Goal: Task Accomplishment & Management: Manage account settings

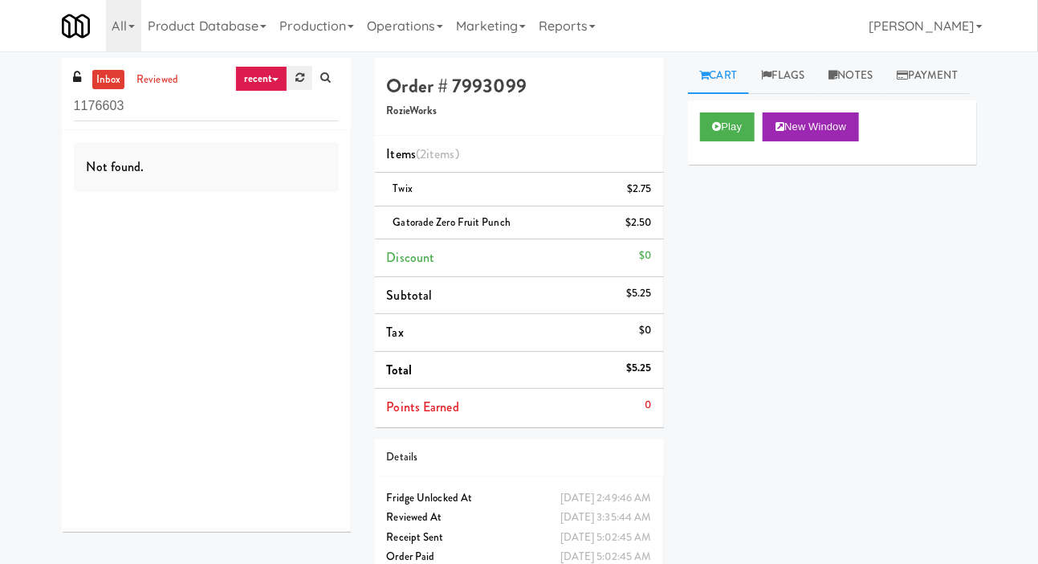
click at [304, 84] on link at bounding box center [299, 78] width 25 height 24
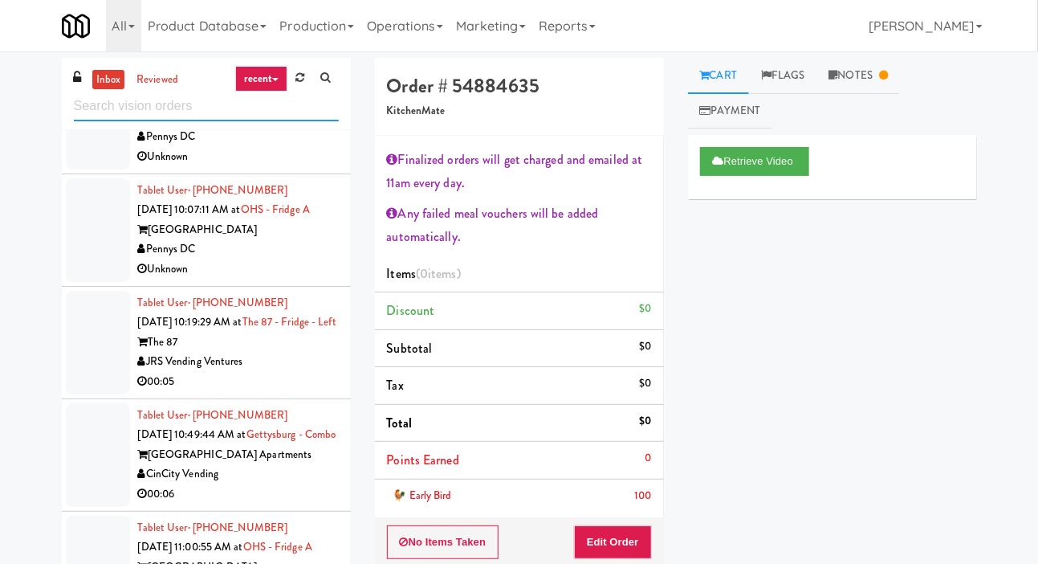
scroll to position [2021, 0]
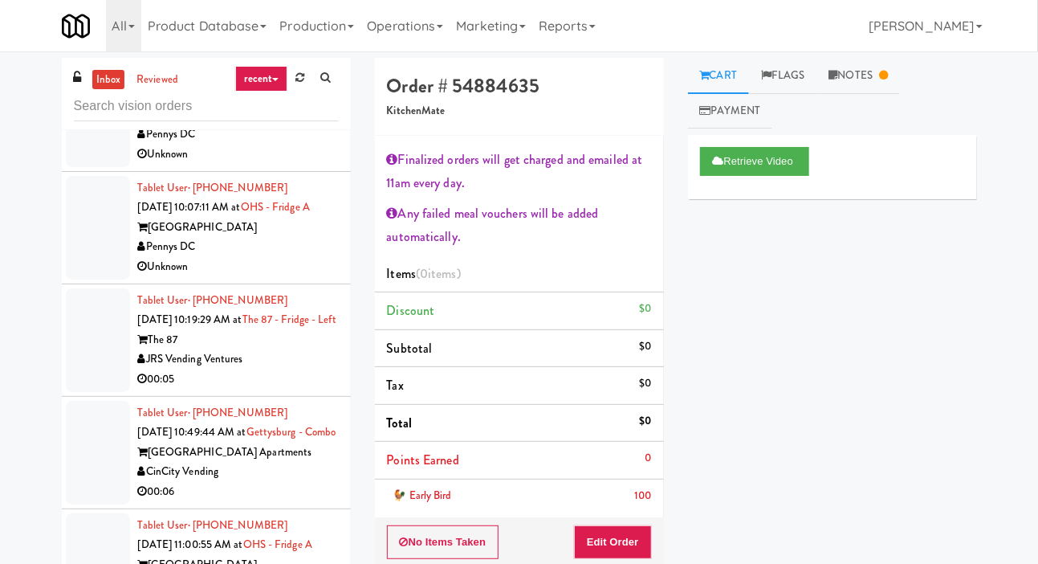
click at [84, 259] on div at bounding box center [98, 228] width 64 height 104
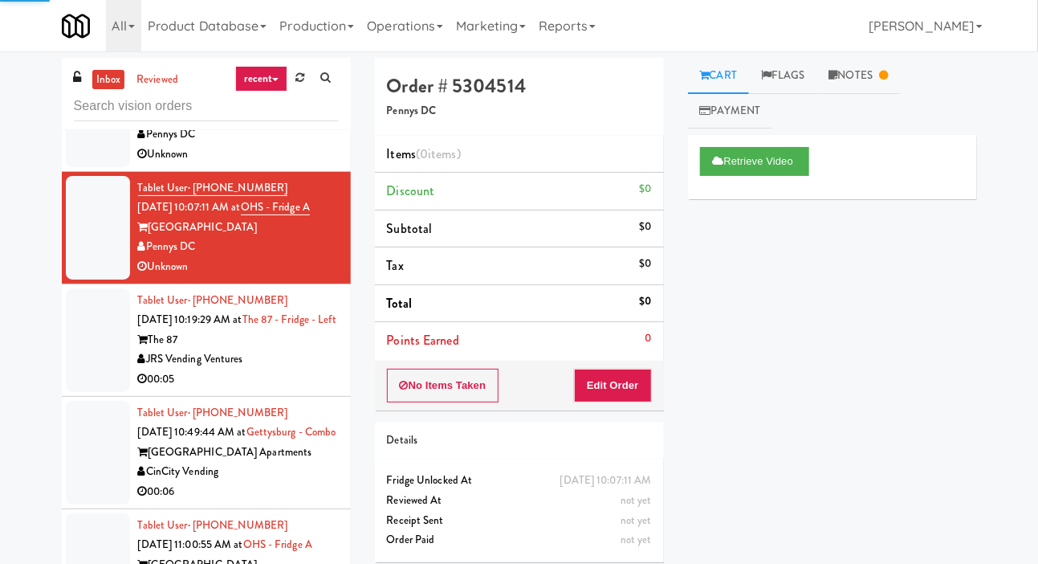
click at [85, 350] on div at bounding box center [98, 340] width 64 height 104
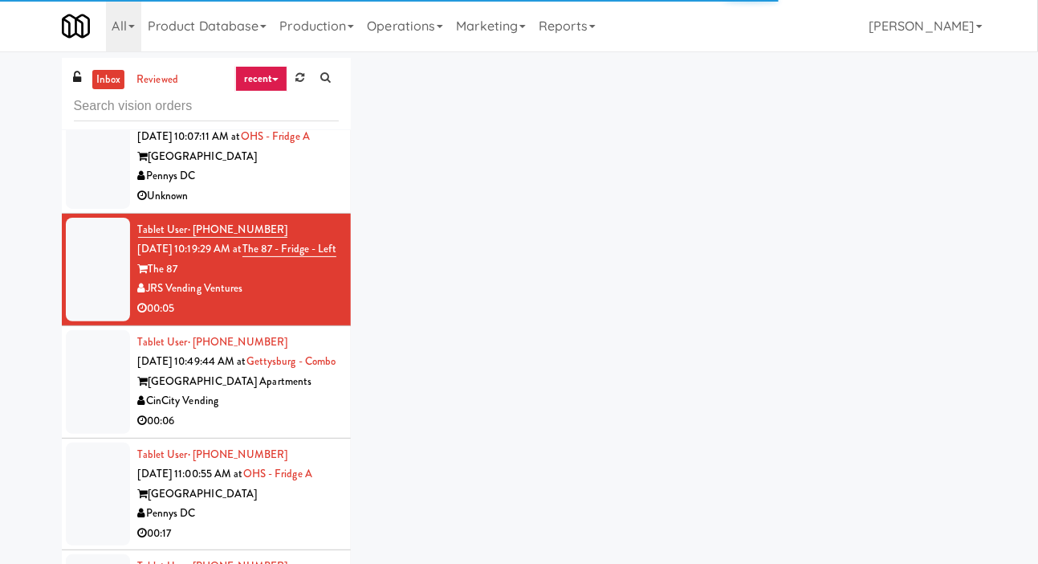
scroll to position [2151, 0]
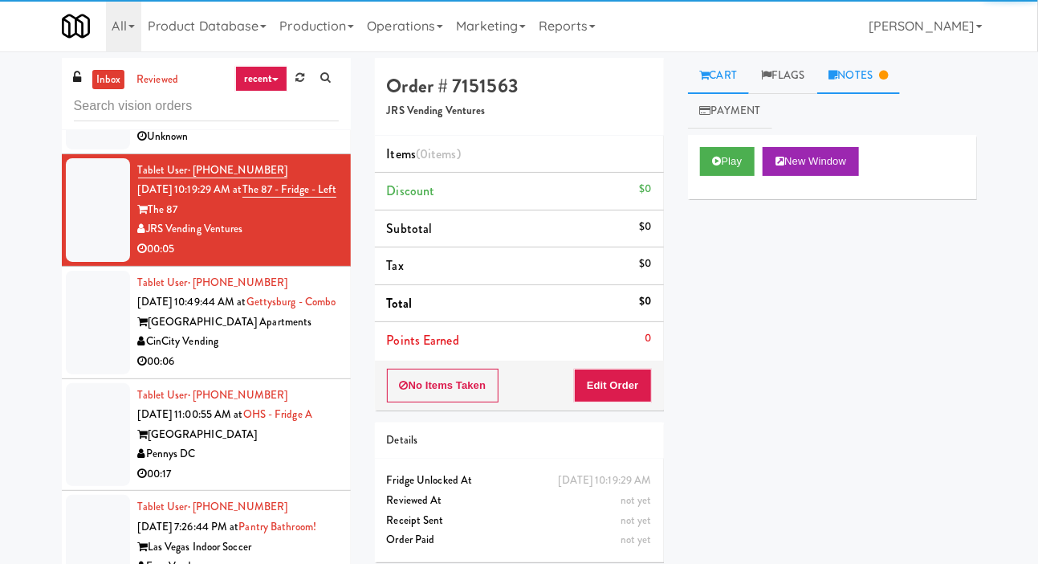
click at [875, 60] on link "Notes" at bounding box center [859, 76] width 84 height 36
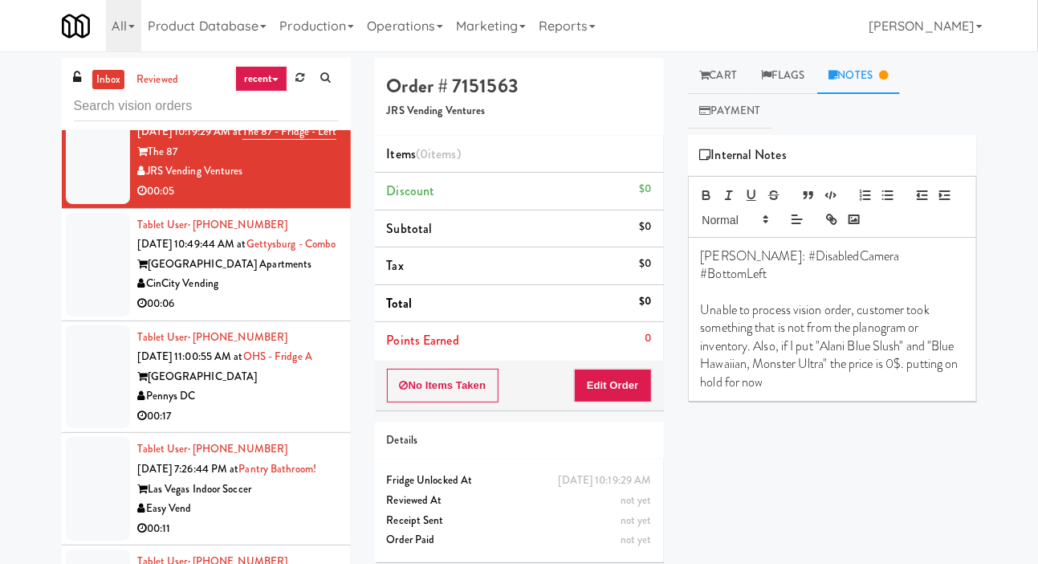
scroll to position [2227, 0]
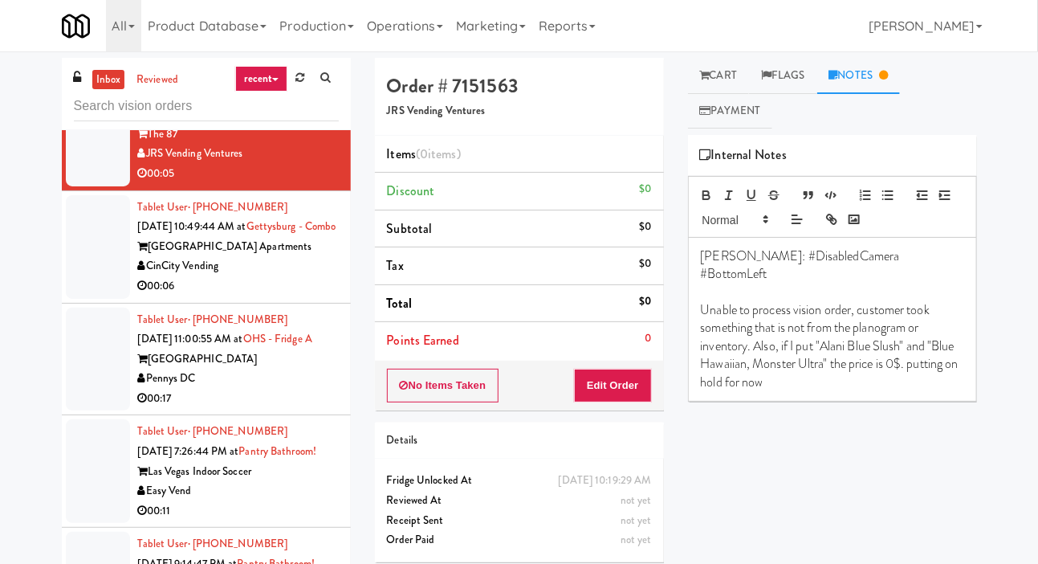
click at [67, 299] on div at bounding box center [98, 247] width 64 height 104
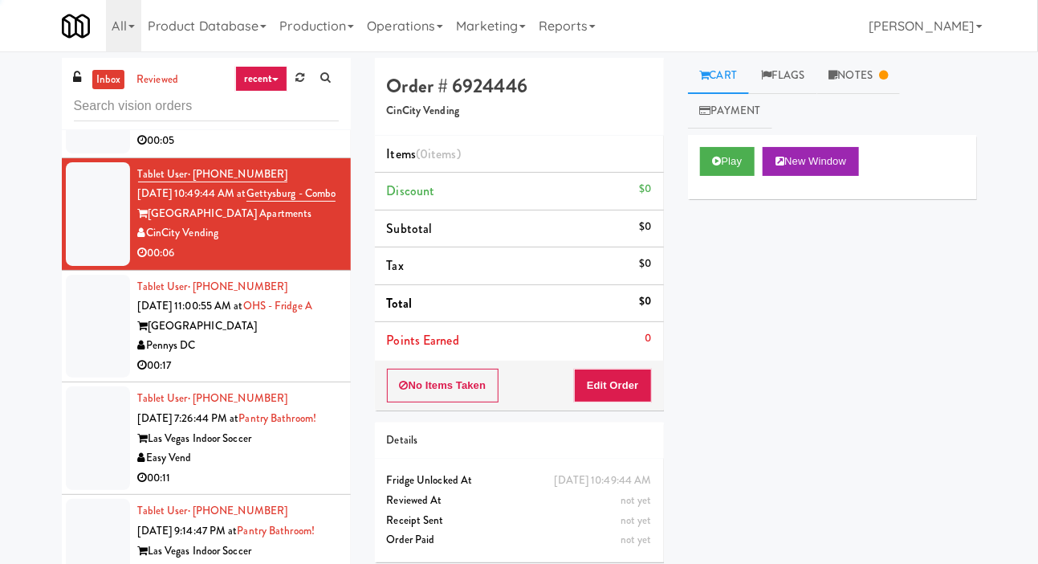
scroll to position [2269, 0]
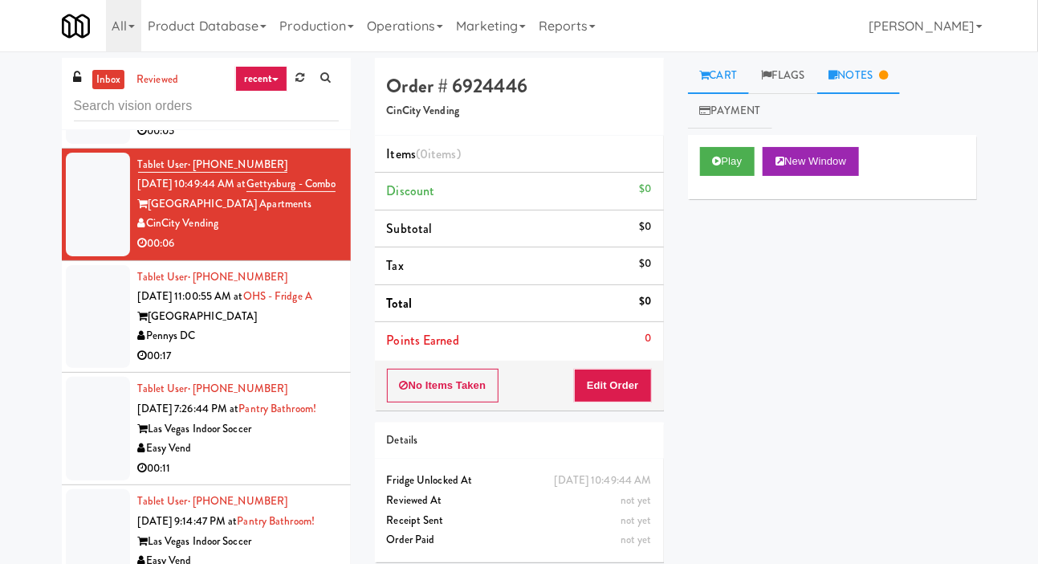
click at [856, 69] on link "Notes" at bounding box center [859, 76] width 84 height 36
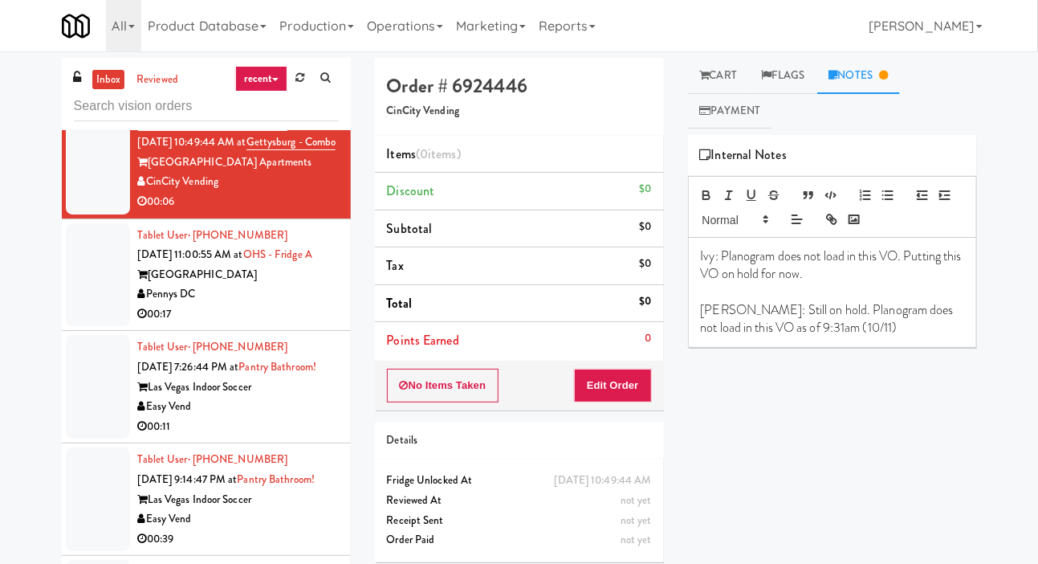
scroll to position [2266, 0]
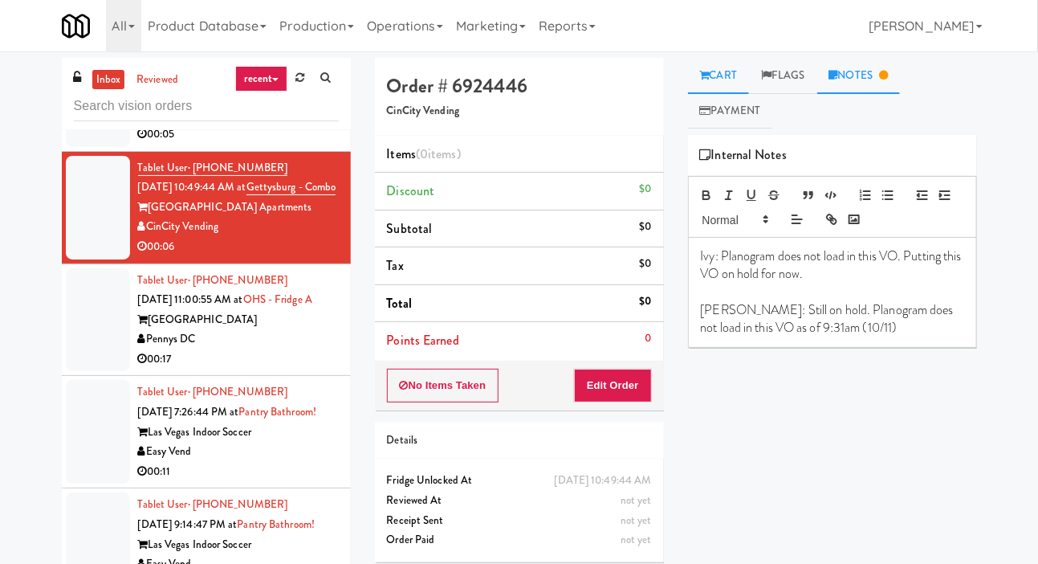
click at [719, 83] on link "Cart" at bounding box center [719, 76] width 62 height 36
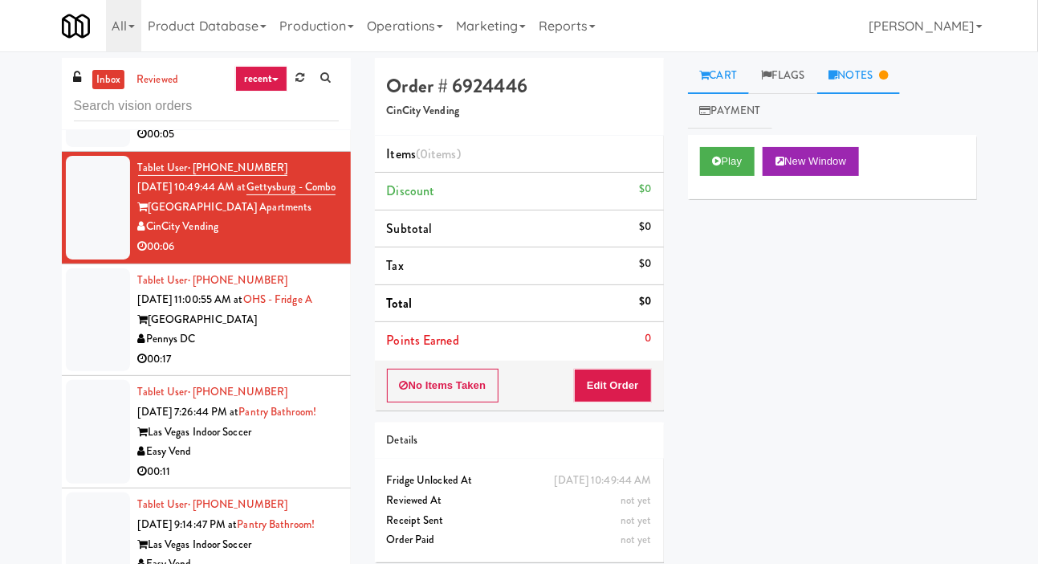
click at [868, 59] on link "Notes" at bounding box center [859, 76] width 84 height 36
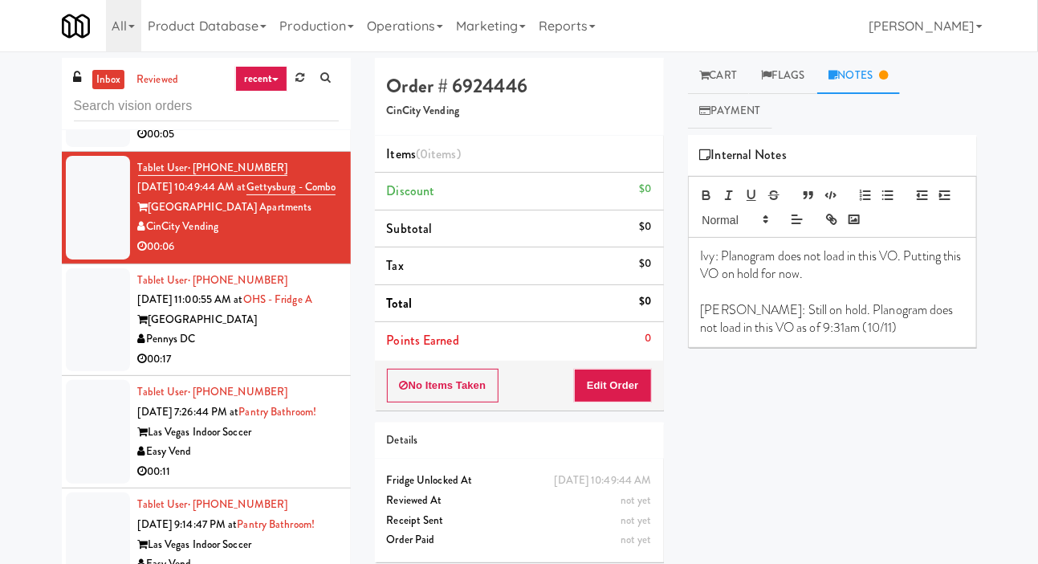
click at [67, 372] on div at bounding box center [98, 320] width 64 height 104
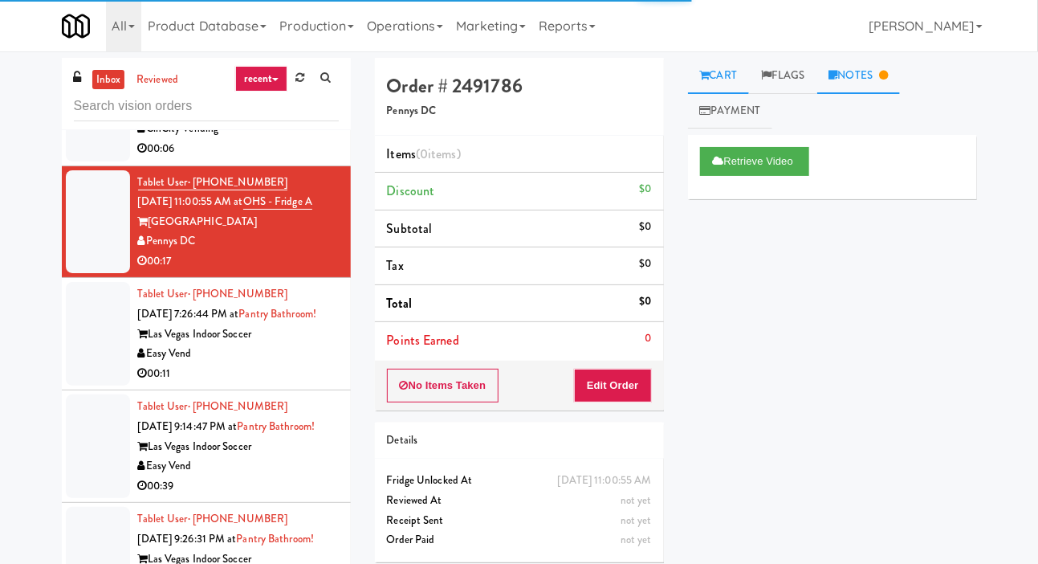
click at [855, 67] on link "Notes" at bounding box center [859, 76] width 84 height 36
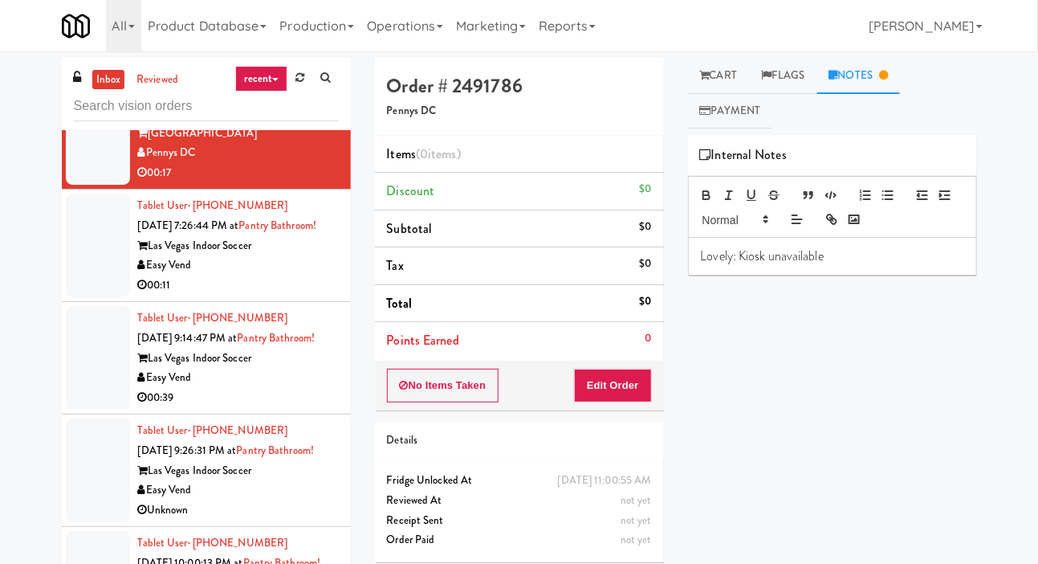
click at [75, 297] on div at bounding box center [98, 246] width 64 height 104
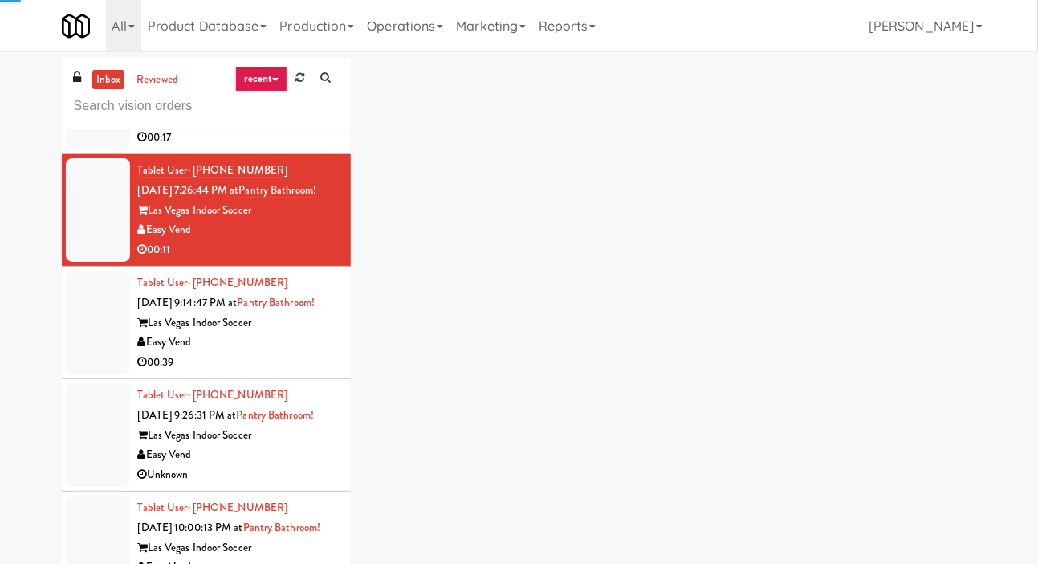
scroll to position [2500, 0]
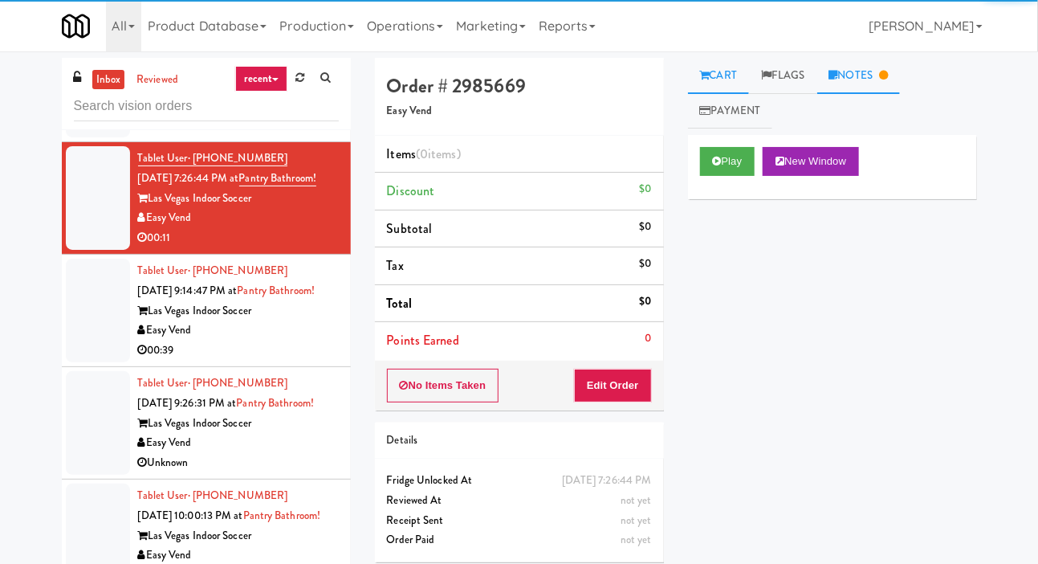
click at [873, 80] on link "Notes" at bounding box center [859, 76] width 84 height 36
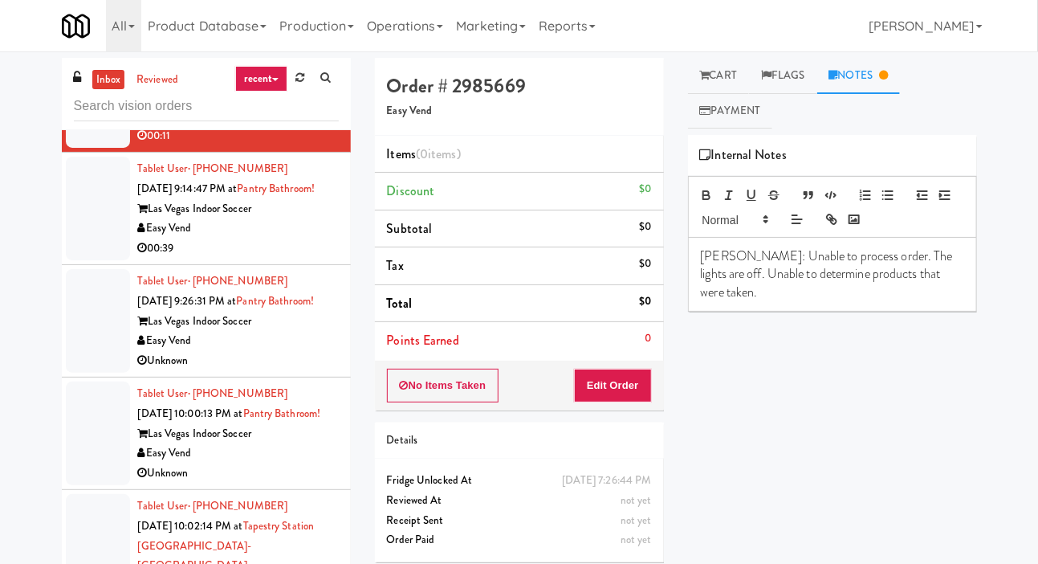
click at [82, 260] on div at bounding box center [98, 209] width 64 height 104
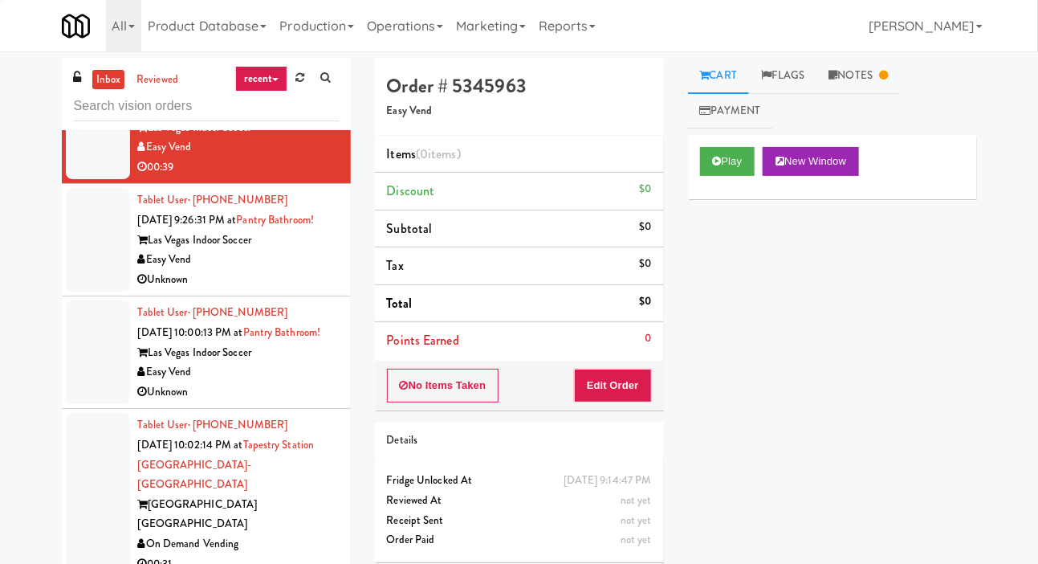
click at [80, 292] on div at bounding box center [98, 240] width 64 height 104
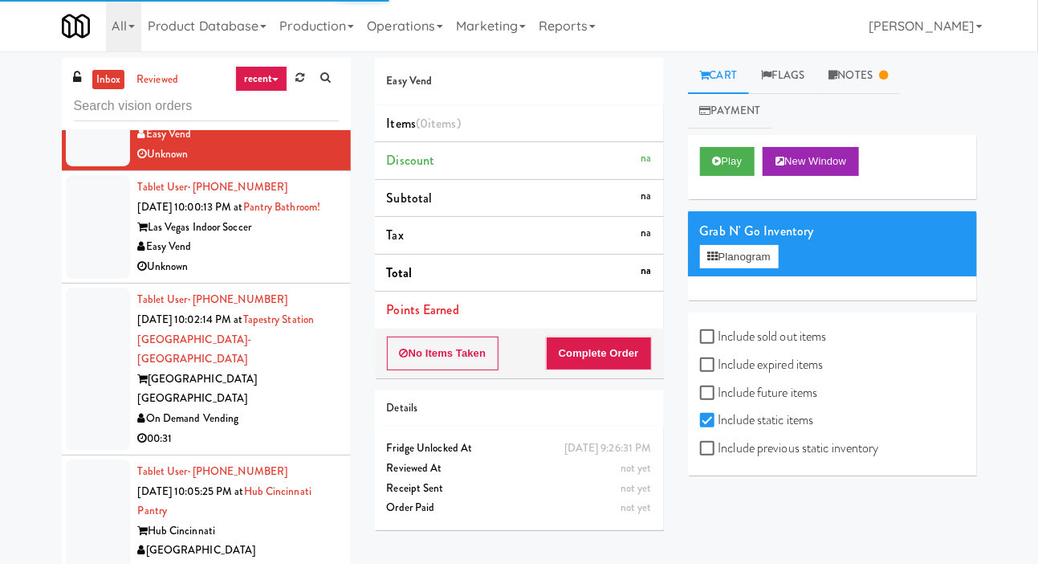
click at [88, 279] on div at bounding box center [98, 227] width 64 height 104
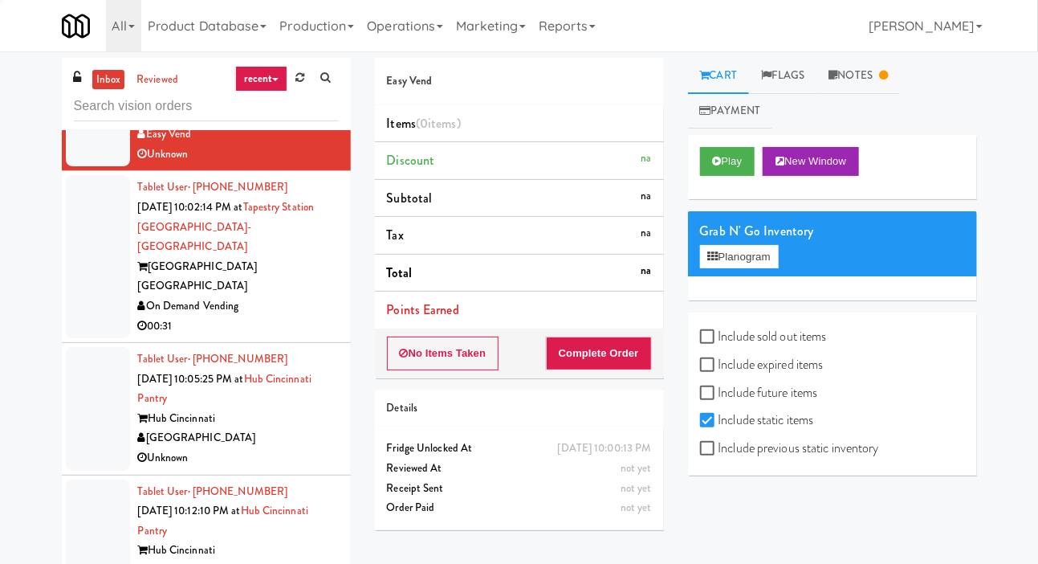
click at [88, 327] on div at bounding box center [98, 256] width 64 height 163
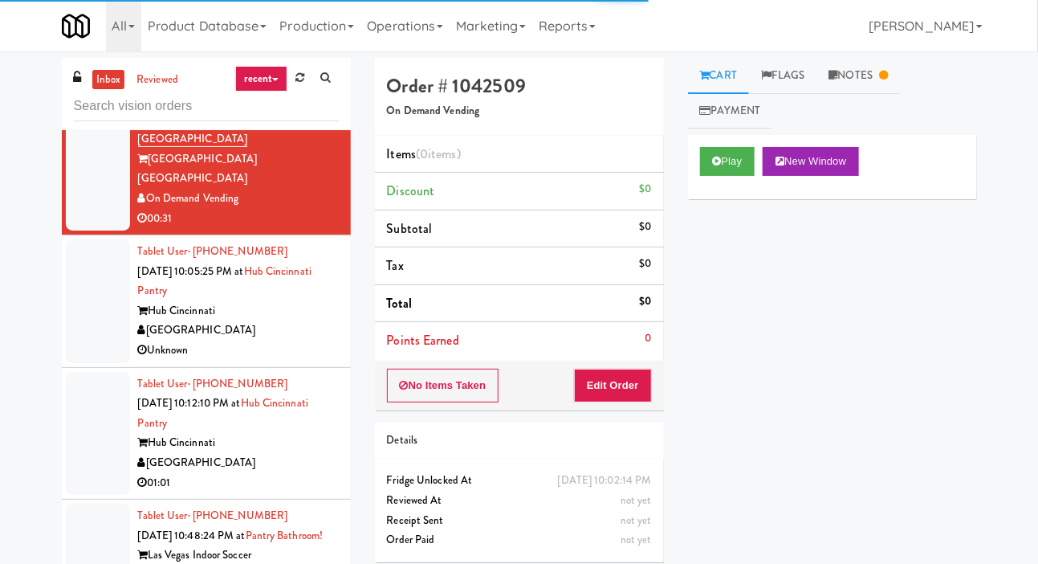
scroll to position [3029, 0]
click at [884, 69] on link "Notes" at bounding box center [859, 76] width 84 height 36
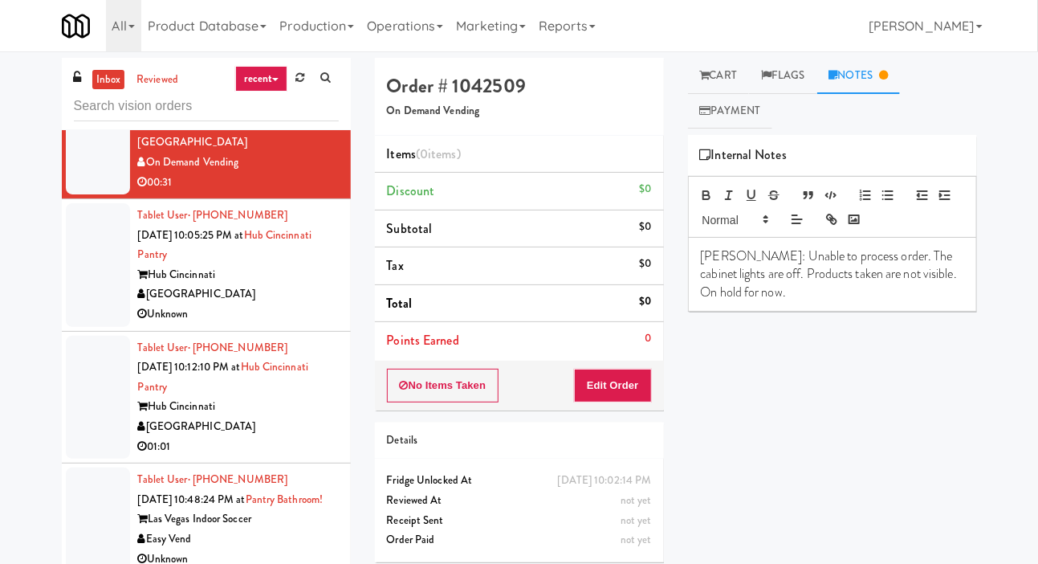
scroll to position [3070, 0]
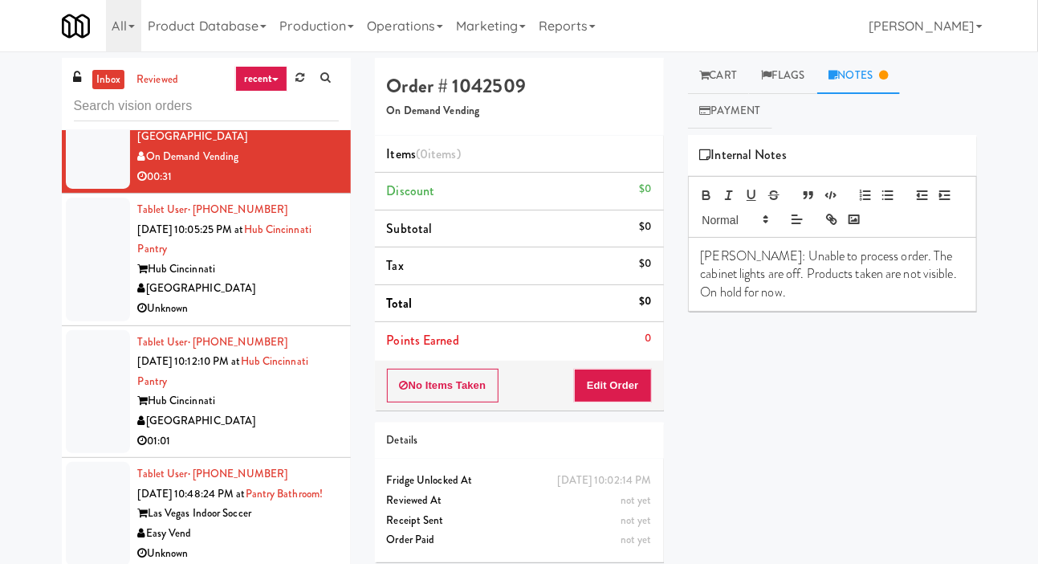
click at [78, 321] on div at bounding box center [98, 260] width 64 height 124
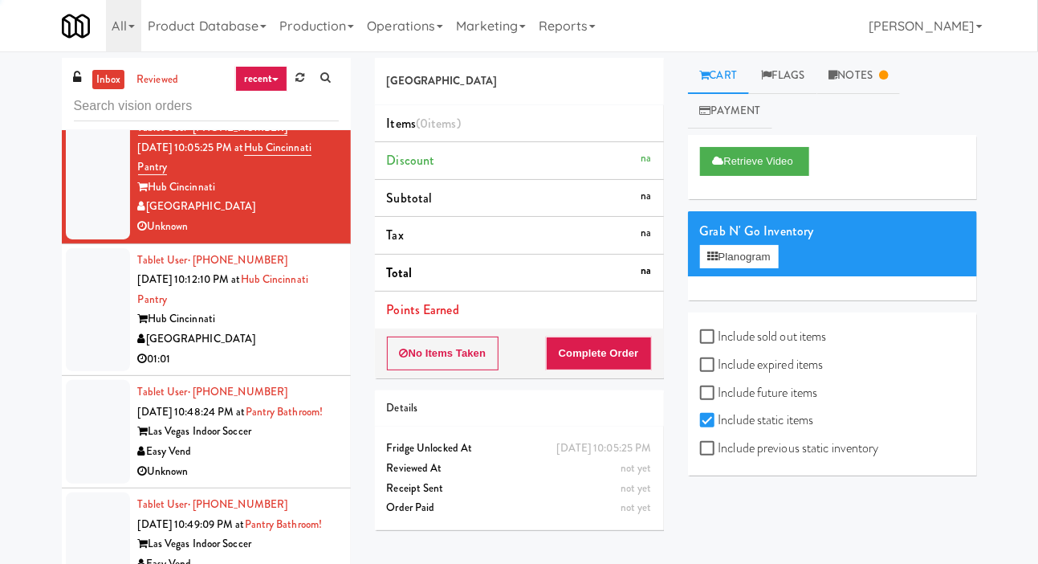
scroll to position [3152, 0]
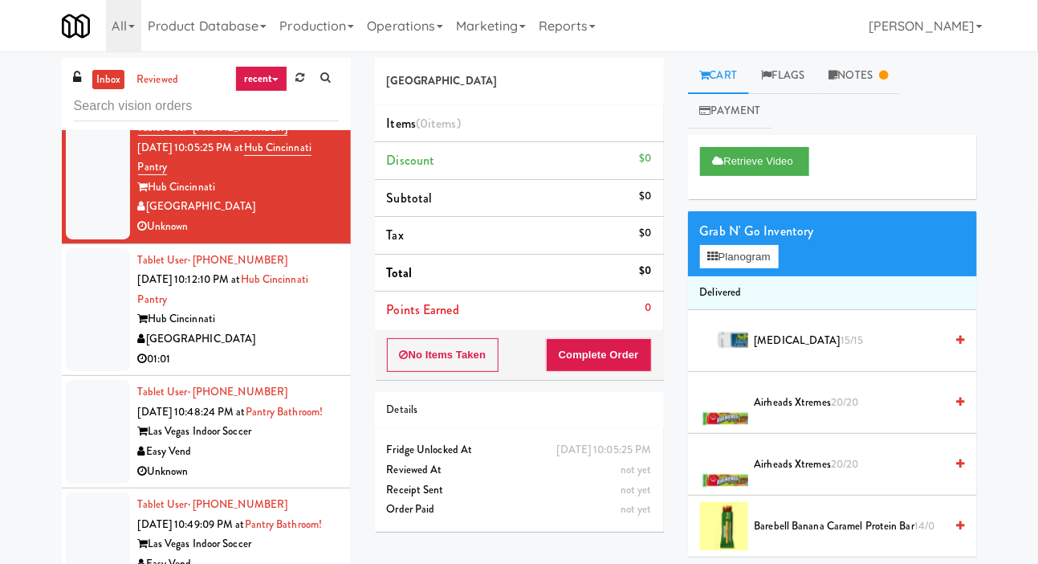
click at [79, 372] on div at bounding box center [98, 310] width 64 height 124
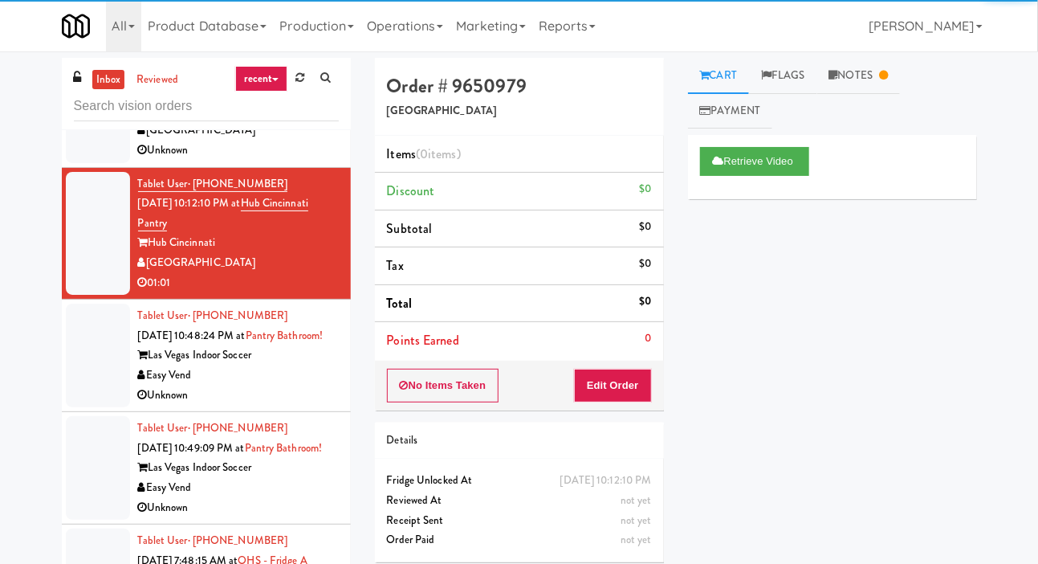
scroll to position [3316, 0]
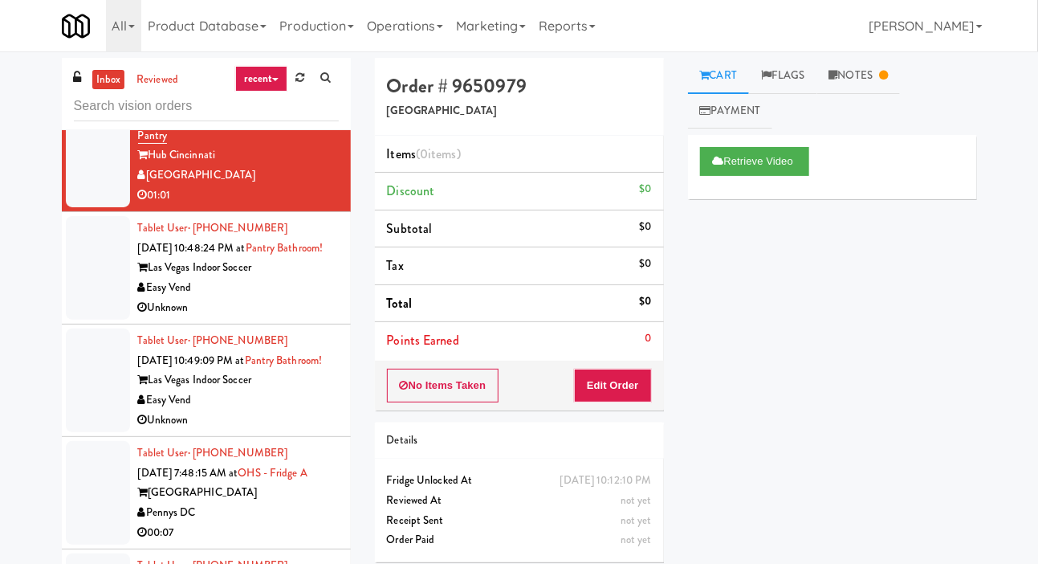
click at [66, 320] on div at bounding box center [98, 268] width 64 height 104
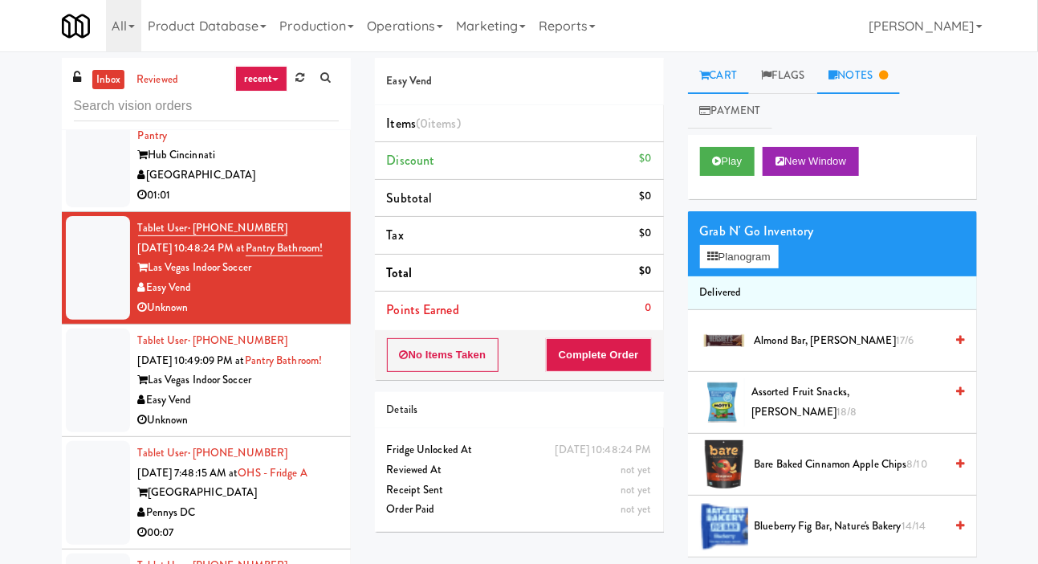
click at [875, 82] on link "Notes" at bounding box center [859, 76] width 84 height 36
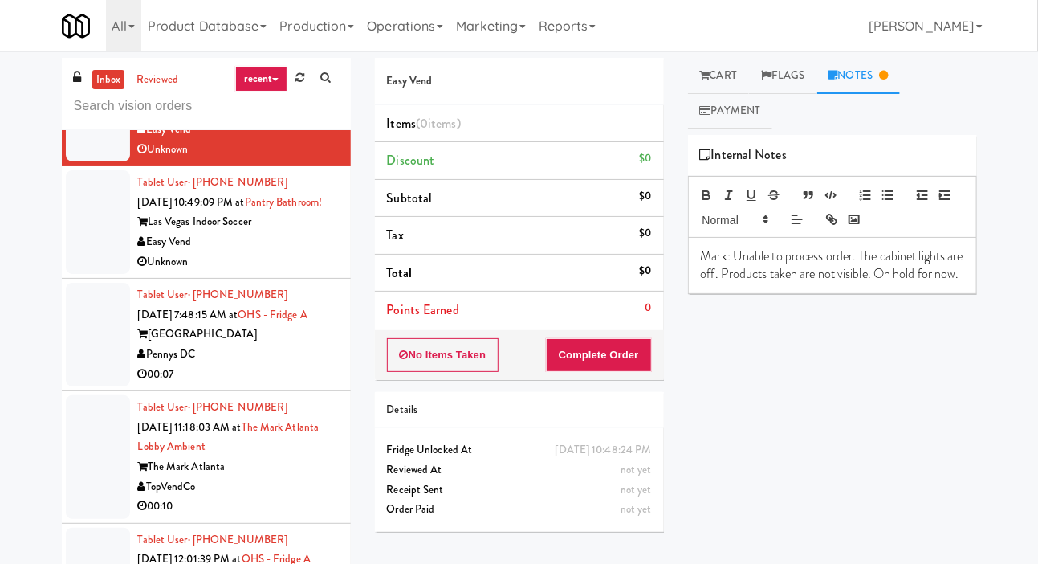
scroll to position [3475, 0]
click at [96, 273] on div at bounding box center [98, 221] width 64 height 104
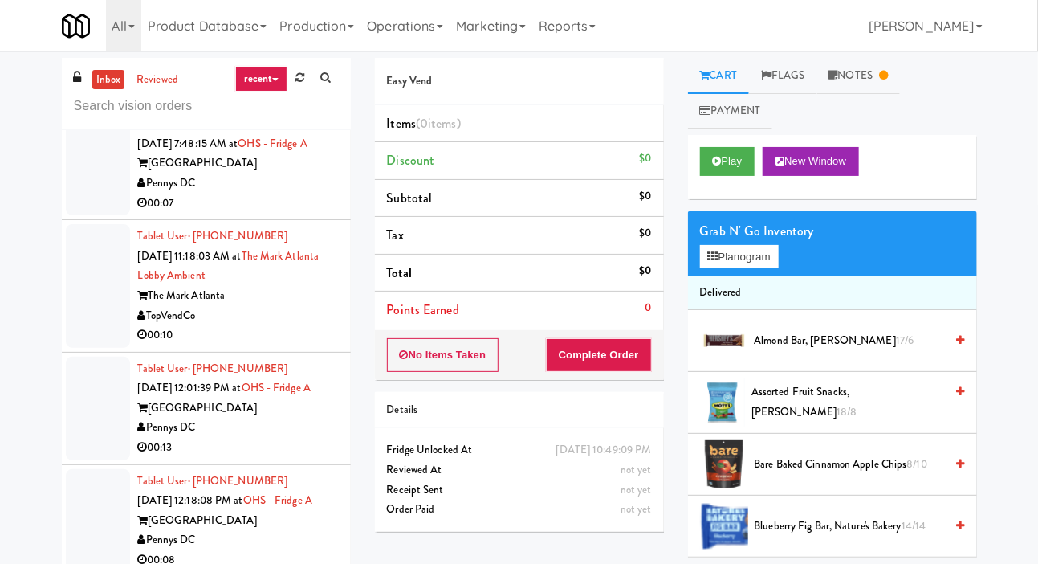
click at [101, 215] on div at bounding box center [98, 164] width 64 height 104
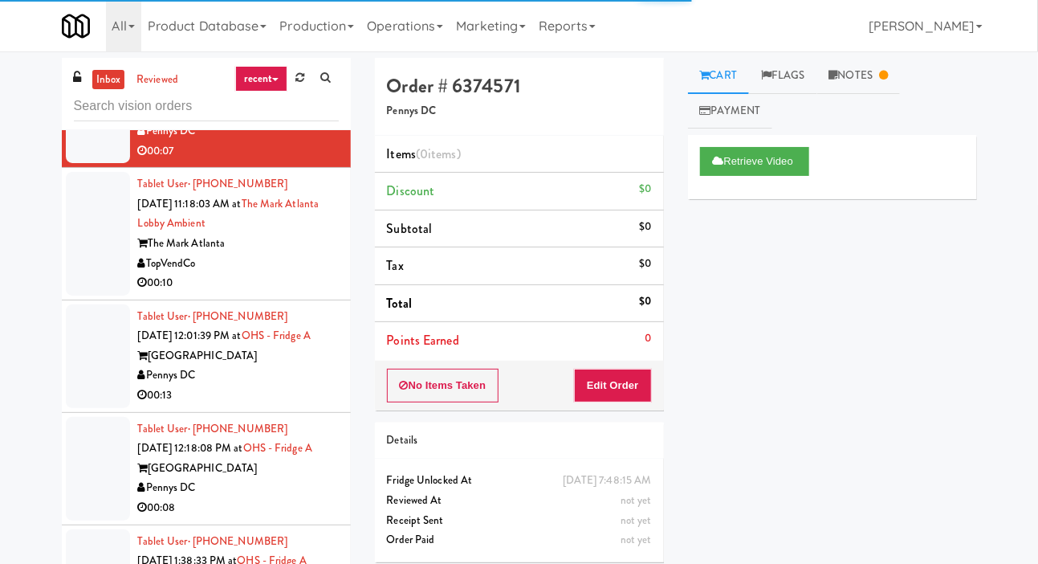
click at [89, 296] on div at bounding box center [98, 234] width 64 height 124
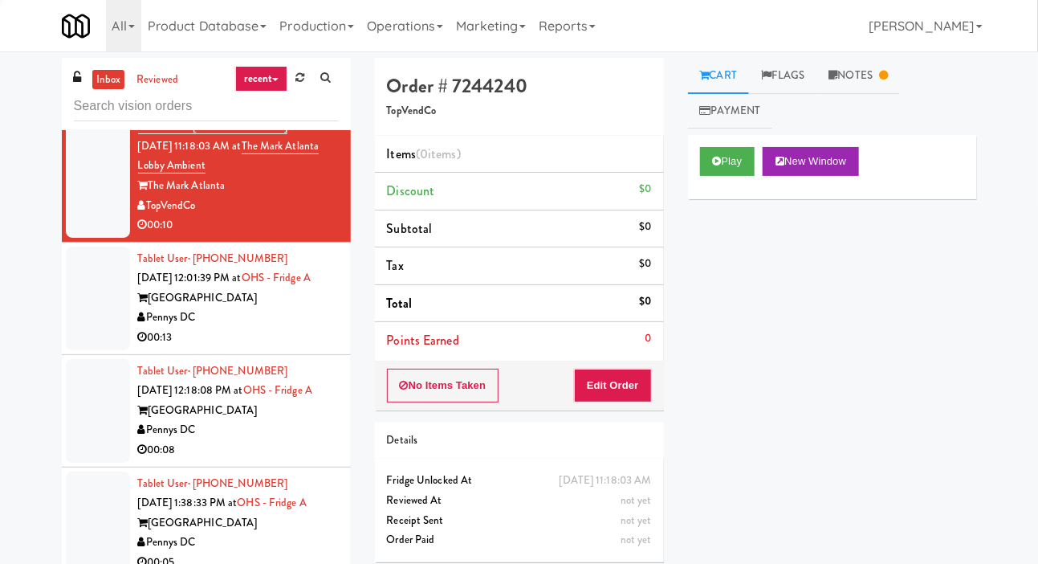
scroll to position [3751, 0]
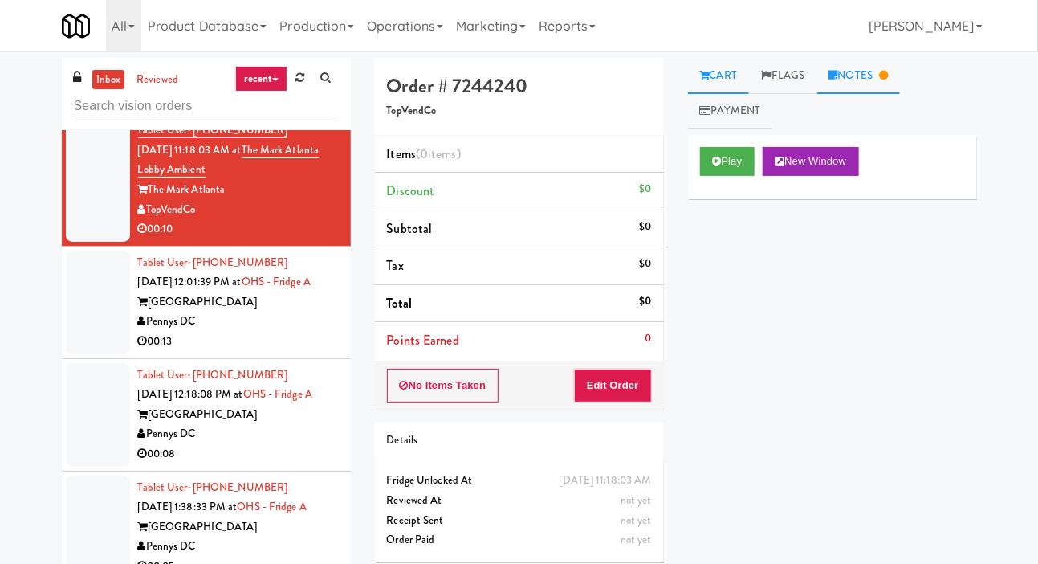
click at [870, 81] on link "Notes" at bounding box center [859, 76] width 84 height 36
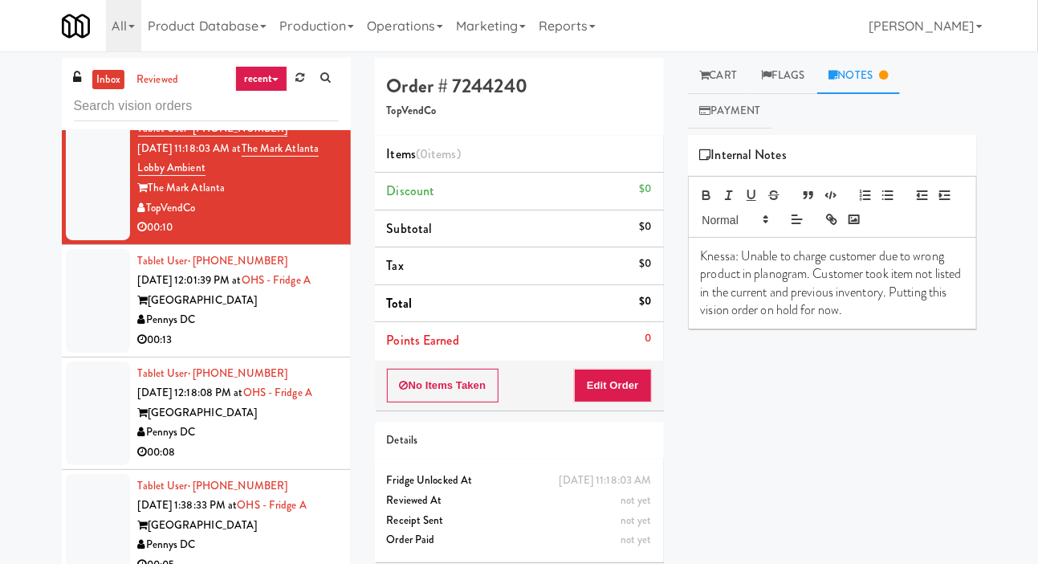
scroll to position [3747, 0]
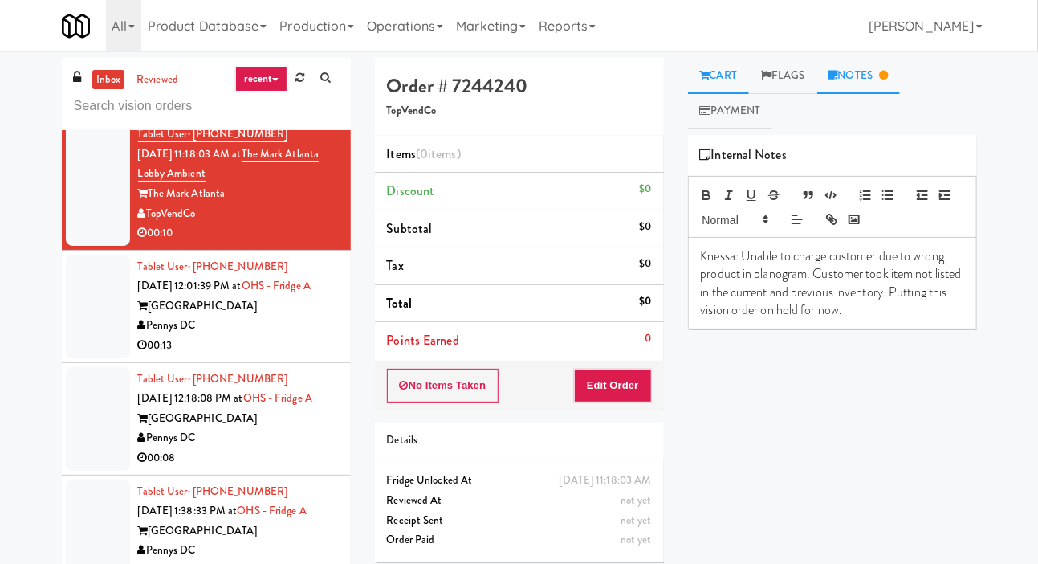
click at [727, 69] on link "Cart" at bounding box center [719, 76] width 62 height 36
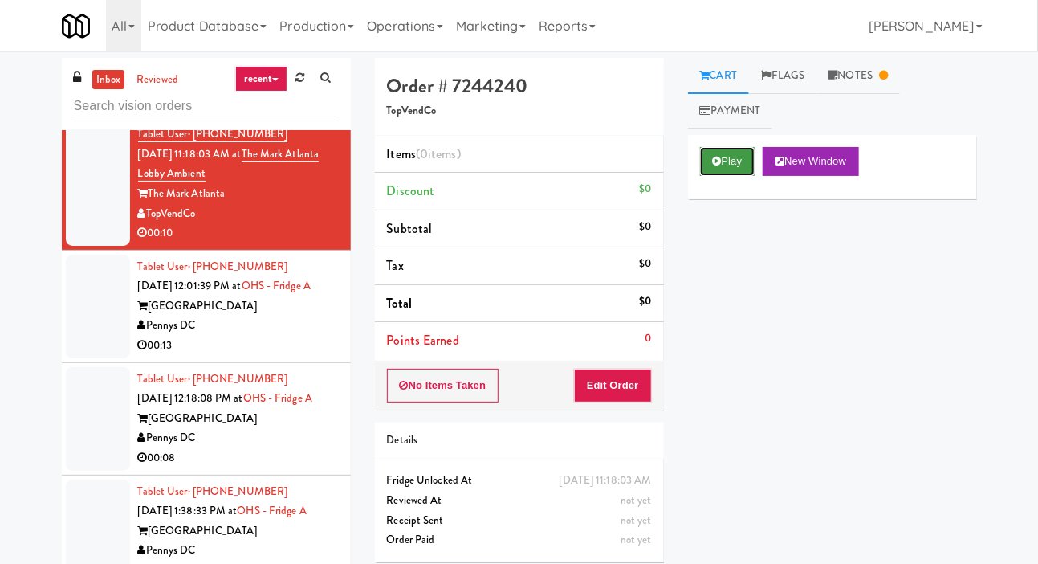
click at [720, 168] on button "Play" at bounding box center [727, 161] width 55 height 29
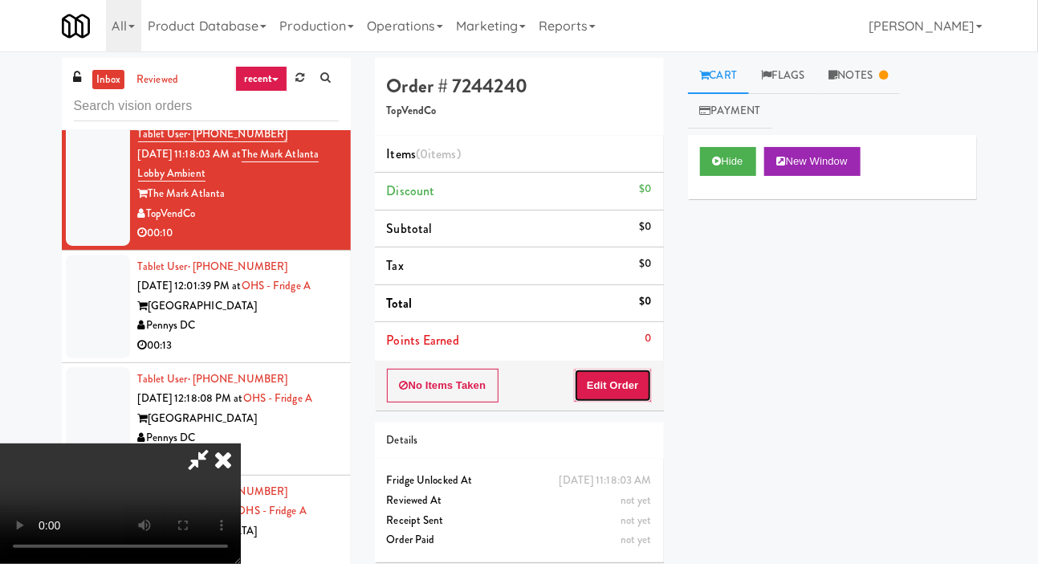
click at [630, 389] on button "Edit Order" at bounding box center [613, 386] width 78 height 34
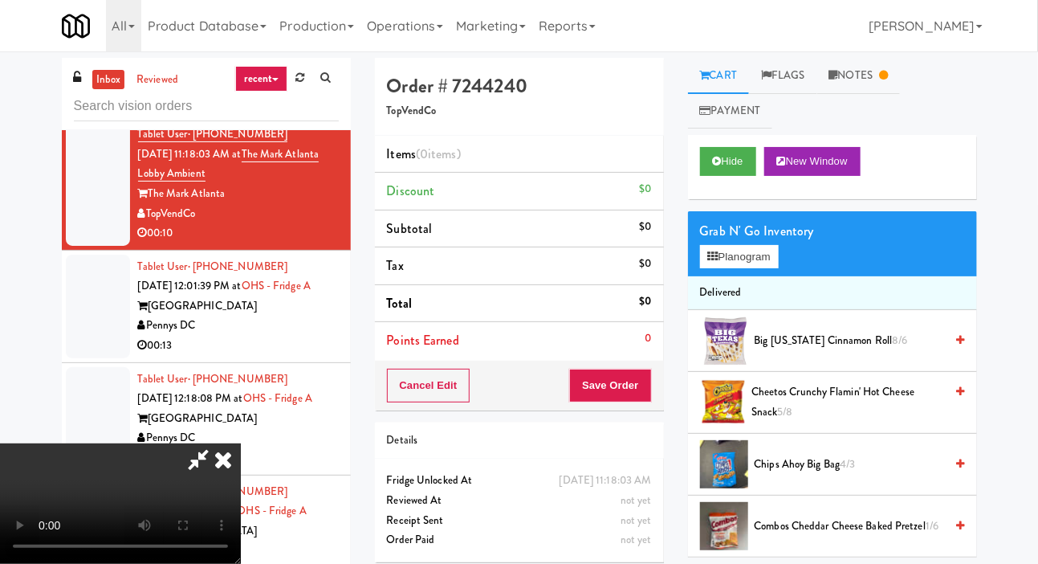
scroll to position [0, 0]
click at [726, 250] on button "Planogram" at bounding box center [739, 257] width 79 height 24
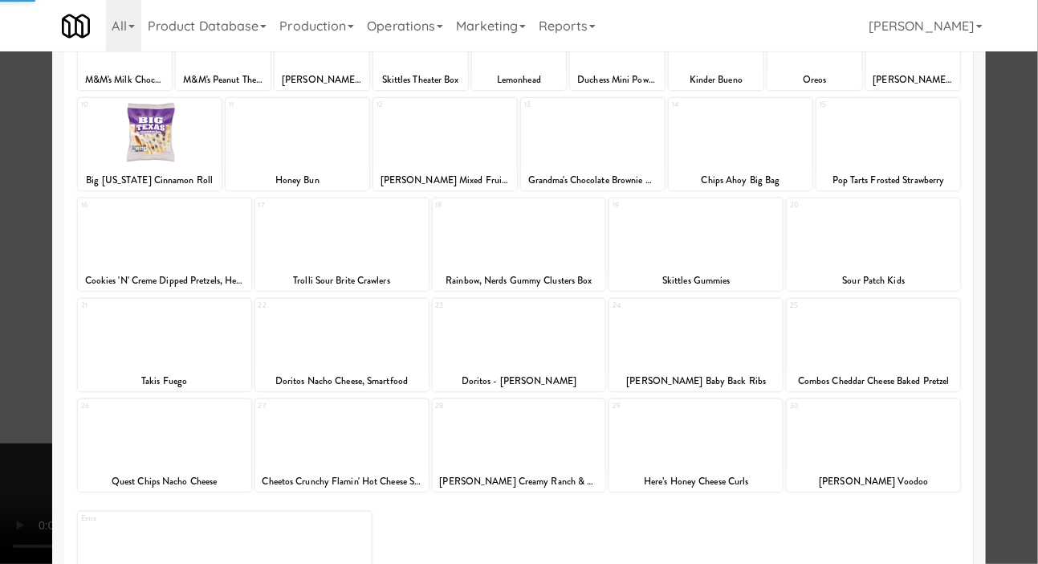
scroll to position [224, 0]
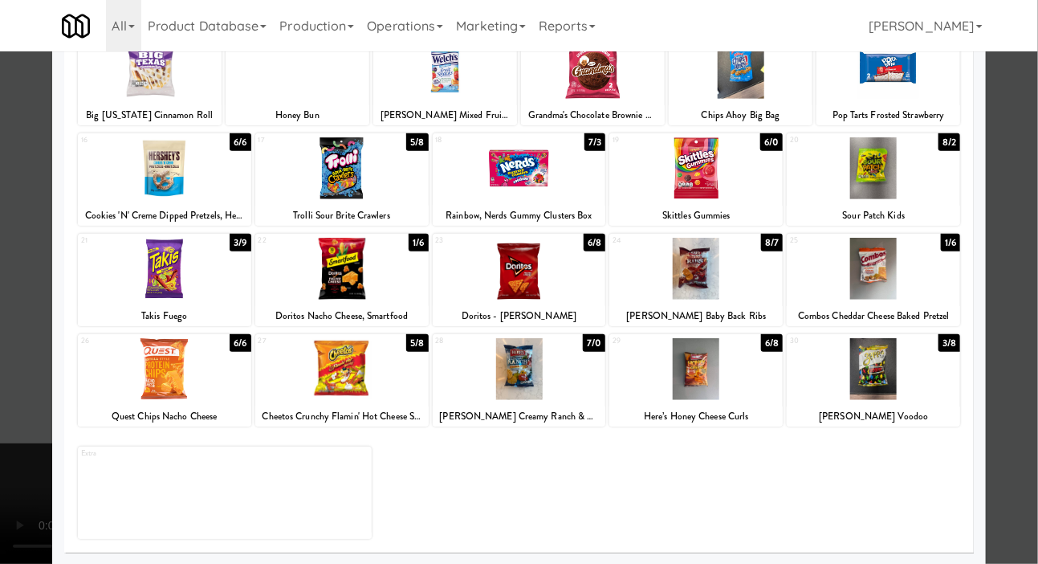
click at [304, 364] on div at bounding box center [341, 369] width 173 height 62
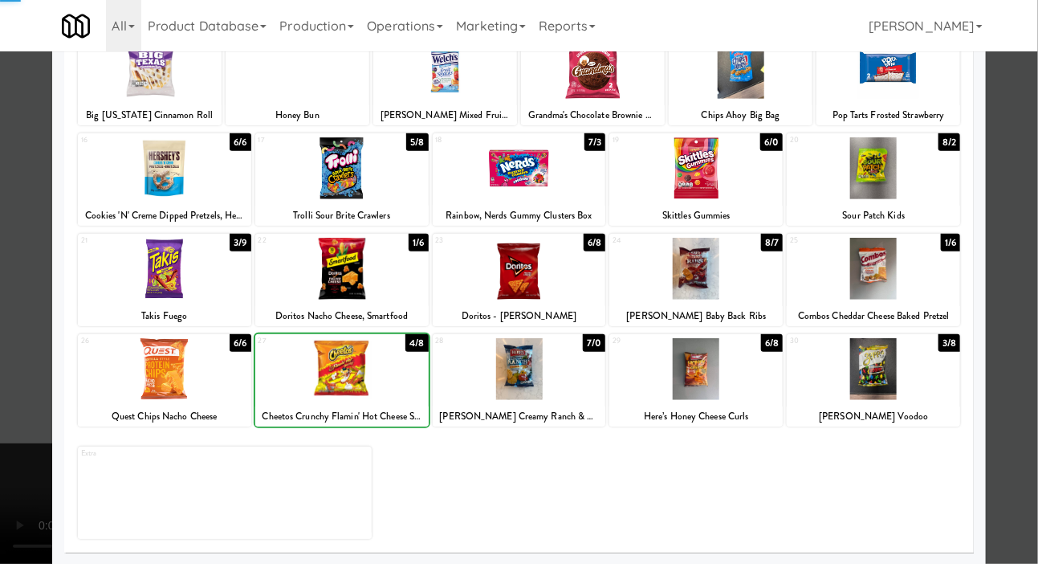
click at [305, 360] on div at bounding box center [341, 369] width 173 height 62
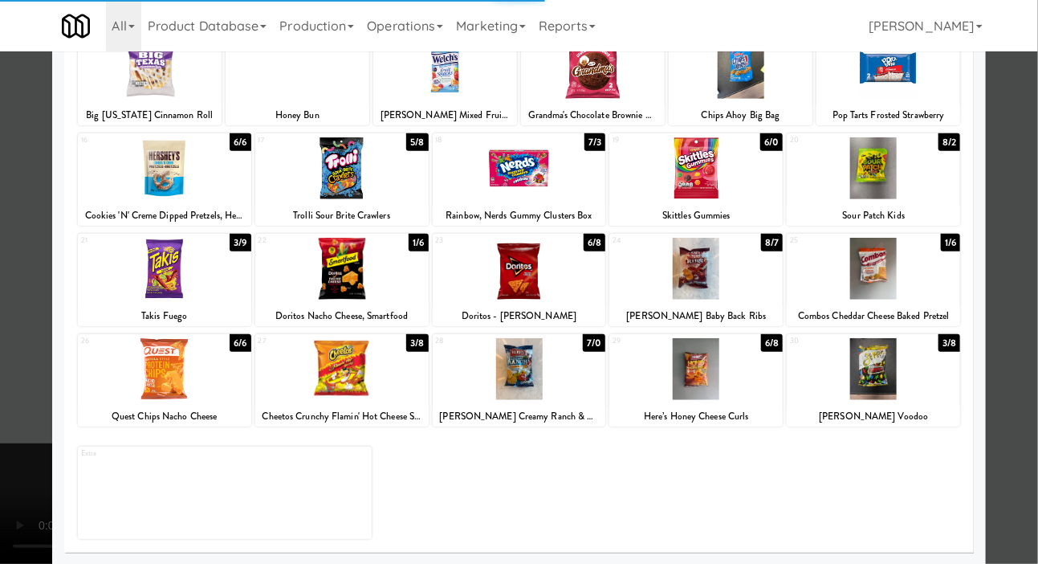
click at [8, 271] on div at bounding box center [519, 282] width 1038 height 564
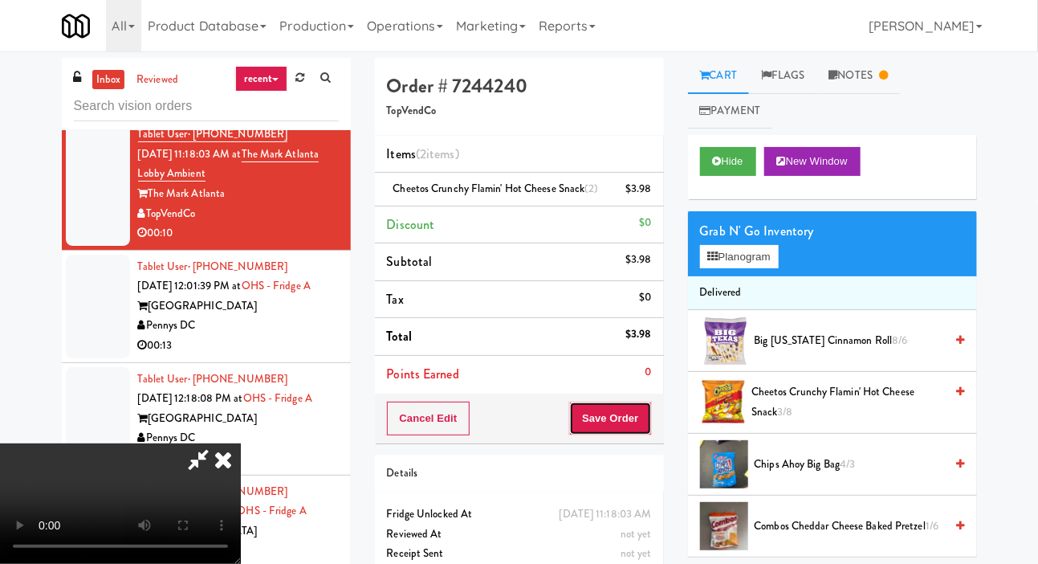
click at [636, 410] on button "Save Order" at bounding box center [610, 419] width 82 height 34
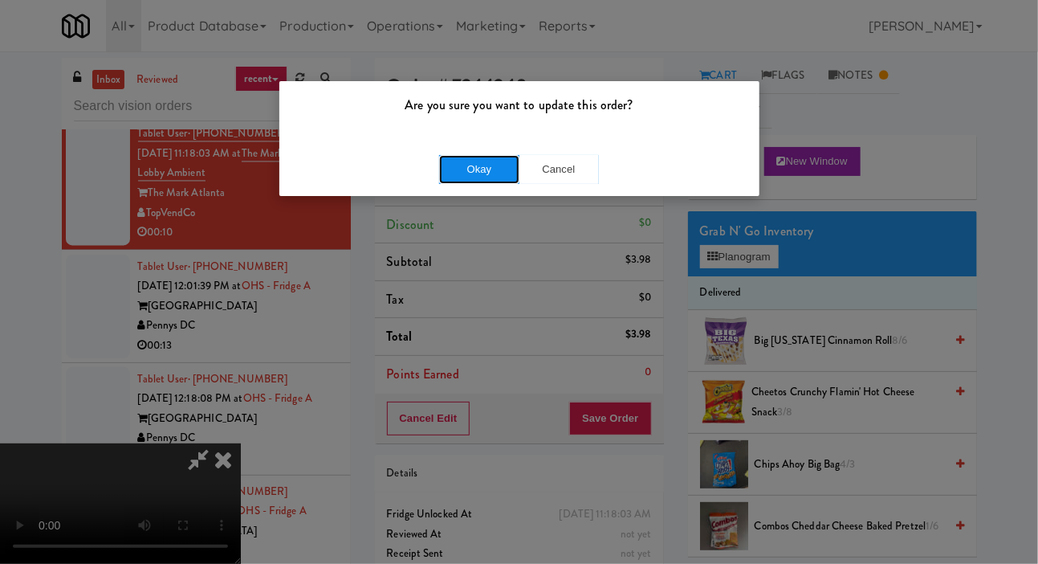
click at [474, 171] on button "Okay" at bounding box center [479, 169] width 80 height 29
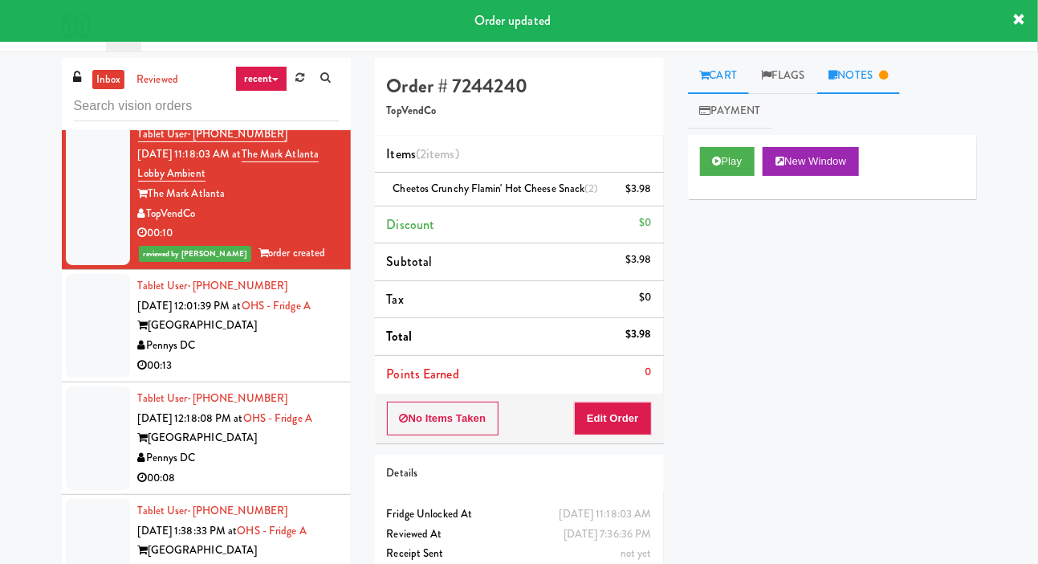
click at [877, 81] on link "Notes" at bounding box center [859, 76] width 84 height 36
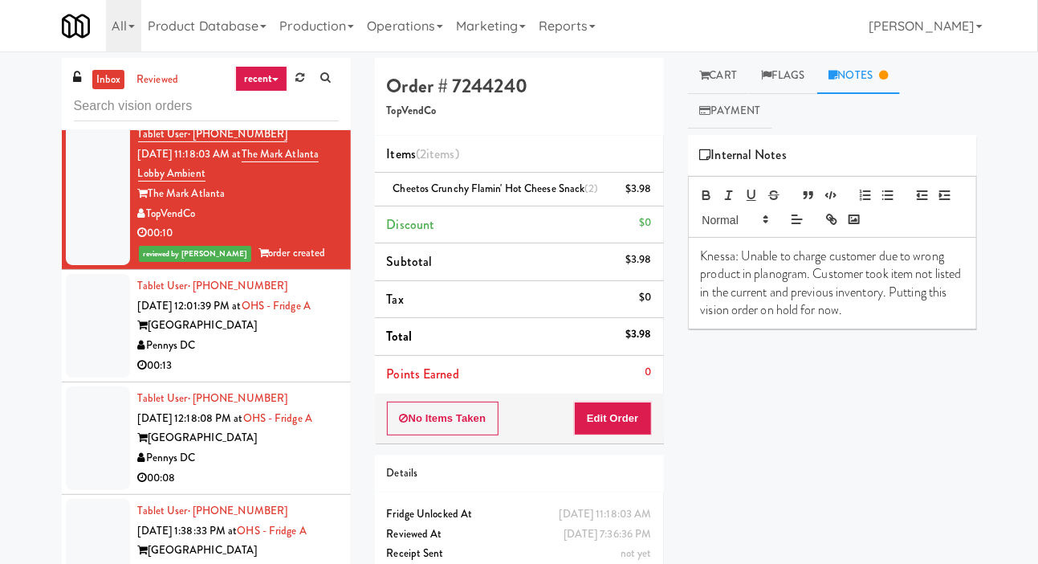
click at [890, 318] on p "Knessa: Unable to charge customer due to wrong product in planogram. Customer t…" at bounding box center [832, 283] width 263 height 72
click at [719, 68] on link "Cart" at bounding box center [719, 76] width 62 height 36
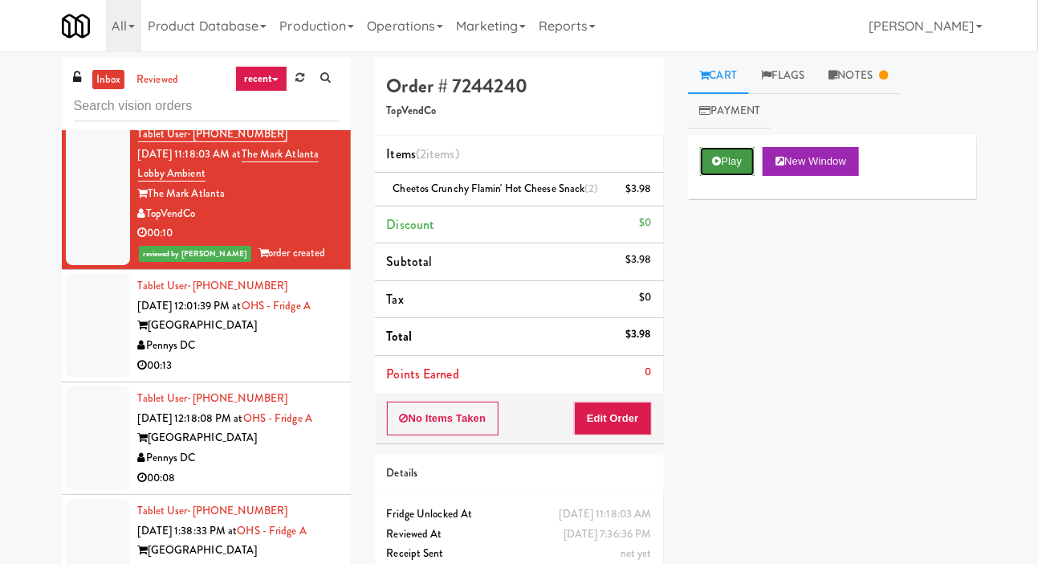
click at [741, 147] on button "Play" at bounding box center [727, 161] width 55 height 29
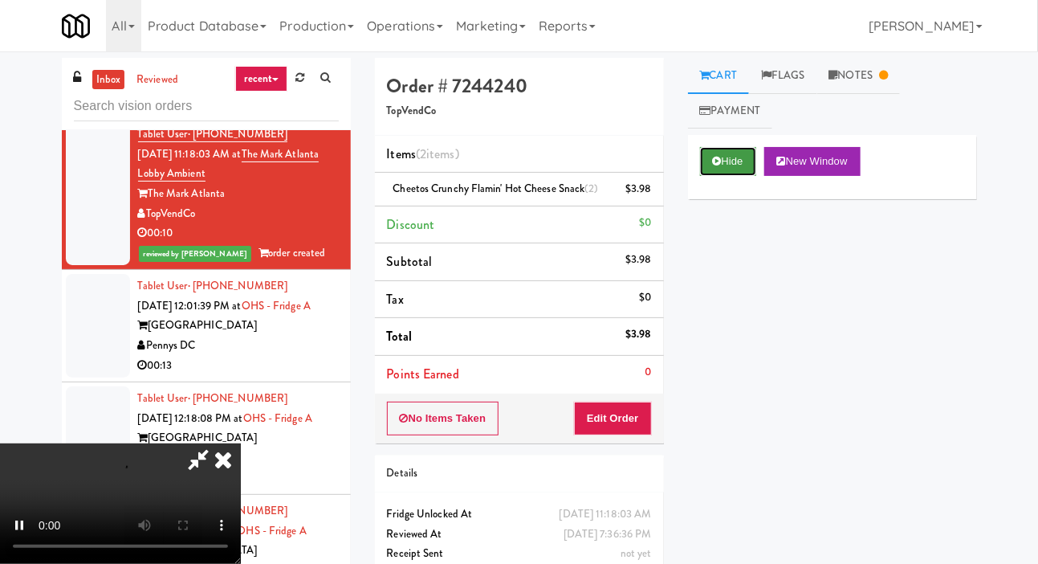
scroll to position [59, 0]
click at [648, 426] on button "Edit Order" at bounding box center [613, 419] width 78 height 34
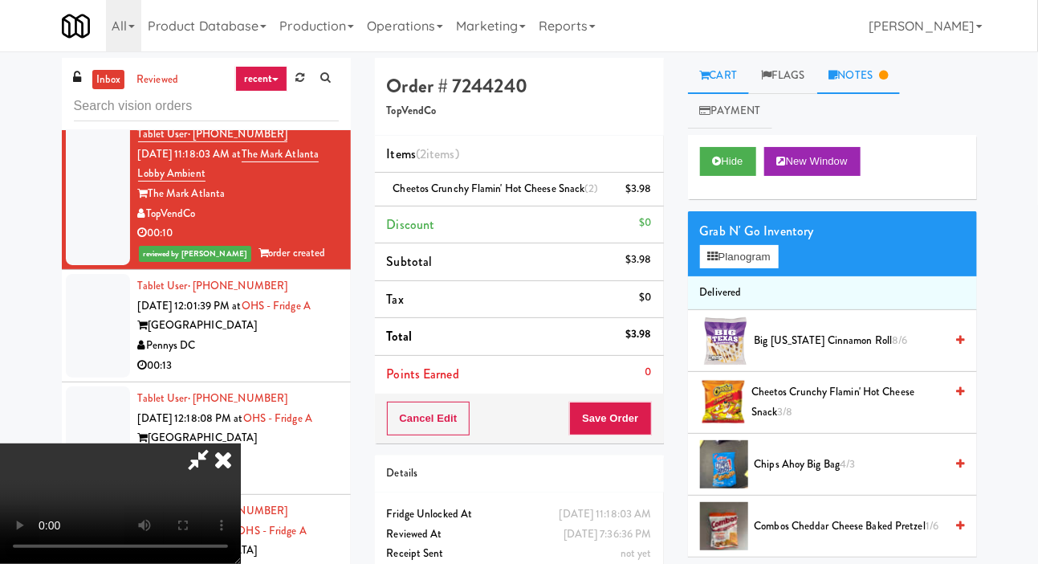
click at [871, 58] on link "Notes" at bounding box center [859, 76] width 84 height 36
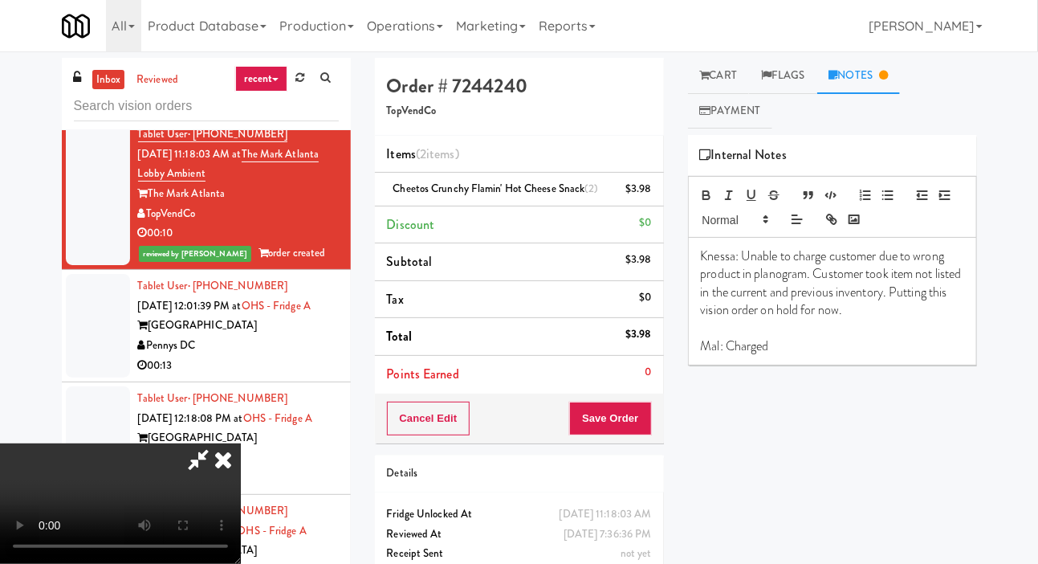
click at [832, 349] on p "Mal: Charged" at bounding box center [832, 346] width 263 height 18
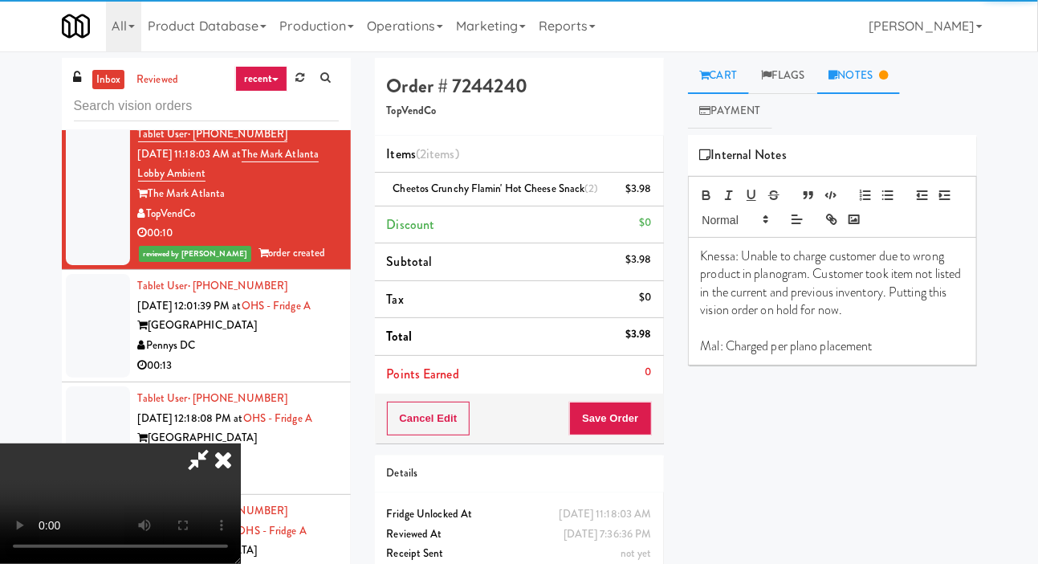
click at [723, 73] on link "Cart" at bounding box center [719, 76] width 62 height 36
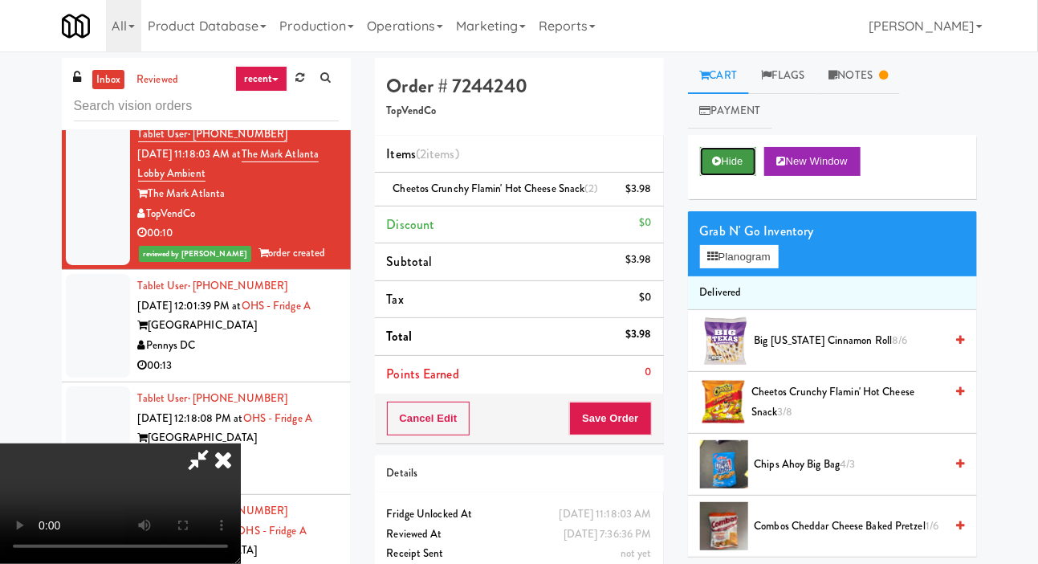
click at [725, 173] on button "Hide" at bounding box center [728, 161] width 56 height 29
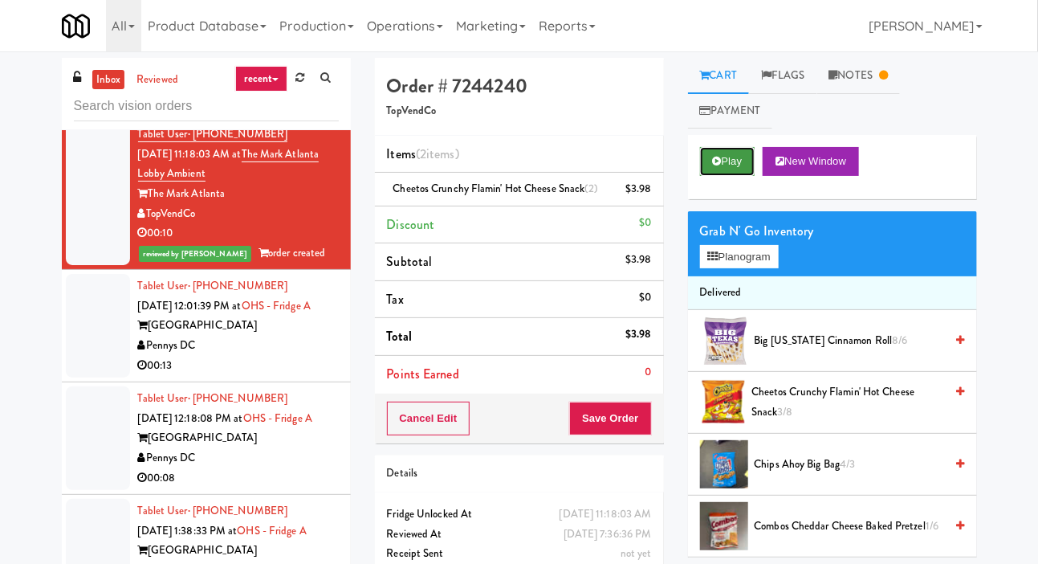
scroll to position [0, 0]
click at [758, 248] on button "Planogram" at bounding box center [739, 257] width 79 height 24
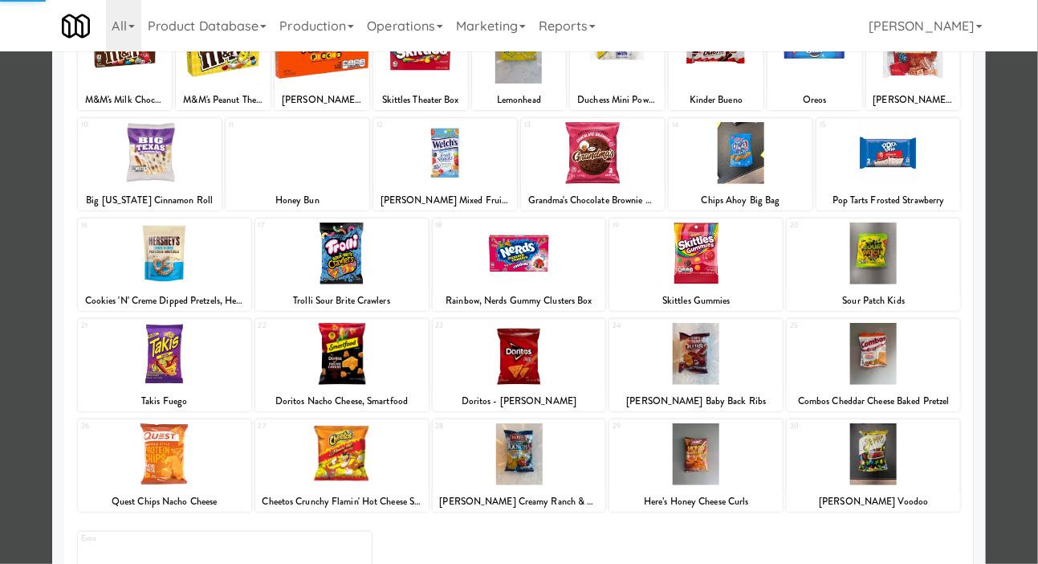
scroll to position [224, 0]
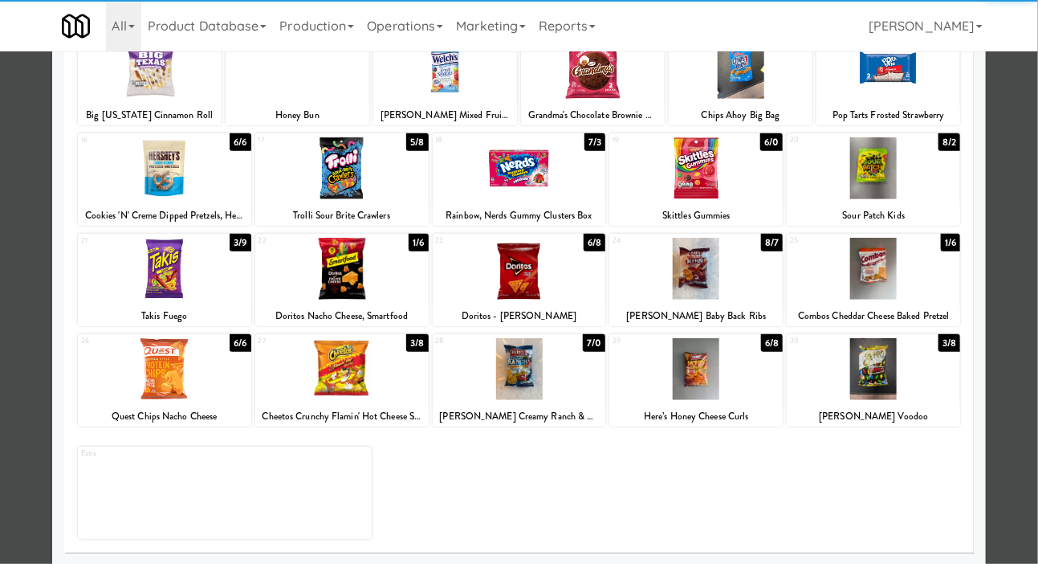
click at [18, 176] on div at bounding box center [519, 282] width 1038 height 564
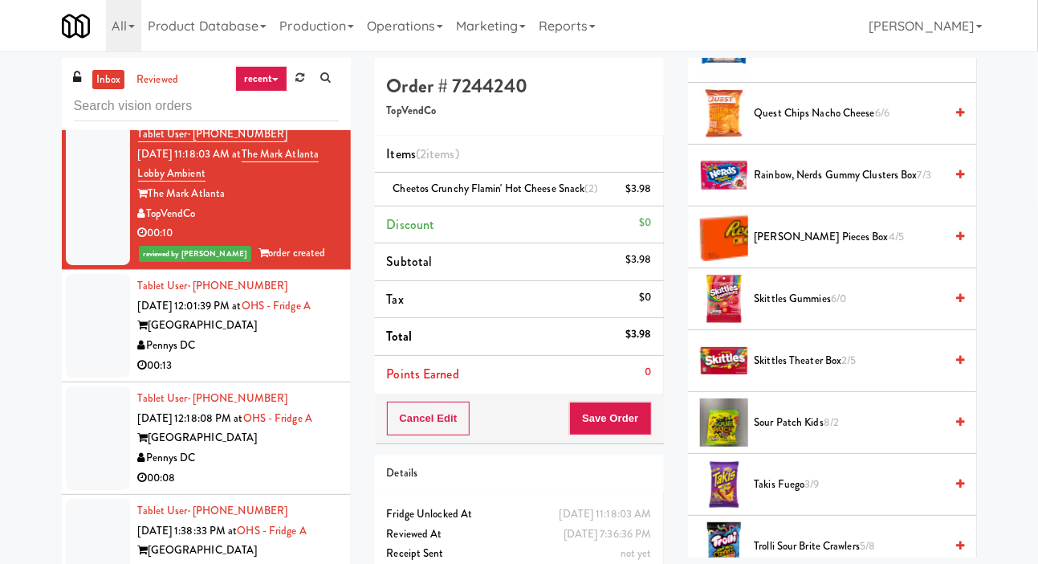
scroll to position [1702, 0]
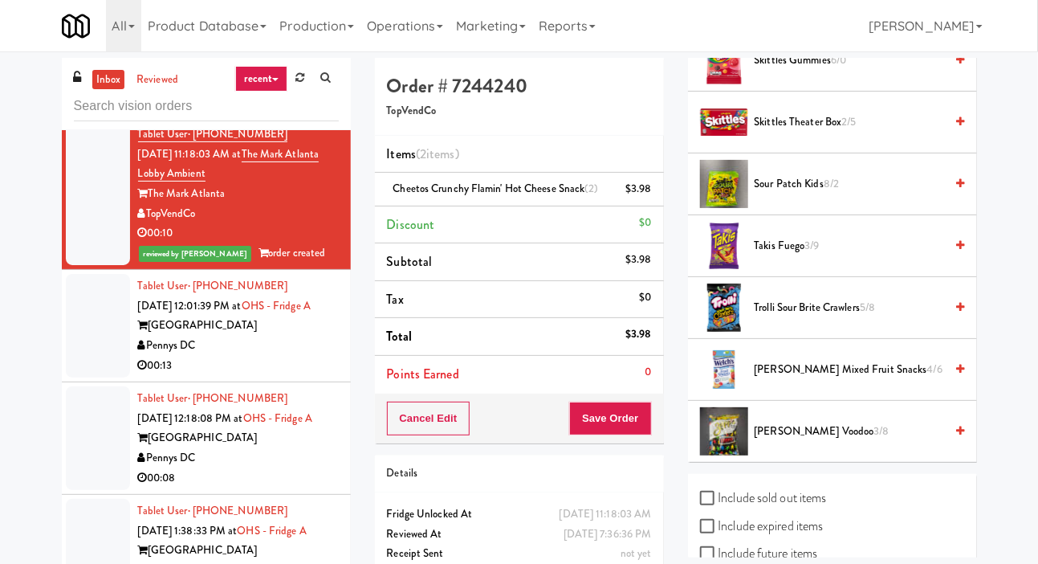
checkbox input "true"
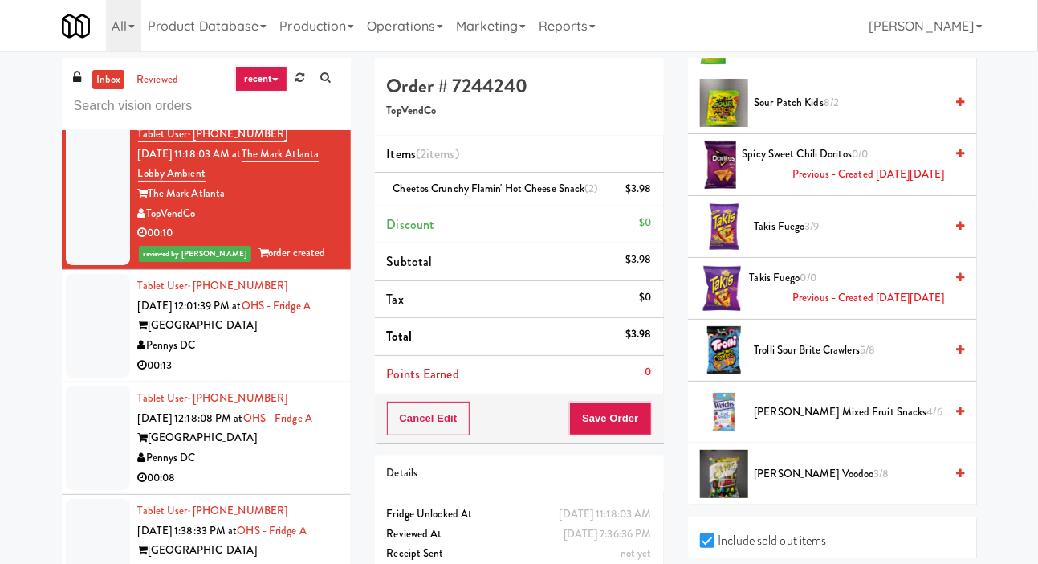
scroll to position [2380, 0]
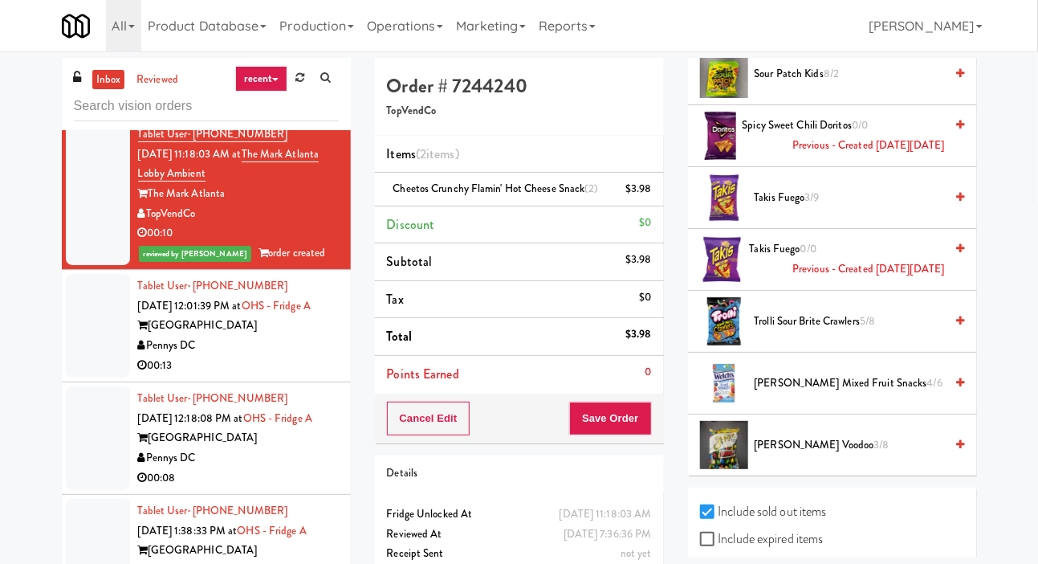
click at [81, 377] on div at bounding box center [98, 326] width 64 height 104
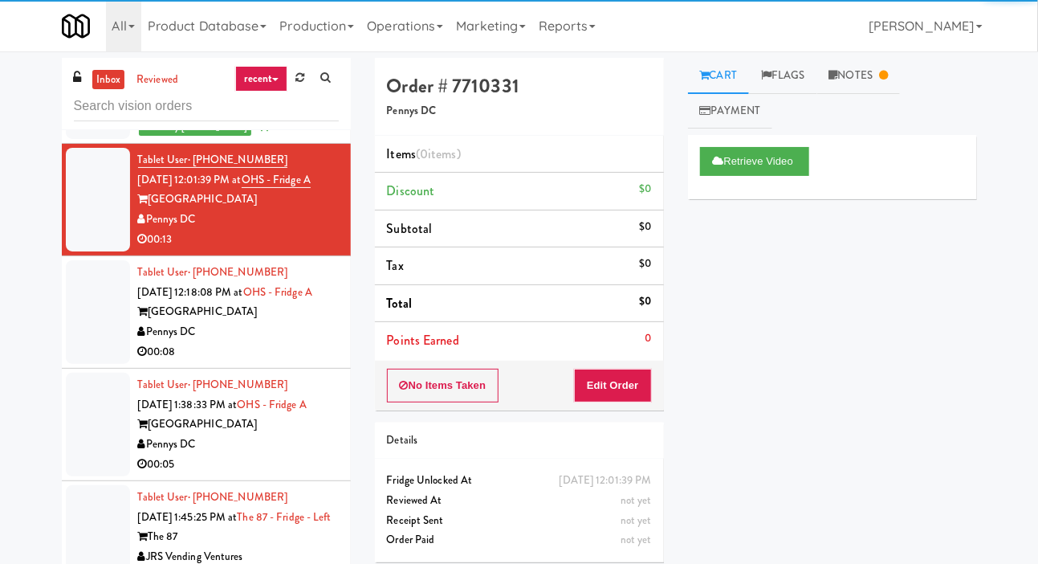
click at [71, 364] on div at bounding box center [98, 312] width 64 height 104
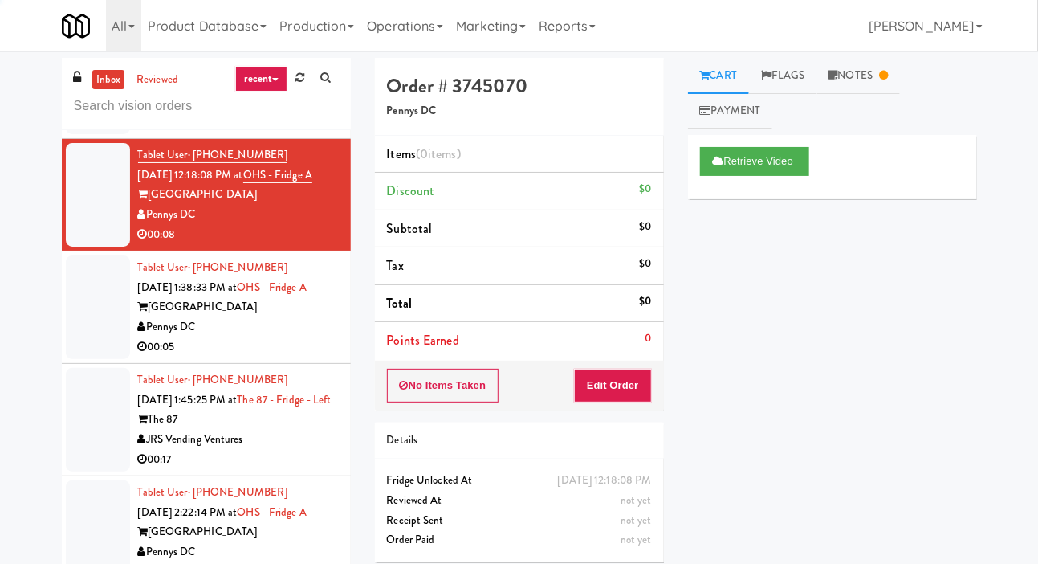
click at [78, 359] on div at bounding box center [98, 307] width 64 height 104
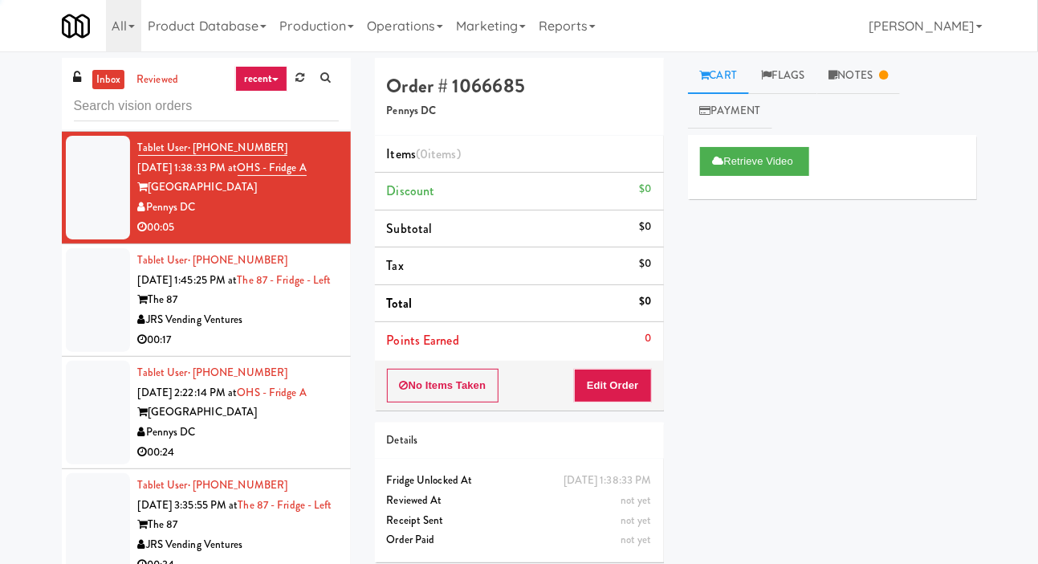
click at [88, 352] on div at bounding box center [98, 300] width 64 height 104
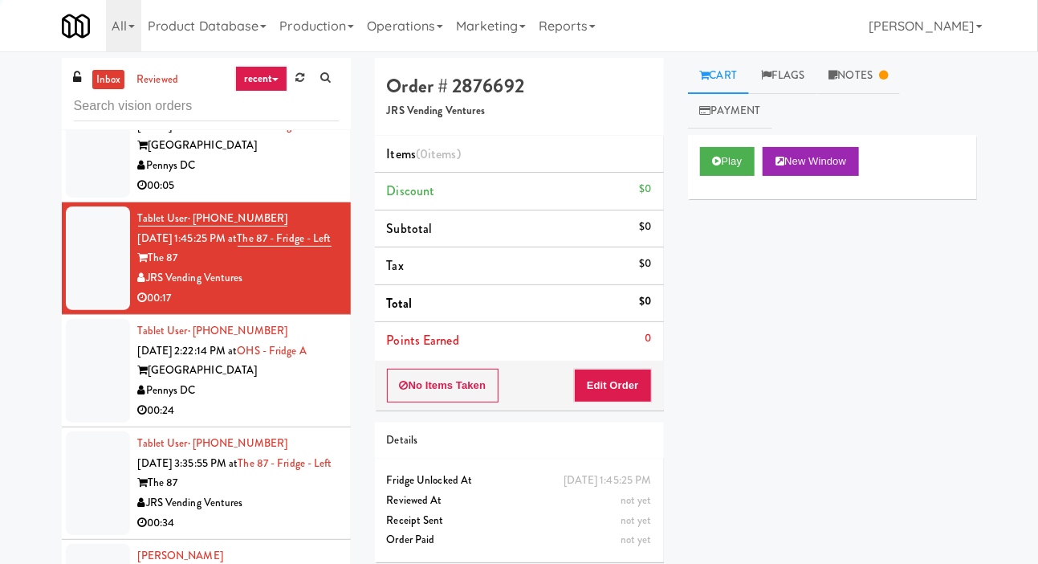
scroll to position [4151, 0]
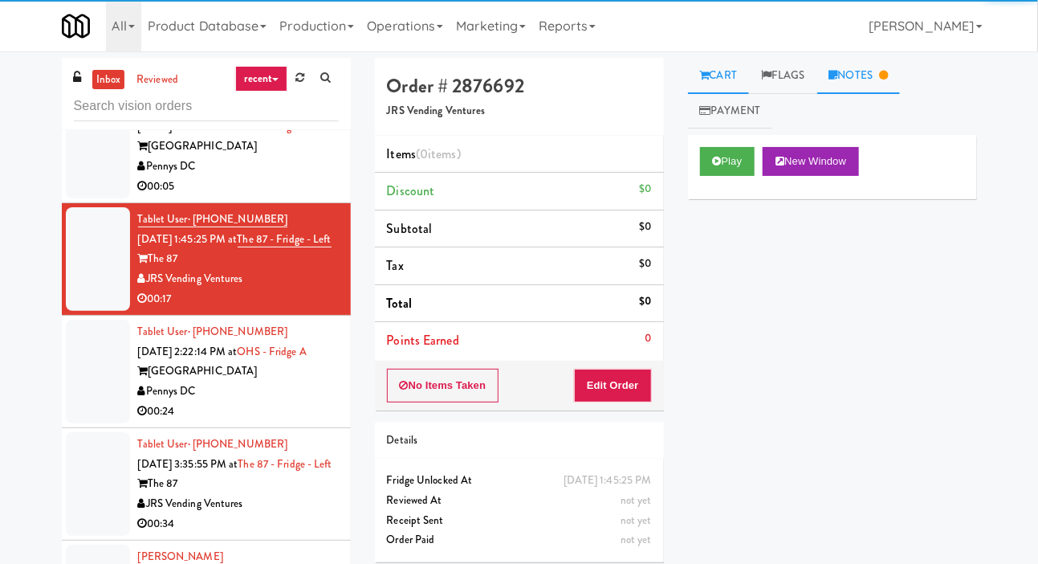
click at [886, 76] on icon at bounding box center [883, 75] width 9 height 10
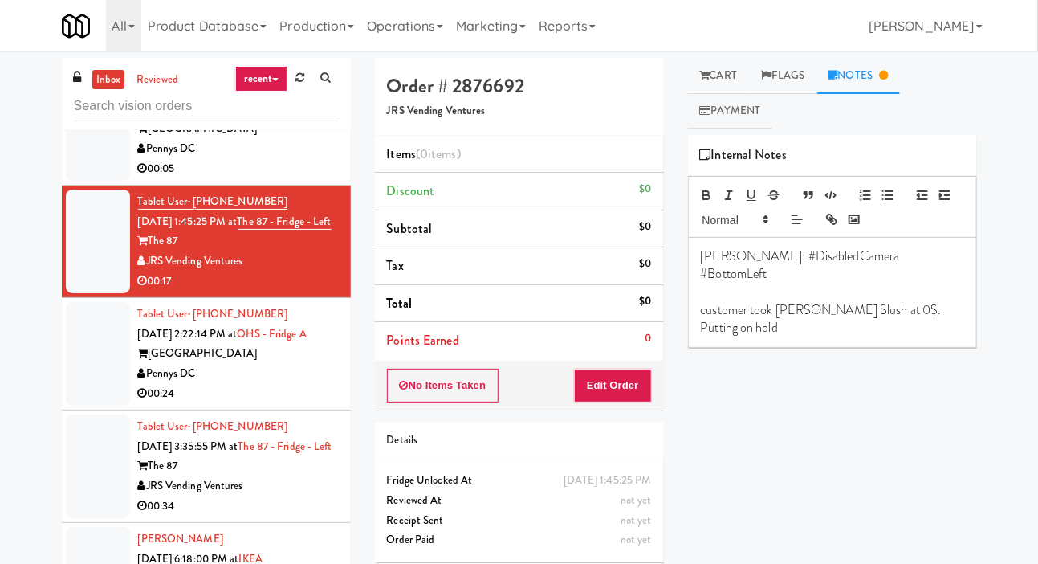
scroll to position [4177, 0]
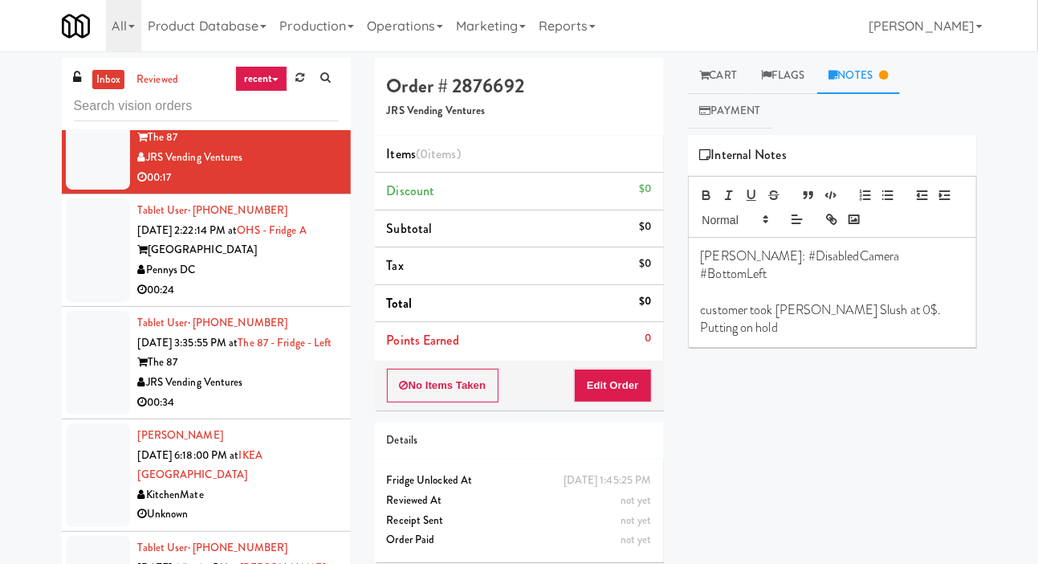
click at [84, 302] on div at bounding box center [98, 250] width 64 height 104
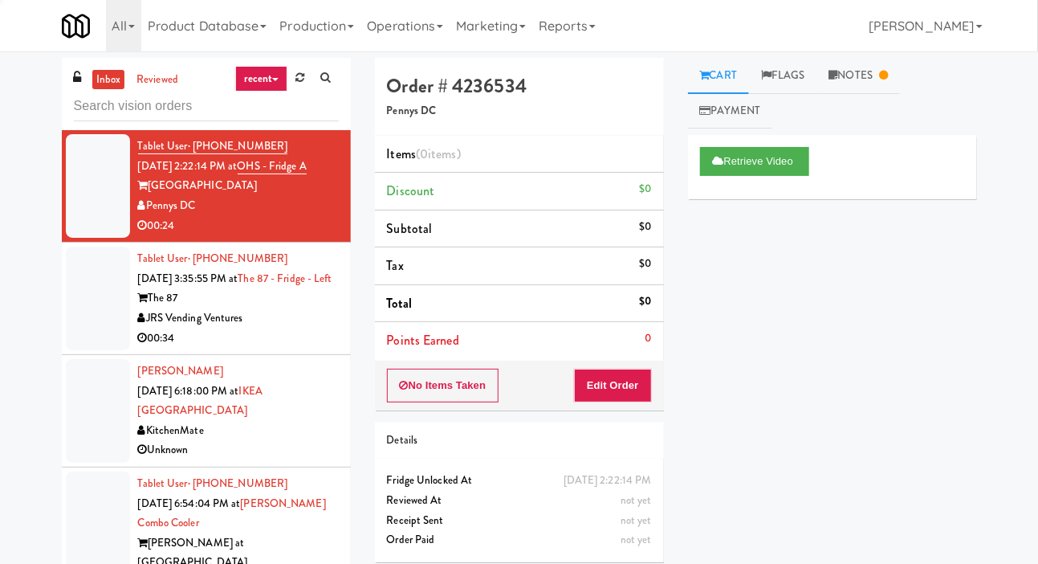
click at [80, 350] on div at bounding box center [98, 299] width 64 height 104
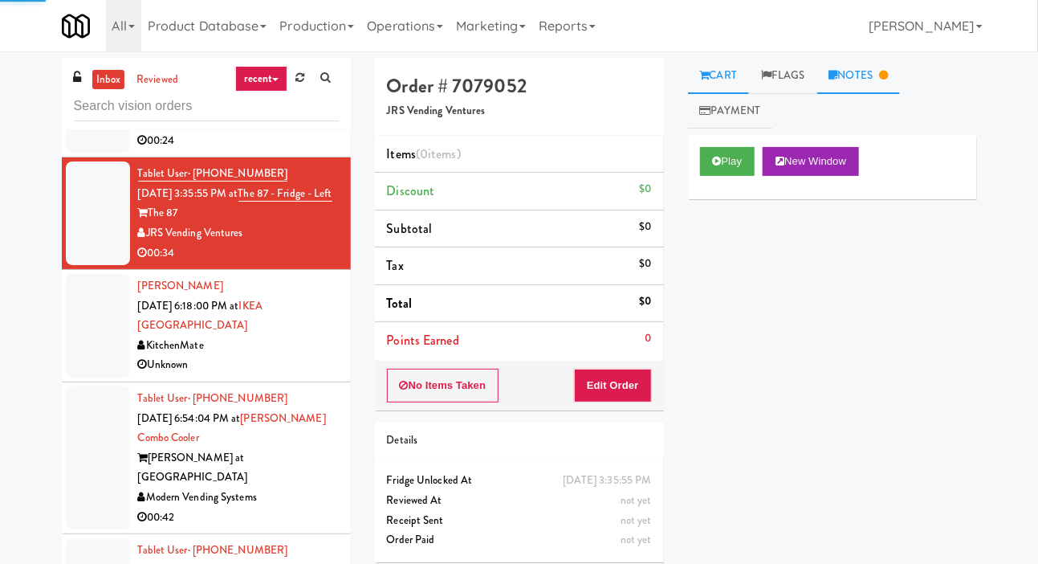
click at [884, 72] on link "Notes" at bounding box center [859, 76] width 84 height 36
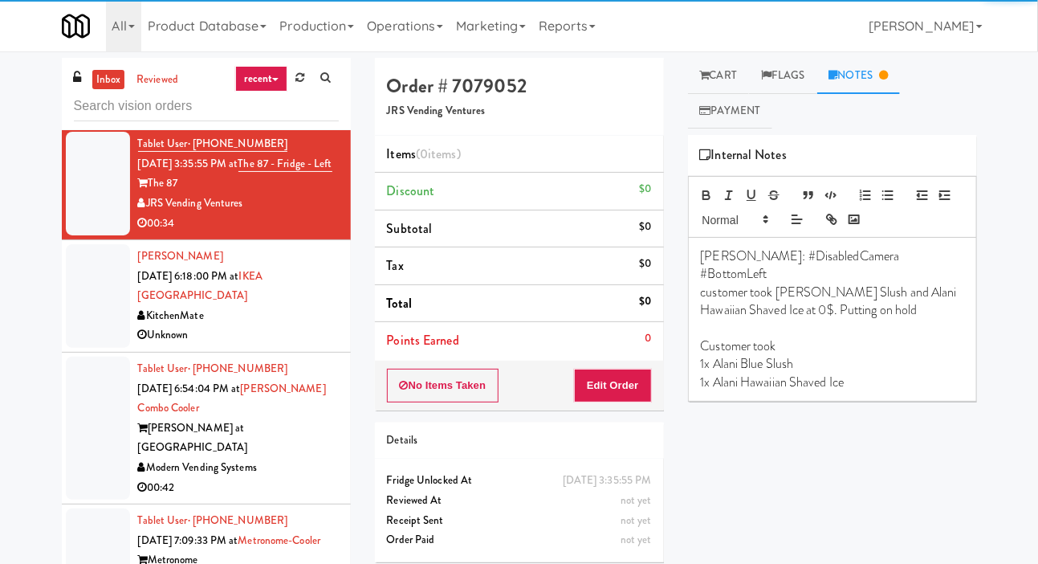
scroll to position [4458, 0]
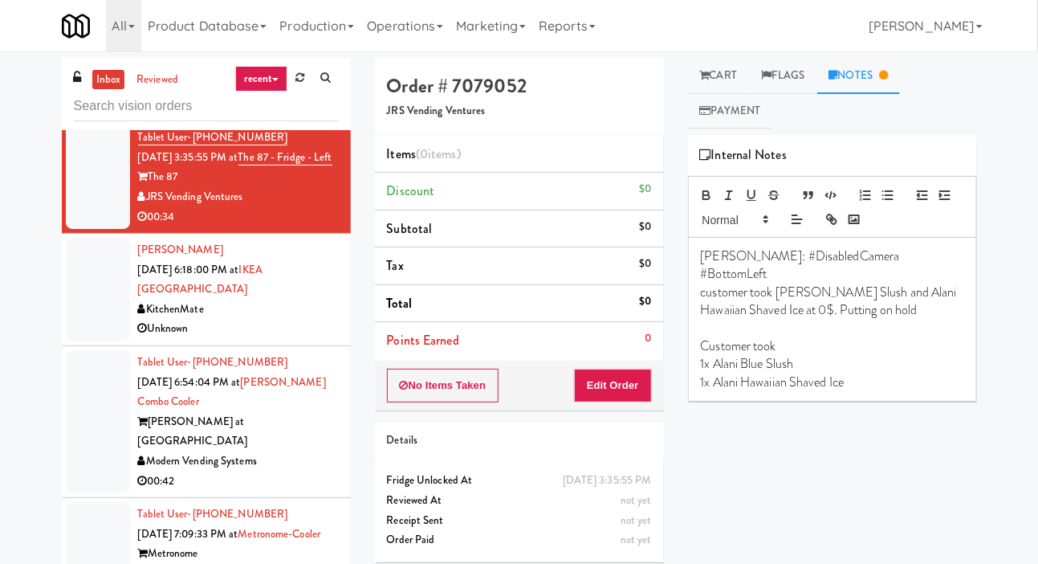
click at [79, 341] on div at bounding box center [98, 290] width 64 height 104
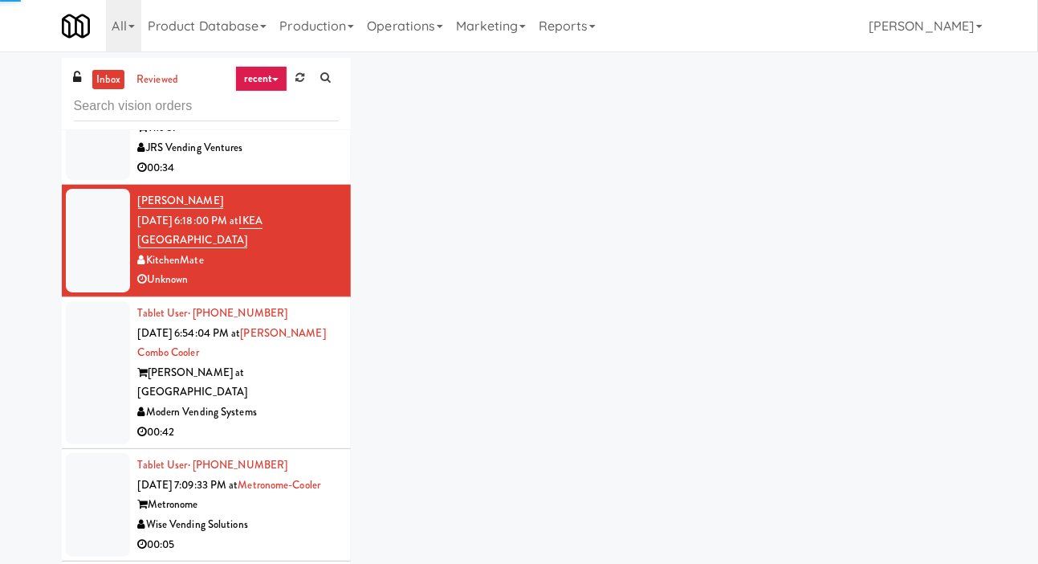
scroll to position [4532, 0]
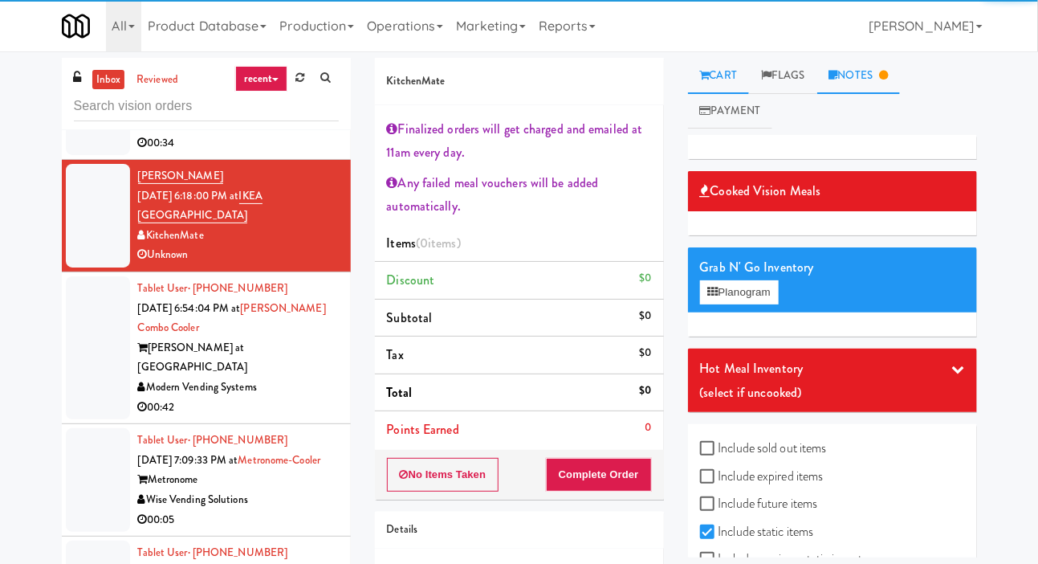
click at [859, 60] on link "Notes" at bounding box center [859, 76] width 84 height 36
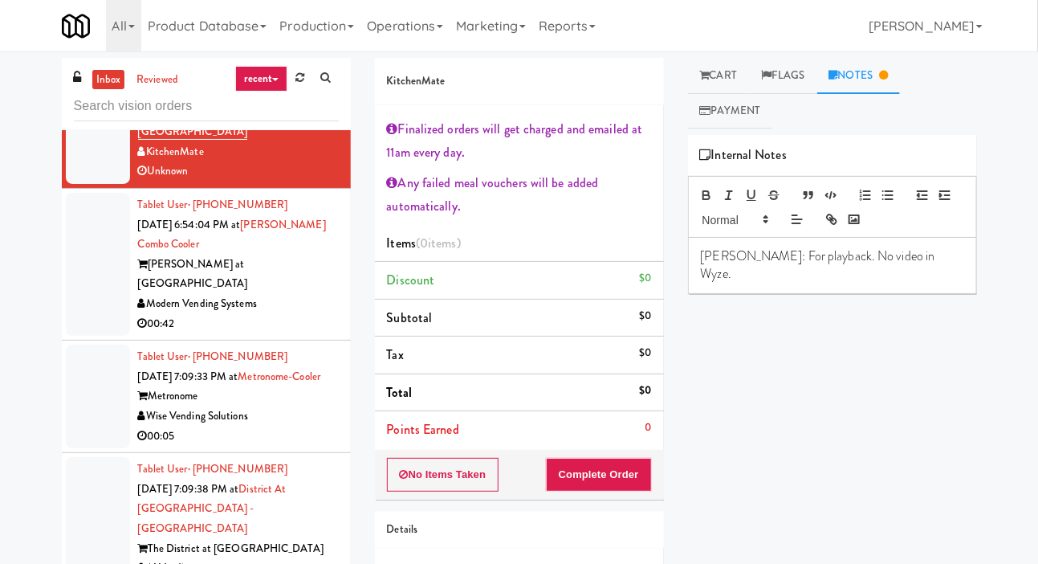
click at [86, 336] on div at bounding box center [98, 264] width 64 height 143
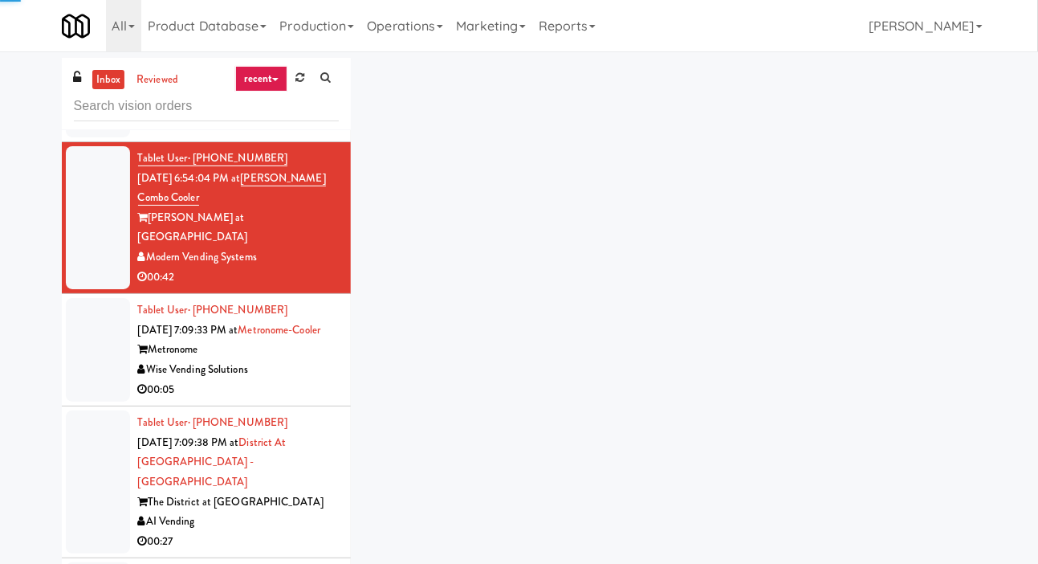
scroll to position [4672, 0]
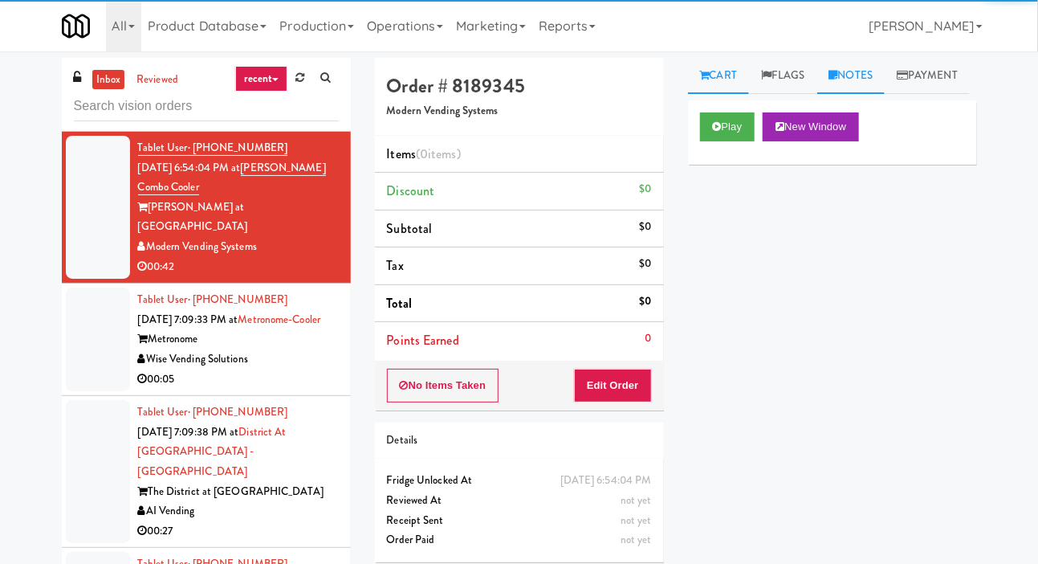
click at [867, 75] on link "Notes" at bounding box center [851, 76] width 68 height 36
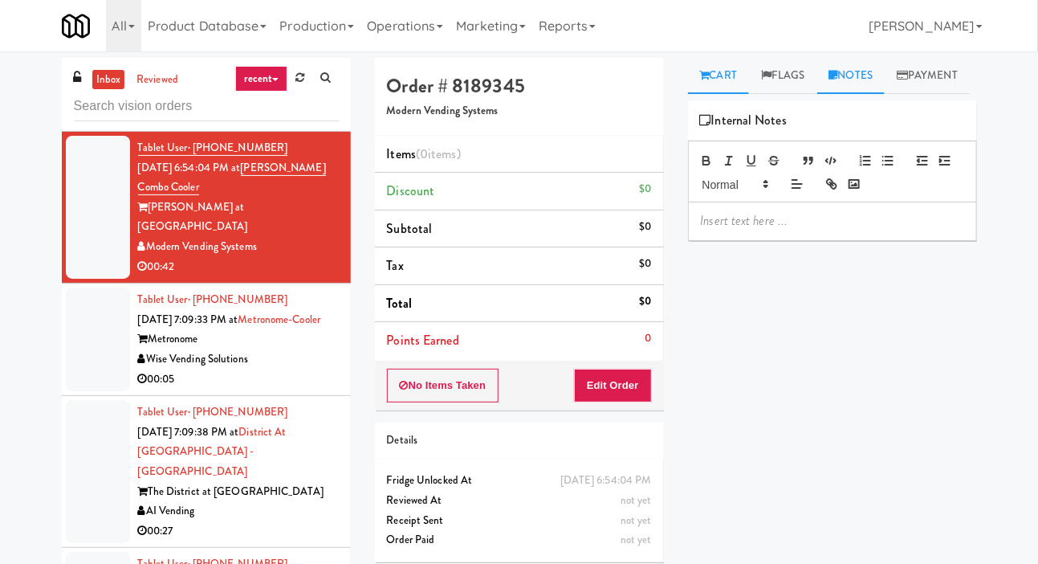
click at [726, 63] on link "Cart" at bounding box center [719, 76] width 62 height 36
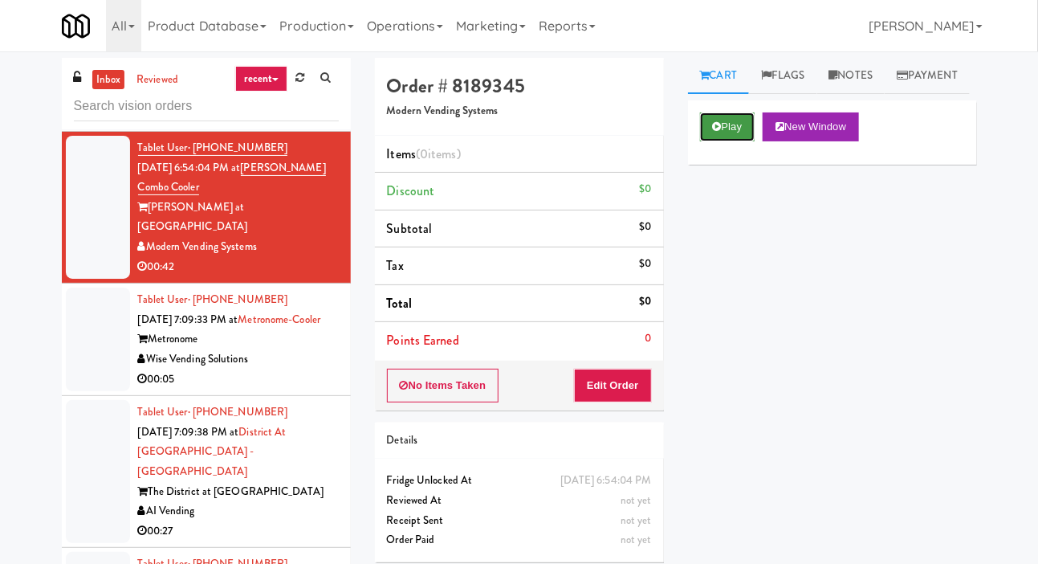
click at [716, 132] on icon at bounding box center [717, 126] width 9 height 10
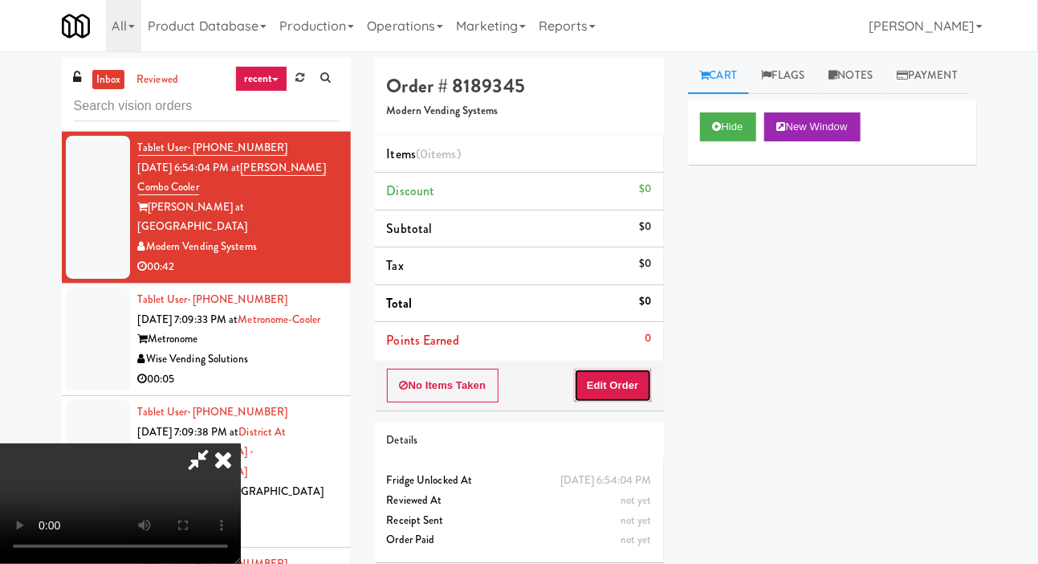
click at [610, 396] on button "Edit Order" at bounding box center [613, 386] width 78 height 34
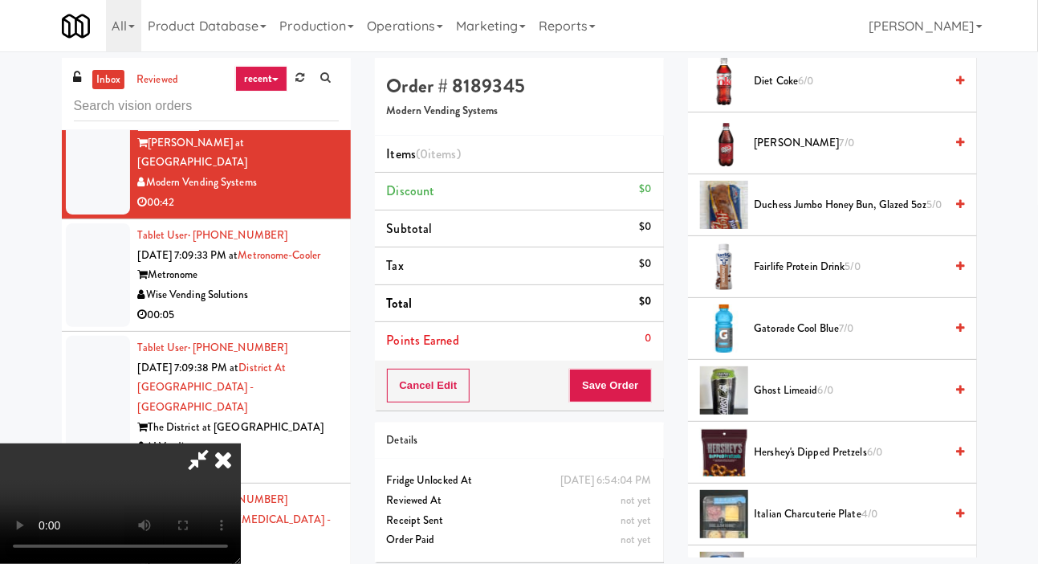
scroll to position [970, 0]
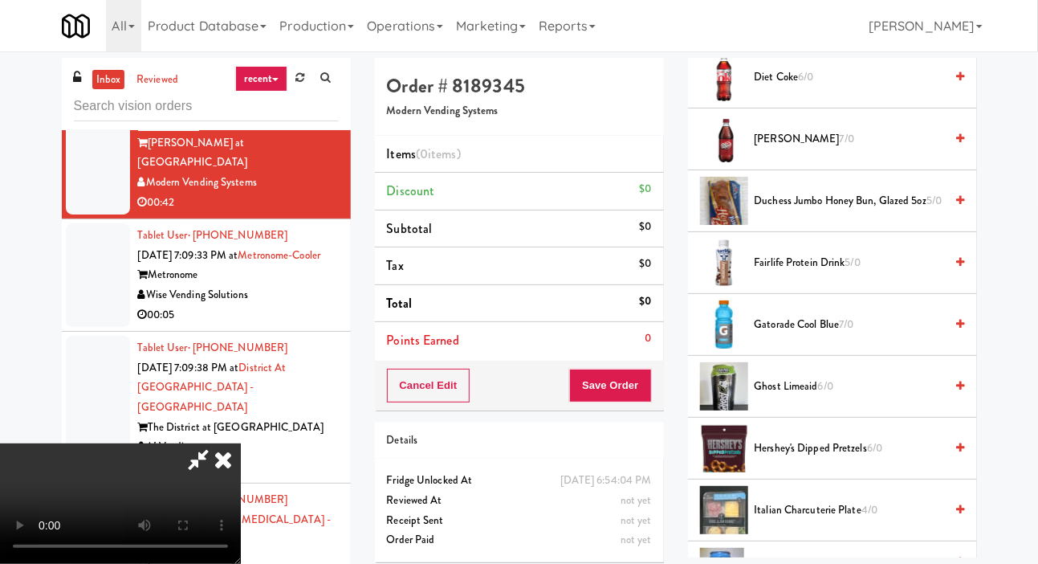
click at [831, 211] on span "Duchess Jumbo Honey Bun, Glazed 5oz 5/0" at bounding box center [850, 201] width 190 height 20
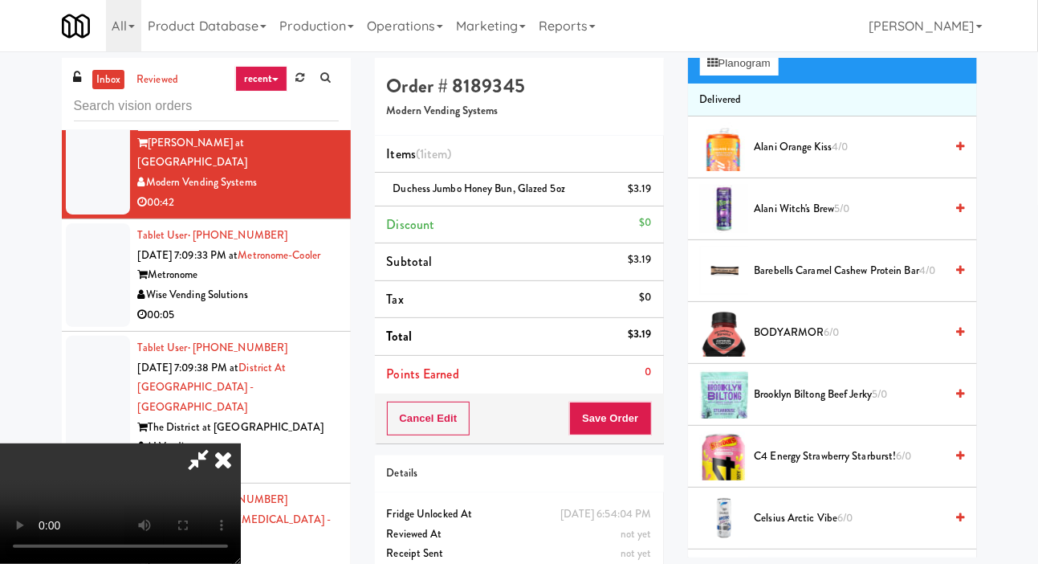
scroll to position [0, 0]
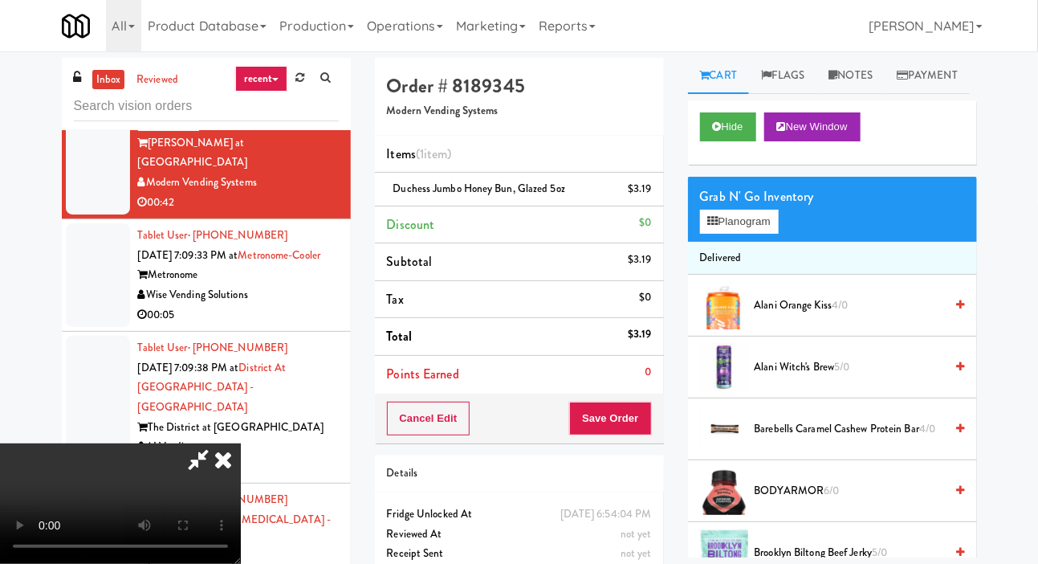
click at [744, 209] on div "Grab N' Go Inventory" at bounding box center [832, 197] width 265 height 24
click at [756, 234] on button "Planogram" at bounding box center [739, 222] width 79 height 24
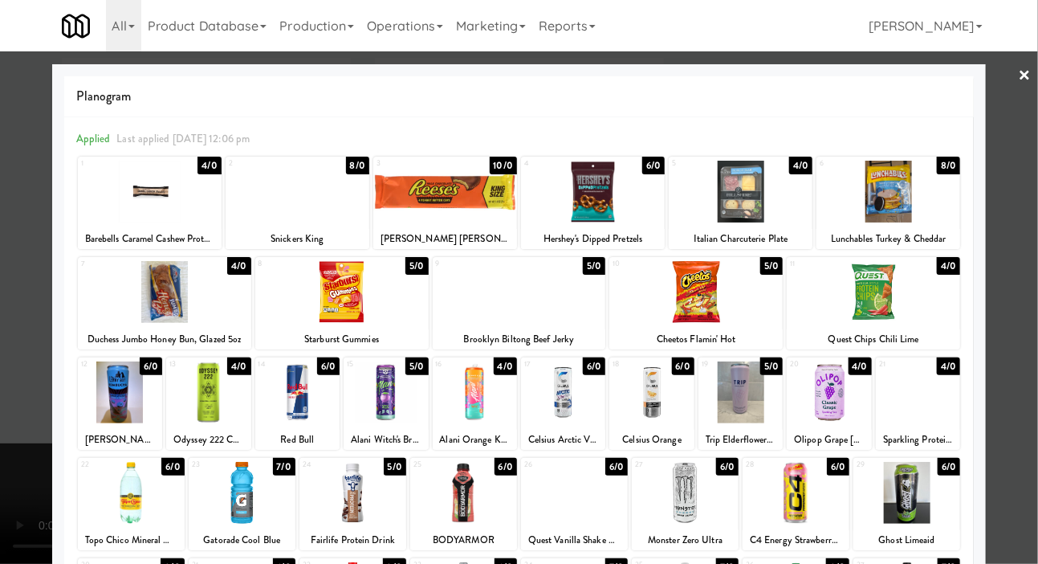
click at [307, 296] on div at bounding box center [341, 292] width 173 height 62
click at [23, 314] on div at bounding box center [519, 282] width 1038 height 564
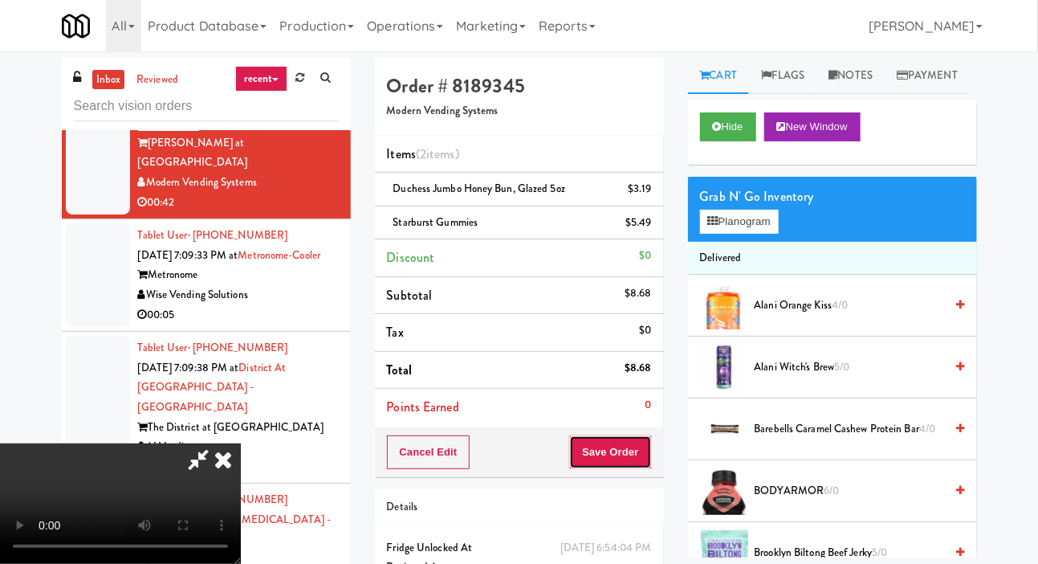
click at [646, 452] on button "Save Order" at bounding box center [610, 452] width 82 height 34
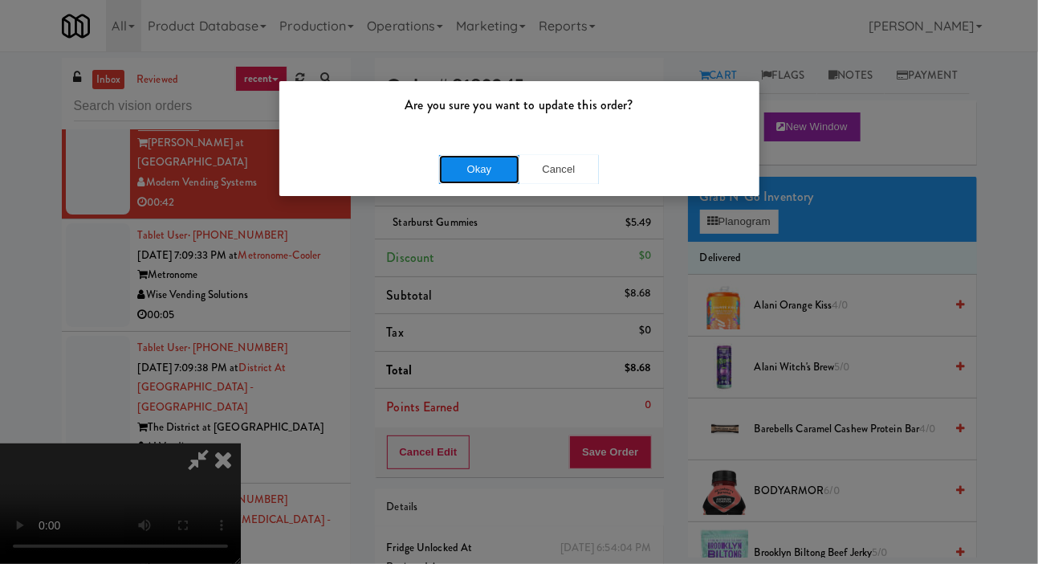
click at [473, 169] on button "Okay" at bounding box center [479, 169] width 80 height 29
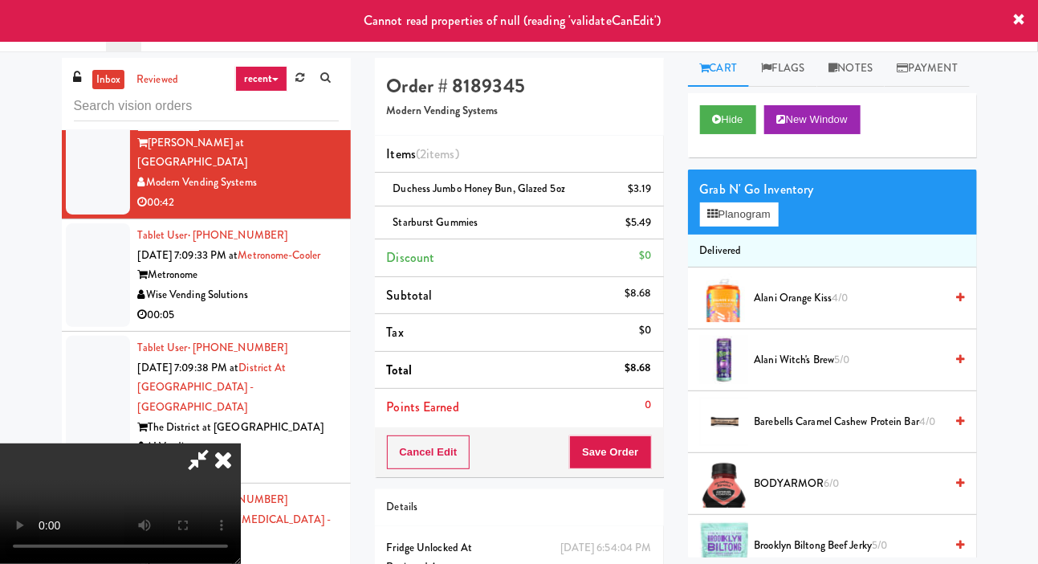
scroll to position [10, 0]
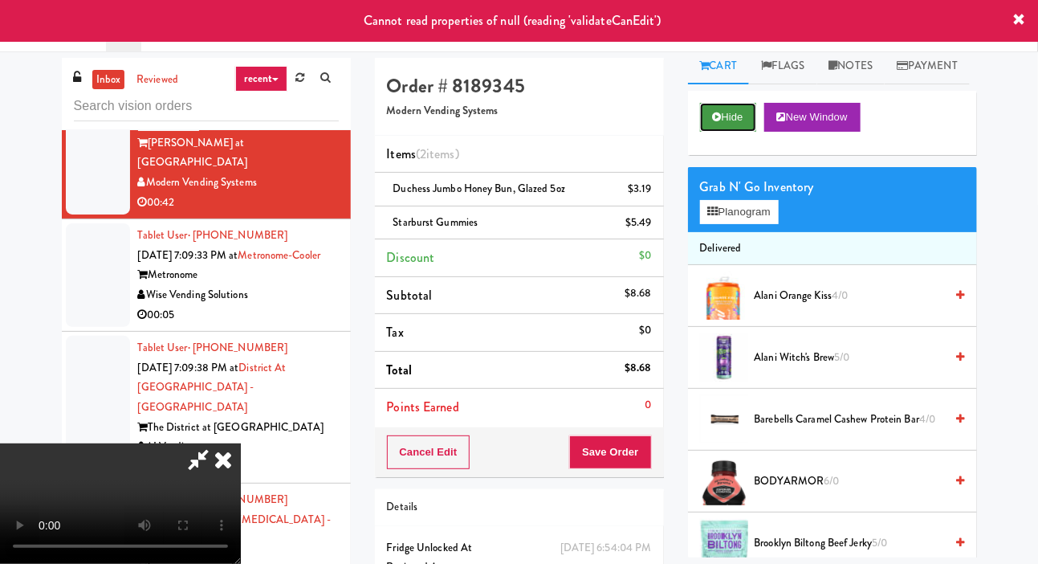
click at [736, 132] on button "Hide" at bounding box center [728, 117] width 56 height 29
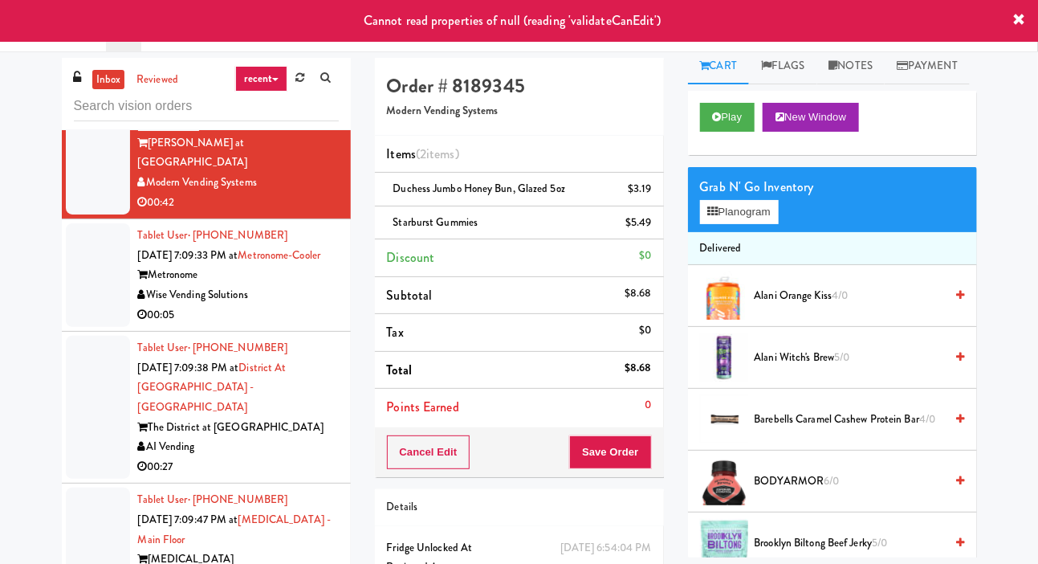
click at [89, 327] on div at bounding box center [98, 275] width 64 height 104
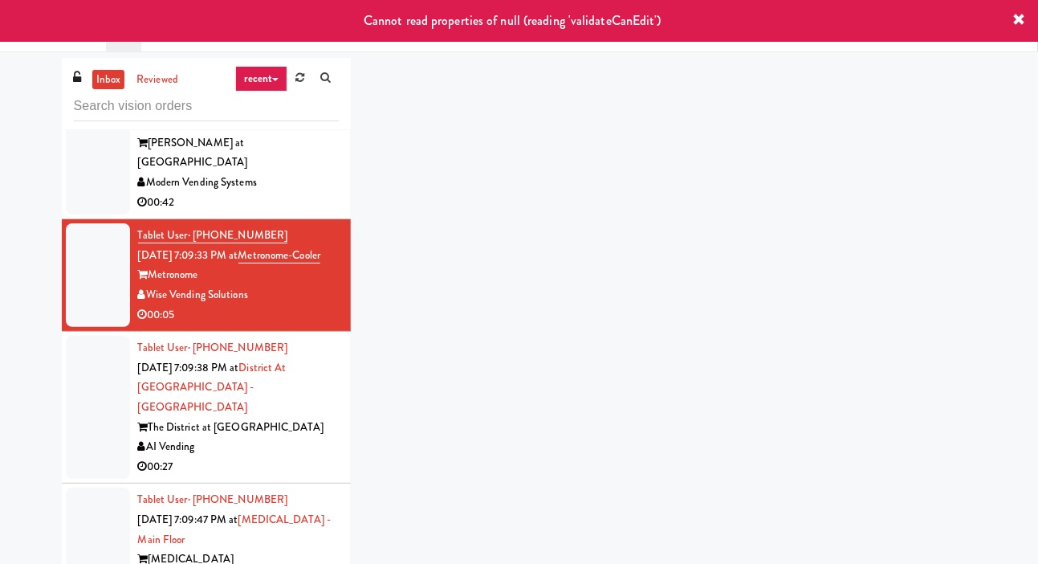
click at [86, 214] on div at bounding box center [98, 142] width 64 height 143
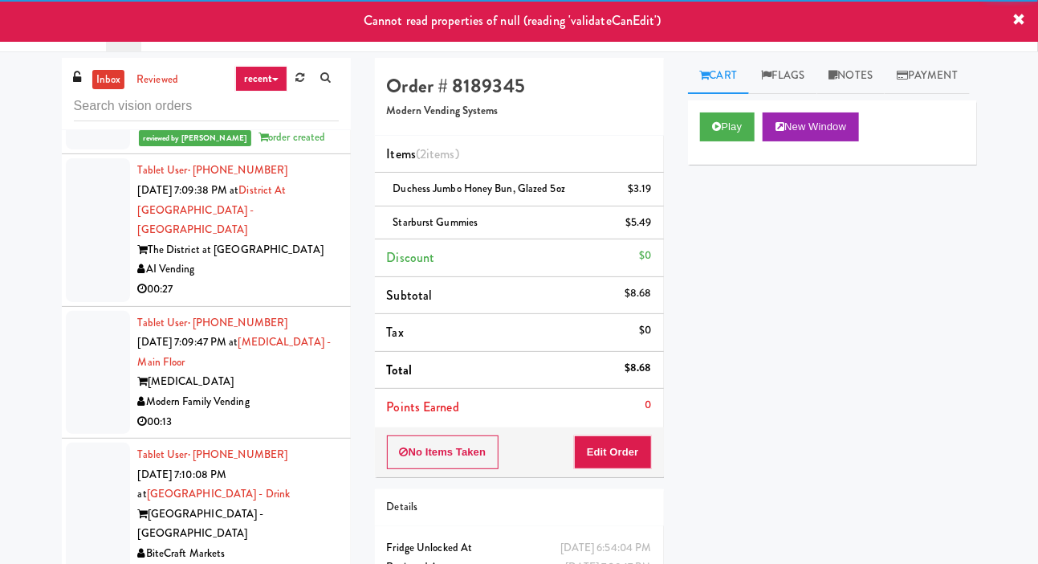
click at [88, 301] on div at bounding box center [98, 229] width 64 height 143
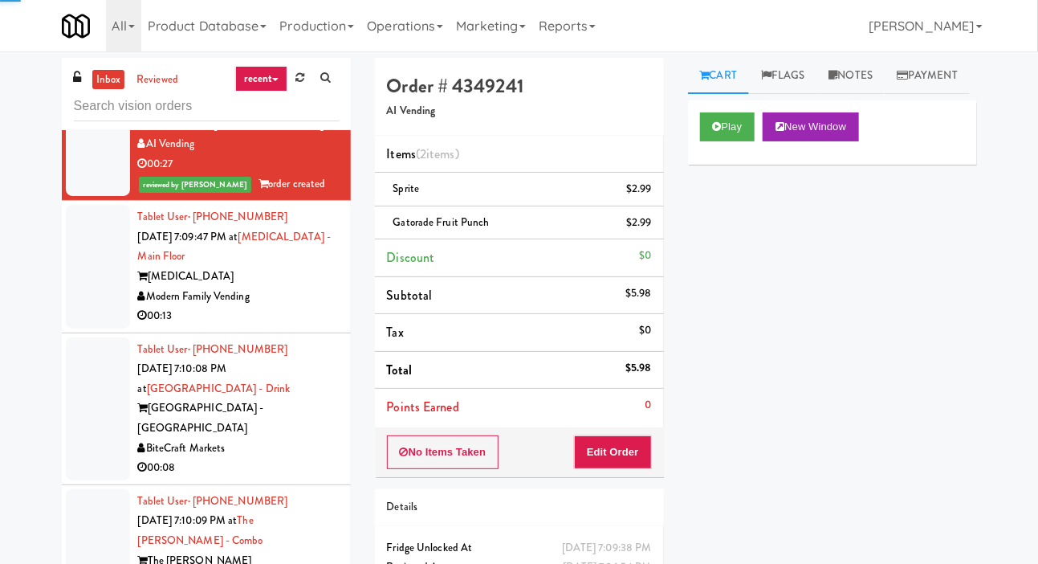
click at [105, 328] on div at bounding box center [98, 267] width 64 height 124
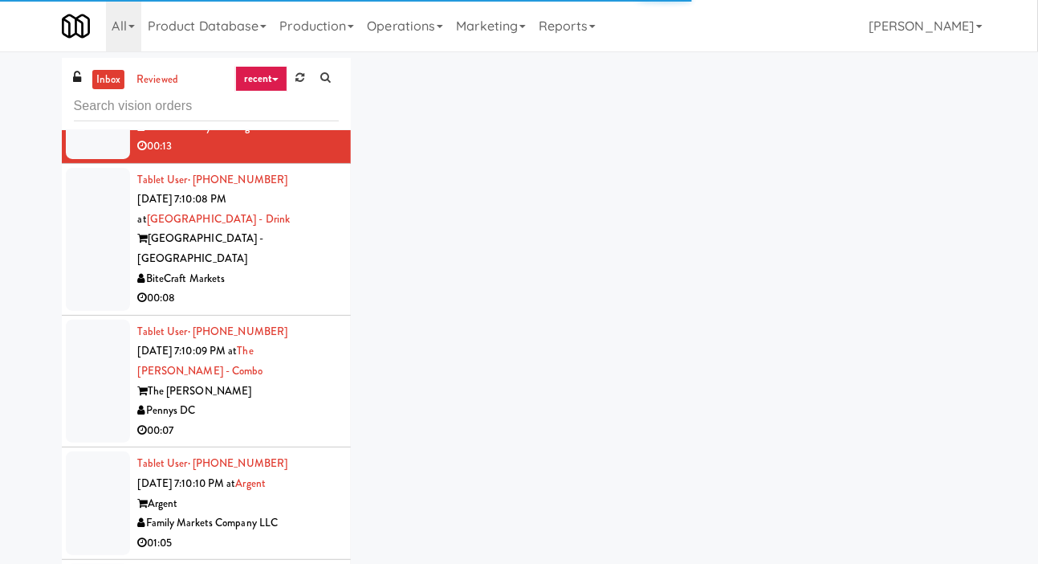
click at [104, 311] on div at bounding box center [98, 239] width 64 height 143
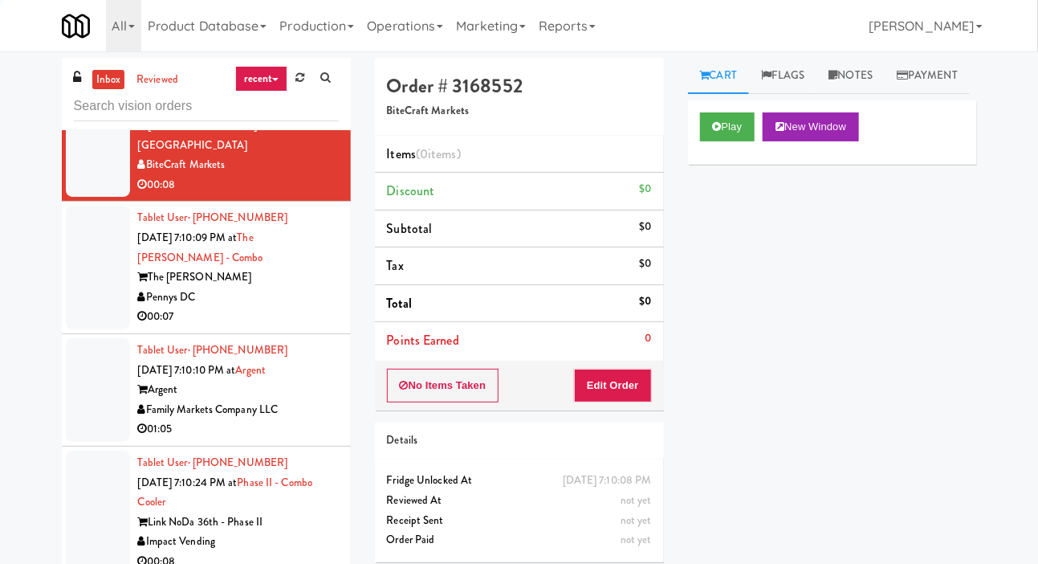
click at [100, 329] on div at bounding box center [98, 268] width 64 height 124
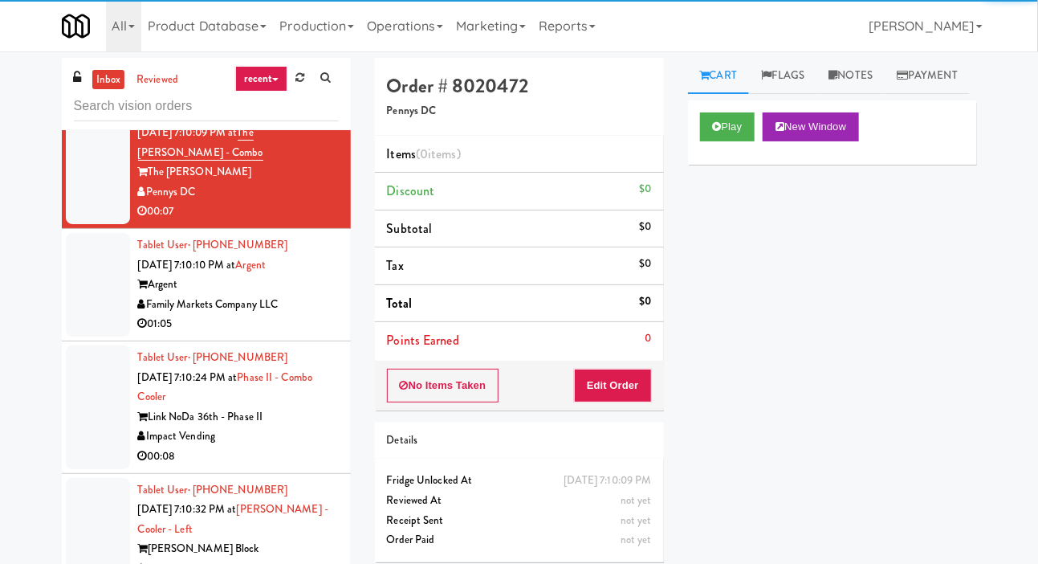
click at [95, 92] on div at bounding box center [98, 20] width 64 height 143
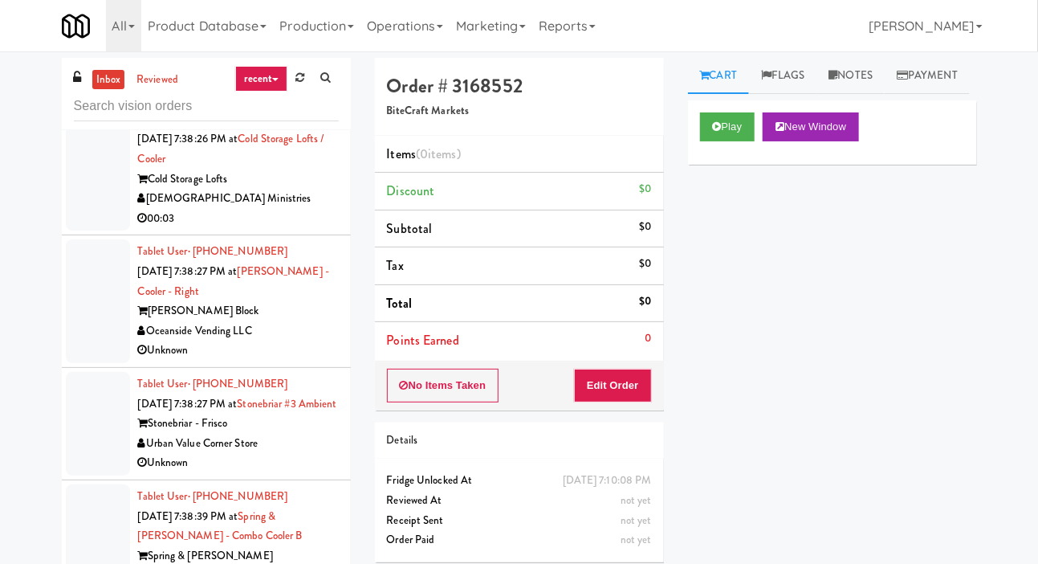
scroll to position [14367, 0]
click at [101, 544] on div at bounding box center [98, 546] width 64 height 124
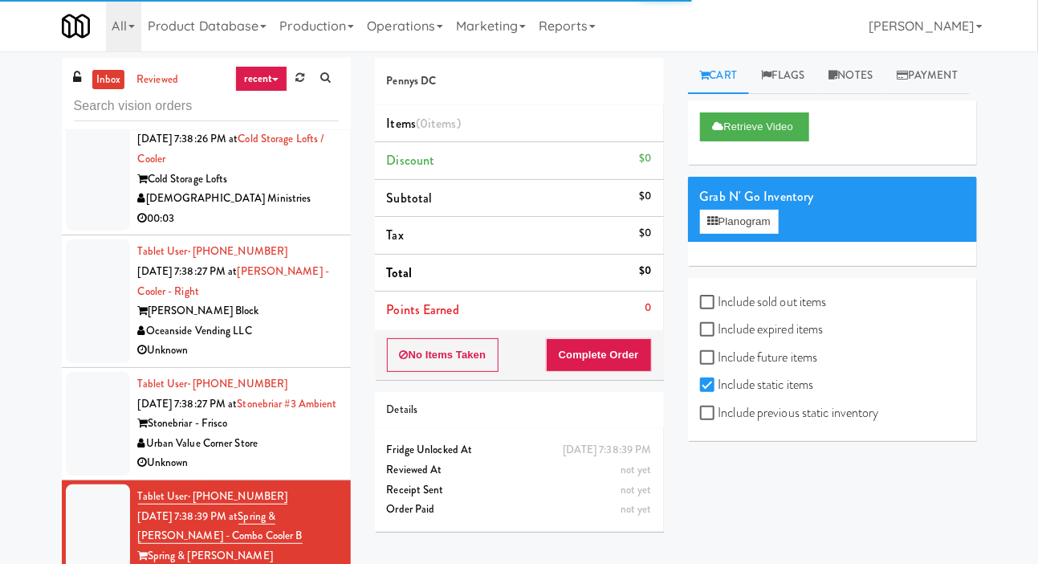
click at [91, 444] on div at bounding box center [98, 424] width 64 height 104
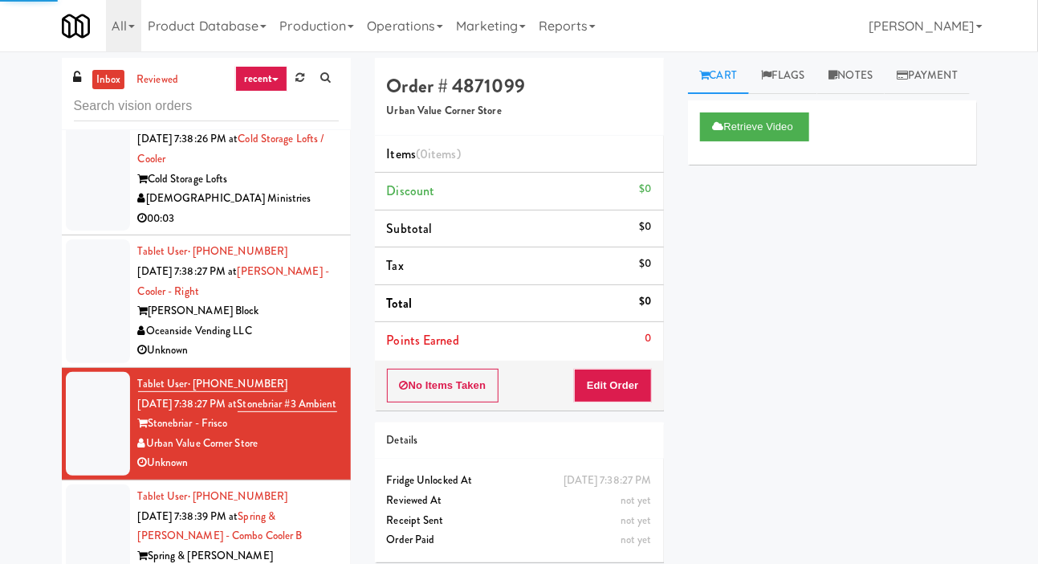
click at [89, 318] on div at bounding box center [98, 301] width 64 height 124
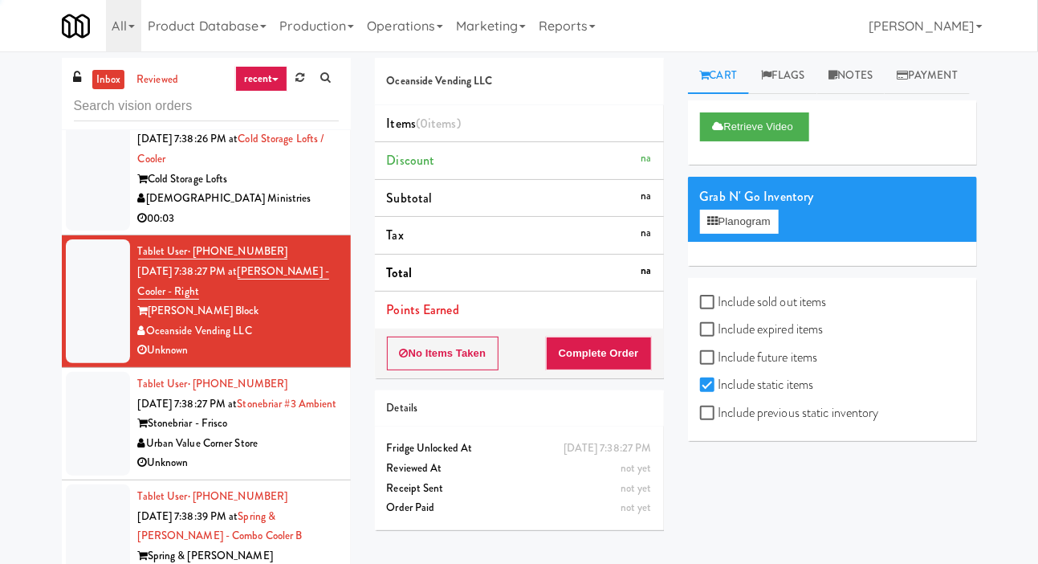
click at [80, 189] on div at bounding box center [98, 170] width 64 height 124
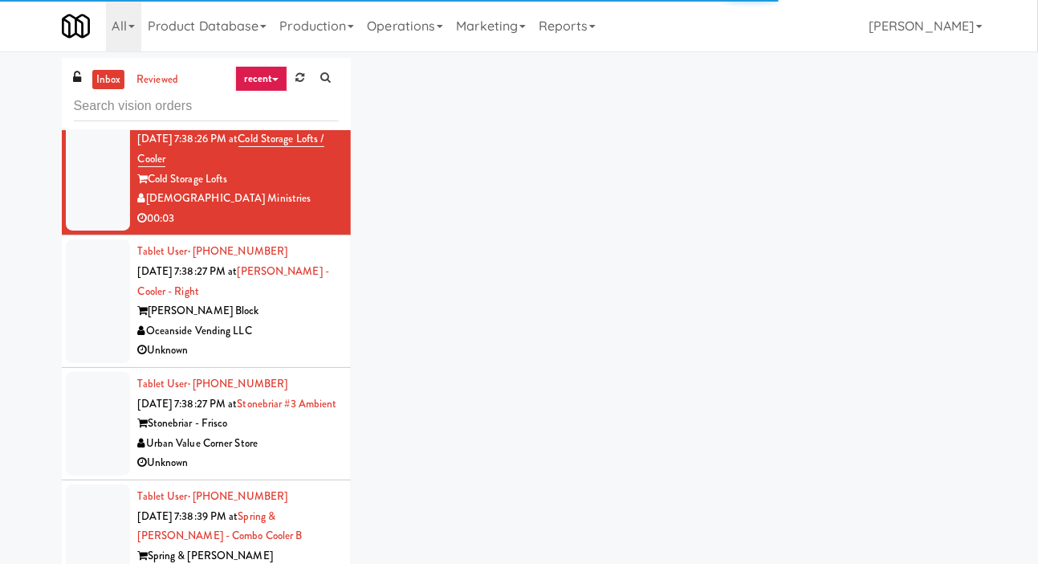
scroll to position [14204, 0]
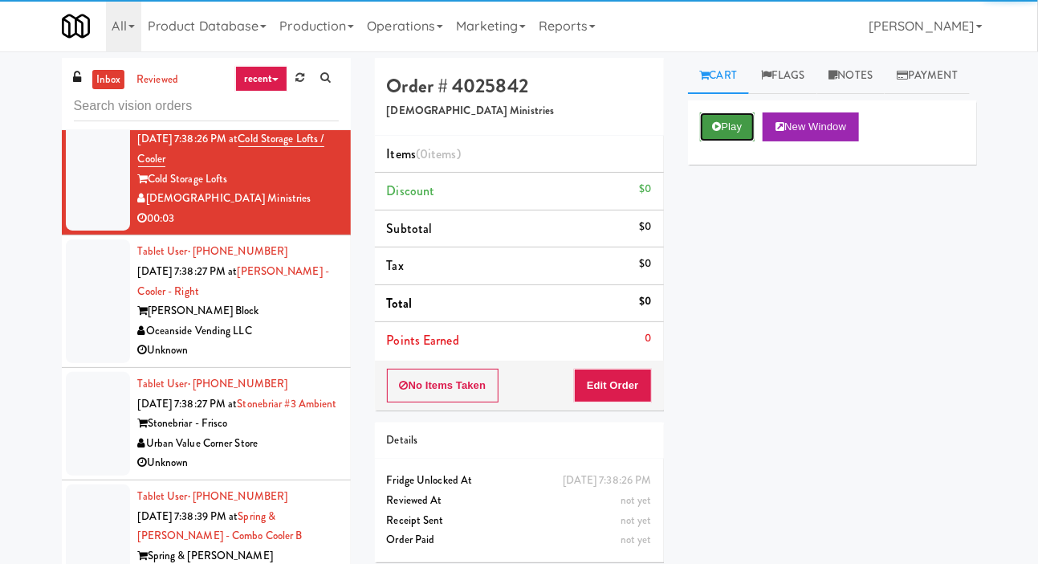
click at [720, 132] on icon at bounding box center [717, 126] width 9 height 10
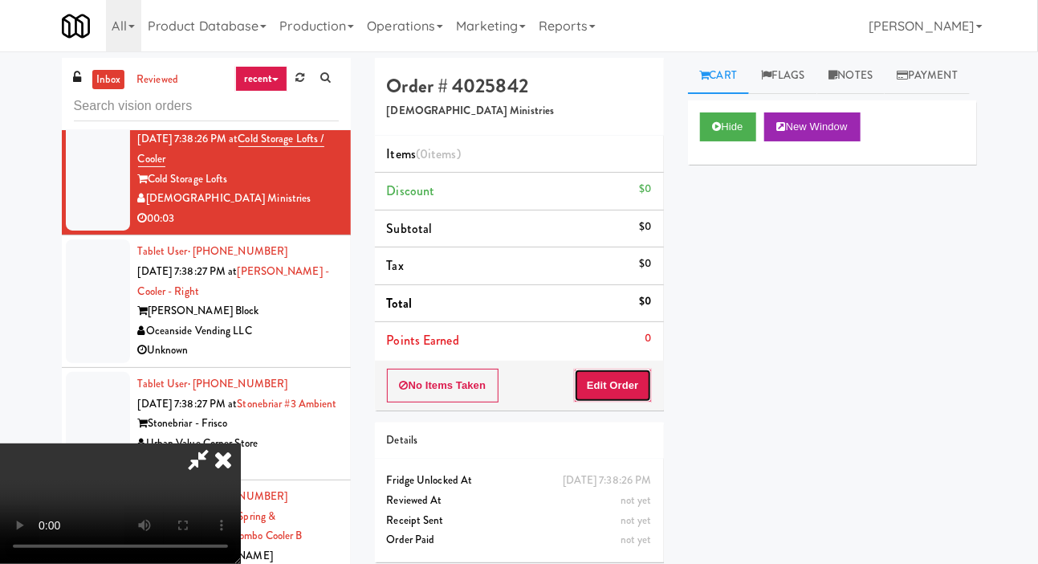
click at [626, 369] on button "Edit Order" at bounding box center [613, 386] width 78 height 34
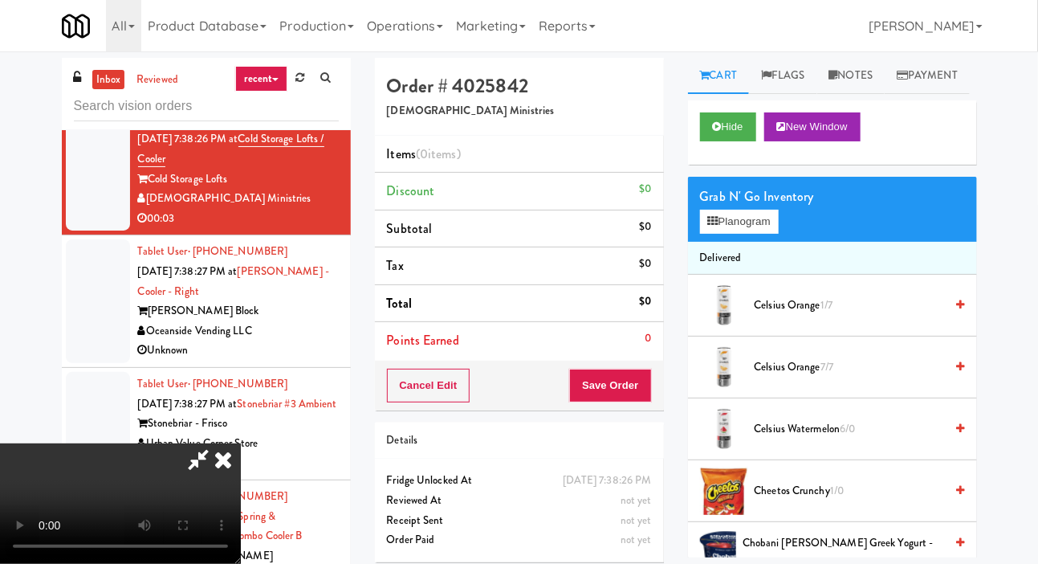
scroll to position [0, 0]
click at [732, 234] on button "Planogram" at bounding box center [739, 222] width 79 height 24
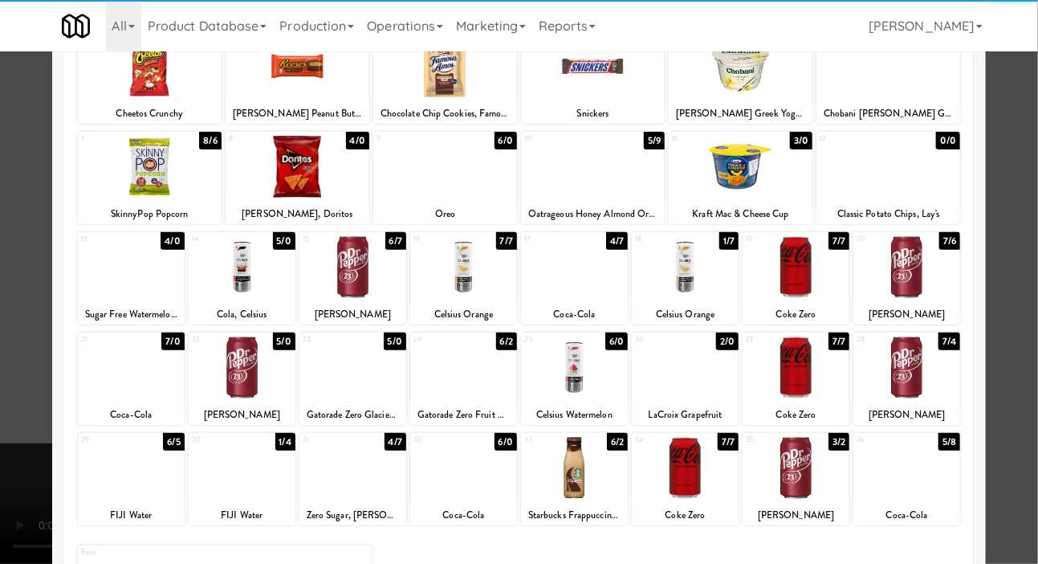
scroll to position [124, 0]
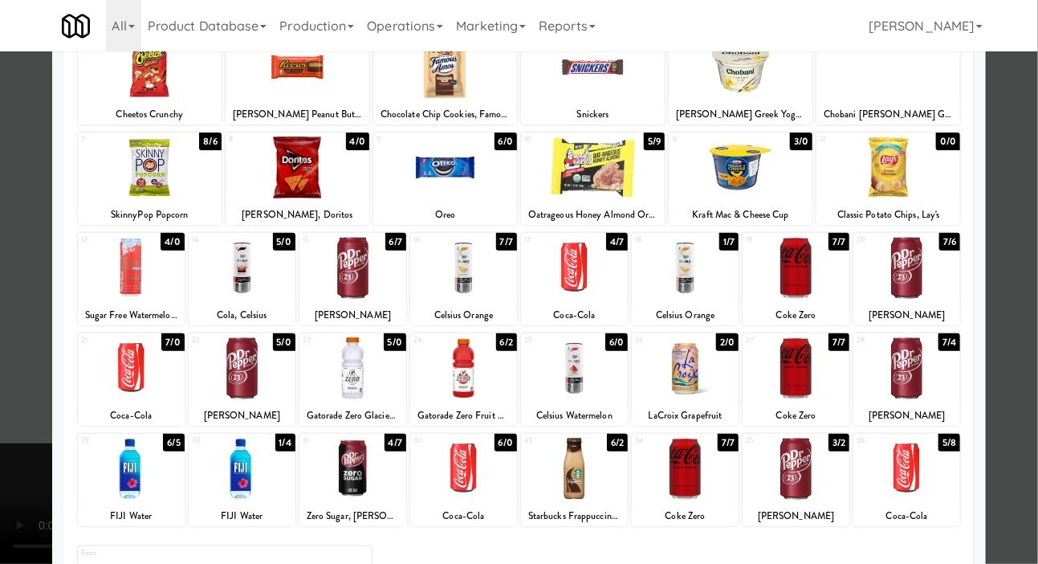
click at [116, 279] on div at bounding box center [131, 268] width 107 height 62
click at [34, 260] on div at bounding box center [519, 282] width 1038 height 564
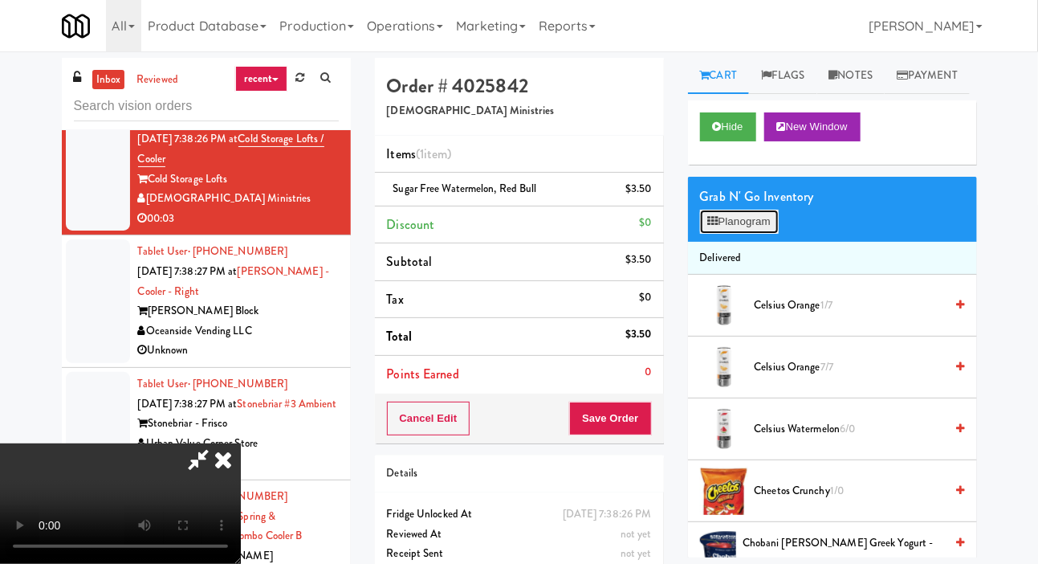
click at [733, 234] on button "Planogram" at bounding box center [739, 222] width 79 height 24
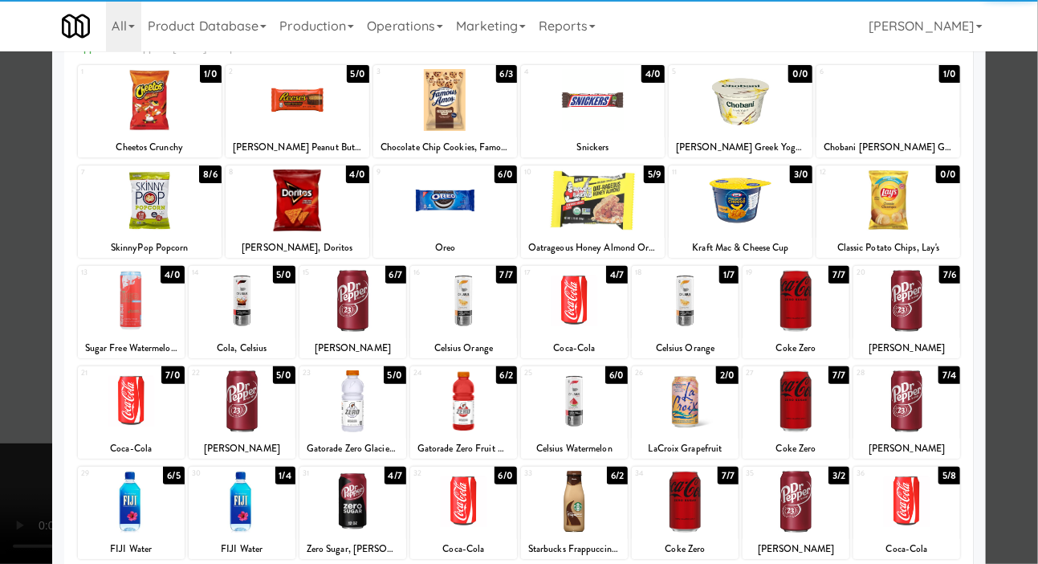
scroll to position [138, 0]
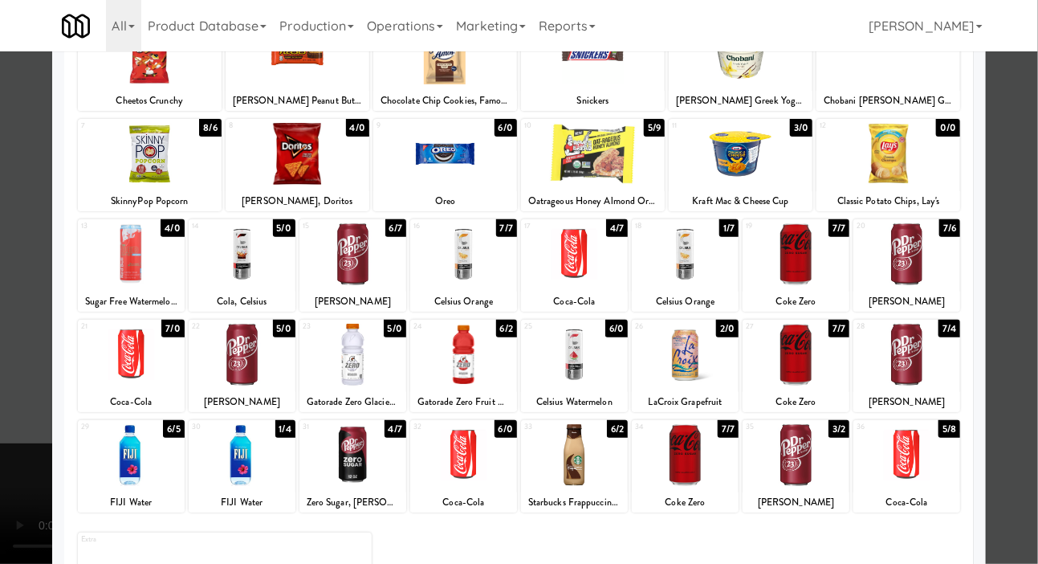
click at [26, 315] on div at bounding box center [519, 282] width 1038 height 564
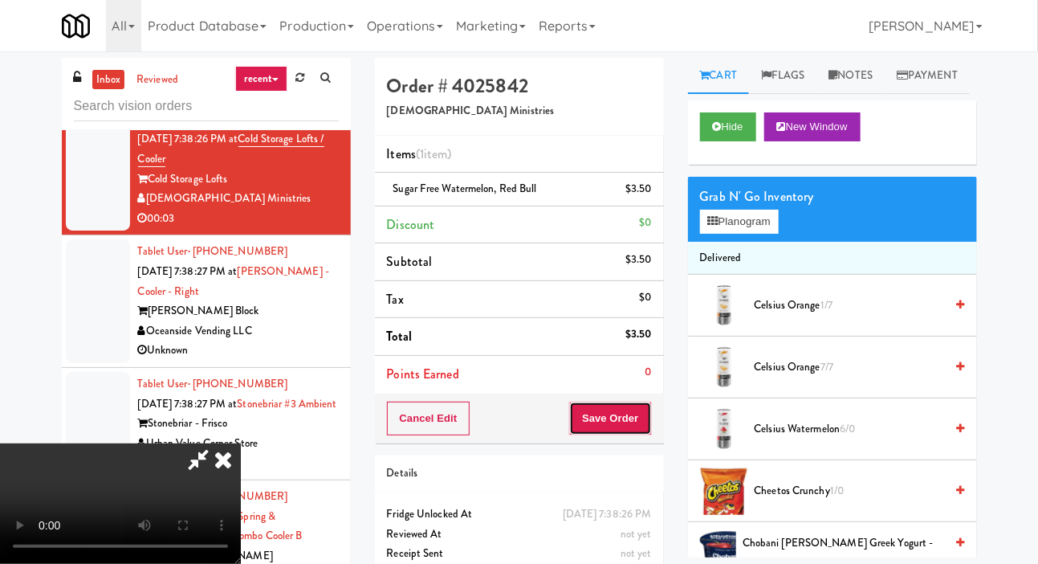
click at [645, 423] on button "Save Order" at bounding box center [610, 419] width 82 height 34
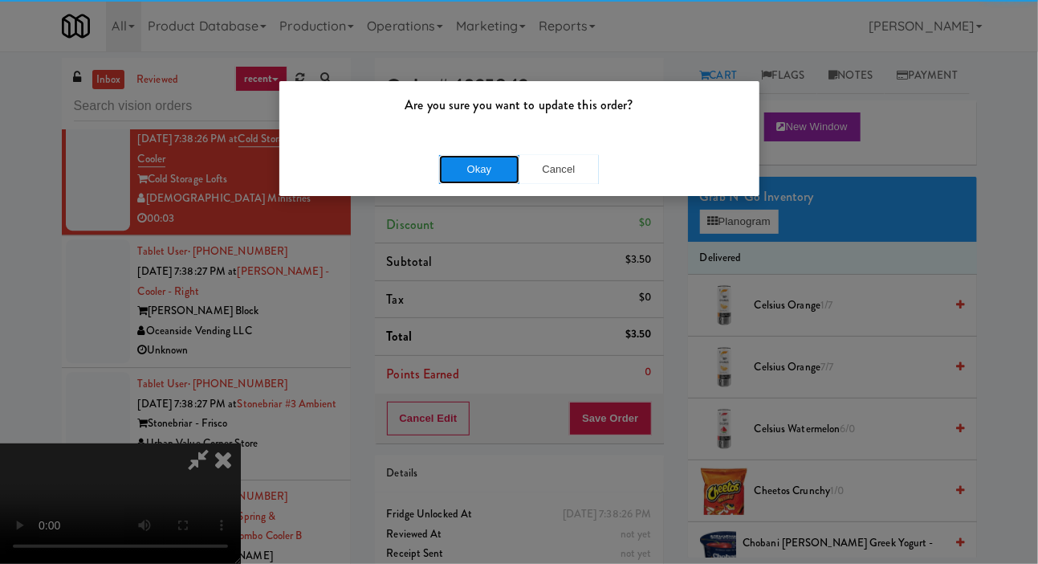
click at [447, 163] on button "Okay" at bounding box center [479, 169] width 80 height 29
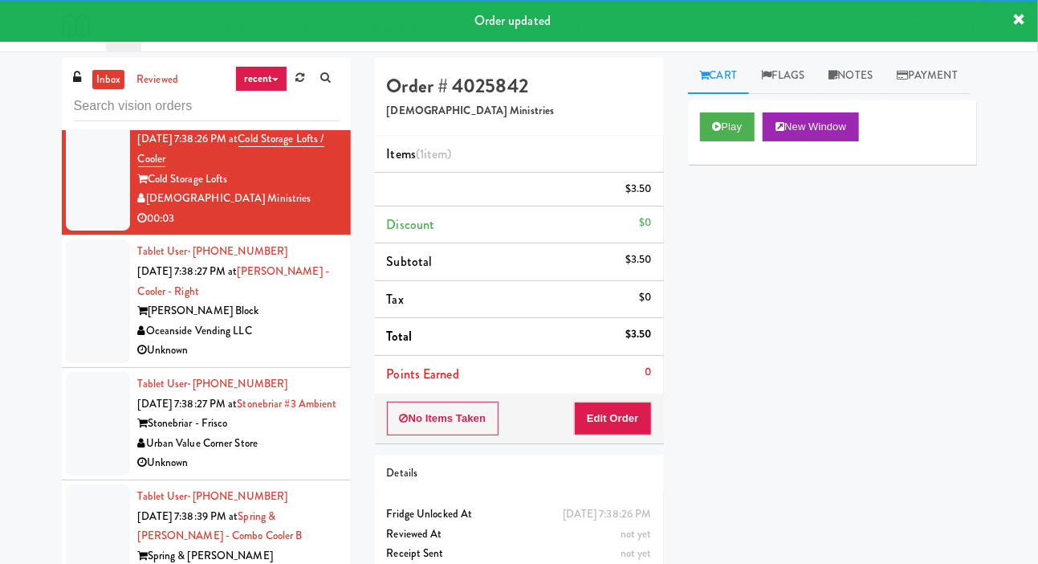
click at [94, 99] on div at bounding box center [98, 37] width 64 height 124
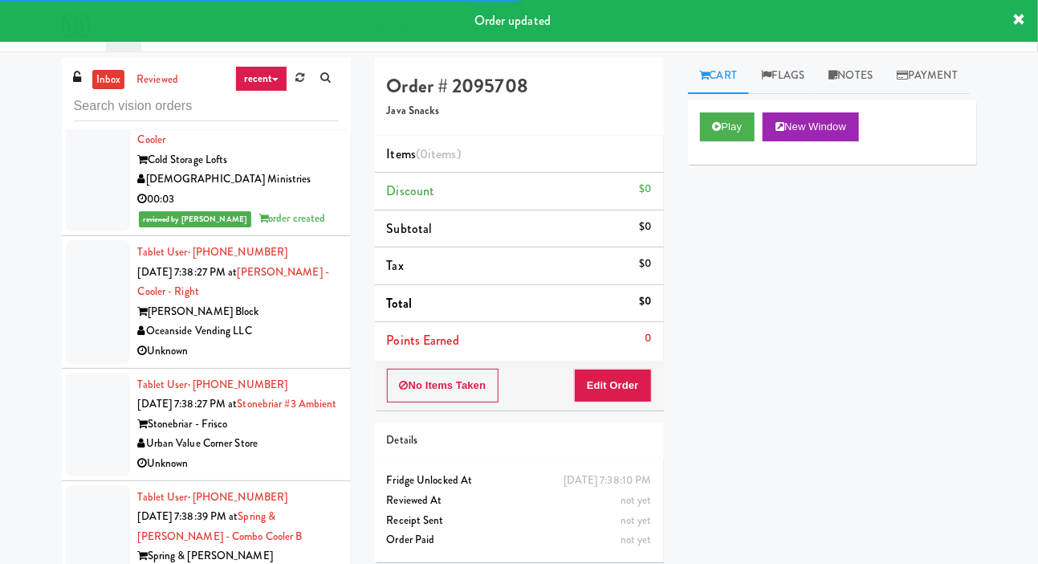
scroll to position [14012, 0]
click at [730, 141] on button "Play" at bounding box center [727, 126] width 55 height 29
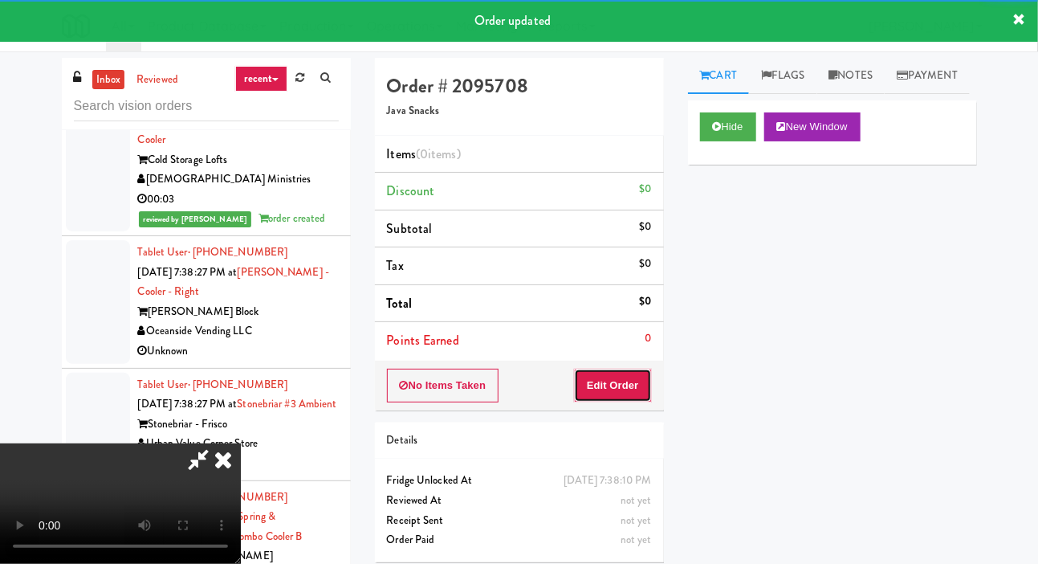
click at [627, 370] on button "Edit Order" at bounding box center [613, 386] width 78 height 34
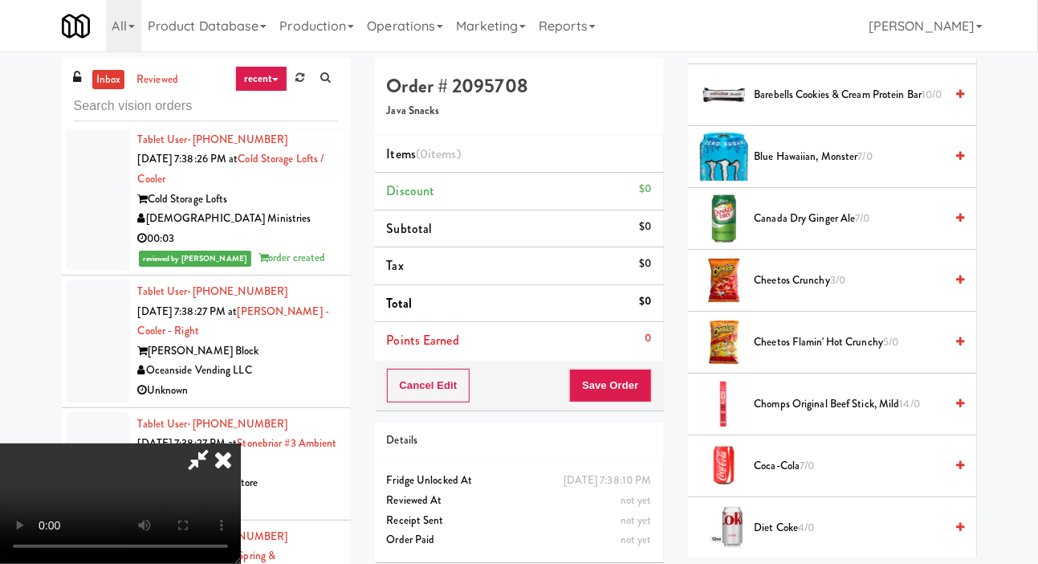
scroll to position [583, 0]
click at [799, 351] on span "Cheetos Flamin' Hot Crunchy 5/0" at bounding box center [850, 341] width 190 height 20
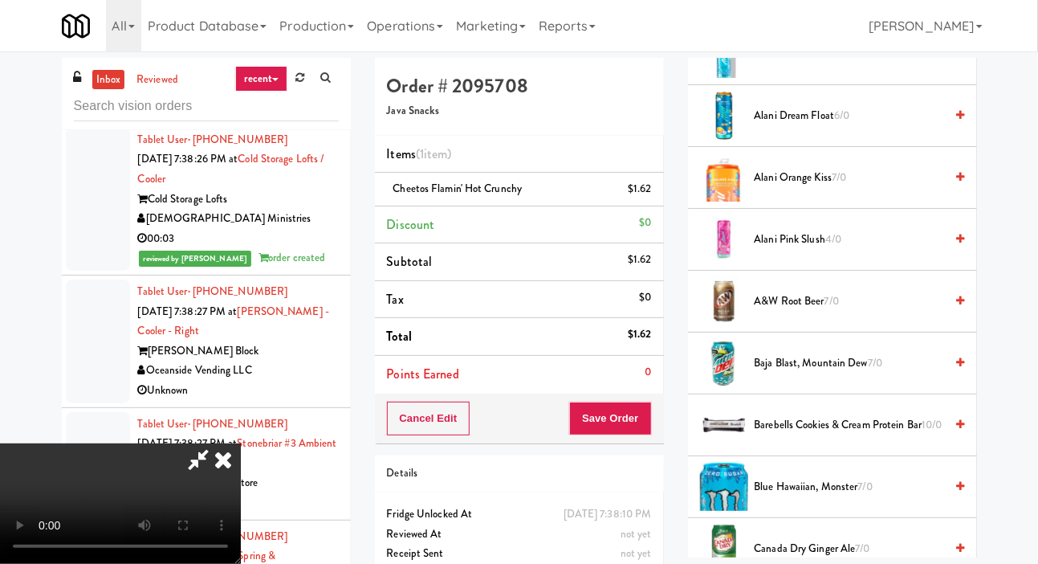
scroll to position [0, 0]
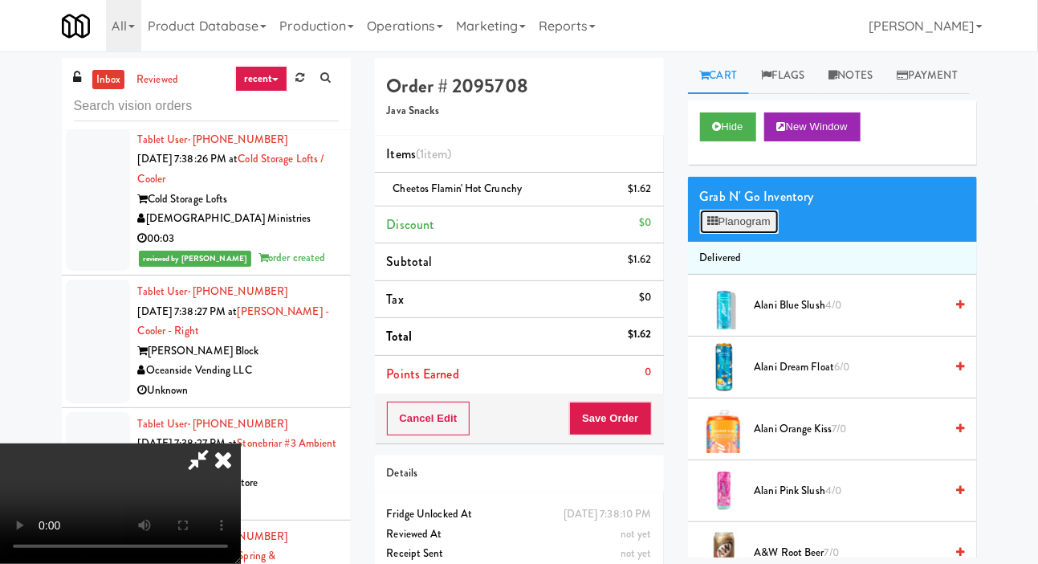
click at [766, 234] on button "Planogram" at bounding box center [739, 222] width 79 height 24
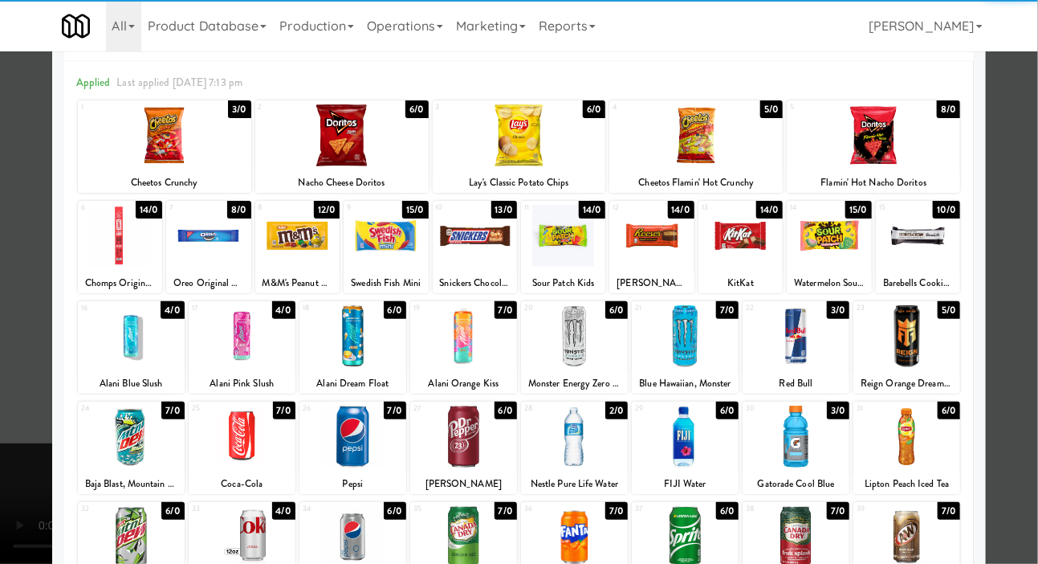
scroll to position [138, 0]
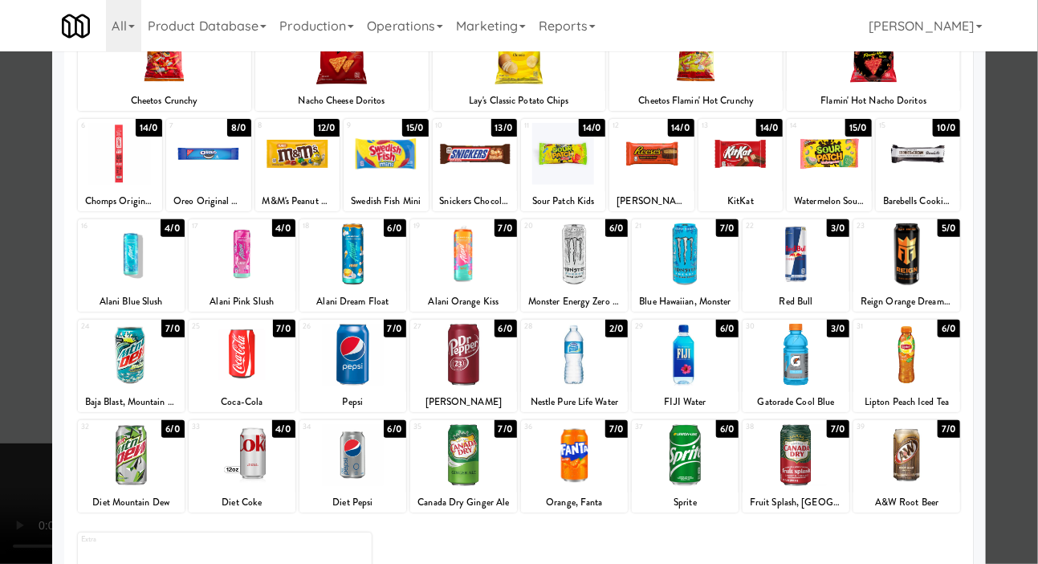
click at [20, 237] on div at bounding box center [519, 282] width 1038 height 564
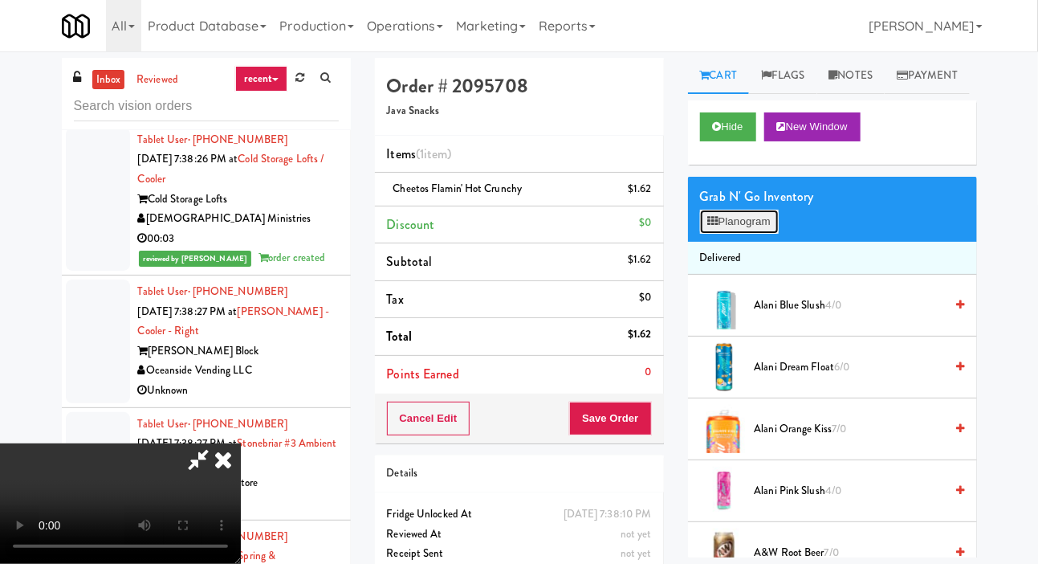
click at [749, 234] on button "Planogram" at bounding box center [739, 222] width 79 height 24
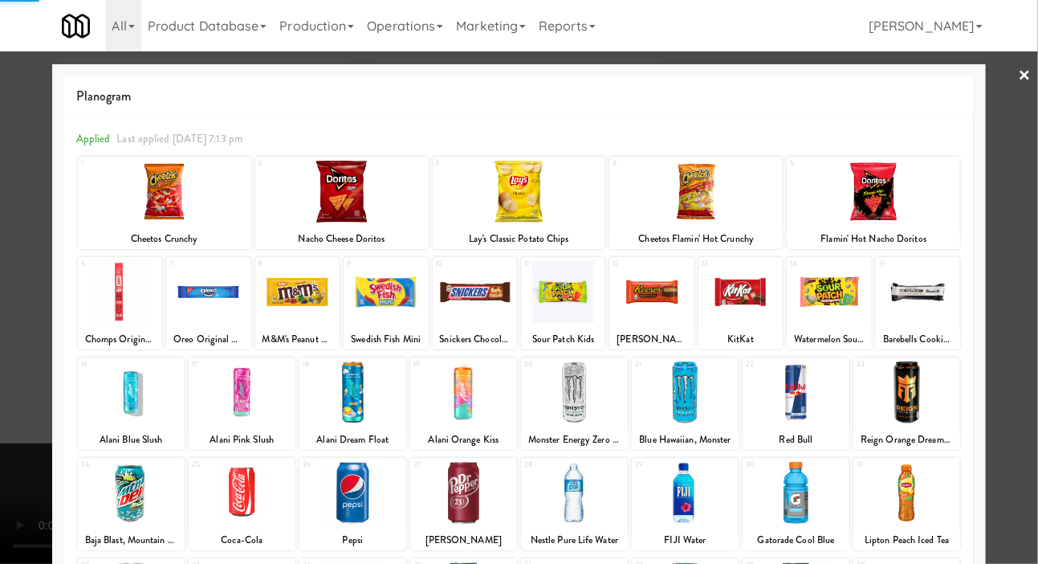
scroll to position [138, 0]
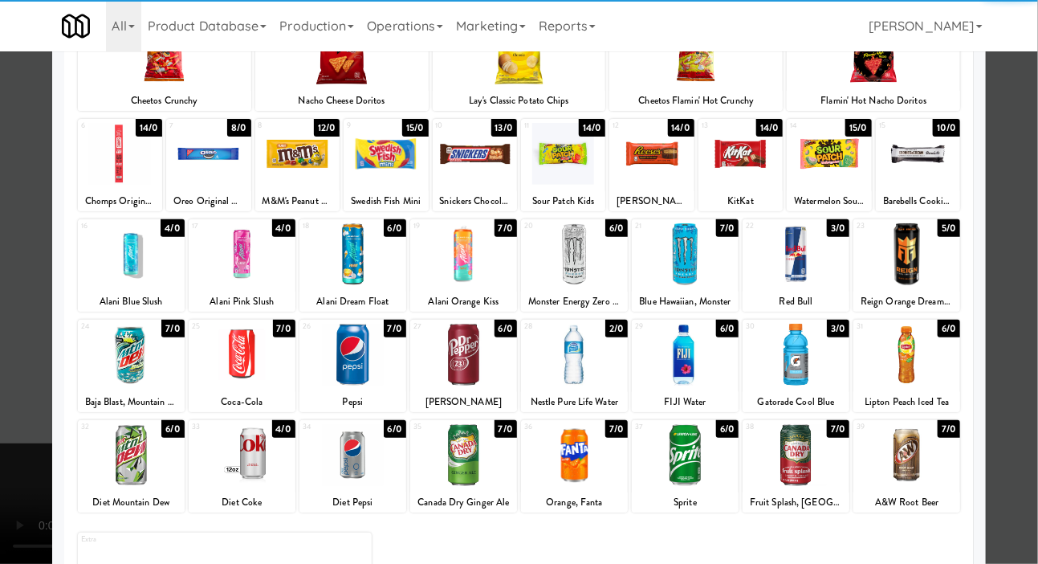
click at [937, 355] on div at bounding box center [907, 355] width 107 height 62
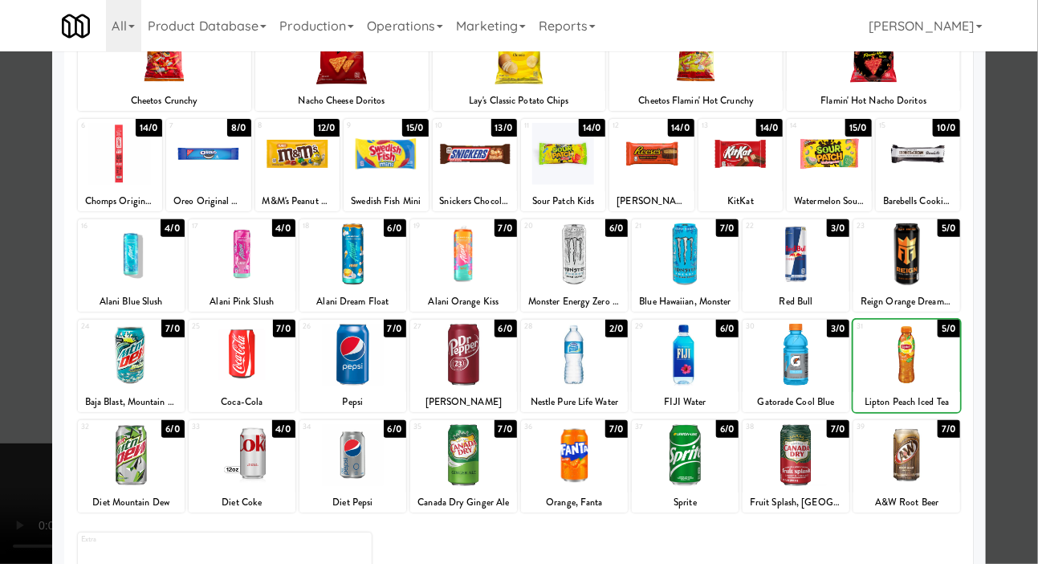
click at [14, 240] on div at bounding box center [519, 282] width 1038 height 564
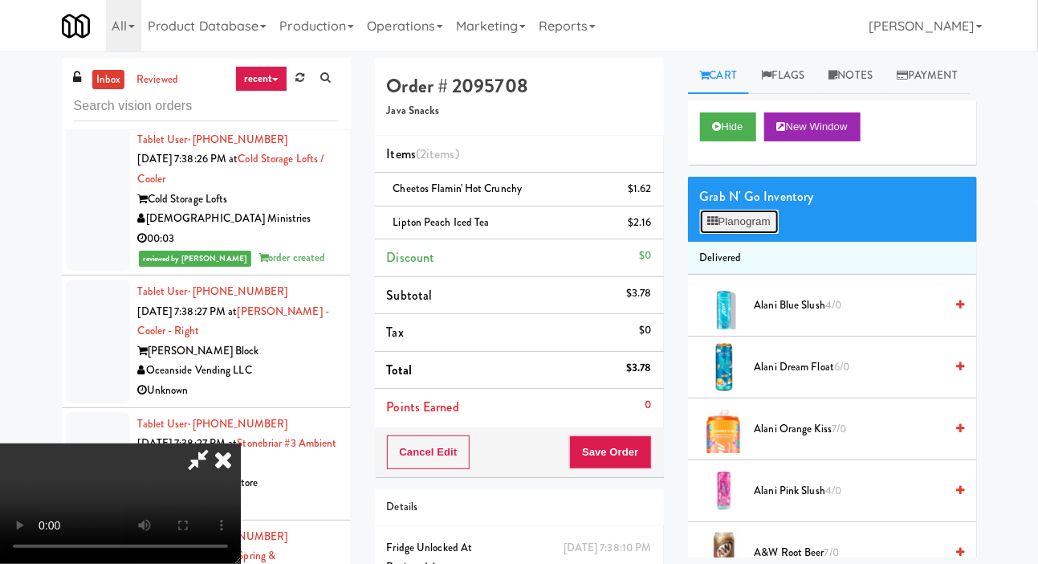
click at [752, 234] on button "Planogram" at bounding box center [739, 222] width 79 height 24
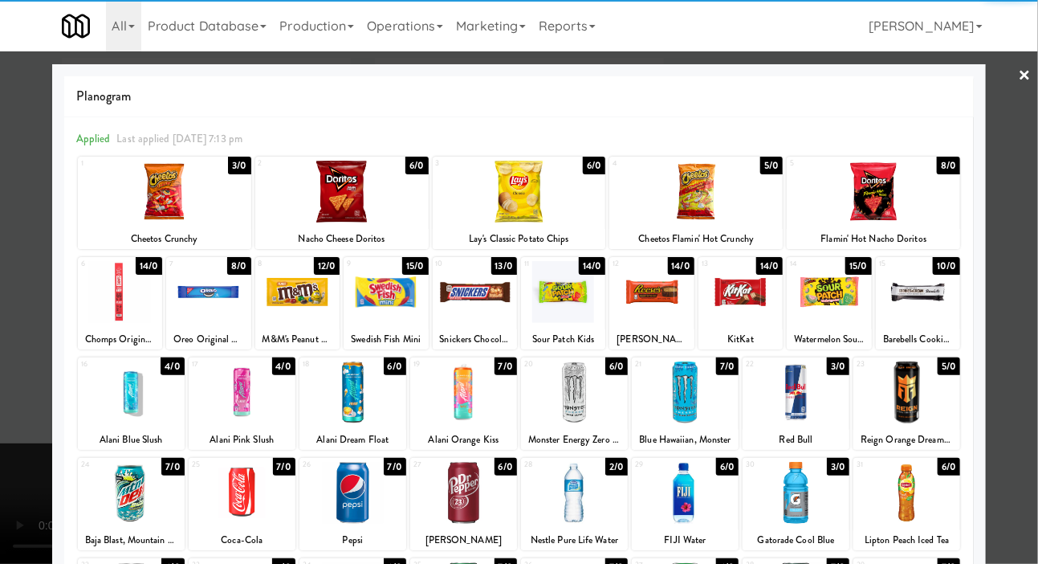
click at [289, 302] on div at bounding box center [297, 292] width 84 height 62
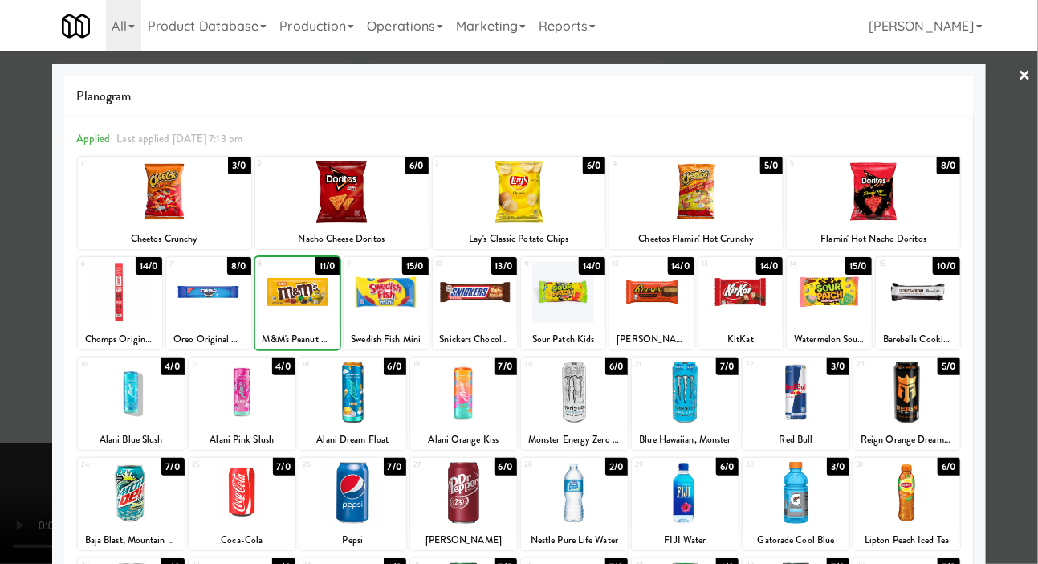
click at [279, 292] on div at bounding box center [297, 292] width 84 height 62
click at [20, 261] on div at bounding box center [519, 282] width 1038 height 564
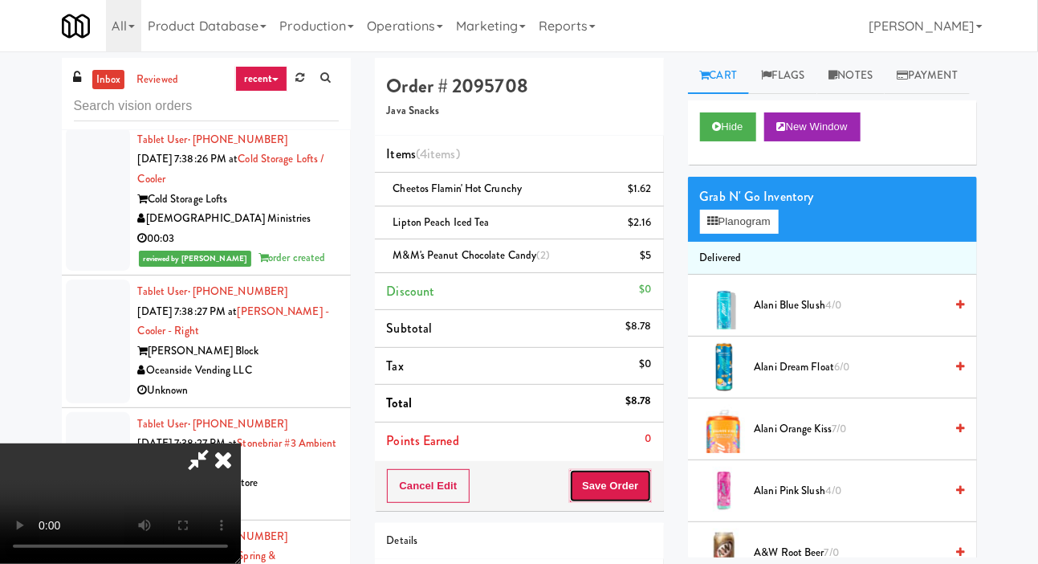
click at [643, 477] on button "Save Order" at bounding box center [610, 486] width 82 height 34
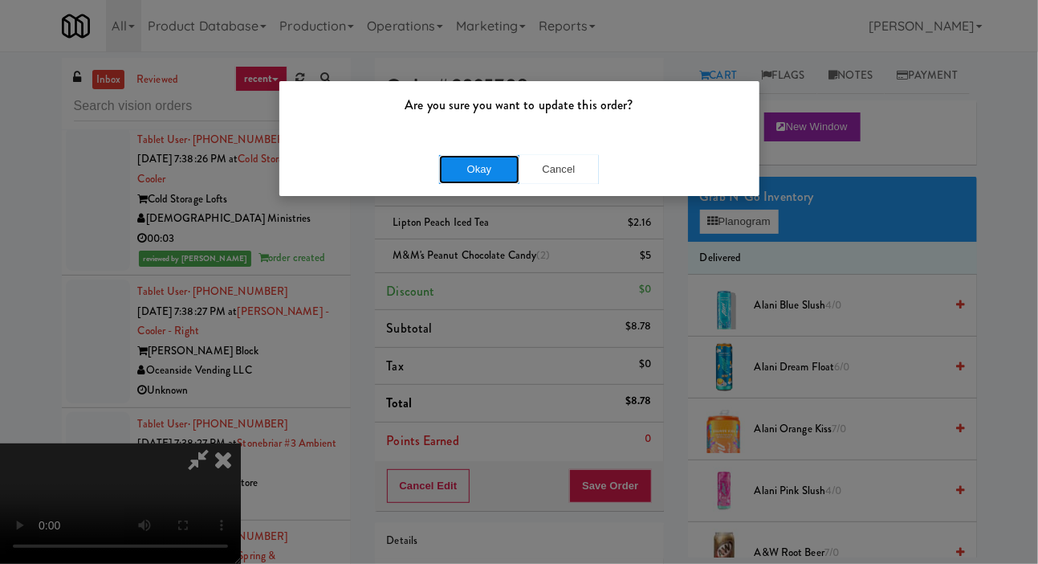
click at [459, 164] on button "Okay" at bounding box center [479, 169] width 80 height 29
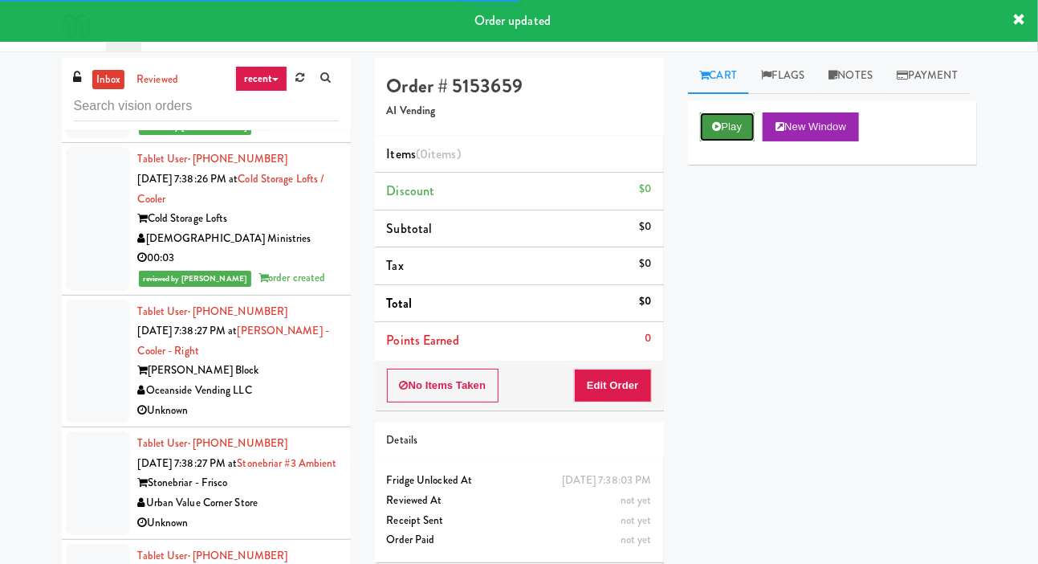
click at [723, 141] on button "Play" at bounding box center [727, 126] width 55 height 29
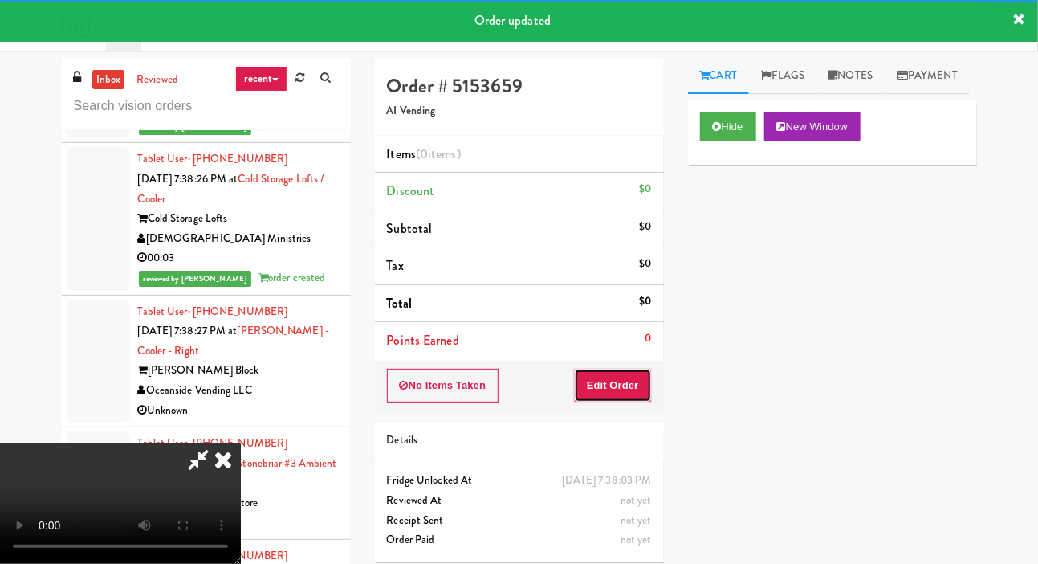
click at [614, 398] on button "Edit Order" at bounding box center [613, 386] width 78 height 34
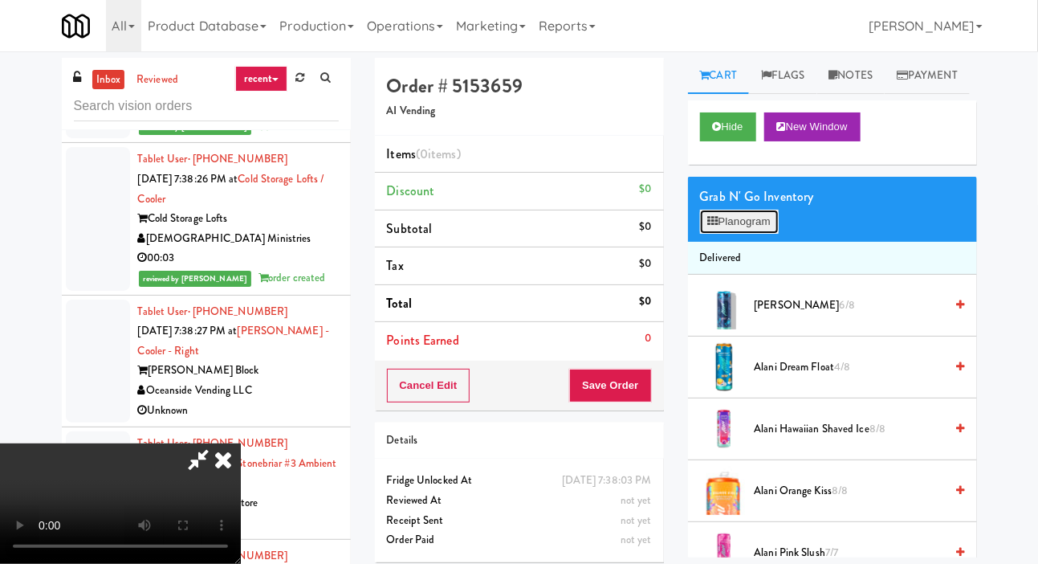
click at [748, 234] on button "Planogram" at bounding box center [739, 222] width 79 height 24
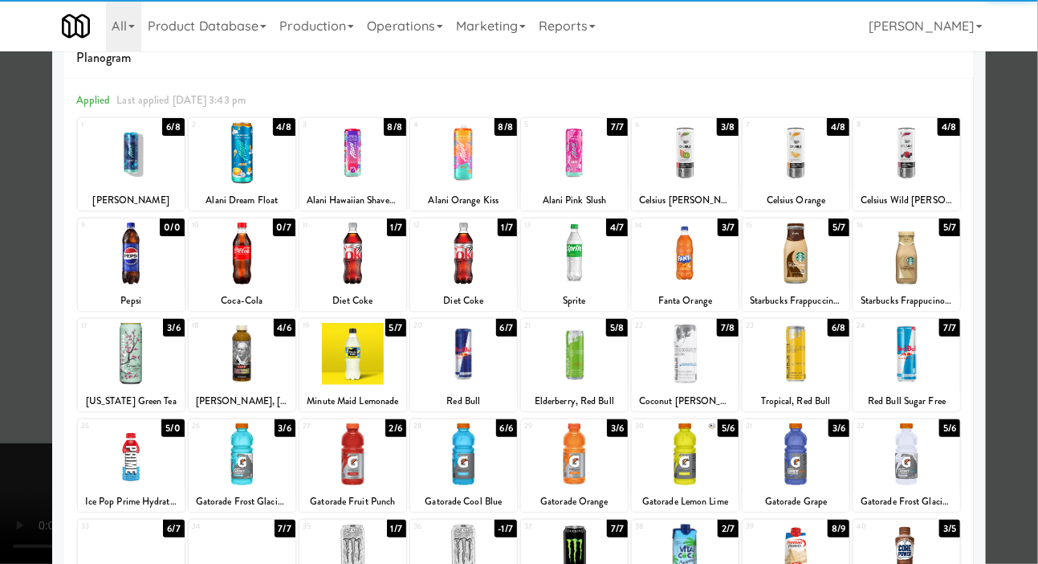
scroll to position [47, 0]
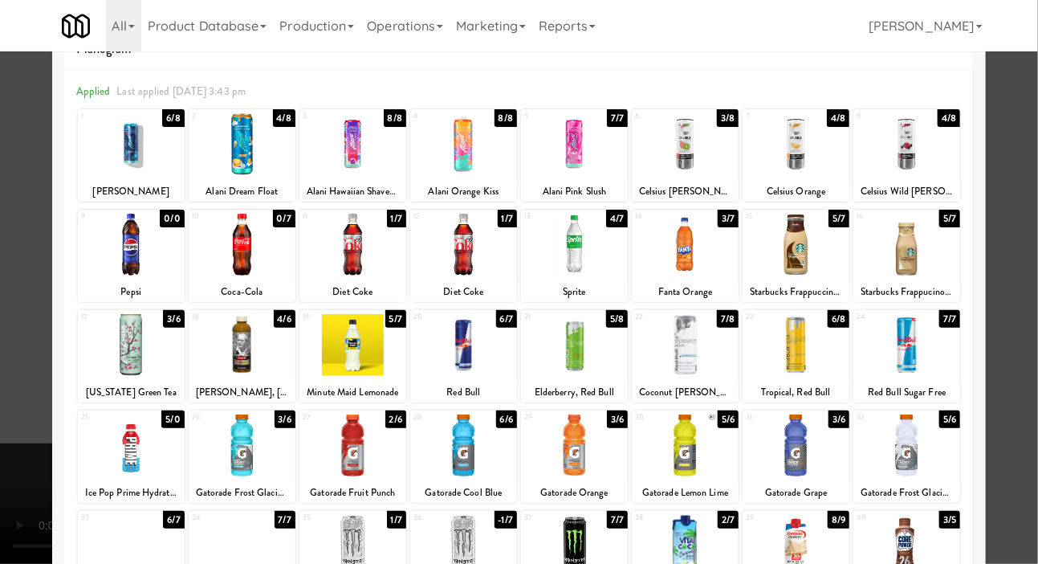
click at [587, 340] on div at bounding box center [574, 345] width 107 height 62
click at [23, 200] on div at bounding box center [519, 282] width 1038 height 564
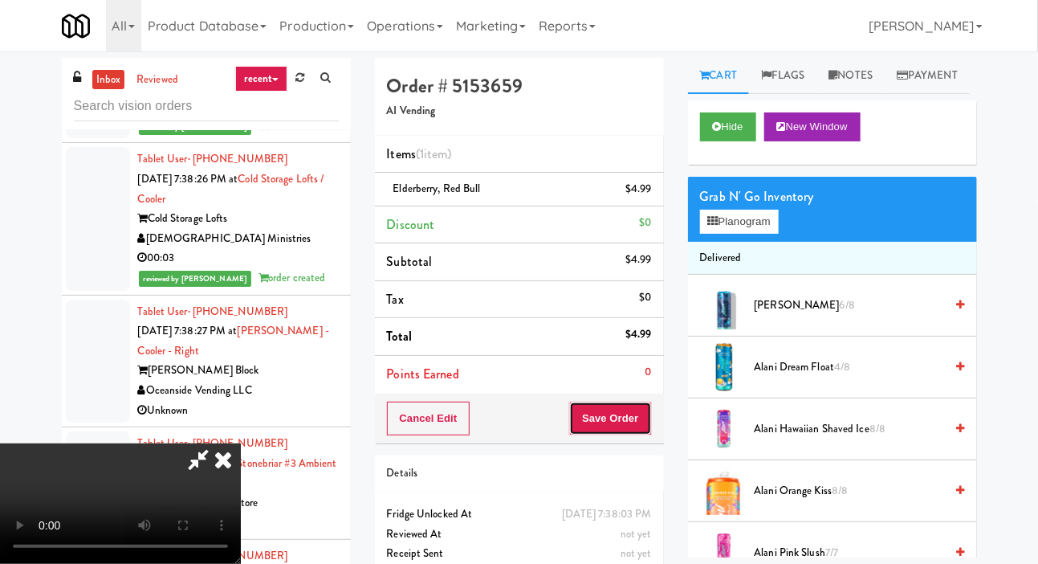
click at [646, 408] on button "Save Order" at bounding box center [610, 419] width 82 height 34
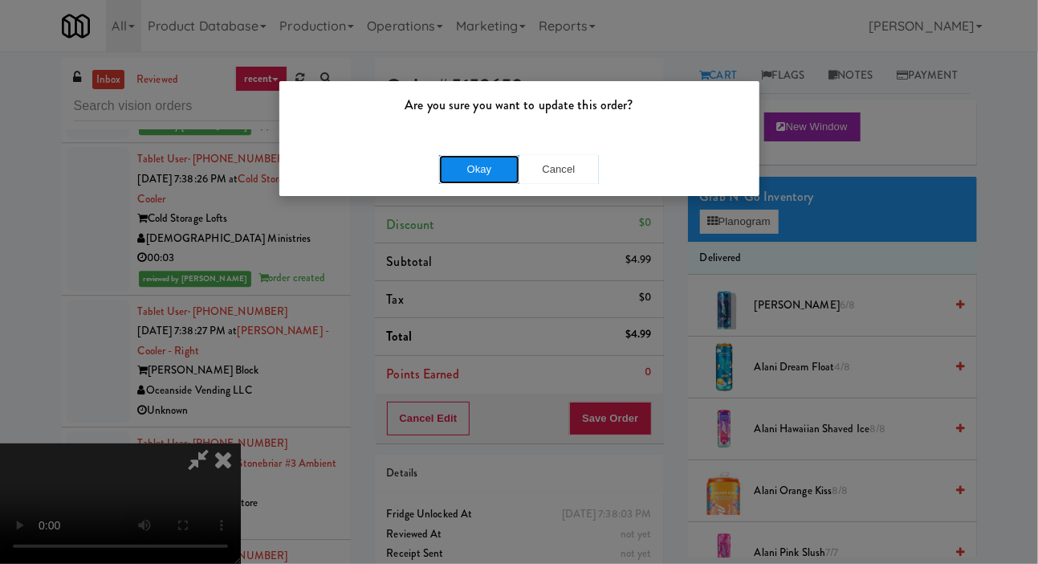
click at [460, 180] on button "Okay" at bounding box center [479, 169] width 80 height 29
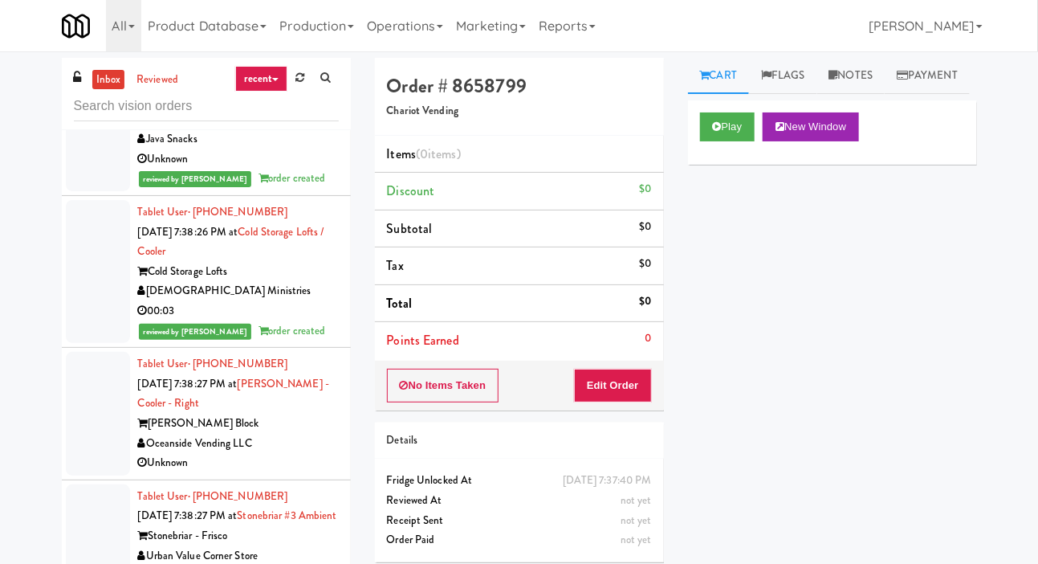
scroll to position [13873, 0]
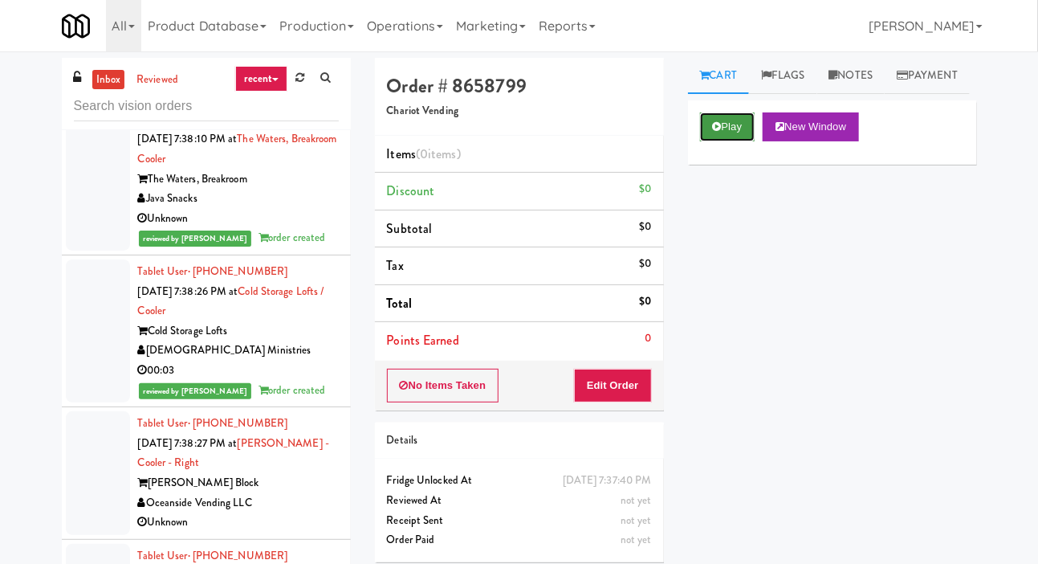
click at [735, 141] on button "Play" at bounding box center [727, 126] width 55 height 29
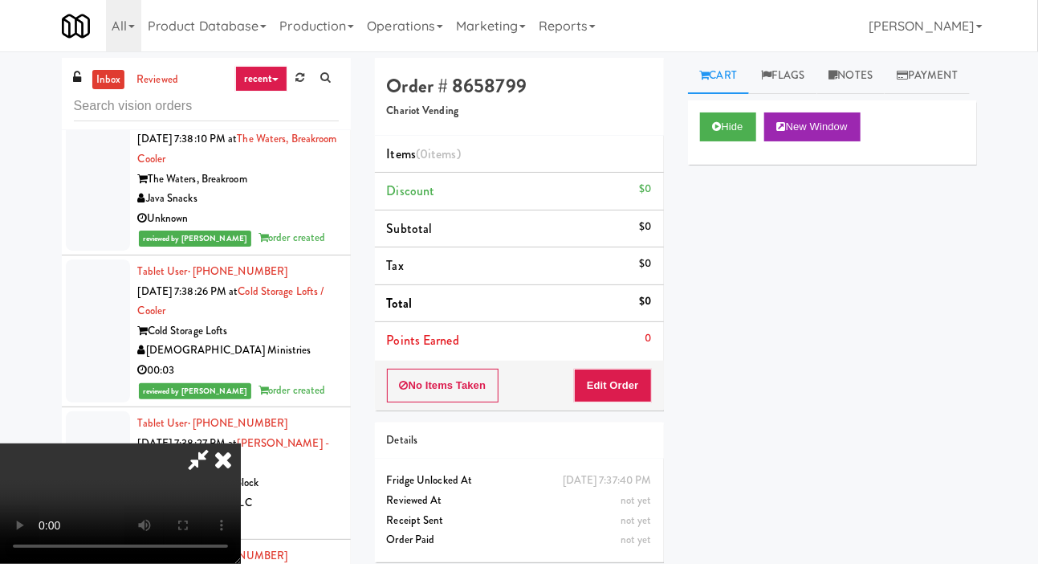
click at [628, 413] on div "Order # 8658799 Chariot Vending Items (0 items ) Discount $0 Subtotal $0 Tax $0…" at bounding box center [519, 316] width 313 height 516
click at [618, 376] on button "Edit Order" at bounding box center [613, 386] width 78 height 34
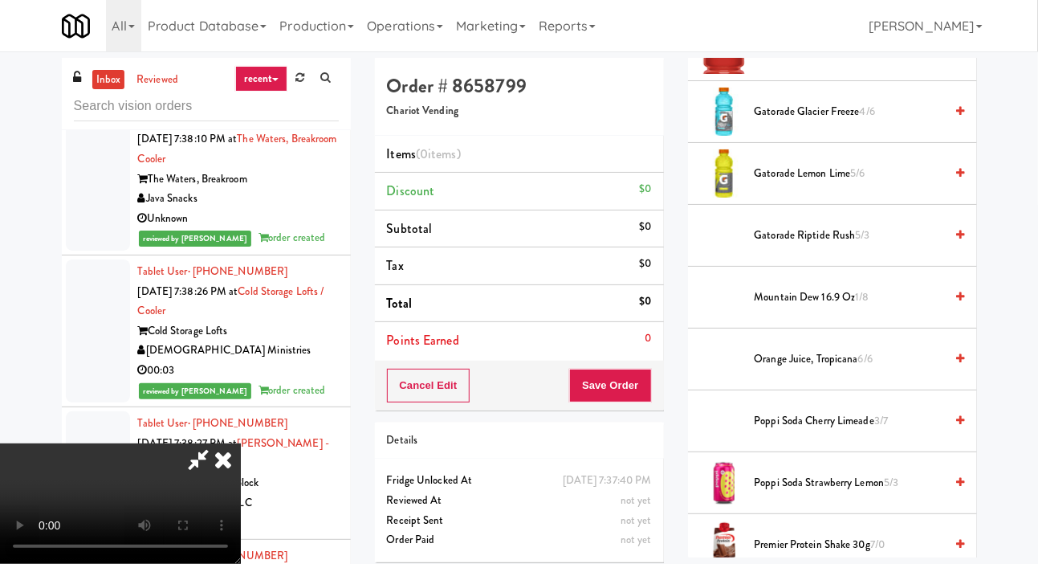
scroll to position [1123, 0]
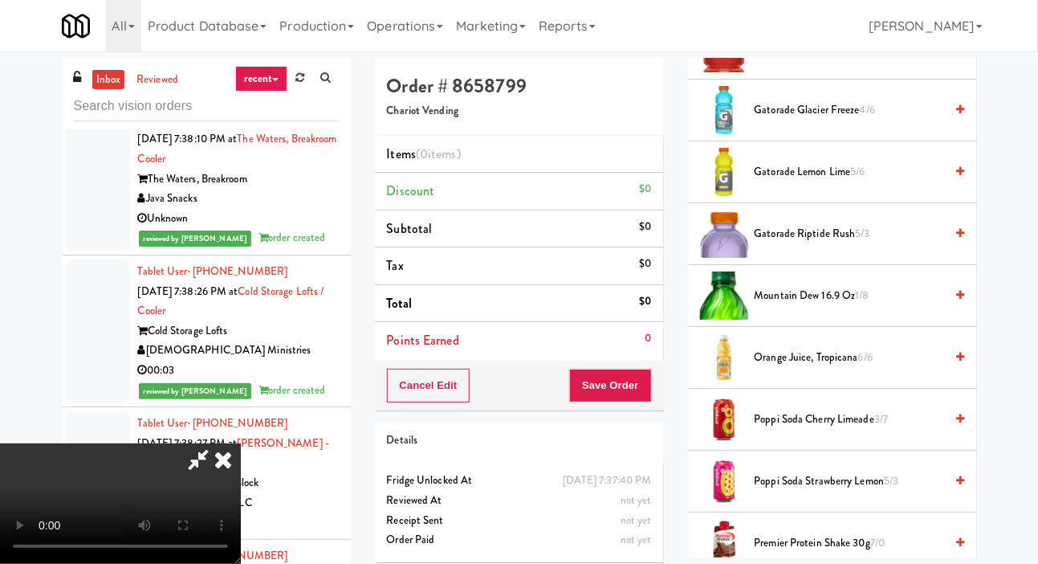
click at [899, 306] on span "Mountain Dew 16.9 oz 1/8" at bounding box center [850, 296] width 190 height 20
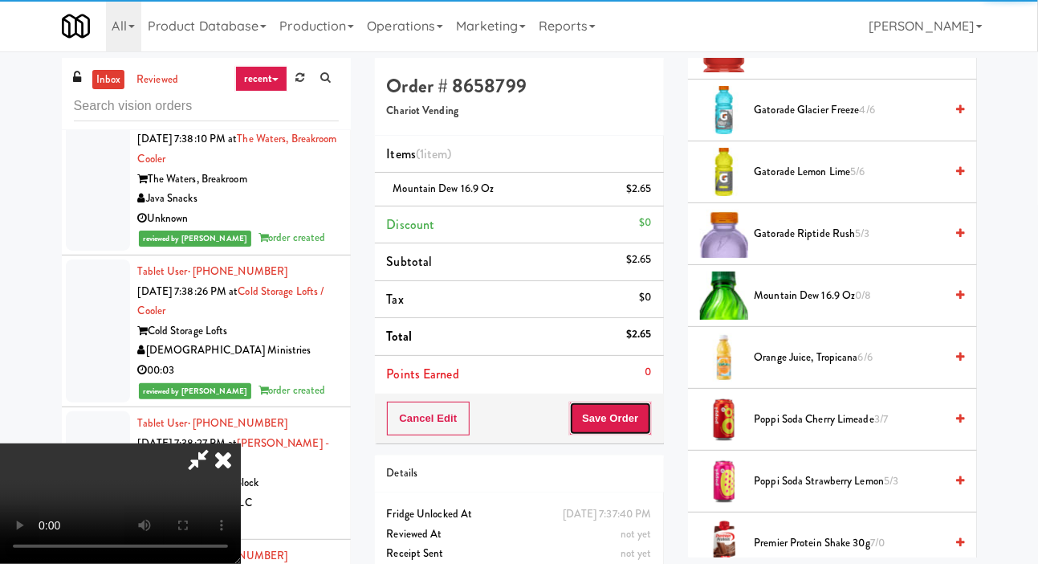
click at [646, 411] on button "Save Order" at bounding box center [610, 419] width 82 height 34
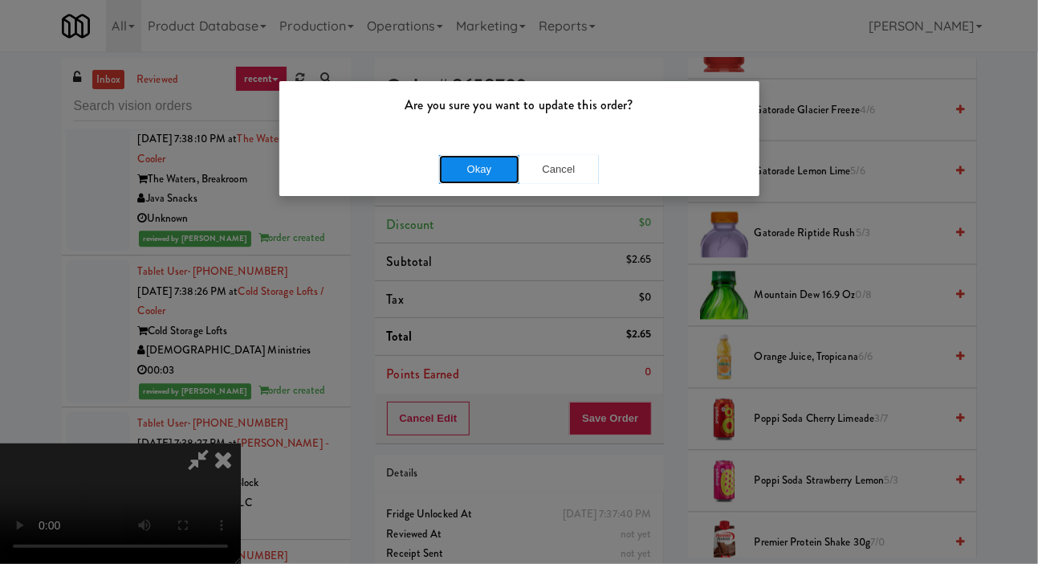
click at [472, 165] on button "Okay" at bounding box center [479, 169] width 80 height 29
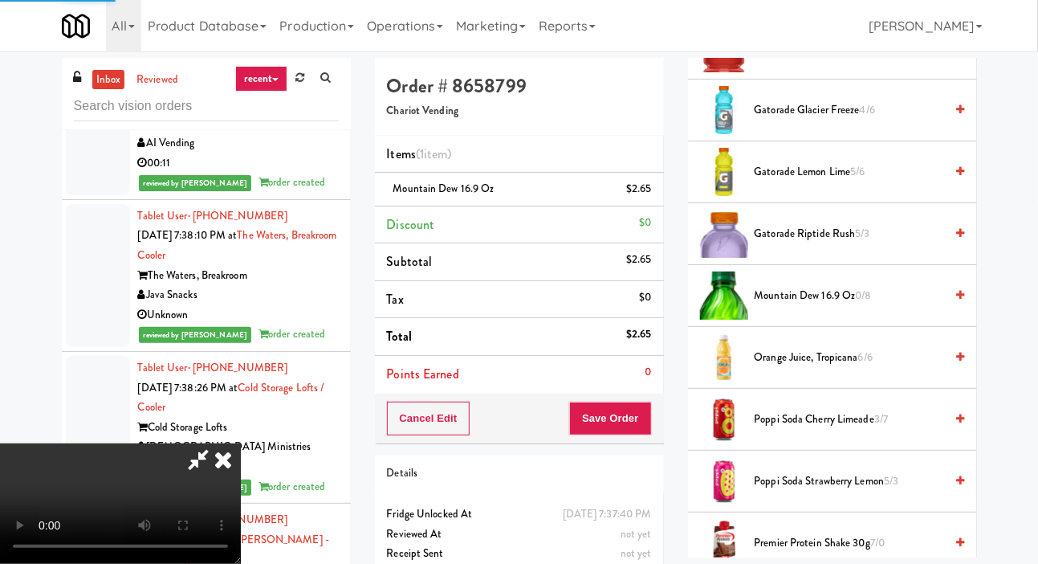
scroll to position [93, 0]
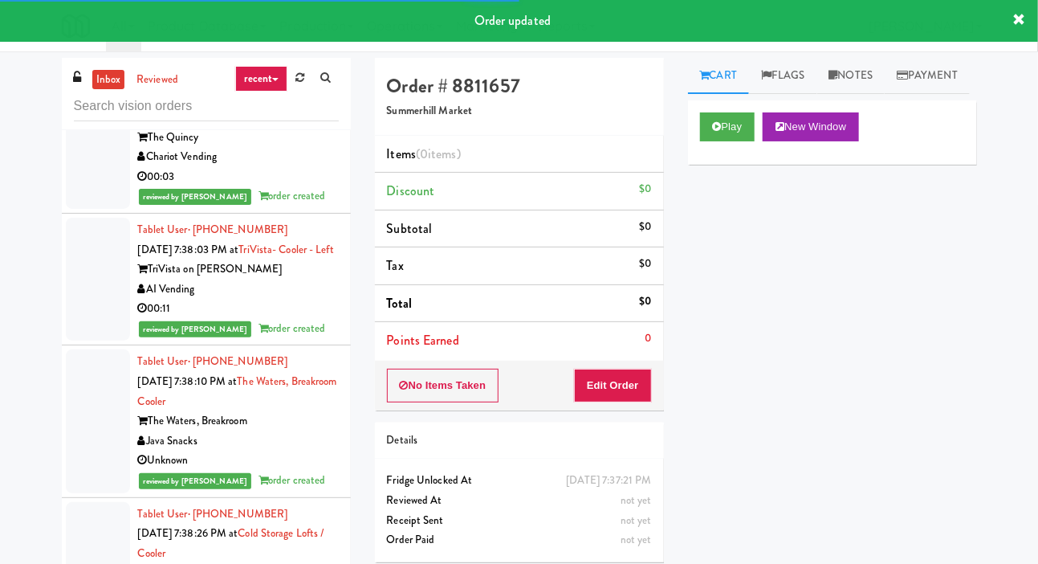
scroll to position [13651, 0]
click at [723, 141] on button "Play" at bounding box center [727, 126] width 55 height 29
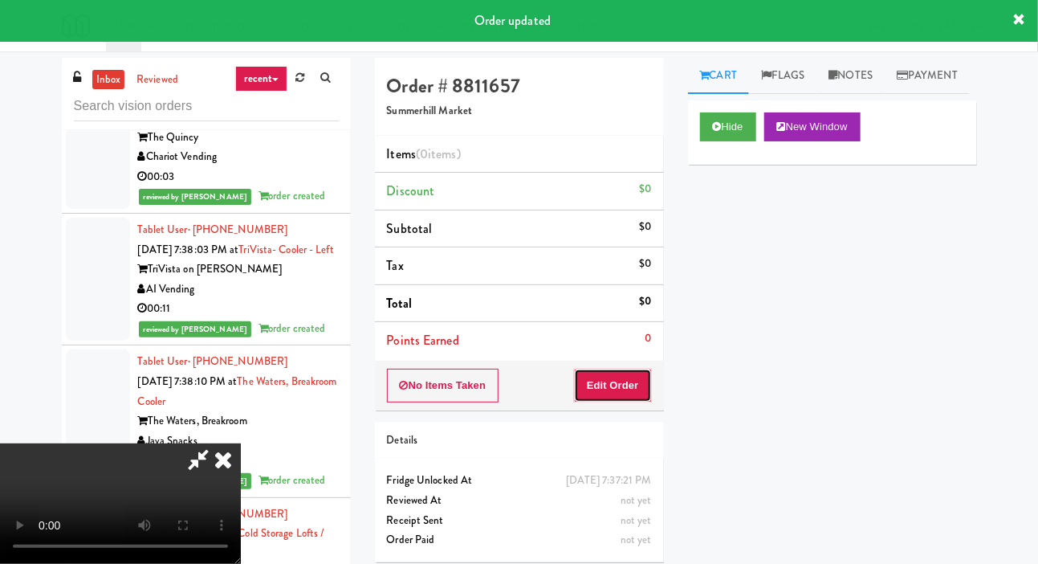
click at [625, 370] on button "Edit Order" at bounding box center [613, 386] width 78 height 34
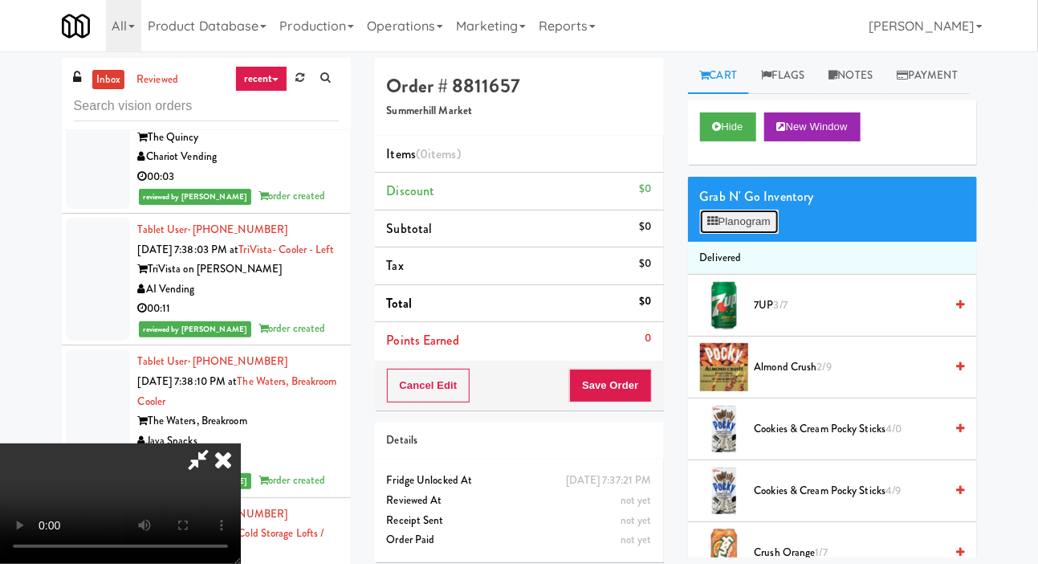
click at [737, 234] on button "Planogram" at bounding box center [739, 222] width 79 height 24
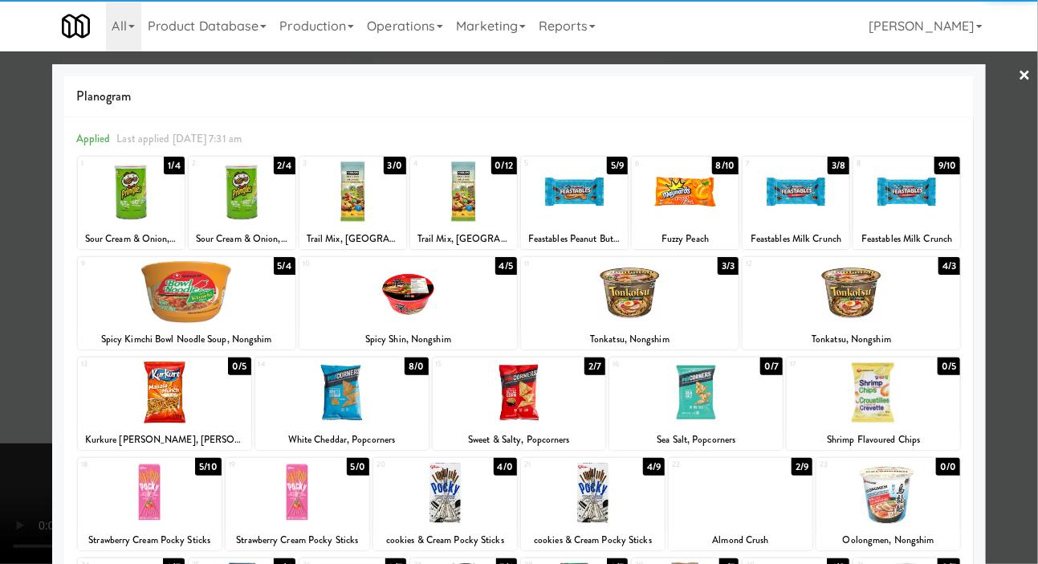
click at [482, 230] on div "Trail Mix, [GEOGRAPHIC_DATA]" at bounding box center [464, 239] width 102 height 20
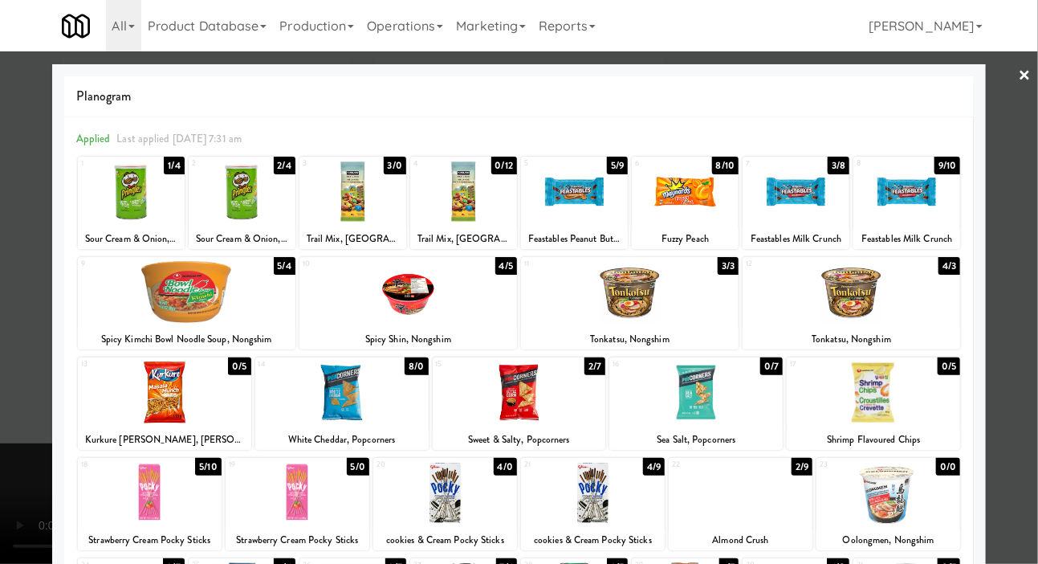
click at [374, 217] on div at bounding box center [353, 192] width 107 height 62
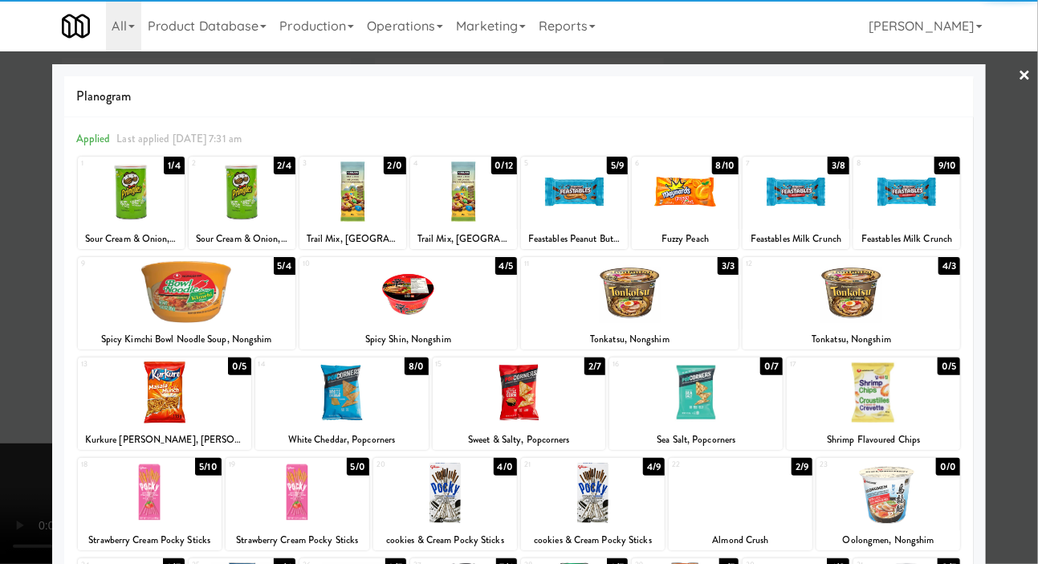
click at [810, 192] on div at bounding box center [796, 192] width 107 height 62
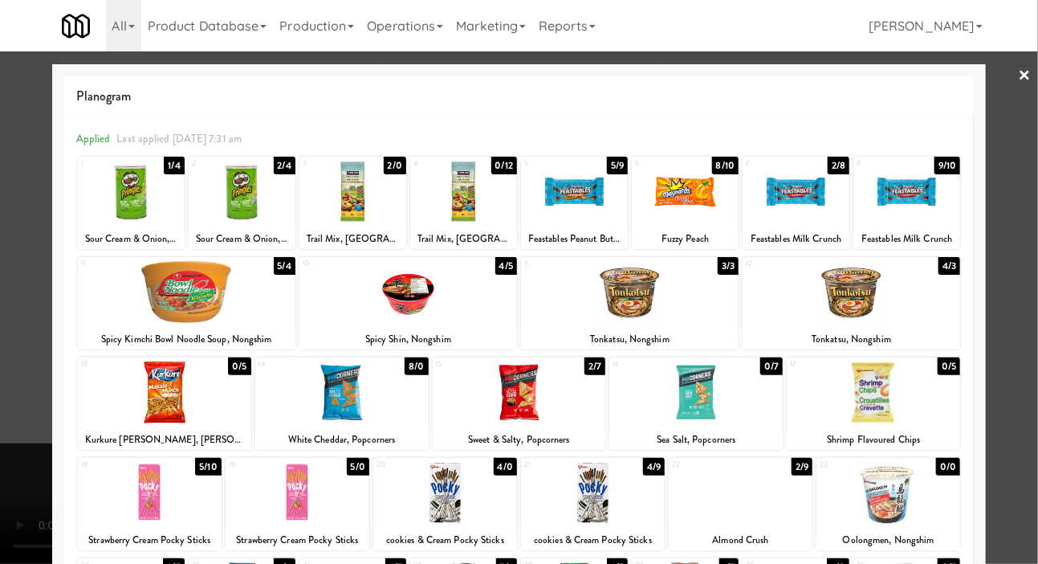
click at [1032, 193] on div at bounding box center [519, 282] width 1038 height 564
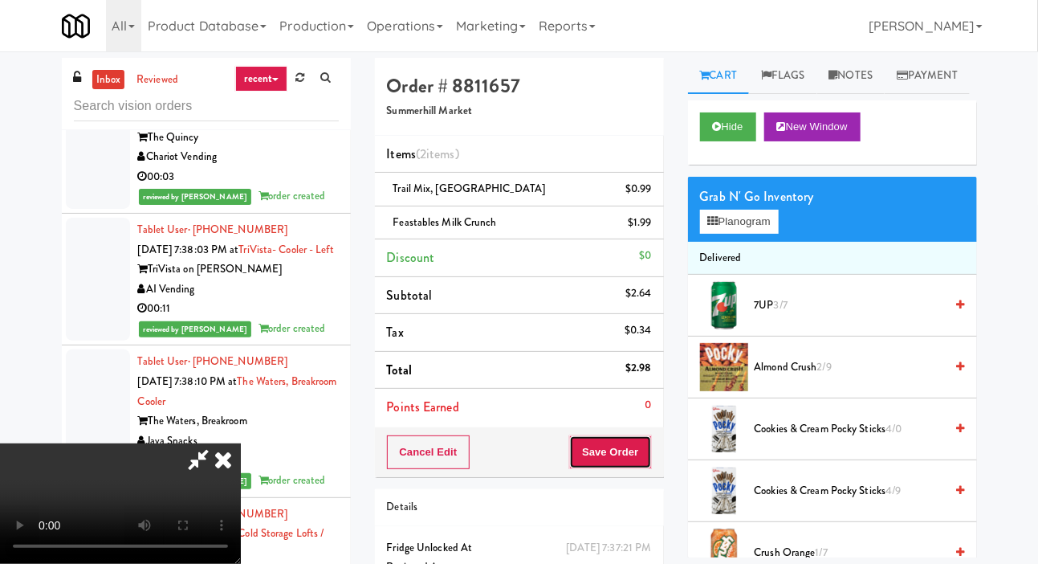
click at [644, 442] on button "Save Order" at bounding box center [610, 452] width 82 height 34
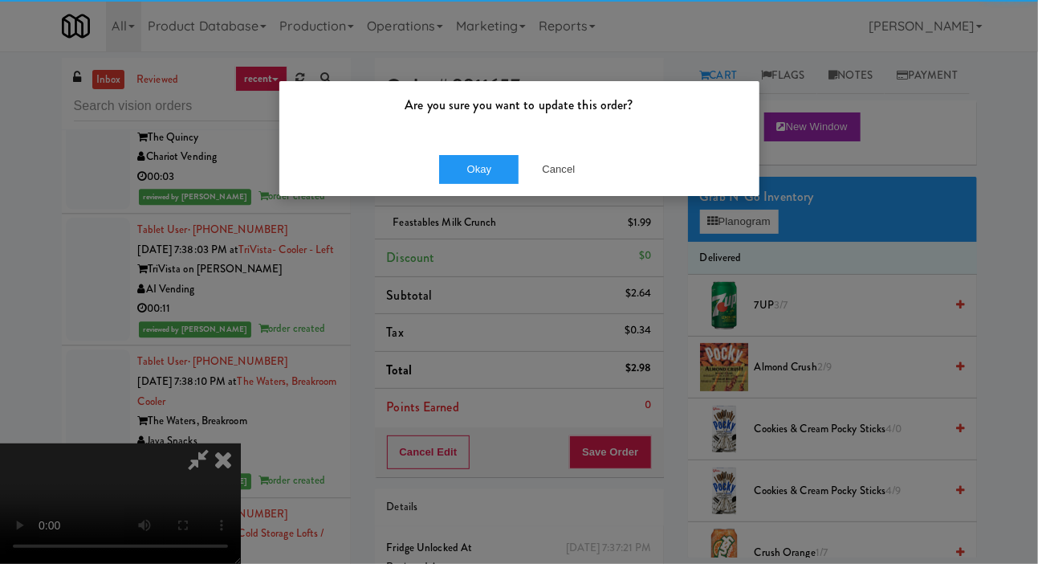
click at [463, 192] on div "Okay Cancel" at bounding box center [519, 169] width 480 height 54
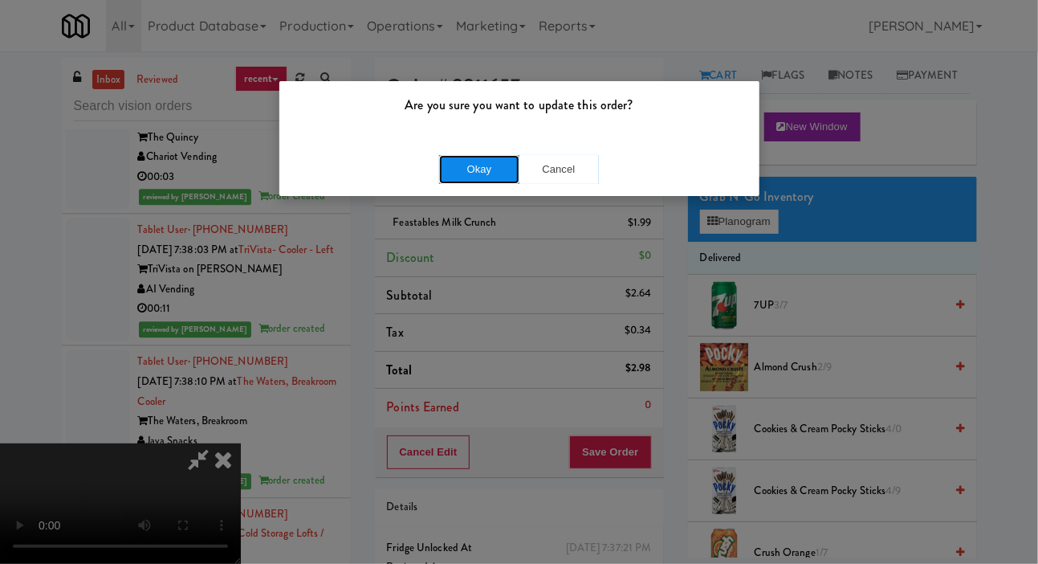
click at [492, 157] on button "Okay" at bounding box center [479, 169] width 80 height 29
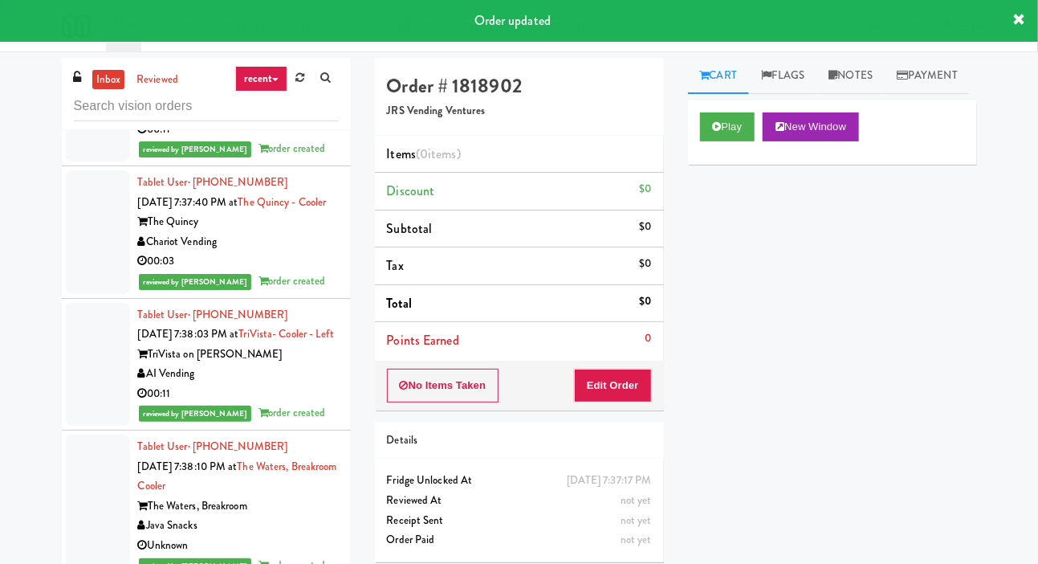
scroll to position [13566, 0]
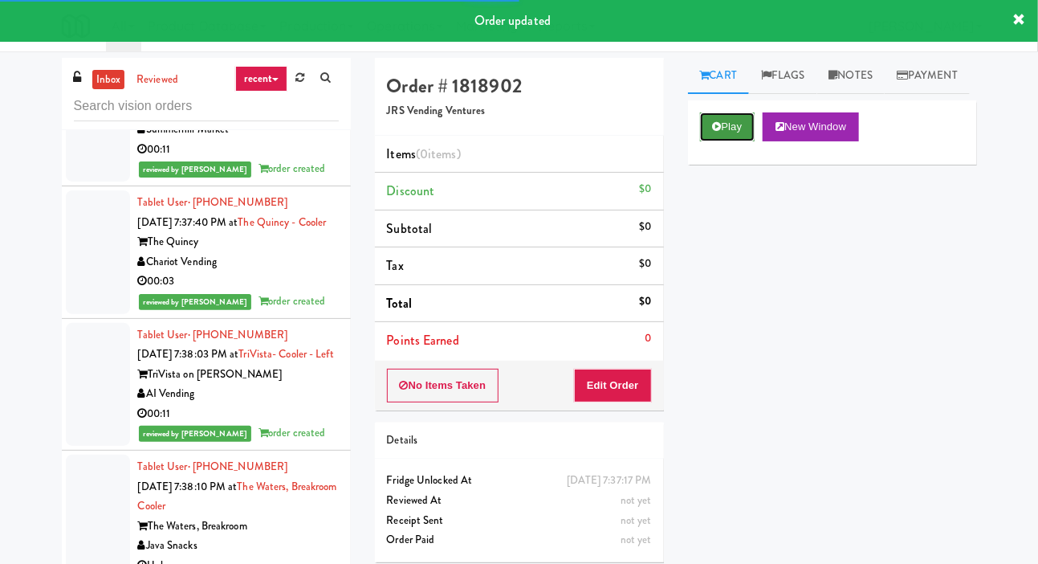
click at [736, 141] on button "Play" at bounding box center [727, 126] width 55 height 29
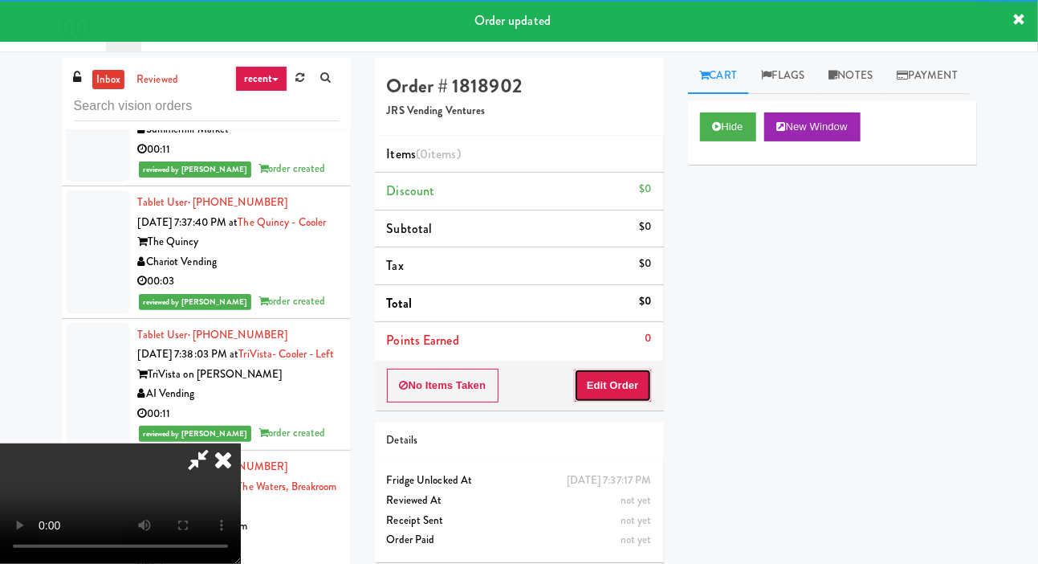
click at [614, 399] on button "Edit Order" at bounding box center [613, 386] width 78 height 34
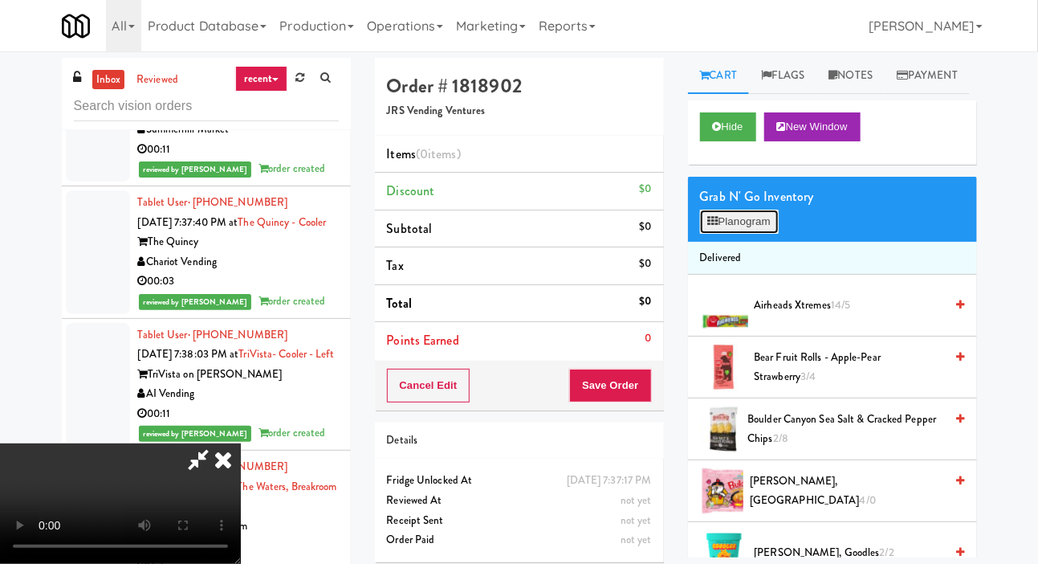
click at [751, 234] on button "Planogram" at bounding box center [739, 222] width 79 height 24
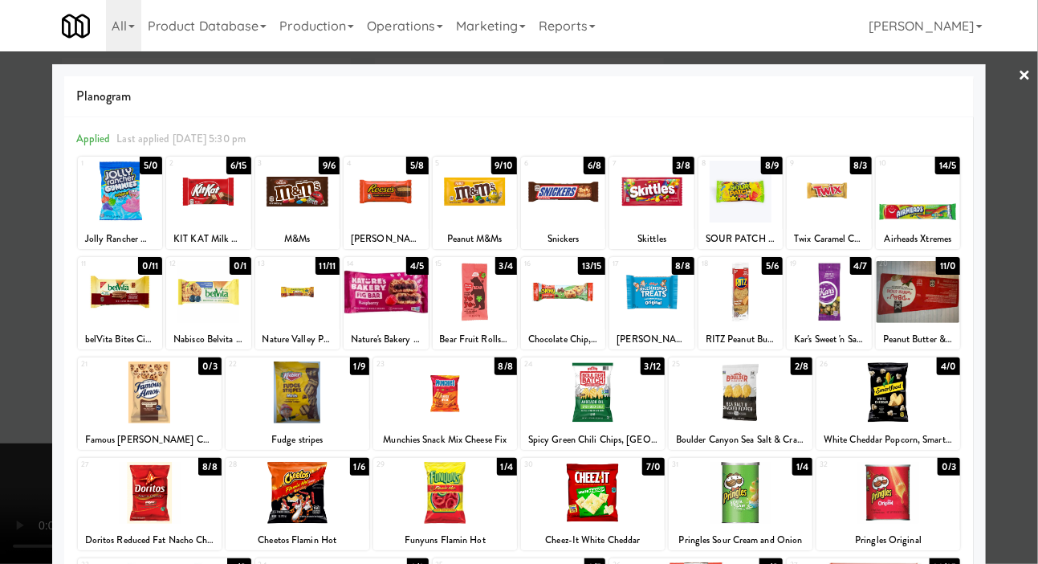
click at [210, 218] on div at bounding box center [208, 192] width 84 height 62
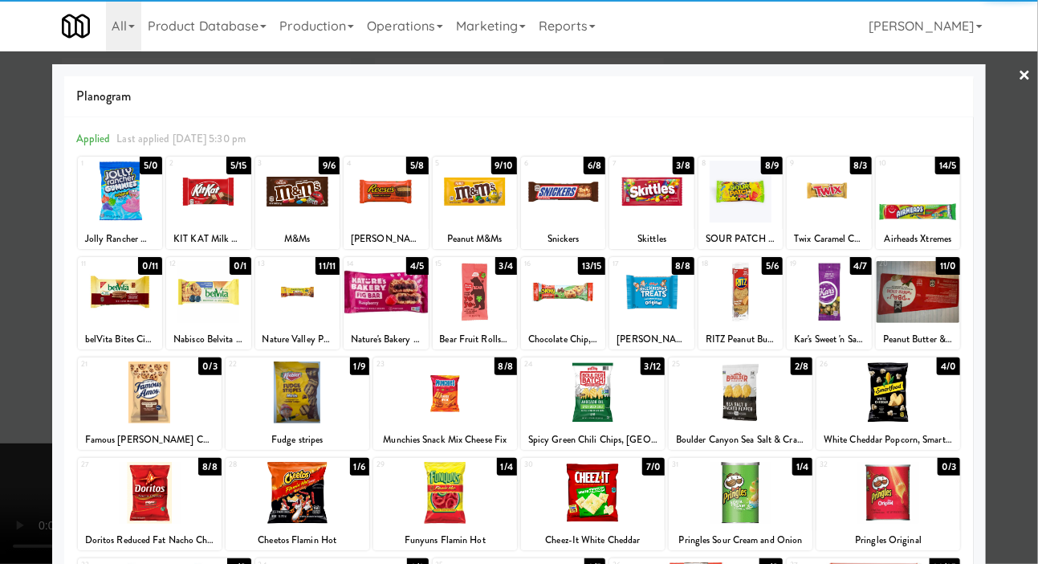
click at [1022, 206] on div at bounding box center [519, 282] width 1038 height 564
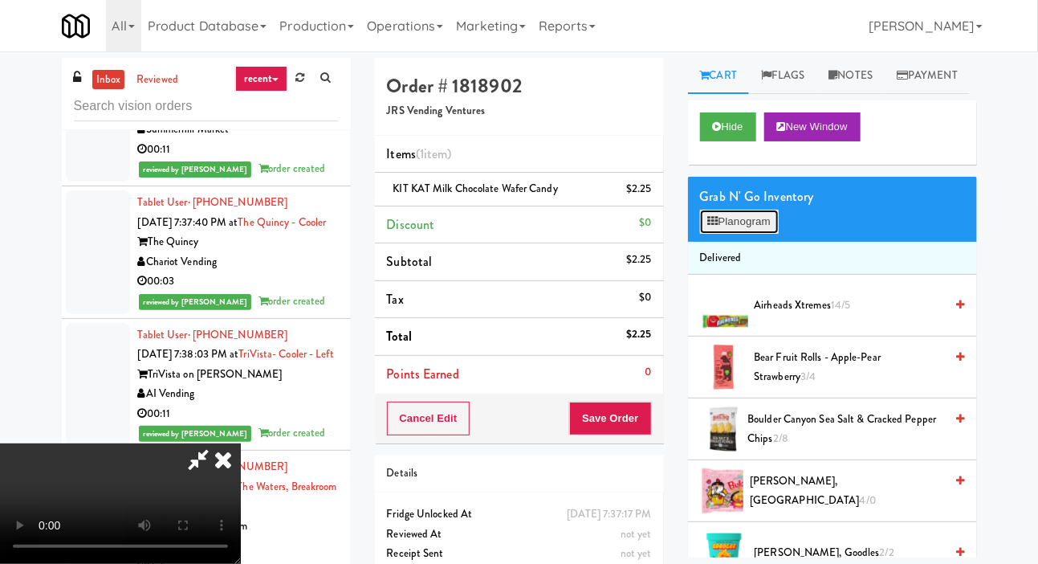
click at [750, 234] on button "Planogram" at bounding box center [739, 222] width 79 height 24
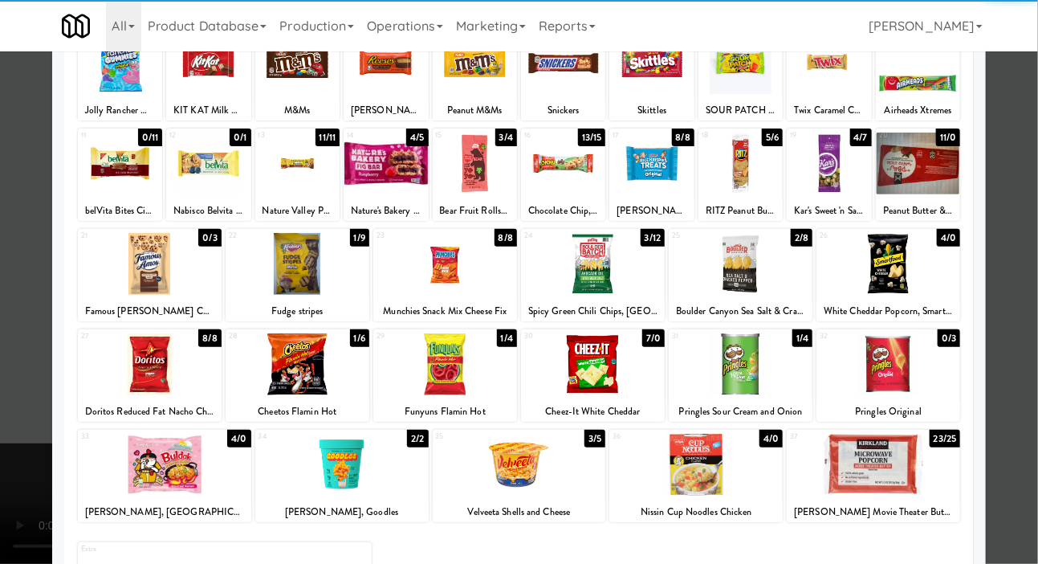
scroll to position [138, 0]
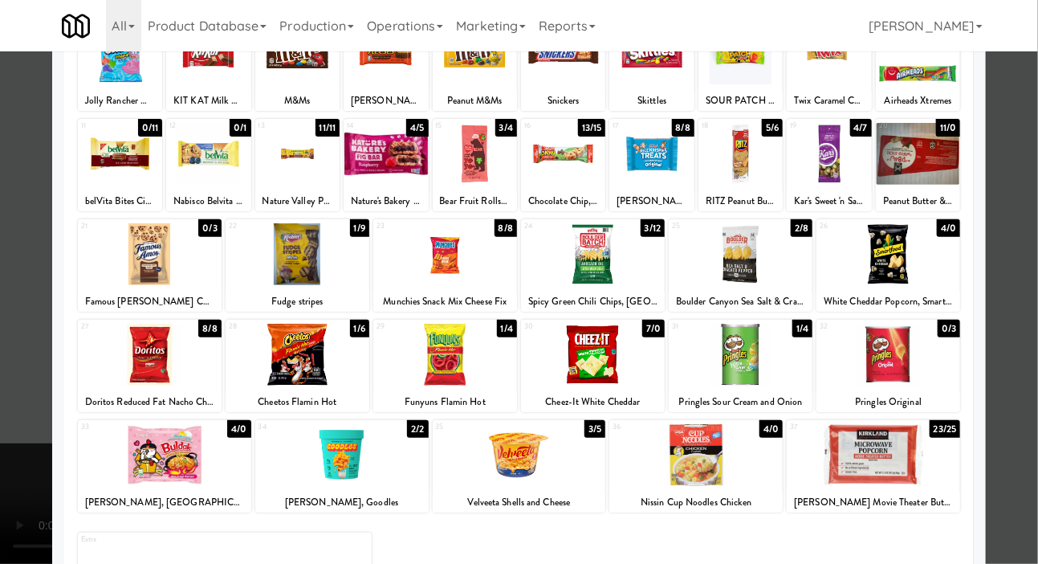
click at [605, 340] on div at bounding box center [593, 355] width 144 height 62
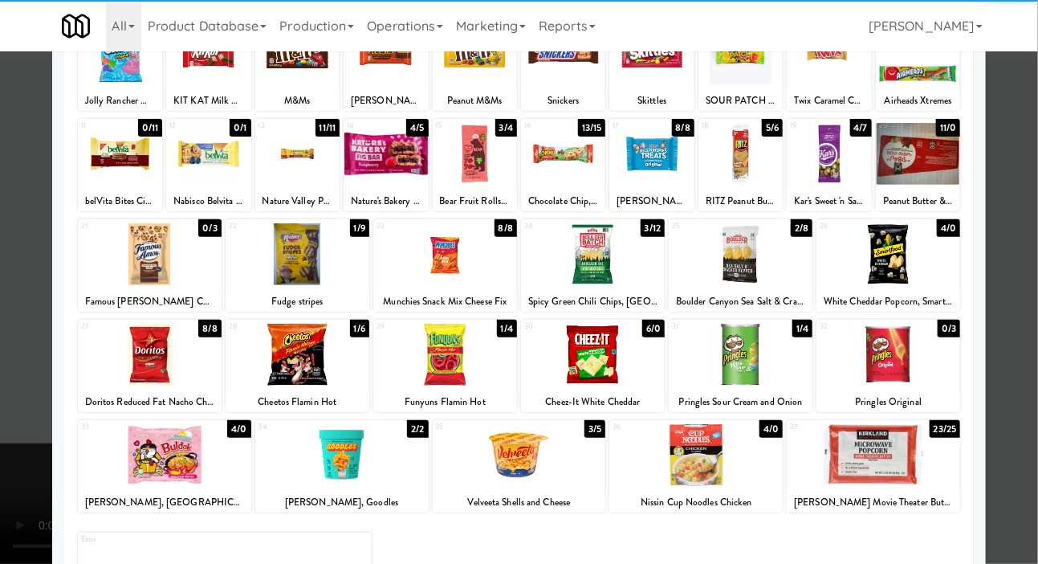
click at [1019, 230] on div at bounding box center [519, 282] width 1038 height 564
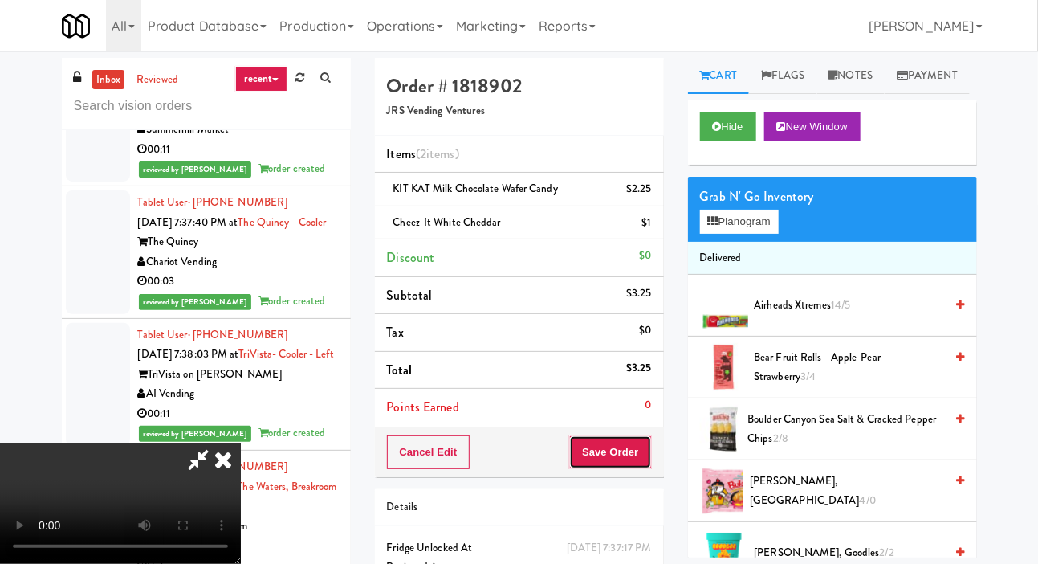
click at [648, 459] on button "Save Order" at bounding box center [610, 452] width 82 height 34
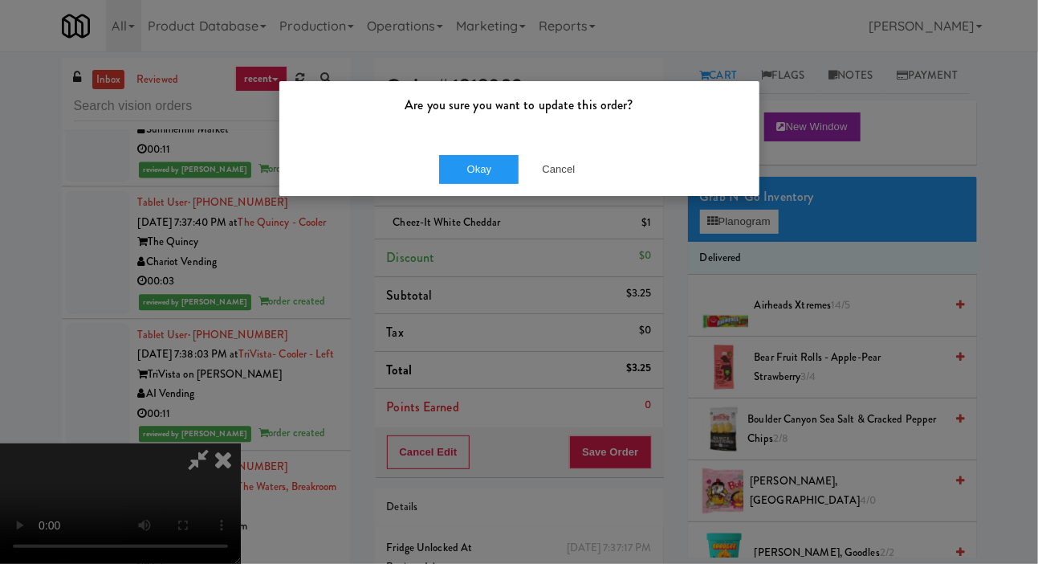
click at [475, 192] on div "Okay Cancel" at bounding box center [519, 169] width 480 height 54
click at [483, 166] on button "Okay" at bounding box center [479, 169] width 80 height 29
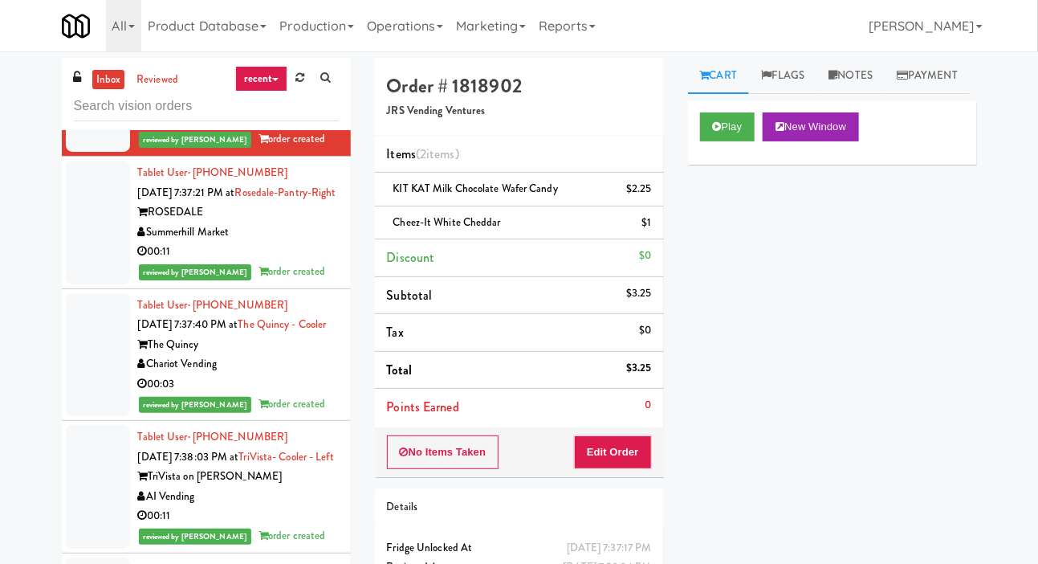
scroll to position [13489, 0]
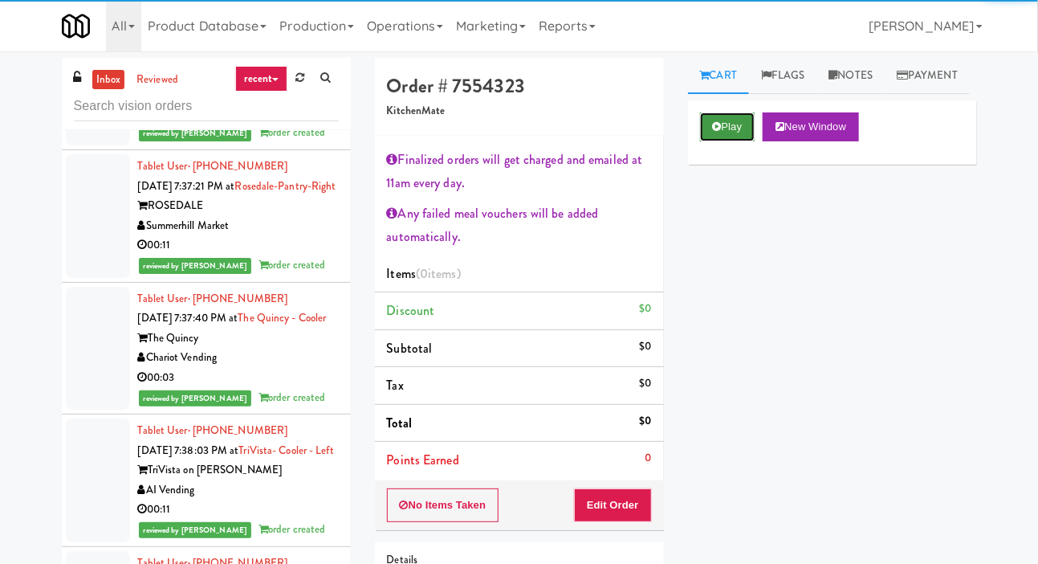
click at [727, 141] on button "Play" at bounding box center [727, 126] width 55 height 29
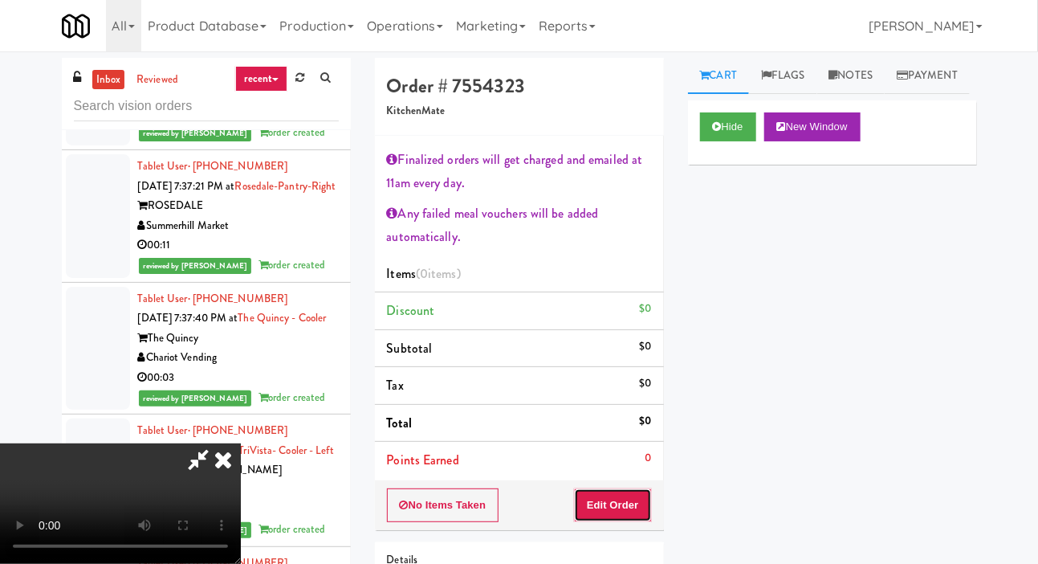
click at [622, 513] on button "Edit Order" at bounding box center [613, 505] width 78 height 34
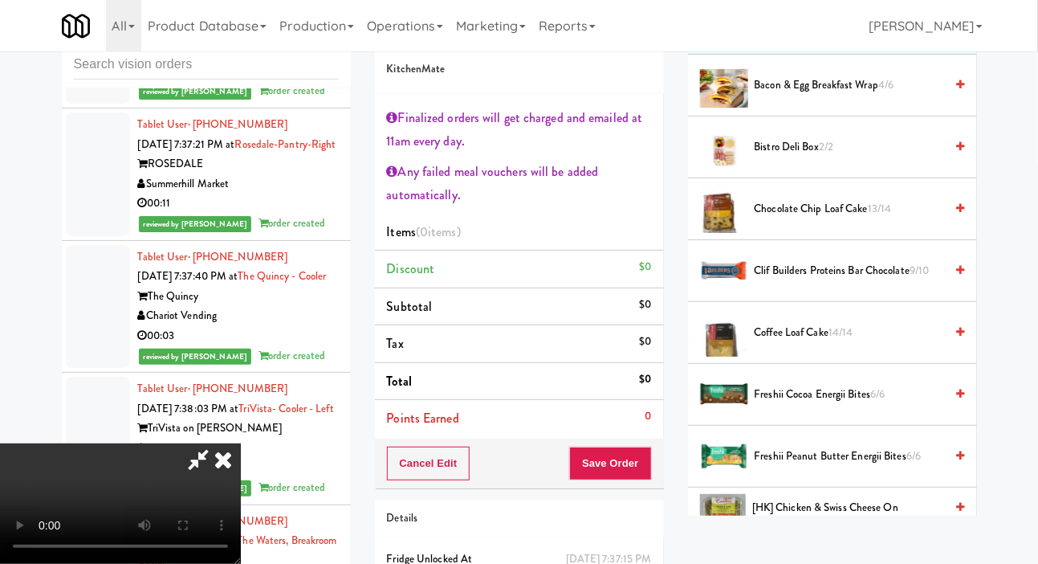
scroll to position [255, 0]
click at [827, 343] on span "Coffee Loaf Cake 14/14" at bounding box center [850, 333] width 190 height 20
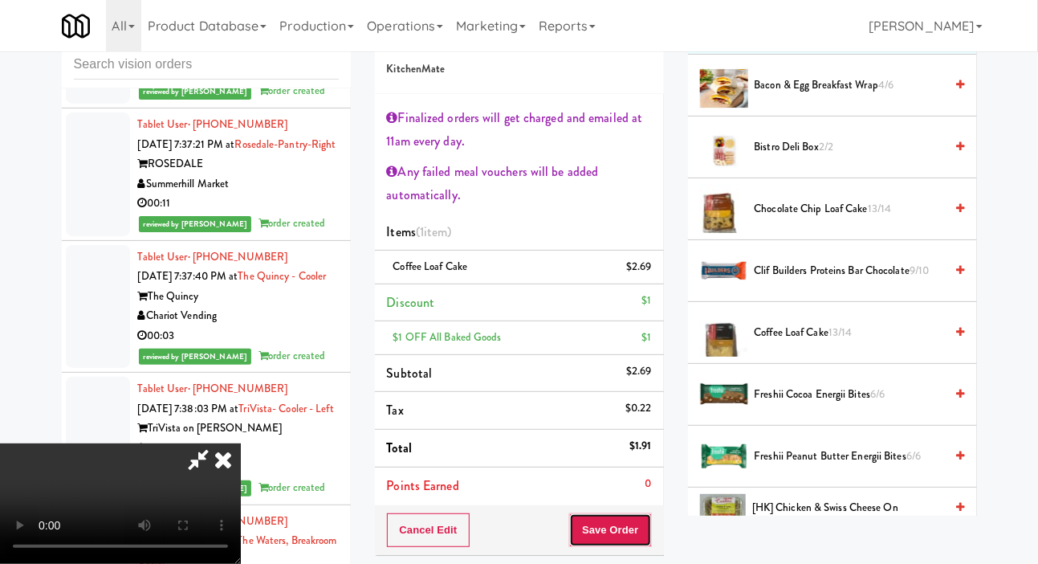
click at [650, 536] on button "Save Order" at bounding box center [610, 530] width 82 height 34
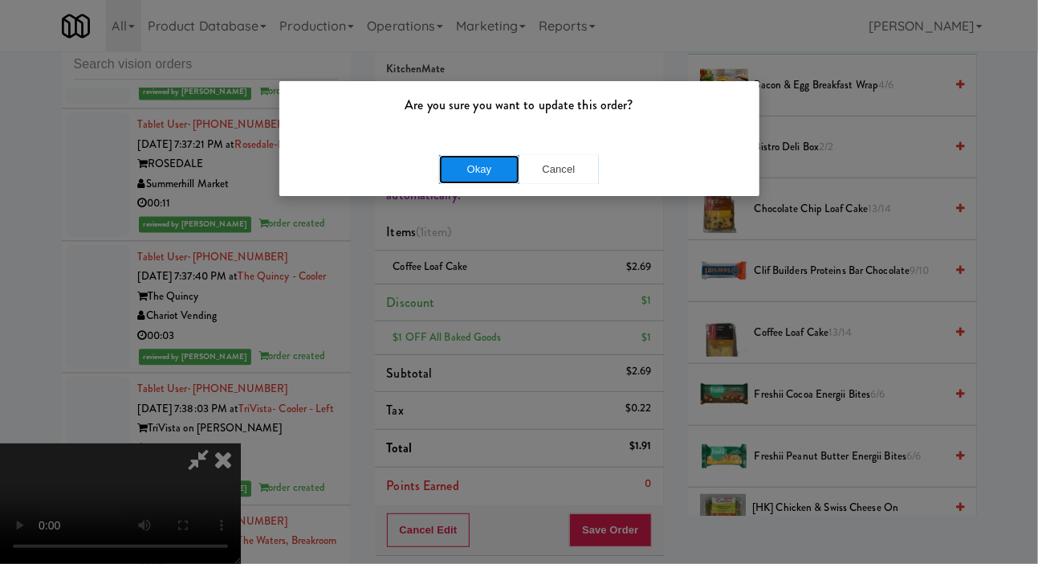
click at [491, 155] on button "Okay" at bounding box center [479, 169] width 80 height 29
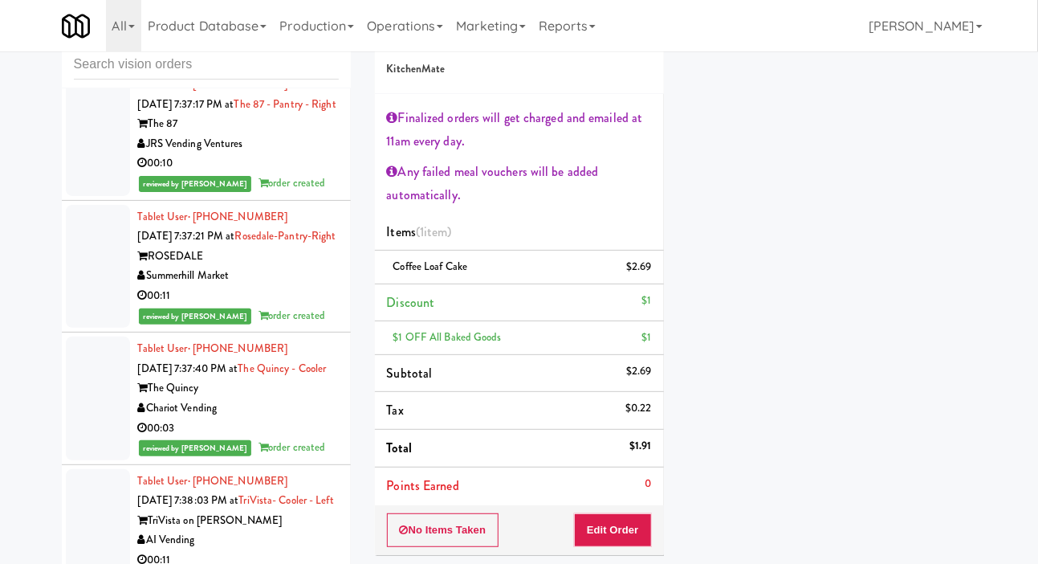
scroll to position [13405, 0]
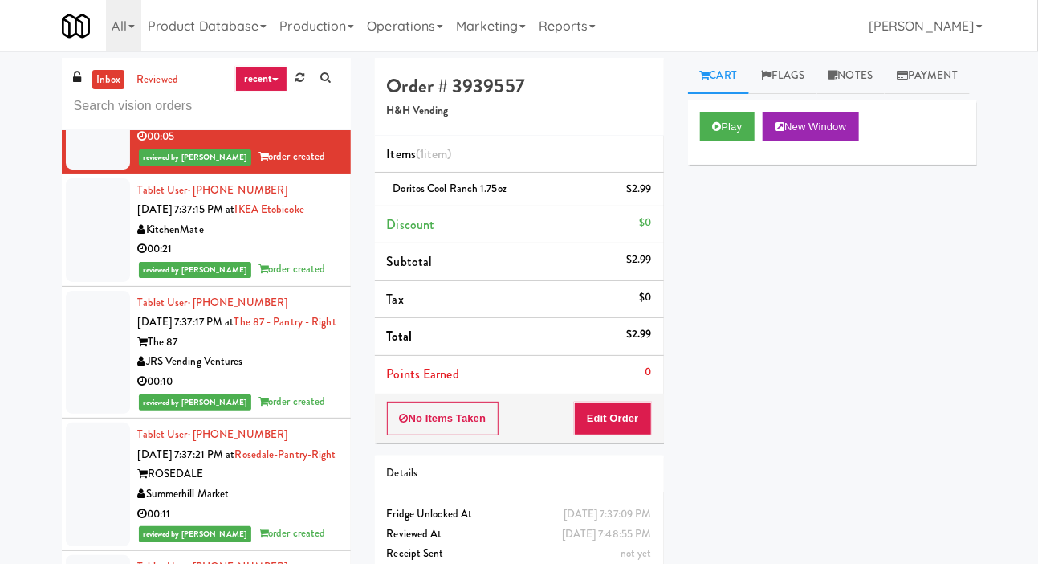
scroll to position [13254, 0]
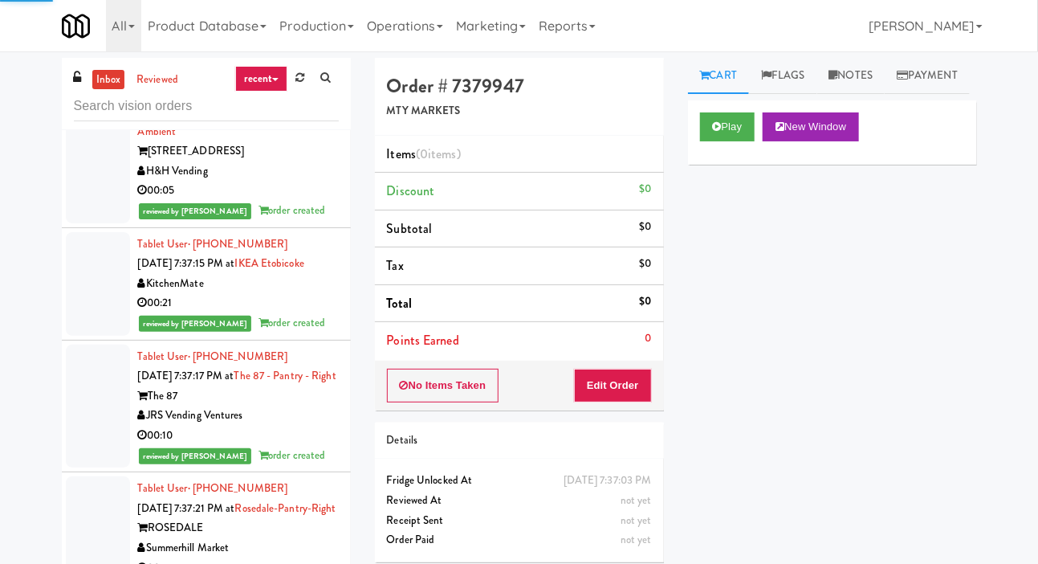
scroll to position [13198, 0]
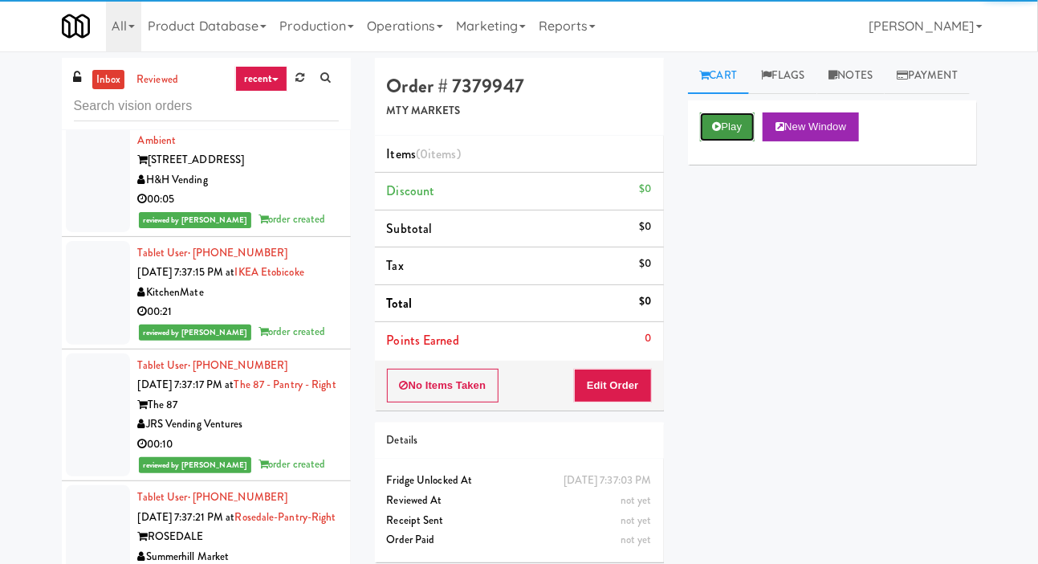
click at [732, 141] on button "Play" at bounding box center [727, 126] width 55 height 29
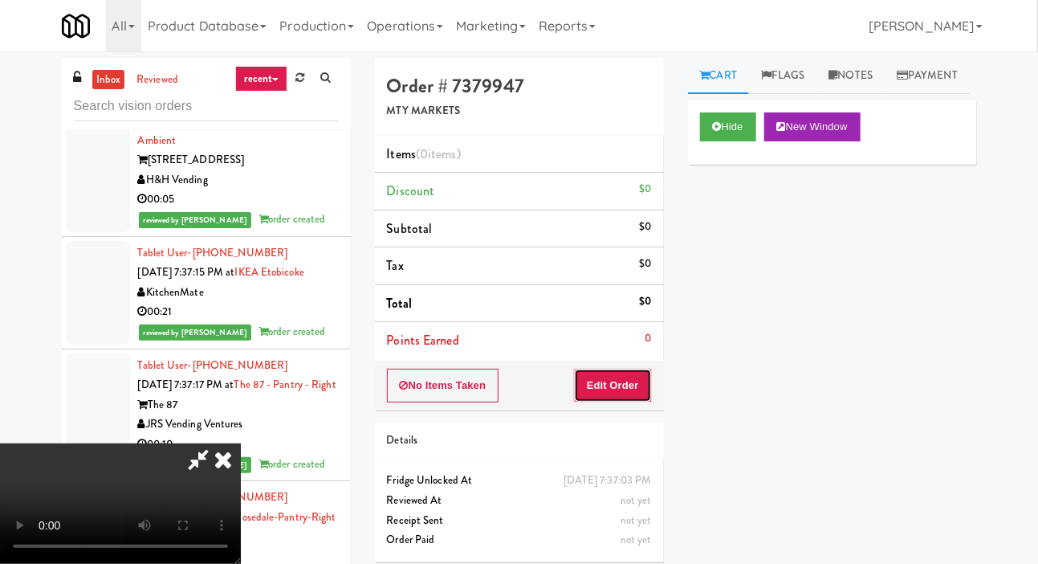
click at [618, 385] on button "Edit Order" at bounding box center [613, 386] width 78 height 34
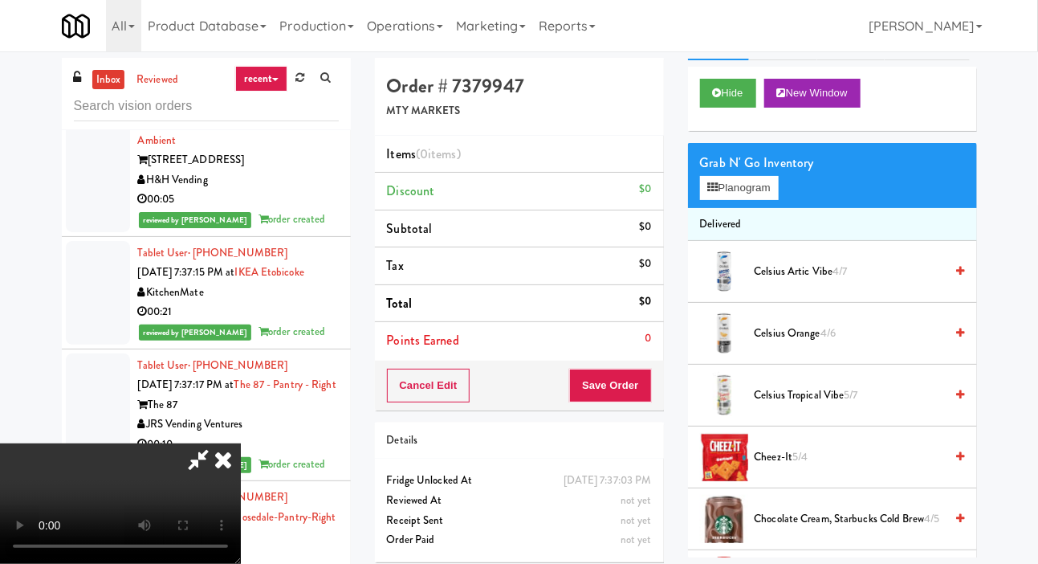
scroll to position [0, 0]
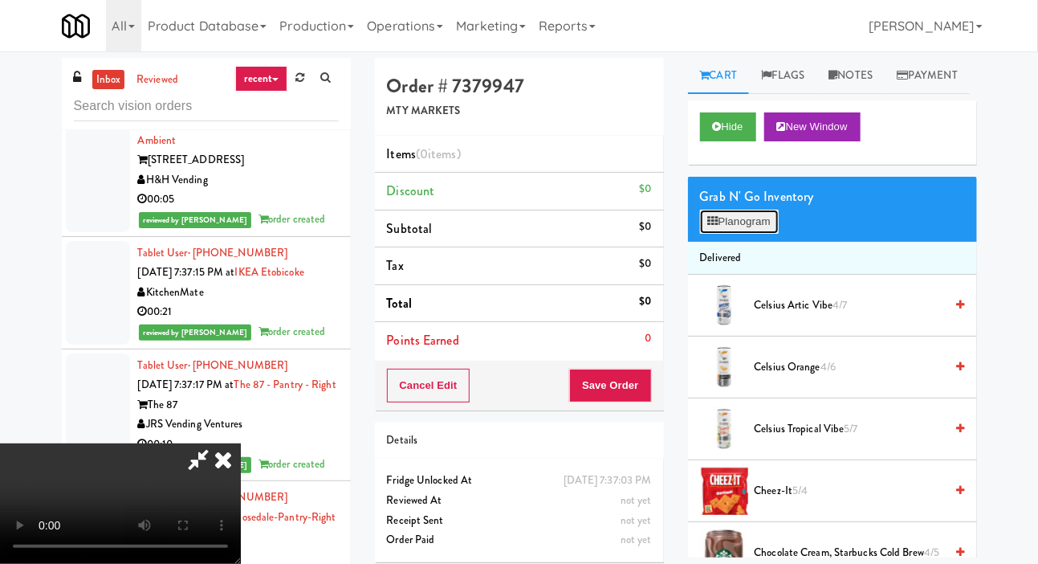
click at [767, 234] on button "Planogram" at bounding box center [739, 222] width 79 height 24
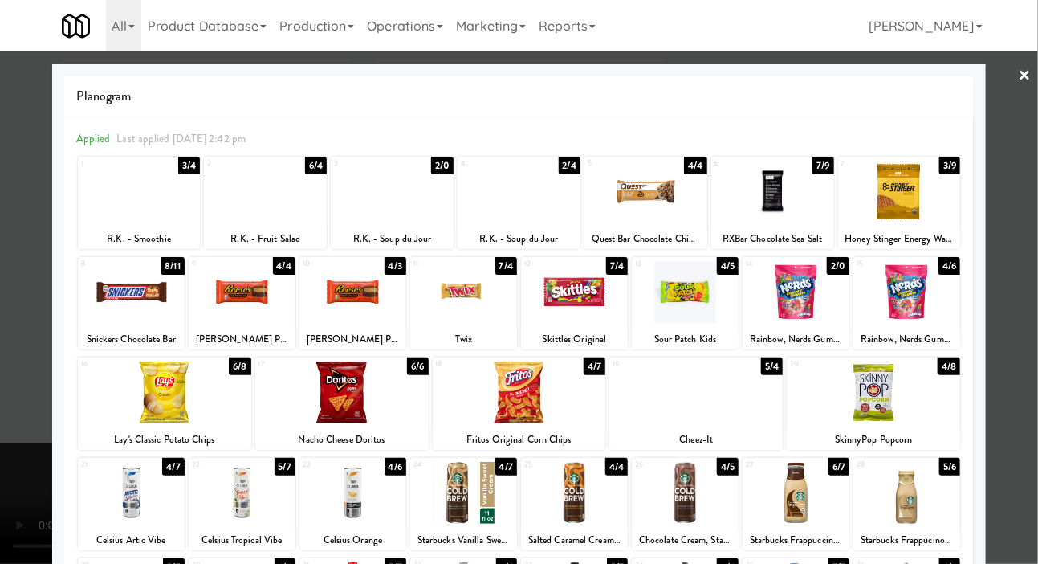
click at [809, 317] on div at bounding box center [796, 292] width 107 height 62
click at [472, 502] on div at bounding box center [463, 493] width 107 height 62
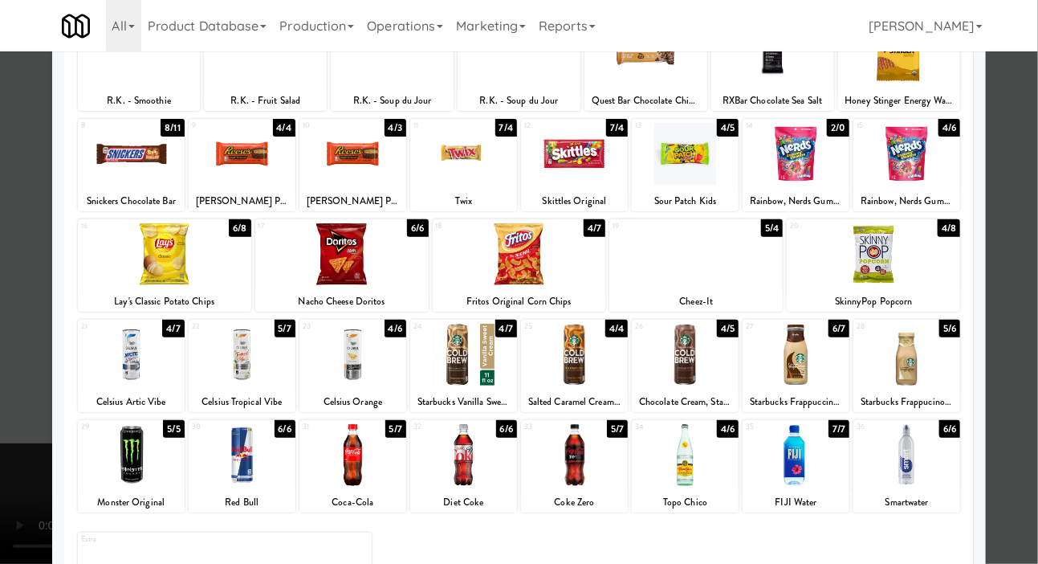
click at [594, 451] on div at bounding box center [574, 455] width 107 height 62
click at [1034, 257] on div at bounding box center [519, 282] width 1038 height 564
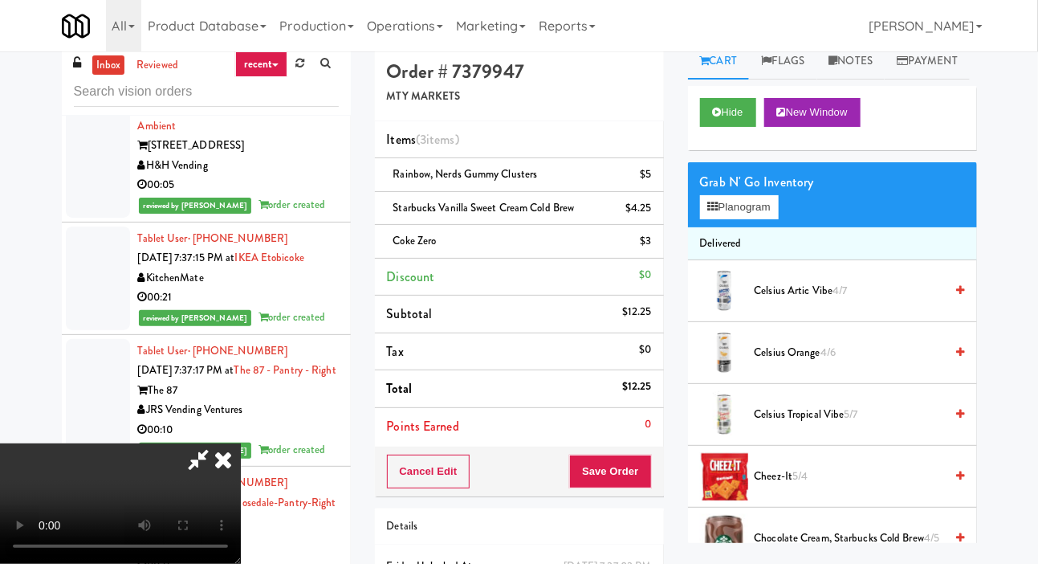
scroll to position [22, 0]
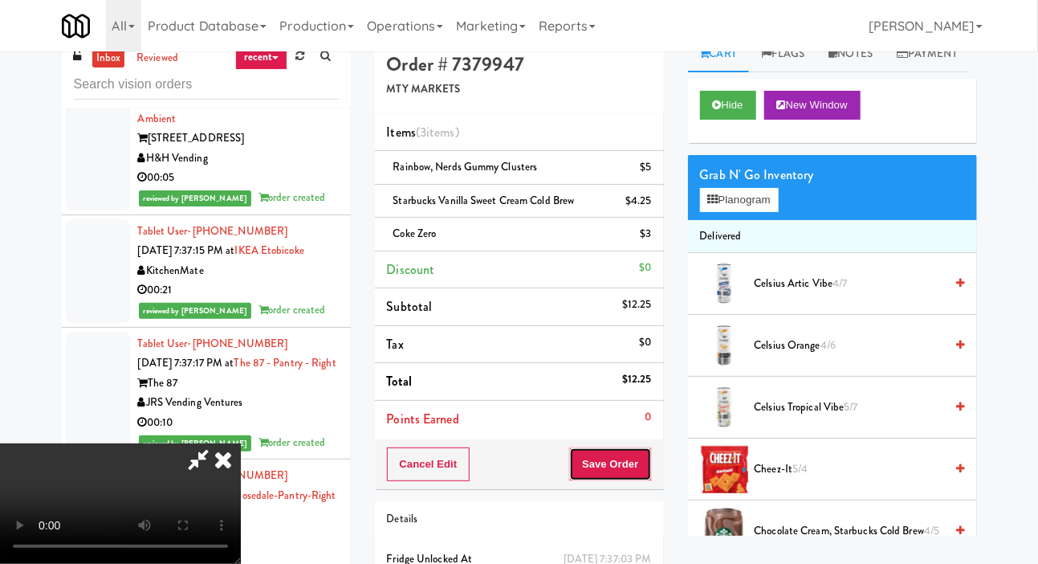
click at [640, 475] on button "Save Order" at bounding box center [610, 464] width 82 height 34
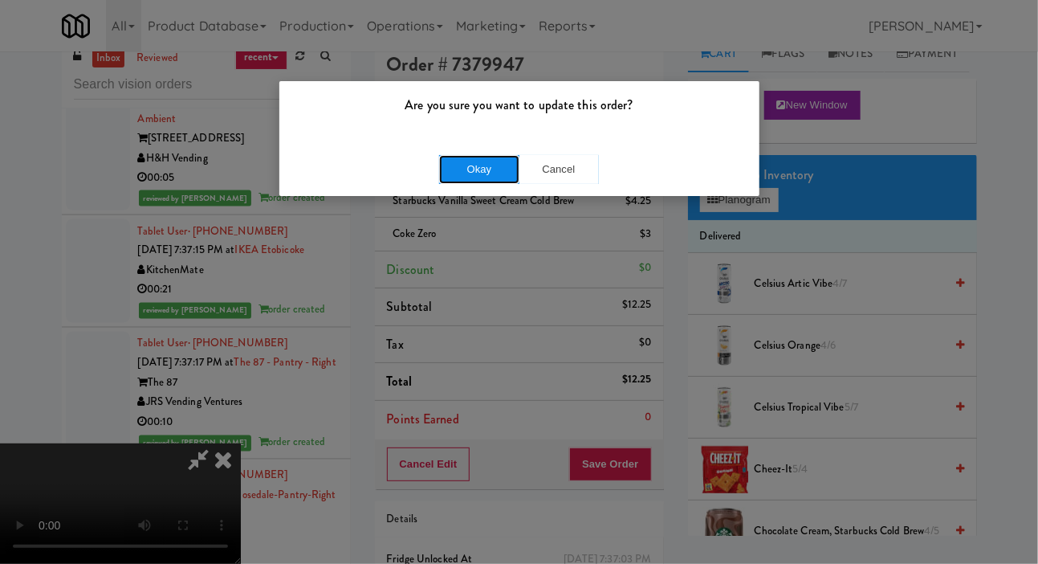
click at [468, 173] on button "Okay" at bounding box center [479, 169] width 80 height 29
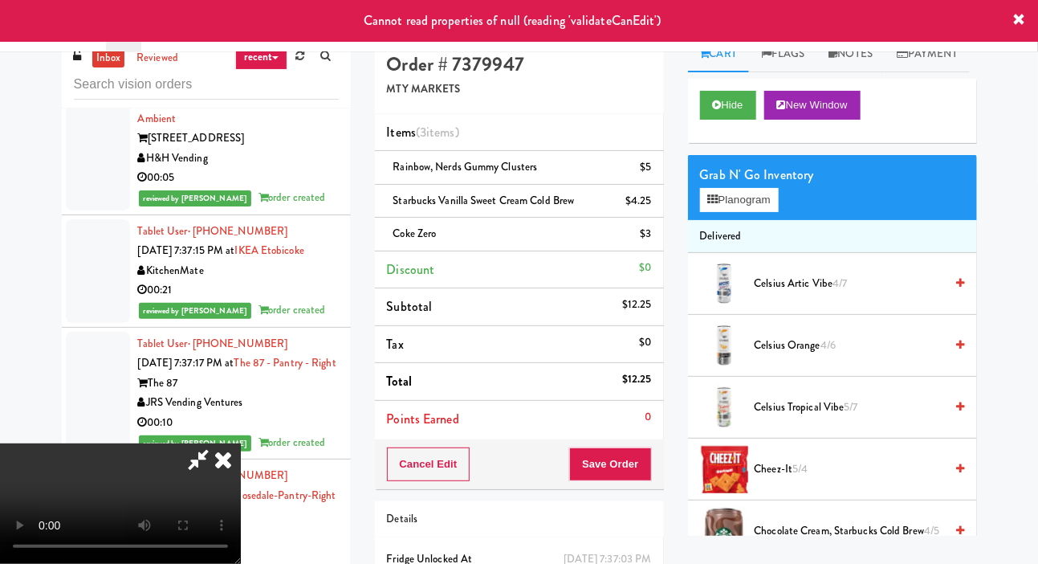
click at [727, 143] on div "Hide New Window" at bounding box center [832, 111] width 289 height 64
click at [727, 120] on button "Hide" at bounding box center [728, 105] width 56 height 29
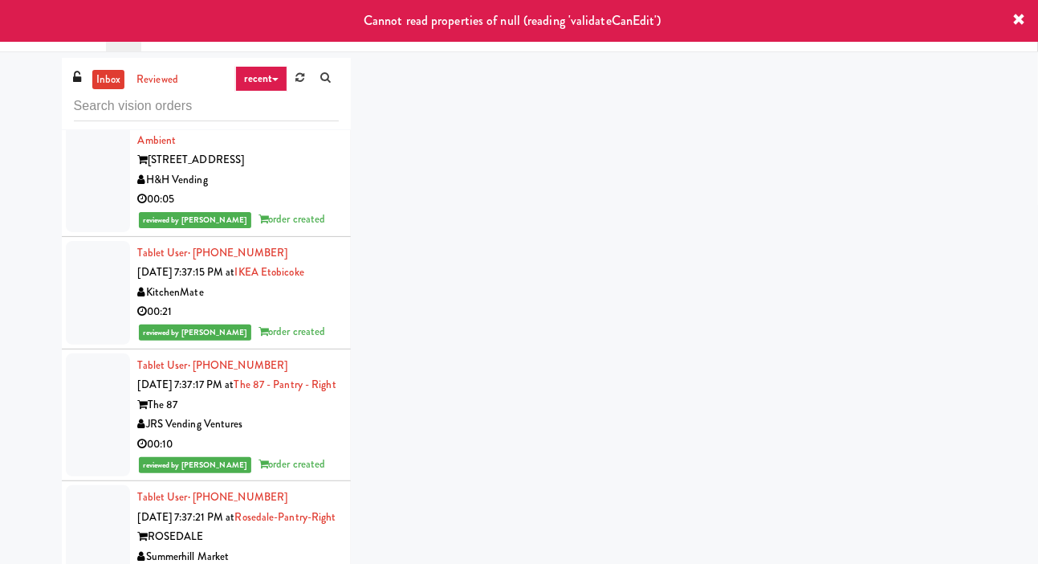
click at [74, 80] on div at bounding box center [98, 19] width 64 height 124
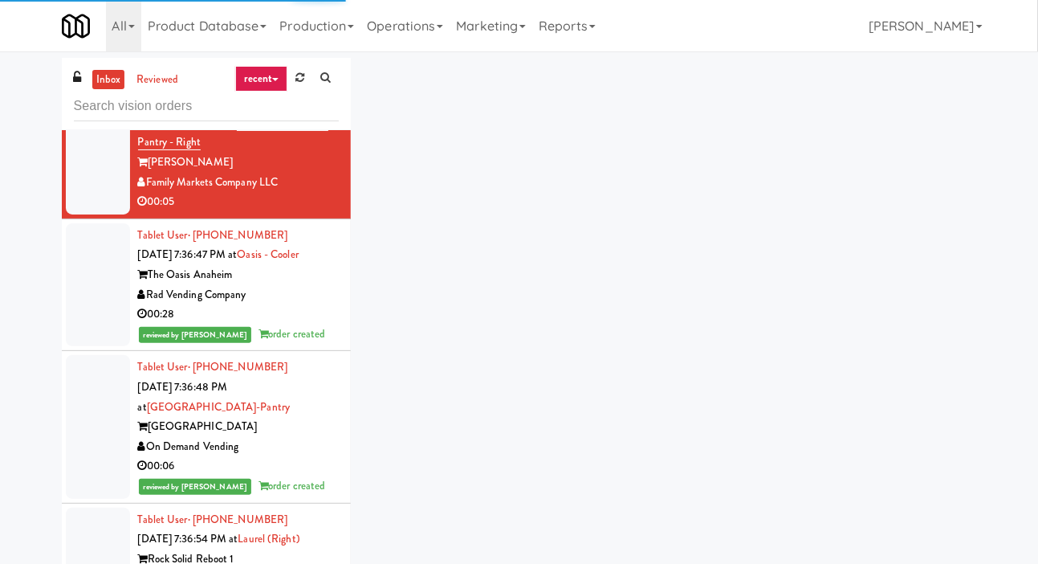
scroll to position [12440, 0]
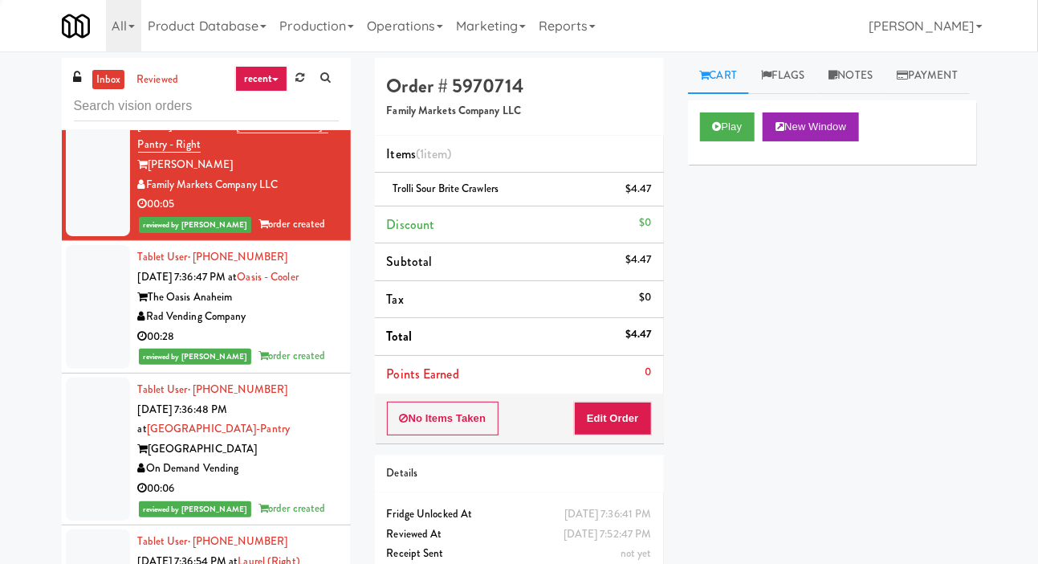
click at [95, 84] on div at bounding box center [98, 33] width 64 height 104
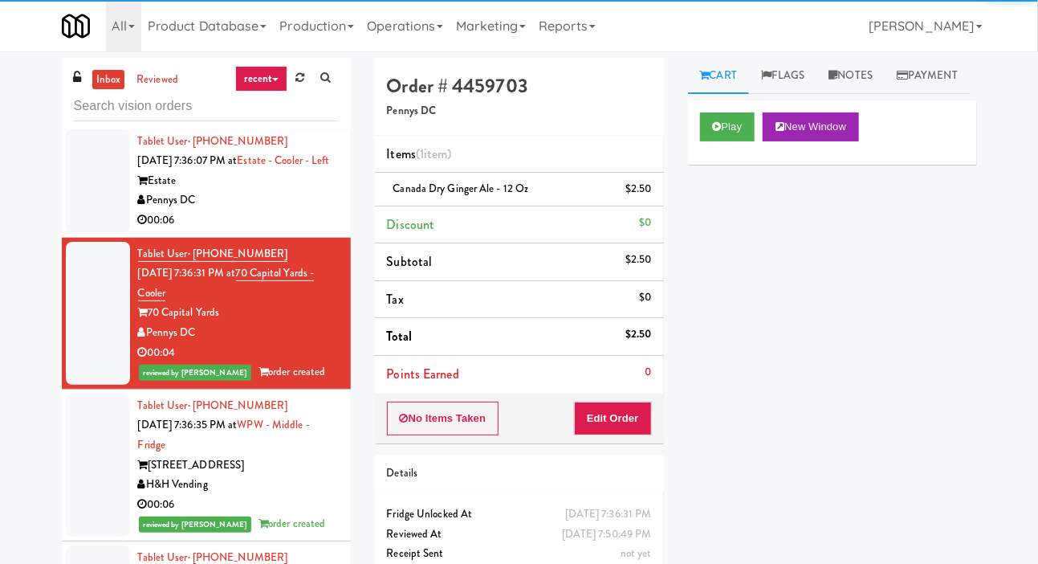
scroll to position [11763, 0]
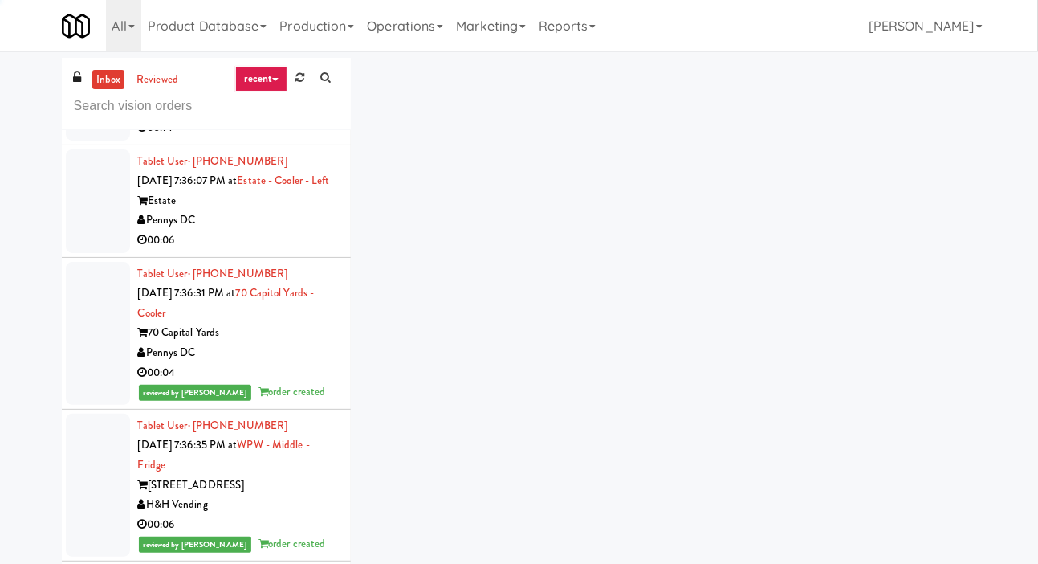
click at [89, 141] on div at bounding box center [98, 89] width 64 height 104
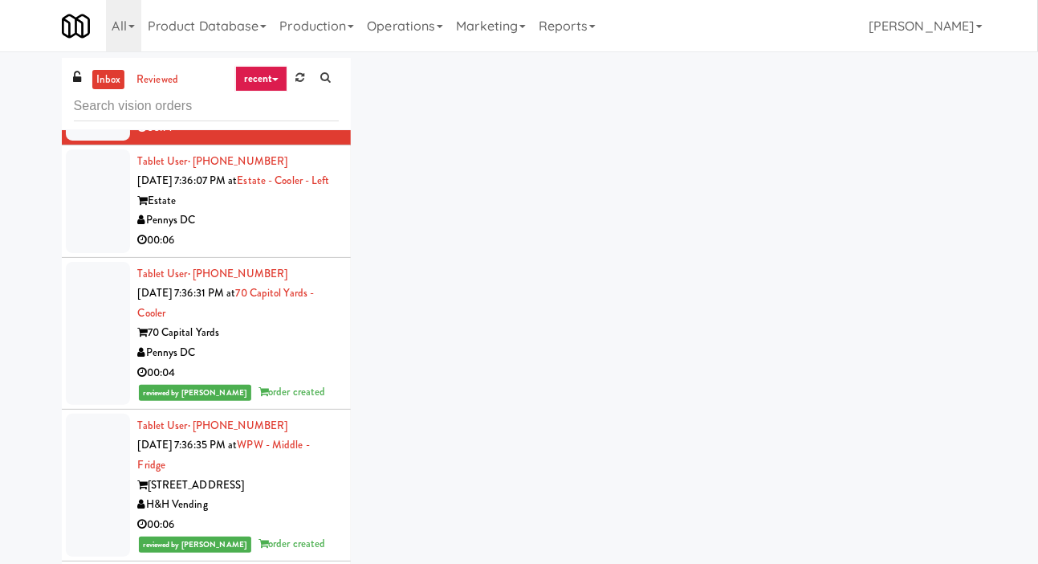
click at [96, 253] on div at bounding box center [98, 201] width 64 height 104
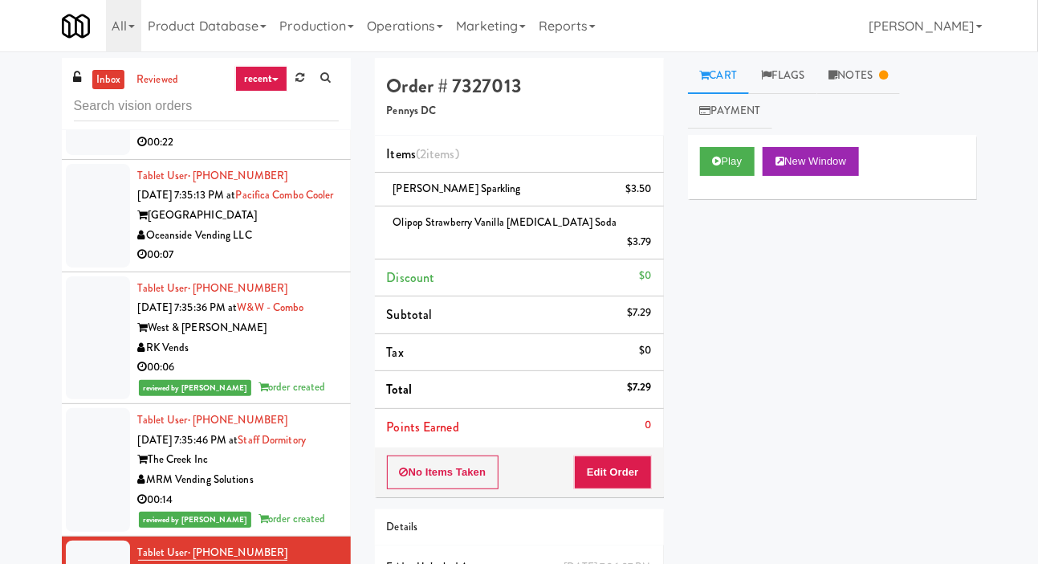
click at [89, 267] on div at bounding box center [98, 216] width 64 height 104
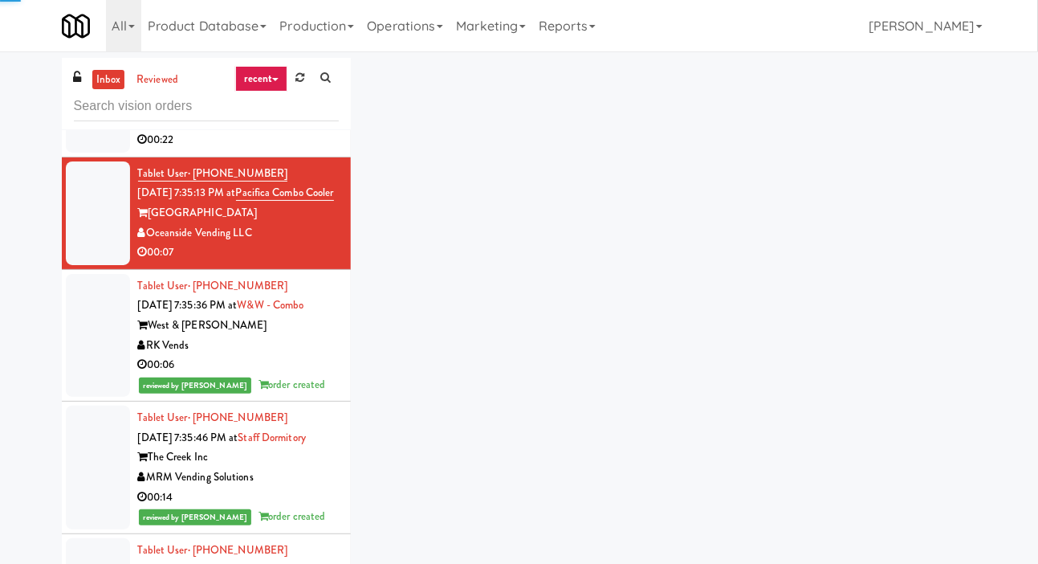
click at [87, 153] on div at bounding box center [98, 101] width 64 height 104
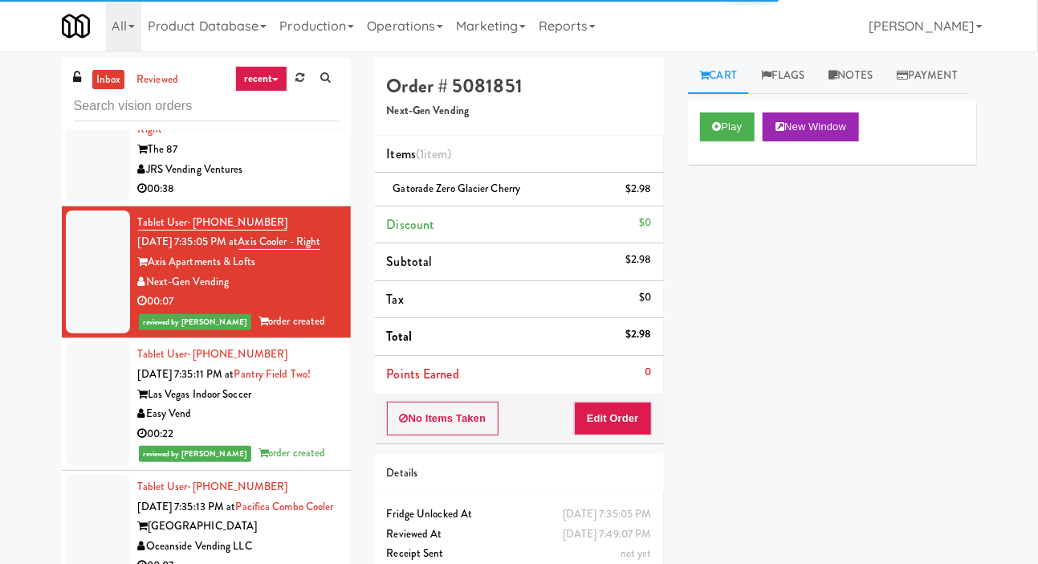
scroll to position [11139, 0]
click at [87, 207] on li "Tablet User · (908) 415-0034 [DATE] 7:34:24 PM at The 87 - Pantry - Right The 8…" at bounding box center [206, 141] width 289 height 133
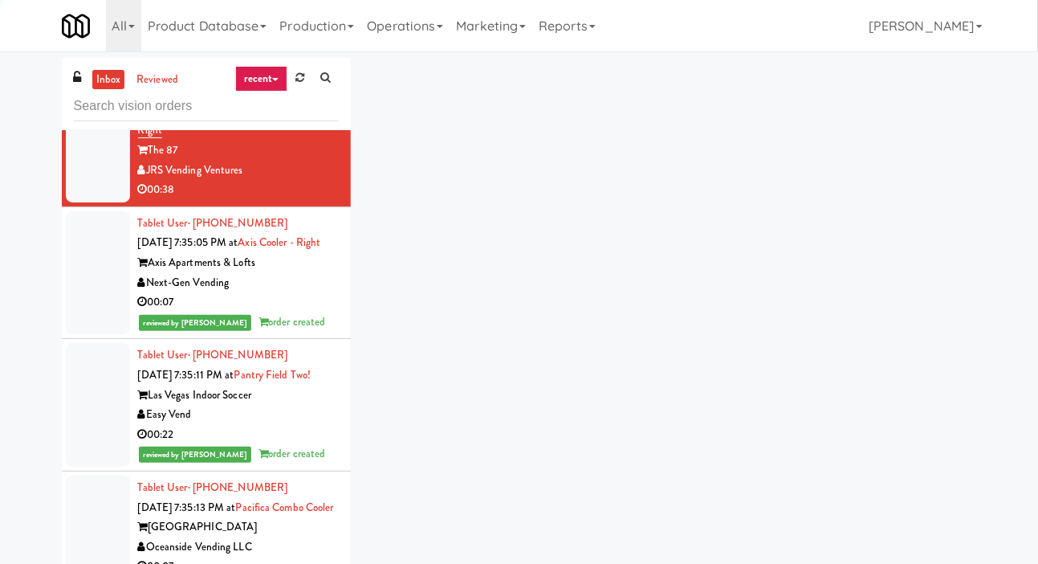
click at [84, 71] on div at bounding box center [98, 9] width 64 height 124
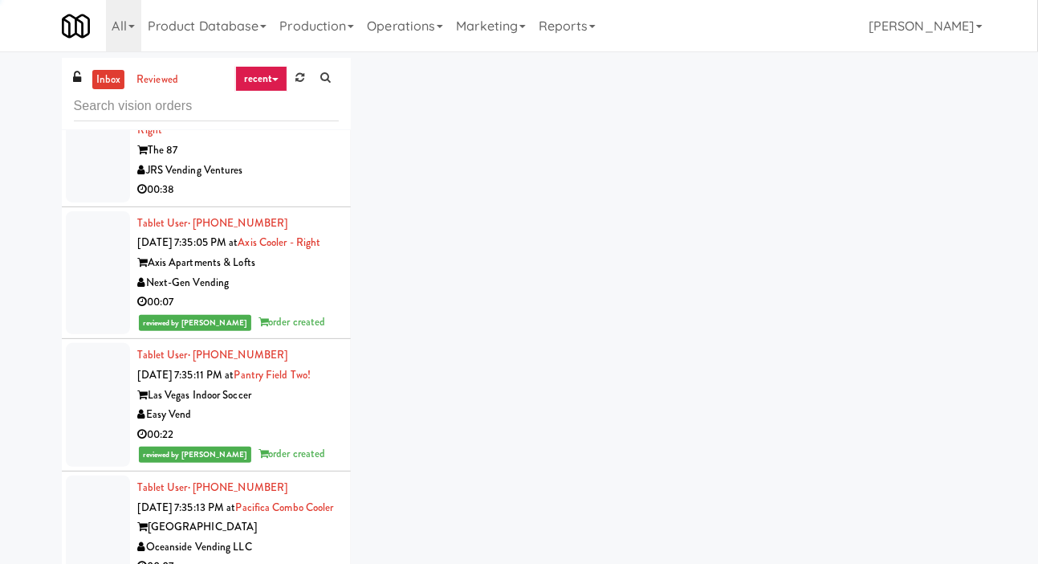
click at [83, 71] on div at bounding box center [98, 9] width 64 height 124
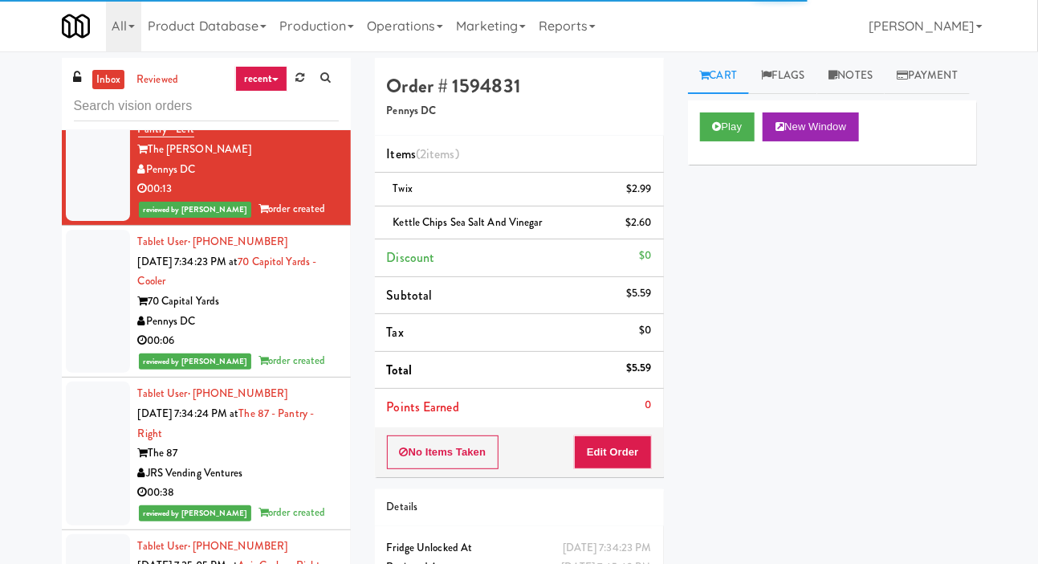
click at [84, 69] on div at bounding box center [98, 17] width 64 height 104
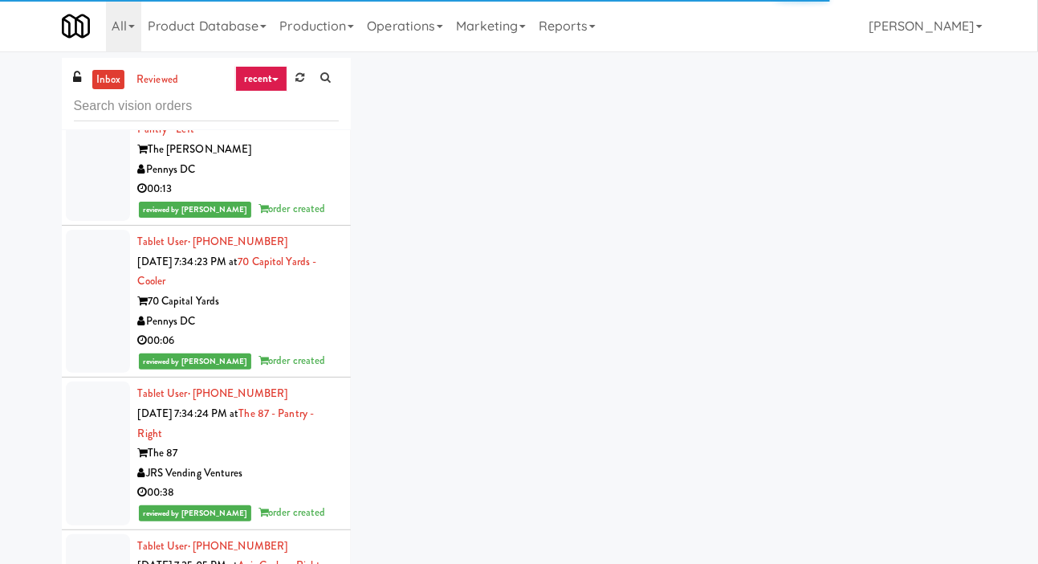
click at [76, 69] on div at bounding box center [98, 17] width 64 height 104
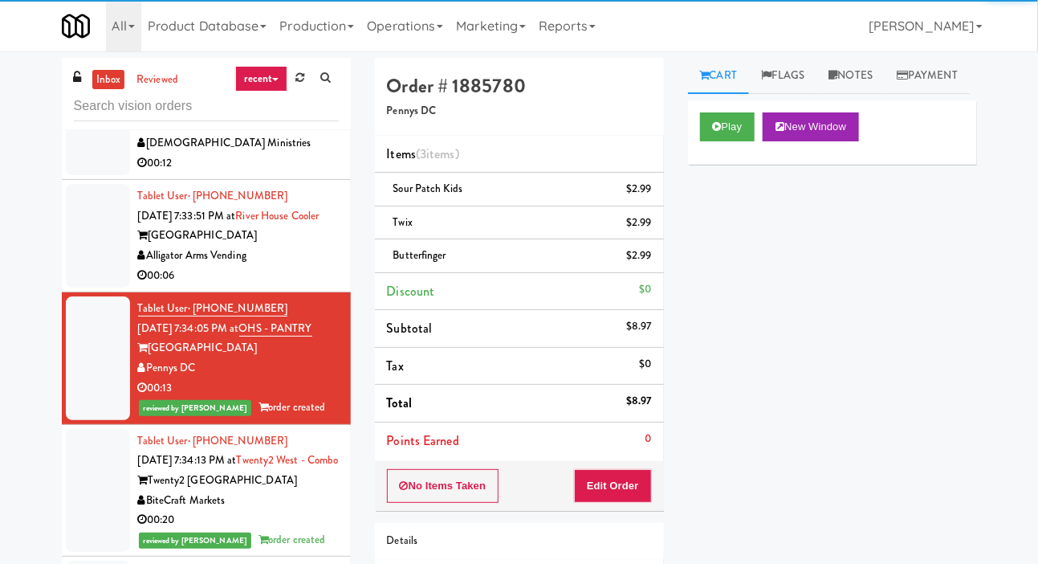
scroll to position [10424, 0]
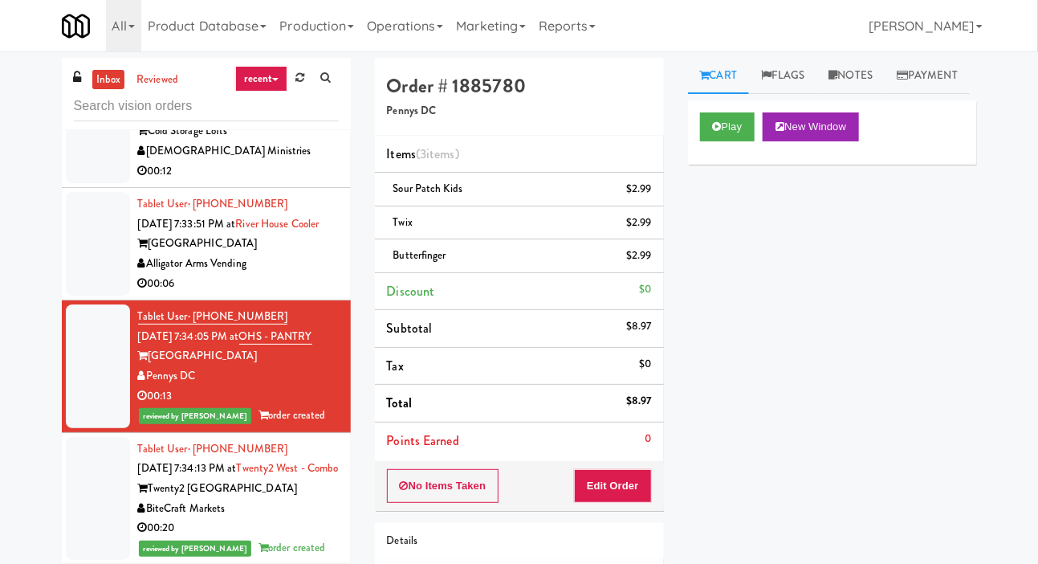
click at [92, 296] on div at bounding box center [98, 244] width 64 height 104
click at [98, 184] on div at bounding box center [98, 122] width 64 height 124
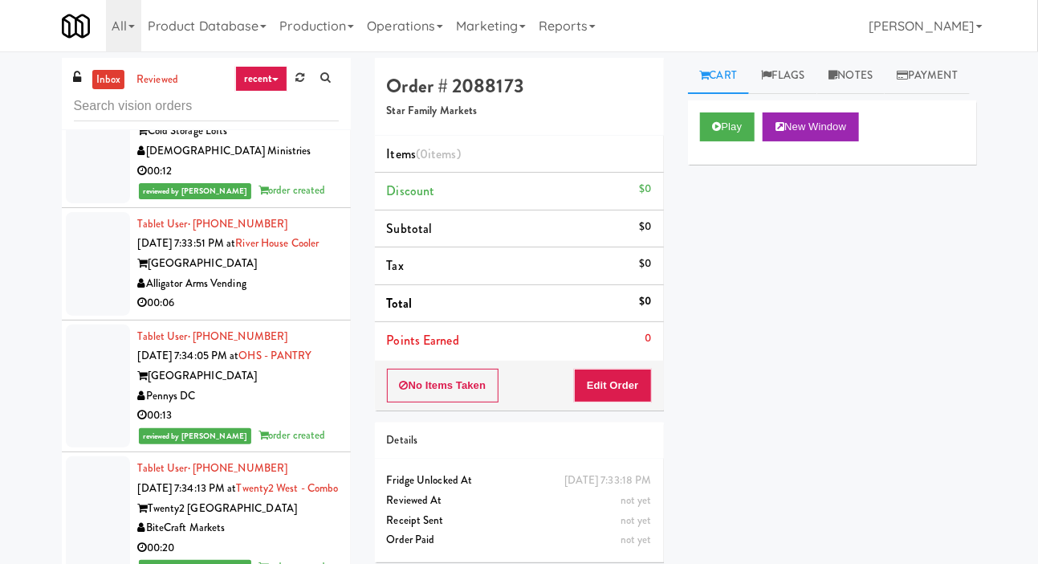
click at [103, 316] on div at bounding box center [98, 264] width 64 height 104
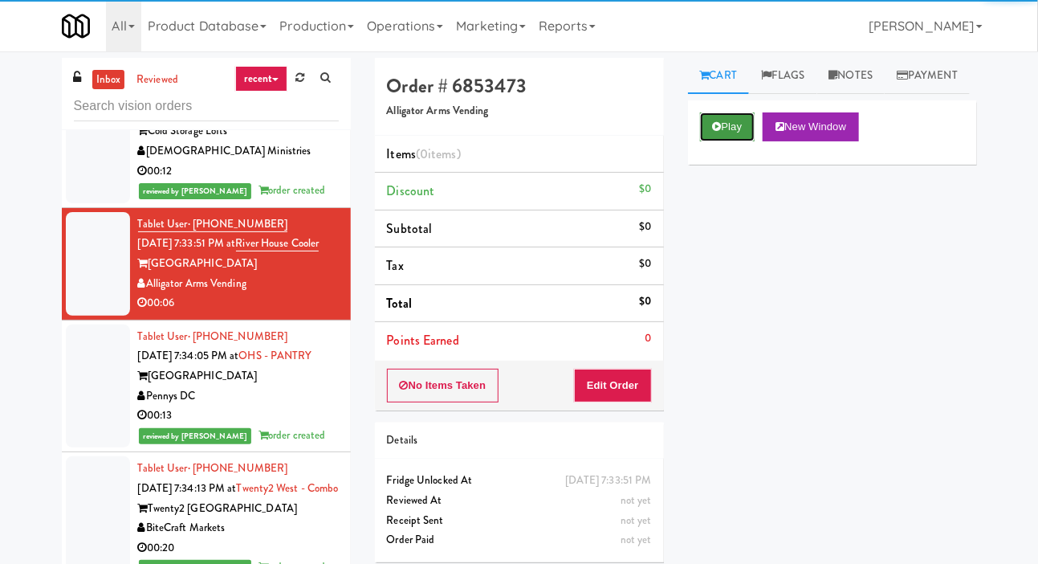
click at [711, 141] on button "Play" at bounding box center [727, 126] width 55 height 29
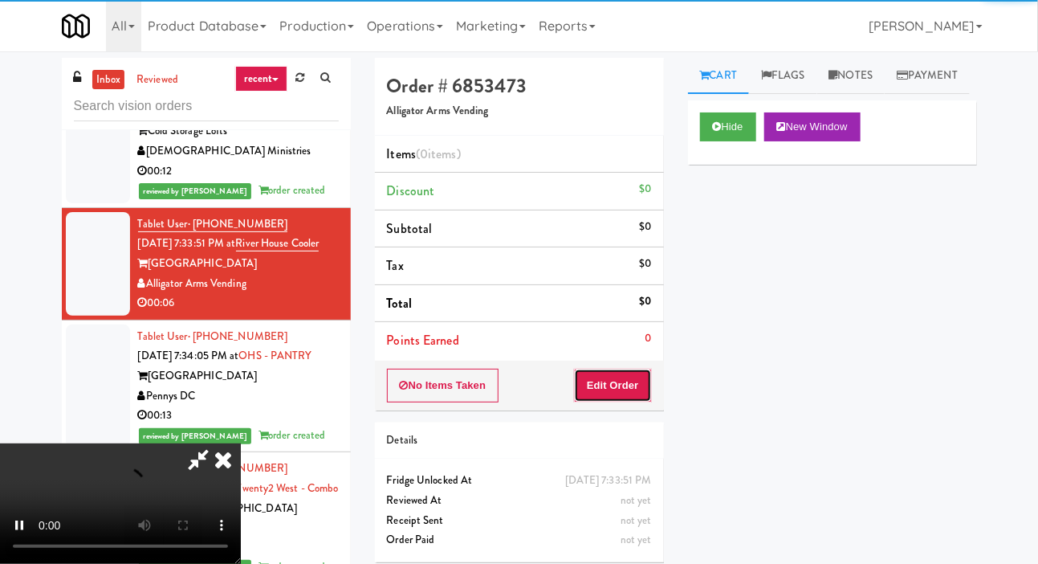
click at [618, 397] on button "Edit Order" at bounding box center [613, 386] width 78 height 34
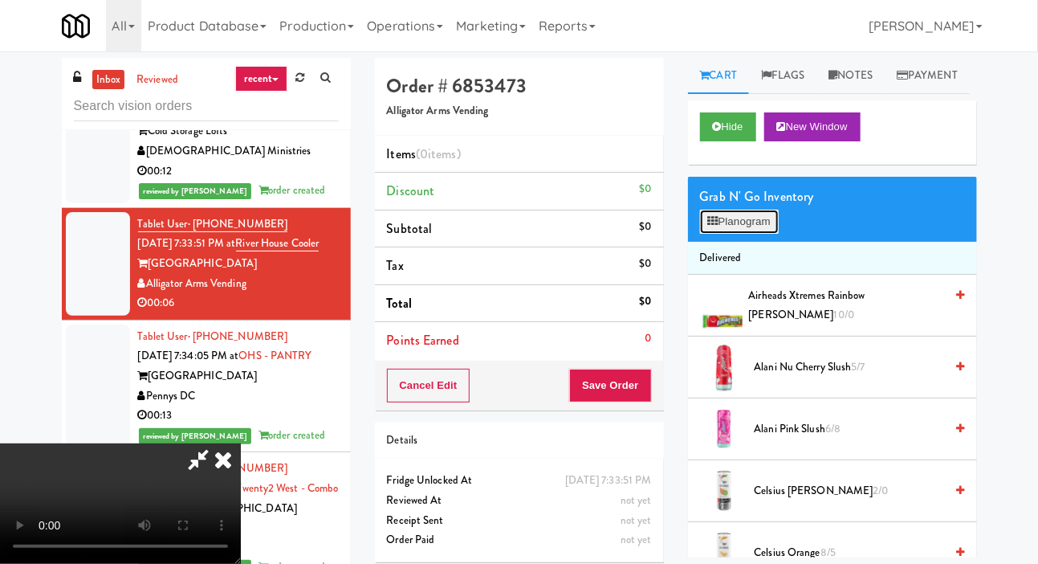
click at [769, 234] on button "Planogram" at bounding box center [739, 222] width 79 height 24
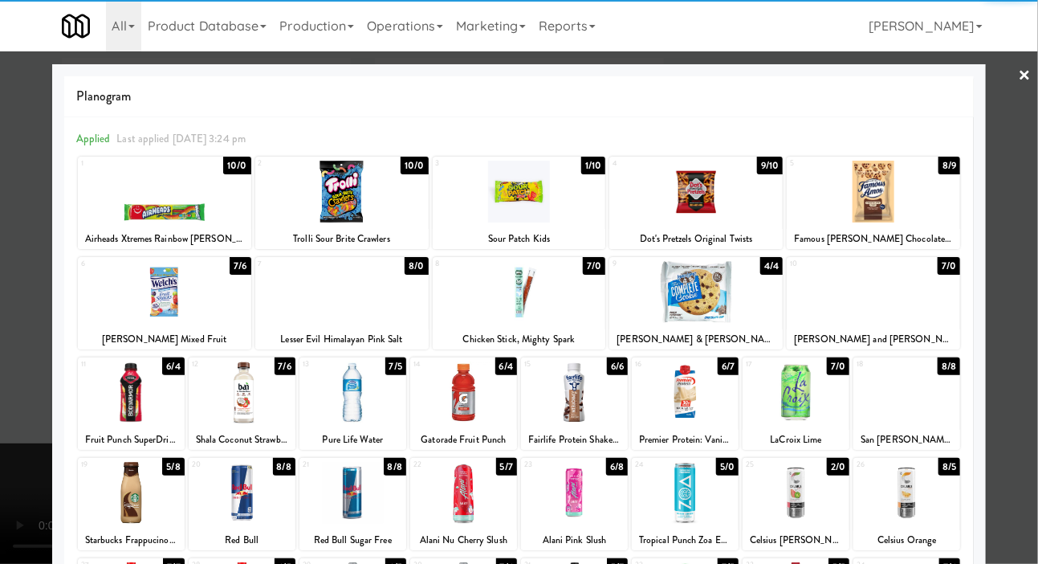
click at [735, 202] on div at bounding box center [696, 192] width 173 height 62
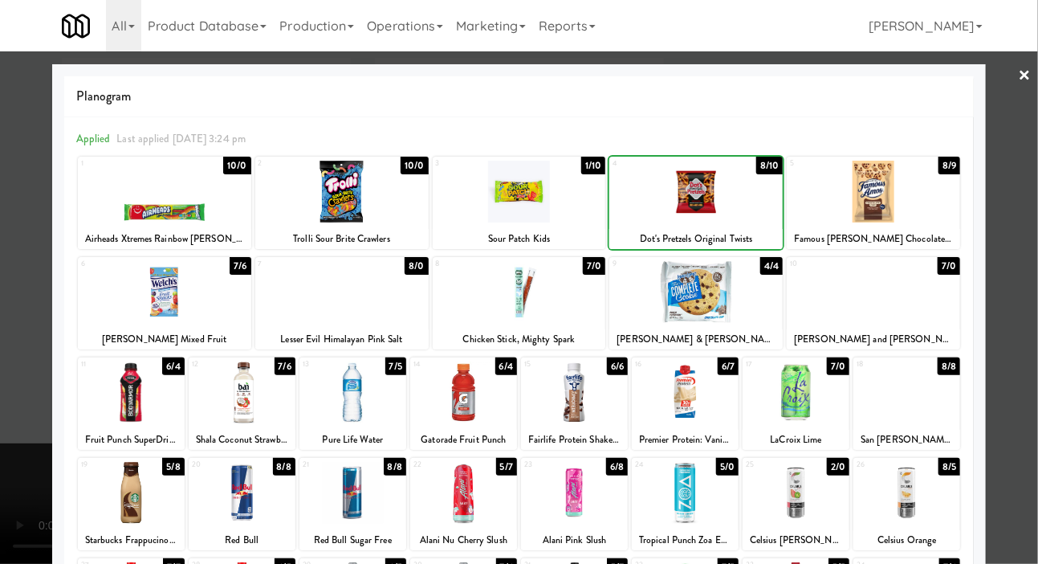
click at [27, 308] on div at bounding box center [519, 282] width 1038 height 564
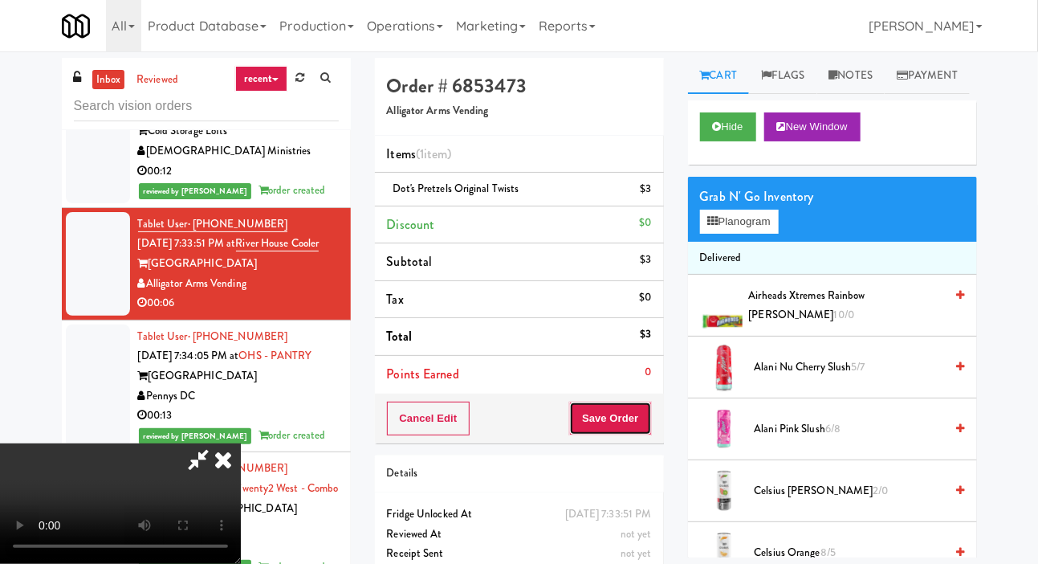
click at [643, 412] on button "Save Order" at bounding box center [610, 419] width 82 height 34
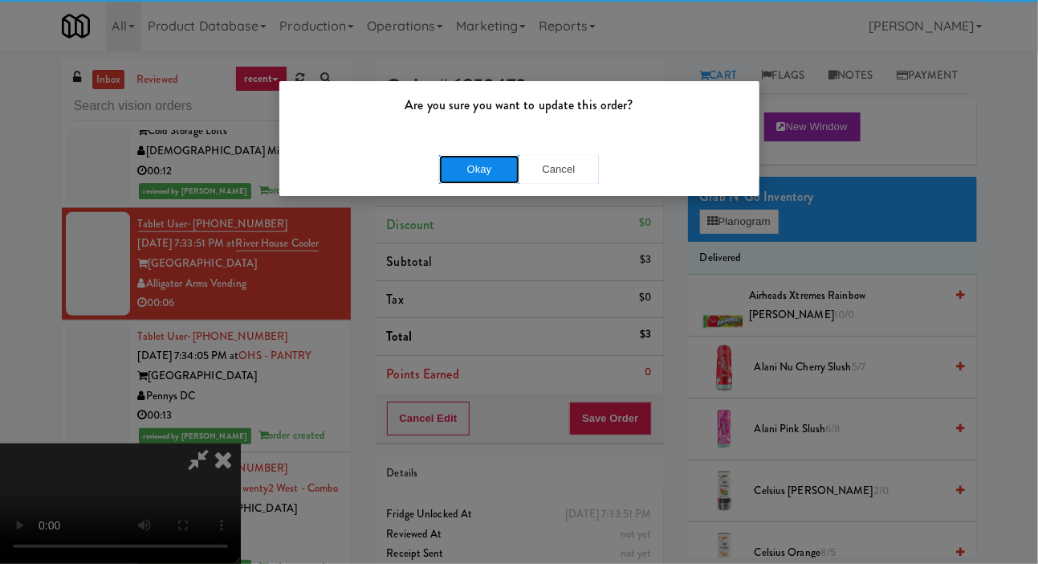
click at [439, 181] on button "Okay" at bounding box center [479, 169] width 80 height 29
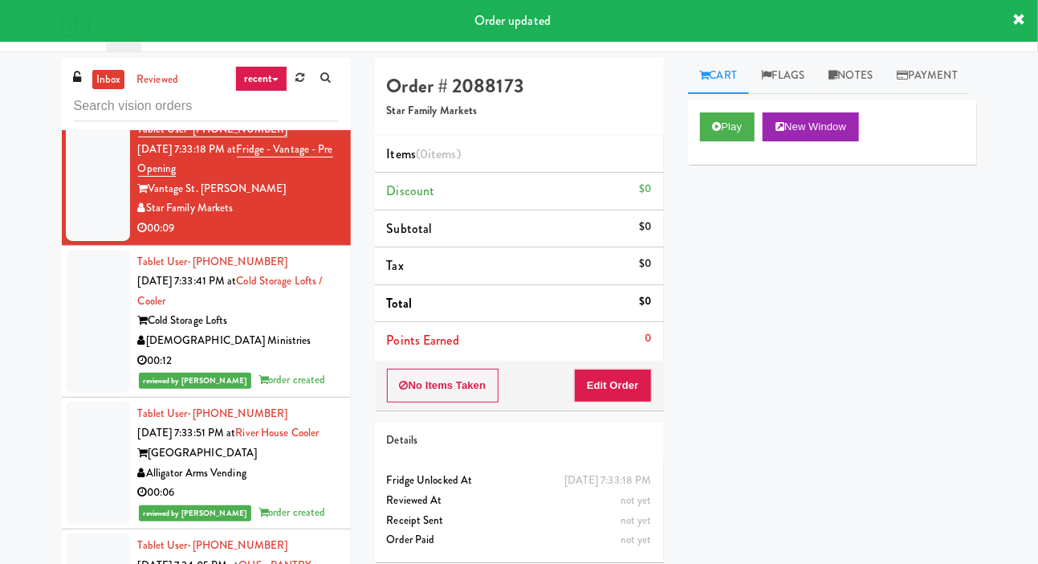
scroll to position [10219, 0]
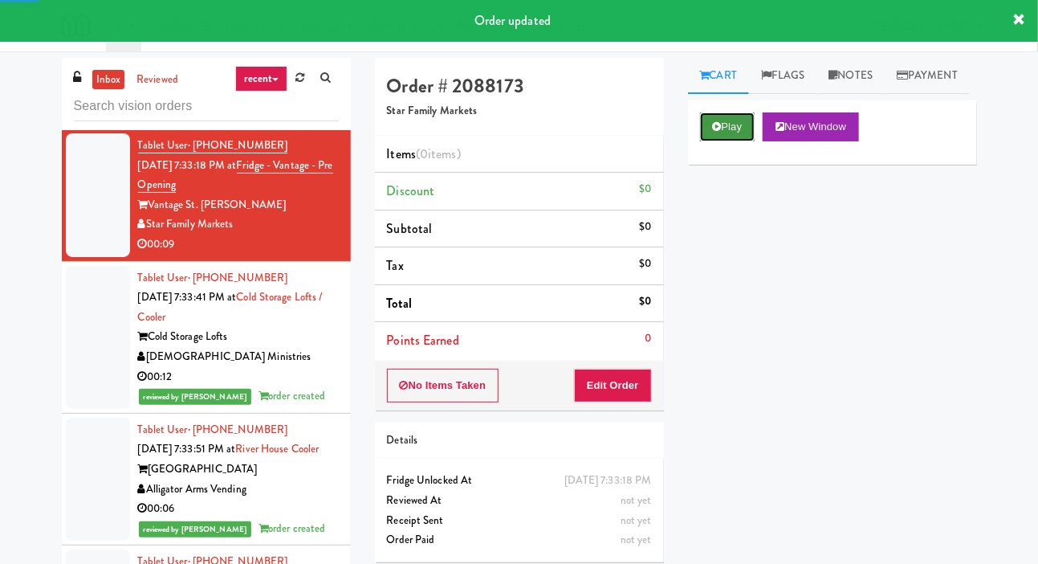
click at [724, 141] on button "Play" at bounding box center [727, 126] width 55 height 29
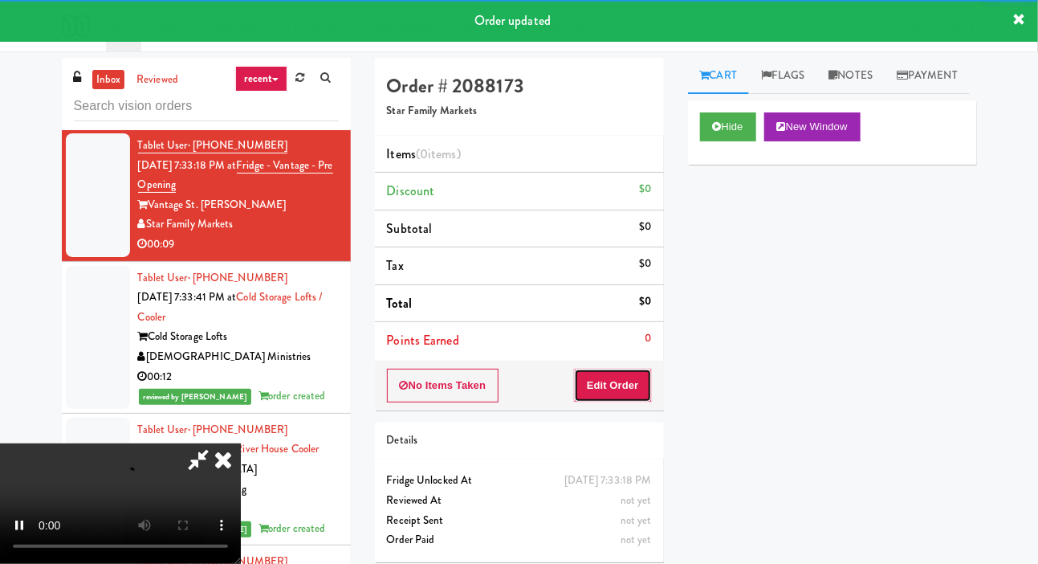
click at [617, 387] on button "Edit Order" at bounding box center [613, 386] width 78 height 34
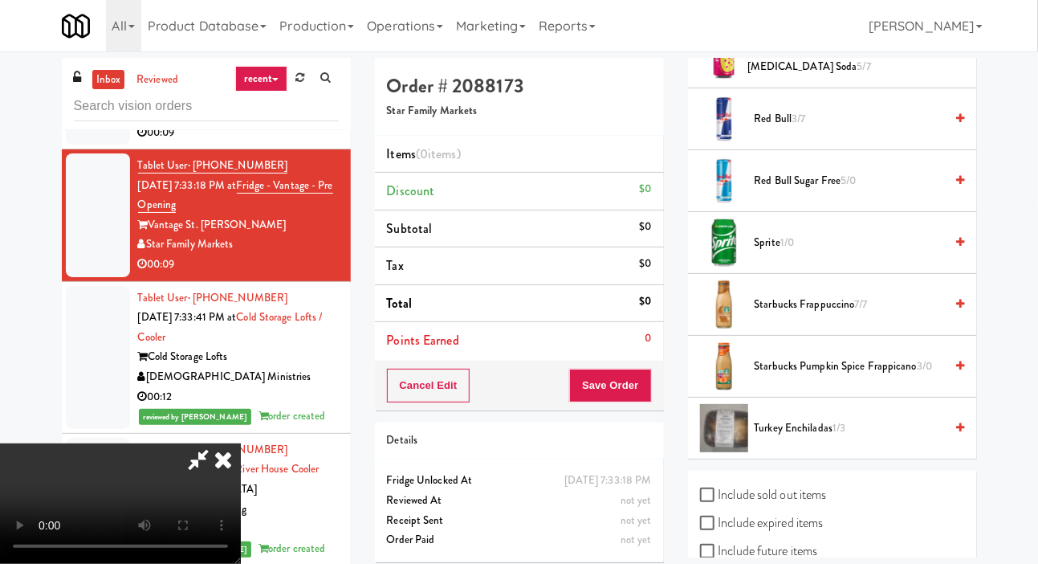
scroll to position [1086, 0]
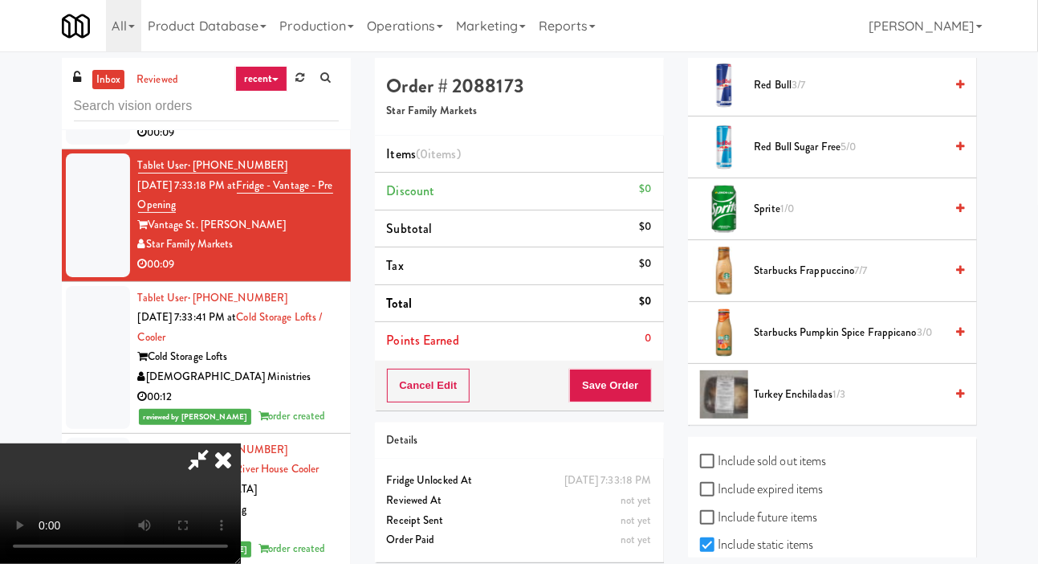
click at [784, 563] on label "Include previous static inventory" at bounding box center [789, 573] width 179 height 24
click at [719, 563] on input "Include previous static inventory" at bounding box center [709, 573] width 18 height 13
checkbox input "true"
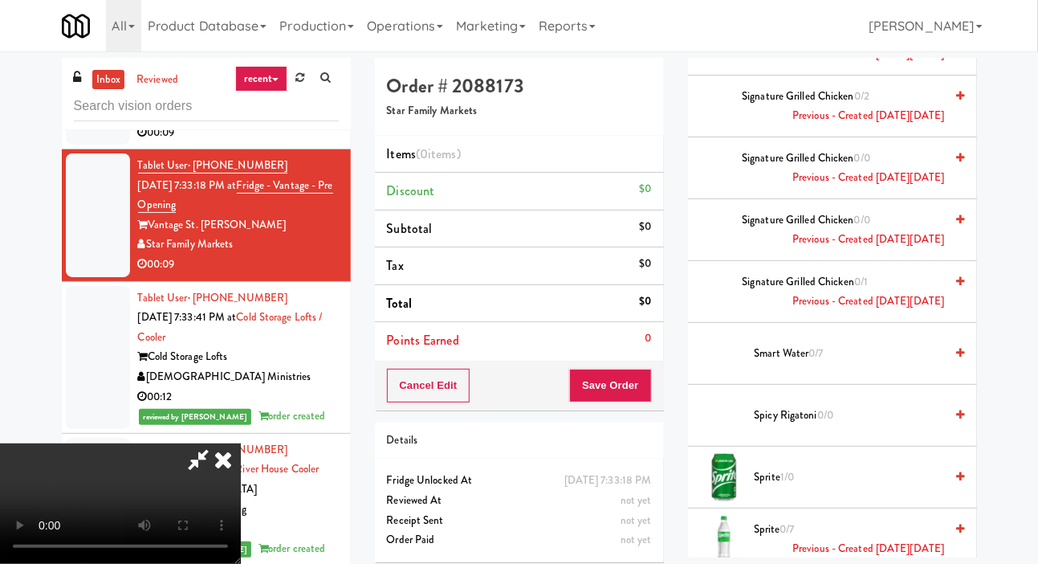
scroll to position [11059, 0]
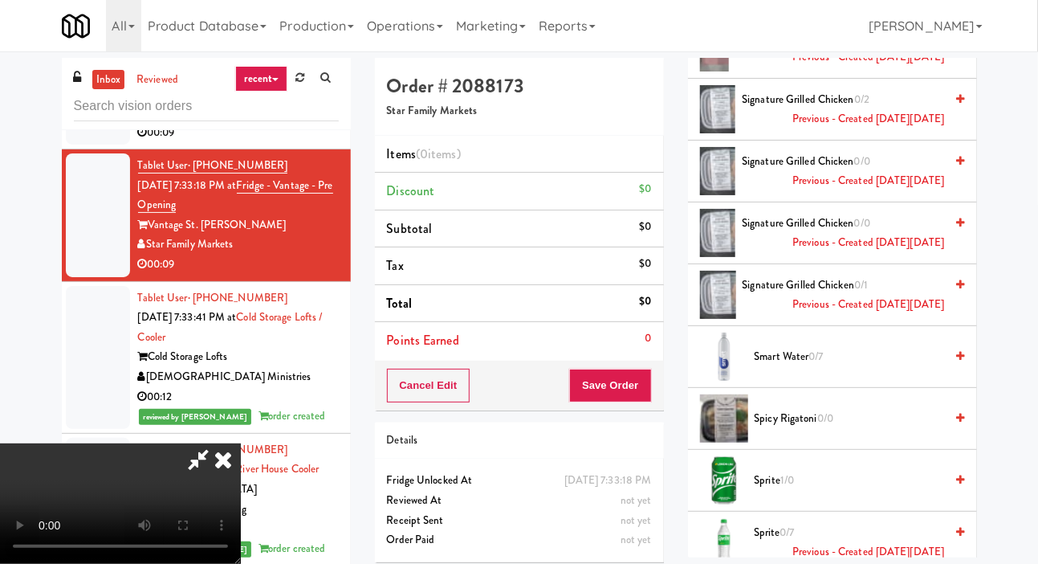
click at [822, 349] on span "0/7" at bounding box center [816, 356] width 14 height 15
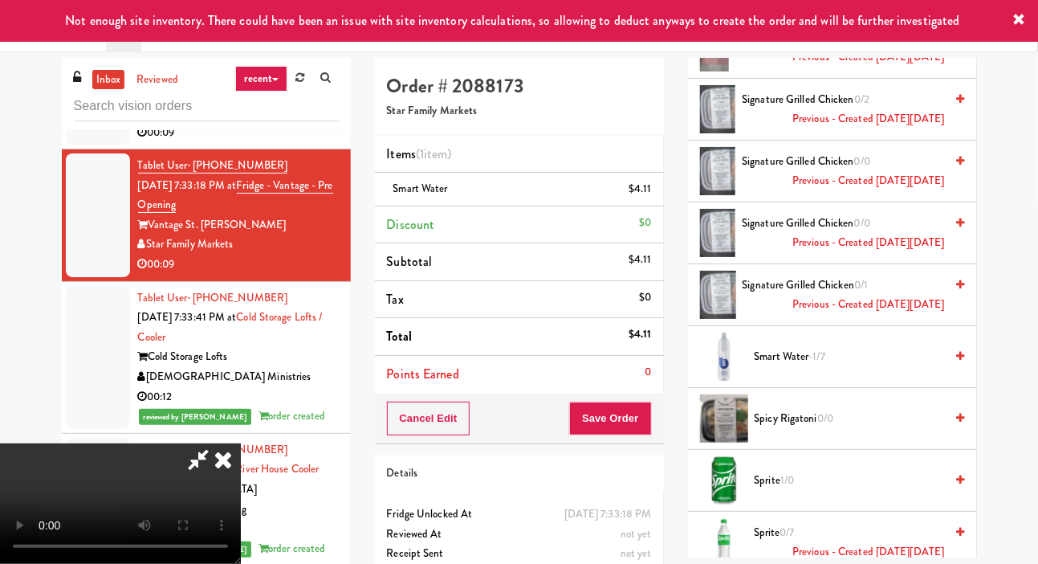
scroll to position [0, 0]
click at [645, 423] on button "Save Order" at bounding box center [610, 419] width 82 height 34
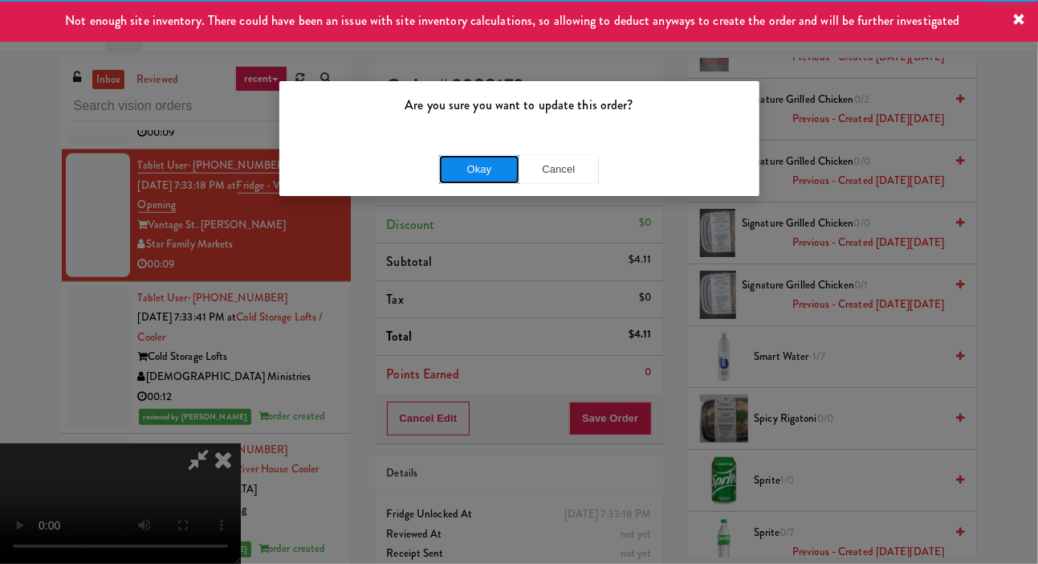
click at [439, 167] on button "Okay" at bounding box center [479, 169] width 80 height 29
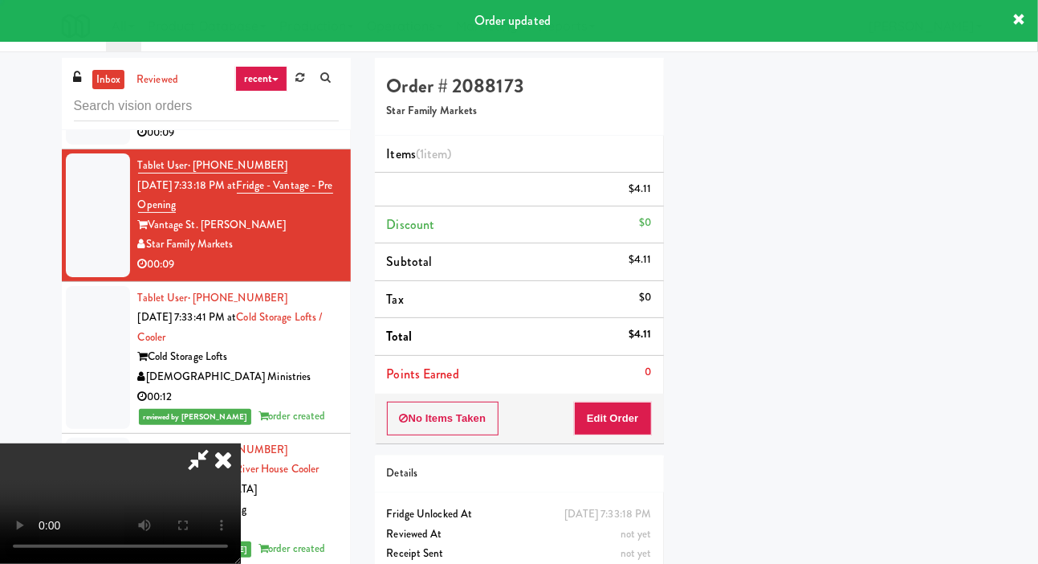
scroll to position [93, 0]
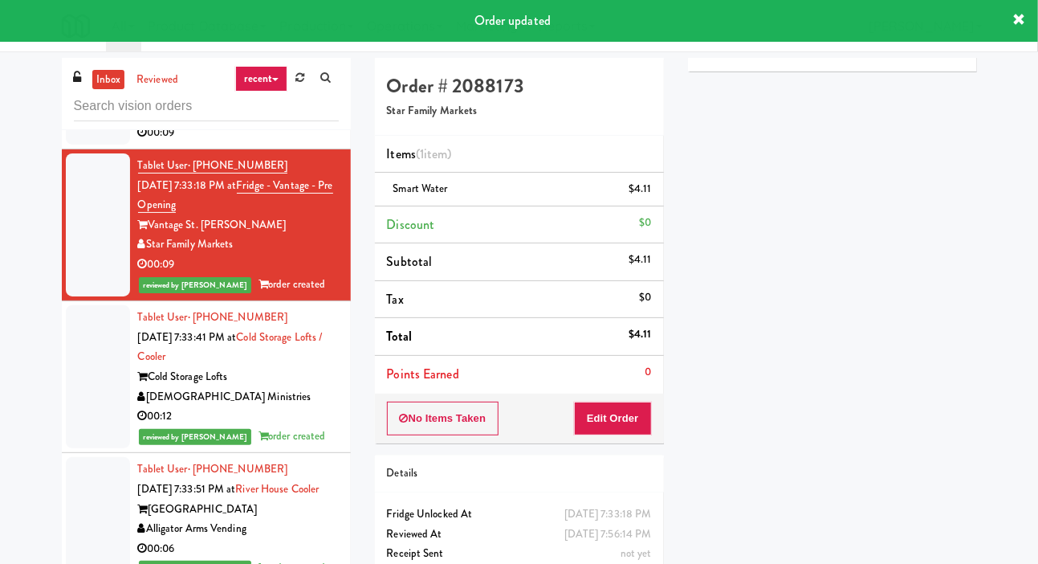
click at [79, 145] on div at bounding box center [98, 93] width 64 height 104
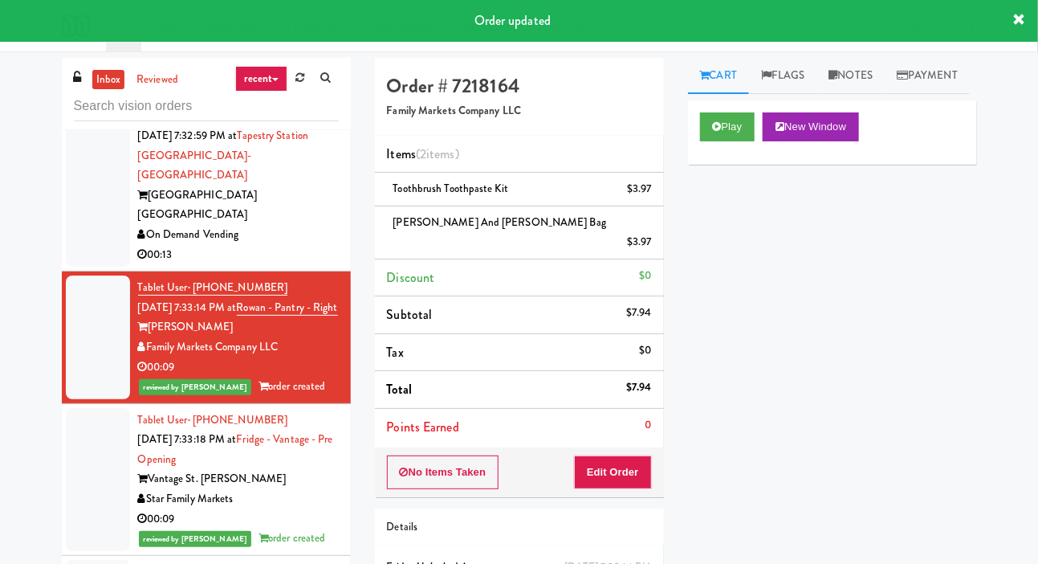
scroll to position [9952, 0]
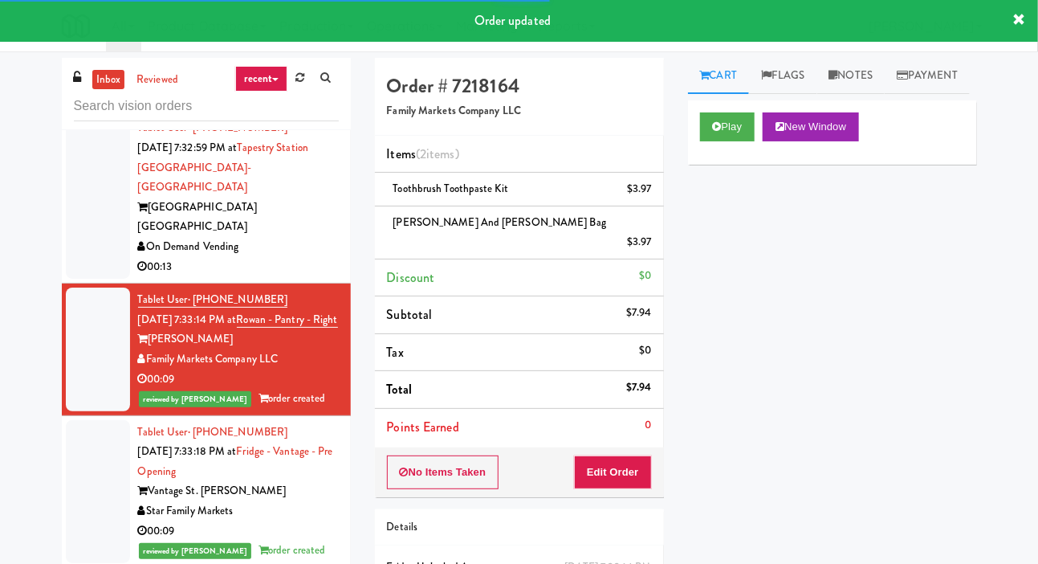
click at [95, 279] on div at bounding box center [98, 197] width 64 height 163
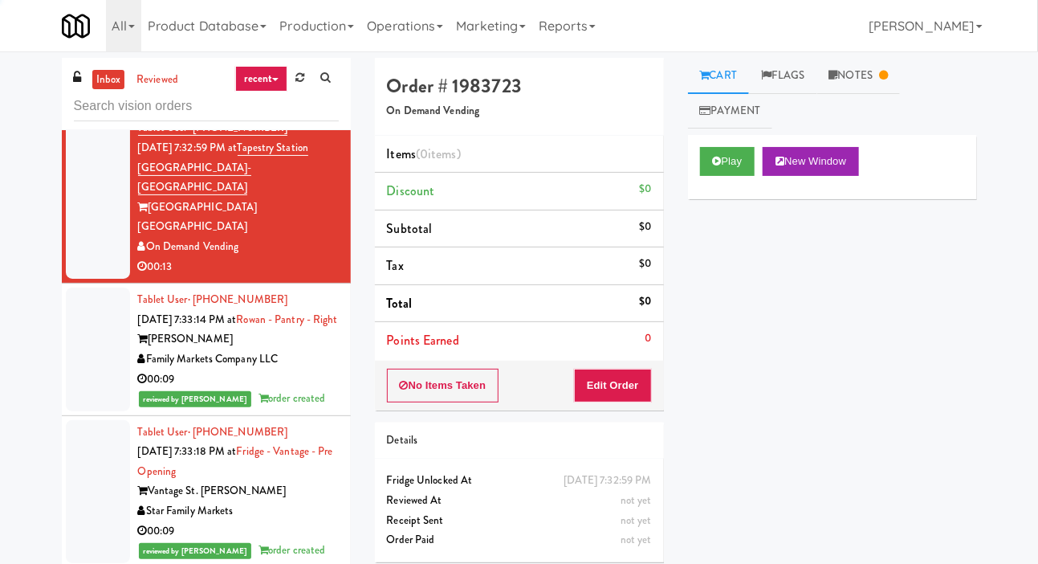
click at [98, 108] on div at bounding box center [98, 46] width 64 height 124
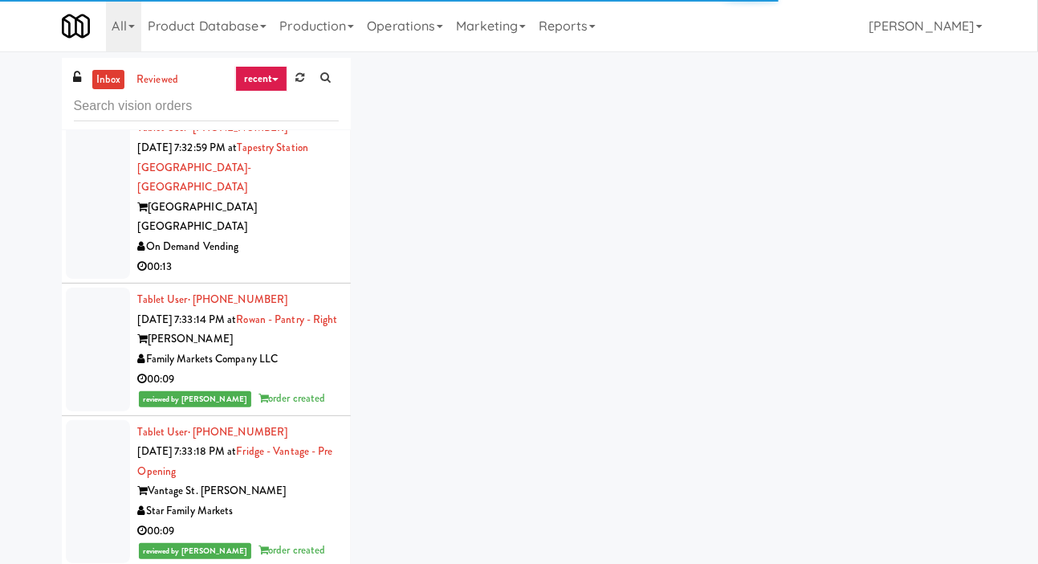
click at [92, 279] on div at bounding box center [98, 197] width 64 height 163
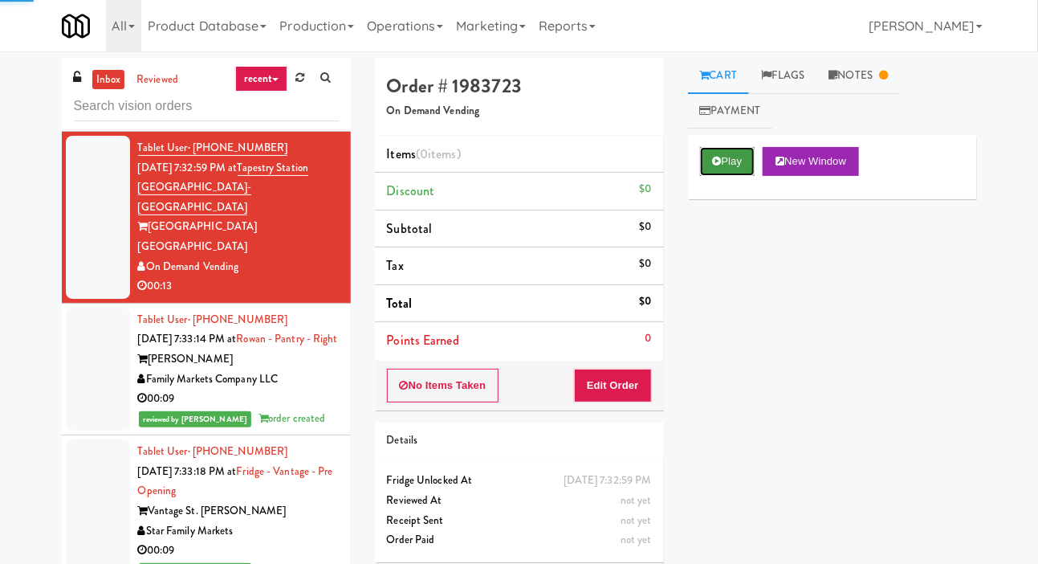
click at [733, 156] on button "Play" at bounding box center [727, 161] width 55 height 29
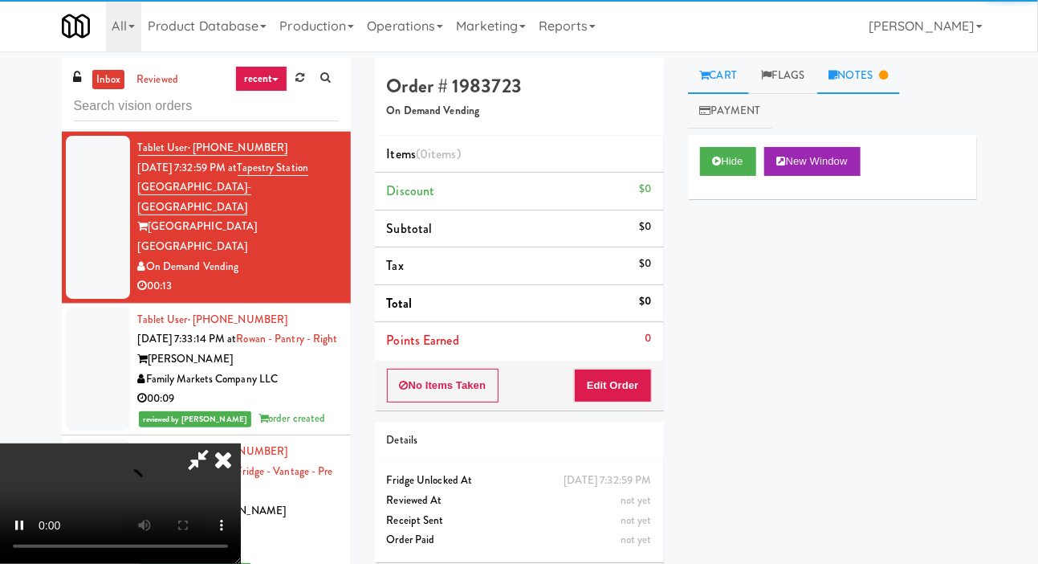
click at [895, 58] on link "Notes" at bounding box center [859, 76] width 84 height 36
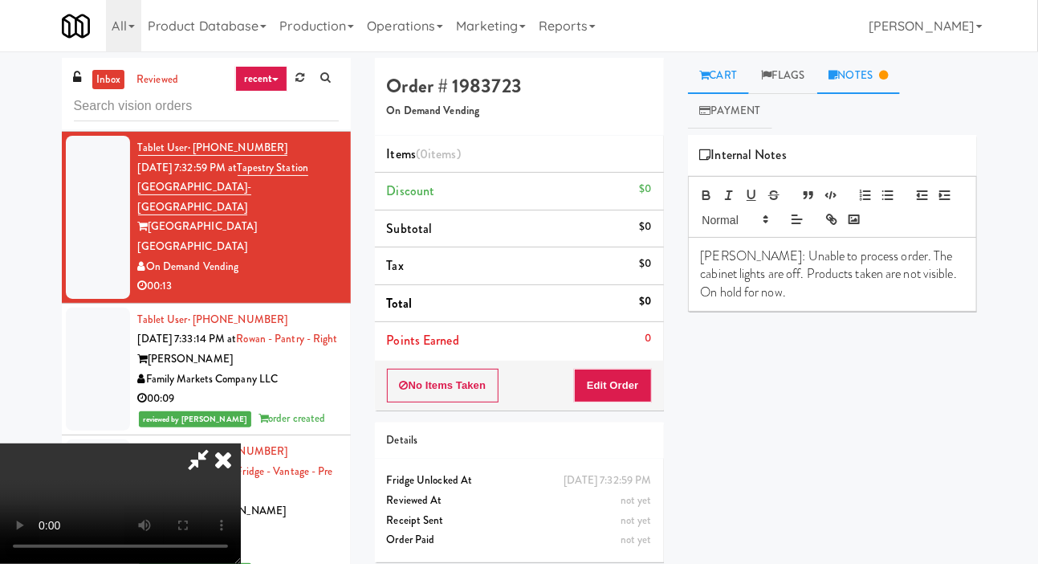
click at [719, 79] on link "Cart" at bounding box center [719, 76] width 62 height 36
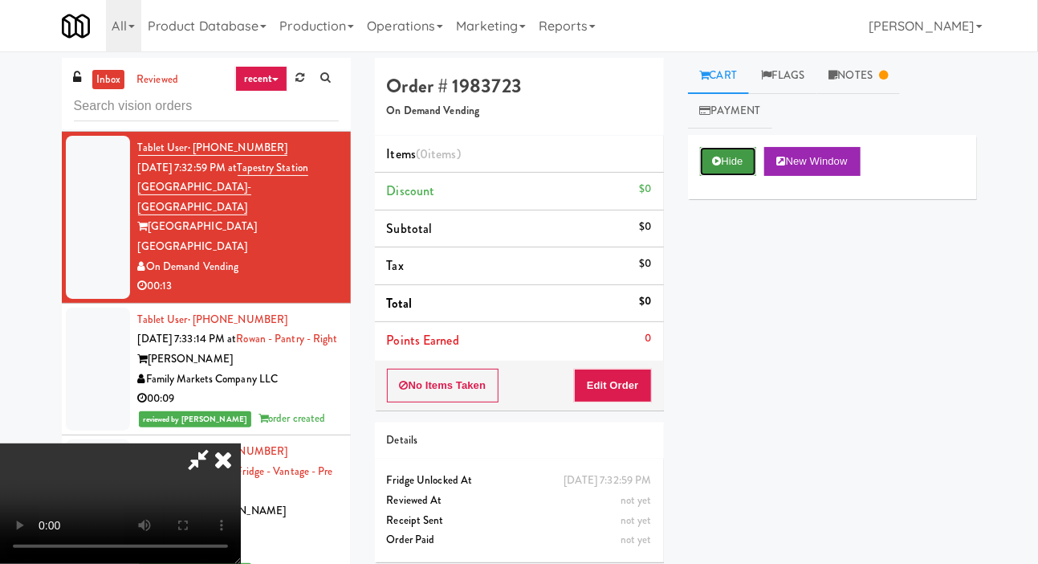
click at [724, 161] on button "Hide" at bounding box center [728, 161] width 56 height 29
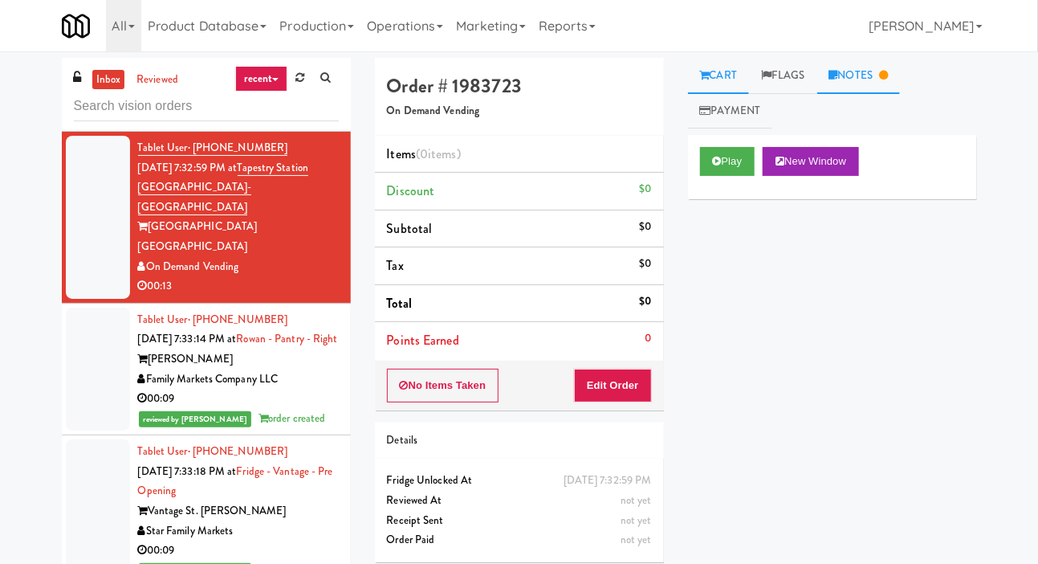
click at [881, 74] on link "Notes" at bounding box center [859, 76] width 84 height 36
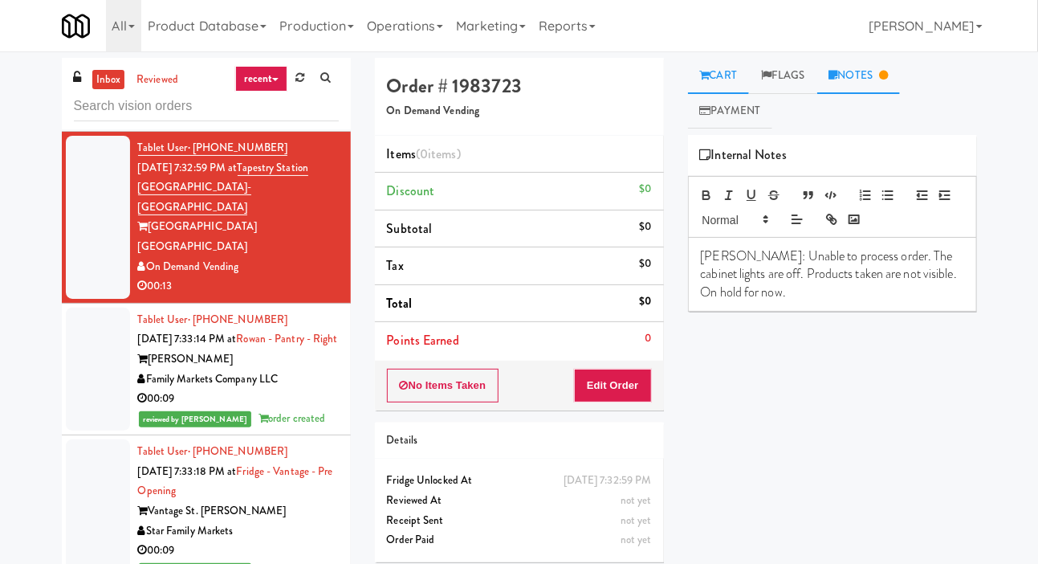
click at [736, 69] on link "Cart" at bounding box center [719, 76] width 62 height 36
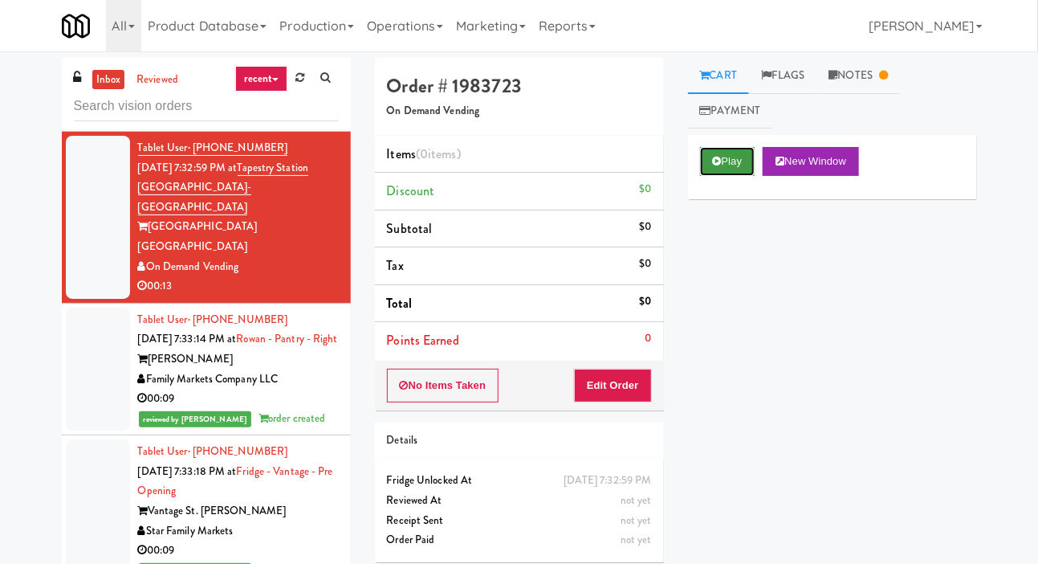
click at [737, 161] on button "Play" at bounding box center [727, 161] width 55 height 29
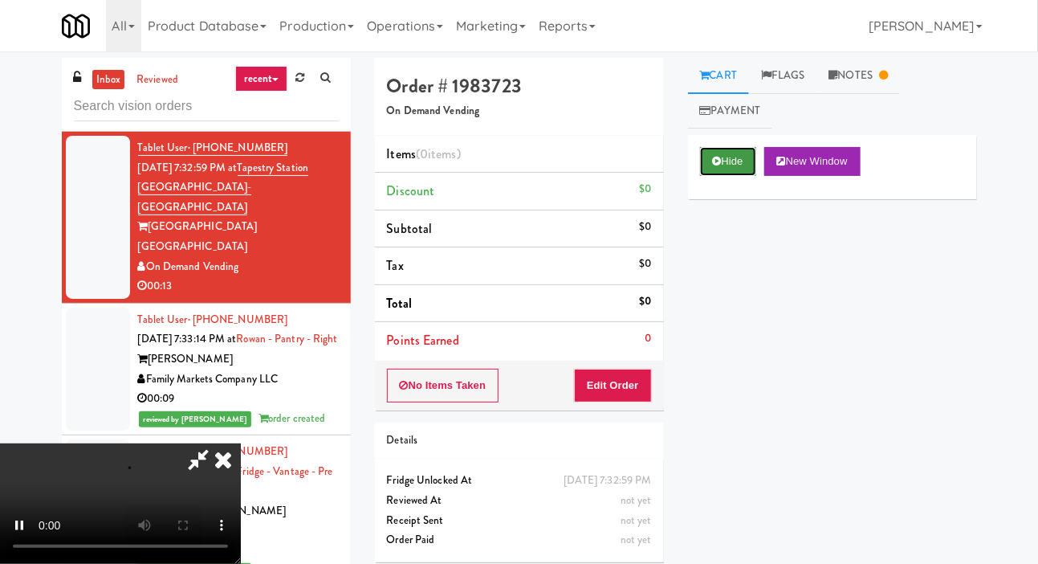
scroll to position [59, 0]
click at [722, 165] on button "Hide" at bounding box center [728, 161] width 56 height 29
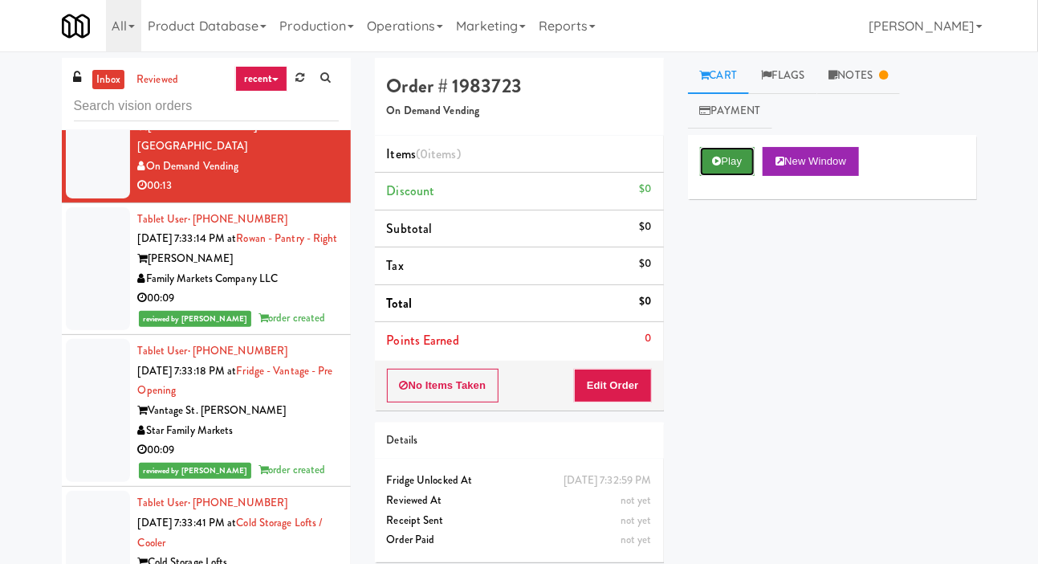
scroll to position [10067, 0]
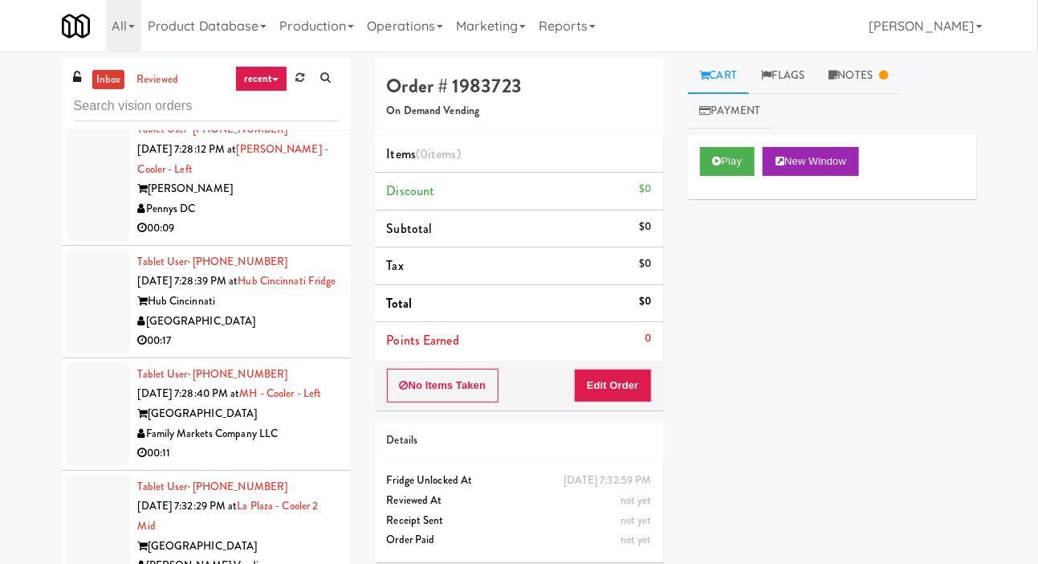
click at [92, 109] on div at bounding box center [98, 48] width 64 height 124
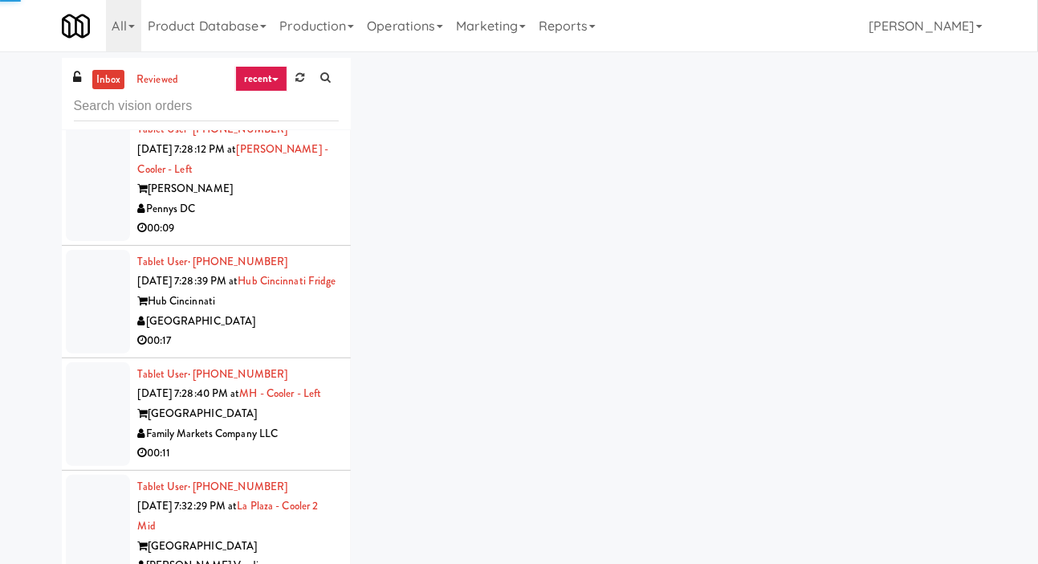
click at [92, 241] on div at bounding box center [98, 179] width 64 height 124
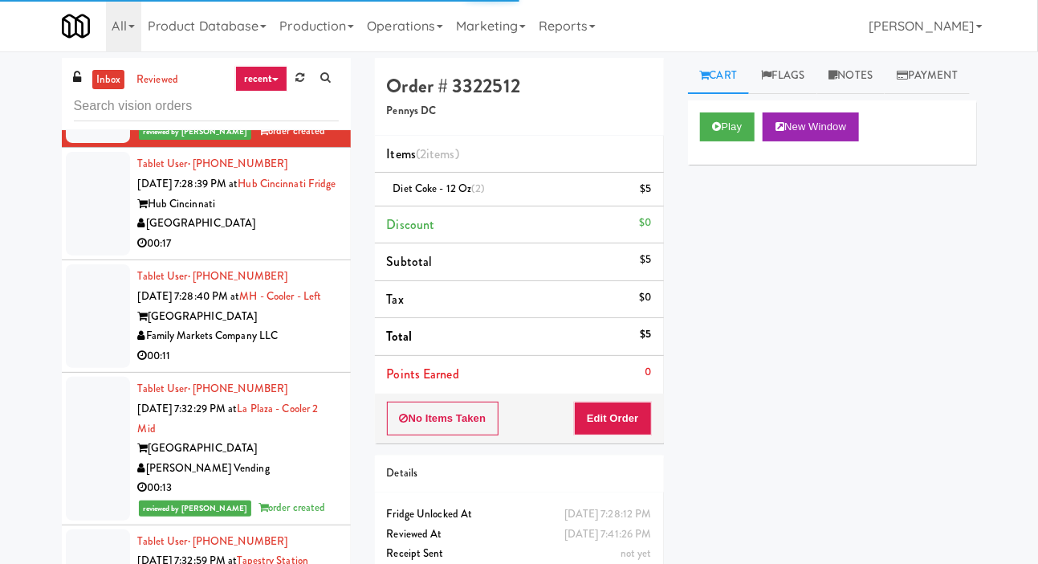
click at [92, 255] on div at bounding box center [98, 204] width 64 height 104
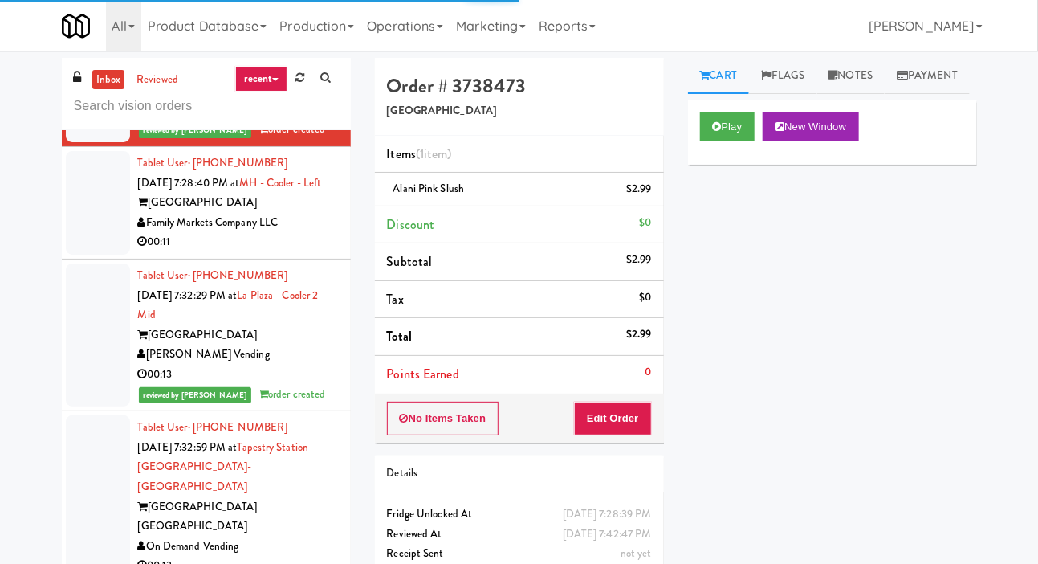
click at [87, 255] on div at bounding box center [98, 203] width 64 height 104
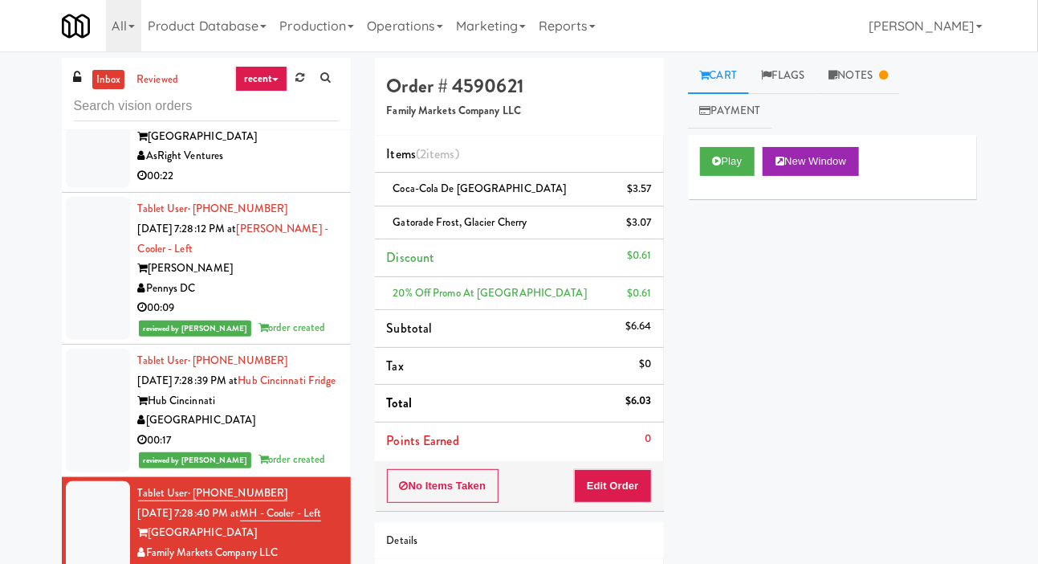
scroll to position [9382, 0]
click at [89, 189] on div at bounding box center [98, 127] width 64 height 124
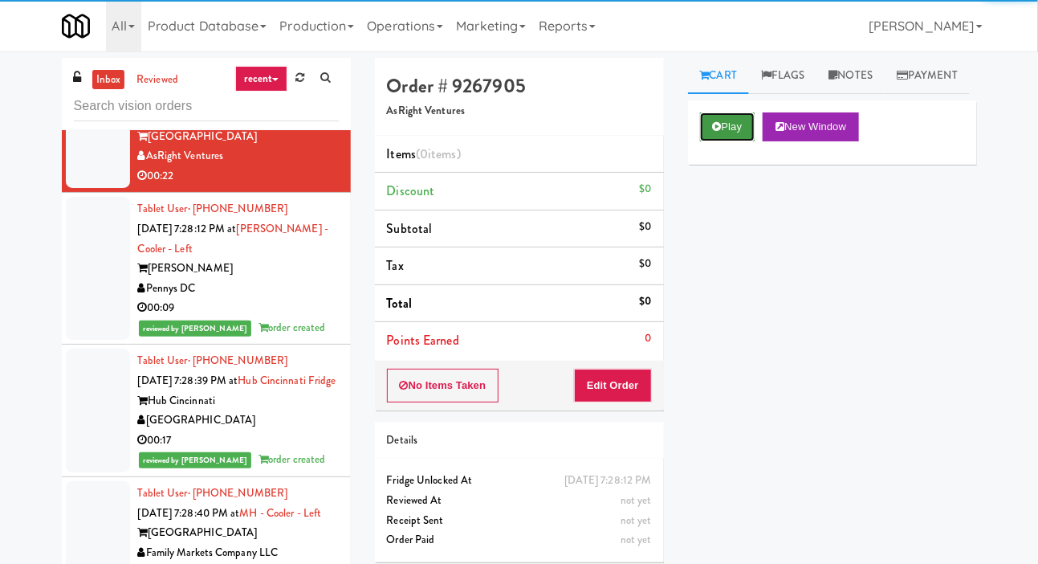
click at [725, 141] on button "Play" at bounding box center [727, 126] width 55 height 29
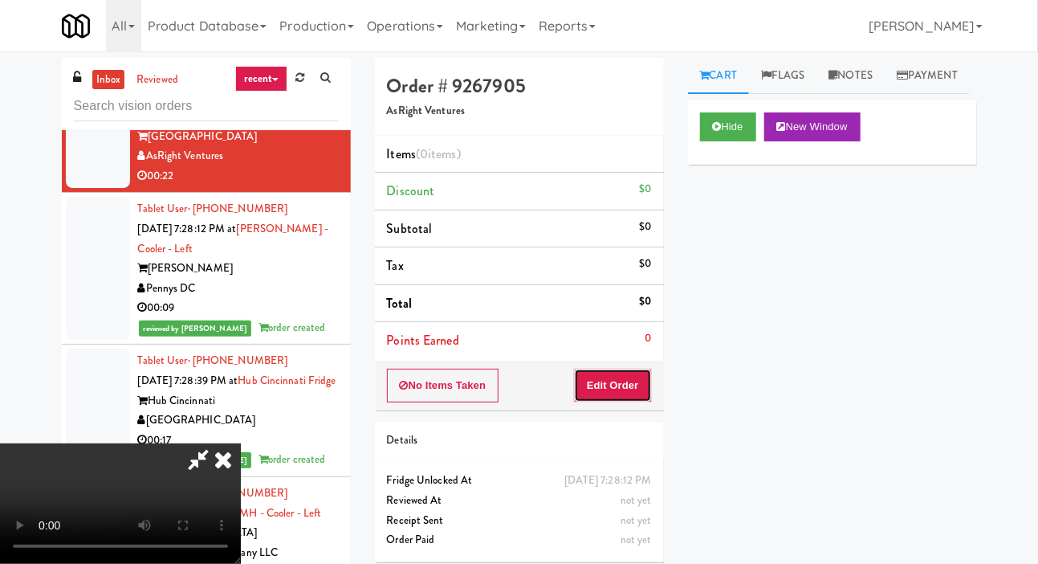
click at [622, 394] on button "Edit Order" at bounding box center [613, 386] width 78 height 34
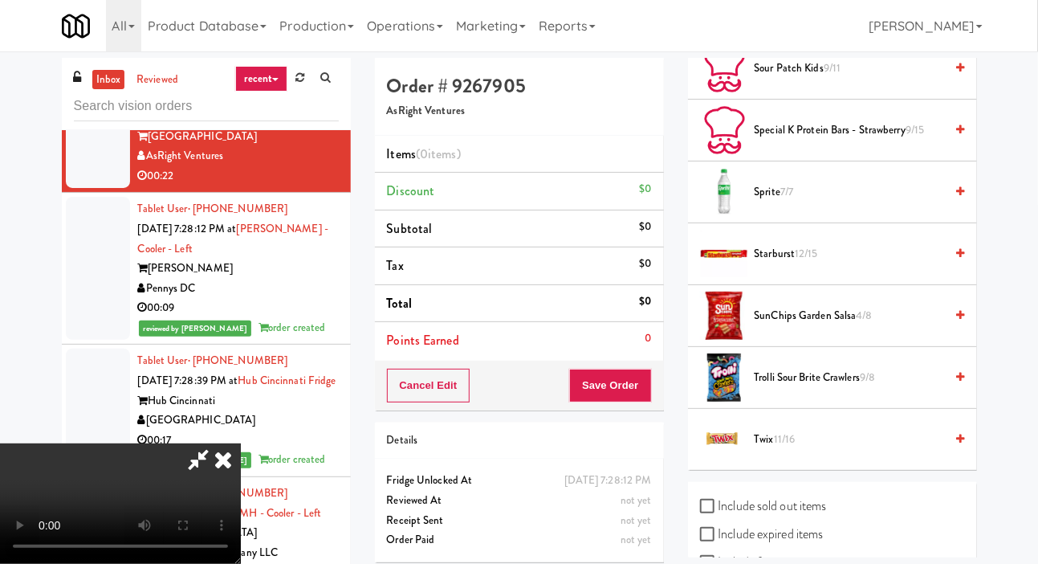
scroll to position [1965, 0]
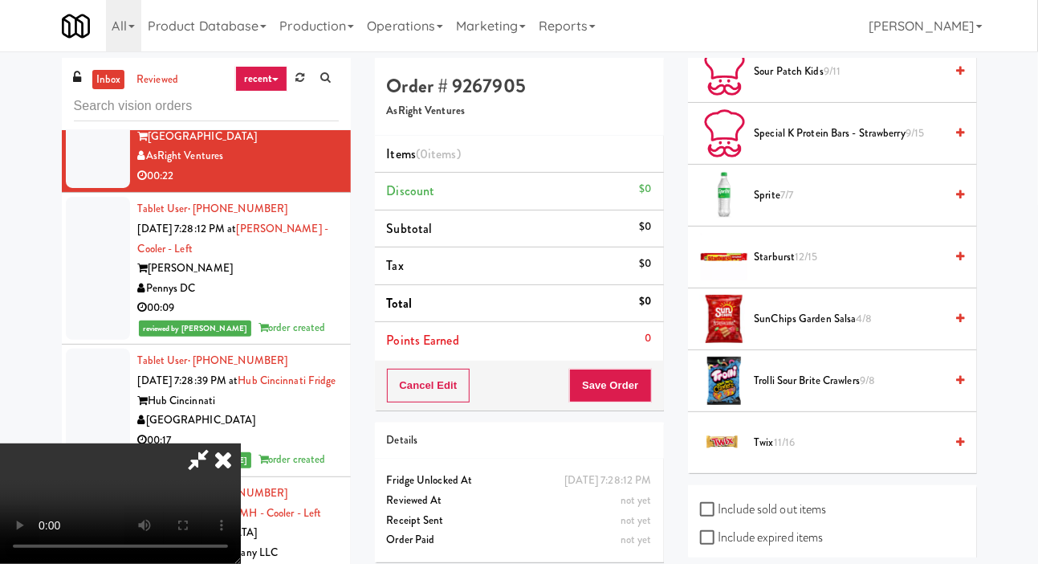
click at [850, 206] on span "Sprite 7/7" at bounding box center [850, 196] width 190 height 20
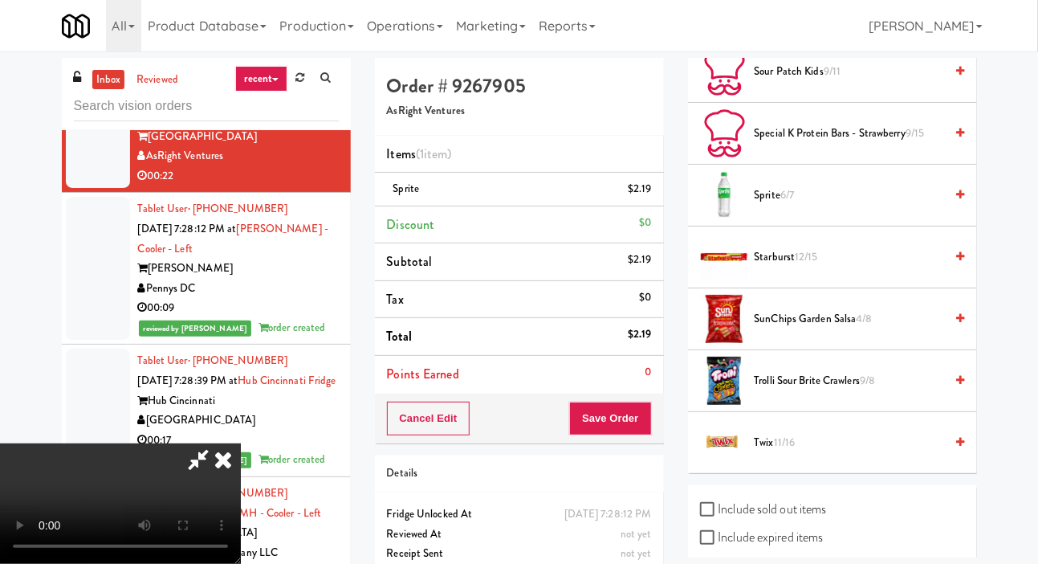
click at [820, 453] on span "Twix 11/16" at bounding box center [850, 443] width 190 height 20
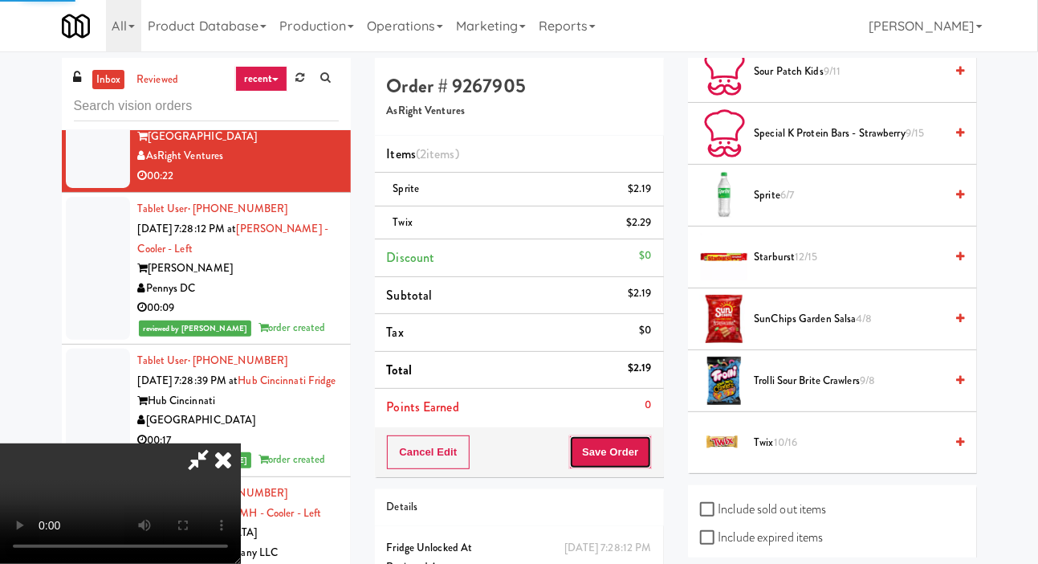
click at [650, 455] on button "Save Order" at bounding box center [610, 452] width 82 height 34
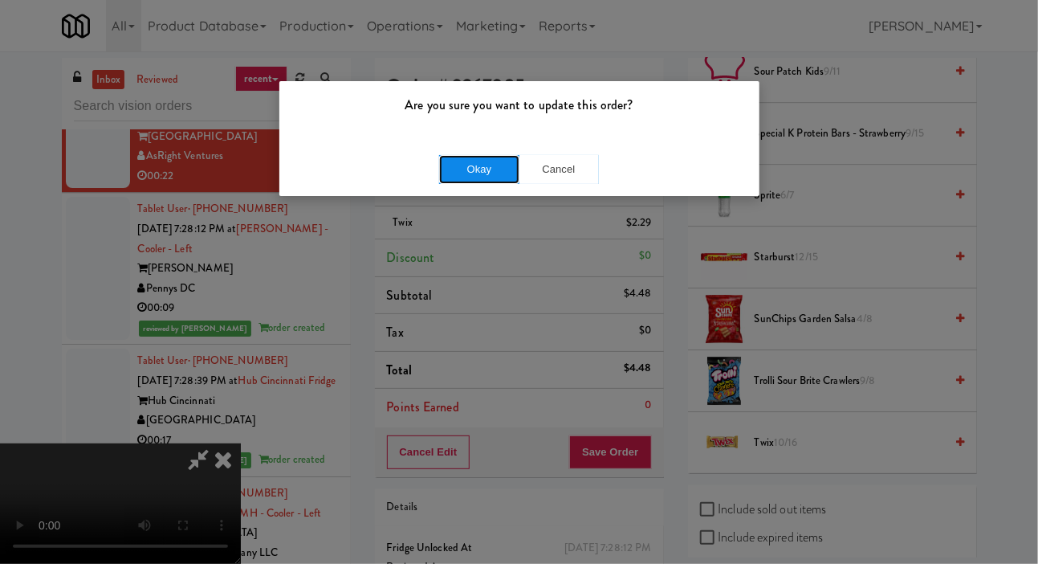
click at [455, 161] on button "Okay" at bounding box center [479, 169] width 80 height 29
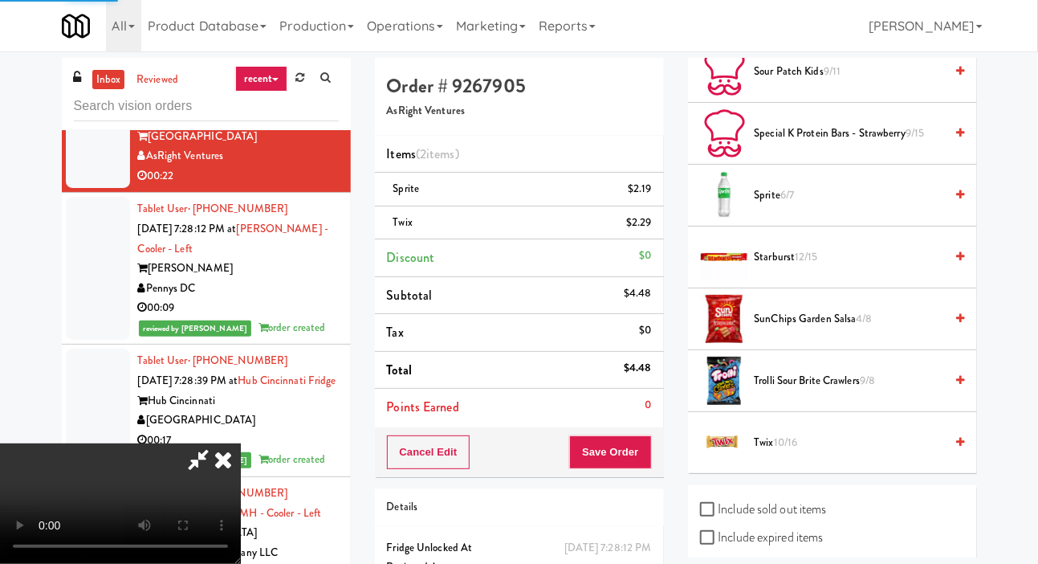
scroll to position [93, 0]
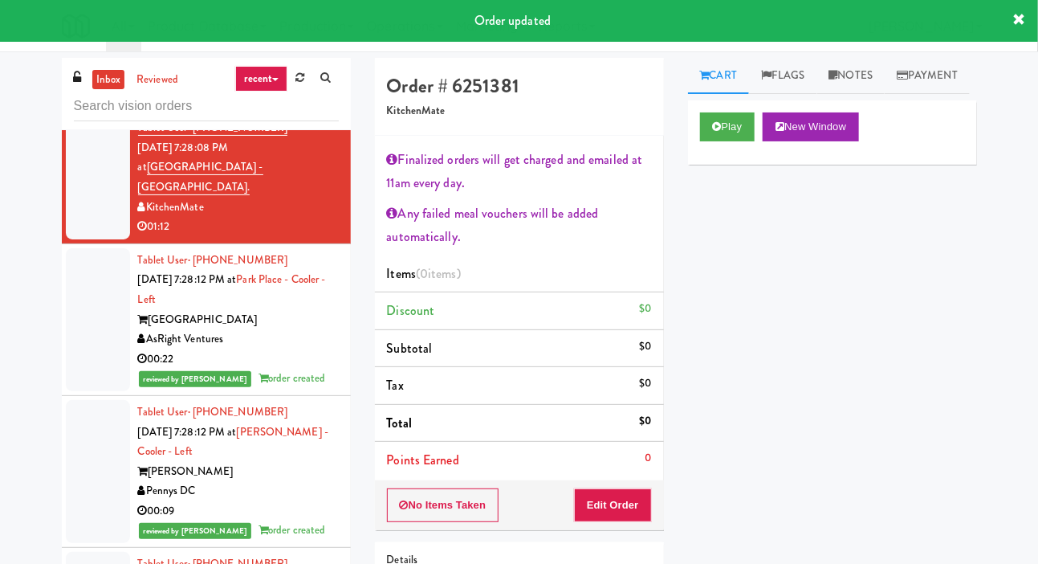
scroll to position [9195, 0]
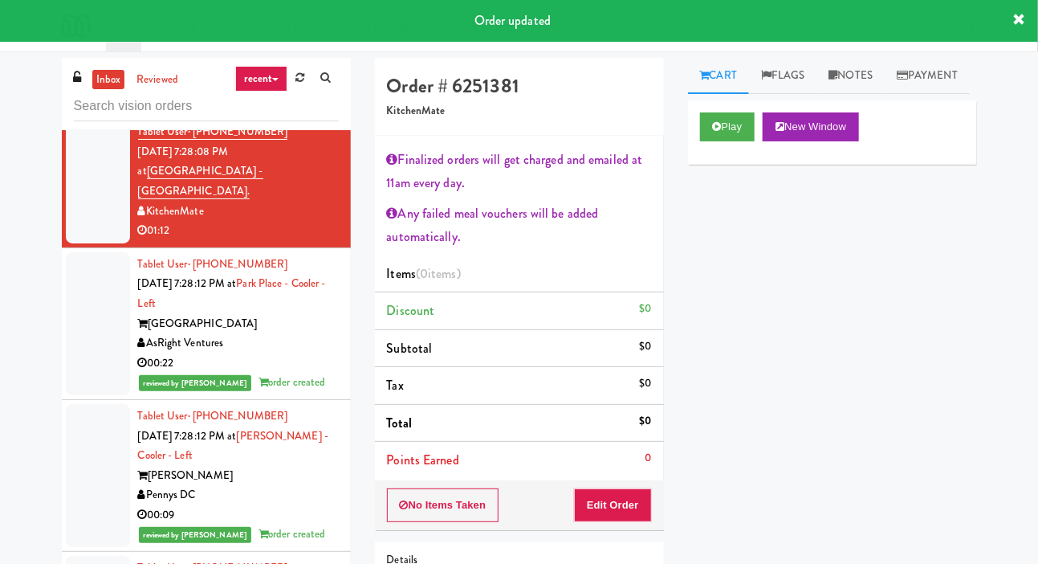
click at [91, 112] on div at bounding box center [98, 50] width 64 height 124
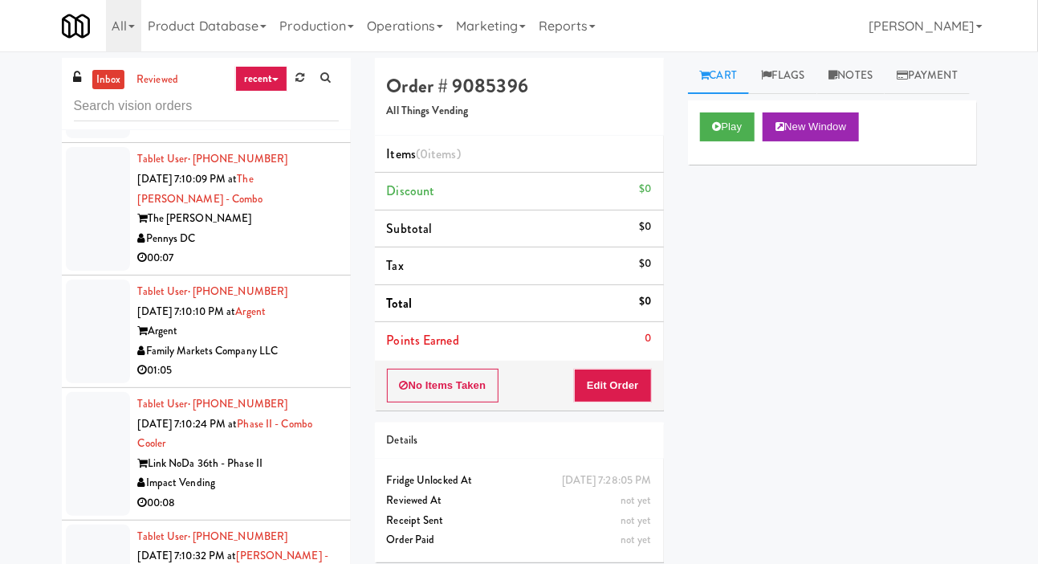
scroll to position [5437, 0]
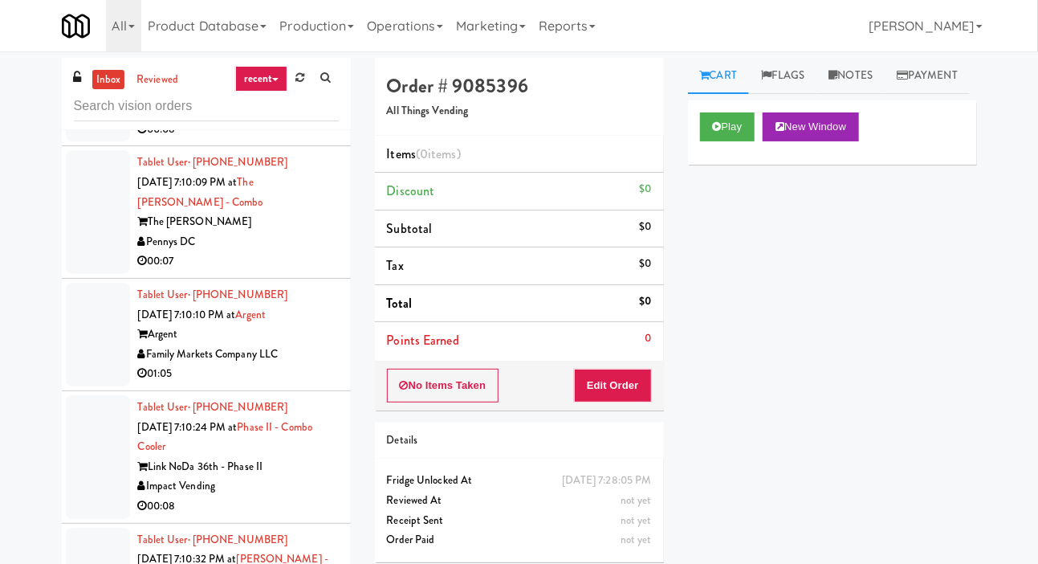
click at [83, 141] on div at bounding box center [98, 69] width 64 height 143
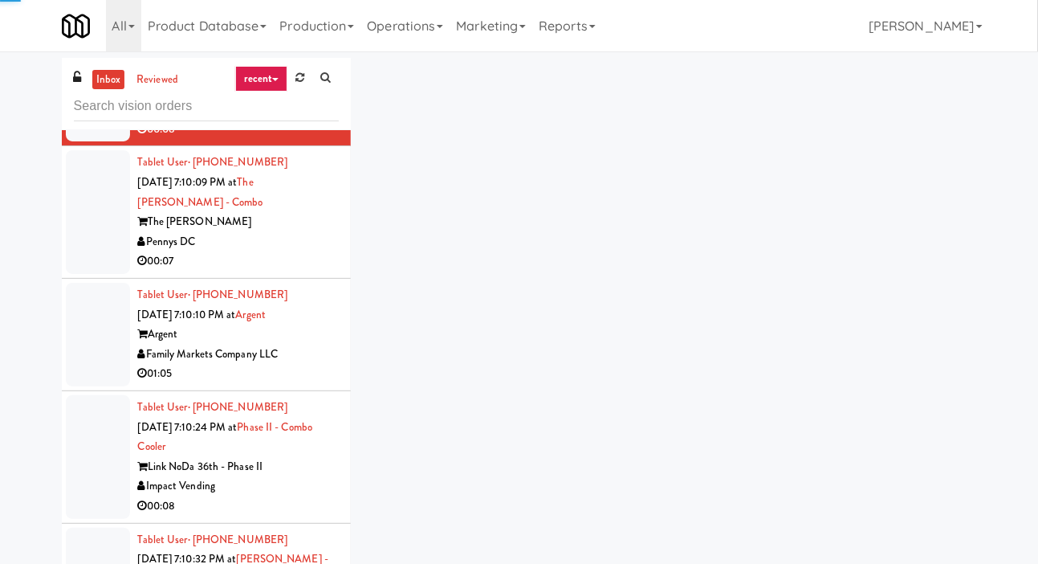
click at [100, 274] on div at bounding box center [98, 212] width 64 height 124
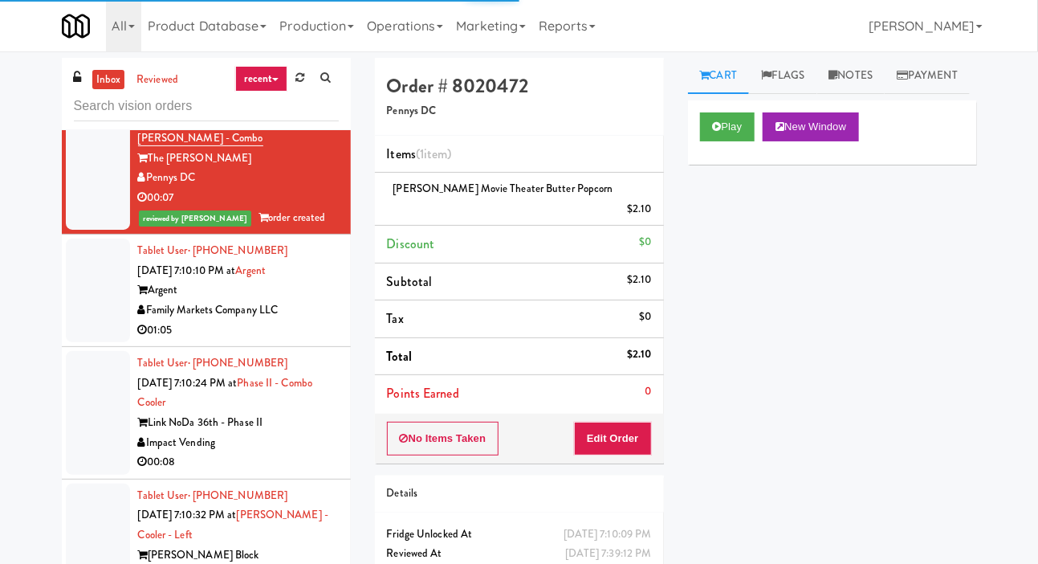
scroll to position [5598, 0]
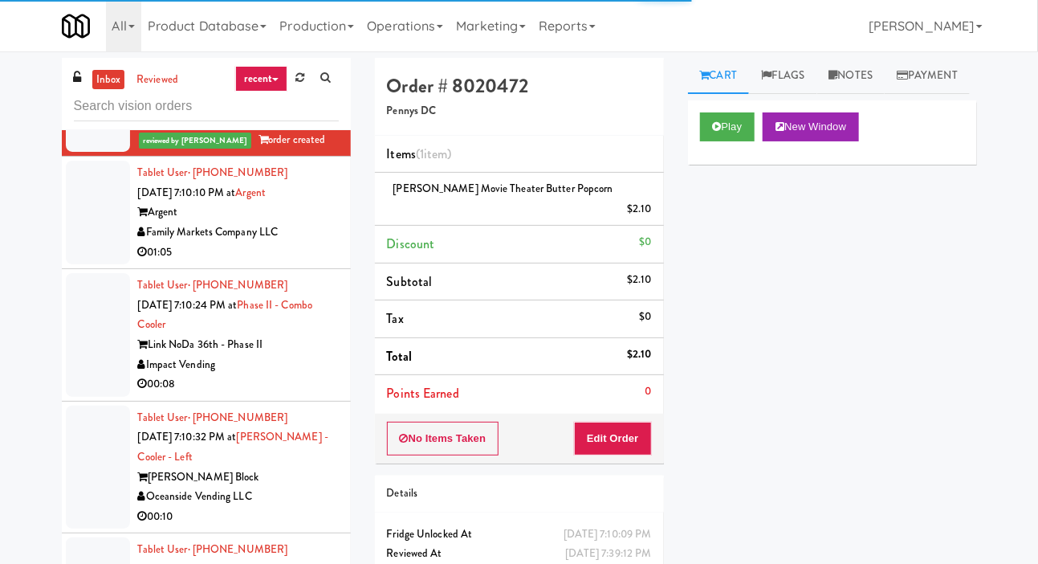
click at [89, 264] on div at bounding box center [98, 213] width 64 height 104
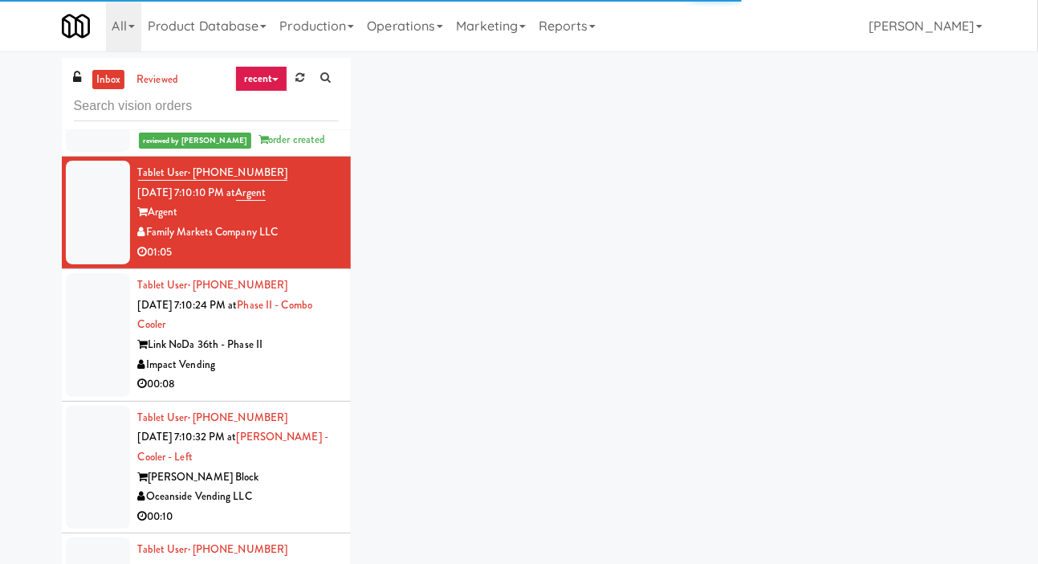
click at [92, 388] on div at bounding box center [98, 335] width 64 height 124
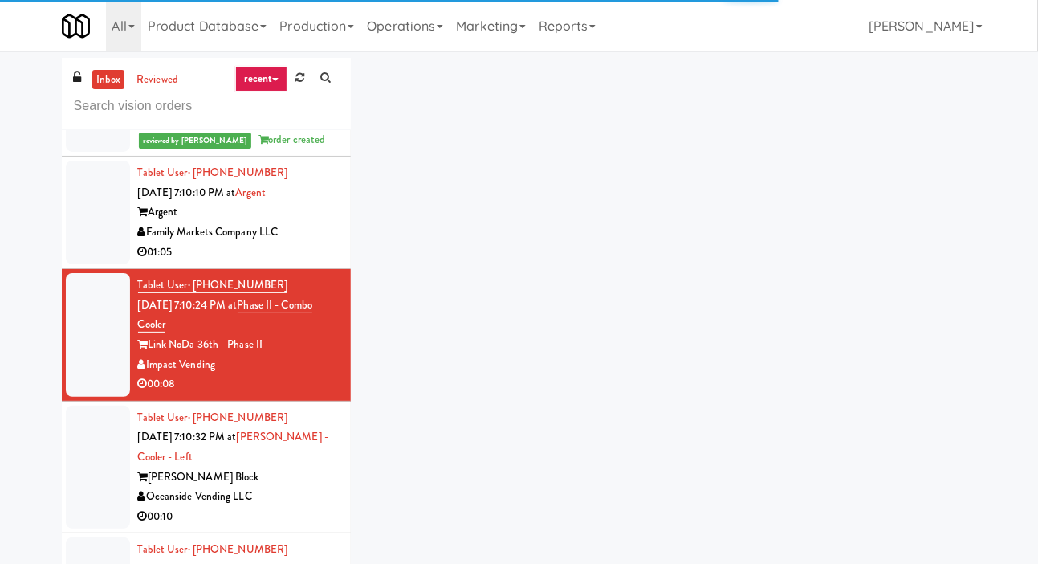
click at [84, 397] on div at bounding box center [98, 335] width 64 height 124
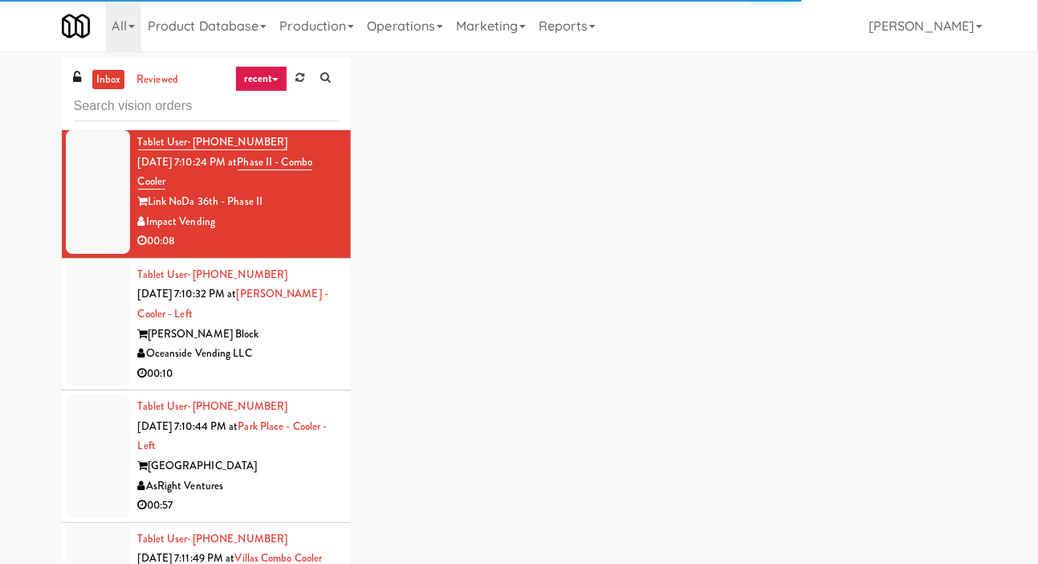
scroll to position [5750, 0]
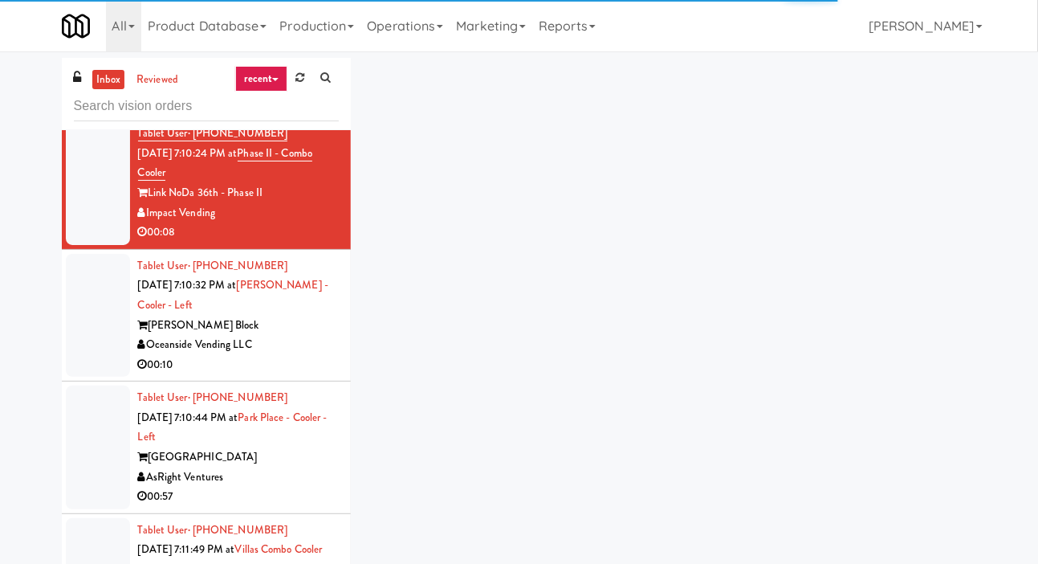
click at [96, 377] on div at bounding box center [98, 316] width 64 height 124
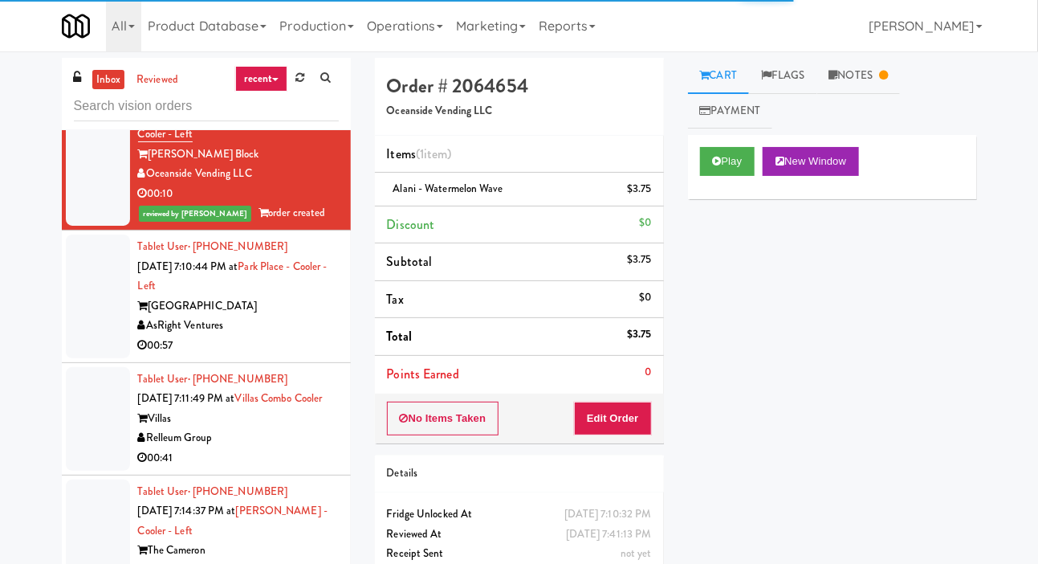
click at [89, 358] on div at bounding box center [98, 296] width 64 height 124
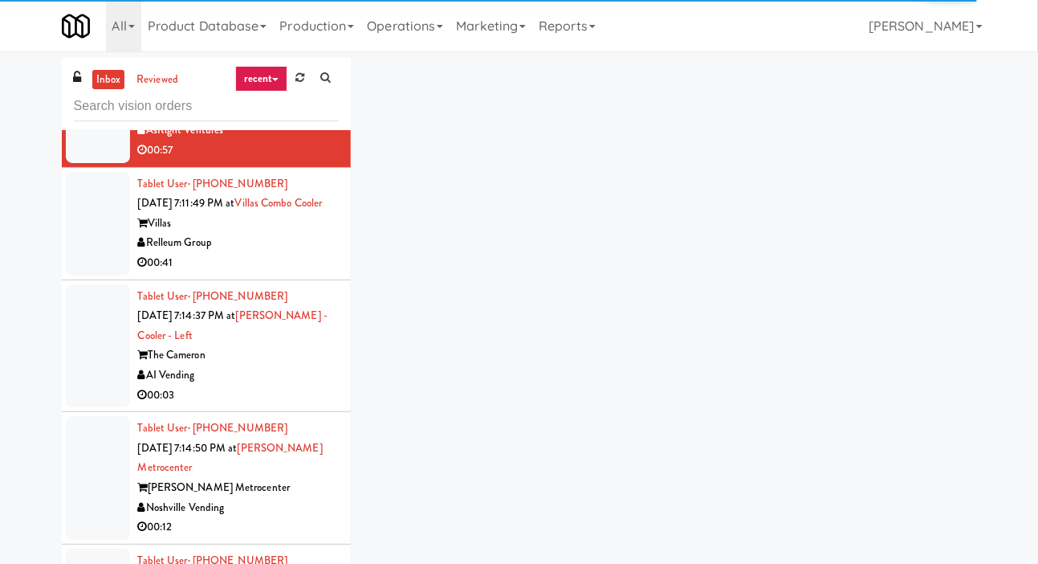
click at [100, 275] on div at bounding box center [98, 224] width 64 height 104
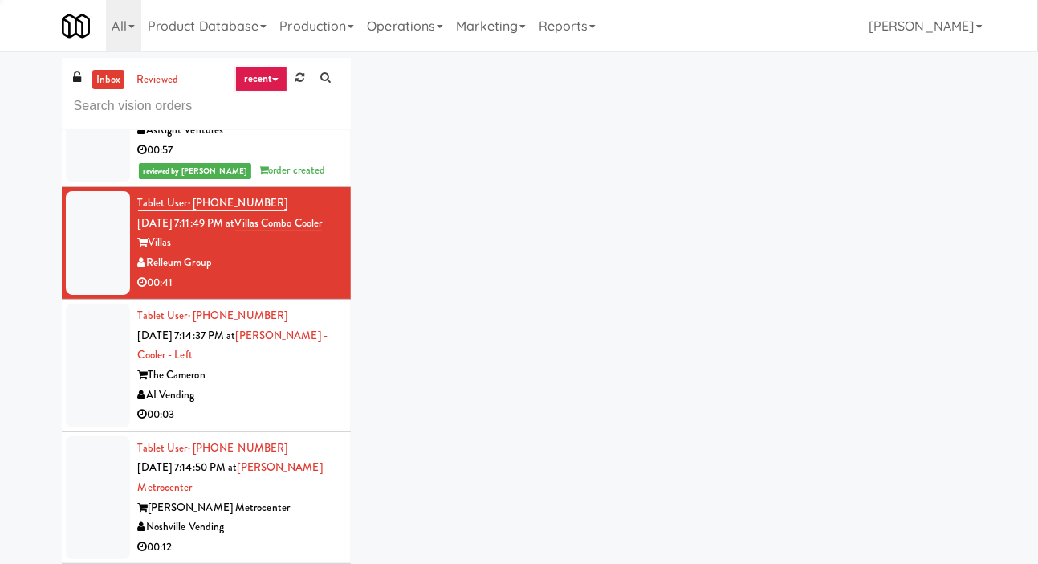
click at [88, 300] on li "Tablet User · (808) 600-7336 [DATE] 7:11:49 PM at [GEOGRAPHIC_DATA] Cooler Vill…" at bounding box center [206, 243] width 289 height 112
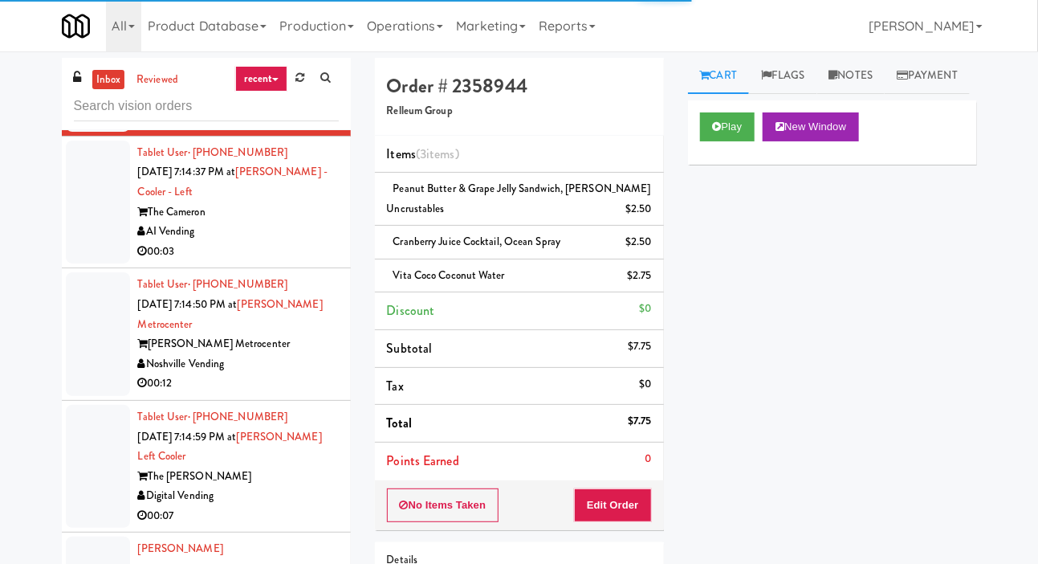
click at [87, 264] on div at bounding box center [98, 203] width 64 height 124
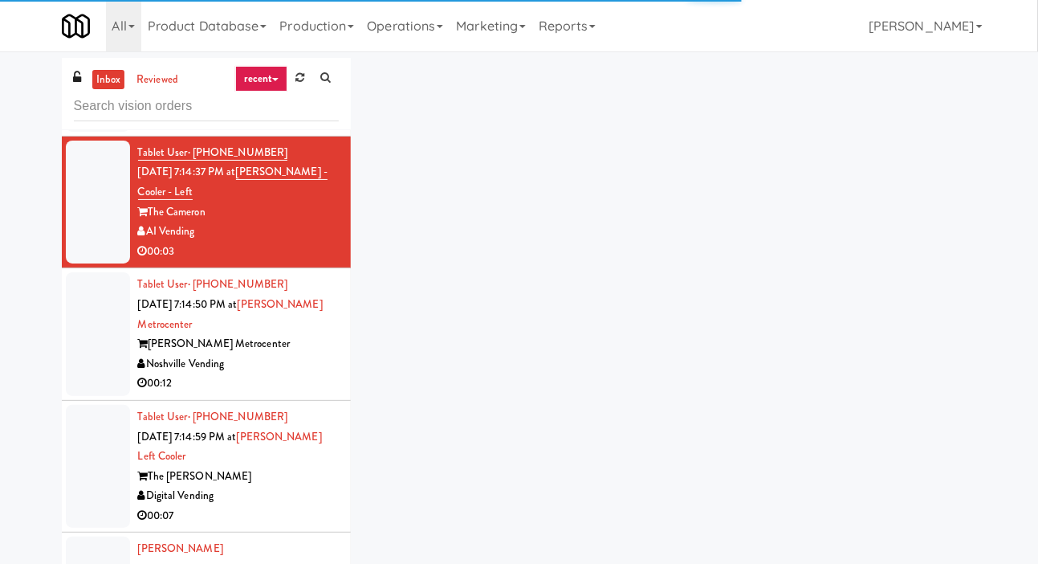
click at [92, 396] on div at bounding box center [98, 334] width 64 height 124
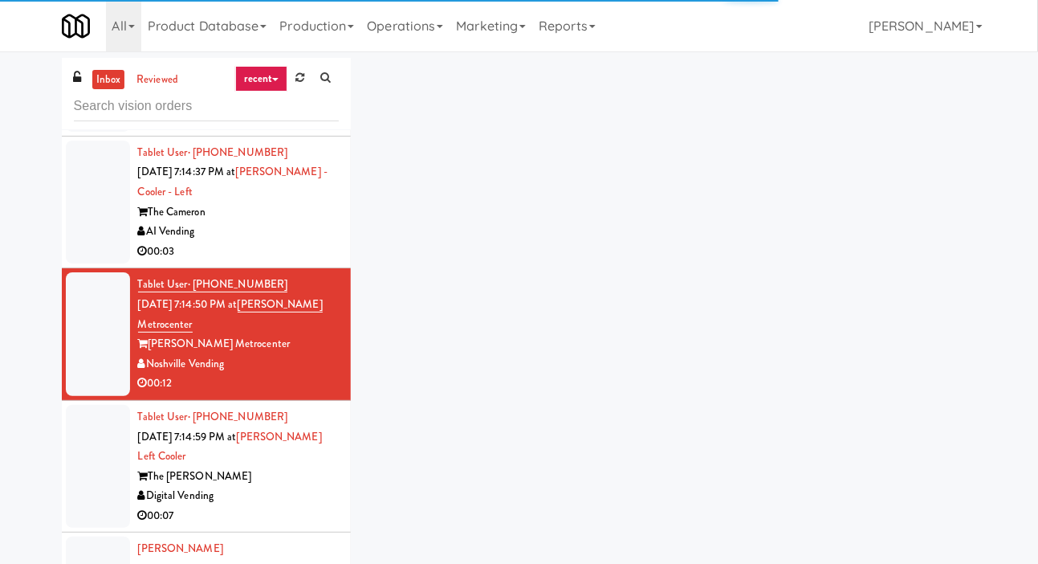
click at [95, 396] on div at bounding box center [98, 334] width 64 height 124
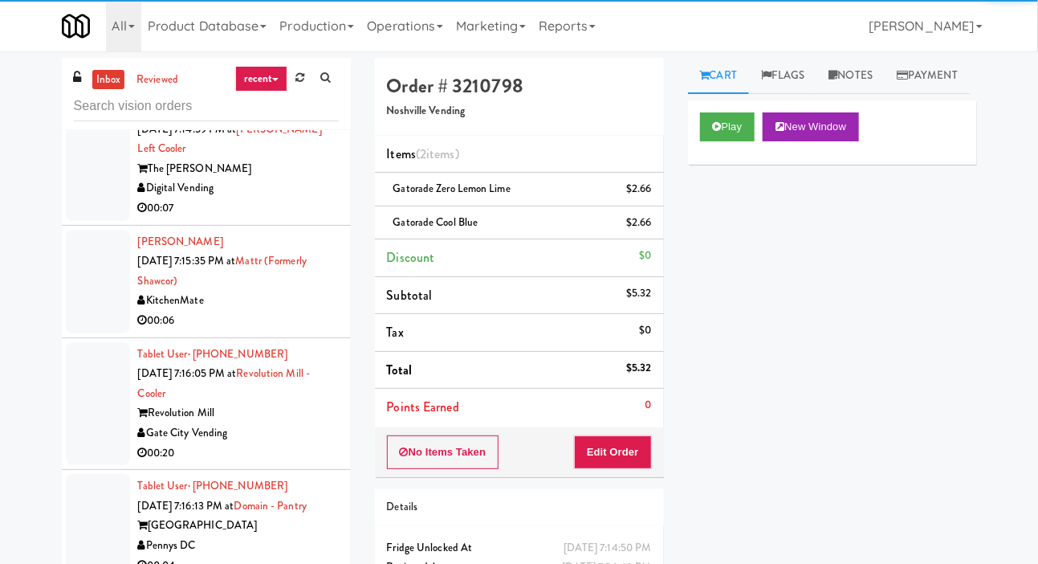
scroll to position [6684, 0]
click at [80, 222] on div at bounding box center [98, 160] width 64 height 124
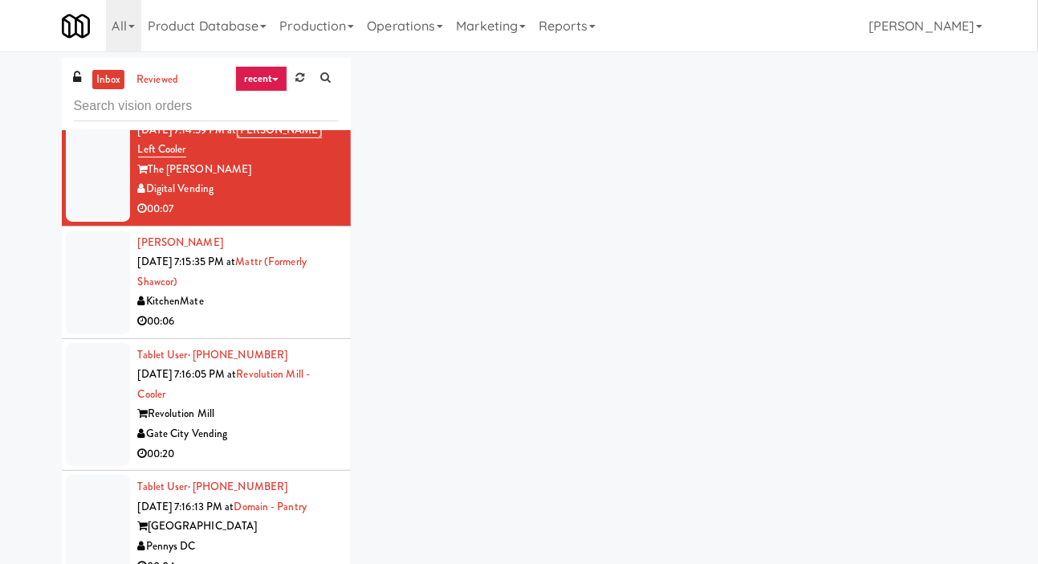
click at [85, 222] on div at bounding box center [98, 160] width 64 height 124
click at [100, 334] on div at bounding box center [98, 282] width 64 height 104
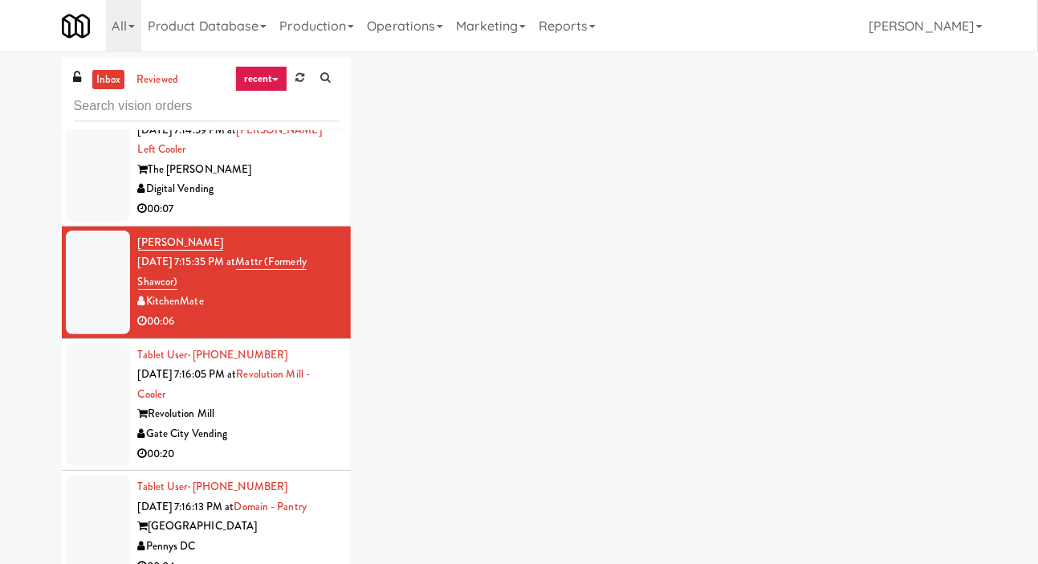
click at [100, 467] on div at bounding box center [98, 405] width 64 height 124
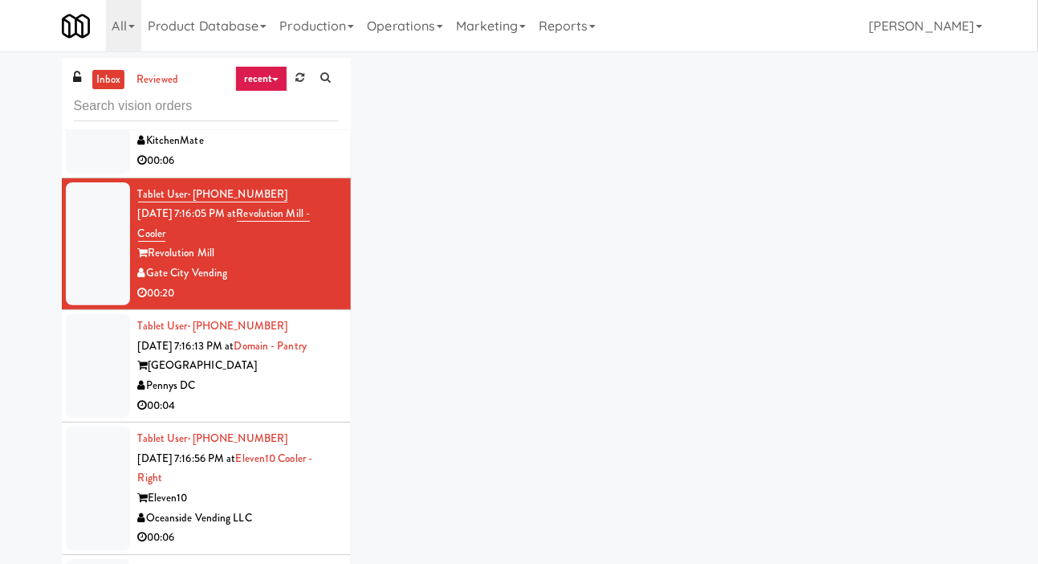
scroll to position [6839, 0]
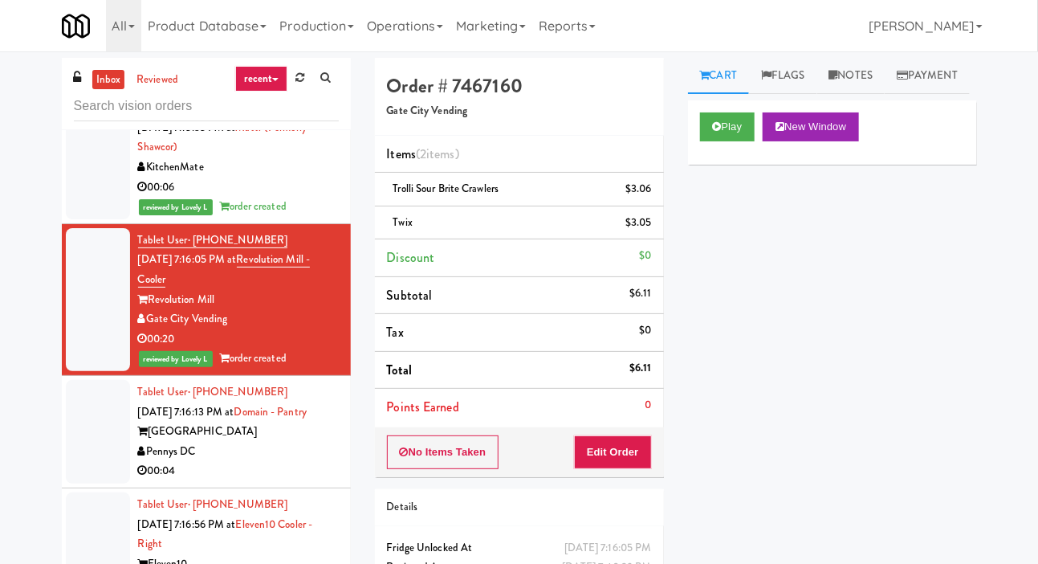
click at [81, 87] on div at bounding box center [98, 15] width 64 height 143
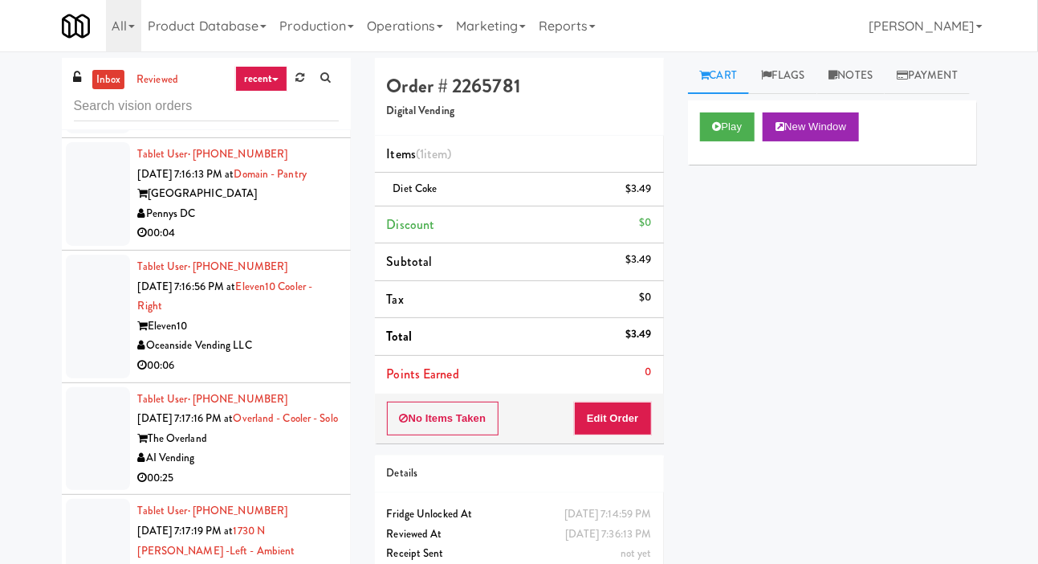
click at [81, 246] on div at bounding box center [98, 194] width 64 height 104
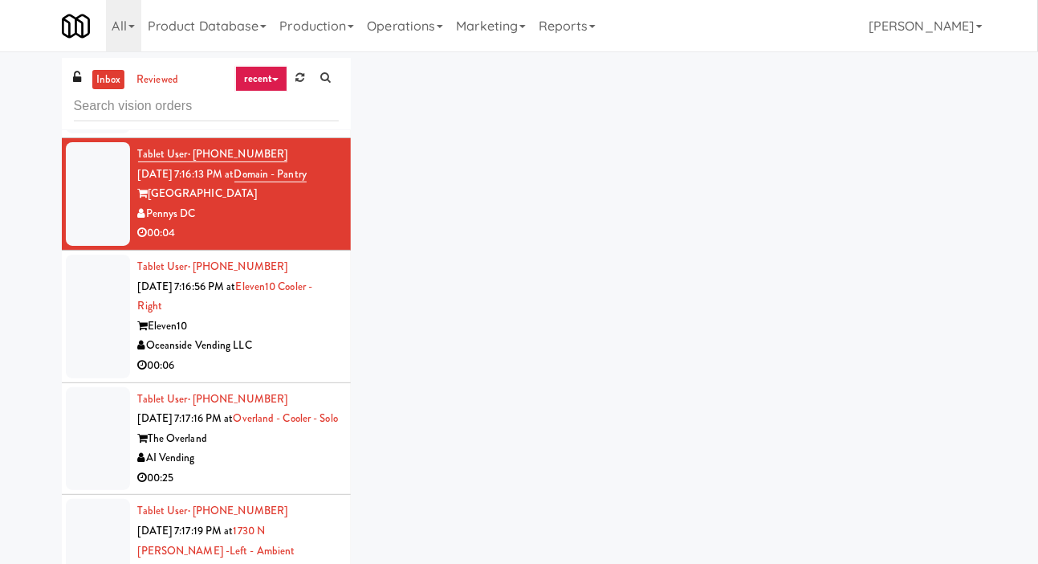
click at [93, 378] on div at bounding box center [98, 317] width 64 height 124
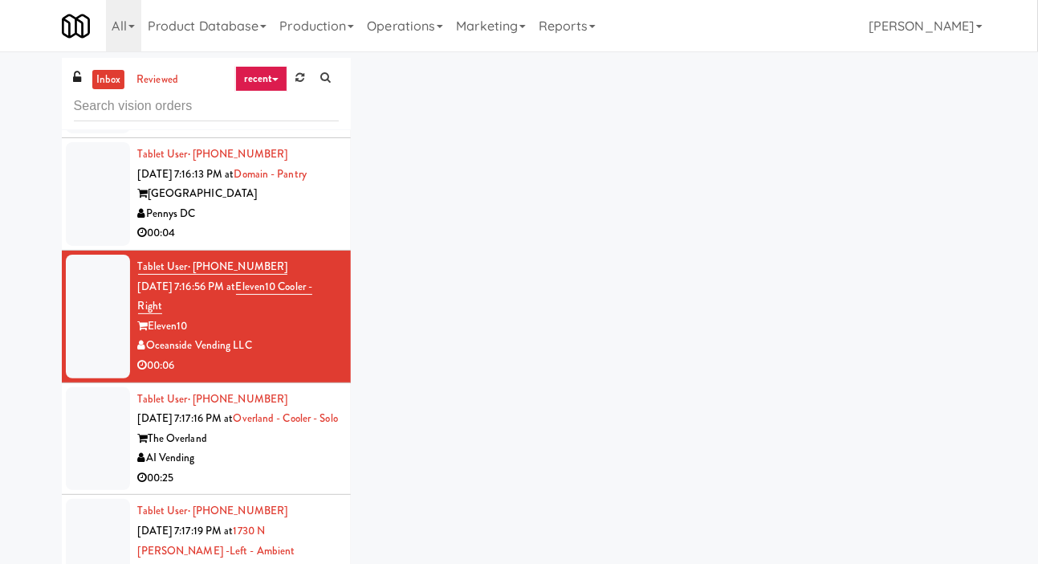
click at [93, 378] on div at bounding box center [98, 317] width 64 height 124
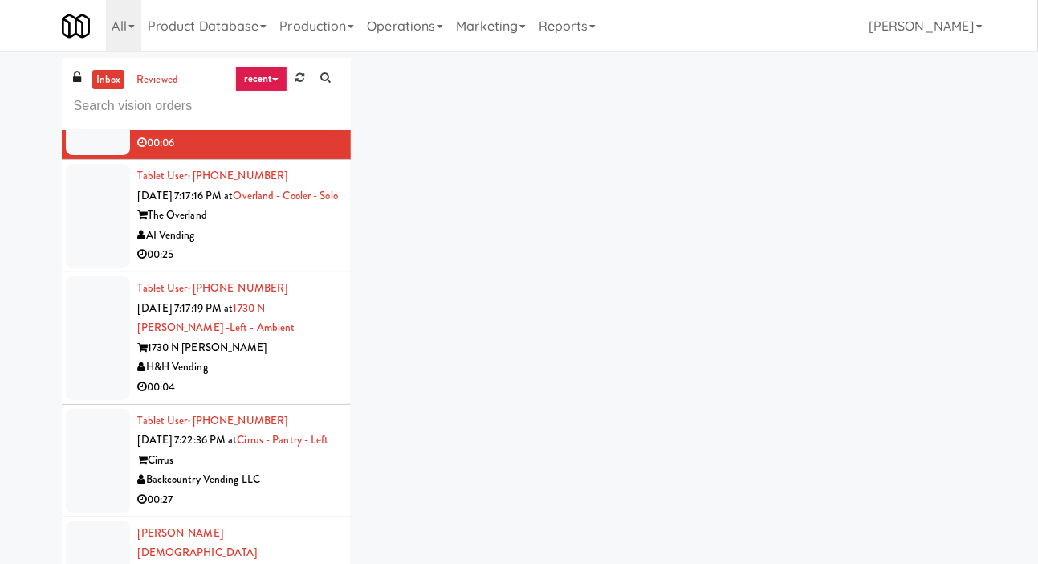
click at [84, 267] on div at bounding box center [98, 216] width 64 height 104
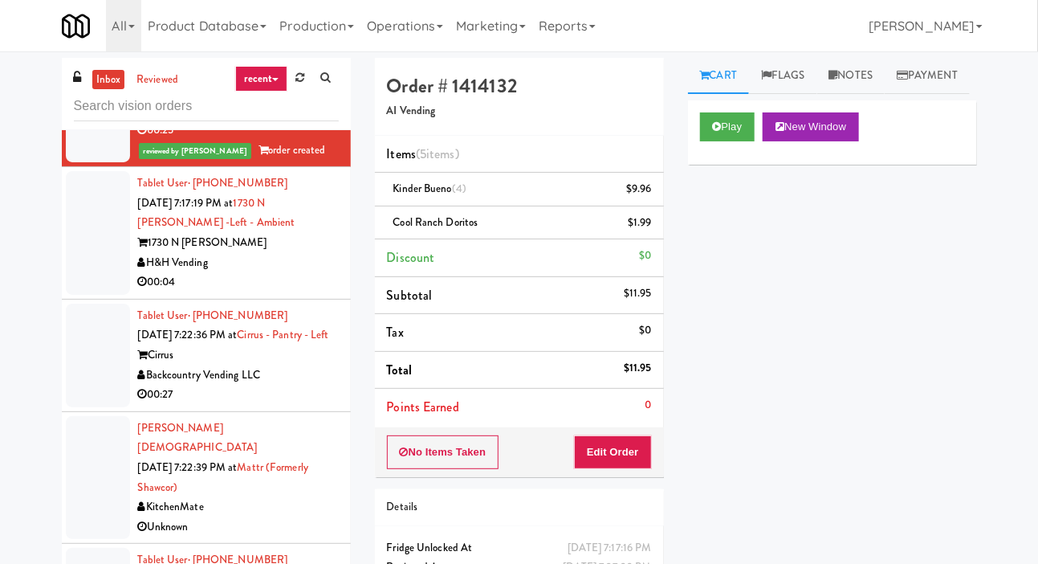
click at [85, 295] on div at bounding box center [98, 233] width 64 height 124
click at [89, 295] on div at bounding box center [98, 233] width 64 height 124
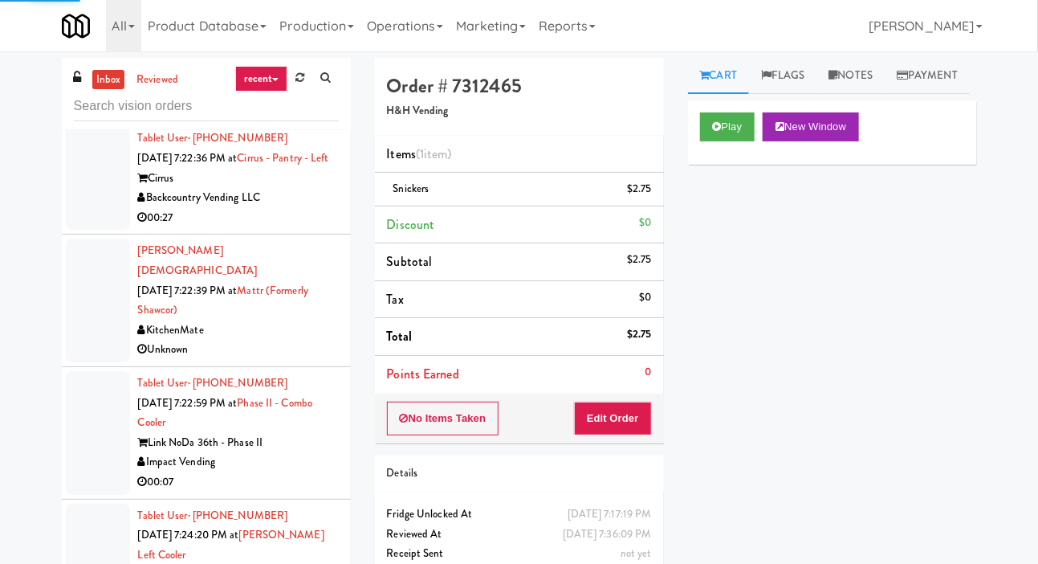
click at [91, 230] on div at bounding box center [98, 178] width 64 height 104
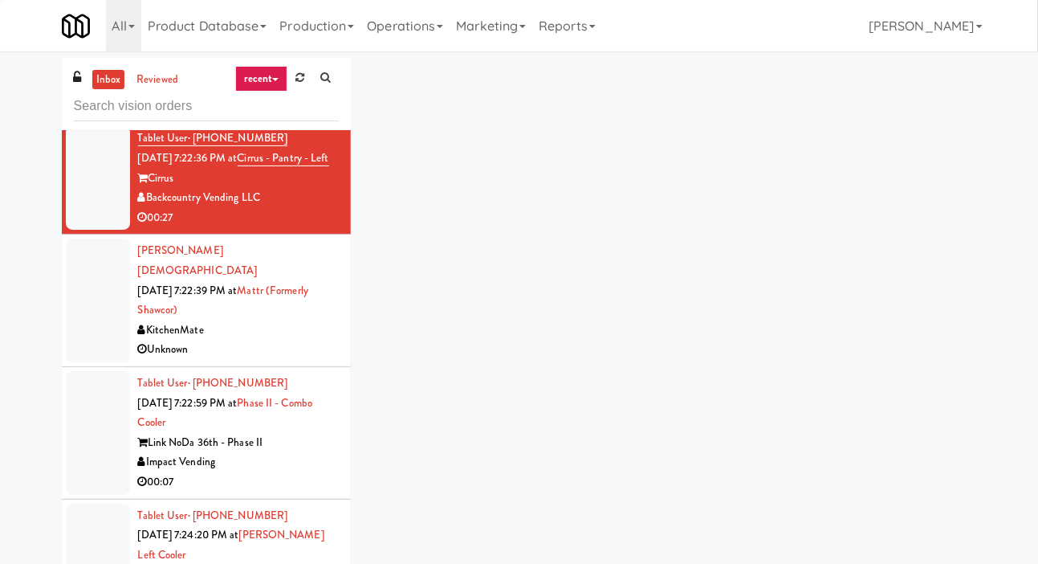
click at [92, 362] on div at bounding box center [98, 301] width 64 height 124
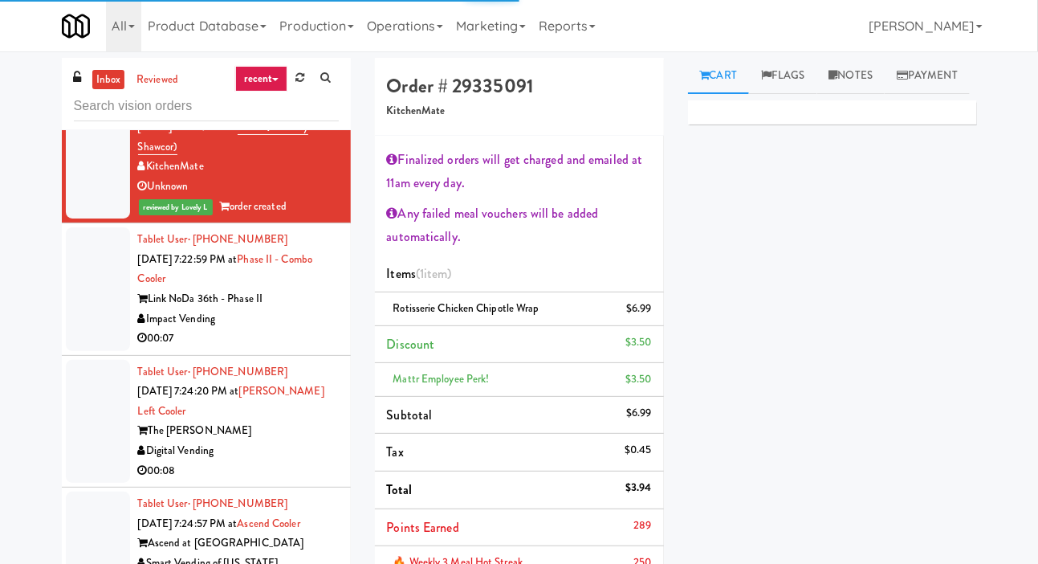
click at [90, 351] on div at bounding box center [98, 289] width 64 height 124
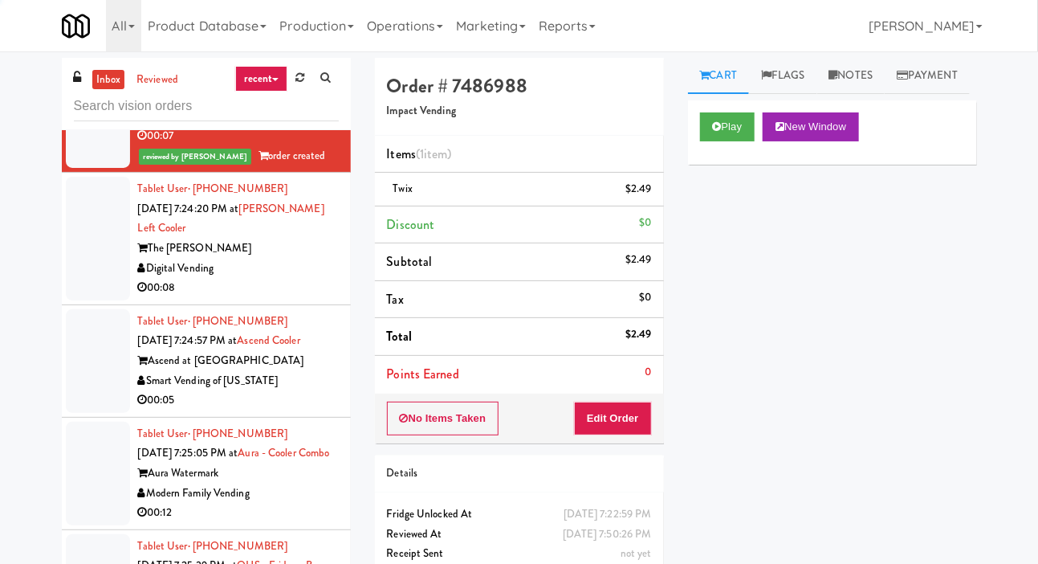
click at [105, 300] on div at bounding box center [98, 239] width 64 height 124
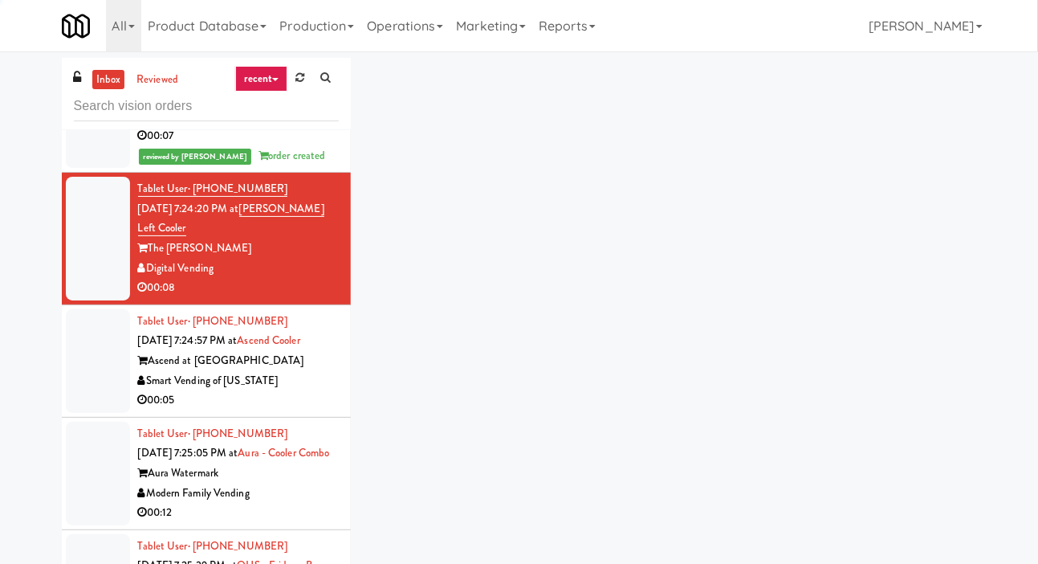
click at [88, 413] on div at bounding box center [98, 361] width 64 height 104
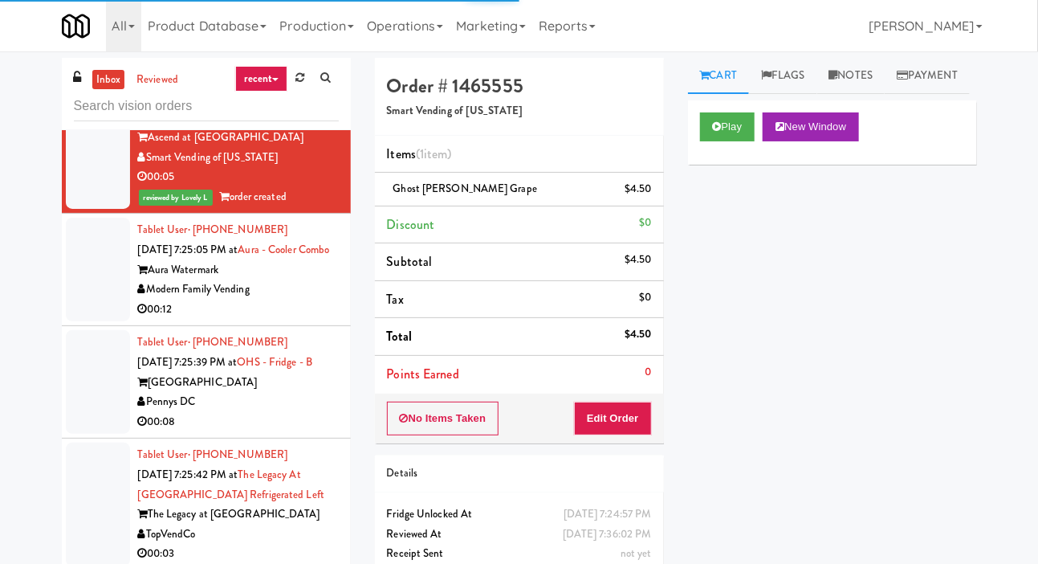
scroll to position [8270, 0]
click at [90, 320] on div at bounding box center [98, 269] width 64 height 104
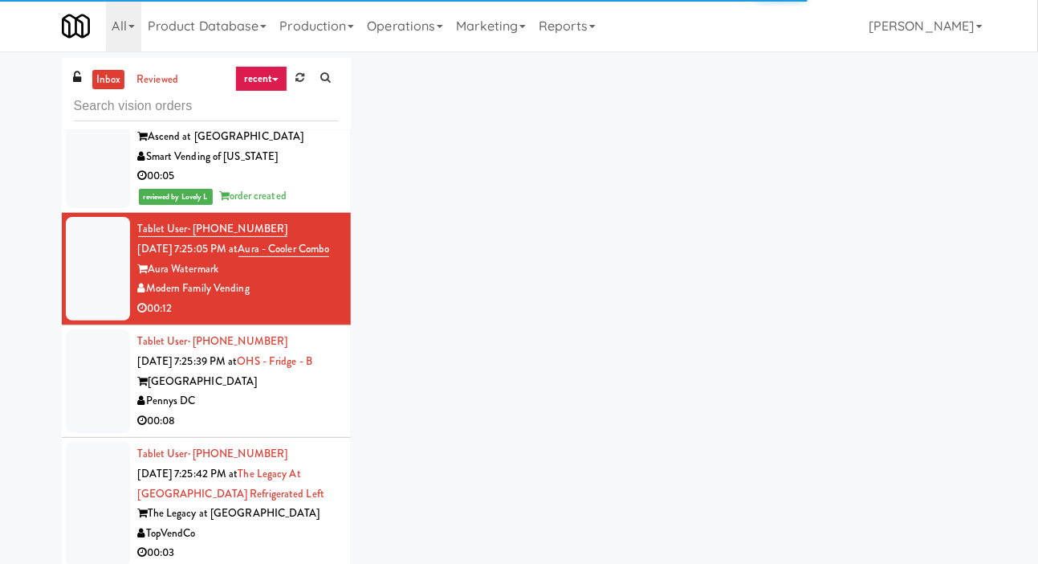
click at [91, 320] on div at bounding box center [98, 269] width 64 height 104
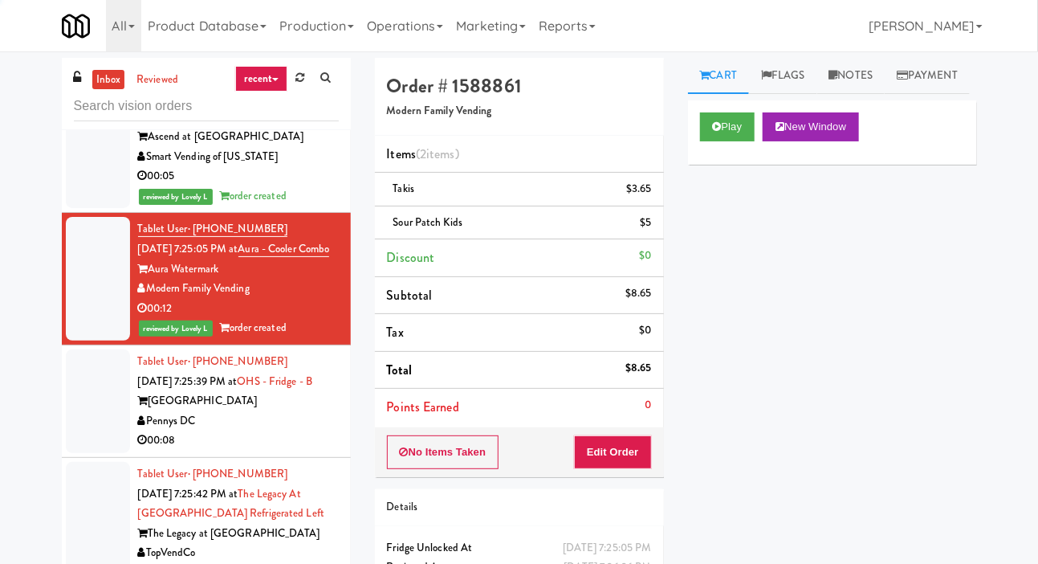
click at [85, 76] on div at bounding box center [98, 15] width 64 height 124
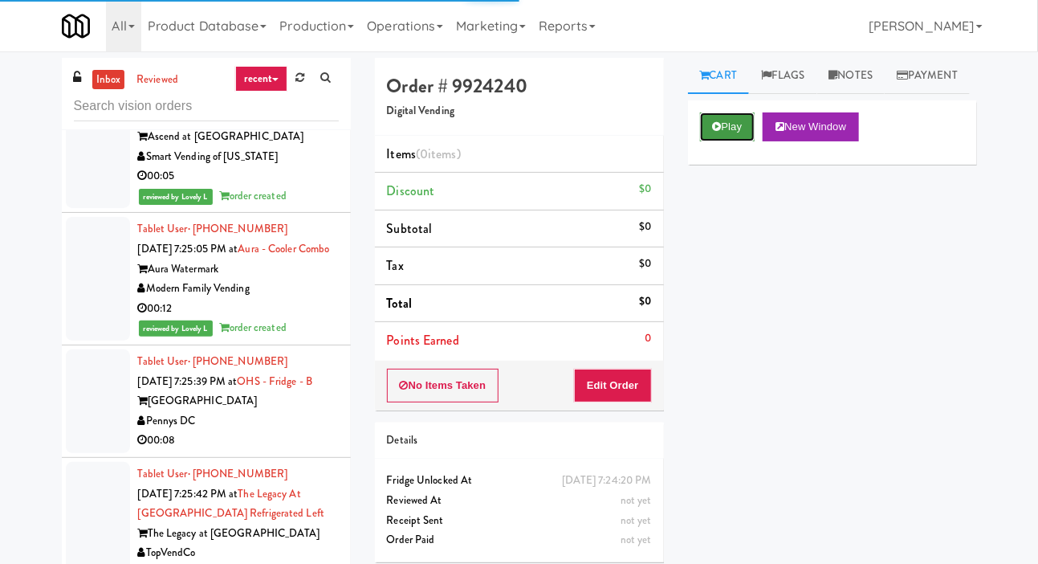
click at [733, 141] on button "Play" at bounding box center [727, 126] width 55 height 29
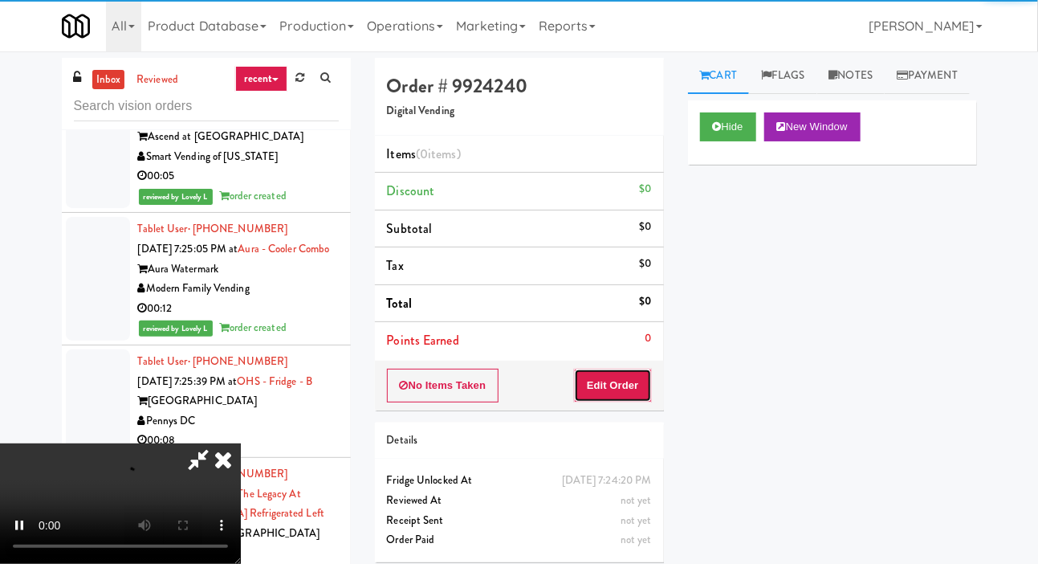
click at [638, 384] on button "Edit Order" at bounding box center [613, 386] width 78 height 34
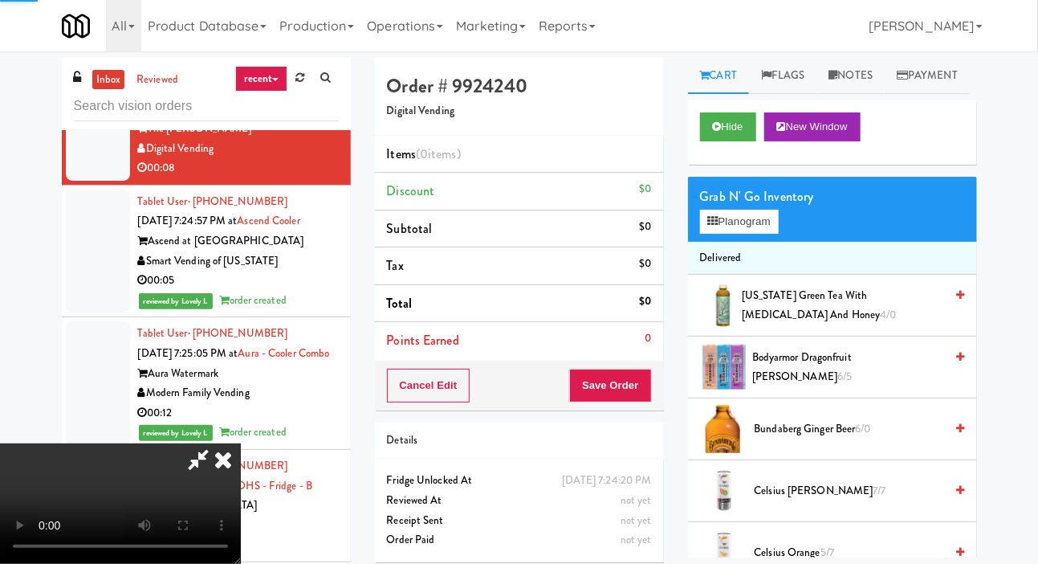
scroll to position [8119, 0]
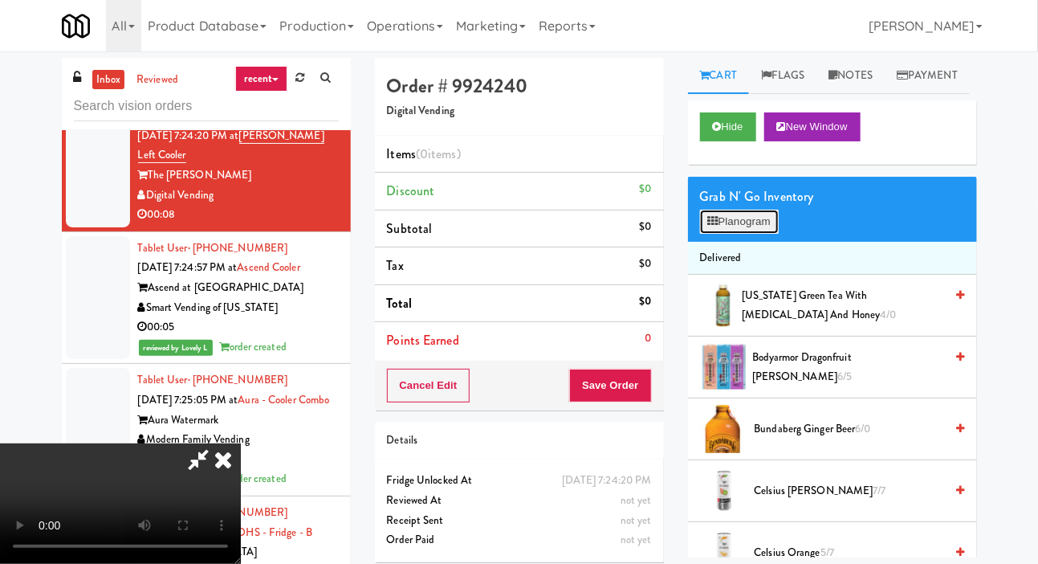
click at [752, 234] on button "Planogram" at bounding box center [739, 222] width 79 height 24
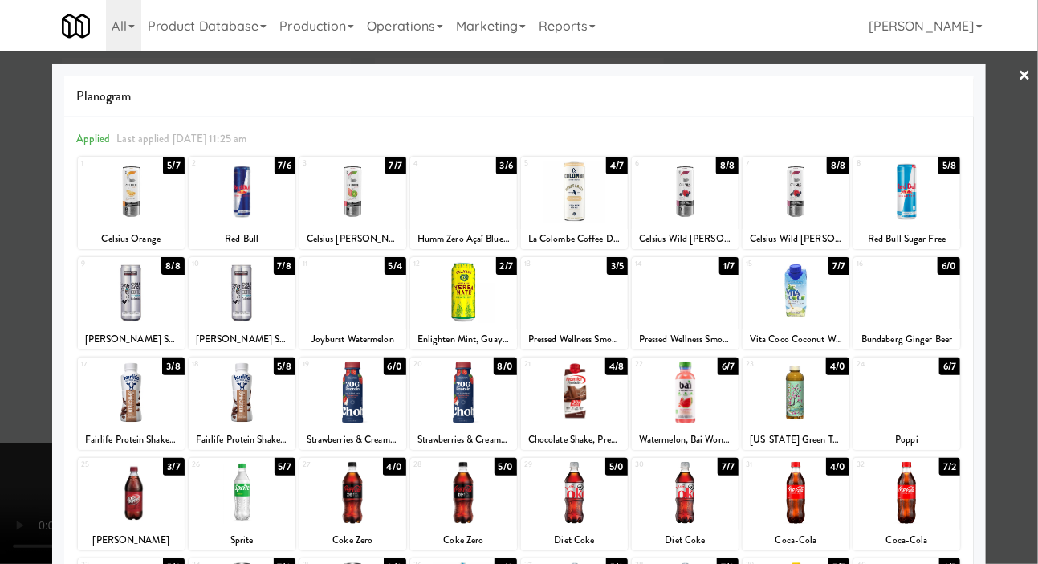
click at [722, 191] on div at bounding box center [685, 192] width 107 height 62
click at [34, 369] on div at bounding box center [519, 282] width 1038 height 564
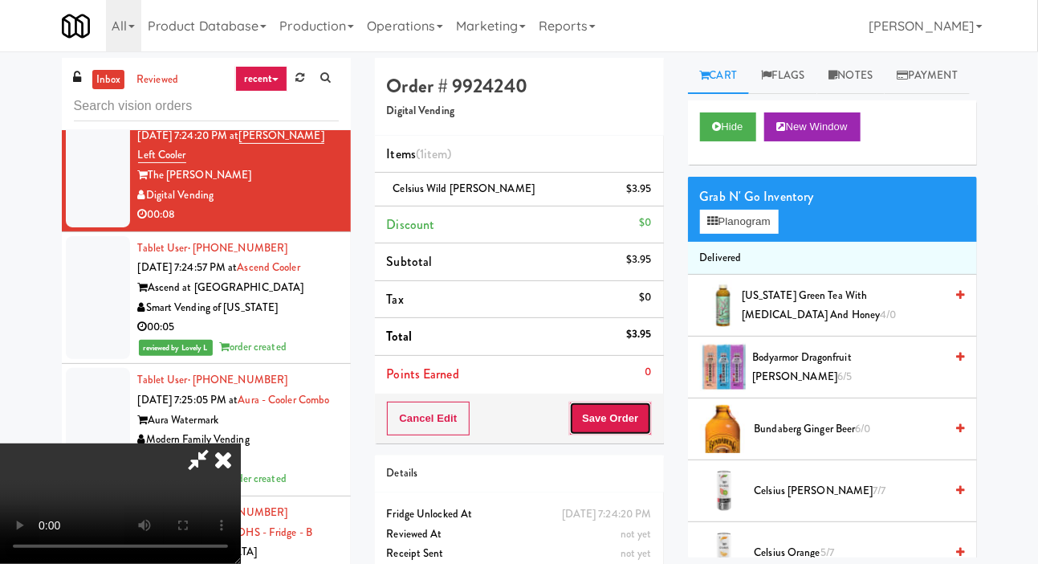
click at [639, 417] on button "Save Order" at bounding box center [610, 419] width 82 height 34
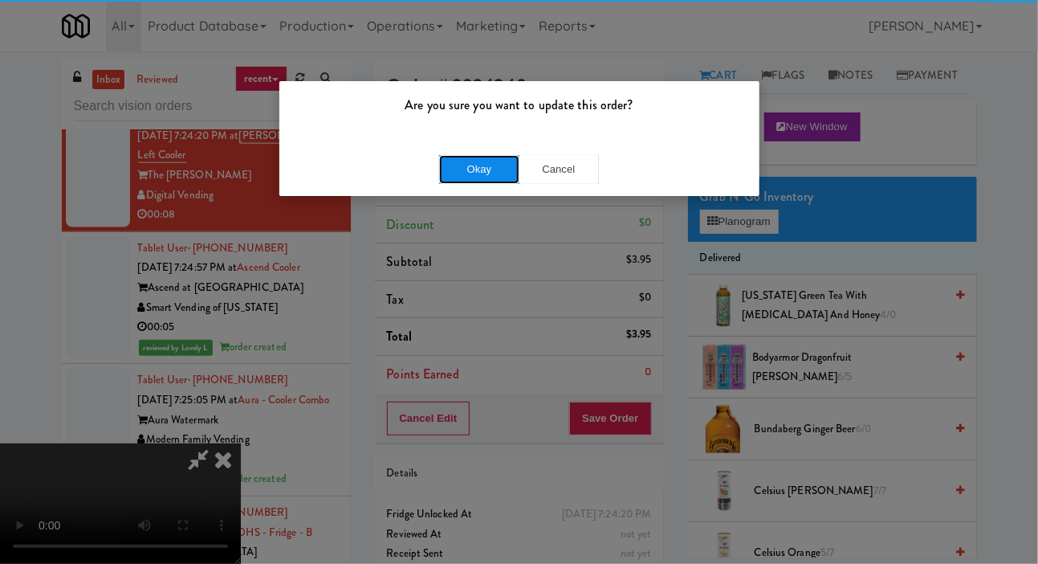
click at [446, 163] on button "Okay" at bounding box center [479, 169] width 80 height 29
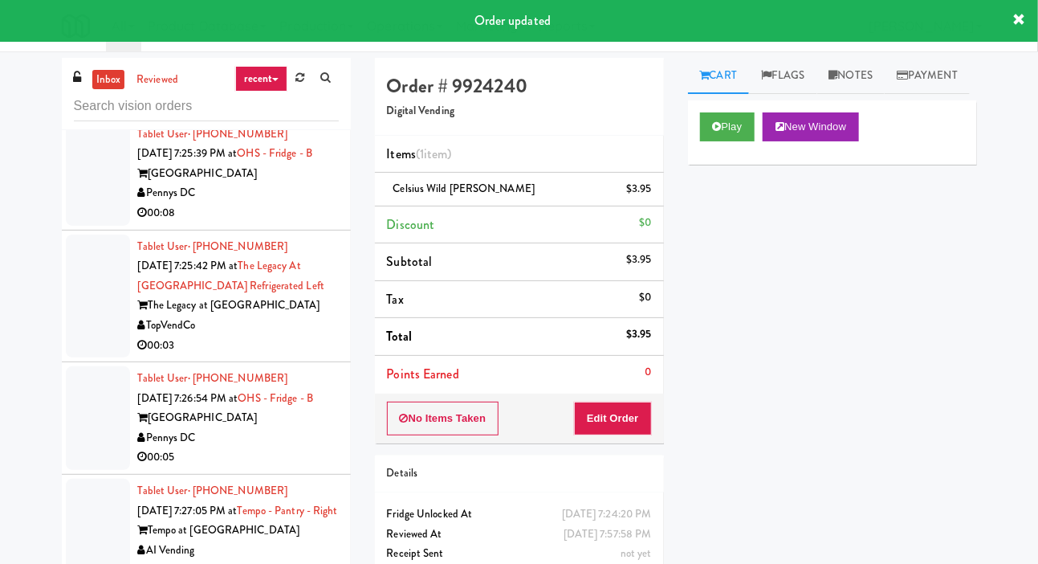
click at [66, 226] on div at bounding box center [98, 174] width 64 height 104
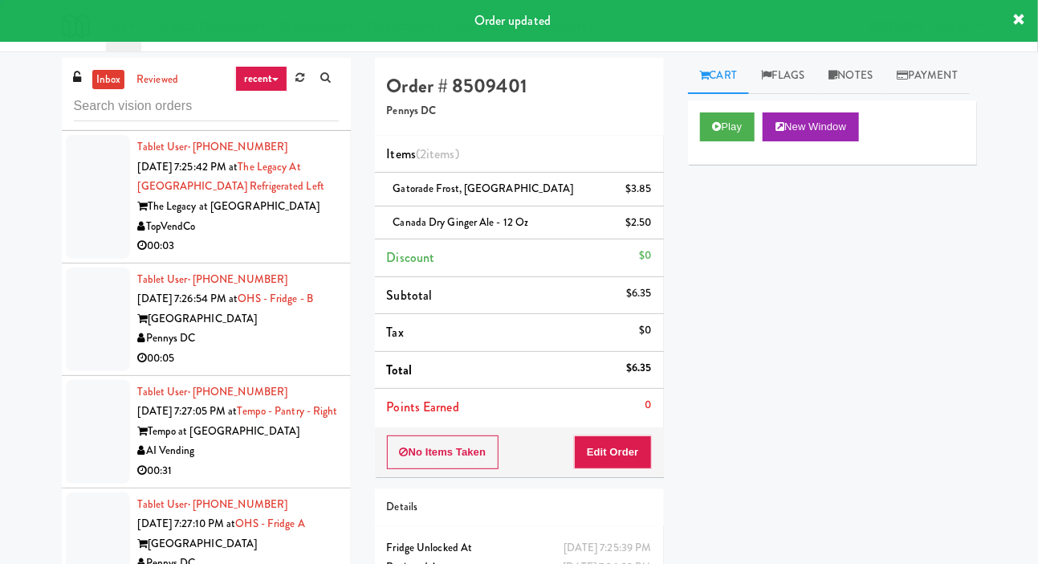
scroll to position [8637, 0]
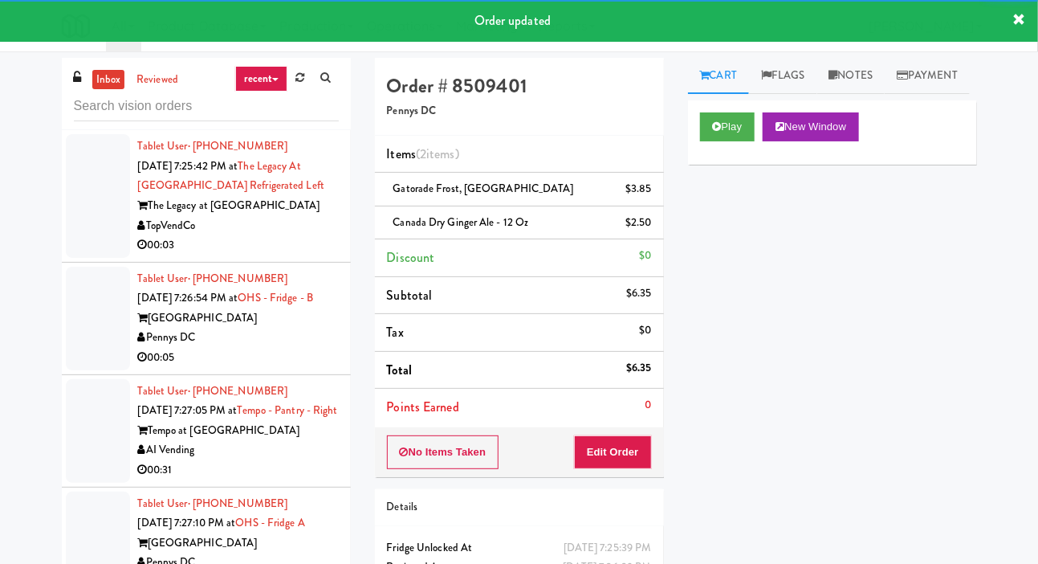
click at [79, 258] on div at bounding box center [98, 196] width 64 height 124
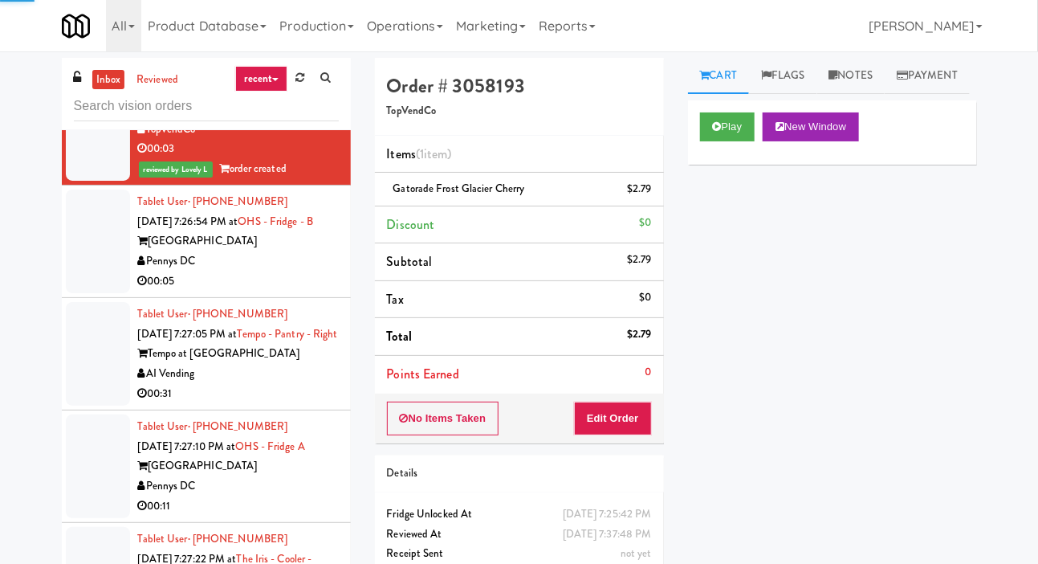
click at [78, 293] on div at bounding box center [98, 242] width 64 height 104
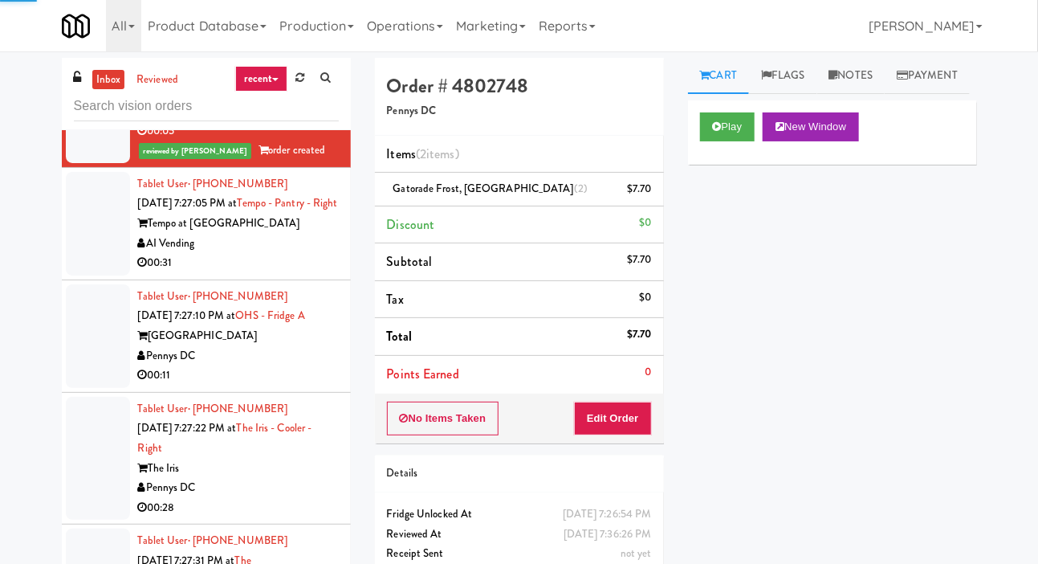
click at [82, 275] on div at bounding box center [98, 224] width 64 height 104
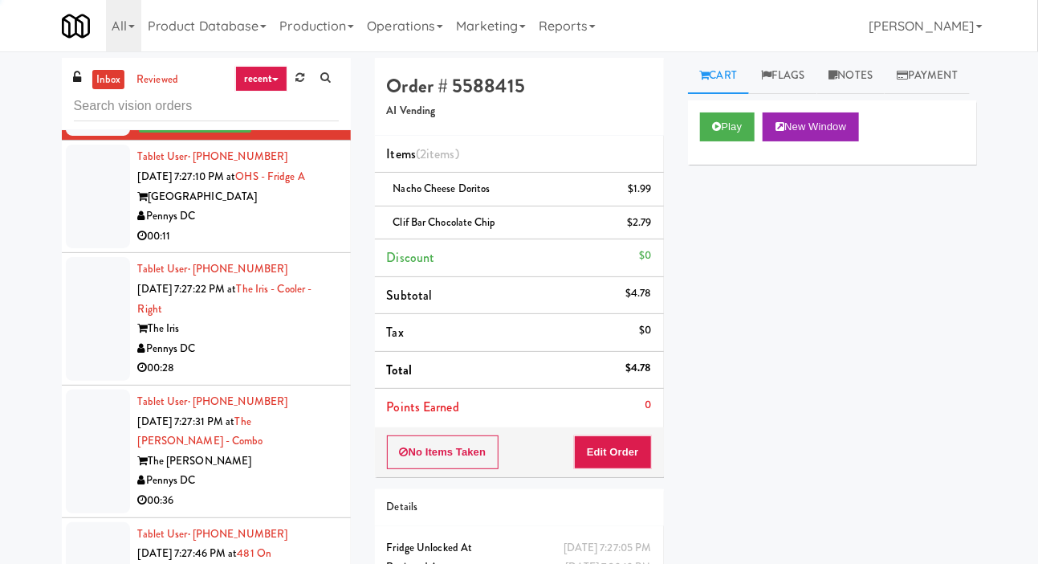
click at [86, 248] on div at bounding box center [98, 197] width 64 height 104
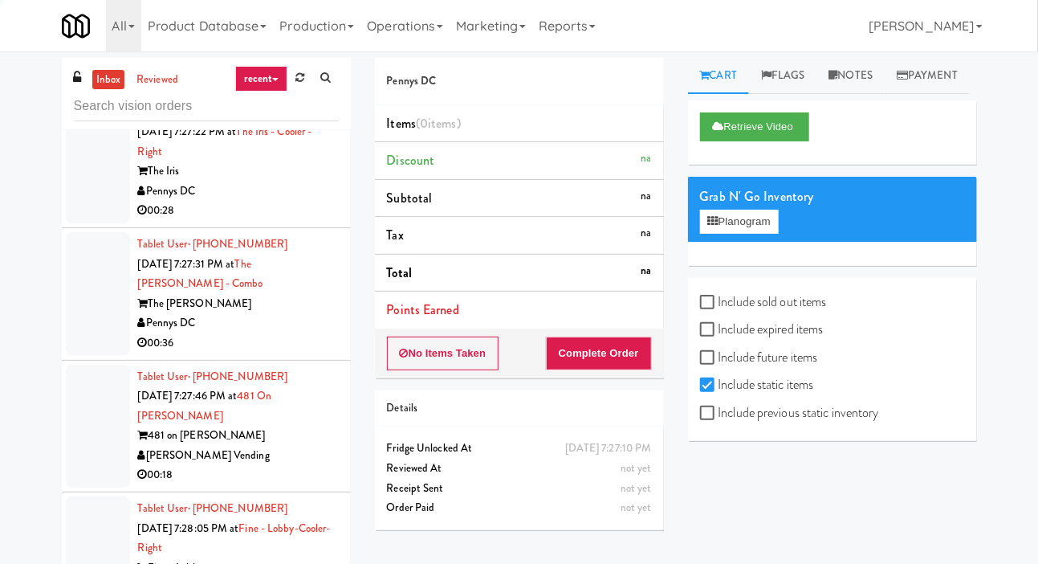
click at [86, 223] on div at bounding box center [98, 162] width 64 height 124
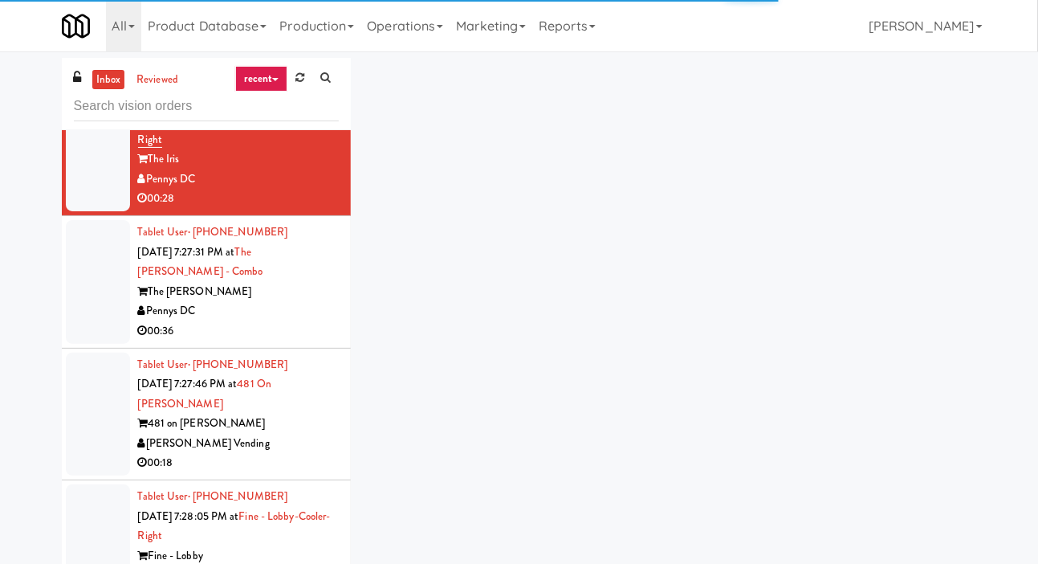
scroll to position [9218, 0]
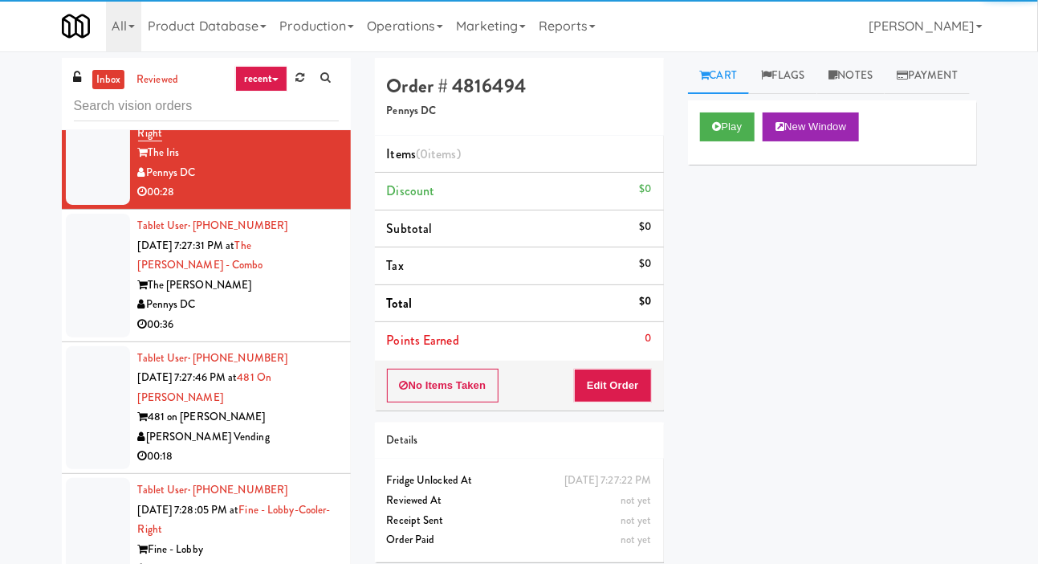
click at [81, 72] on div at bounding box center [98, 21] width 64 height 104
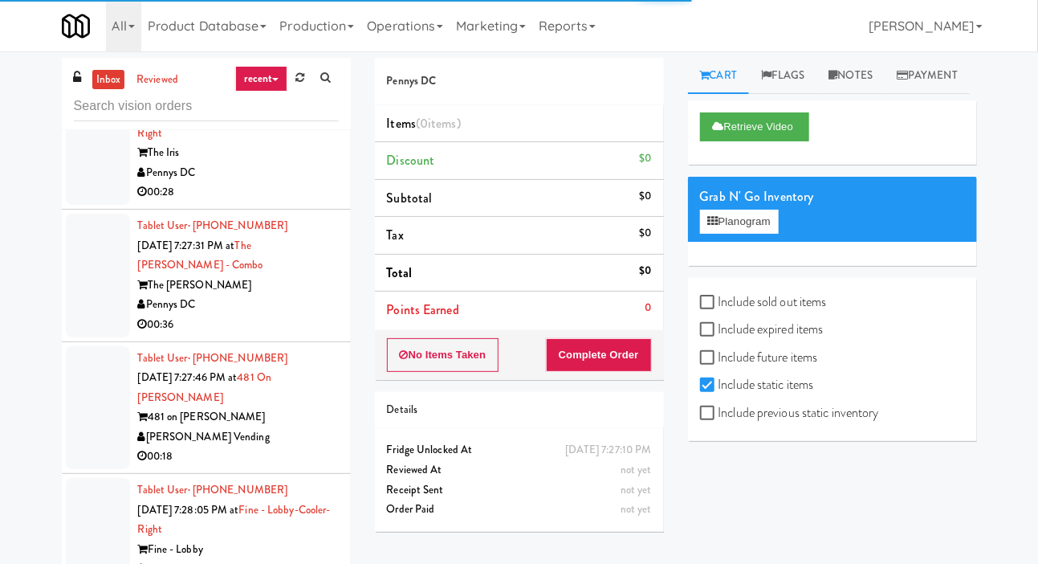
click at [88, 205] on div at bounding box center [98, 143] width 64 height 124
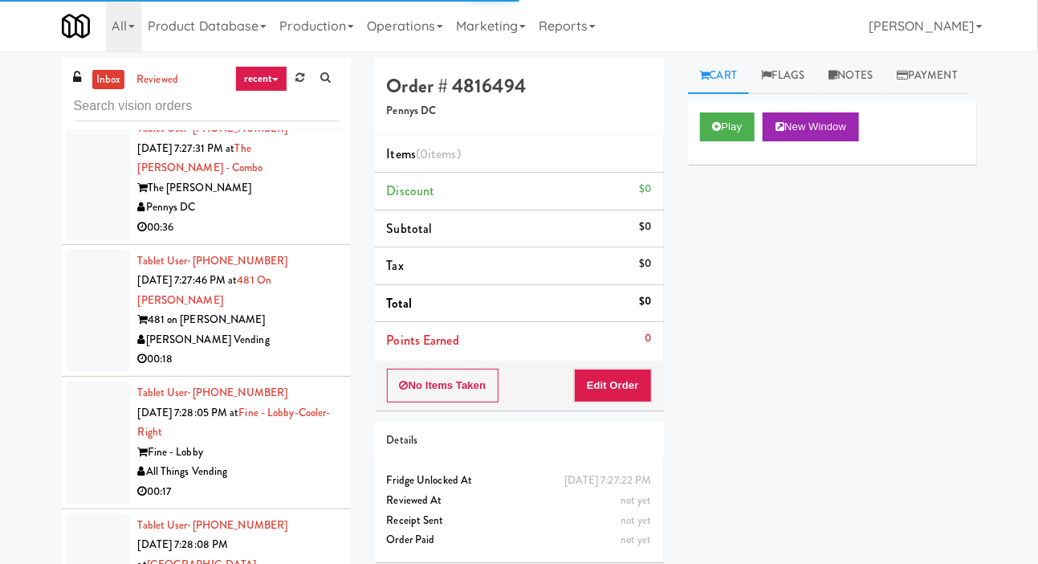
click at [81, 240] on div at bounding box center [98, 178] width 64 height 124
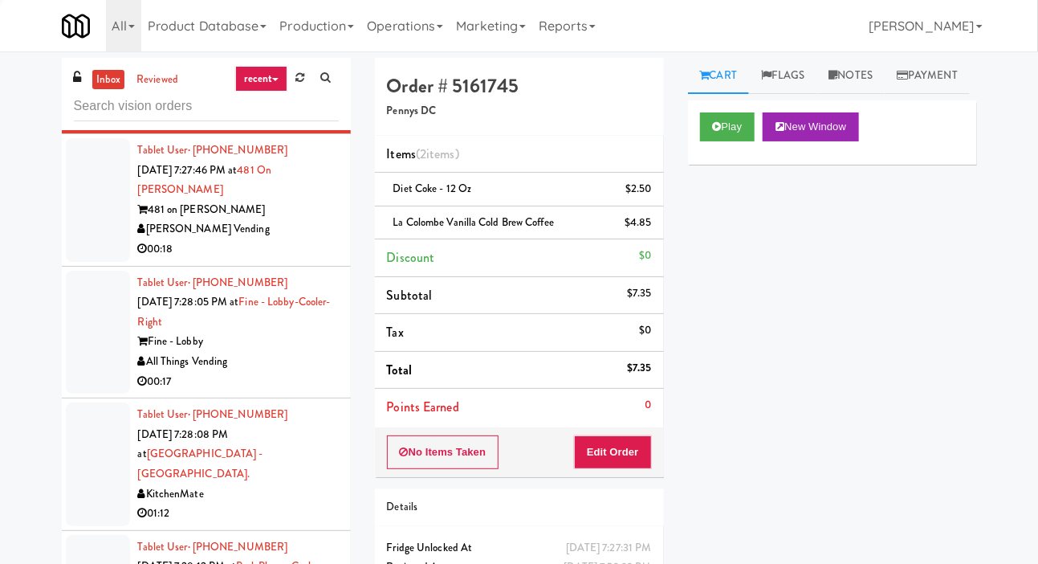
click at [88, 262] on div at bounding box center [98, 200] width 64 height 124
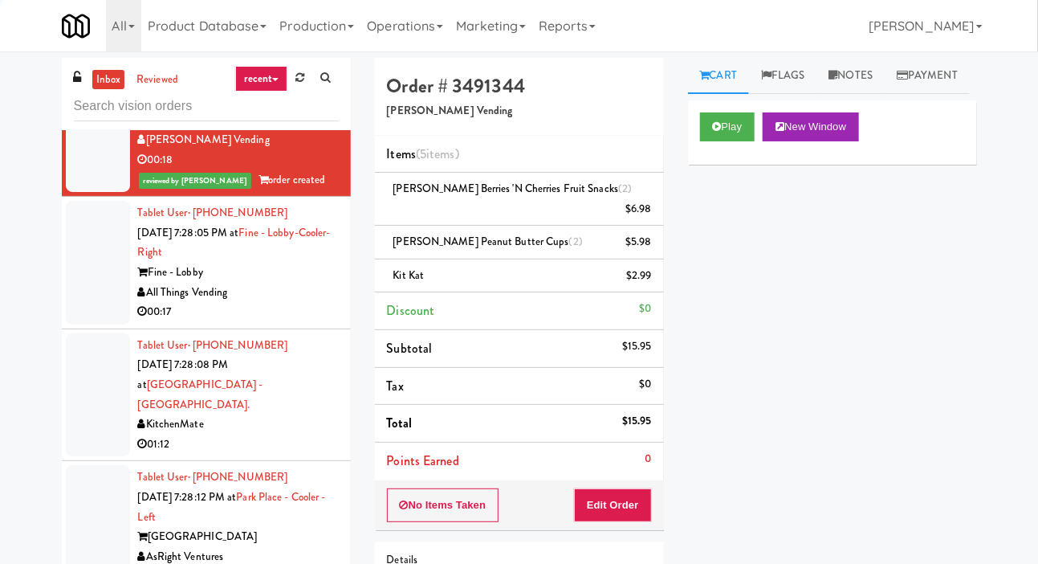
click at [88, 324] on div at bounding box center [98, 263] width 64 height 124
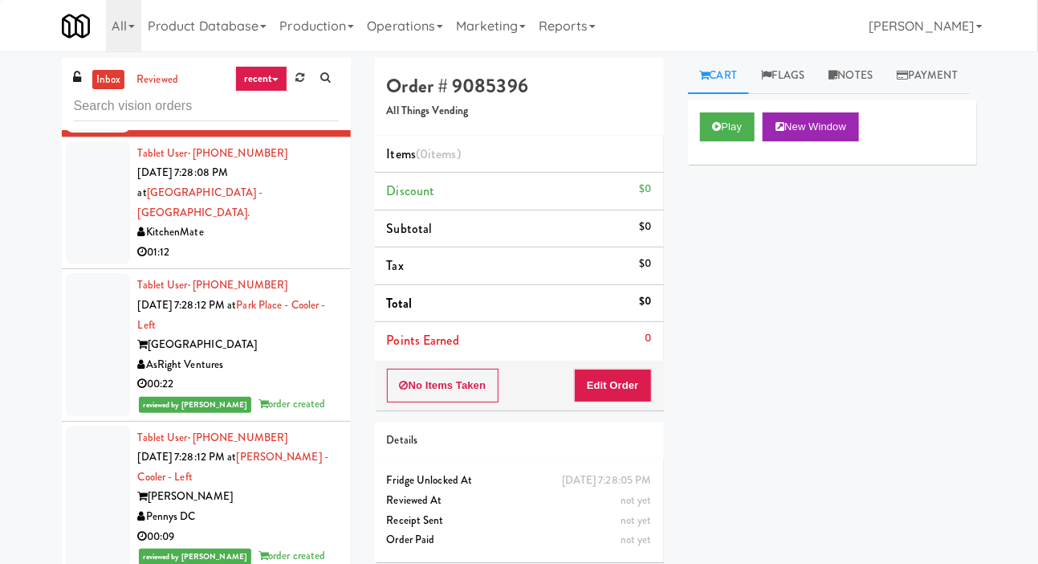
click at [94, 265] on div at bounding box center [98, 203] width 64 height 124
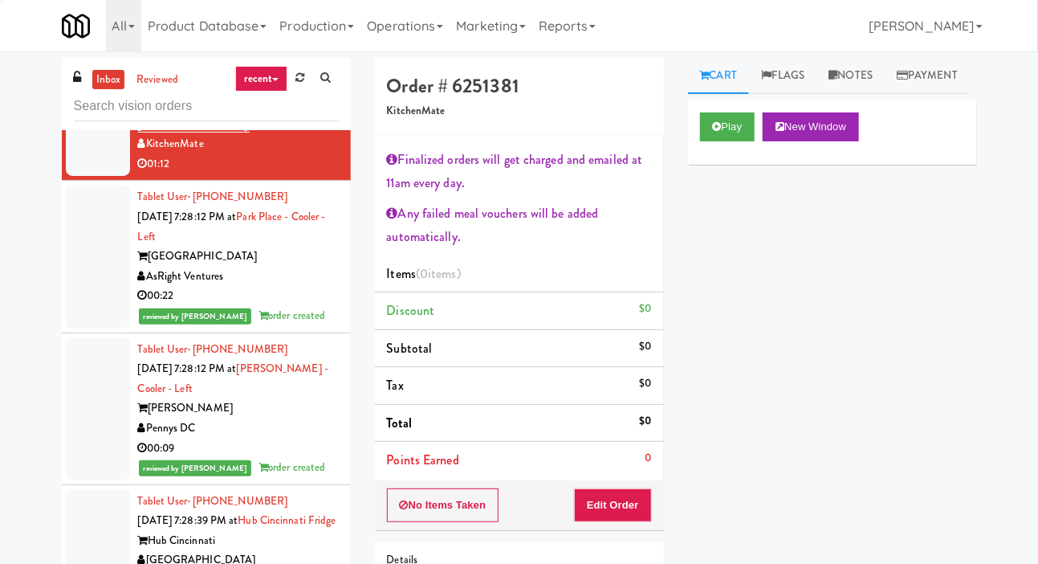
scroll to position [9840, 0]
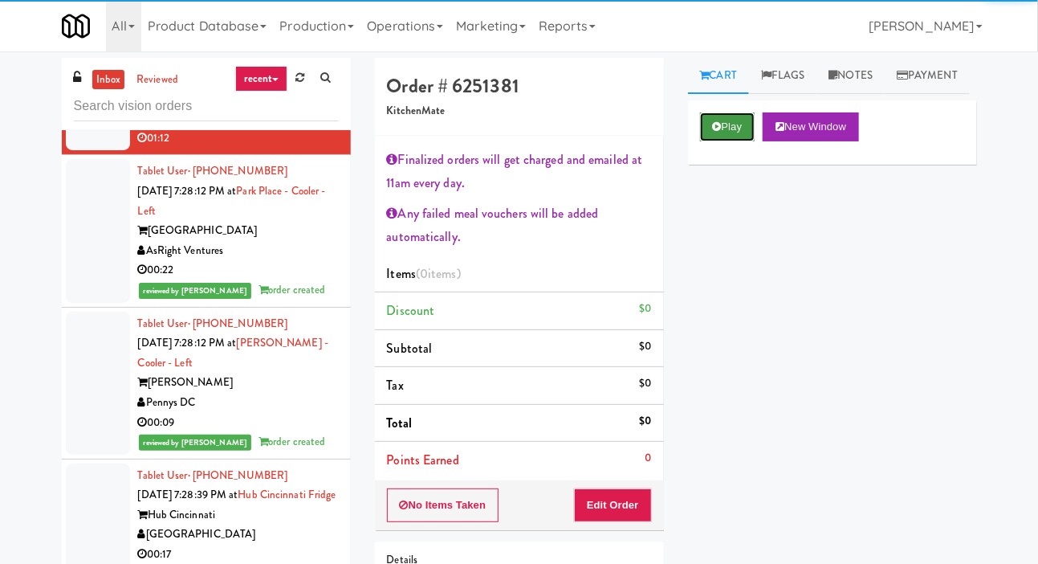
click at [720, 141] on button "Play" at bounding box center [727, 126] width 55 height 29
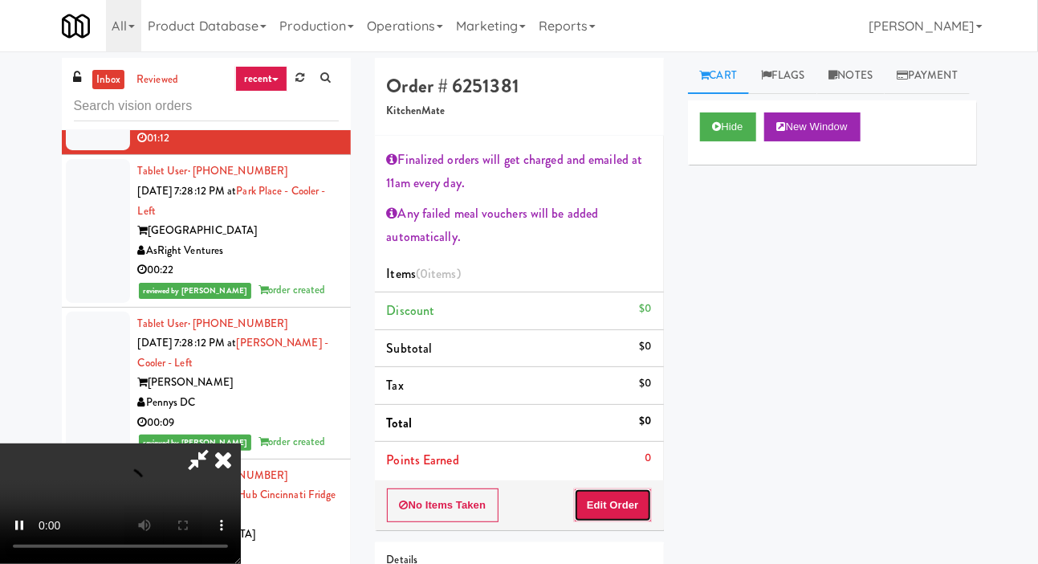
click at [627, 498] on button "Edit Order" at bounding box center [613, 505] width 78 height 34
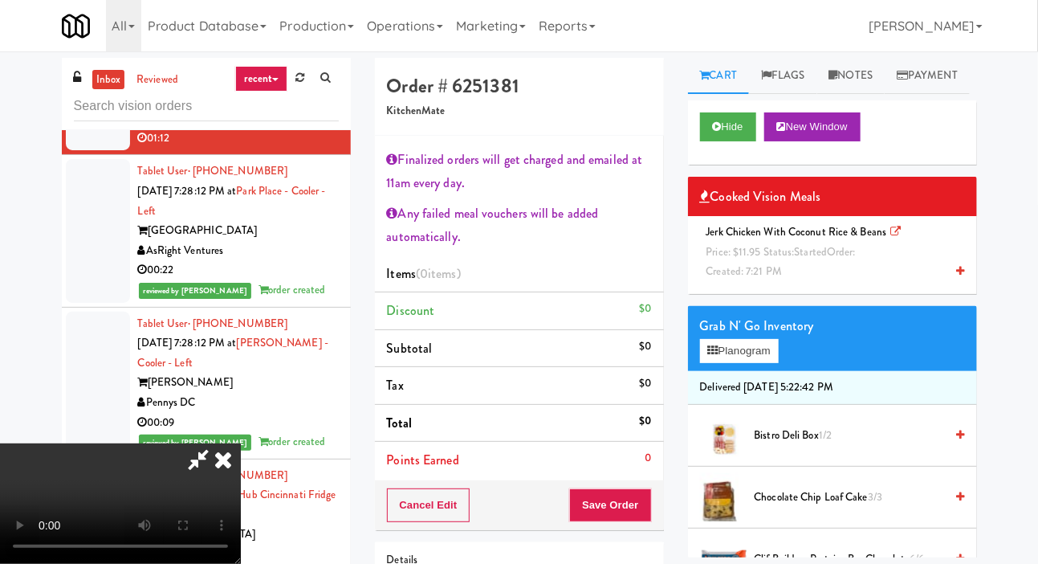
click at [795, 259] on span "started" at bounding box center [811, 251] width 33 height 15
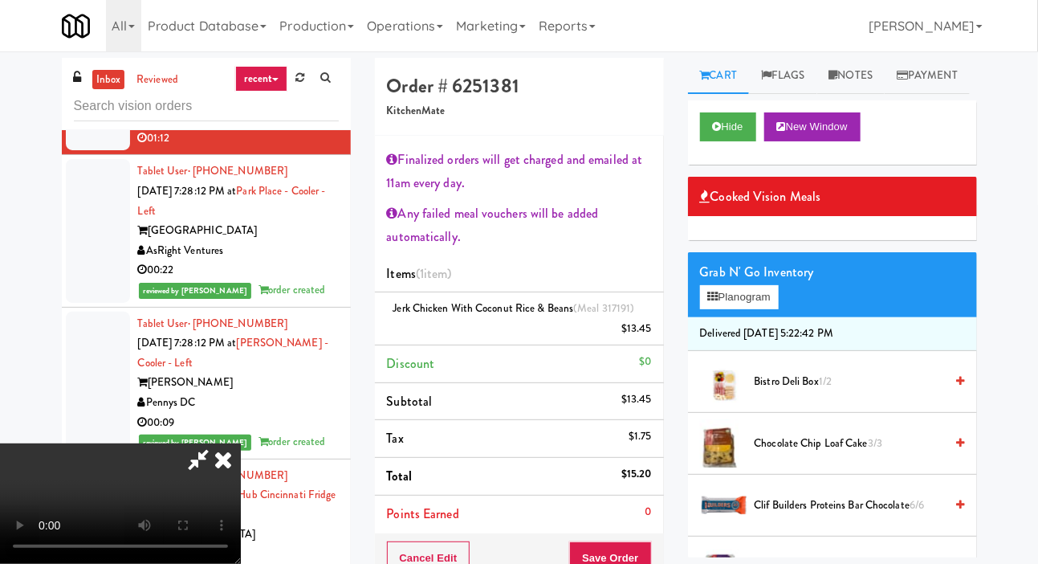
scroll to position [0, 0]
click at [845, 392] on span "Bistro Deli Box 1/2" at bounding box center [850, 382] width 190 height 20
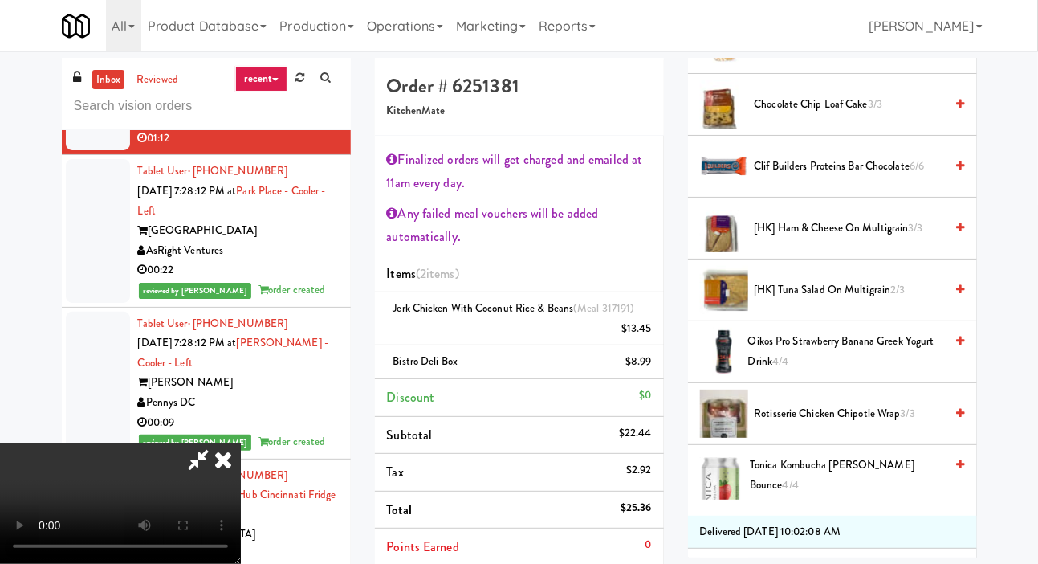
scroll to position [359, 0]
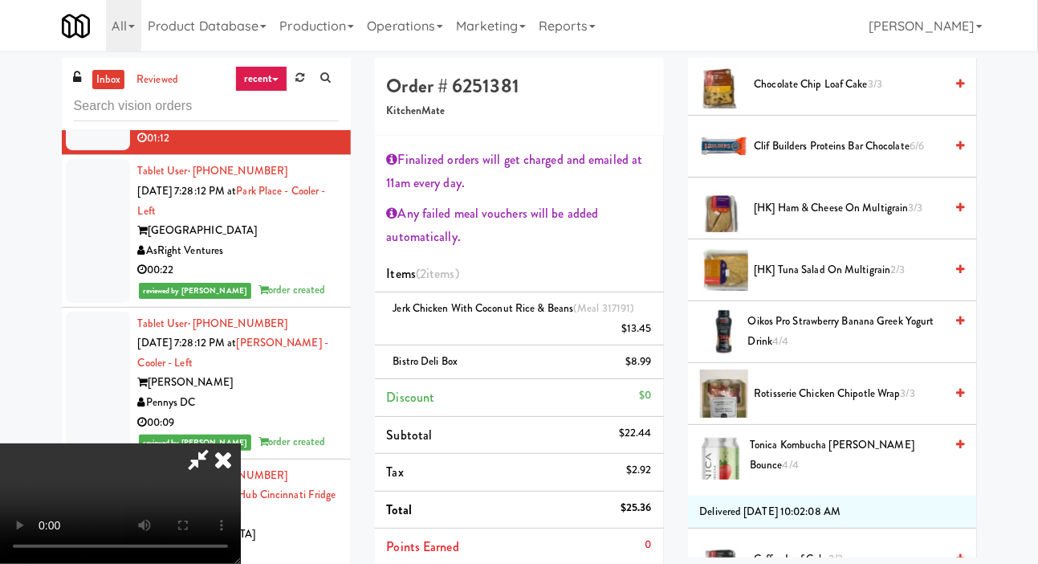
click at [839, 218] on span "[HK] Ham & Cheese on Multigrain 3/3" at bounding box center [850, 208] width 190 height 20
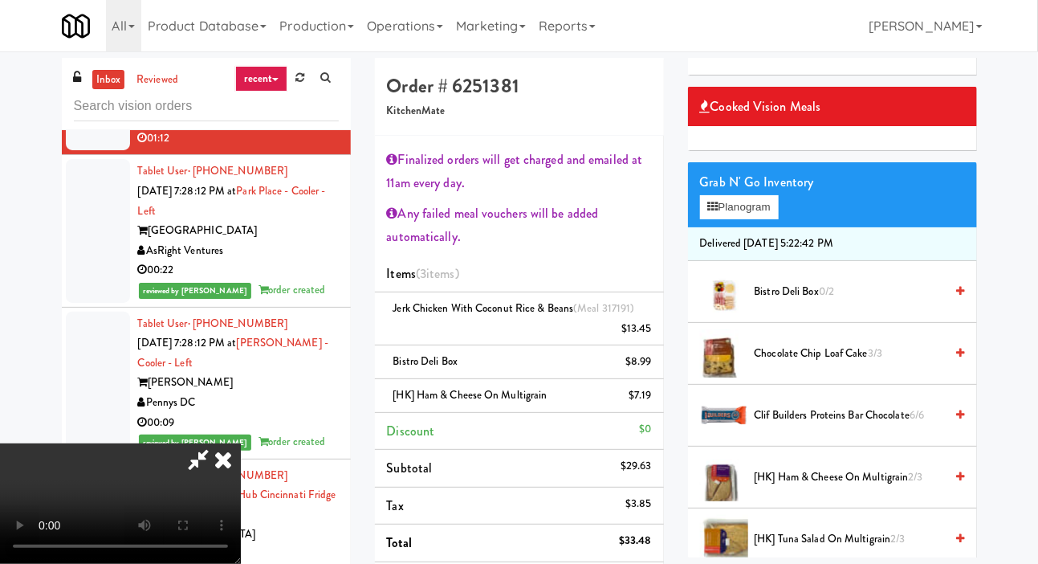
scroll to position [0, 0]
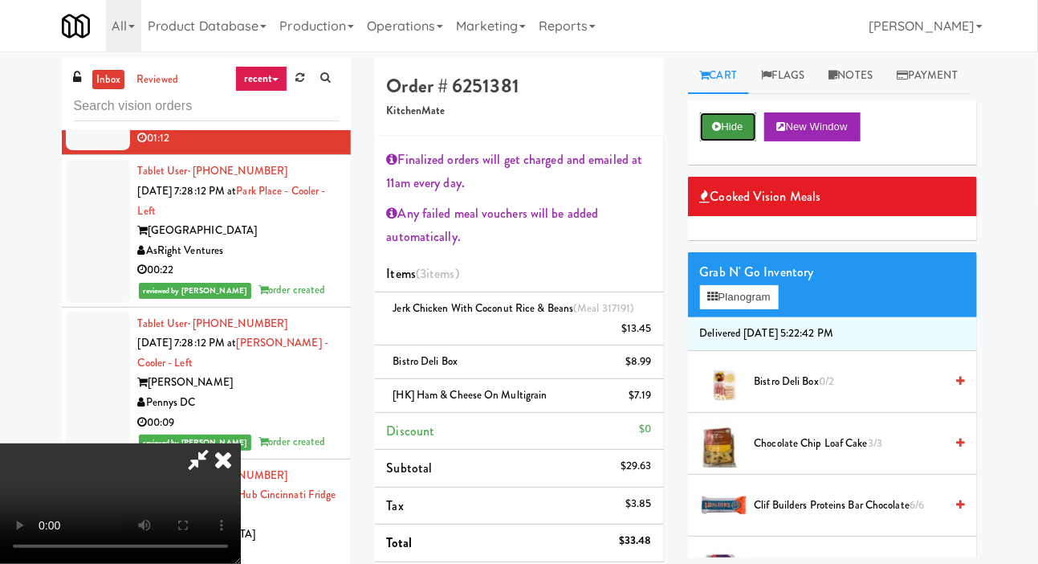
click at [735, 141] on button "Hide" at bounding box center [728, 126] width 56 height 29
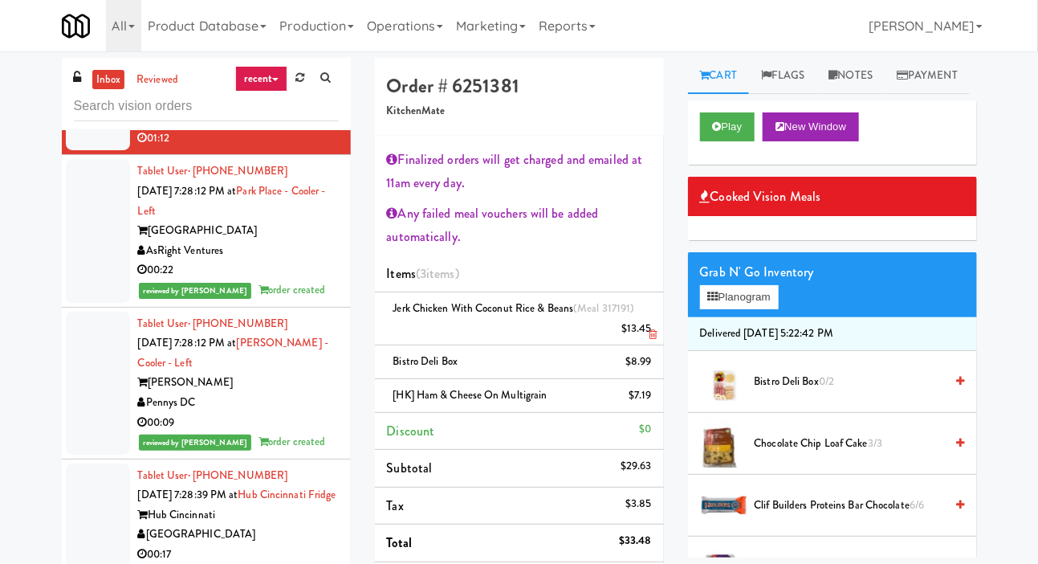
click at [654, 315] on li "Jerk Chicken with Coconut Rice & Beans (Meal 317191) $13.45" at bounding box center [519, 318] width 289 height 53
click at [652, 326] on link at bounding box center [649, 335] width 14 height 20
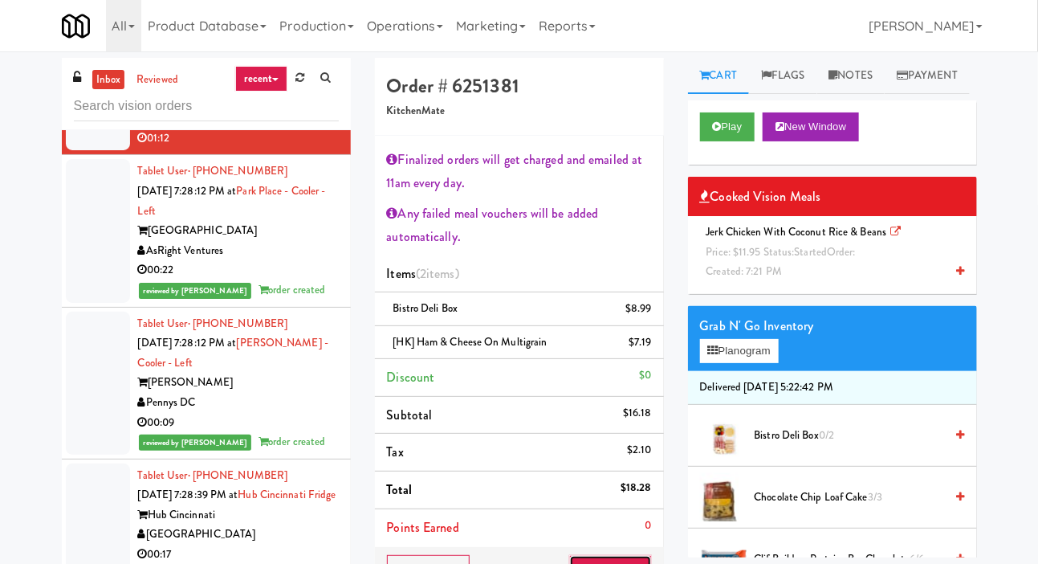
click at [623, 563] on button "Save Order" at bounding box center [610, 572] width 82 height 34
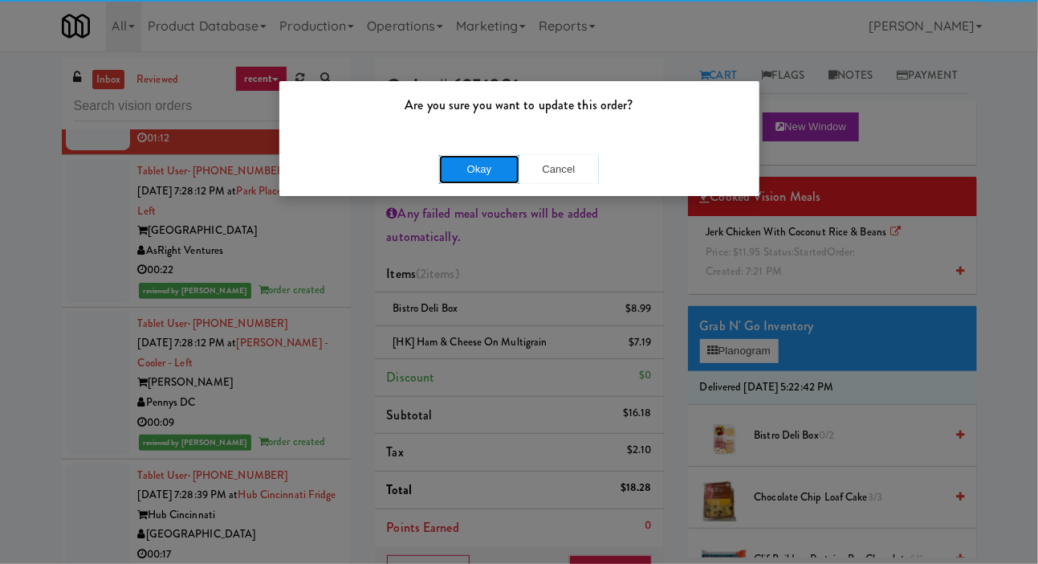
click at [480, 181] on button "Okay" at bounding box center [479, 169] width 80 height 29
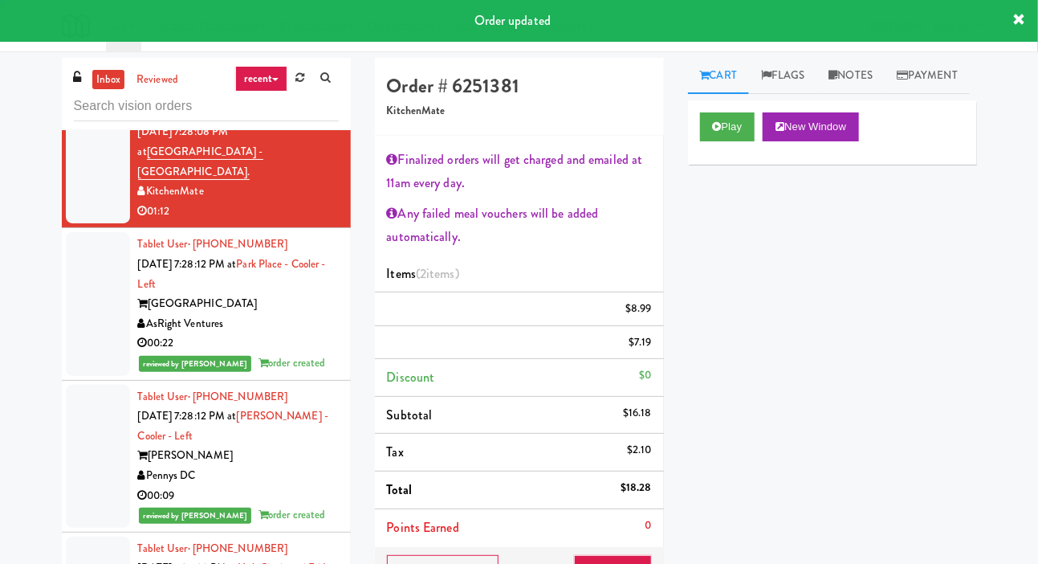
scroll to position [9738, 0]
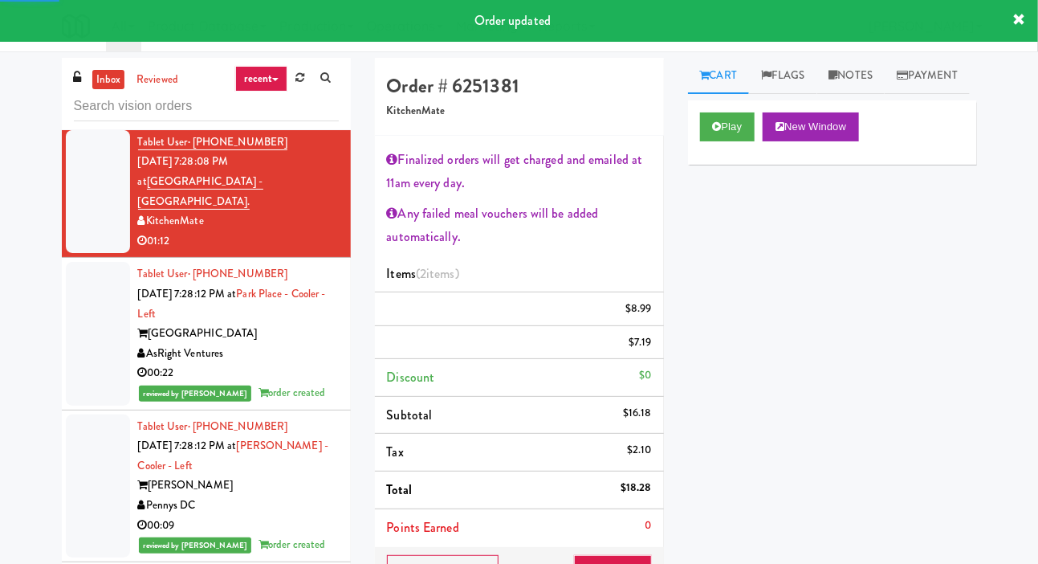
click at [78, 121] on div at bounding box center [98, 60] width 64 height 124
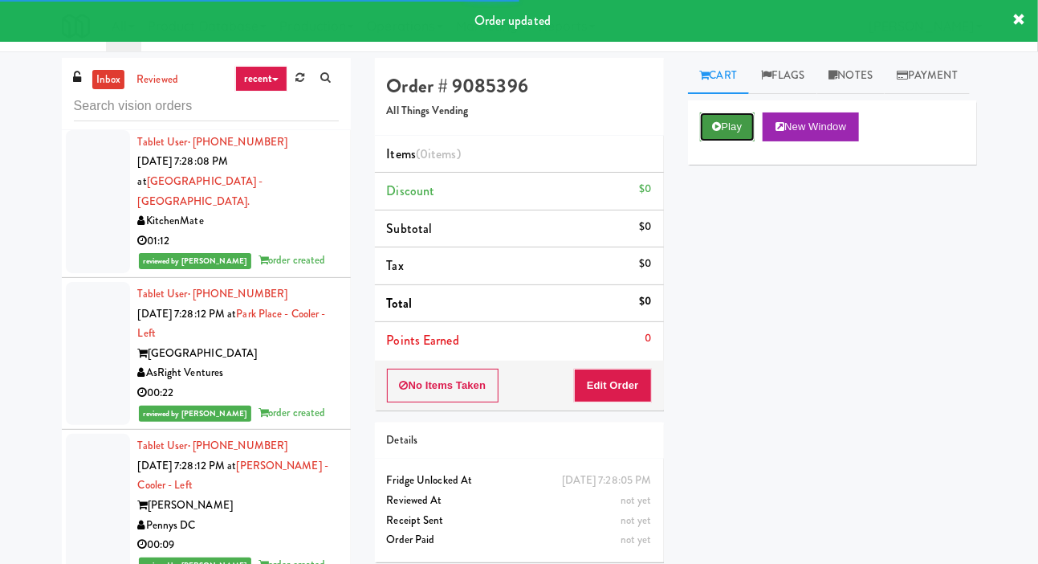
click at [730, 141] on button "Play" at bounding box center [727, 126] width 55 height 29
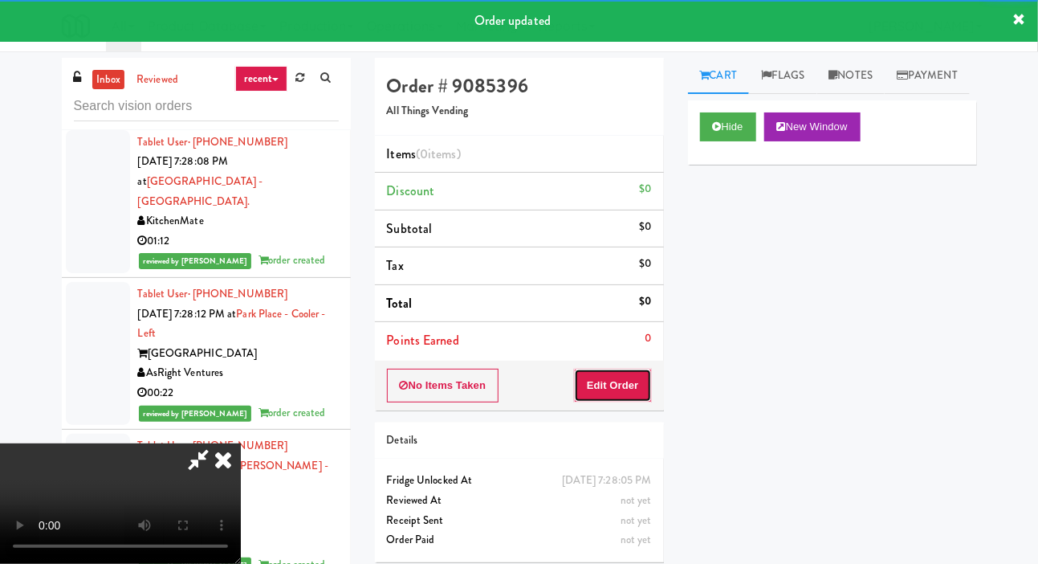
click at [638, 369] on button "Edit Order" at bounding box center [613, 386] width 78 height 34
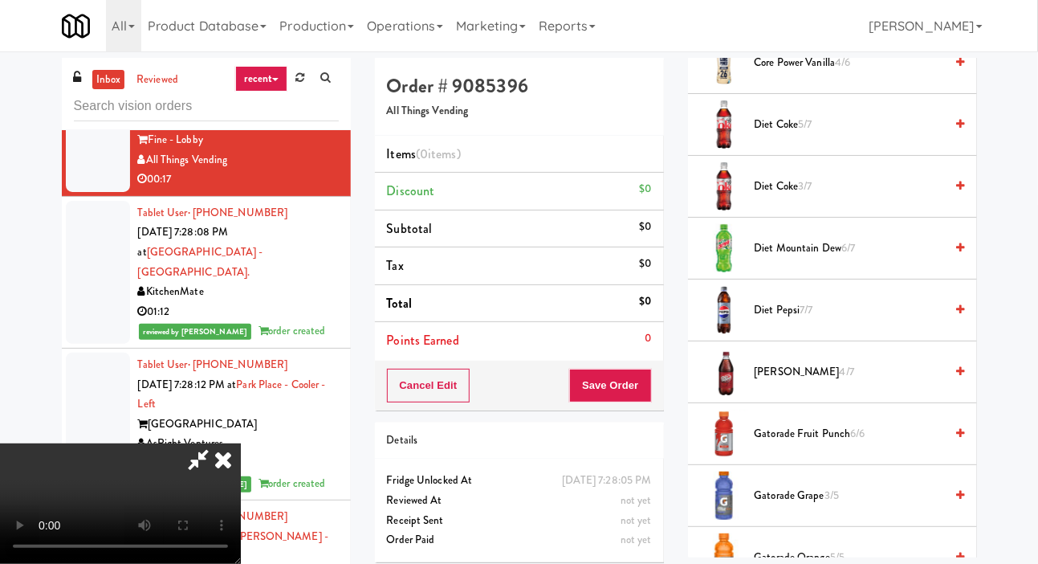
scroll to position [1049, 0]
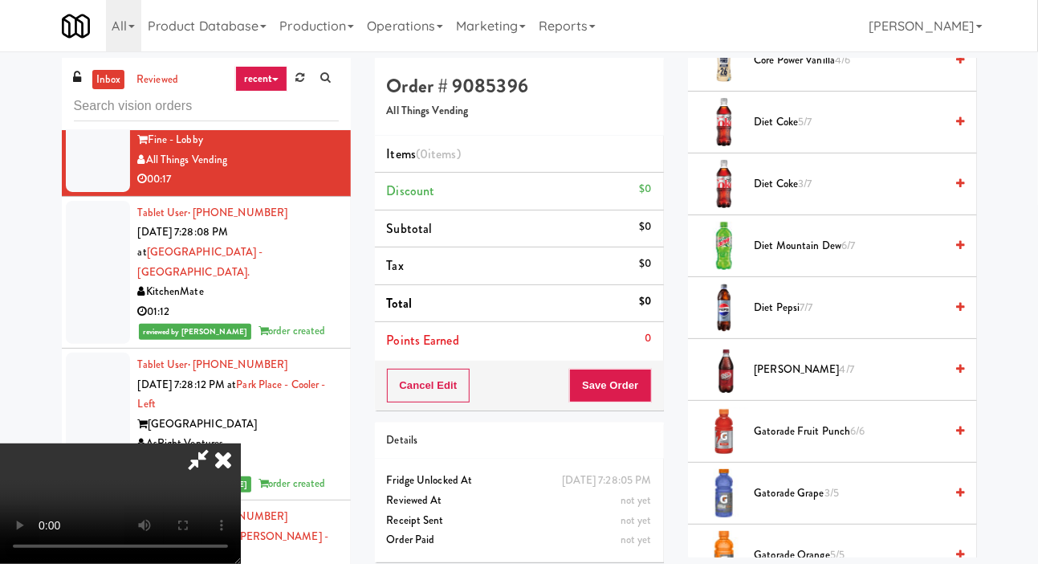
click at [846, 194] on span "Diet Coke 3/7" at bounding box center [850, 184] width 190 height 20
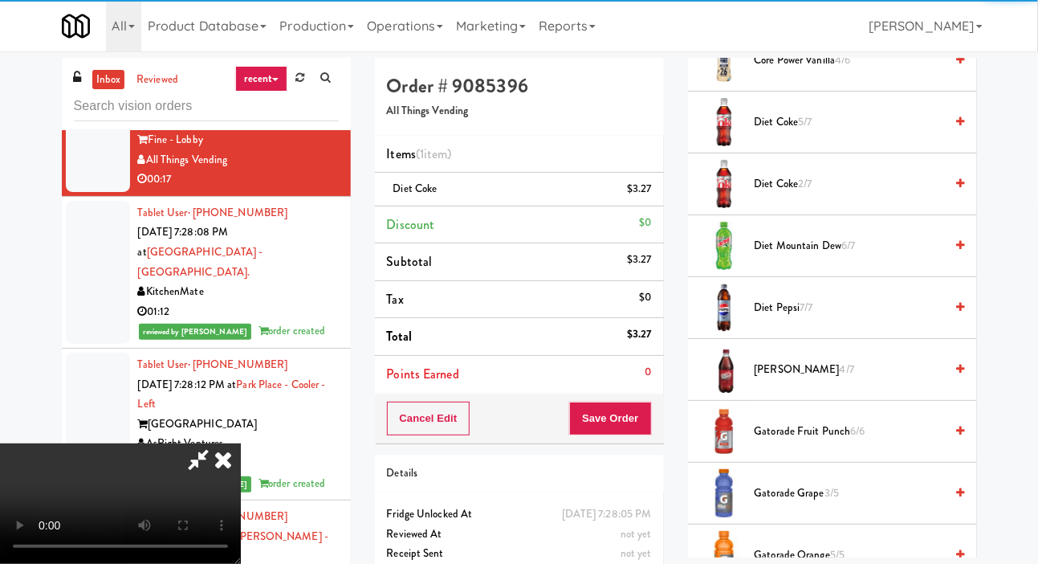
click at [838, 318] on span "Diet Pepsi 7/7" at bounding box center [850, 308] width 190 height 20
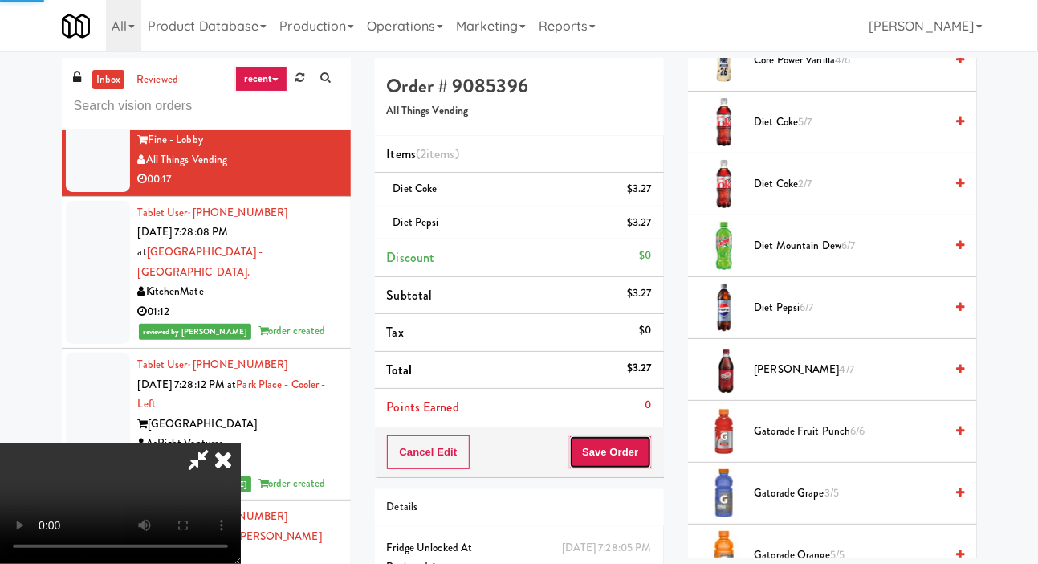
click at [642, 437] on button "Save Order" at bounding box center [610, 452] width 82 height 34
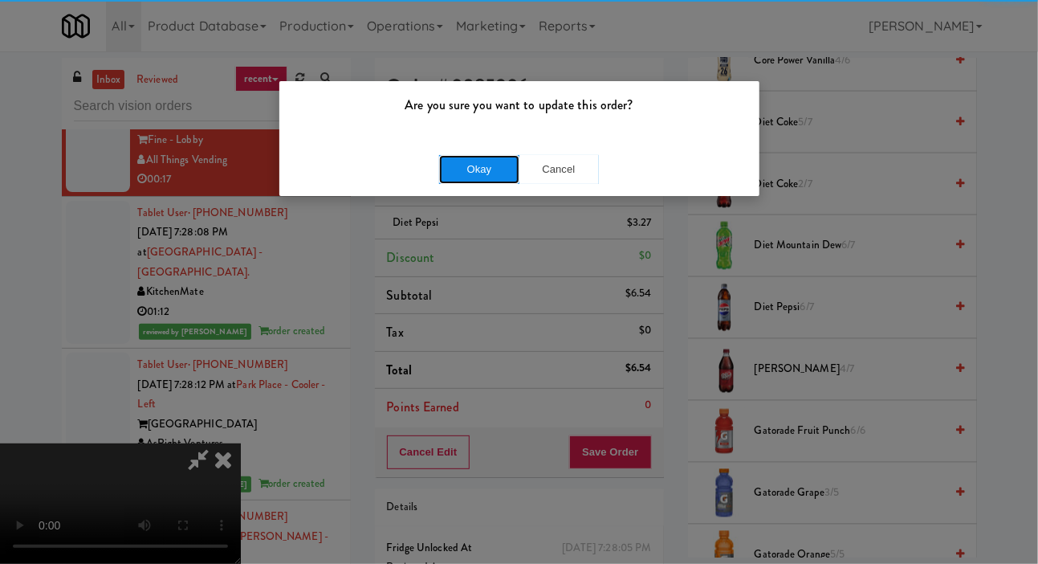
click at [450, 180] on button "Okay" at bounding box center [479, 169] width 80 height 29
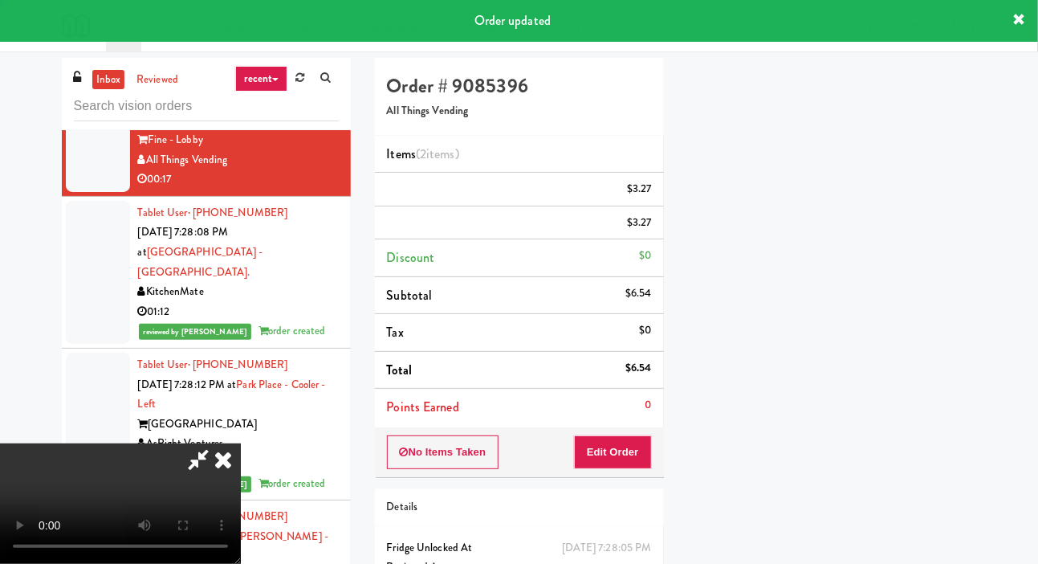
scroll to position [93, 0]
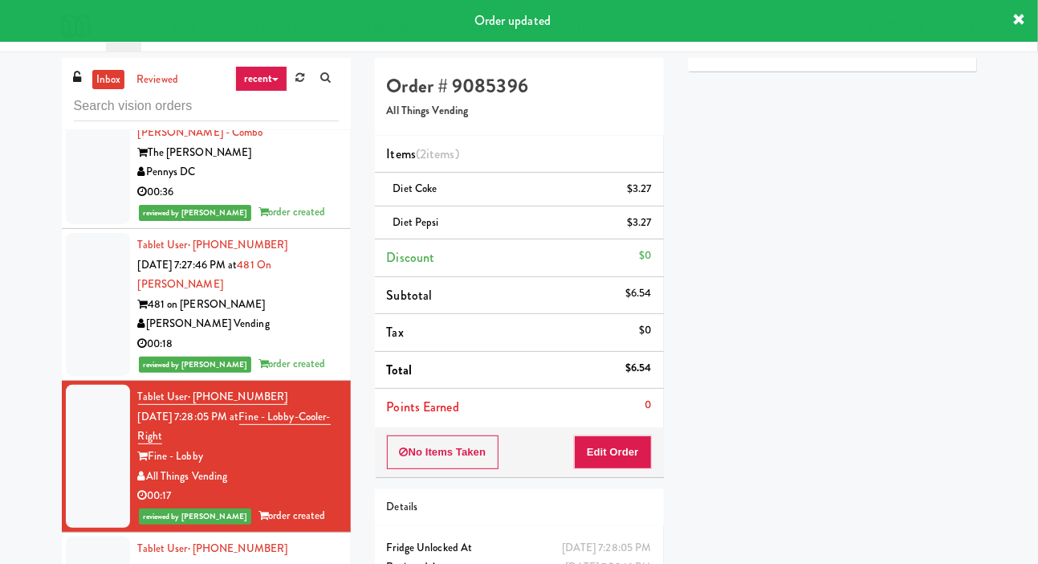
click at [84, 72] on div at bounding box center [98, 11] width 64 height 124
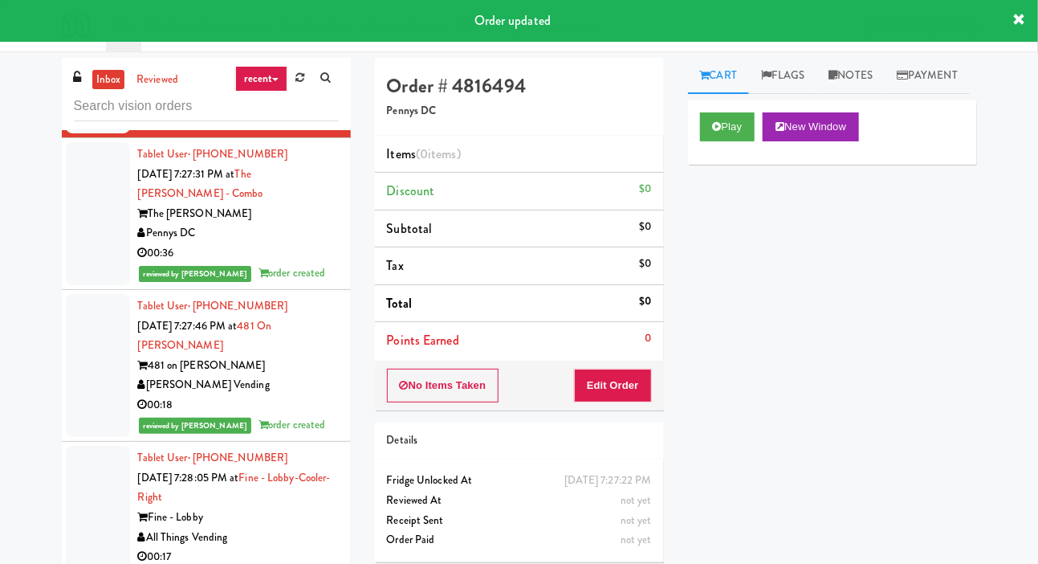
scroll to position [9257, 0]
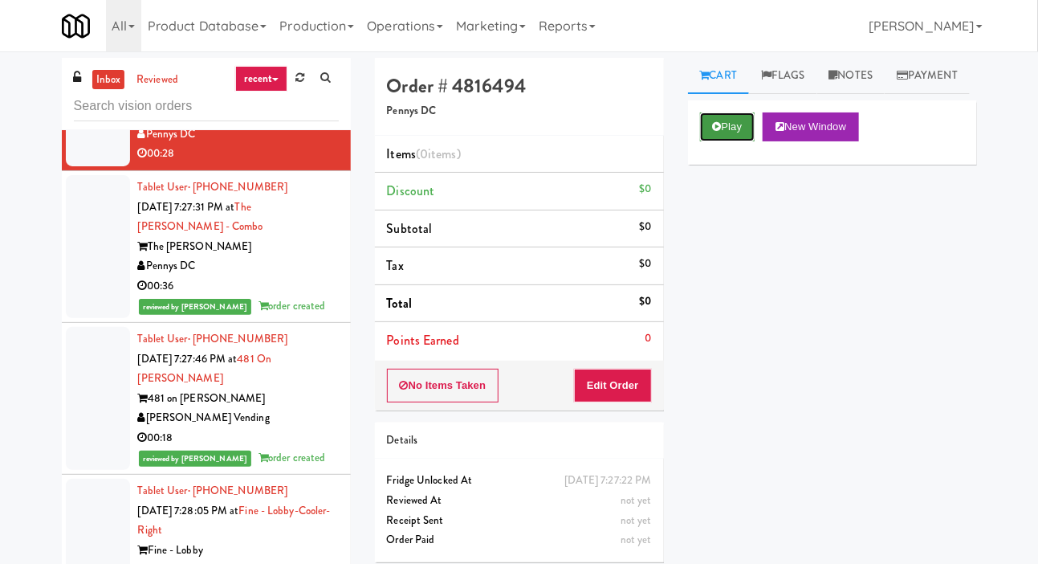
click at [726, 141] on button "Play" at bounding box center [727, 126] width 55 height 29
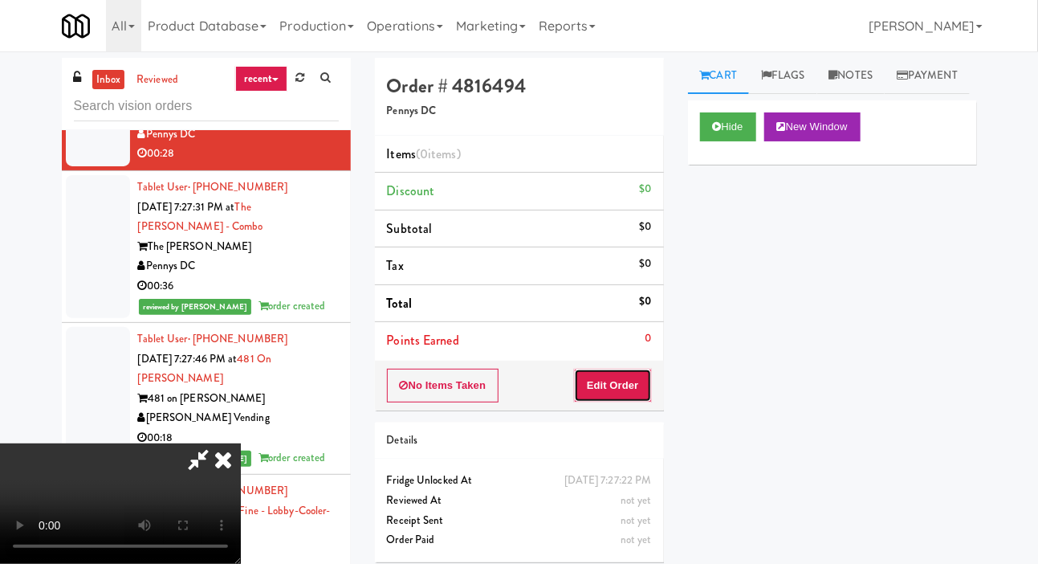
click at [635, 382] on button "Edit Order" at bounding box center [613, 386] width 78 height 34
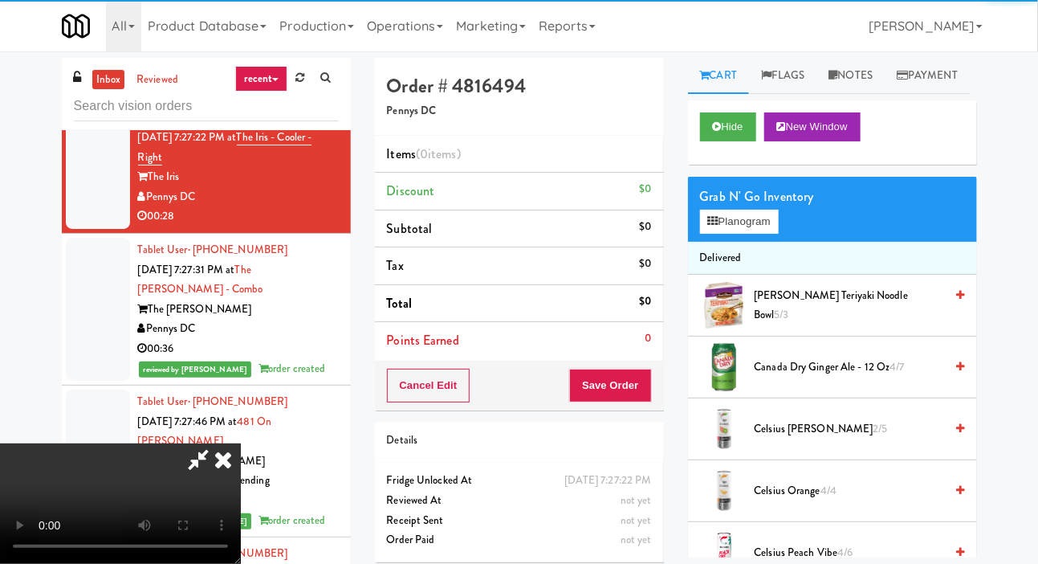
scroll to position [9190, 0]
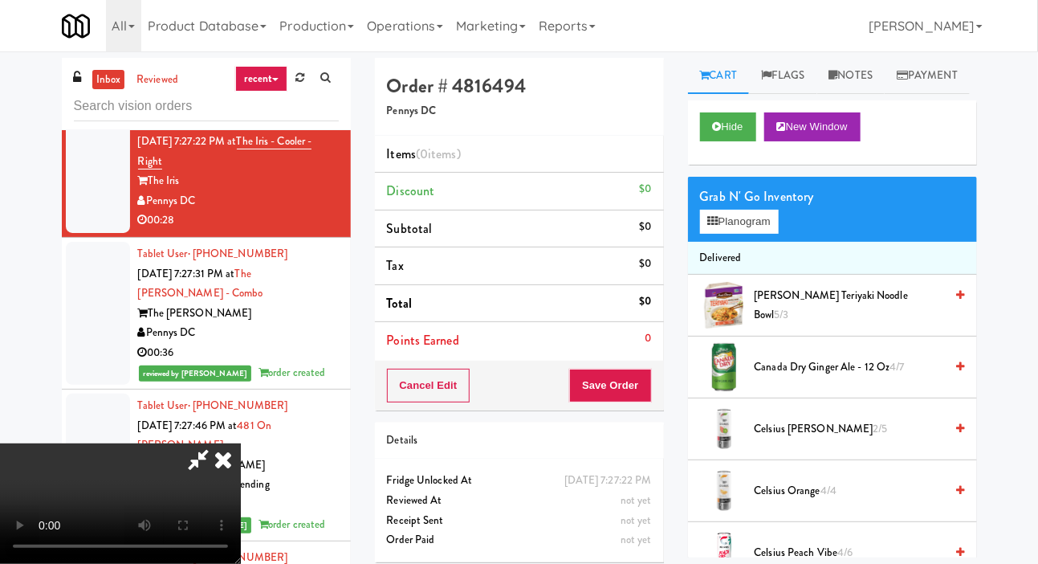
click at [833, 377] on span "Canada Dry Ginger Ale - 12 oz 4/7" at bounding box center [850, 367] width 190 height 20
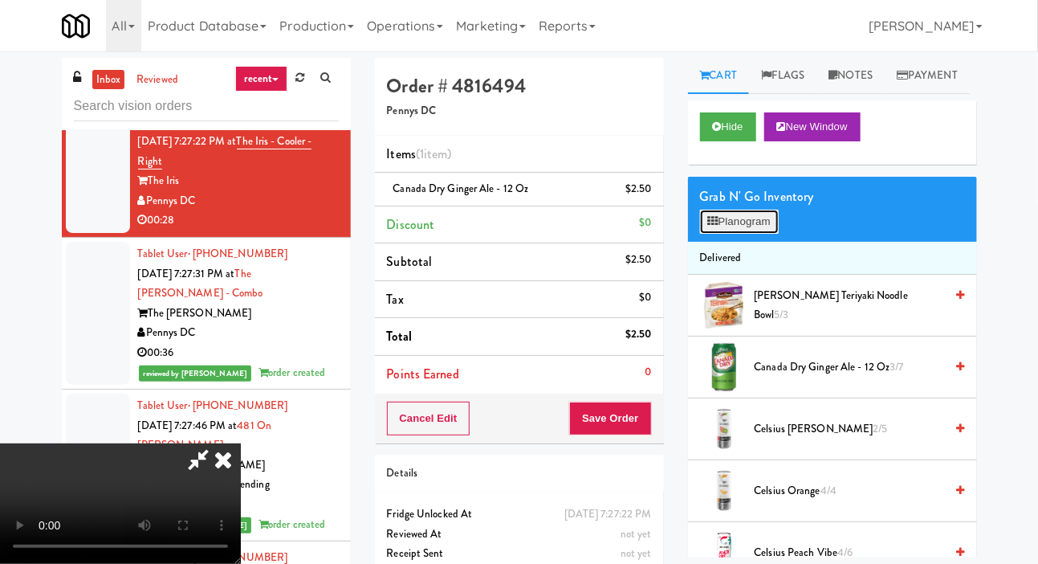
click at [764, 234] on button "Planogram" at bounding box center [739, 222] width 79 height 24
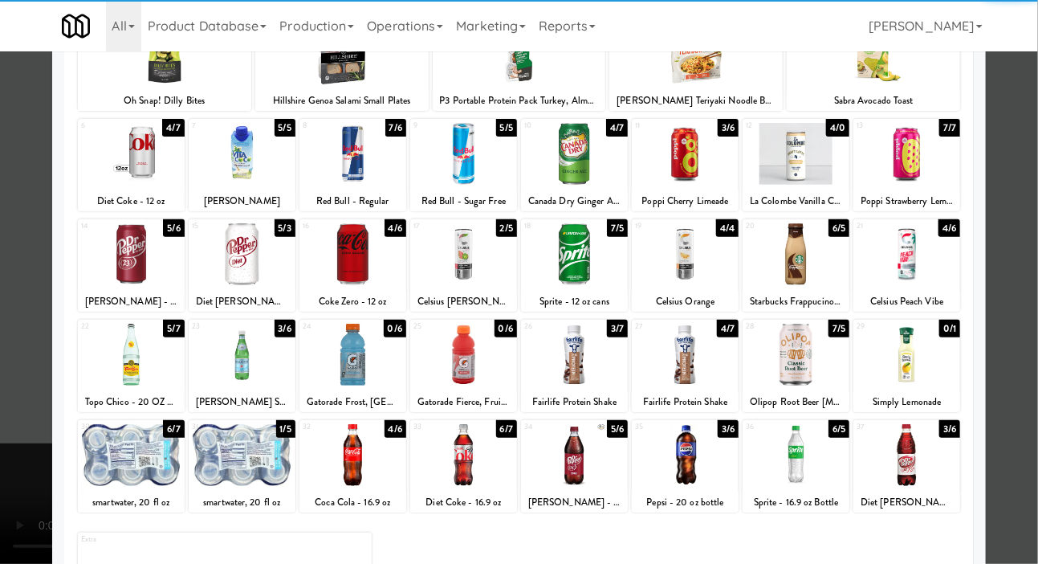
scroll to position [138, 0]
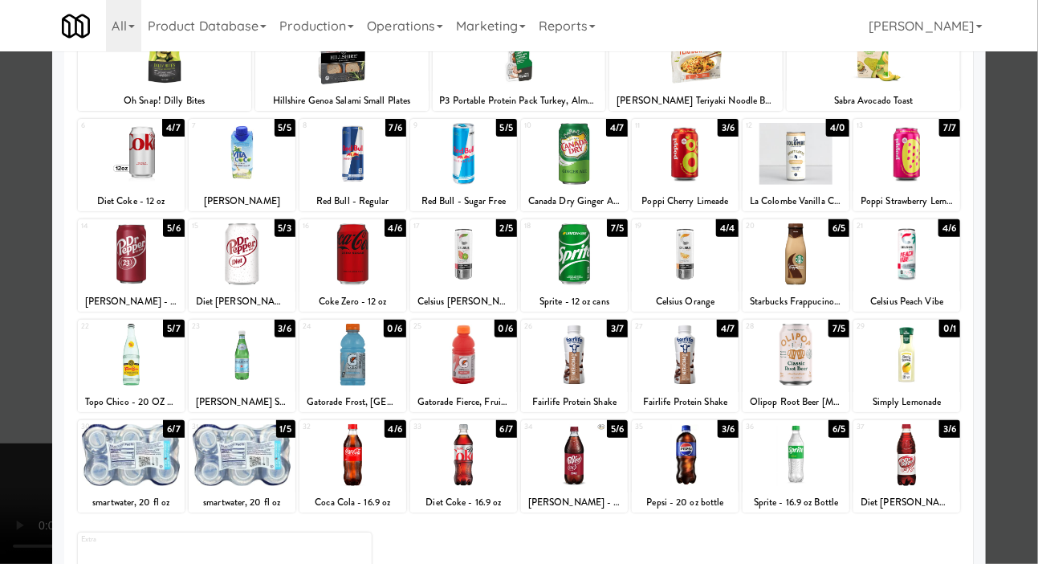
click at [811, 366] on div at bounding box center [796, 355] width 107 height 62
click at [28, 380] on div at bounding box center [519, 282] width 1038 height 564
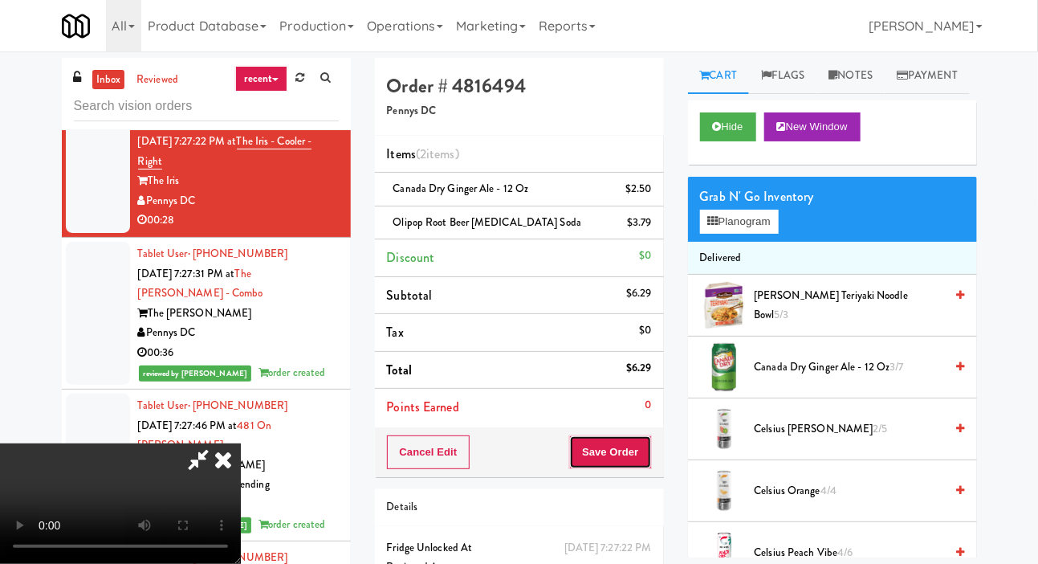
click at [646, 435] on button "Save Order" at bounding box center [610, 452] width 82 height 34
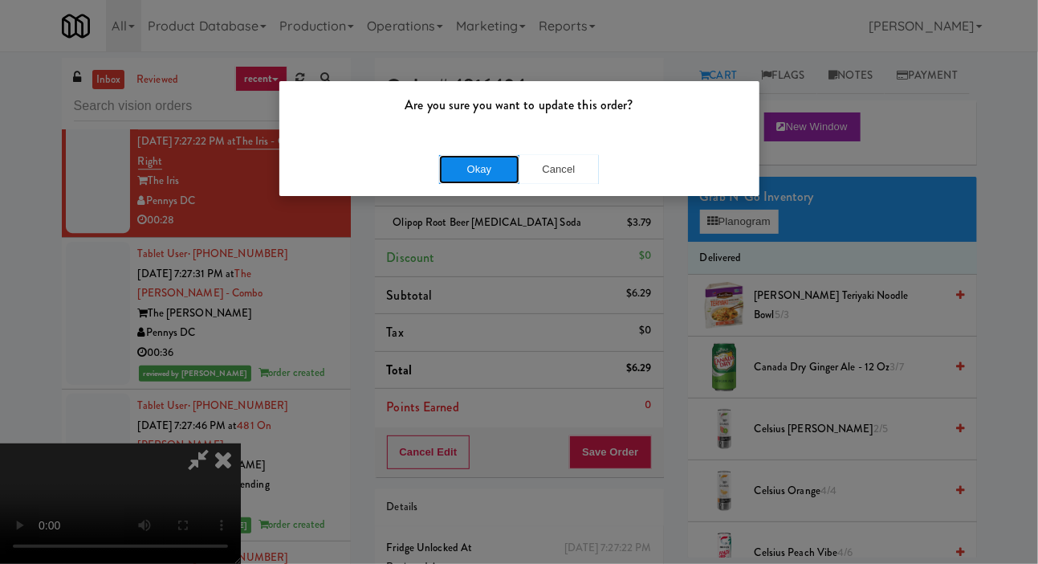
click at [481, 182] on button "Okay" at bounding box center [479, 169] width 80 height 29
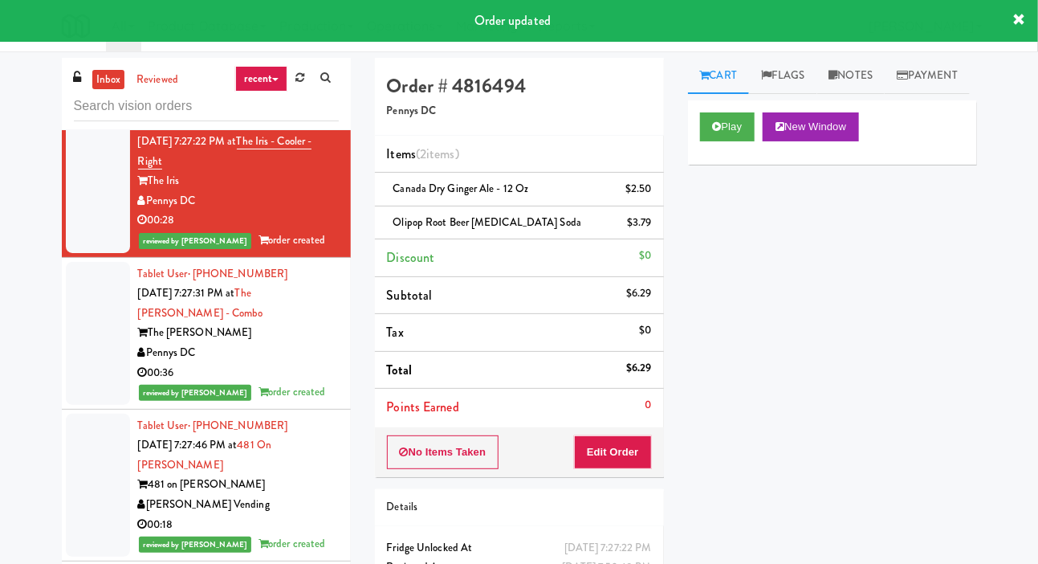
click at [94, 100] on div at bounding box center [98, 49] width 64 height 104
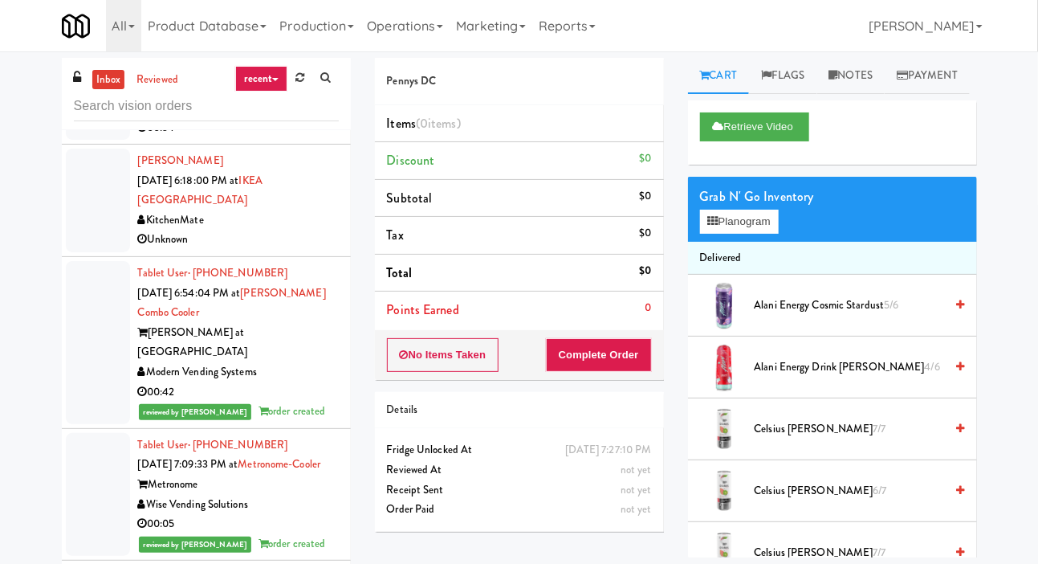
scroll to position [4548, 0]
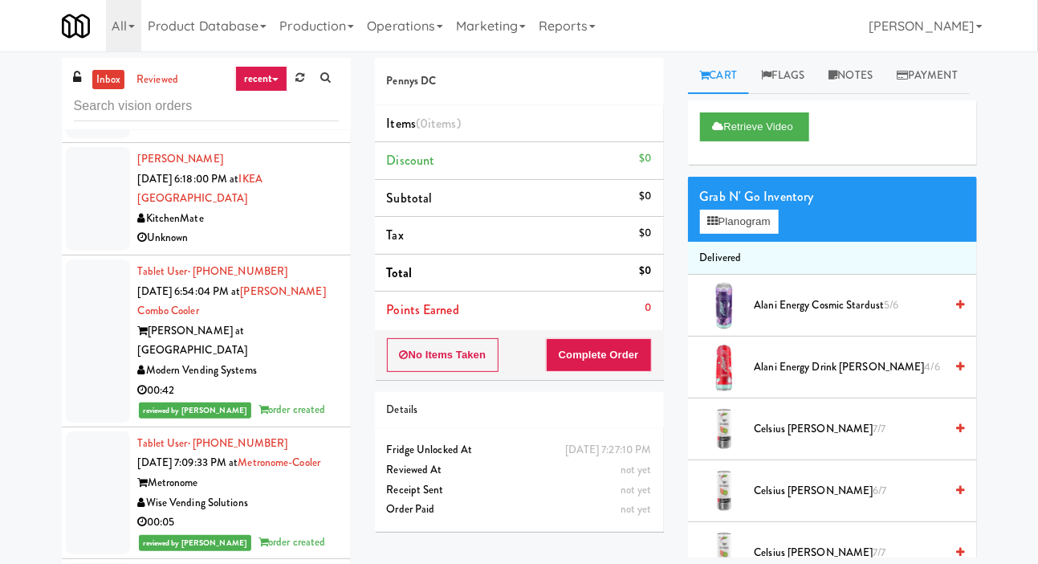
click at [89, 251] on div at bounding box center [98, 199] width 64 height 104
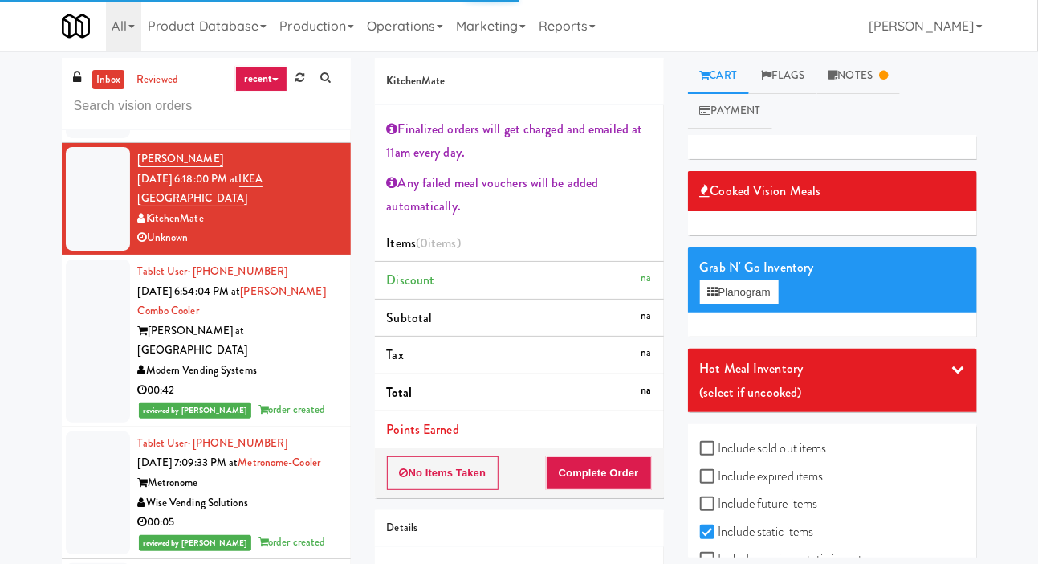
click at [85, 138] on div at bounding box center [98, 87] width 64 height 104
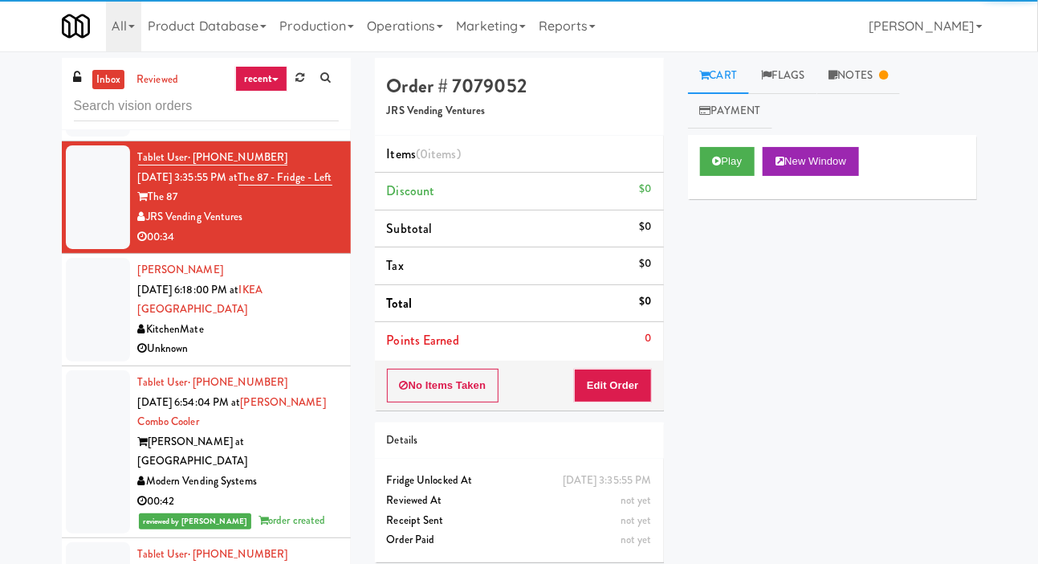
scroll to position [4440, 0]
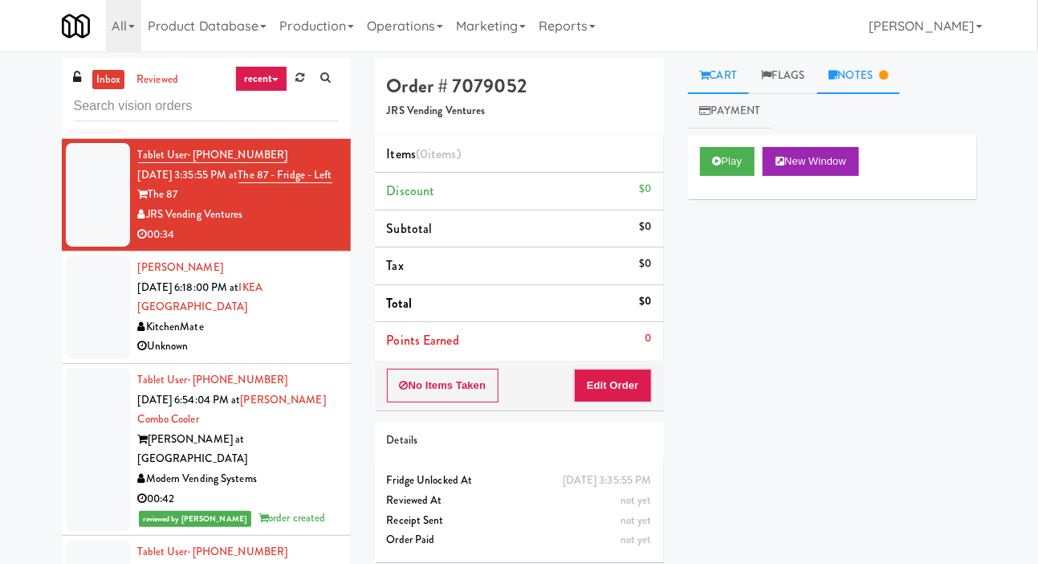
click at [883, 80] on link "Notes" at bounding box center [859, 76] width 84 height 36
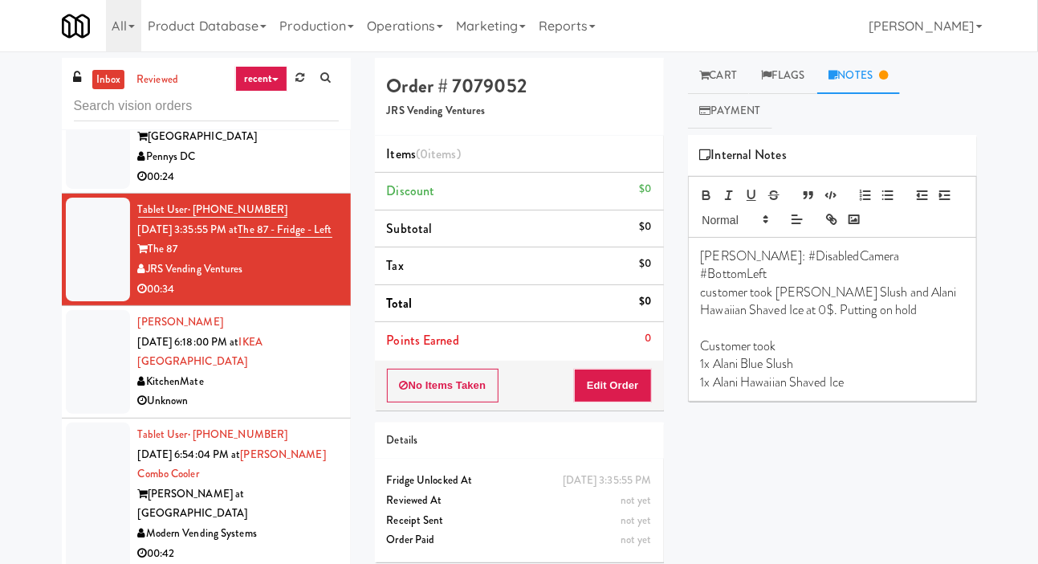
scroll to position [4352, 0]
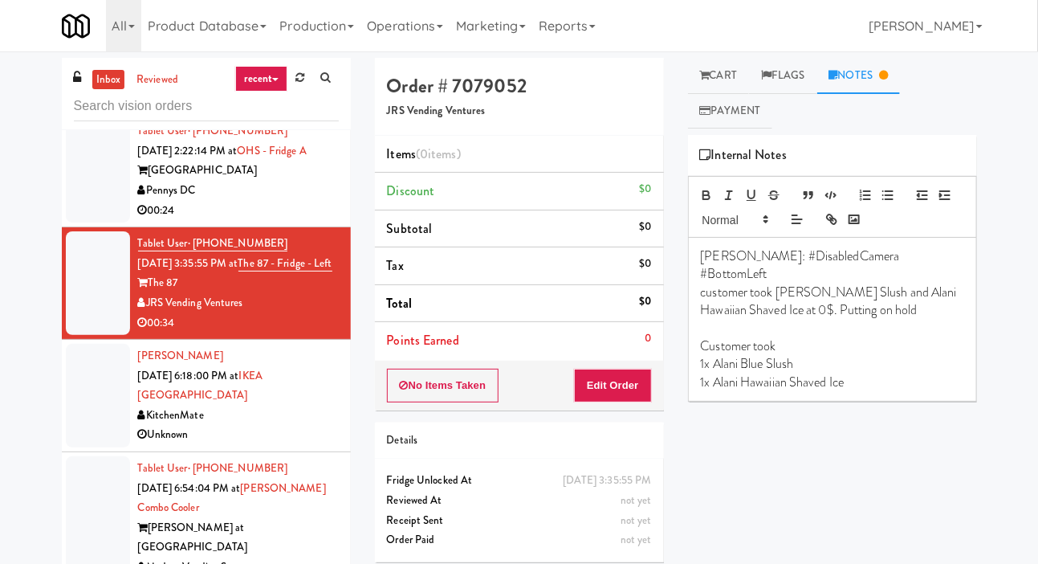
click at [81, 222] on div at bounding box center [98, 171] width 64 height 104
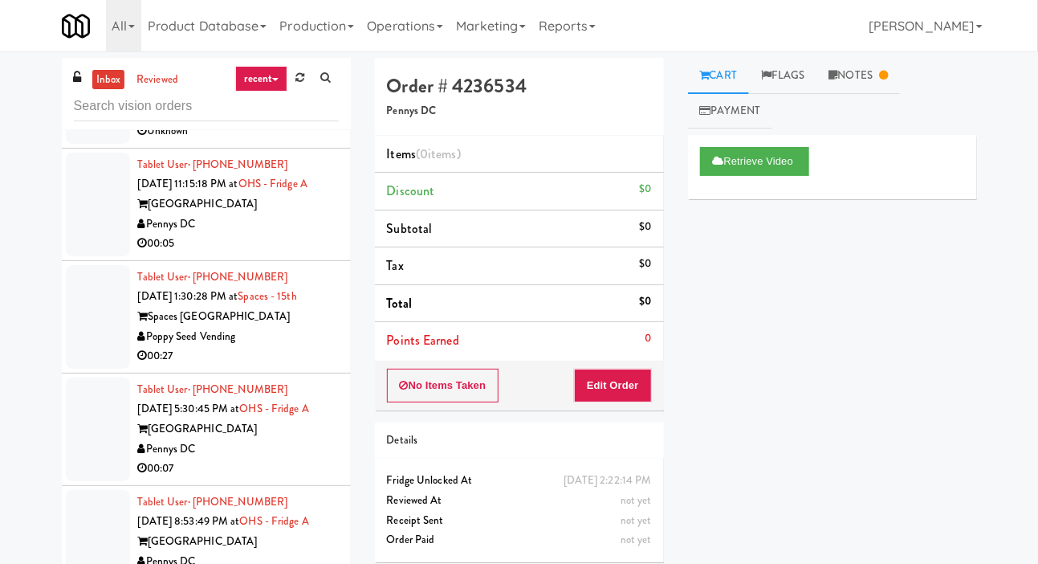
scroll to position [487, 0]
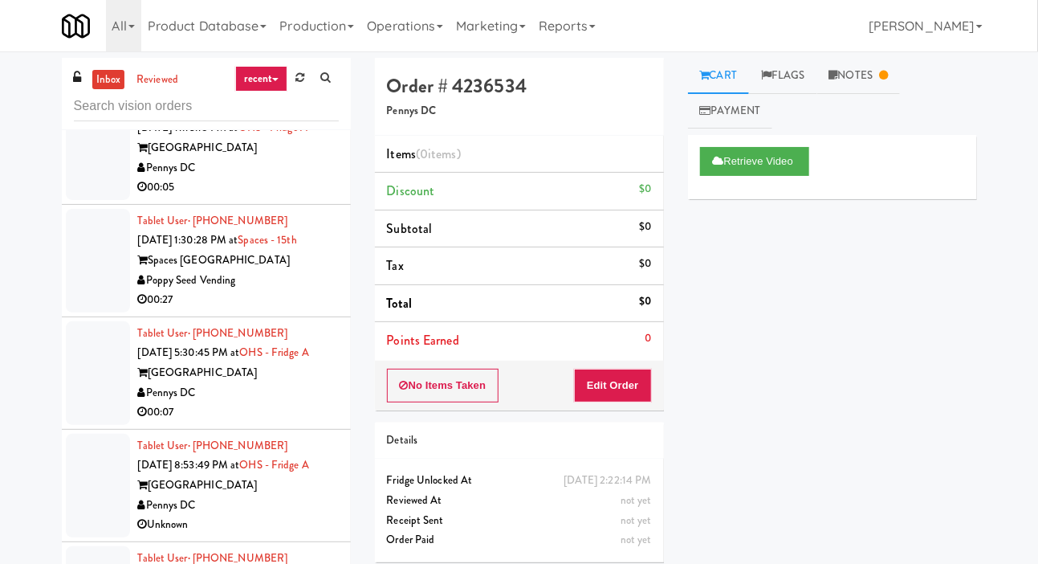
click at [75, 178] on div at bounding box center [98, 148] width 64 height 104
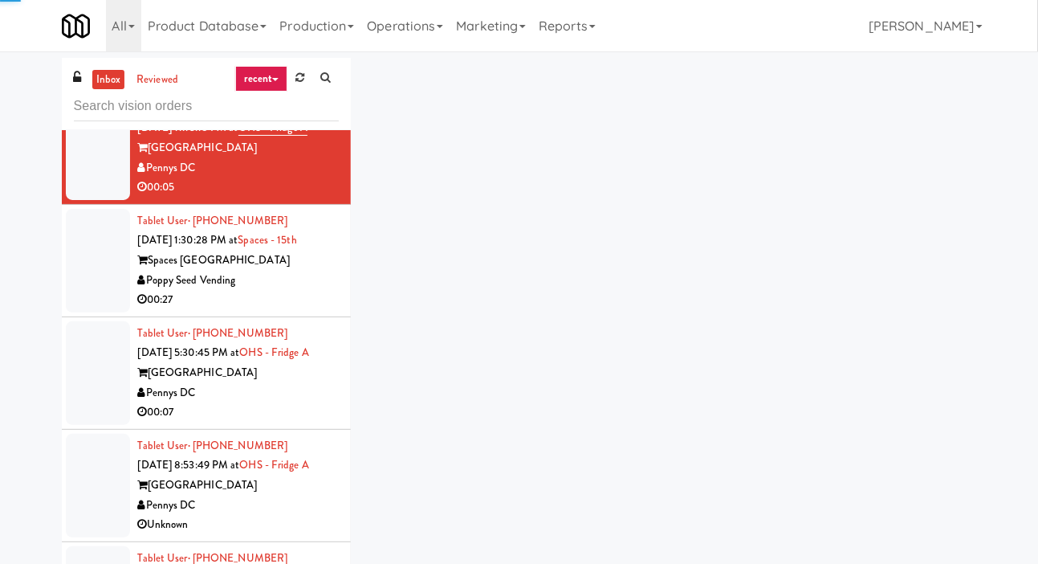
click at [77, 264] on div at bounding box center [98, 261] width 64 height 104
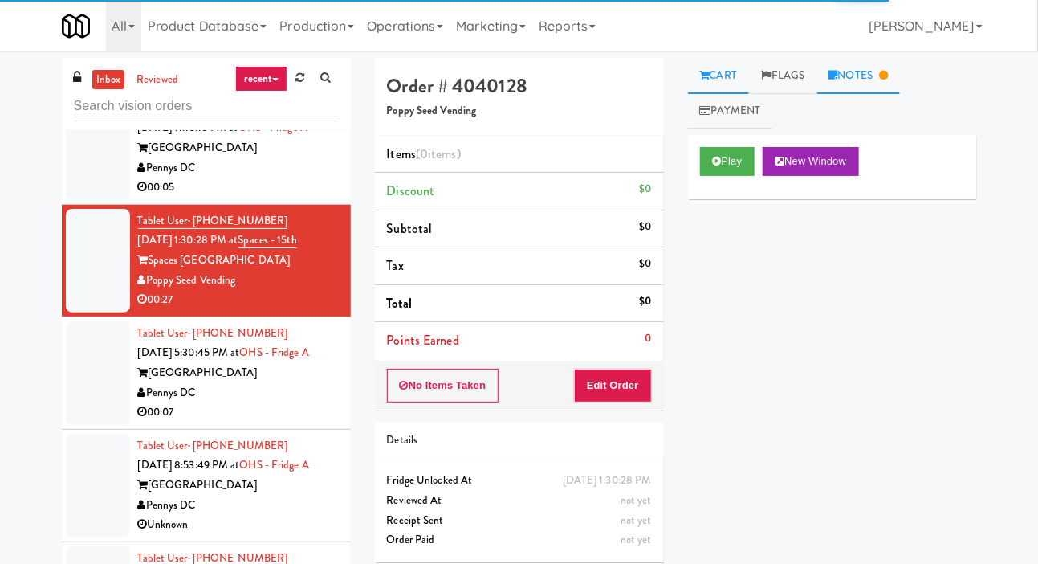
click at [871, 74] on link "Notes" at bounding box center [859, 76] width 84 height 36
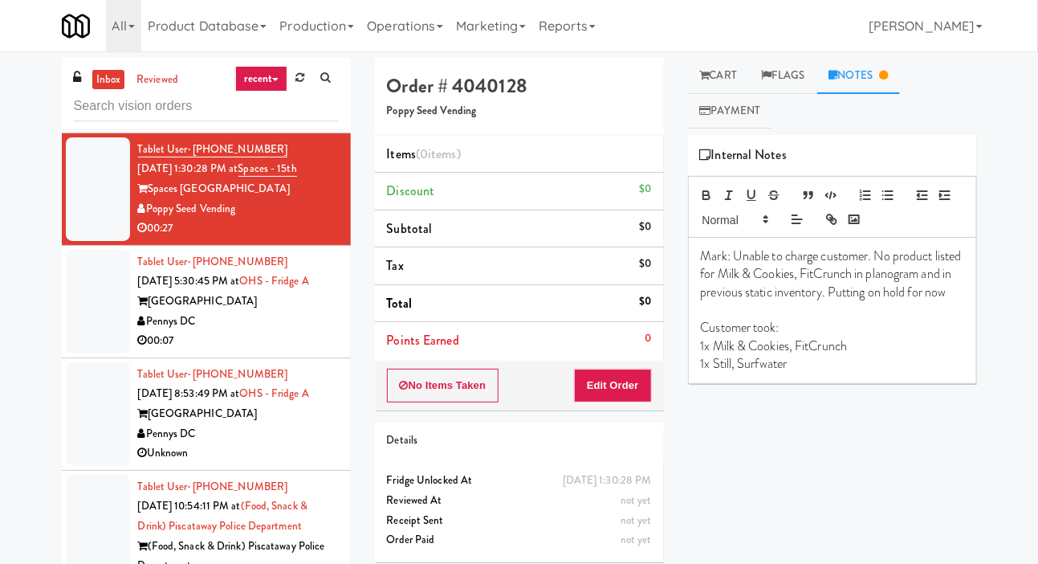
click at [71, 279] on div at bounding box center [98, 302] width 64 height 104
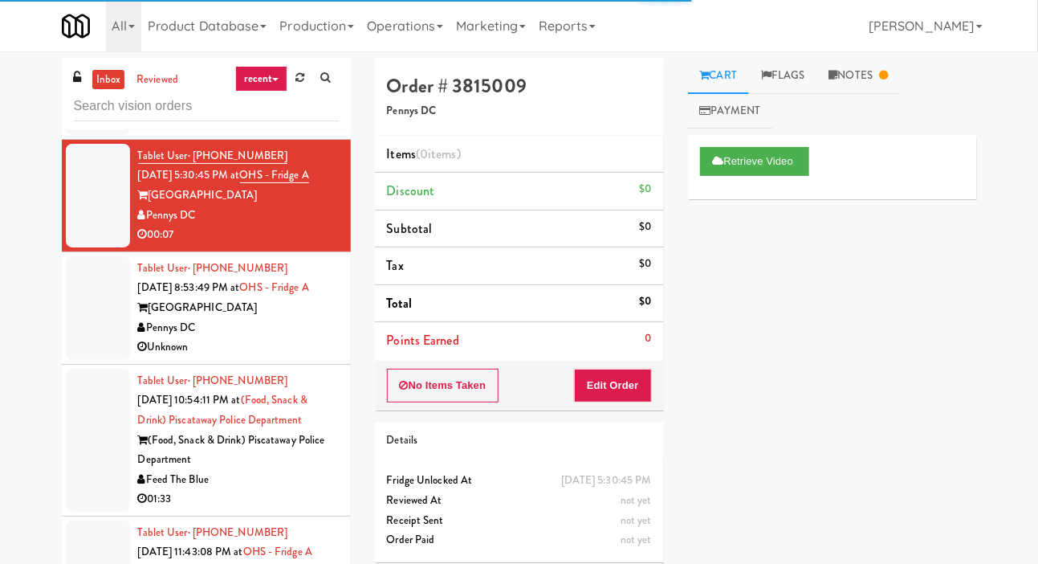
click at [71, 310] on div at bounding box center [98, 308] width 64 height 104
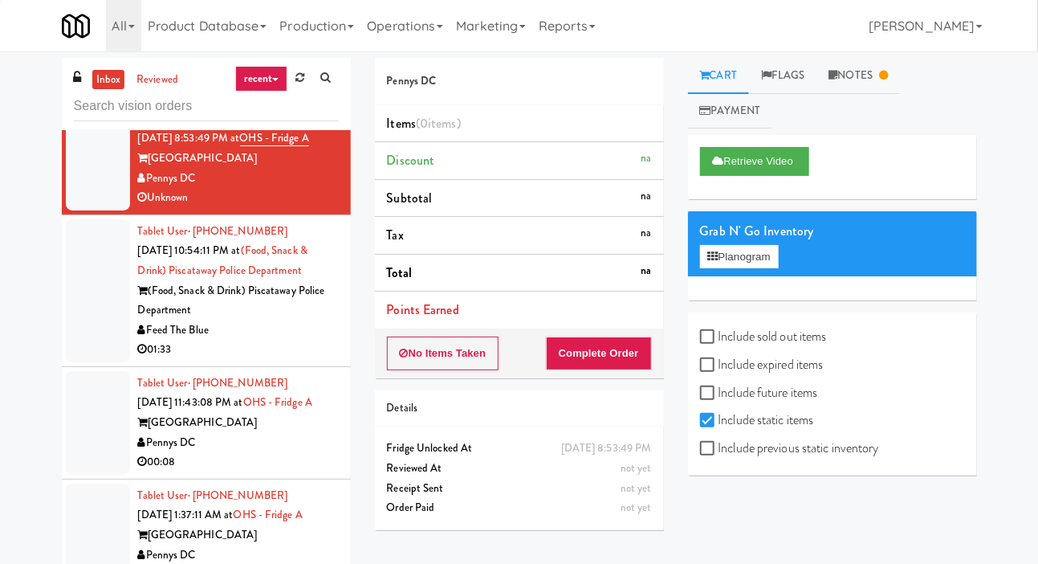
click at [75, 275] on div at bounding box center [98, 290] width 64 height 143
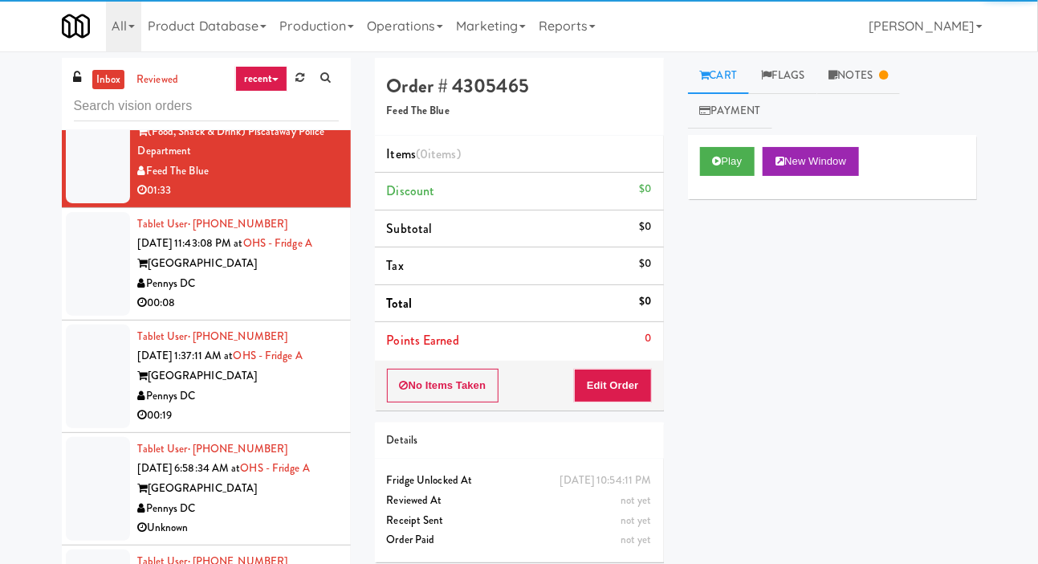
click at [72, 288] on div at bounding box center [98, 264] width 64 height 104
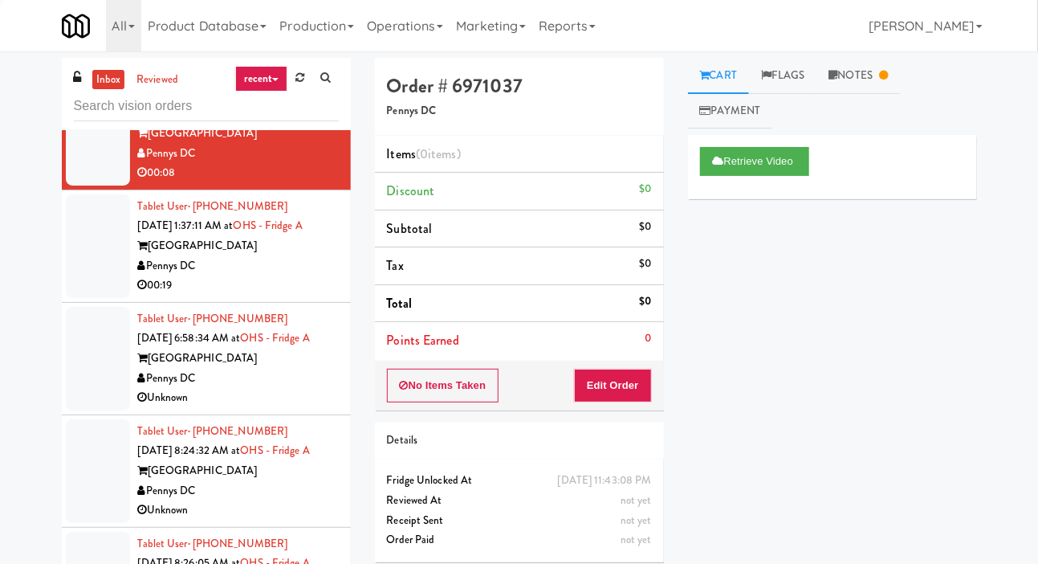
click at [80, 279] on div at bounding box center [98, 246] width 64 height 104
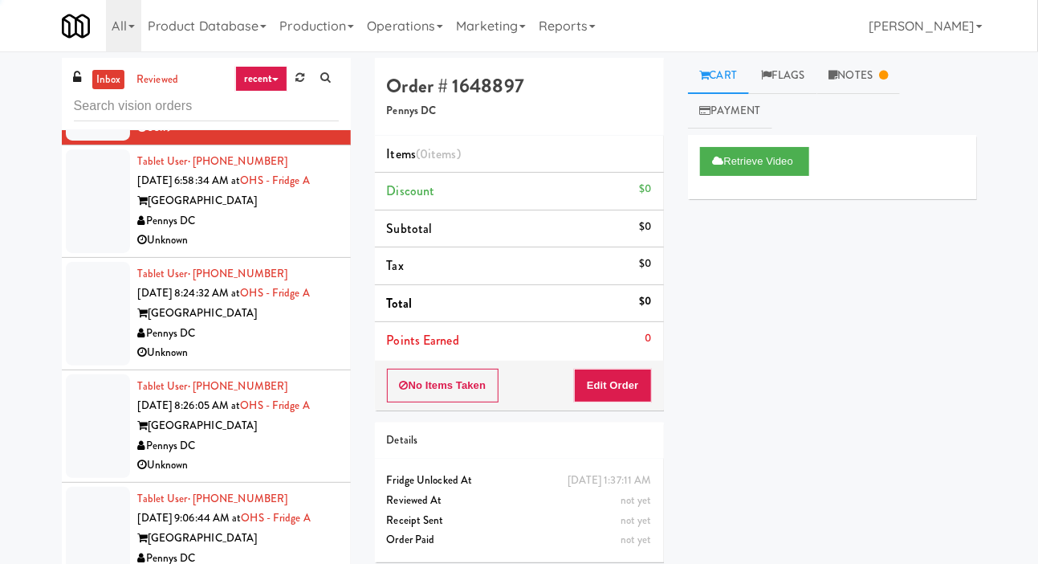
click at [81, 284] on div at bounding box center [98, 314] width 64 height 104
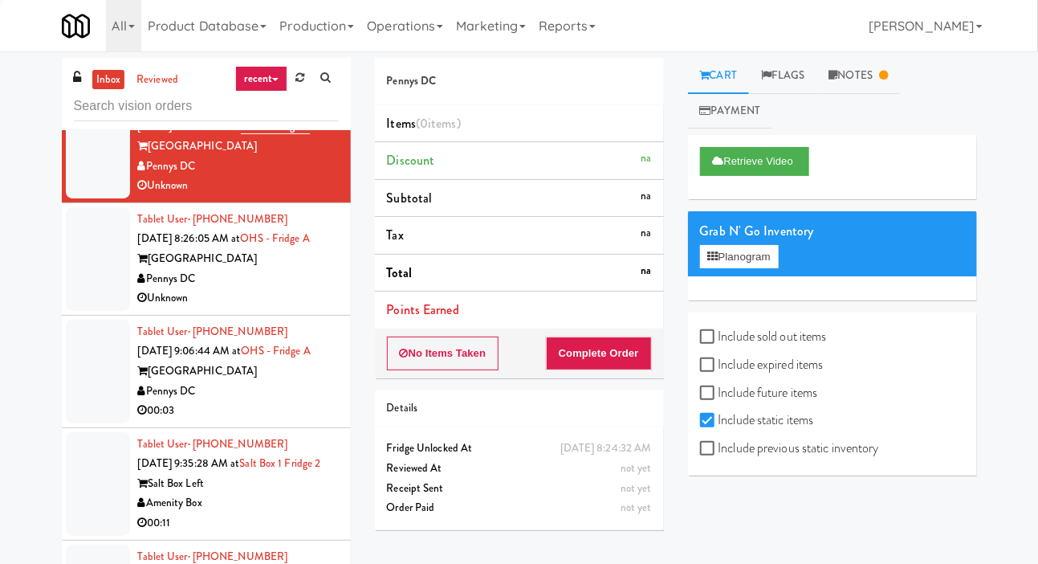
click at [80, 307] on div at bounding box center [98, 259] width 64 height 104
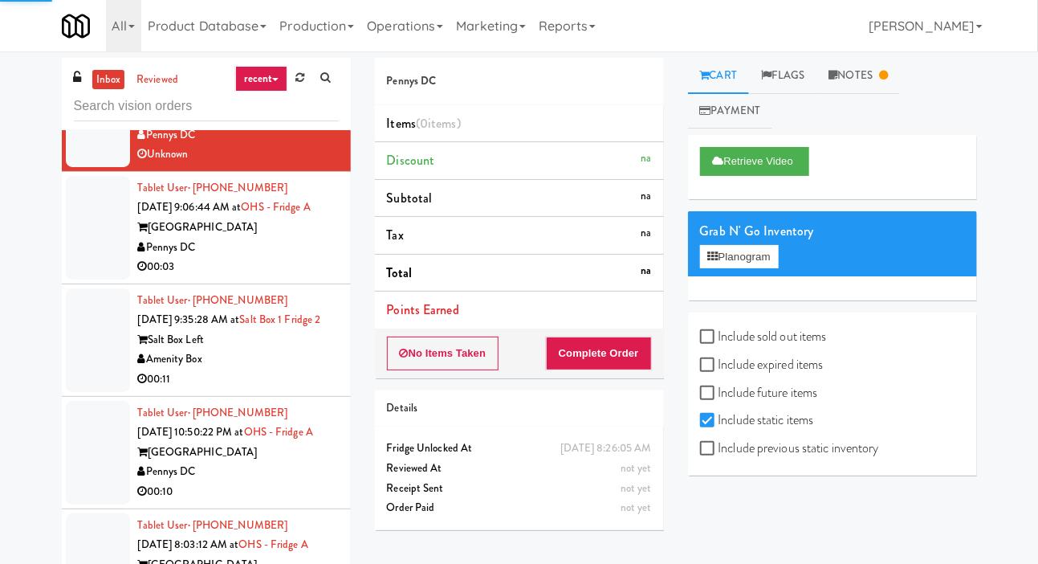
click at [83, 251] on div at bounding box center [98, 228] width 64 height 104
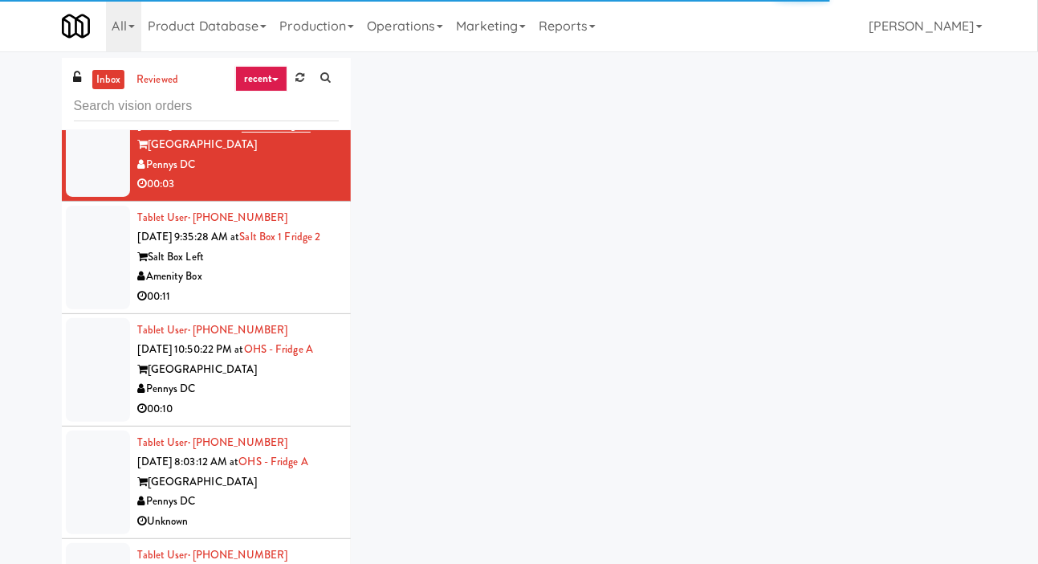
scroll to position [1698, 0]
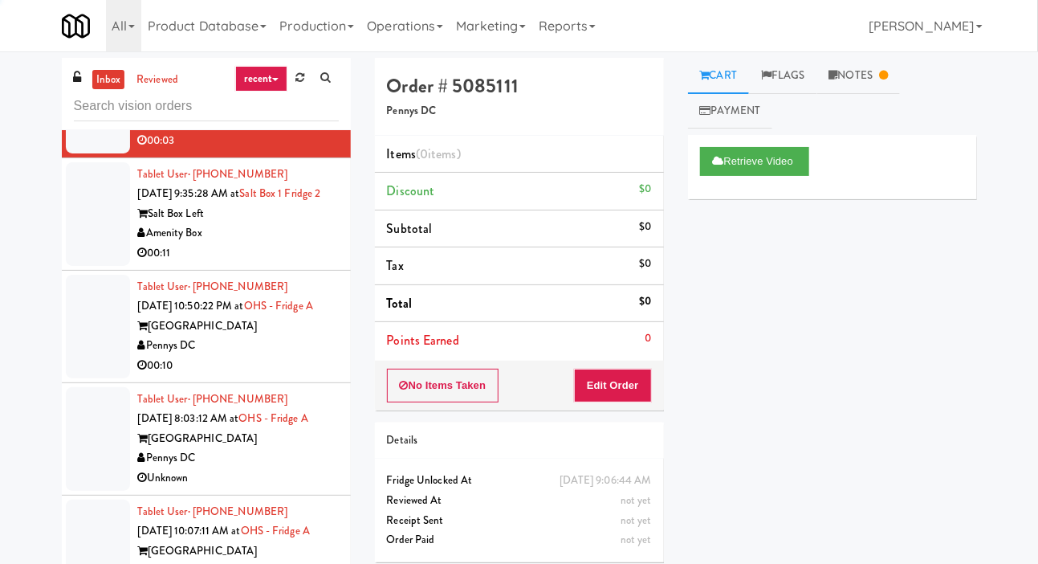
click at [84, 258] on div at bounding box center [98, 214] width 64 height 104
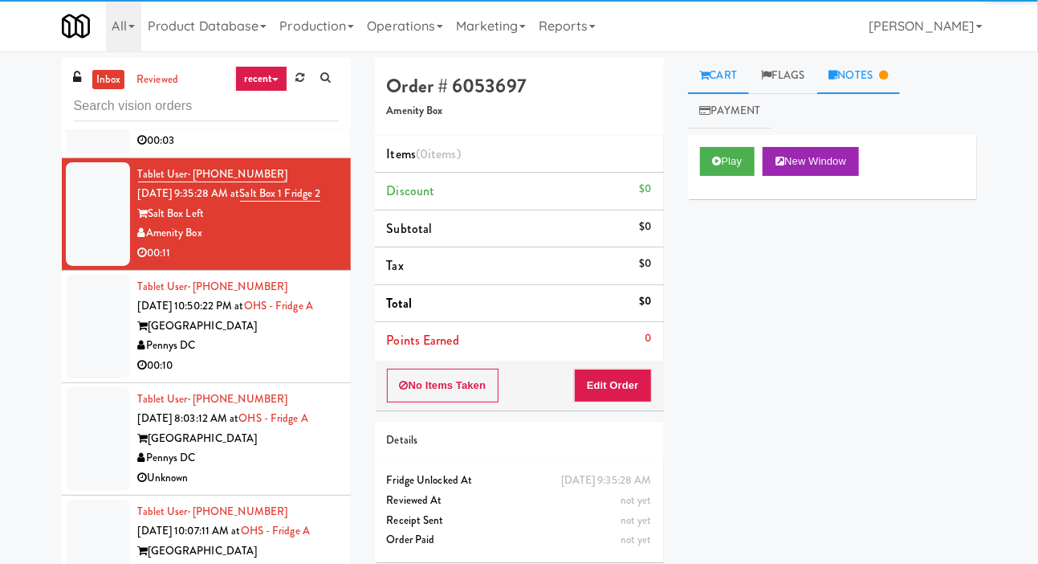
click at [861, 79] on link "Notes" at bounding box center [859, 76] width 84 height 36
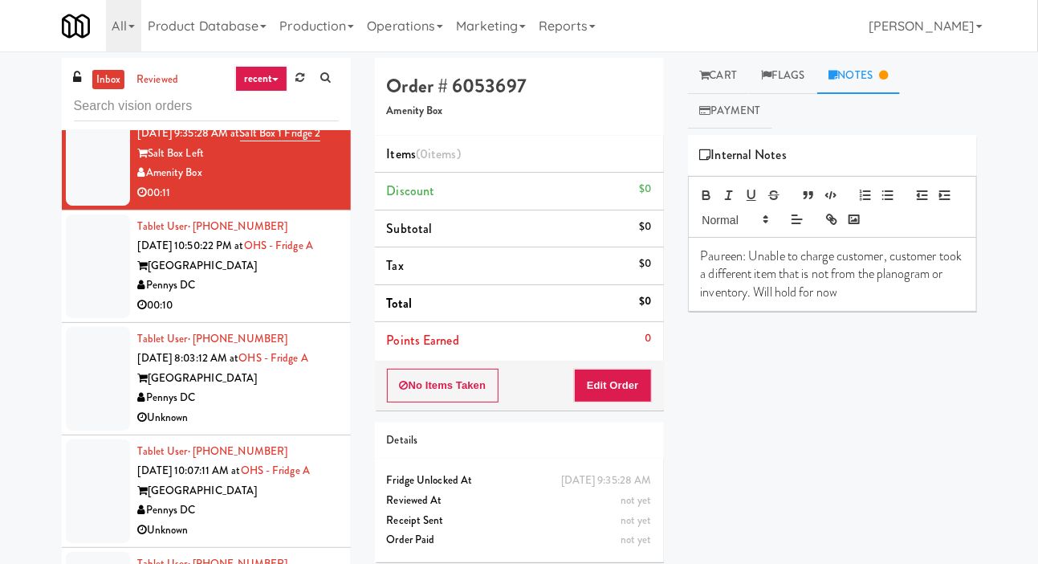
click at [80, 290] on div at bounding box center [98, 266] width 64 height 104
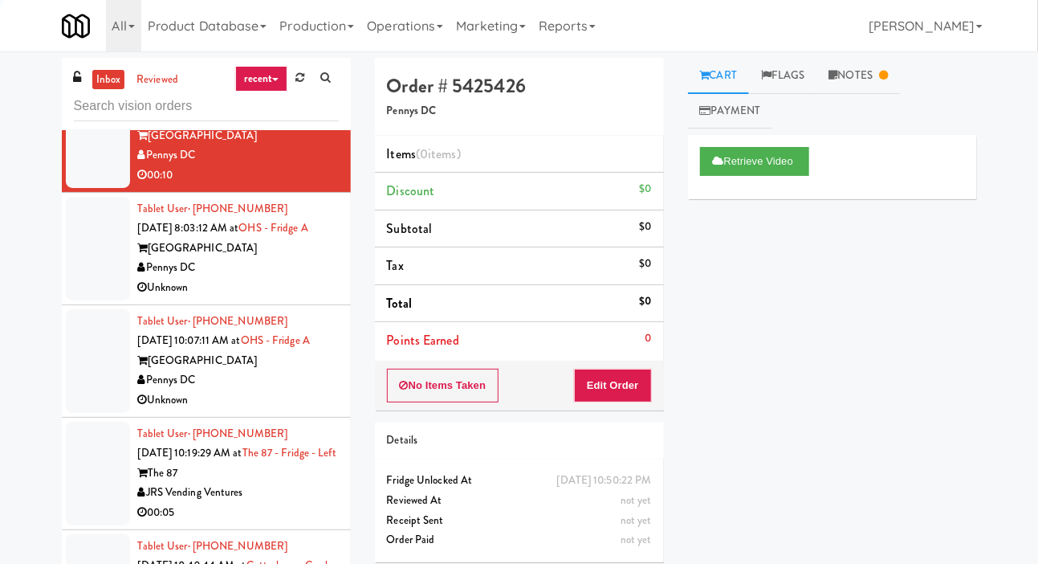
click at [81, 292] on div at bounding box center [98, 249] width 64 height 104
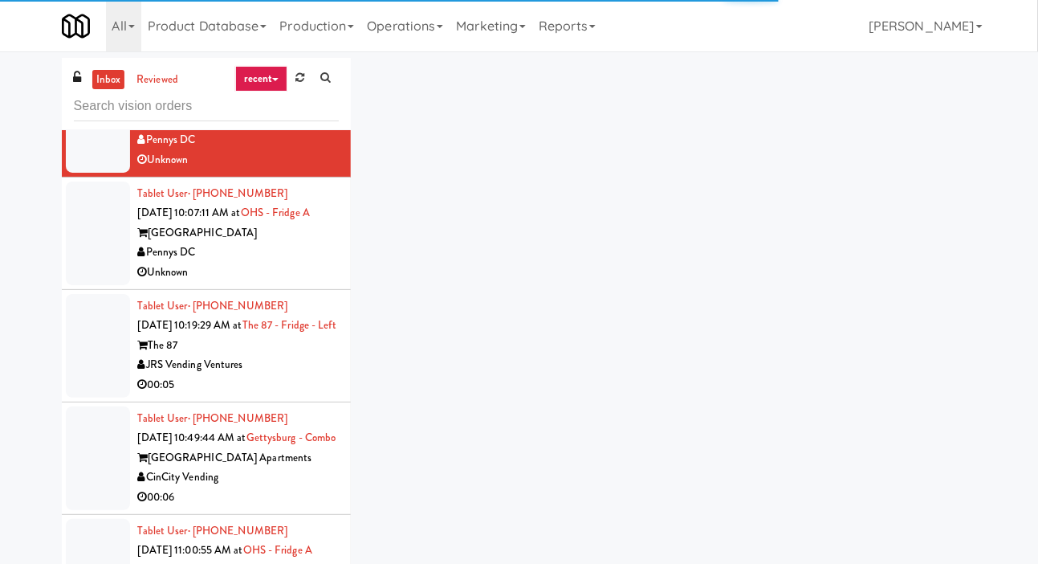
click at [75, 285] on div at bounding box center [98, 233] width 64 height 104
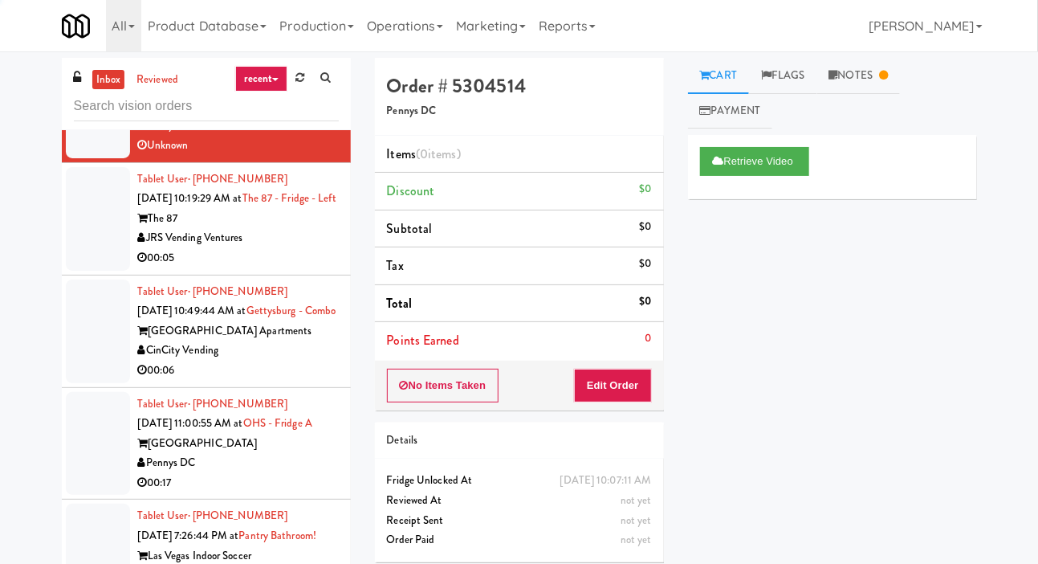
click at [76, 259] on div at bounding box center [98, 219] width 64 height 104
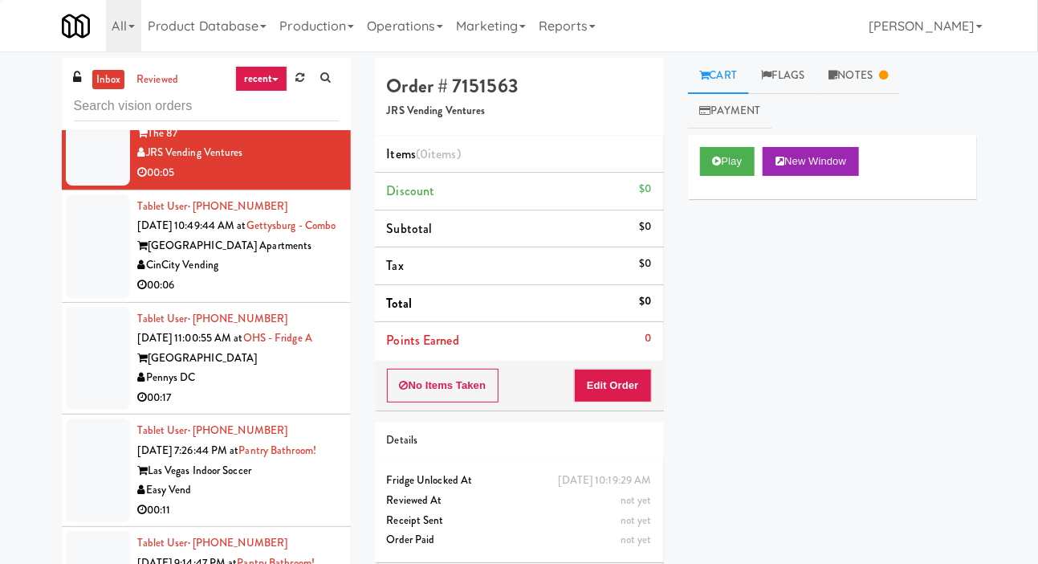
scroll to position [2227, 0]
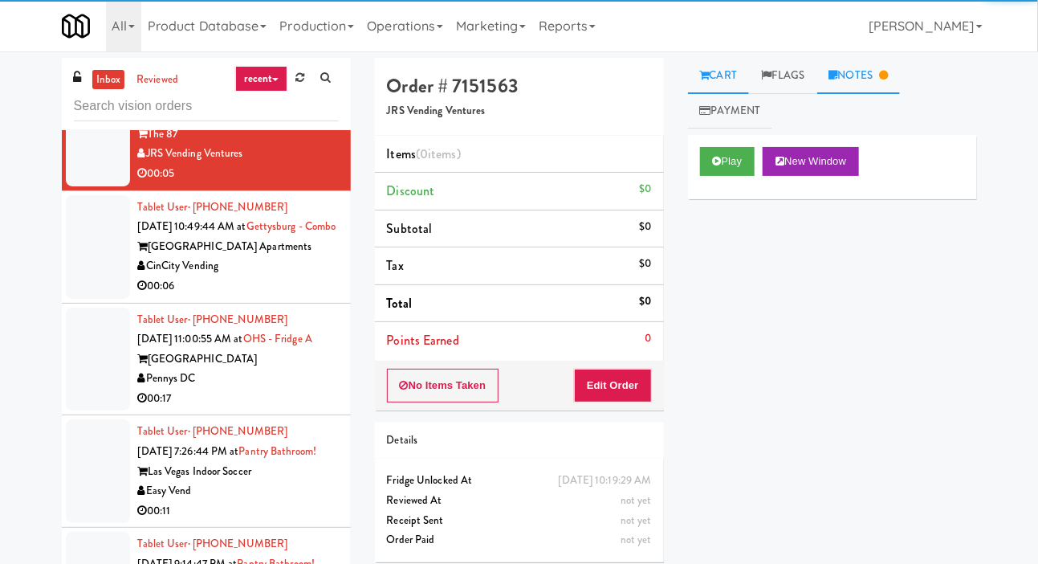
click at [875, 64] on link "Notes" at bounding box center [859, 76] width 84 height 36
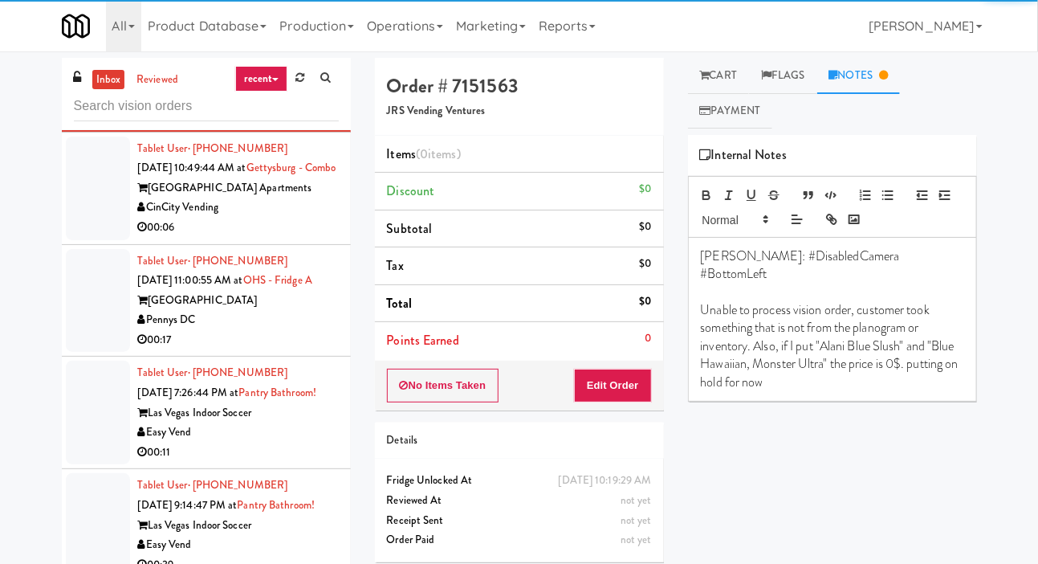
scroll to position [2311, 0]
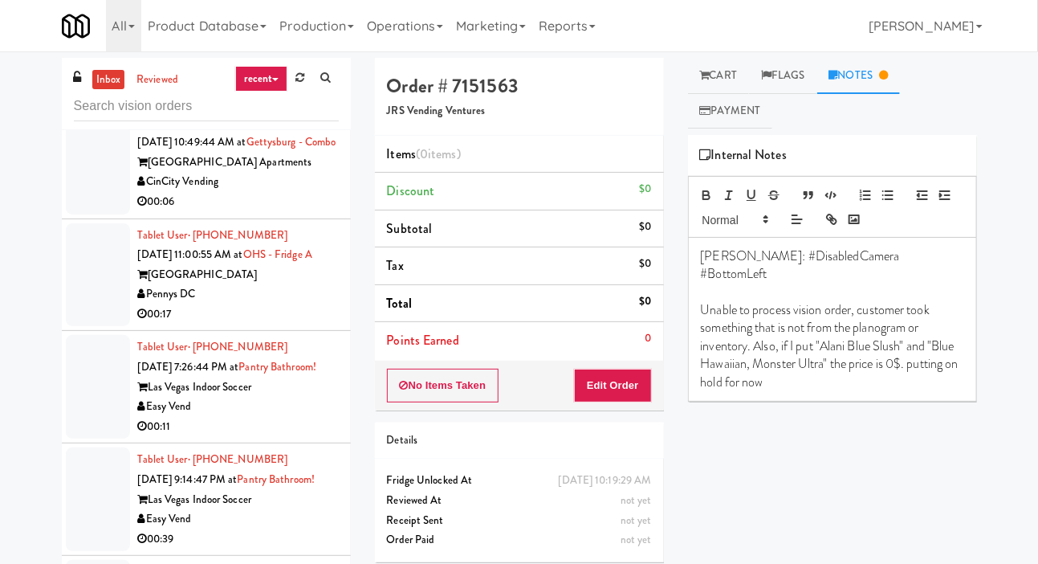
click at [80, 214] on div at bounding box center [98, 163] width 64 height 104
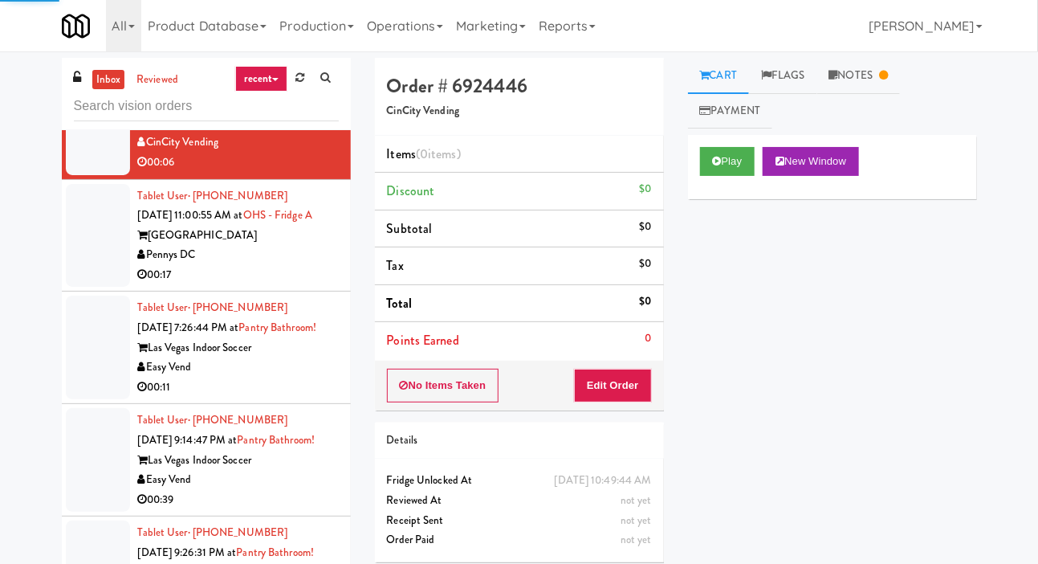
scroll to position [2373, 0]
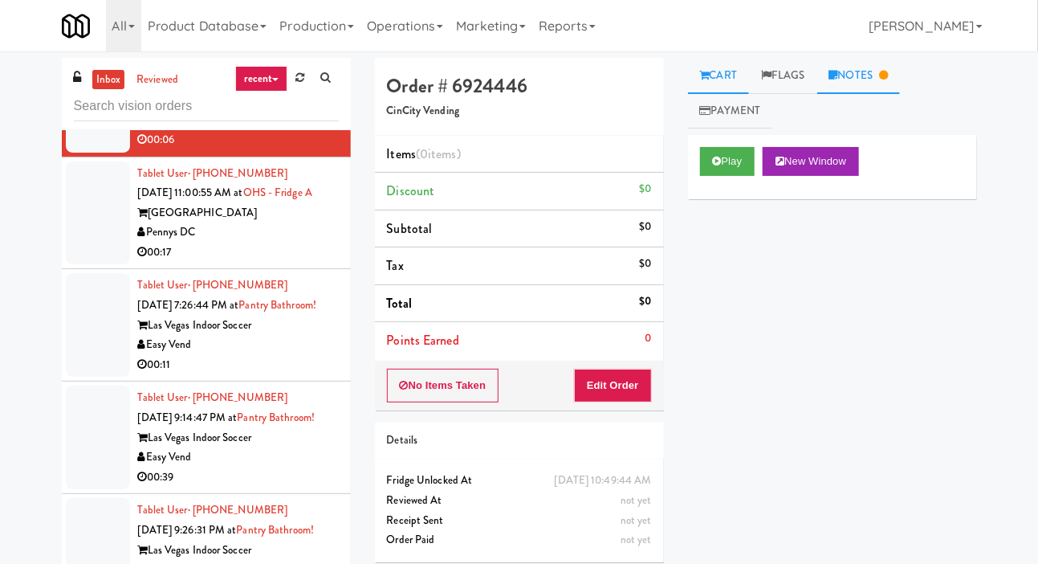
click at [877, 71] on link "Notes" at bounding box center [859, 76] width 84 height 36
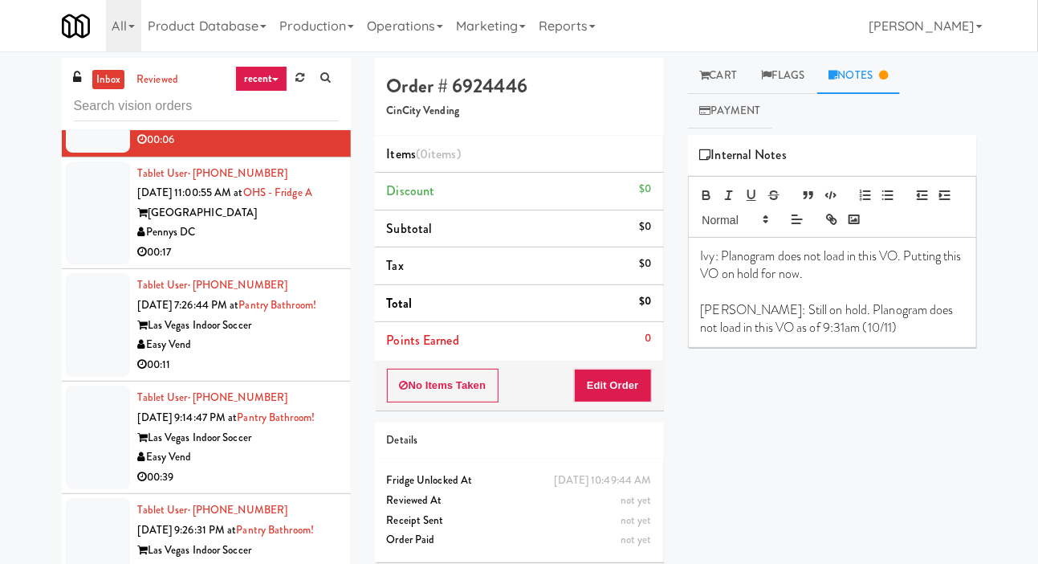
click at [78, 265] on div at bounding box center [98, 213] width 64 height 104
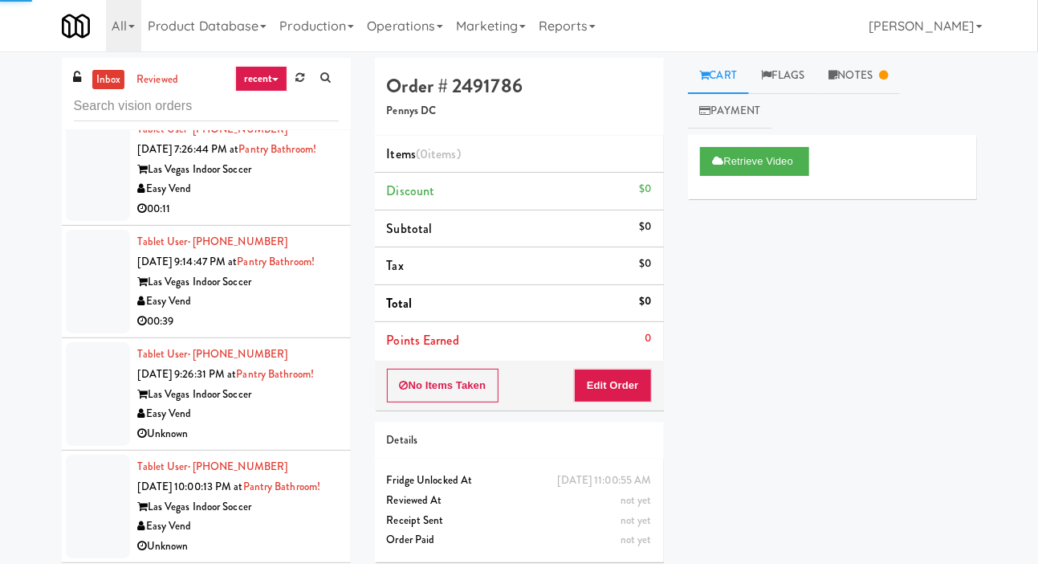
scroll to position [2569, 0]
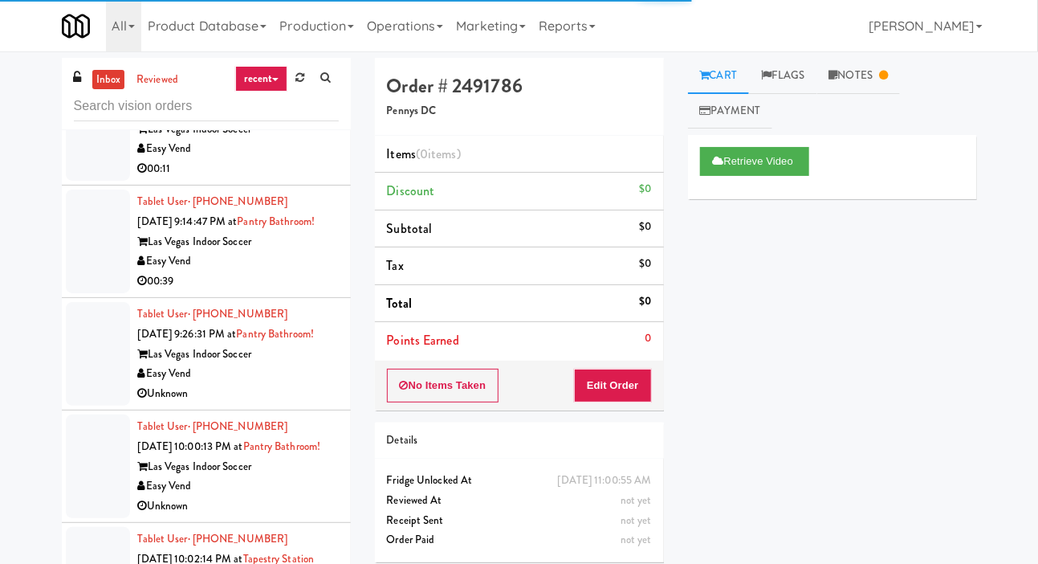
click at [87, 181] on div at bounding box center [98, 129] width 64 height 104
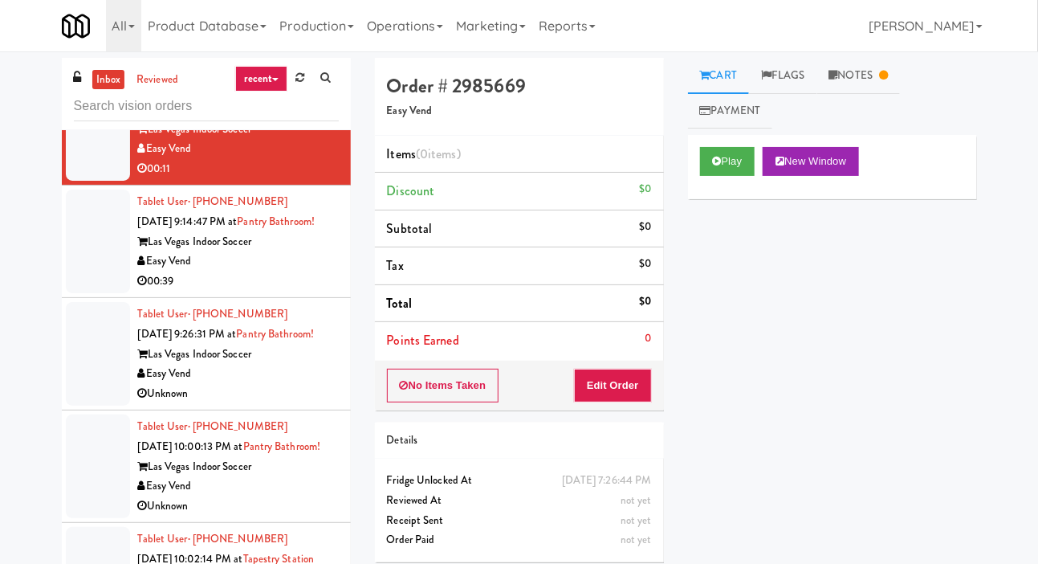
copy div "Easy Vend"
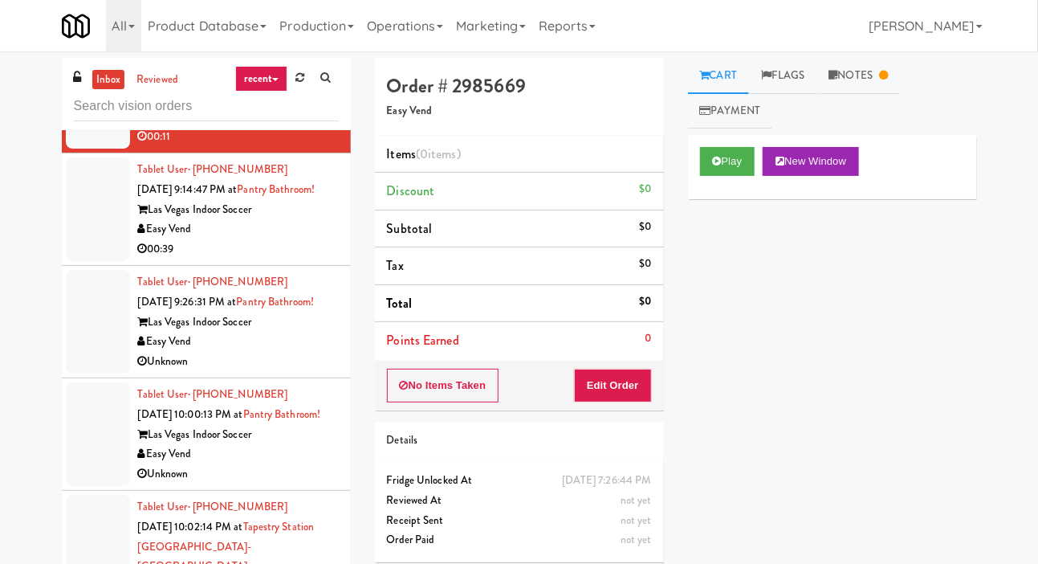
scroll to position [2603, 0]
click at [68, 259] on div at bounding box center [98, 208] width 64 height 104
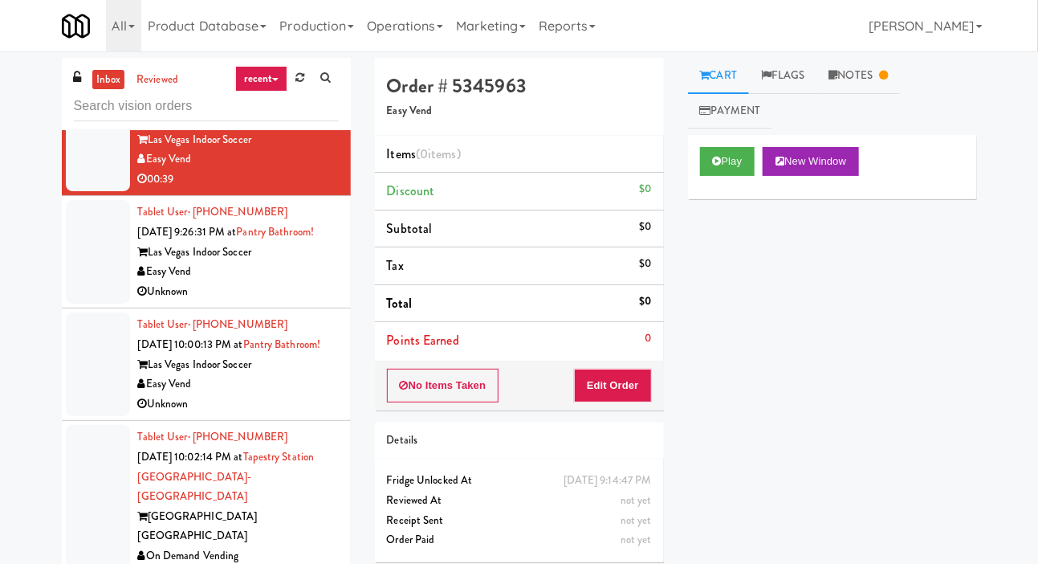
scroll to position [2705, 0]
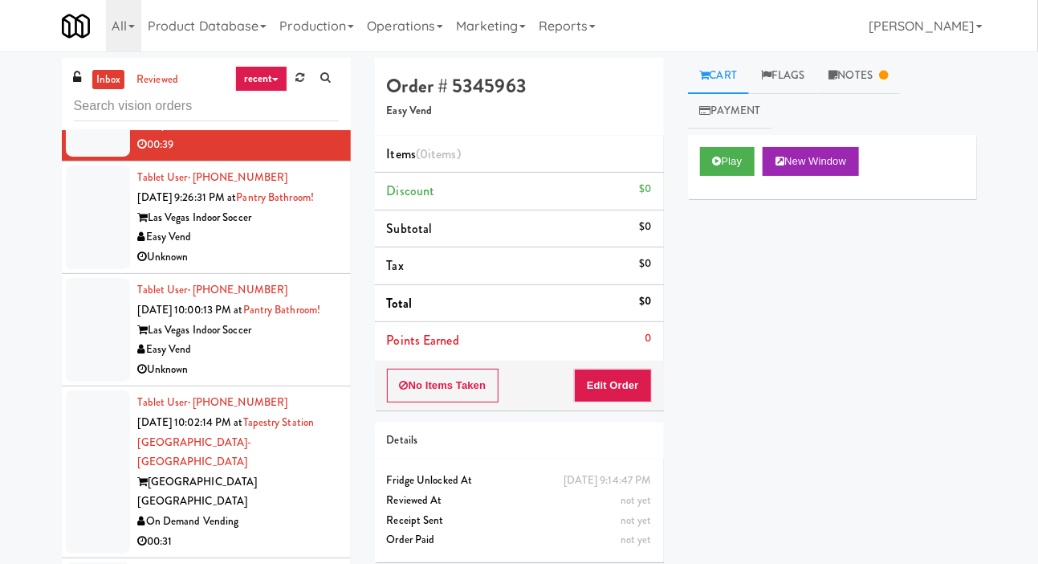
click at [80, 269] on div at bounding box center [98, 217] width 64 height 104
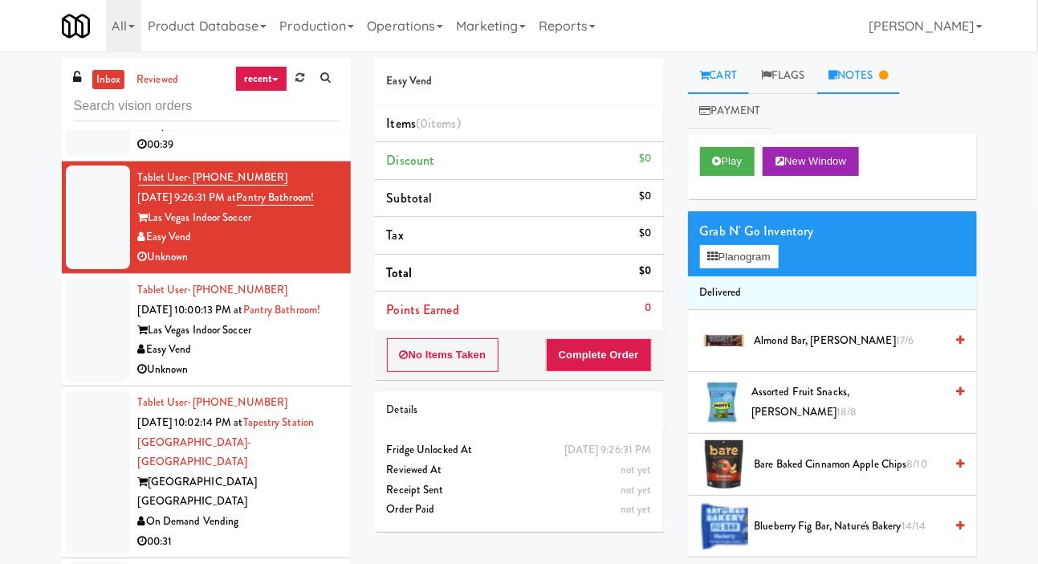
click at [887, 73] on icon at bounding box center [883, 75] width 9 height 10
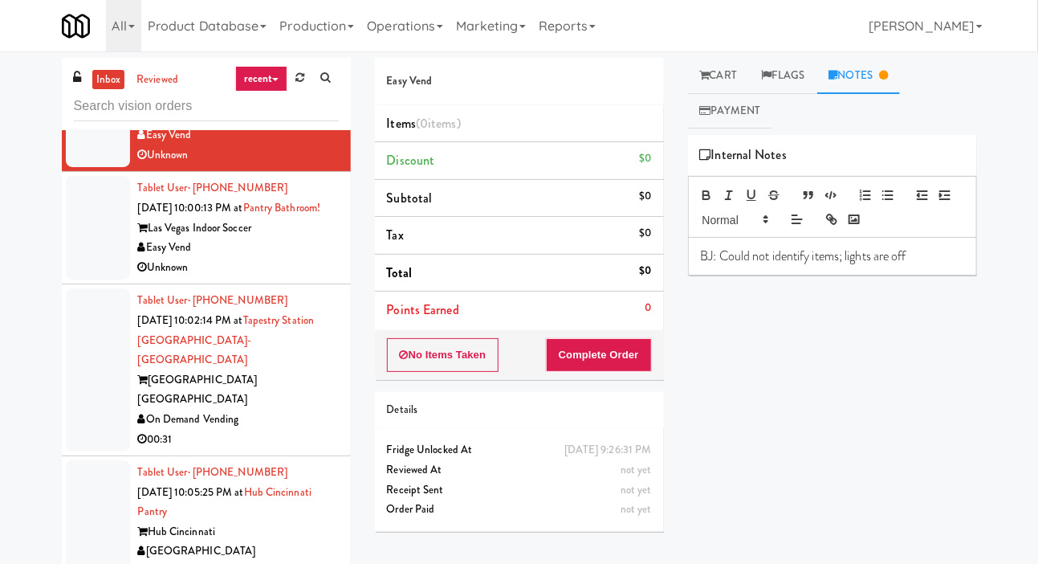
scroll to position [2806, 0]
click at [76, 281] on div at bounding box center [98, 229] width 64 height 104
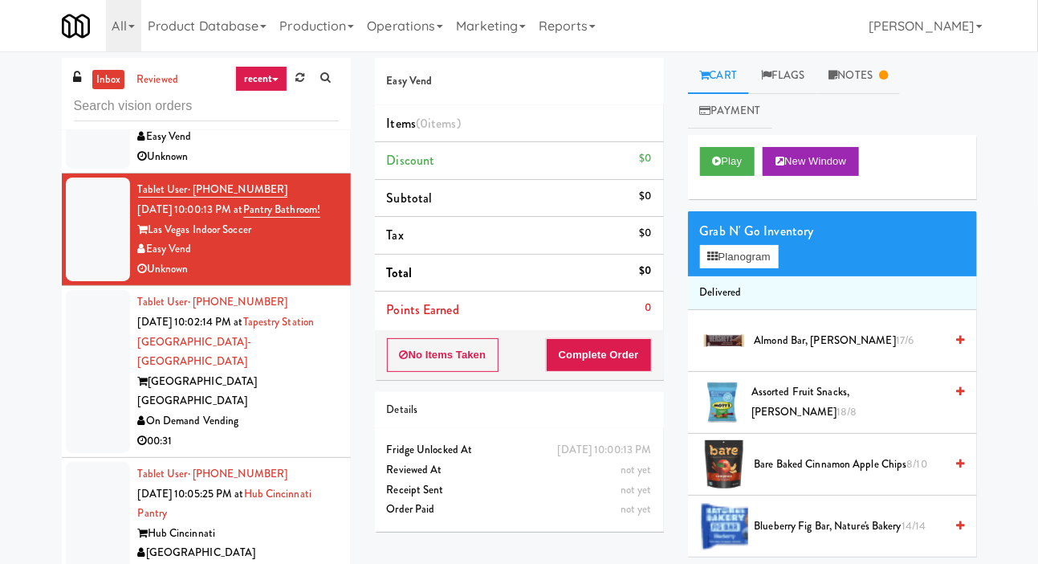
click at [92, 426] on div at bounding box center [98, 371] width 64 height 163
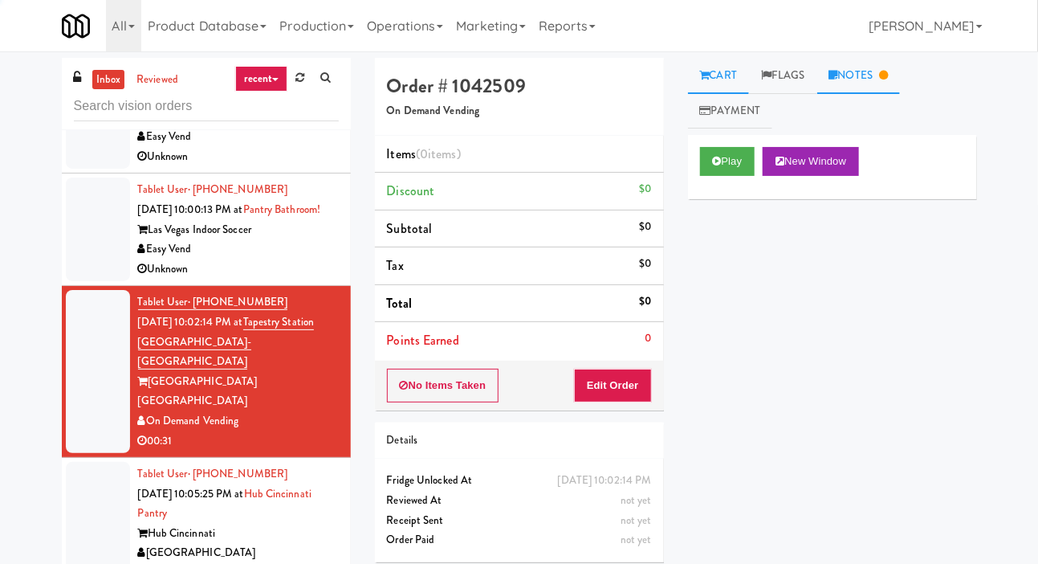
click at [875, 63] on link "Notes" at bounding box center [859, 76] width 84 height 36
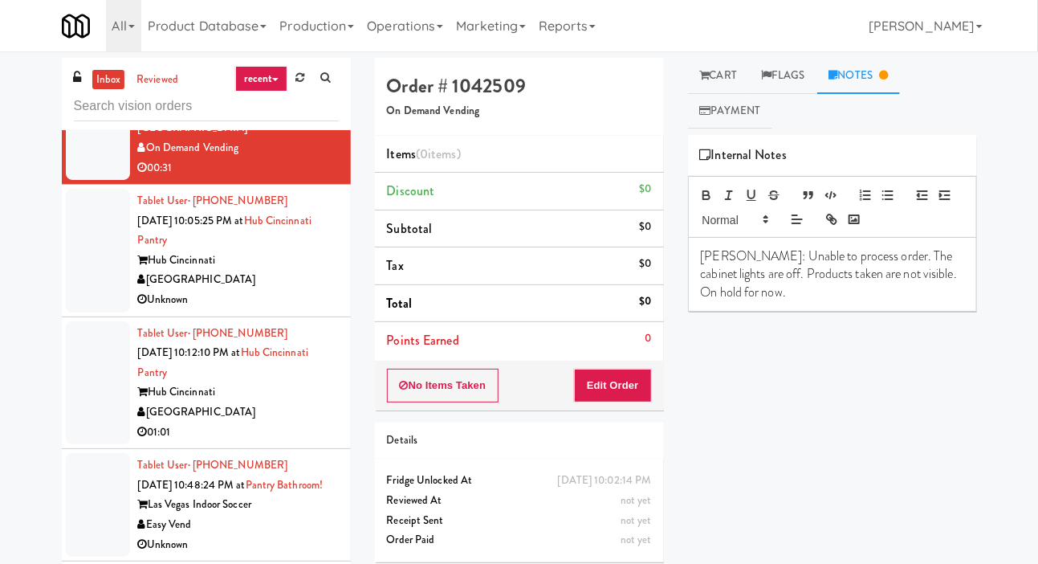
scroll to position [3078, 0]
click at [81, 313] on div at bounding box center [98, 252] width 64 height 124
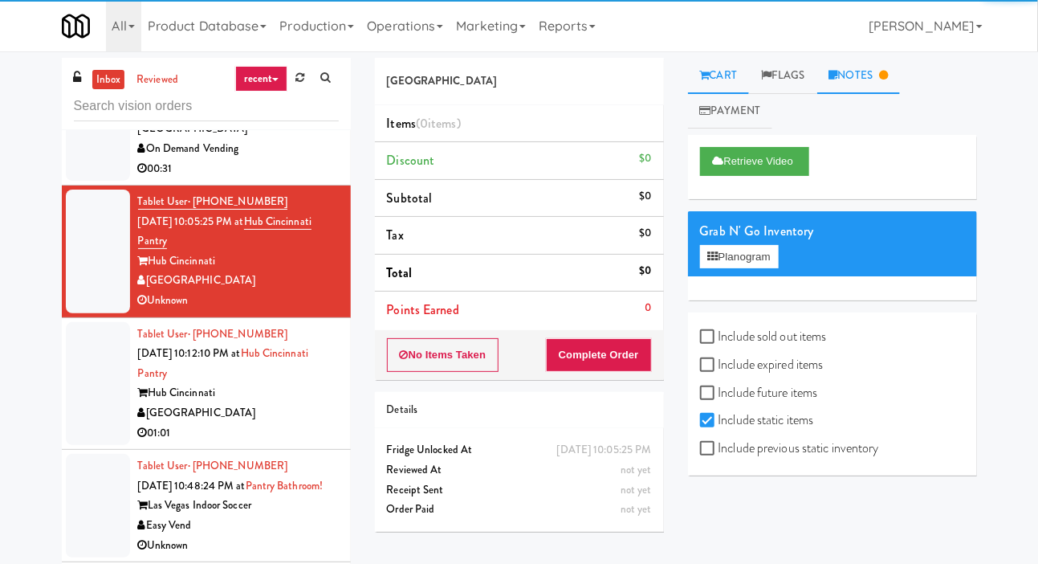
click at [875, 67] on link "Notes" at bounding box center [859, 76] width 84 height 36
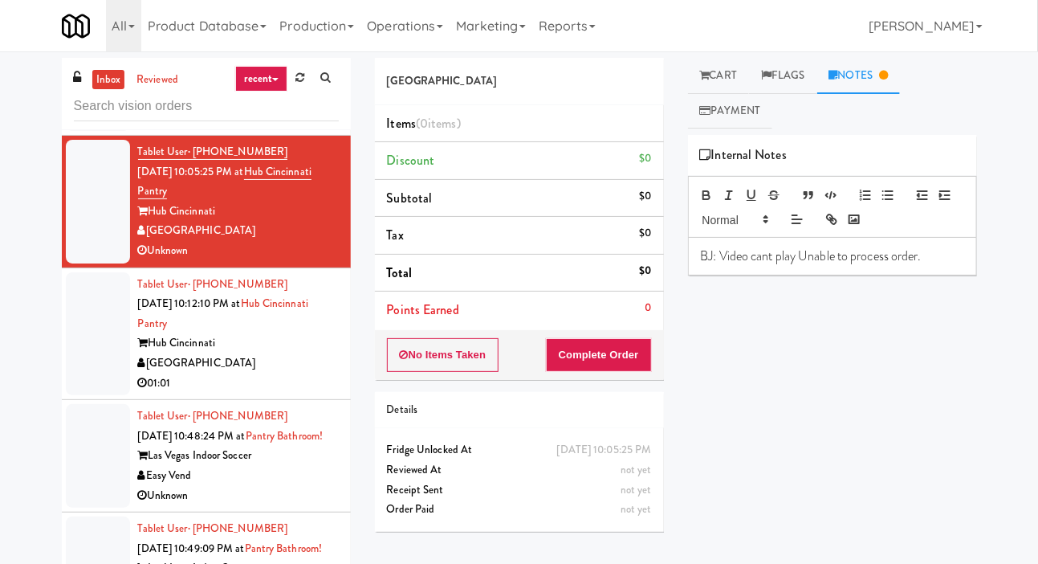
scroll to position [3160, 0]
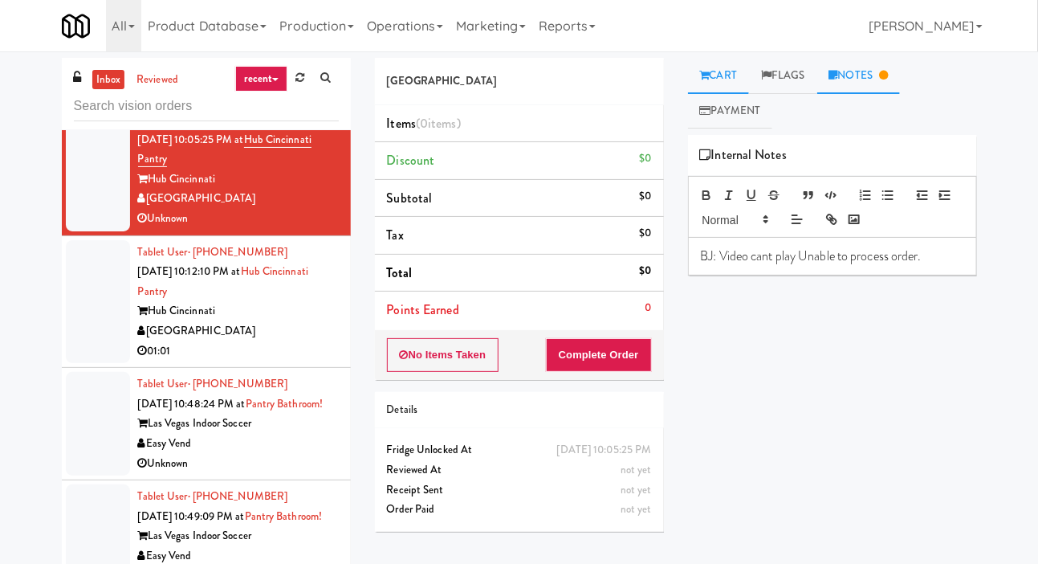
click at [720, 72] on link "Cart" at bounding box center [719, 76] width 62 height 36
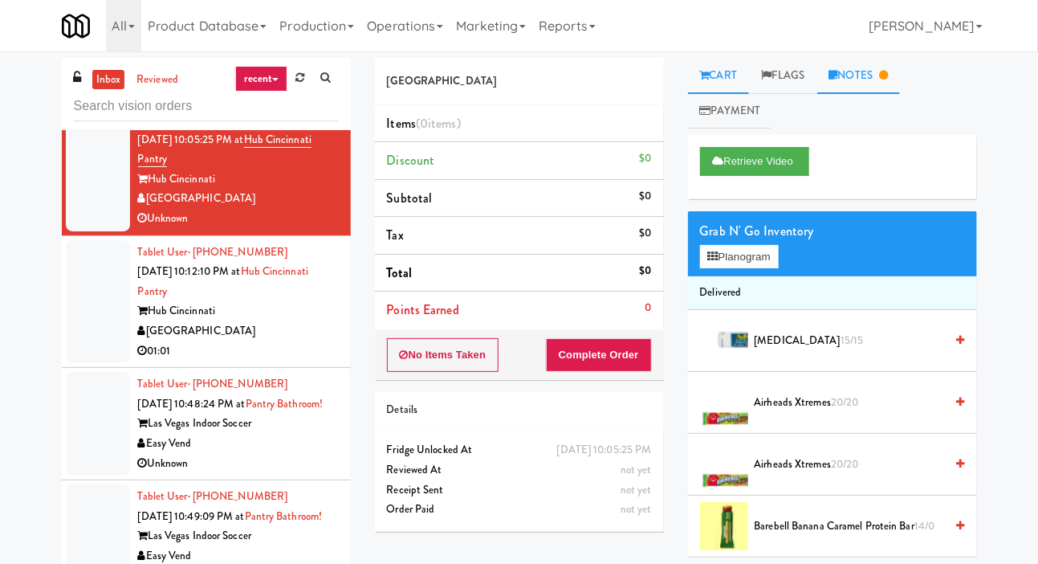
click at [873, 67] on link "Notes" at bounding box center [859, 76] width 84 height 36
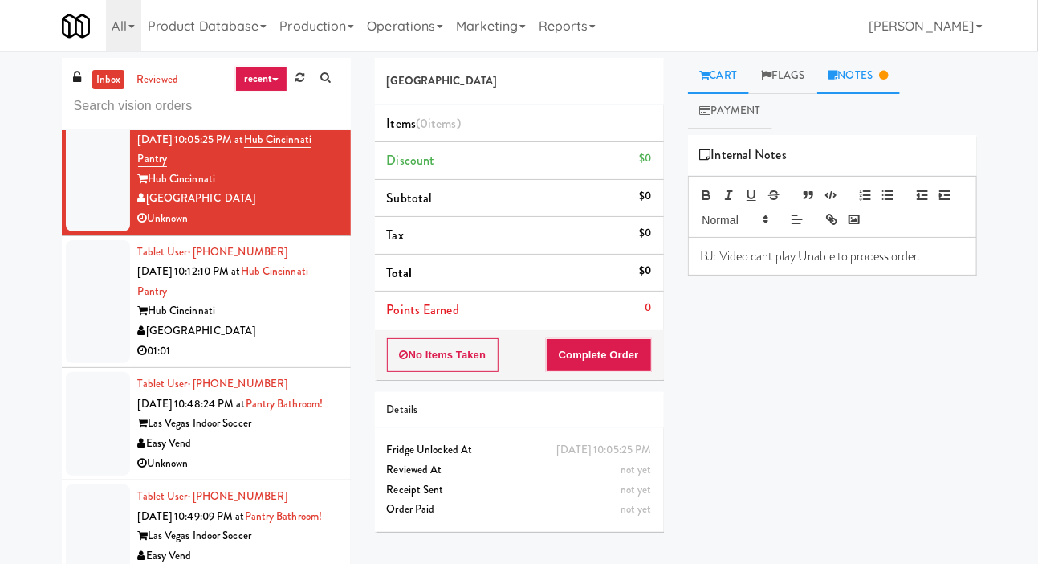
click at [707, 70] on icon at bounding box center [705, 75] width 10 height 10
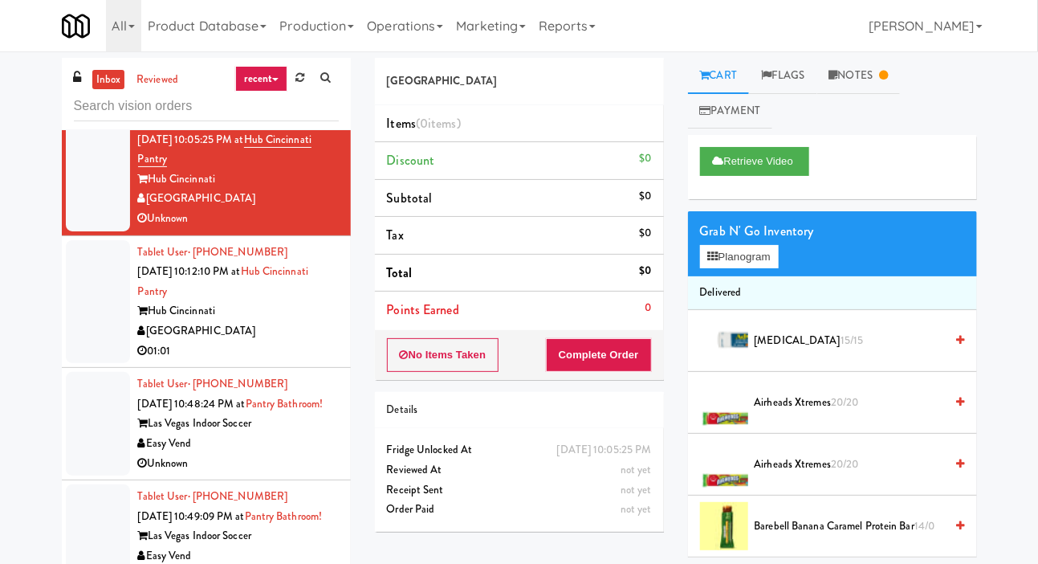
click at [86, 364] on div at bounding box center [98, 302] width 64 height 124
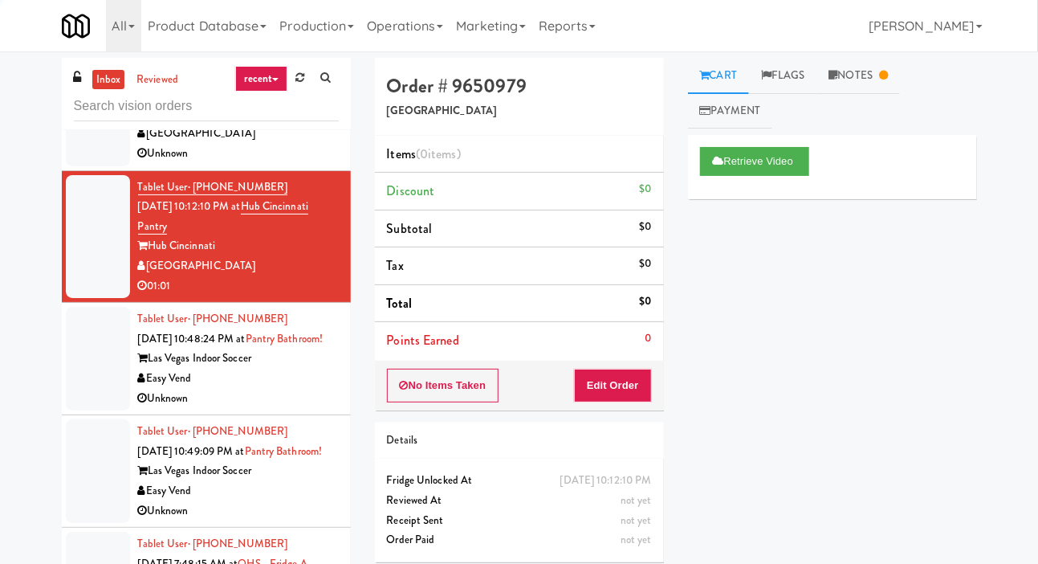
scroll to position [3227, 0]
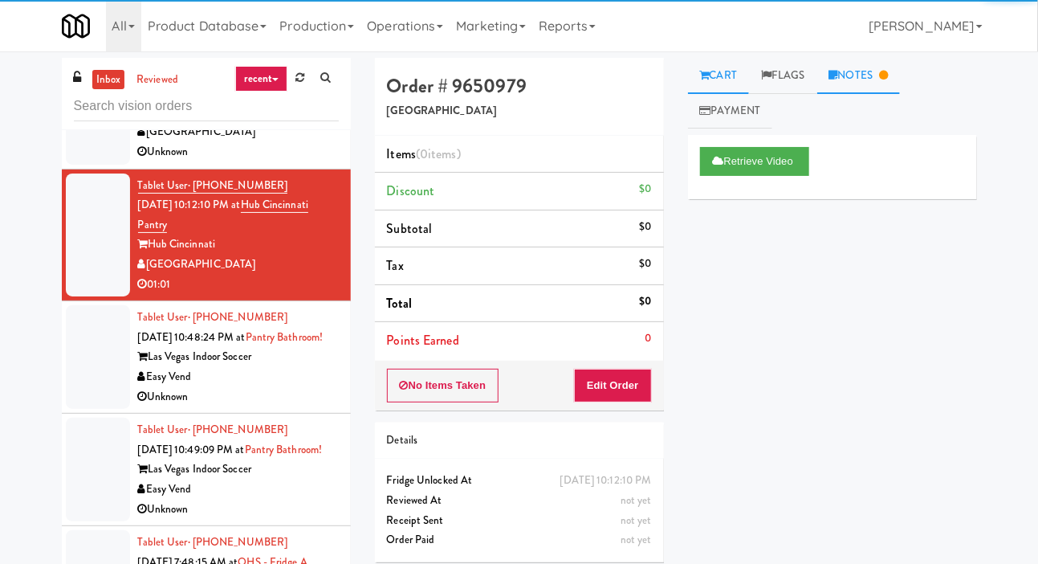
click at [901, 59] on link "Notes" at bounding box center [859, 76] width 84 height 36
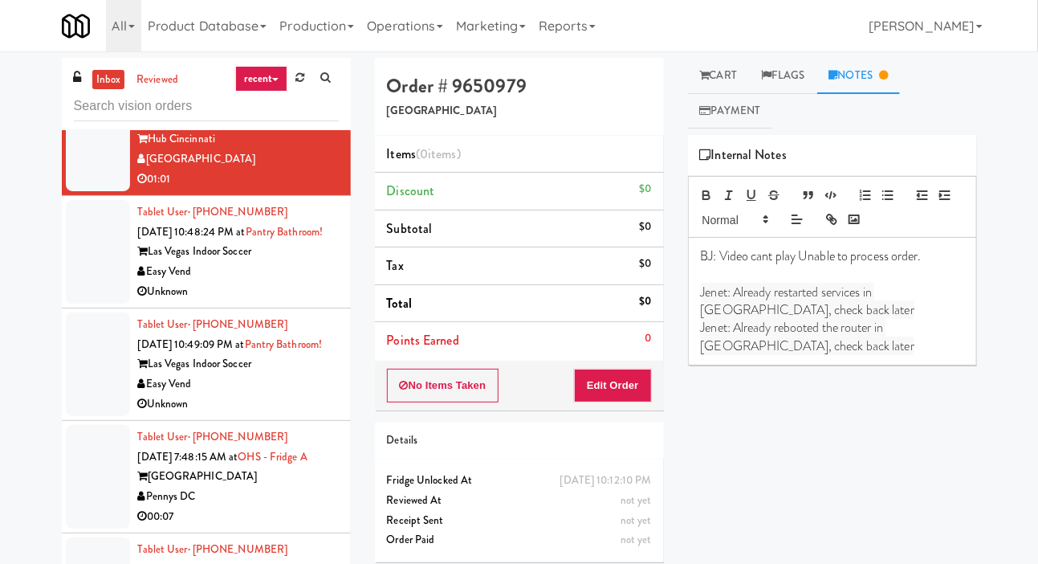
scroll to position [3332, 0]
click at [88, 304] on div at bounding box center [98, 252] width 64 height 104
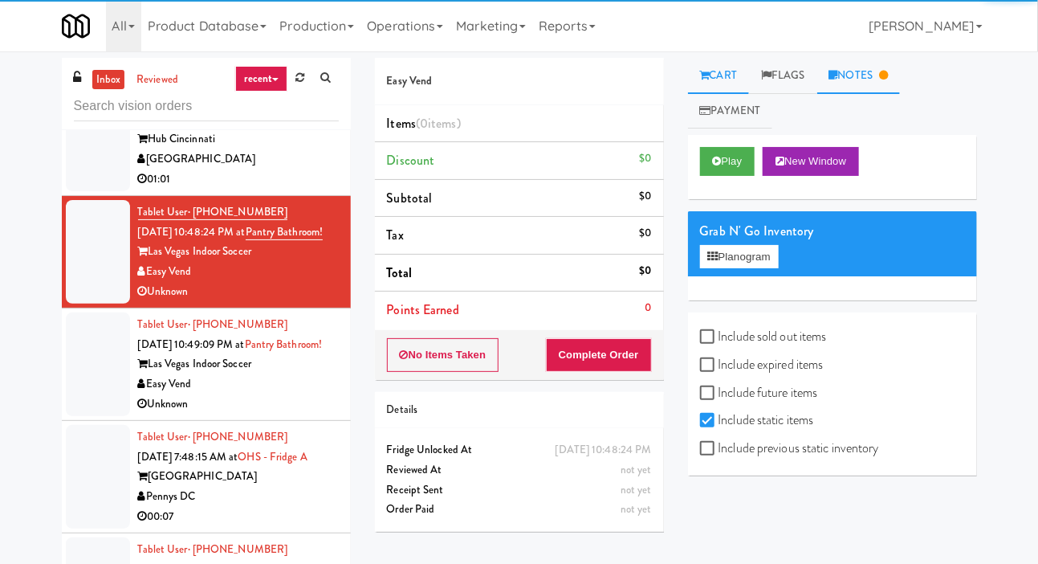
click at [886, 76] on link "Notes" at bounding box center [859, 76] width 84 height 36
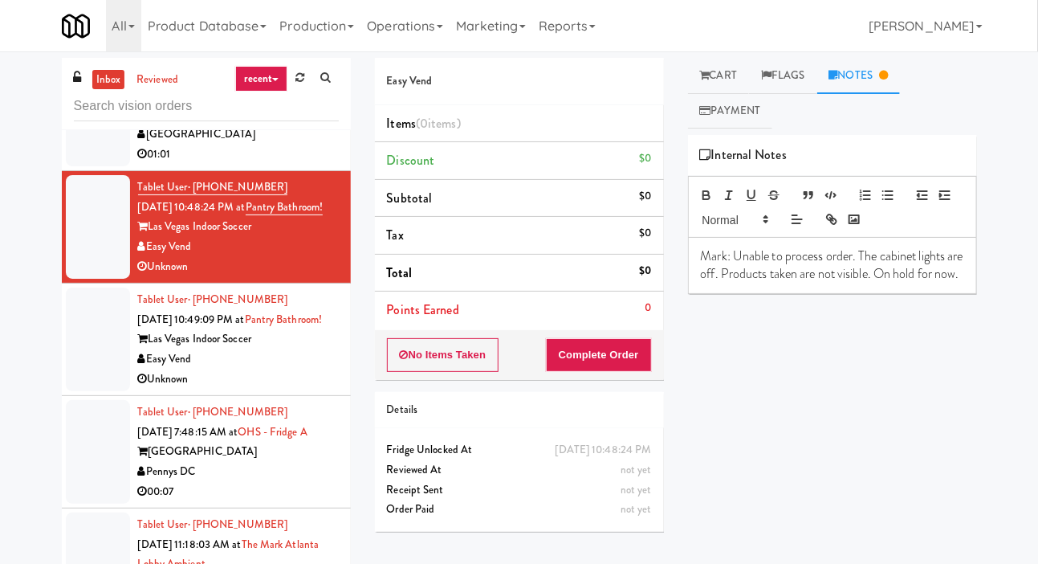
scroll to position [3382, 0]
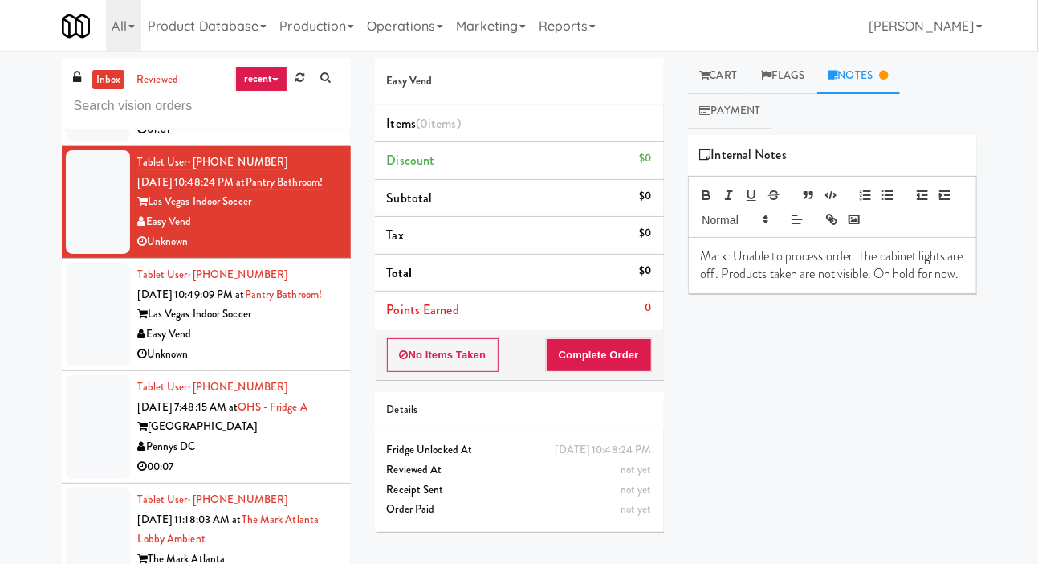
click at [63, 371] on li "Tablet User · (702) 626-9075 [DATE] 10:49:09 PM at [GEOGRAPHIC_DATA]! Las Vegas…" at bounding box center [206, 315] width 289 height 112
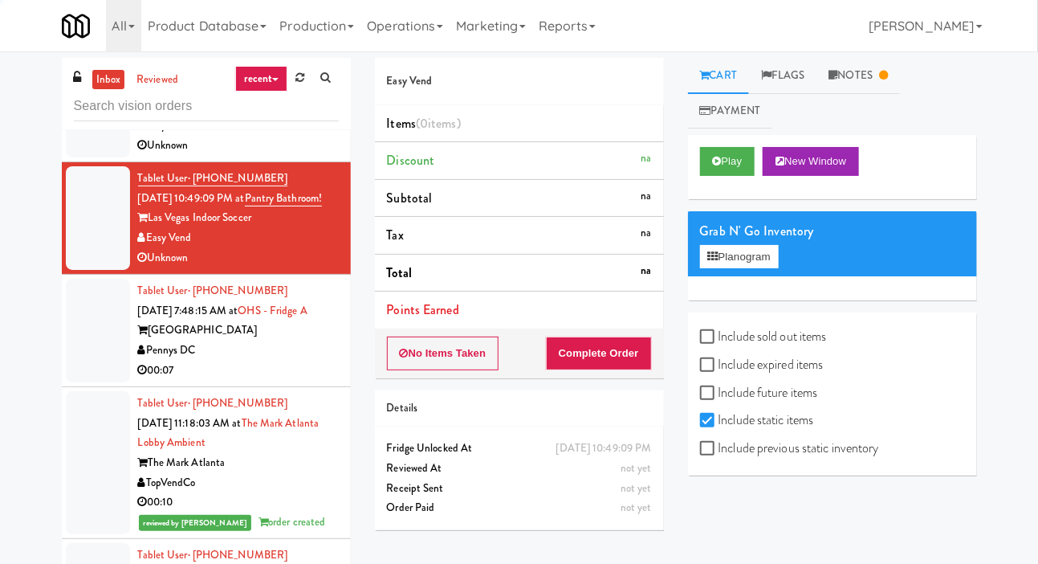
scroll to position [3476, 0]
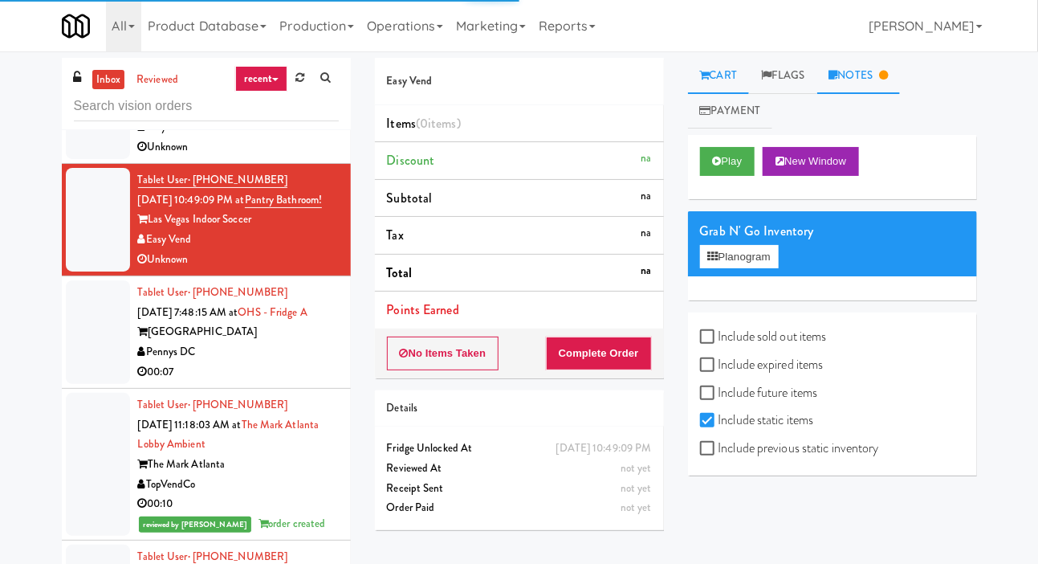
click at [885, 59] on link "Notes" at bounding box center [859, 76] width 84 height 36
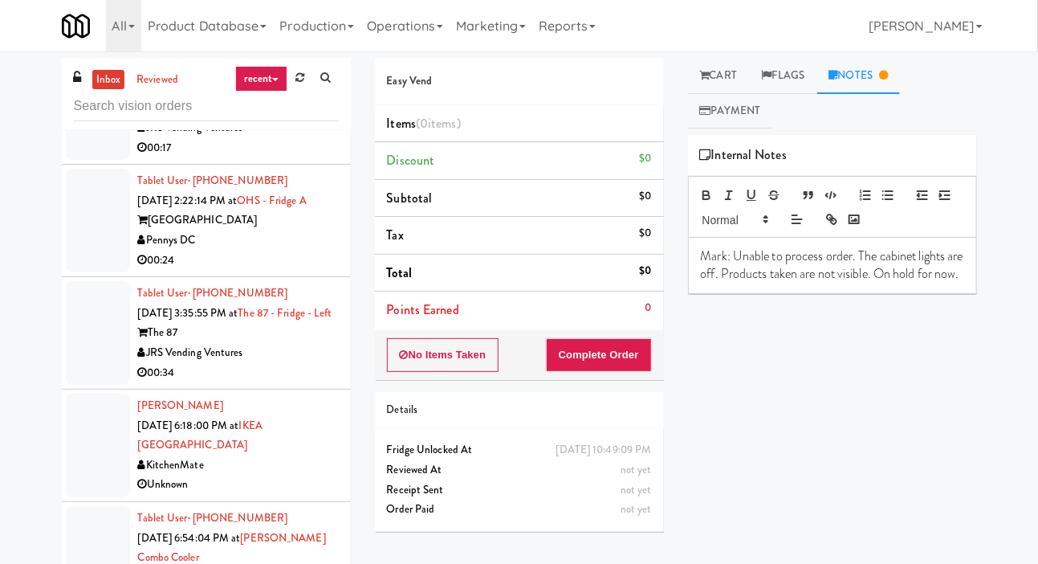
scroll to position [4303, 0]
click at [80, 158] on div at bounding box center [98, 107] width 64 height 104
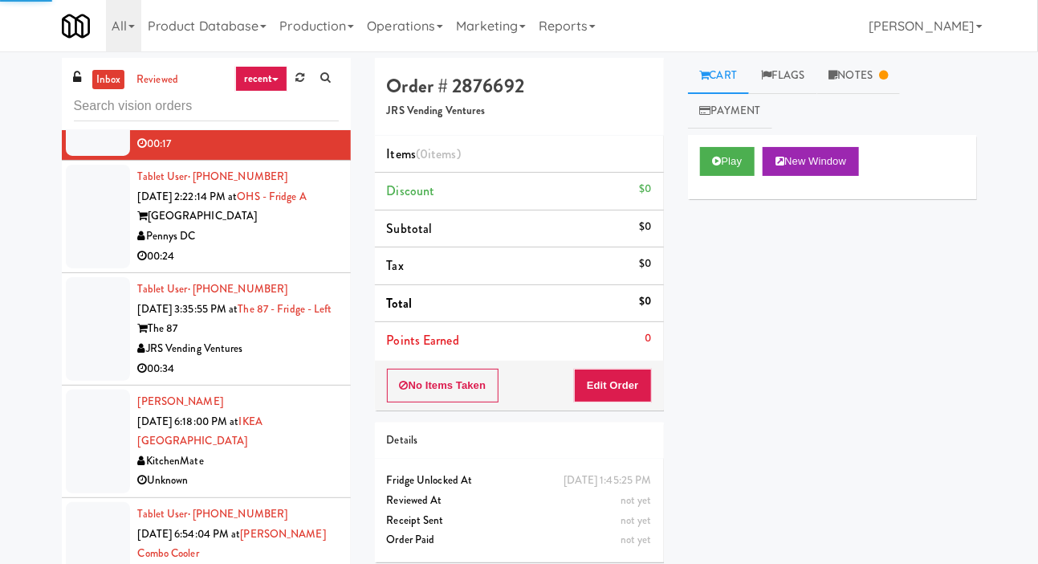
scroll to position [4306, 0]
click at [896, 42] on link "[PERSON_NAME]" at bounding box center [925, 25] width 126 height 51
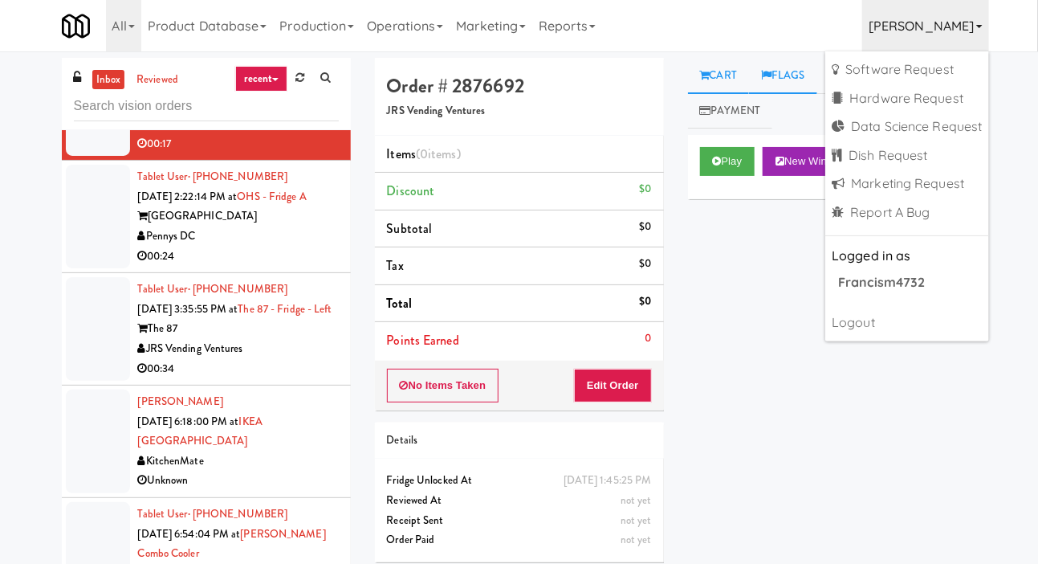
click at [786, 73] on link "Flags" at bounding box center [783, 76] width 68 height 36
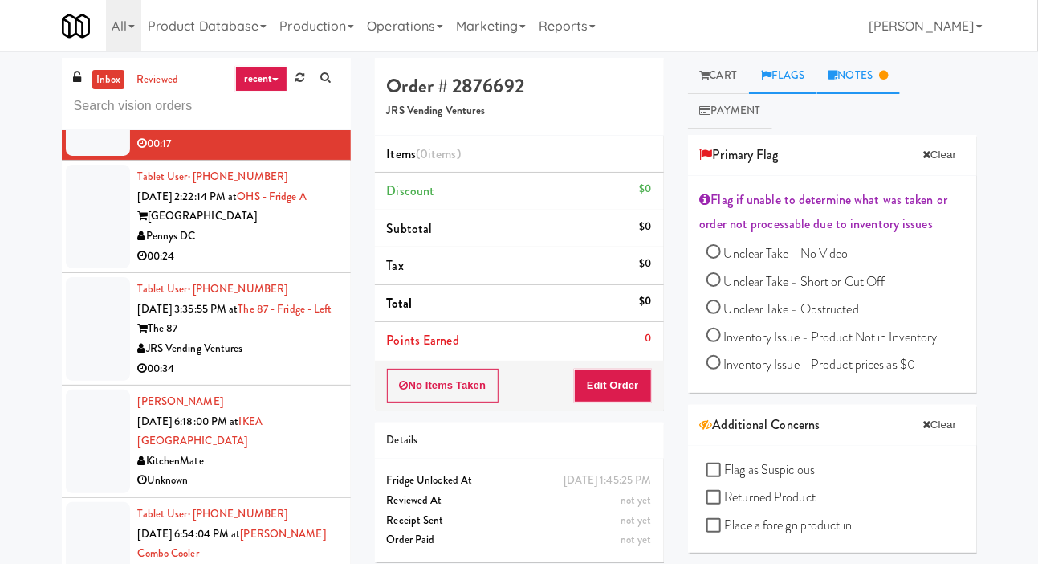
click at [854, 82] on link "Notes" at bounding box center [859, 76] width 84 height 36
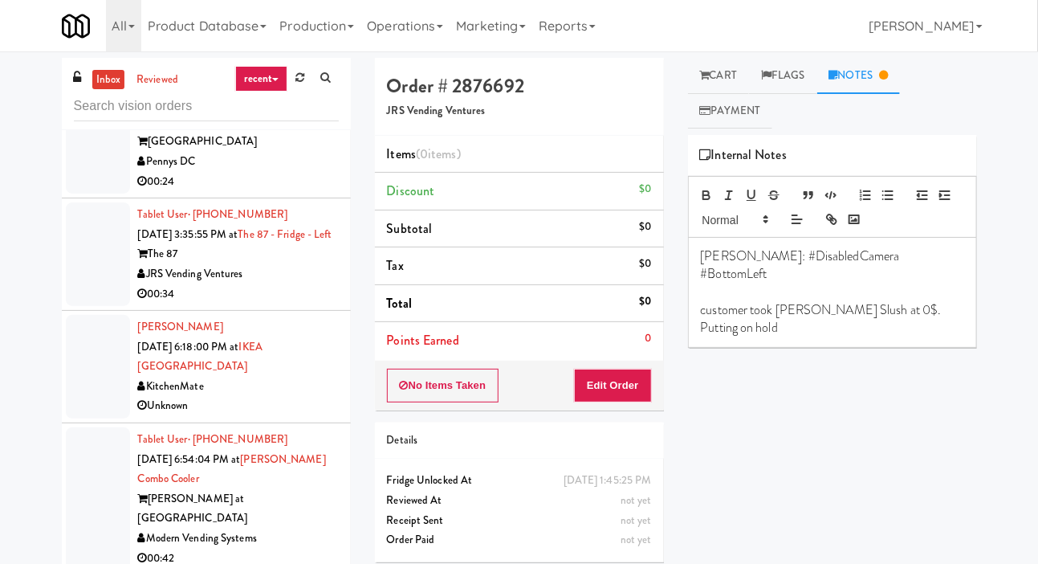
click at [79, 194] on div at bounding box center [98, 142] width 64 height 104
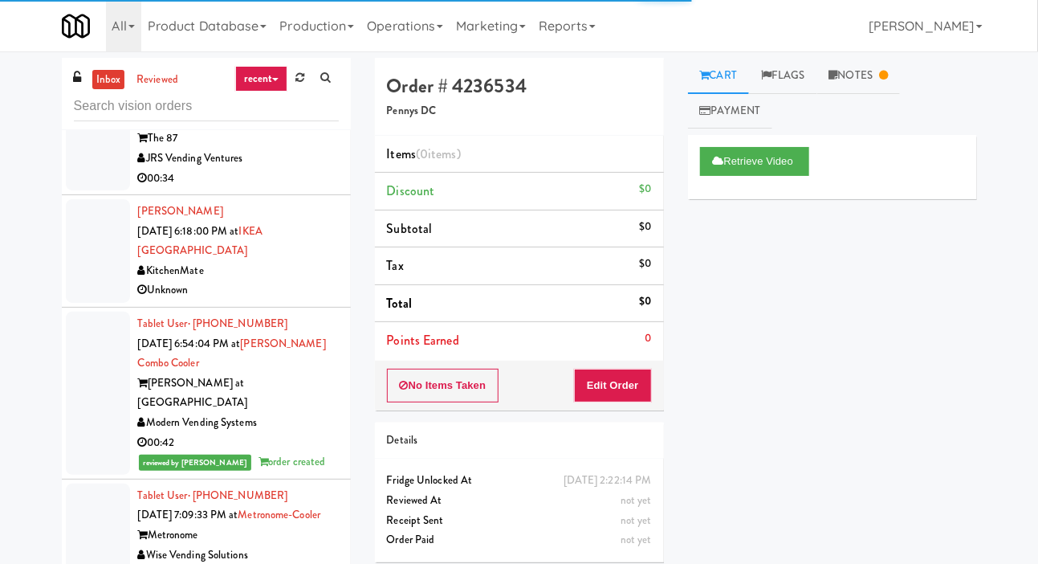
click at [82, 190] on div at bounding box center [98, 139] width 64 height 104
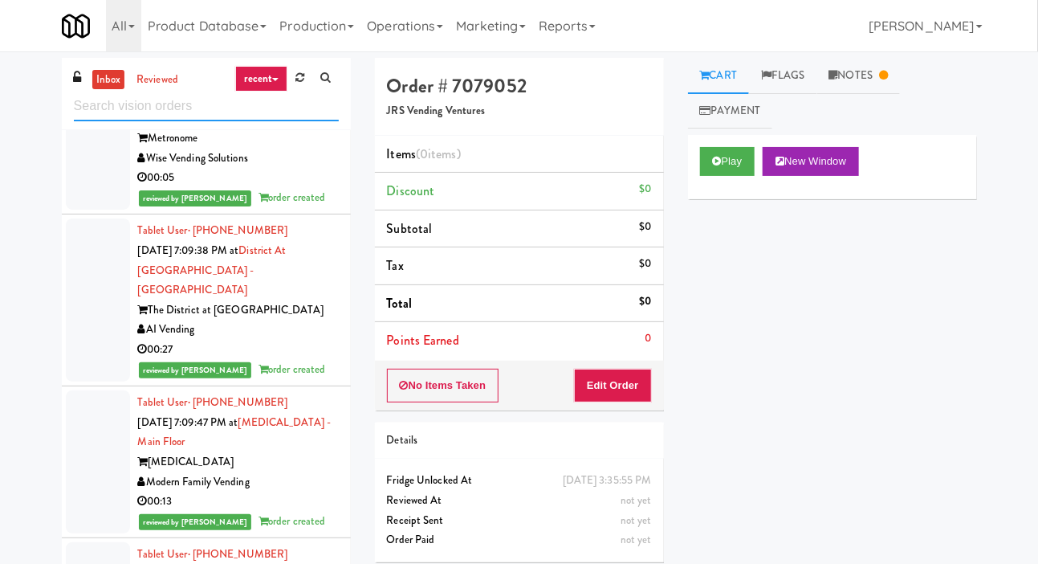
click at [91, 111] on input "text" at bounding box center [206, 107] width 265 height 30
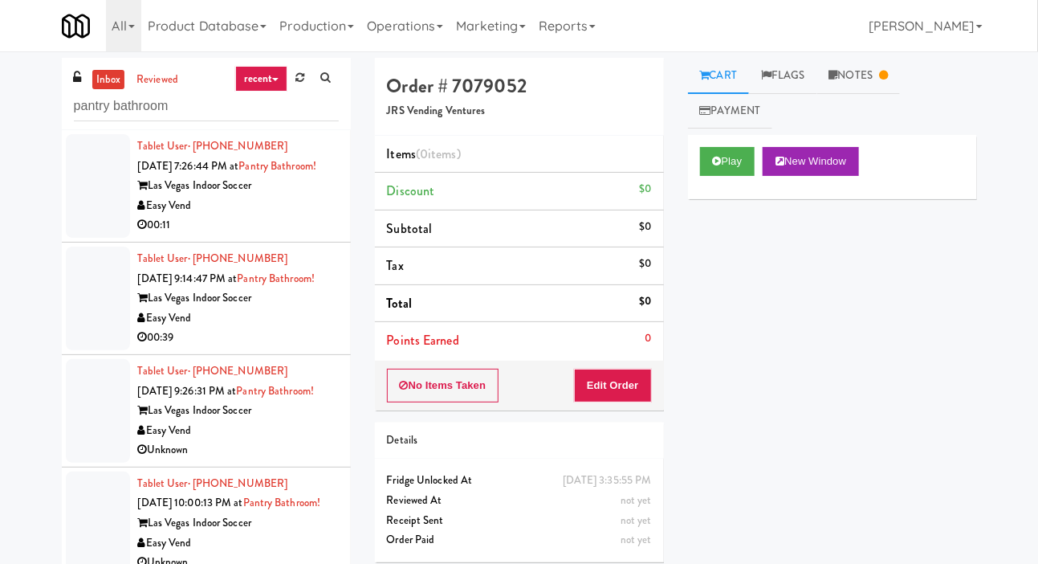
click at [73, 212] on div at bounding box center [98, 186] width 64 height 104
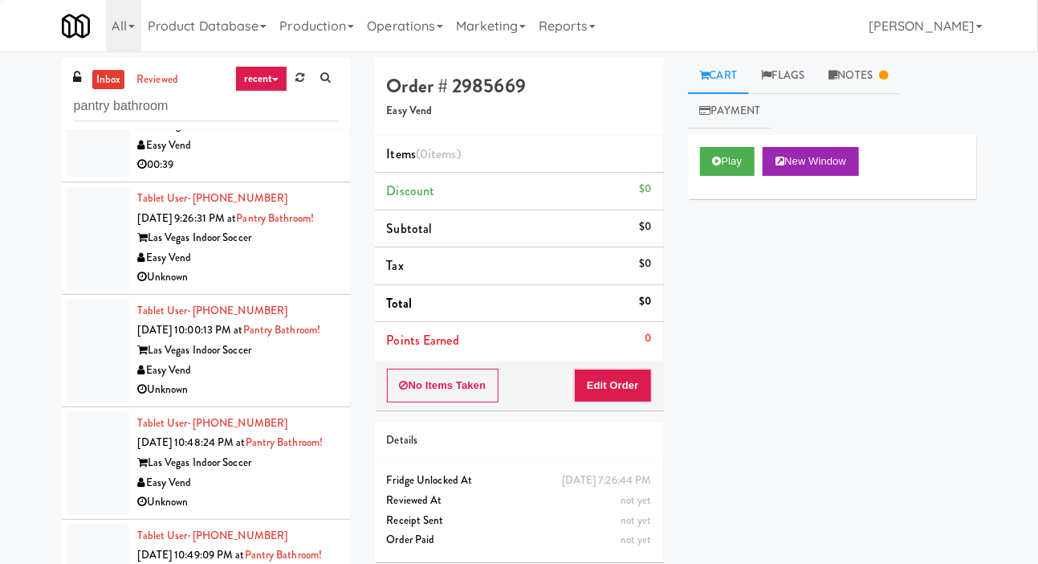
click at [71, 154] on div at bounding box center [98, 126] width 64 height 104
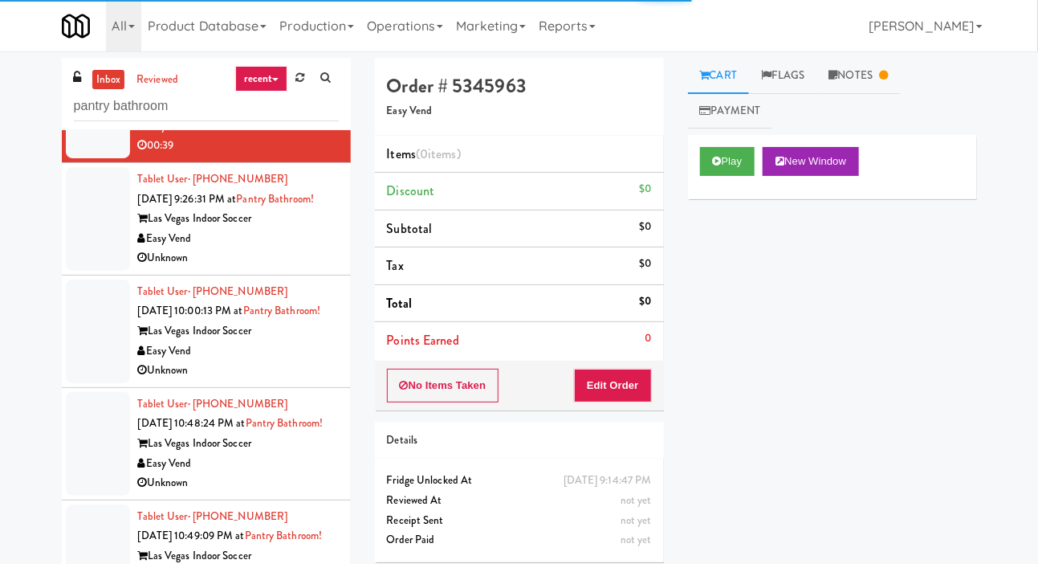
click at [73, 208] on div at bounding box center [98, 219] width 64 height 104
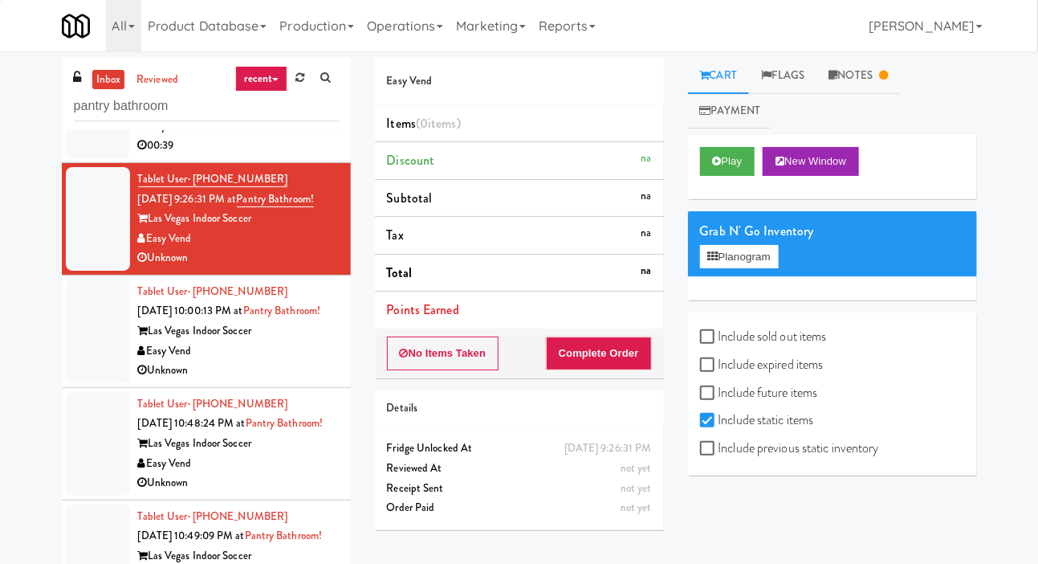
click at [76, 279] on div at bounding box center [98, 331] width 64 height 104
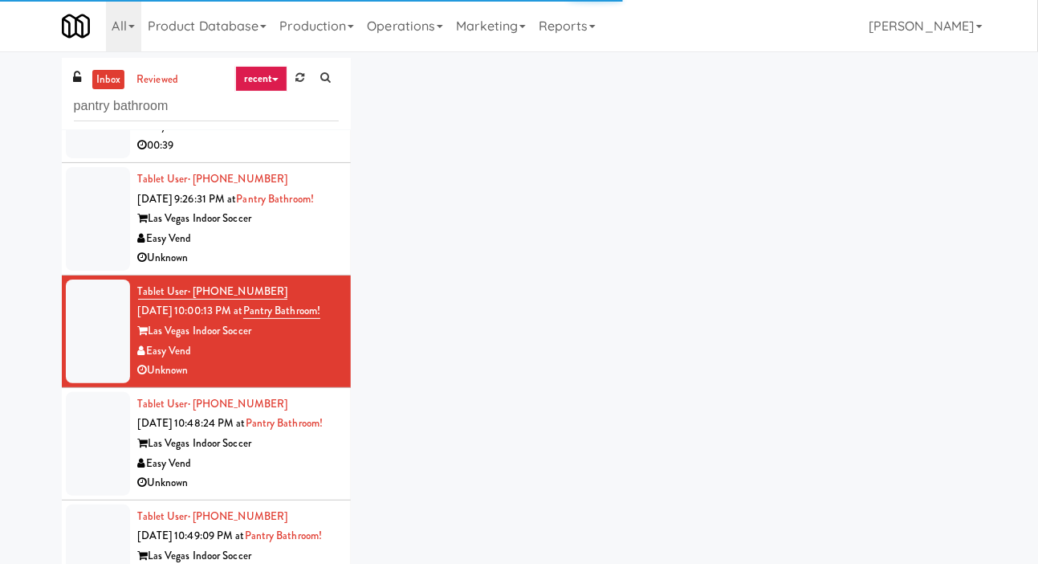
click at [76, 393] on div at bounding box center [98, 444] width 64 height 104
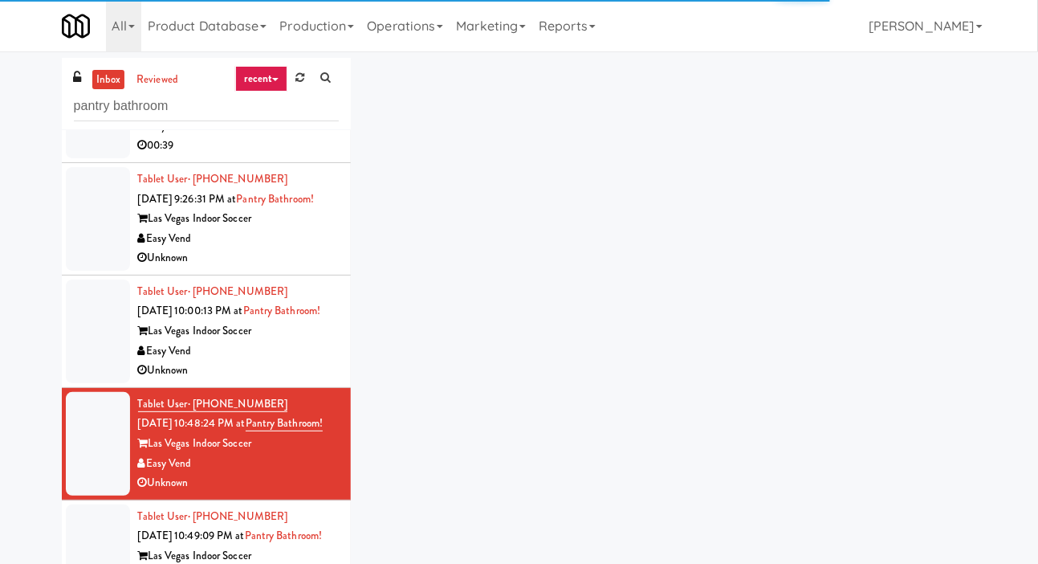
click at [81, 504] on div at bounding box center [98, 556] width 64 height 104
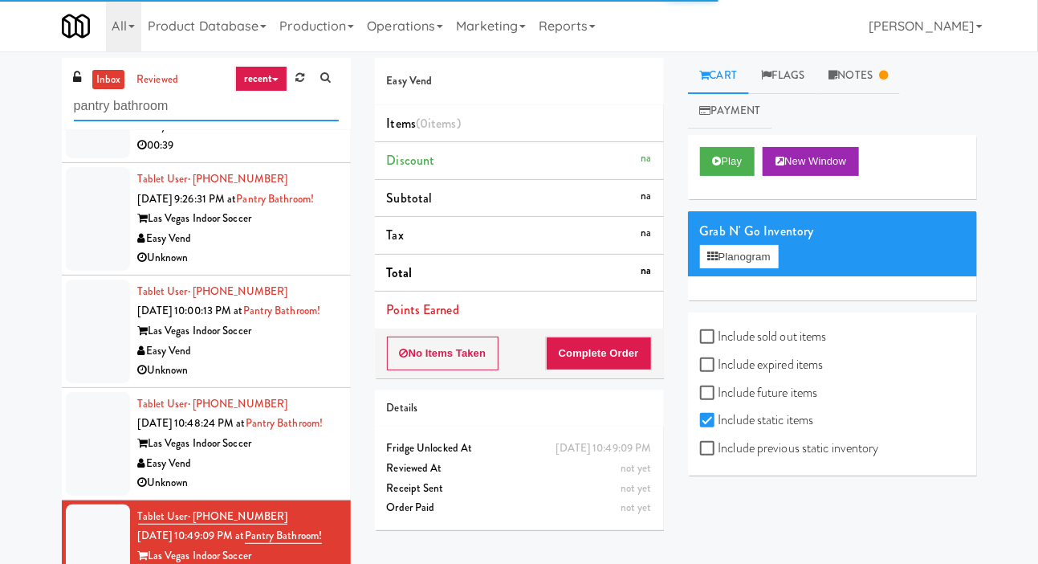
click at [176, 108] on input "pantry bathroom" at bounding box center [206, 107] width 265 height 30
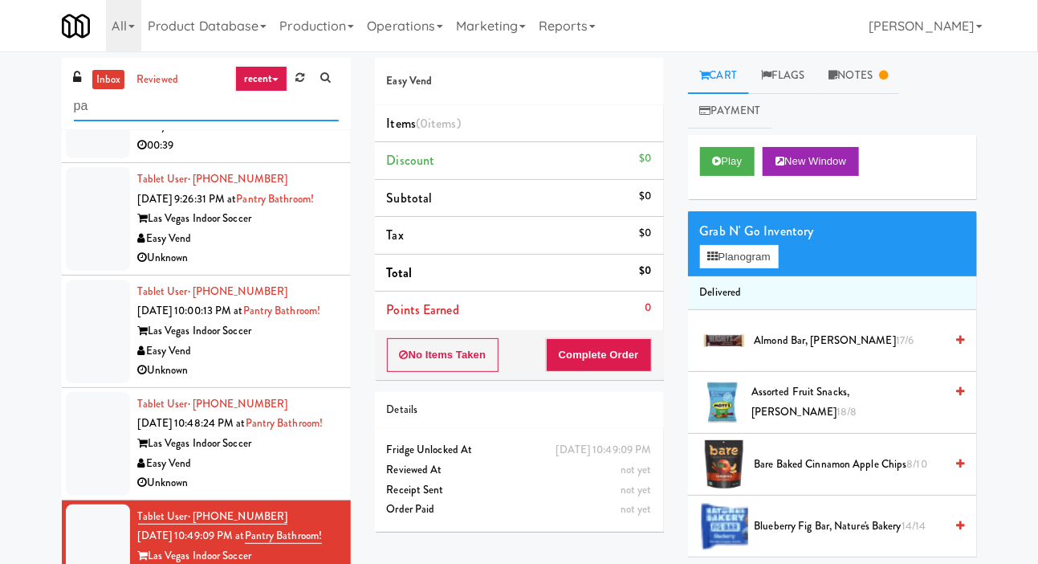
type input "p"
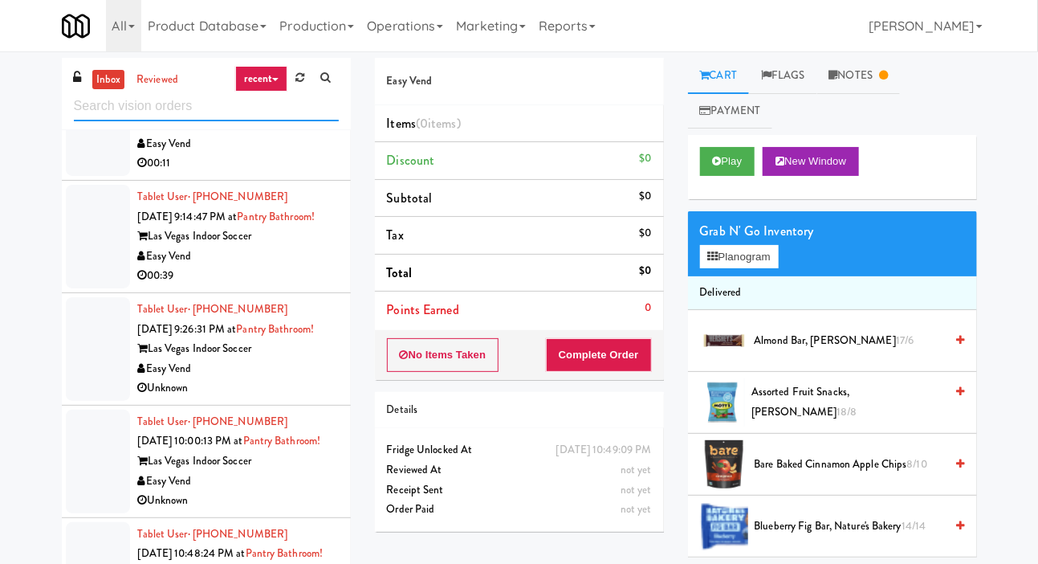
scroll to position [0, 0]
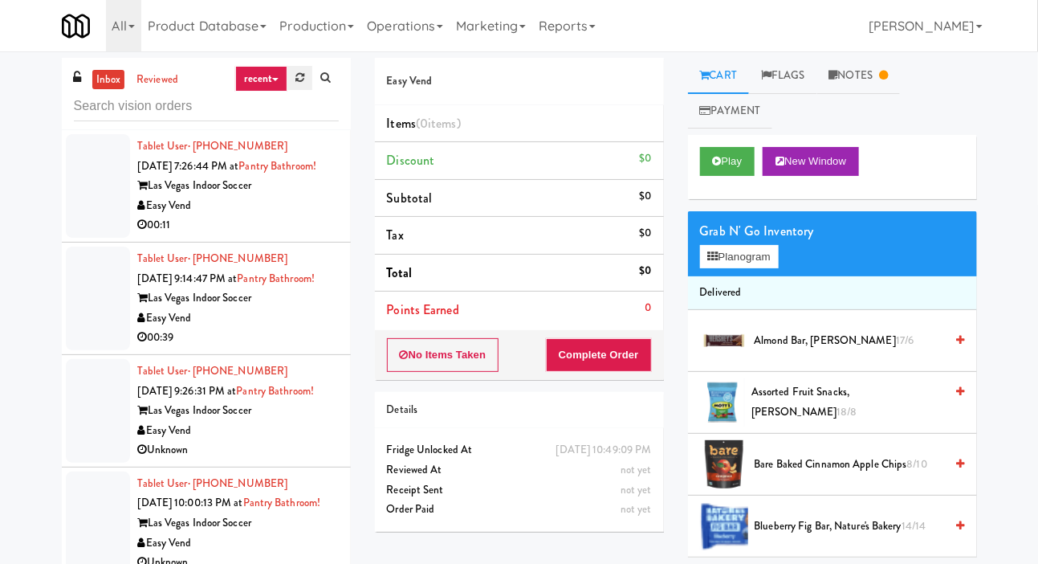
click at [299, 82] on icon at bounding box center [300, 77] width 9 height 10
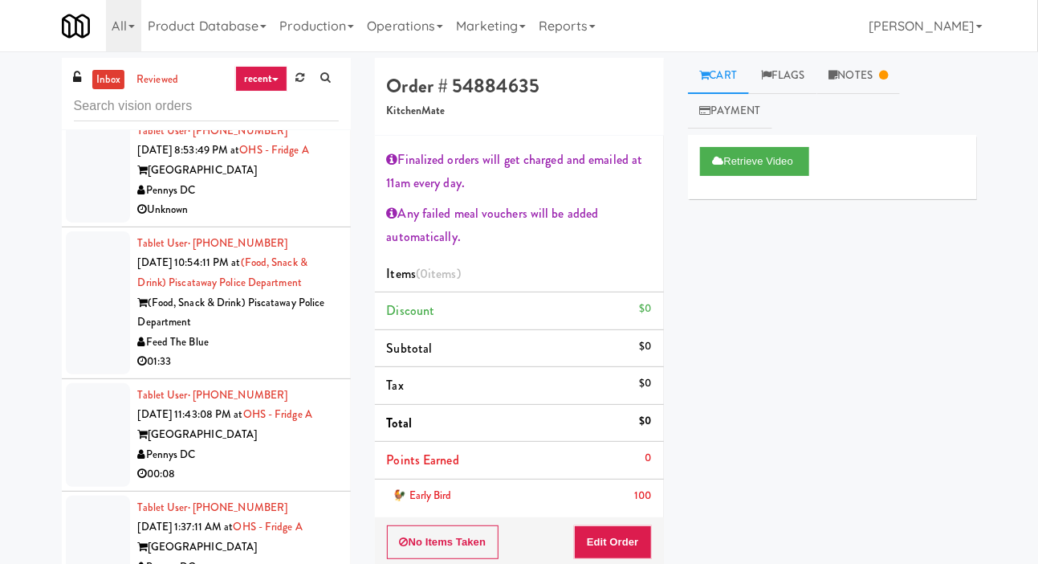
click at [88, 289] on div at bounding box center [98, 302] width 64 height 143
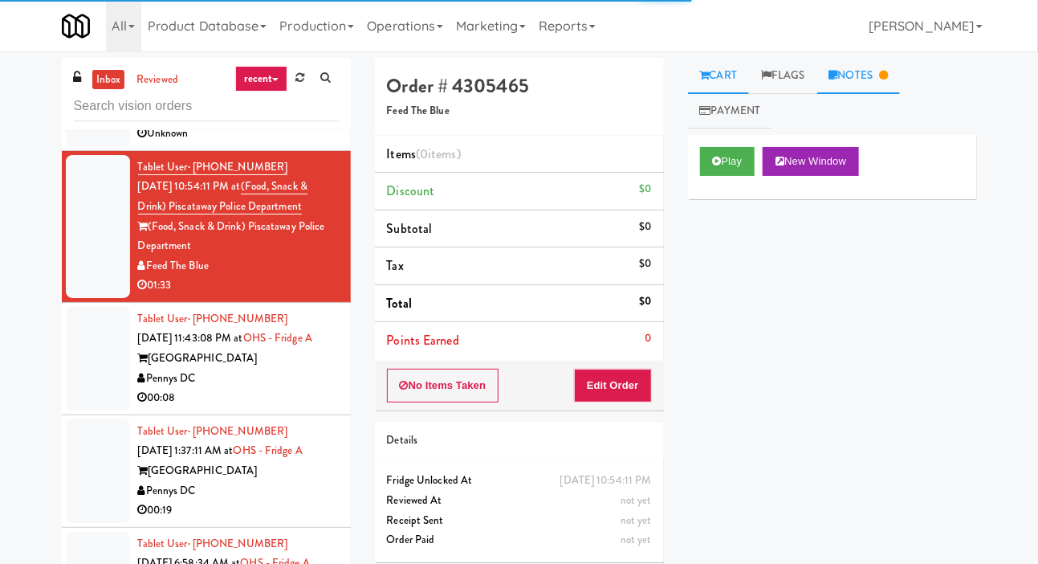
click at [881, 66] on link "Notes" at bounding box center [859, 76] width 84 height 36
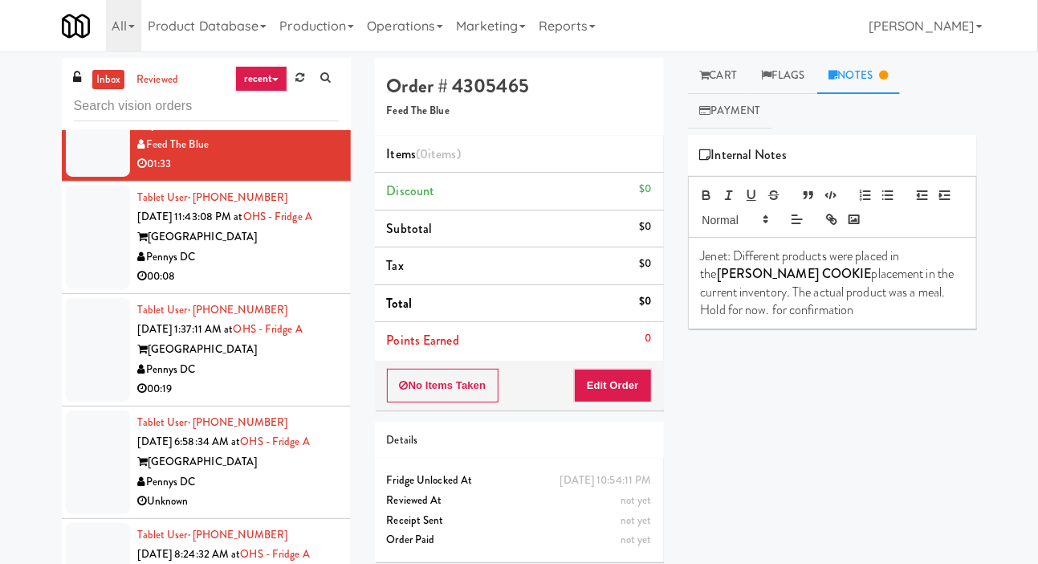
scroll to position [1001, 0]
click at [86, 292] on li "Tablet User · (917) 900-6428 [DATE] 1:37:11 AM at [GEOGRAPHIC_DATA] A One Hill …" at bounding box center [206, 348] width 289 height 112
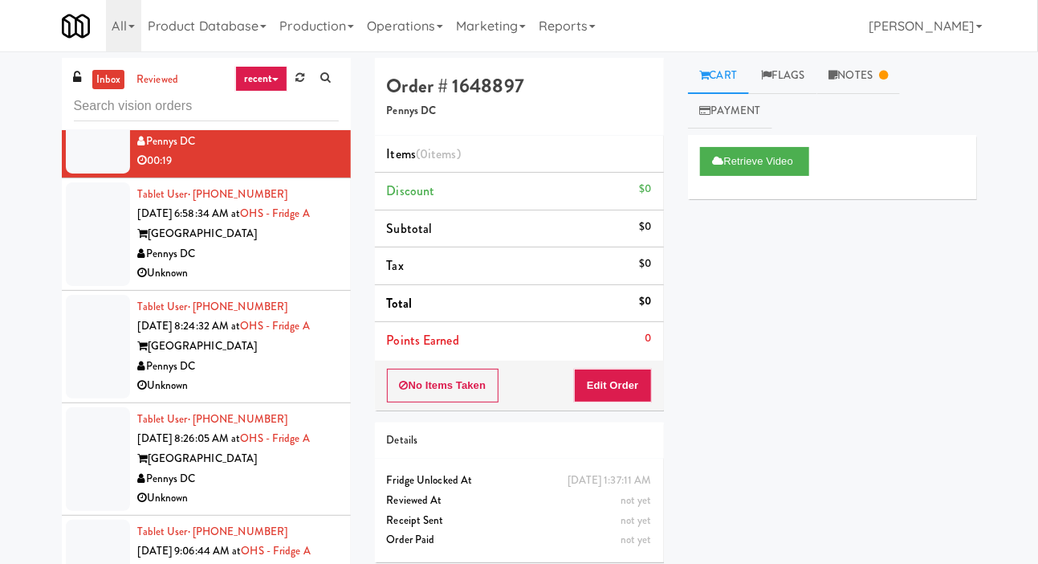
click at [92, 265] on div at bounding box center [98, 234] width 64 height 104
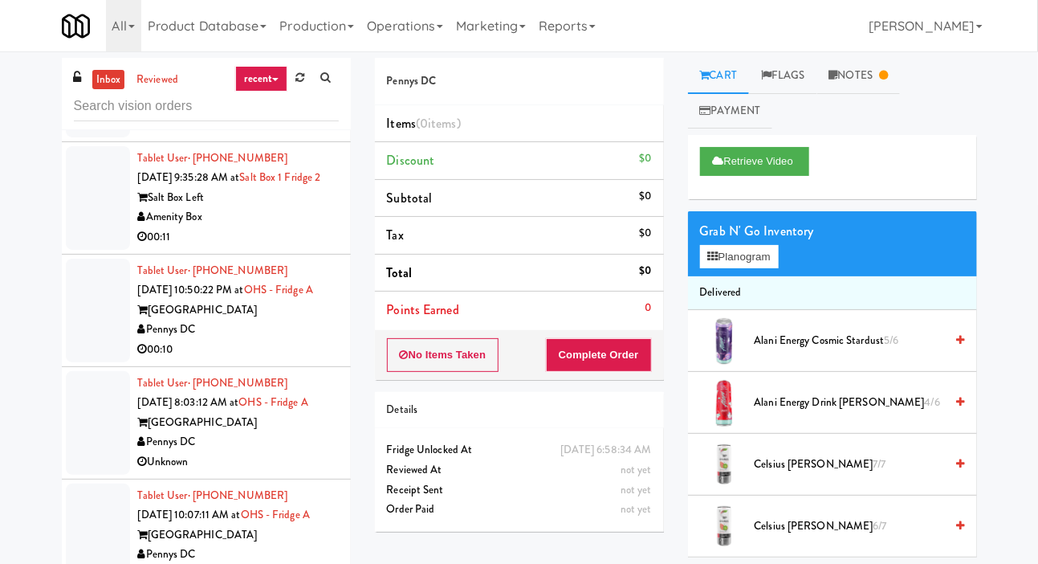
click at [91, 222] on div at bounding box center [98, 198] width 64 height 104
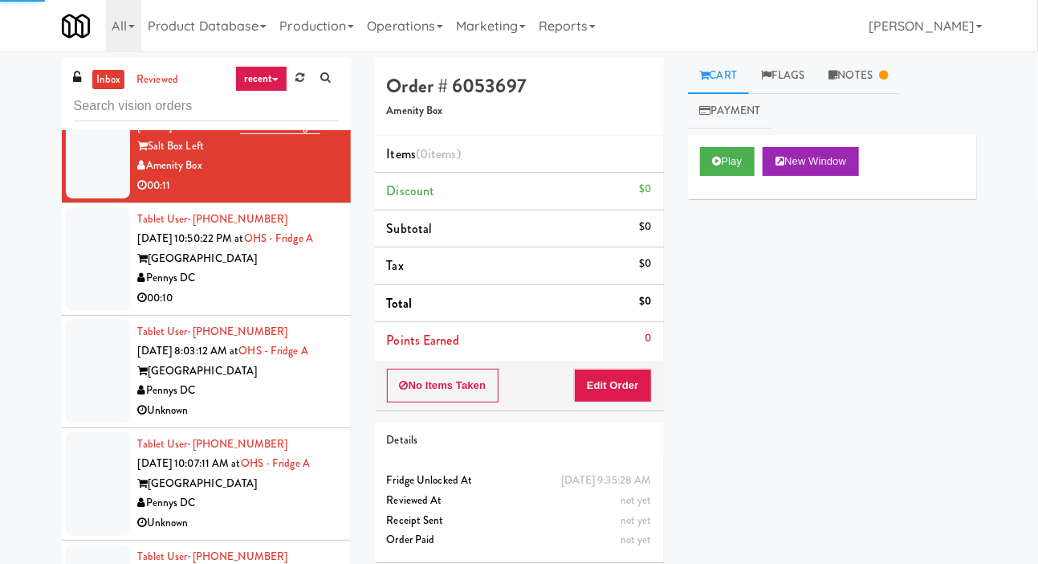
click at [80, 298] on div at bounding box center [98, 259] width 64 height 104
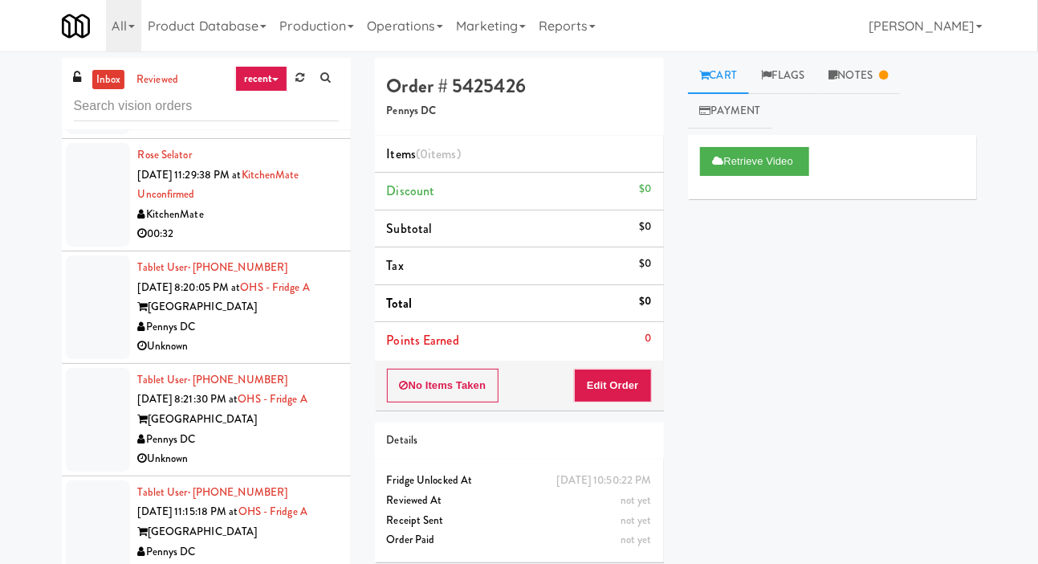
scroll to position [176, 0]
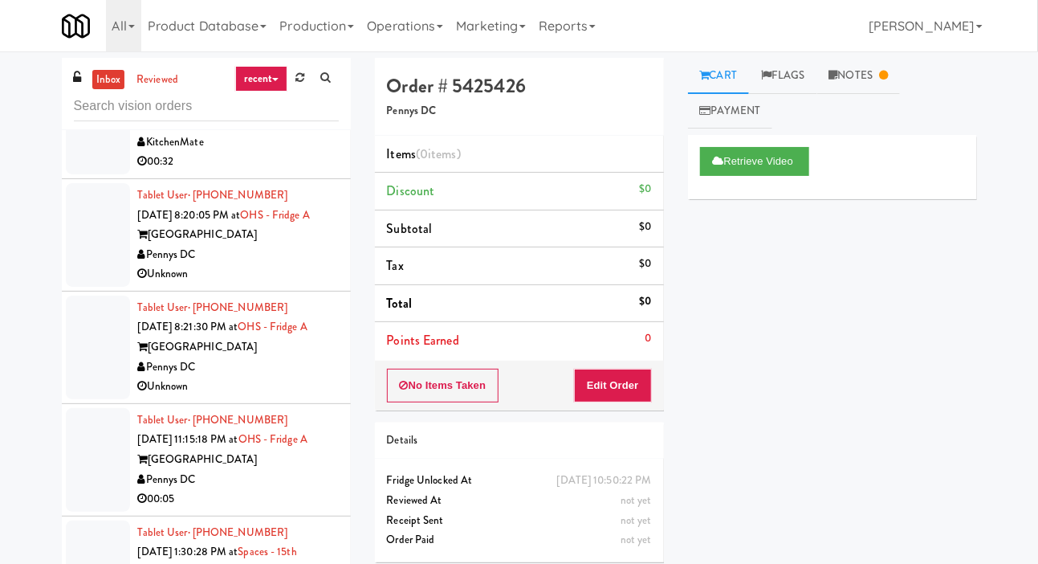
click at [81, 249] on div at bounding box center [98, 235] width 64 height 104
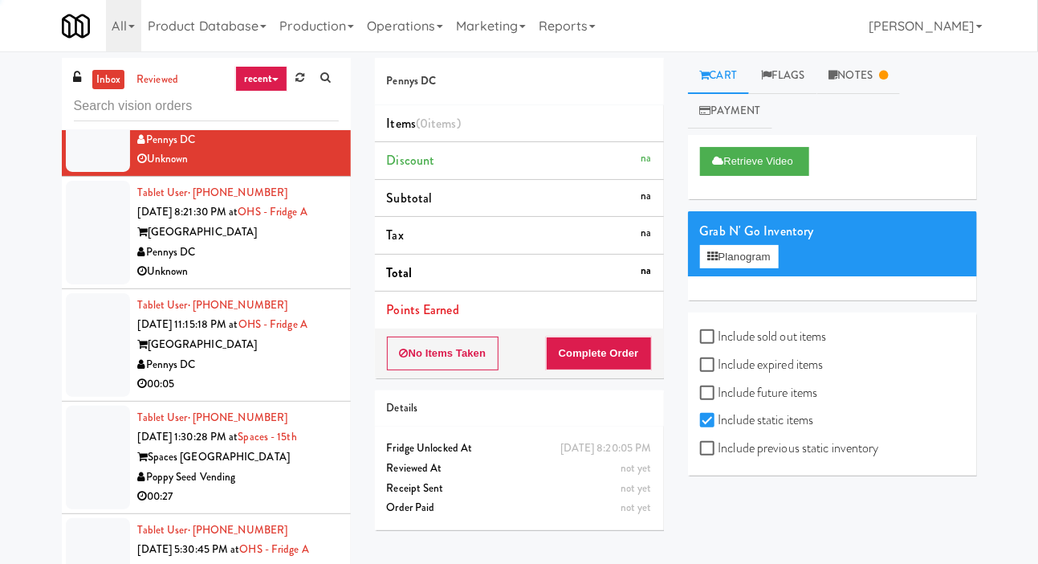
click at [76, 235] on div at bounding box center [98, 233] width 64 height 104
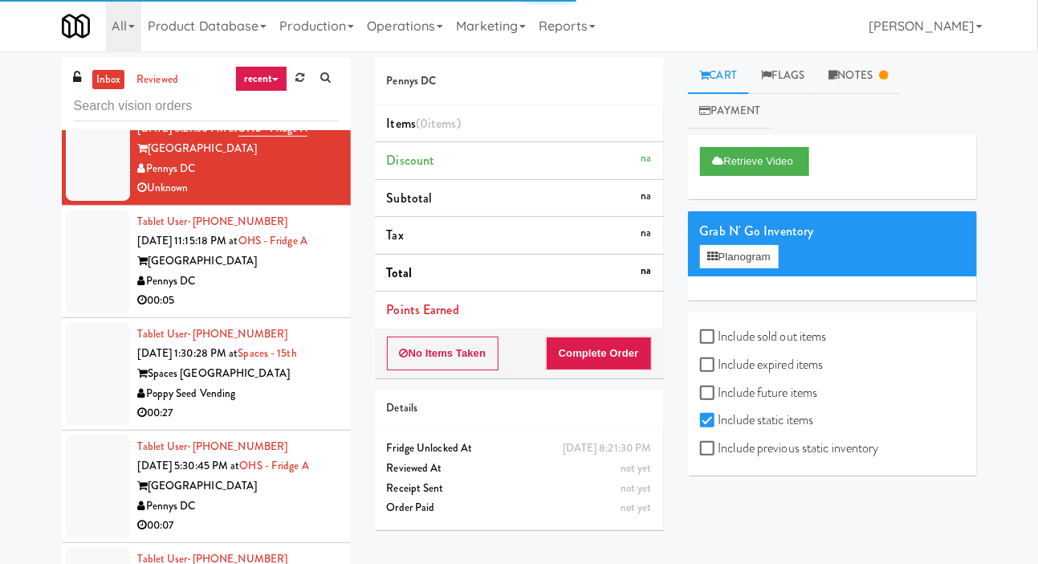
click at [71, 277] on div at bounding box center [98, 262] width 64 height 104
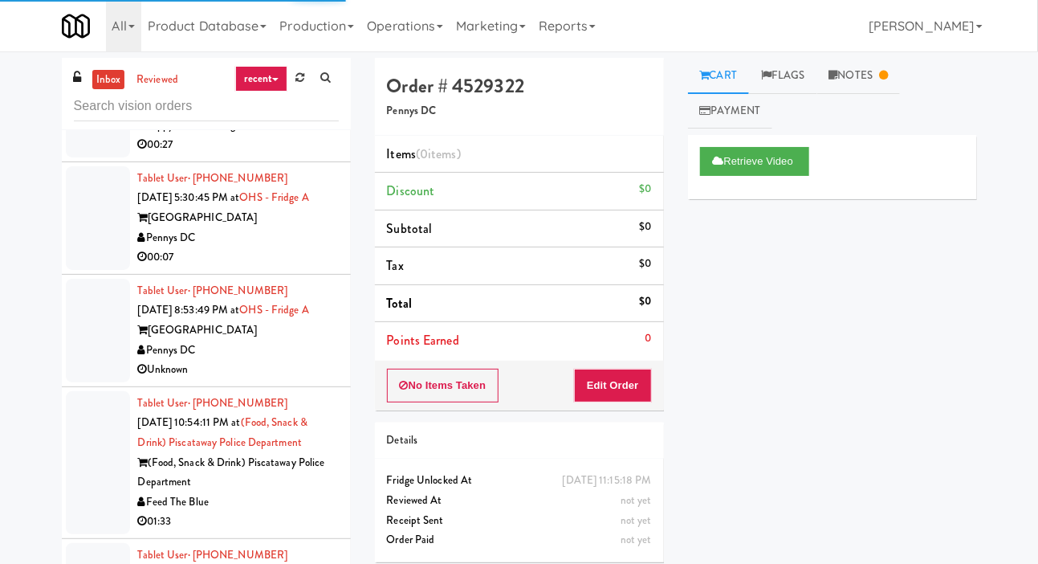
click at [69, 225] on div at bounding box center [98, 218] width 64 height 104
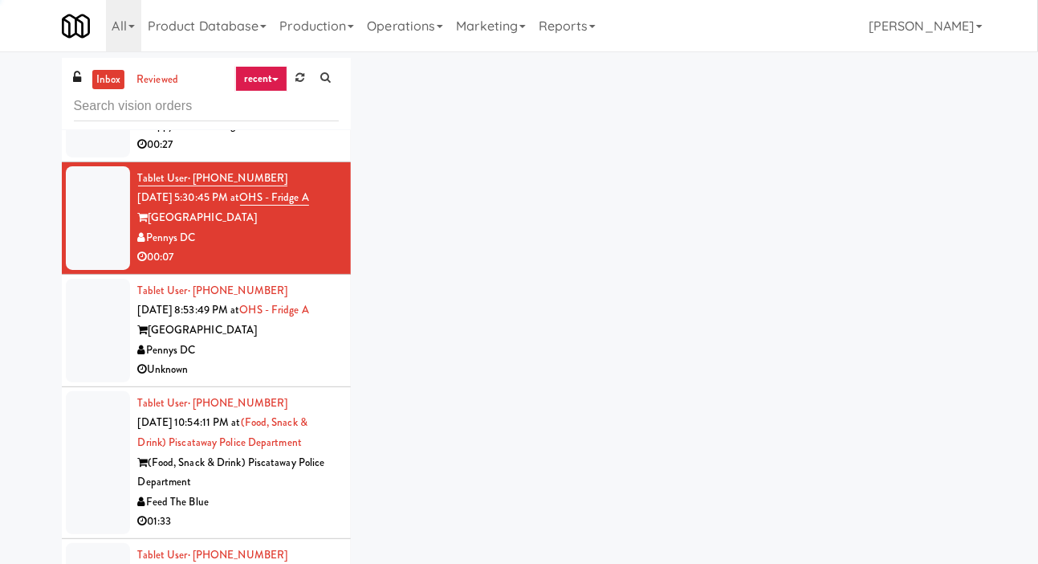
click at [69, 329] on div at bounding box center [98, 331] width 64 height 104
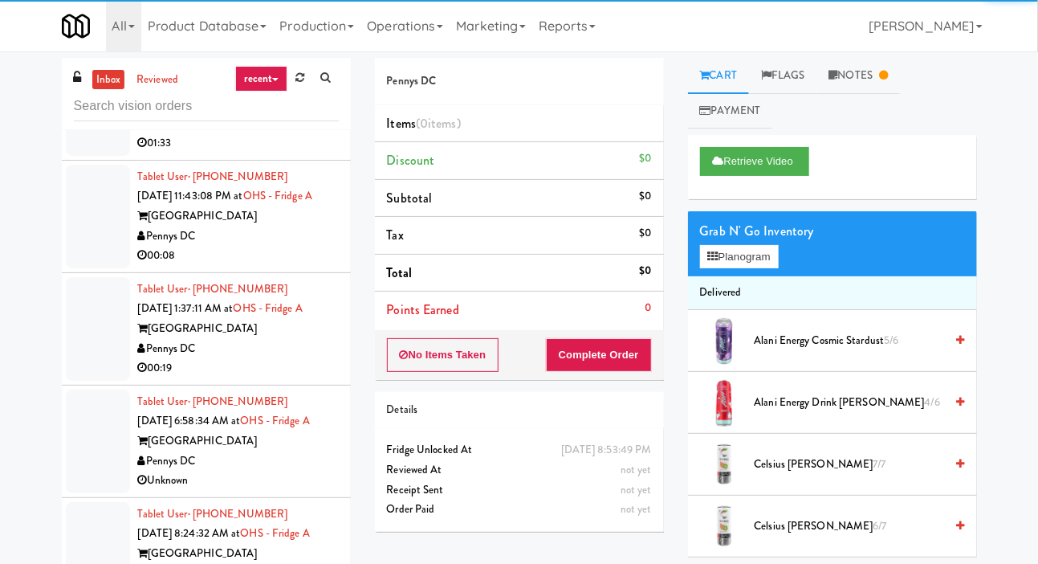
scroll to position [1043, 0]
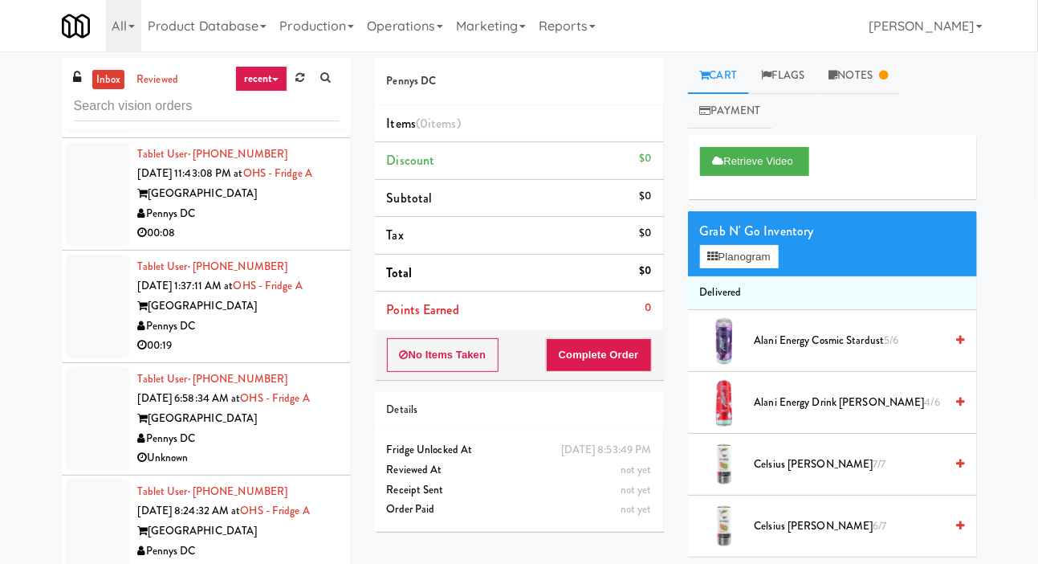
click at [71, 222] on div at bounding box center [98, 194] width 64 height 104
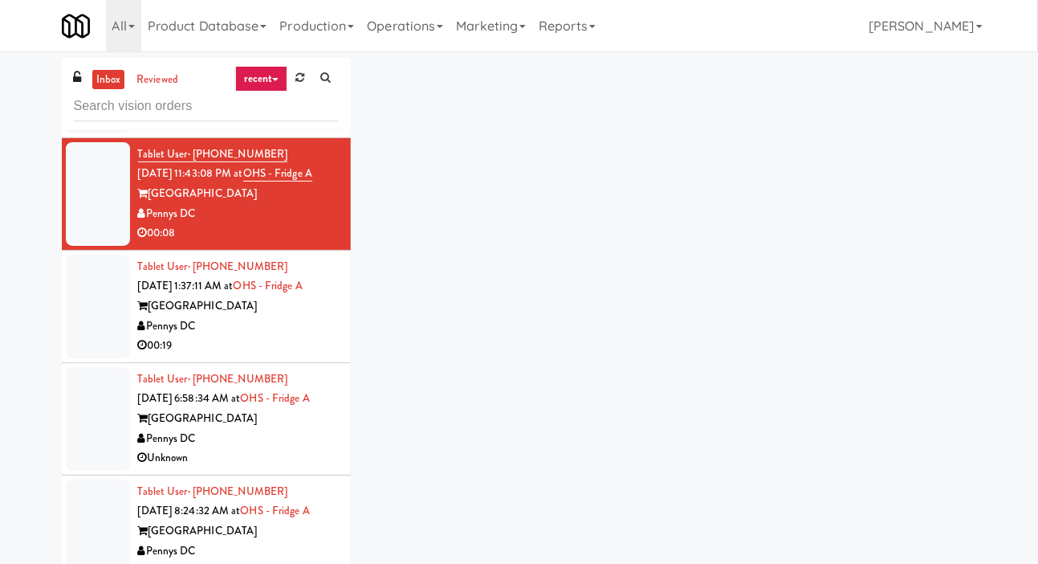
click at [78, 309] on div at bounding box center [98, 307] width 64 height 104
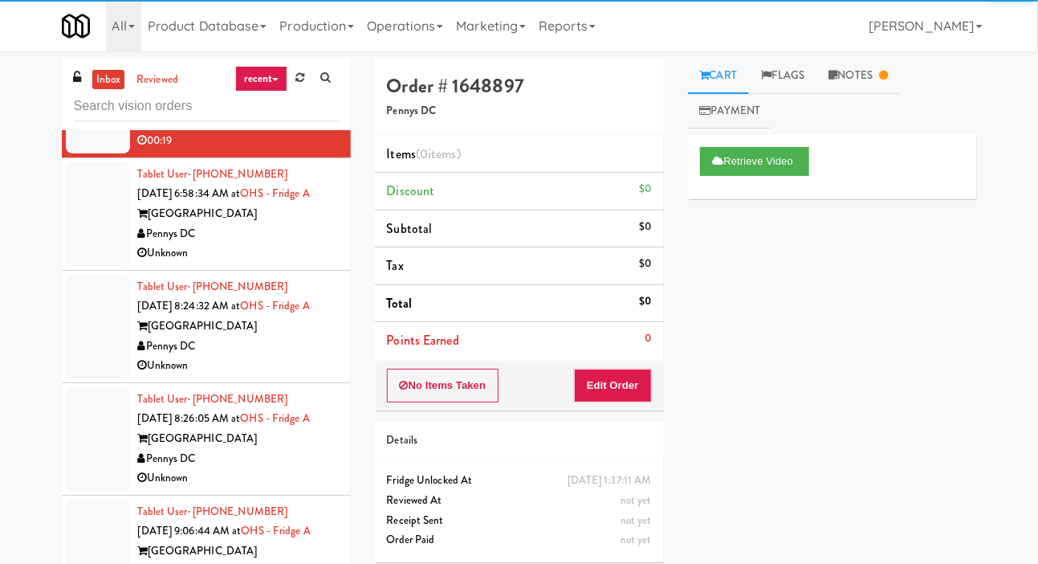
click at [72, 213] on div at bounding box center [98, 214] width 64 height 104
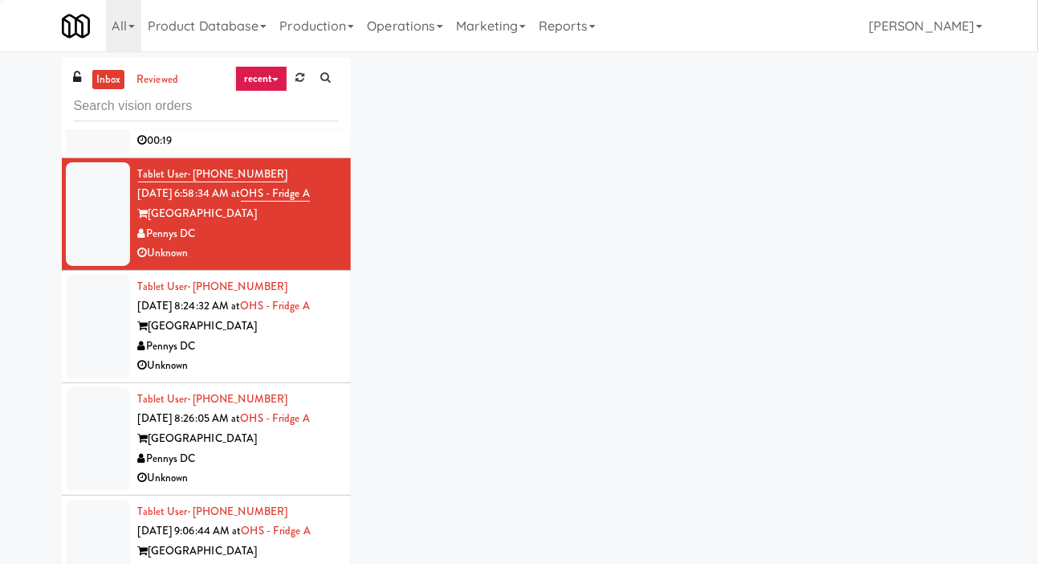
click at [67, 336] on div at bounding box center [98, 327] width 64 height 104
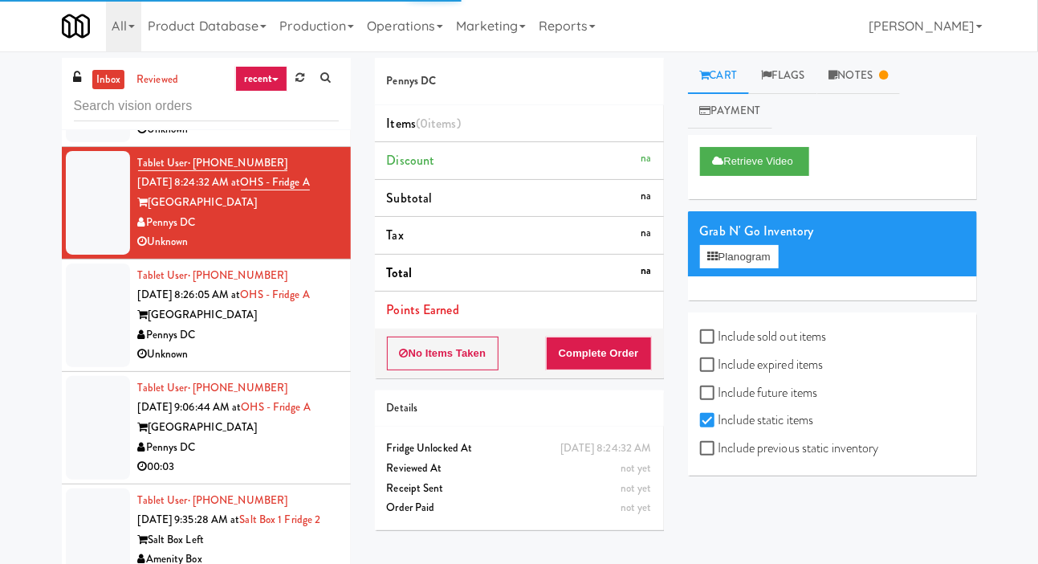
scroll to position [1364, 0]
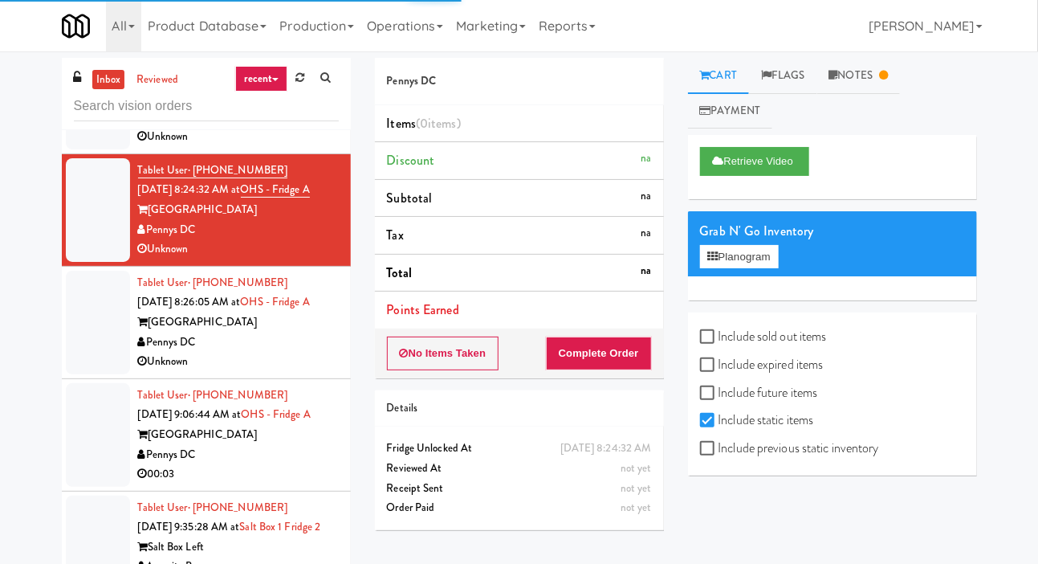
click at [67, 330] on div at bounding box center [98, 323] width 64 height 104
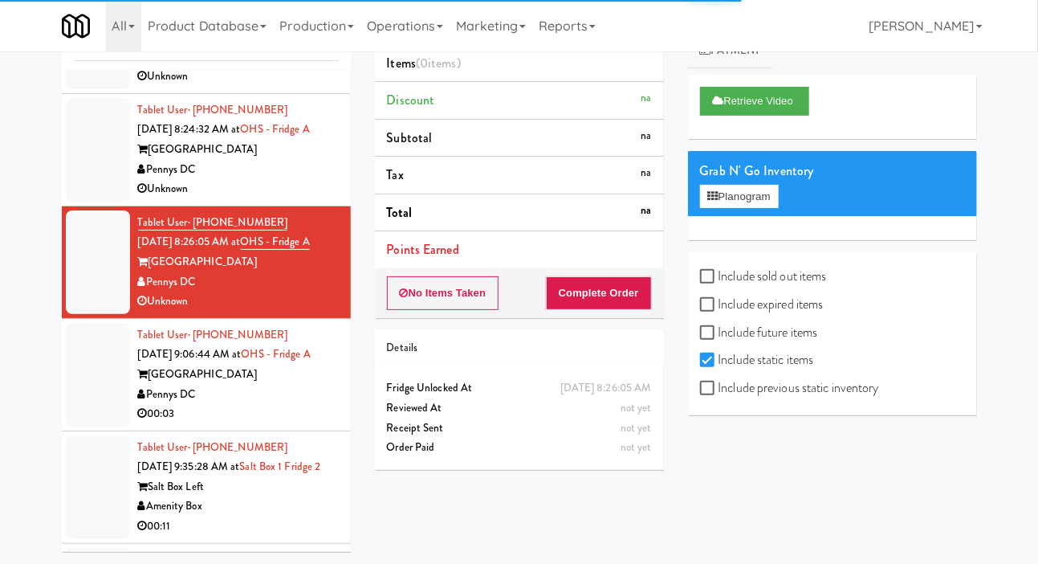
click at [66, 324] on div at bounding box center [98, 375] width 64 height 104
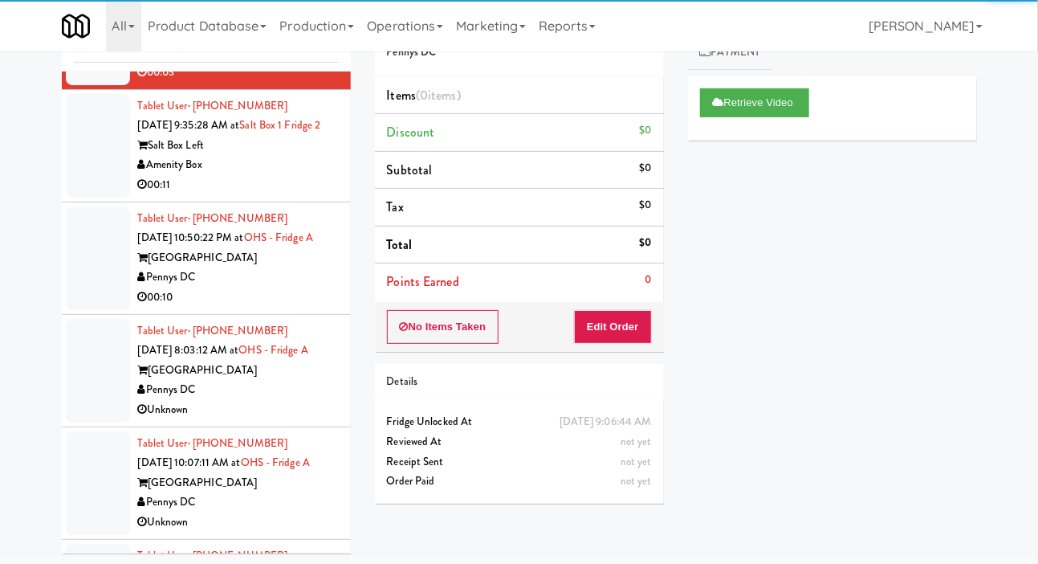
scroll to position [1709, 0]
click at [66, 304] on div at bounding box center [98, 257] width 64 height 104
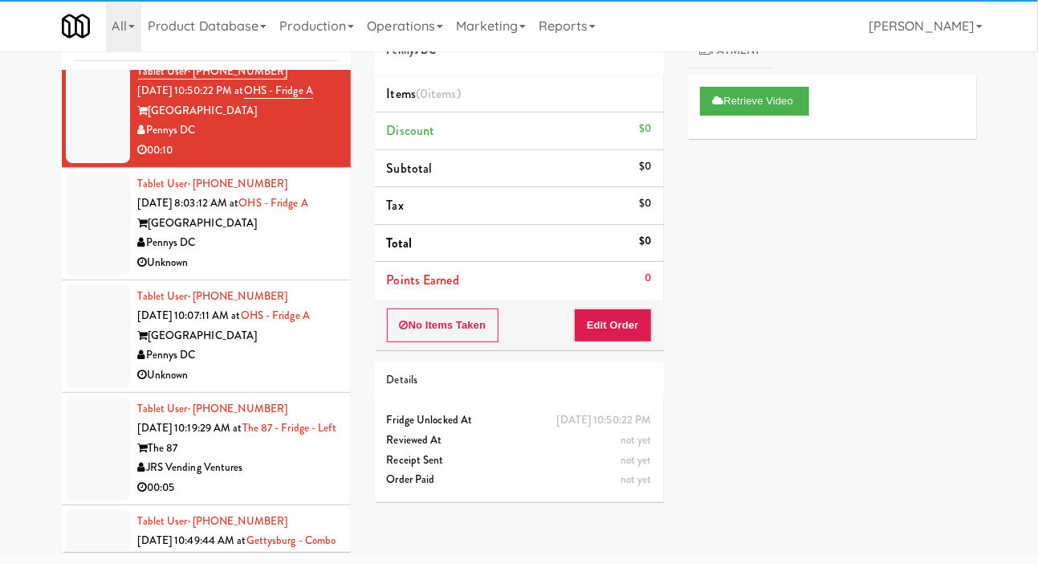
scroll to position [1857, 0]
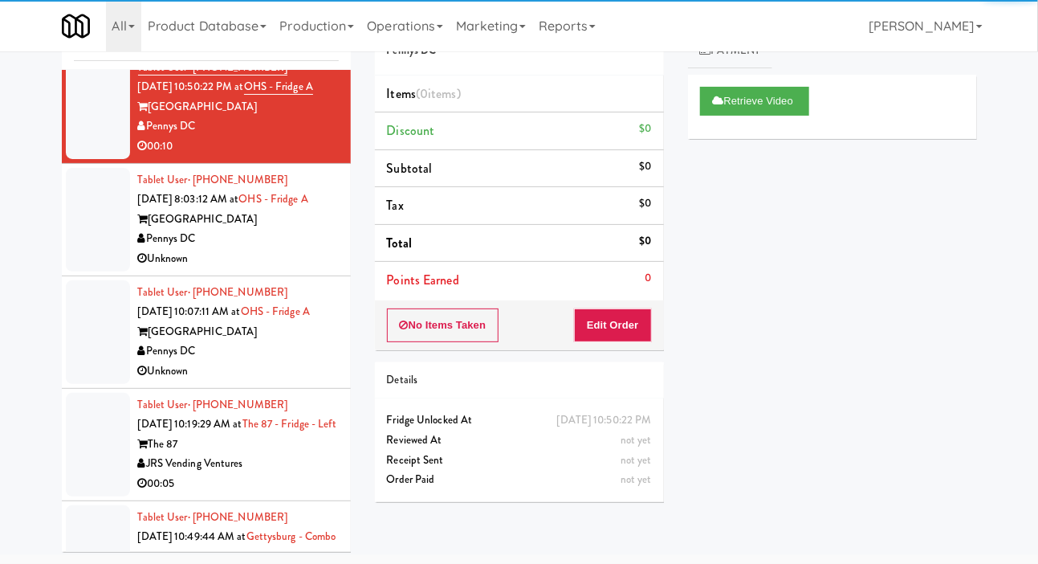
click at [74, 243] on div at bounding box center [98, 220] width 64 height 104
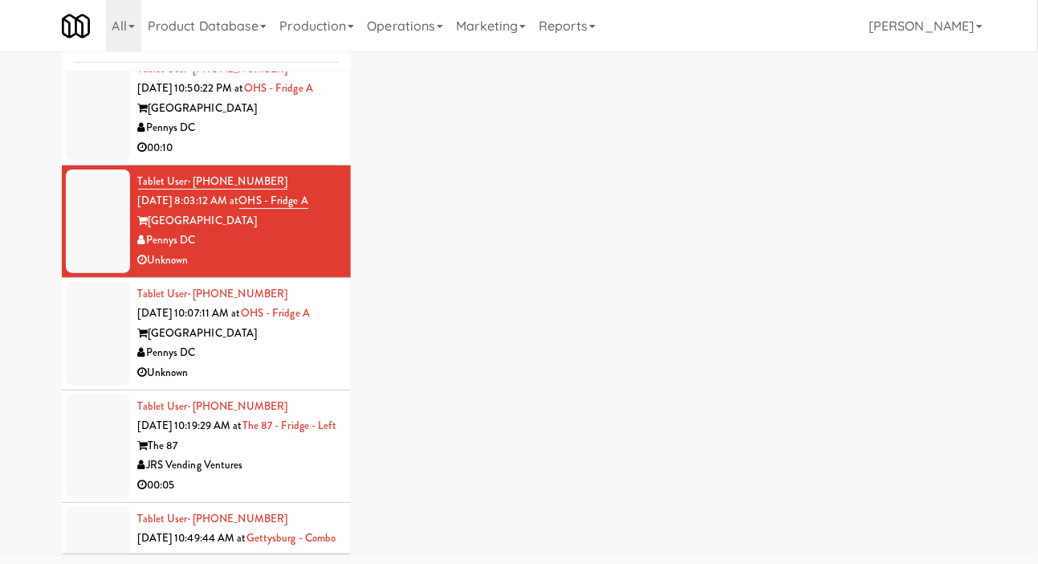
click at [71, 352] on div at bounding box center [98, 334] width 64 height 104
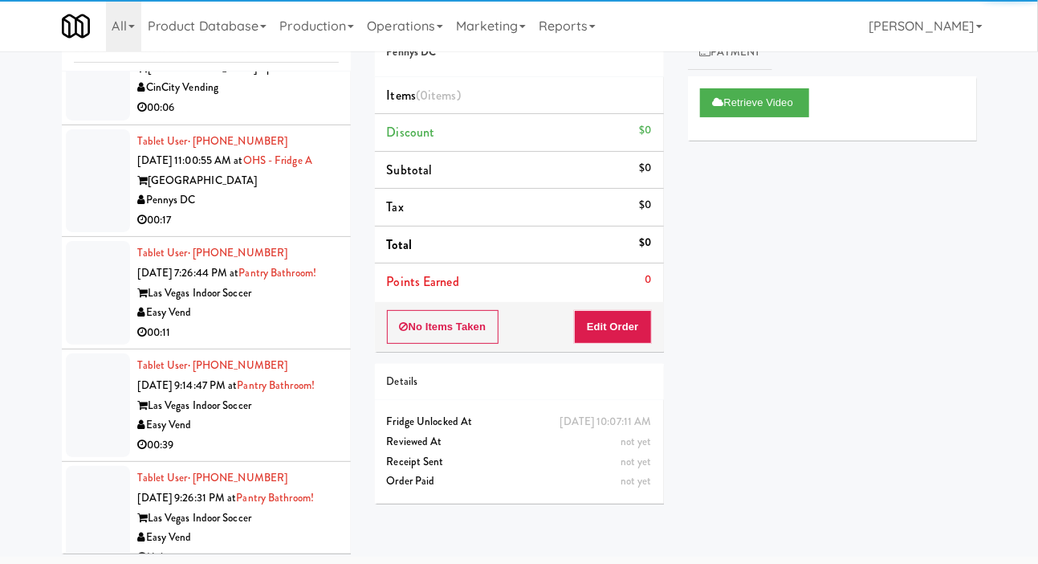
click at [79, 233] on div at bounding box center [98, 181] width 64 height 104
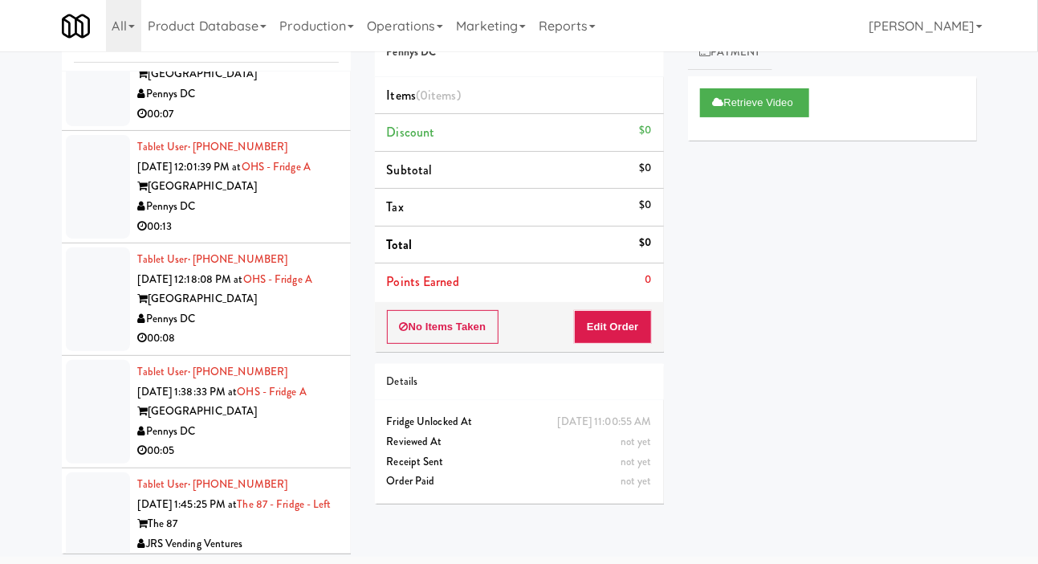
scroll to position [3674, 0]
click at [80, 128] on div at bounding box center [98, 76] width 64 height 104
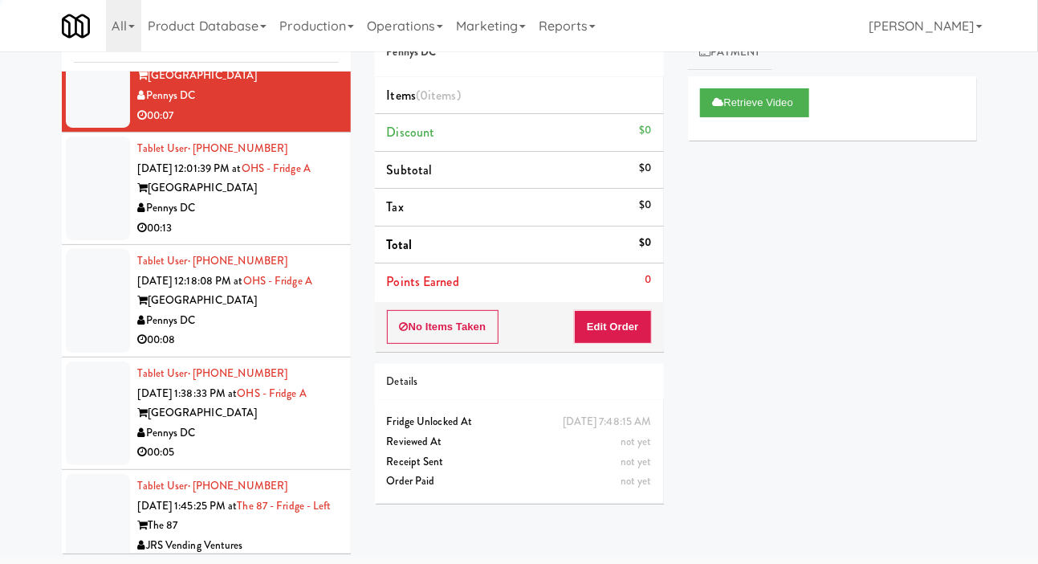
click at [84, 240] on div at bounding box center [98, 189] width 64 height 104
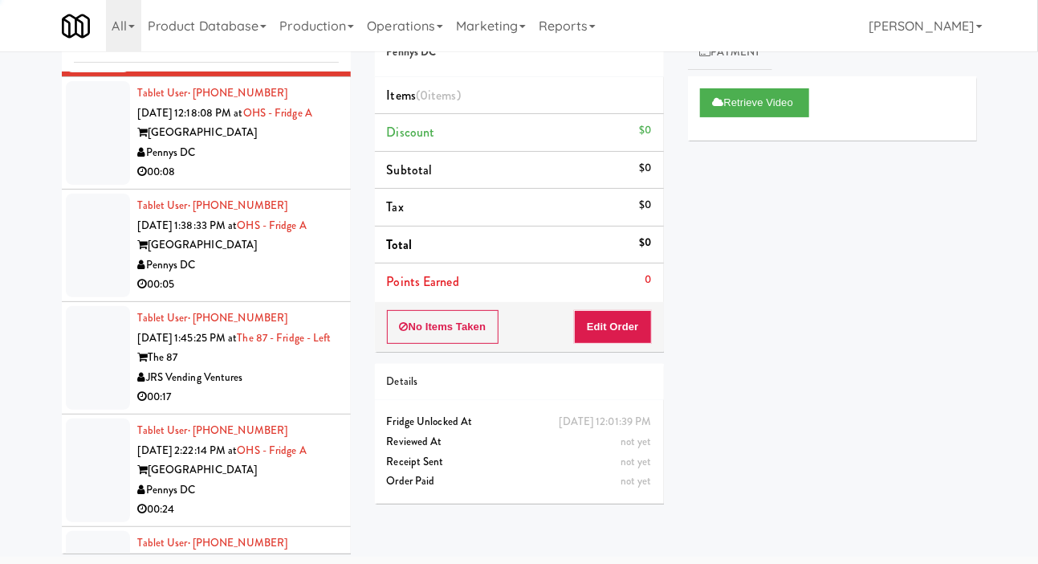
click at [84, 185] on div at bounding box center [98, 133] width 64 height 104
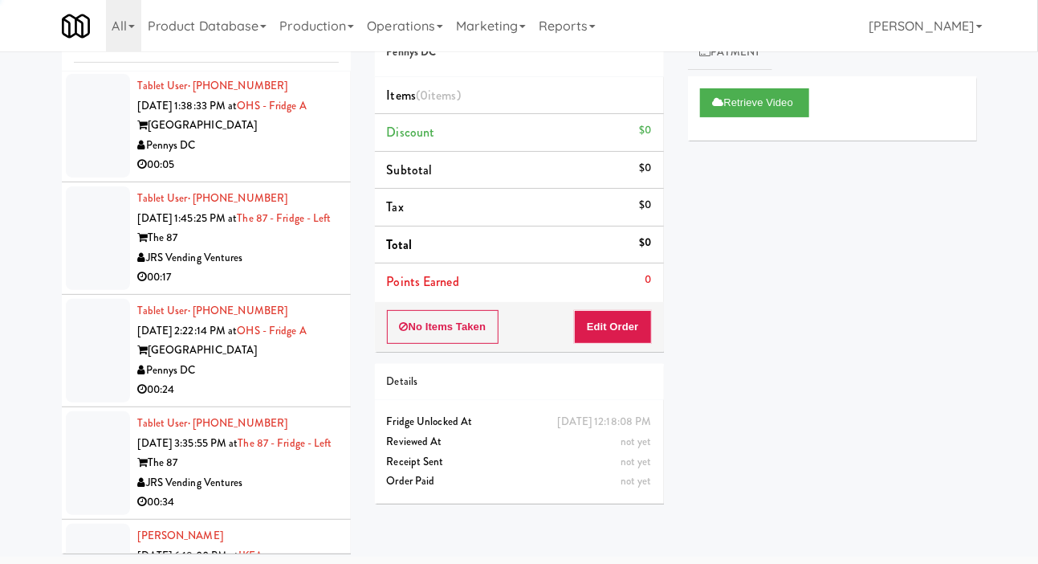
click at [85, 177] on div at bounding box center [98, 126] width 64 height 104
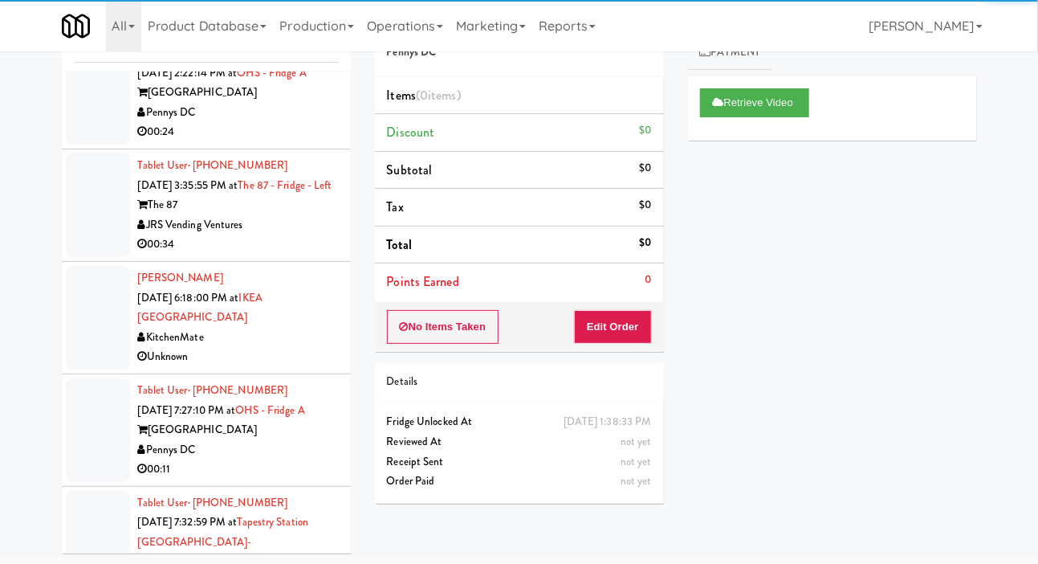
click at [83, 145] on div at bounding box center [98, 93] width 64 height 104
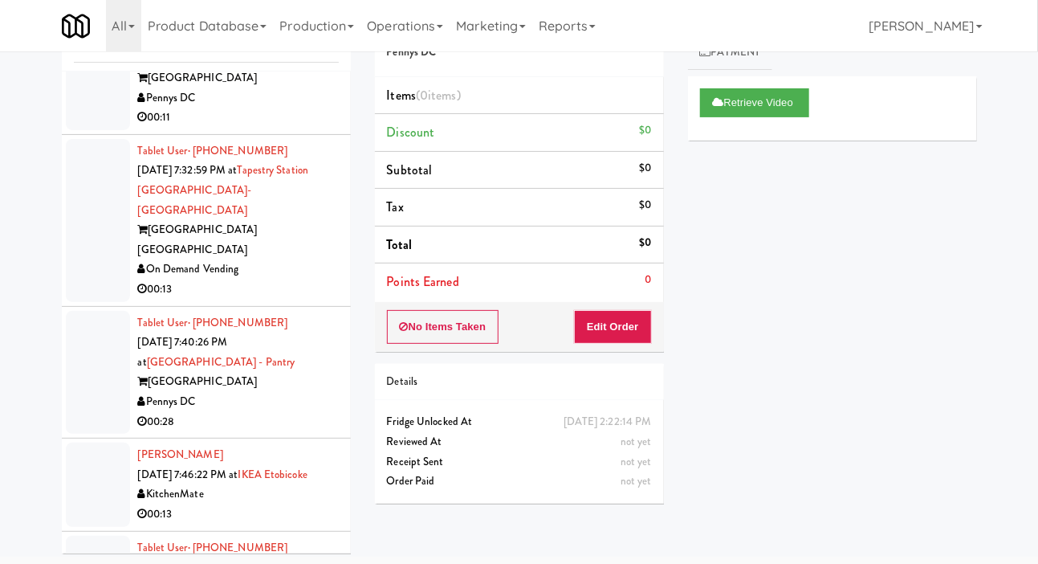
click at [81, 130] on div at bounding box center [98, 79] width 64 height 104
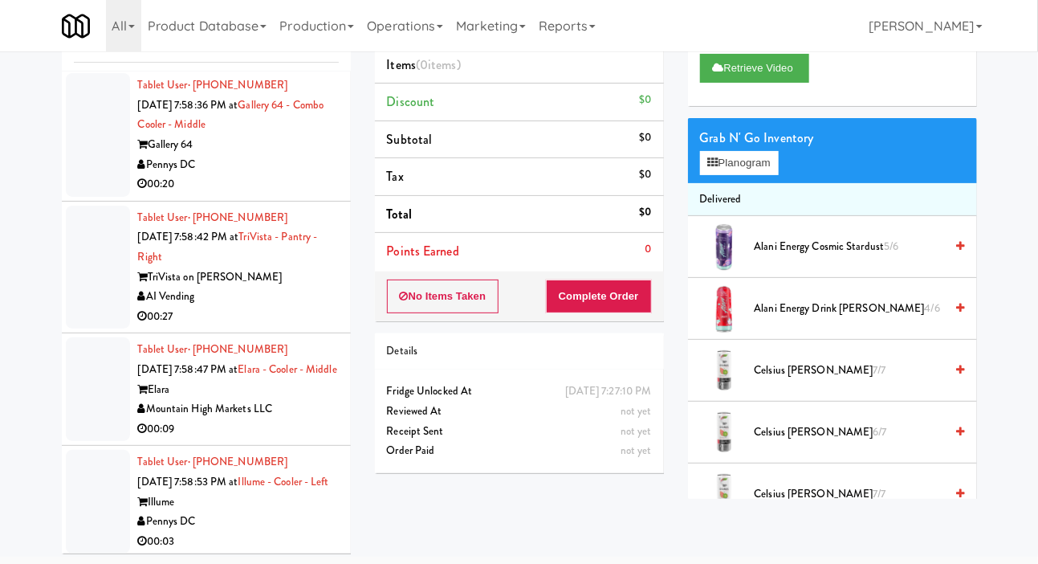
scroll to position [8393, 0]
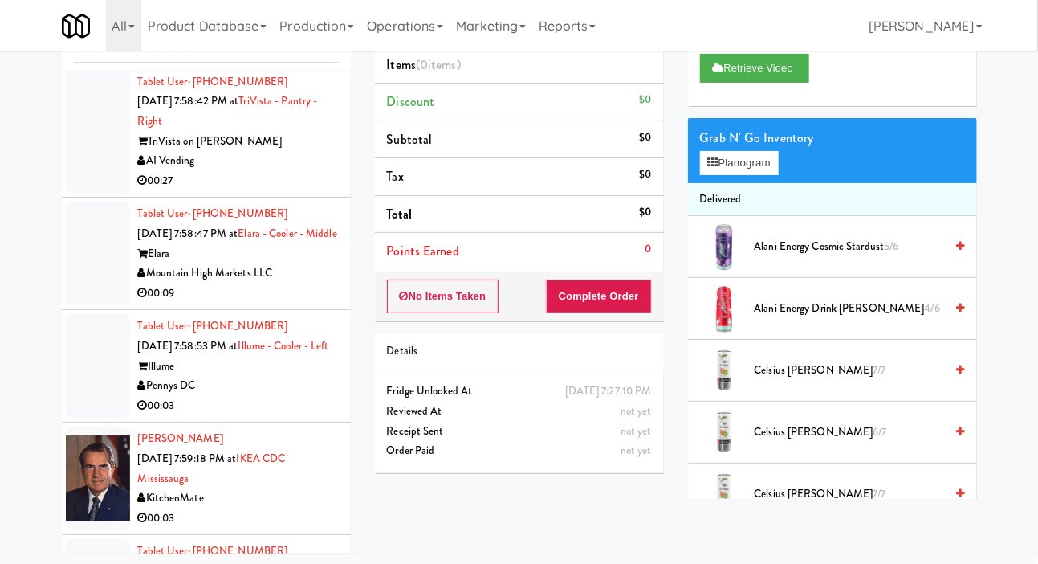
click at [89, 194] on div at bounding box center [98, 132] width 64 height 124
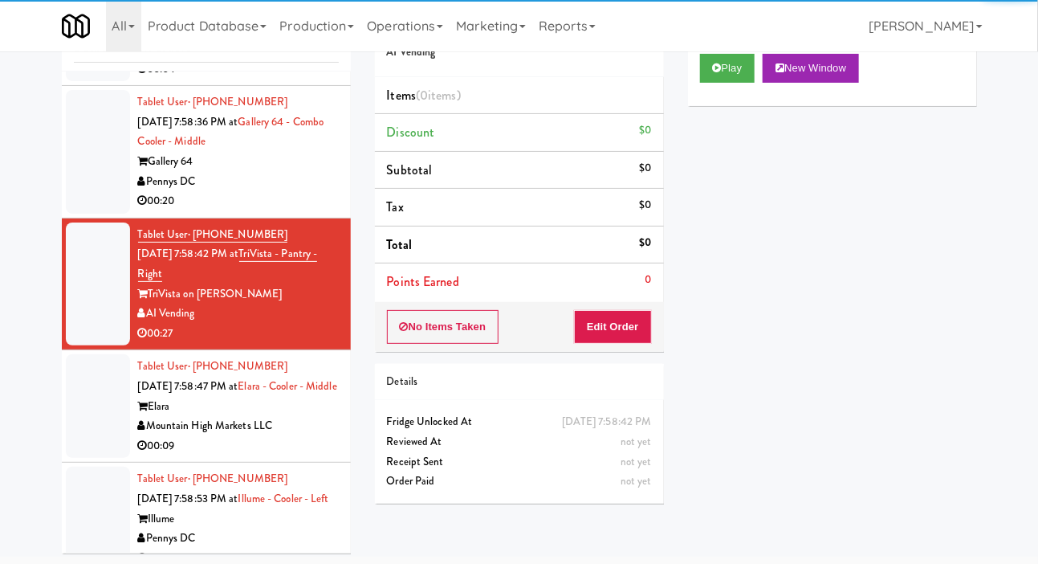
click at [86, 82] on div at bounding box center [98, 20] width 64 height 124
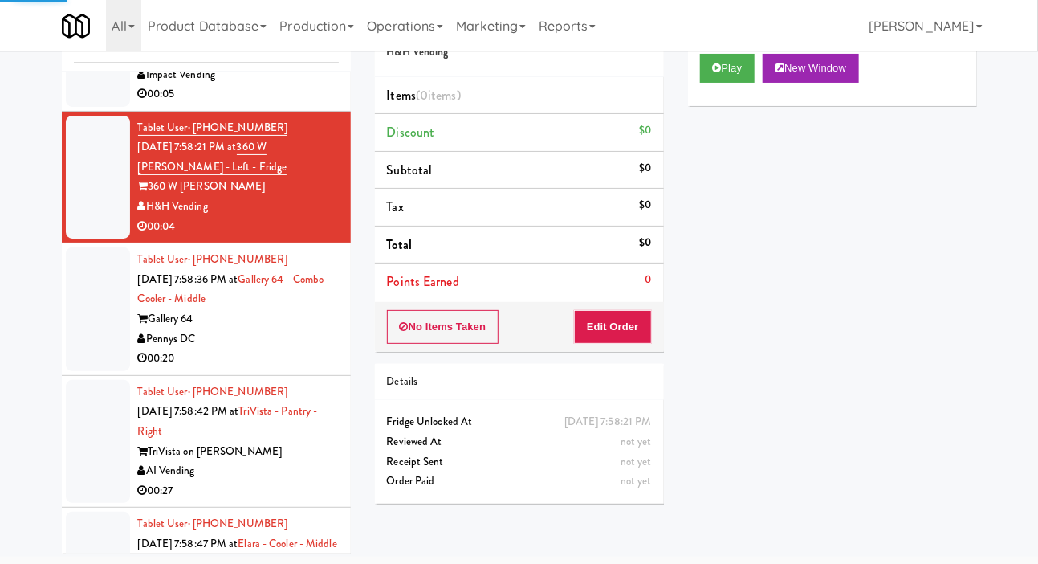
click at [81, 107] on div at bounding box center [98, 45] width 64 height 124
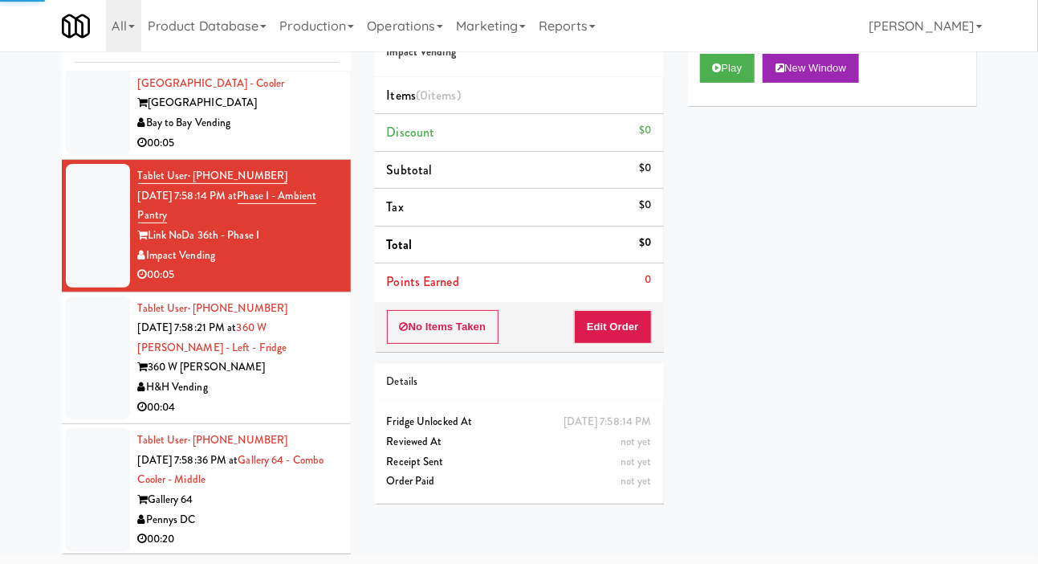
click at [85, 155] on div at bounding box center [98, 83] width 64 height 143
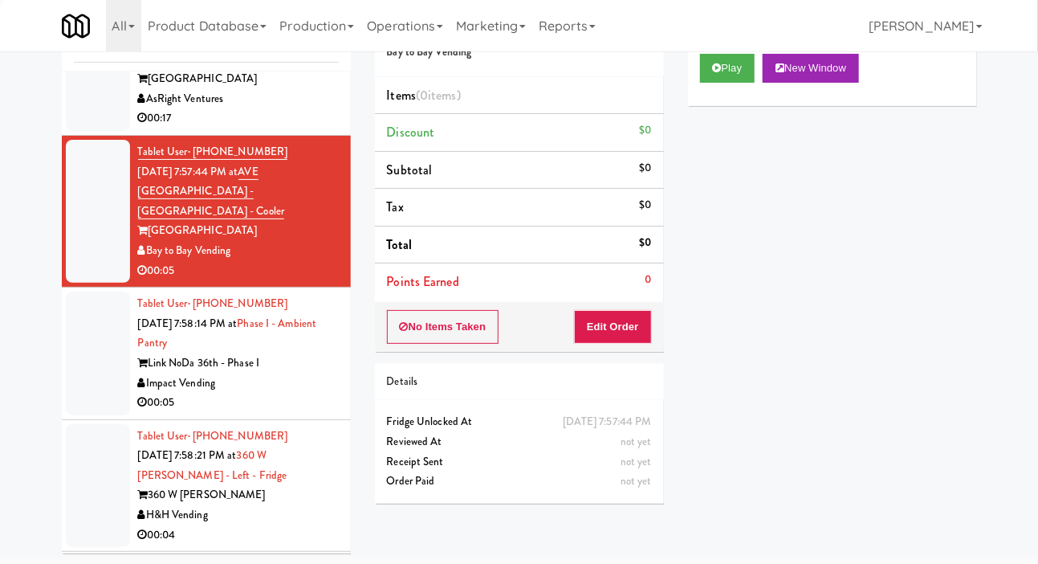
click at [88, 131] on div at bounding box center [98, 69] width 64 height 124
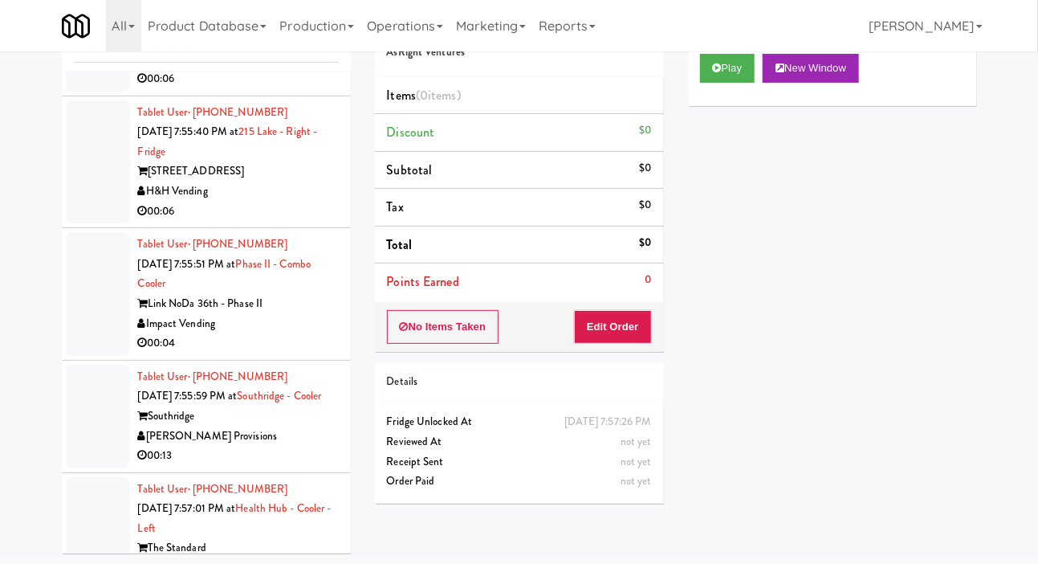
click at [80, 92] on div at bounding box center [98, 40] width 64 height 104
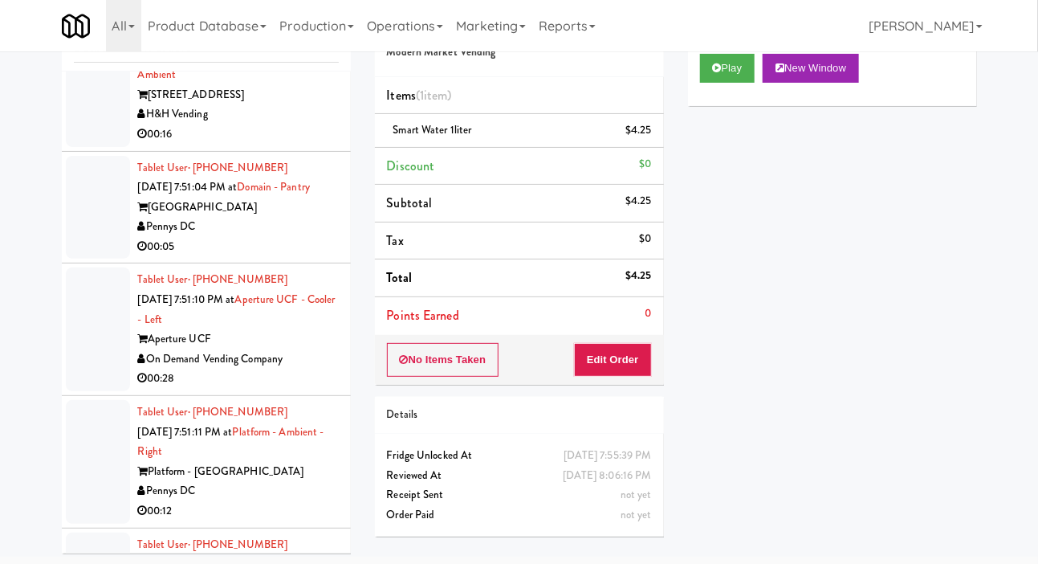
click at [80, 147] on div at bounding box center [98, 85] width 64 height 124
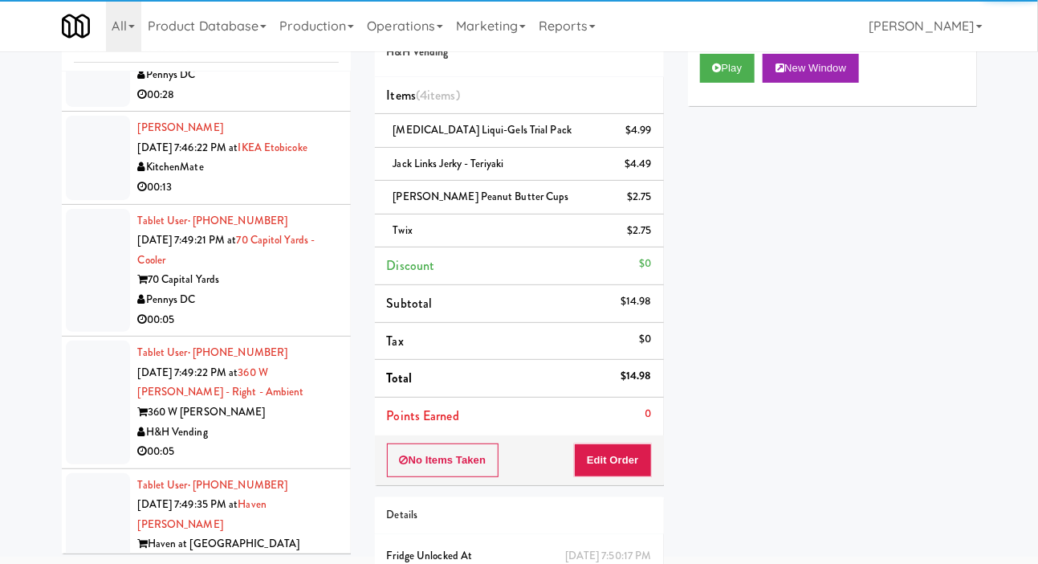
scroll to position [4899, 0]
click at [75, 107] on div at bounding box center [98, 45] width 64 height 124
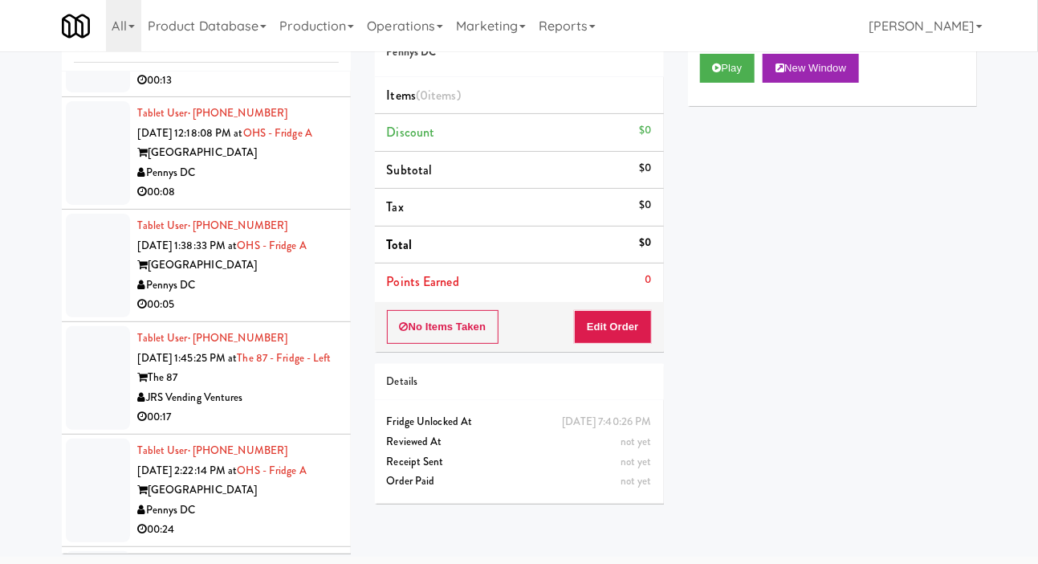
click at [82, 205] on div at bounding box center [98, 153] width 64 height 104
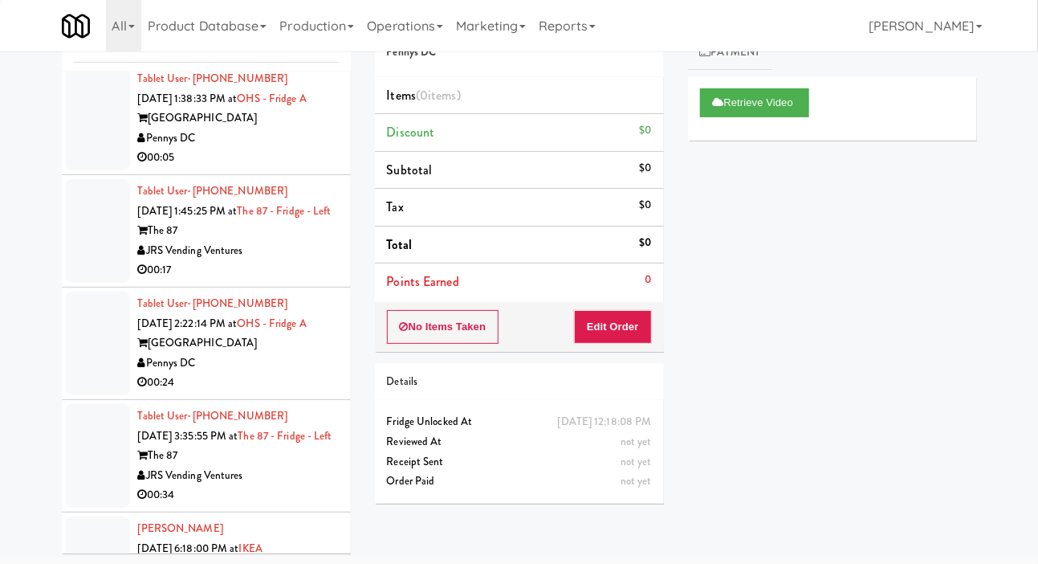
click at [83, 170] on div at bounding box center [98, 119] width 64 height 104
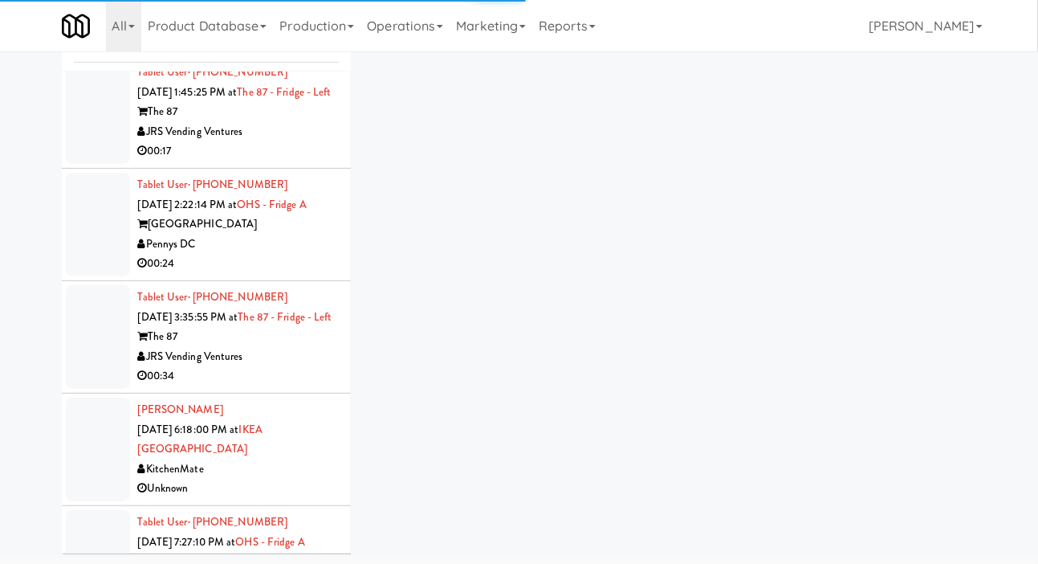
click at [82, 164] on div at bounding box center [98, 112] width 64 height 104
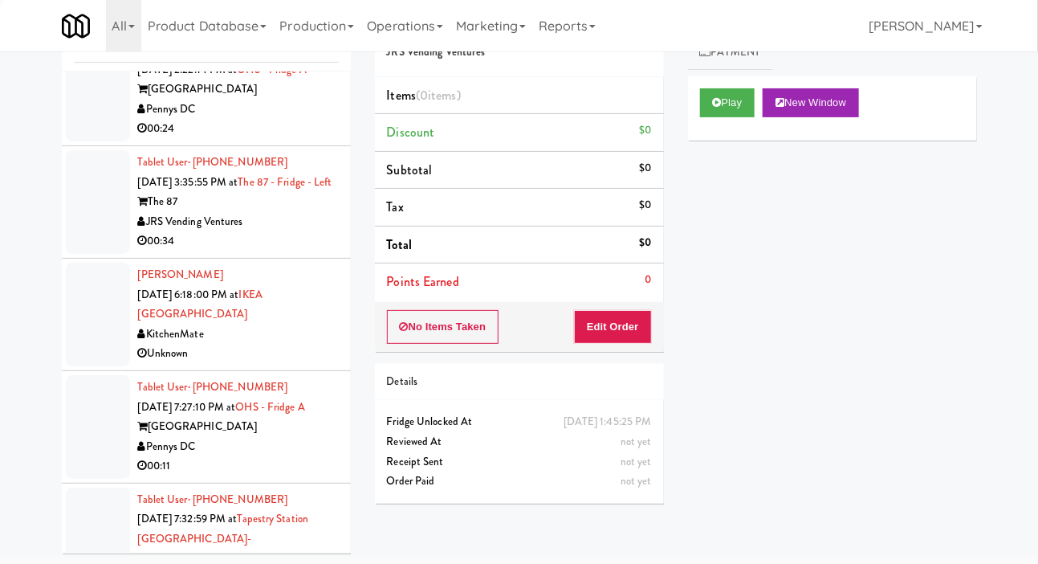
click at [83, 141] on div at bounding box center [98, 90] width 64 height 104
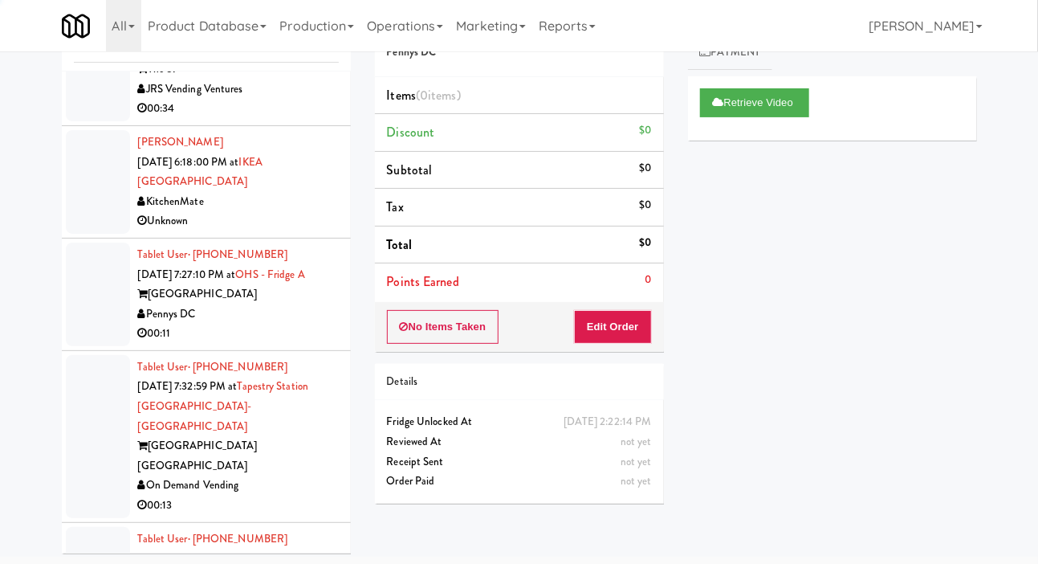
click at [83, 121] on div at bounding box center [98, 70] width 64 height 104
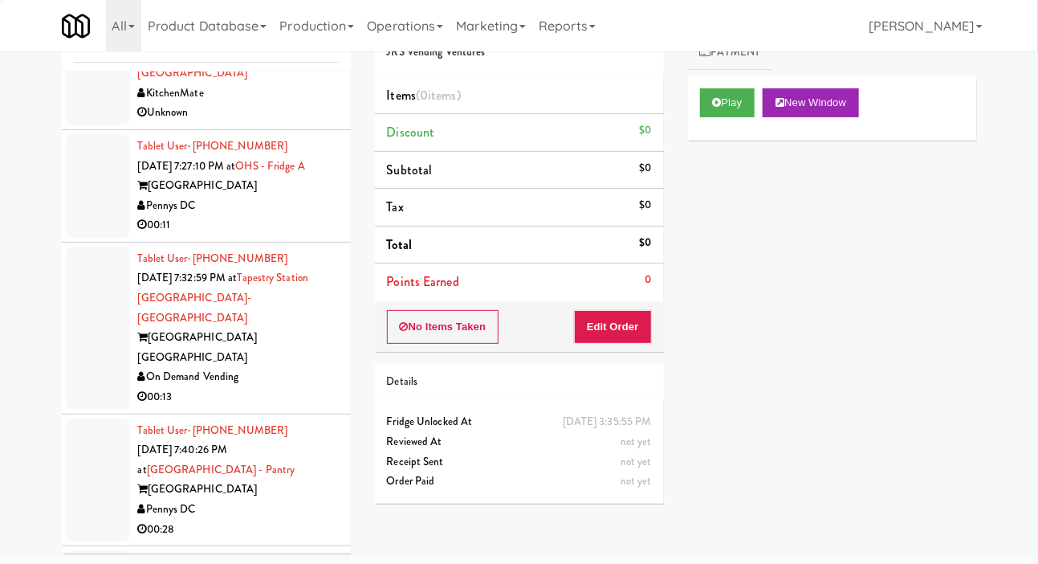
click at [80, 125] on div at bounding box center [98, 74] width 64 height 104
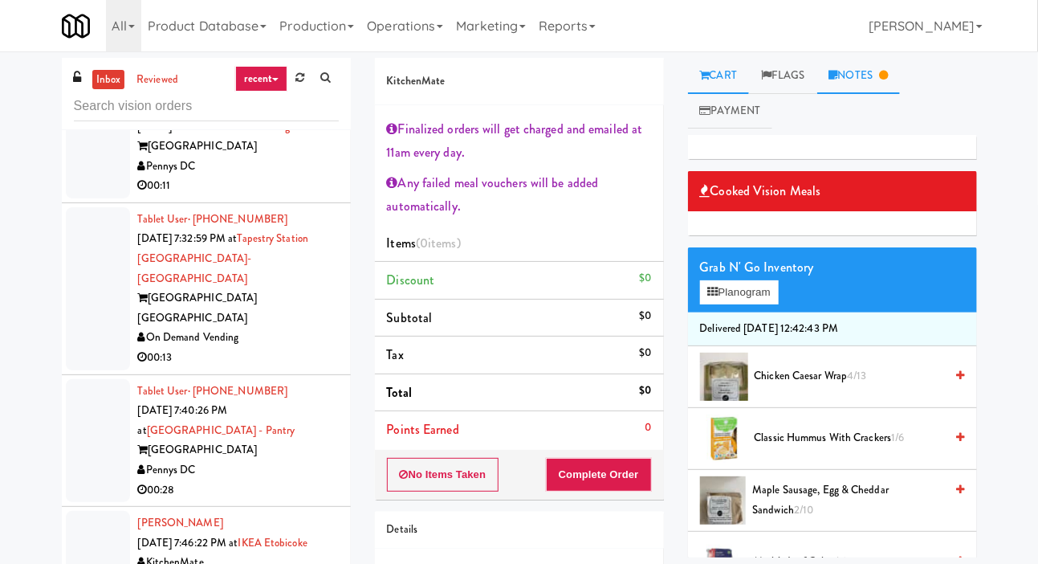
click at [855, 70] on link "Notes" at bounding box center [859, 76] width 84 height 36
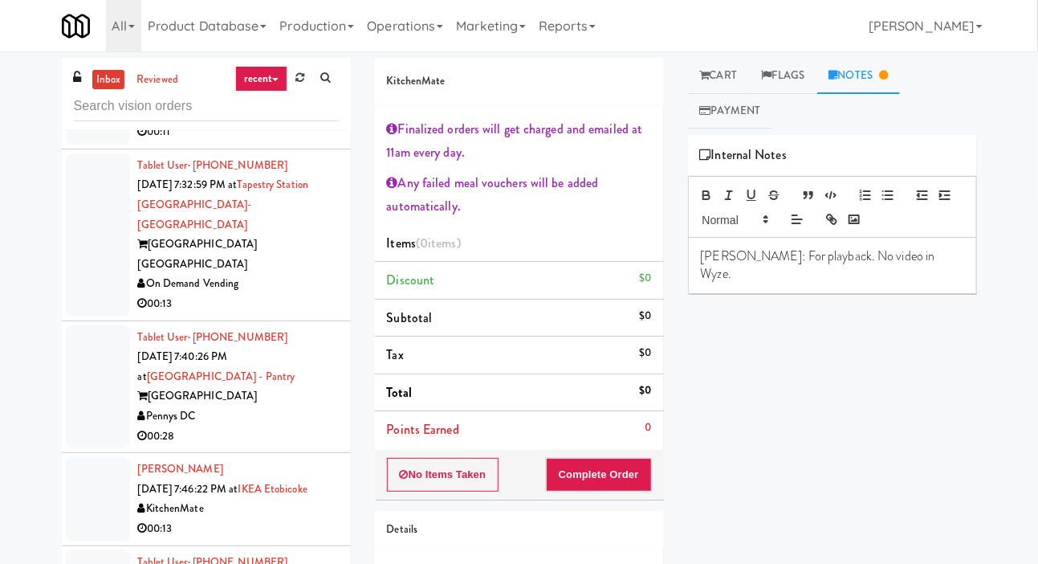
click at [83, 145] on div at bounding box center [98, 93] width 64 height 104
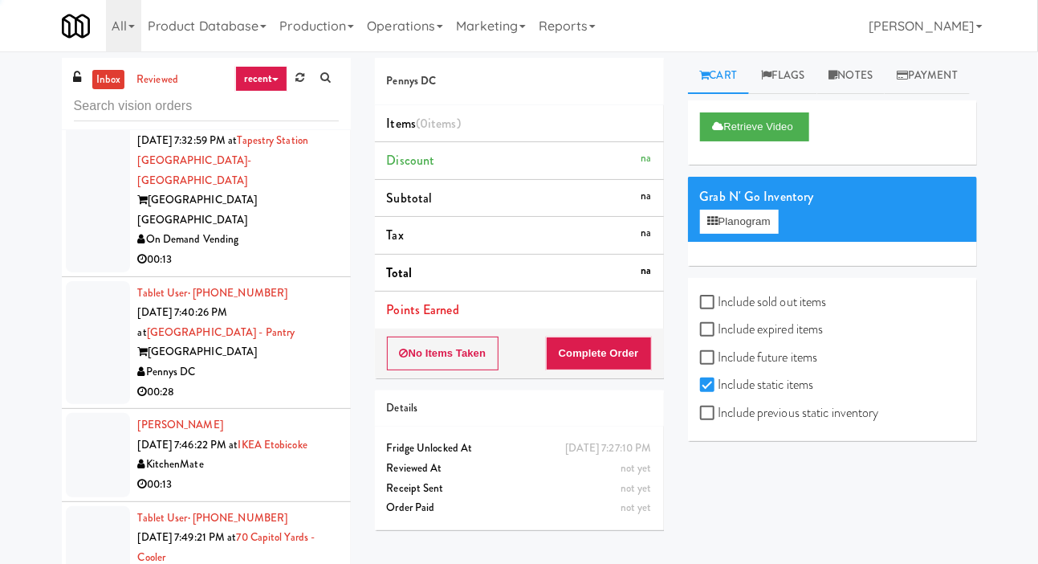
scroll to position [4668, 0]
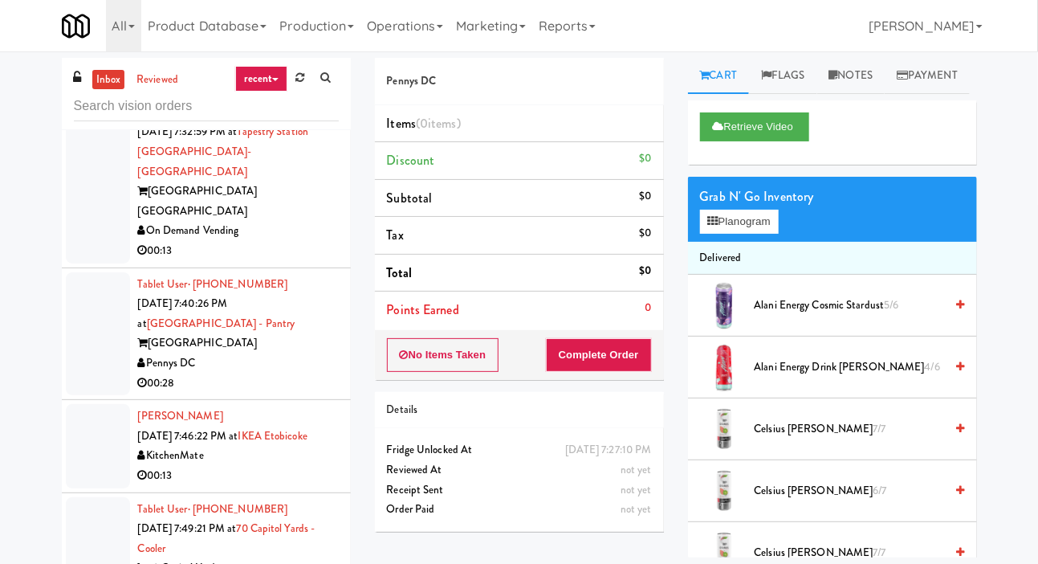
click at [83, 263] on div at bounding box center [98, 181] width 64 height 163
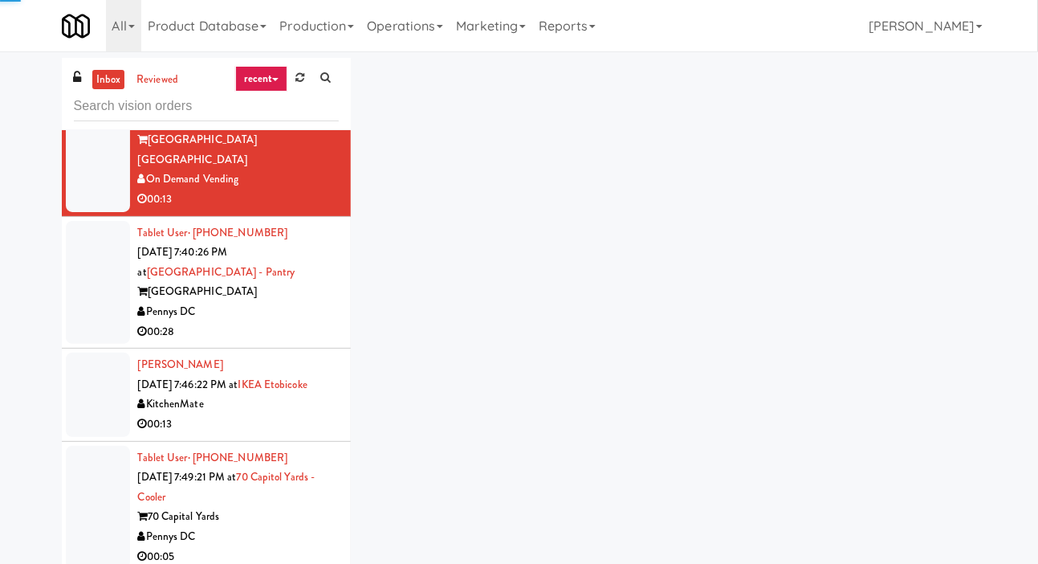
scroll to position [4731, 0]
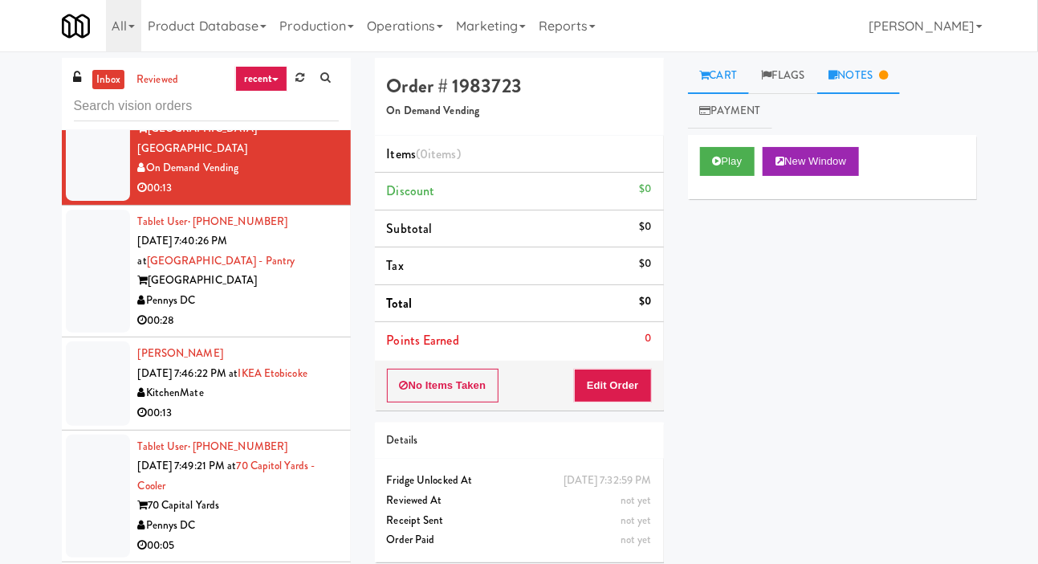
click at [873, 72] on link "Notes" at bounding box center [859, 76] width 84 height 36
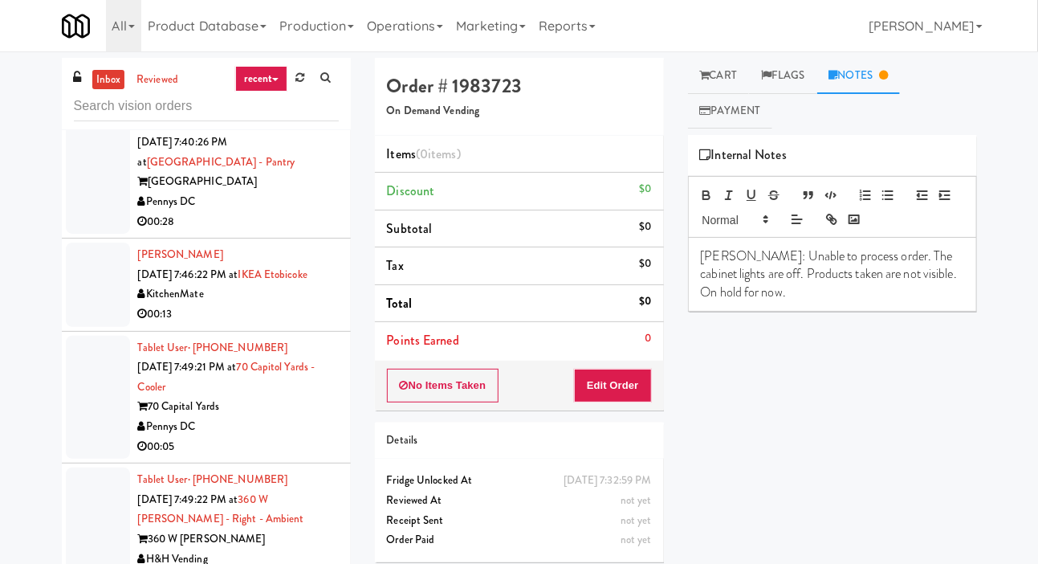
click at [81, 234] on div at bounding box center [98, 173] width 64 height 124
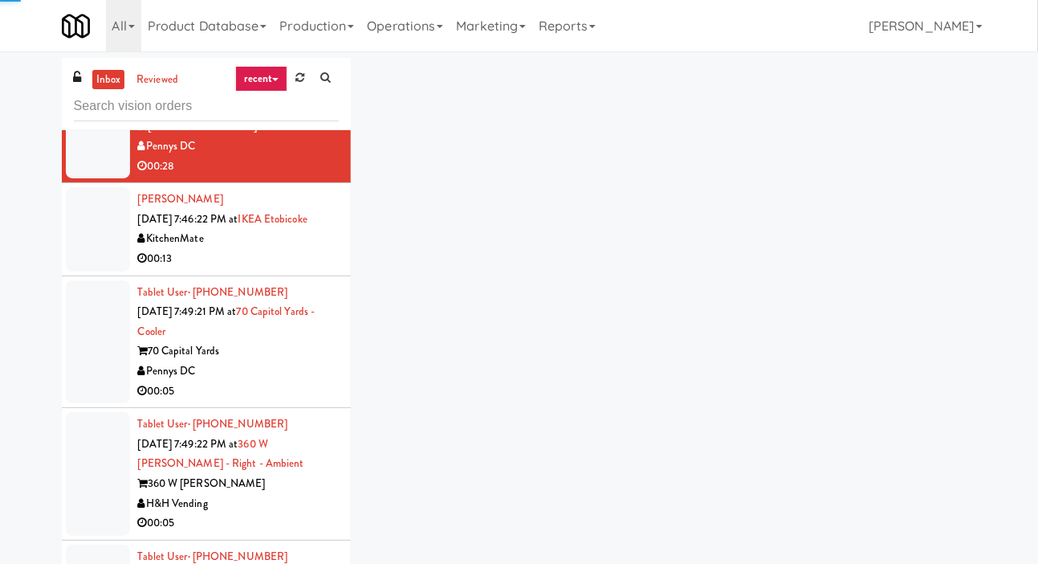
scroll to position [4886, 0]
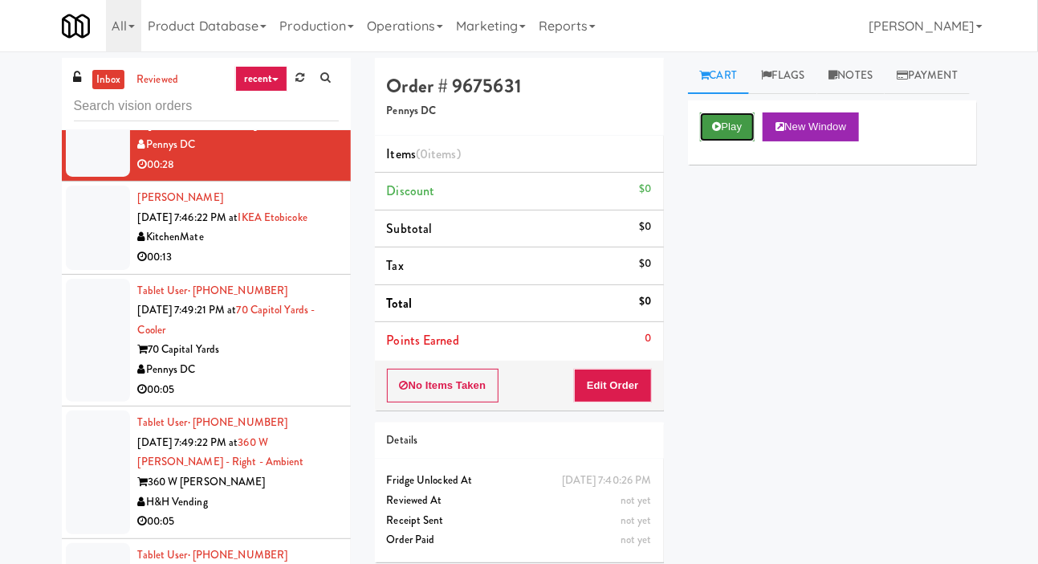
click at [719, 132] on icon at bounding box center [717, 126] width 9 height 10
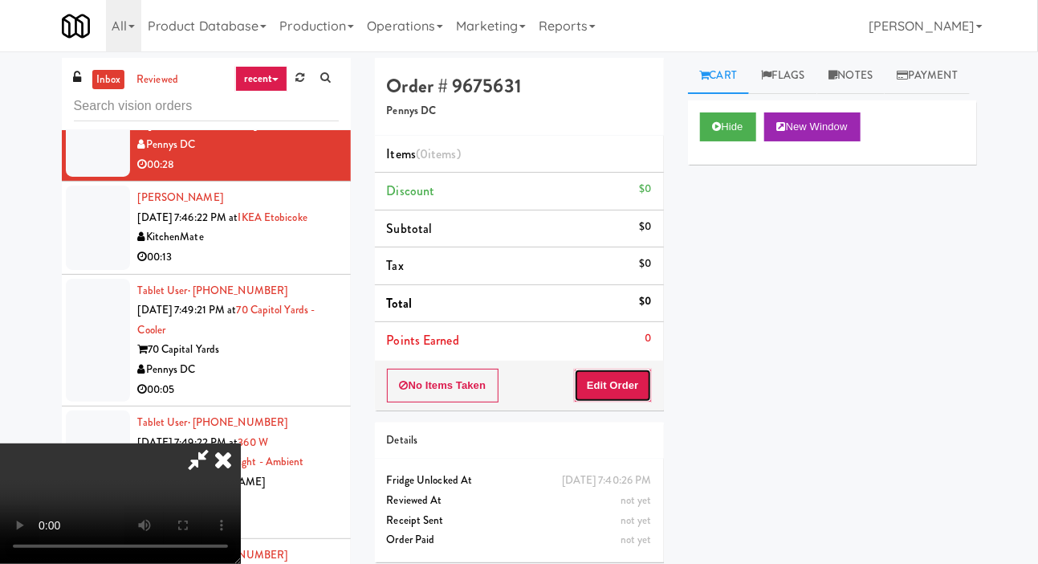
click at [626, 386] on button "Edit Order" at bounding box center [613, 386] width 78 height 34
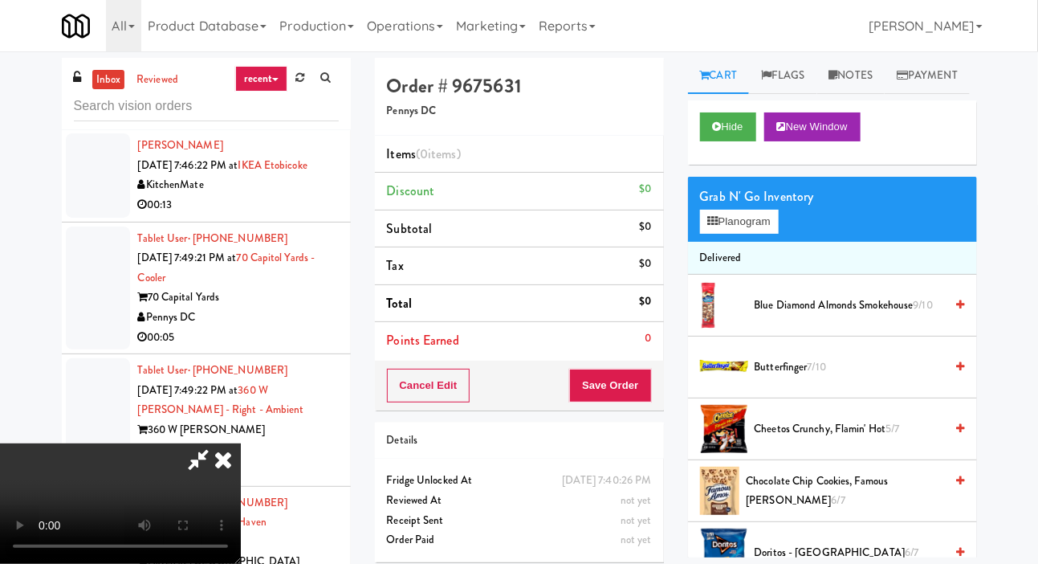
scroll to position [0, 0]
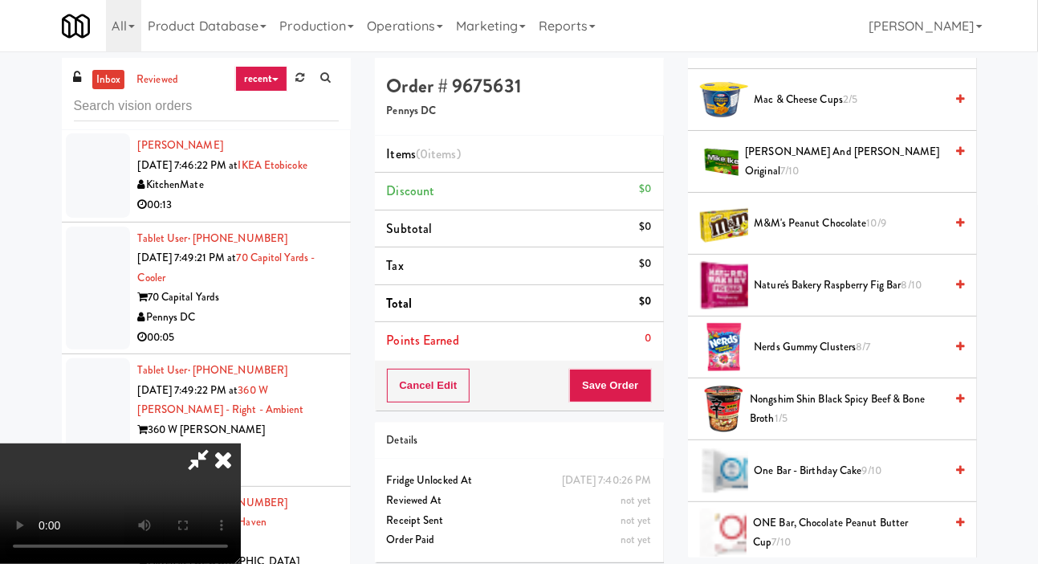
click at [816, 357] on span "Nerds Gummy Clusters 8/7" at bounding box center [850, 347] width 190 height 20
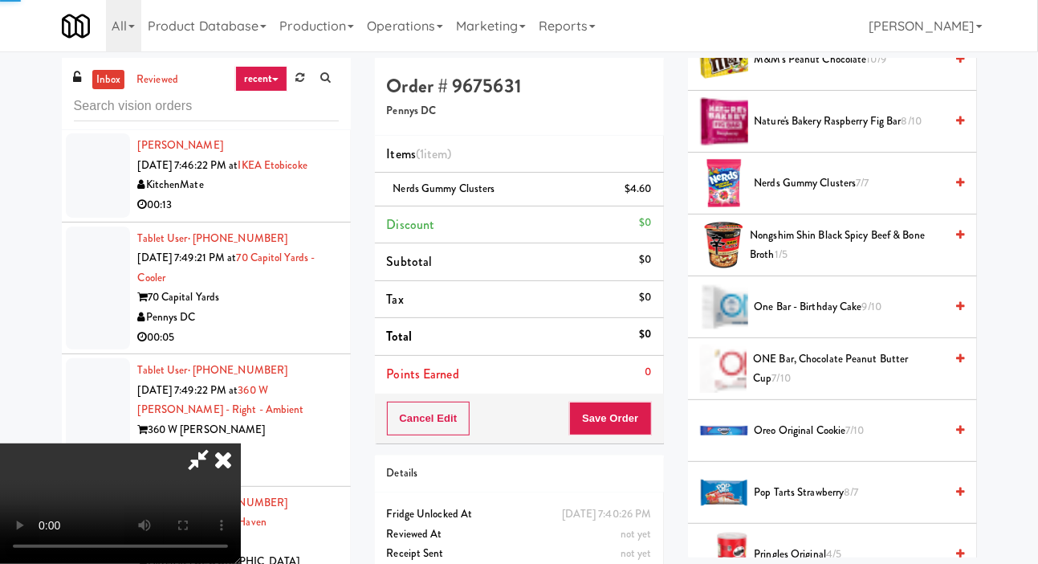
scroll to position [1949, 0]
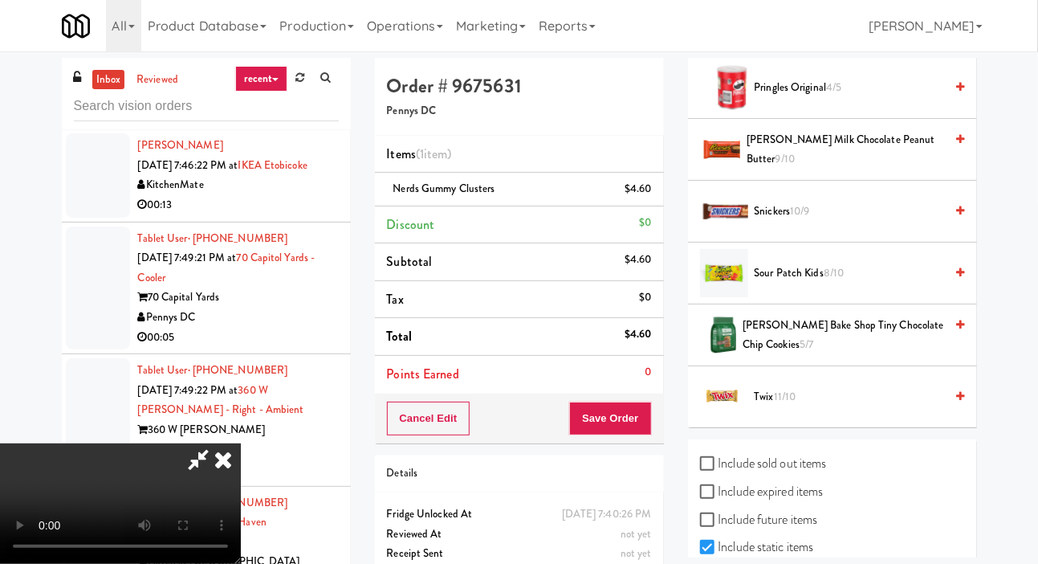
click at [813, 407] on span "Twix 11/10" at bounding box center [850, 397] width 190 height 20
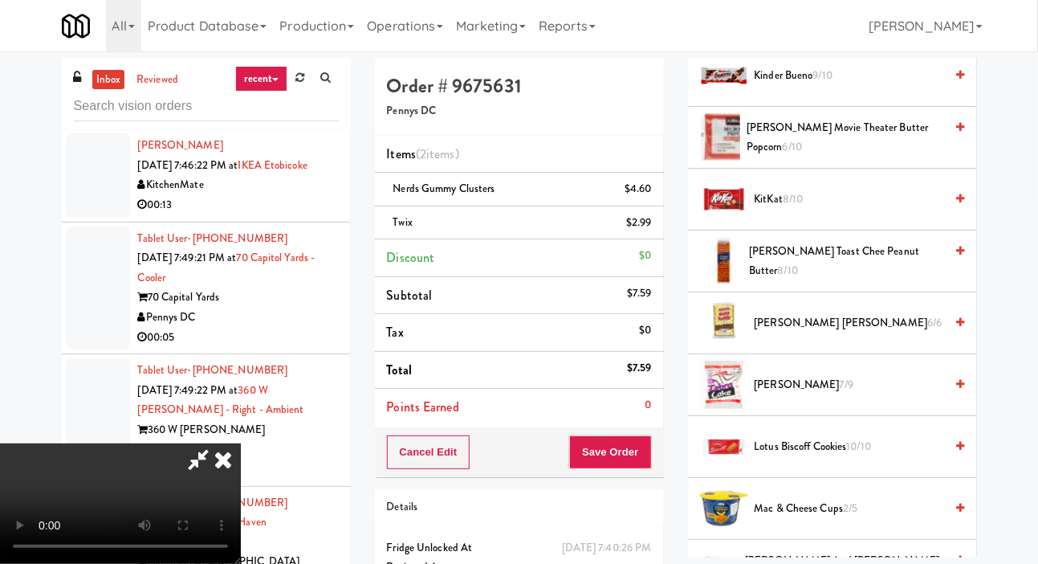
scroll to position [907, 0]
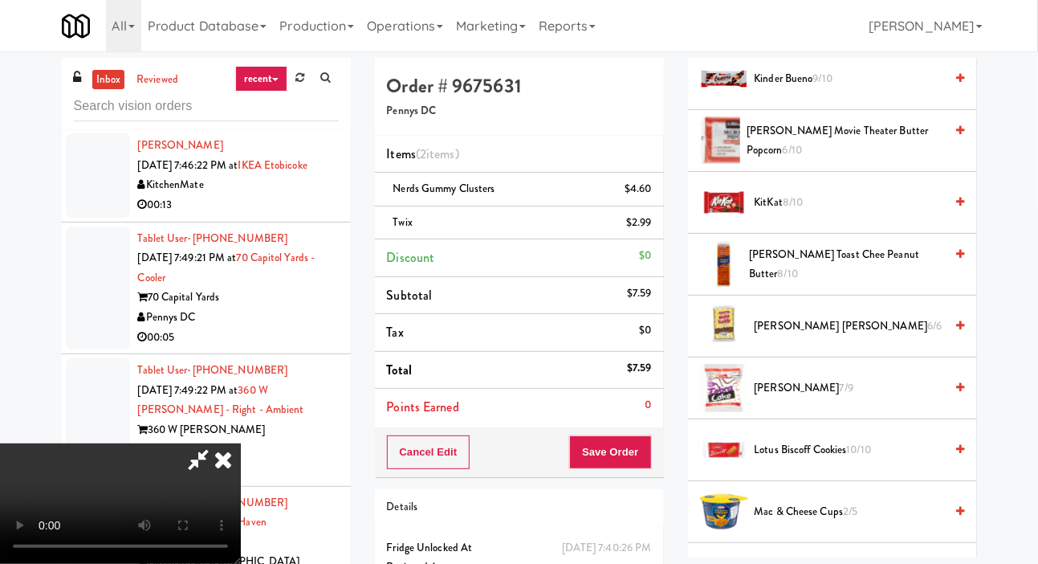
click at [812, 213] on span "KitKat 8/10" at bounding box center [850, 203] width 190 height 20
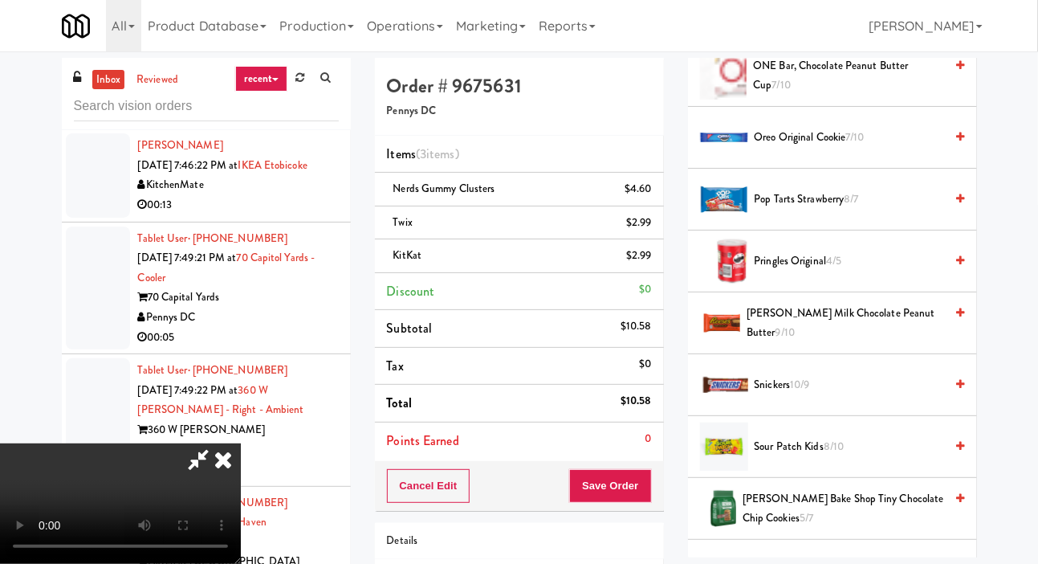
scroll to position [1779, 0]
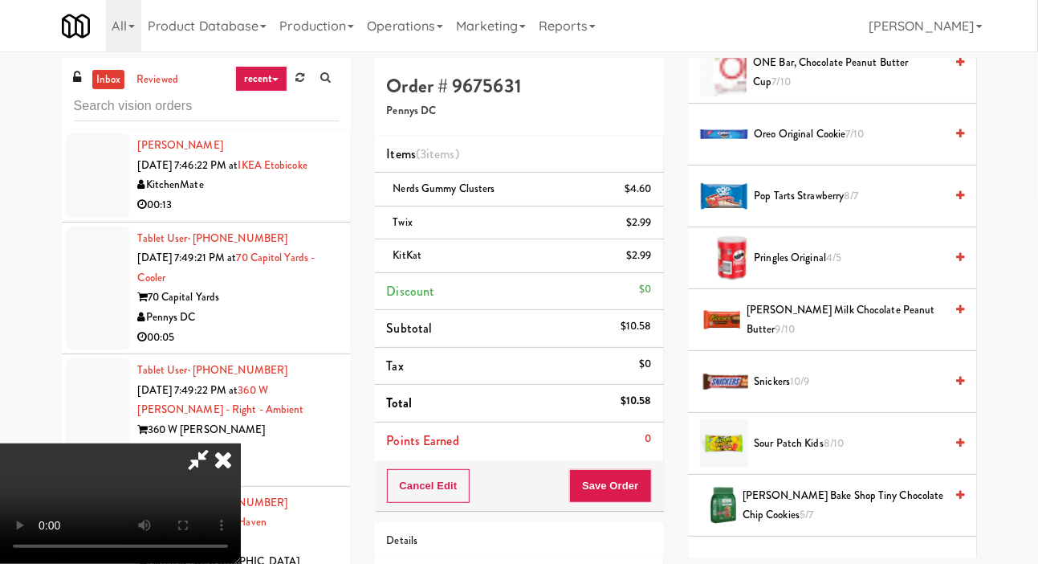
click at [822, 268] on span "Pringles Original 4/5" at bounding box center [850, 258] width 190 height 20
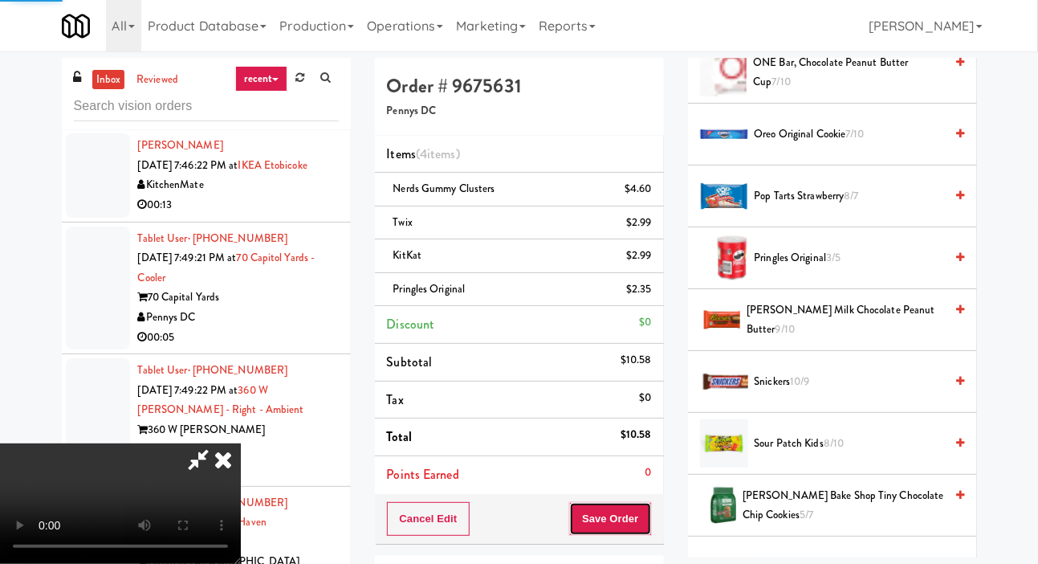
click at [649, 530] on button "Save Order" at bounding box center [610, 519] width 82 height 34
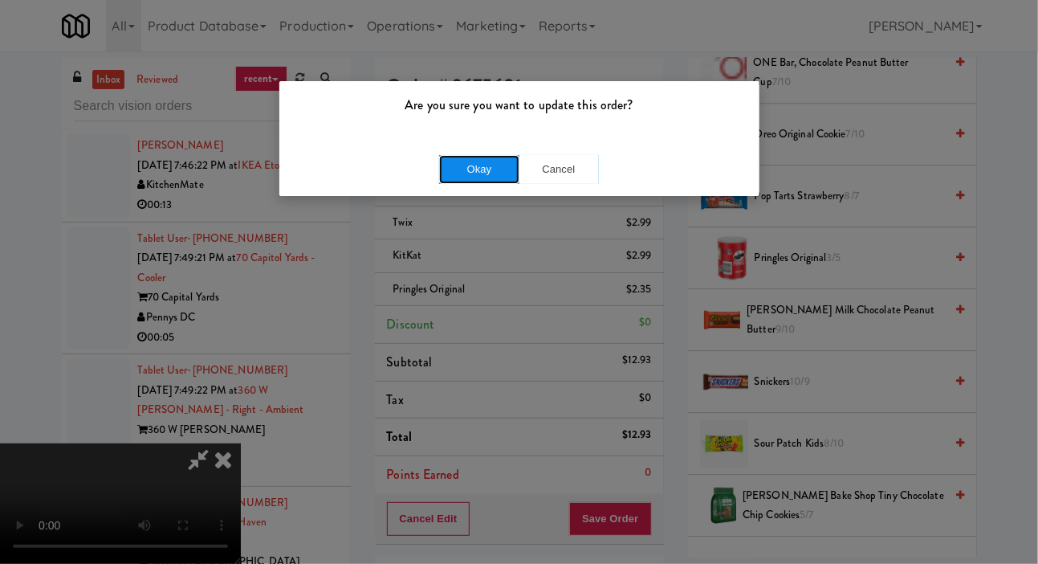
click at [471, 171] on button "Okay" at bounding box center [479, 169] width 80 height 29
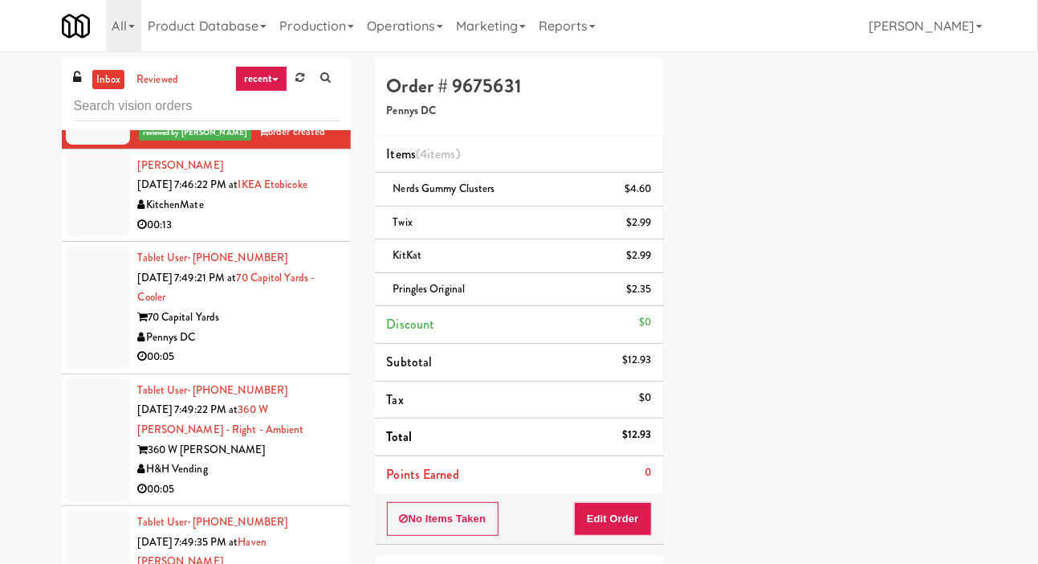
scroll to position [93, 0]
click at [63, 242] on li "[PERSON_NAME] [DATE] 7:46:22 PM at IKEA Etobicoke KitchenMate 00:13" at bounding box center [206, 195] width 289 height 92
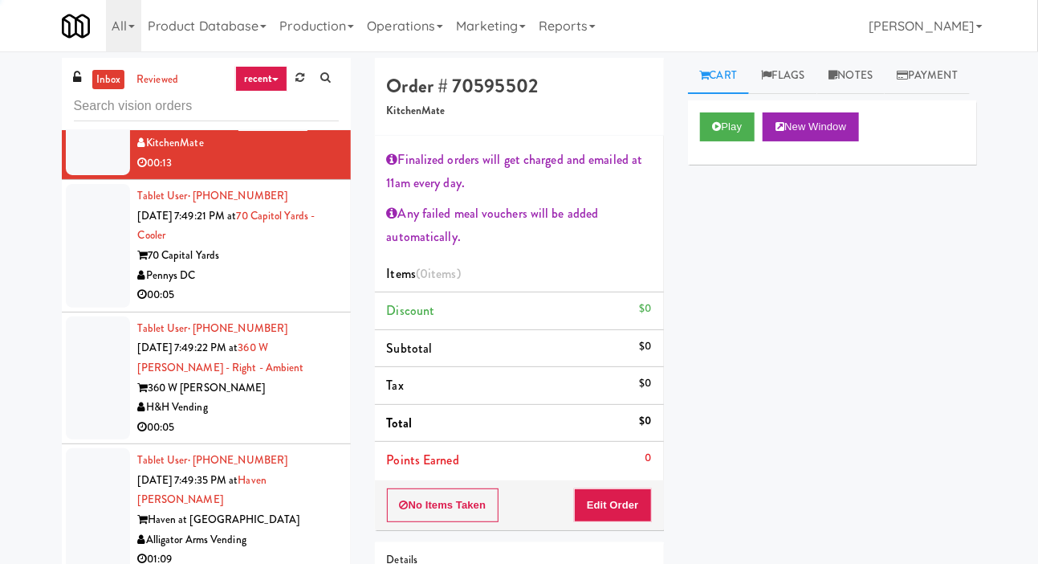
scroll to position [4993, 0]
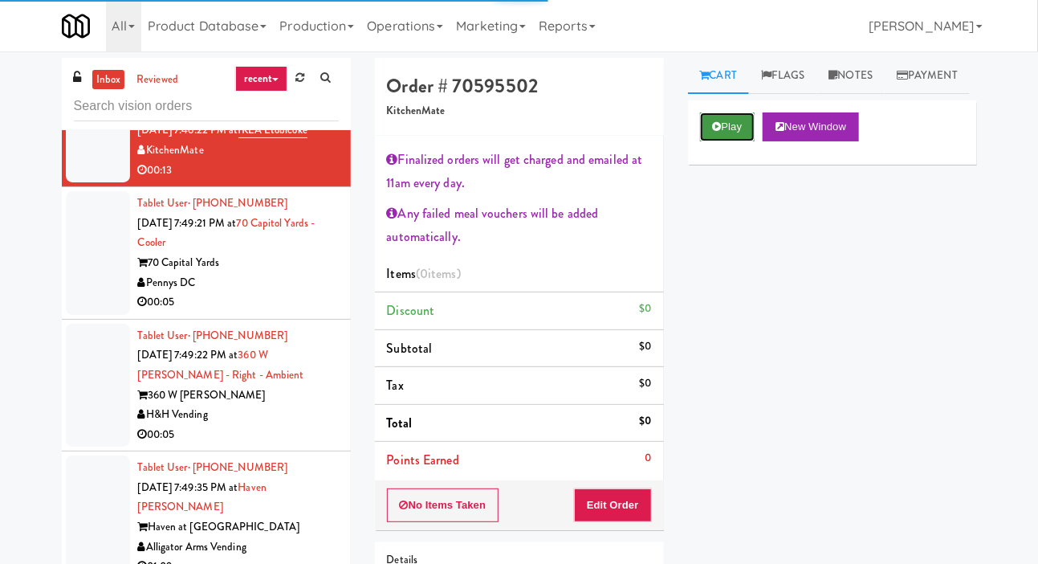
click at [748, 141] on button "Play" at bounding box center [727, 126] width 55 height 29
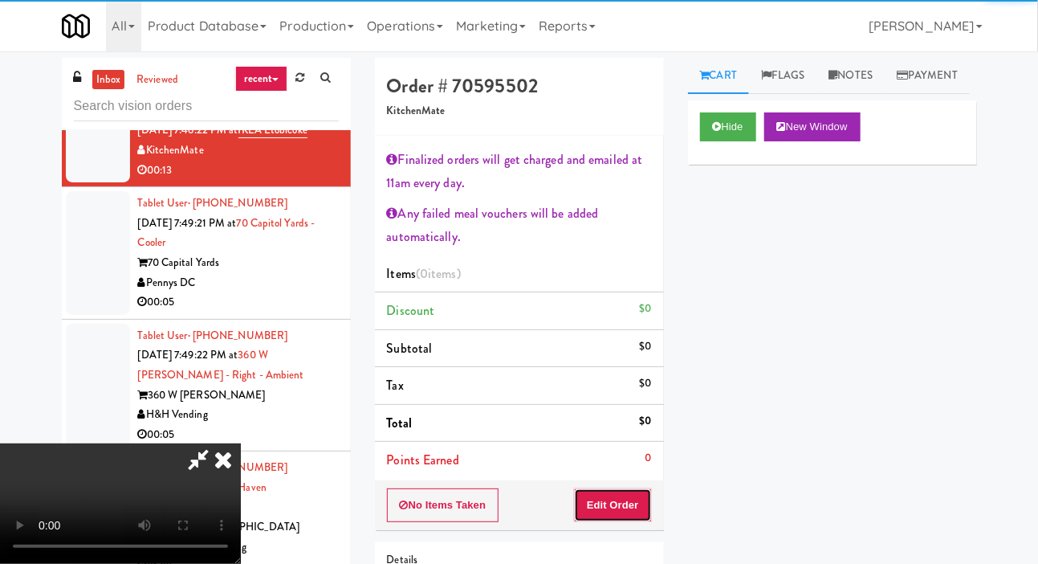
click at [626, 488] on button "Edit Order" at bounding box center [613, 505] width 78 height 34
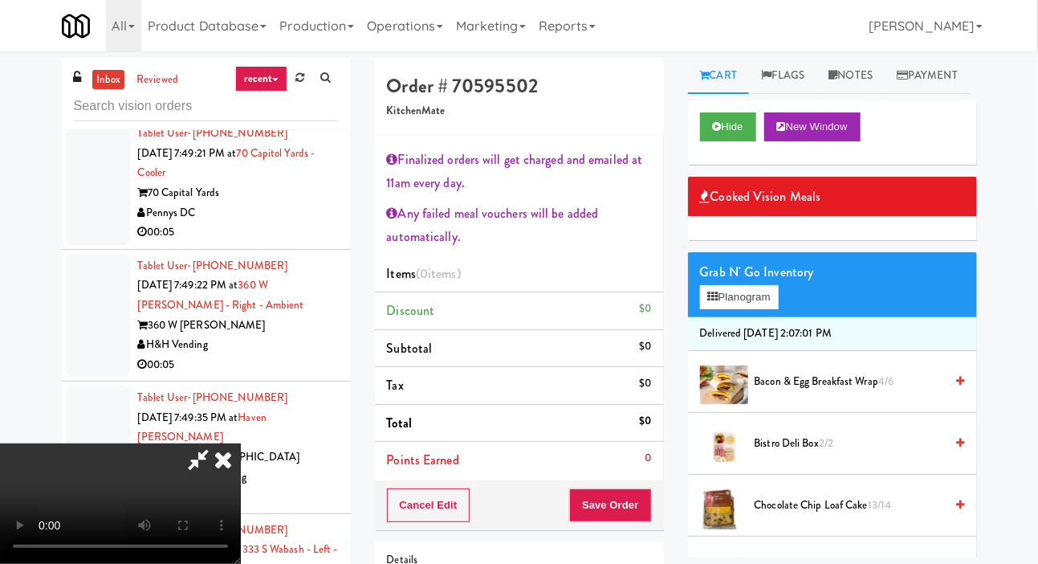
scroll to position [102, 0]
click at [755, 309] on button "Planogram" at bounding box center [739, 297] width 79 height 24
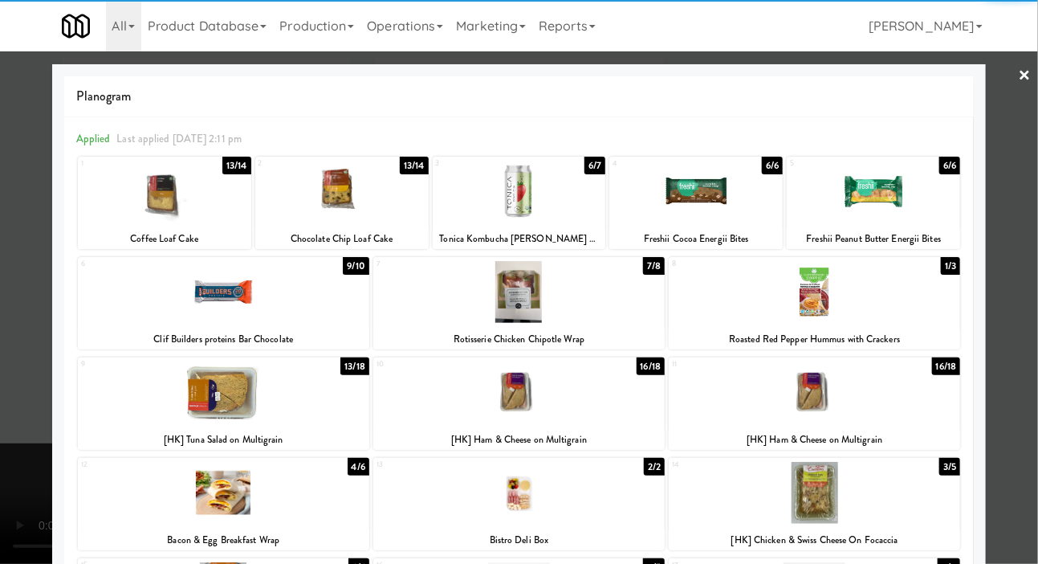
click at [620, 279] on div at bounding box center [519, 292] width 292 height 62
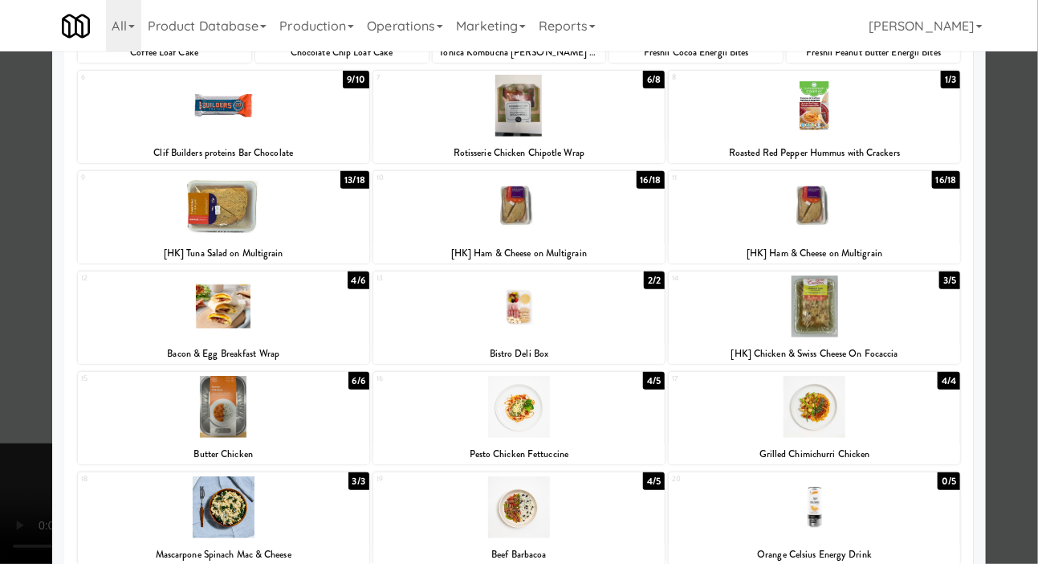
scroll to position [324, 0]
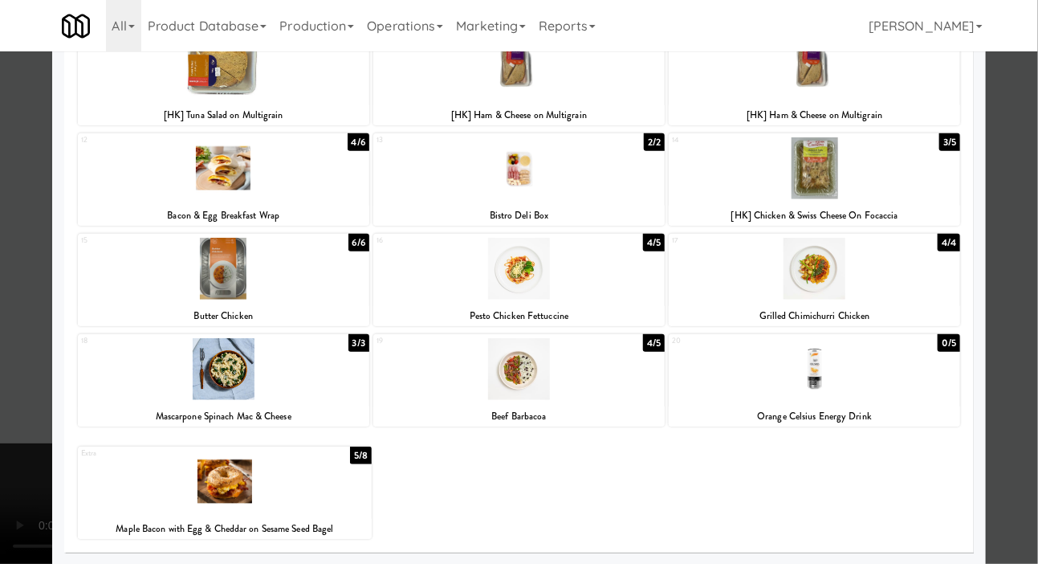
click at [813, 384] on div at bounding box center [815, 369] width 292 height 62
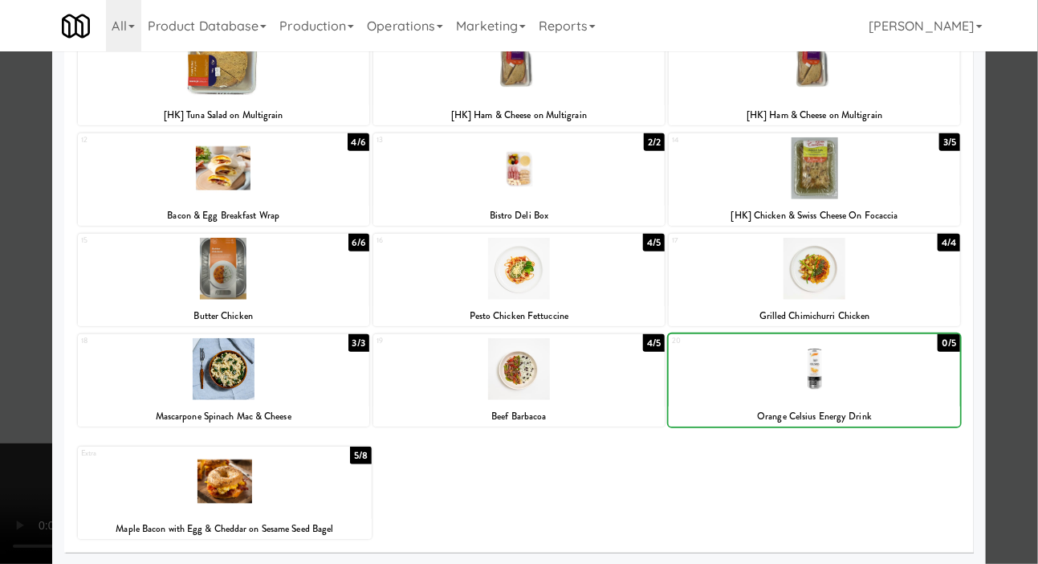
click at [8, 199] on div at bounding box center [519, 282] width 1038 height 564
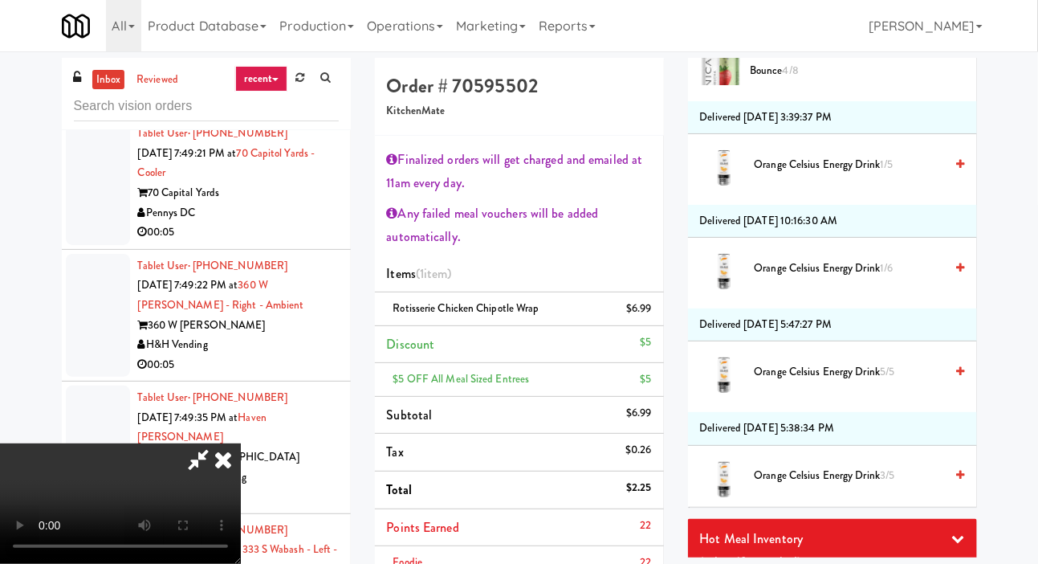
scroll to position [2807, 0]
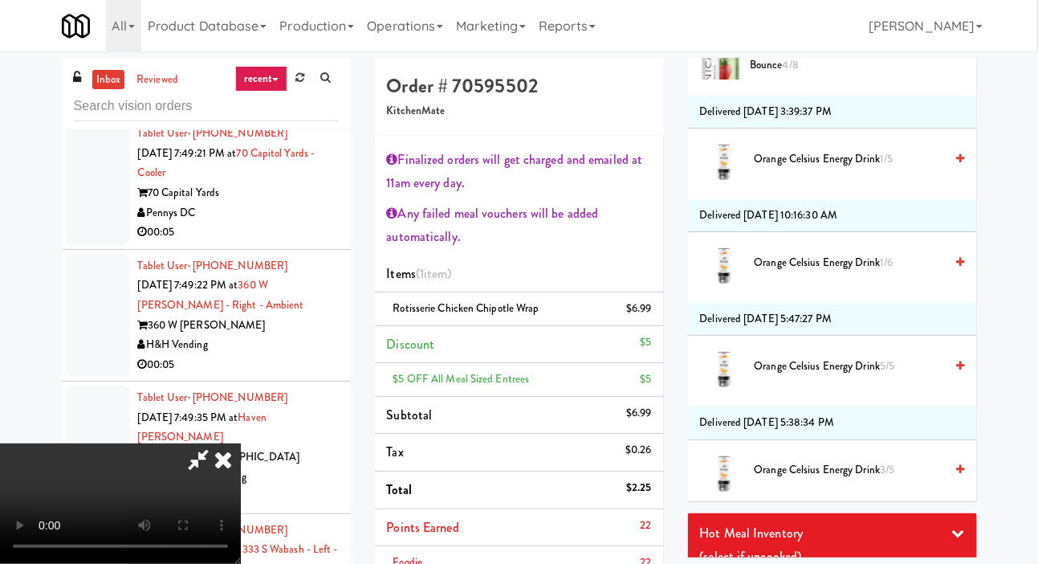
click at [837, 169] on span "Orange Celsius Energy Drink 1/5" at bounding box center [850, 159] width 190 height 20
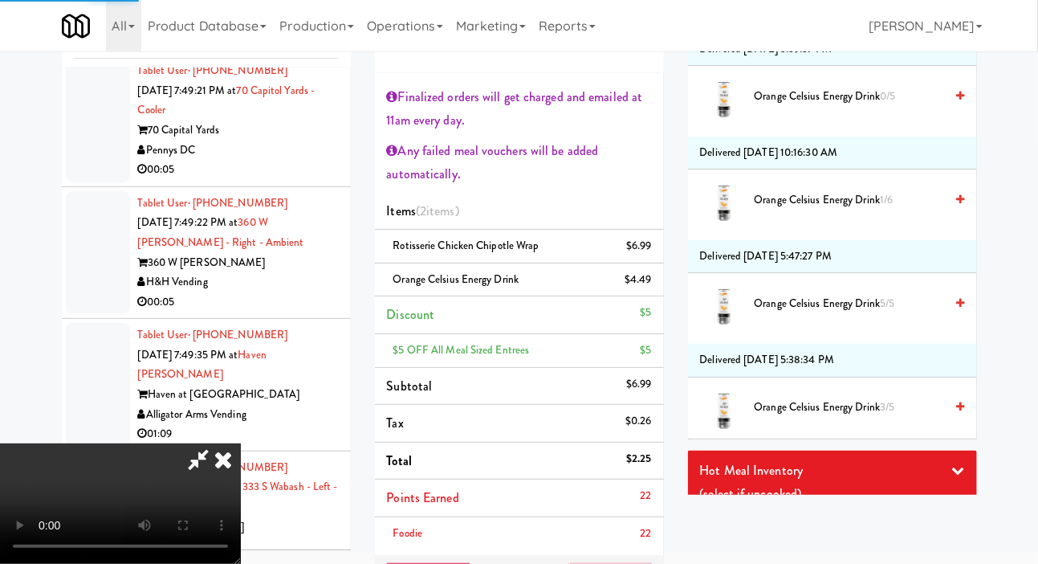
scroll to position [63, 0]
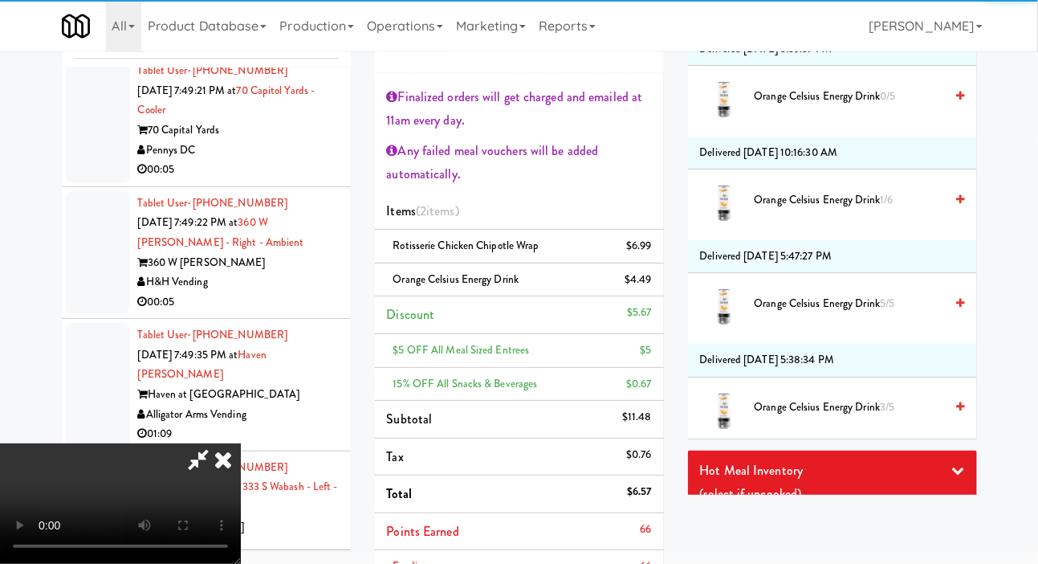
click at [650, 563] on li "Foodie 66" at bounding box center [519, 566] width 289 height 33
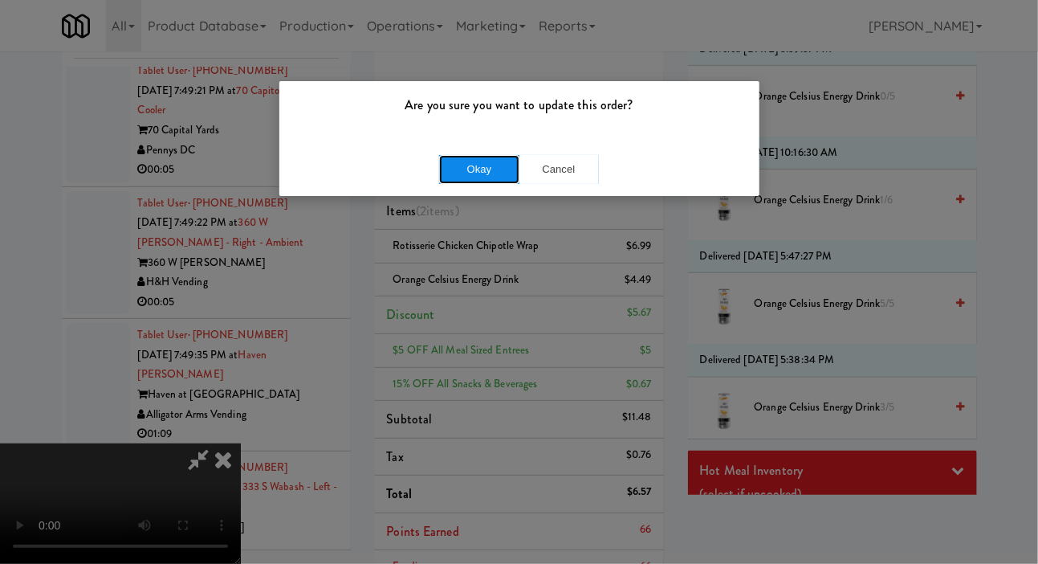
click at [454, 155] on button "Okay" at bounding box center [479, 169] width 80 height 29
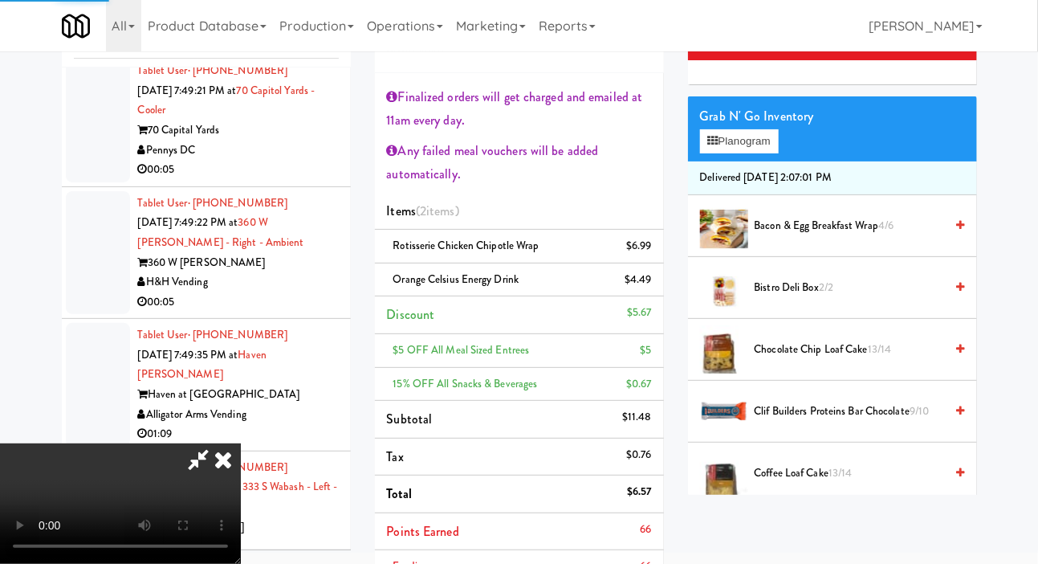
scroll to position [0, 0]
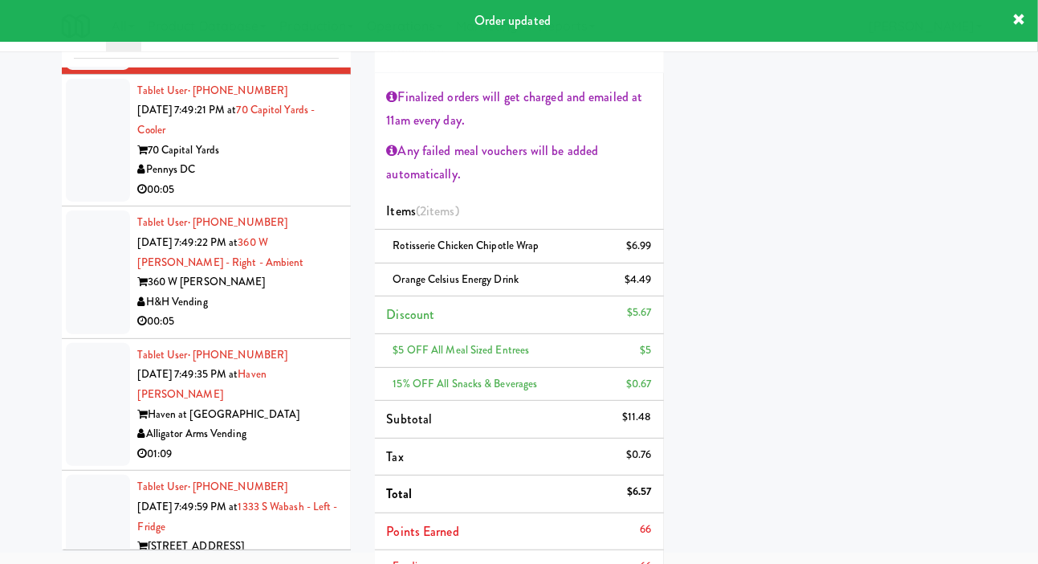
click at [86, 202] on div at bounding box center [98, 141] width 64 height 124
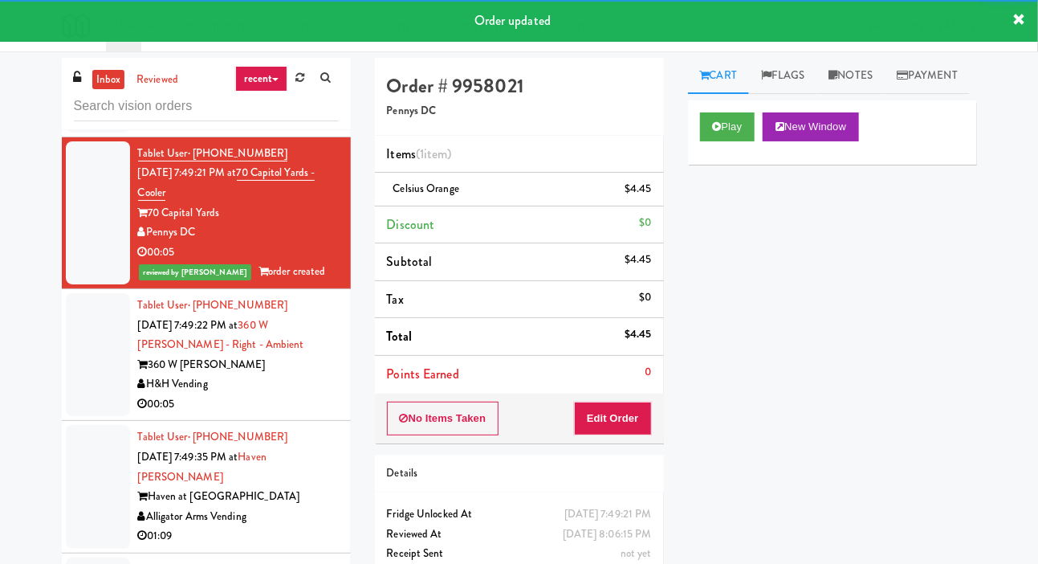
click at [93, 417] on div at bounding box center [98, 355] width 64 height 124
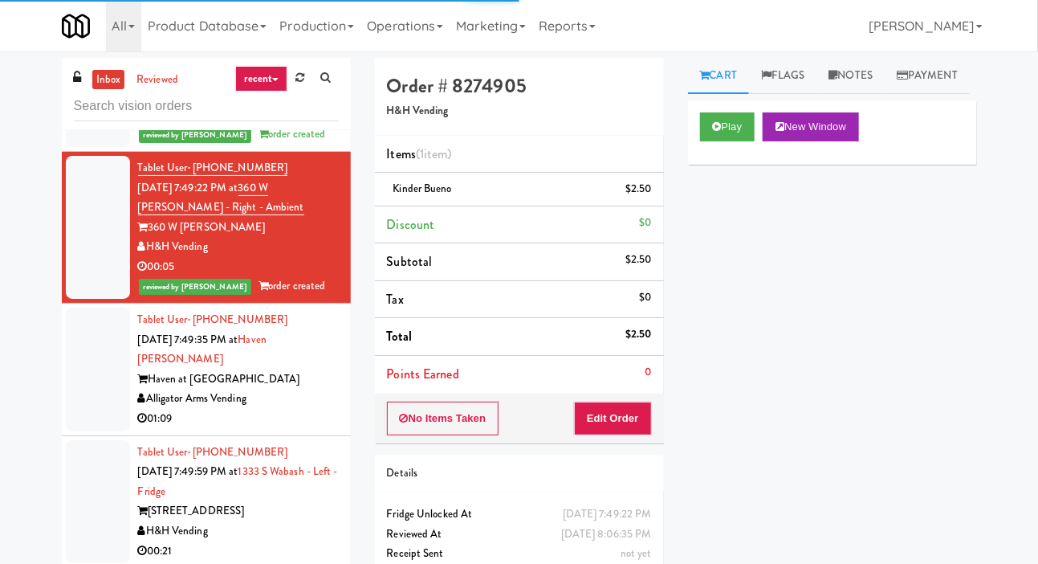
click at [105, 431] on div at bounding box center [98, 370] width 64 height 124
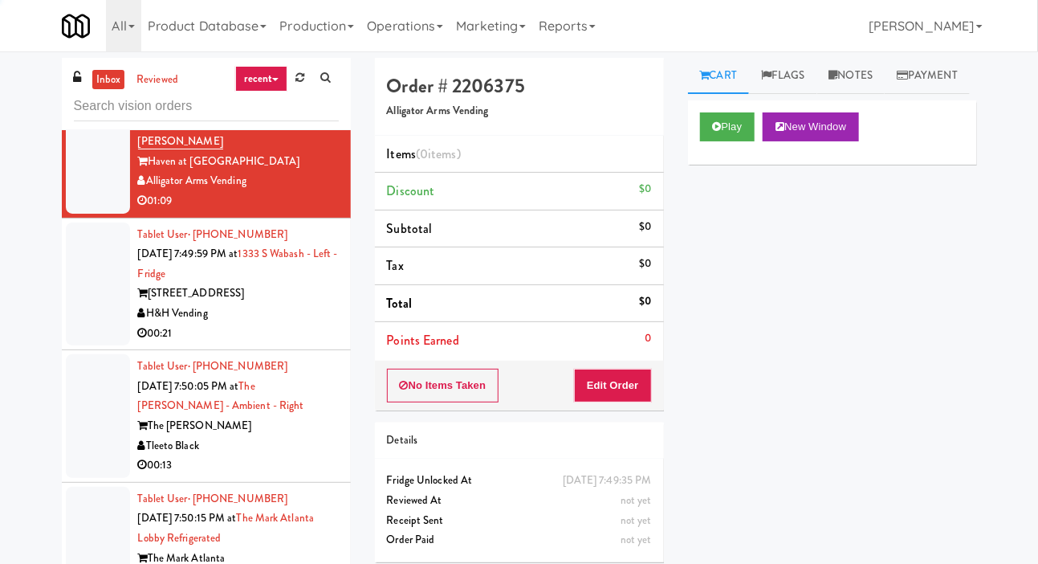
scroll to position [5422, 0]
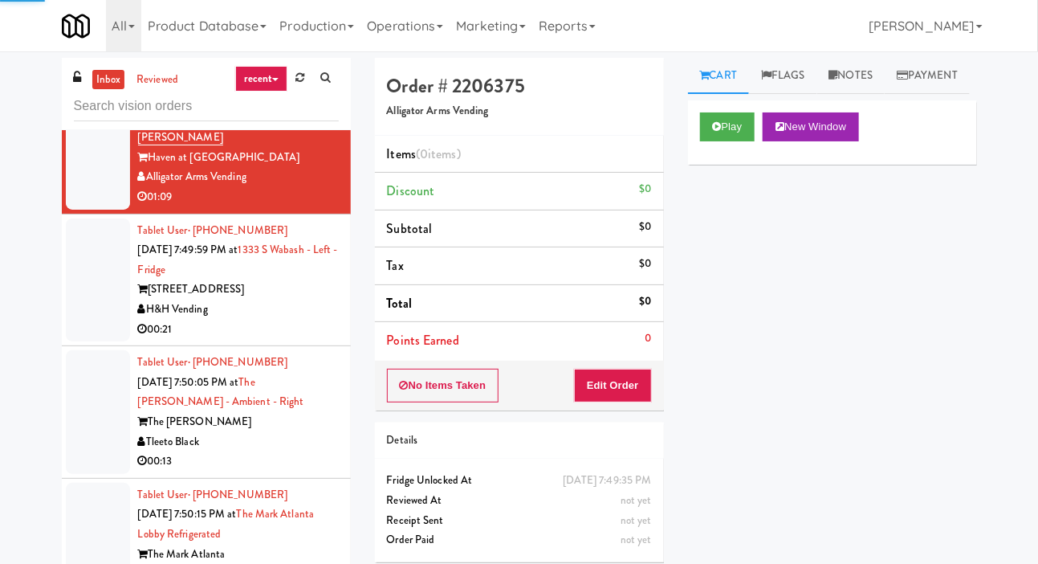
click at [104, 342] on div at bounding box center [98, 280] width 64 height 124
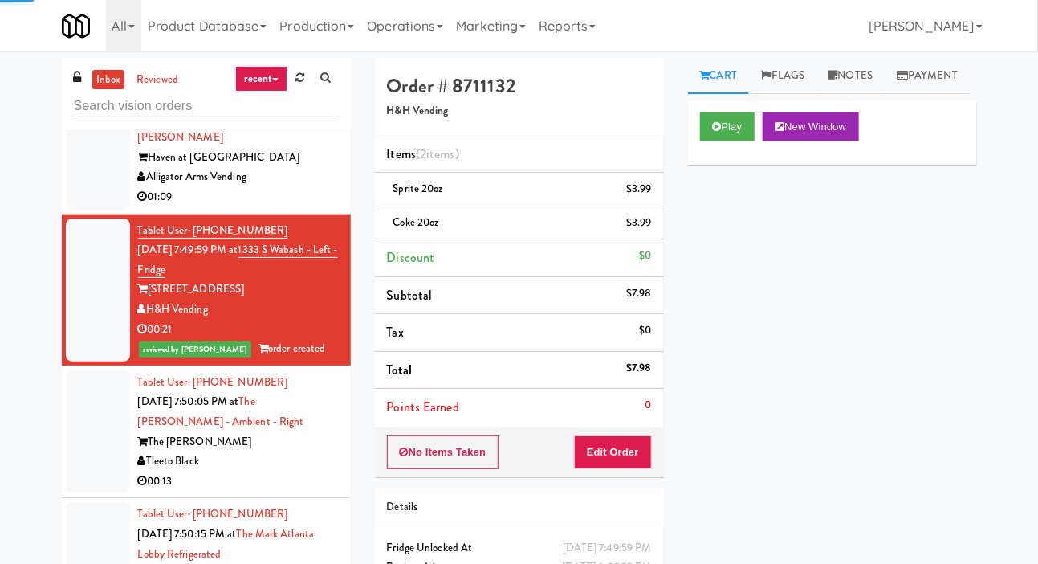
click at [100, 210] on div at bounding box center [98, 148] width 64 height 124
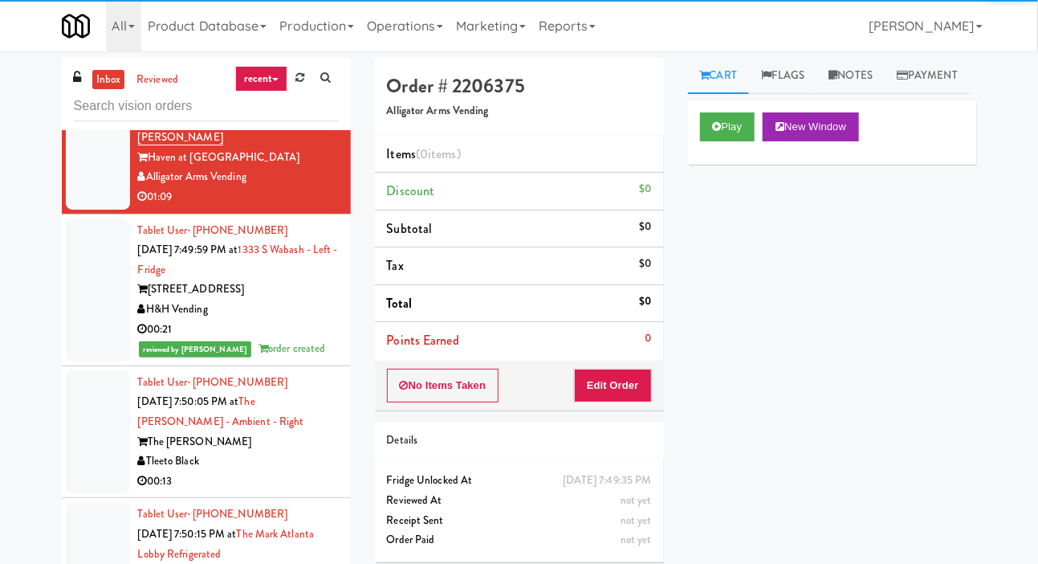
click at [89, 494] on div at bounding box center [98, 432] width 64 height 124
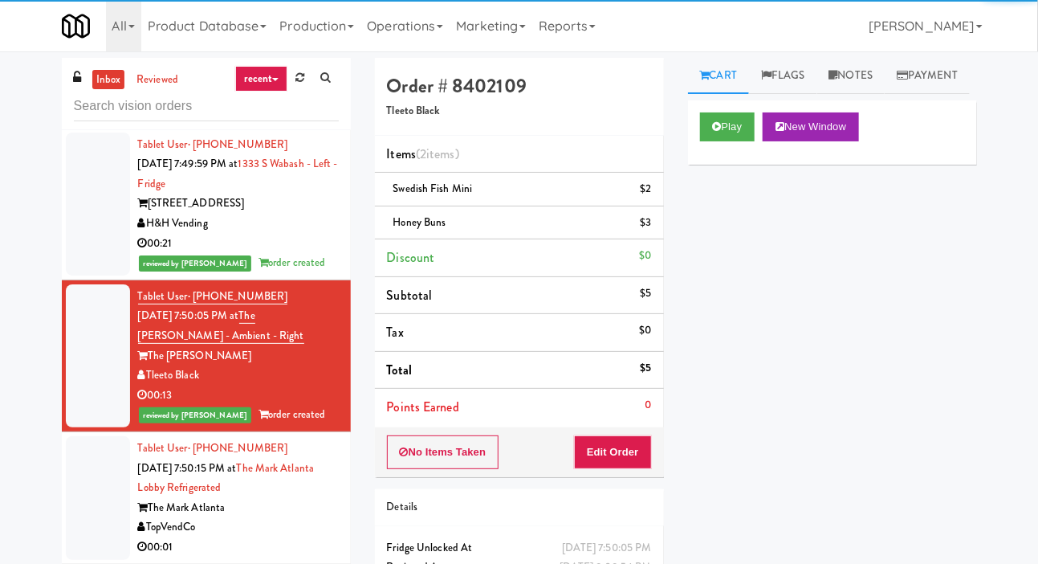
scroll to position [5512, 0]
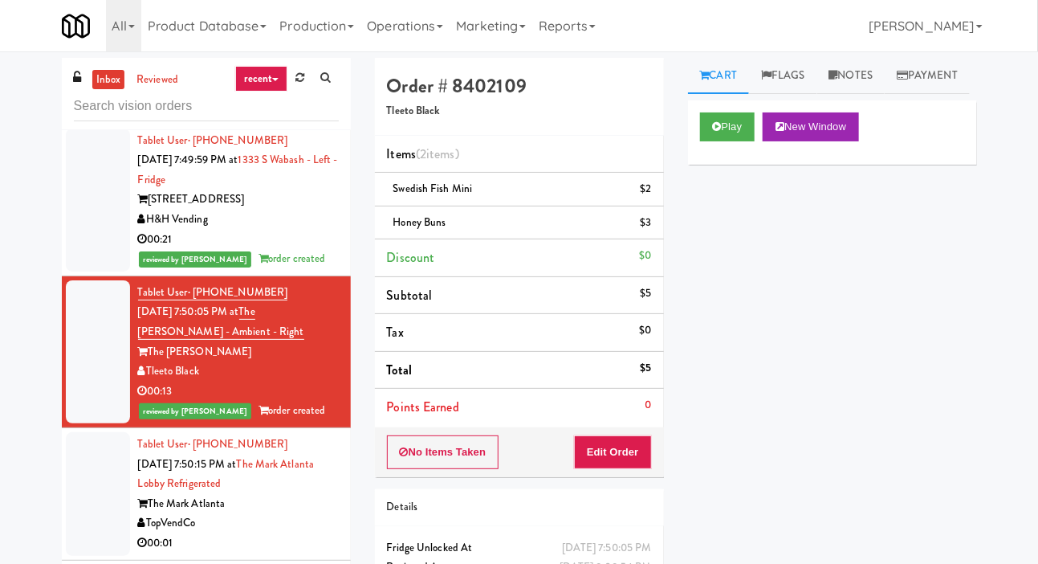
click at [83, 556] on div at bounding box center [98, 494] width 64 height 124
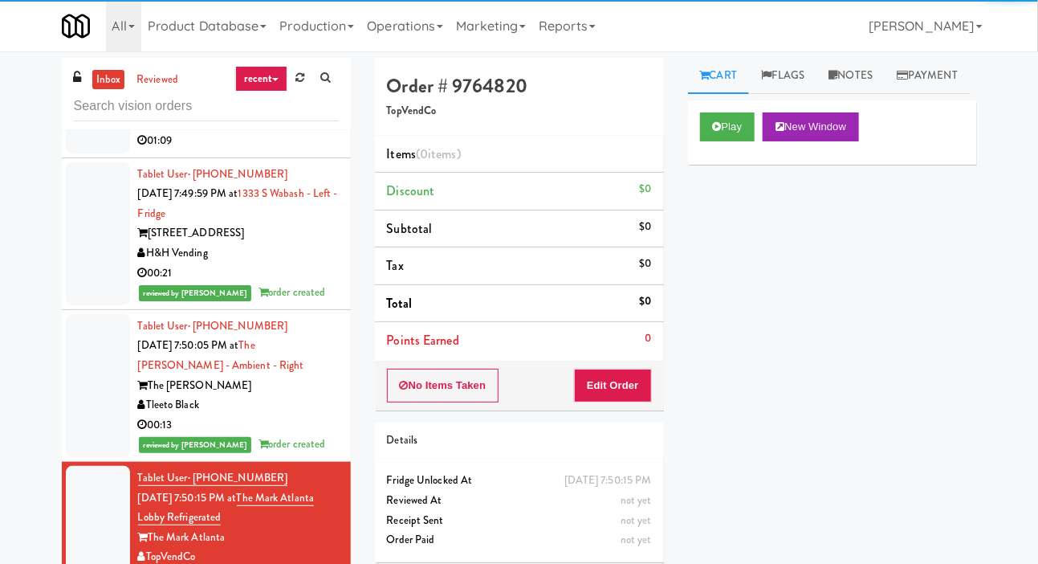
scroll to position [5482, 0]
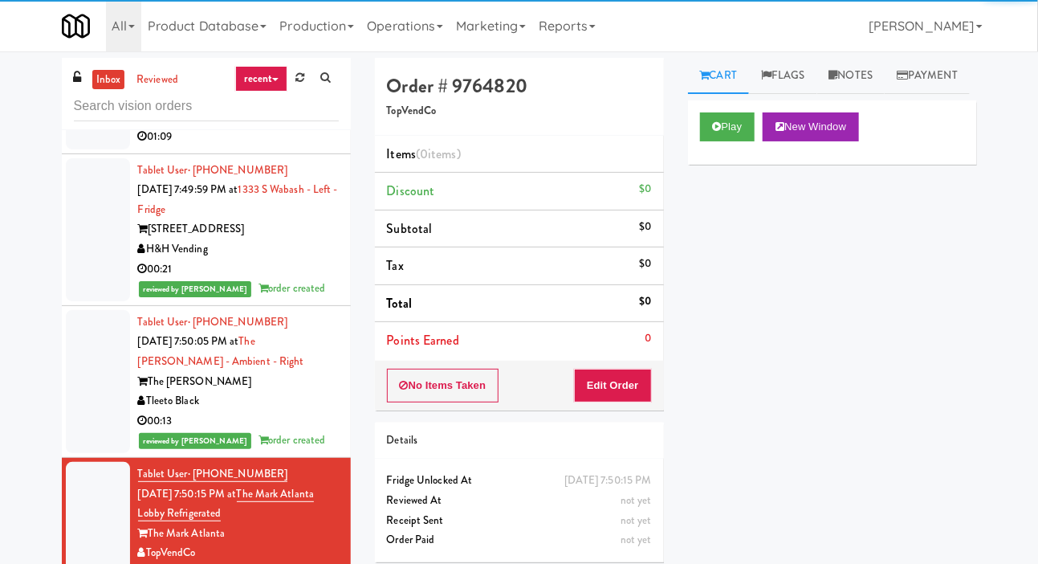
click at [84, 149] on div at bounding box center [98, 88] width 64 height 124
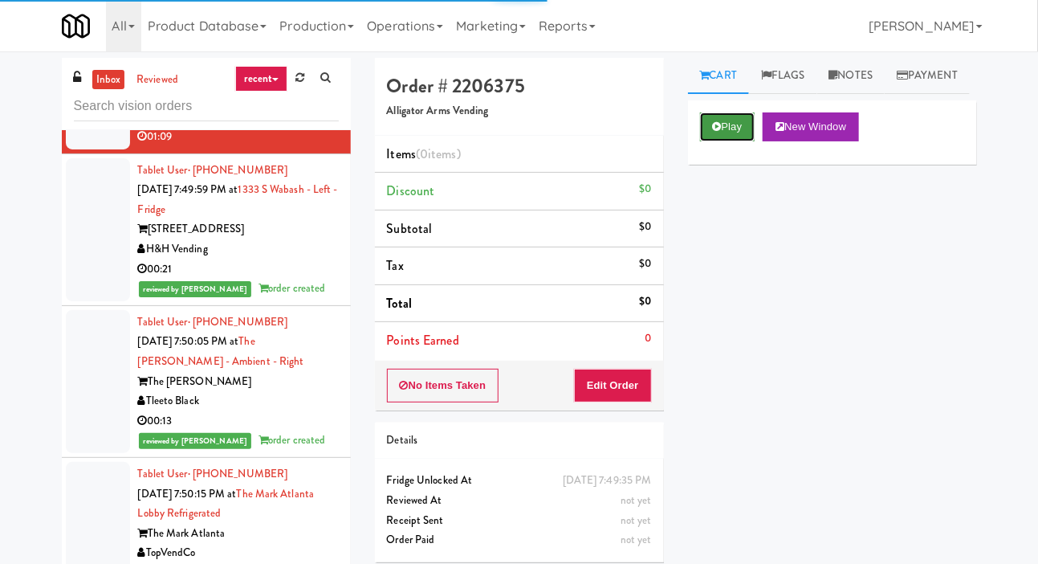
click at [723, 141] on button "Play" at bounding box center [727, 126] width 55 height 29
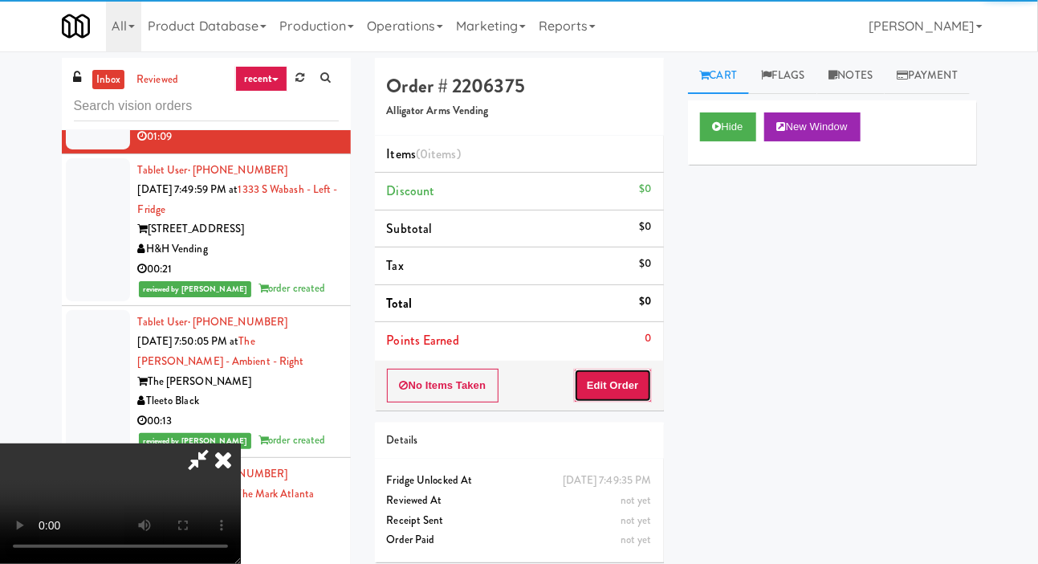
click at [621, 381] on button "Edit Order" at bounding box center [613, 386] width 78 height 34
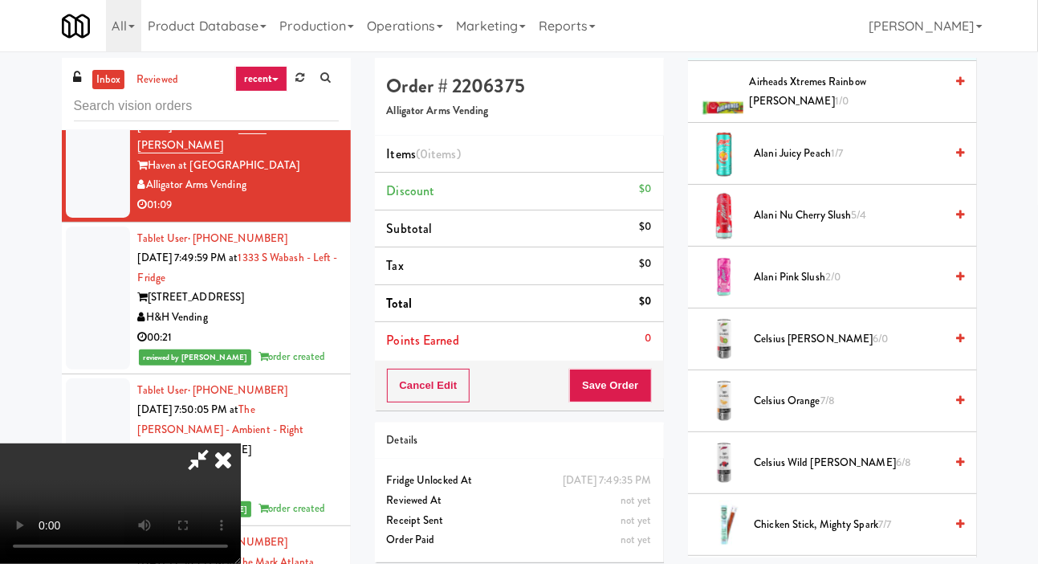
scroll to position [218, 0]
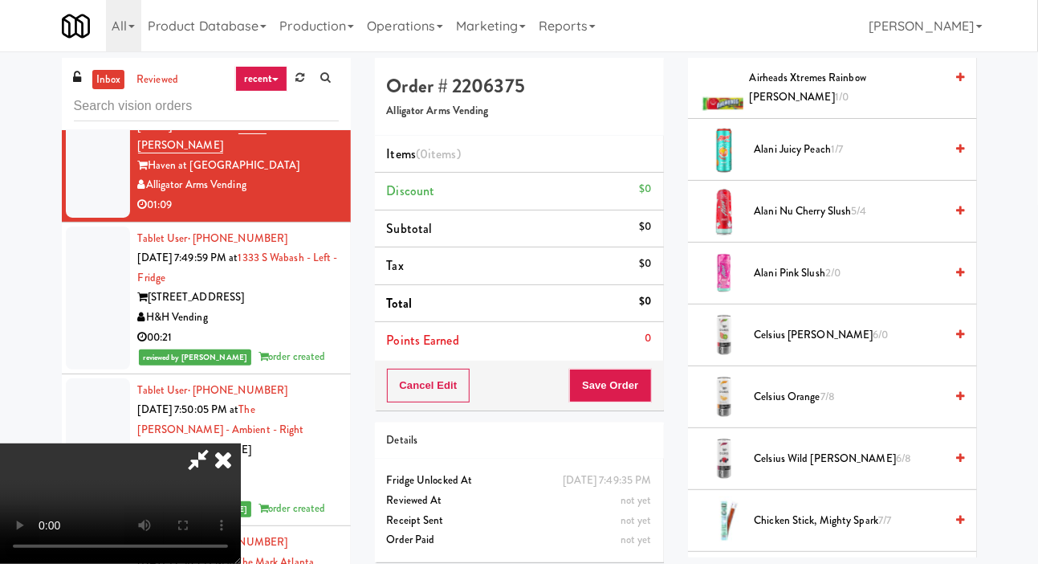
click at [829, 469] on span "Celsius Wild [PERSON_NAME] 6/8" at bounding box center [850, 459] width 190 height 20
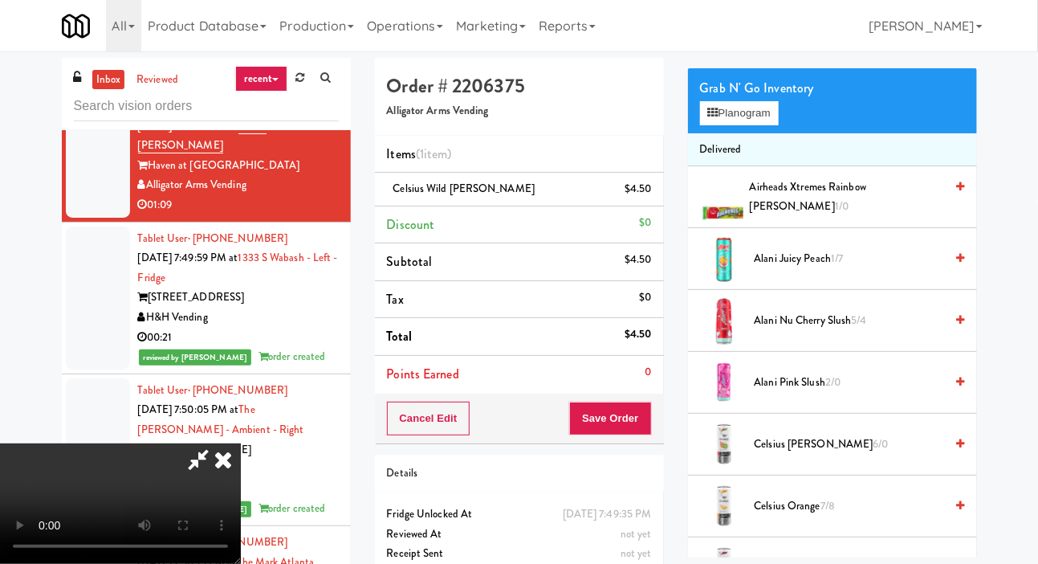
scroll to position [0, 0]
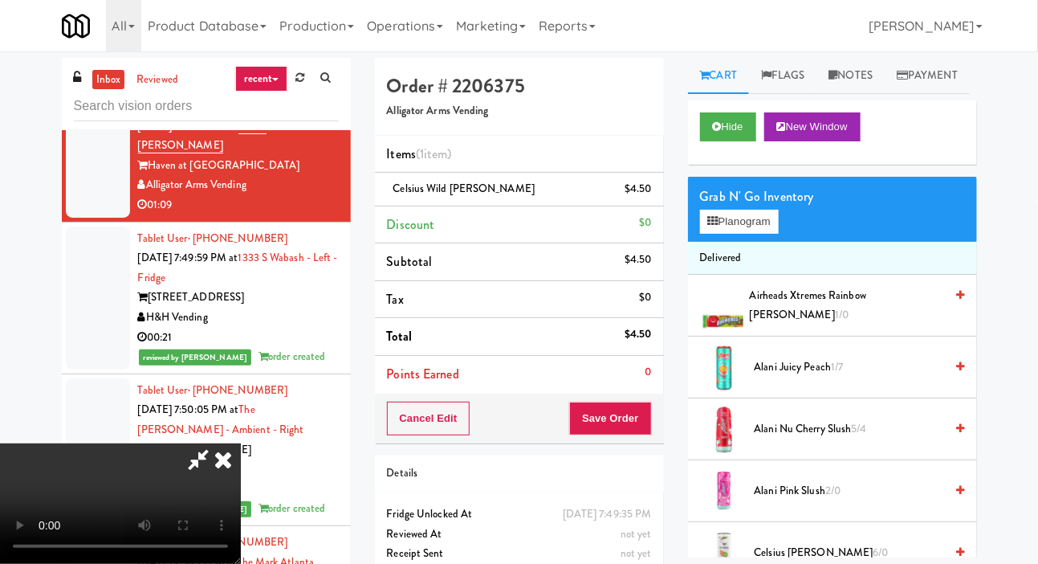
click at [822, 325] on span "Airheads Xtremes Rainbow [PERSON_NAME] 1/0" at bounding box center [847, 305] width 195 height 39
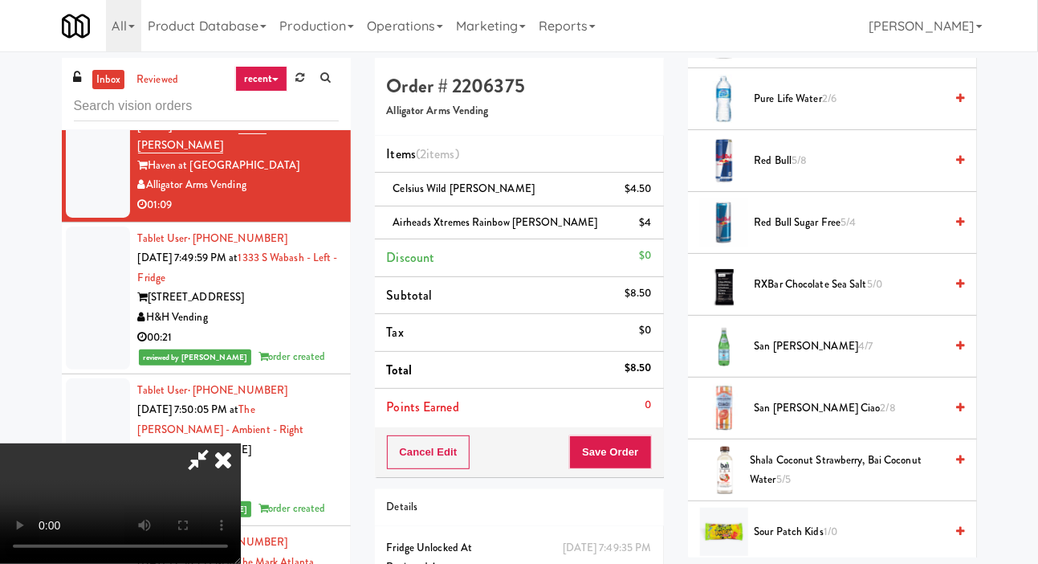
scroll to position [2010, 0]
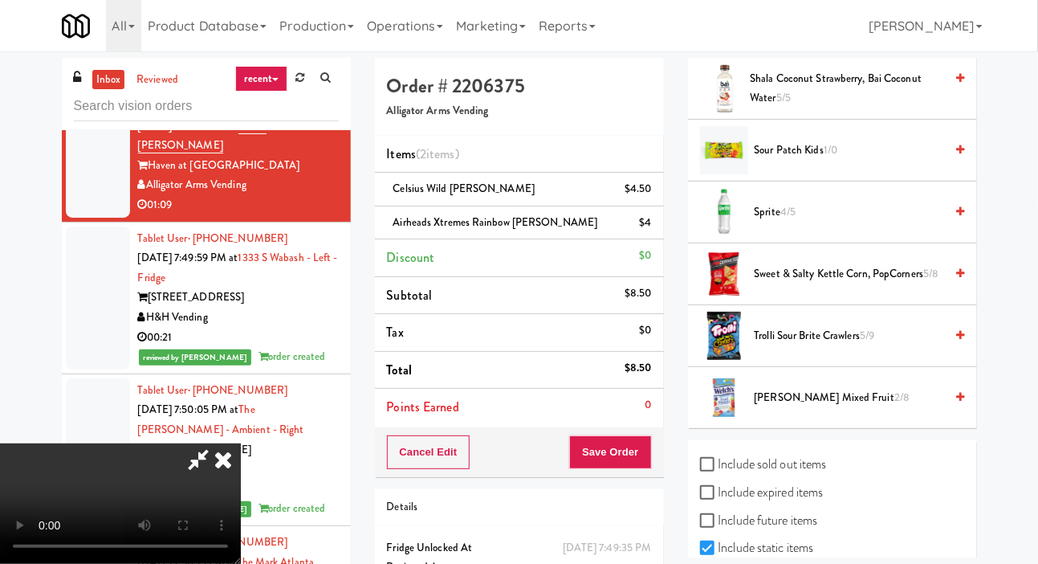
click at [826, 346] on span "Trolli Sour Brite Crawlers 5/9" at bounding box center [850, 336] width 190 height 20
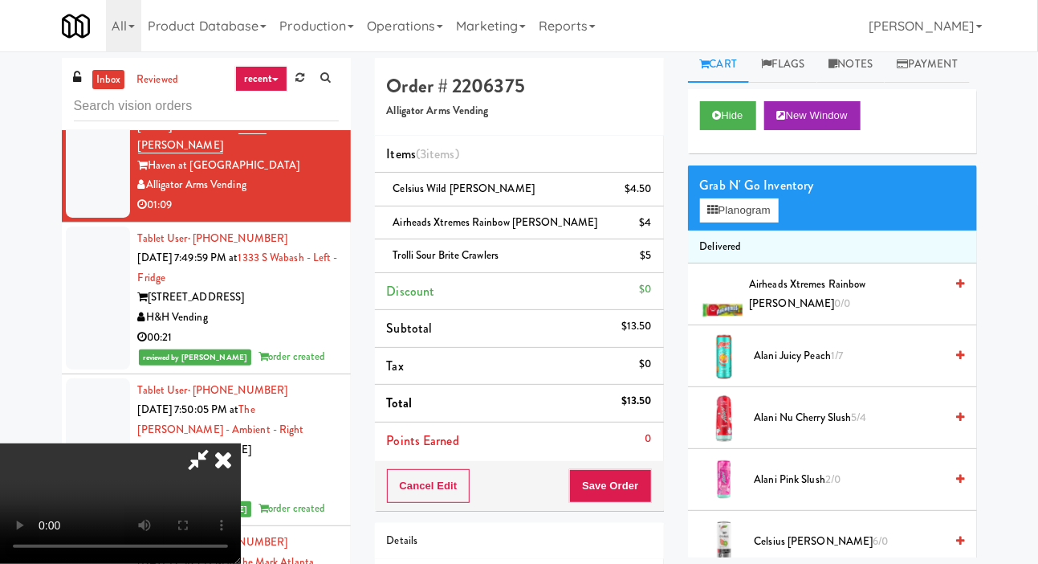
scroll to position [5, 0]
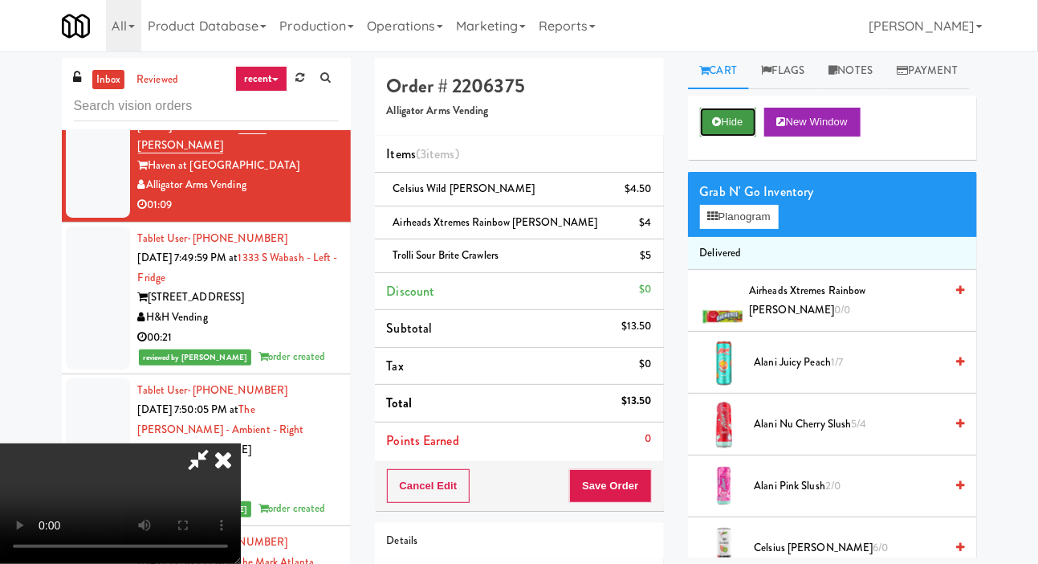
click at [729, 137] on button "Hide" at bounding box center [728, 122] width 56 height 29
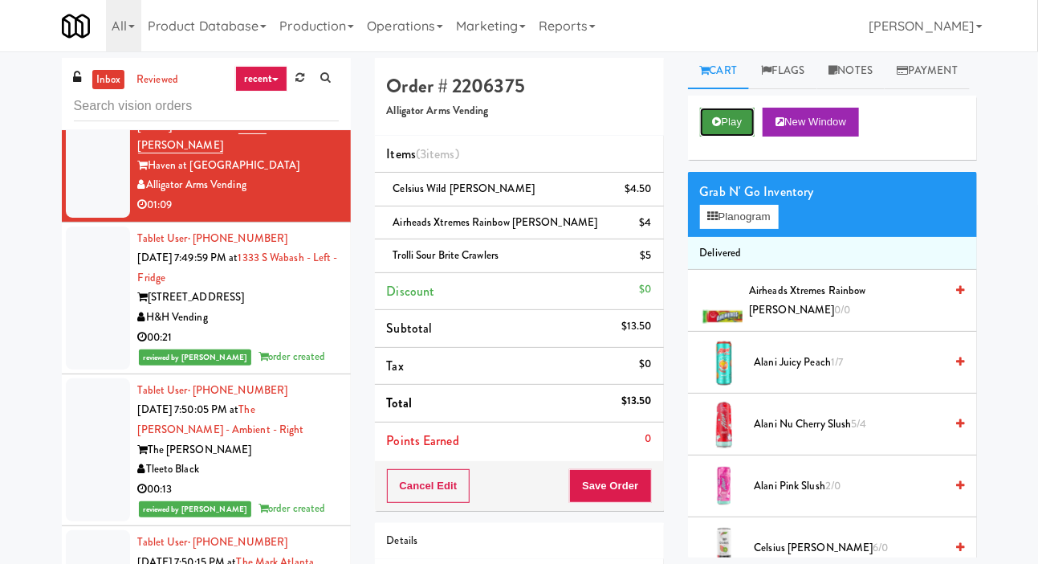
scroll to position [0, 0]
click at [627, 469] on button "Save Order" at bounding box center [610, 486] width 82 height 34
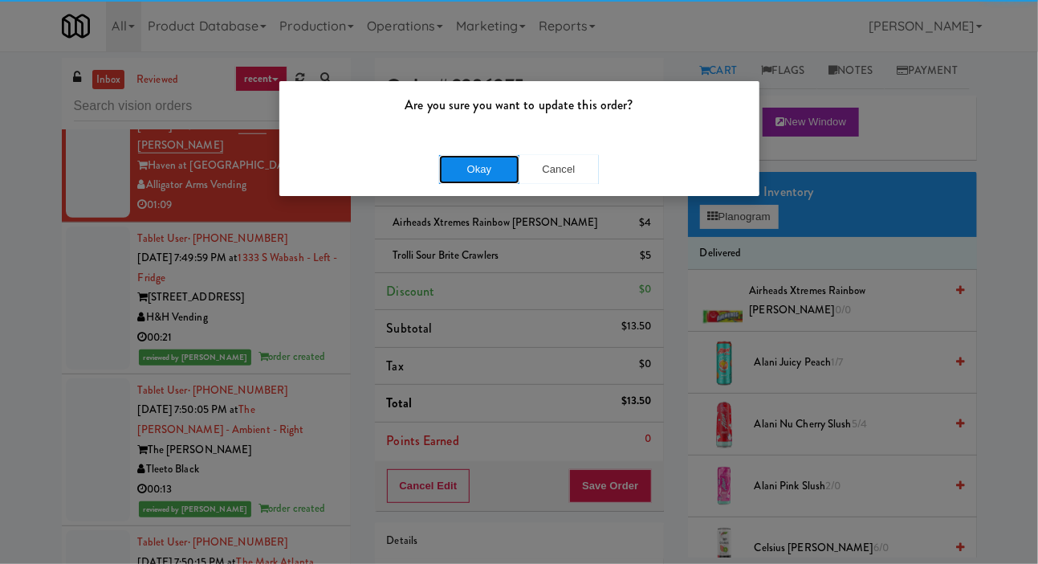
click at [451, 170] on button "Okay" at bounding box center [479, 169] width 80 height 29
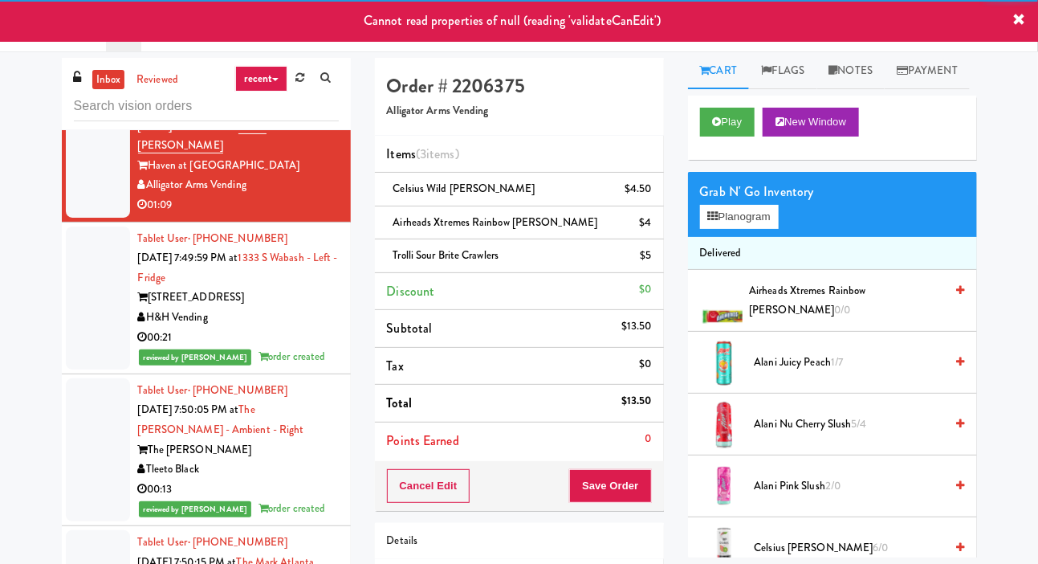
click at [84, 85] on div at bounding box center [98, 13] width 64 height 143
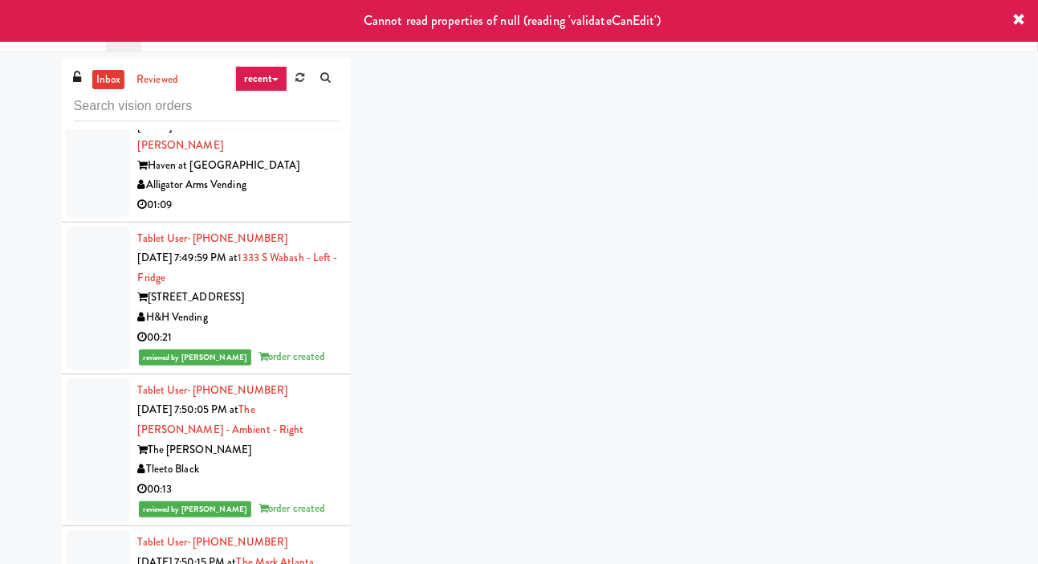
click at [85, 218] on div at bounding box center [98, 156] width 64 height 124
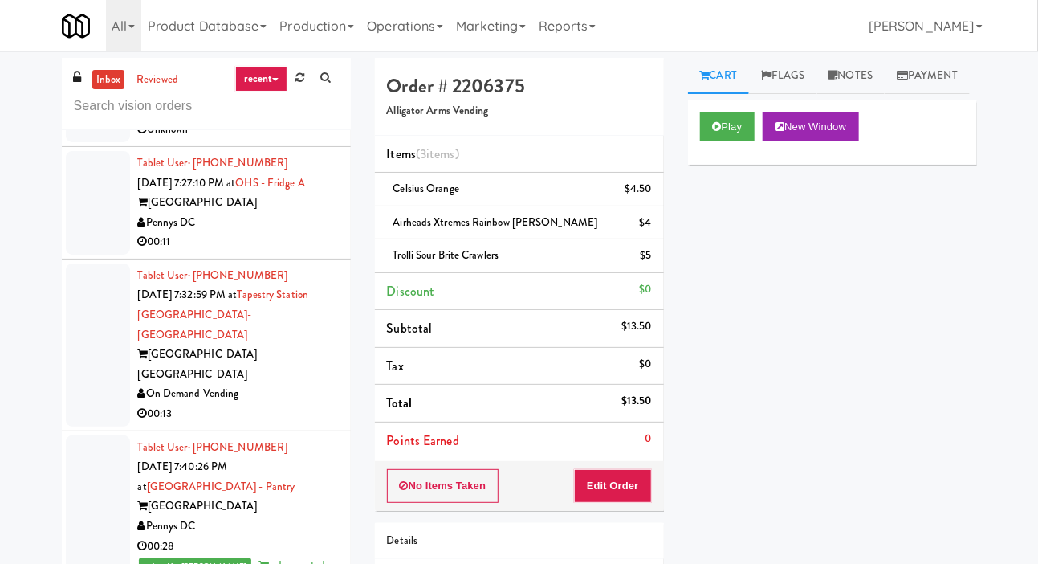
click at [84, 142] on div at bounding box center [98, 91] width 64 height 104
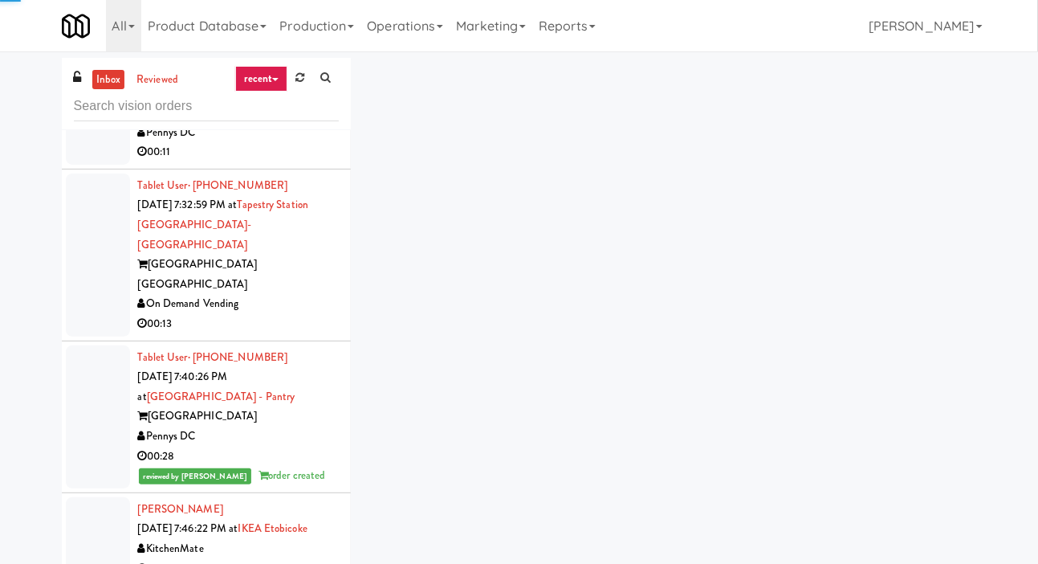
scroll to position [4662, 0]
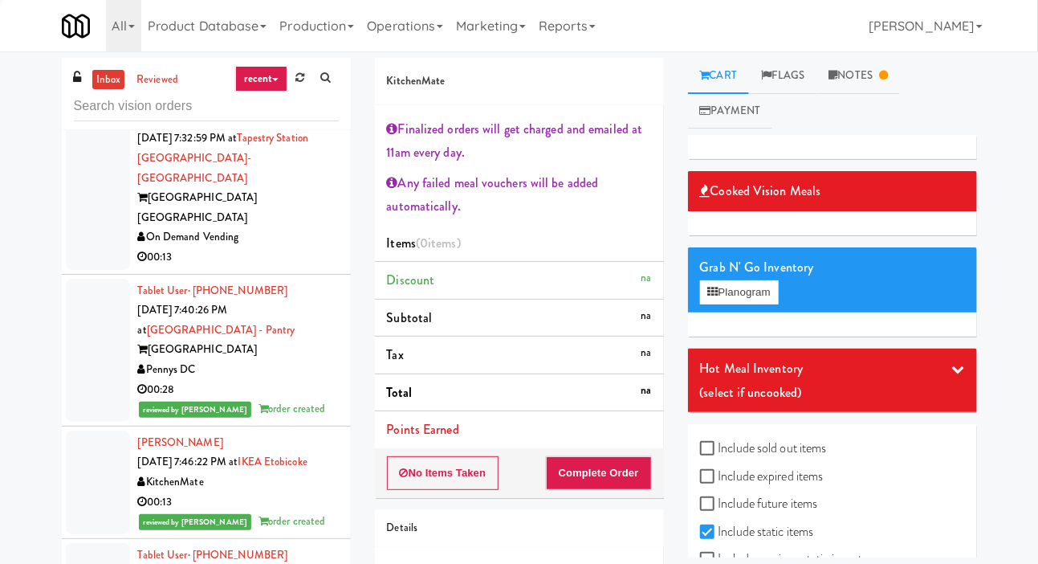
click at [80, 98] on div at bounding box center [98, 46] width 64 height 104
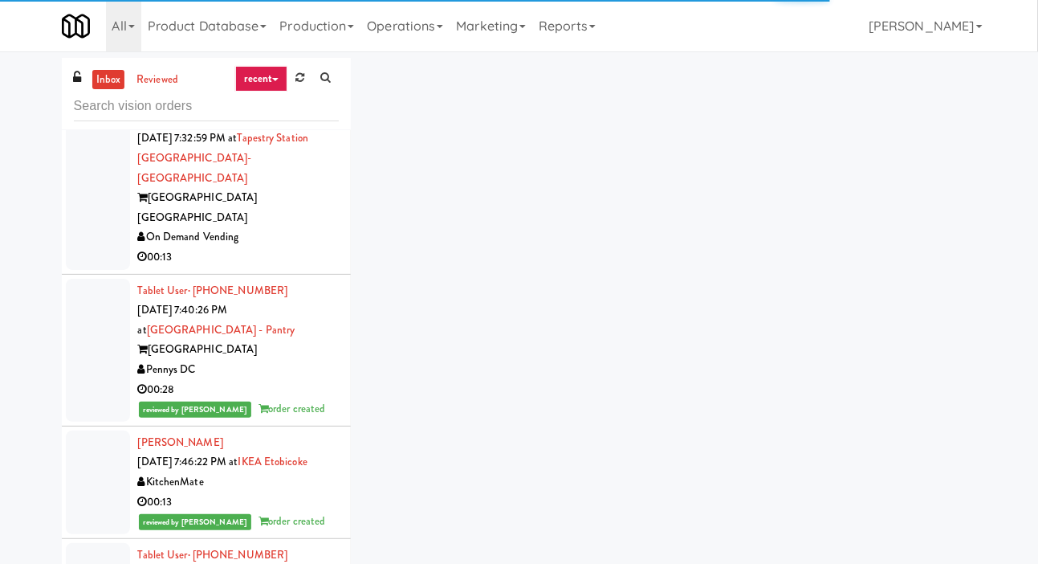
click at [93, 270] on div at bounding box center [98, 188] width 64 height 163
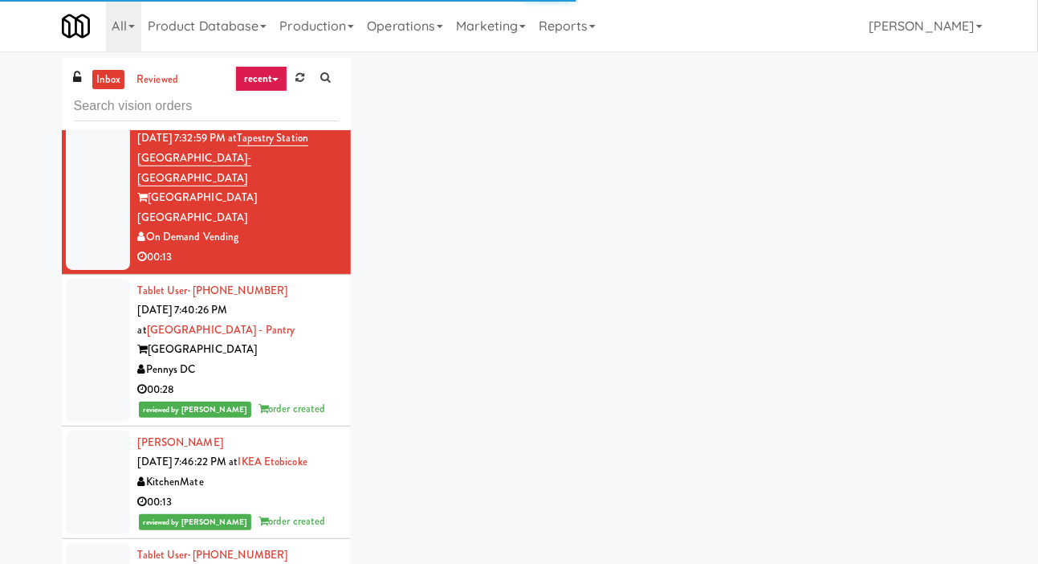
click at [87, 270] on div at bounding box center [98, 188] width 64 height 163
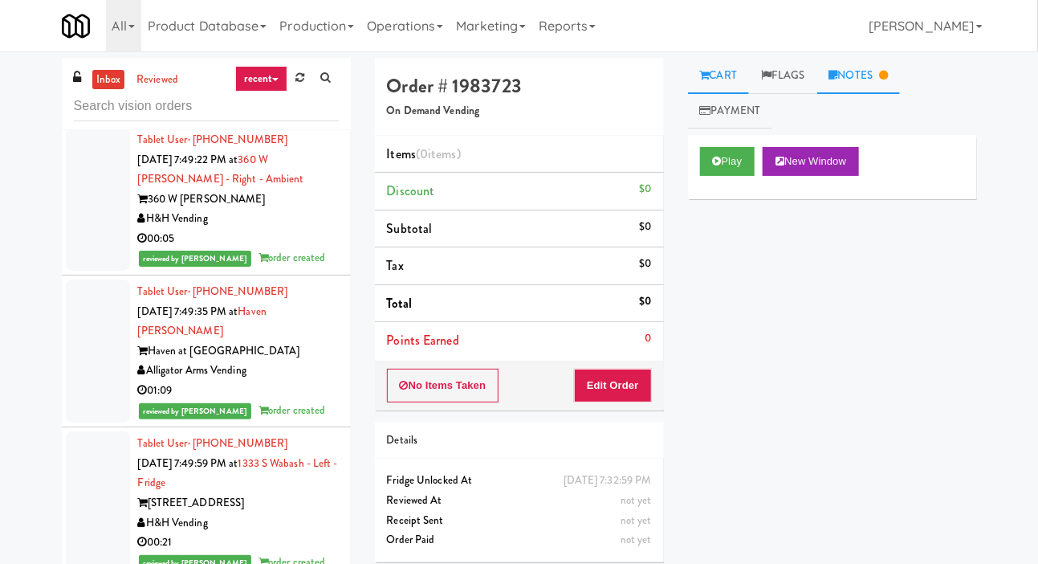
click at [852, 82] on link "Notes" at bounding box center [859, 76] width 84 height 36
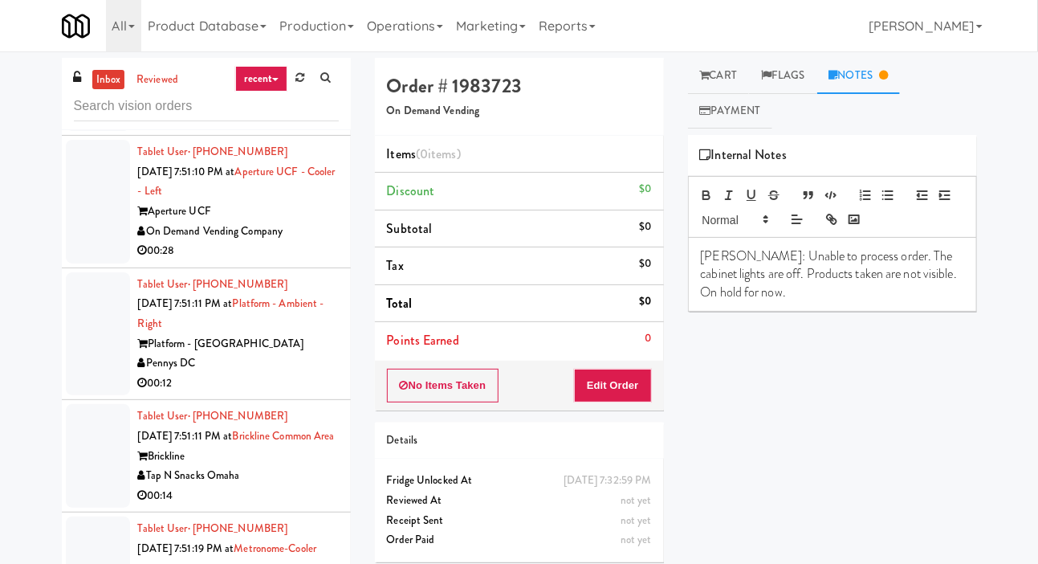
scroll to position [6228, 0]
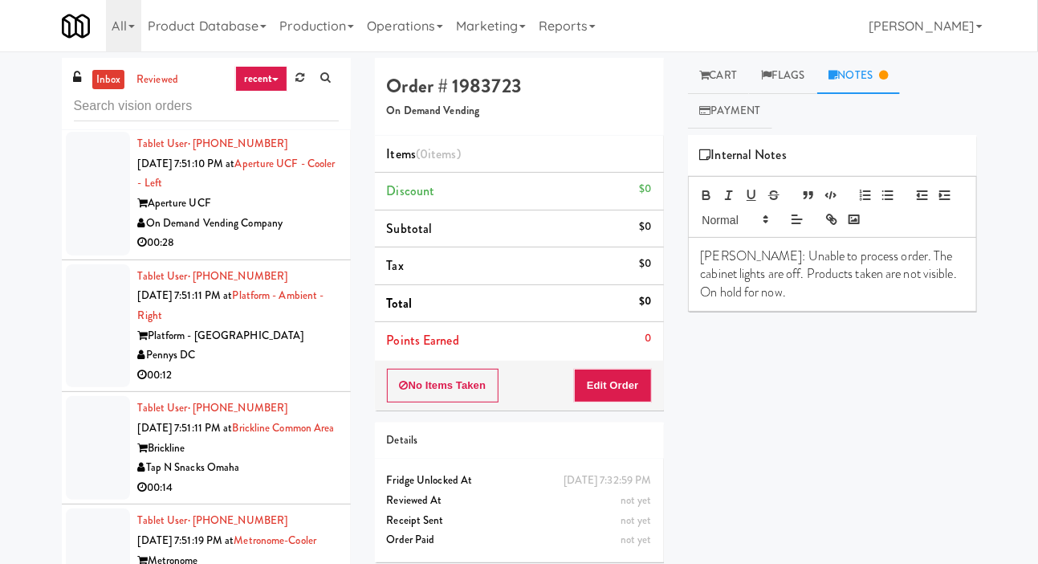
click at [79, 123] on div at bounding box center [98, 71] width 64 height 104
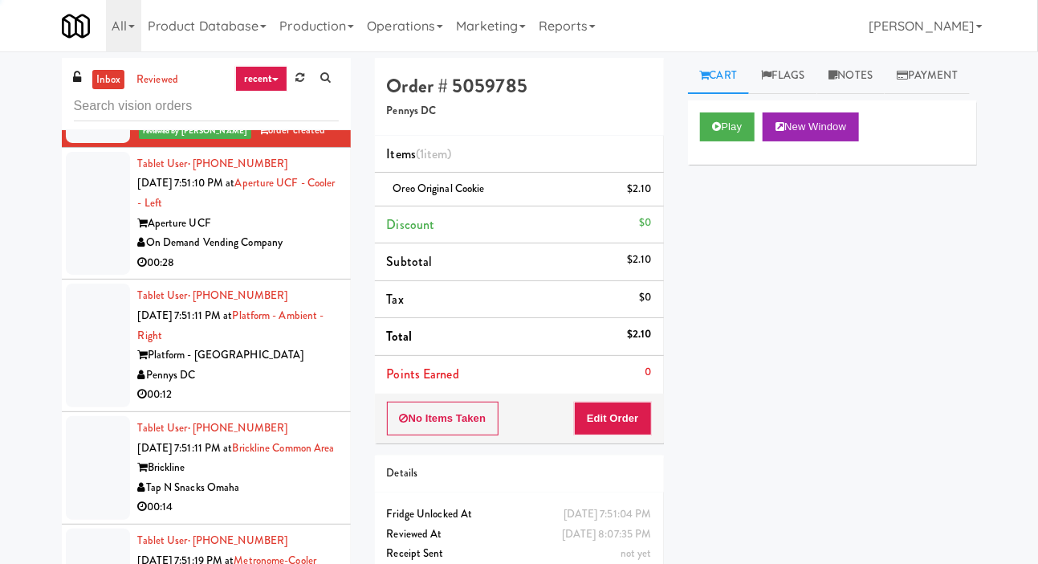
click at [84, 275] on div at bounding box center [98, 214] width 64 height 124
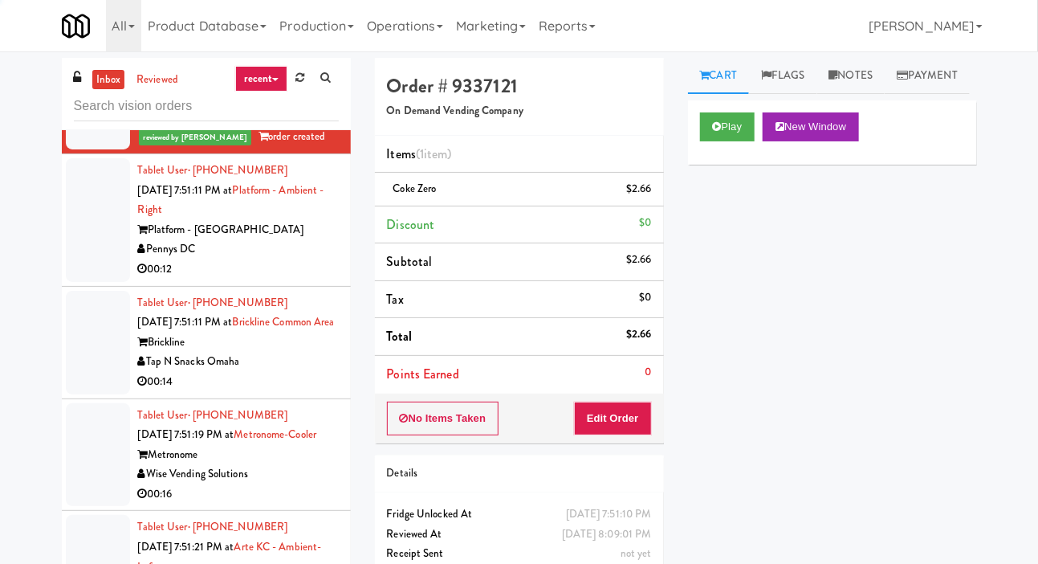
click at [95, 282] on div at bounding box center [98, 220] width 64 height 124
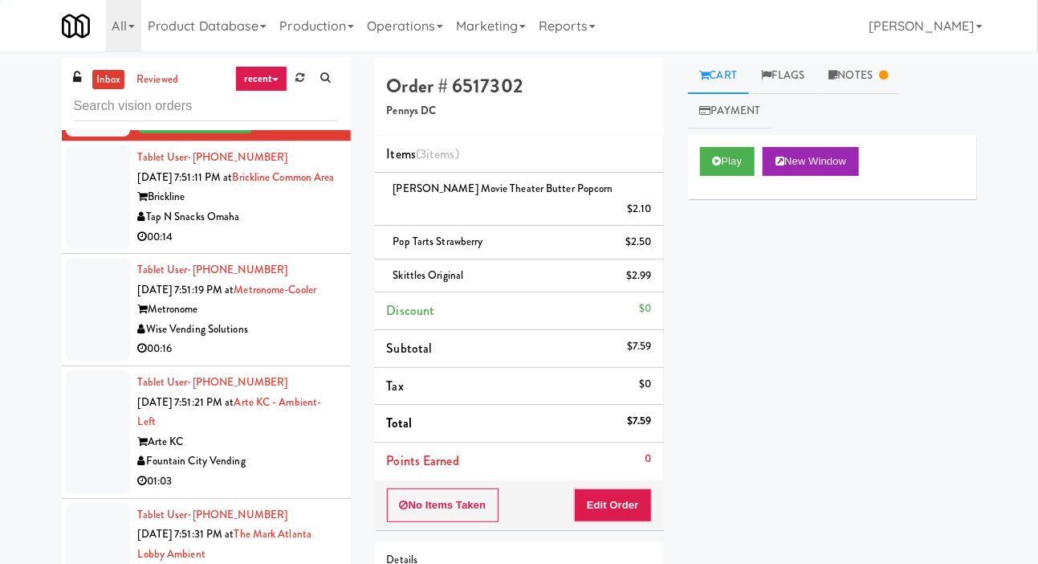
click at [75, 249] on div at bounding box center [98, 197] width 64 height 104
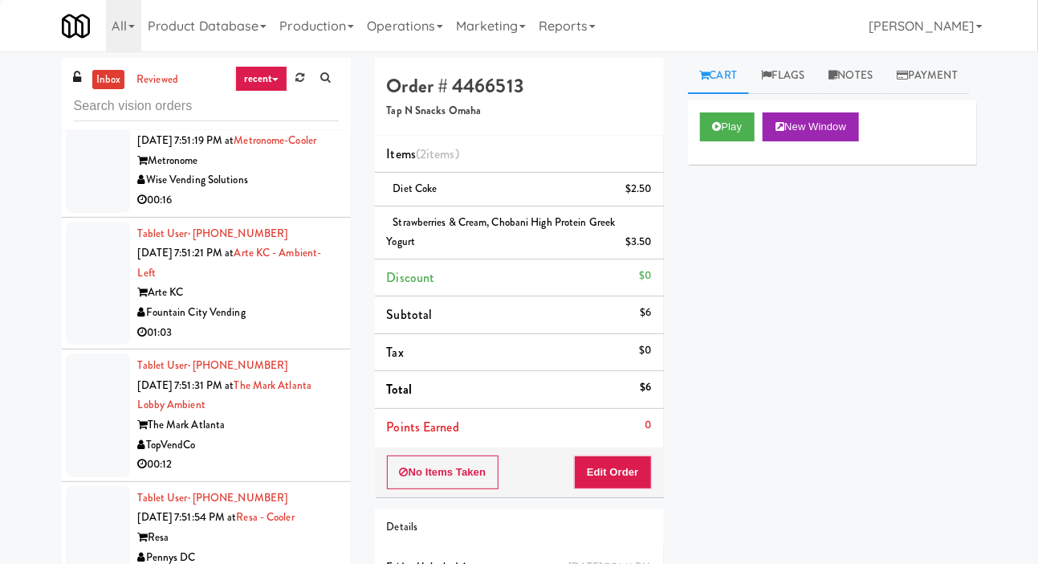
click at [85, 213] on div at bounding box center [98, 161] width 64 height 104
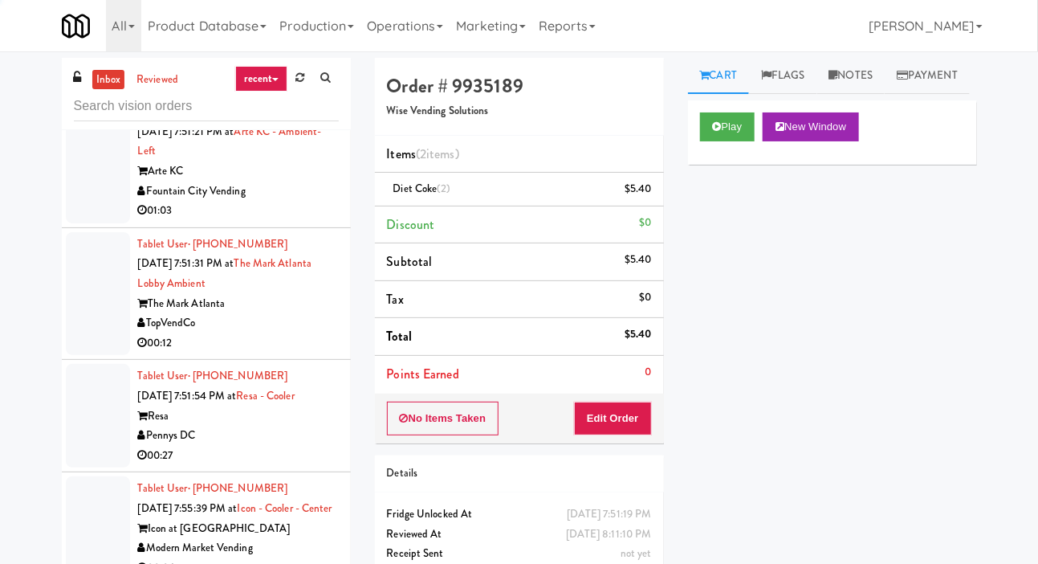
click at [90, 223] on div at bounding box center [98, 162] width 64 height 124
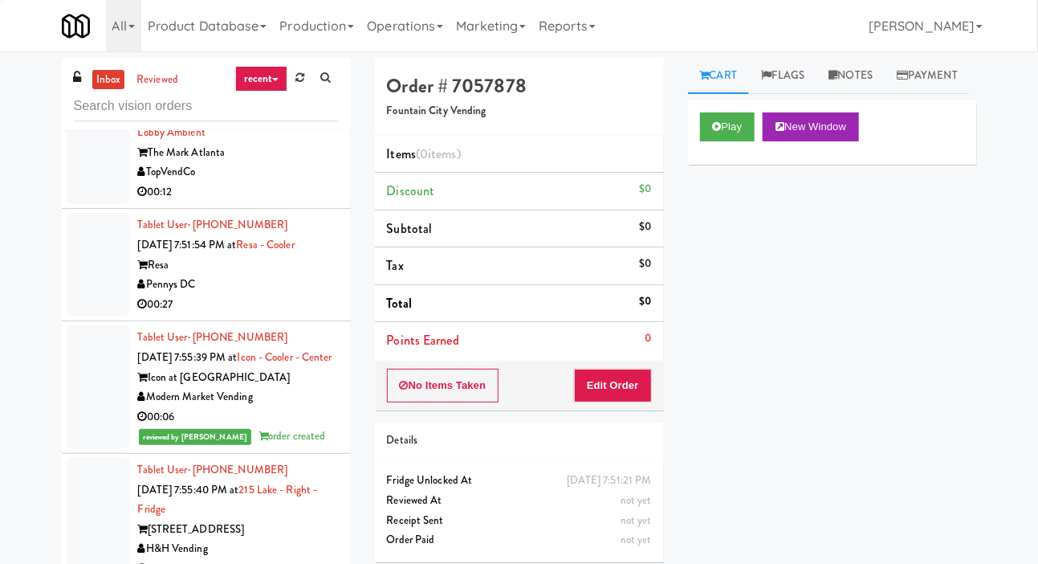
click at [89, 205] on div at bounding box center [98, 143] width 64 height 124
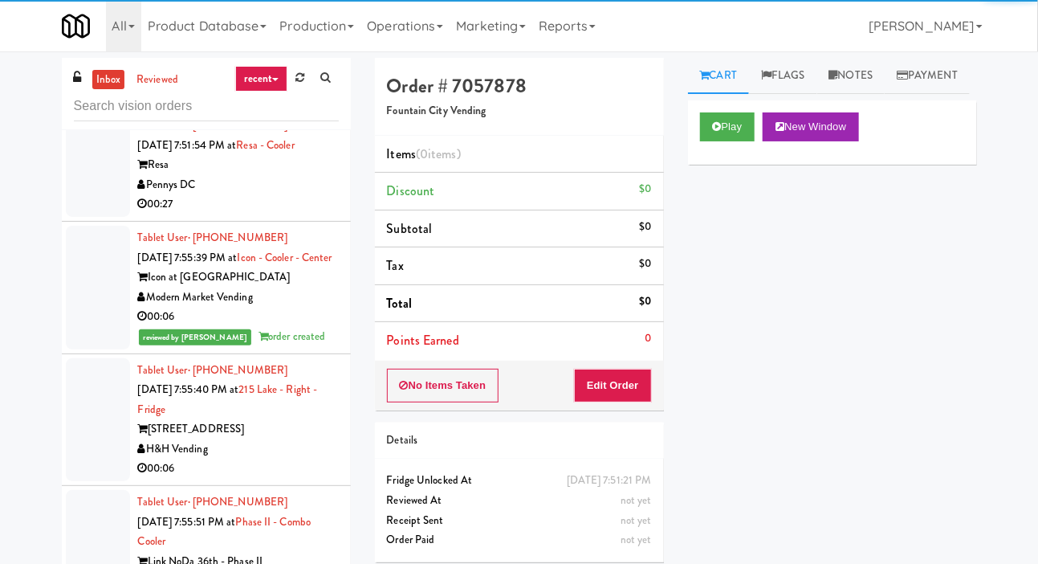
click at [90, 217] on div at bounding box center [98, 165] width 64 height 104
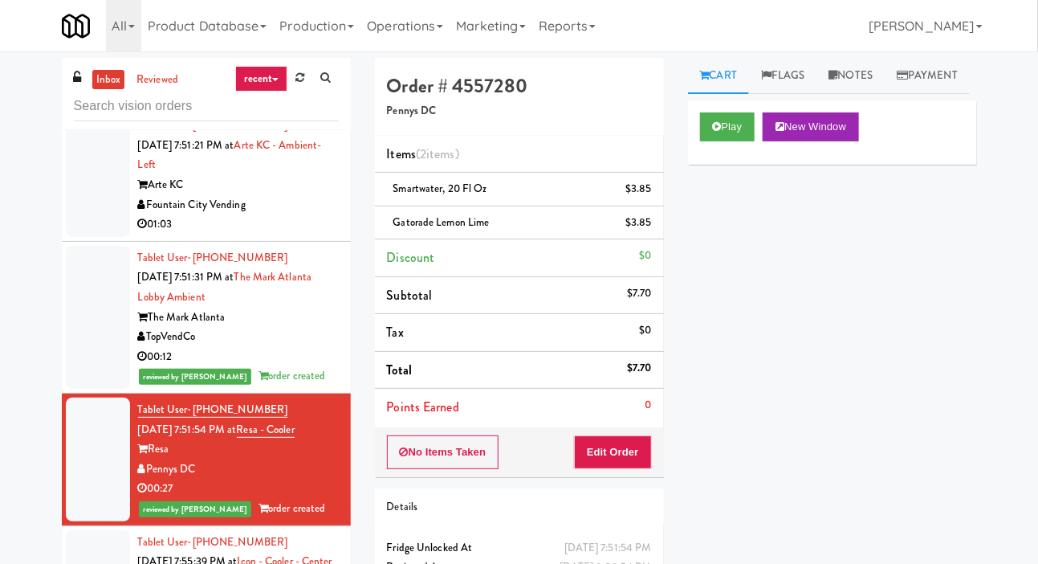
scroll to position [6843, 0]
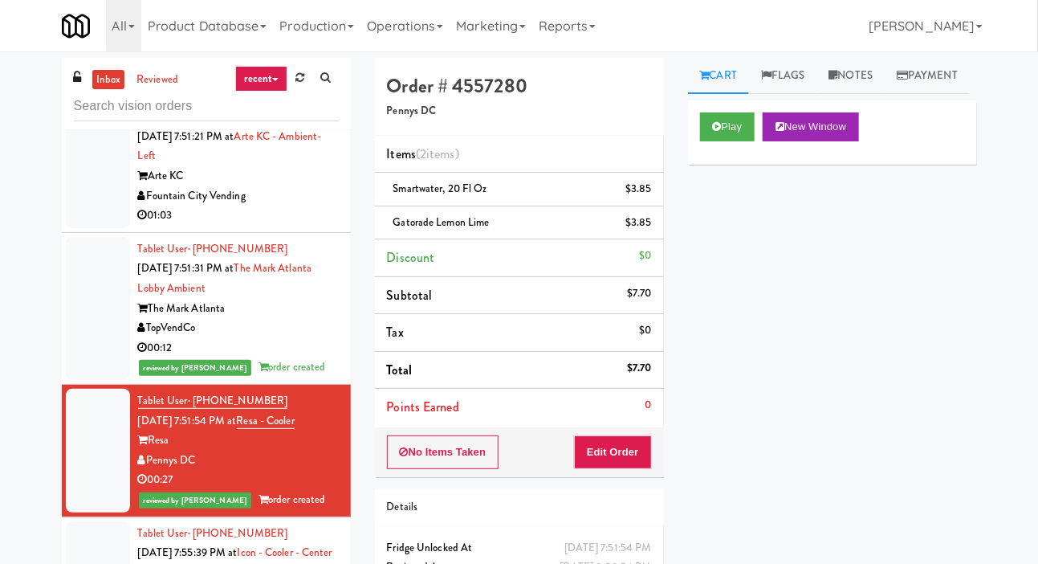
click at [75, 228] on div at bounding box center [98, 166] width 64 height 124
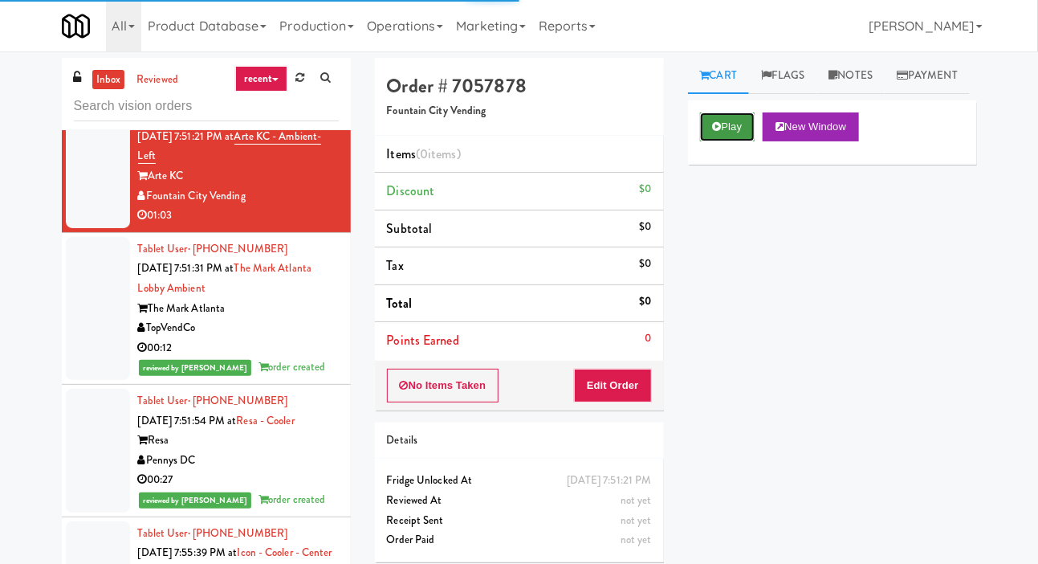
click at [704, 141] on button "Play" at bounding box center [727, 126] width 55 height 29
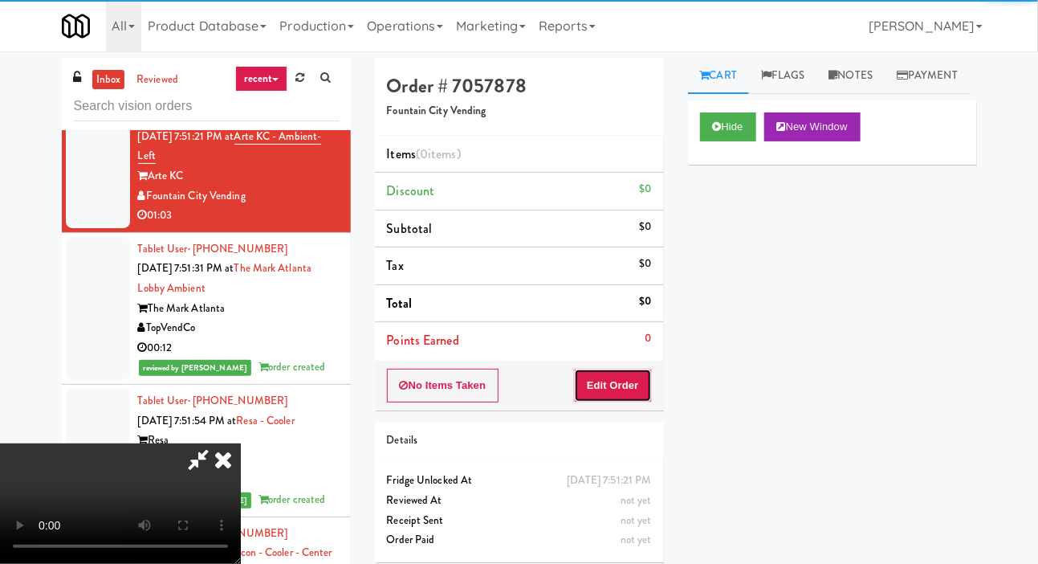
click at [608, 392] on button "Edit Order" at bounding box center [613, 386] width 78 height 34
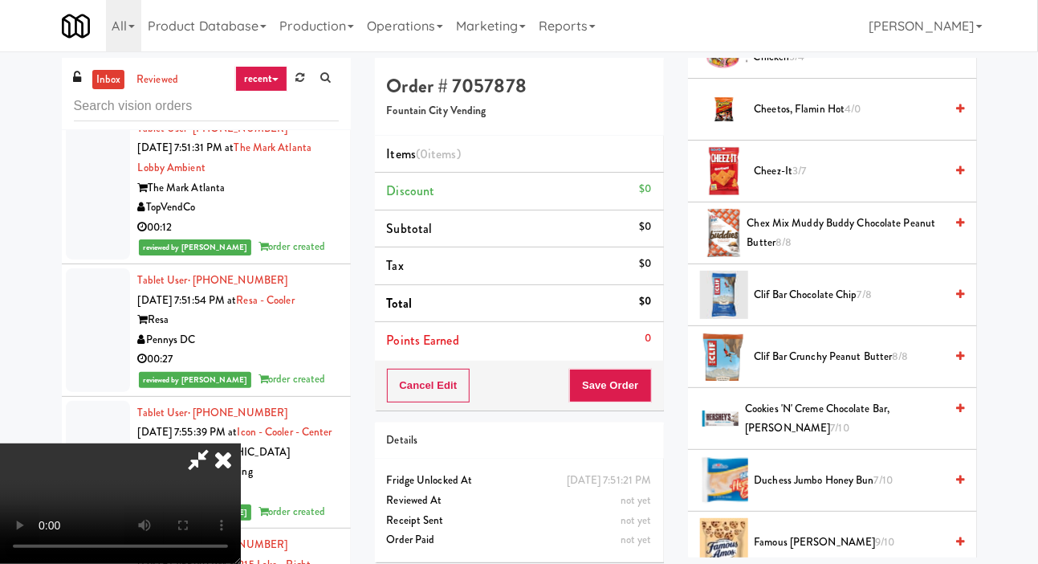
scroll to position [379, 0]
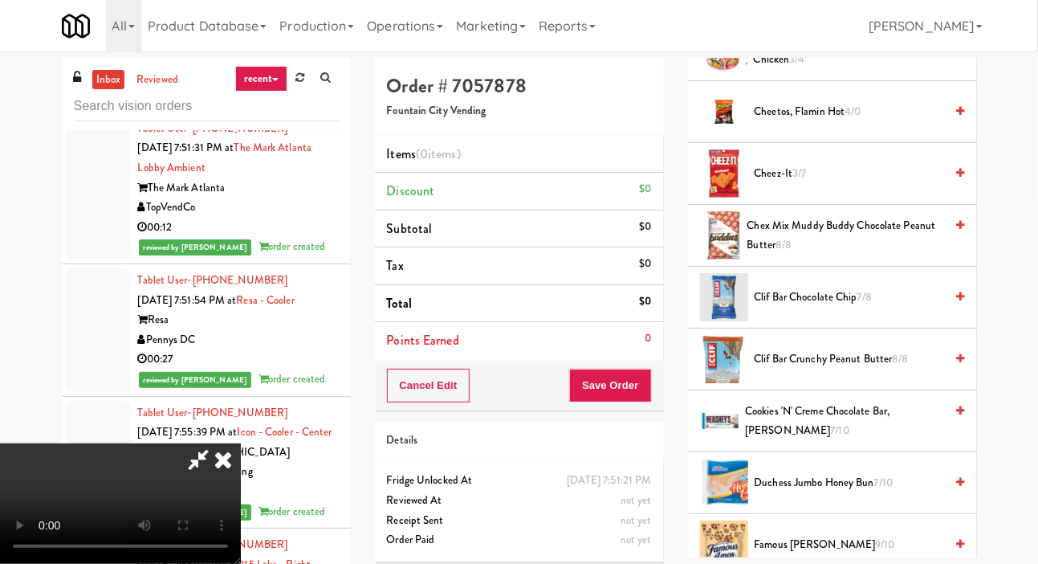
click at [895, 122] on span "Cheetos, Flamin Hot 4/0" at bounding box center [850, 112] width 190 height 20
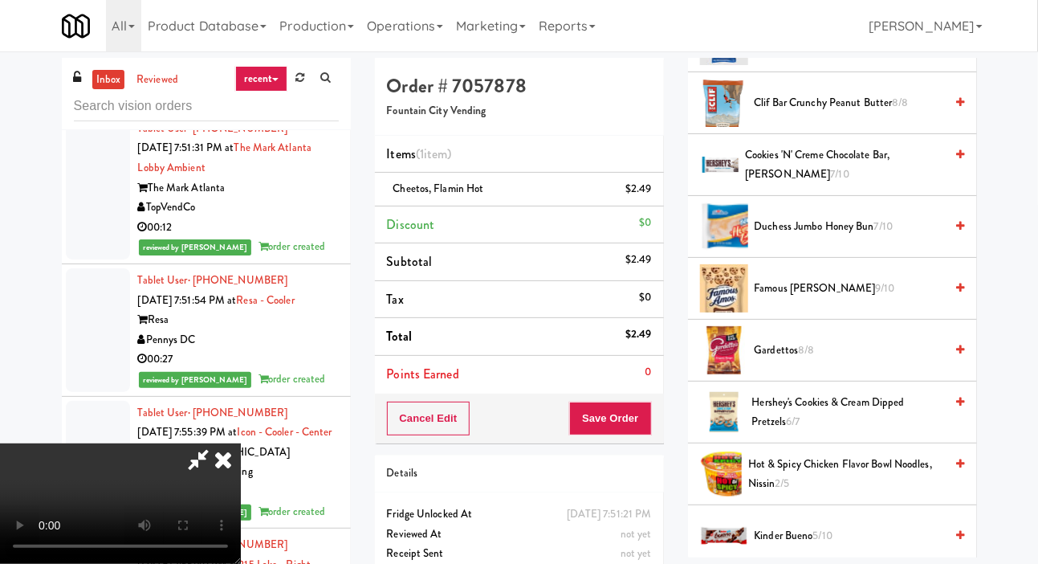
scroll to position [638, 0]
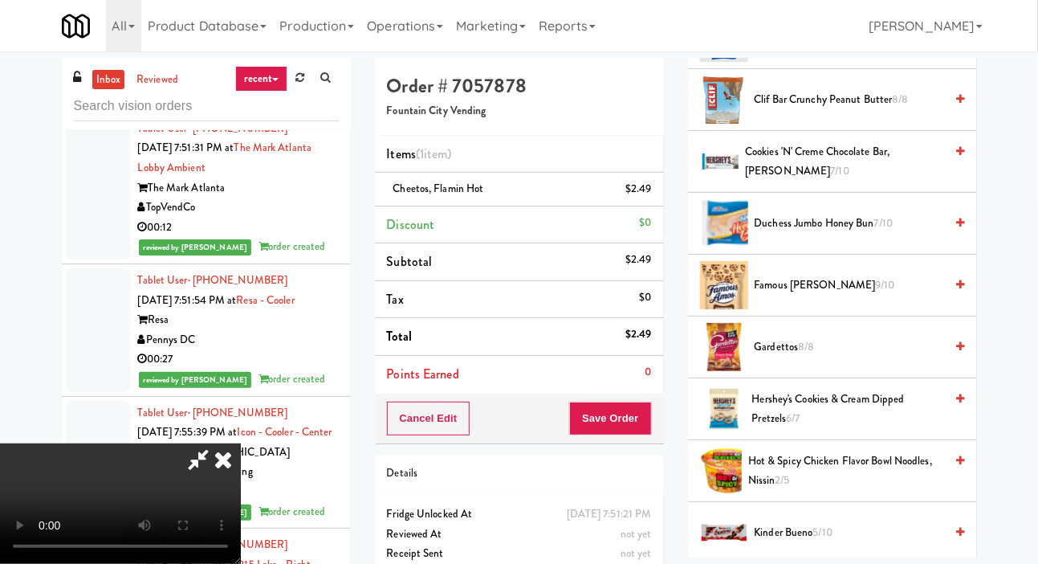
click at [837, 296] on span "Famous [PERSON_NAME] 9/10" at bounding box center [850, 285] width 190 height 20
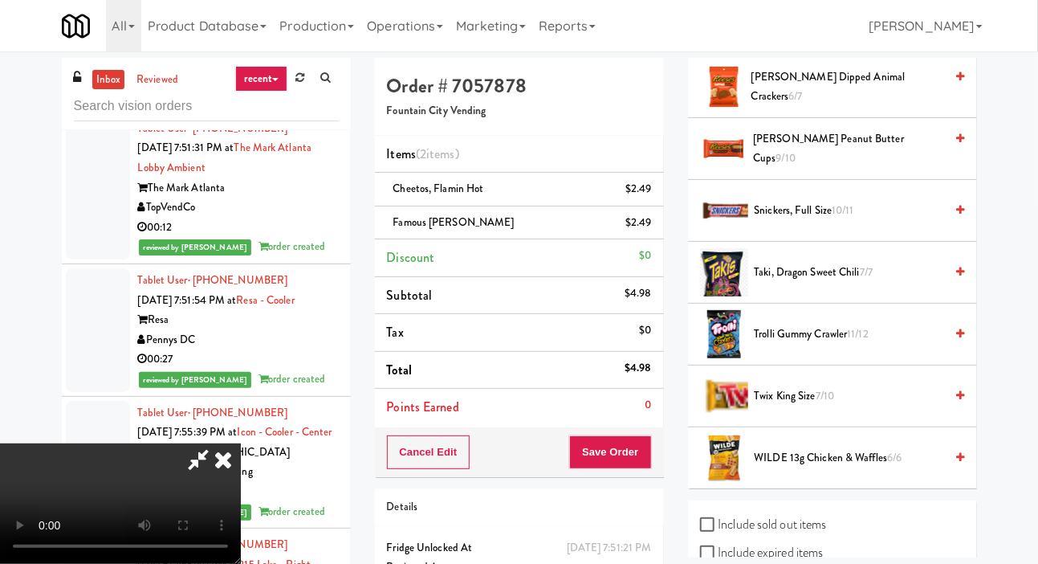
scroll to position [1644, 0]
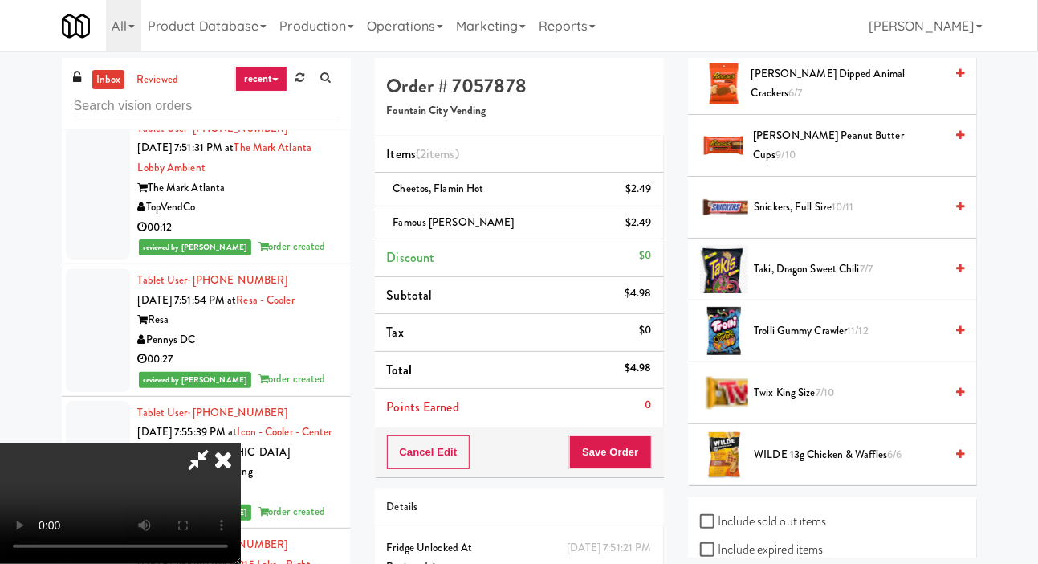
click at [875, 218] on span "Snickers, Full Size 10/11" at bounding box center [850, 208] width 190 height 20
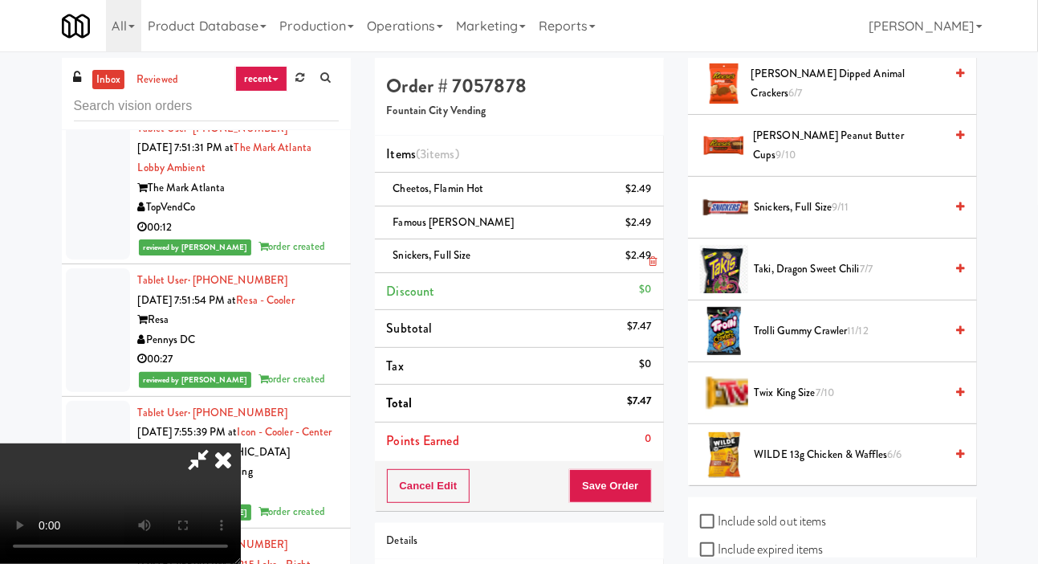
click at [652, 266] on li "Snickers, Full Size $2.49" at bounding box center [519, 256] width 289 height 34
click at [654, 259] on icon at bounding box center [653, 261] width 8 height 10
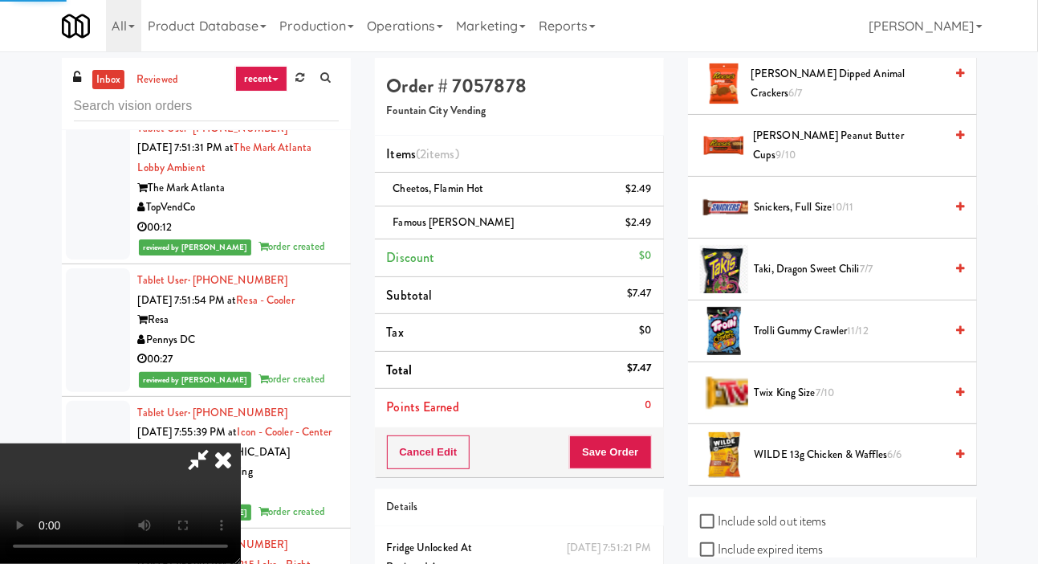
scroll to position [58, 0]
click at [830, 341] on span "Trolli Gummy Crawler 11/12" at bounding box center [850, 331] width 190 height 20
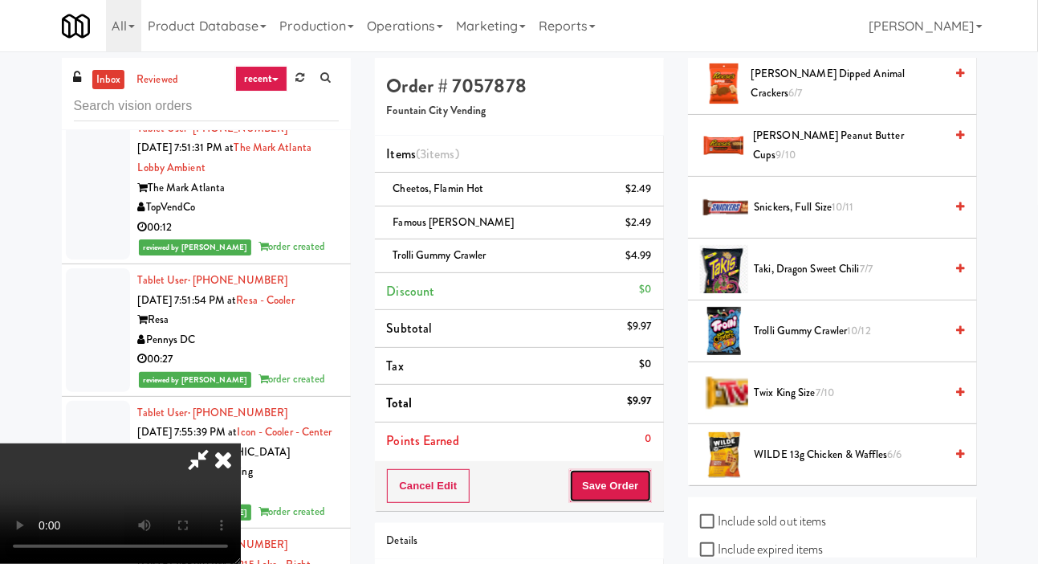
click at [648, 475] on button "Save Order" at bounding box center [610, 486] width 82 height 34
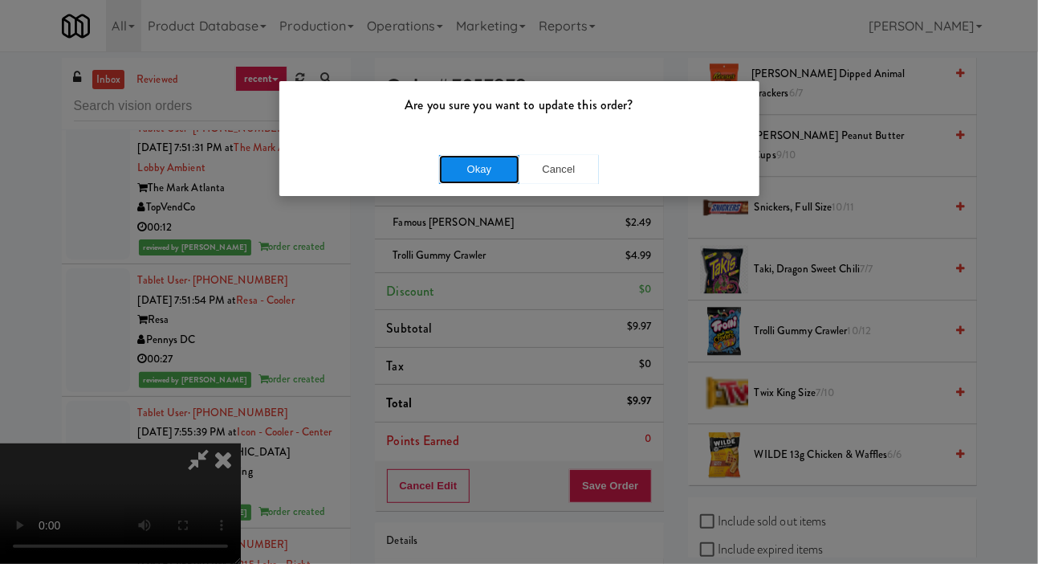
click at [466, 173] on button "Okay" at bounding box center [479, 169] width 80 height 29
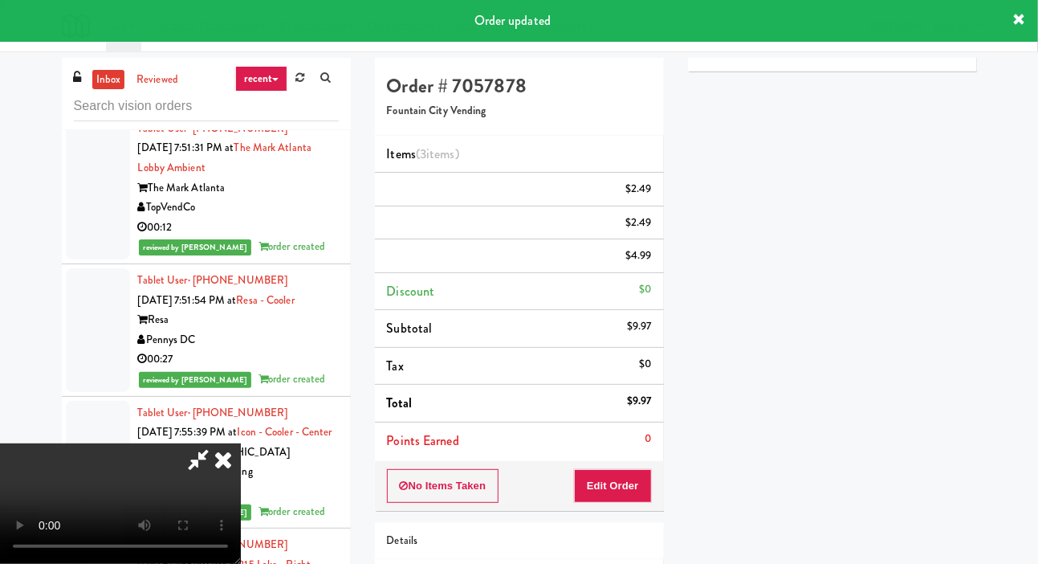
scroll to position [0, 0]
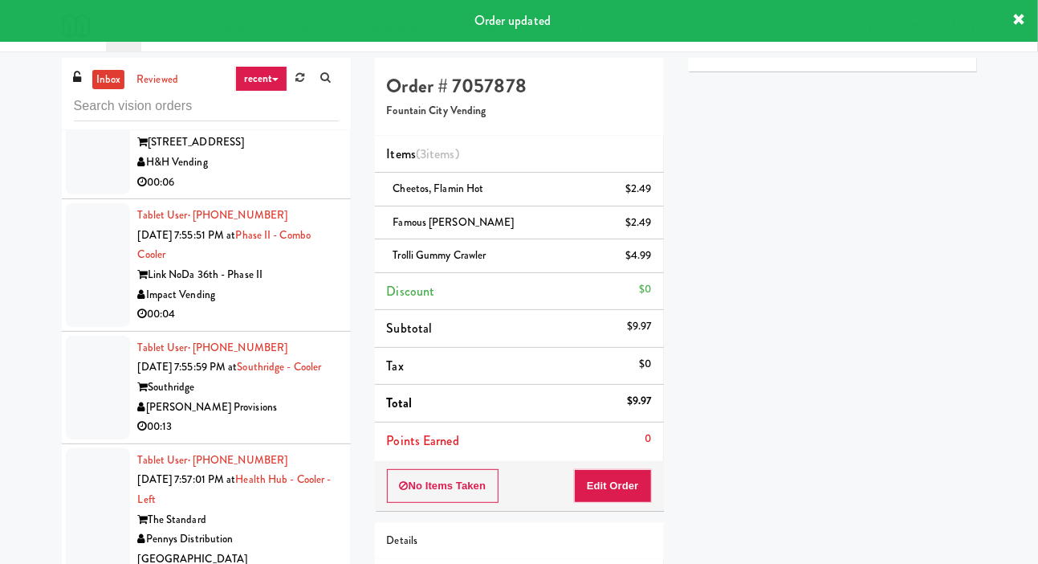
click at [92, 195] on div at bounding box center [98, 133] width 64 height 124
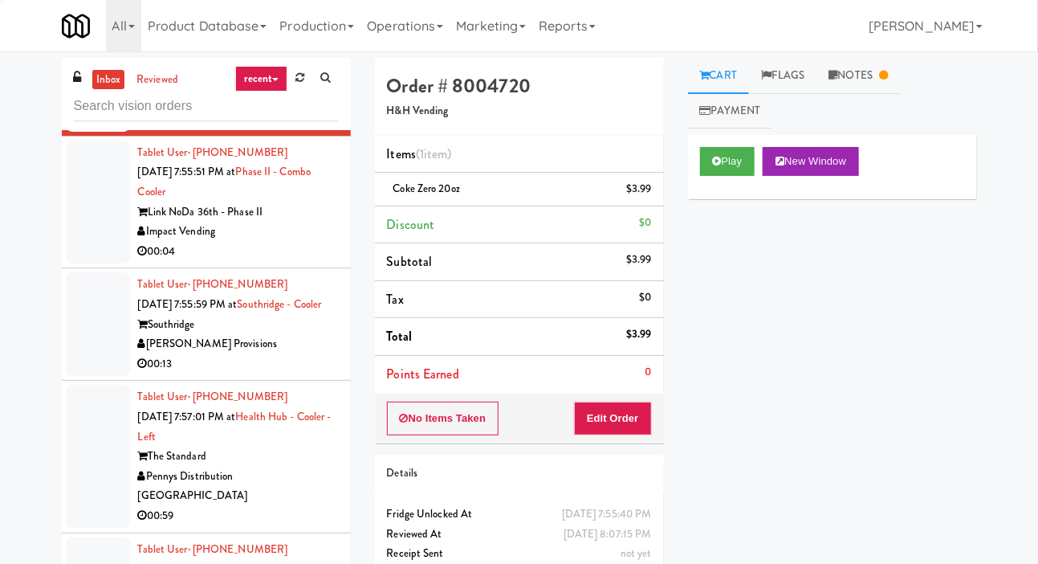
click at [97, 264] on div at bounding box center [98, 203] width 64 height 124
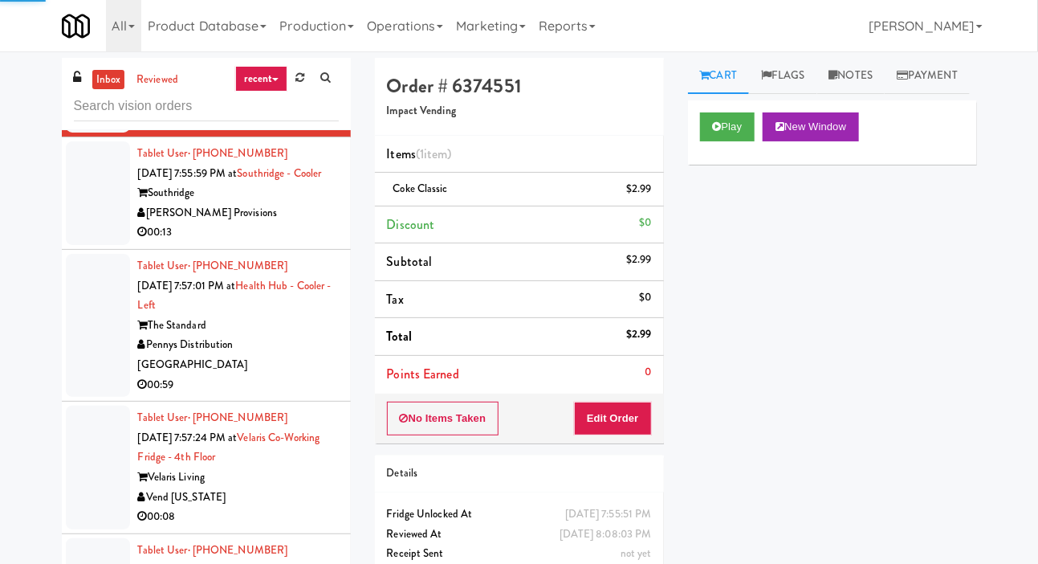
click at [91, 245] on div at bounding box center [98, 193] width 64 height 104
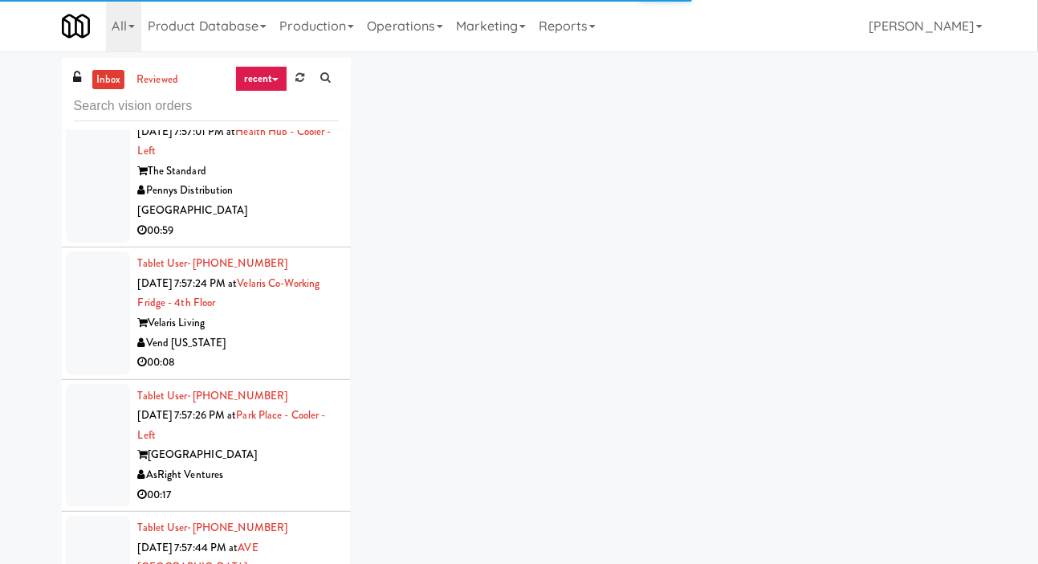
click at [92, 243] on div at bounding box center [98, 171] width 64 height 143
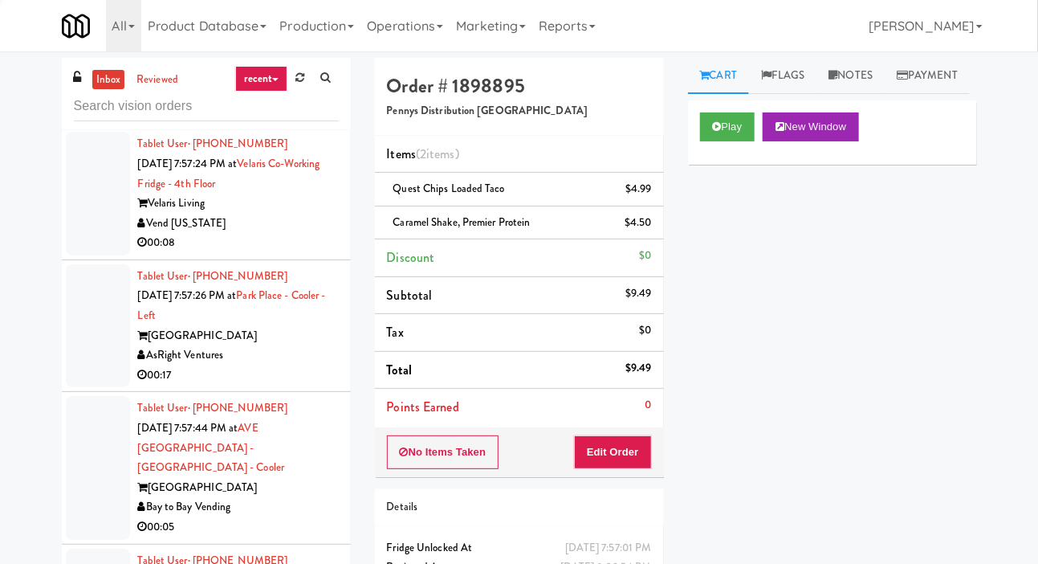
click at [93, 255] on div at bounding box center [98, 194] width 64 height 124
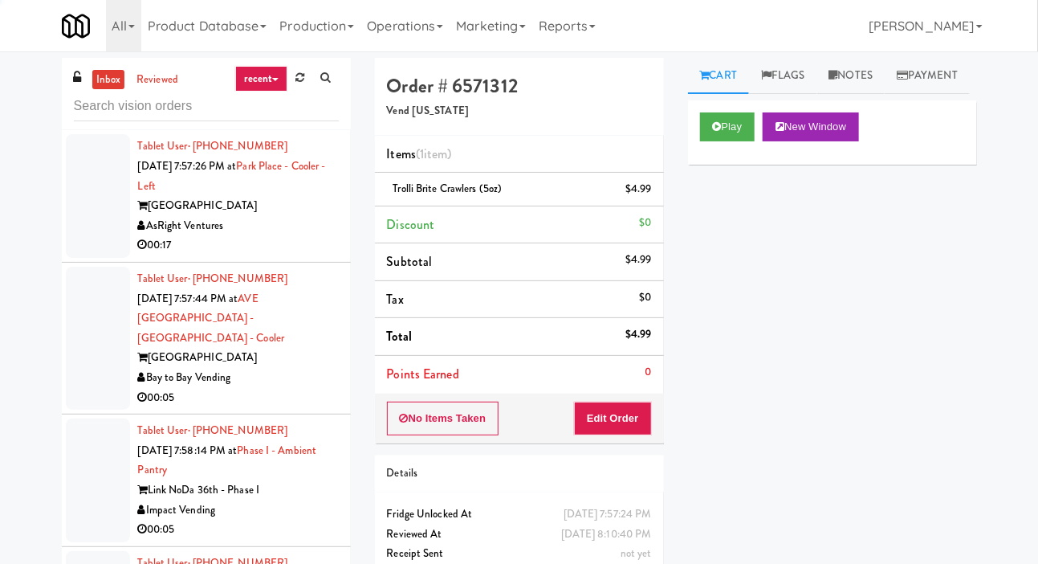
click at [98, 258] on div at bounding box center [98, 196] width 64 height 124
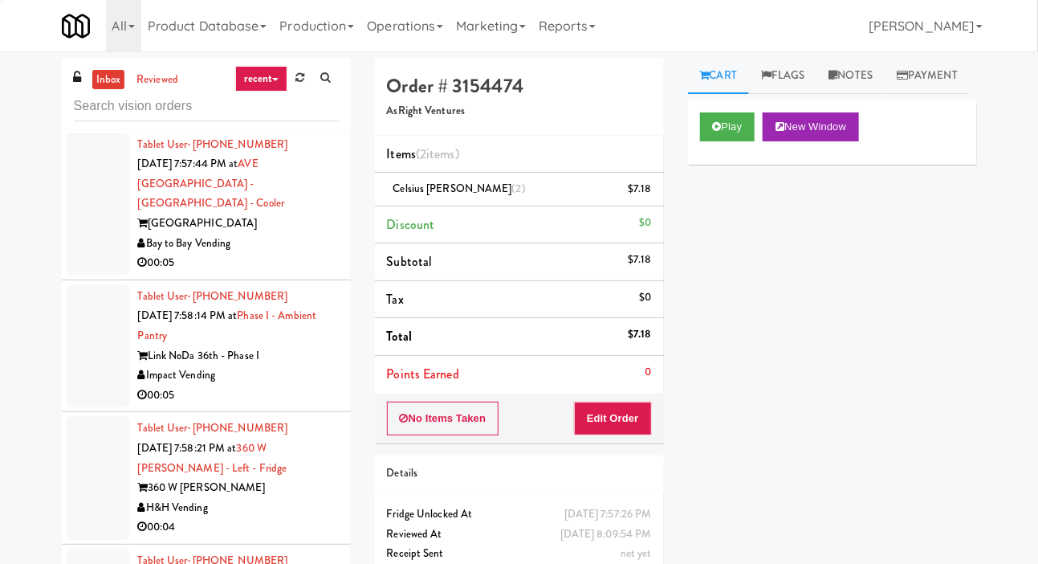
click at [101, 275] on div at bounding box center [98, 204] width 64 height 143
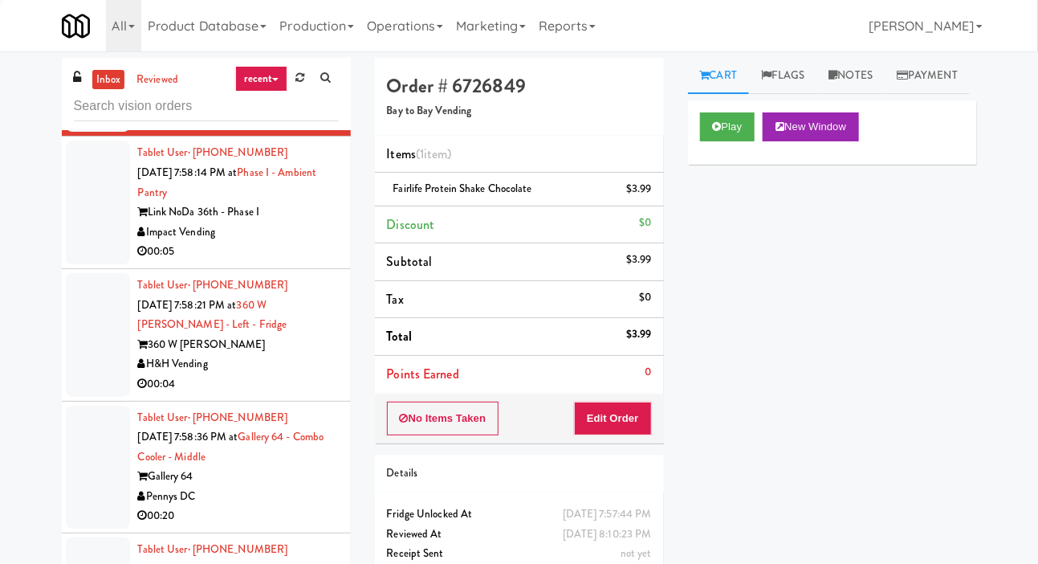
click at [104, 264] on div at bounding box center [98, 203] width 64 height 124
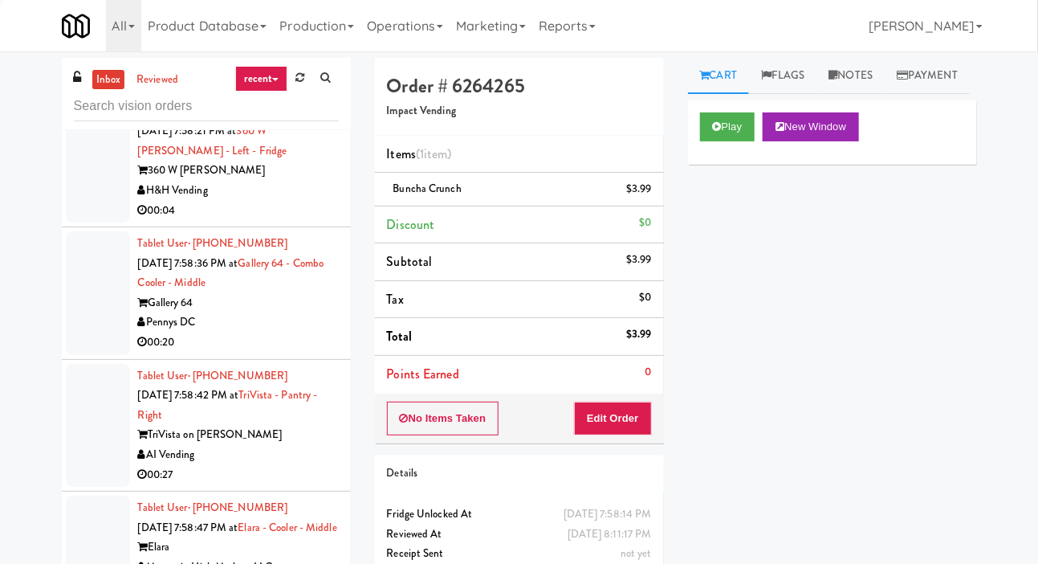
click at [96, 223] on div at bounding box center [98, 162] width 64 height 124
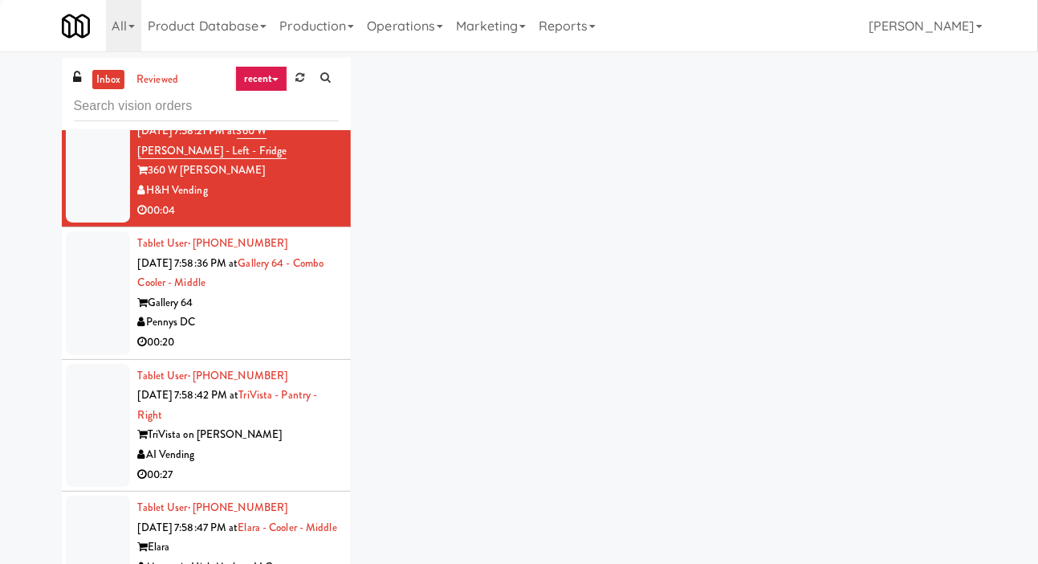
click at [89, 355] on div at bounding box center [98, 293] width 64 height 124
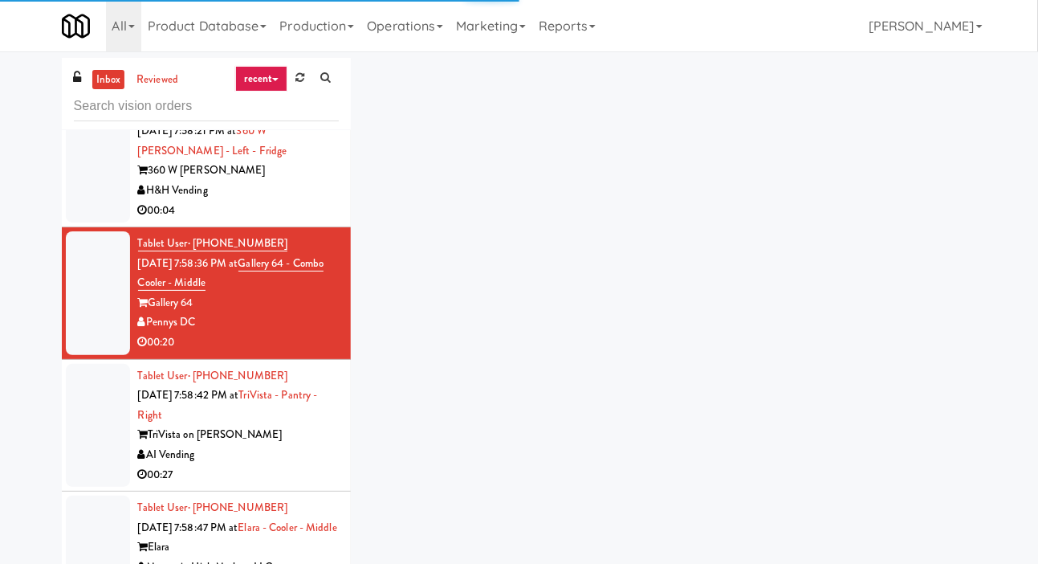
click at [95, 355] on div at bounding box center [98, 293] width 64 height 124
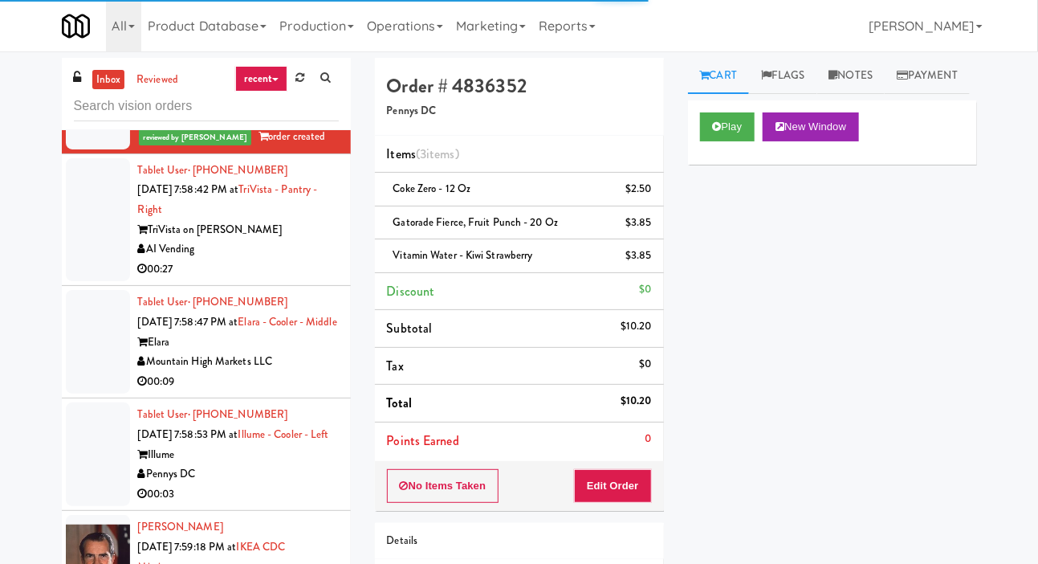
click at [84, 287] on li "Tablet User · (303) 918-6766 [DATE] 7:58:42 PM at TriVista - Pantry - Right Tri…" at bounding box center [206, 220] width 289 height 133
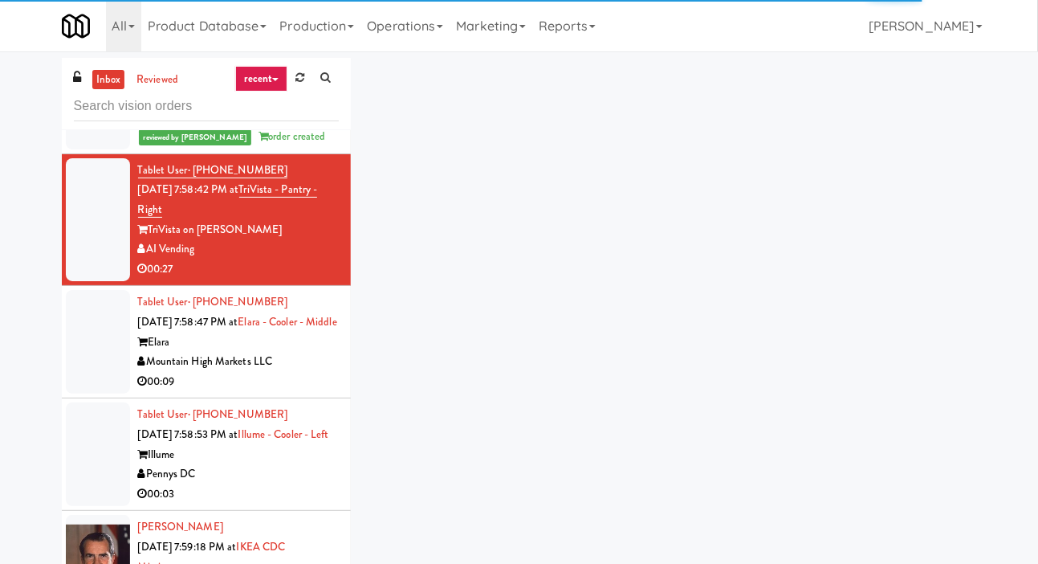
click at [87, 393] on div at bounding box center [98, 342] width 64 height 104
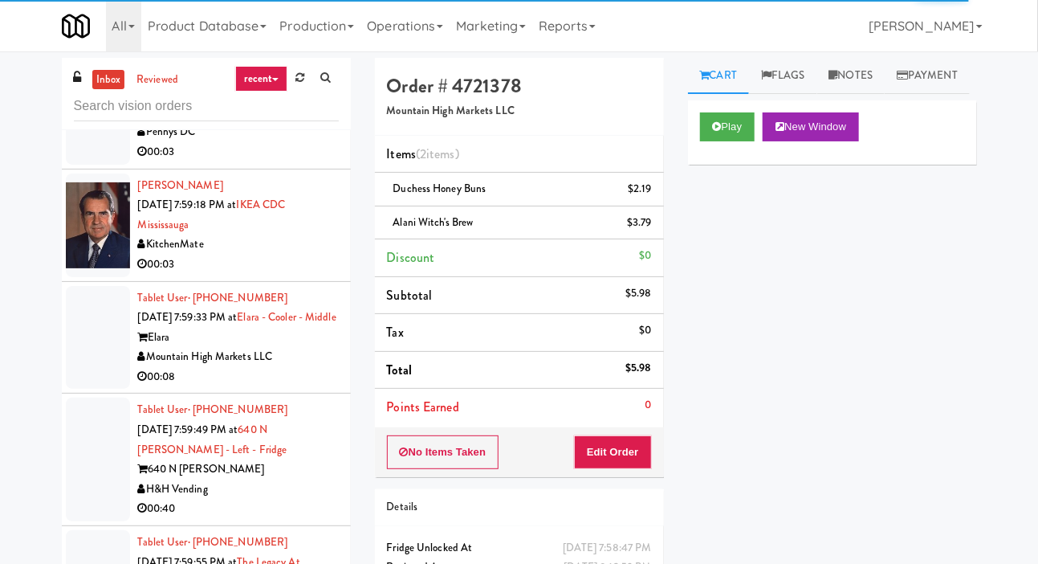
click at [89, 165] on div at bounding box center [98, 113] width 64 height 104
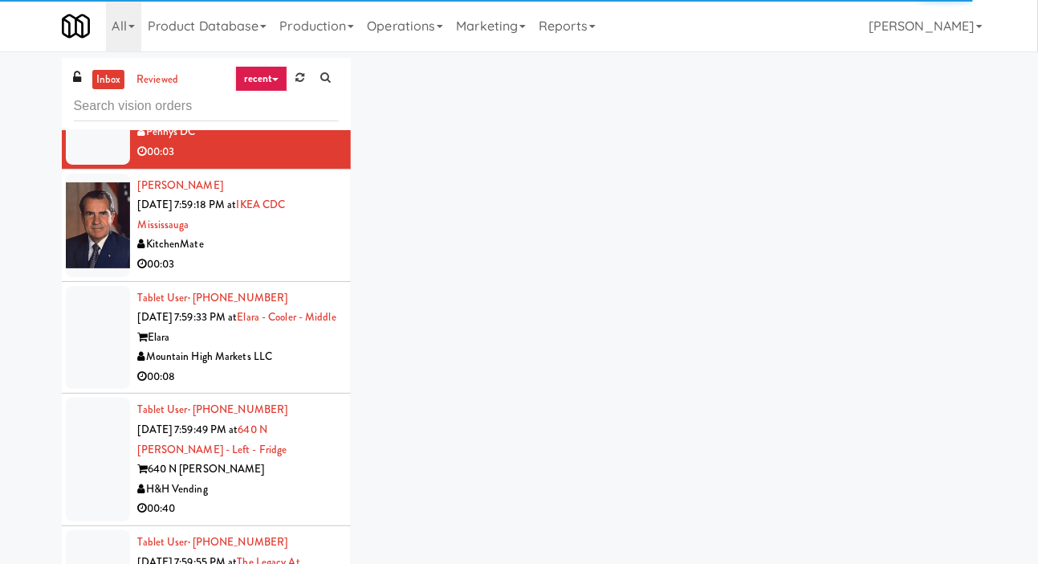
click at [94, 277] on div at bounding box center [98, 225] width 64 height 104
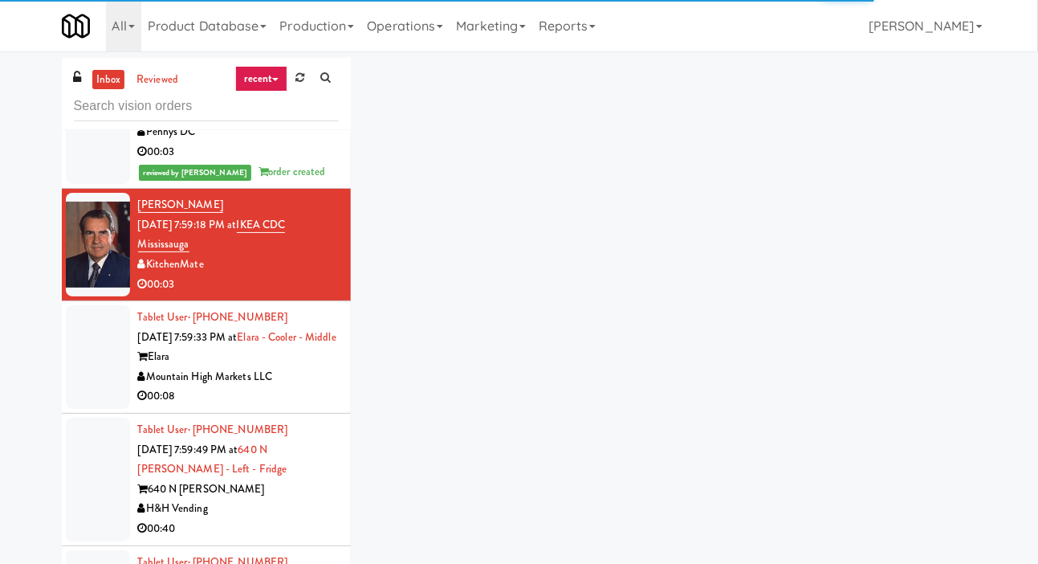
click at [88, 296] on div at bounding box center [98, 245] width 64 height 104
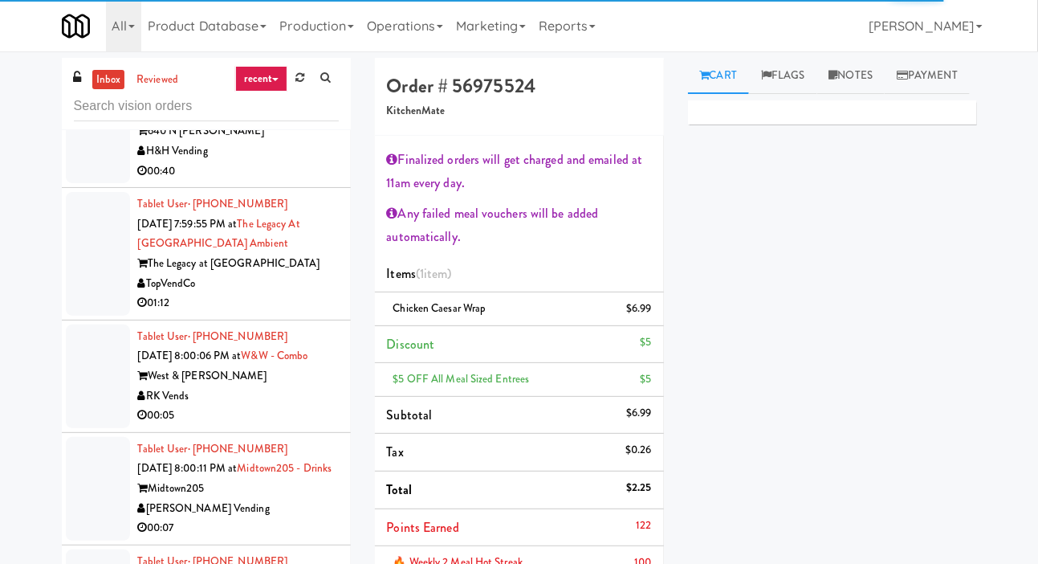
scroll to position [9654, 0]
click at [80, 53] on div at bounding box center [98, 1] width 64 height 104
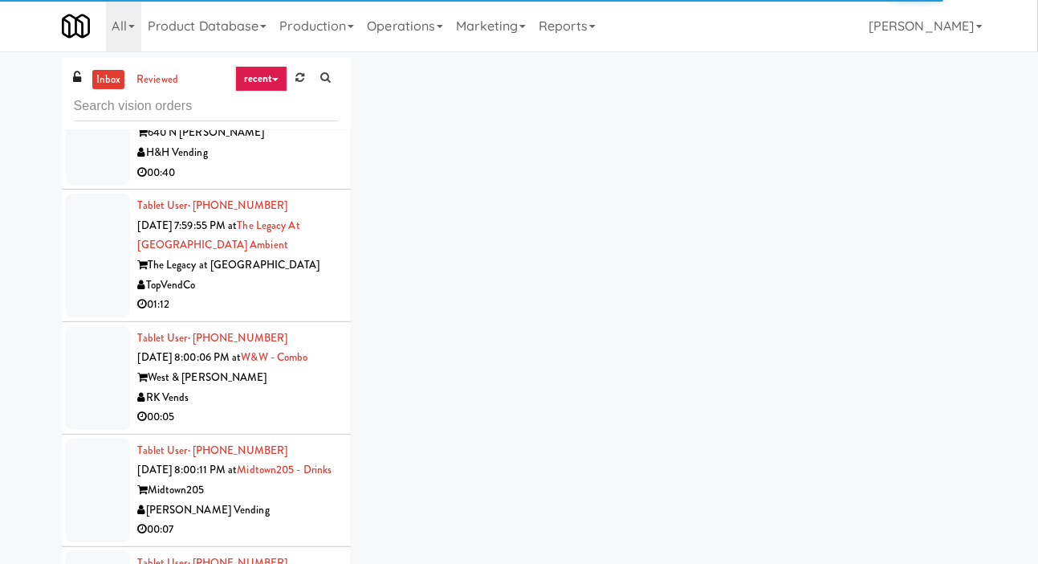
click at [96, 186] on div at bounding box center [98, 124] width 64 height 124
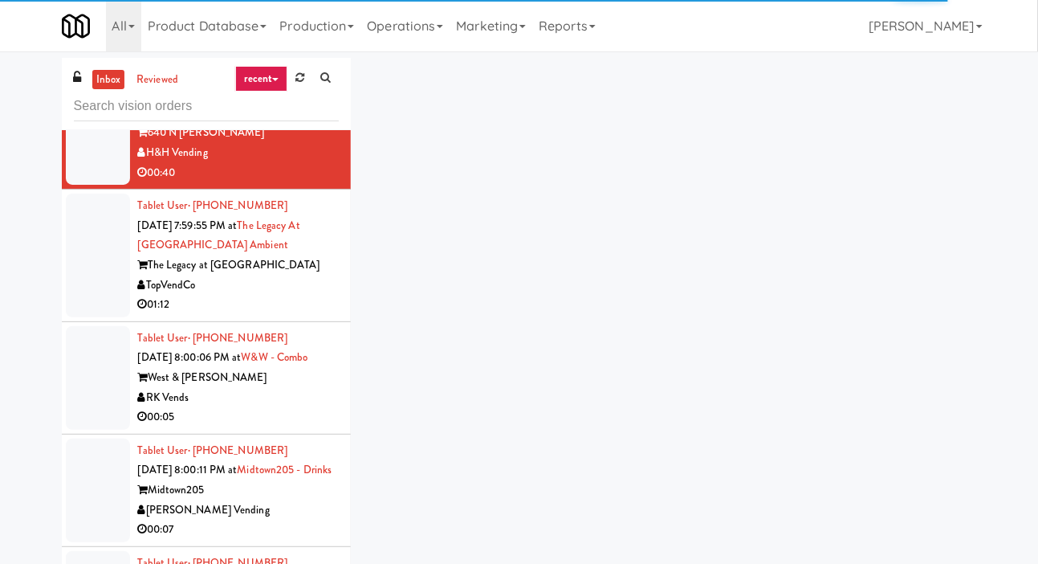
click at [99, 317] on div at bounding box center [98, 256] width 64 height 124
click at [89, 317] on div at bounding box center [98, 256] width 64 height 124
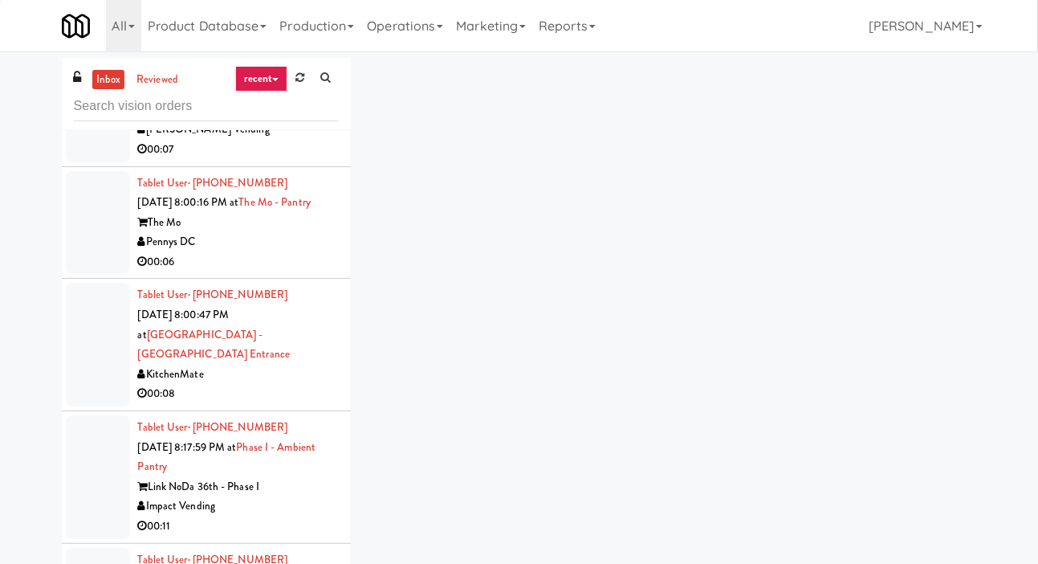
click at [95, 162] on div at bounding box center [98, 111] width 64 height 104
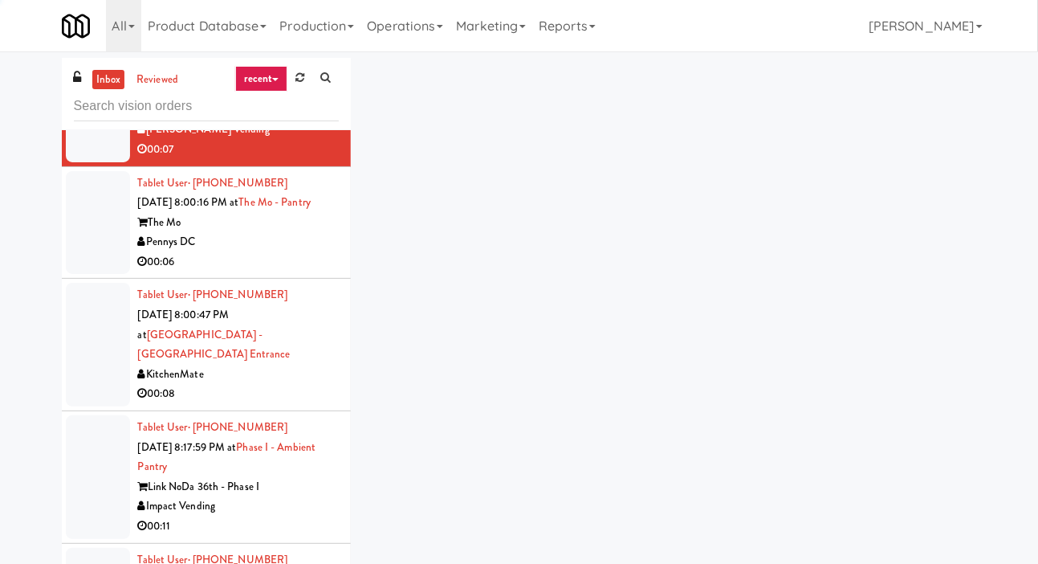
click at [96, 275] on div at bounding box center [98, 223] width 64 height 104
click at [104, 275] on div at bounding box center [98, 223] width 64 height 104
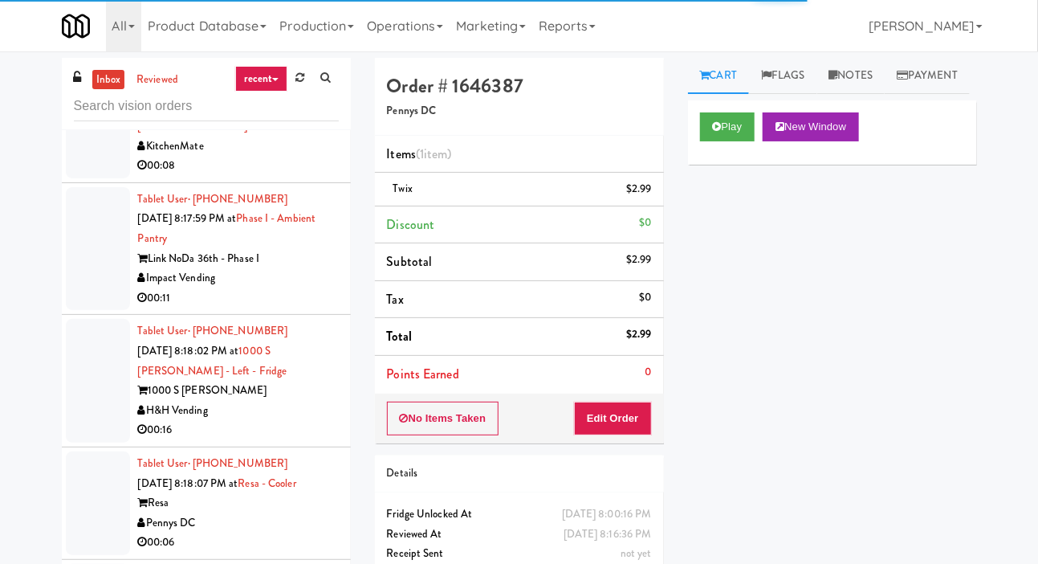
click at [95, 178] on div at bounding box center [98, 117] width 64 height 124
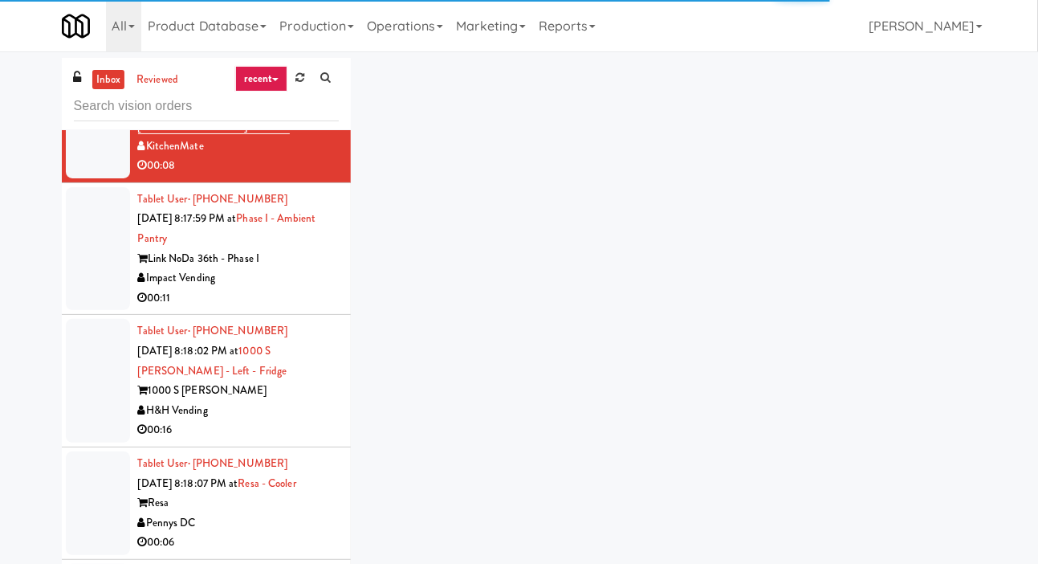
click at [93, 311] on div at bounding box center [98, 249] width 64 height 124
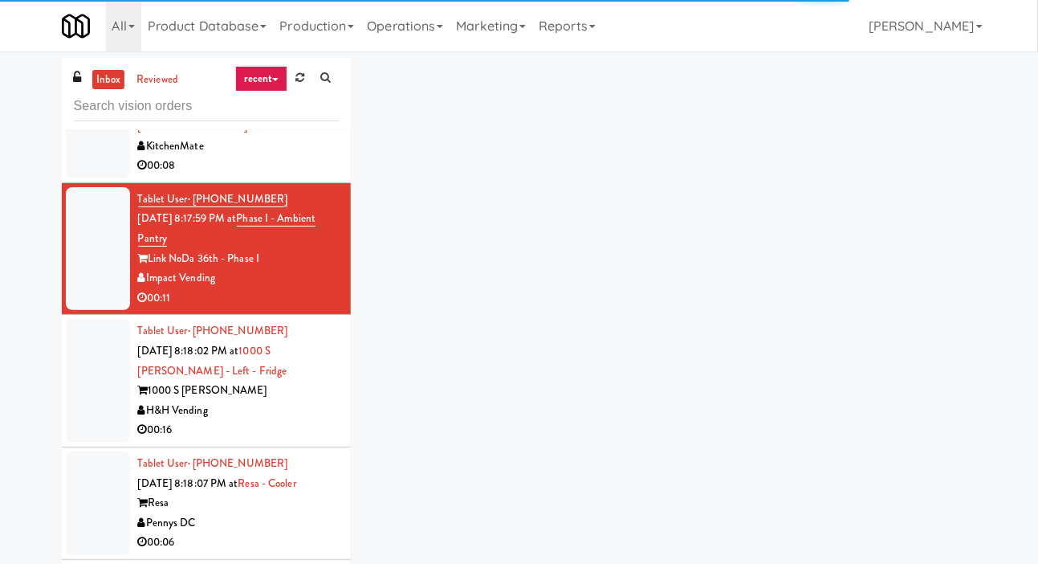
click at [96, 316] on li "Tablet User · (910) 262-5713 [DATE] 8:17:59 PM at Phase I - Ambient Pantry Link…" at bounding box center [206, 249] width 289 height 133
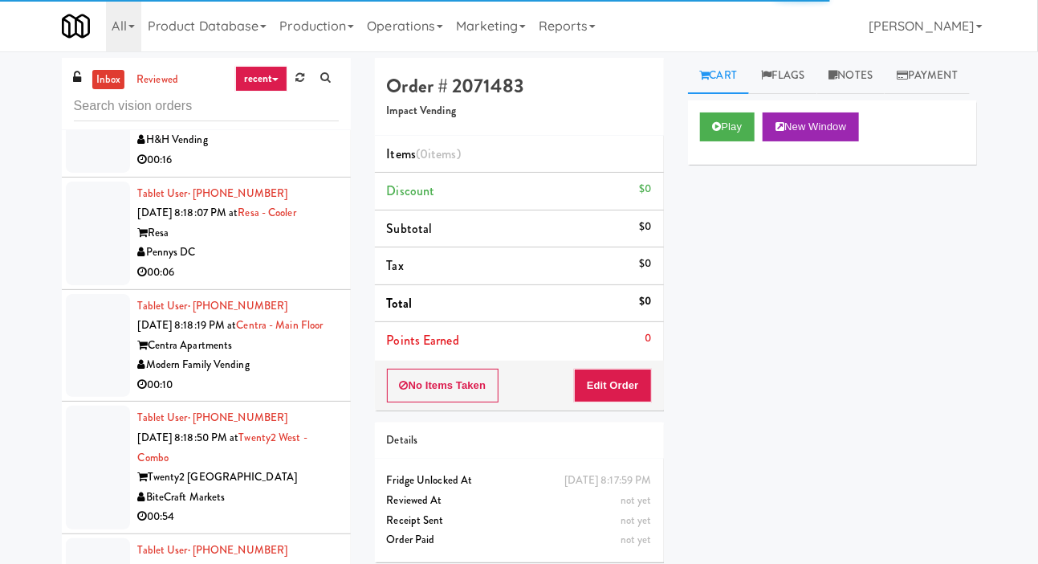
scroll to position [10677, 0]
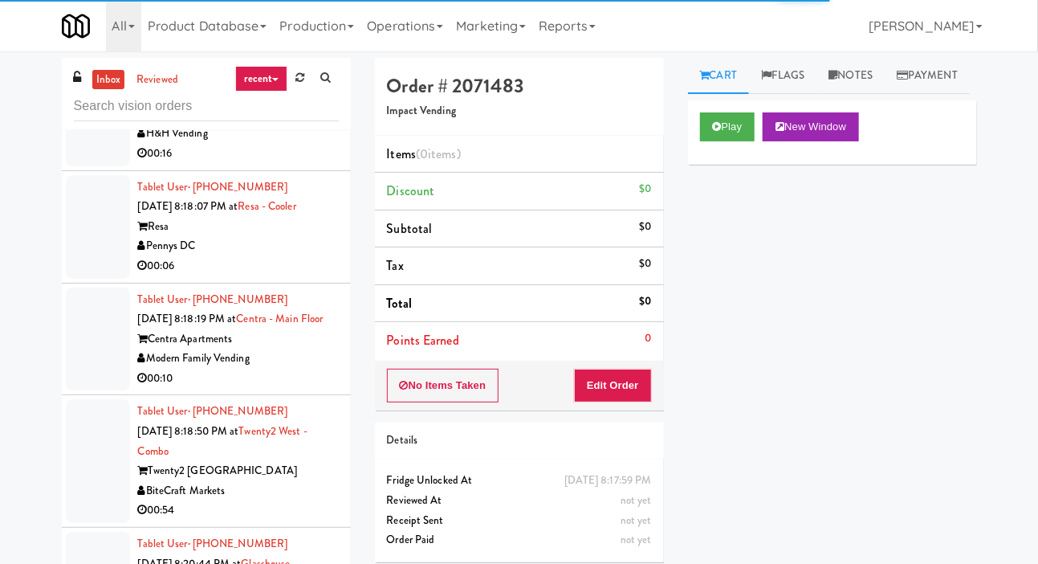
click at [101, 279] on div at bounding box center [98, 227] width 64 height 104
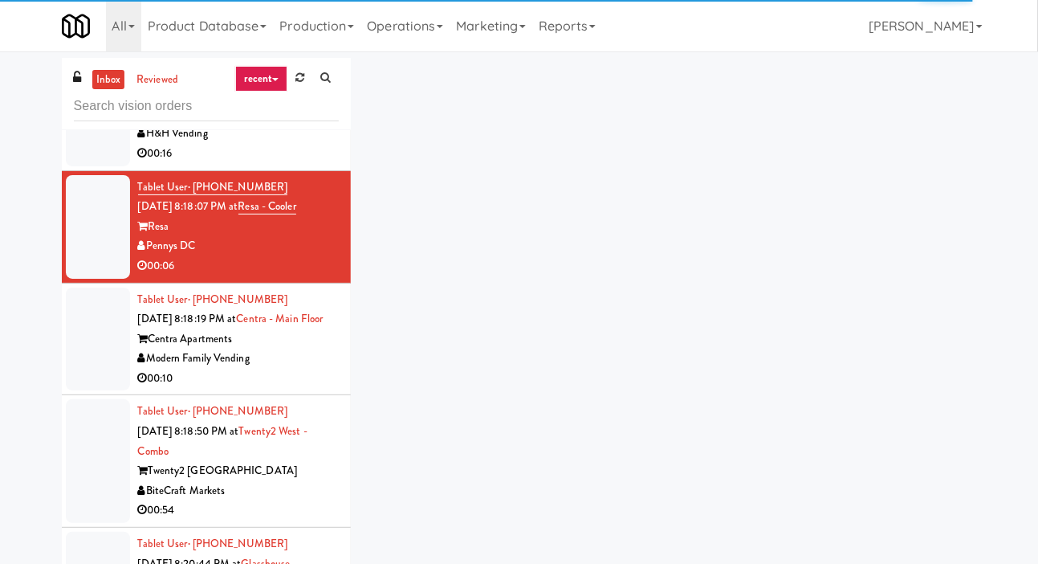
click at [95, 279] on div at bounding box center [98, 227] width 64 height 104
click at [88, 283] on li "Tablet User · (703) 969-5360 [DATE] 8:18:07 PM at Resa - Cooler Resa Pennys DC …" at bounding box center [206, 227] width 289 height 112
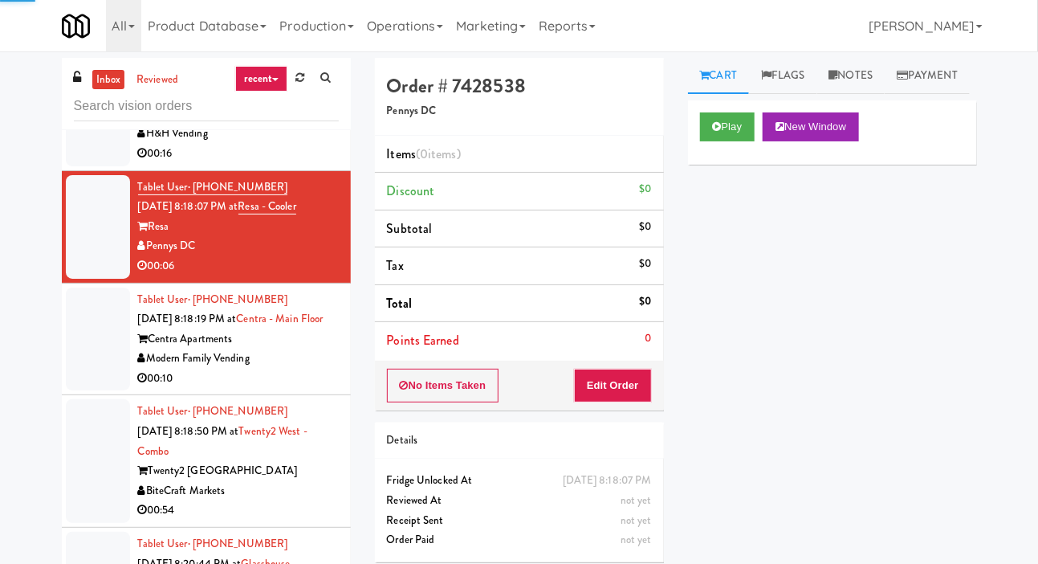
click at [81, 391] on div at bounding box center [98, 339] width 64 height 104
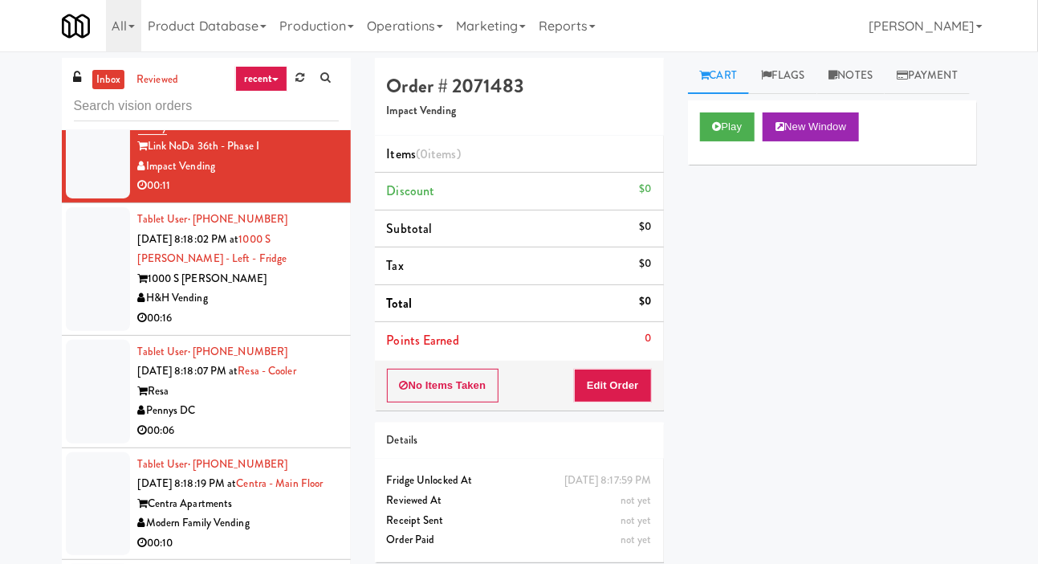
scroll to position [10515, 0]
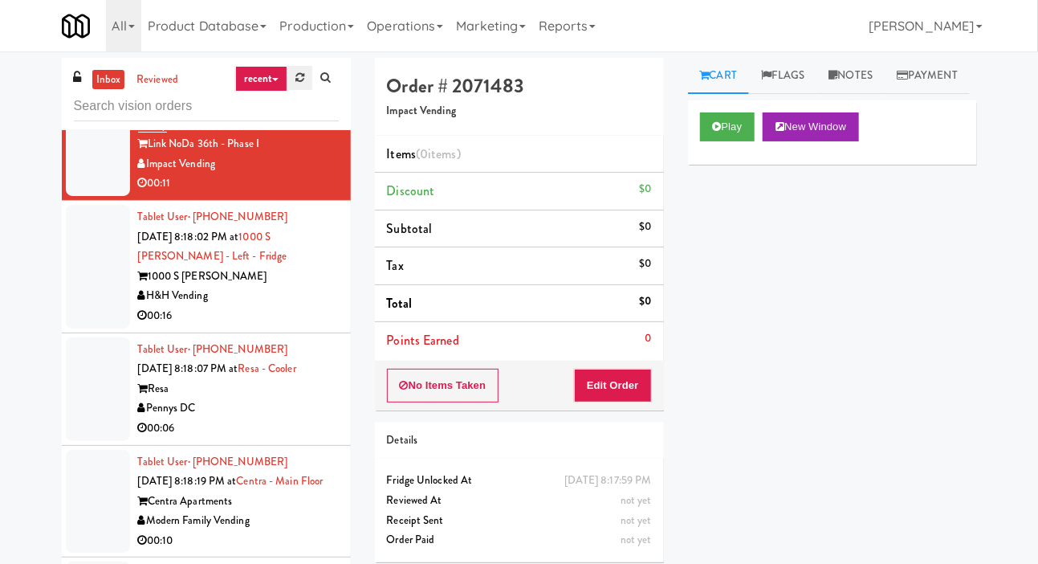
click at [293, 75] on link at bounding box center [299, 78] width 25 height 24
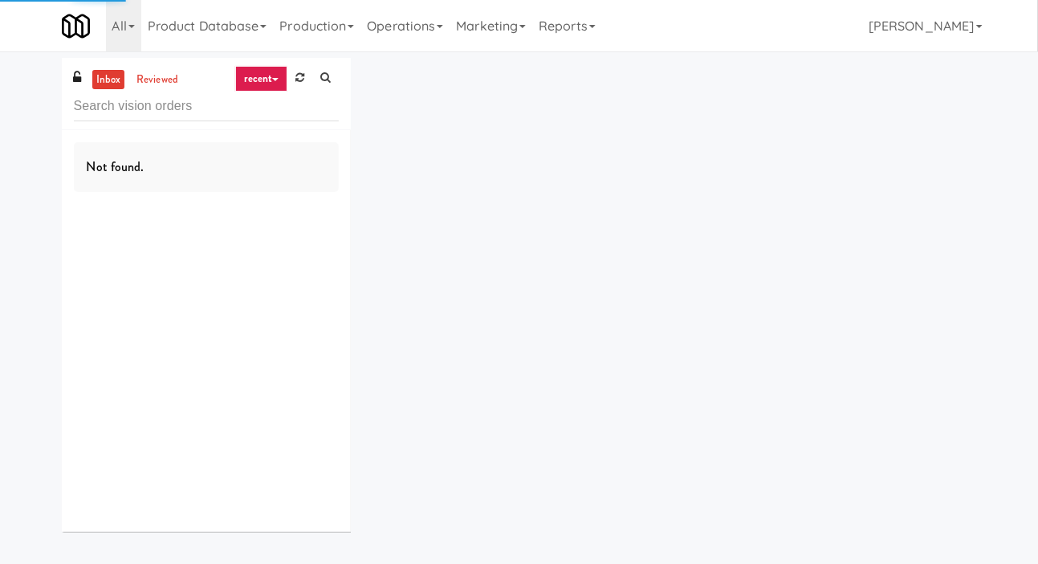
click at [14, 154] on div "inbox reviewed recent all unclear take inventory issue suspicious failed recent…" at bounding box center [519, 301] width 1038 height 486
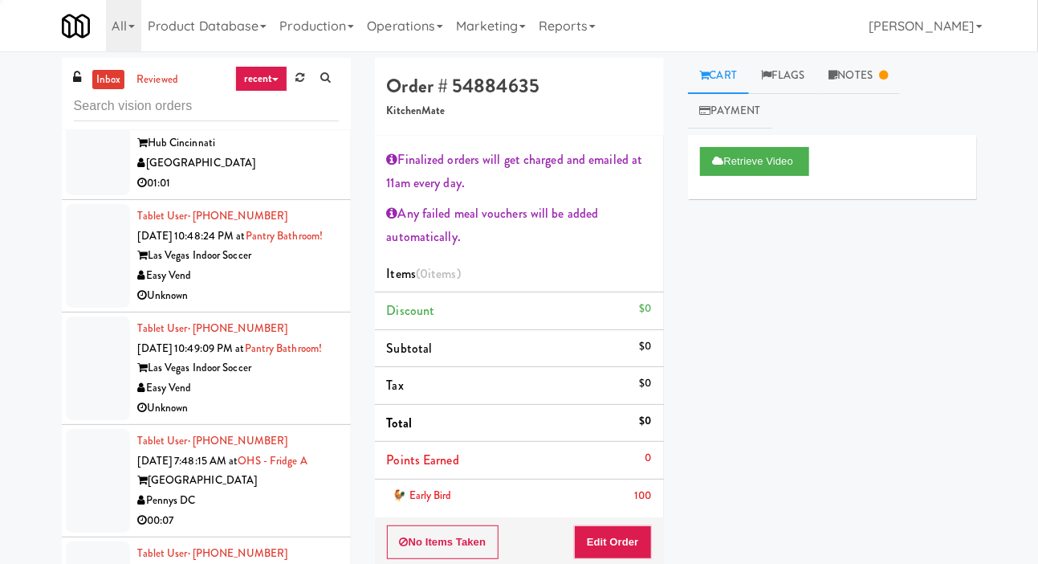
scroll to position [4305, 0]
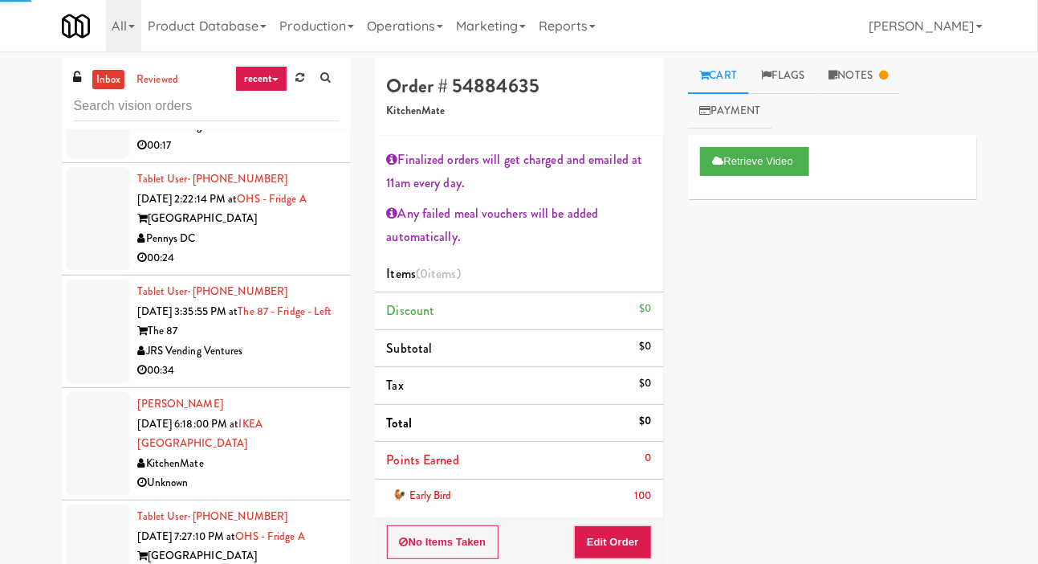
click at [88, 279] on div at bounding box center [98, 331] width 64 height 104
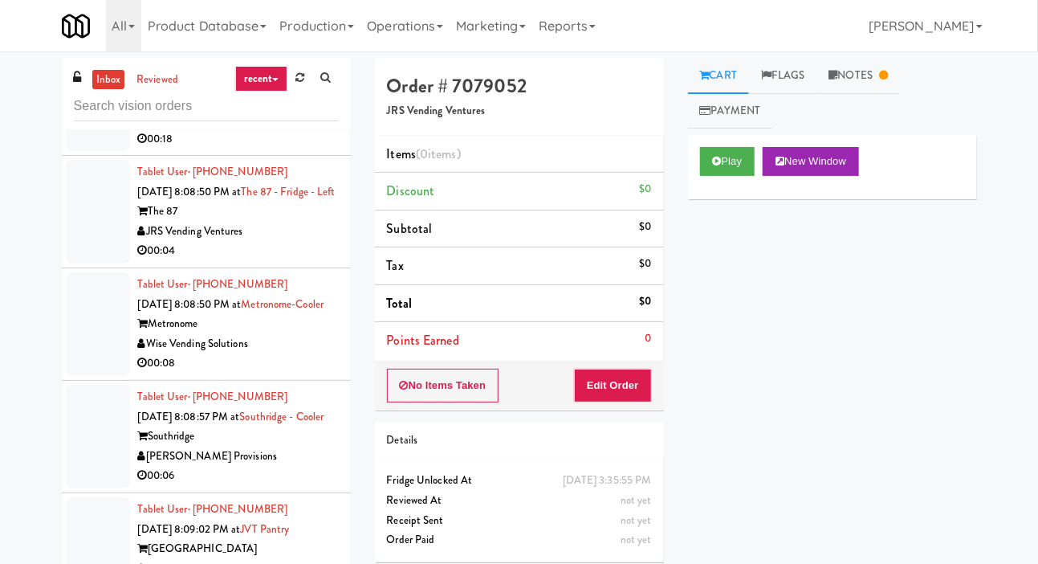
click at [88, 151] on div at bounding box center [98, 99] width 64 height 104
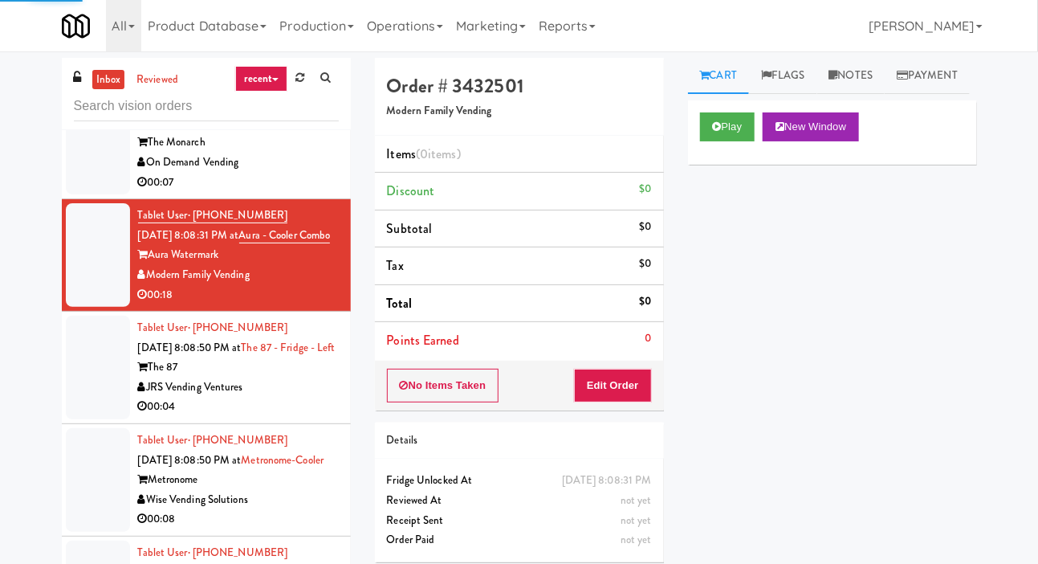
click at [91, 194] on div at bounding box center [98, 143] width 64 height 104
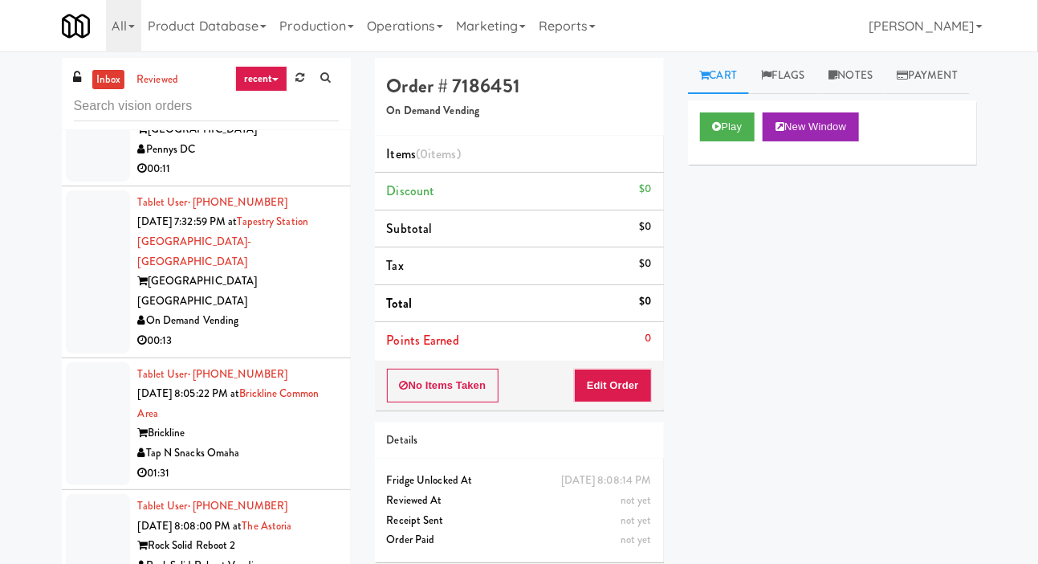
click at [90, 181] on div at bounding box center [98, 130] width 64 height 104
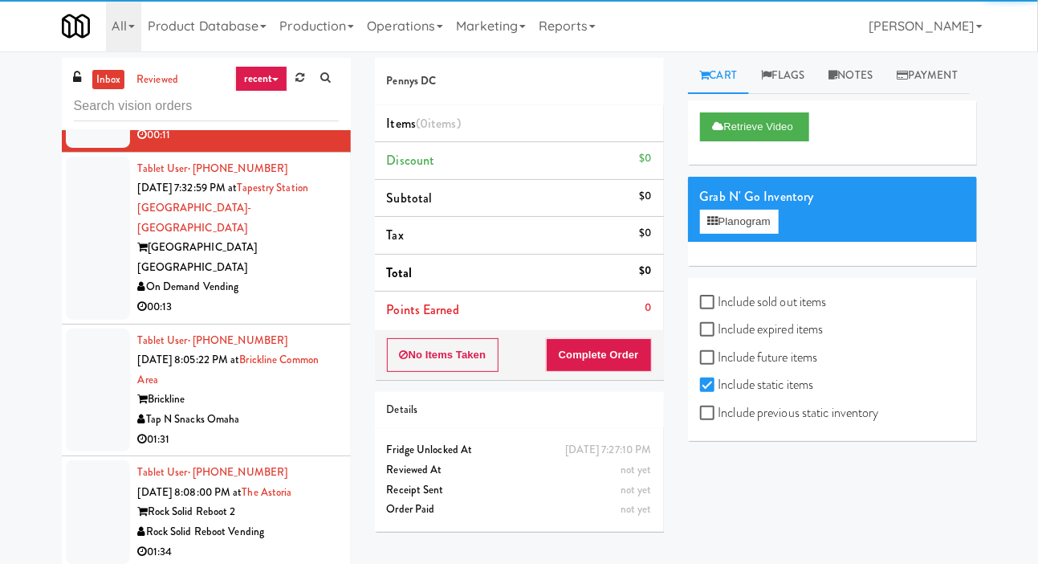
click at [86, 320] on div at bounding box center [98, 238] width 64 height 163
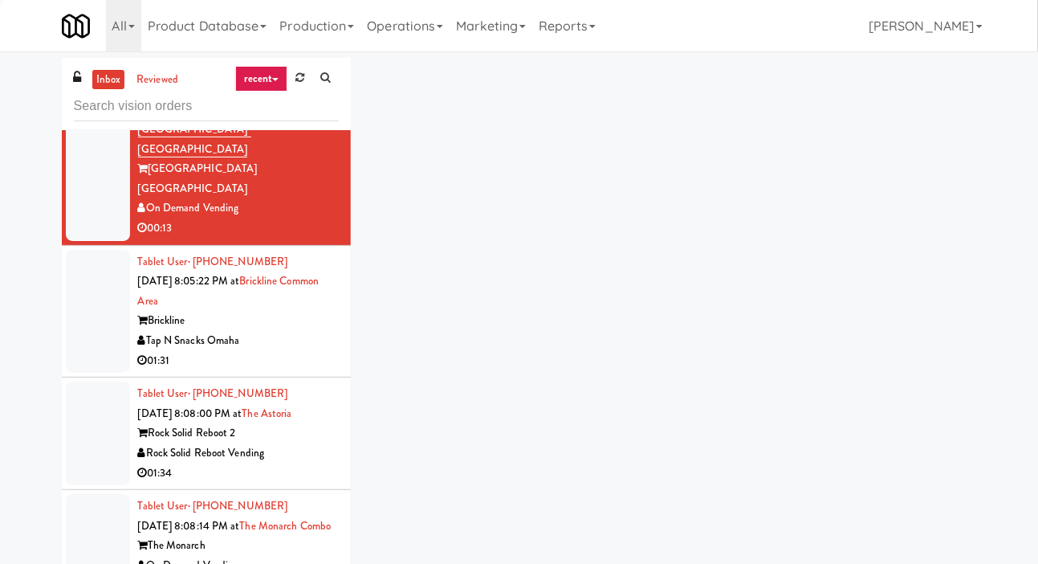
scroll to position [4780, 0]
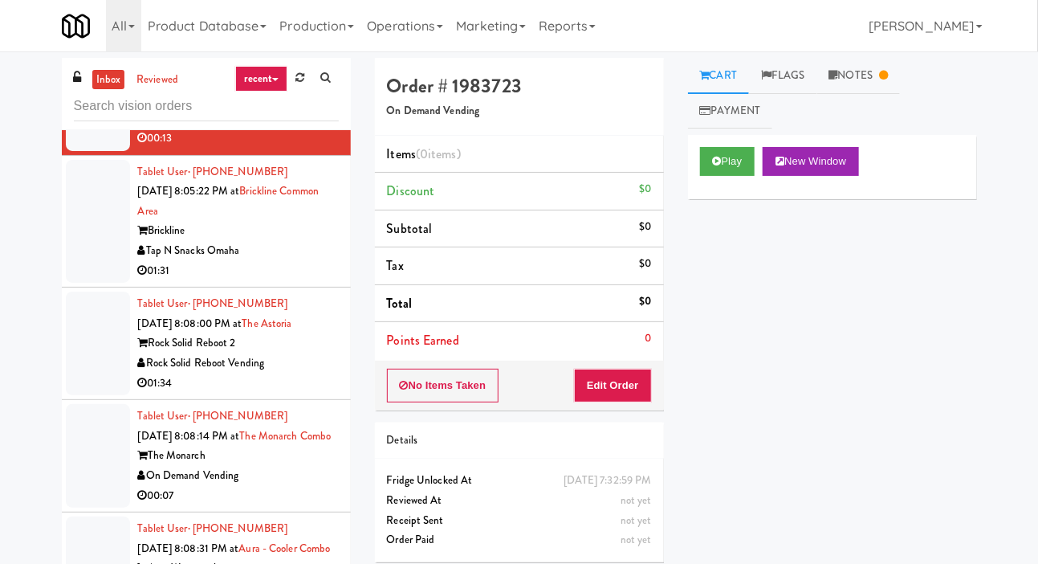
click at [90, 283] on div at bounding box center [98, 222] width 64 height 124
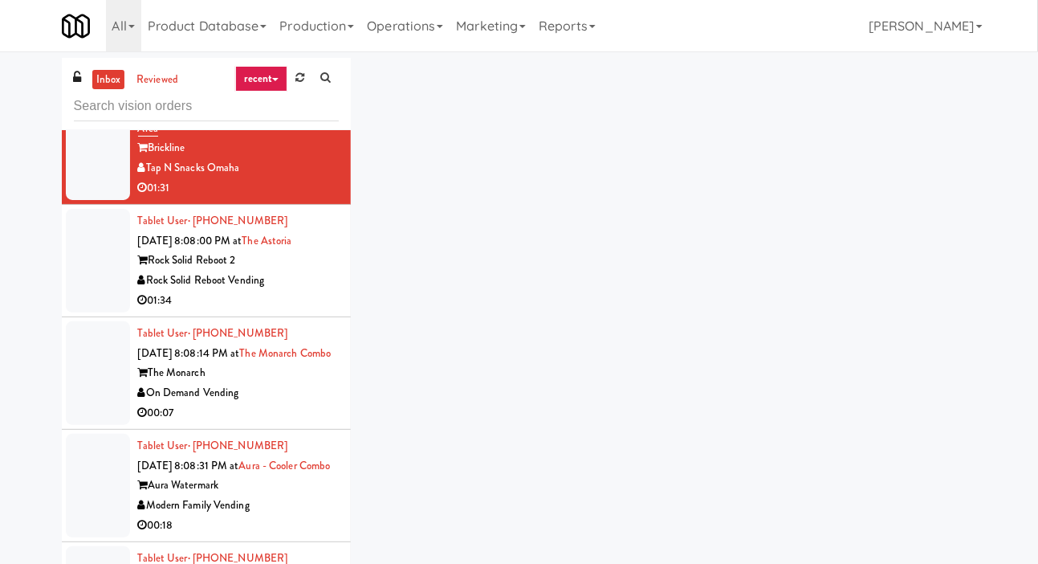
scroll to position [4888, 0]
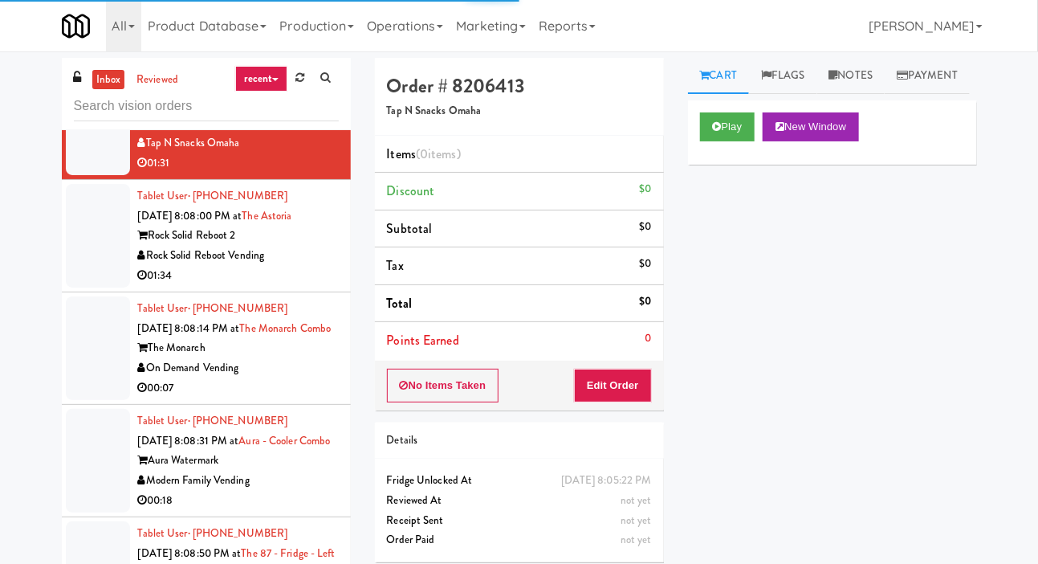
click at [20, 214] on div "inbox reviewed recent all unclear take inventory issue suspicious failed recent…" at bounding box center [519, 341] width 1038 height 566
click at [66, 125] on div "inbox reviewed recent all unclear take inventory issue suspicious failed recent…" at bounding box center [206, 94] width 289 height 72
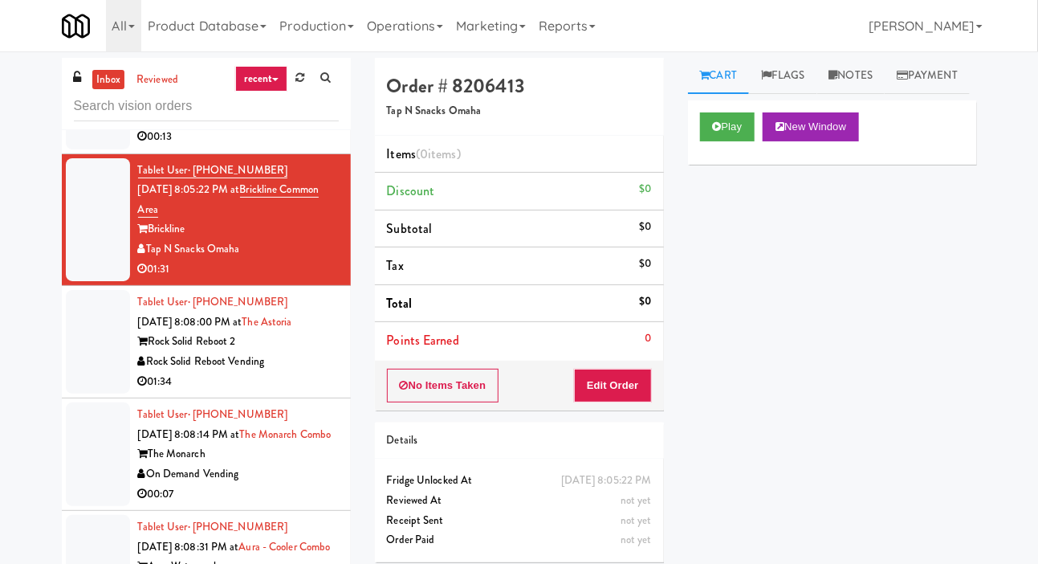
scroll to position [4780, 0]
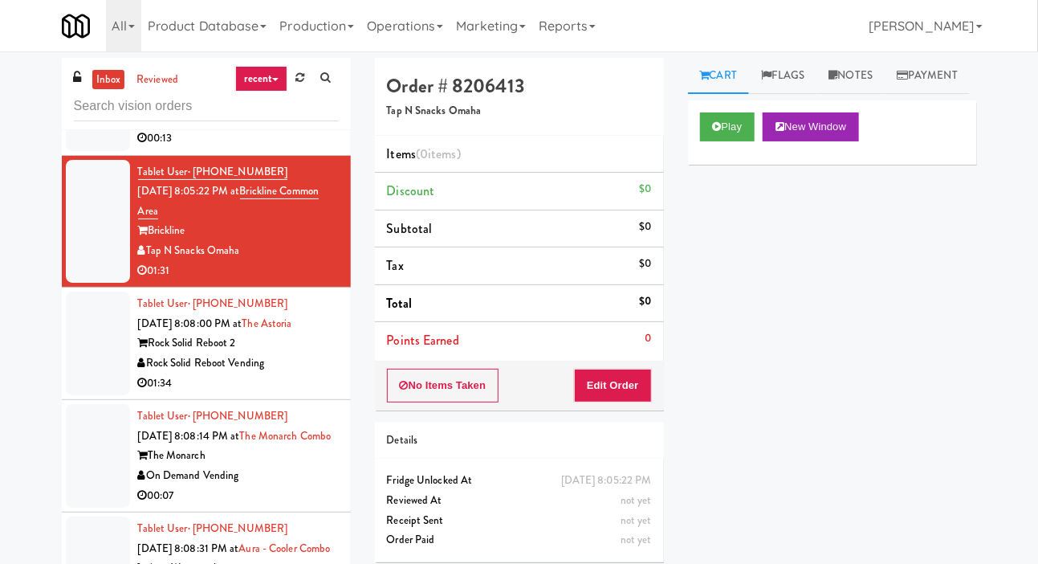
click at [69, 151] on div at bounding box center [98, 69] width 64 height 163
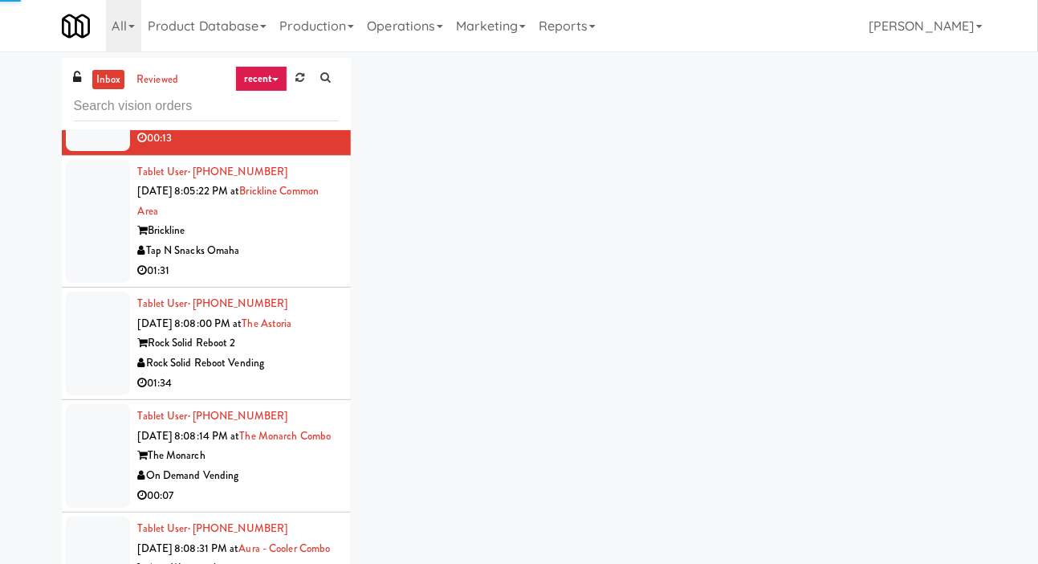
click at [89, 283] on div at bounding box center [98, 222] width 64 height 124
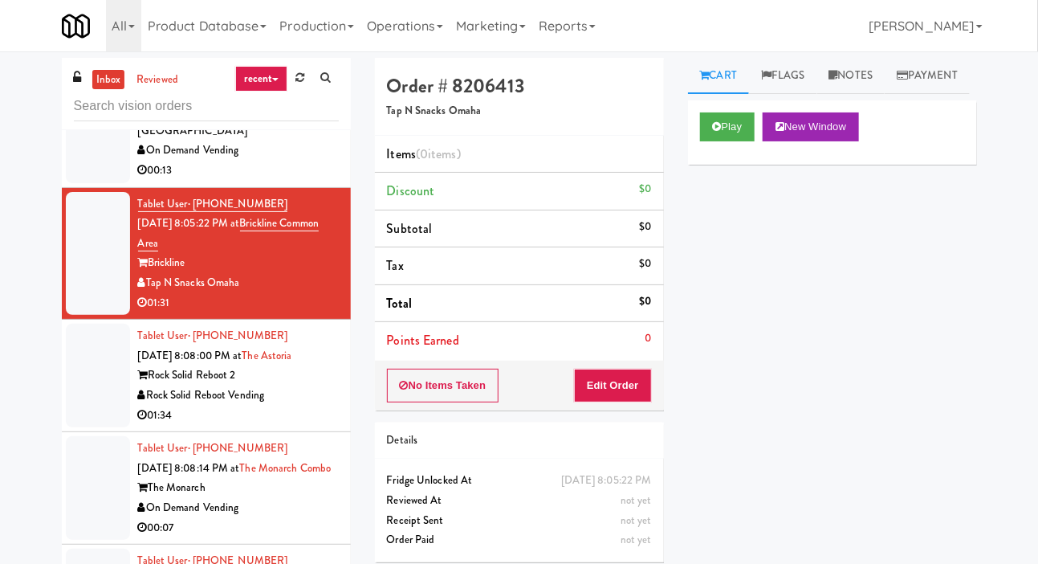
scroll to position [4744, 0]
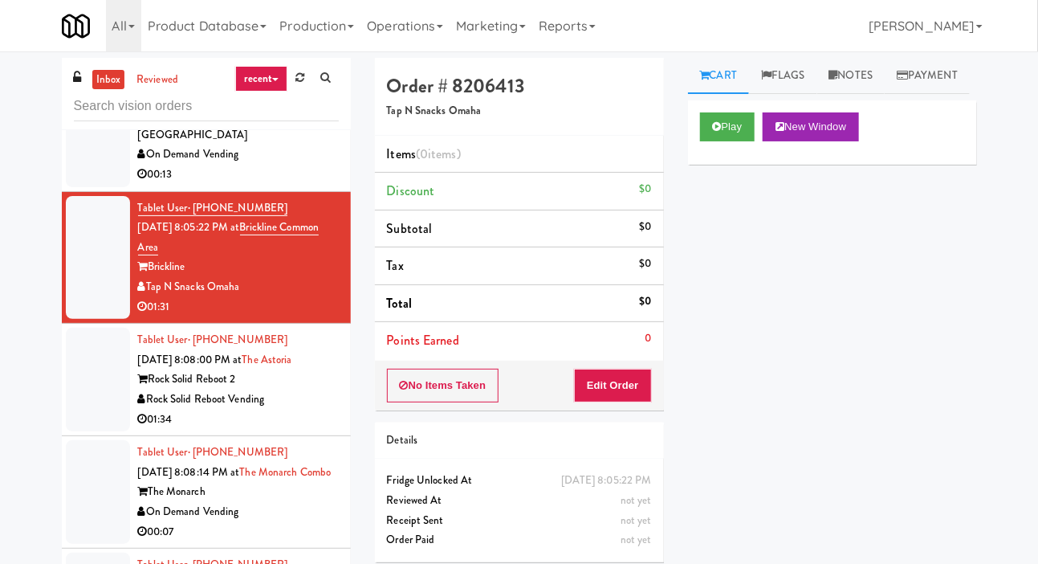
click at [83, 187] on div at bounding box center [98, 105] width 64 height 163
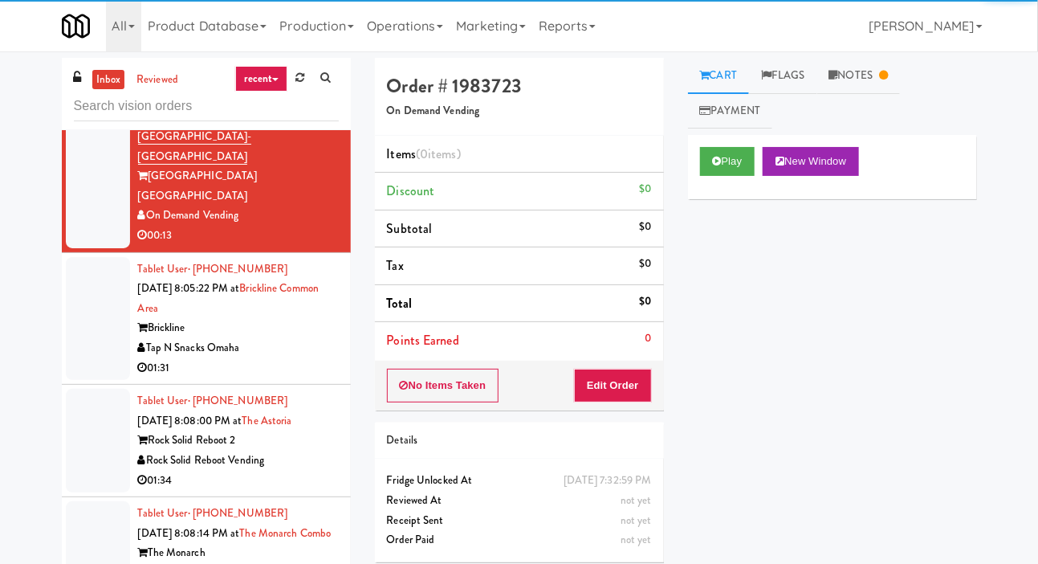
click at [89, 381] on div at bounding box center [98, 319] width 64 height 124
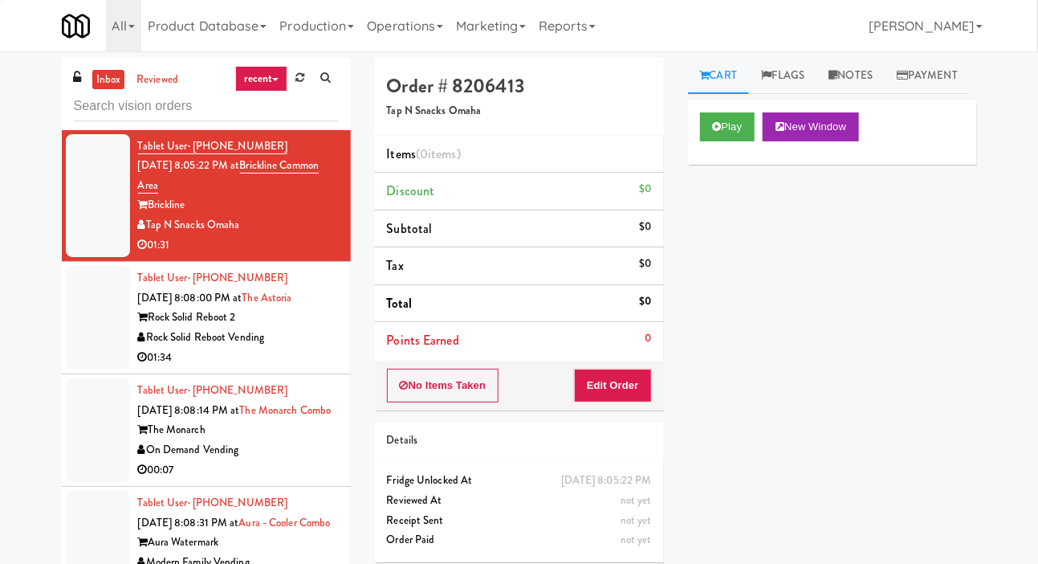
scroll to position [4813, 0]
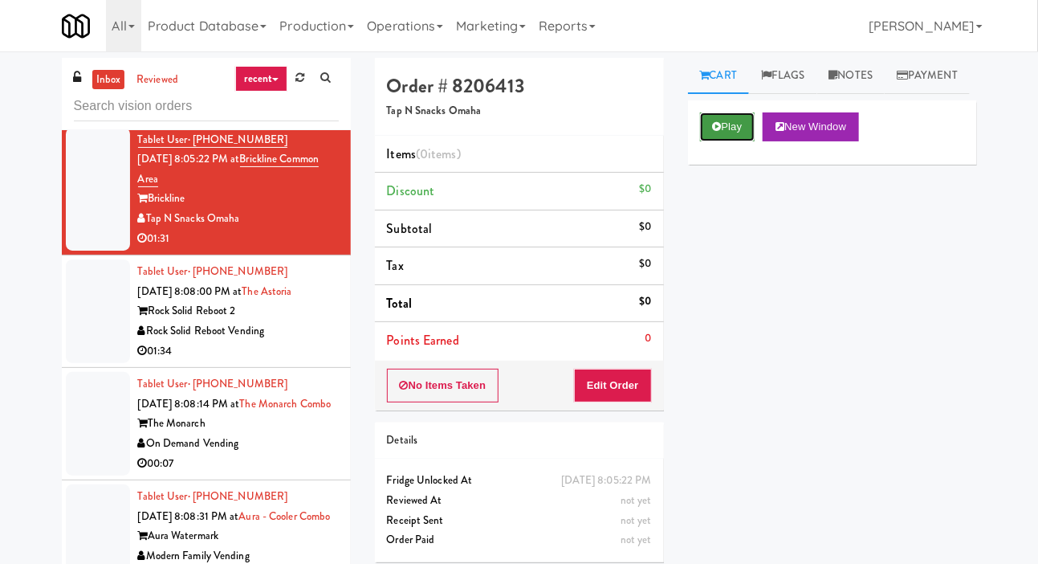
click at [733, 141] on button "Play" at bounding box center [727, 126] width 55 height 29
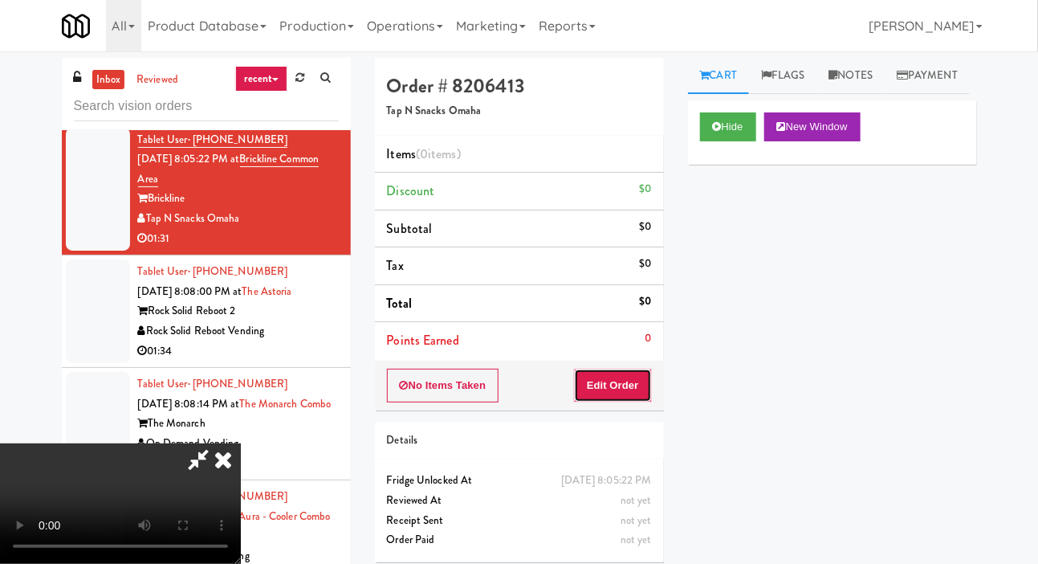
click at [622, 391] on button "Edit Order" at bounding box center [613, 386] width 78 height 34
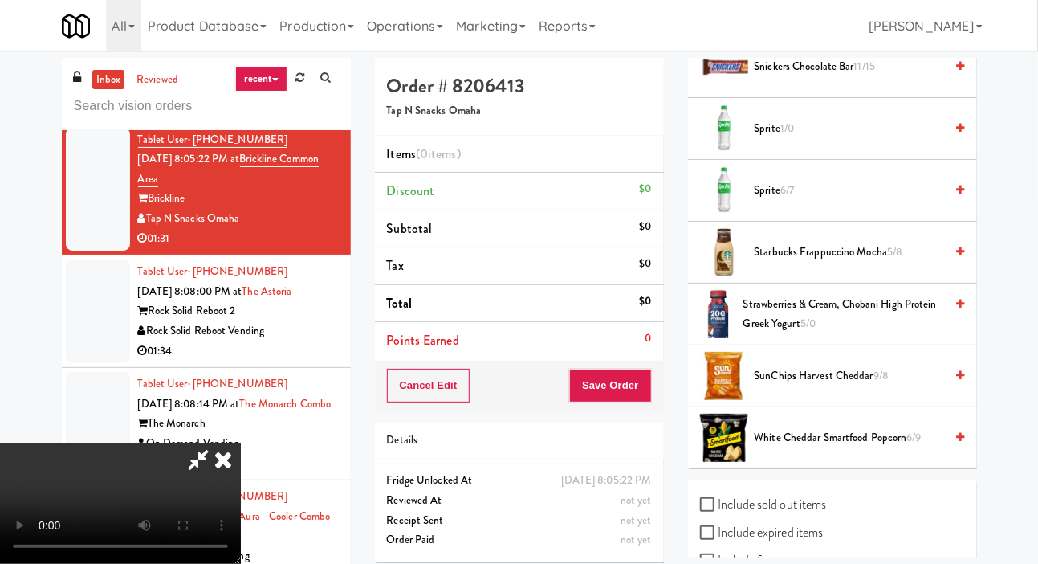
scroll to position [2257, 0]
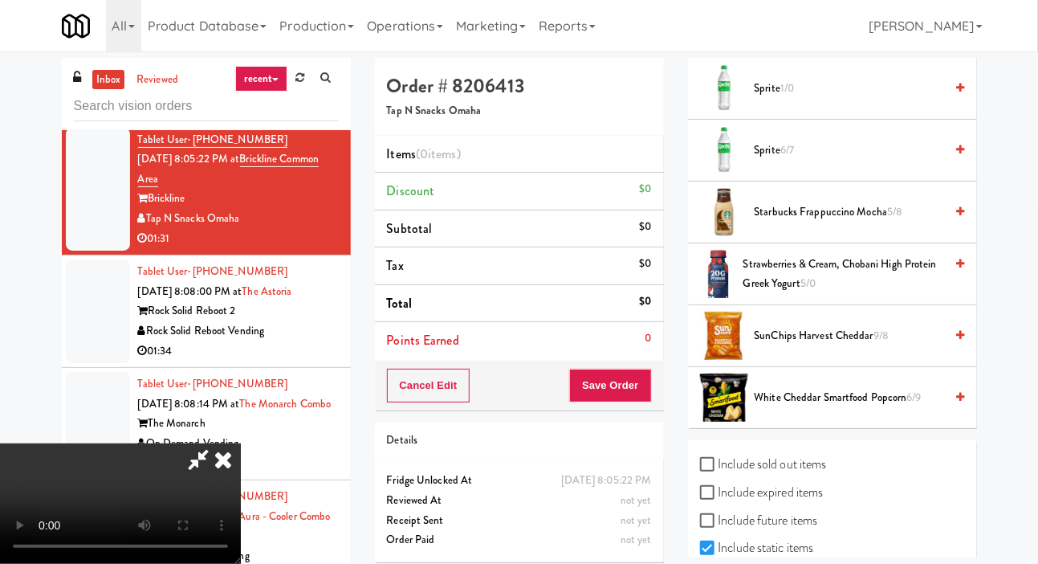
click at [846, 294] on span "Strawberries & Cream, Chobani High Protein Greek Yogurt 5/0" at bounding box center [845, 274] width 202 height 39
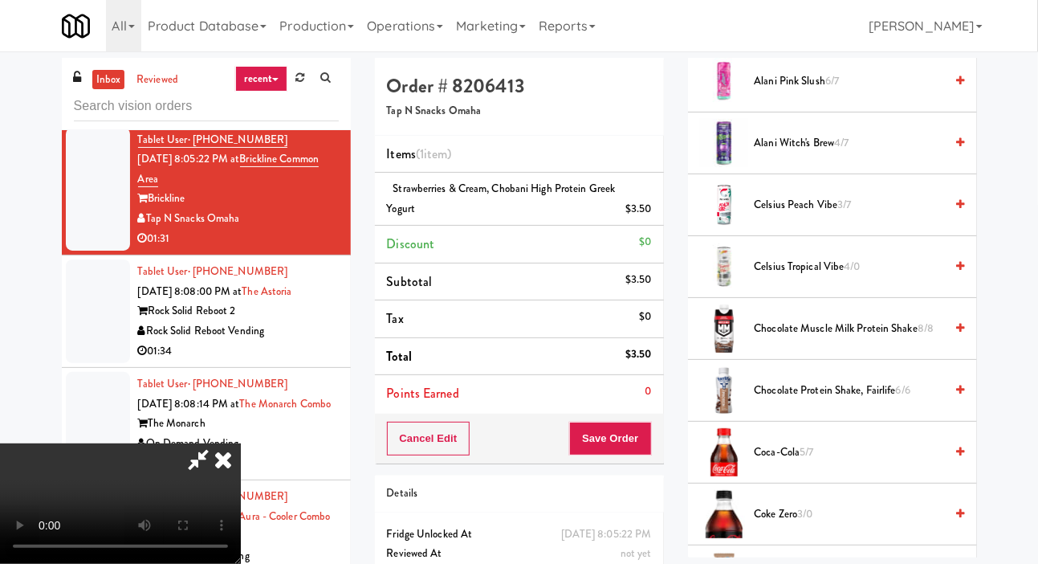
scroll to position [223, 0]
click at [854, 525] on span "Coke Zero 3/0" at bounding box center [850, 515] width 190 height 20
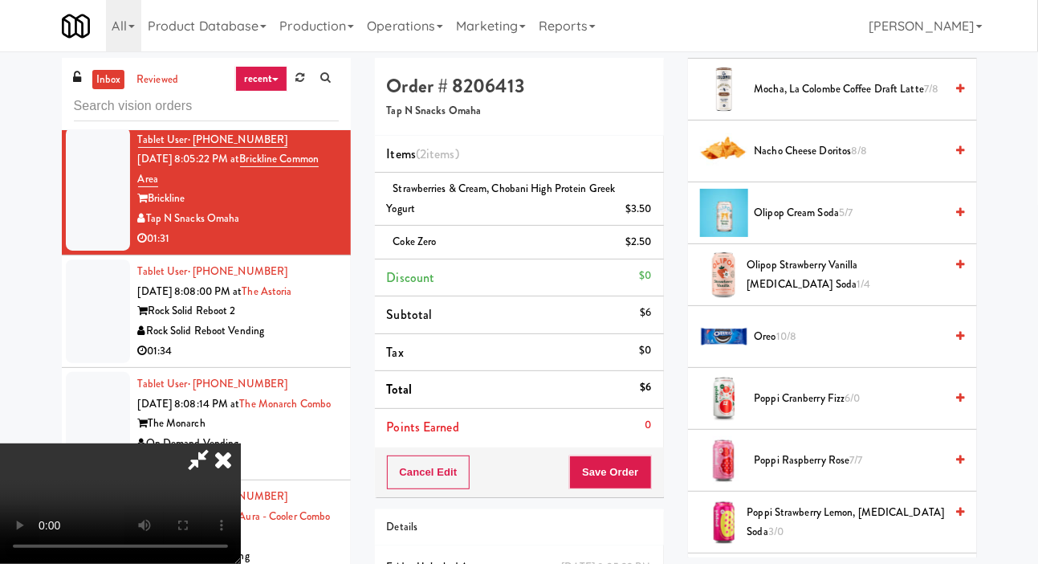
scroll to position [1392, 0]
click at [826, 470] on span "Poppi Raspberry Rose 7/7" at bounding box center [850, 460] width 190 height 20
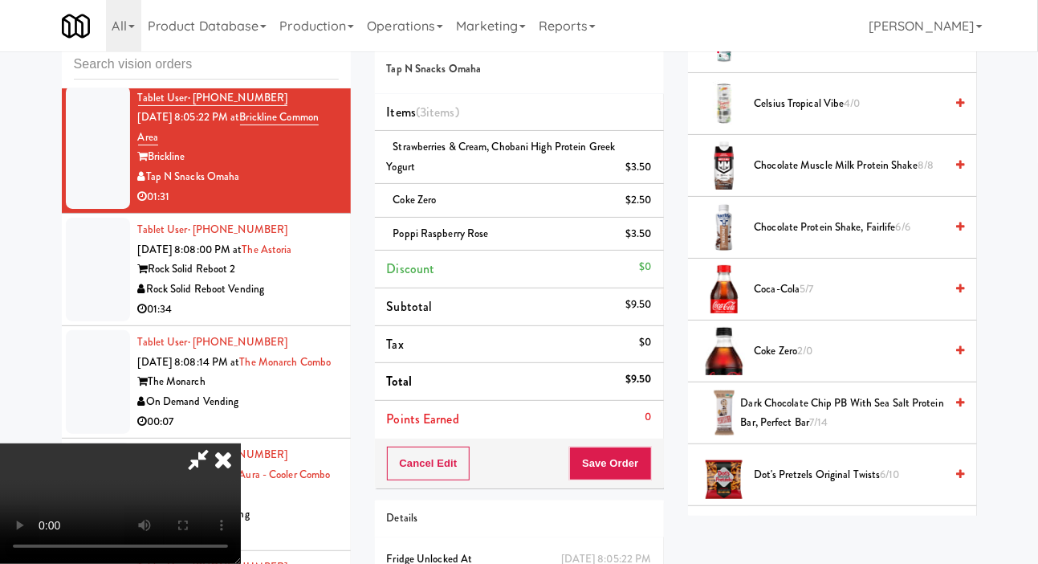
scroll to position [0, 0]
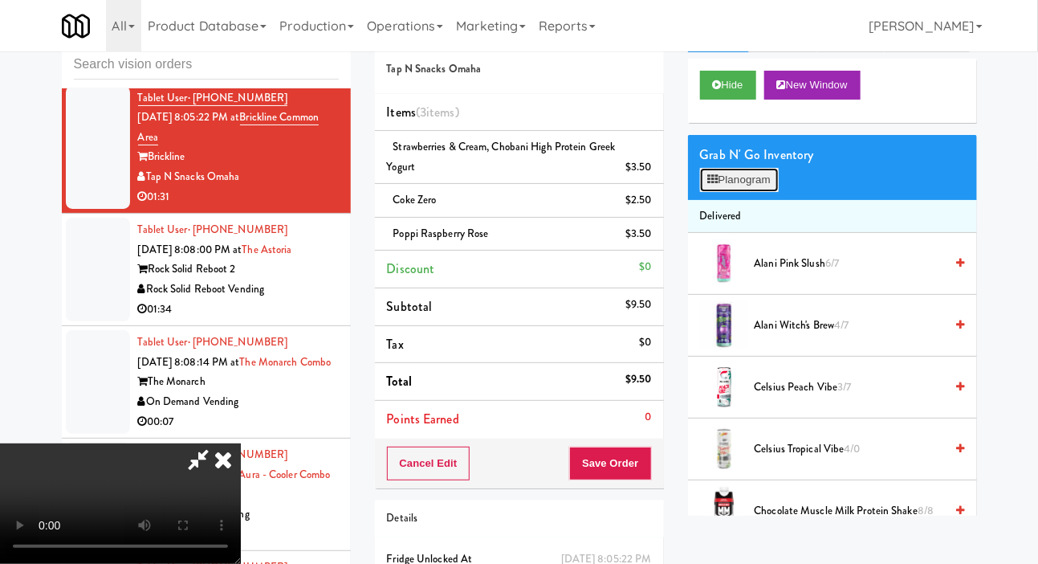
click at [752, 192] on button "Planogram" at bounding box center [739, 180] width 79 height 24
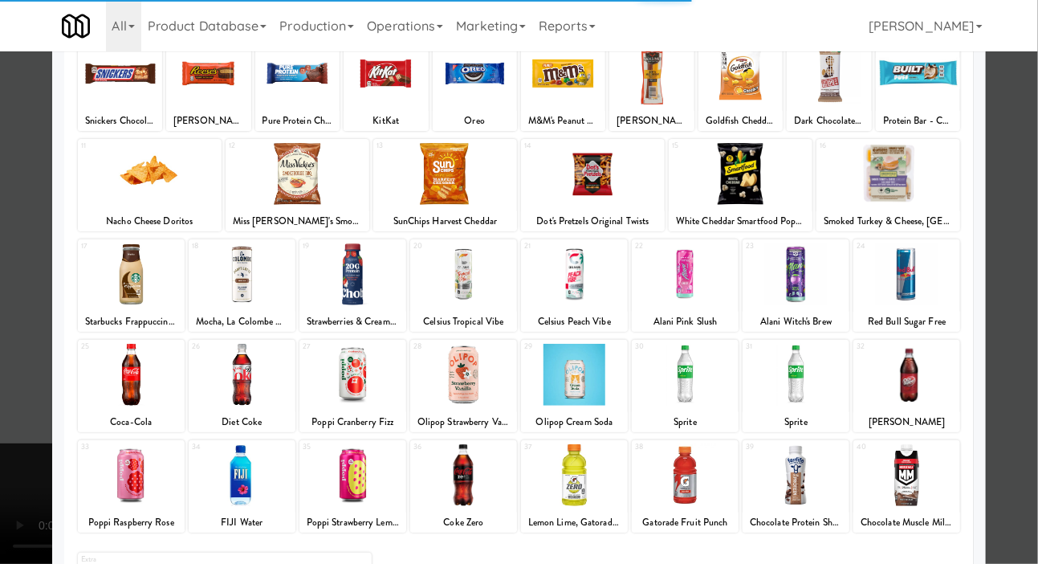
scroll to position [120, 0]
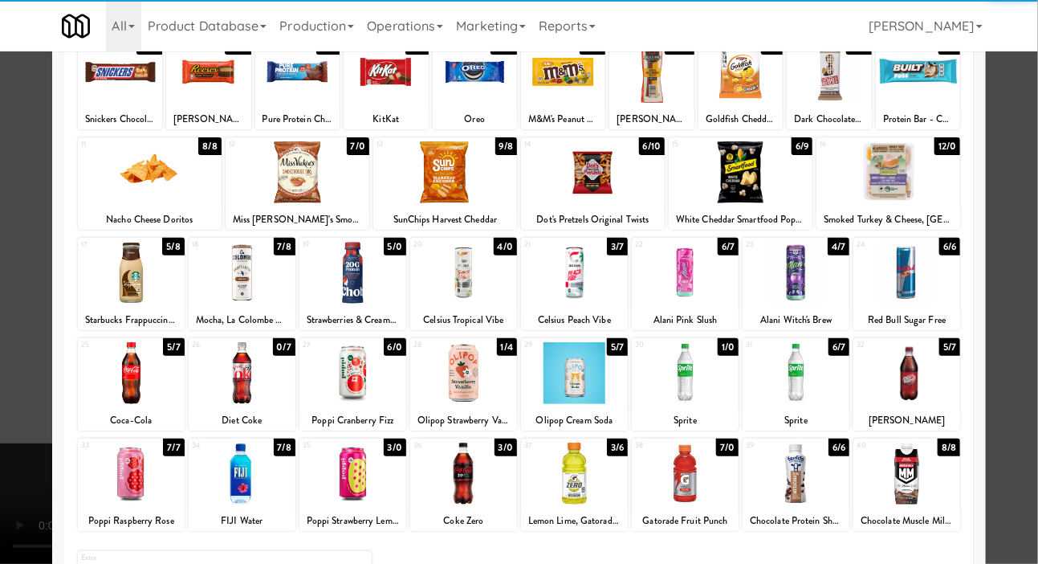
click at [22, 288] on div at bounding box center [519, 282] width 1038 height 564
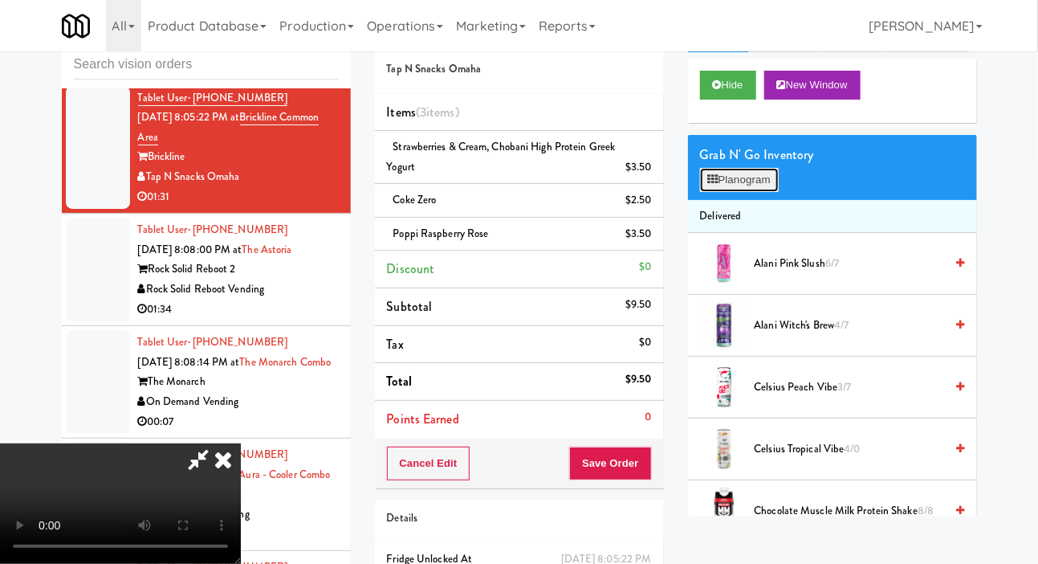
click at [754, 192] on button "Planogram" at bounding box center [739, 180] width 79 height 24
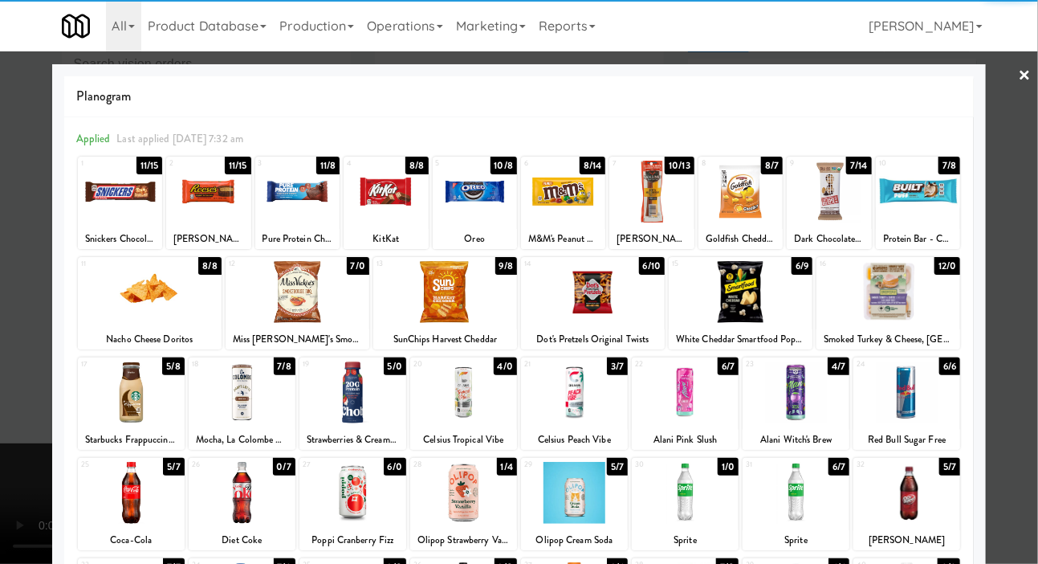
click at [234, 389] on div at bounding box center [242, 392] width 107 height 62
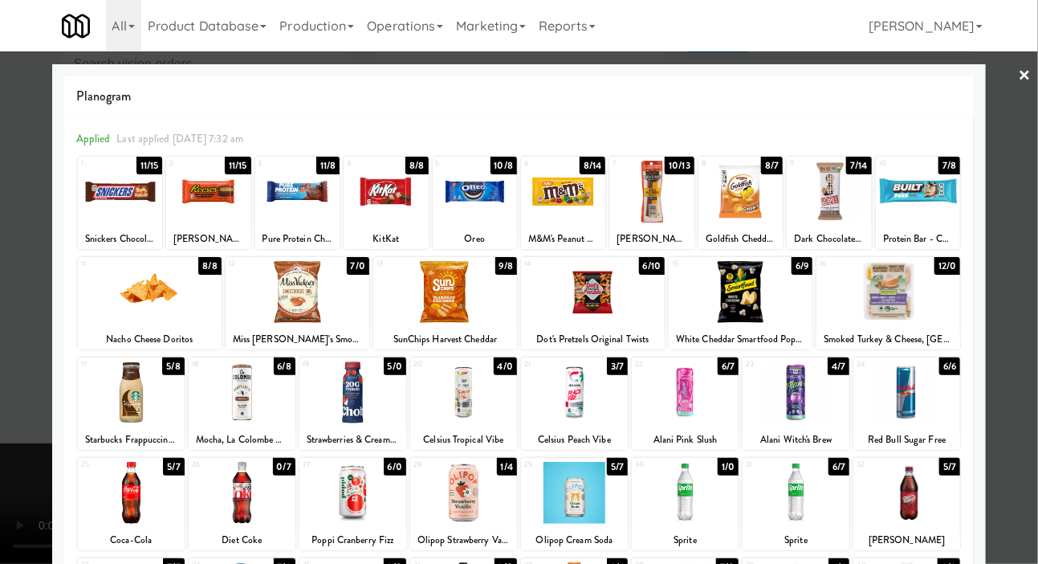
click at [22, 322] on div at bounding box center [519, 282] width 1038 height 564
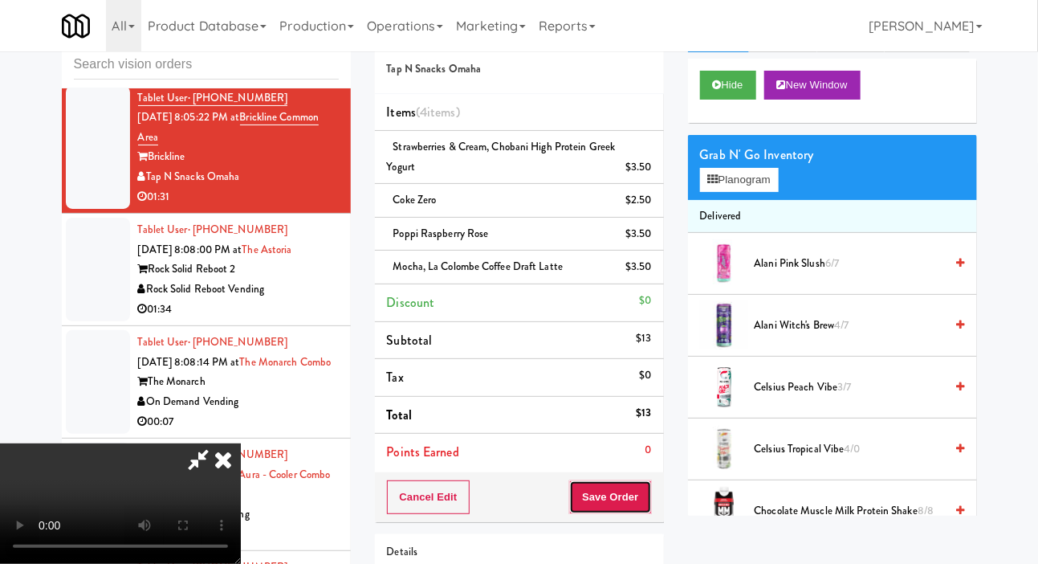
click at [648, 488] on button "Save Order" at bounding box center [610, 497] width 82 height 34
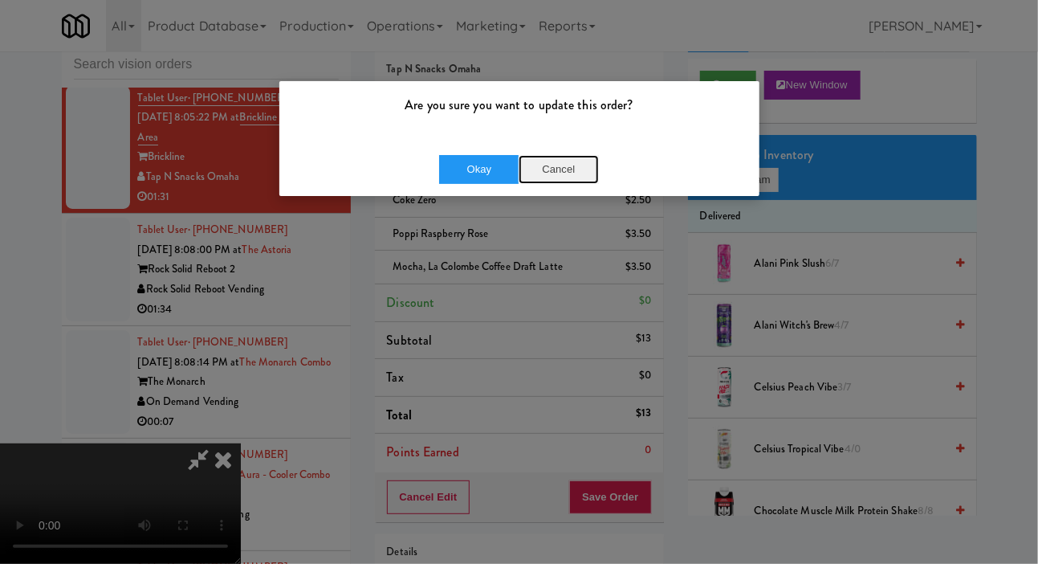
click at [556, 176] on button "Cancel" at bounding box center [559, 169] width 80 height 29
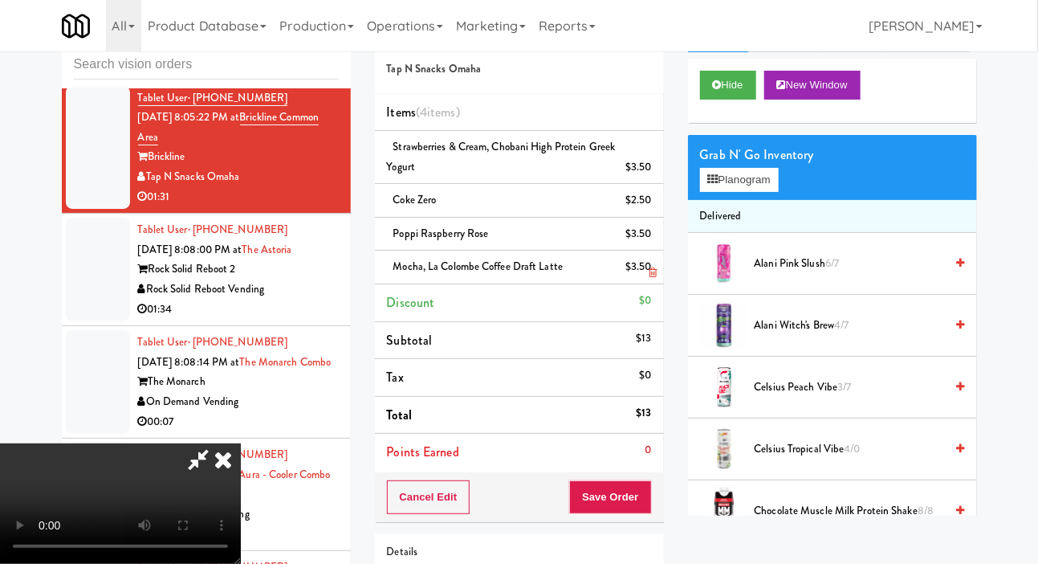
click at [652, 261] on li "Mocha, La Colombe Coffee Draft Latte $3.50" at bounding box center [519, 268] width 289 height 34
click at [650, 282] on link at bounding box center [649, 273] width 14 height 20
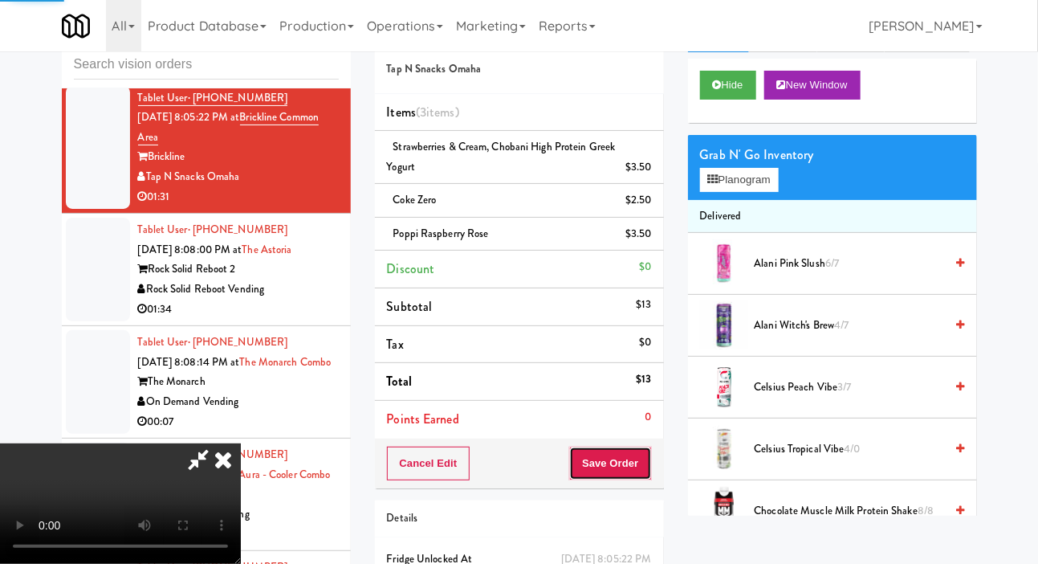
click at [648, 457] on button "Save Order" at bounding box center [610, 463] width 82 height 34
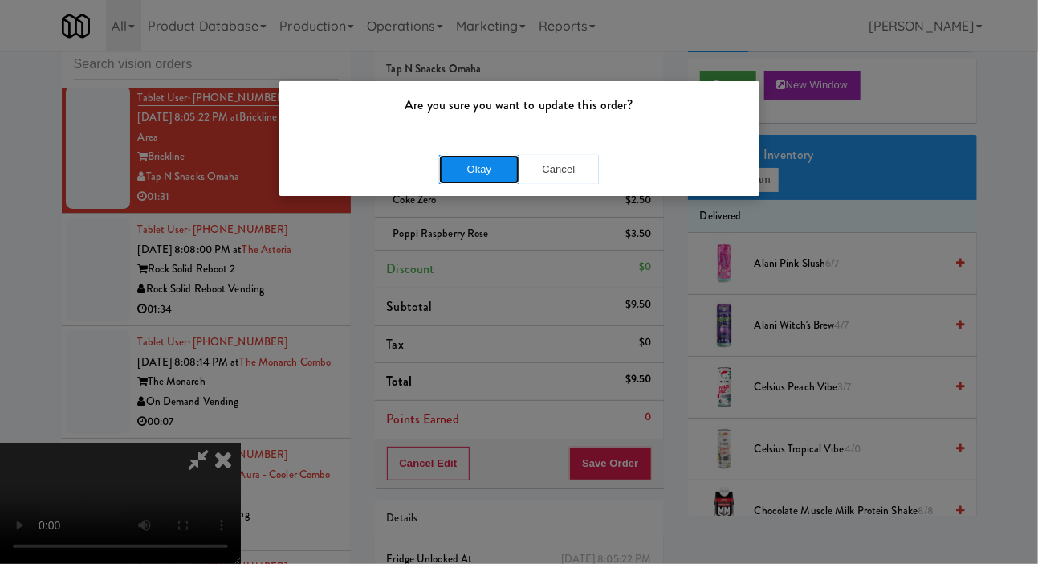
click at [441, 170] on button "Okay" at bounding box center [479, 169] width 80 height 29
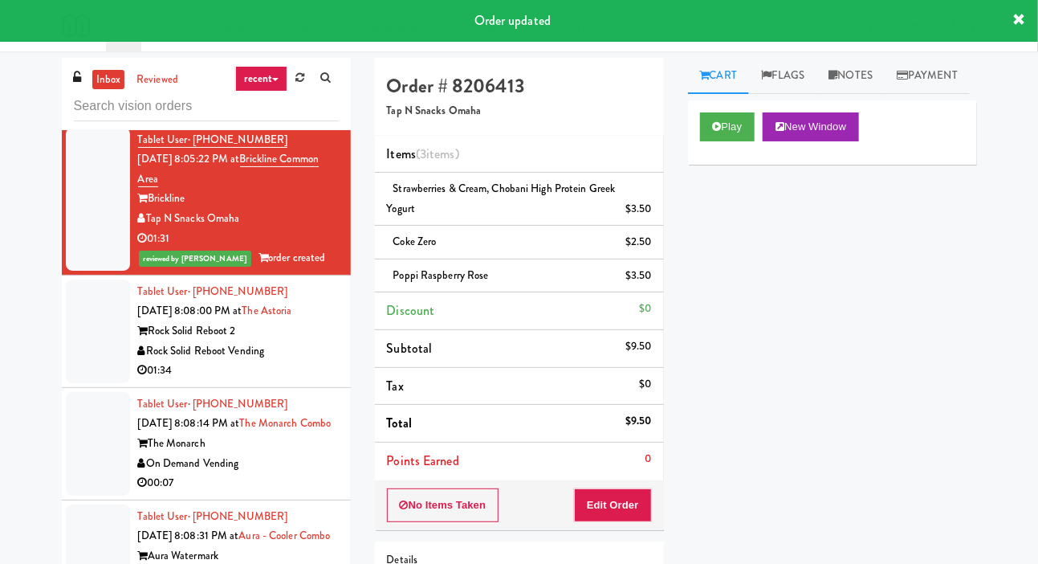
click at [88, 119] on div at bounding box center [98, 37] width 64 height 163
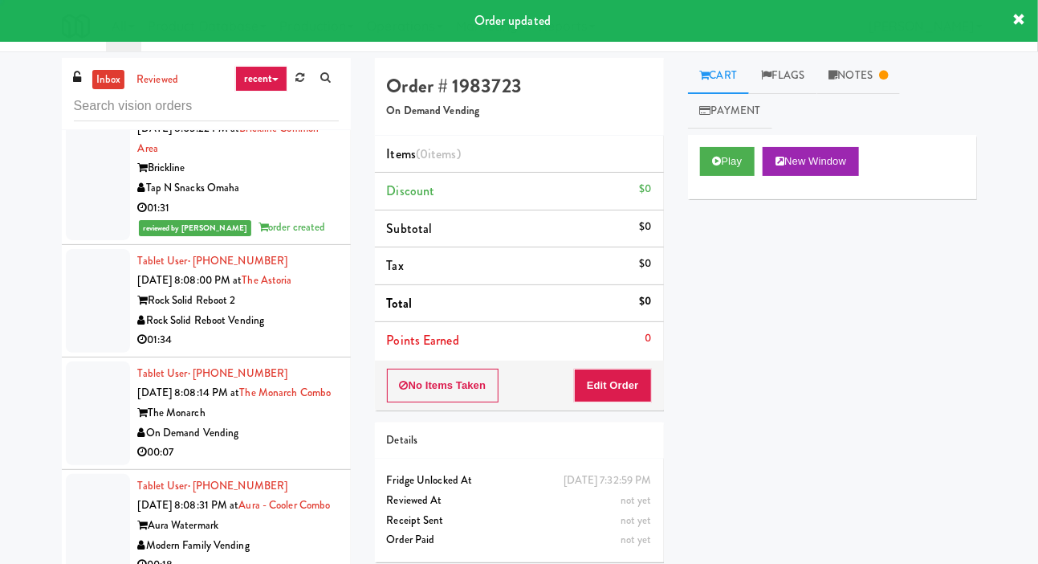
scroll to position [4863, 0]
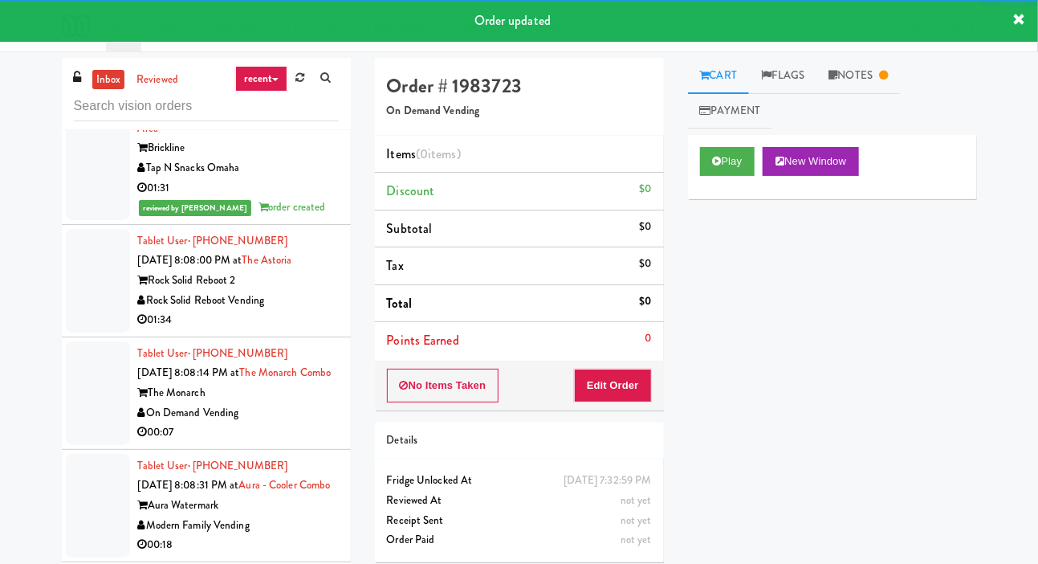
click at [79, 332] on div at bounding box center [98, 281] width 64 height 104
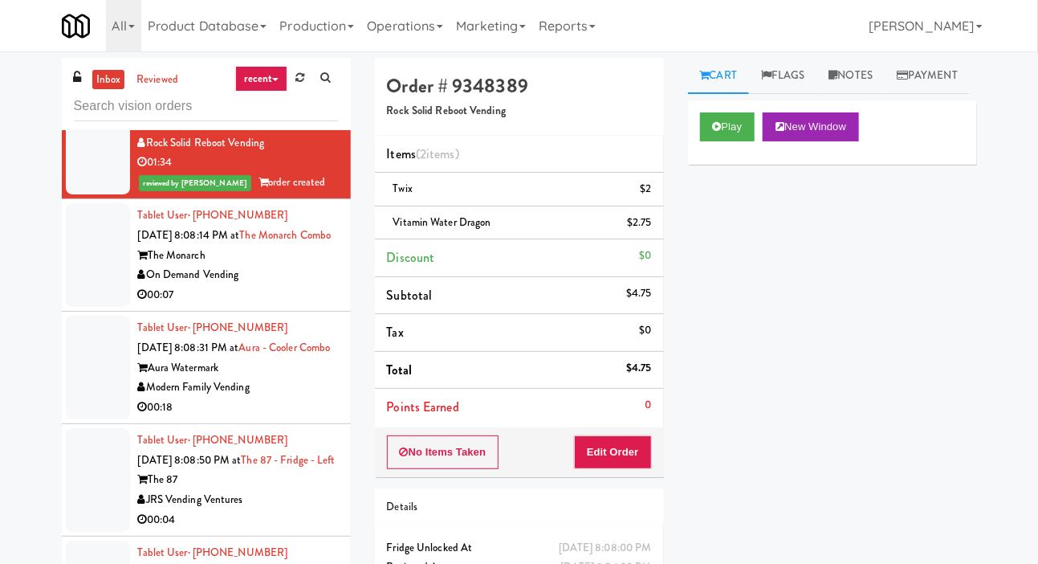
click at [93, 307] on div at bounding box center [98, 255] width 64 height 104
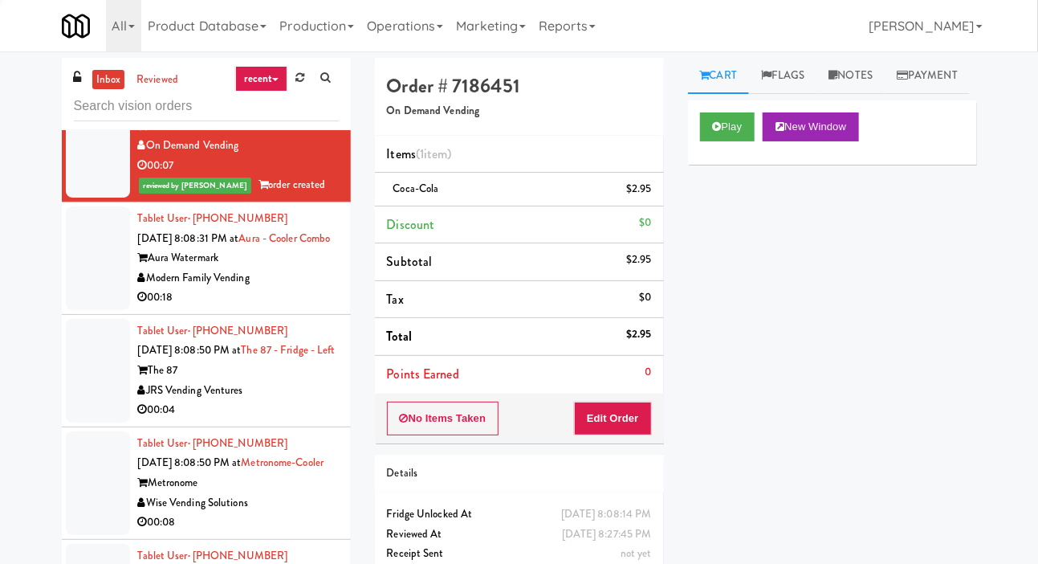
click at [91, 310] on div at bounding box center [98, 258] width 64 height 104
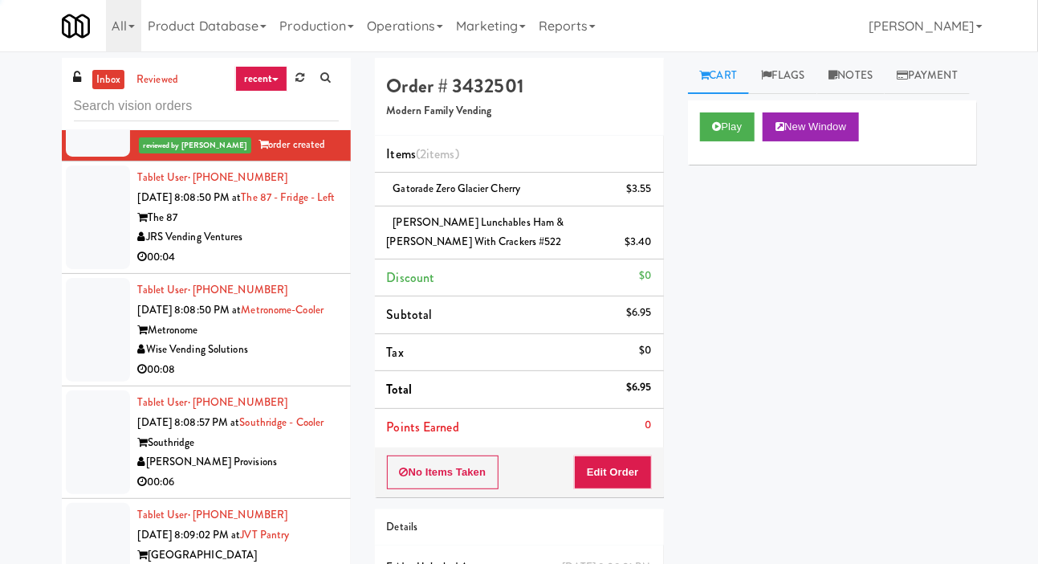
click at [90, 269] on div at bounding box center [98, 217] width 64 height 104
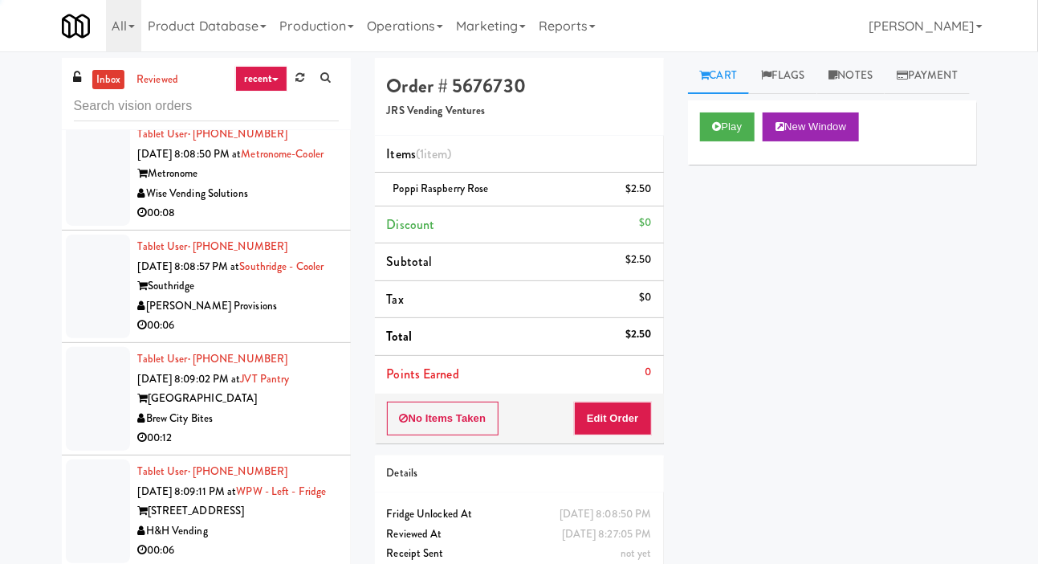
click at [91, 226] on div at bounding box center [98, 174] width 64 height 104
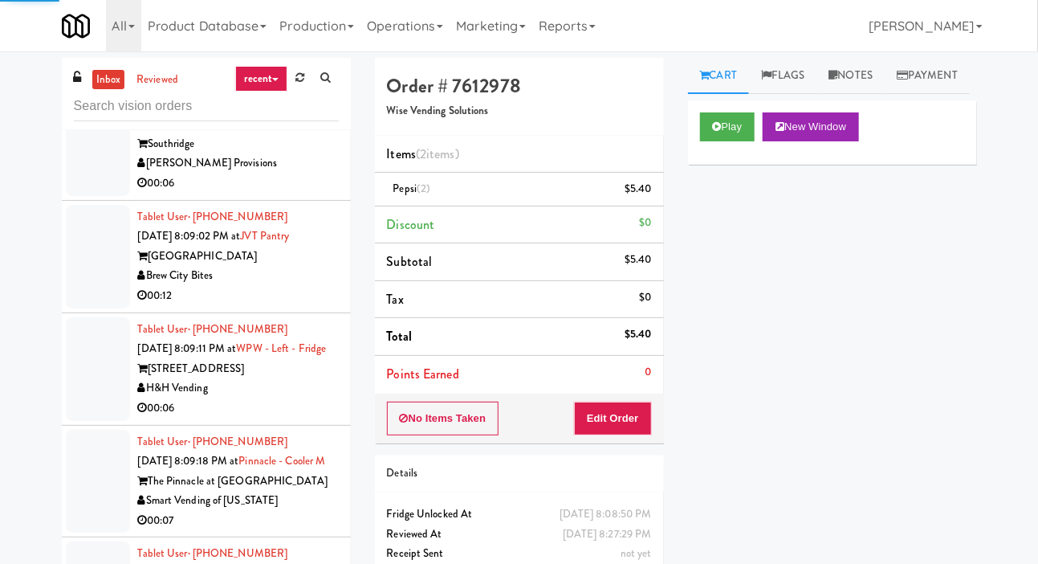
click at [86, 196] on div at bounding box center [98, 144] width 64 height 104
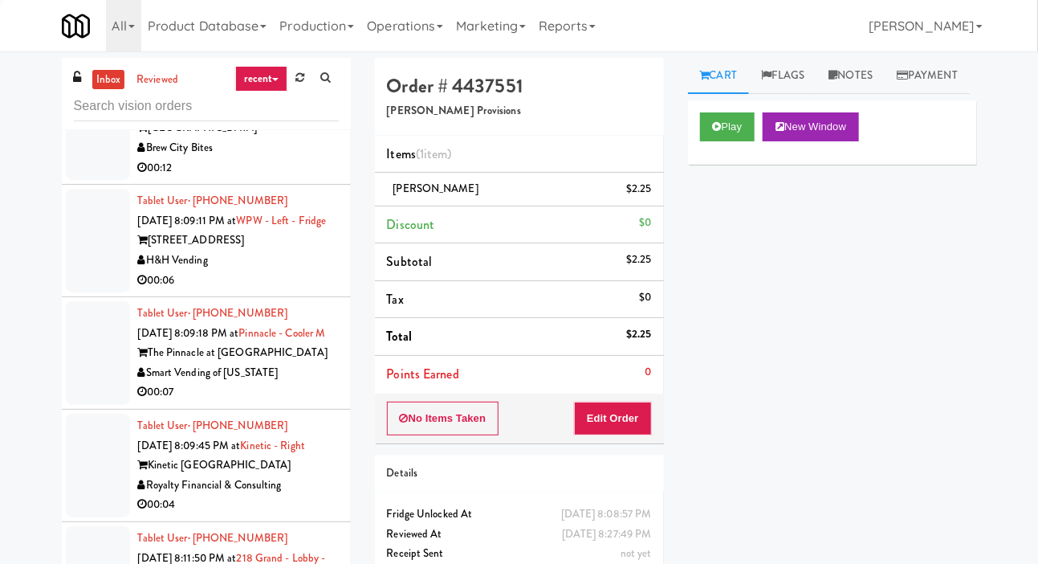
click at [93, 180] on div at bounding box center [98, 128] width 64 height 104
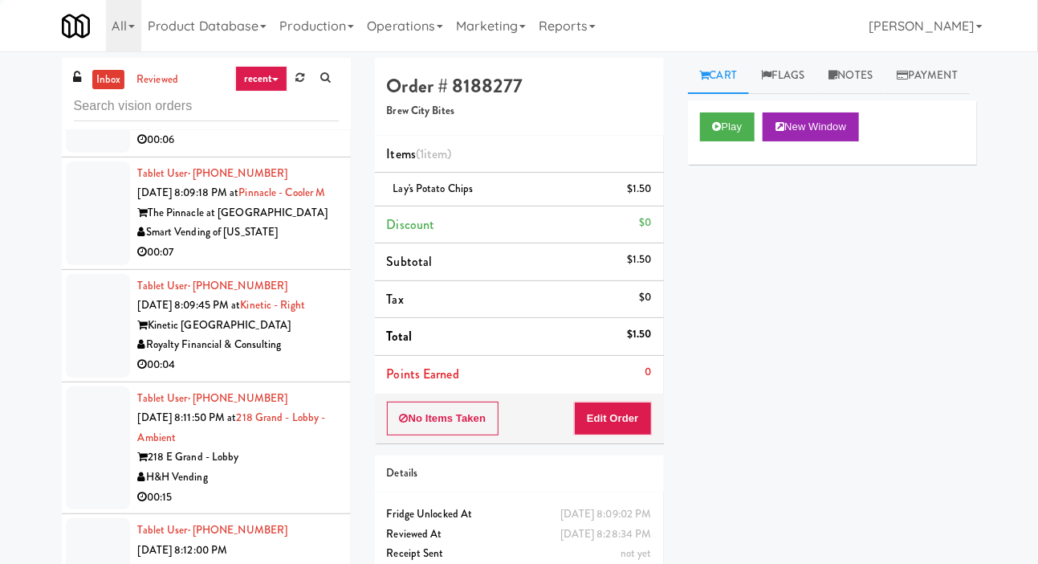
click at [103, 153] on div at bounding box center [98, 101] width 64 height 104
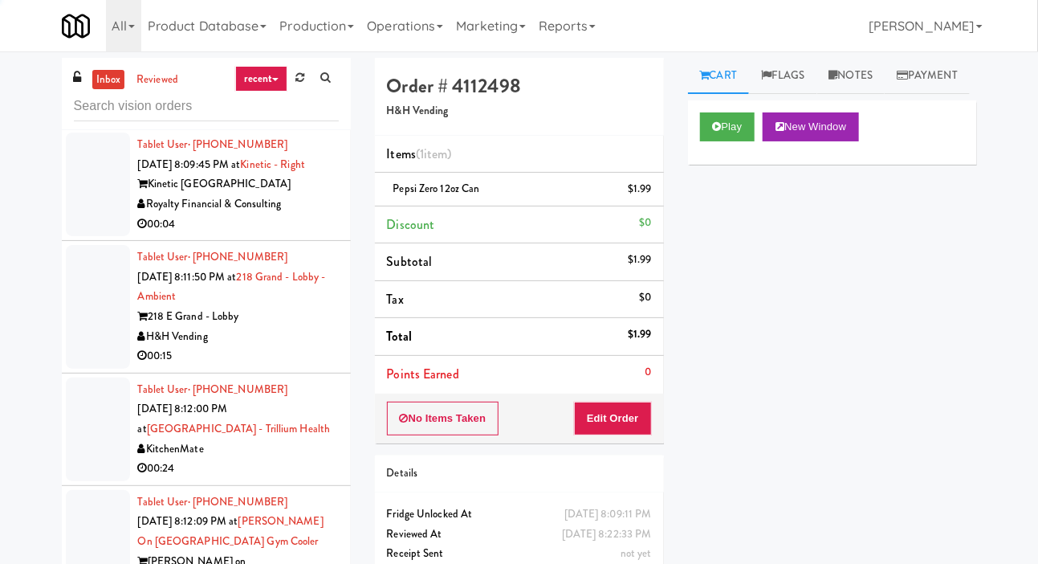
click at [94, 124] on div at bounding box center [98, 72] width 64 height 104
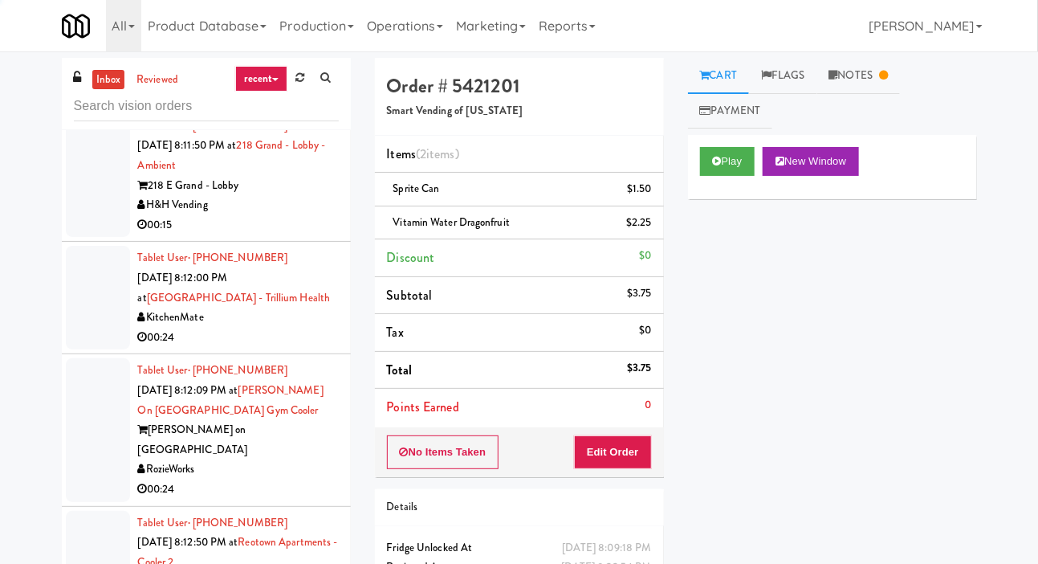
click at [95, 105] on div at bounding box center [98, 54] width 64 height 104
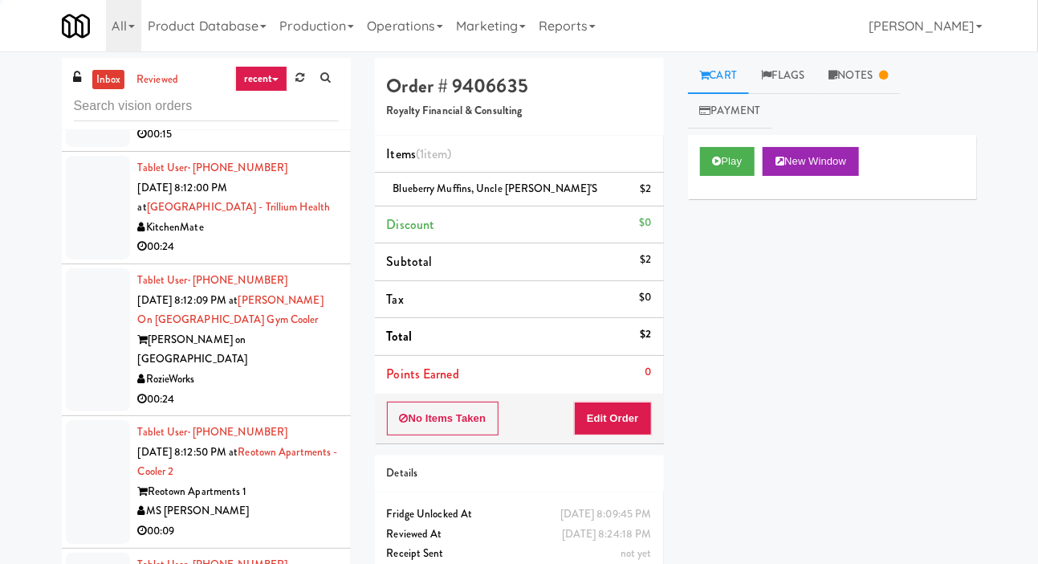
click at [90, 147] on div at bounding box center [98, 85] width 64 height 124
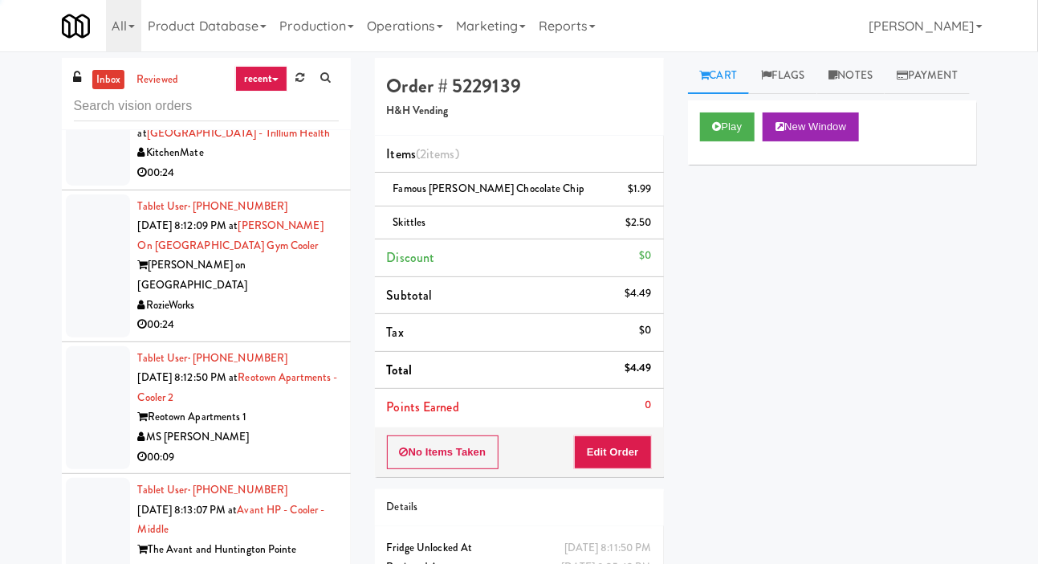
click at [79, 186] on div at bounding box center [98, 134] width 64 height 104
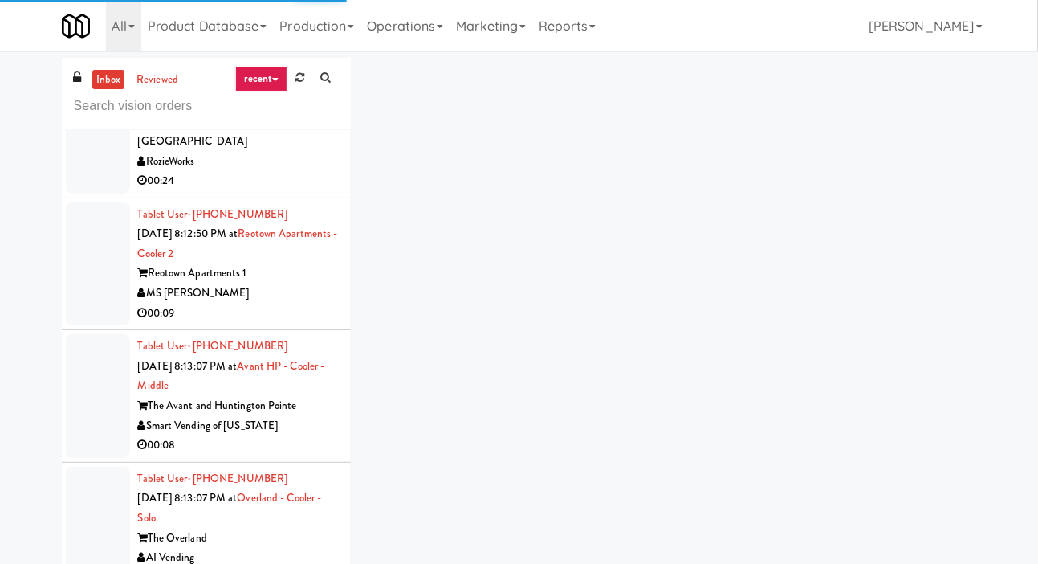
click at [92, 194] on div at bounding box center [98, 122] width 64 height 143
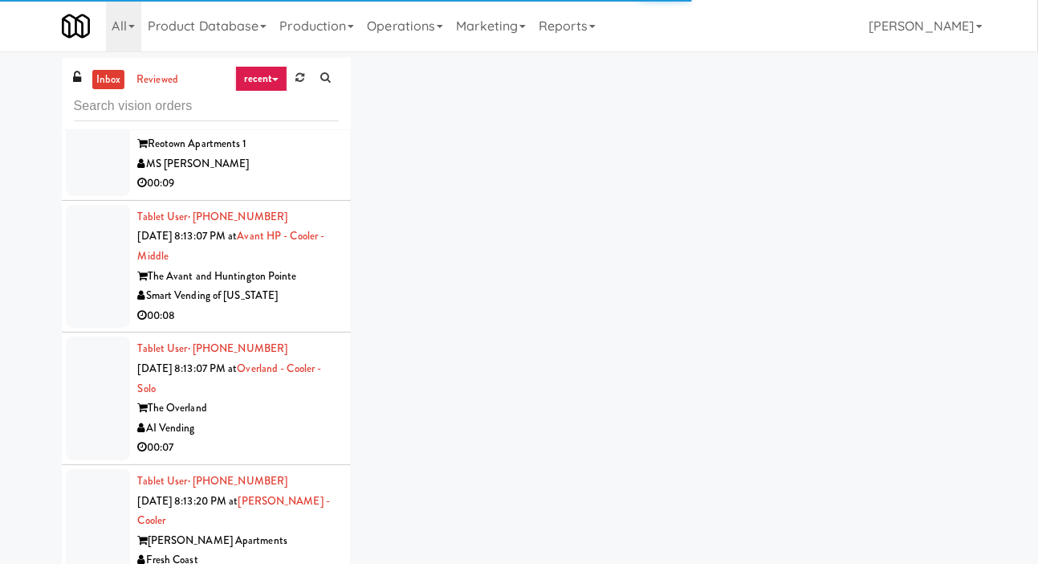
click at [107, 196] on div at bounding box center [98, 134] width 64 height 124
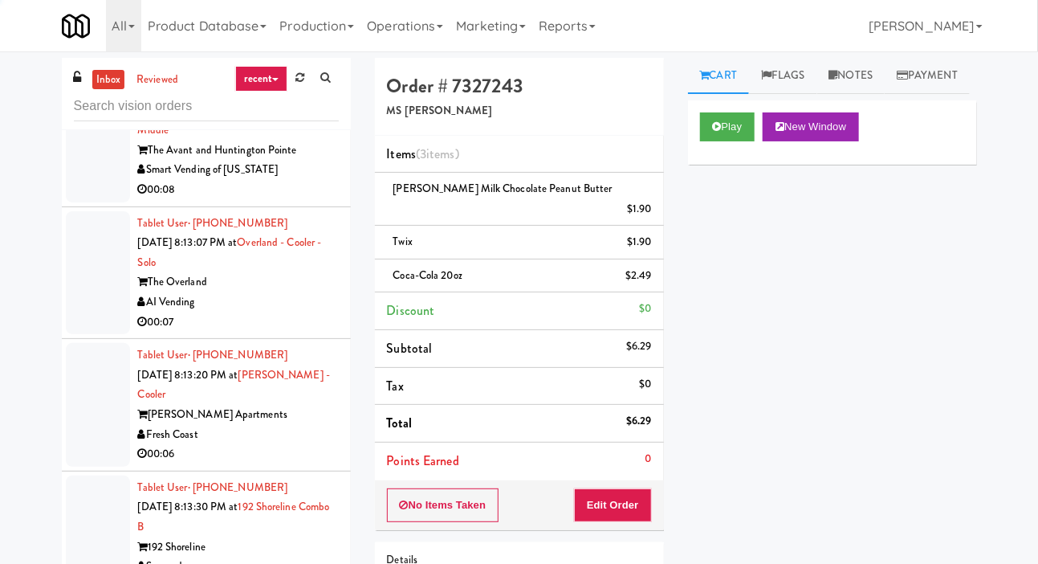
click at [104, 202] on div at bounding box center [98, 141] width 64 height 124
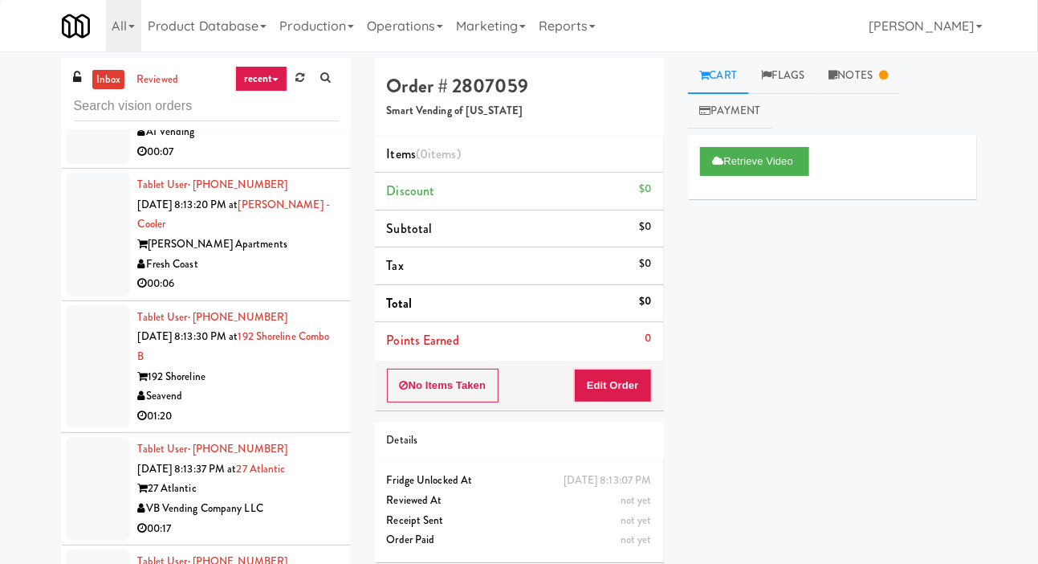
click at [96, 165] on div at bounding box center [98, 103] width 64 height 124
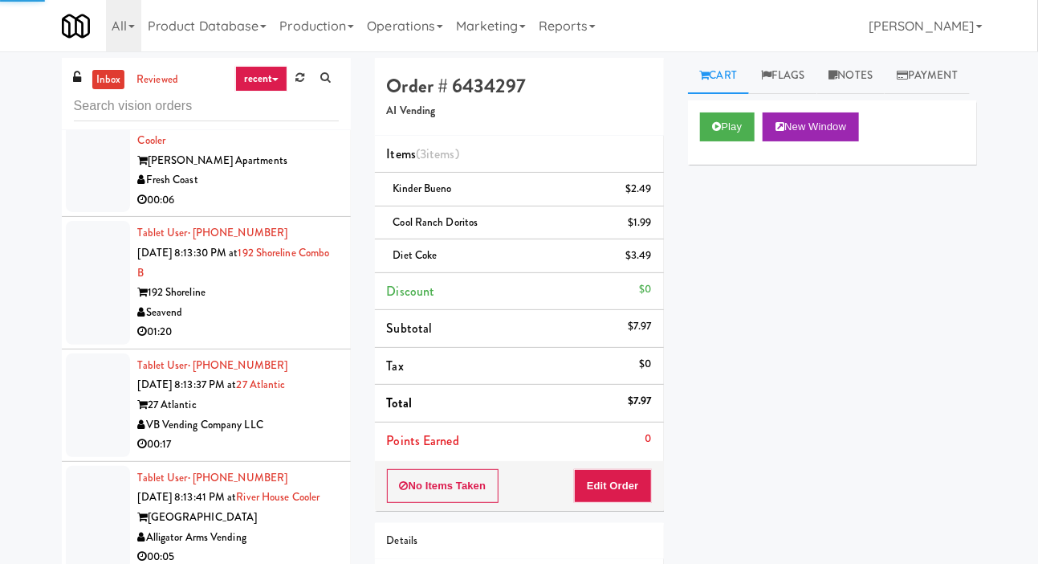
click at [104, 213] on div at bounding box center [98, 151] width 64 height 124
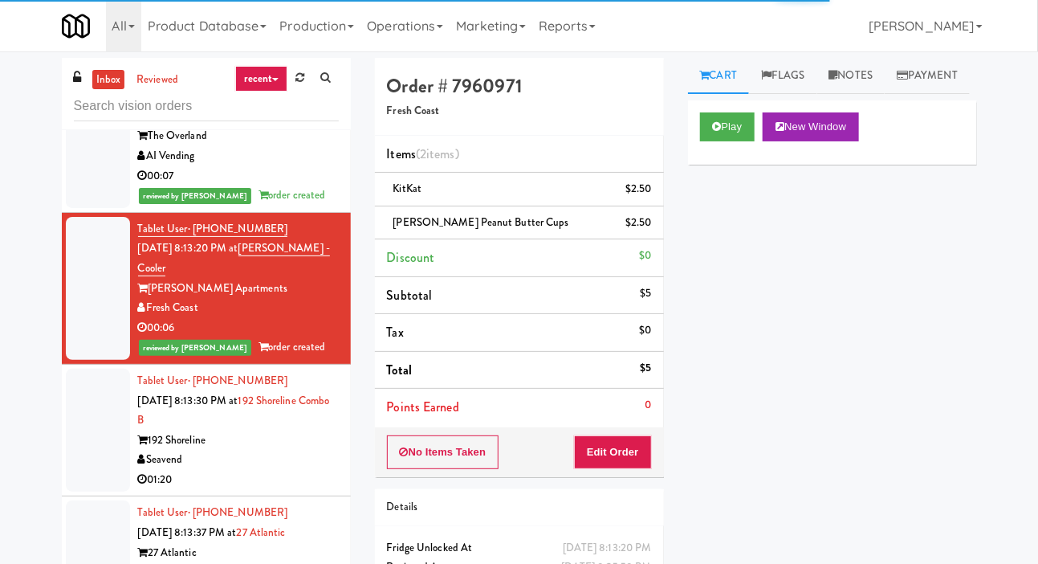
scroll to position [7089, 0]
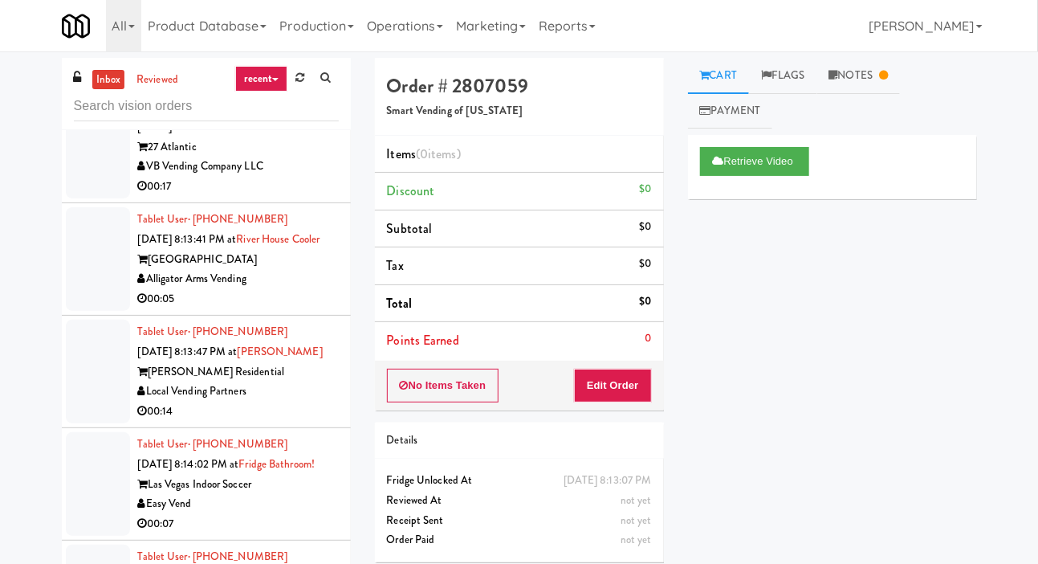
click at [96, 87] on div at bounding box center [98, 25] width 64 height 124
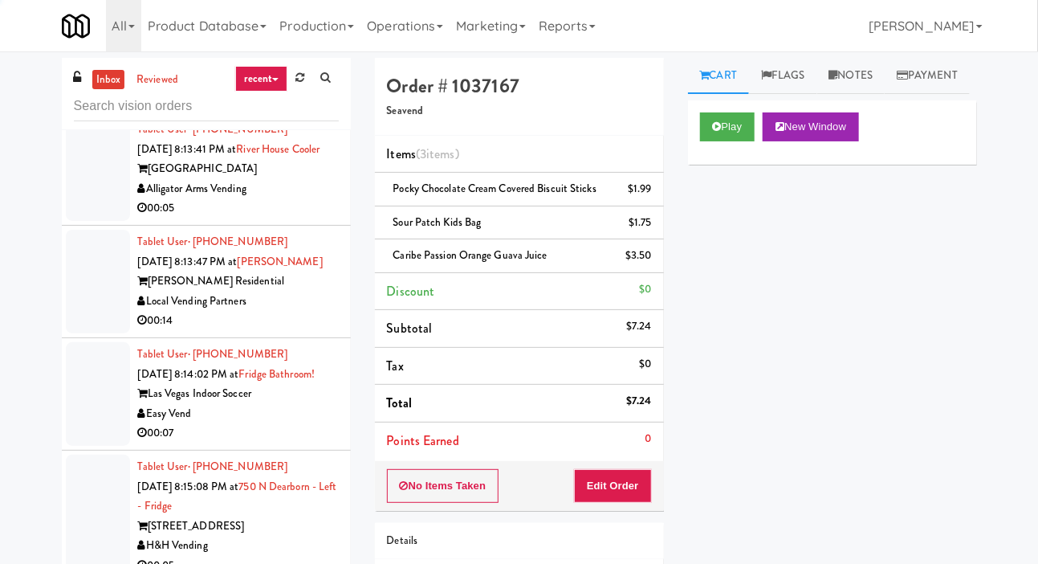
click at [95, 108] on div at bounding box center [98, 57] width 64 height 104
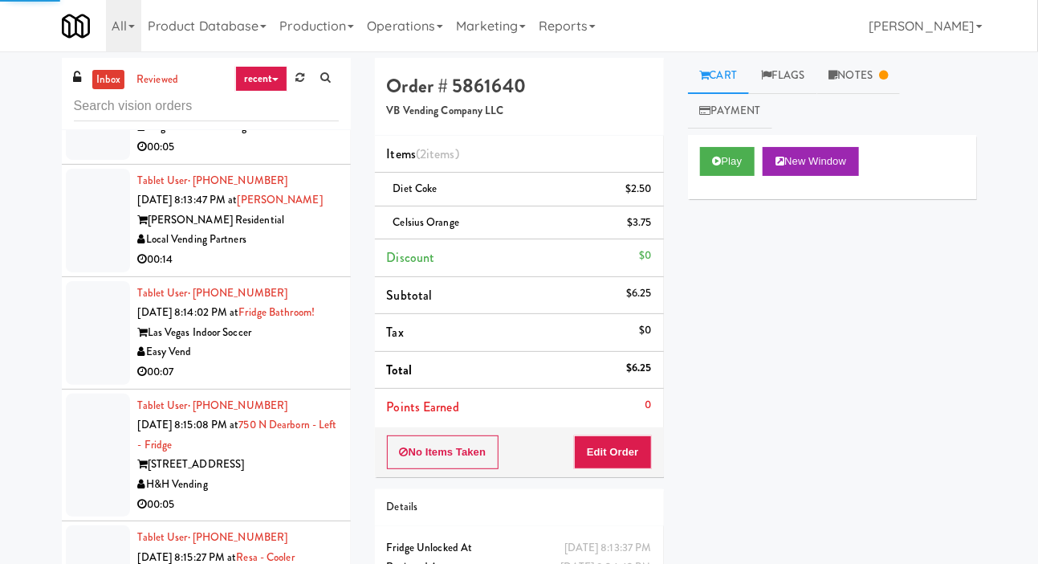
click at [97, 160] on div at bounding box center [98, 108] width 64 height 104
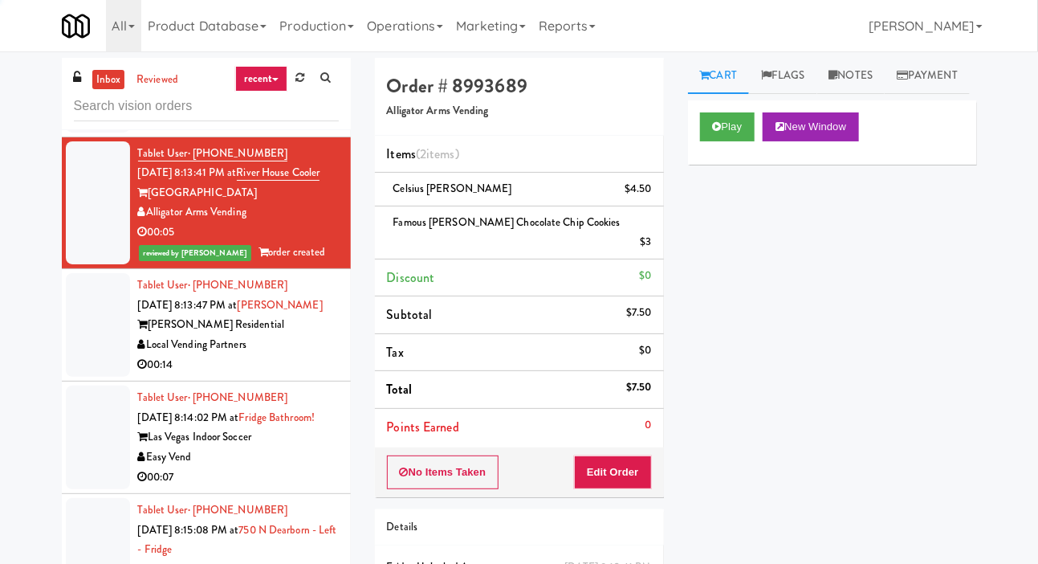
scroll to position [7601, 0]
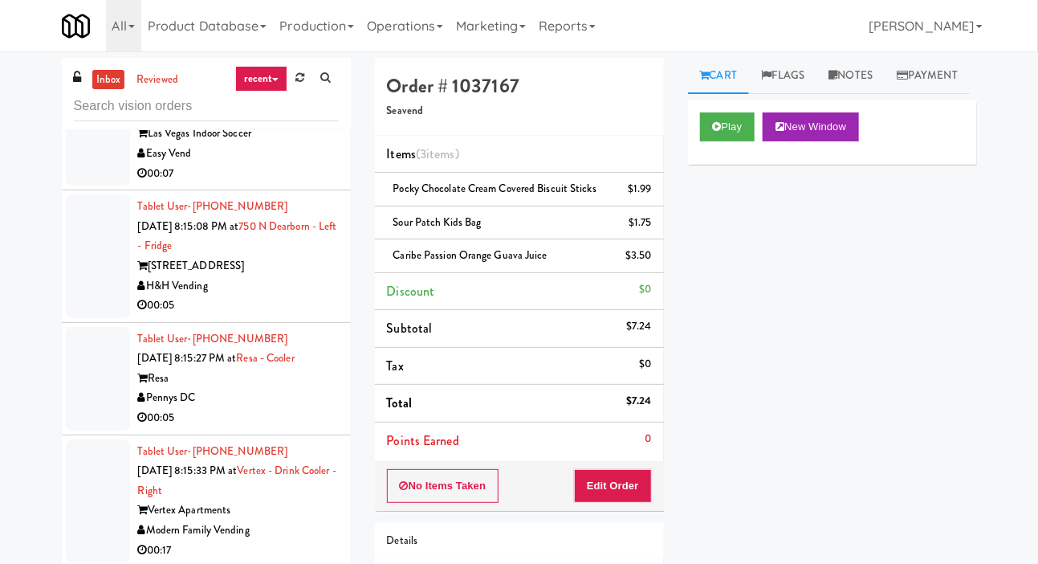
click at [96, 73] on div at bounding box center [98, 21] width 64 height 104
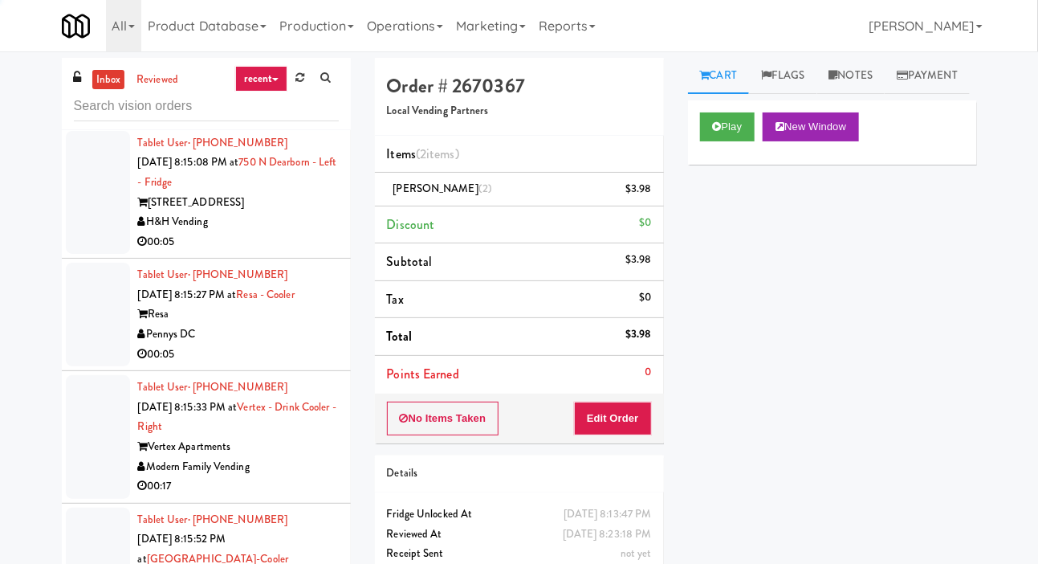
click at [96, 122] on div at bounding box center [98, 70] width 64 height 104
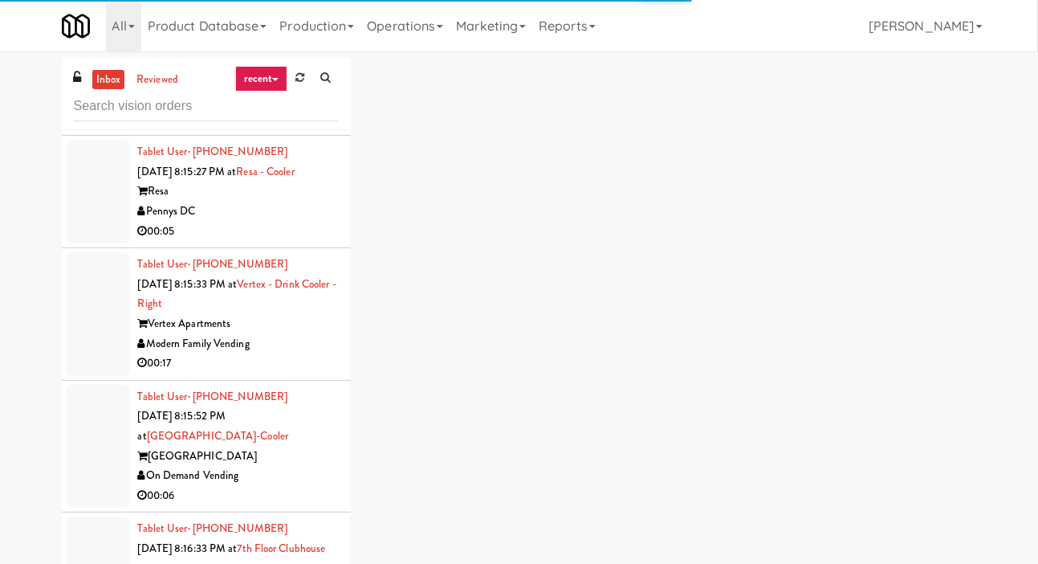
scroll to position [8109, 0]
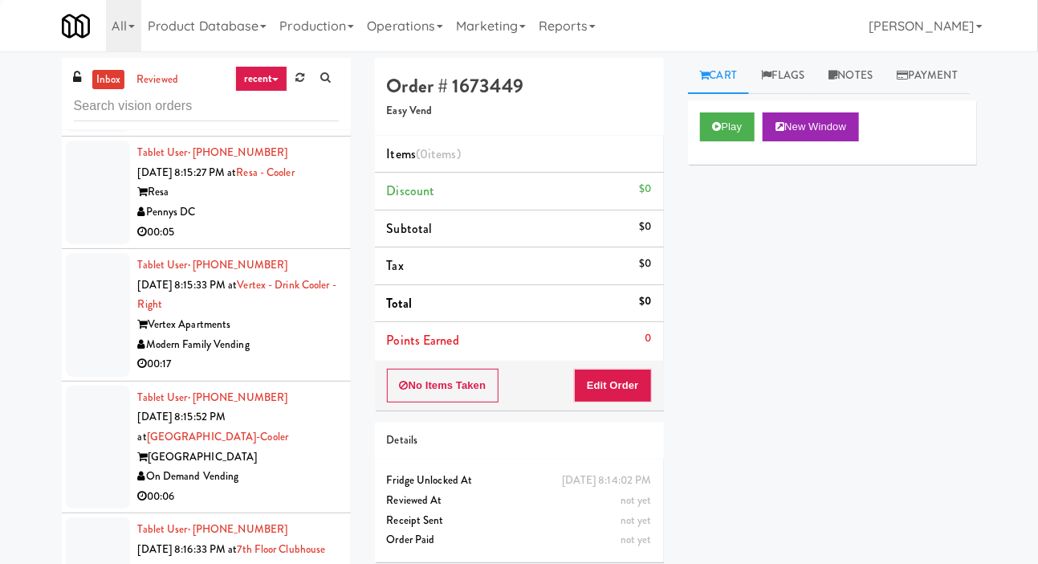
click at [92, 133] on div at bounding box center [98, 71] width 64 height 124
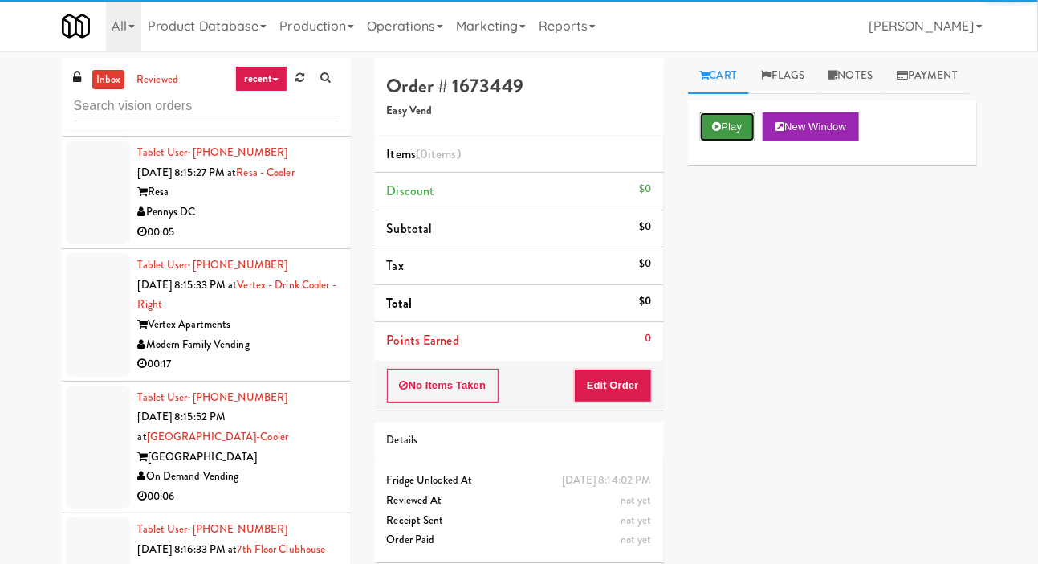
click at [733, 141] on button "Play" at bounding box center [727, 126] width 55 height 29
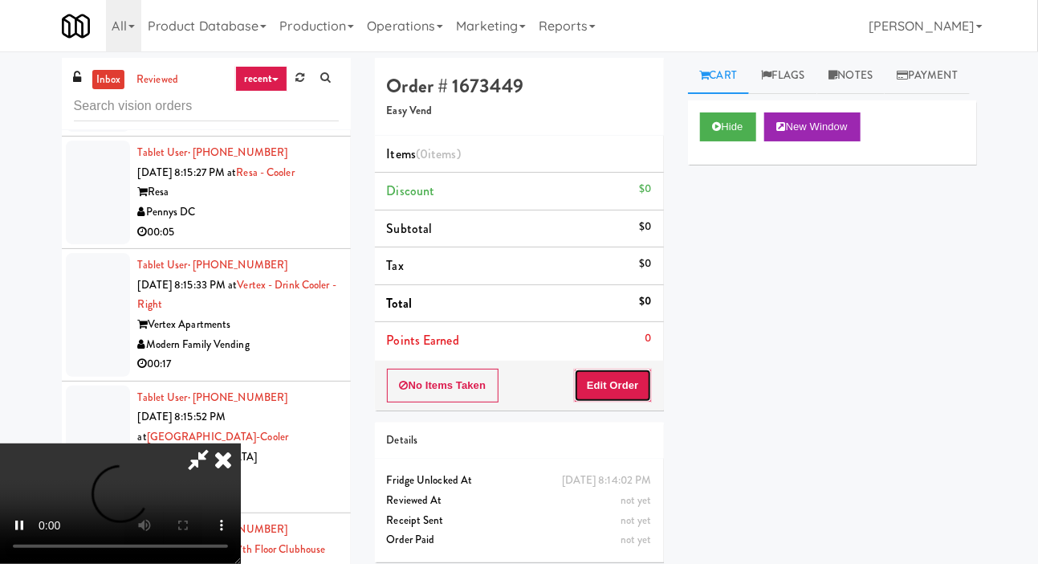
click at [623, 370] on button "Edit Order" at bounding box center [613, 386] width 78 height 34
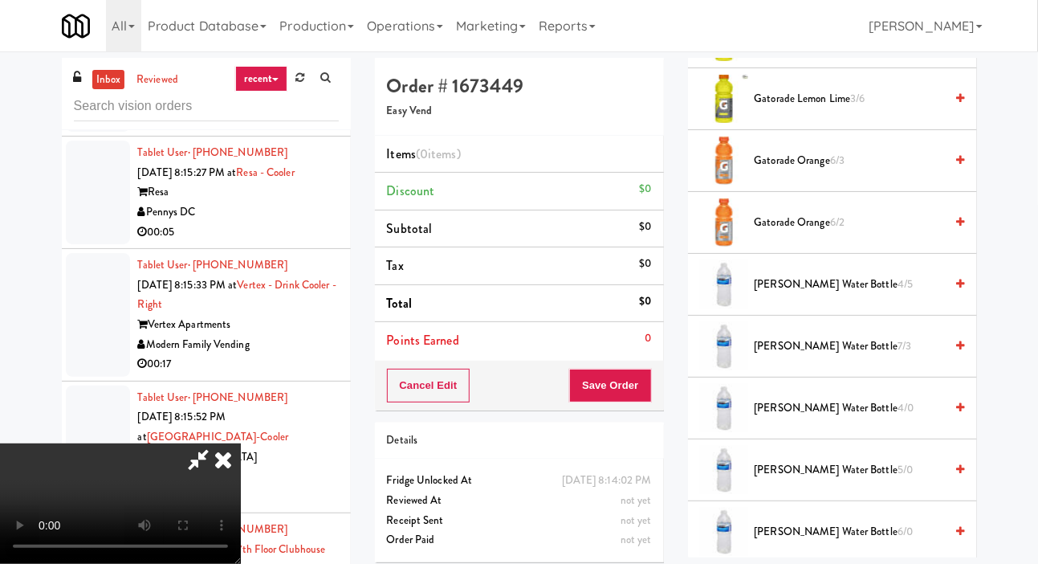
scroll to position [985, 0]
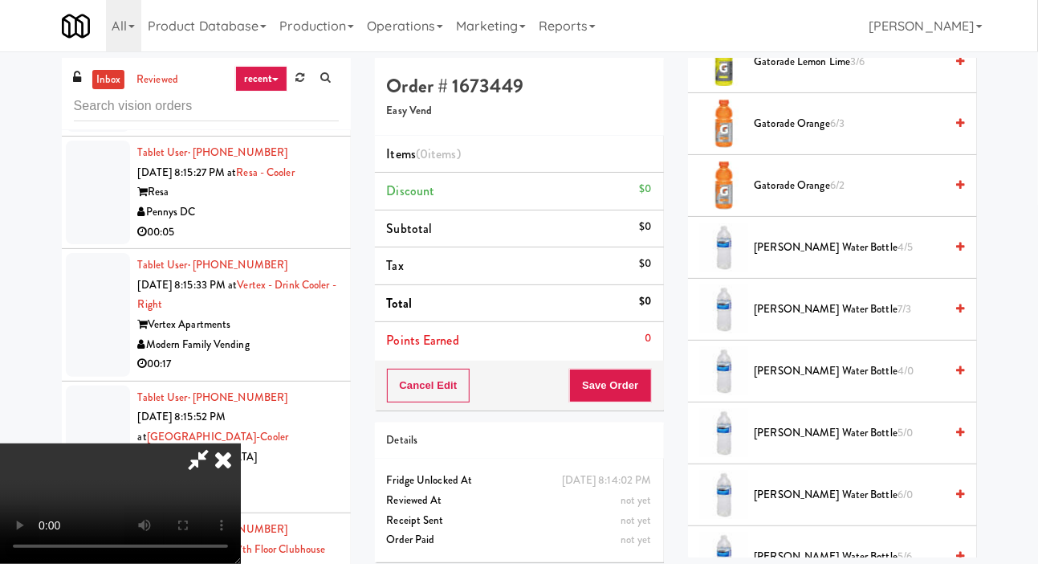
click at [858, 258] on span "[PERSON_NAME] Water Bottle 4/5" at bounding box center [850, 248] width 190 height 20
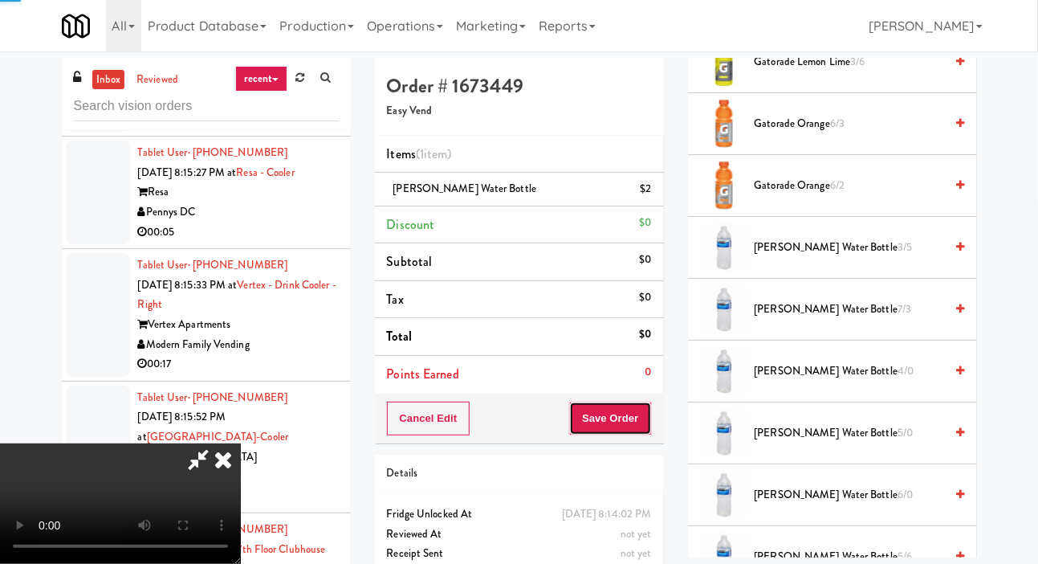
click at [648, 406] on button "Save Order" at bounding box center [610, 419] width 82 height 34
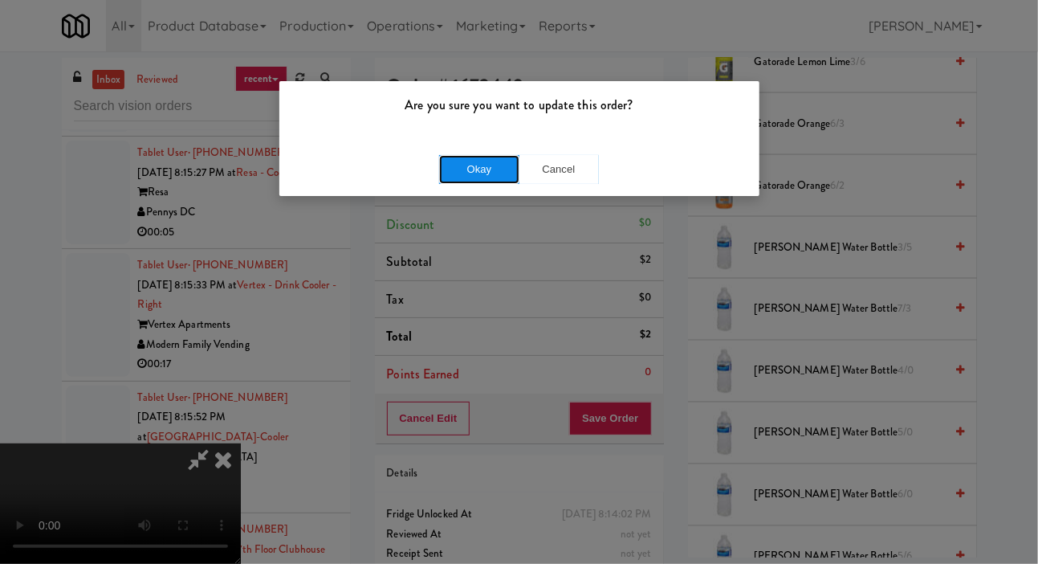
click at [492, 181] on button "Okay" at bounding box center [479, 169] width 80 height 29
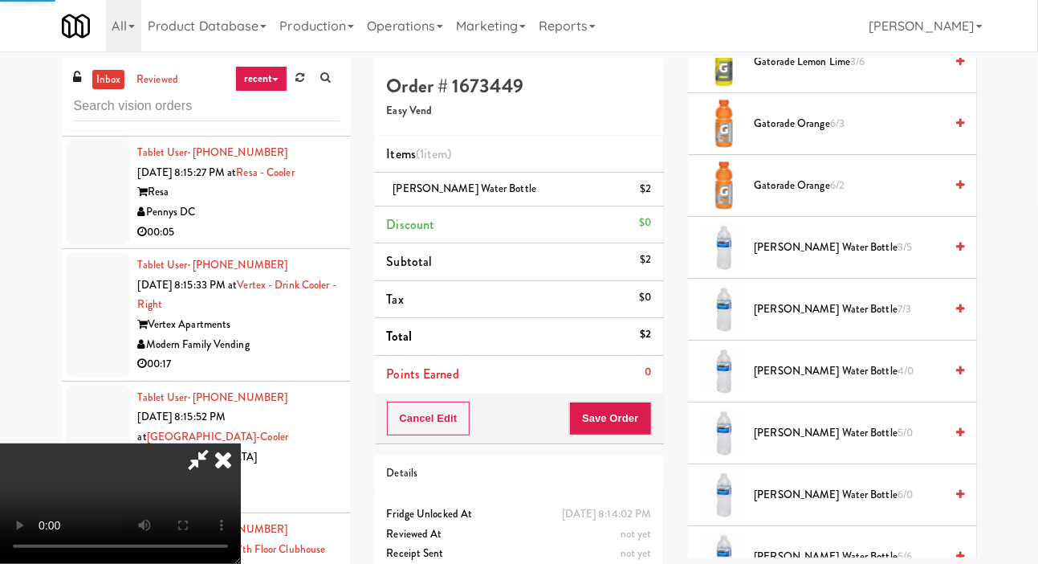
scroll to position [93, 0]
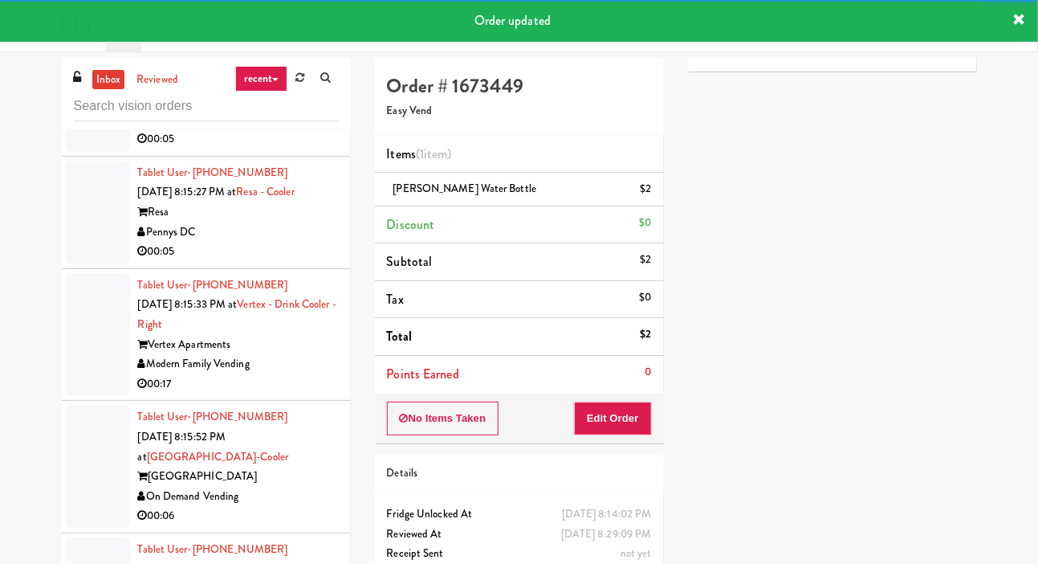
click at [75, 152] on div at bounding box center [98, 90] width 64 height 124
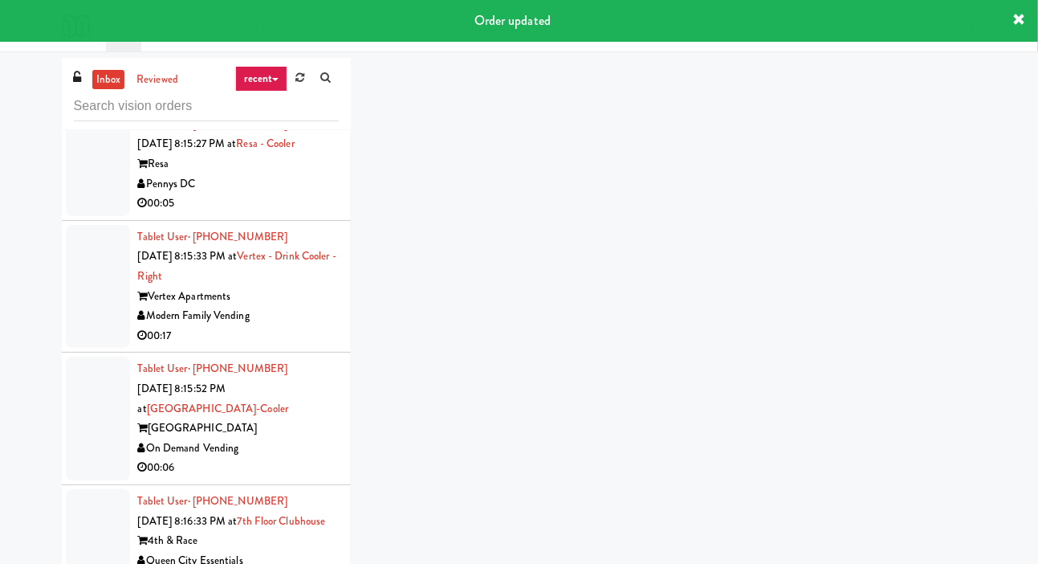
scroll to position [8193, 0]
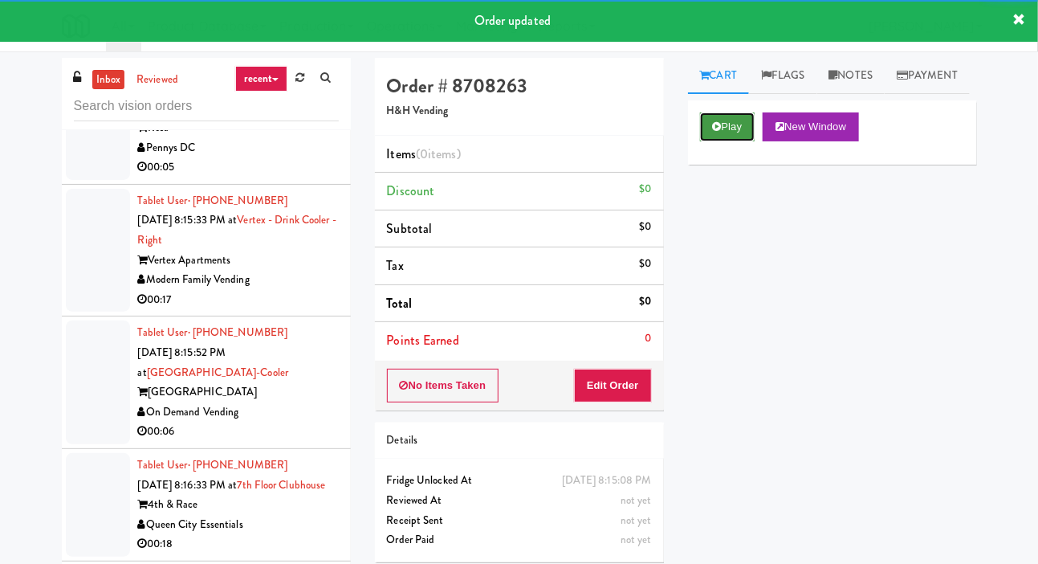
click at [718, 132] on icon at bounding box center [717, 126] width 9 height 10
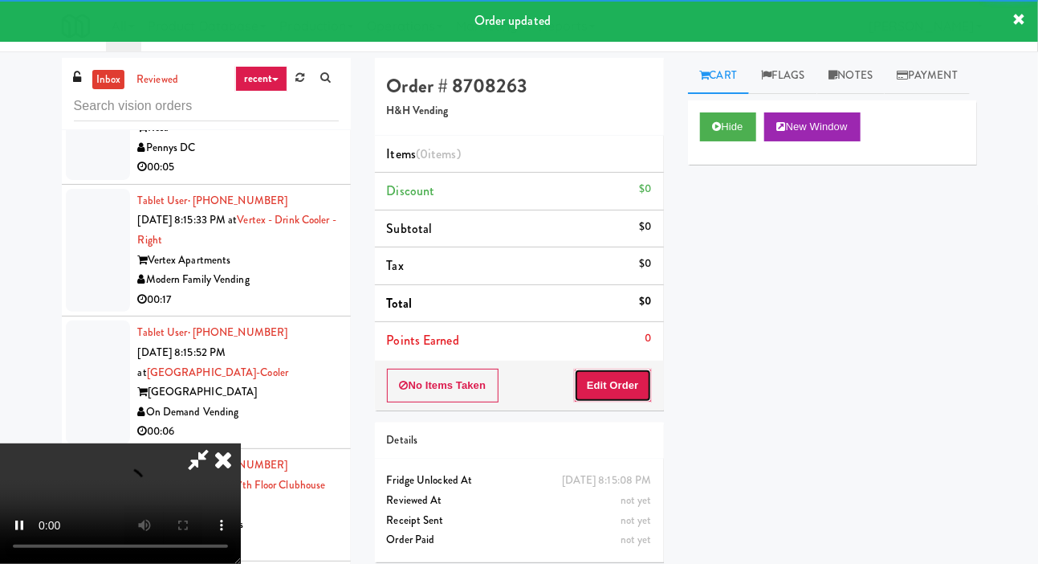
click at [632, 369] on button "Edit Order" at bounding box center [613, 386] width 78 height 34
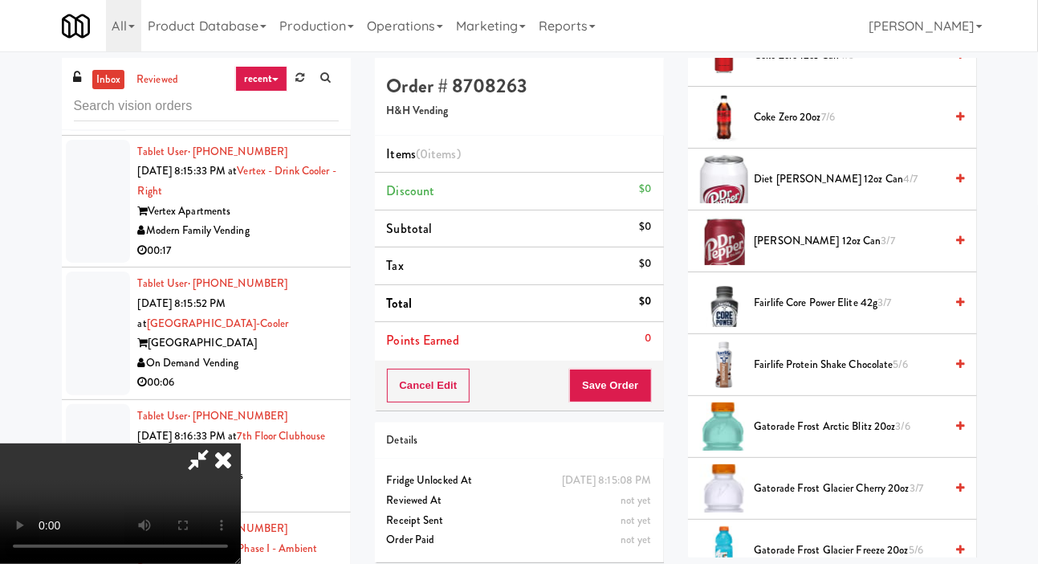
scroll to position [690, 0]
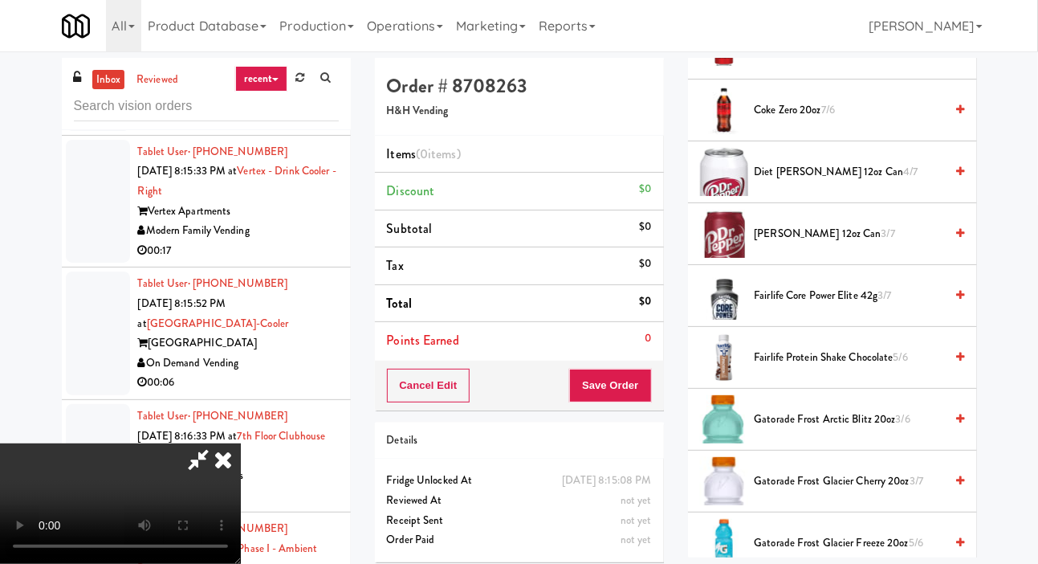
click at [882, 241] on span "3/7" at bounding box center [889, 233] width 14 height 15
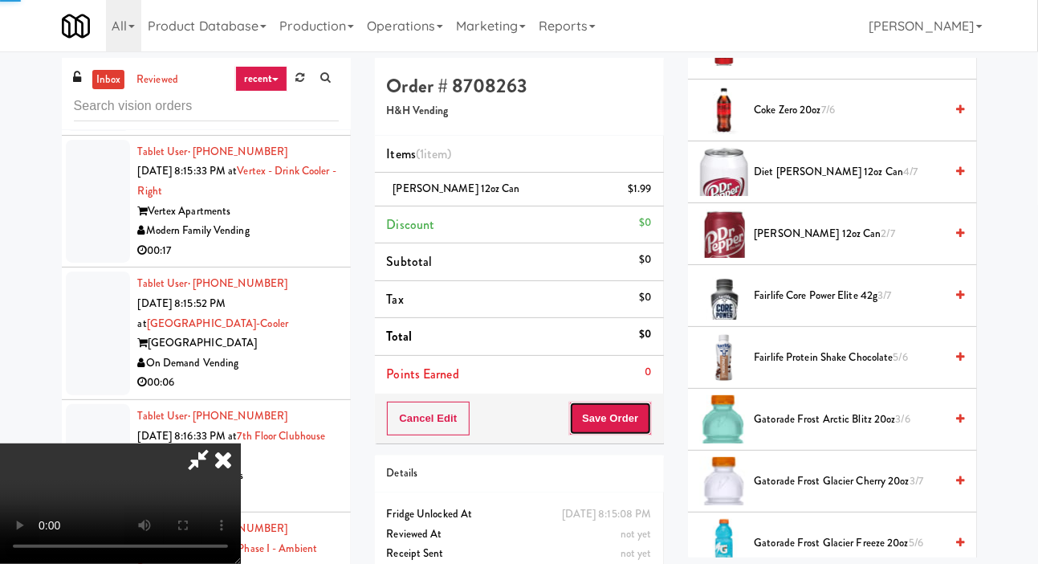
click at [644, 414] on button "Save Order" at bounding box center [610, 419] width 82 height 34
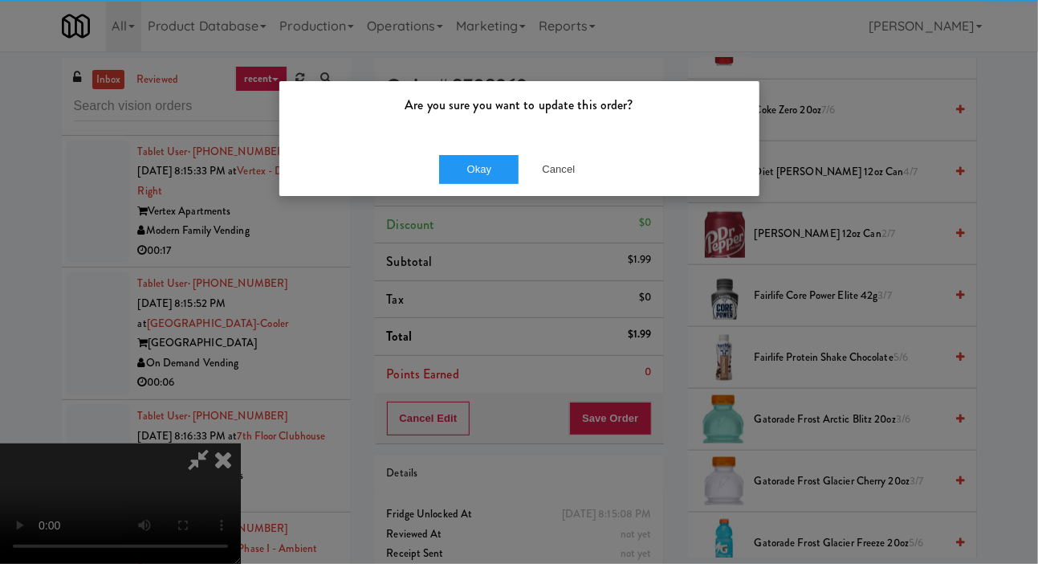
click at [446, 192] on div "Okay Cancel" at bounding box center [519, 169] width 480 height 54
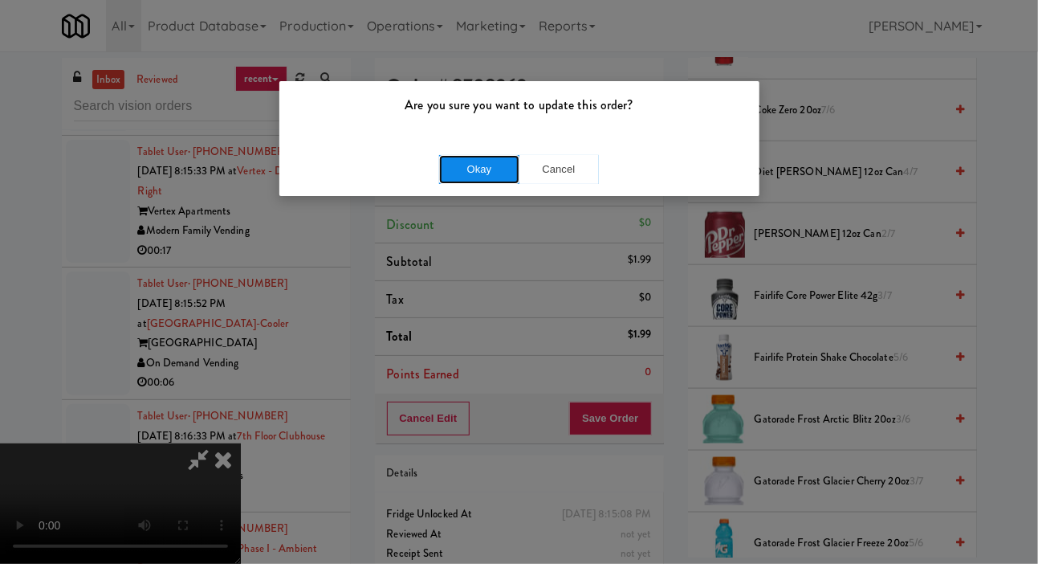
click at [463, 175] on button "Okay" at bounding box center [479, 169] width 80 height 29
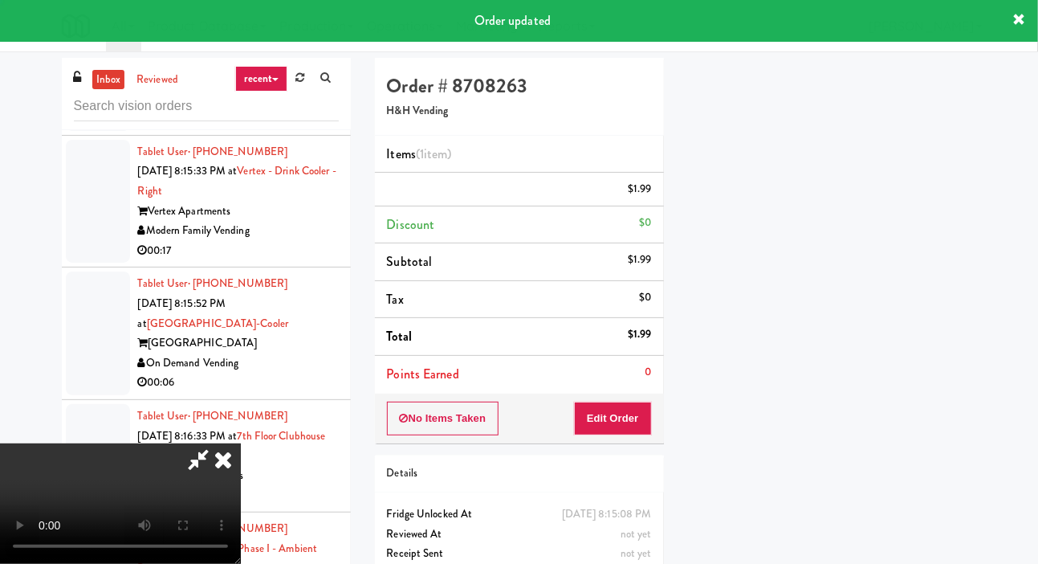
scroll to position [93, 0]
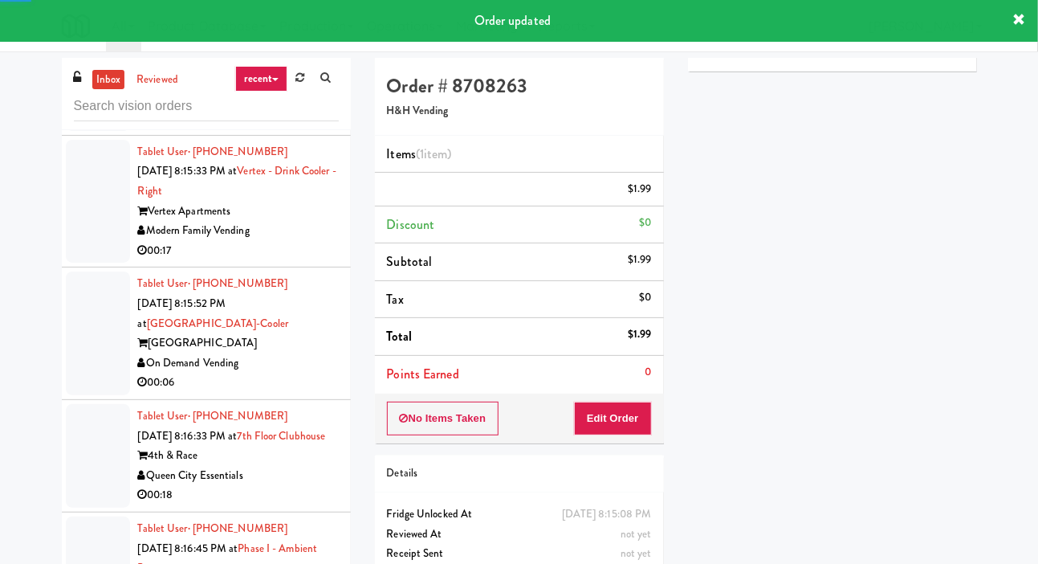
click at [80, 131] on div at bounding box center [98, 79] width 64 height 104
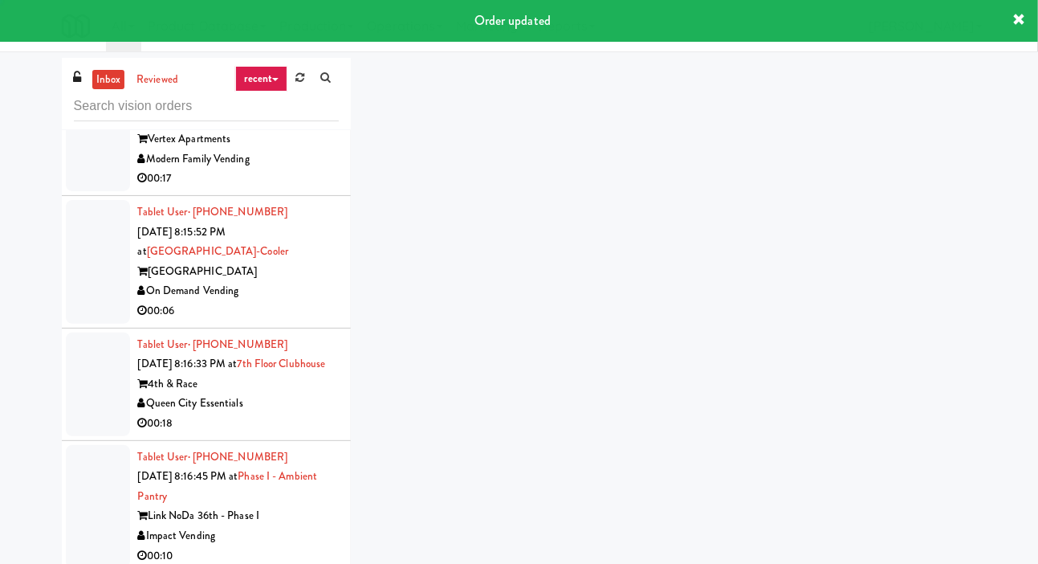
scroll to position [8345, 0]
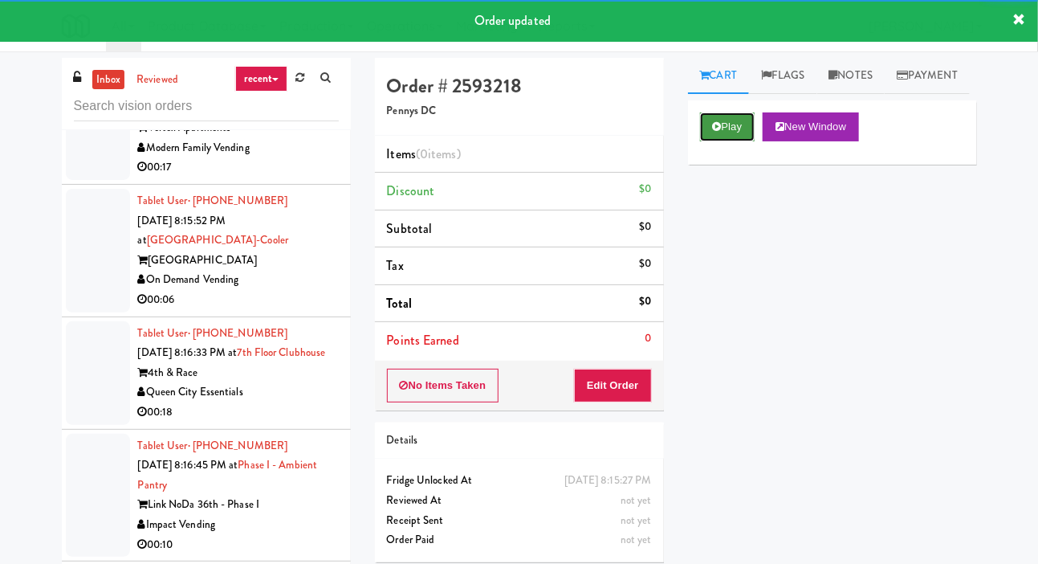
click at [712, 141] on button "Play" at bounding box center [727, 126] width 55 height 29
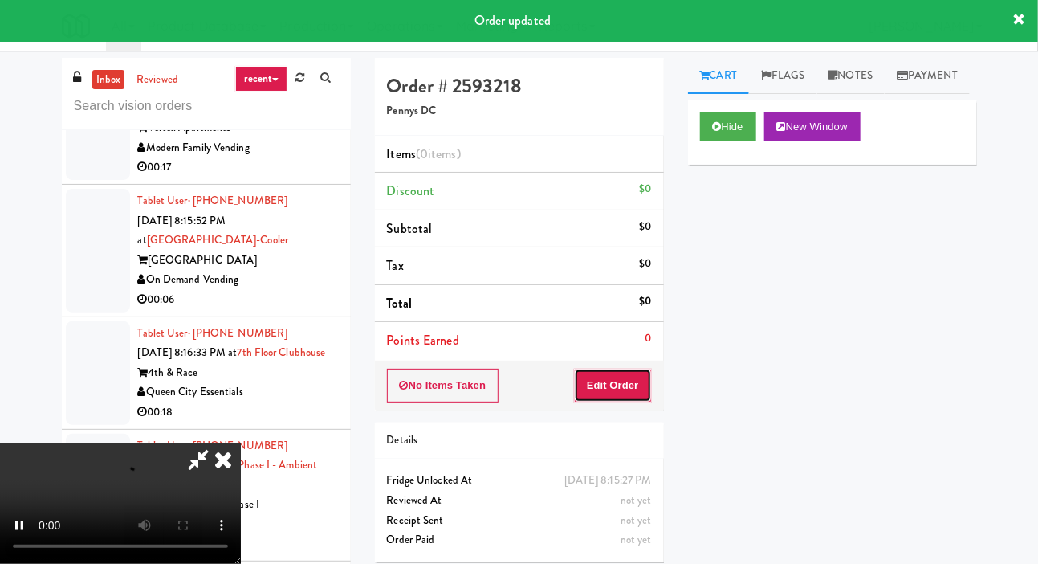
click at [631, 380] on button "Edit Order" at bounding box center [613, 386] width 78 height 34
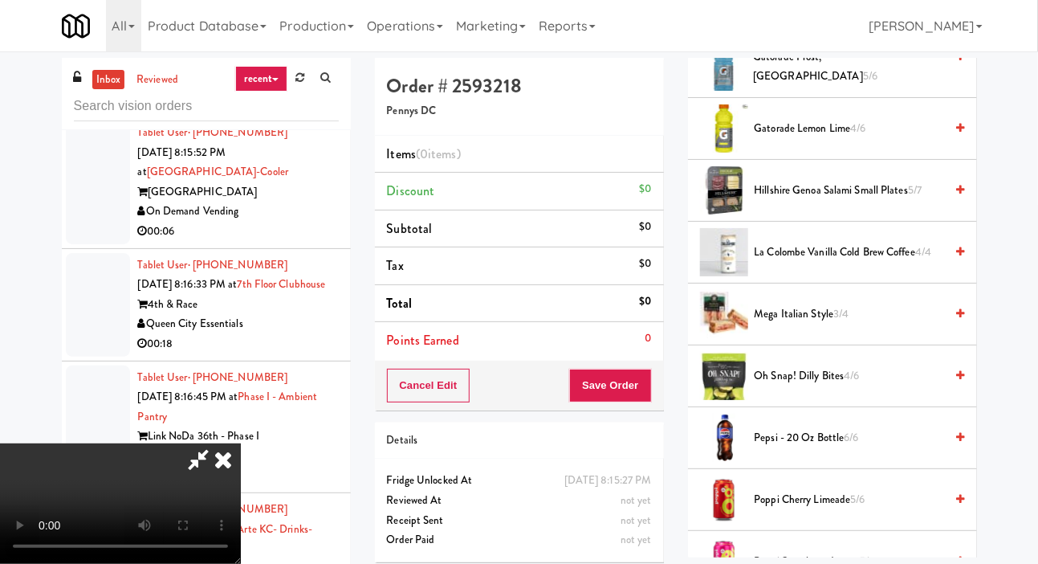
scroll to position [1165, 0]
click at [854, 202] on span "Hillshire Genoa Salami Small Plates 5/7" at bounding box center [850, 191] width 190 height 20
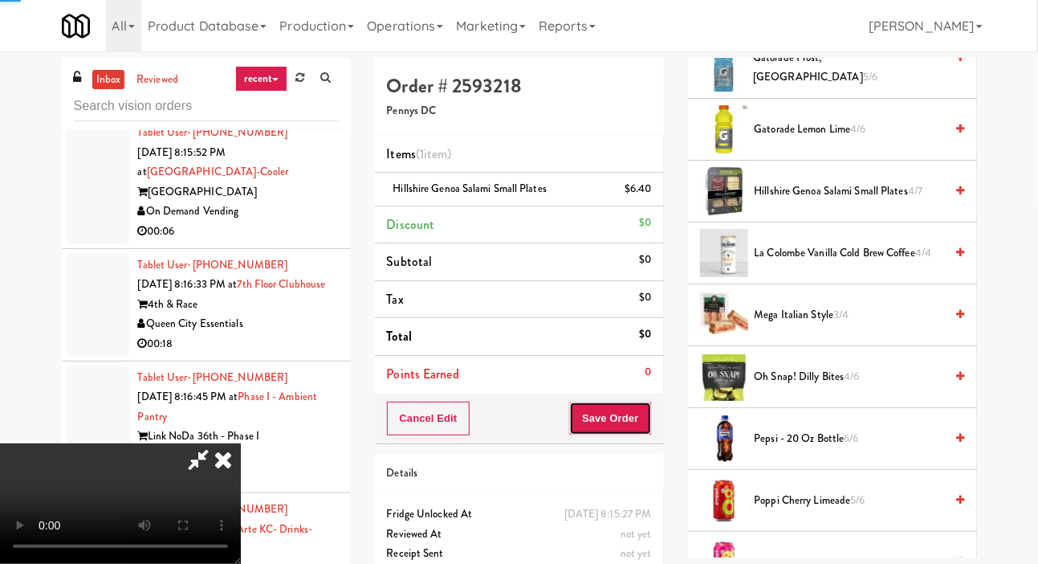
click at [648, 402] on button "Save Order" at bounding box center [610, 419] width 82 height 34
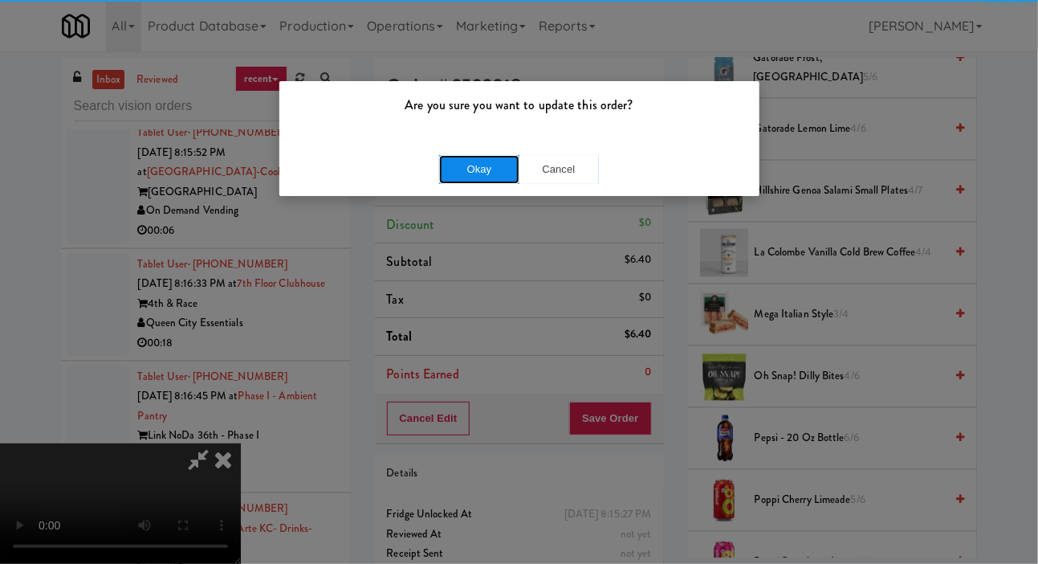
click at [449, 160] on button "Okay" at bounding box center [479, 169] width 80 height 29
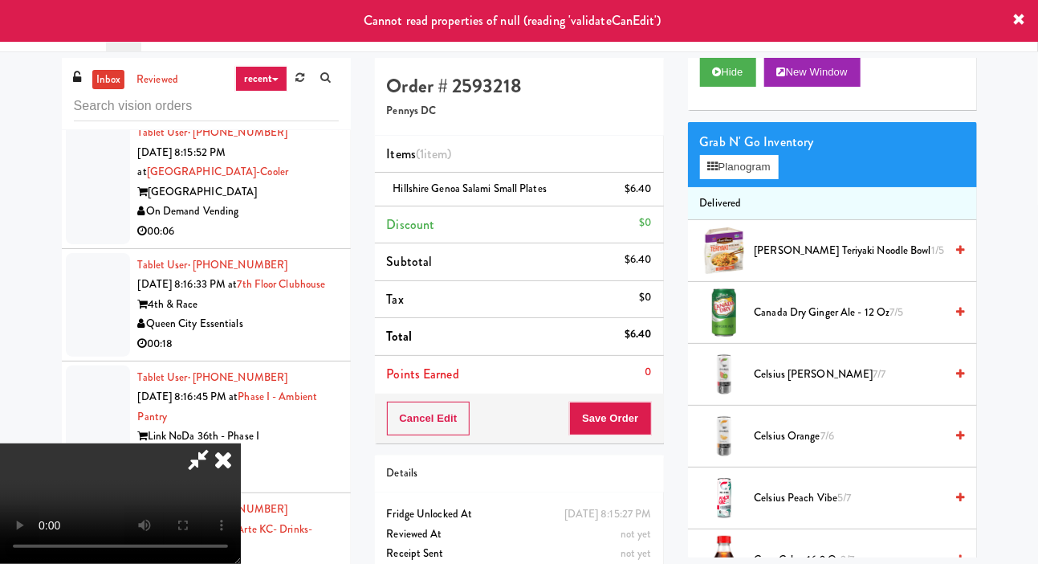
scroll to position [0, 0]
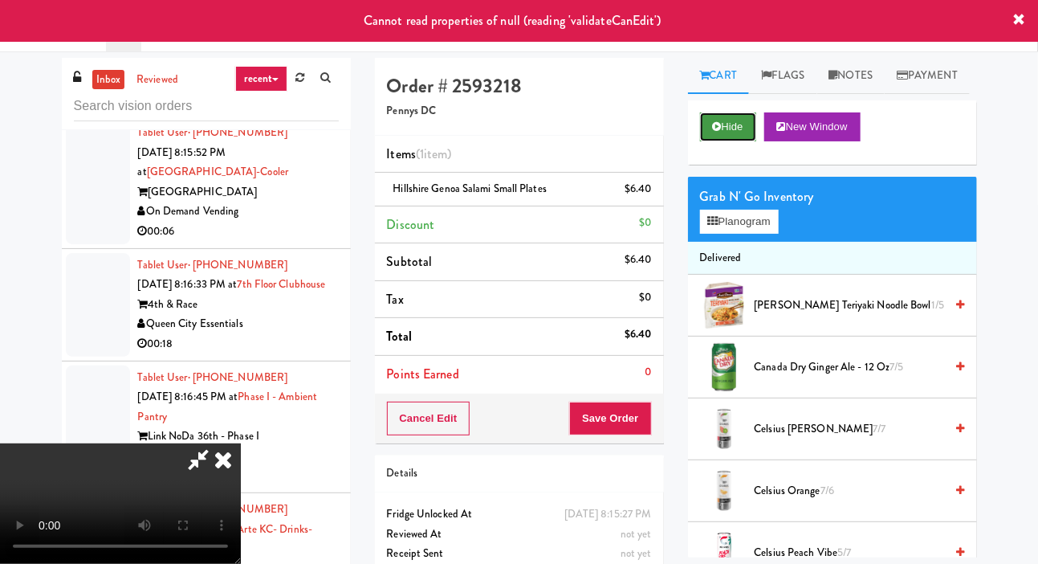
click at [728, 141] on button "Hide" at bounding box center [728, 126] width 56 height 29
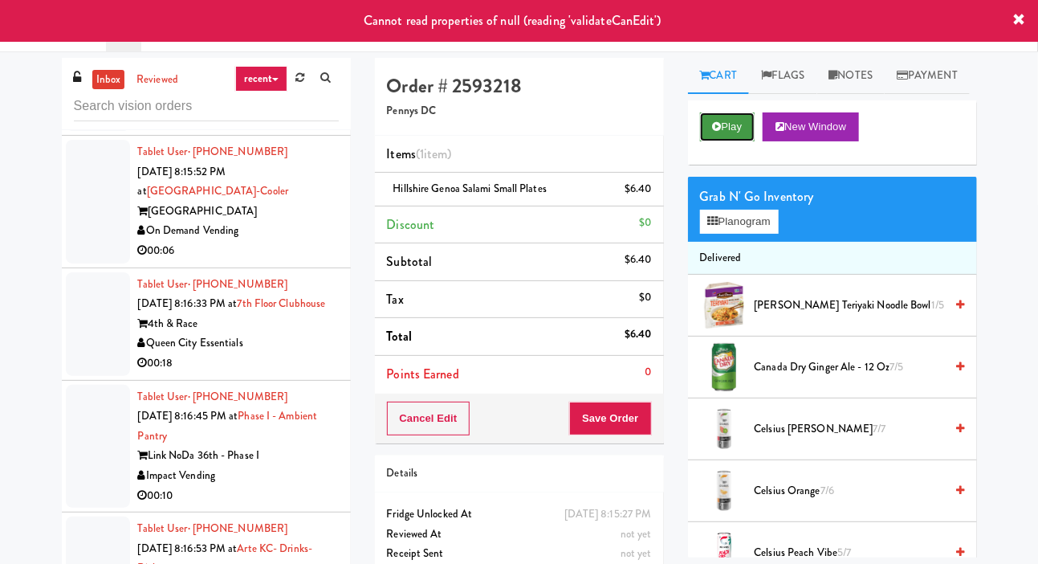
scroll to position [8381, 0]
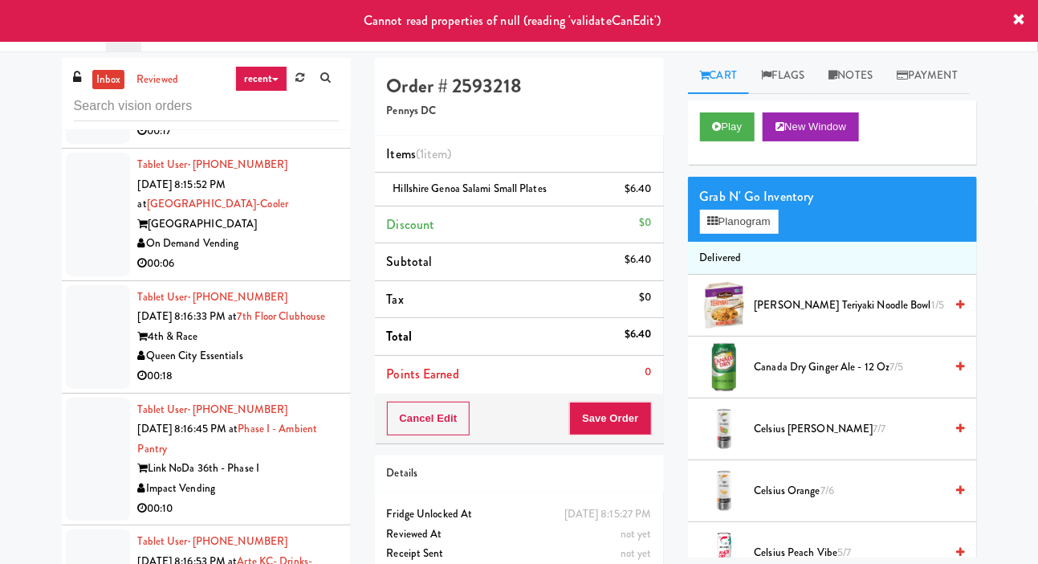
click at [92, 144] on div at bounding box center [98, 82] width 64 height 124
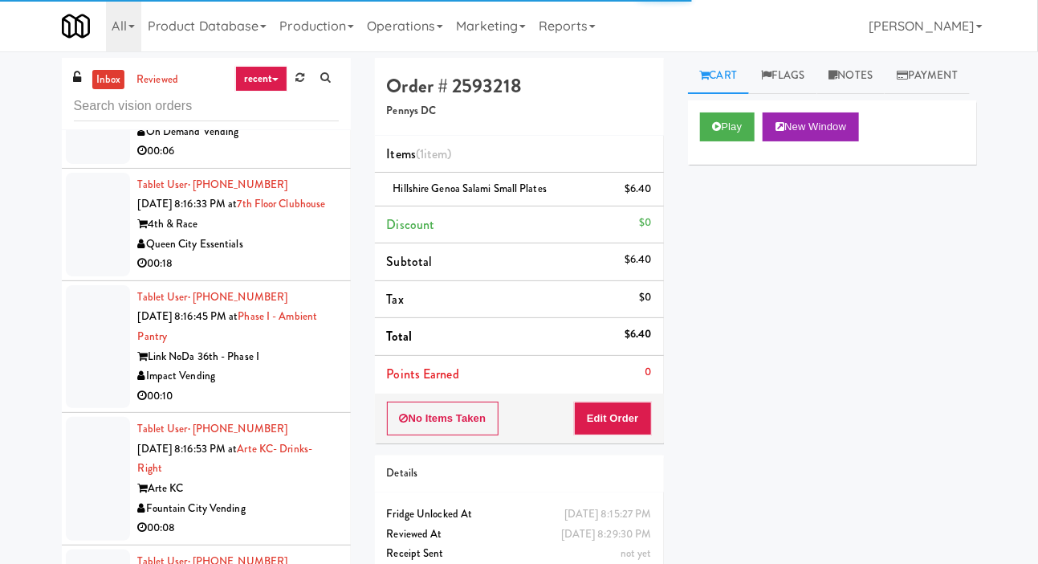
click at [86, 164] on div at bounding box center [98, 102] width 64 height 124
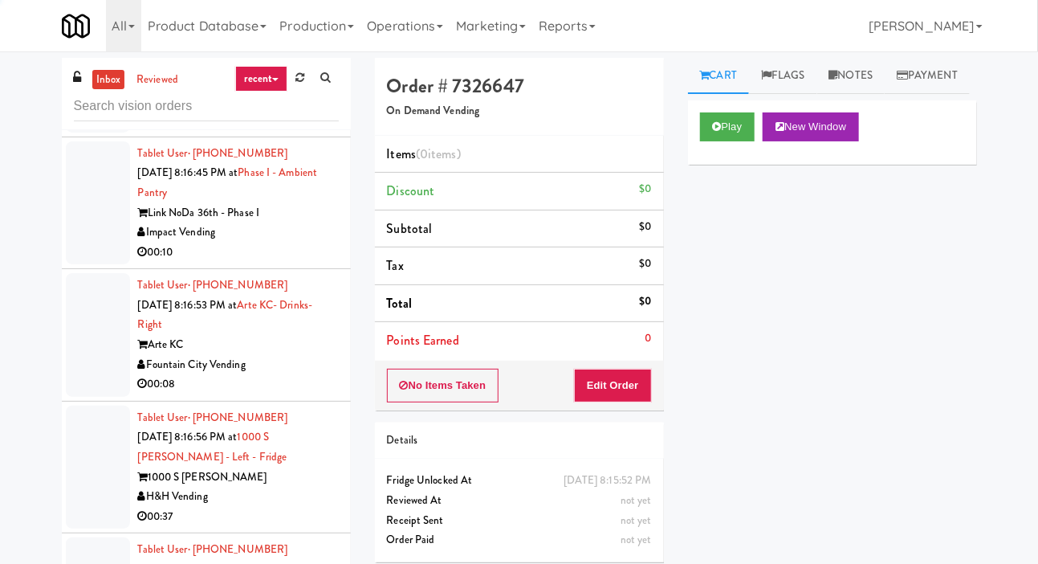
scroll to position [8676, 0]
click at [86, 133] on div at bounding box center [98, 82] width 64 height 104
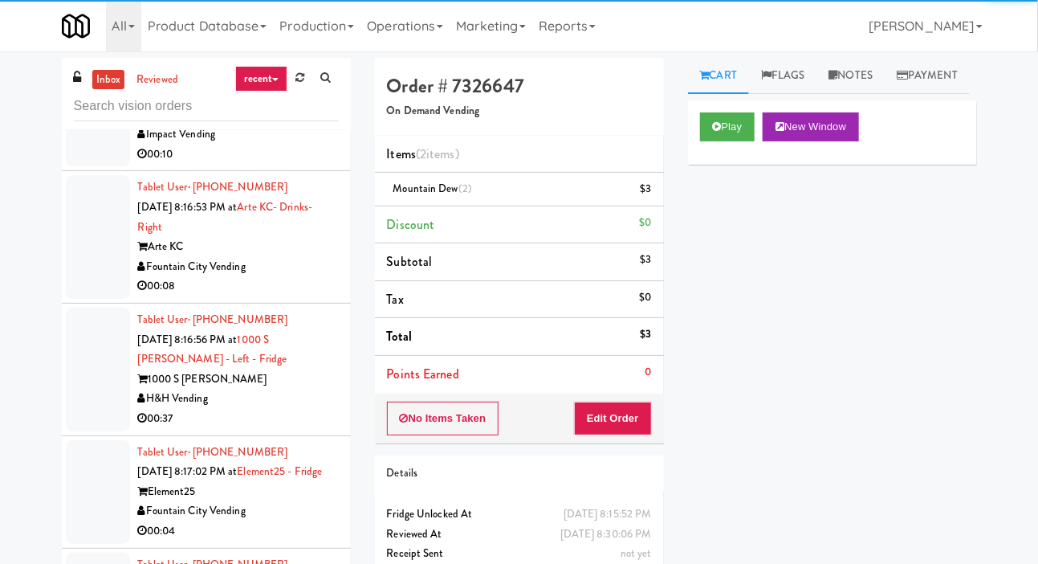
click at [95, 167] on div at bounding box center [98, 105] width 64 height 124
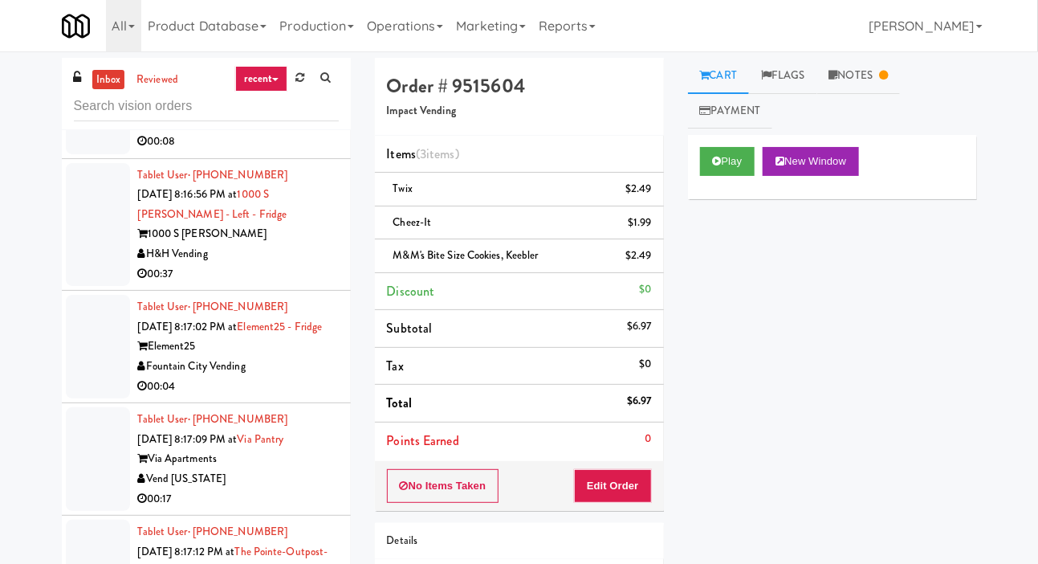
click at [98, 154] on div at bounding box center [98, 93] width 64 height 124
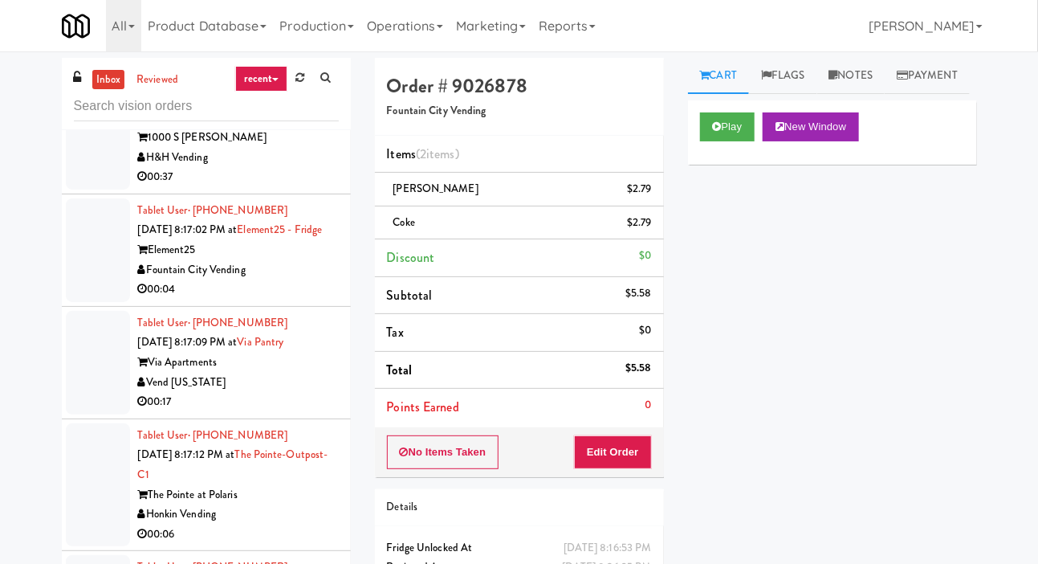
click at [96, 190] on div at bounding box center [98, 128] width 64 height 124
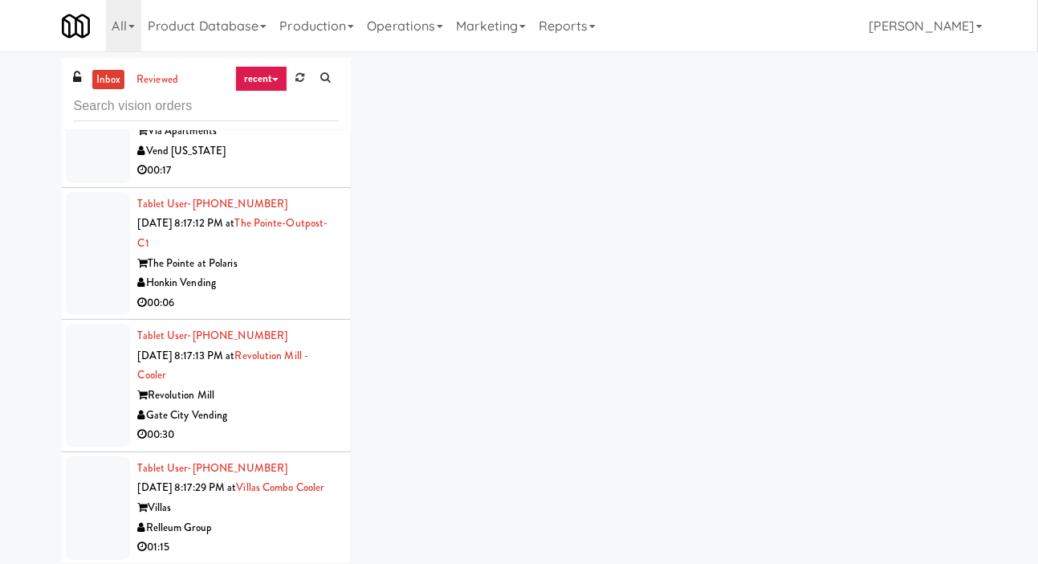
click at [104, 71] on div at bounding box center [98, 19] width 64 height 104
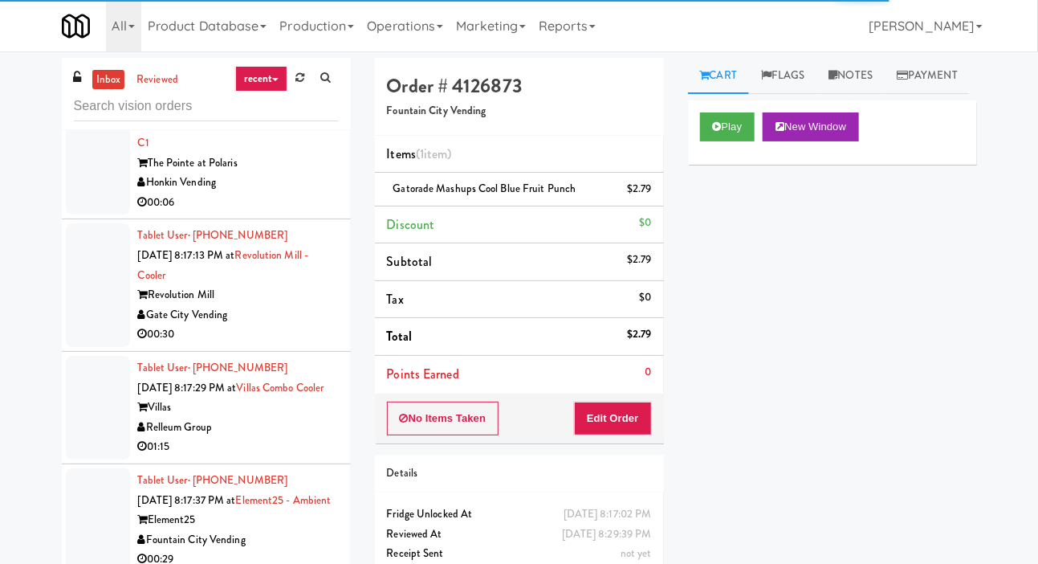
click at [107, 83] on div at bounding box center [98, 31] width 64 height 104
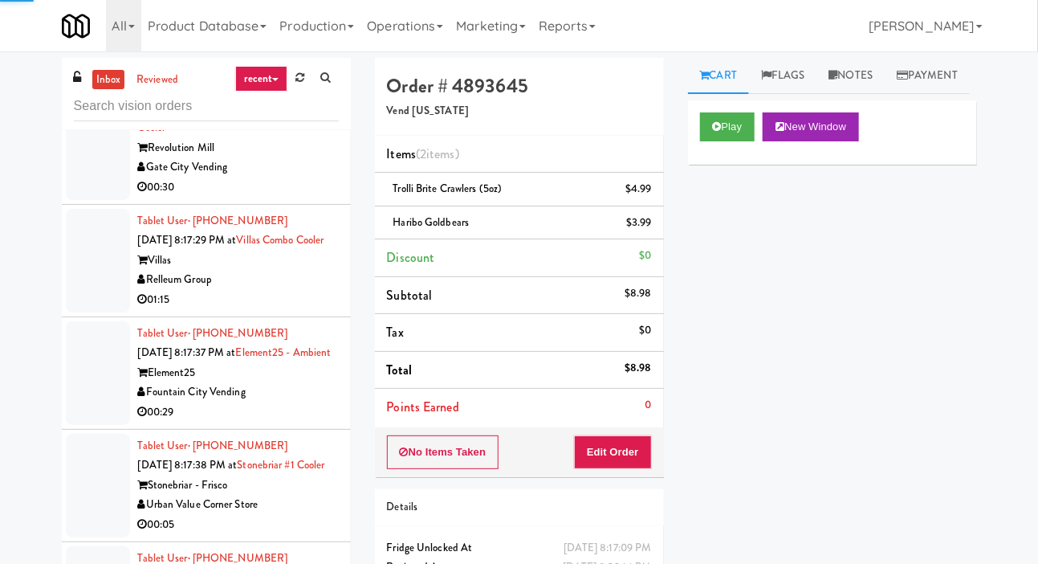
click at [100, 68] on div at bounding box center [98, 7] width 64 height 124
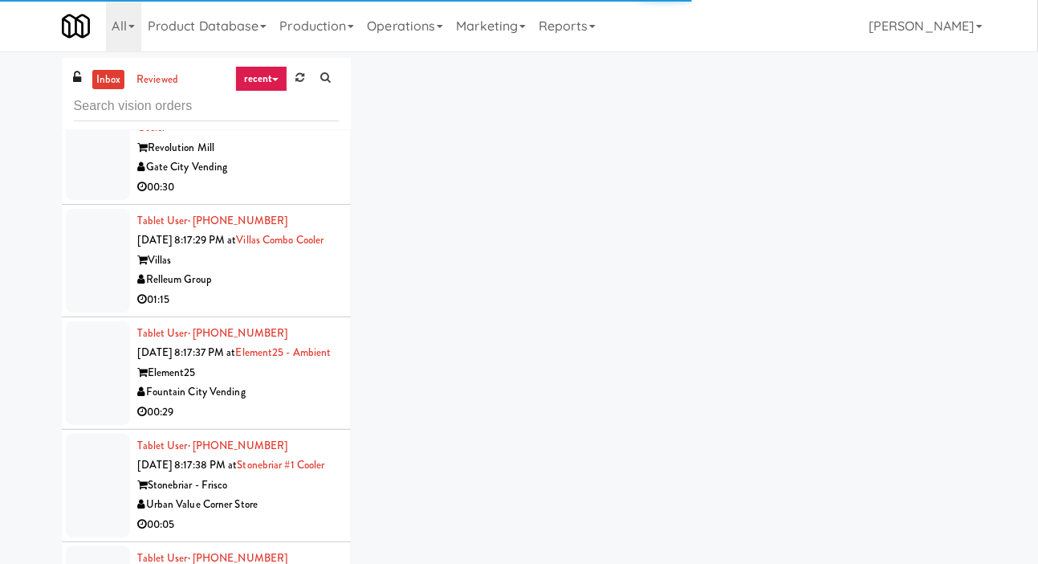
click at [103, 73] on li "Tablet User · (614) 973-9225 [DATE] 8:17:12 PM at [GEOGRAPHIC_DATA]-C1 The Poin…" at bounding box center [206, 7] width 289 height 133
click at [101, 200] on div at bounding box center [98, 138] width 64 height 124
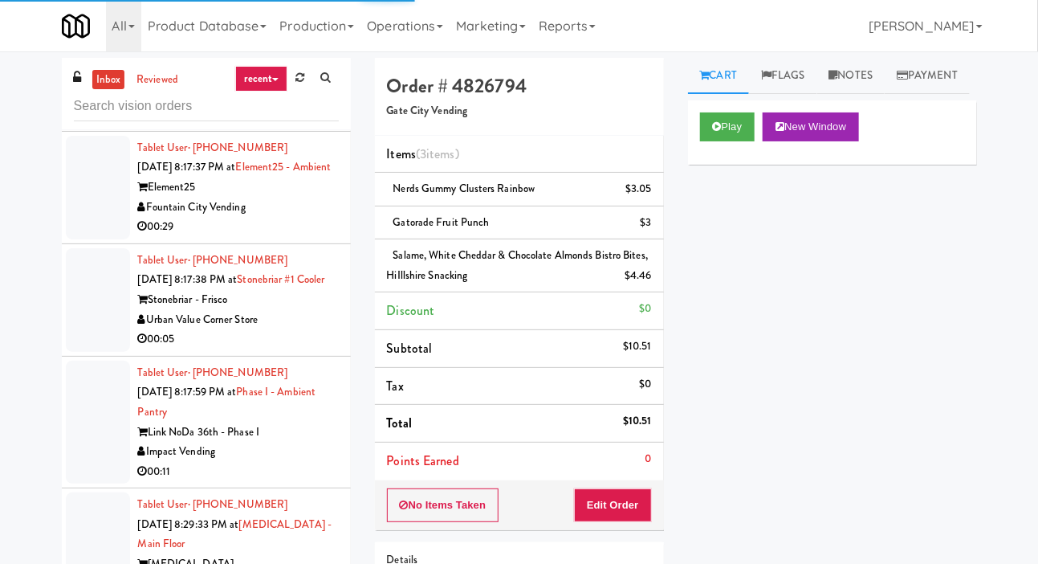
click at [95, 127] on div at bounding box center [98, 75] width 64 height 104
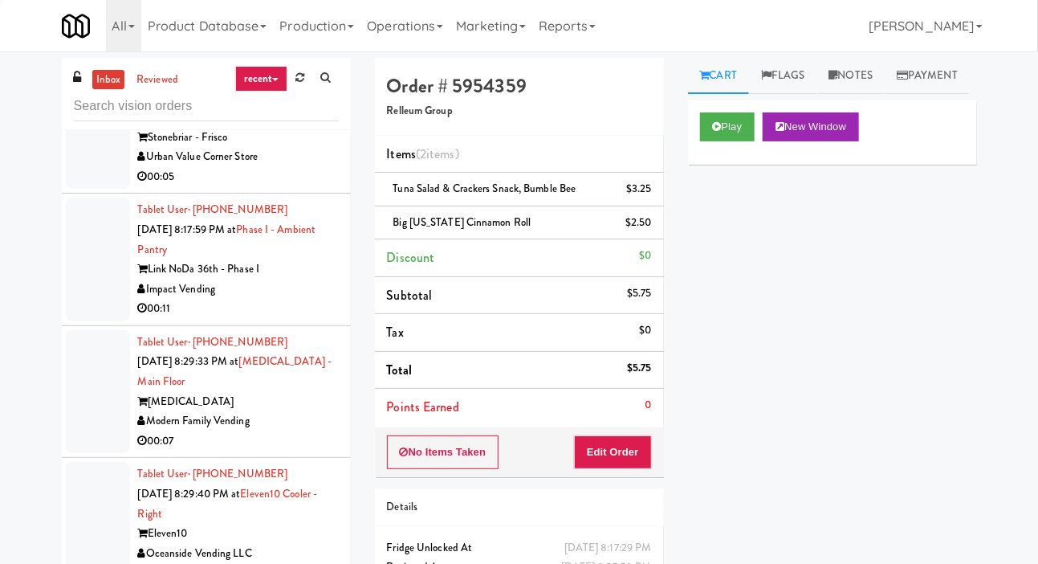
click at [85, 76] on div at bounding box center [98, 25] width 64 height 104
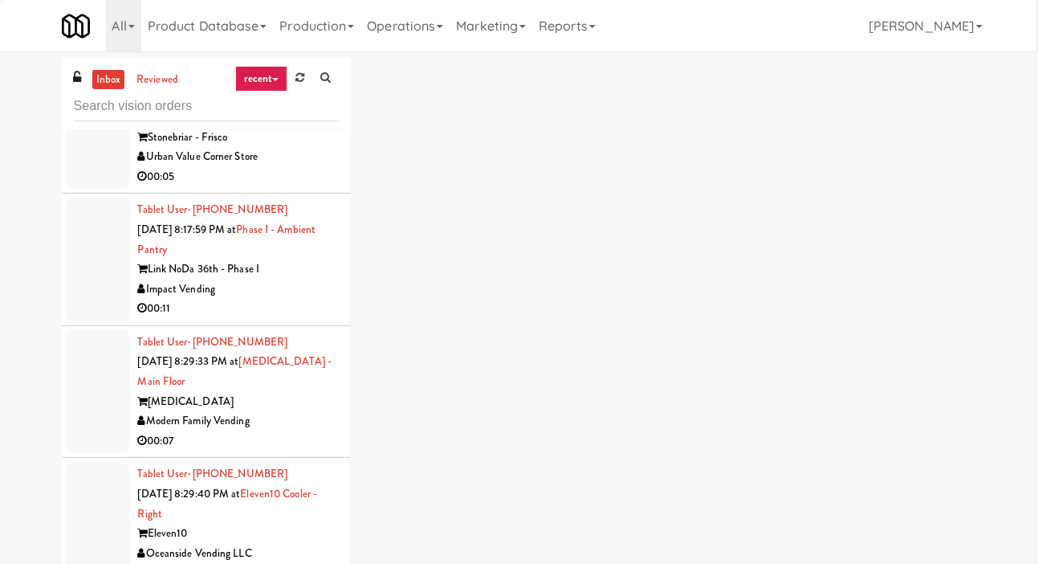
click at [91, 194] on li "Tablet User · (469) 476-6870 [DATE] 8:17:38 PM at [GEOGRAPHIC_DATA] #1 Cooler […" at bounding box center [206, 137] width 289 height 112
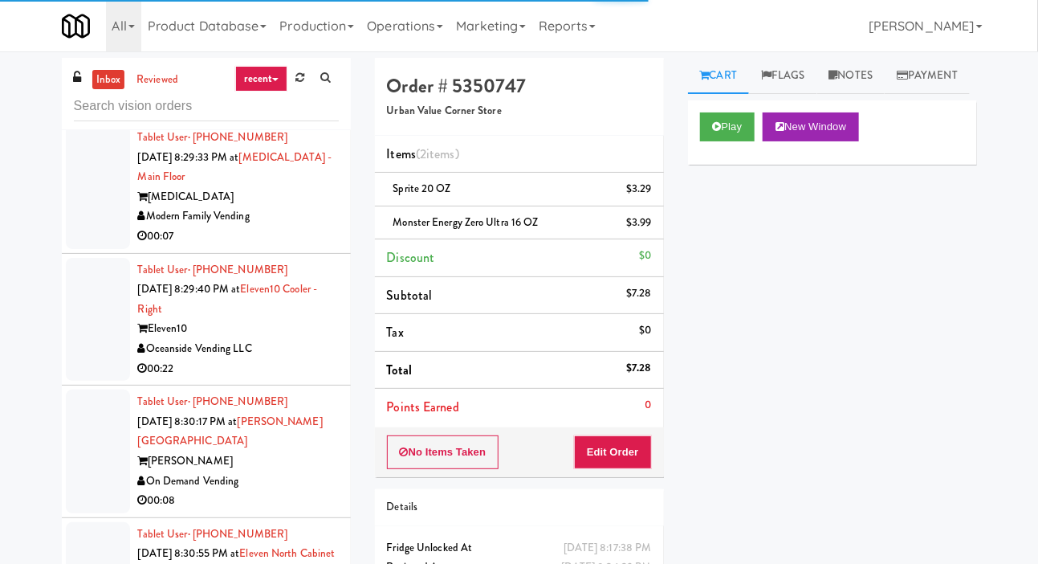
click at [98, 117] on div at bounding box center [98, 56] width 64 height 124
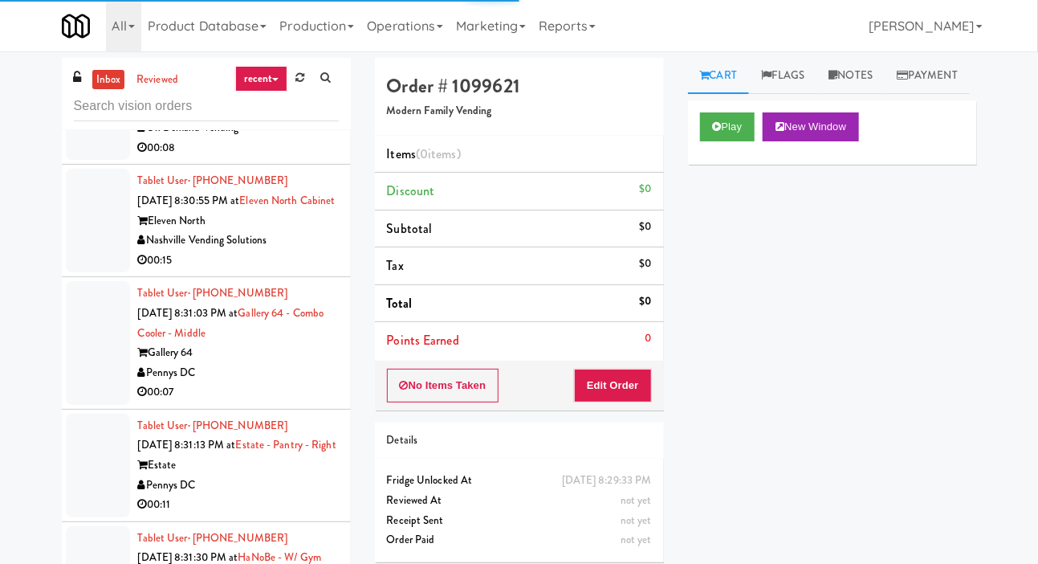
scroll to position [10684, 0]
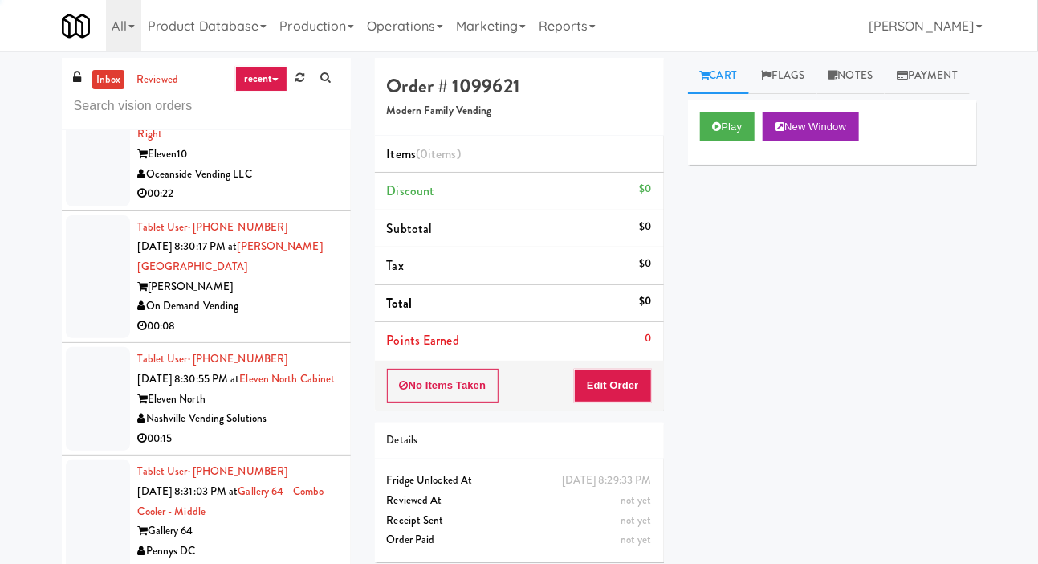
scroll to position [10479, 0]
click at [296, 75] on icon at bounding box center [300, 77] width 9 height 10
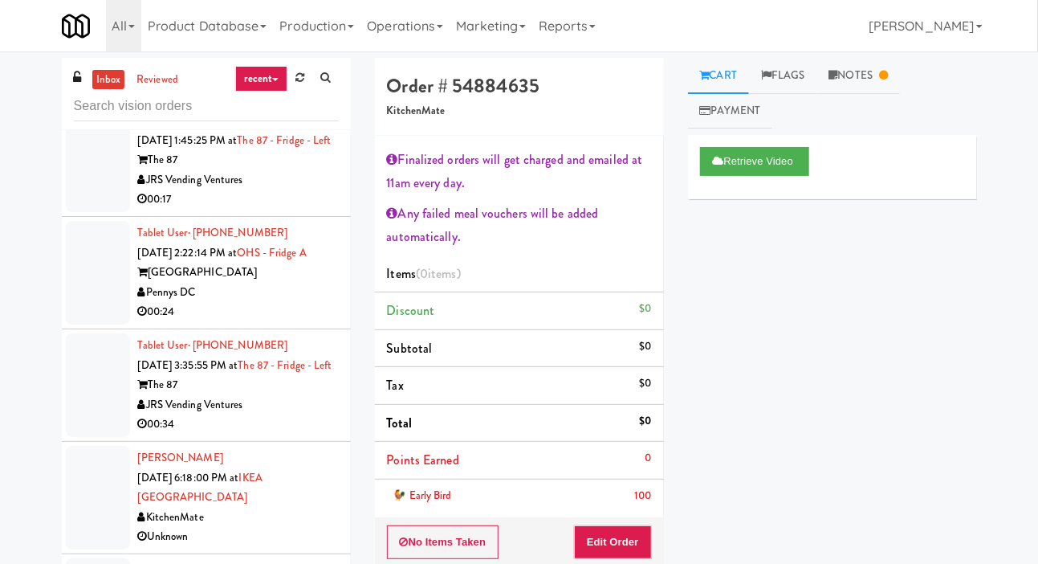
scroll to position [4305, 0]
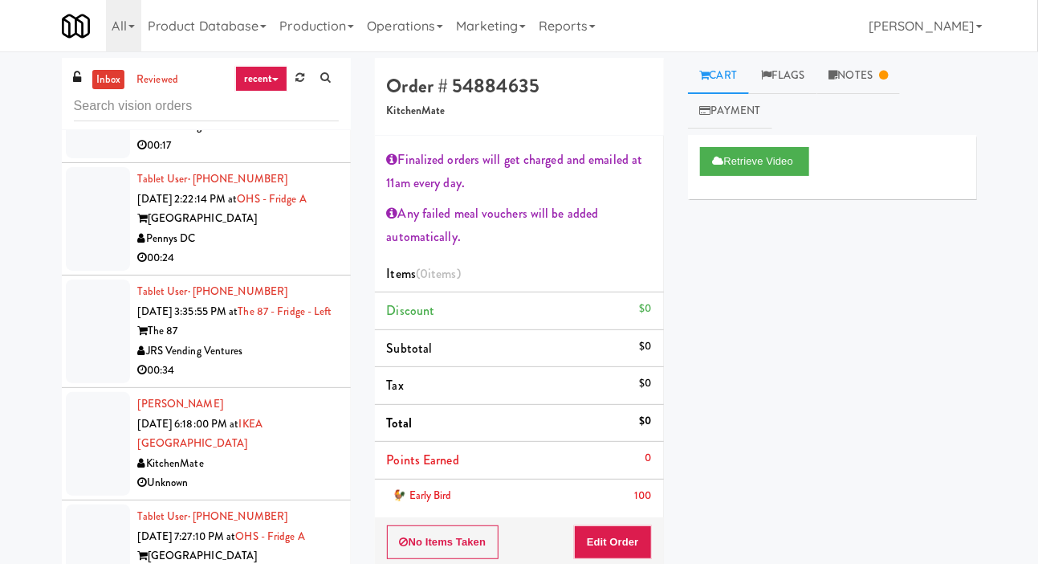
click at [96, 351] on div at bounding box center [98, 331] width 64 height 104
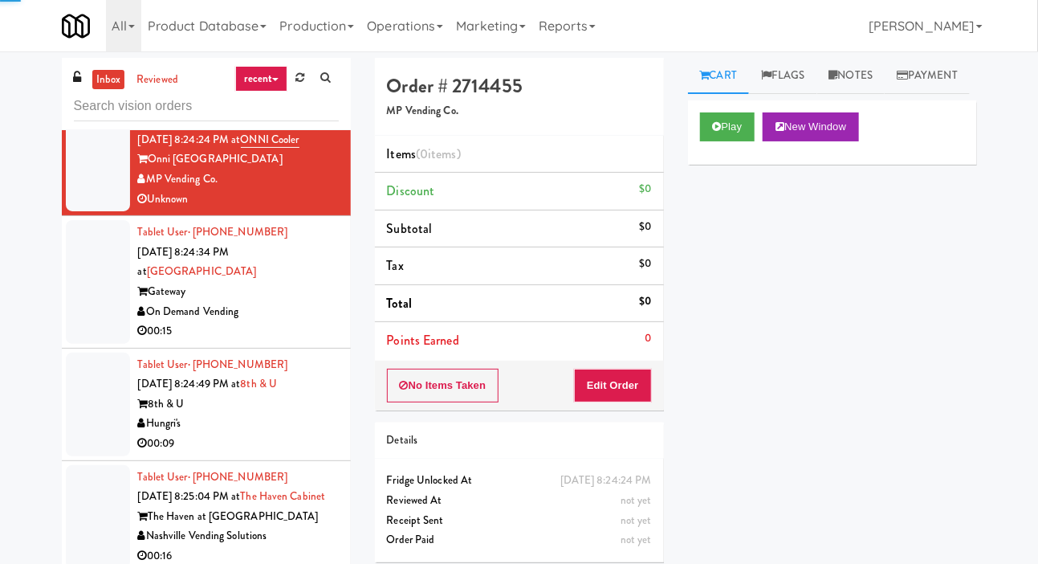
click at [100, 99] on div at bounding box center [98, 47] width 64 height 104
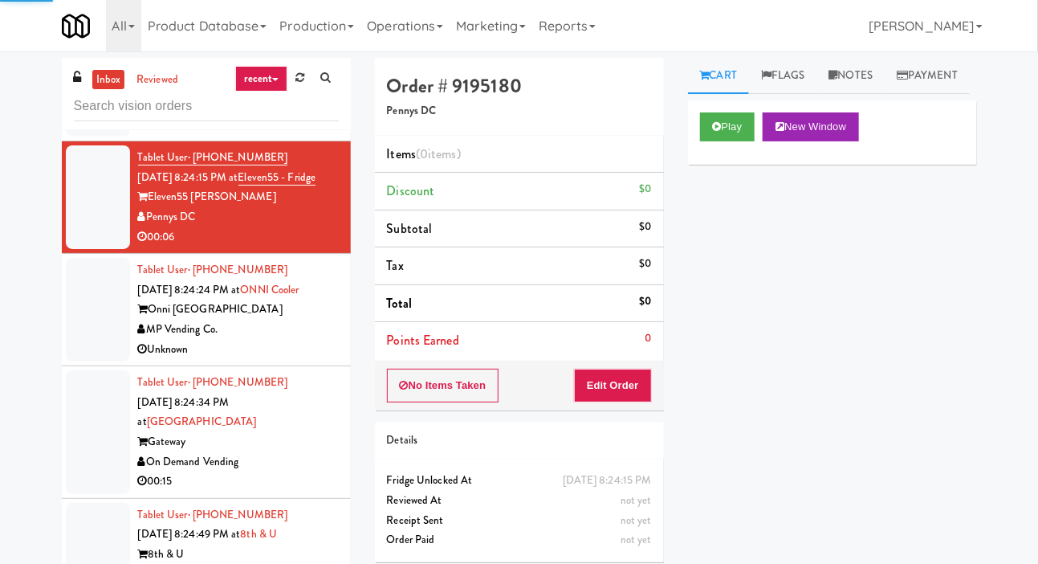
click at [95, 137] on div at bounding box center [98, 76] width 64 height 124
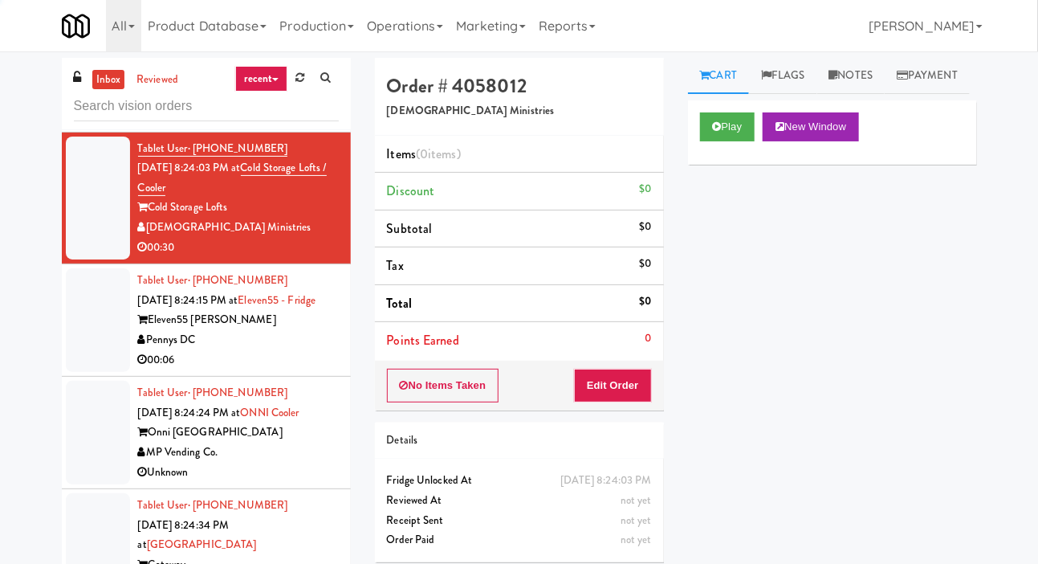
click at [80, 128] on div at bounding box center [98, 76] width 64 height 104
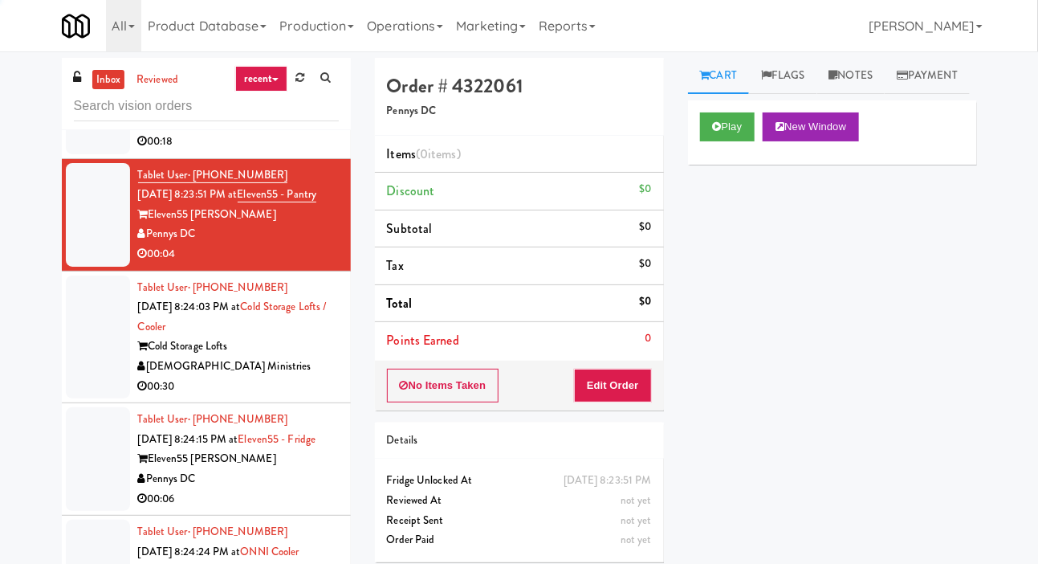
click at [89, 154] on div at bounding box center [98, 93] width 64 height 124
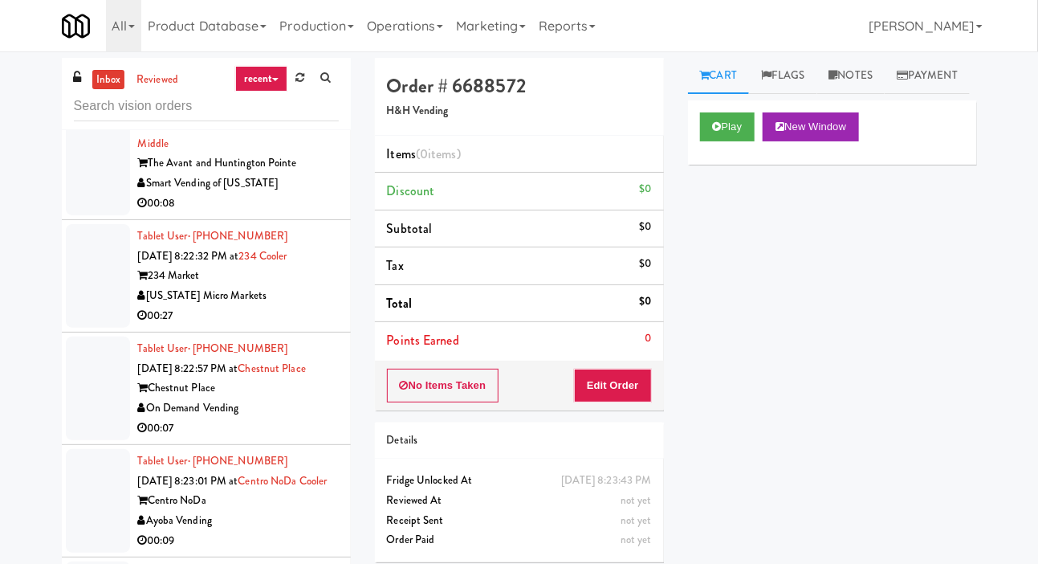
click at [94, 216] on div at bounding box center [98, 154] width 64 height 124
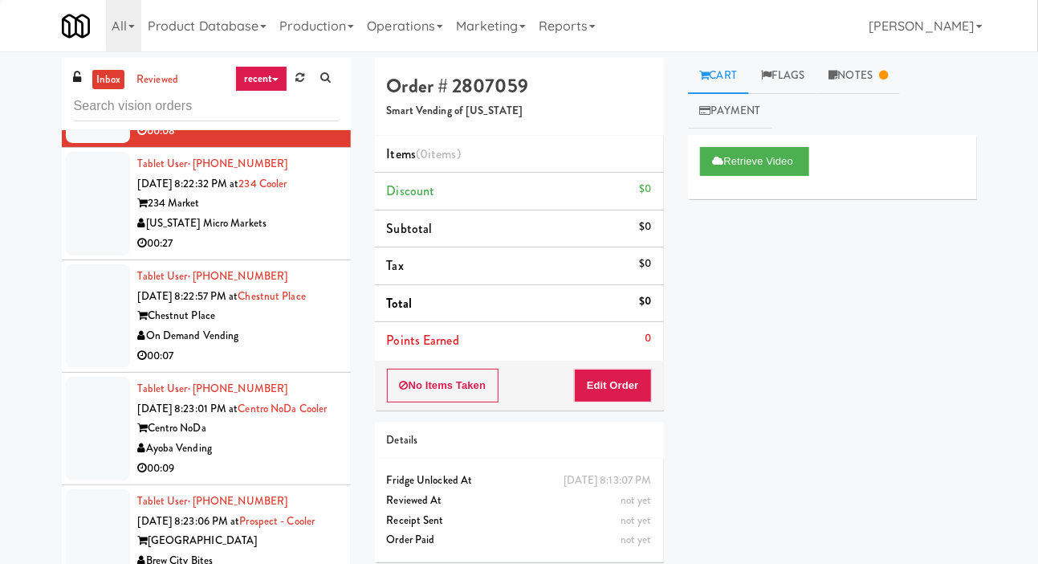
click at [88, 255] on div at bounding box center [98, 204] width 64 height 104
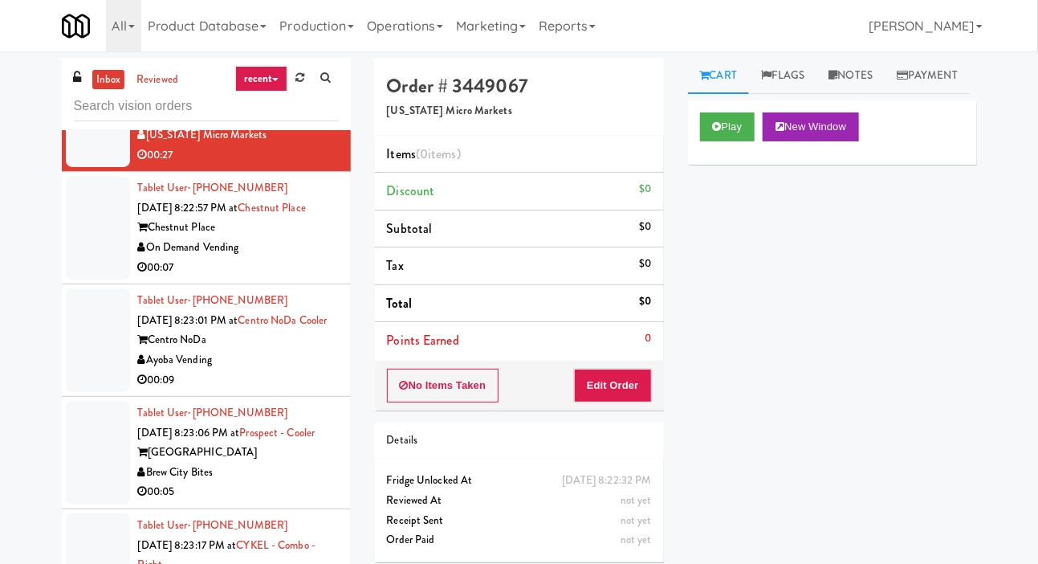
scroll to position [5006, 0]
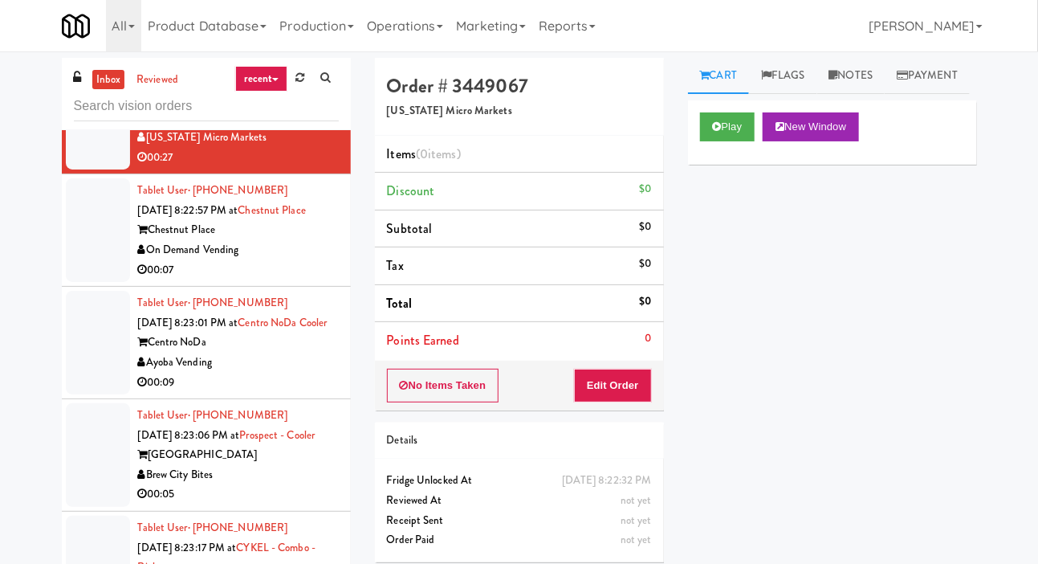
click at [711, 165] on div "Play New Window" at bounding box center [832, 132] width 289 height 64
click at [724, 141] on button "Play" at bounding box center [727, 126] width 55 height 29
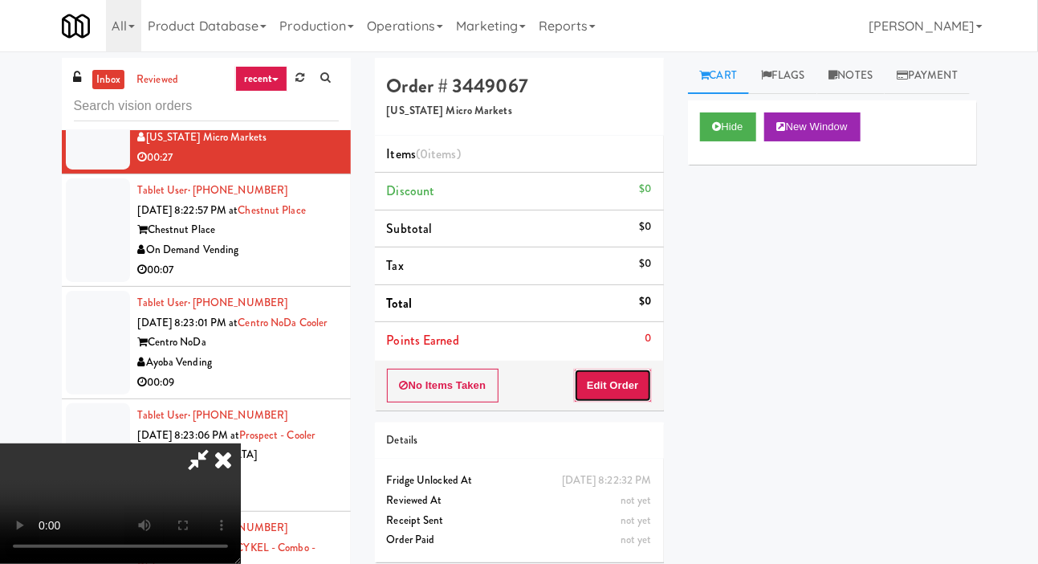
click at [628, 376] on button "Edit Order" at bounding box center [613, 386] width 78 height 34
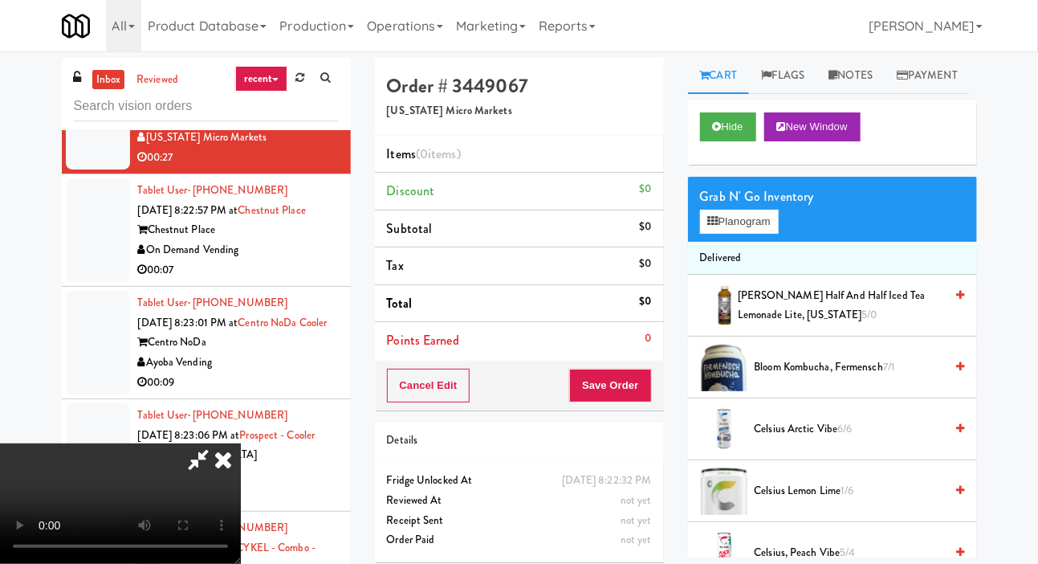
scroll to position [0, 0]
click at [760, 234] on button "Planogram" at bounding box center [739, 222] width 79 height 24
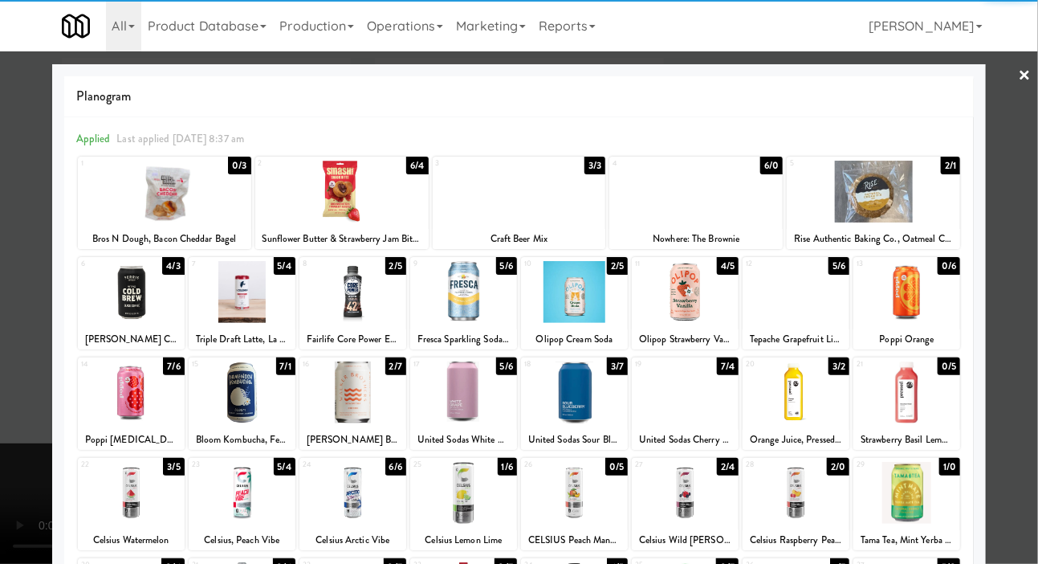
click at [756, 205] on div at bounding box center [696, 192] width 173 height 62
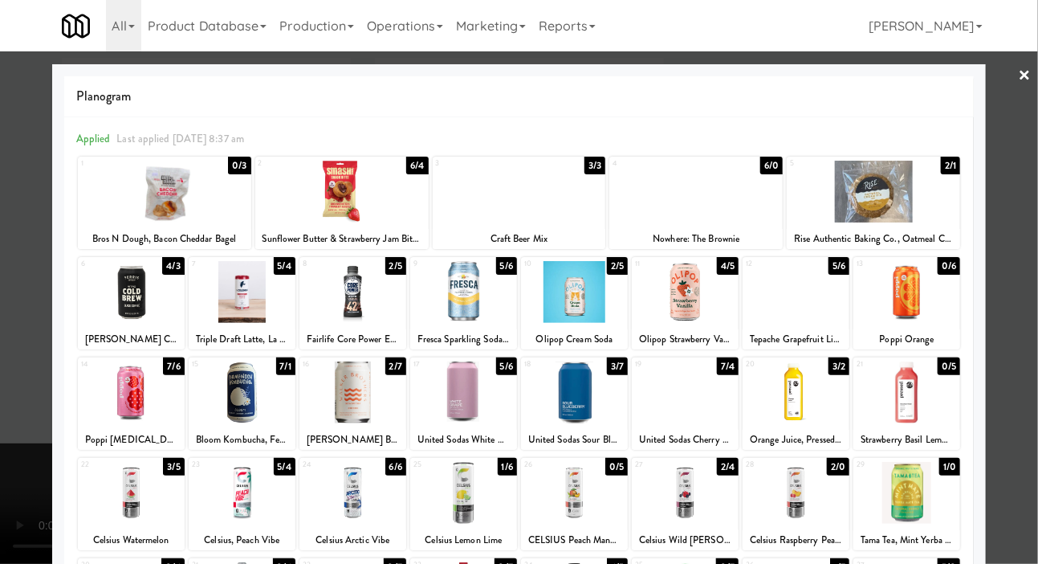
click at [20, 287] on div at bounding box center [519, 282] width 1038 height 564
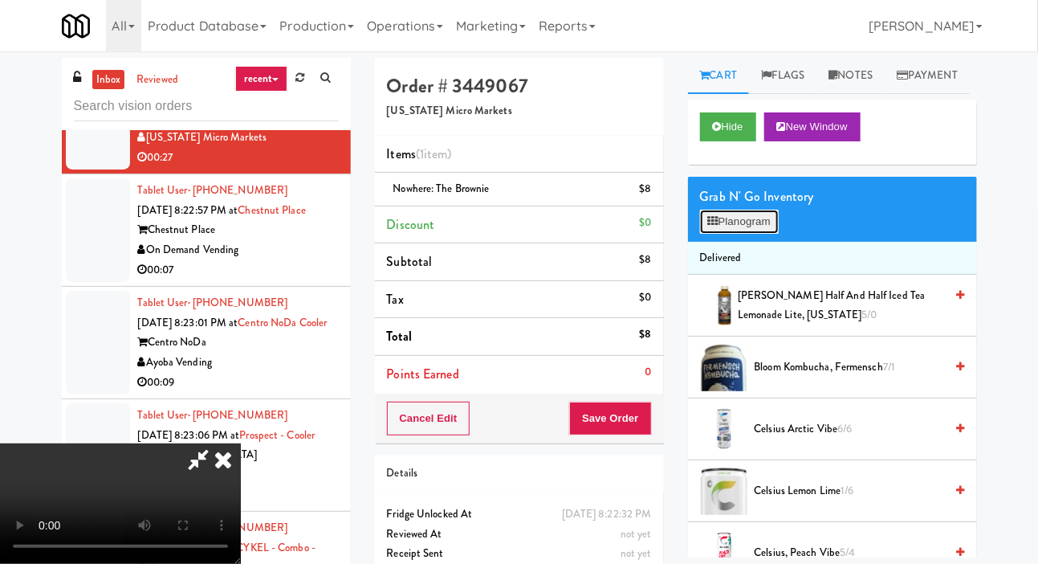
click at [729, 234] on button "Planogram" at bounding box center [739, 222] width 79 height 24
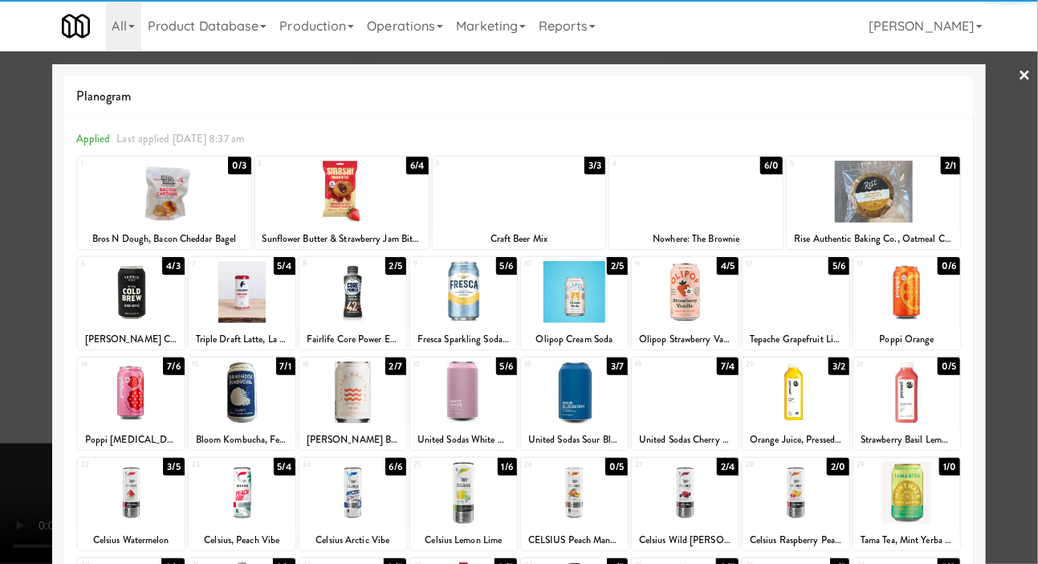
click at [919, 331] on div "Poppi Orange" at bounding box center [907, 339] width 102 height 20
click at [22, 270] on div at bounding box center [519, 282] width 1038 height 564
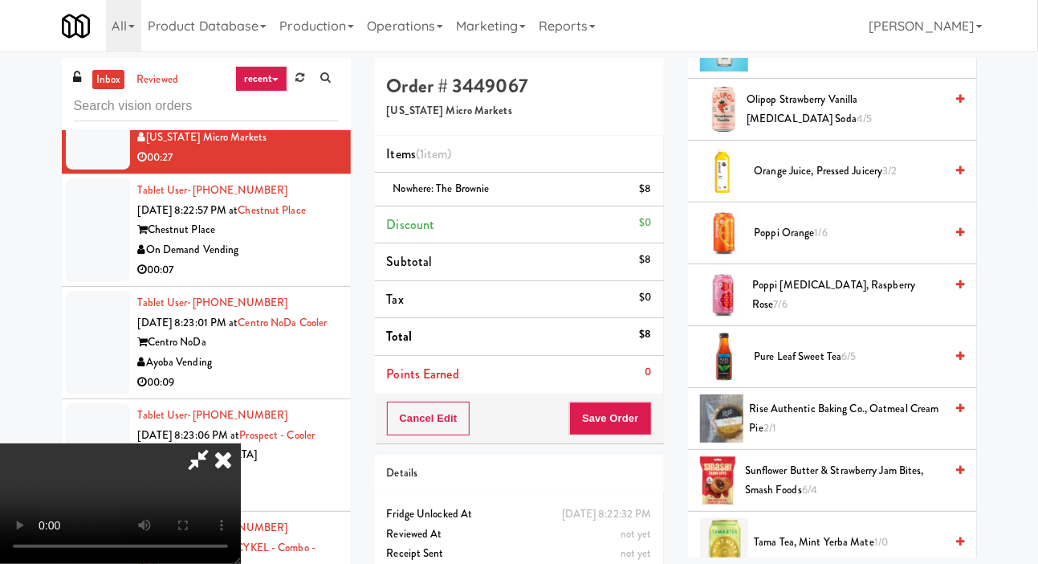
scroll to position [1641, 0]
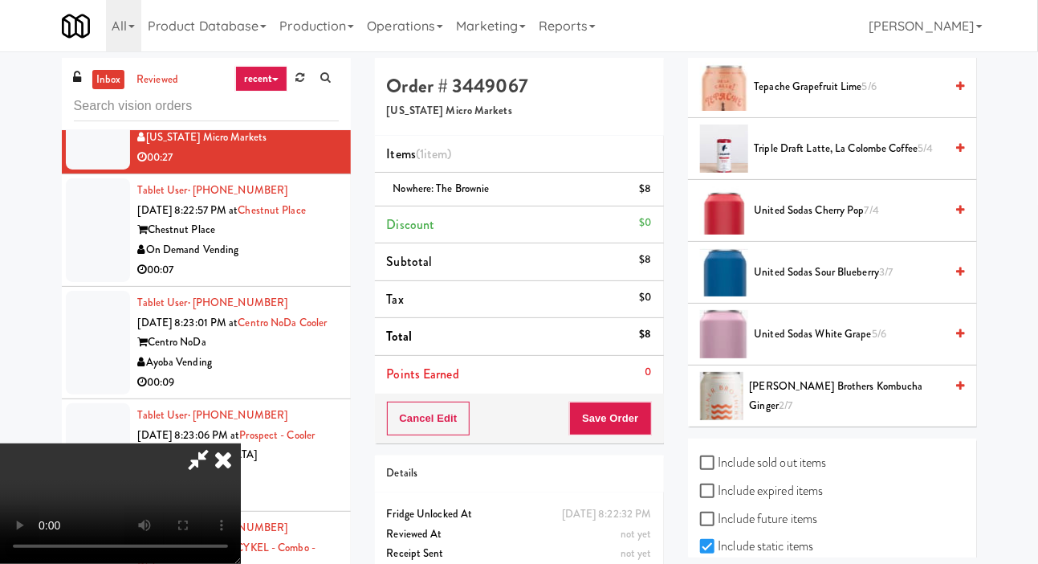
click at [815, 475] on label "Include sold out items" at bounding box center [763, 463] width 127 height 24
click at [719, 470] on input "Include sold out items" at bounding box center [709, 463] width 18 height 13
checkbox input "true"
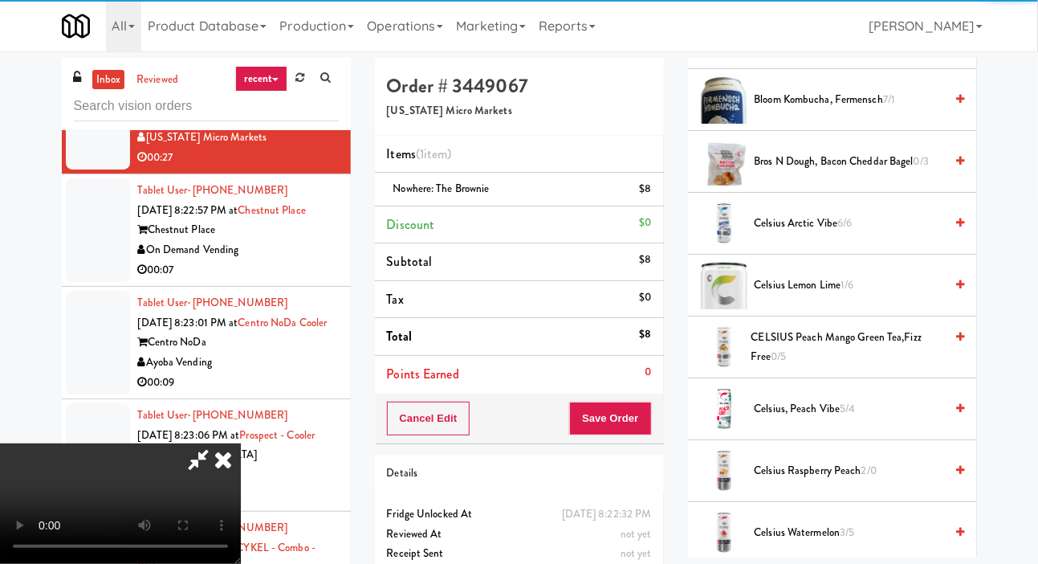
scroll to position [0, 0]
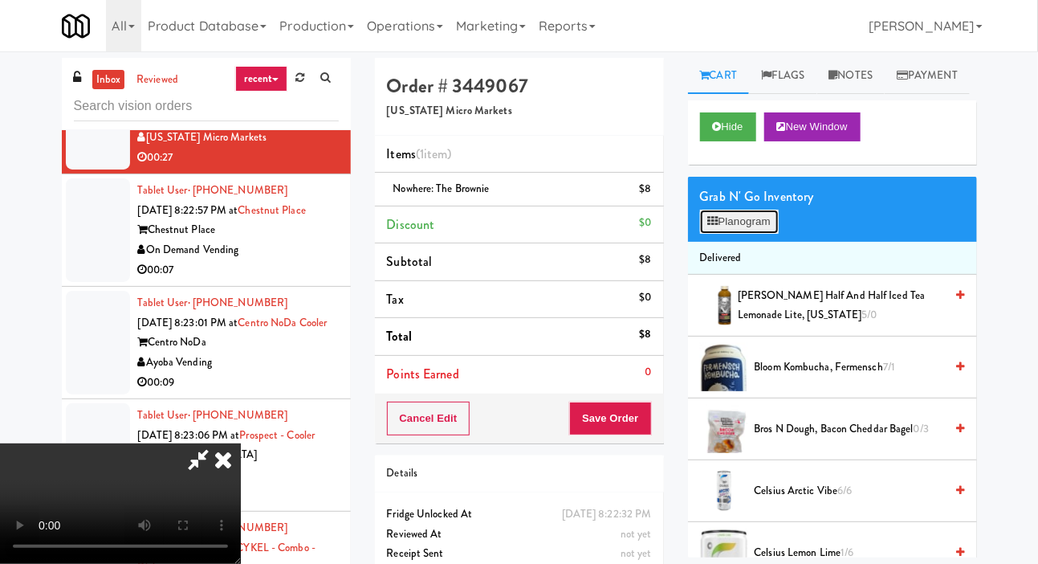
click at [745, 234] on button "Planogram" at bounding box center [739, 222] width 79 height 24
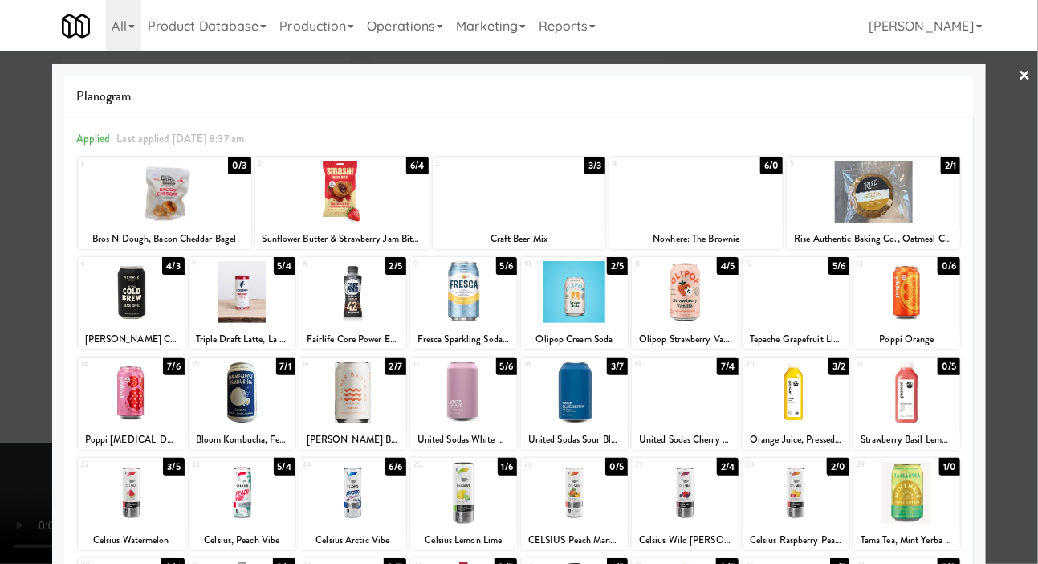
click at [605, 296] on div at bounding box center [574, 292] width 107 height 62
click at [922, 310] on div at bounding box center [907, 292] width 107 height 62
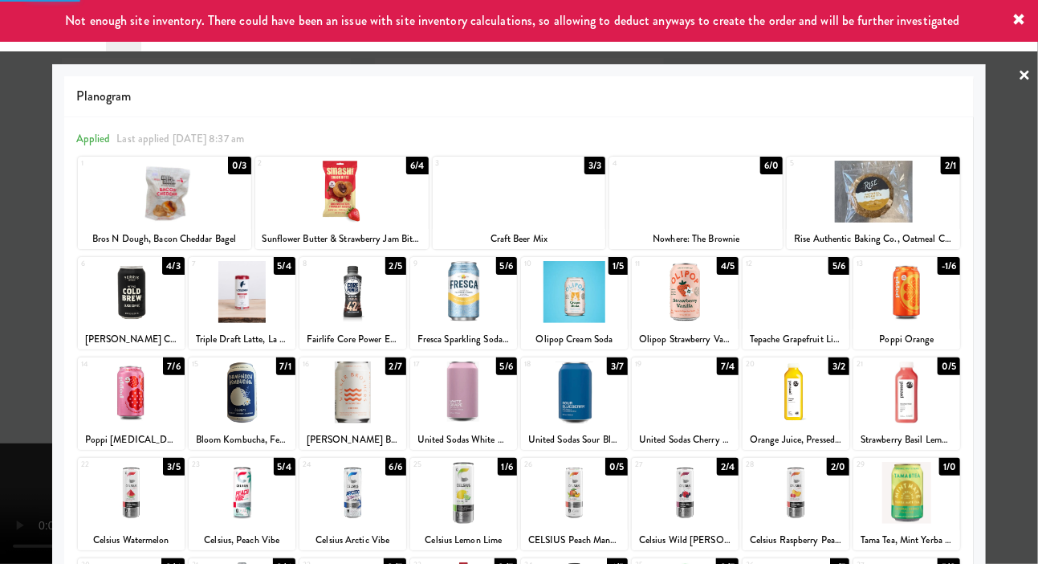
click at [20, 267] on div at bounding box center [519, 282] width 1038 height 564
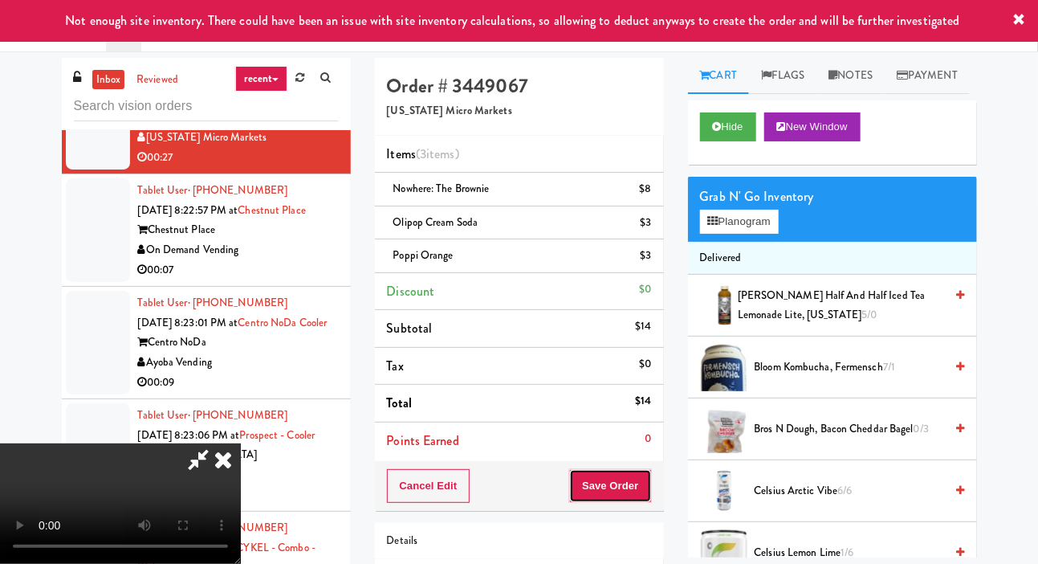
click at [648, 473] on button "Save Order" at bounding box center [610, 486] width 82 height 34
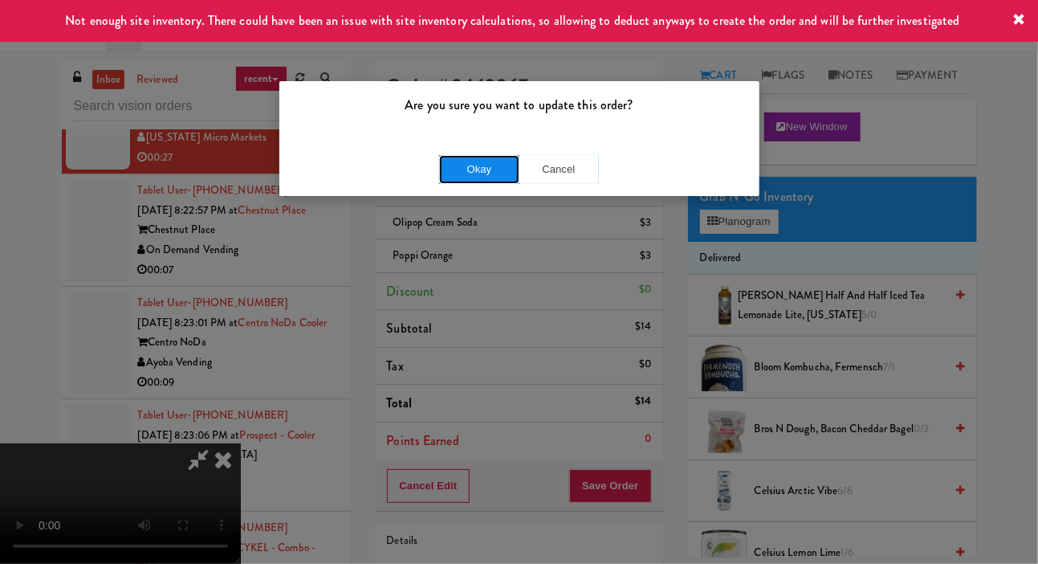
click at [442, 177] on button "Okay" at bounding box center [479, 169] width 80 height 29
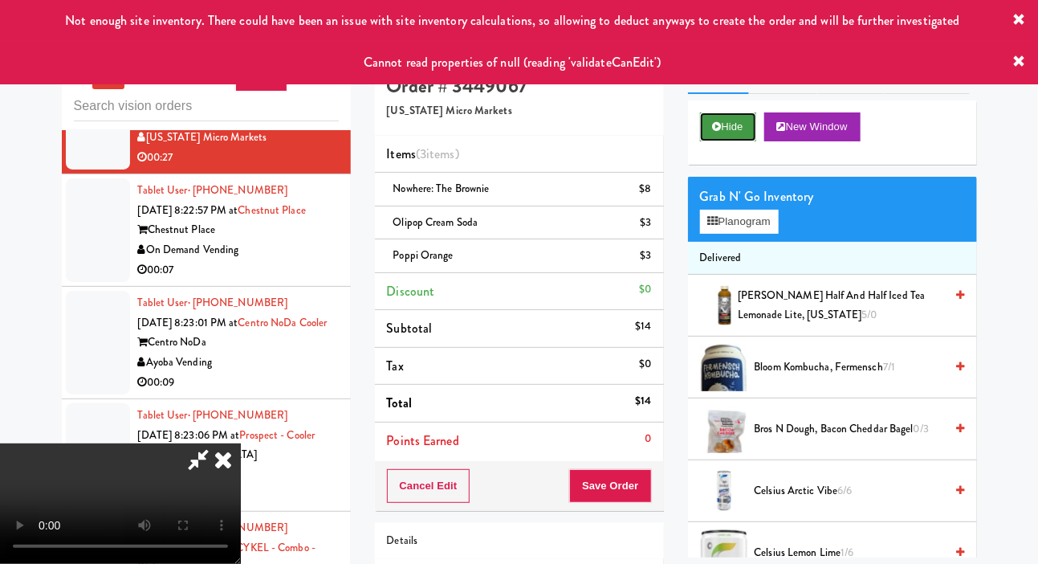
click at [723, 141] on button "Hide" at bounding box center [728, 126] width 56 height 29
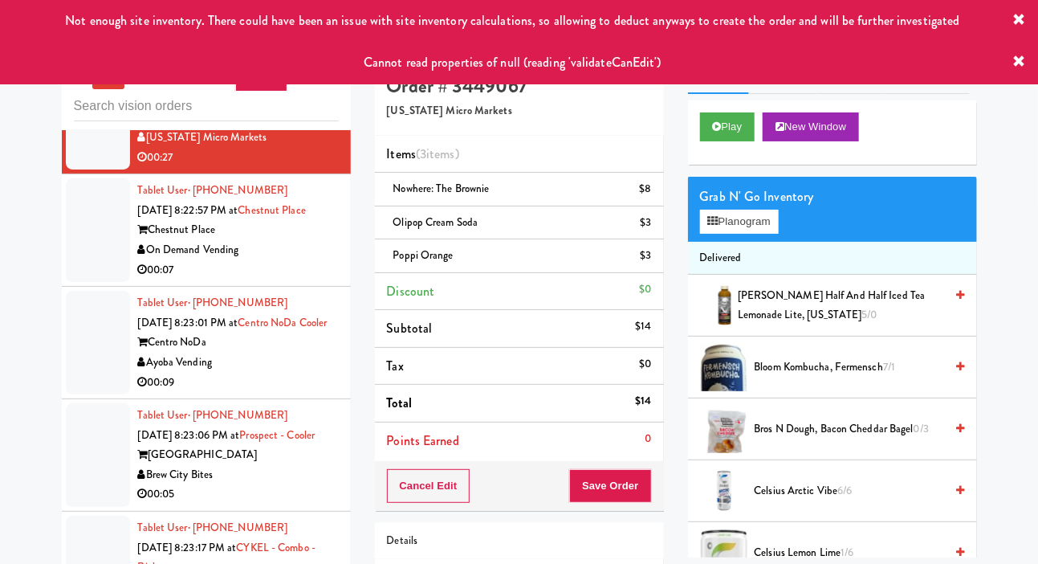
click at [89, 282] on div at bounding box center [98, 230] width 64 height 104
click at [80, 169] on div at bounding box center [98, 118] width 64 height 104
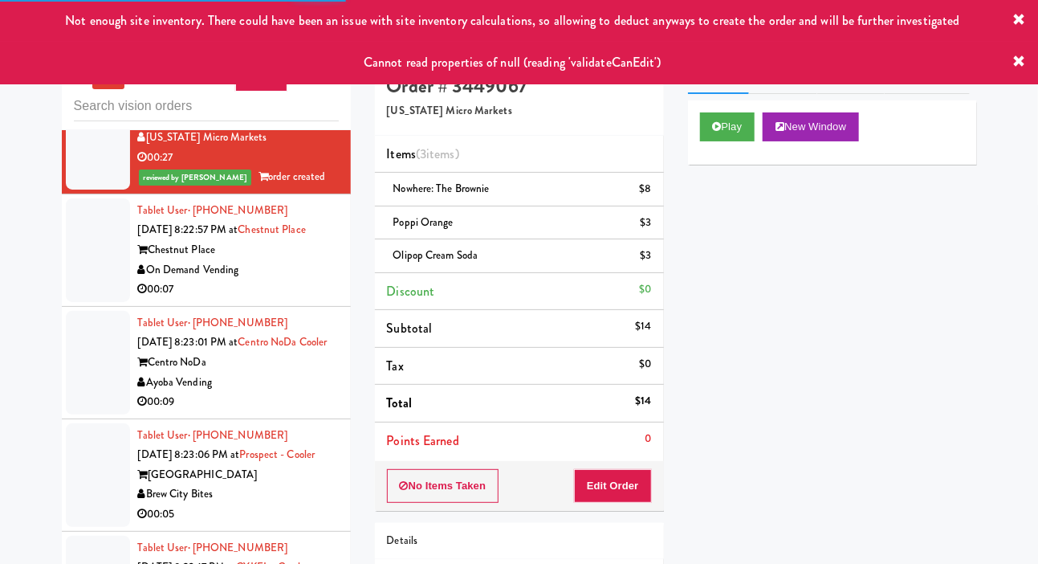
click at [89, 302] on div at bounding box center [98, 250] width 64 height 104
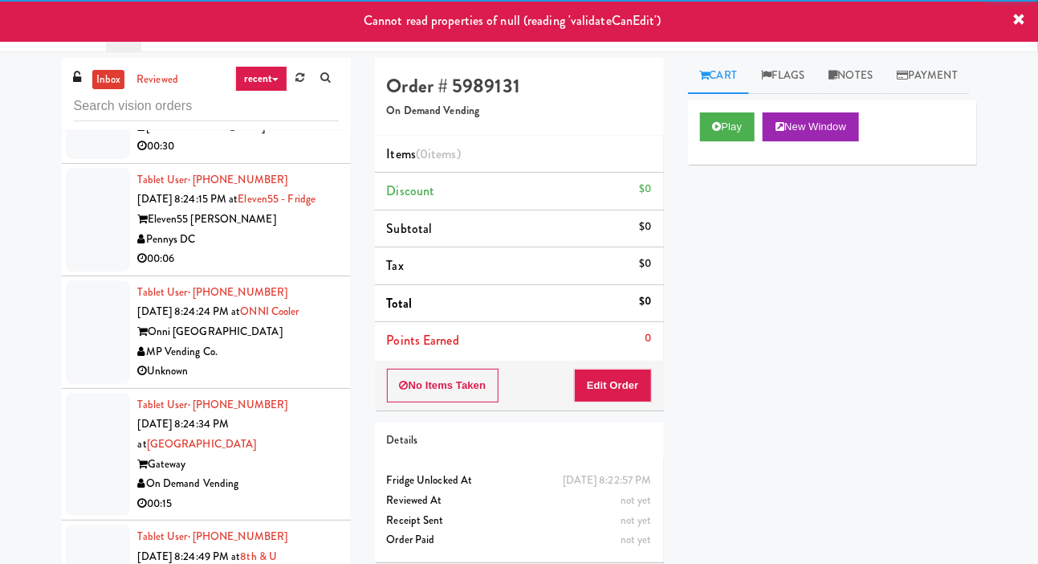
scroll to position [6354, 0]
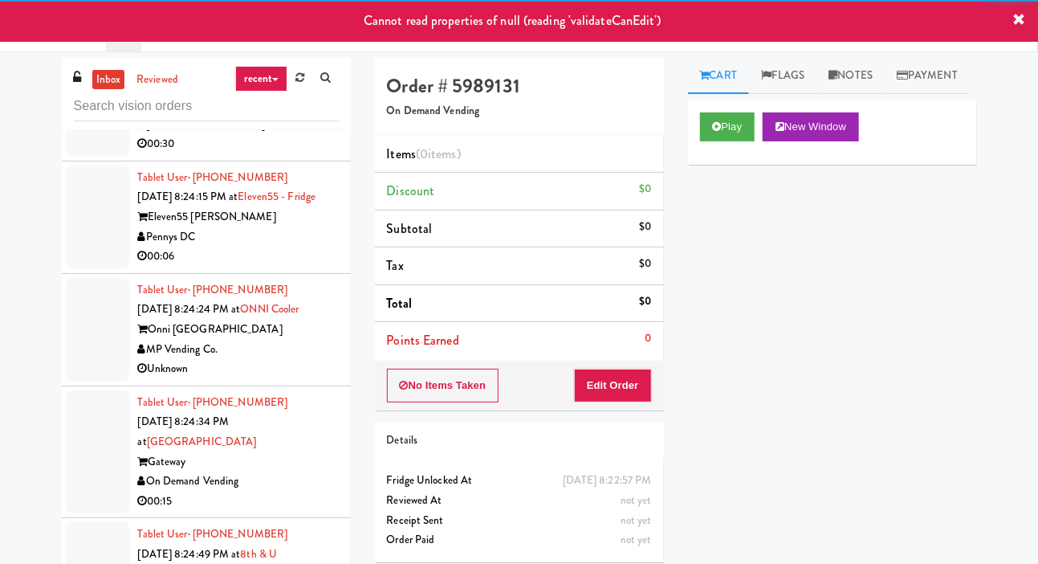
click at [84, 157] on div at bounding box center [98, 95] width 64 height 124
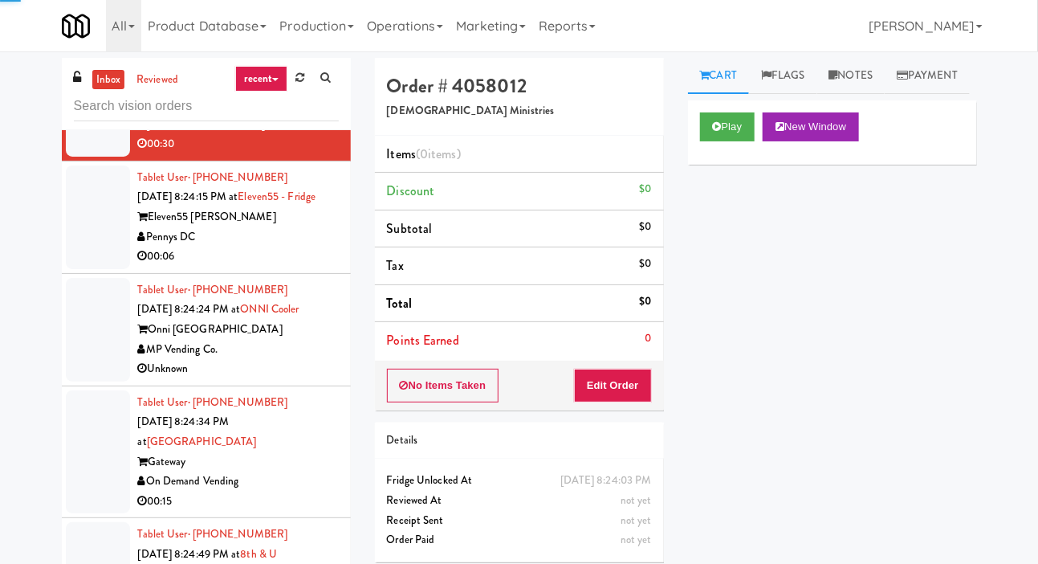
click at [85, 269] on div at bounding box center [98, 217] width 64 height 104
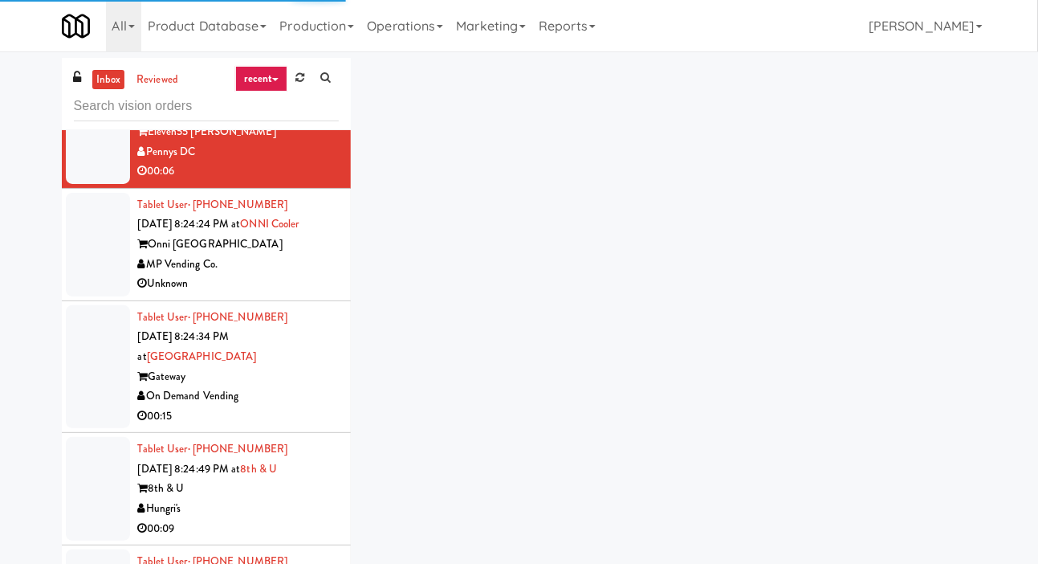
scroll to position [6476, 0]
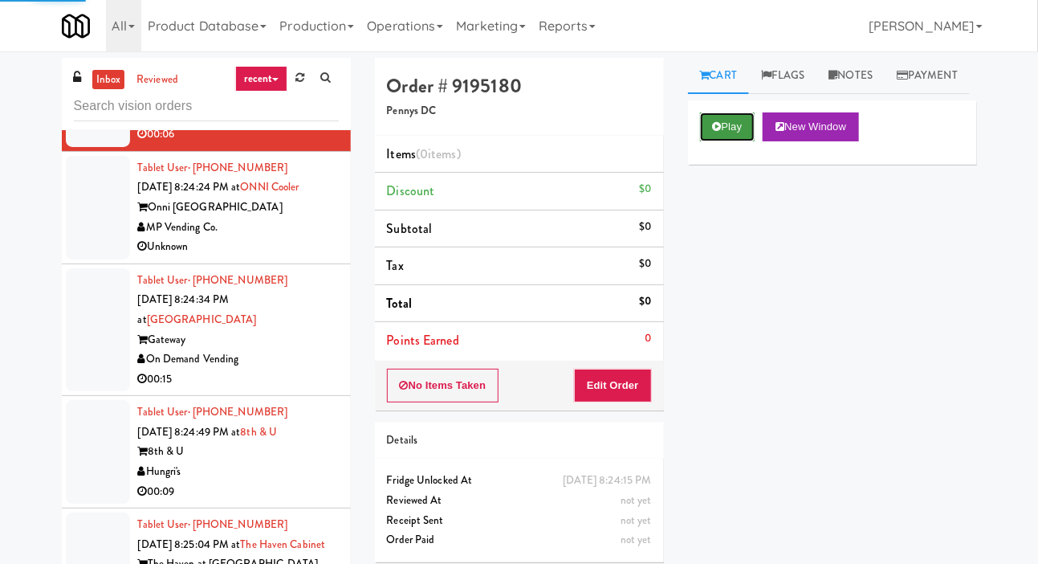
click at [717, 132] on icon at bounding box center [717, 126] width 9 height 10
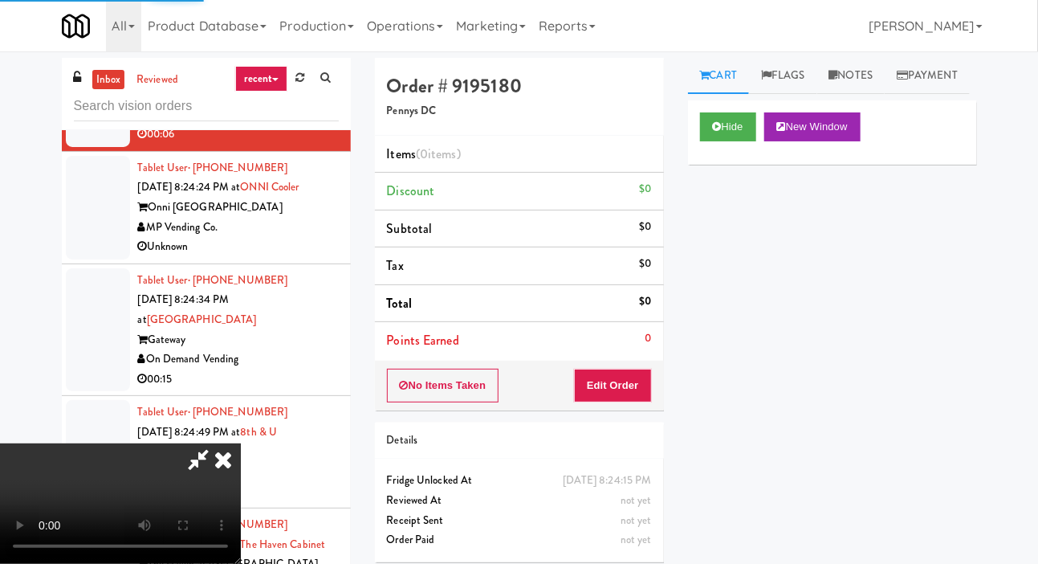
click at [91, 259] on div at bounding box center [98, 208] width 64 height 104
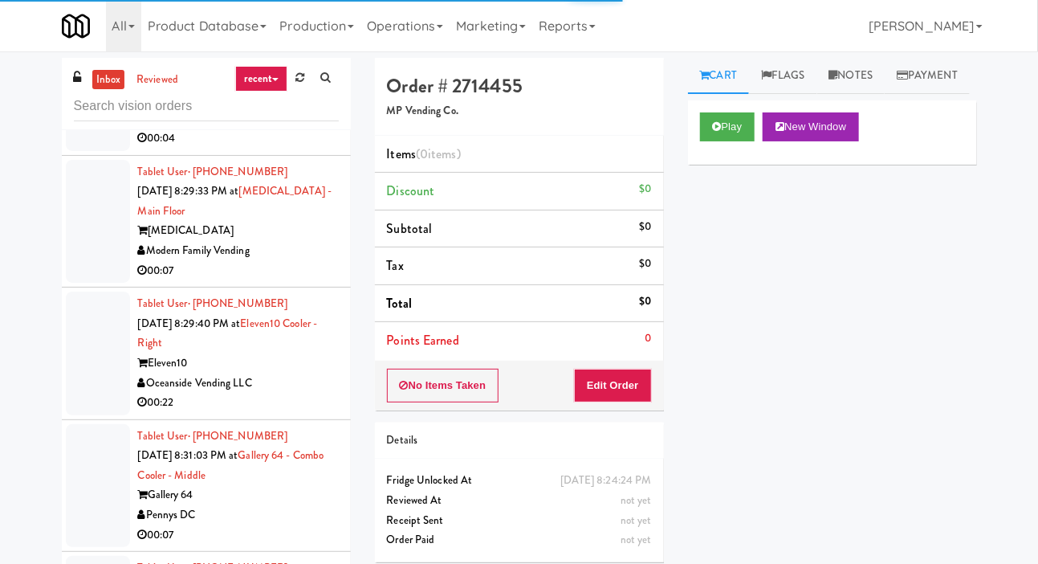
scroll to position [10089, 0]
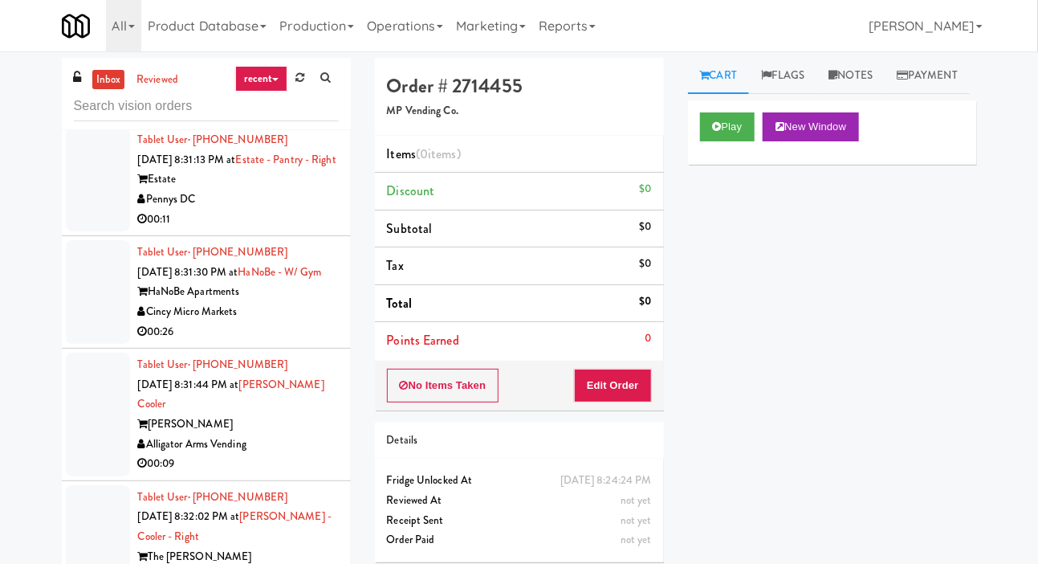
click at [95, 390] on div at bounding box center [98, 415] width 64 height 124
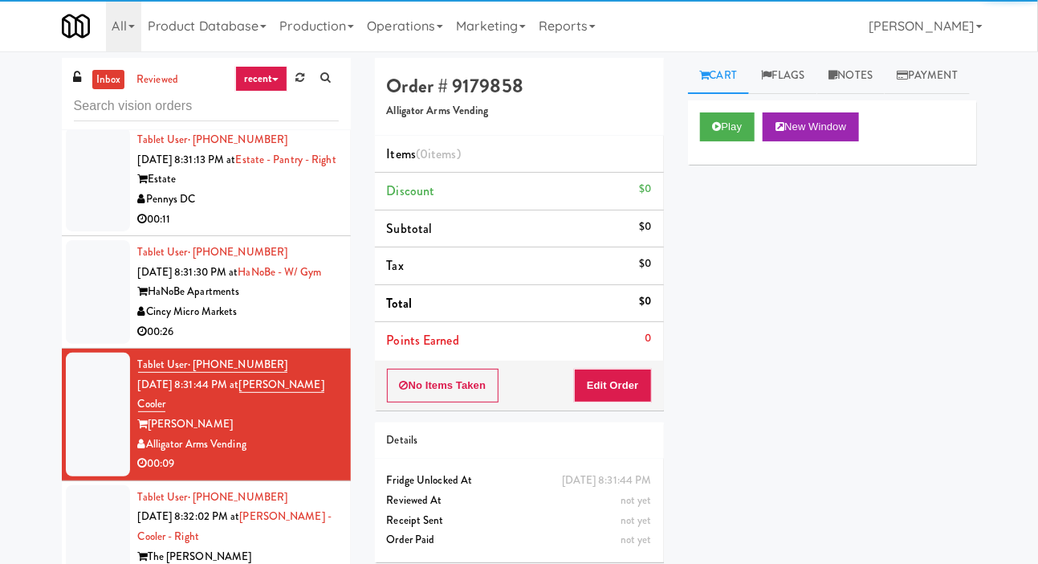
click at [88, 528] on div at bounding box center [98, 547] width 64 height 124
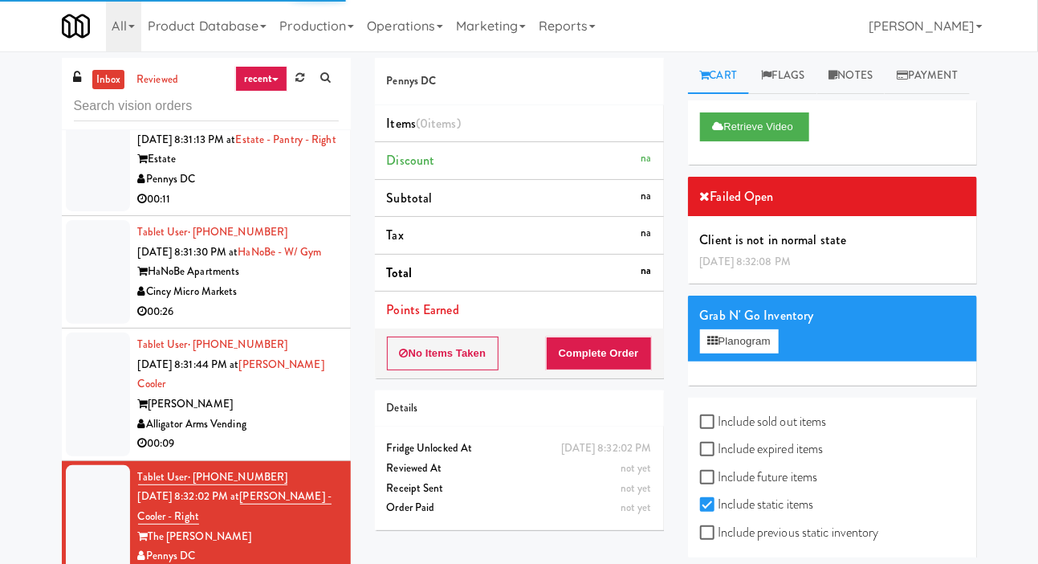
click at [99, 438] on div at bounding box center [98, 394] width 64 height 124
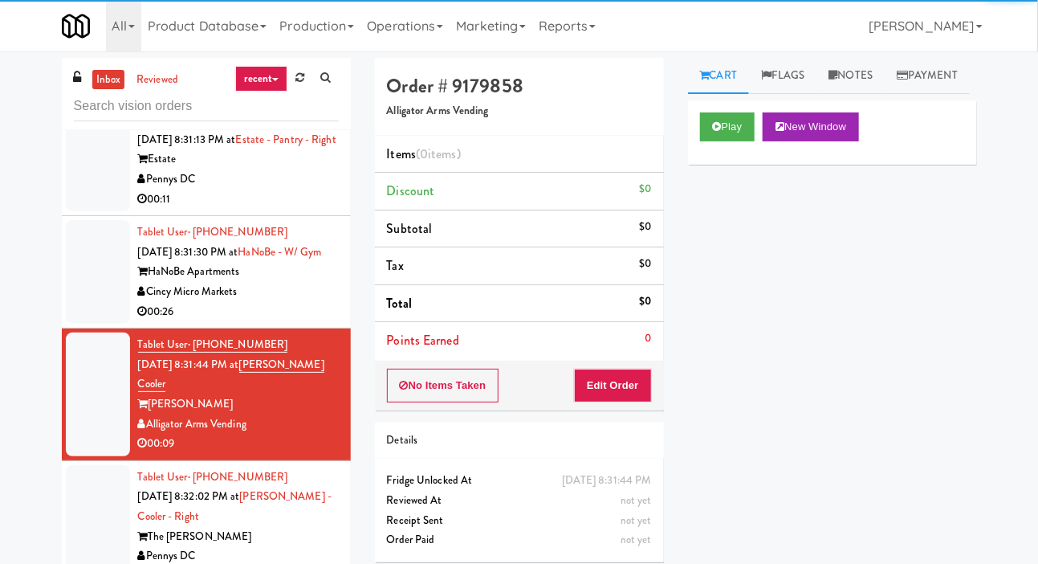
click at [84, 521] on div at bounding box center [98, 536] width 64 height 143
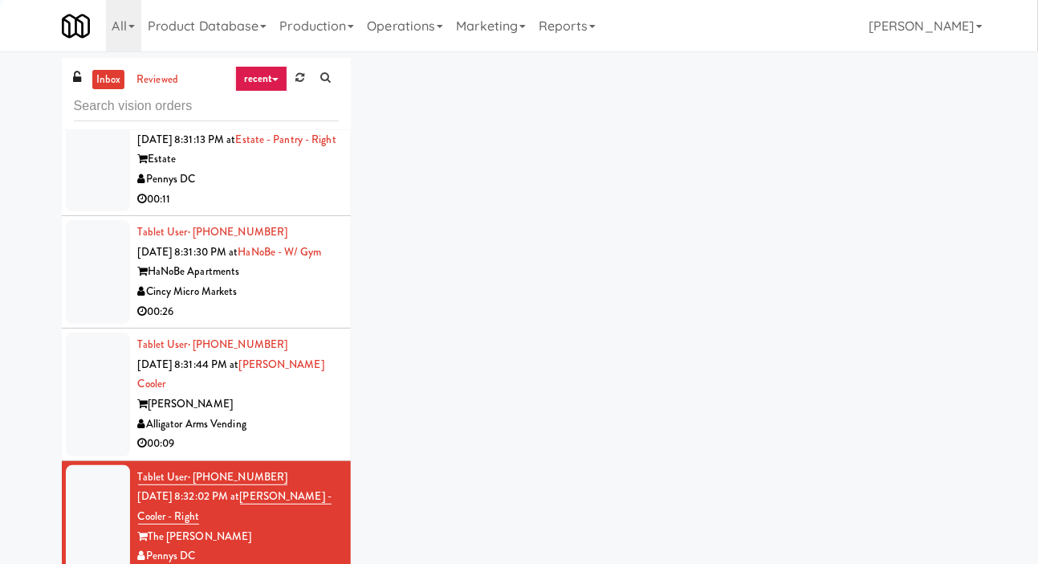
scroll to position [10109, 0]
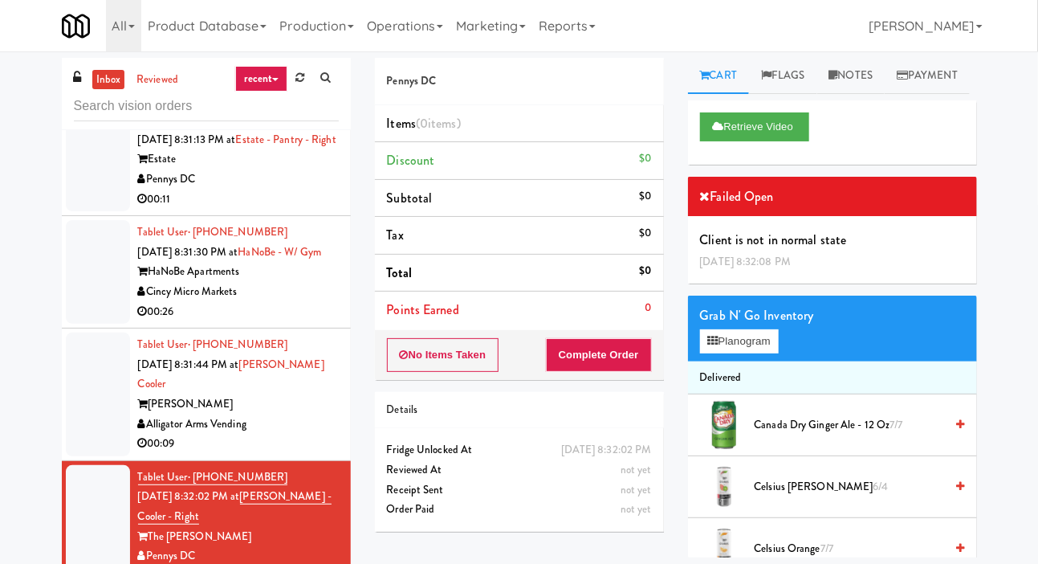
click at [103, 388] on div at bounding box center [98, 394] width 64 height 124
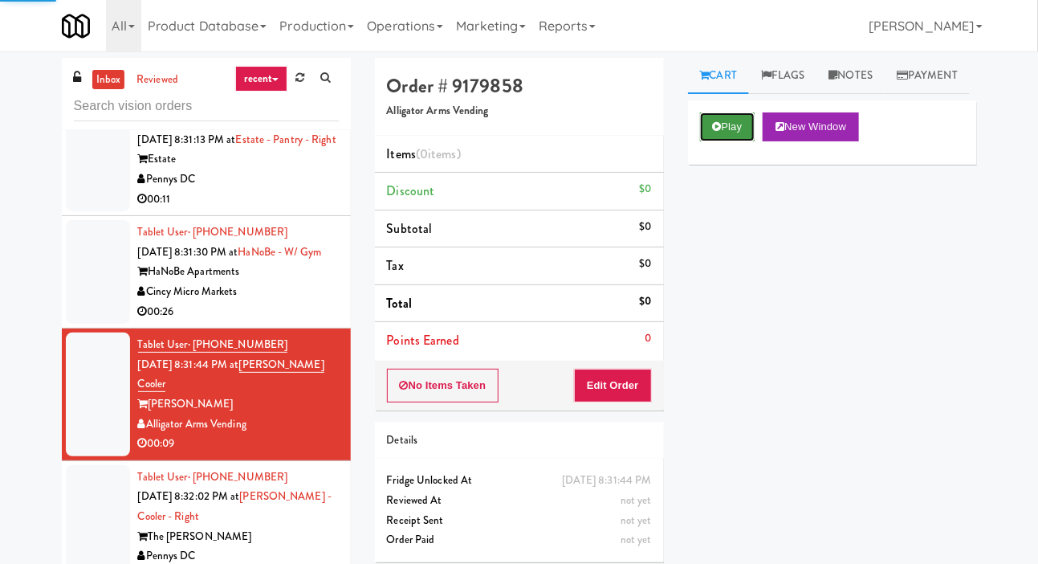
click at [731, 141] on button "Play" at bounding box center [727, 126] width 55 height 29
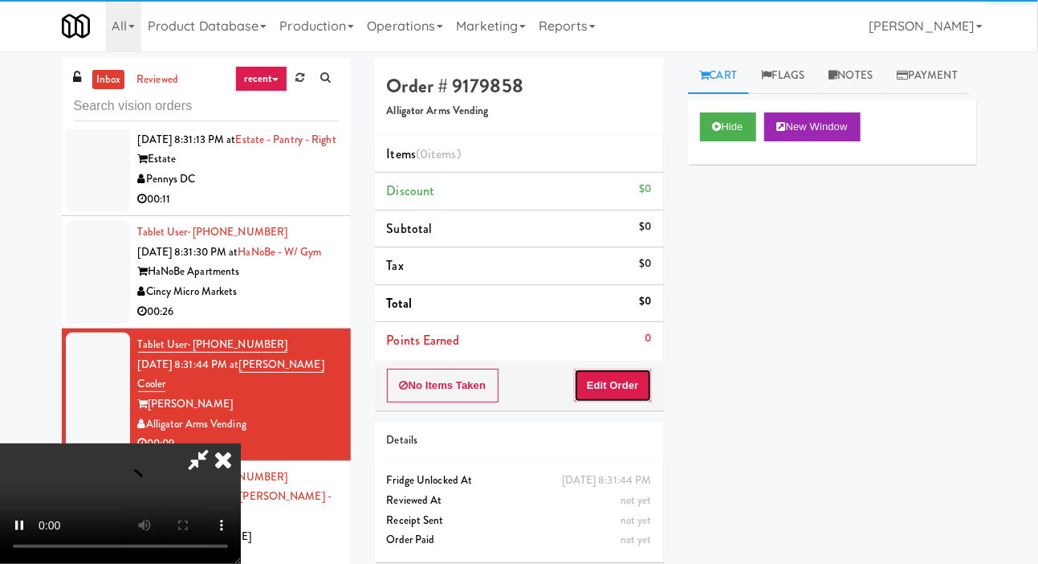
click at [625, 380] on button "Edit Order" at bounding box center [613, 386] width 78 height 34
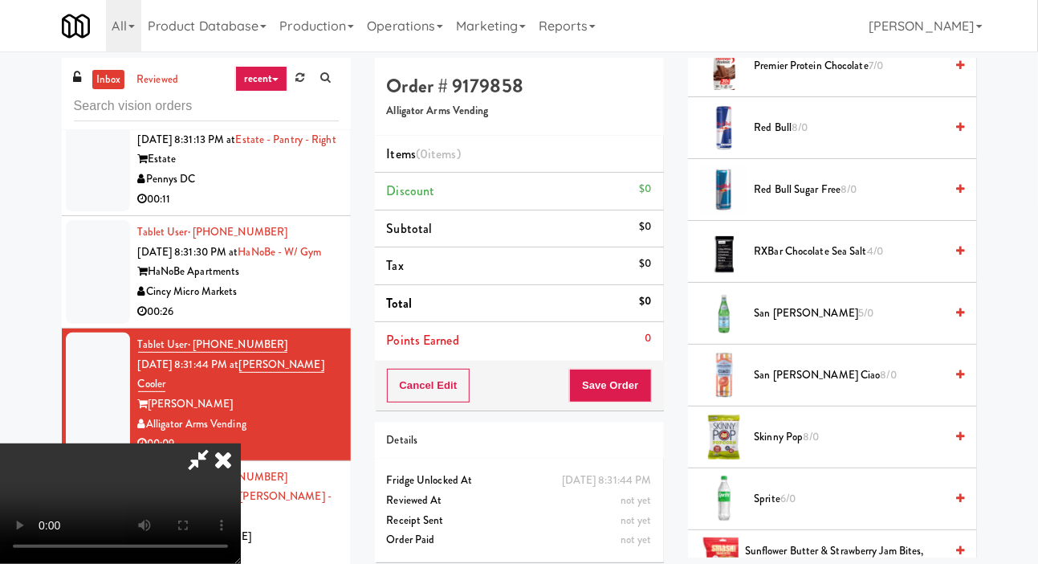
scroll to position [2072, 0]
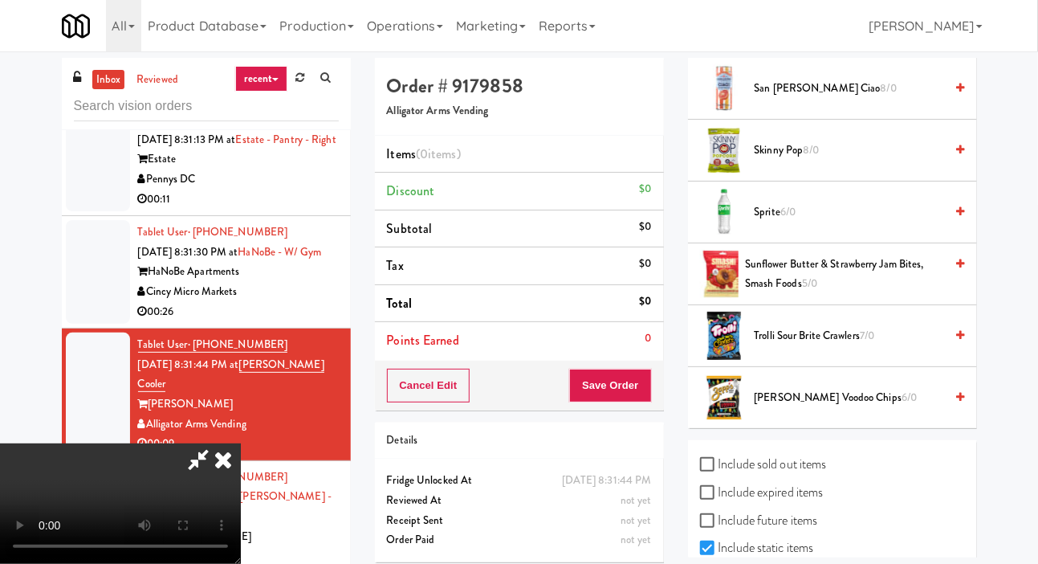
click at [850, 346] on span "Trolli Sour Brite Crawlers 7/0" at bounding box center [850, 336] width 190 height 20
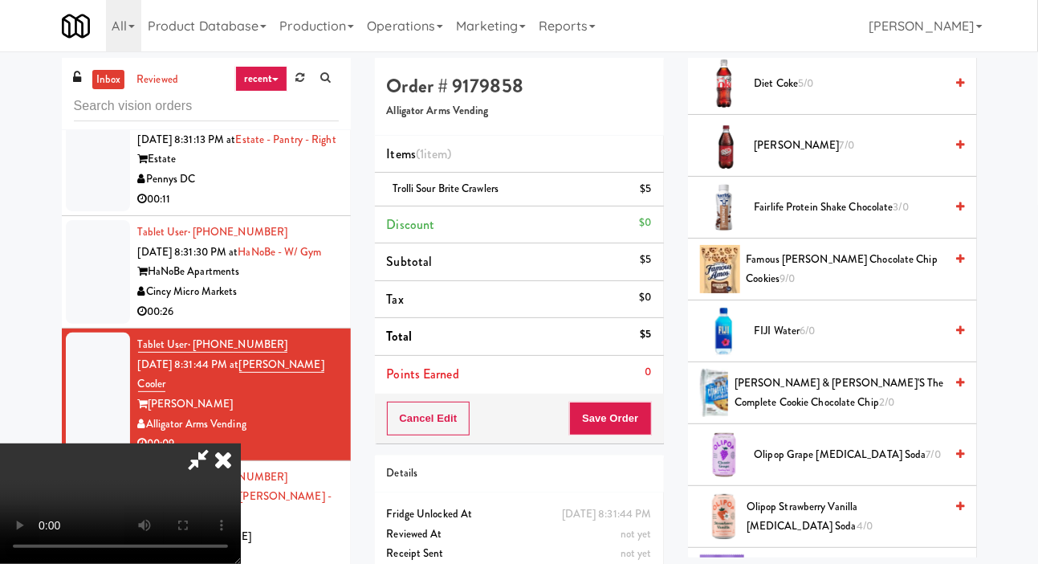
scroll to position [957, 0]
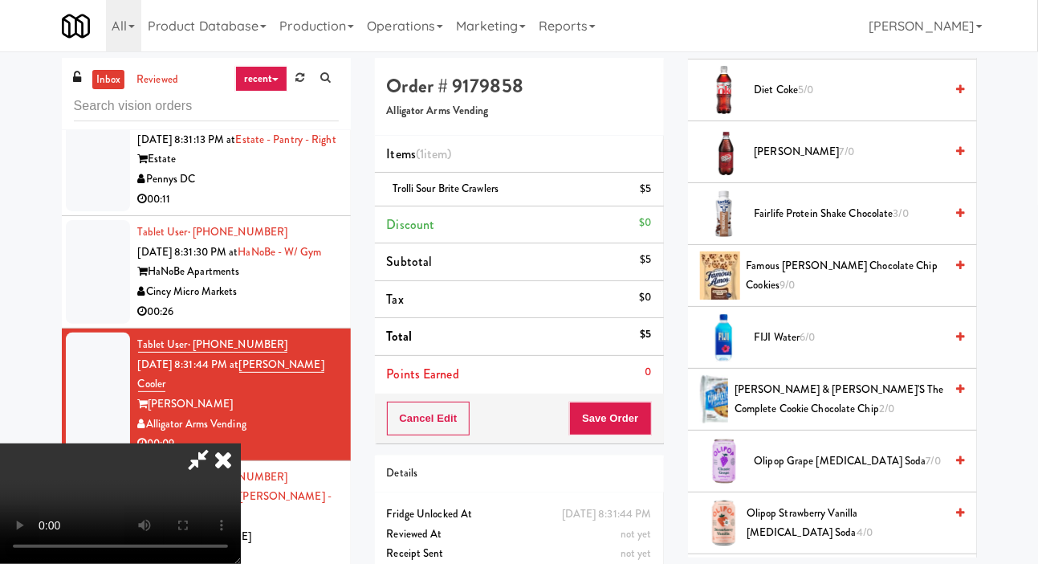
click at [839, 296] on span "Famous [PERSON_NAME] Chocolate Chip Cookies 9/0" at bounding box center [846, 275] width 198 height 39
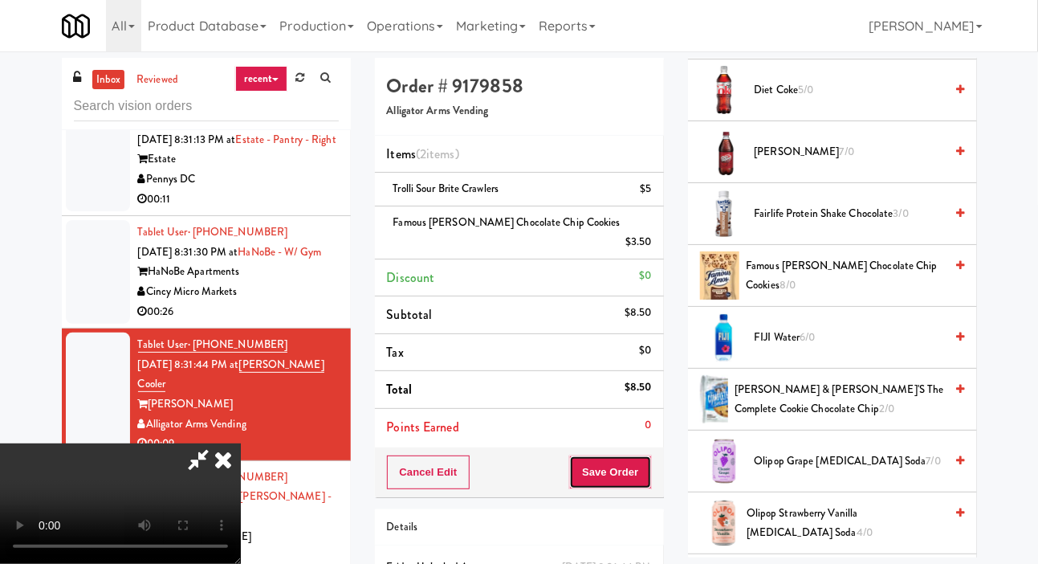
click at [637, 455] on button "Save Order" at bounding box center [610, 472] width 82 height 34
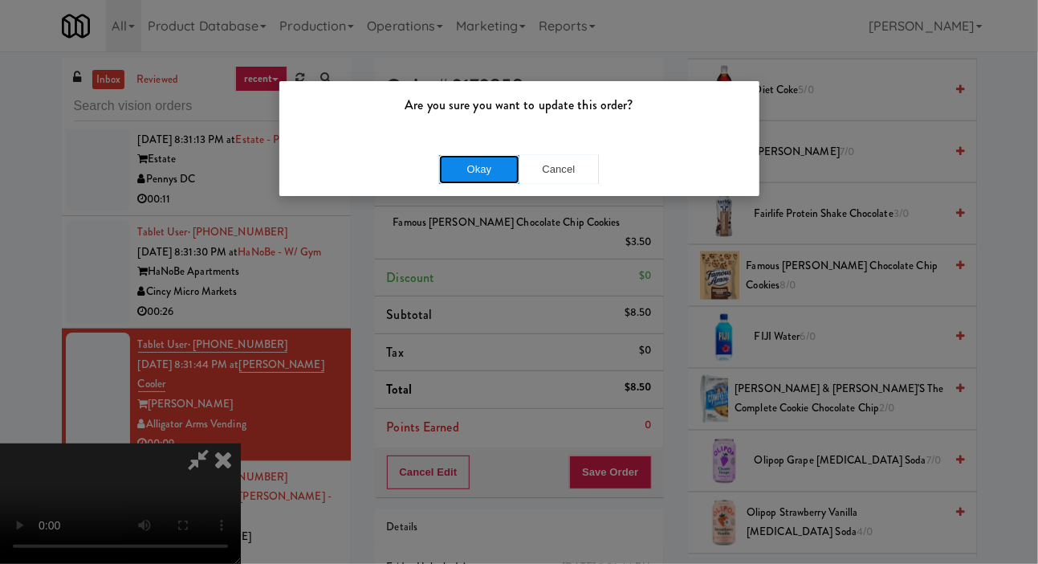
click at [447, 178] on button "Okay" at bounding box center [479, 169] width 80 height 29
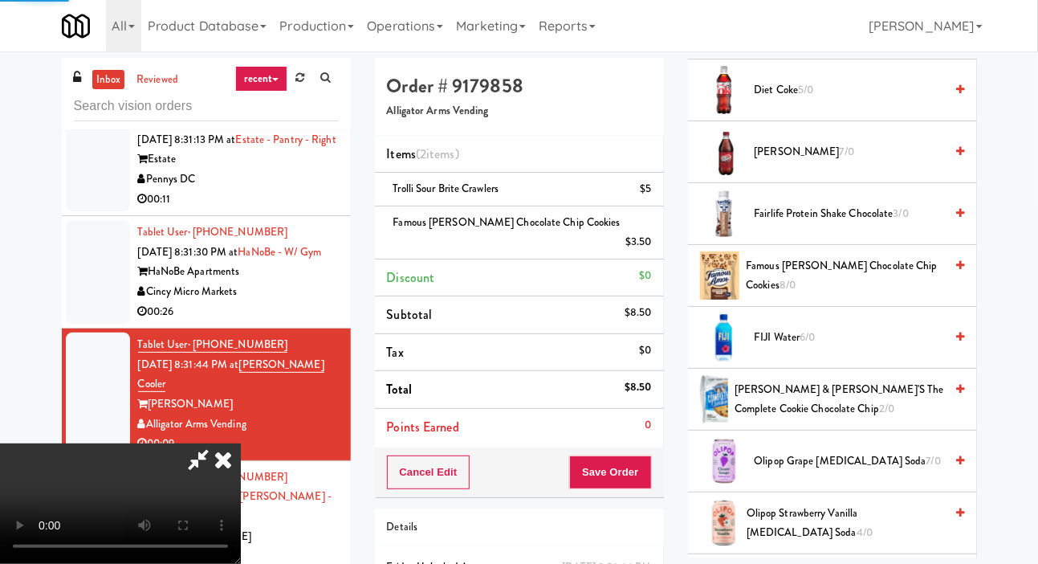
scroll to position [93, 0]
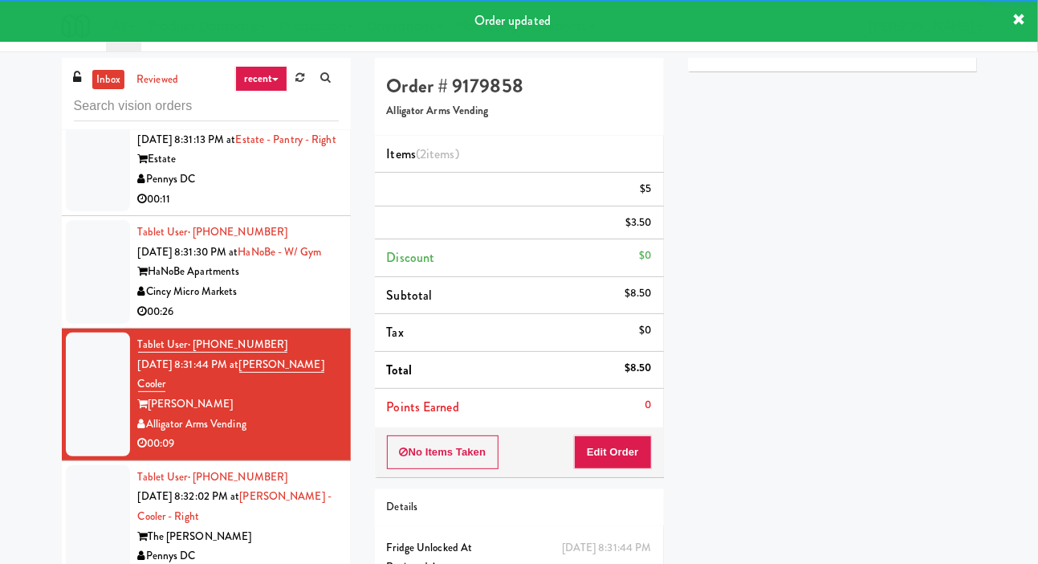
click at [88, 284] on div at bounding box center [98, 272] width 64 height 104
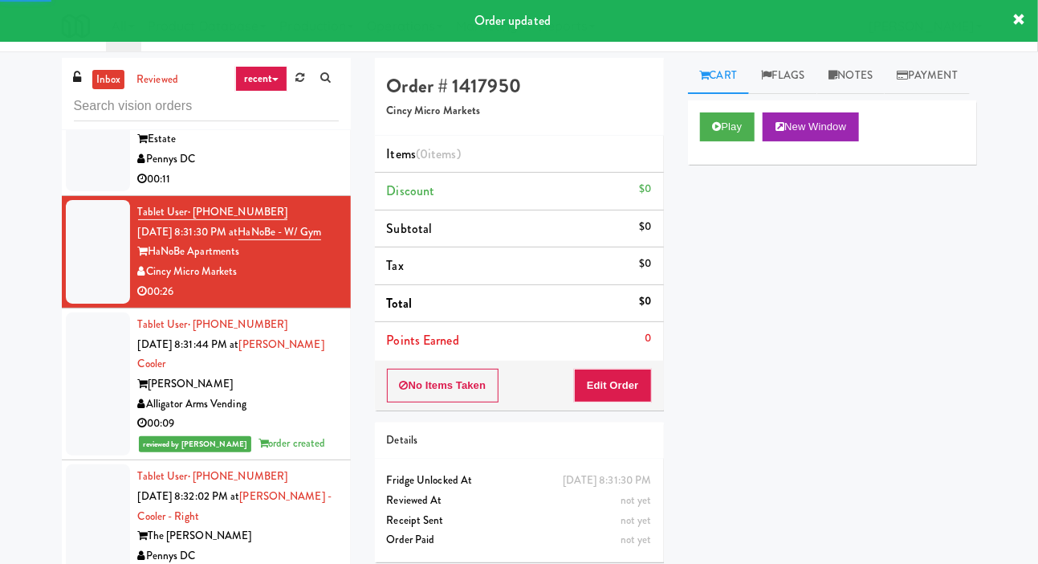
scroll to position [9964, 0]
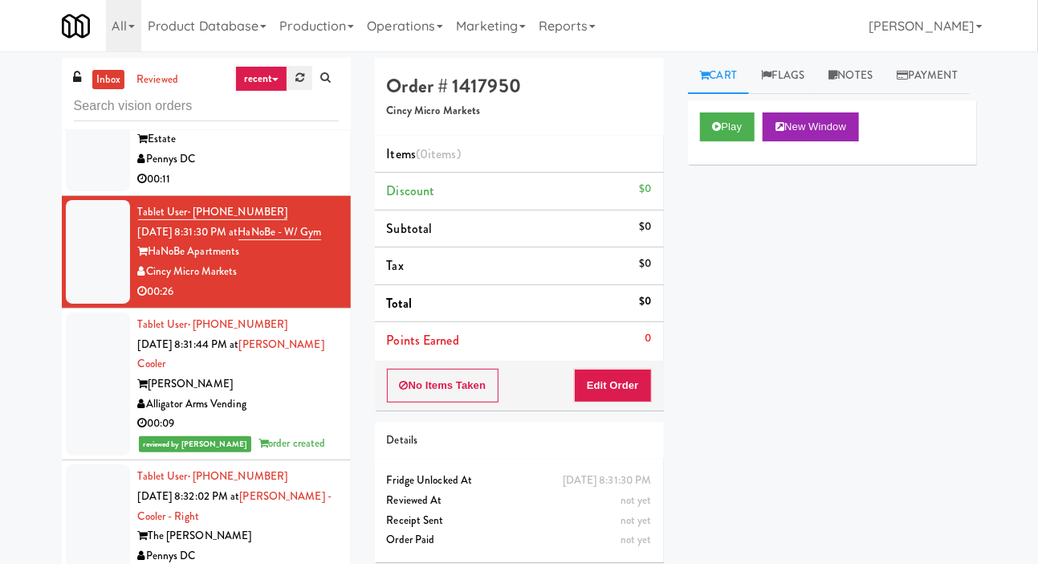
click at [300, 84] on link at bounding box center [299, 78] width 25 height 24
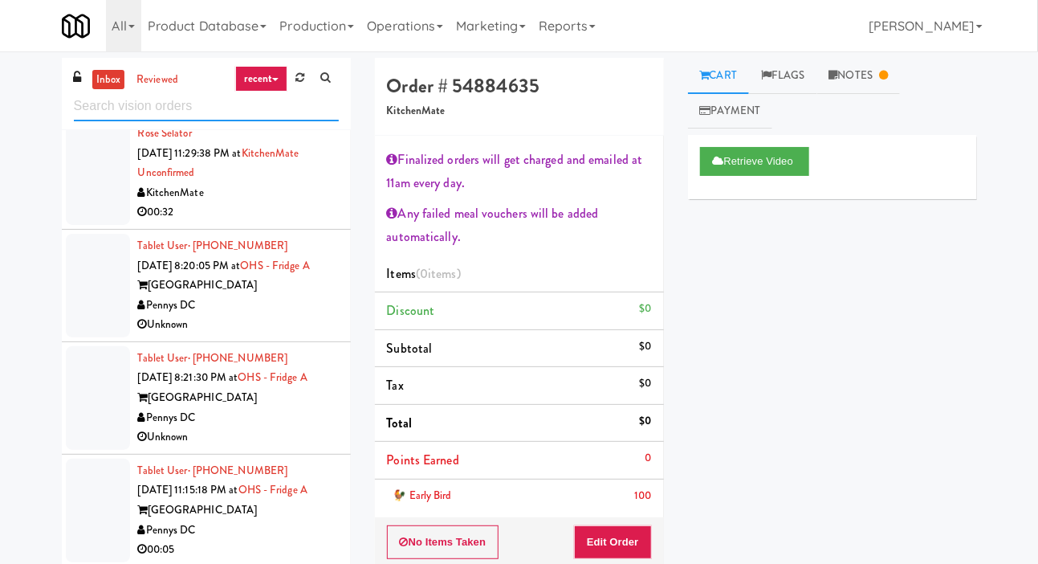
scroll to position [117, 0]
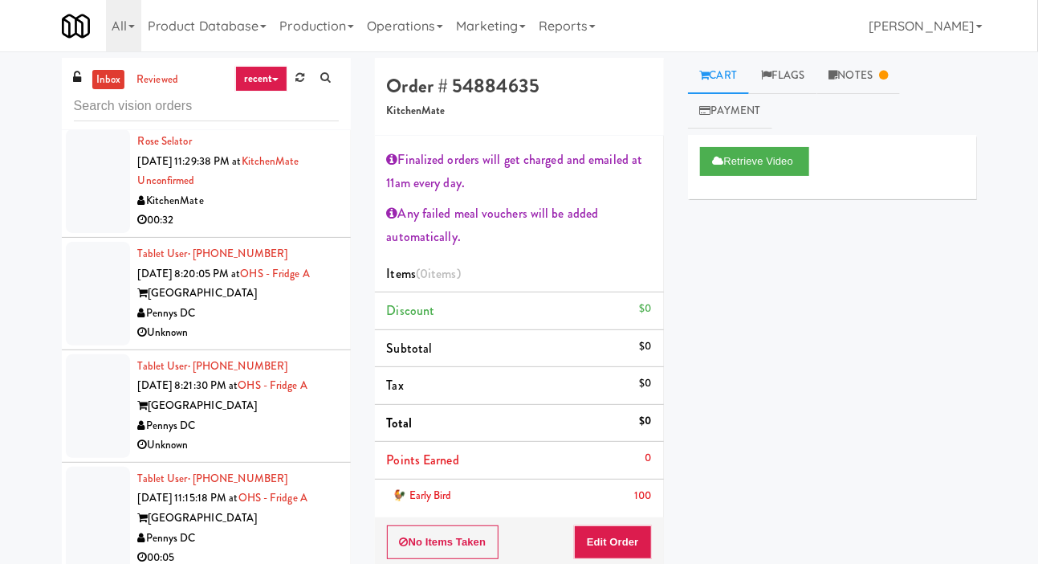
click at [84, 284] on div at bounding box center [98, 294] width 64 height 104
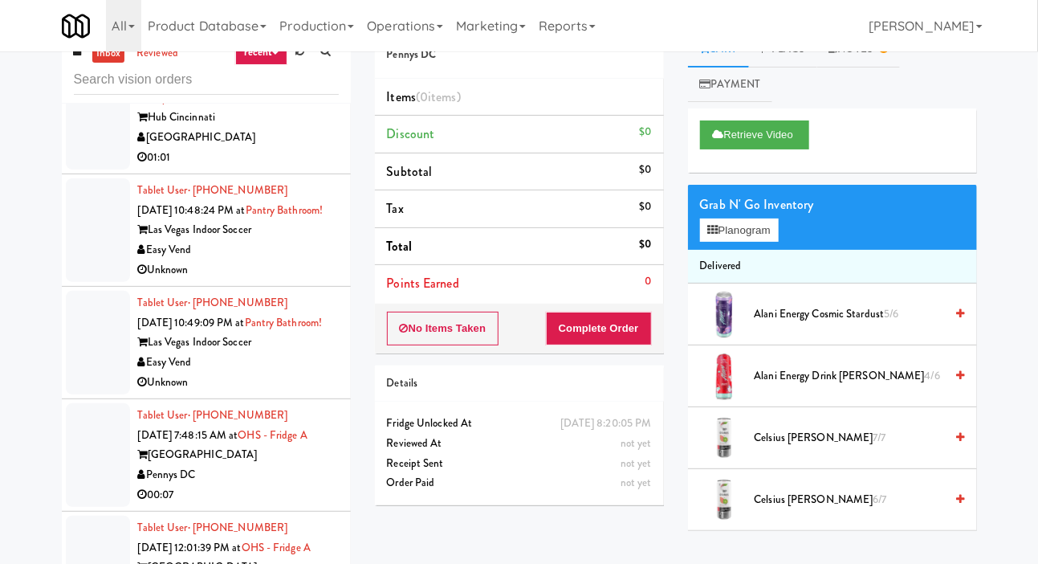
scroll to position [27, 0]
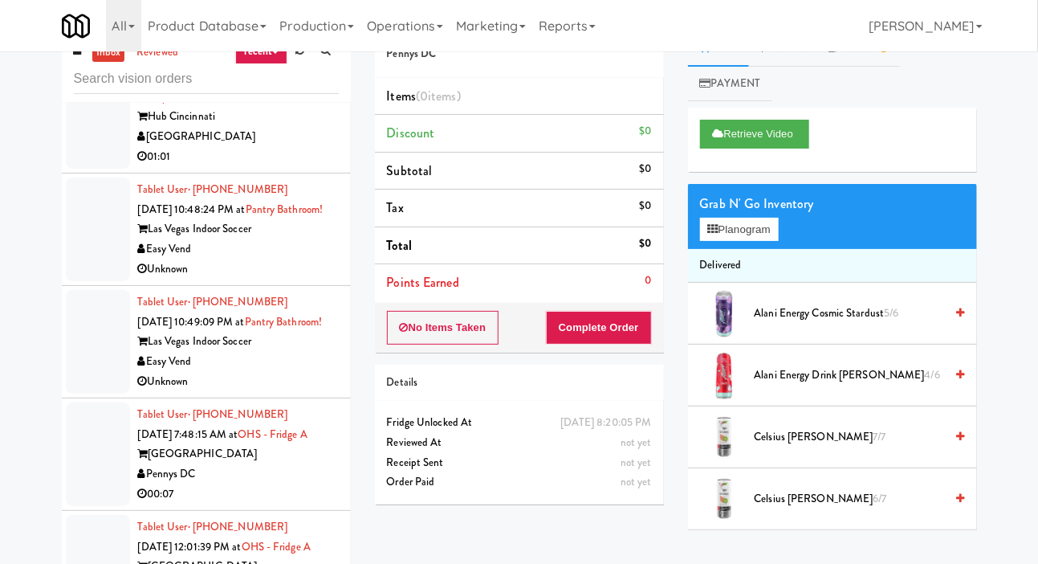
click at [65, 174] on li "Tablet User · (937) 607-3897 [DATE] 10:12:10 PM at Hub Cincinnati Pantry Hub [G…" at bounding box center [206, 108] width 289 height 133
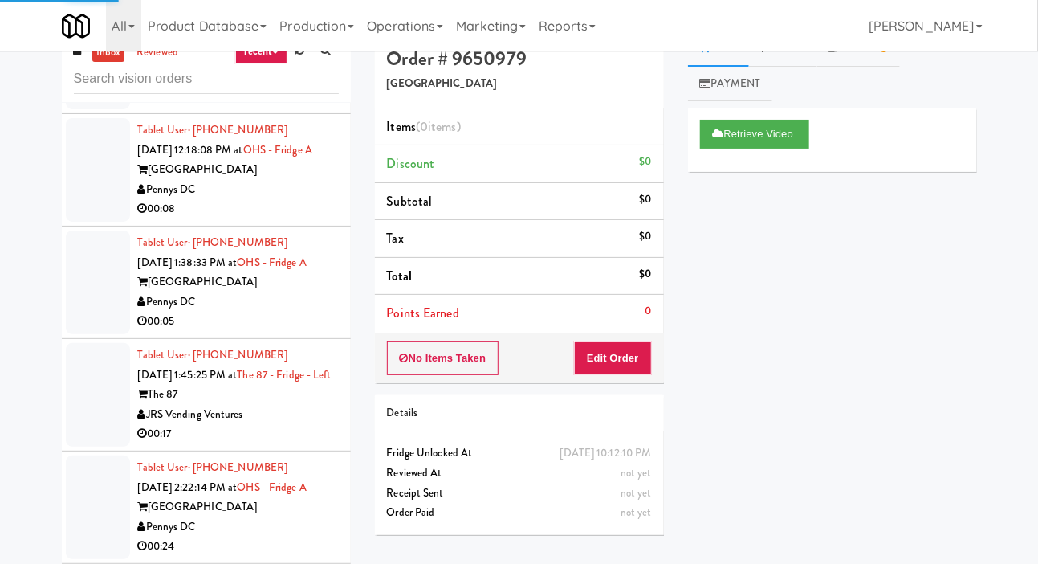
click at [79, 222] on div at bounding box center [98, 170] width 64 height 104
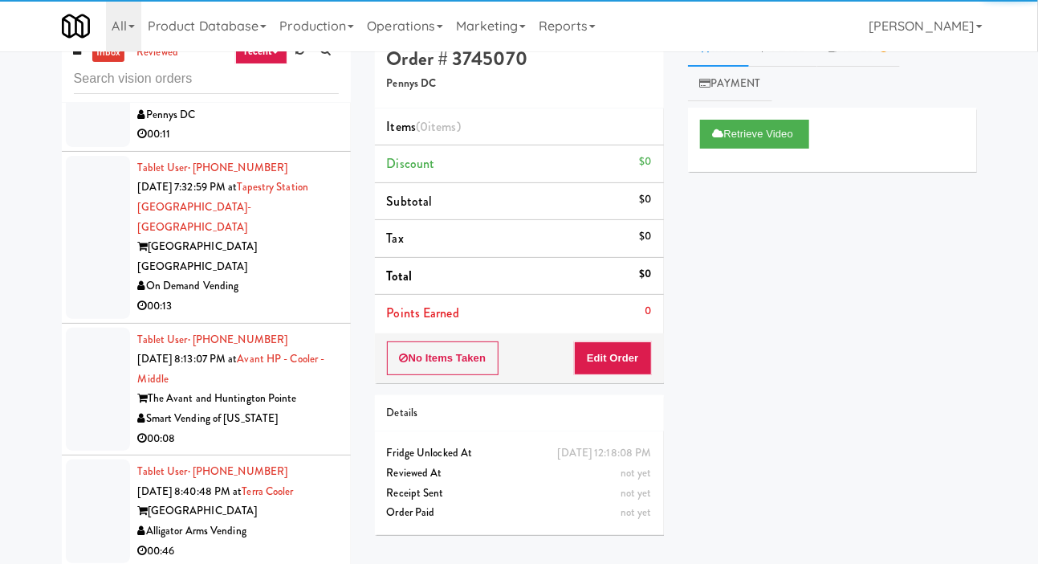
click at [80, 147] on div at bounding box center [98, 95] width 64 height 104
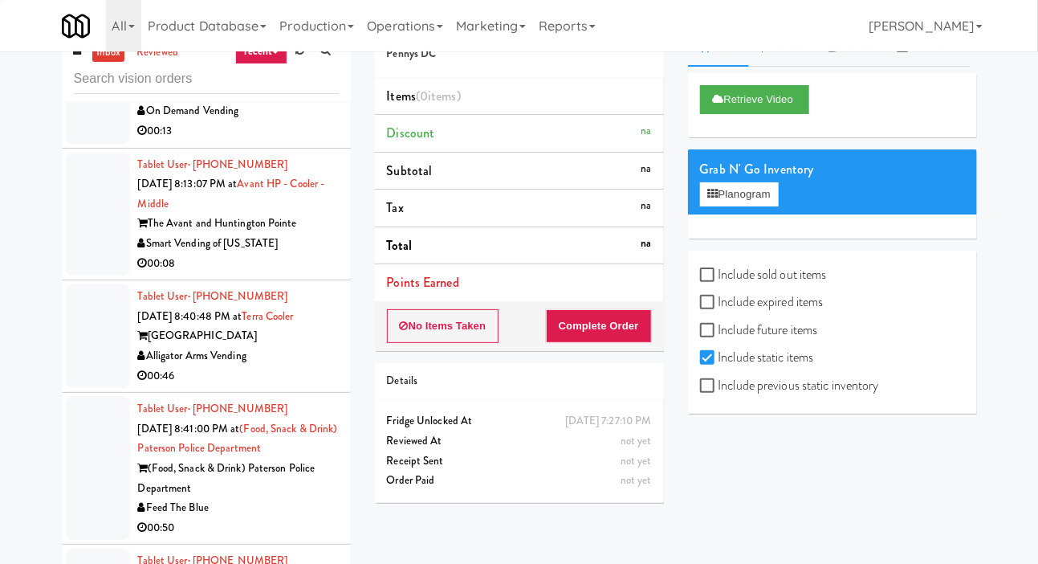
scroll to position [4761, 0]
click at [72, 143] on div at bounding box center [98, 61] width 64 height 163
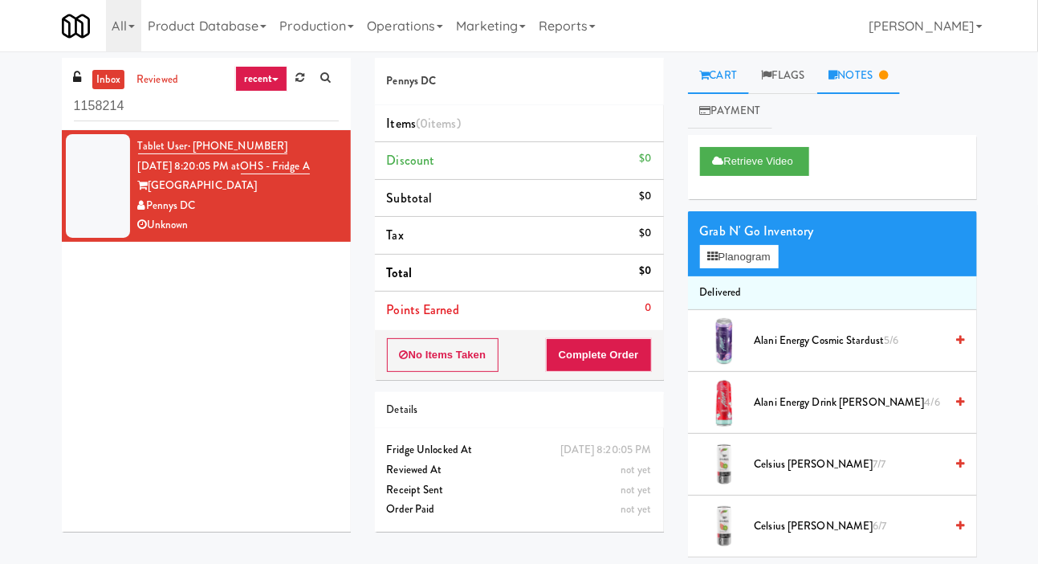
click at [884, 65] on link "Notes" at bounding box center [859, 76] width 84 height 36
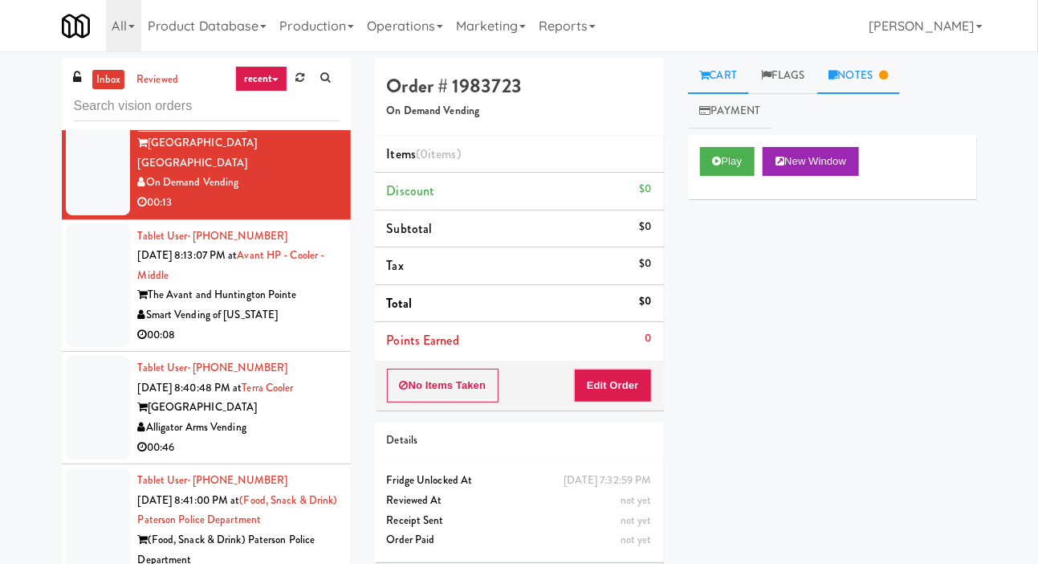
click at [875, 66] on link "Notes" at bounding box center [859, 76] width 84 height 36
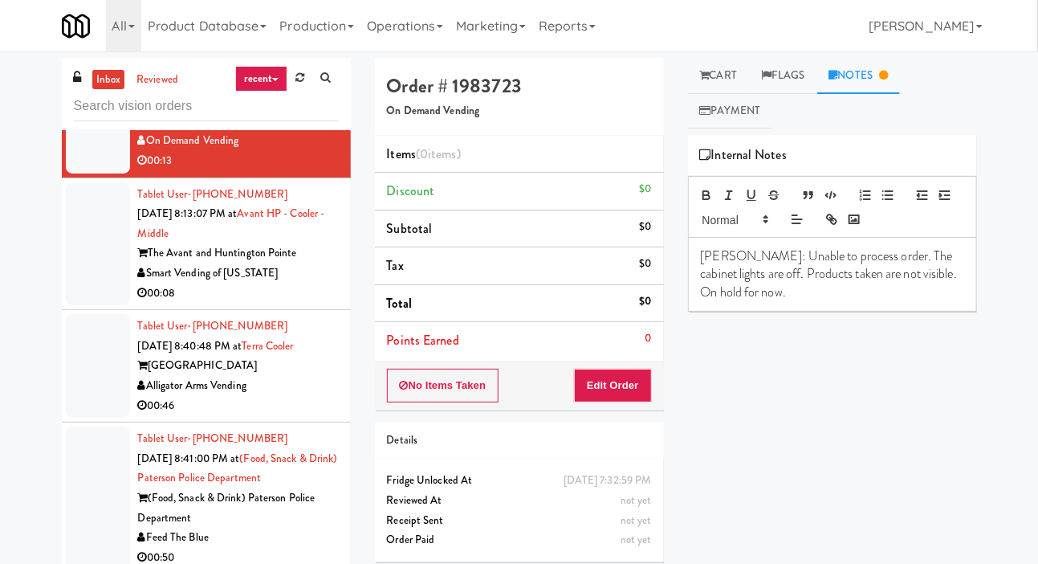
scroll to position [4768, 0]
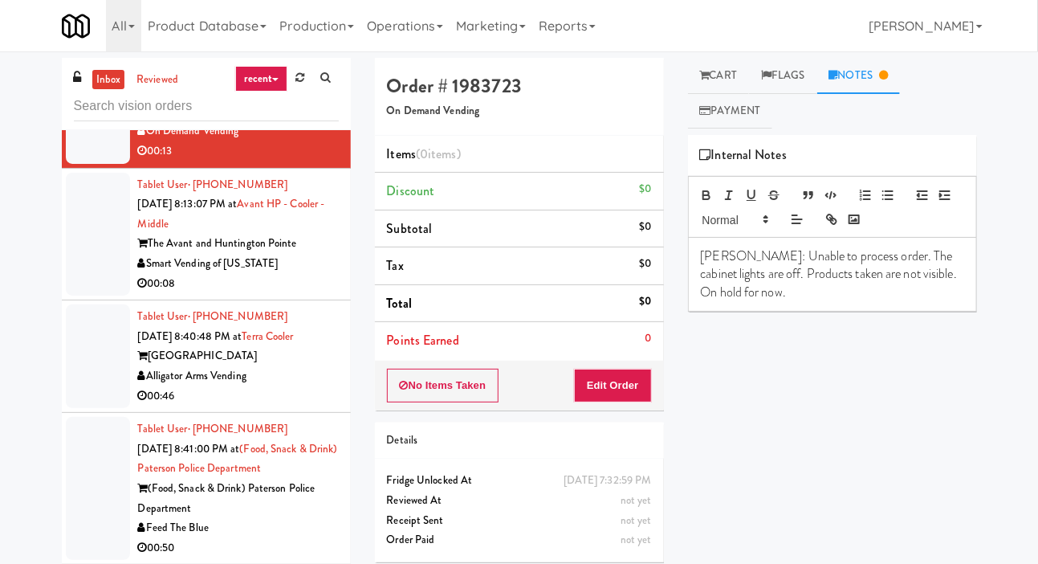
click at [72, 296] on div at bounding box center [98, 235] width 64 height 124
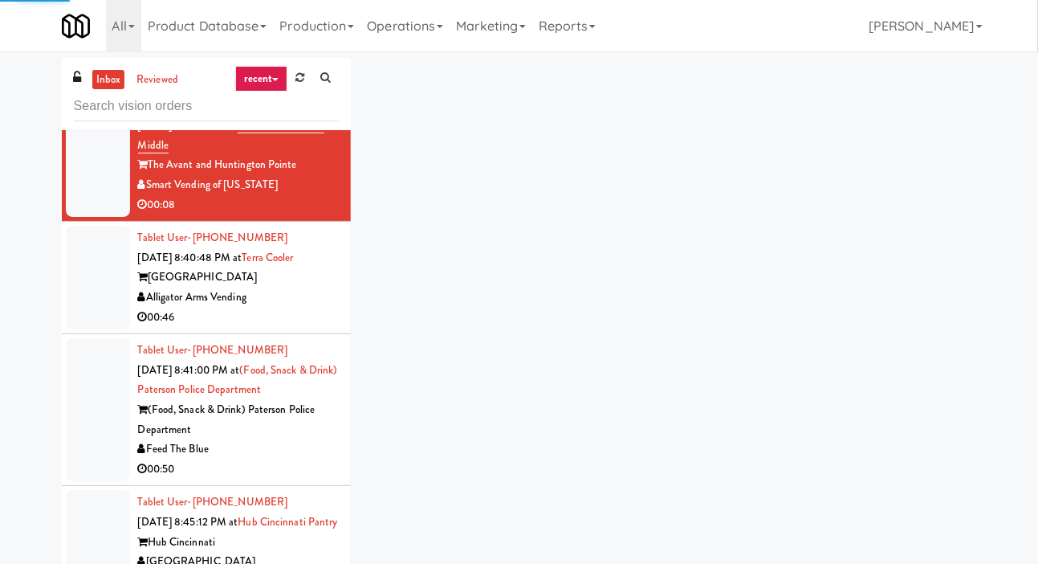
scroll to position [4849, 0]
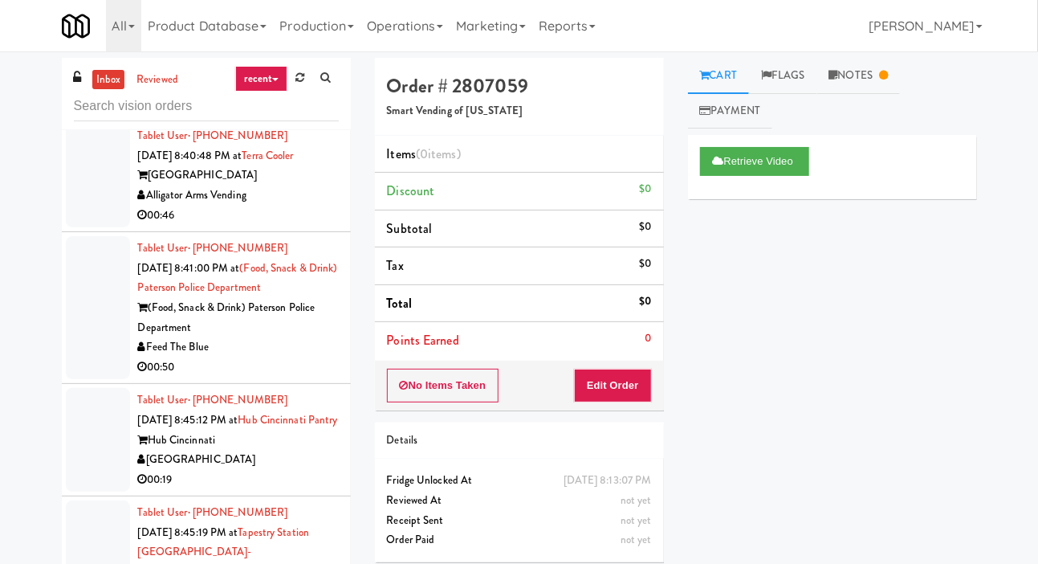
click at [75, 227] on div at bounding box center [98, 176] width 64 height 104
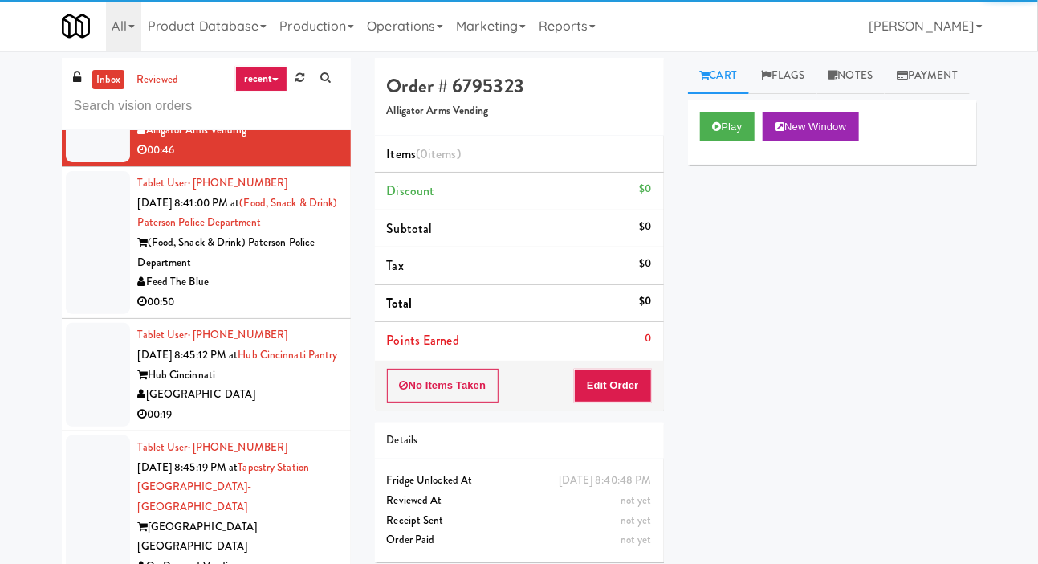
scroll to position [5004, 0]
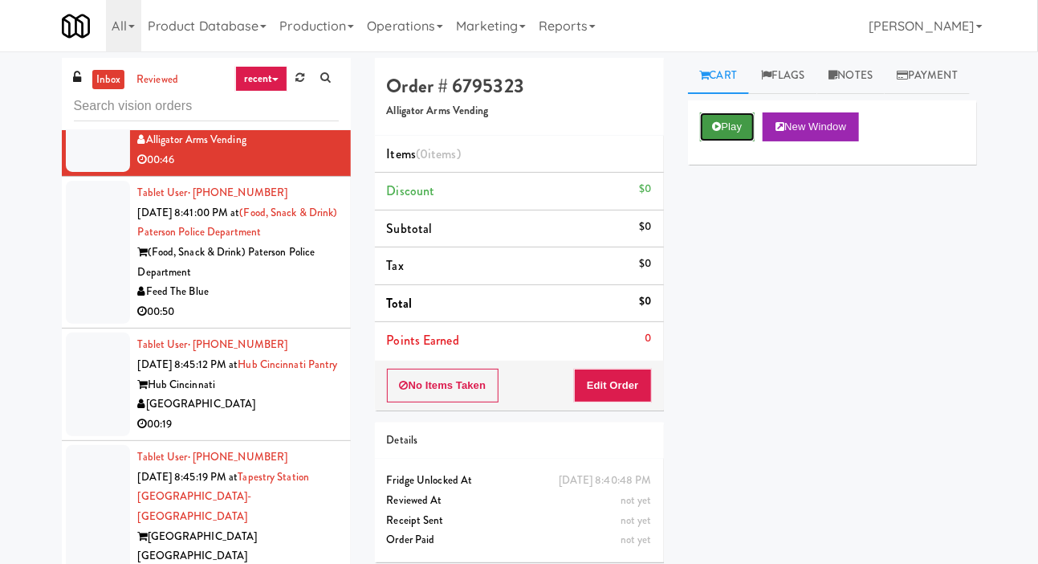
click at [729, 141] on button "Play" at bounding box center [727, 126] width 55 height 29
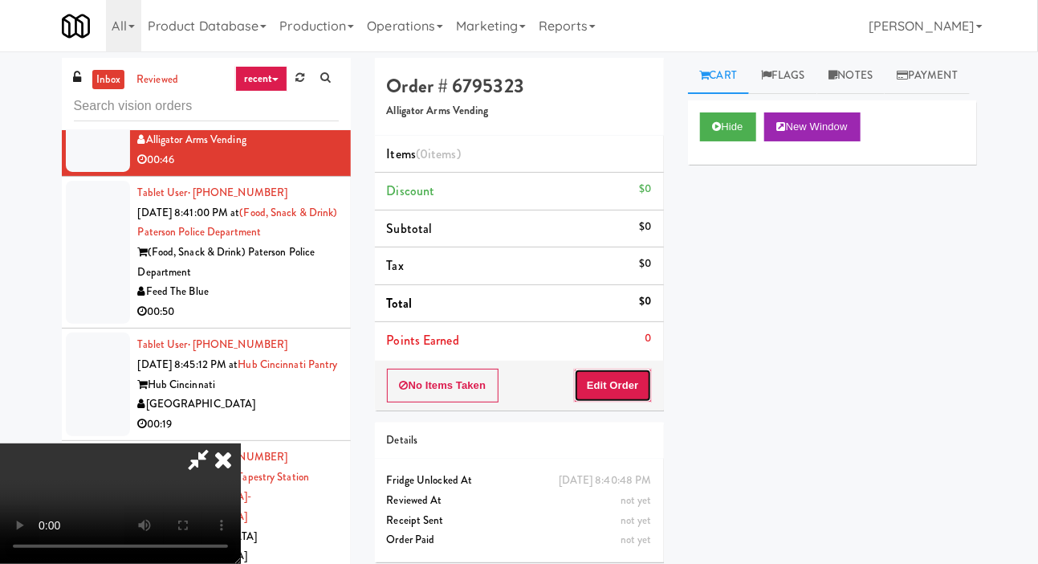
click at [634, 370] on button "Edit Order" at bounding box center [613, 386] width 78 height 34
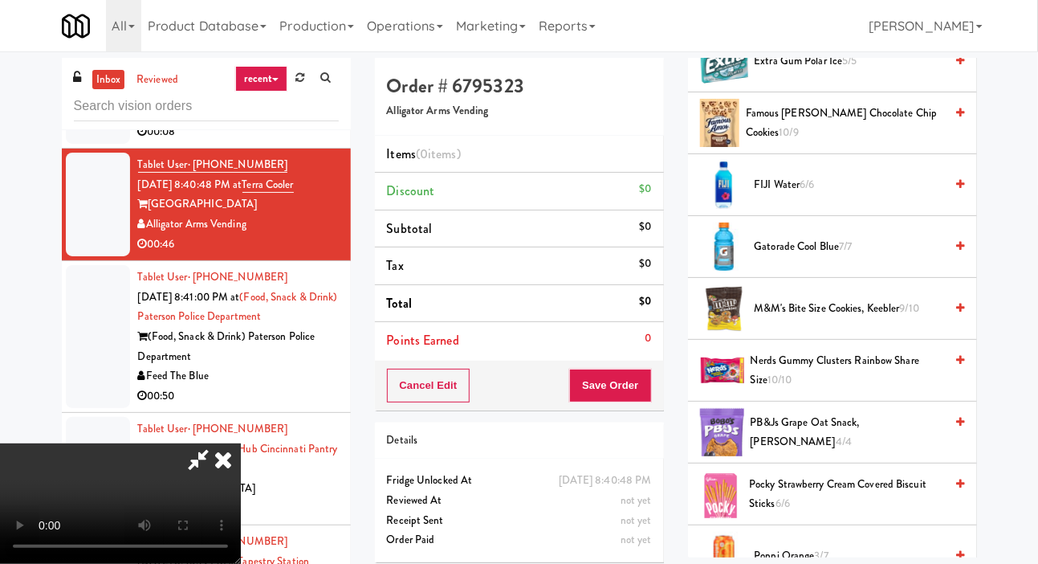
scroll to position [926, 0]
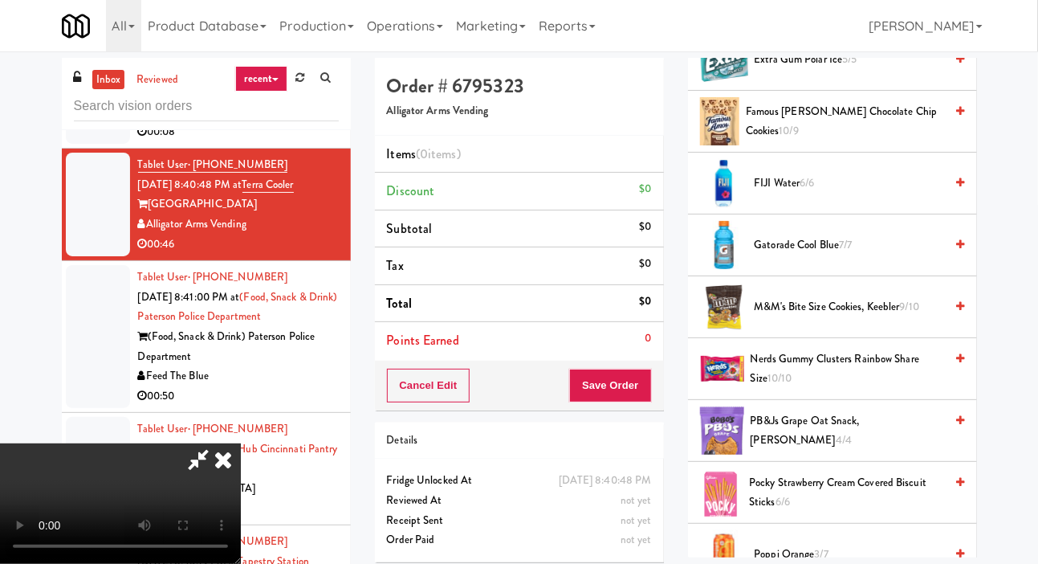
click at [797, 194] on span "FIJI Water 6/6" at bounding box center [850, 183] width 190 height 20
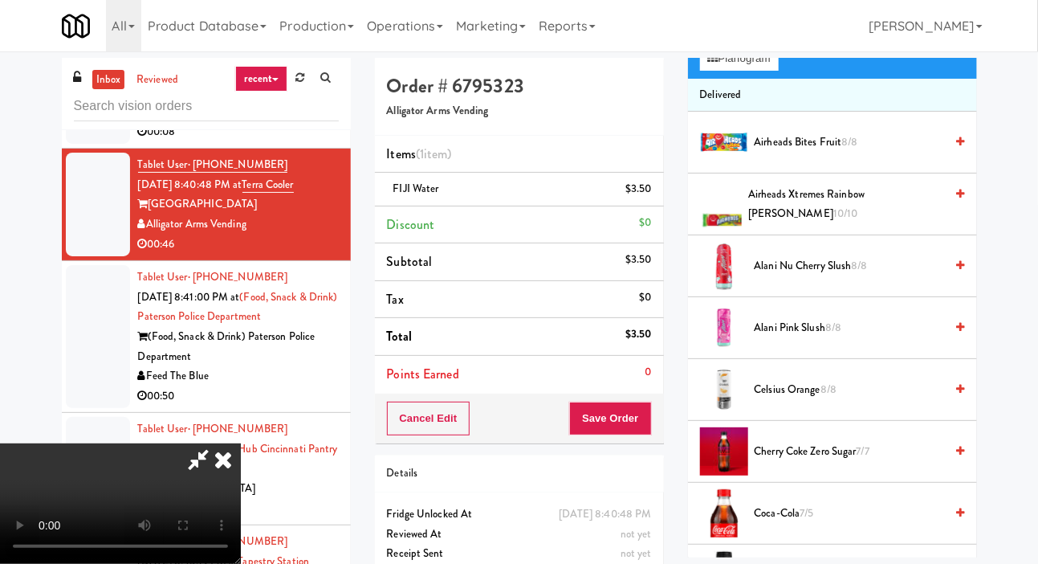
scroll to position [0, 0]
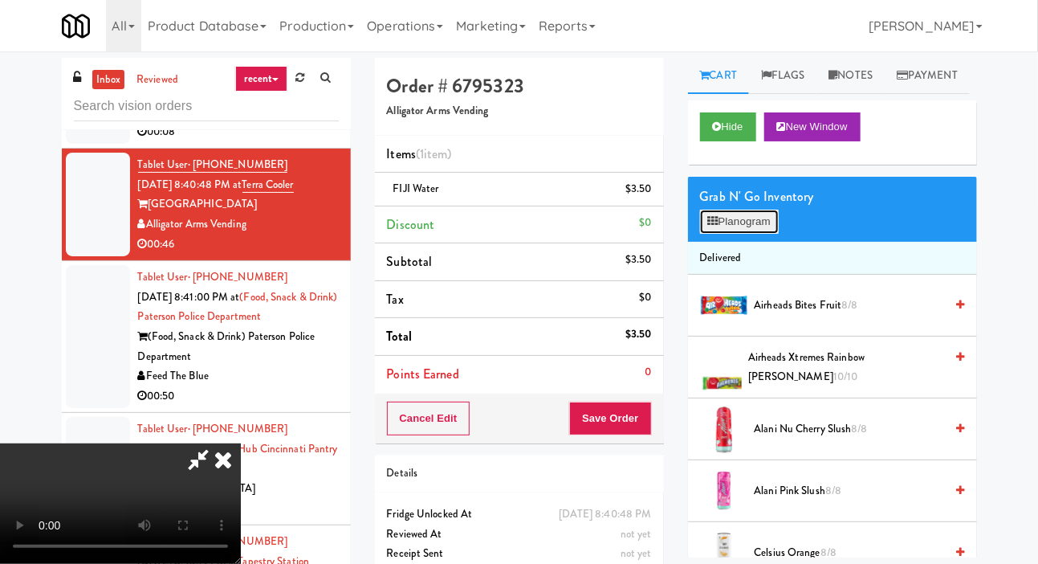
click at [749, 234] on button "Planogram" at bounding box center [739, 222] width 79 height 24
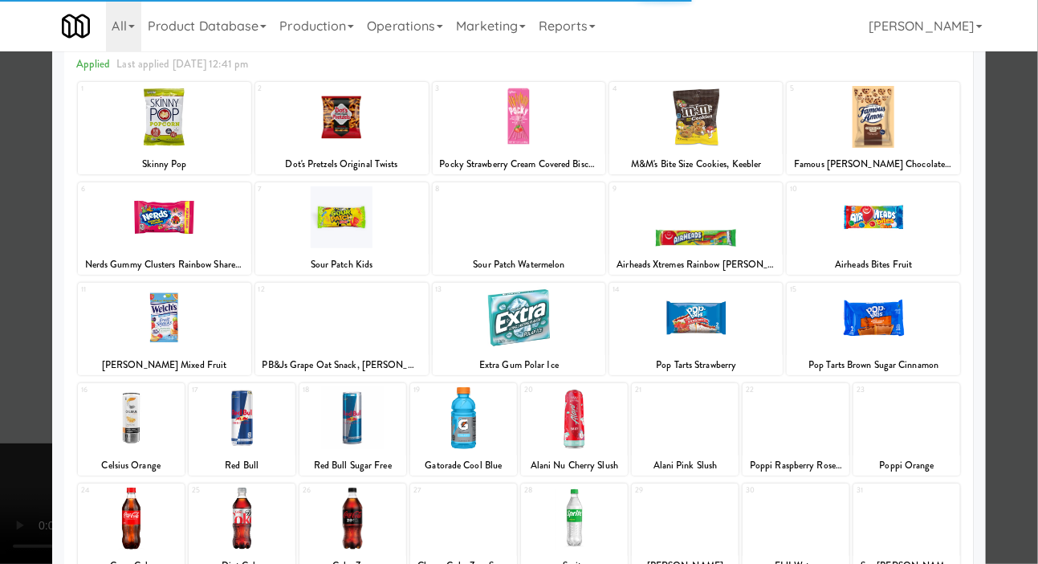
scroll to position [88, 0]
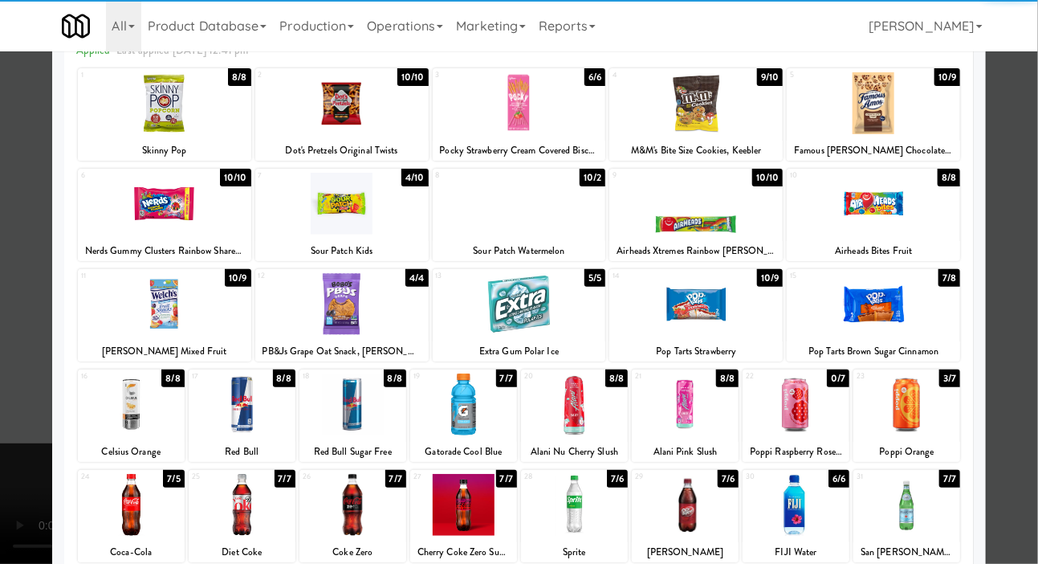
click at [740, 313] on div at bounding box center [696, 304] width 173 height 62
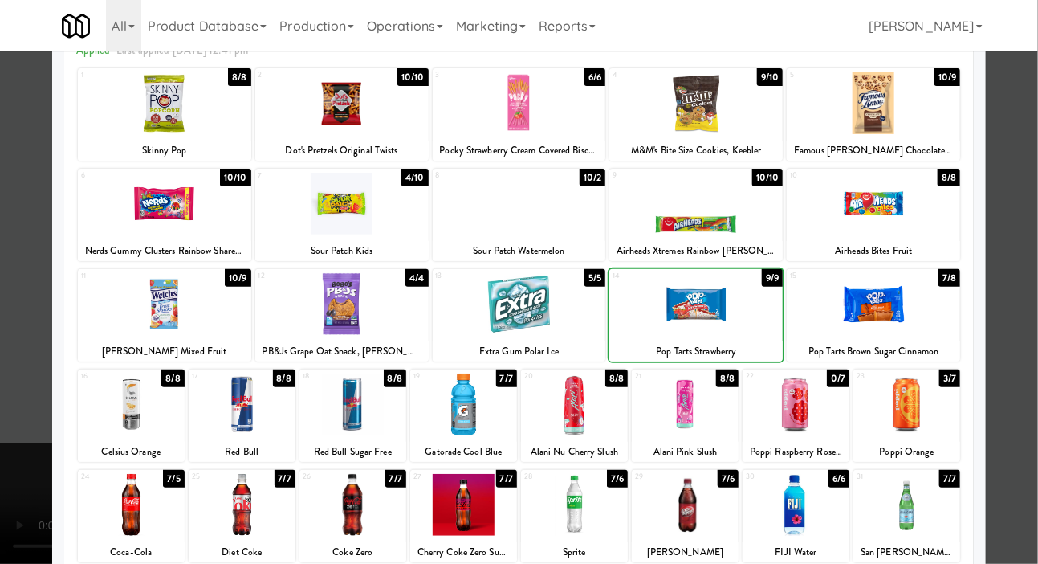
click at [27, 210] on div at bounding box center [519, 282] width 1038 height 564
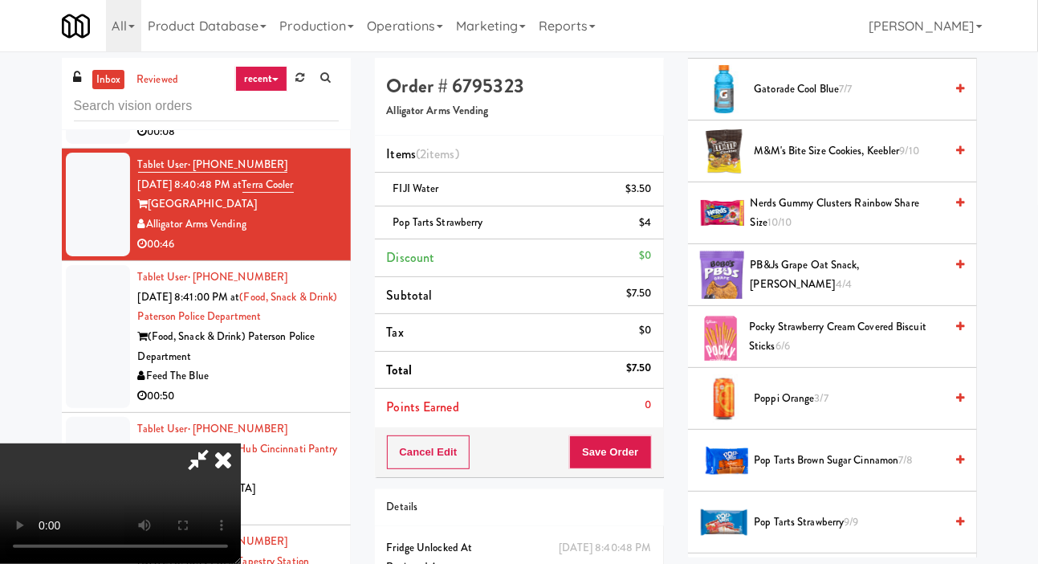
scroll to position [1083, 0]
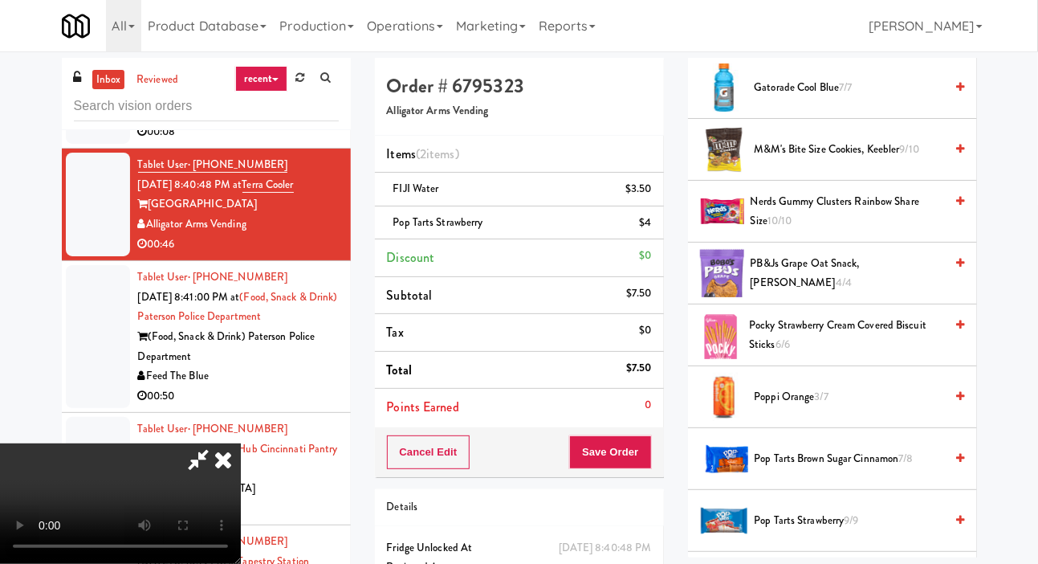
click at [782, 355] on span "Pocky Strawberry Cream Covered Biscuit Sticks 6/6" at bounding box center [846, 335] width 195 height 39
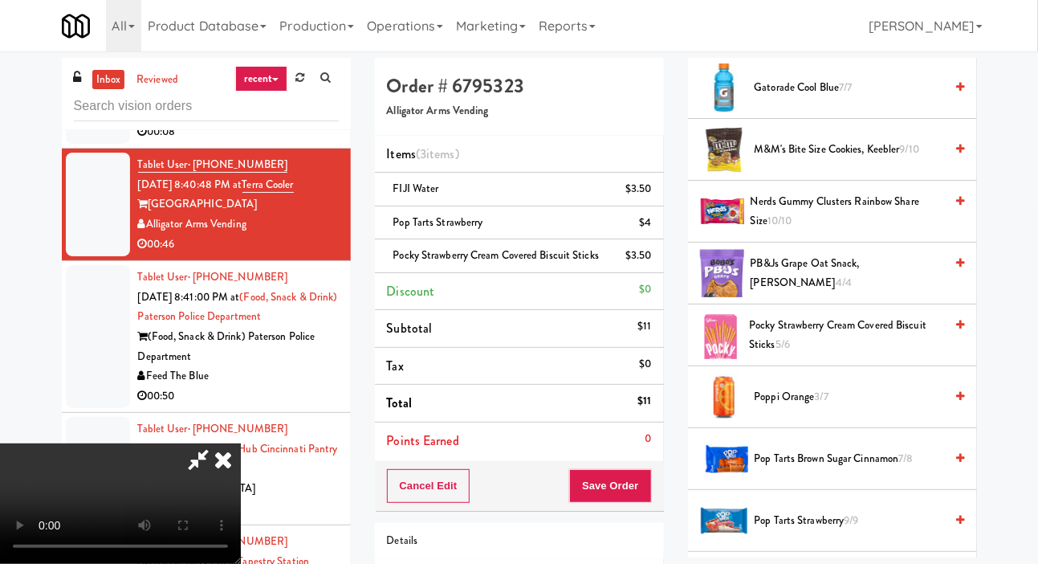
click at [801, 355] on span "Pocky Strawberry Cream Covered Biscuit Sticks 5/6" at bounding box center [846, 335] width 195 height 39
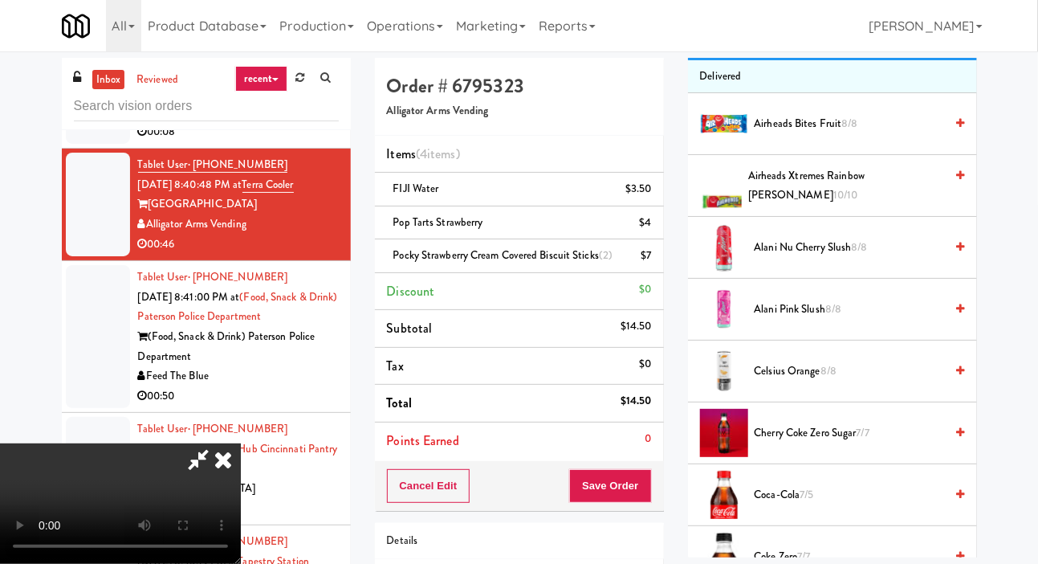
scroll to position [0, 0]
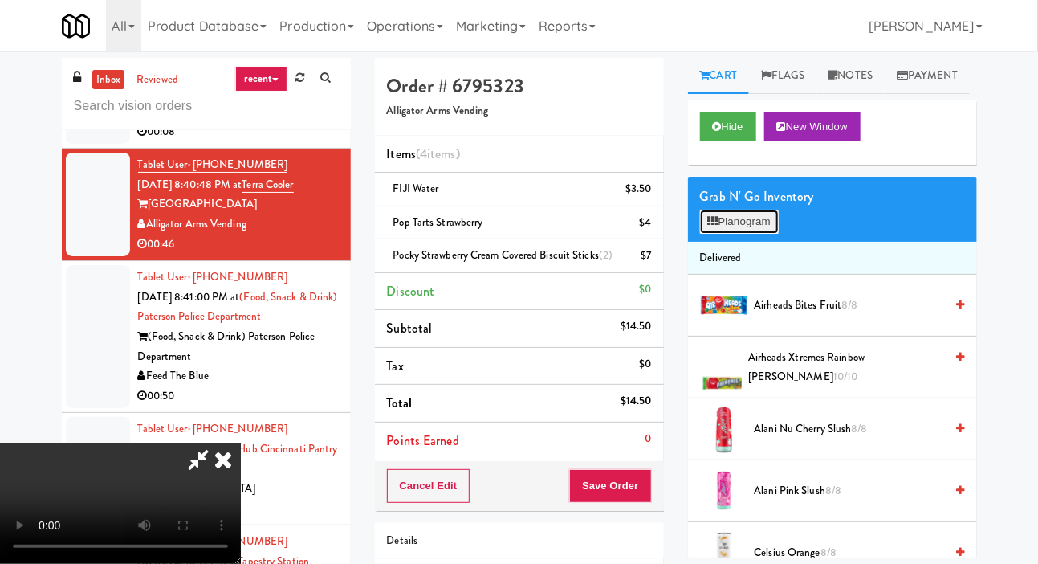
click at [750, 234] on button "Planogram" at bounding box center [739, 222] width 79 height 24
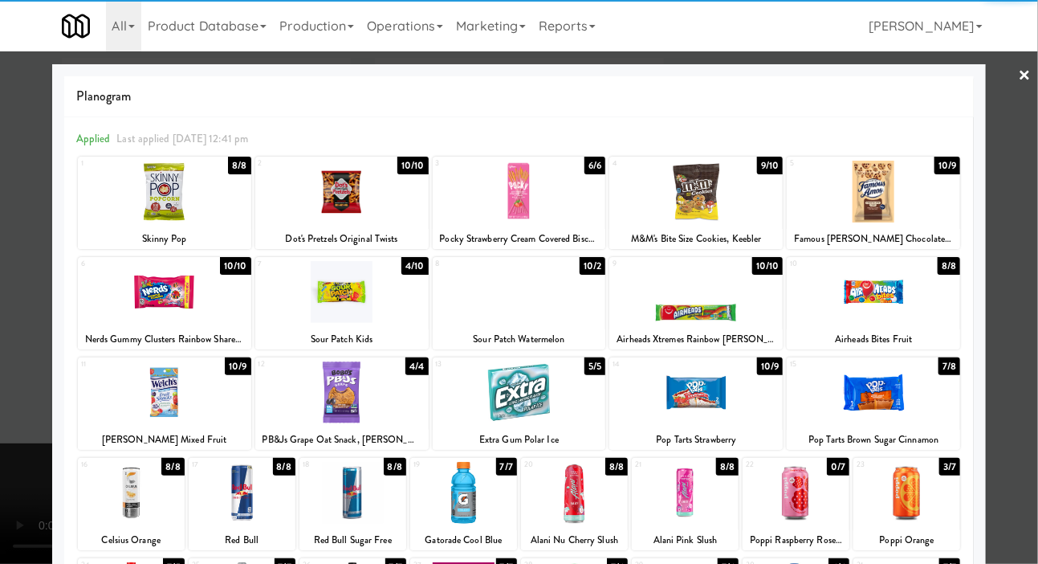
click at [128, 403] on div at bounding box center [164, 392] width 173 height 62
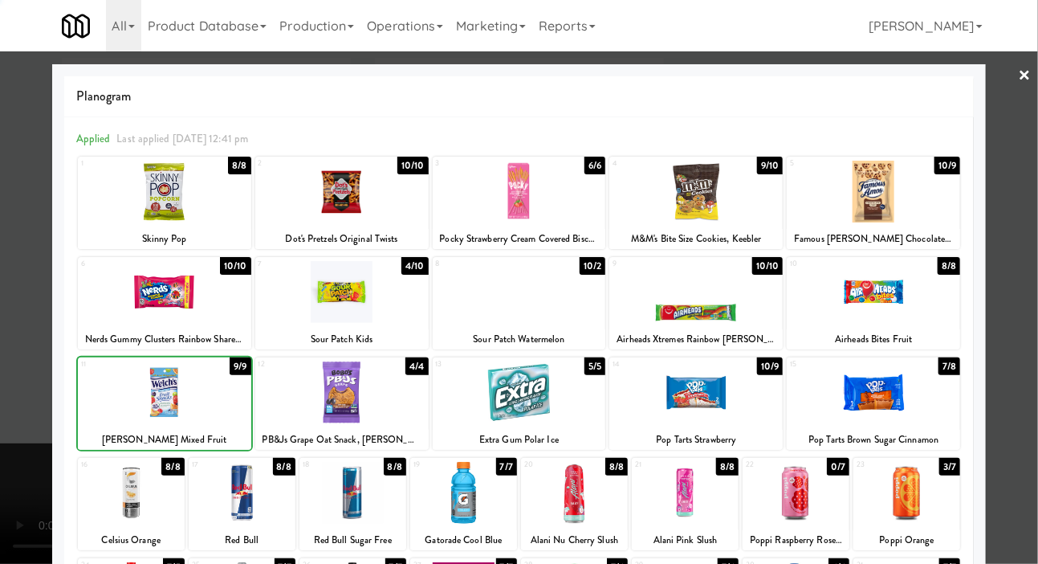
click at [24, 332] on div at bounding box center [519, 282] width 1038 height 564
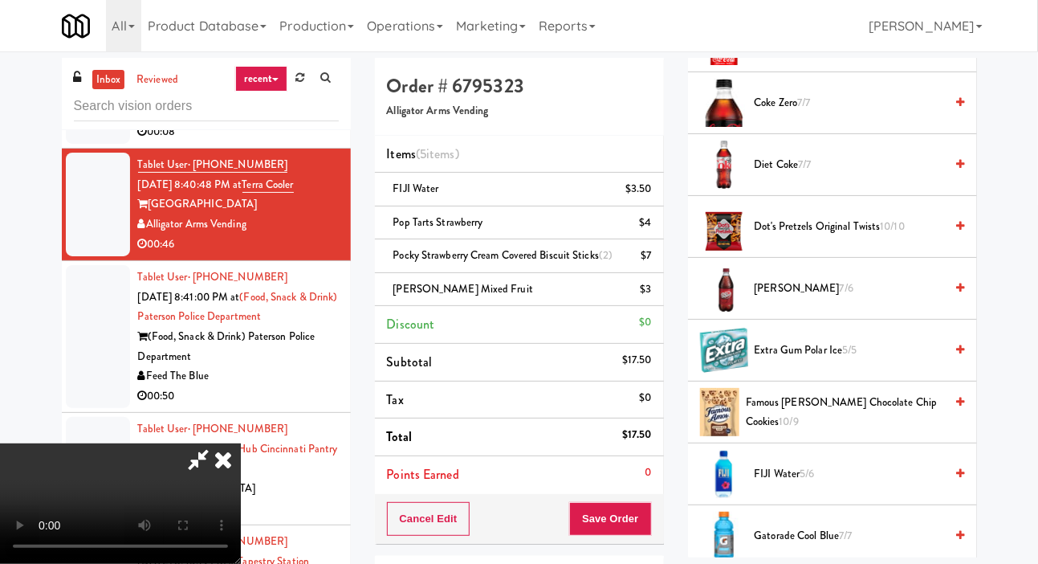
scroll to position [654, 0]
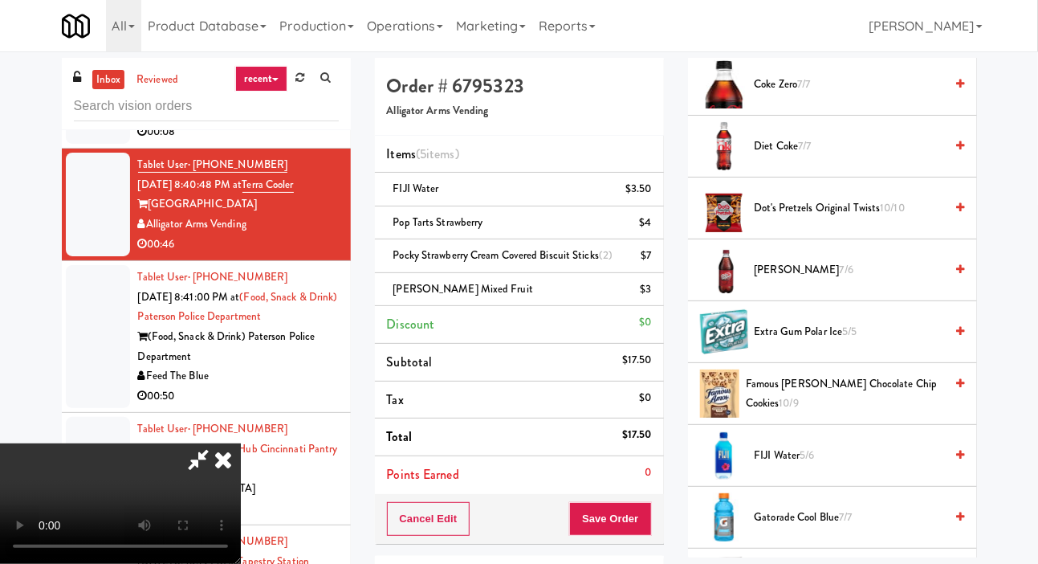
click at [806, 528] on span "Gatorade Cool Blue 7/7" at bounding box center [850, 518] width 190 height 20
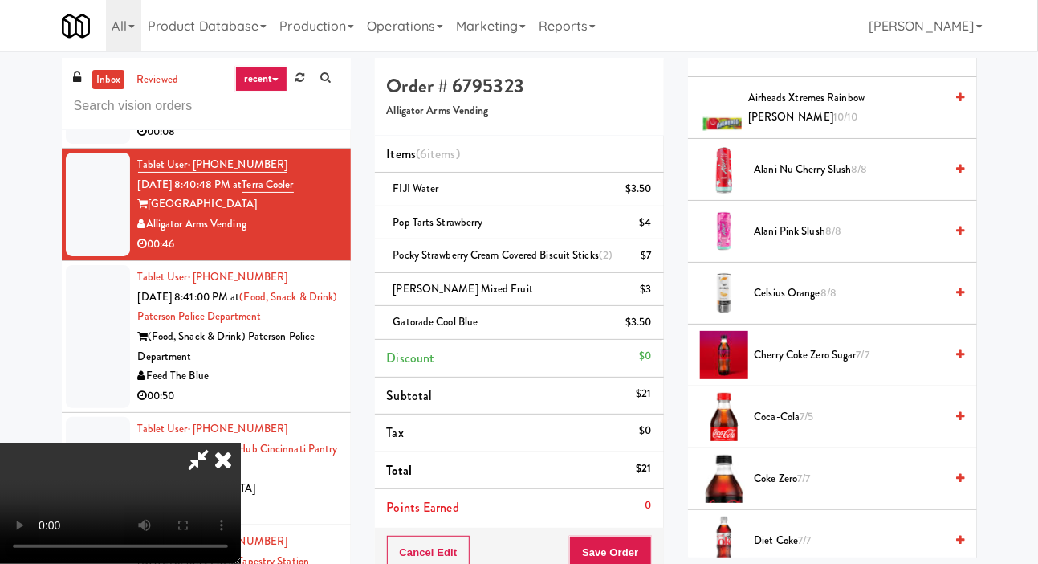
scroll to position [261, 0]
click at [812, 422] on span "7/5" at bounding box center [807, 414] width 14 height 15
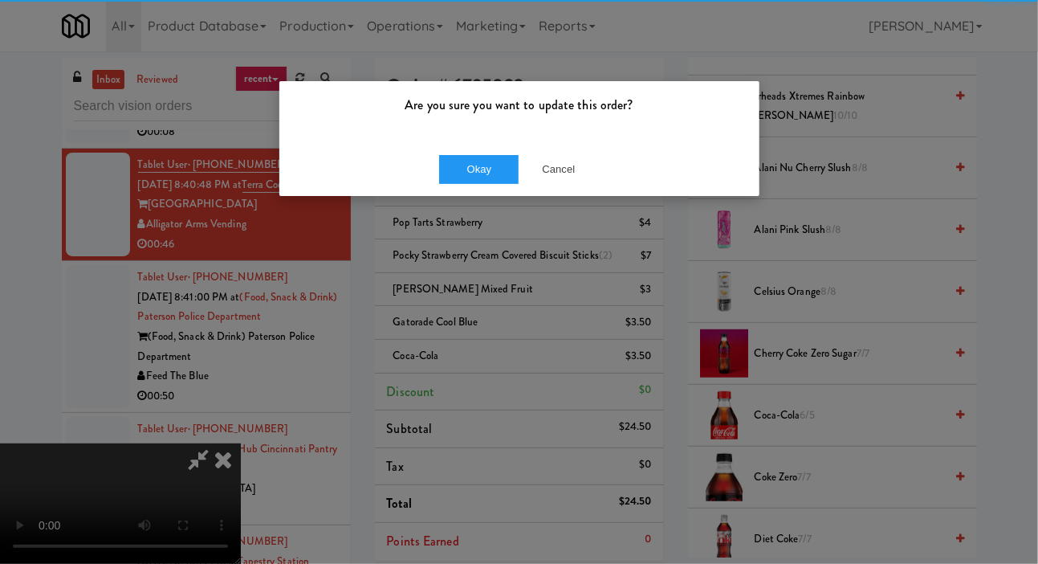
click at [438, 193] on div "Okay Cancel" at bounding box center [519, 169] width 480 height 54
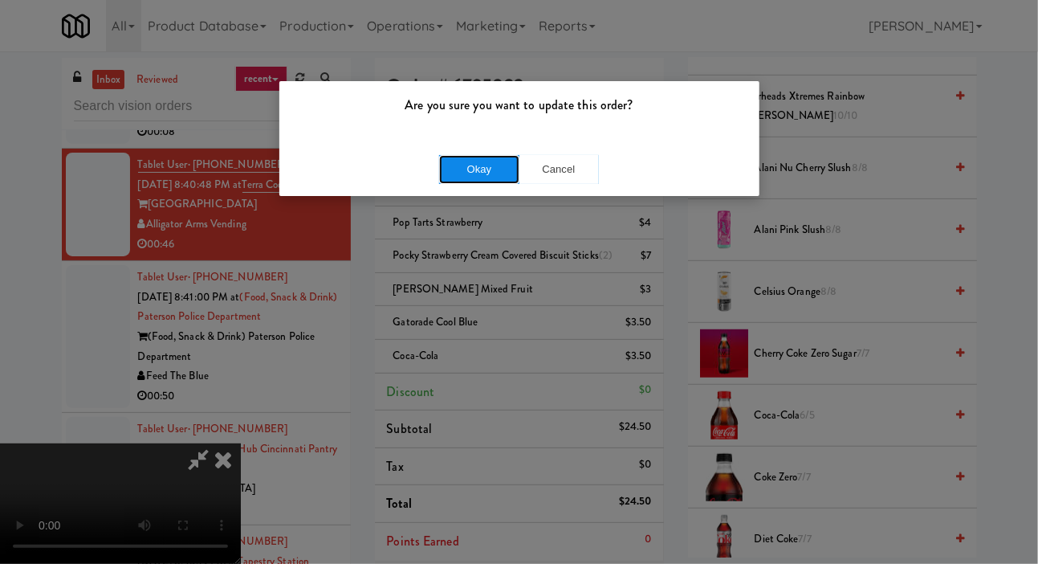
click at [439, 170] on button "Okay" at bounding box center [479, 169] width 80 height 29
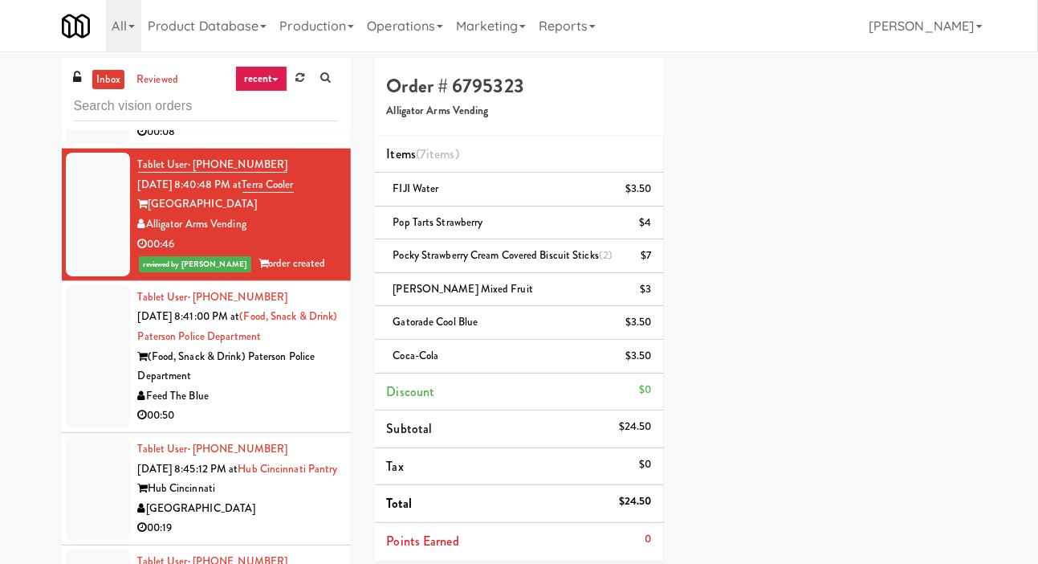
scroll to position [0, 0]
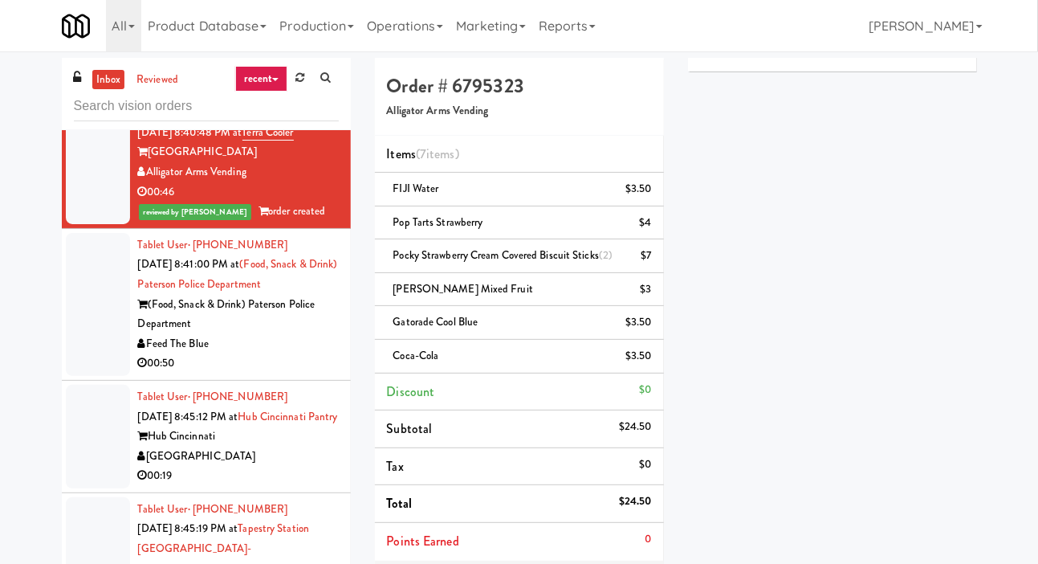
click at [80, 368] on div at bounding box center [98, 304] width 64 height 143
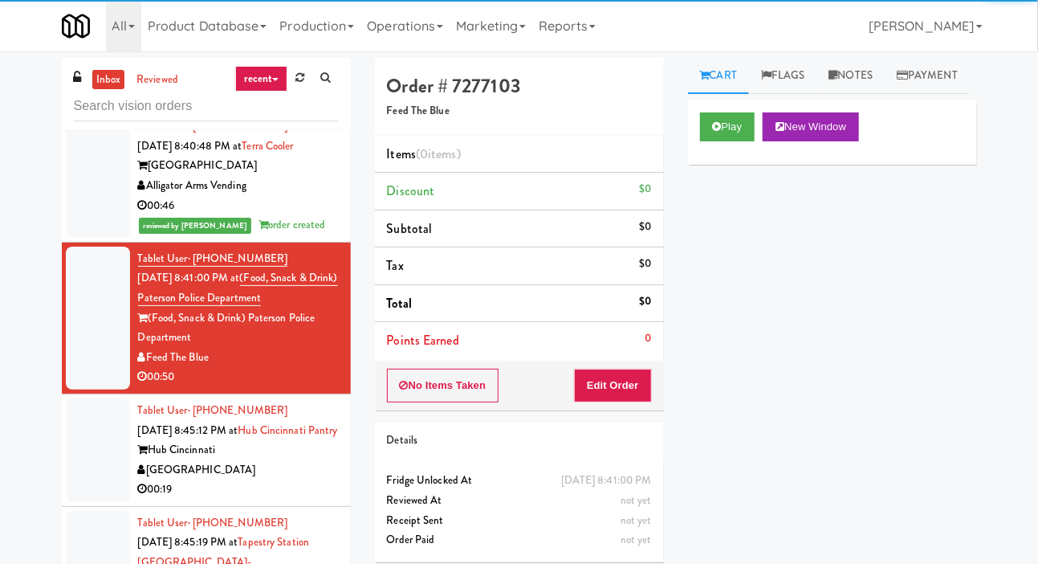
click at [84, 106] on div at bounding box center [98, 44] width 64 height 124
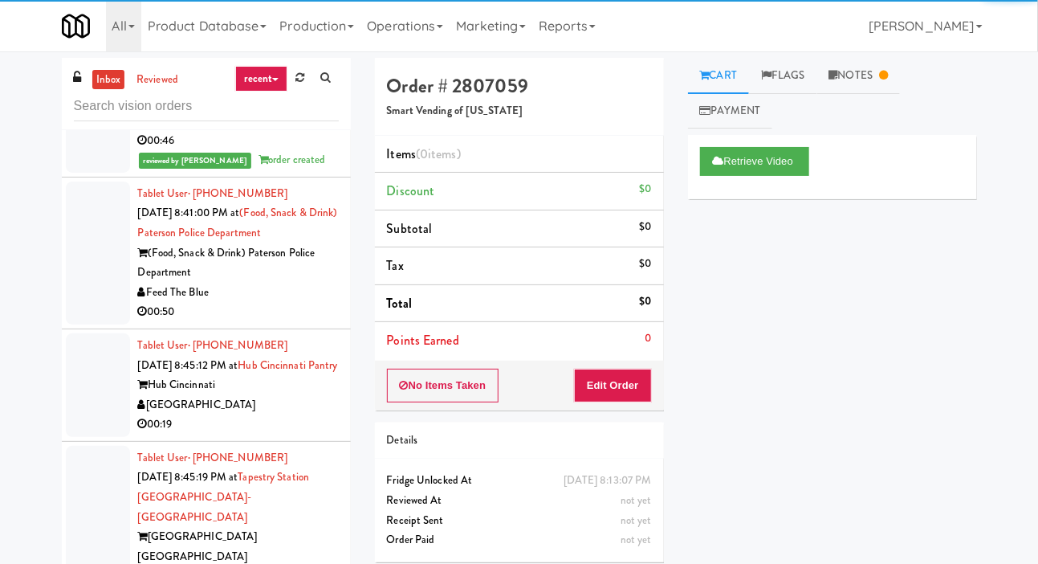
scroll to position [5024, 0]
click at [78, 324] on div at bounding box center [98, 252] width 64 height 143
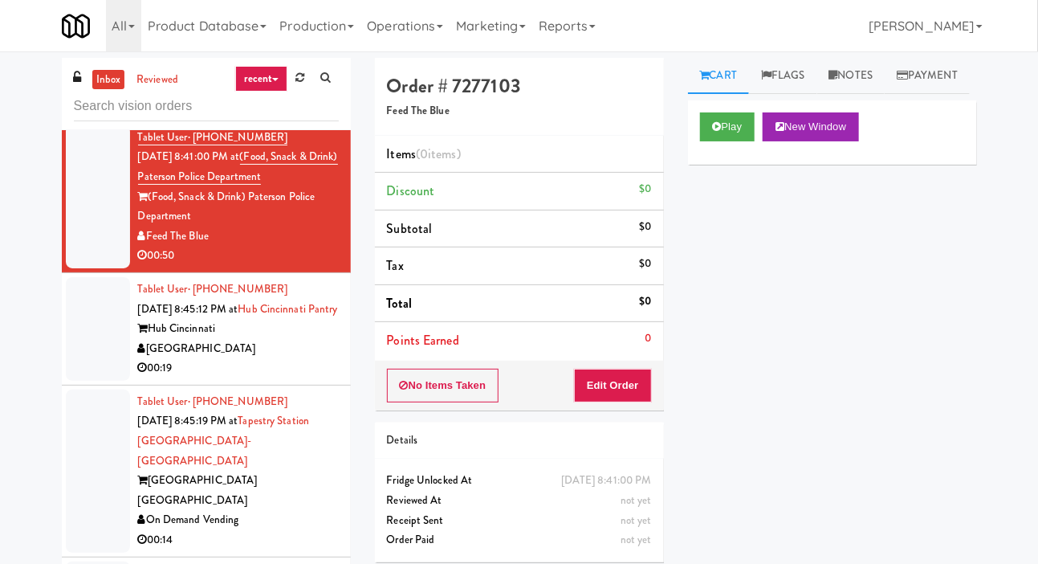
scroll to position [5091, 0]
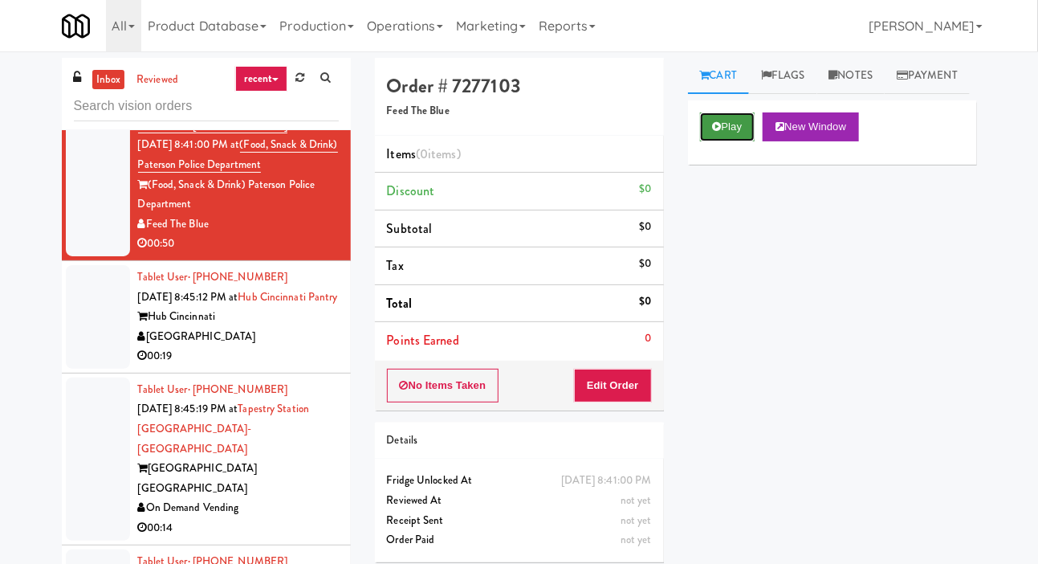
click at [727, 141] on button "Play" at bounding box center [727, 126] width 55 height 29
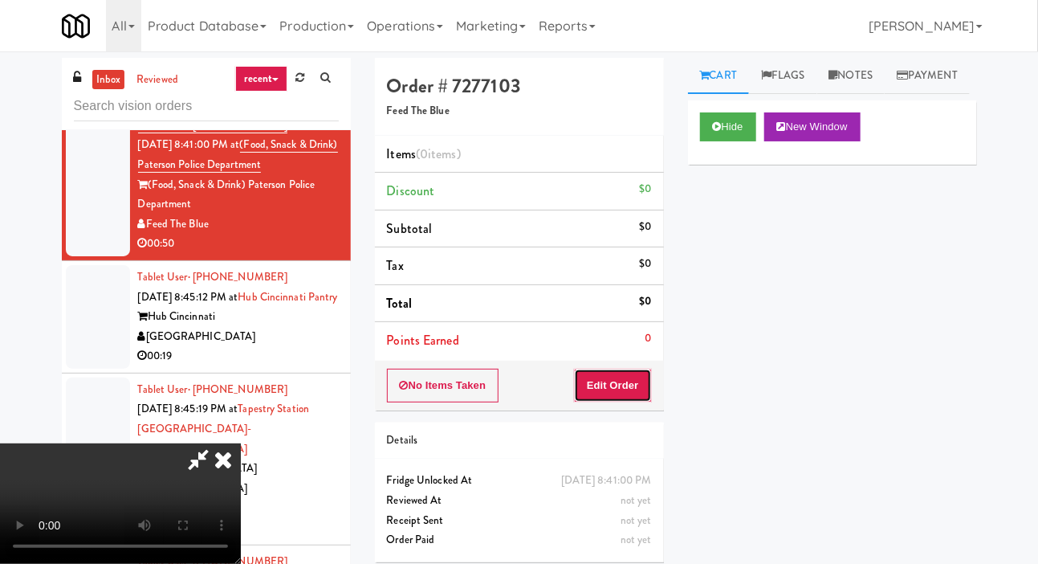
click at [614, 391] on button "Edit Order" at bounding box center [613, 386] width 78 height 34
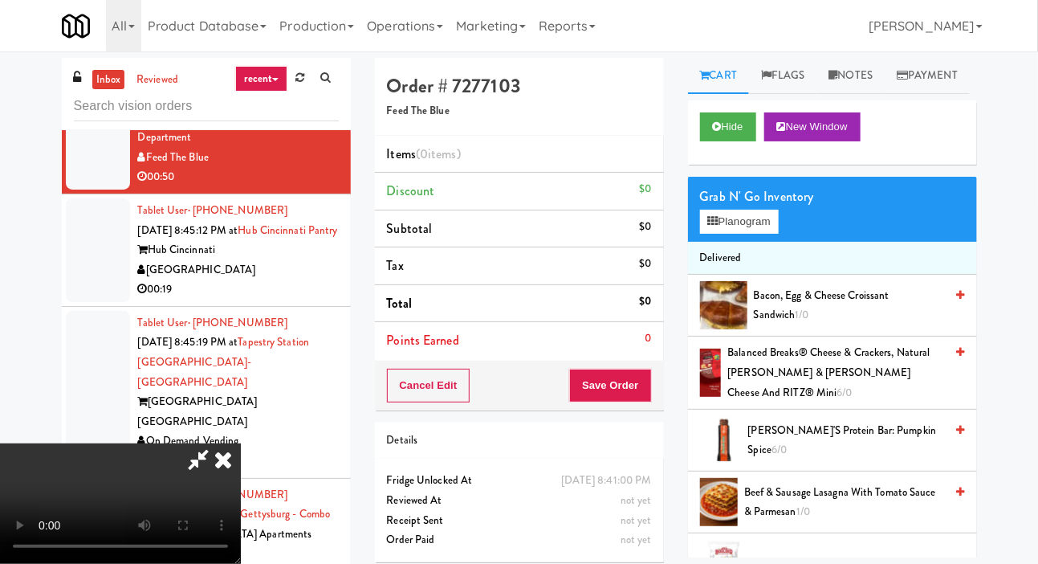
scroll to position [0, 0]
click at [740, 234] on button "Planogram" at bounding box center [739, 222] width 79 height 24
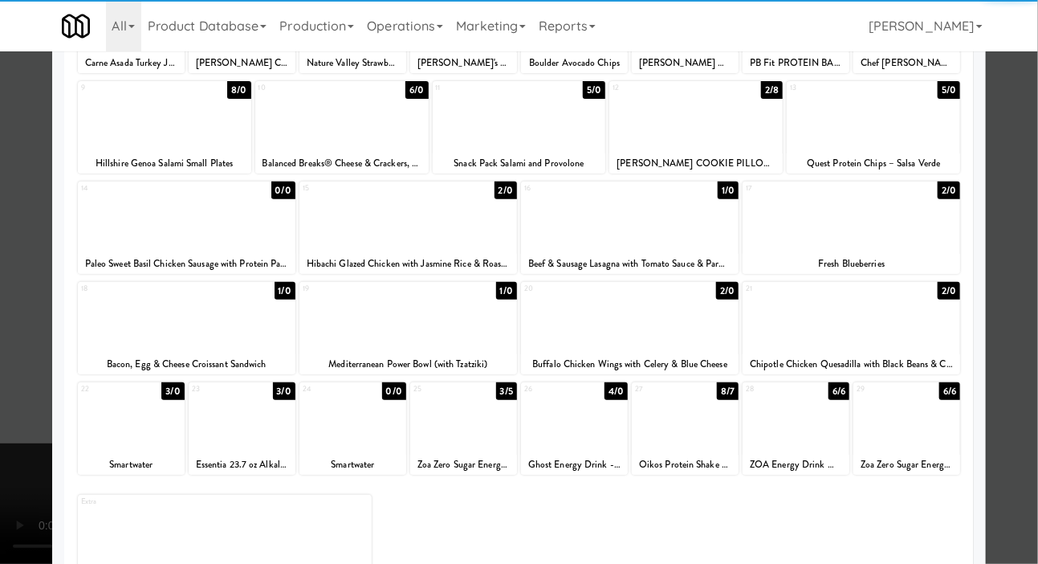
scroll to position [224, 0]
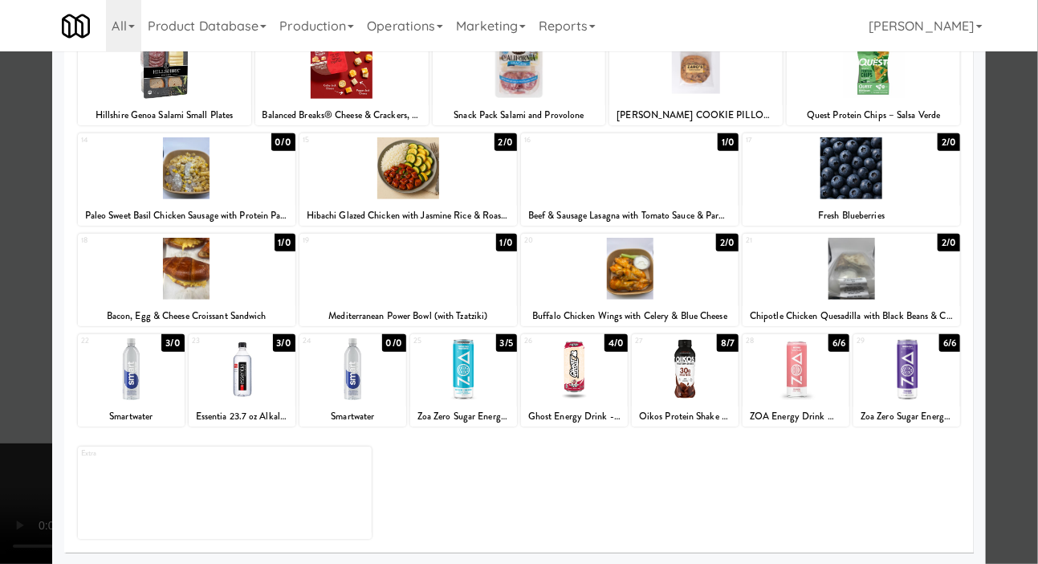
click at [438, 379] on div at bounding box center [463, 369] width 107 height 62
click at [50, 259] on div at bounding box center [519, 282] width 1038 height 564
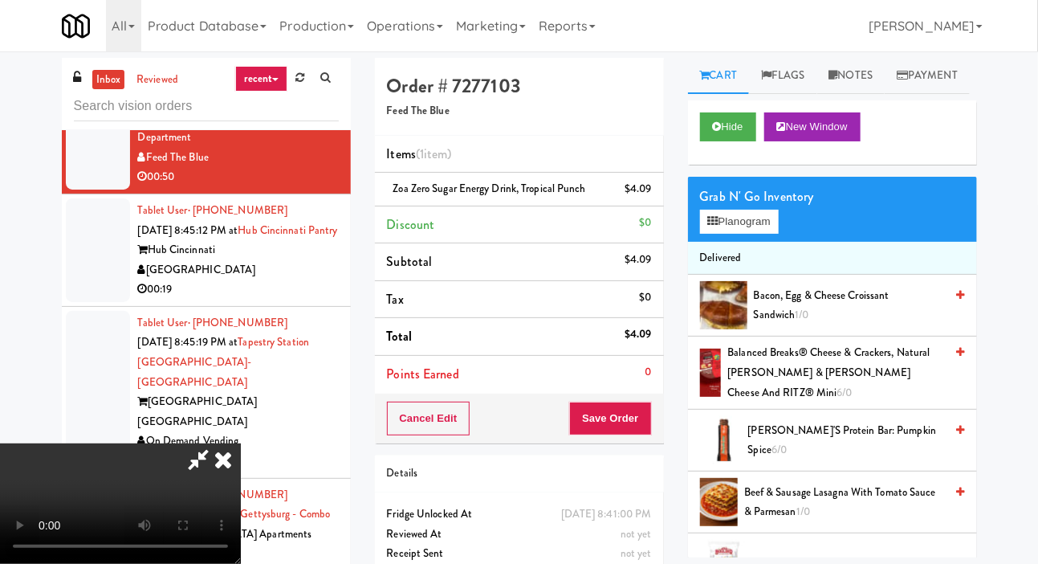
scroll to position [59, 0]
click at [744, 275] on li "Delivered" at bounding box center [832, 259] width 289 height 34
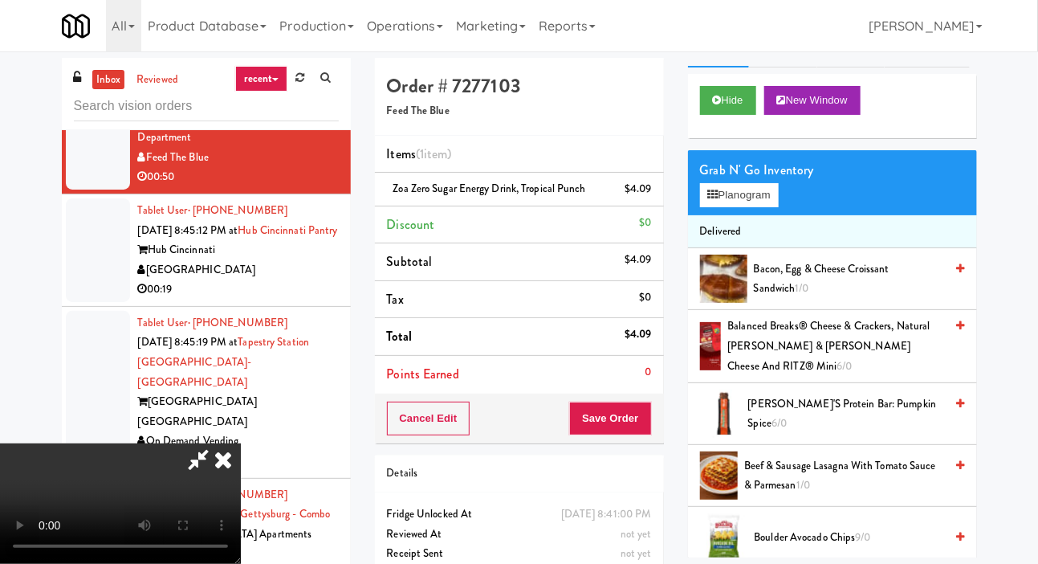
scroll to position [27, 0]
click at [755, 207] on button "Planogram" at bounding box center [739, 195] width 79 height 24
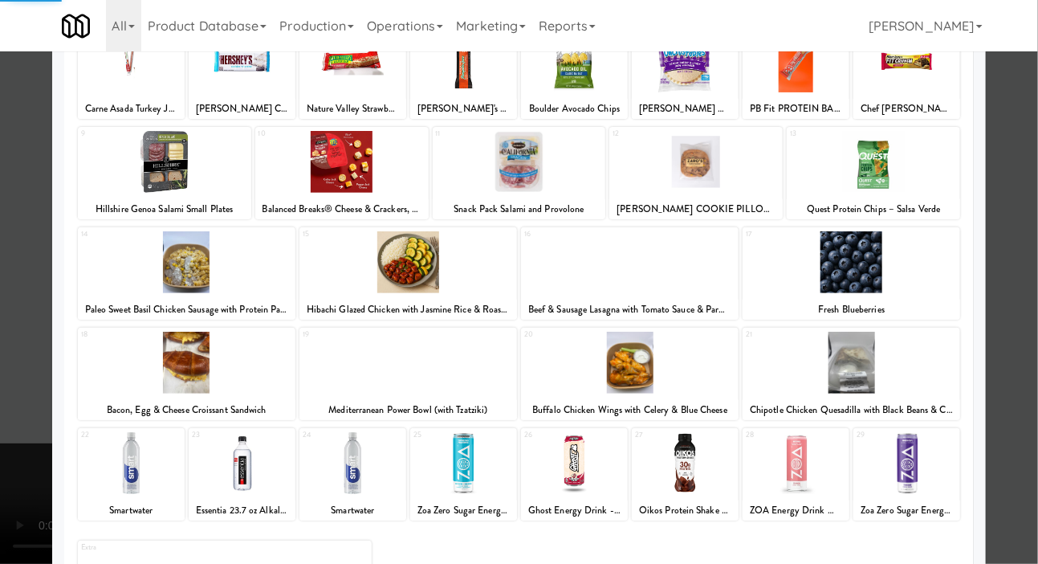
scroll to position [224, 0]
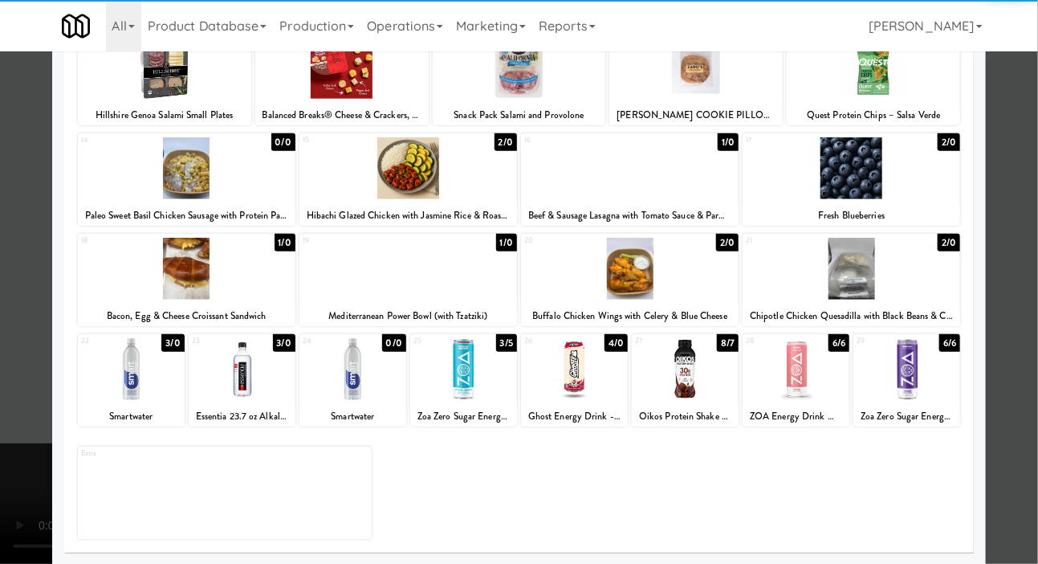
click at [222, 370] on div at bounding box center [242, 369] width 107 height 62
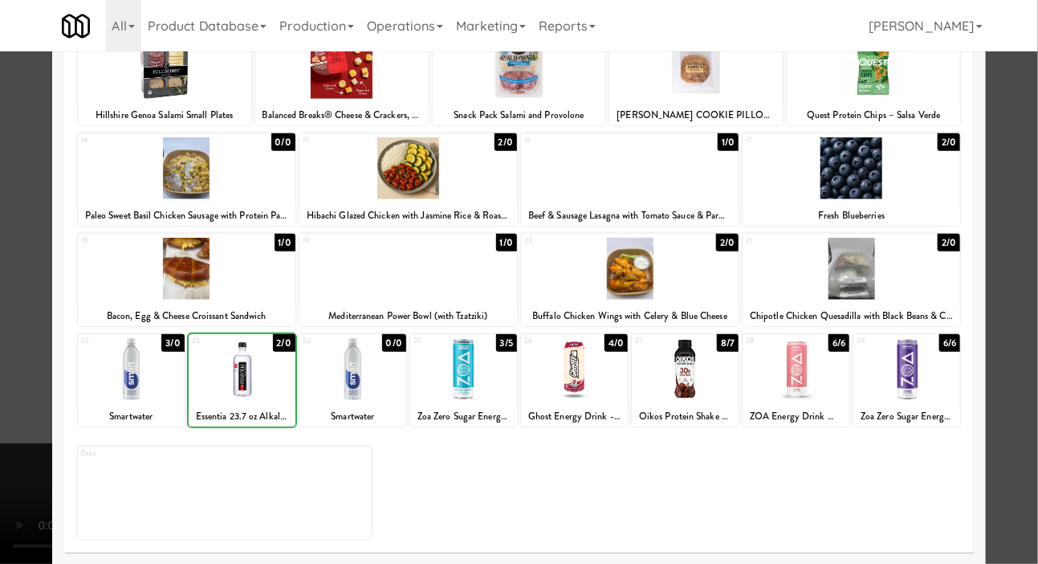
scroll to position [0, 0]
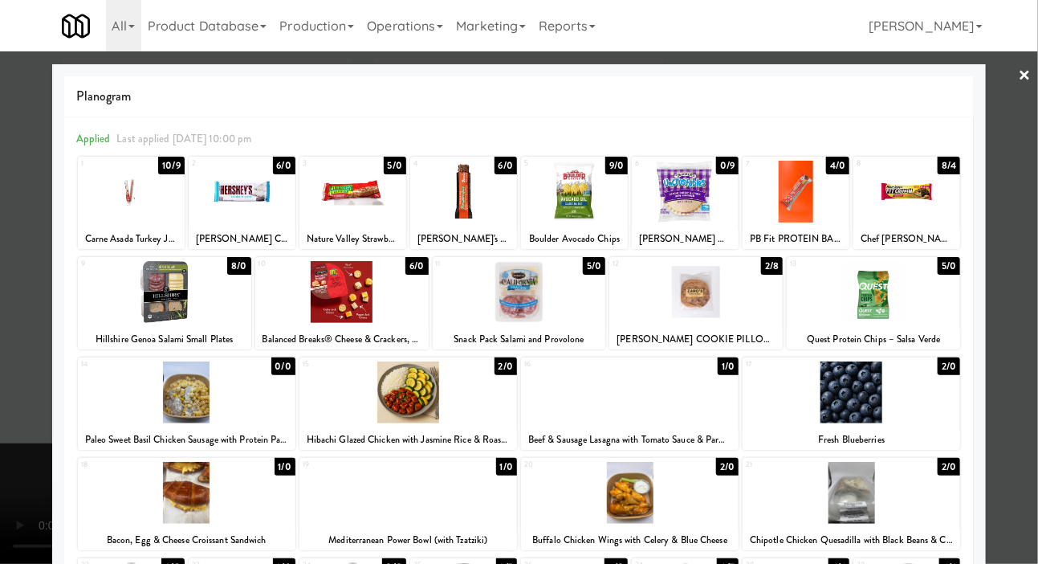
click at [17, 255] on div at bounding box center [519, 282] width 1038 height 564
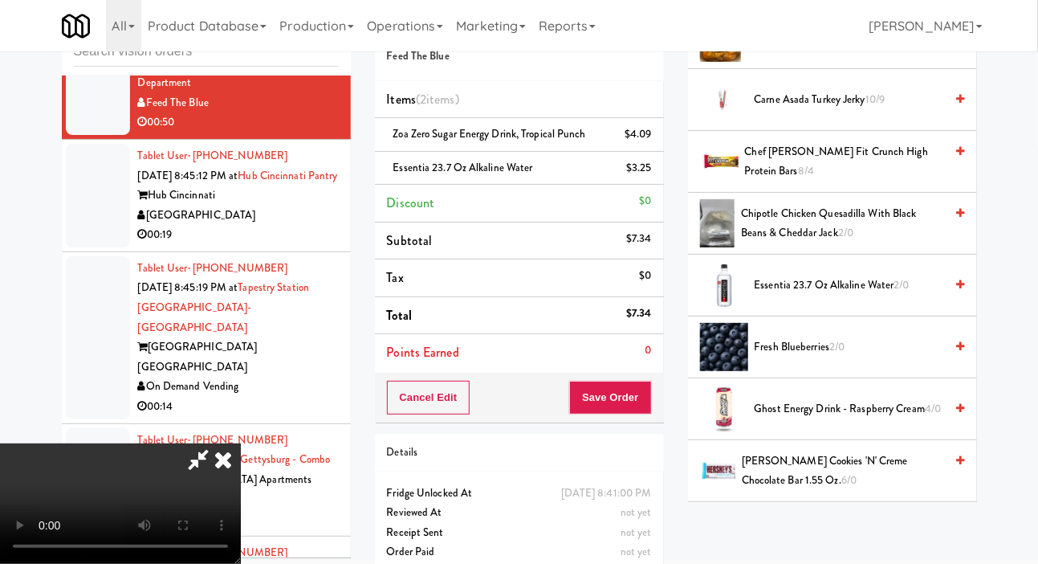
scroll to position [534, 0]
click at [822, 181] on span "Chef Robert Irvine's Fit Crunch High Protein Bars 8/4" at bounding box center [845, 160] width 200 height 39
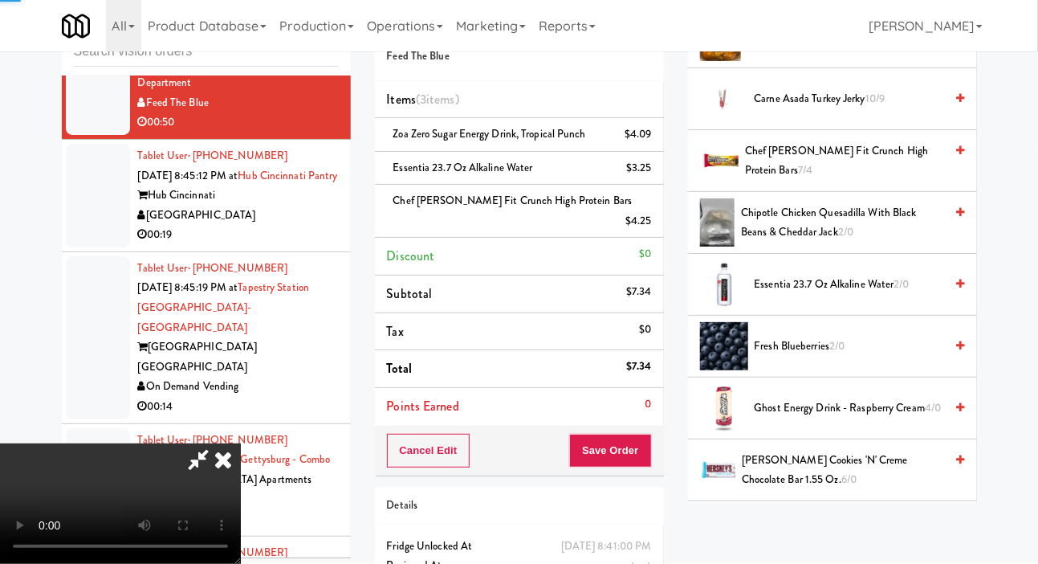
click at [830, 181] on span "Chef Robert Irvine's Fit Crunch High Protein Bars 7/4" at bounding box center [845, 160] width 200 height 39
click at [646, 445] on button "Save Order" at bounding box center [610, 451] width 82 height 34
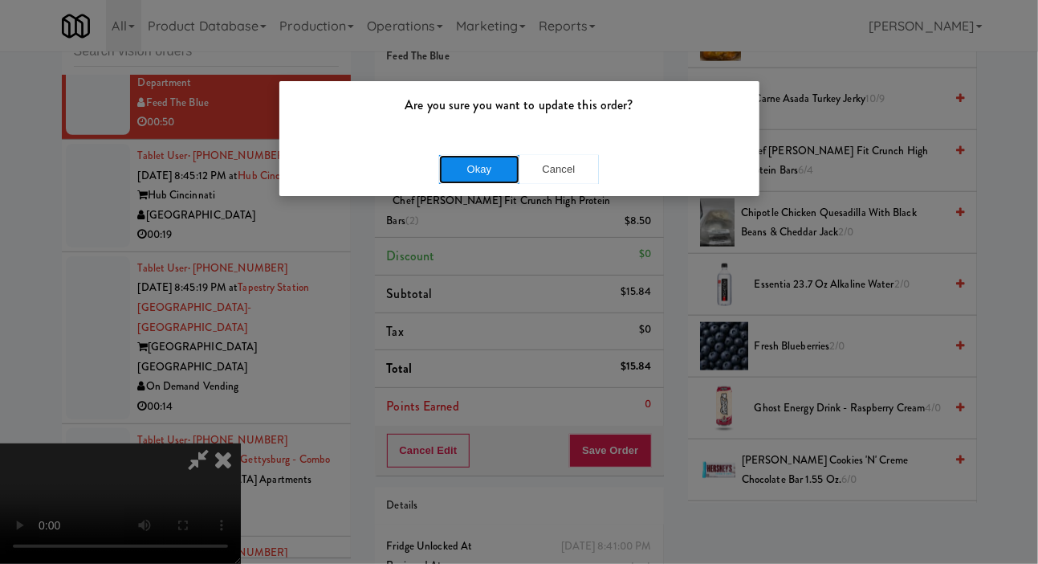
click at [457, 166] on button "Okay" at bounding box center [479, 169] width 80 height 29
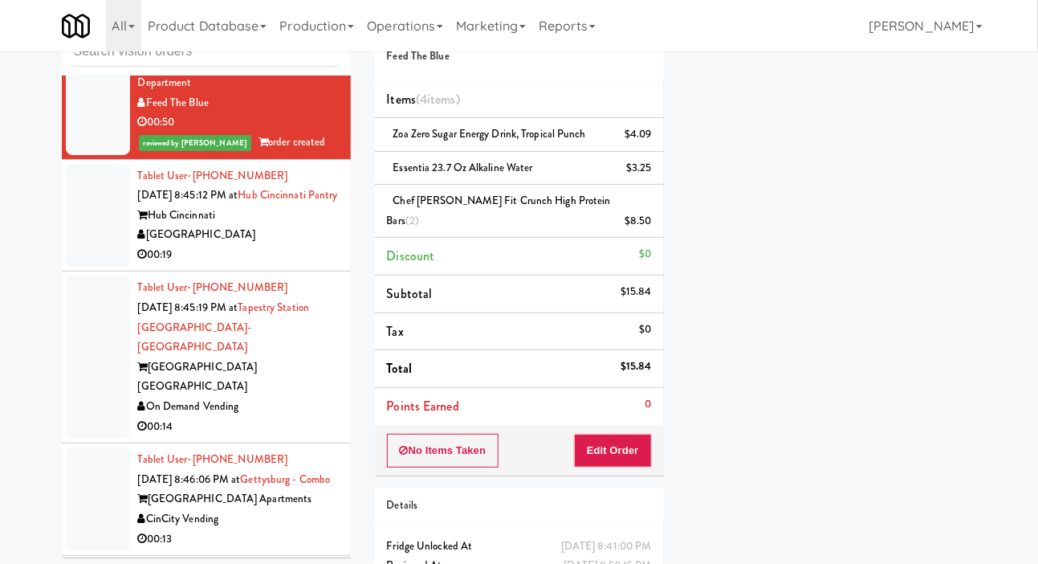
scroll to position [93, 0]
click at [98, 267] on div at bounding box center [98, 216] width 64 height 104
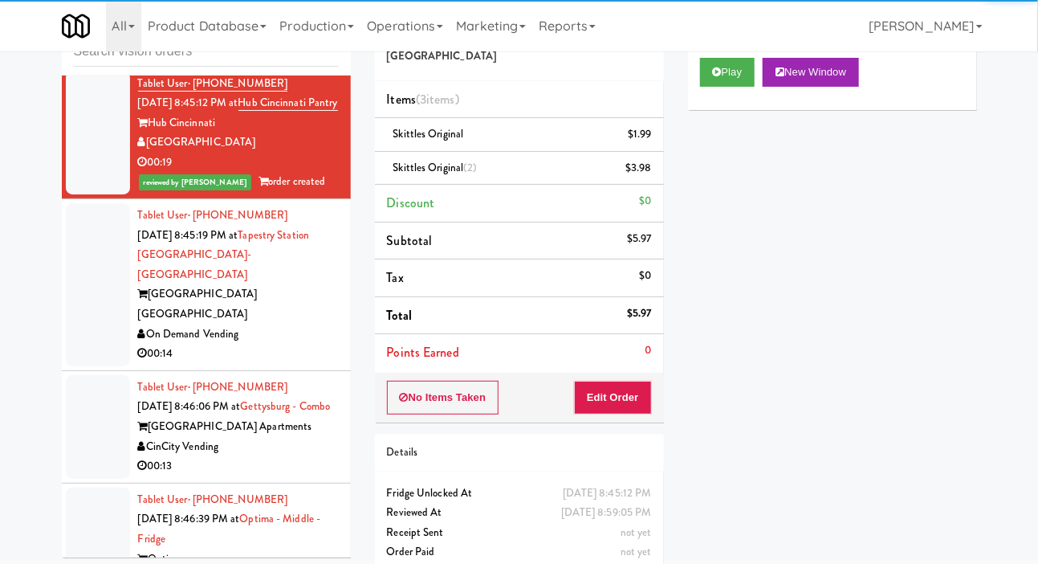
click at [75, 353] on div at bounding box center [98, 284] width 64 height 163
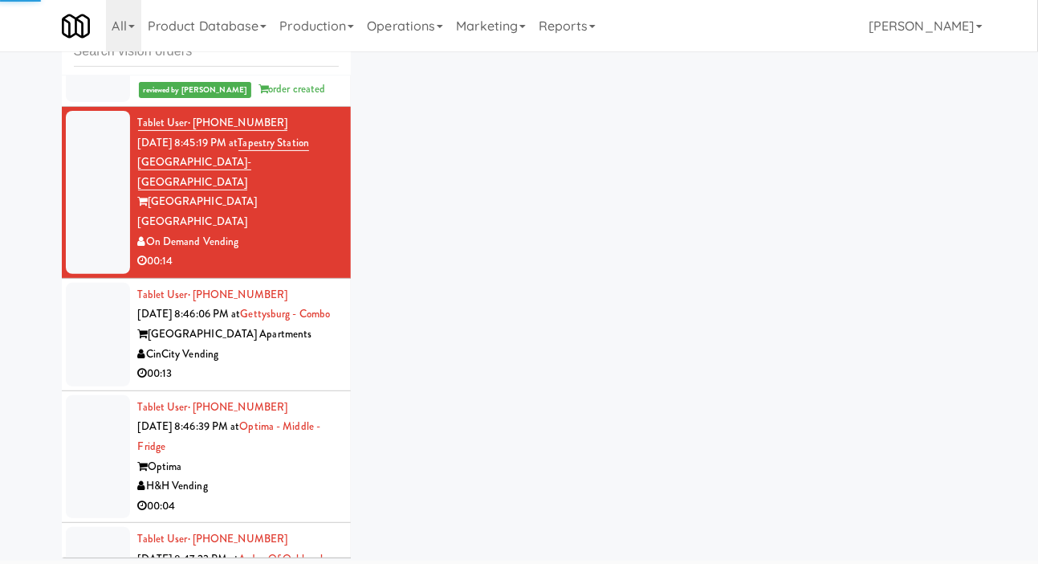
scroll to position [5395, 0]
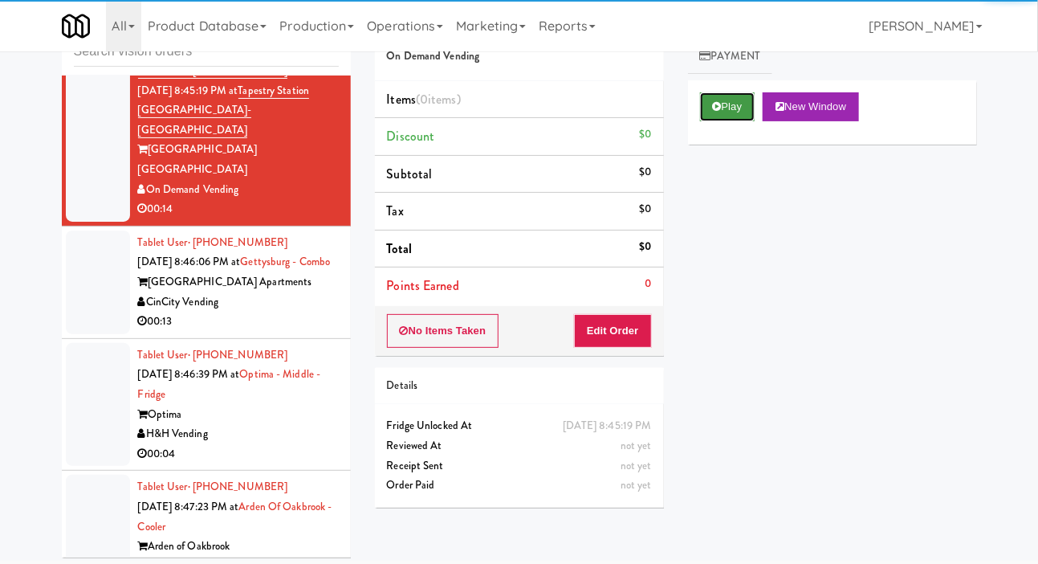
click at [716, 116] on button "Play" at bounding box center [727, 106] width 55 height 29
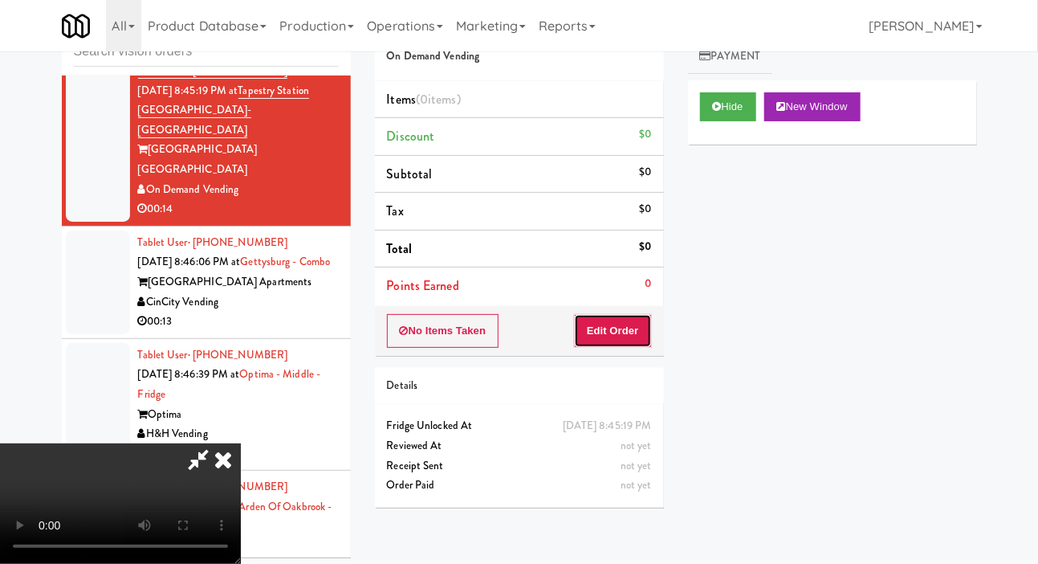
click at [638, 320] on button "Edit Order" at bounding box center [613, 331] width 78 height 34
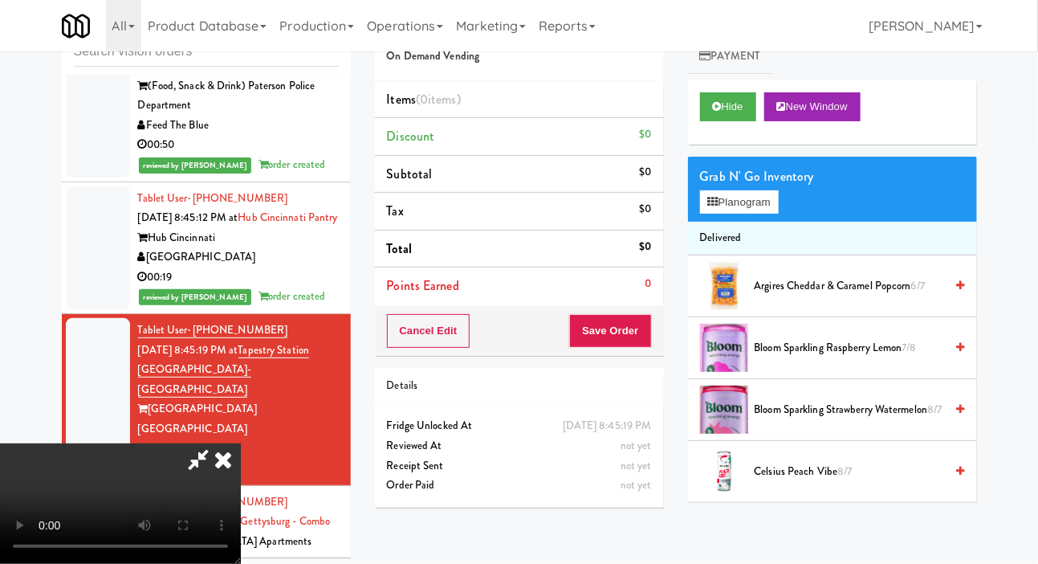
scroll to position [59, 0]
click at [730, 113] on button "Hide" at bounding box center [728, 106] width 56 height 29
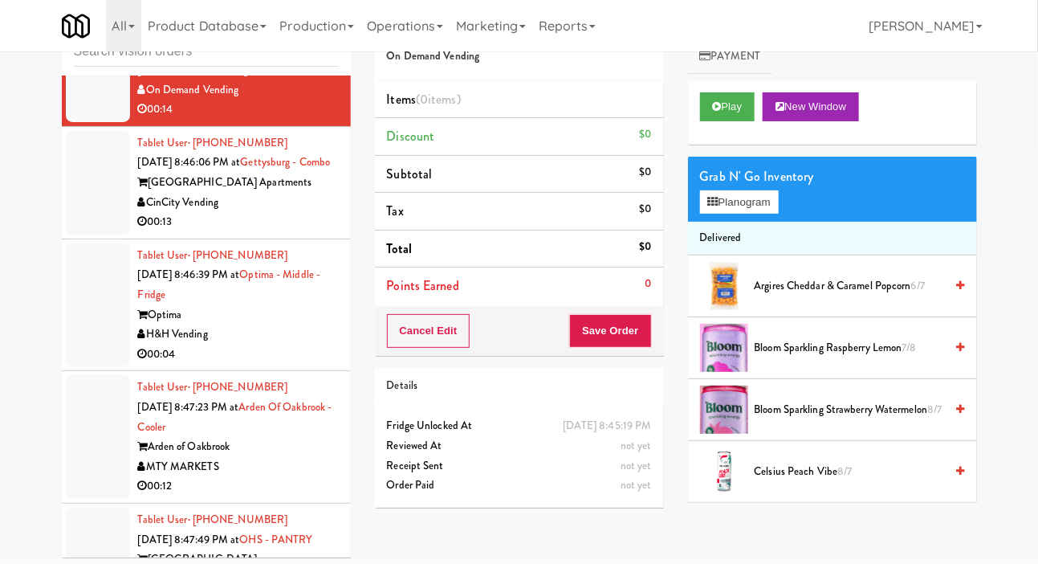
click at [77, 234] on div at bounding box center [98, 183] width 64 height 104
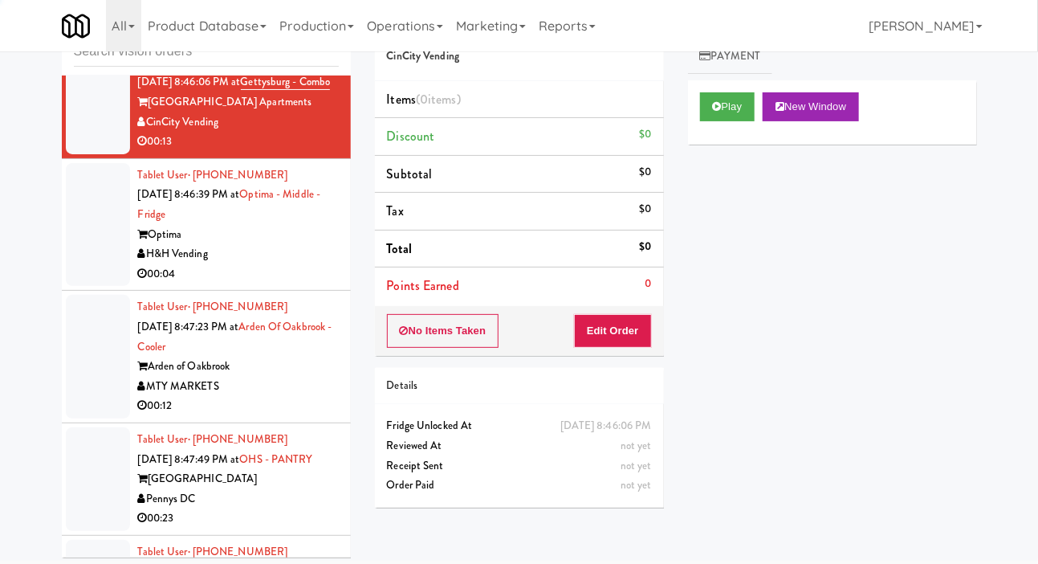
scroll to position [5576, 0]
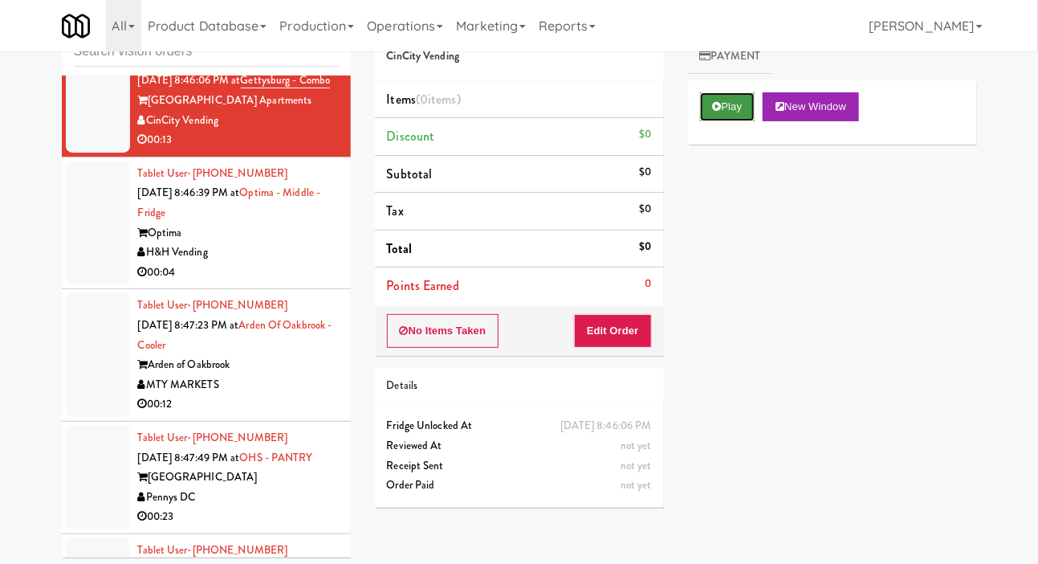
click at [734, 106] on button "Play" at bounding box center [727, 106] width 55 height 29
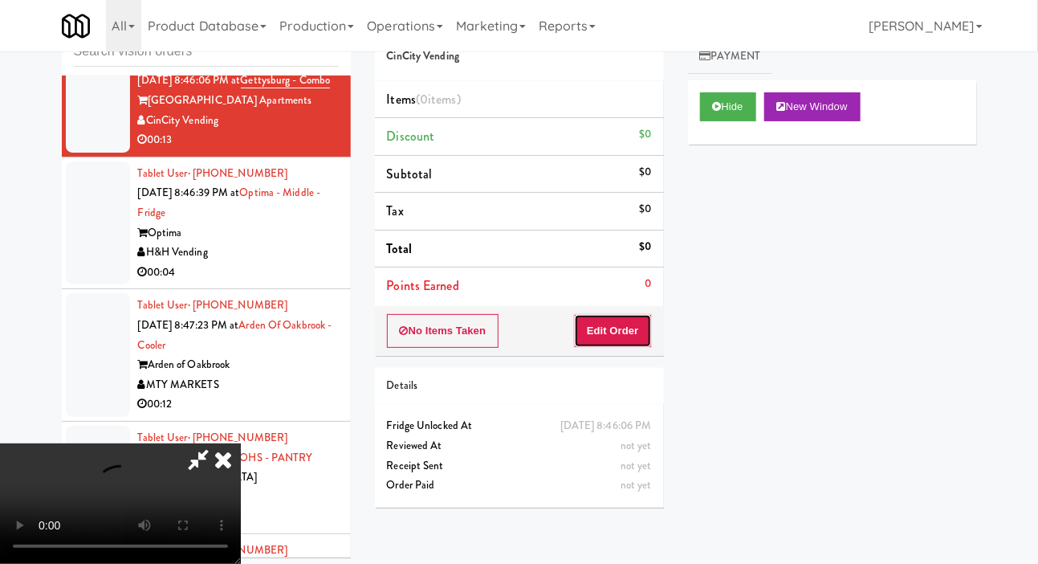
click at [645, 328] on button "Edit Order" at bounding box center [613, 331] width 78 height 34
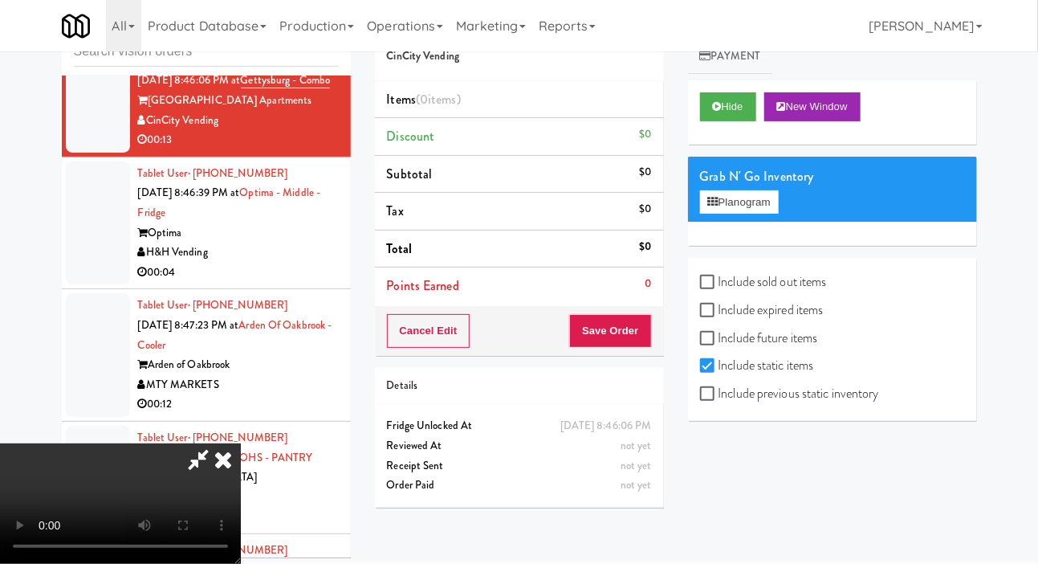
click at [762, 400] on label "Include previous static inventory" at bounding box center [789, 393] width 179 height 24
click at [719, 400] on input "Include previous static inventory" at bounding box center [709, 394] width 18 height 13
checkbox input "true"
click at [723, 100] on button "Hide" at bounding box center [728, 106] width 56 height 29
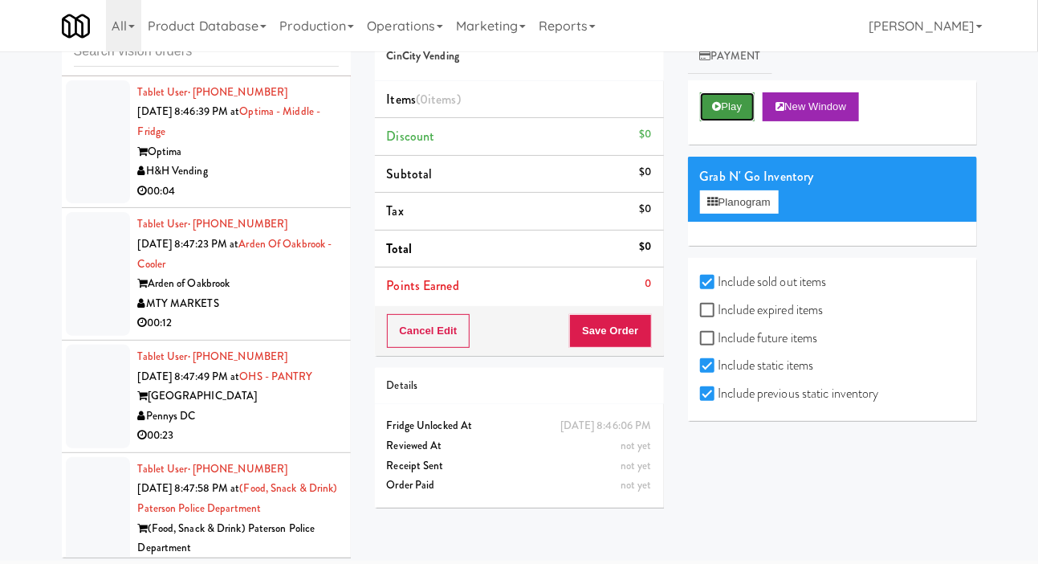
scroll to position [5661, 0]
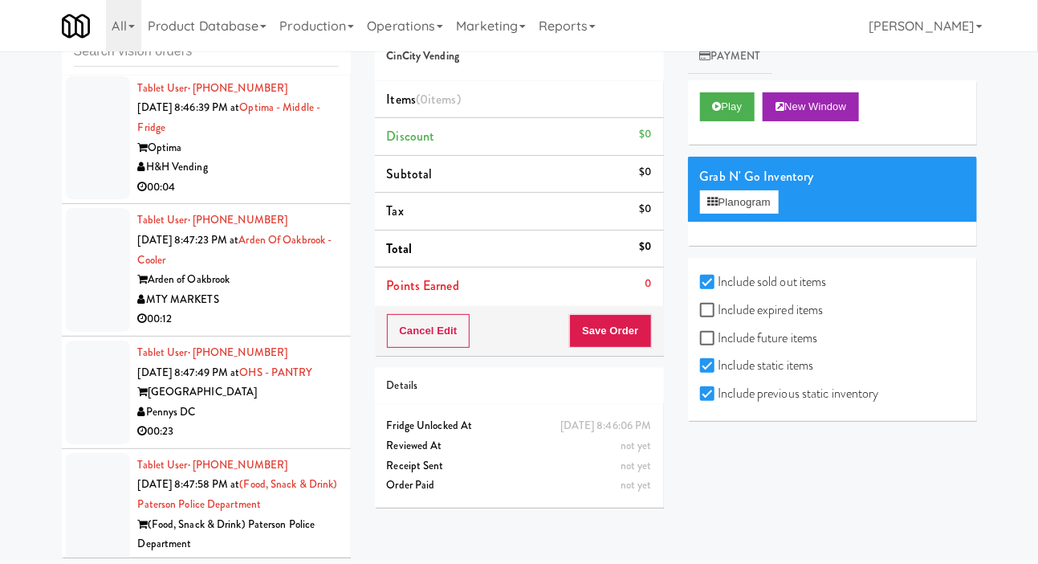
click at [92, 200] on div at bounding box center [98, 138] width 64 height 124
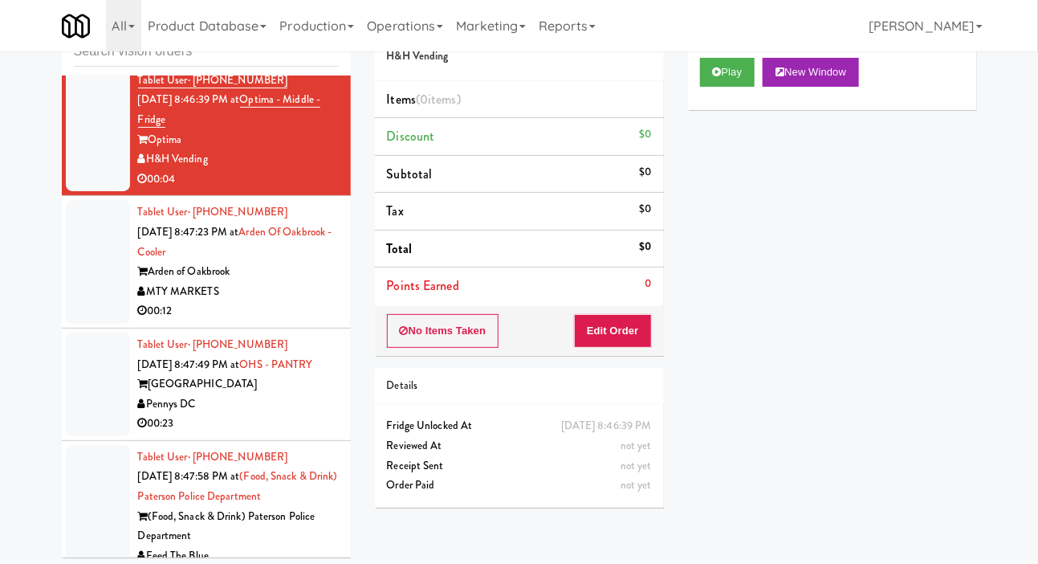
scroll to position [5670, 0]
click at [90, 323] on div at bounding box center [98, 261] width 64 height 124
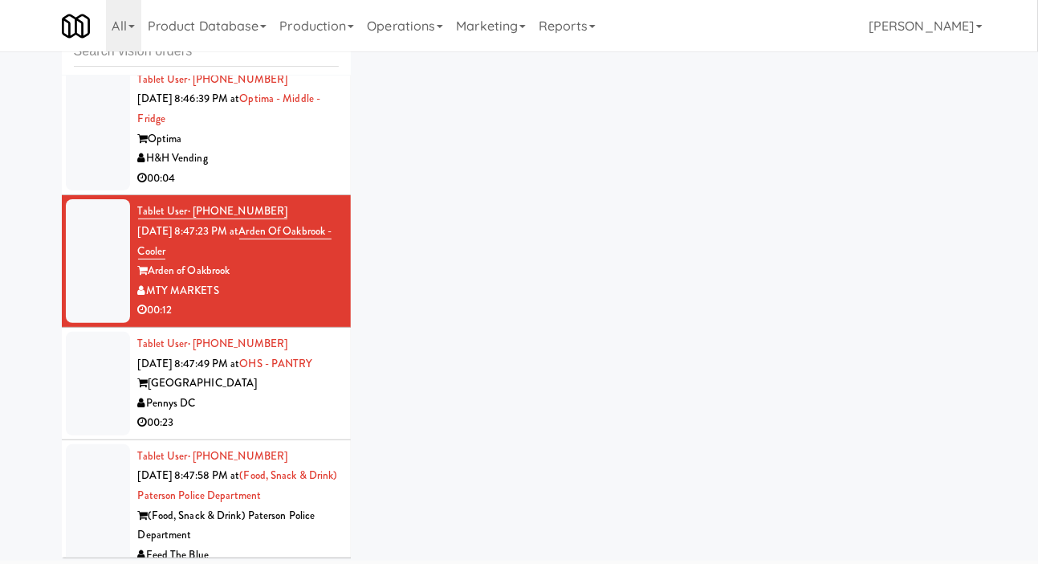
click at [80, 191] on div at bounding box center [98, 129] width 64 height 124
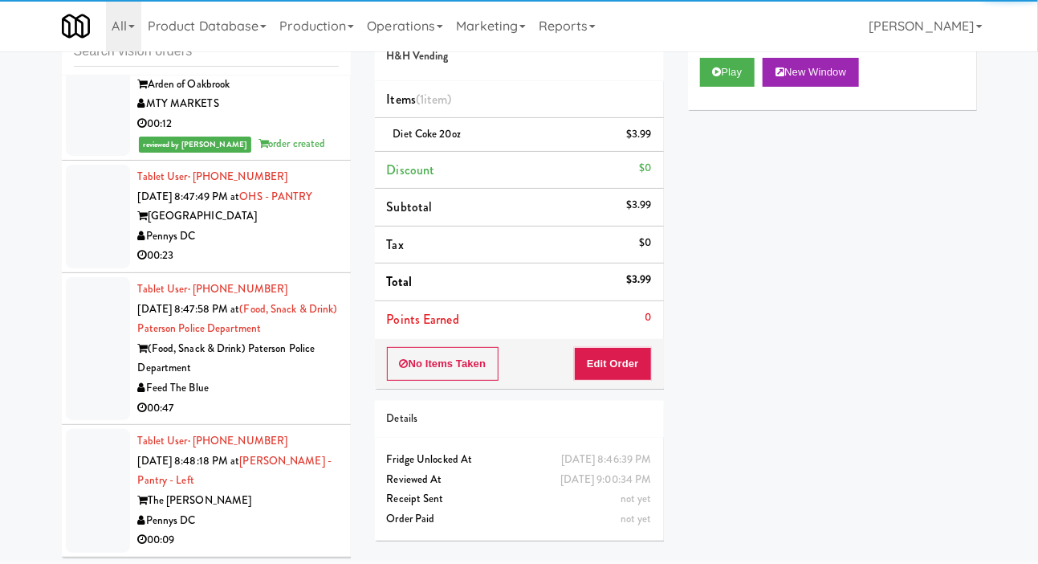
click at [88, 268] on div at bounding box center [98, 217] width 64 height 104
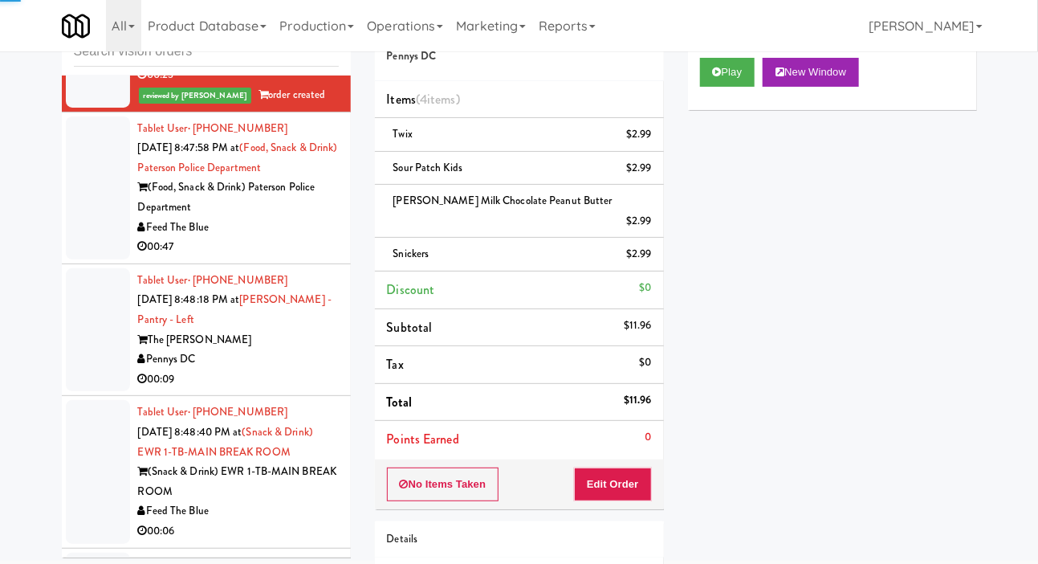
click at [95, 259] on div at bounding box center [98, 187] width 64 height 143
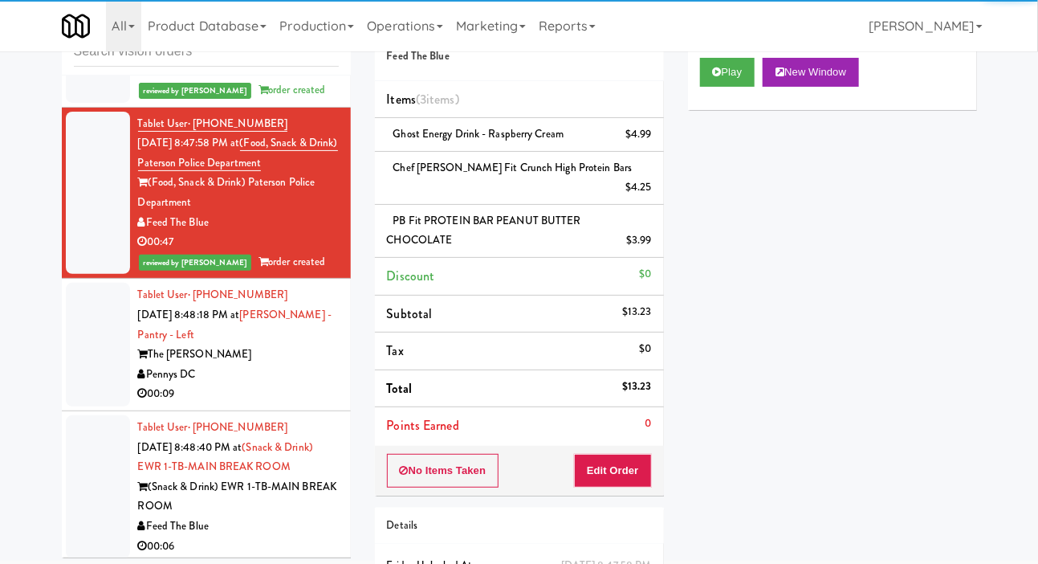
click at [96, 406] on div at bounding box center [98, 345] width 64 height 124
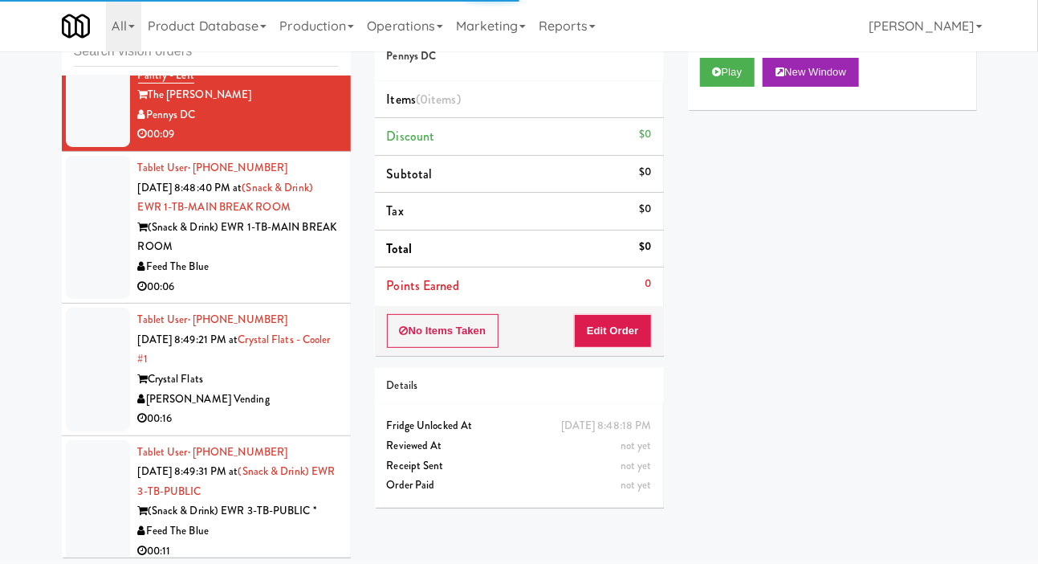
scroll to position [6370, 0]
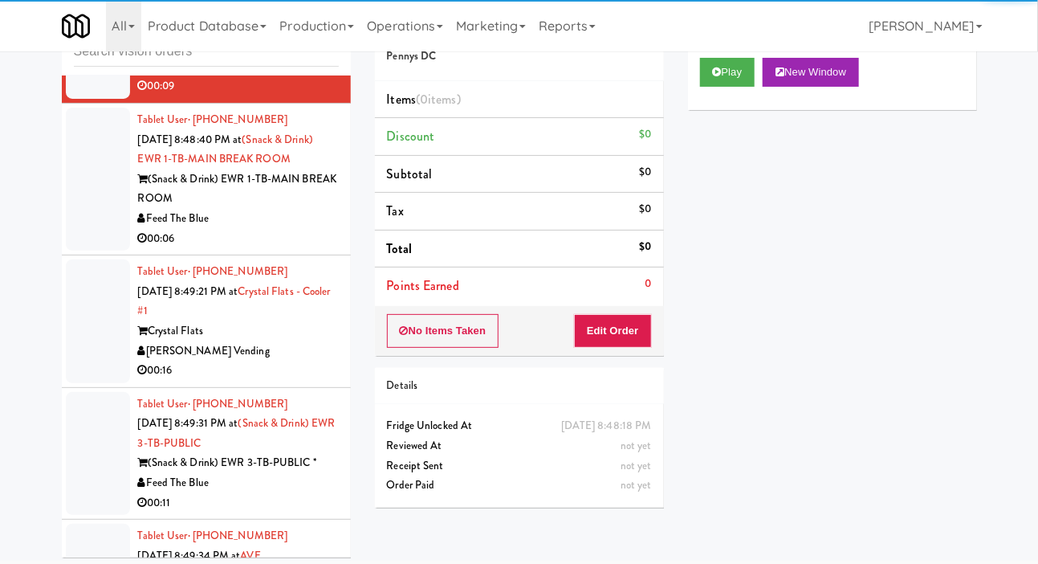
click at [103, 251] on div at bounding box center [98, 179] width 64 height 143
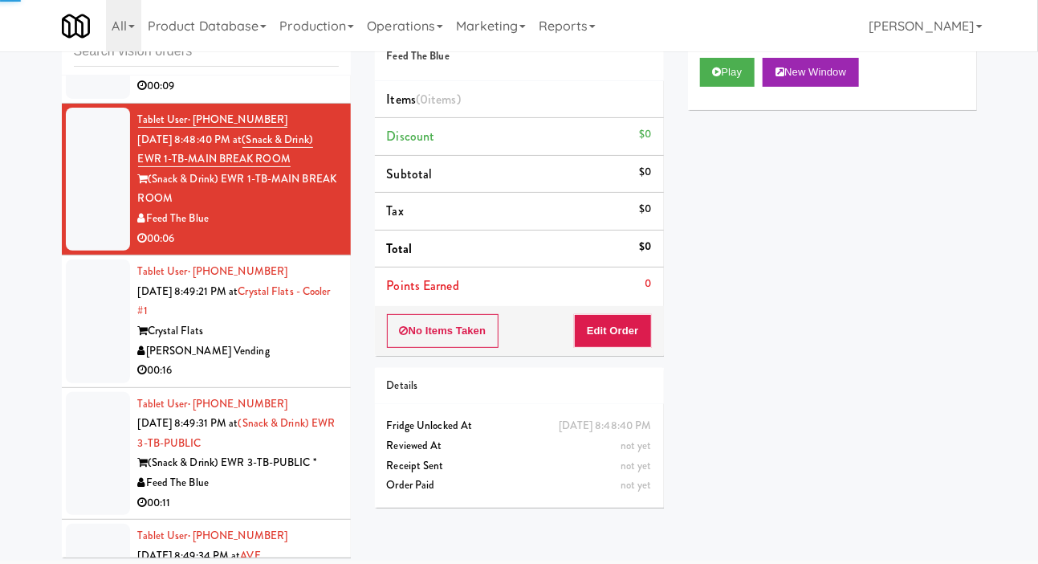
click at [91, 99] on div at bounding box center [98, 37] width 64 height 124
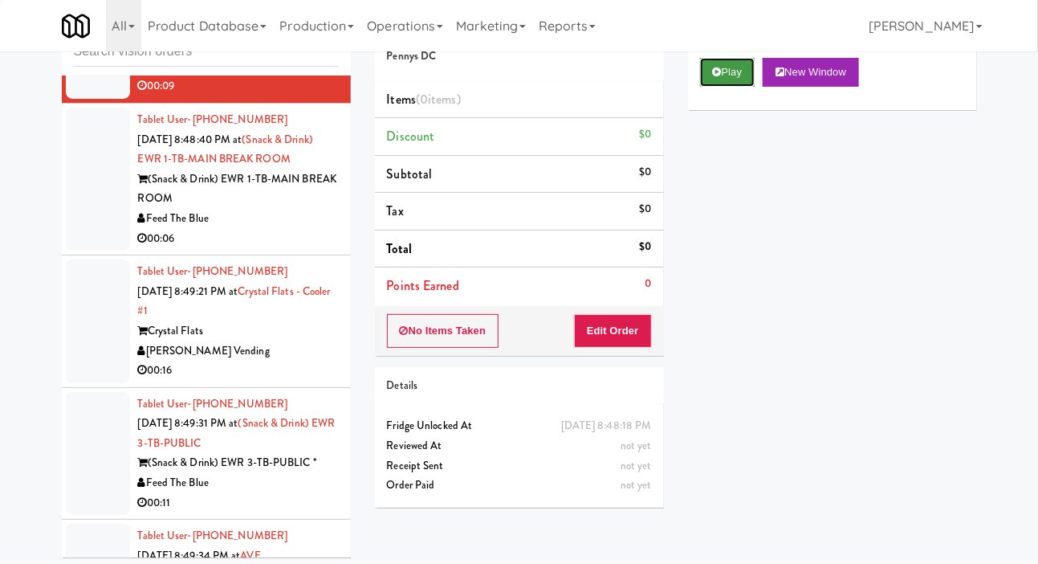
click at [716, 77] on icon at bounding box center [717, 72] width 9 height 10
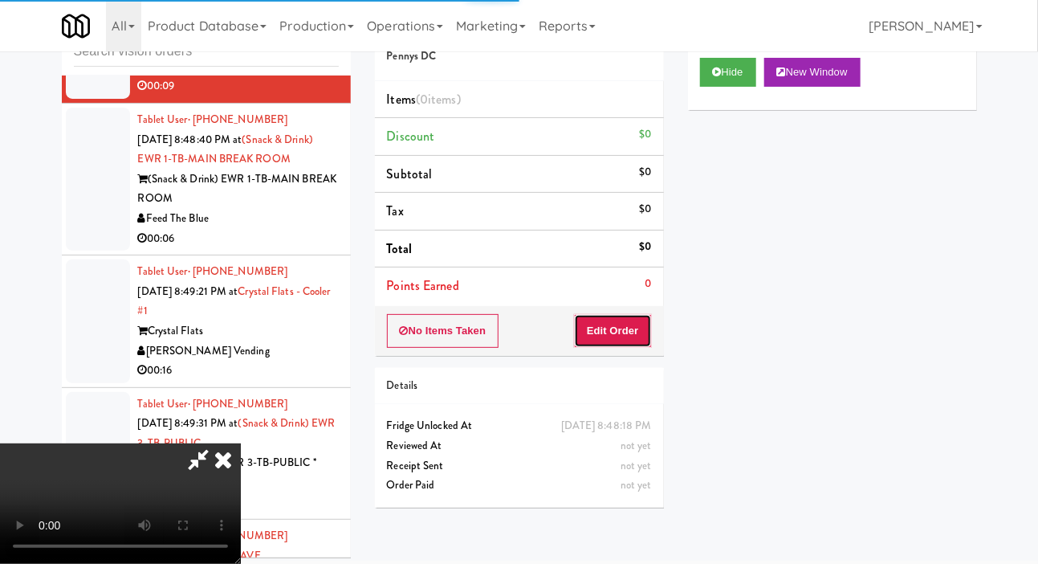
click at [631, 323] on button "Edit Order" at bounding box center [613, 331] width 78 height 34
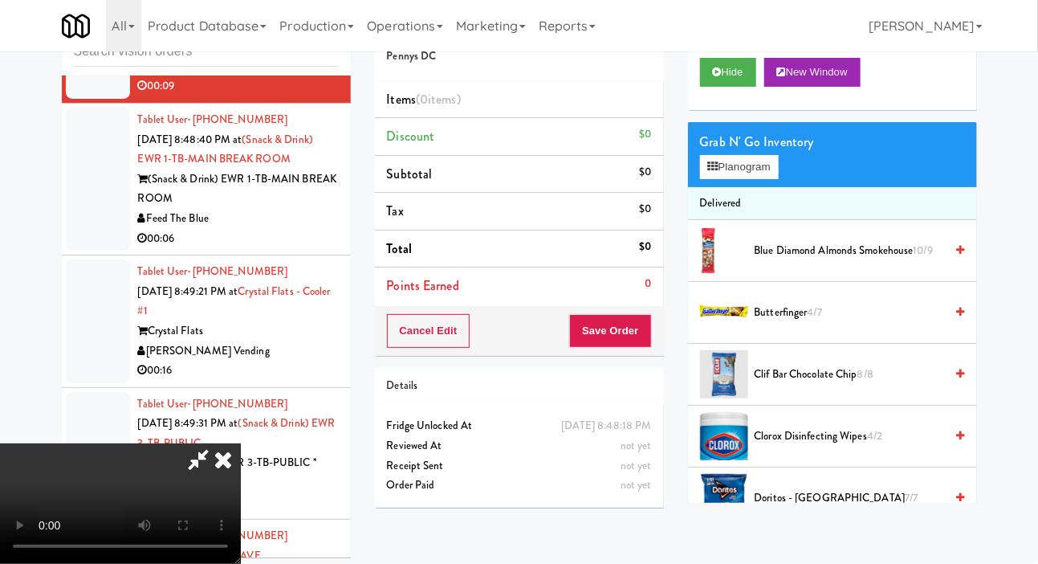
click at [795, 323] on span "Butterfinger 4/7" at bounding box center [850, 313] width 190 height 20
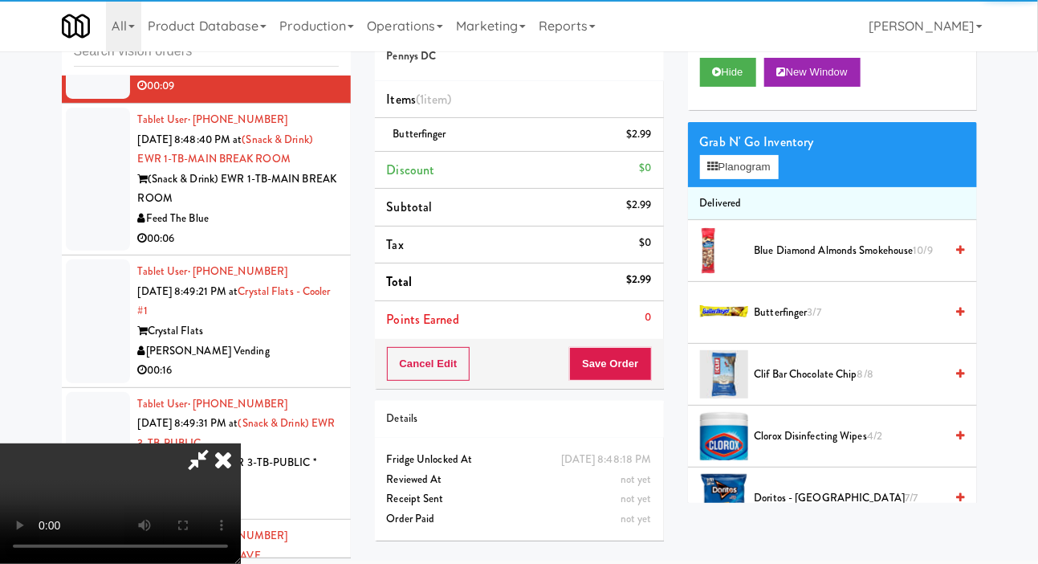
click at [801, 323] on span "Butterfinger 3/7" at bounding box center [850, 313] width 190 height 20
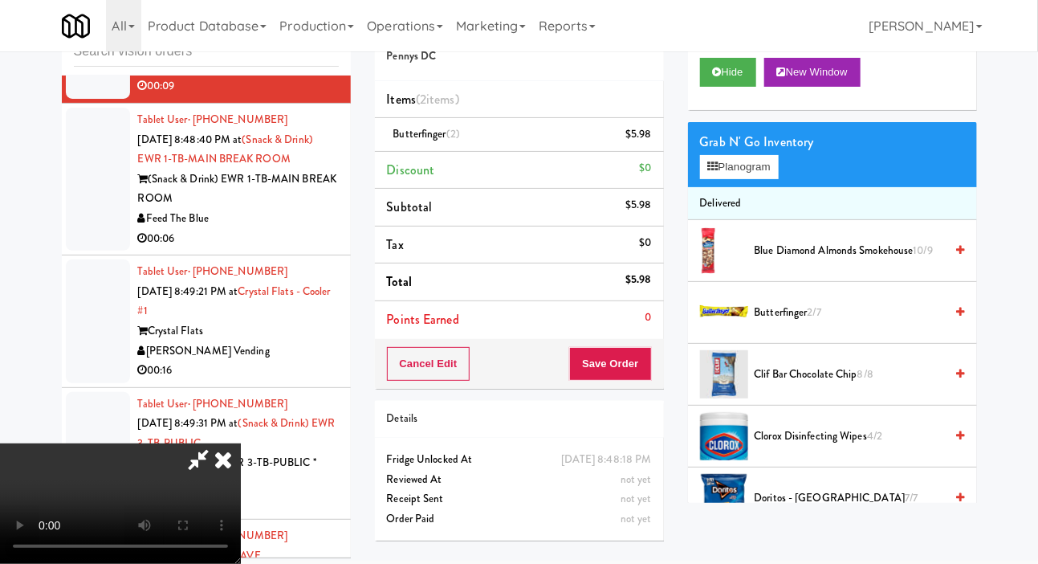
click at [667, 376] on div "Order # 3787471 Pennys DC Items (2 items ) Butterfinger (2) $5.98 Discount $0 S…" at bounding box center [519, 277] width 313 height 549
click at [648, 348] on button "Save Order" at bounding box center [610, 364] width 82 height 34
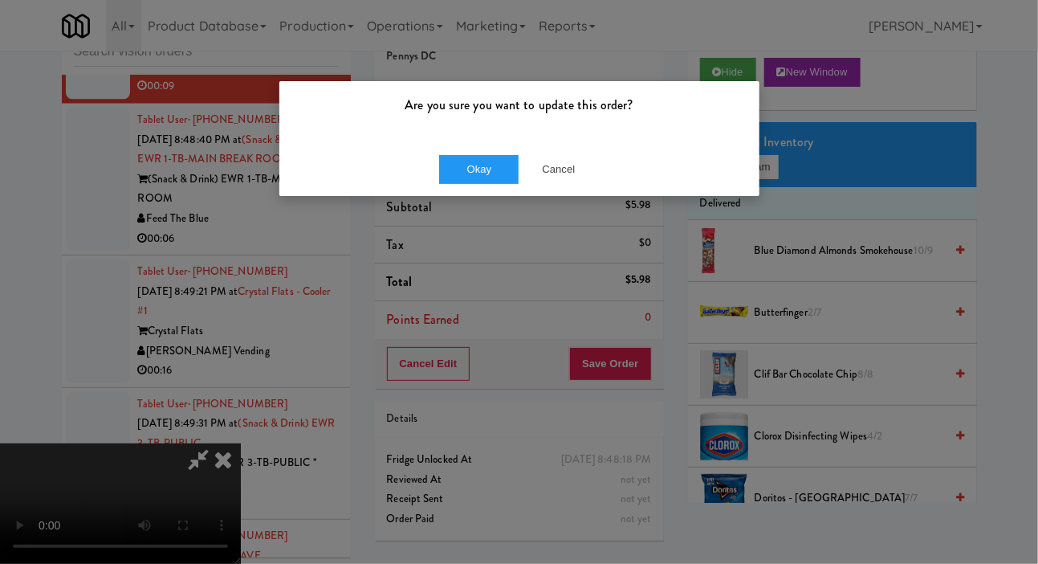
click at [447, 141] on div "Are you sure you want to update this order?" at bounding box center [519, 111] width 480 height 61
click at [449, 179] on button "Okay" at bounding box center [479, 169] width 80 height 29
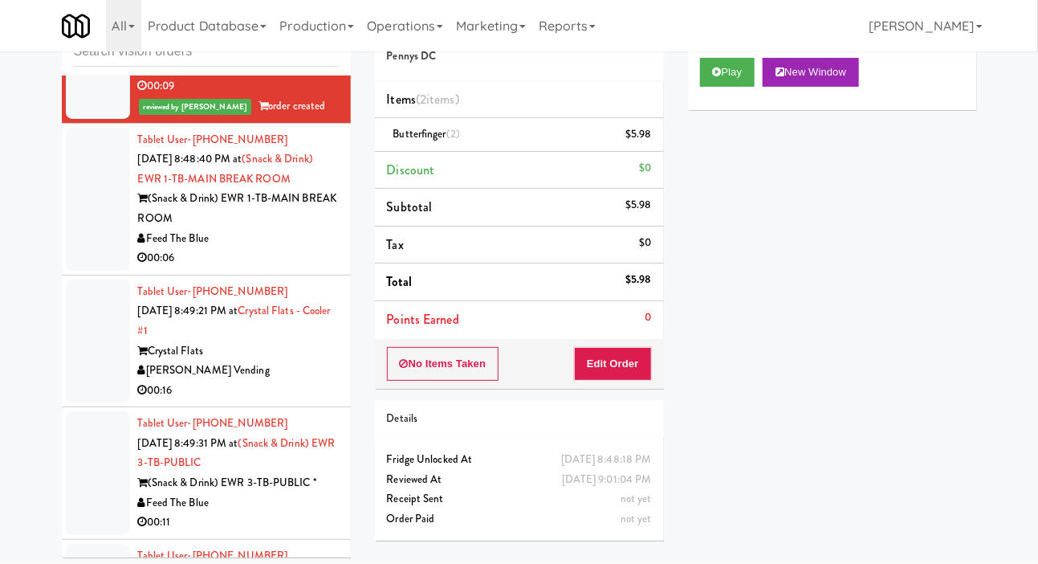
click at [80, 271] on div at bounding box center [98, 199] width 64 height 143
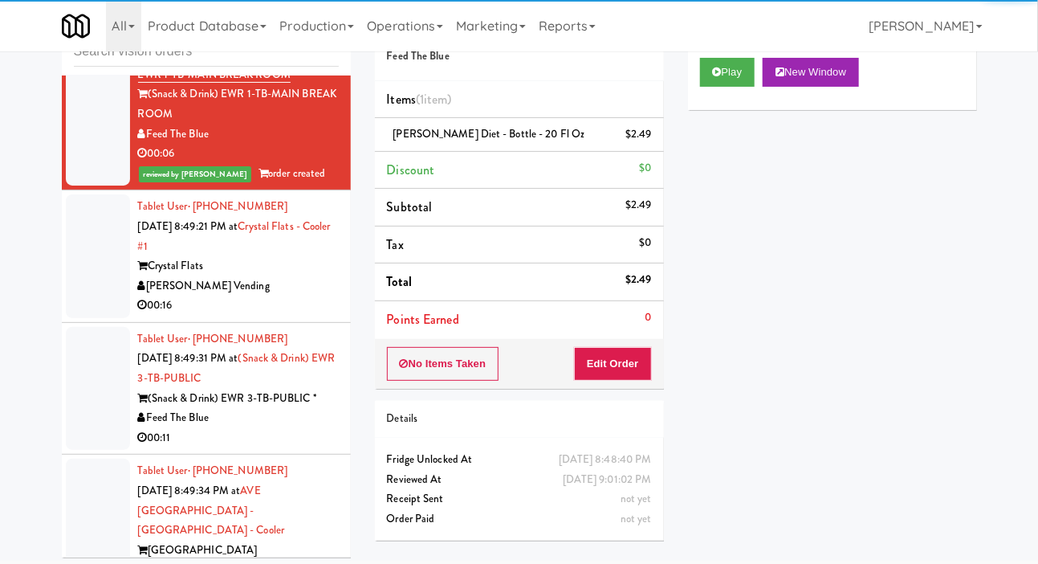
click at [81, 318] on div at bounding box center [98, 256] width 64 height 124
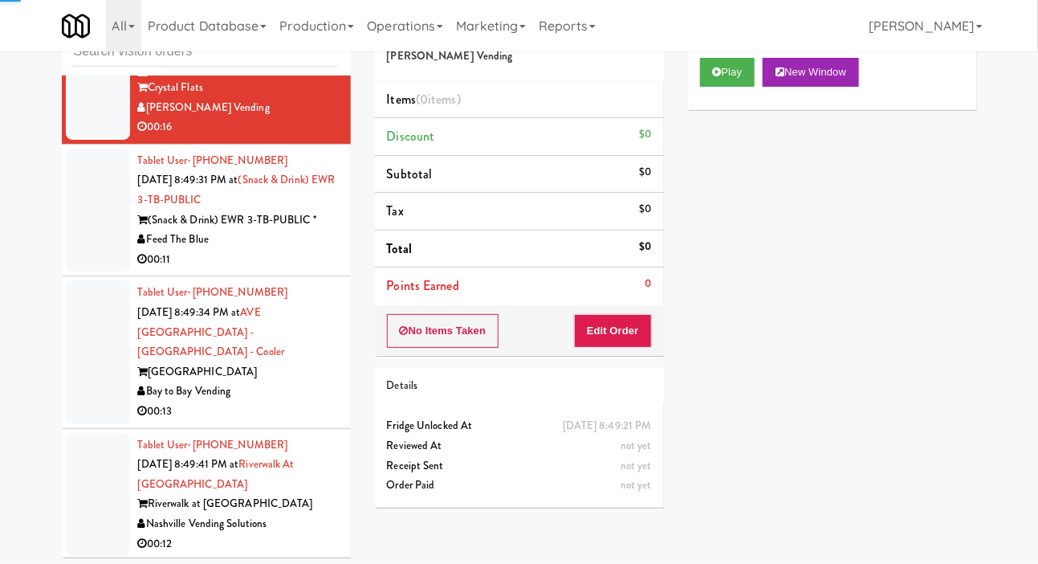
scroll to position [6653, 0]
click at [84, 271] on div at bounding box center [98, 210] width 64 height 124
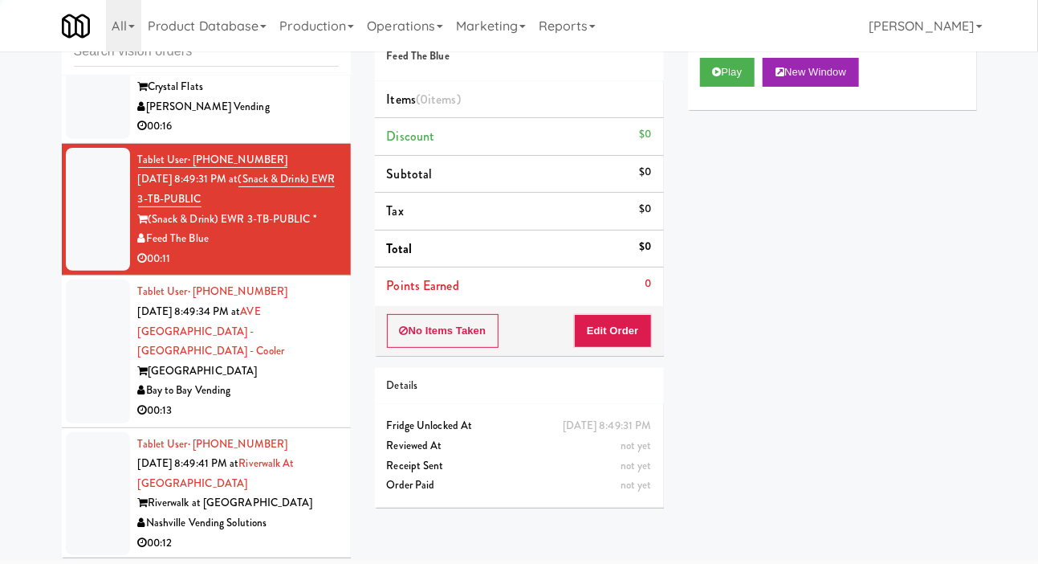
click at [88, 139] on div at bounding box center [98, 77] width 64 height 124
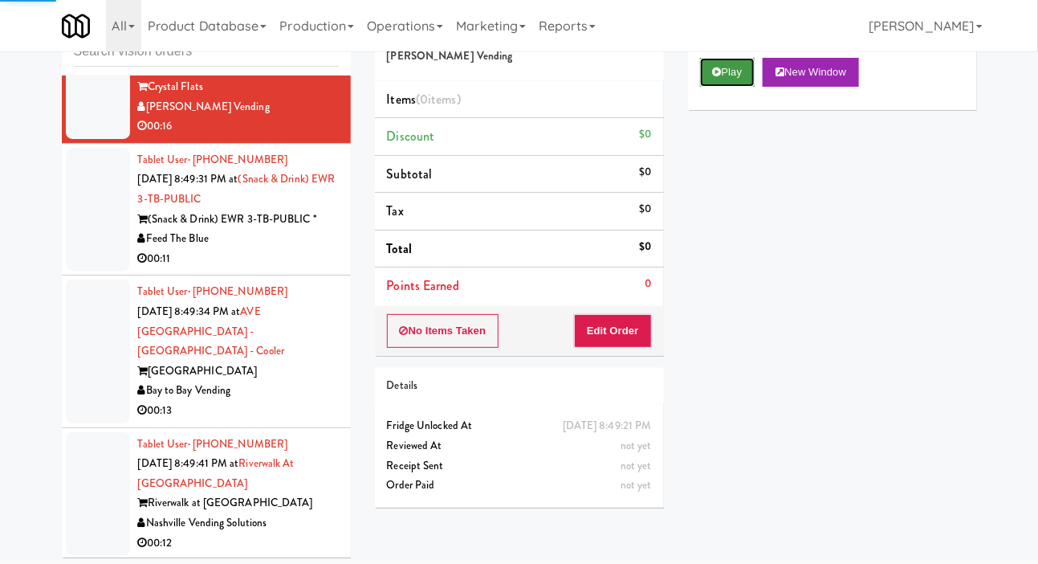
click at [728, 87] on button "Play" at bounding box center [727, 72] width 55 height 29
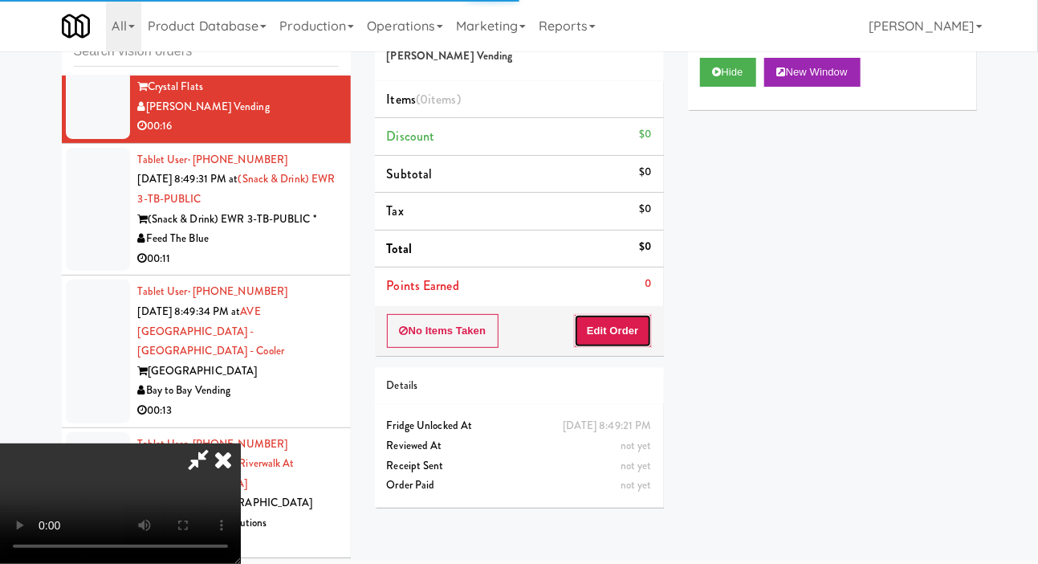
click at [626, 319] on button "Edit Order" at bounding box center [613, 331] width 78 height 34
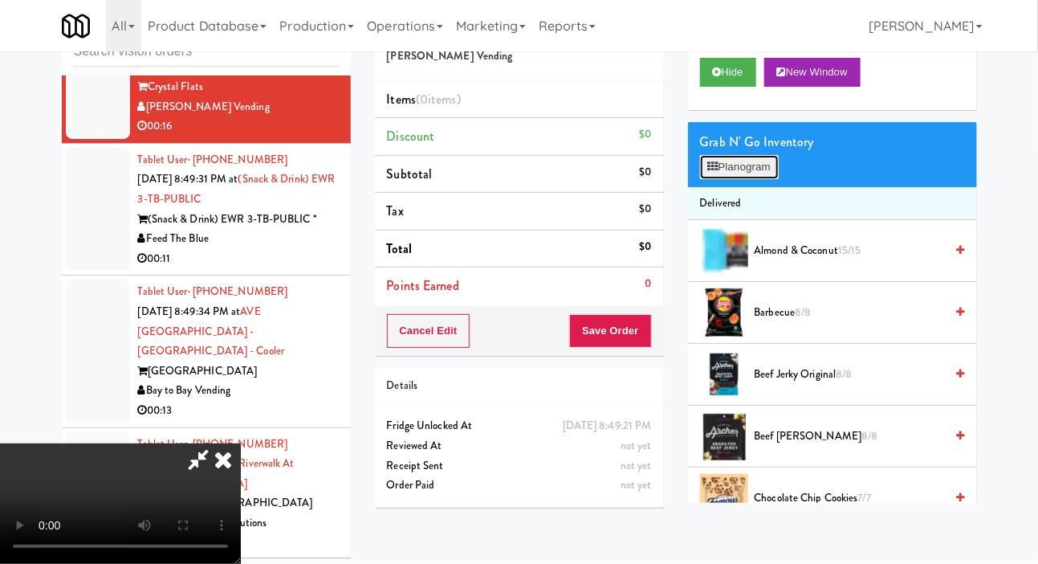
click at [744, 179] on button "Planogram" at bounding box center [739, 167] width 79 height 24
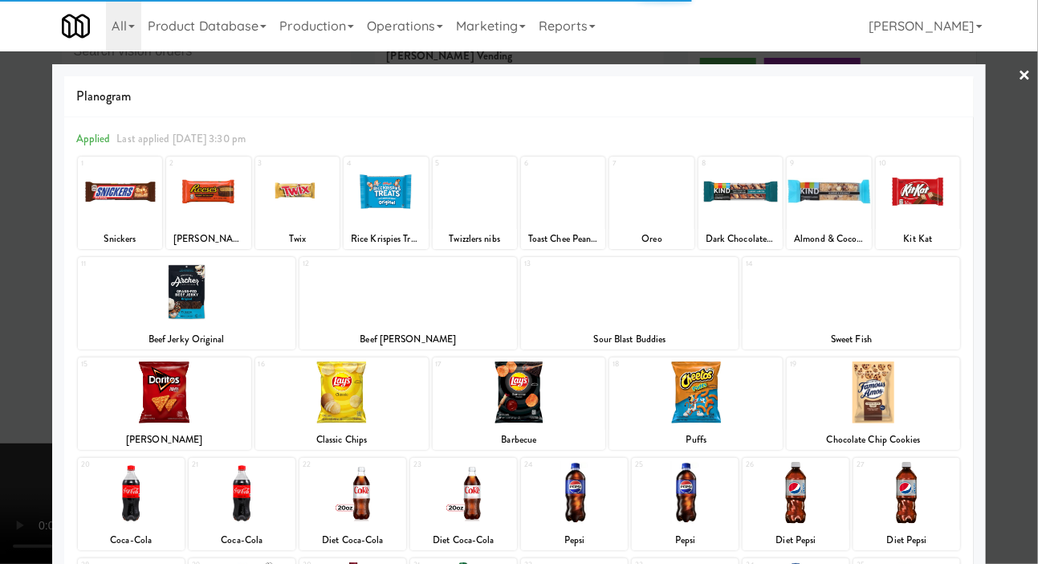
click at [308, 393] on div at bounding box center [341, 392] width 173 height 62
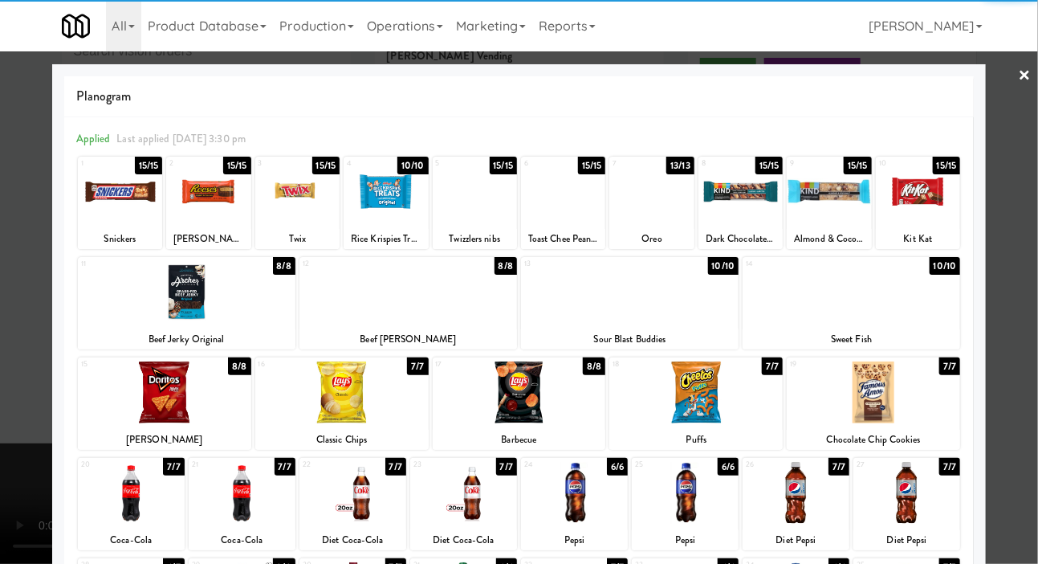
click at [300, 379] on div at bounding box center [341, 392] width 173 height 62
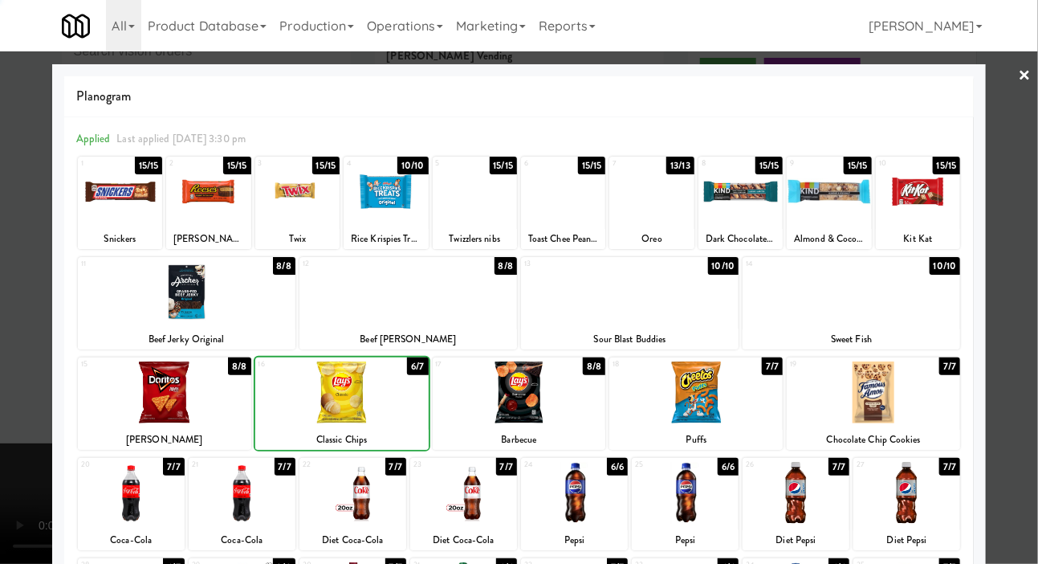
click at [13, 279] on div at bounding box center [519, 282] width 1038 height 564
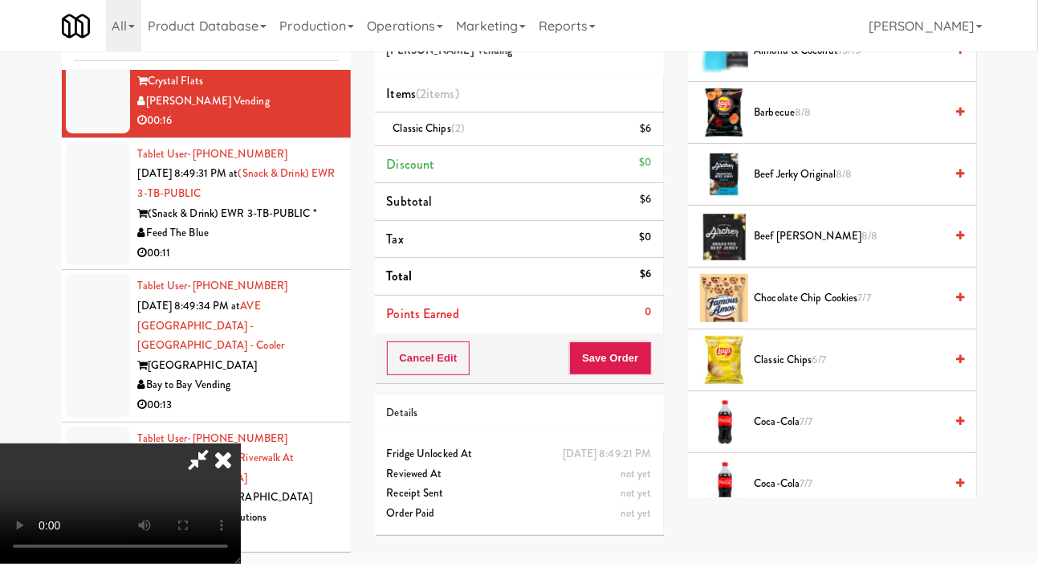
scroll to position [180, 0]
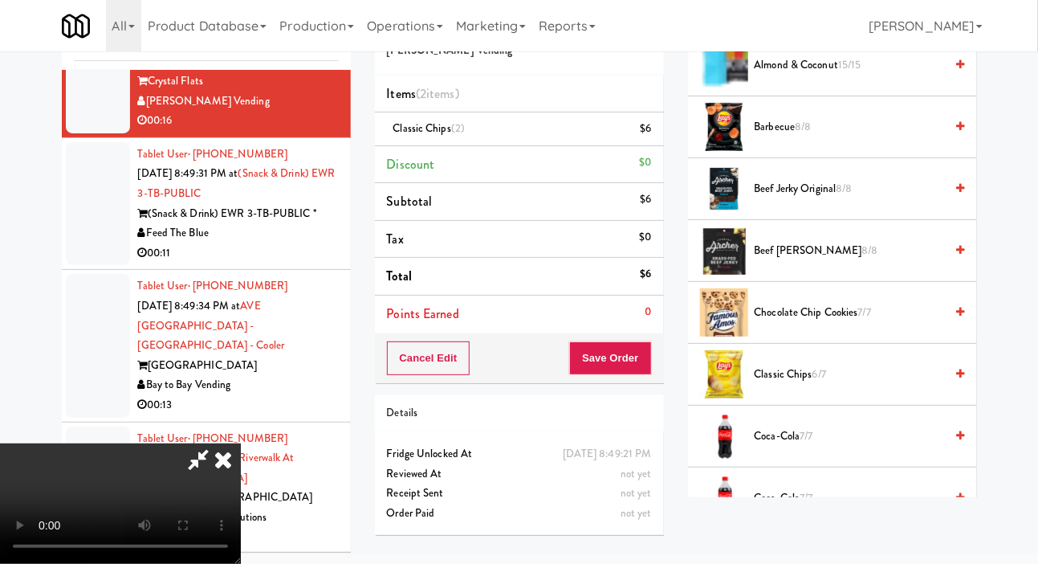
click at [801, 385] on span "Classic Chips 6/7" at bounding box center [850, 375] width 190 height 20
click at [641, 341] on button "Save Order" at bounding box center [610, 358] width 82 height 34
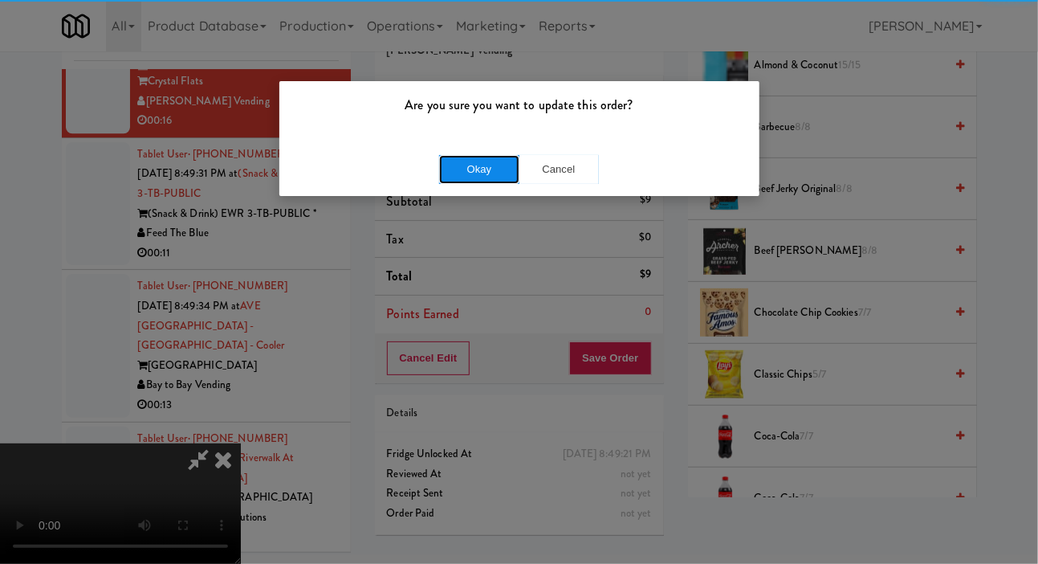
click at [448, 171] on button "Okay" at bounding box center [479, 169] width 80 height 29
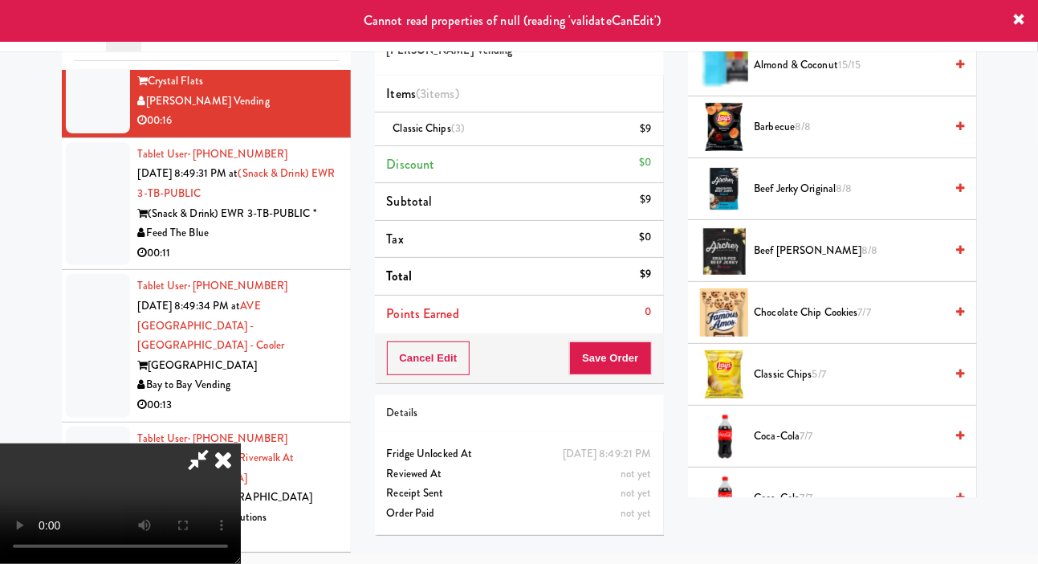
scroll to position [0, 0]
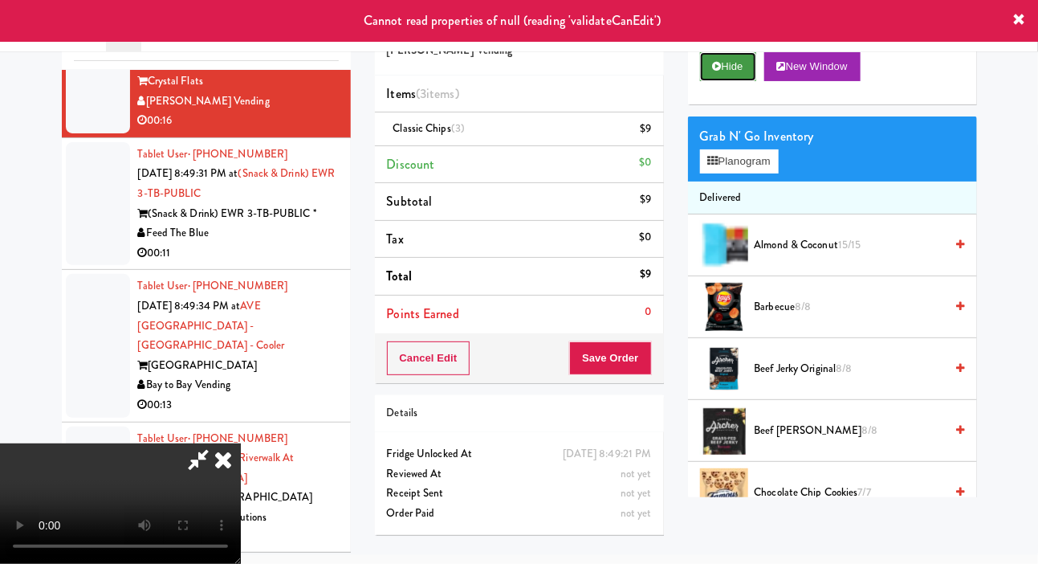
click at [722, 76] on button "Hide" at bounding box center [728, 66] width 56 height 29
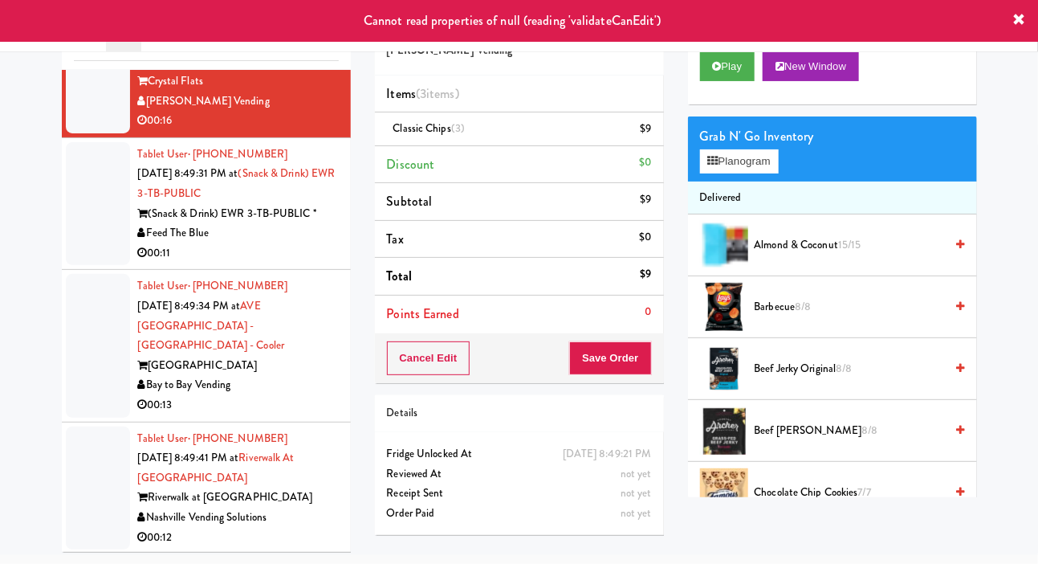
click at [84, 266] on div at bounding box center [98, 204] width 64 height 124
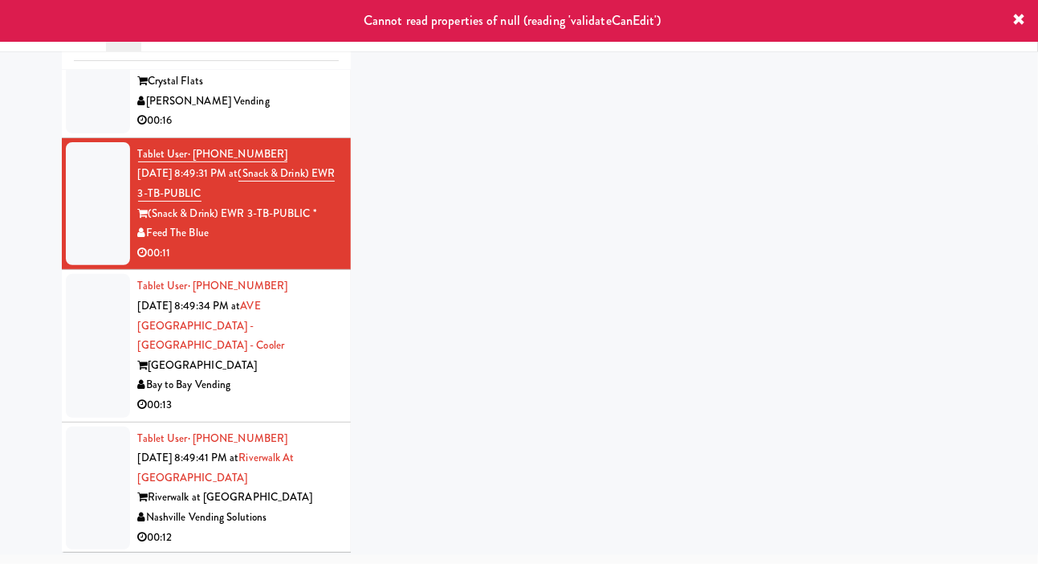
scroll to position [59, 0]
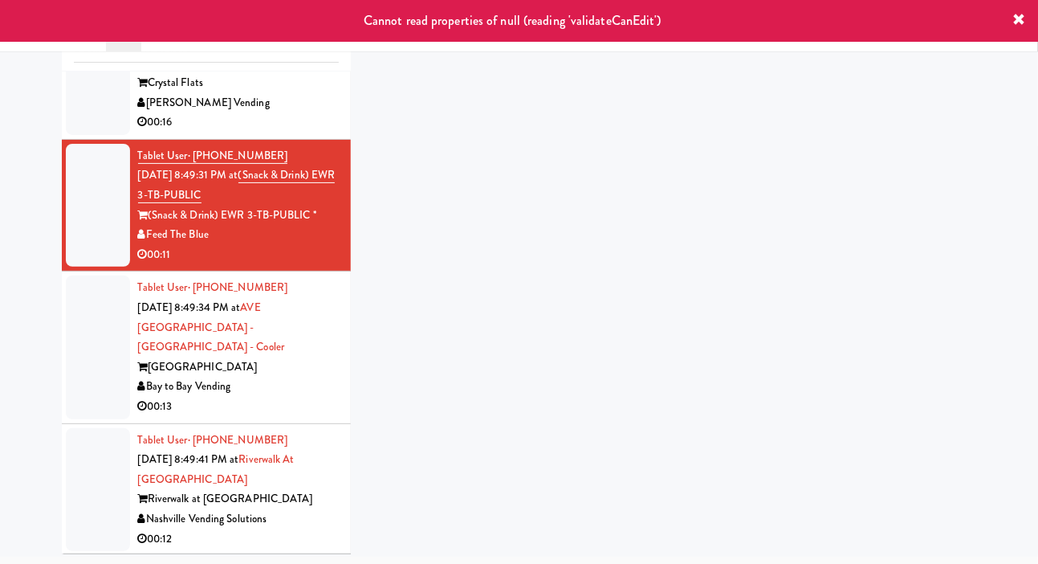
click at [78, 135] on div at bounding box center [98, 73] width 64 height 124
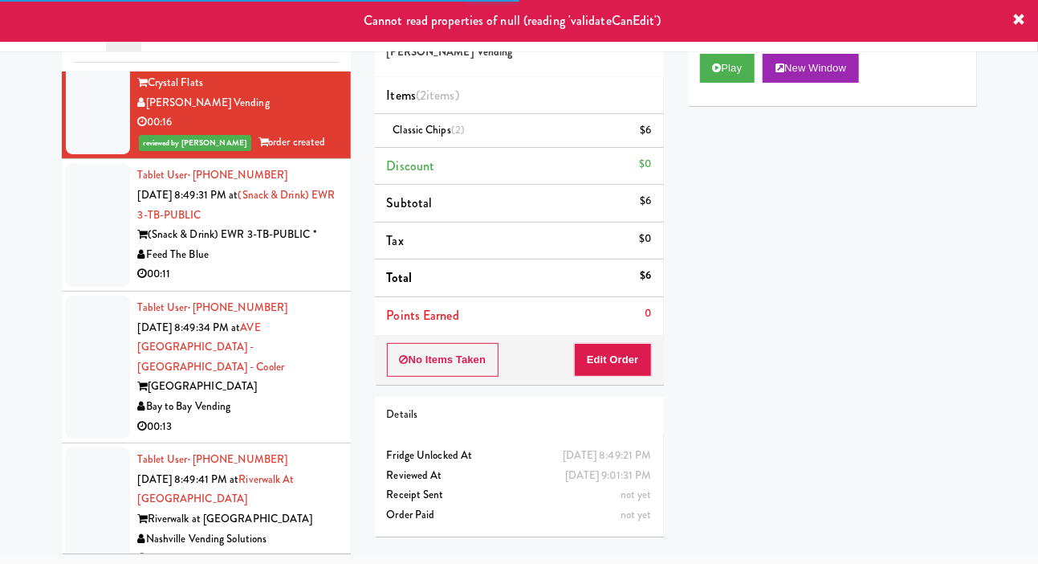
click at [80, 287] on div at bounding box center [98, 225] width 64 height 124
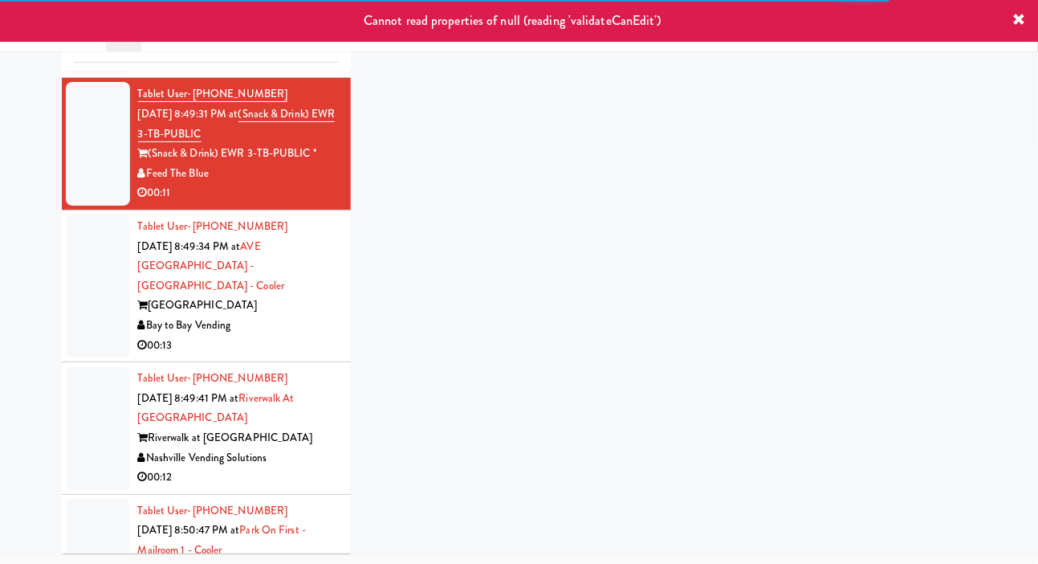
scroll to position [6798, 0]
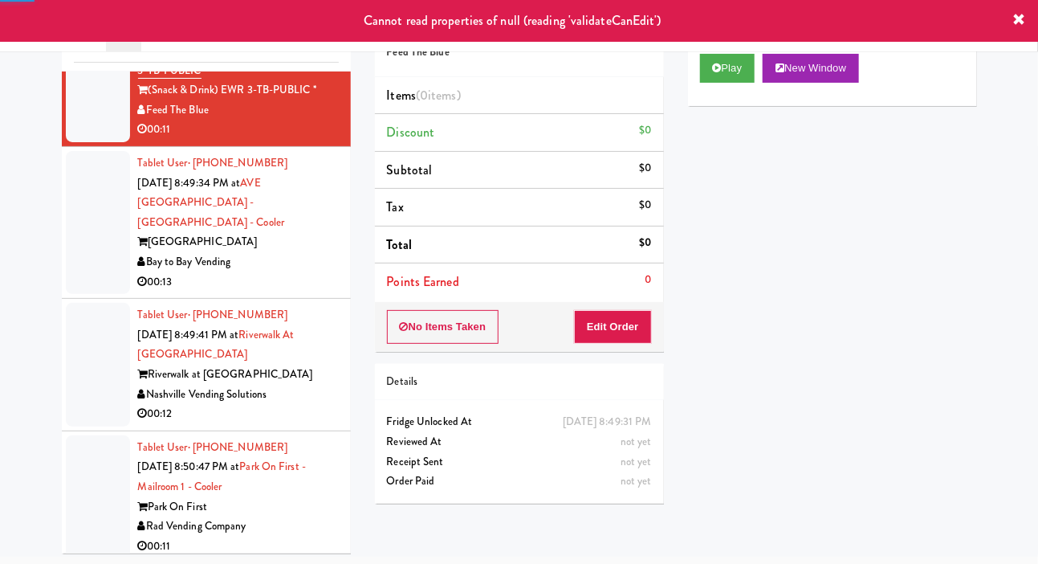
click at [91, 294] on div at bounding box center [98, 222] width 64 height 143
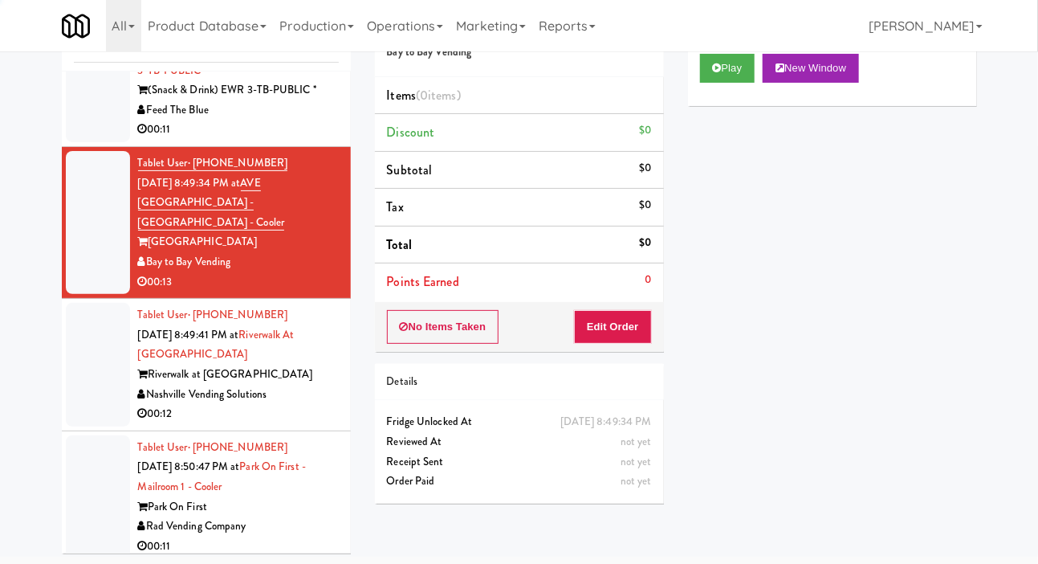
click at [91, 142] on div at bounding box center [98, 80] width 64 height 124
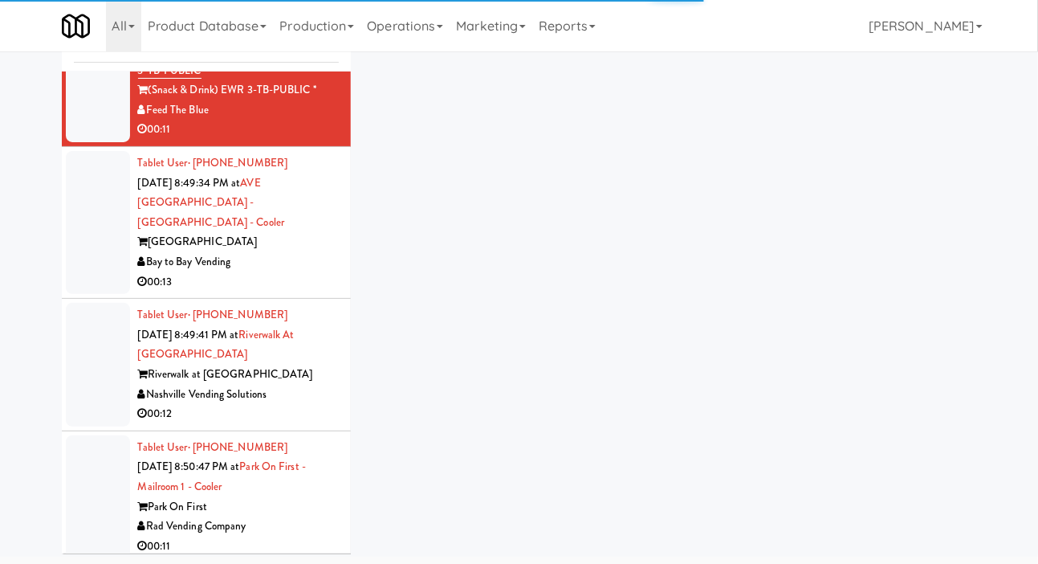
click at [722, 99] on div "inbox reviewed recent all unclear take inventory issue suspicious failed recent…" at bounding box center [520, 282] width 940 height 566
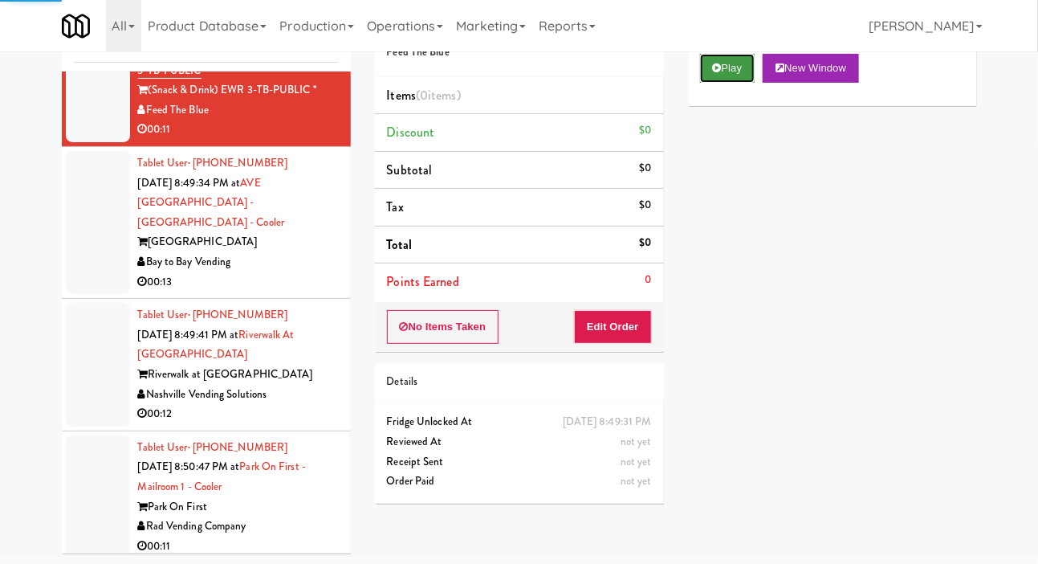
click at [730, 83] on button "Play" at bounding box center [727, 68] width 55 height 29
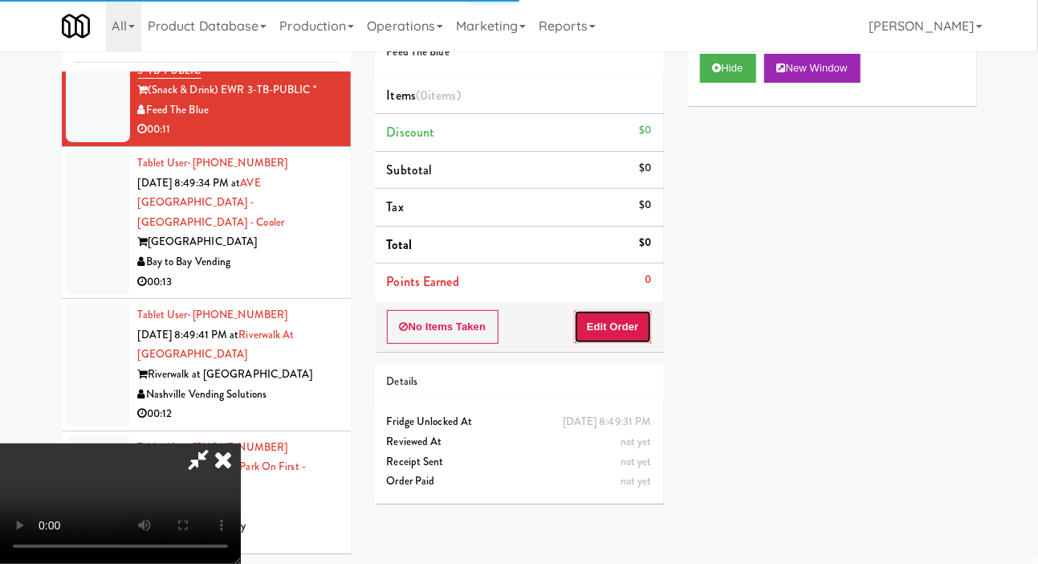
click at [634, 334] on button "Edit Order" at bounding box center [613, 327] width 78 height 34
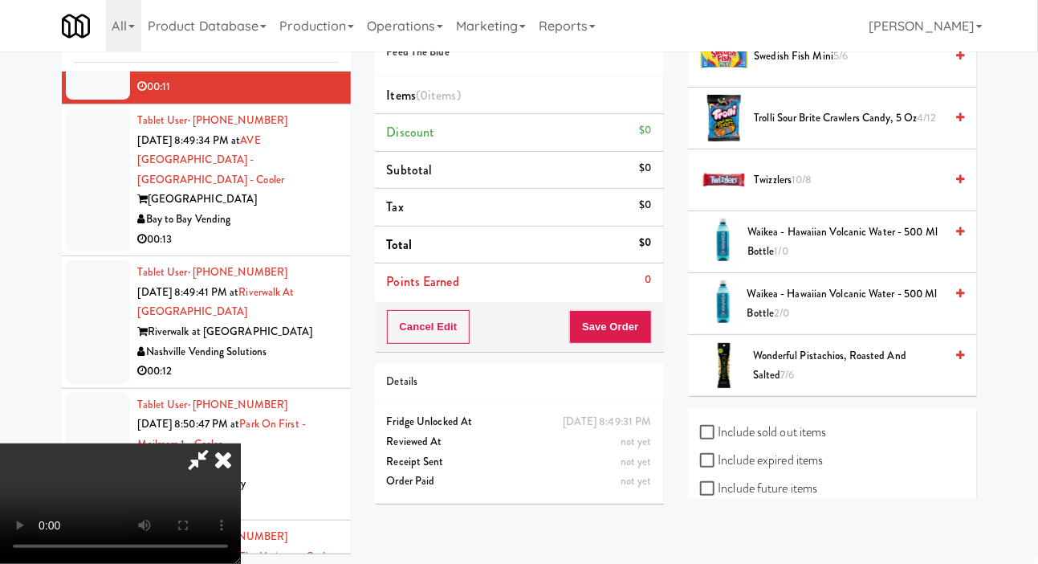
scroll to position [1845, 0]
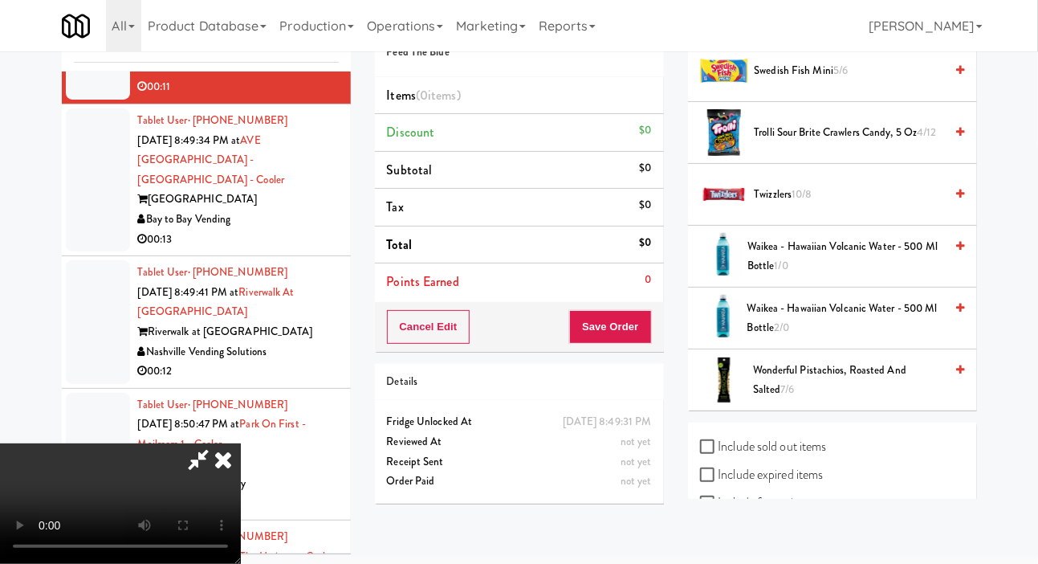
click at [813, 143] on span "Trolli Sour Brite Crawlers Candy, 5 oz 4/12" at bounding box center [850, 133] width 190 height 20
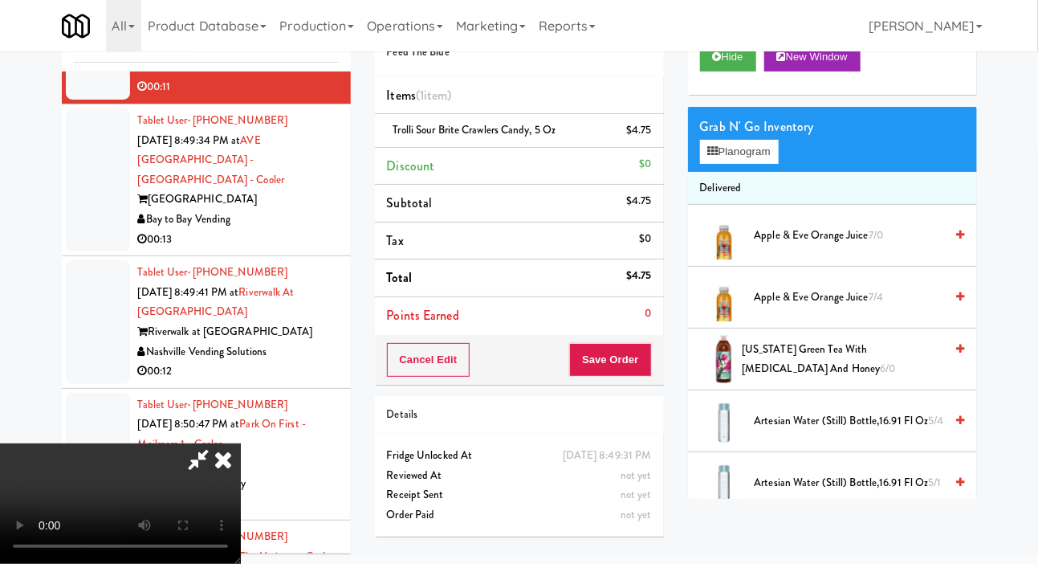
scroll to position [0, 0]
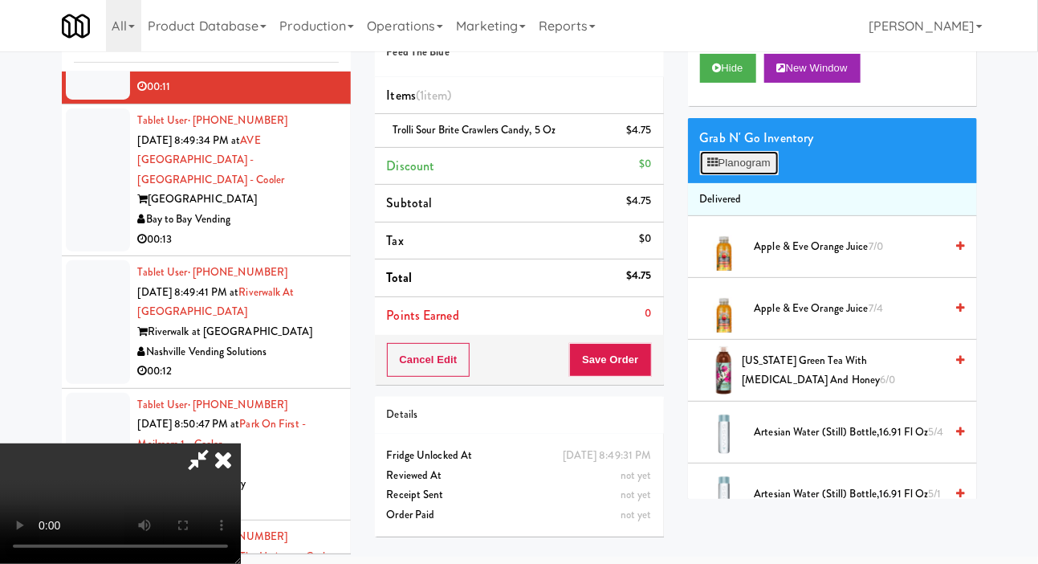
click at [755, 175] on button "Planogram" at bounding box center [739, 163] width 79 height 24
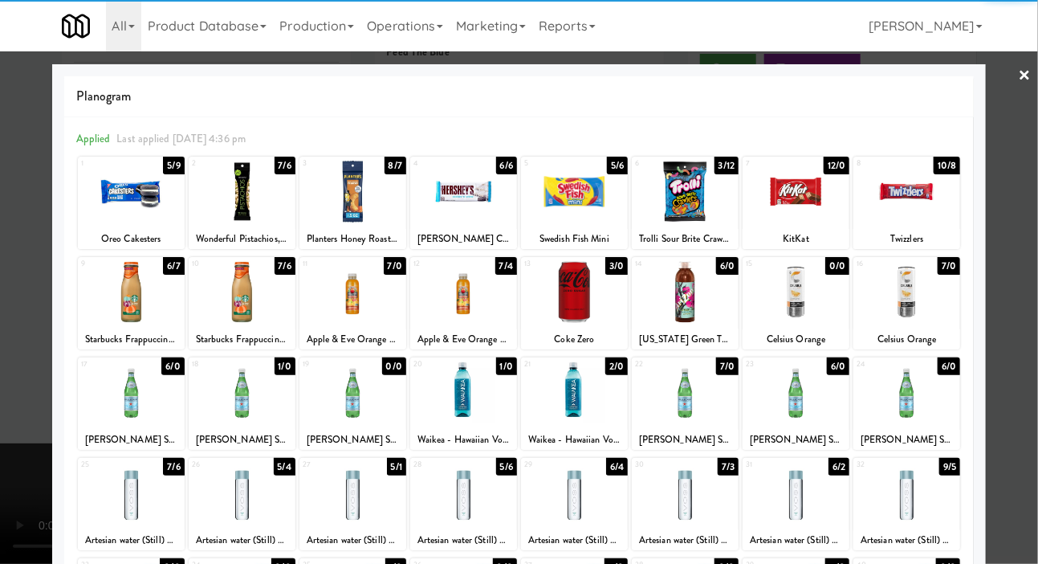
click at [816, 303] on div at bounding box center [796, 292] width 107 height 62
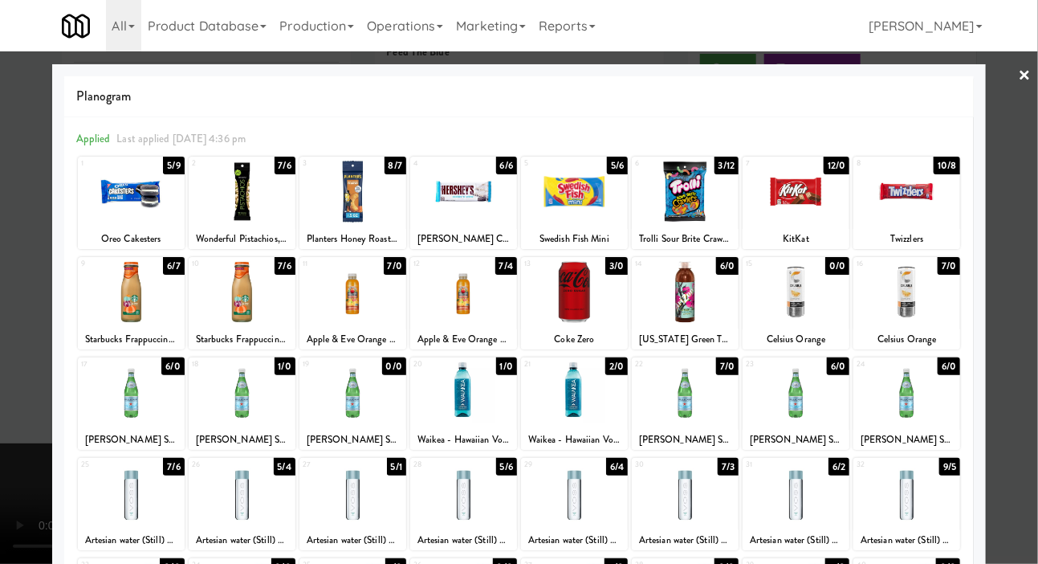
click at [24, 234] on div at bounding box center [519, 282] width 1038 height 564
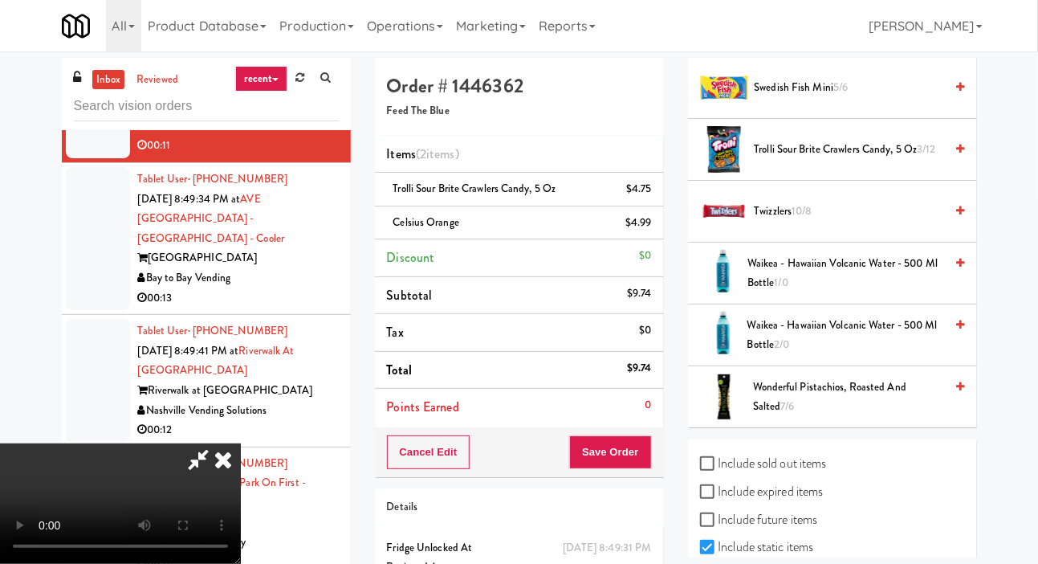
click at [786, 475] on label "Include sold out items" at bounding box center [763, 463] width 127 height 24
click at [719, 471] on input "Include sold out items" at bounding box center [709, 464] width 18 height 13
checkbox input "true"
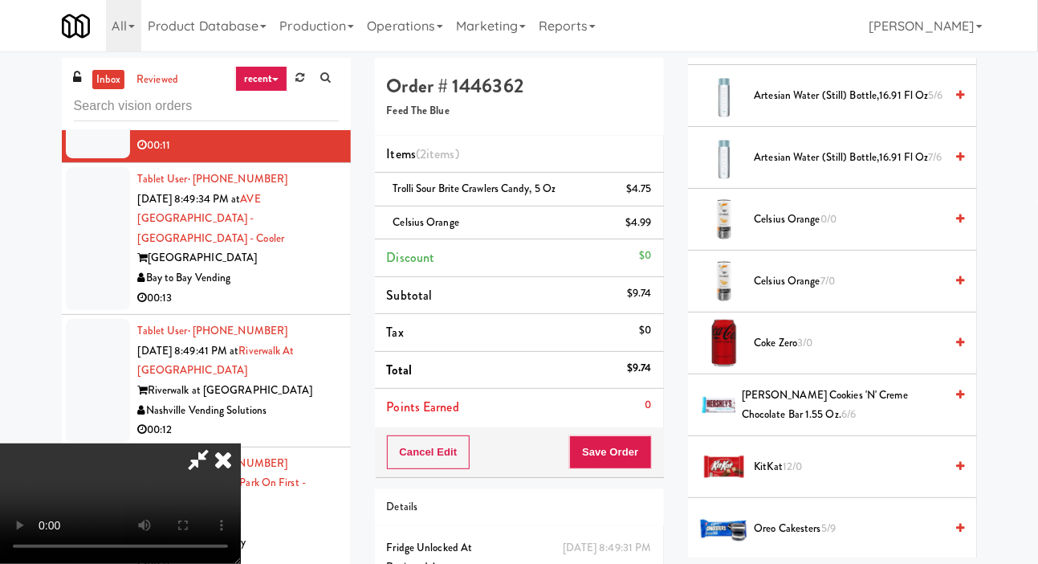
scroll to position [769, 0]
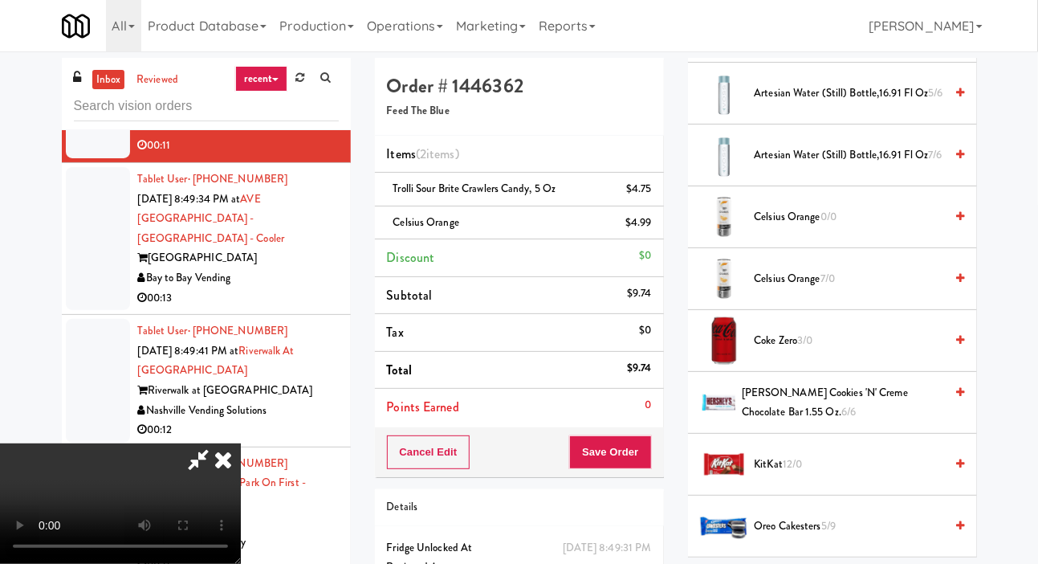
click at [842, 227] on span "Celsius Orange 0/0" at bounding box center [850, 217] width 190 height 20
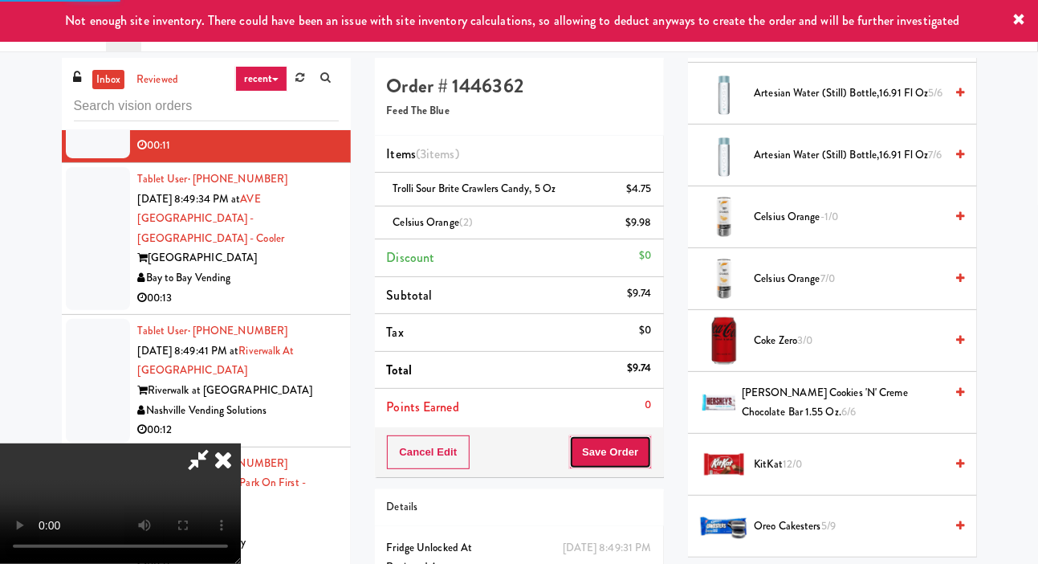
click at [646, 439] on button "Save Order" at bounding box center [610, 452] width 82 height 34
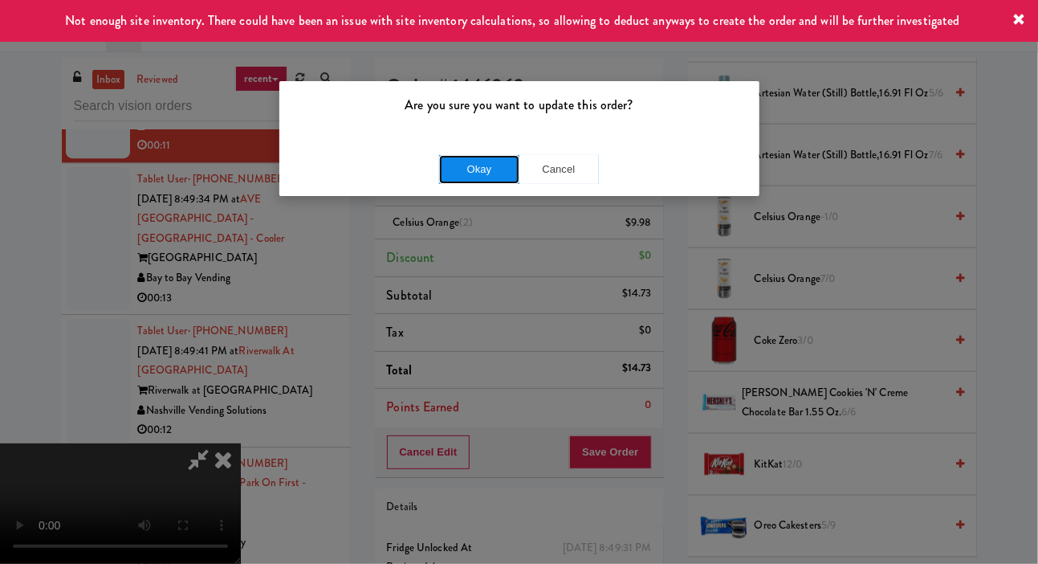
click at [460, 171] on button "Okay" at bounding box center [479, 169] width 80 height 29
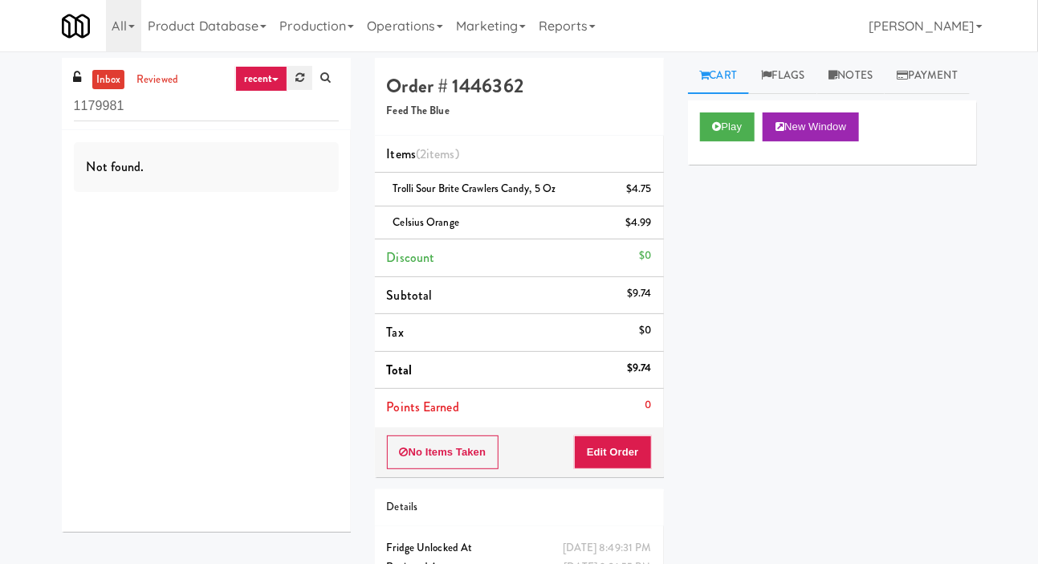
click at [300, 77] on icon at bounding box center [300, 77] width 9 height 10
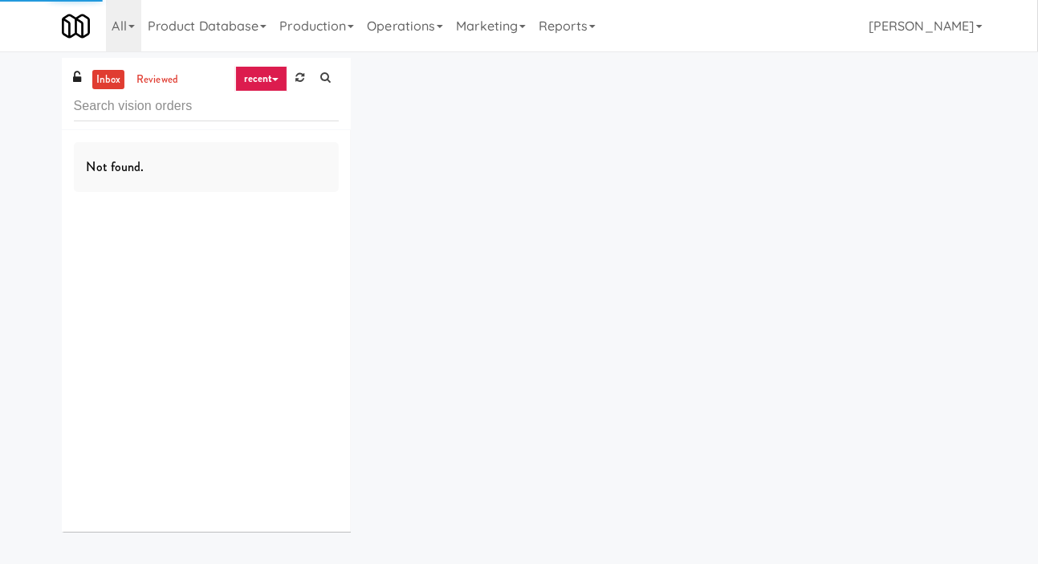
click at [18, 163] on div "inbox reviewed recent all unclear take inventory issue suspicious failed recent…" at bounding box center [519, 301] width 1038 height 486
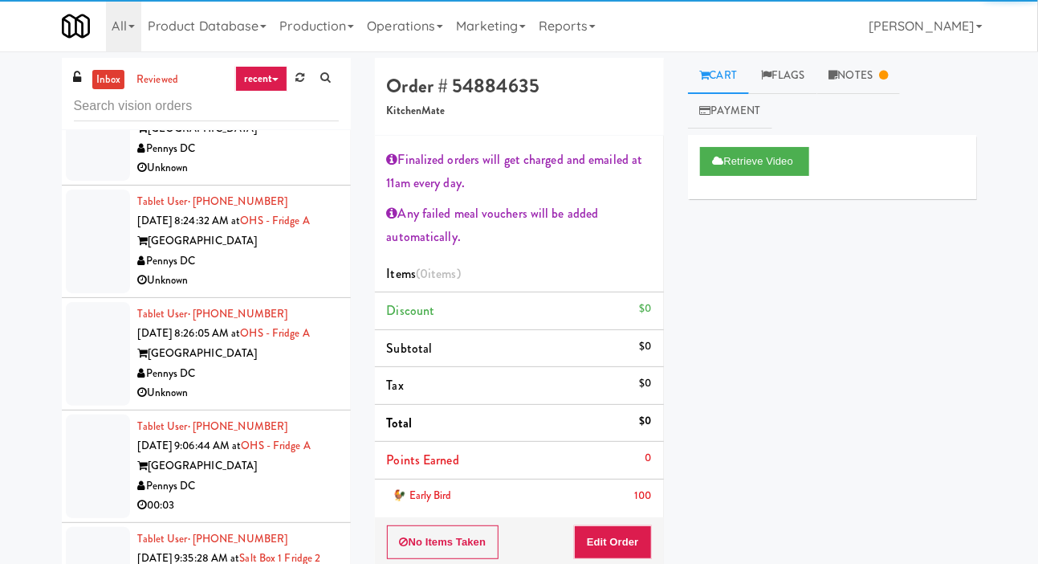
click at [52, 103] on div "inbox reviewed recent all unclear take inventory issue suspicious failed recent…" at bounding box center [206, 341] width 313 height 566
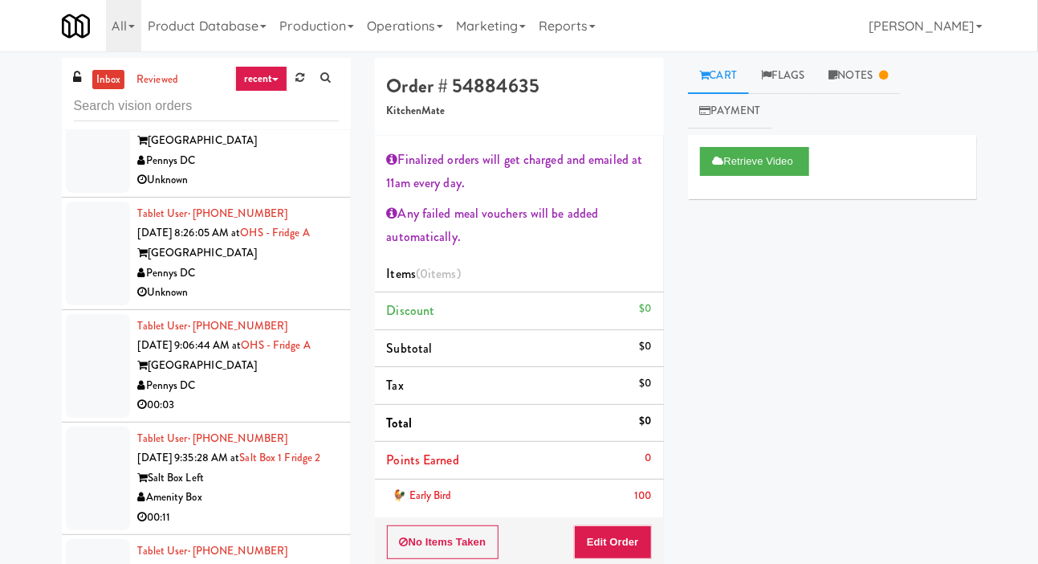
click at [91, 243] on div at bounding box center [98, 254] width 64 height 104
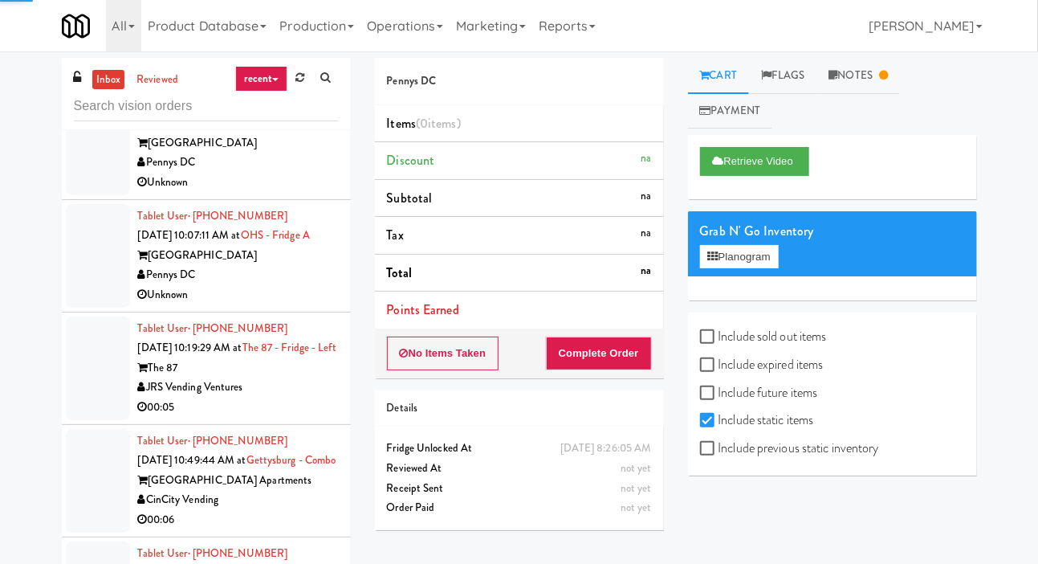
click at [90, 238] on li "Tablet User · (202) 802-8622 [DATE] 10:07:11 AM at [GEOGRAPHIC_DATA] A One Hill…" at bounding box center [206, 256] width 289 height 112
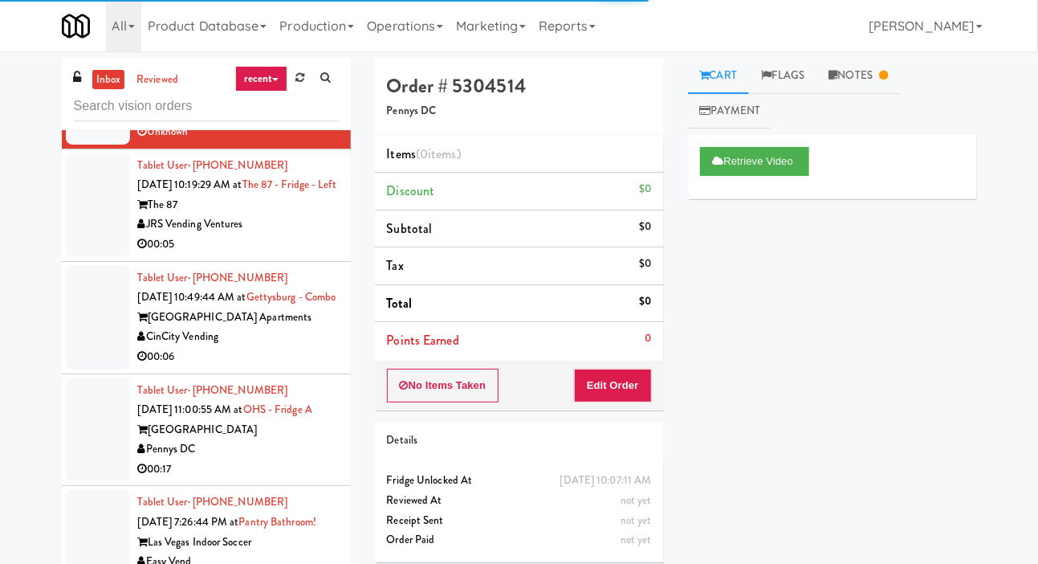
click at [92, 257] on div at bounding box center [98, 205] width 64 height 104
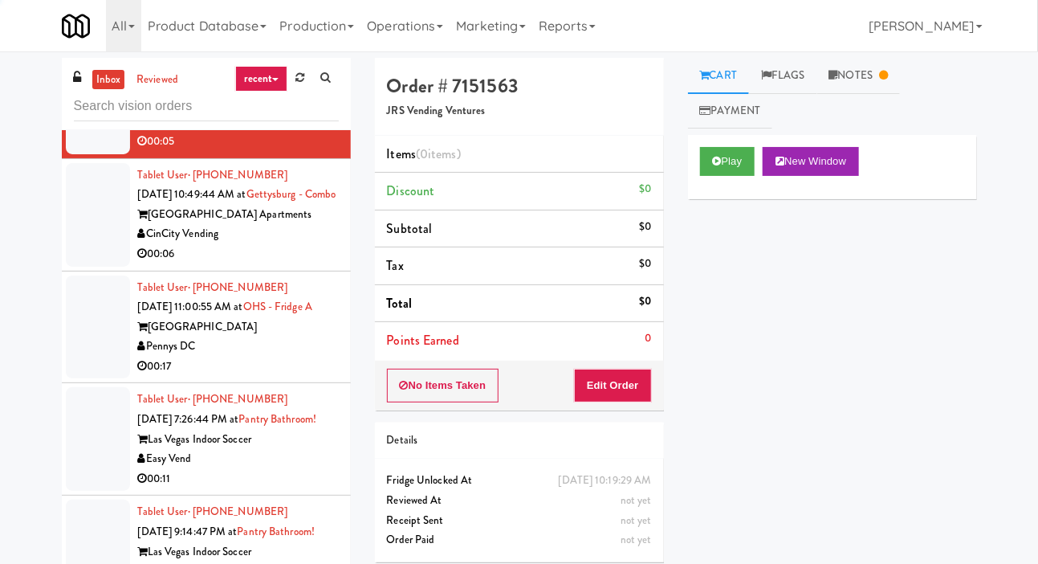
click at [96, 255] on div at bounding box center [98, 215] width 64 height 104
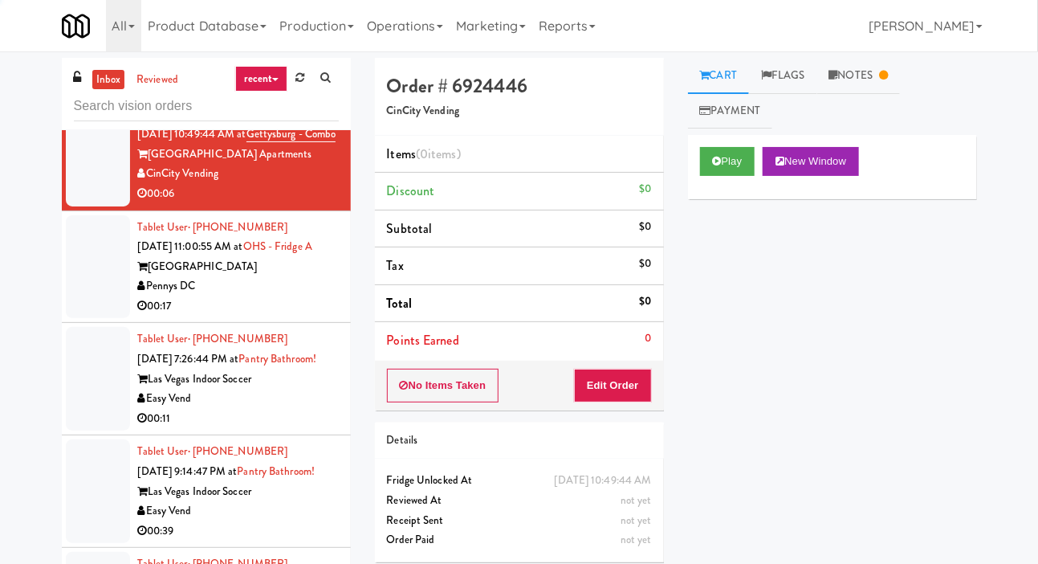
click at [95, 309] on div at bounding box center [98, 267] width 64 height 104
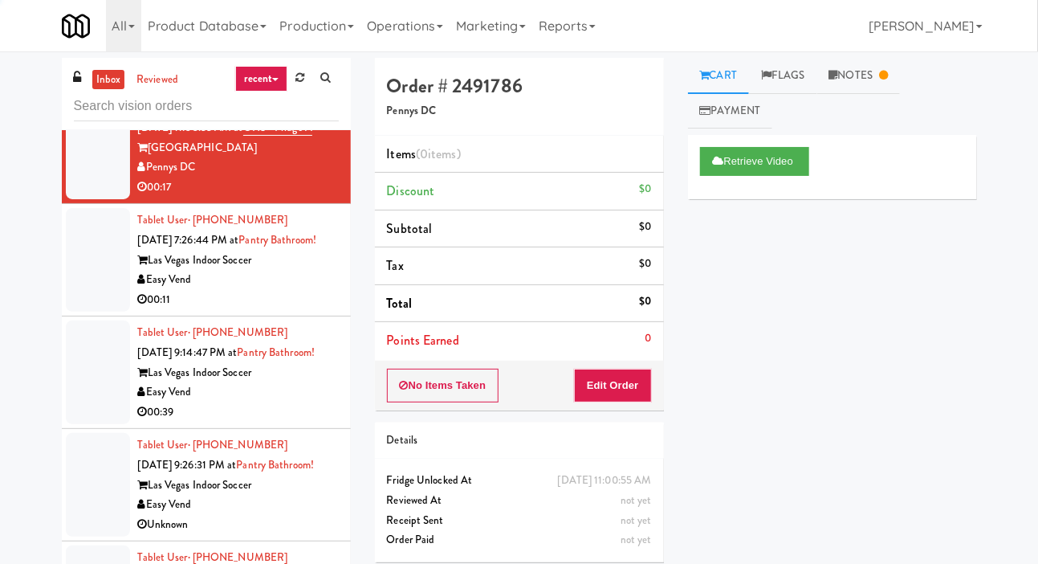
click at [99, 312] on div at bounding box center [98, 260] width 64 height 104
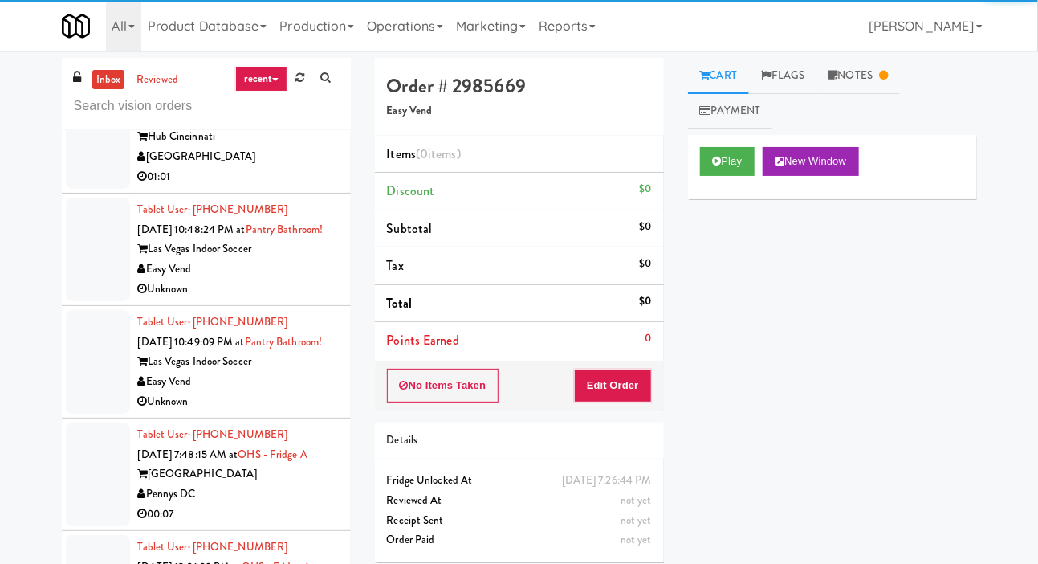
click at [93, 190] on div at bounding box center [98, 128] width 64 height 124
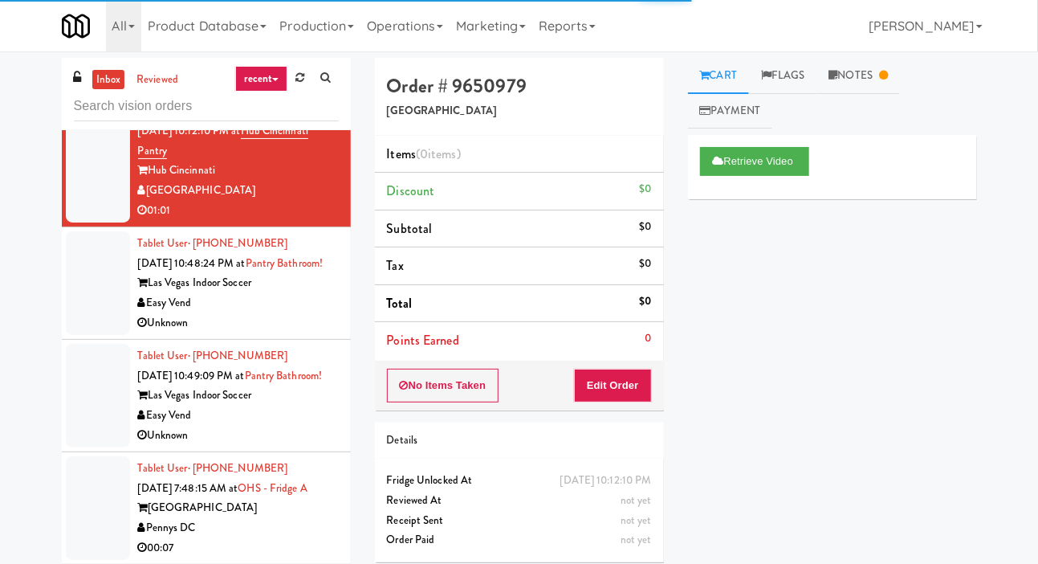
click at [91, 320] on div at bounding box center [98, 283] width 64 height 104
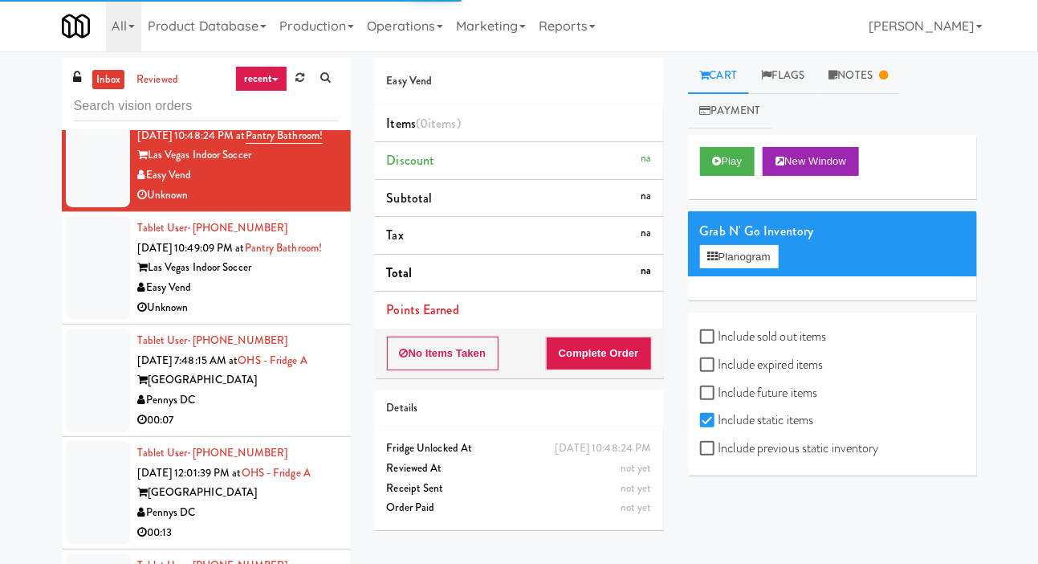
click at [89, 320] on div at bounding box center [98, 268] width 64 height 104
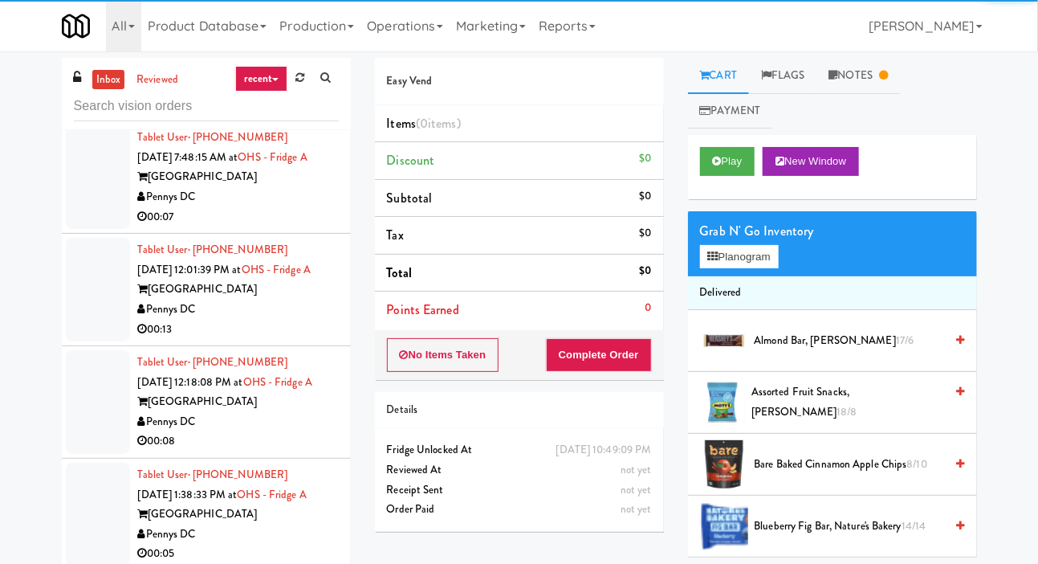
click at [90, 229] on div at bounding box center [98, 177] width 64 height 104
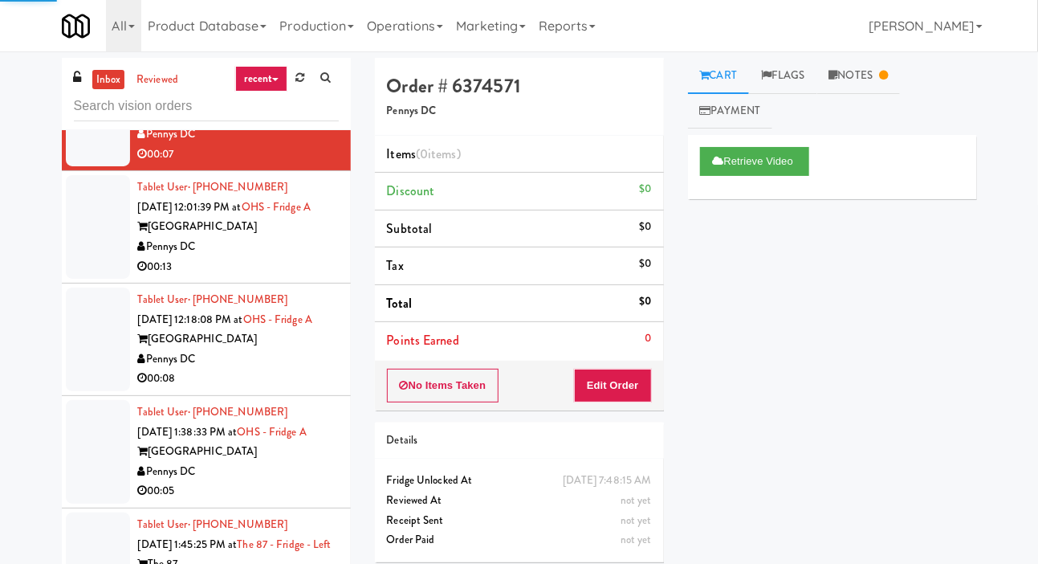
click at [87, 279] on div at bounding box center [98, 227] width 64 height 104
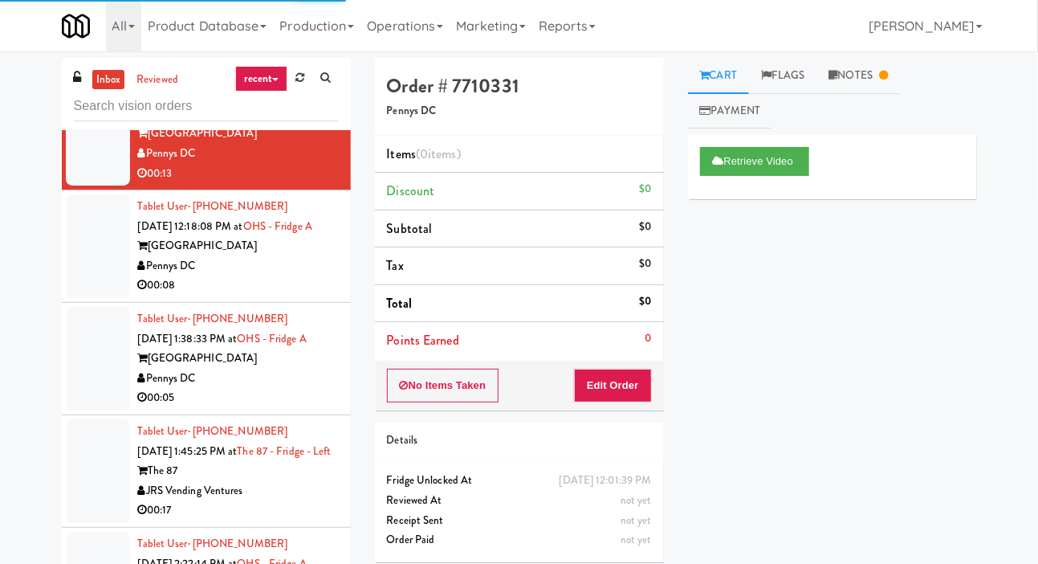
click at [90, 303] on li "Tablet User · (202) 677-2899 [DATE] 12:18:08 PM at OHS - Fridge A One Hill Sout…" at bounding box center [206, 246] width 289 height 112
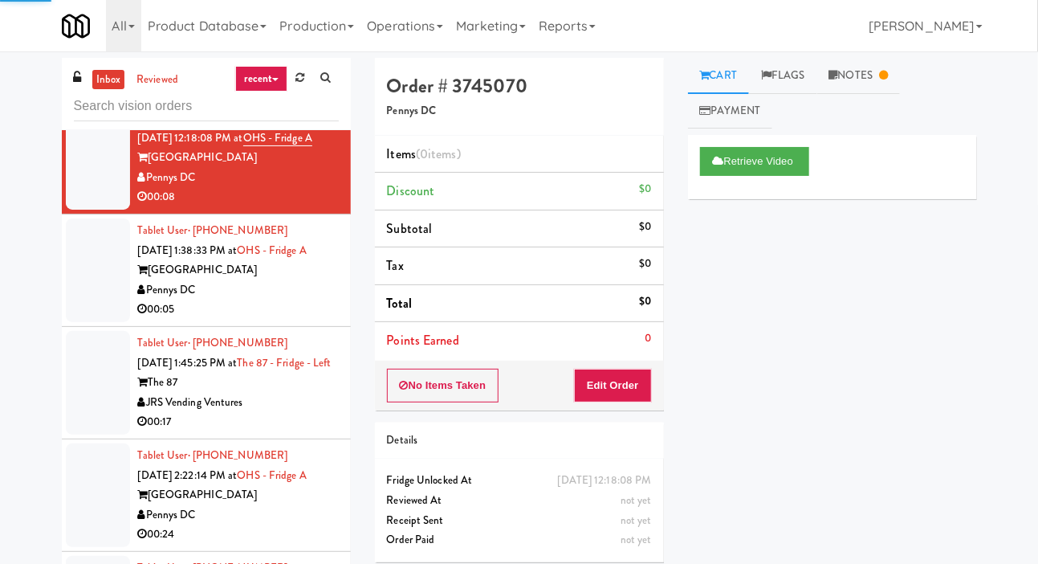
click at [93, 210] on div at bounding box center [98, 158] width 64 height 104
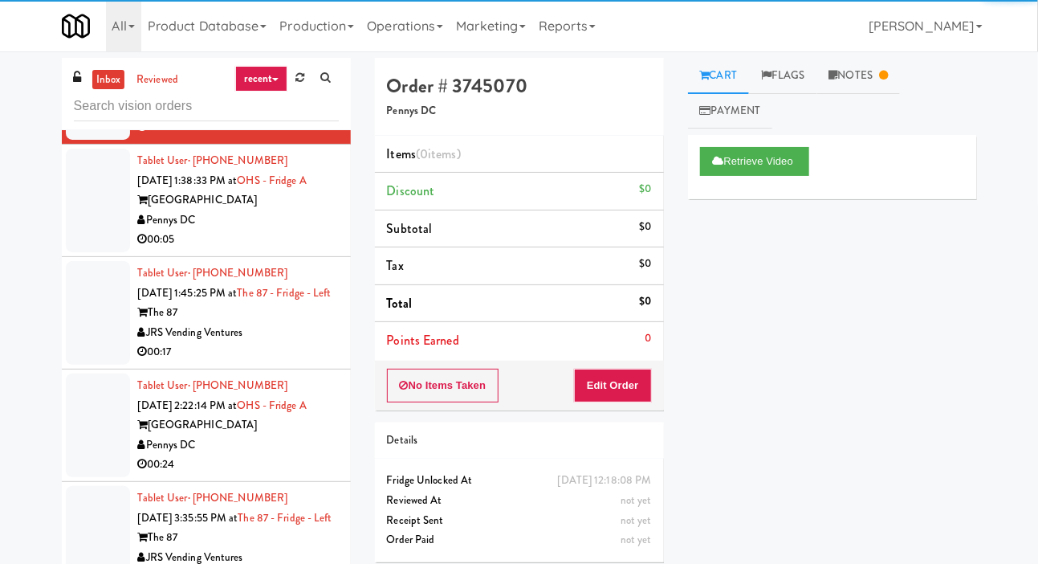
click at [89, 252] on div at bounding box center [98, 201] width 64 height 104
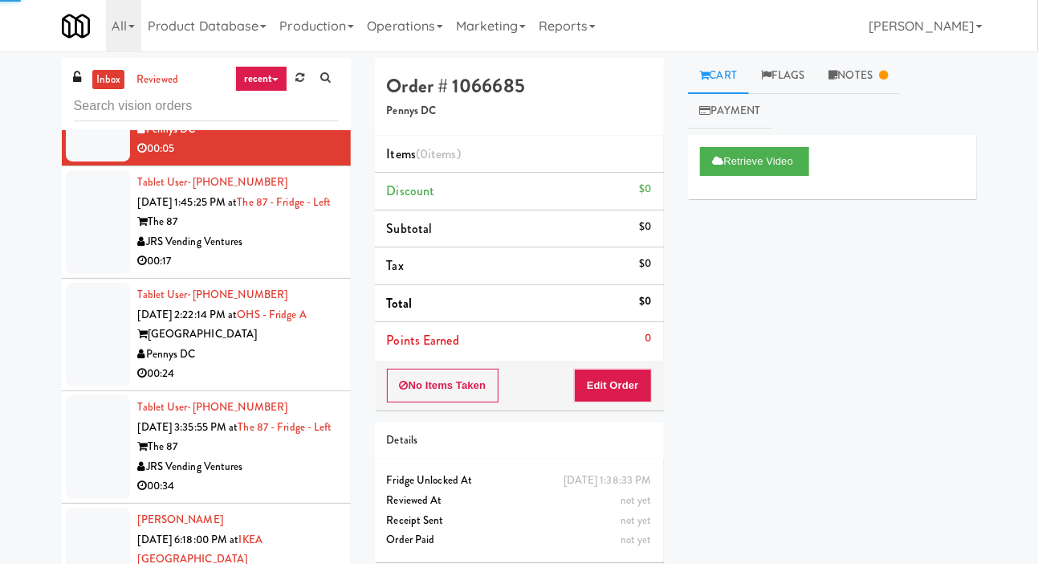
click at [88, 274] on div at bounding box center [98, 222] width 64 height 104
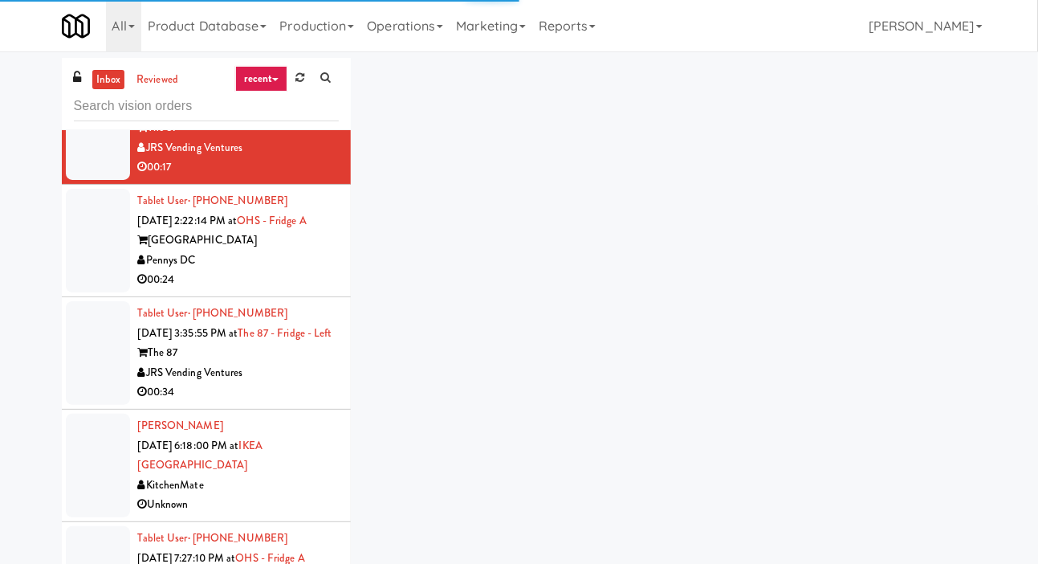
scroll to position [4215, 0]
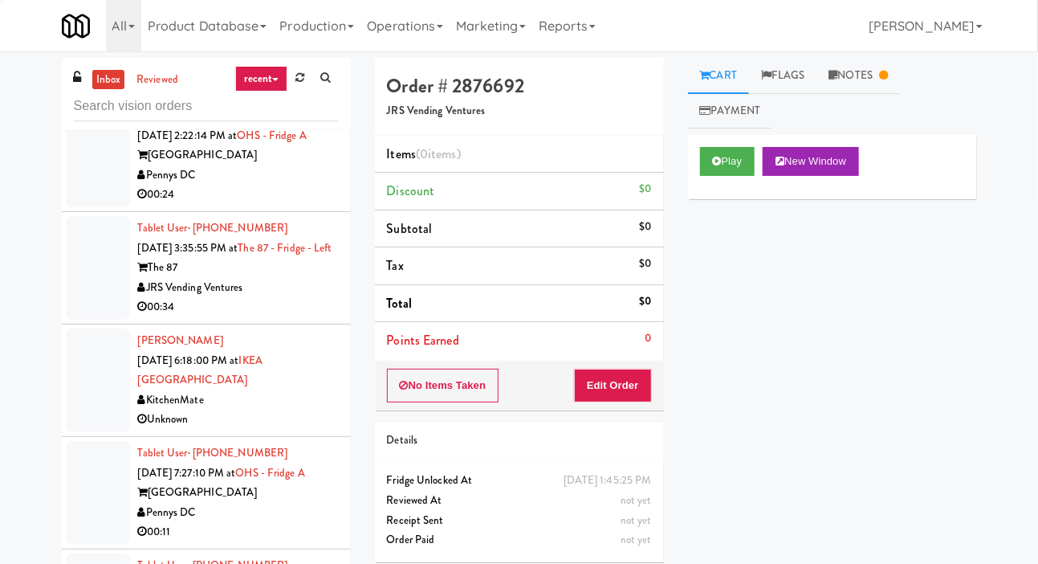
click at [86, 207] on div at bounding box center [98, 156] width 64 height 104
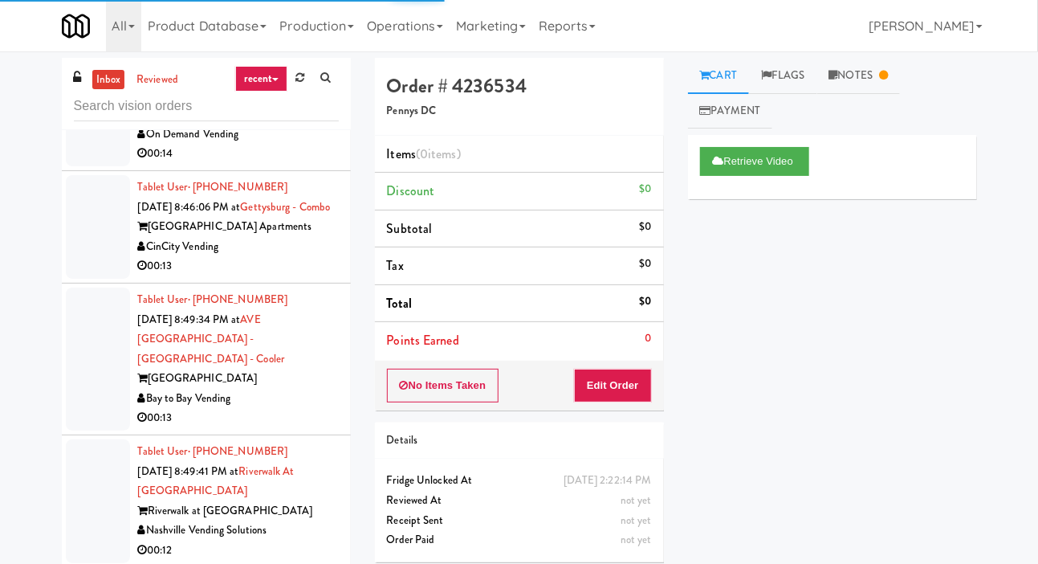
click at [88, 166] on div at bounding box center [98, 84] width 64 height 163
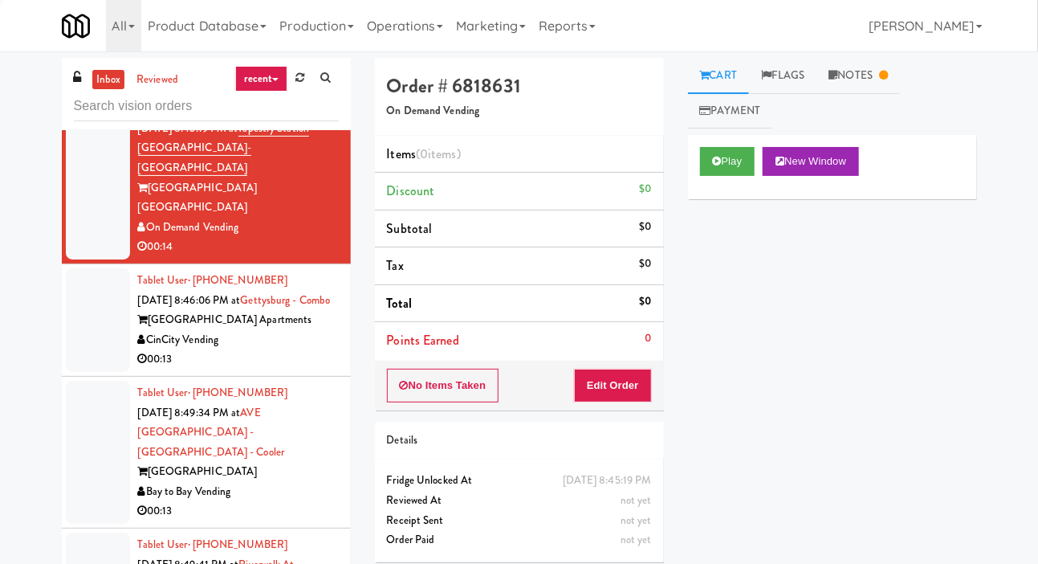
scroll to position [4954, 0]
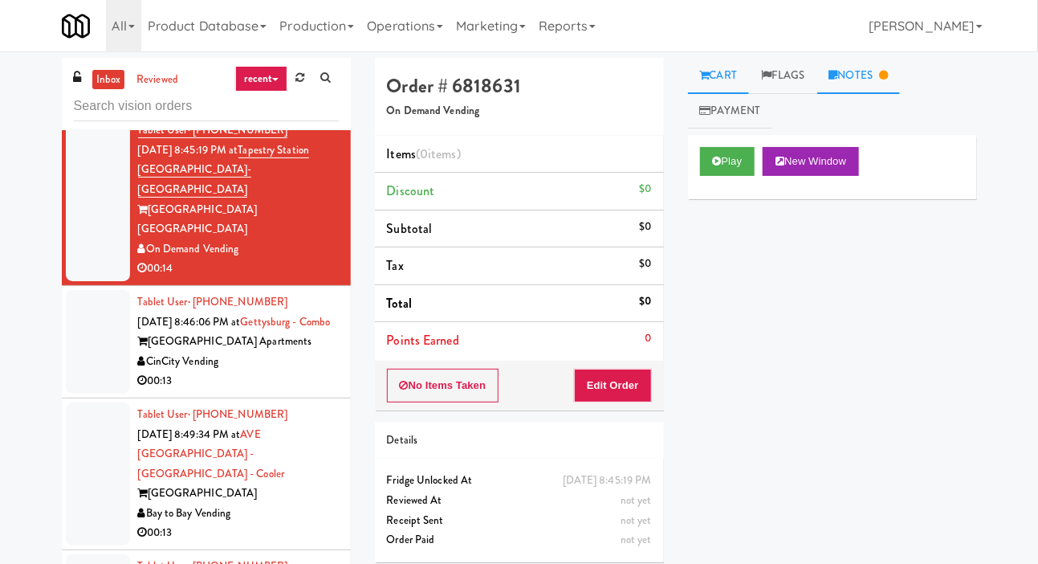
click at [865, 71] on link "Notes" at bounding box center [859, 76] width 84 height 36
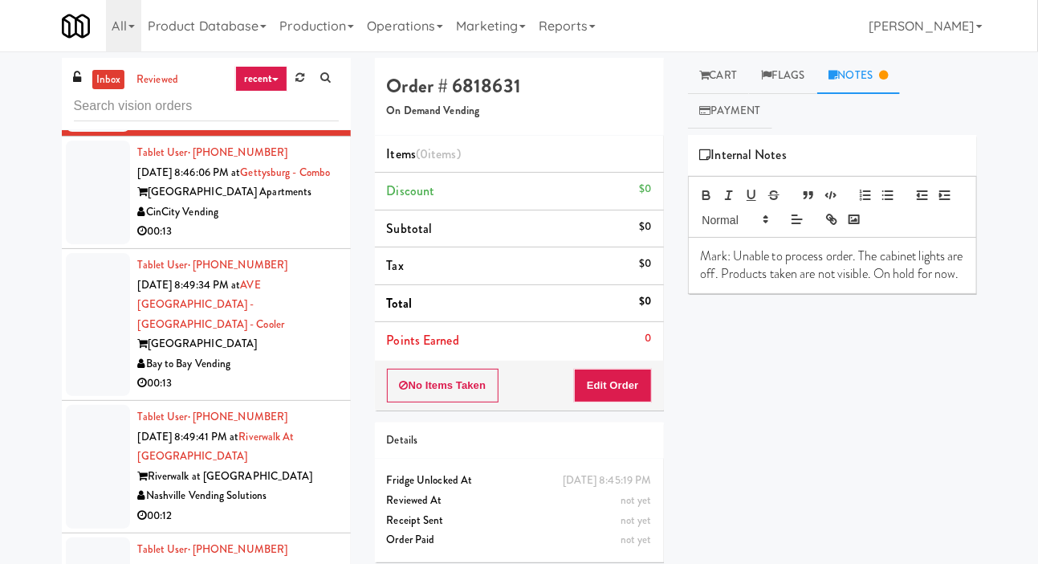
click at [86, 244] on div at bounding box center [98, 193] width 64 height 104
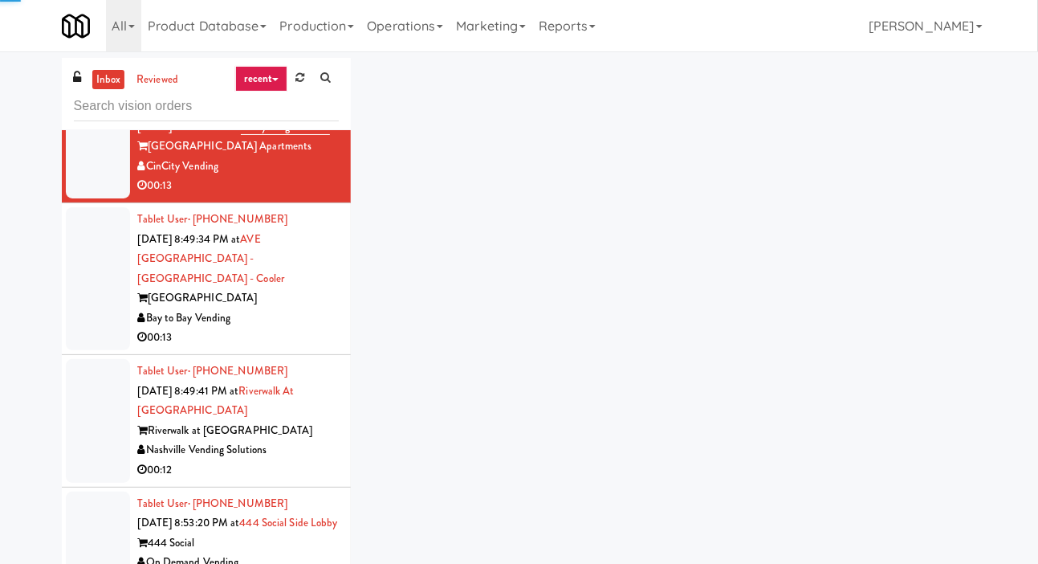
scroll to position [5148, 0]
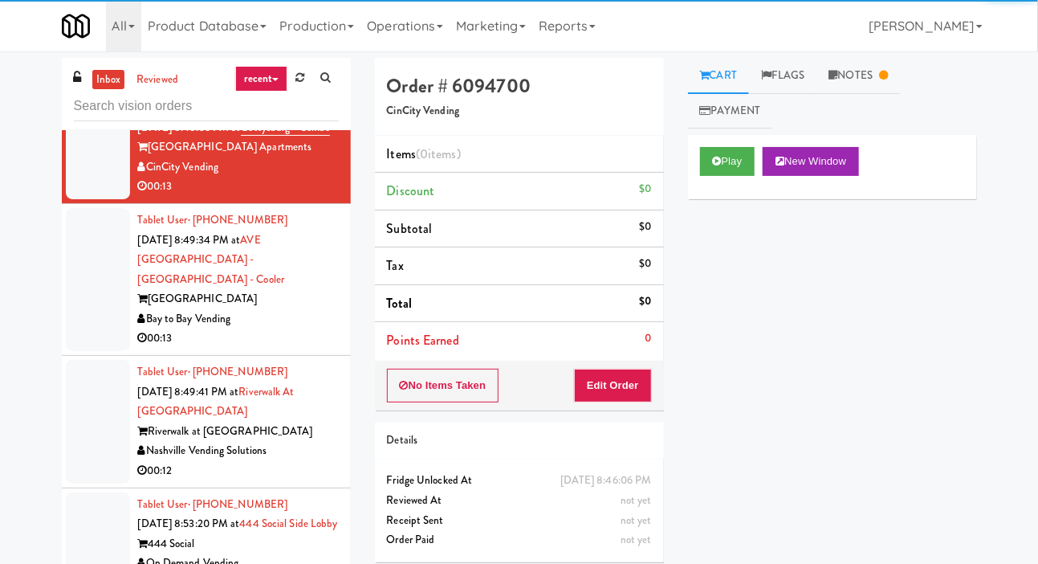
click at [84, 312] on div at bounding box center [98, 279] width 64 height 143
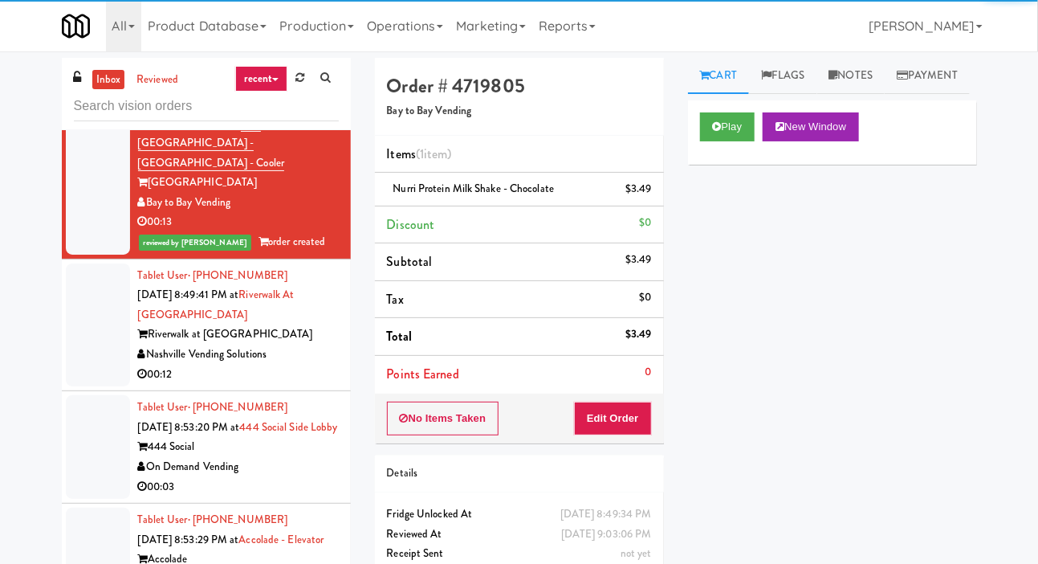
click at [75, 357] on div at bounding box center [98, 325] width 64 height 124
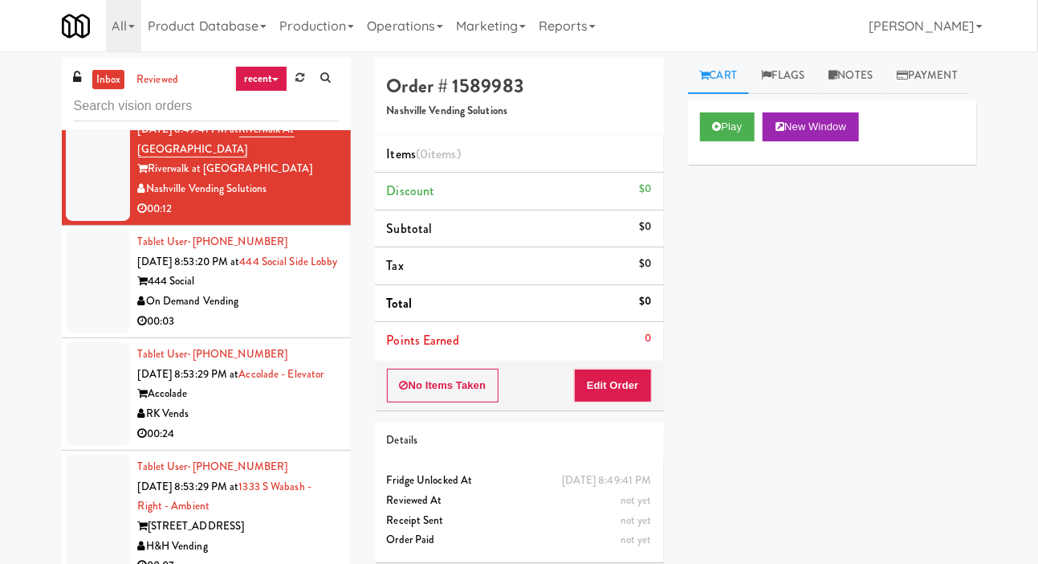
scroll to position [5437, 0]
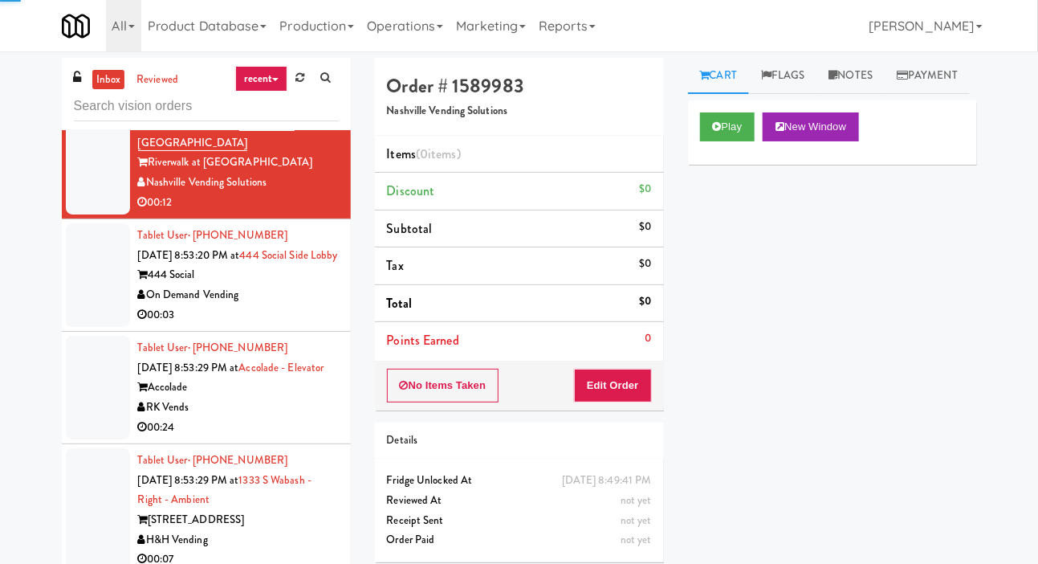
click at [90, 327] on div at bounding box center [98, 275] width 64 height 104
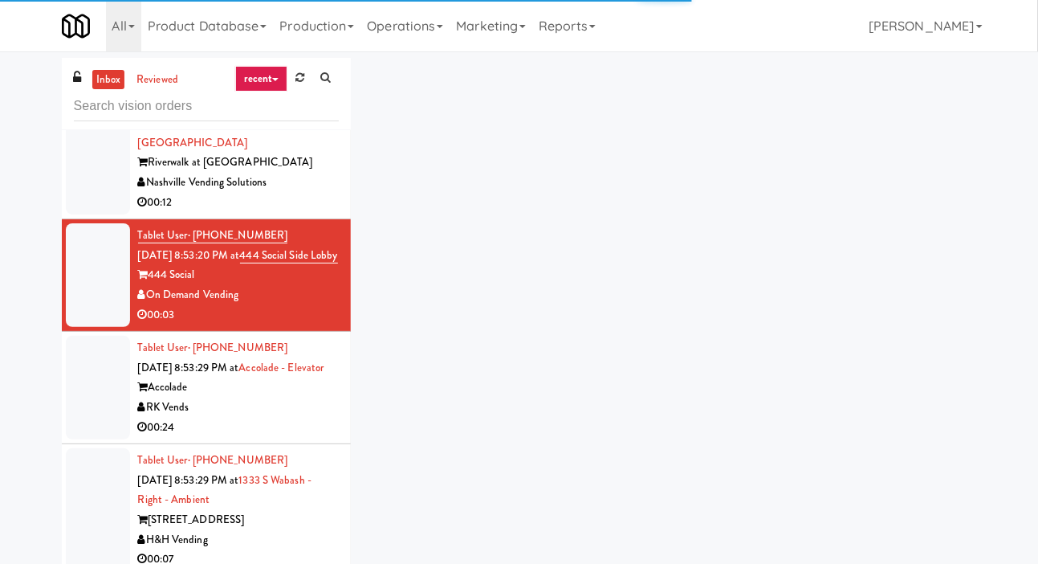
click at [88, 215] on div at bounding box center [98, 154] width 64 height 124
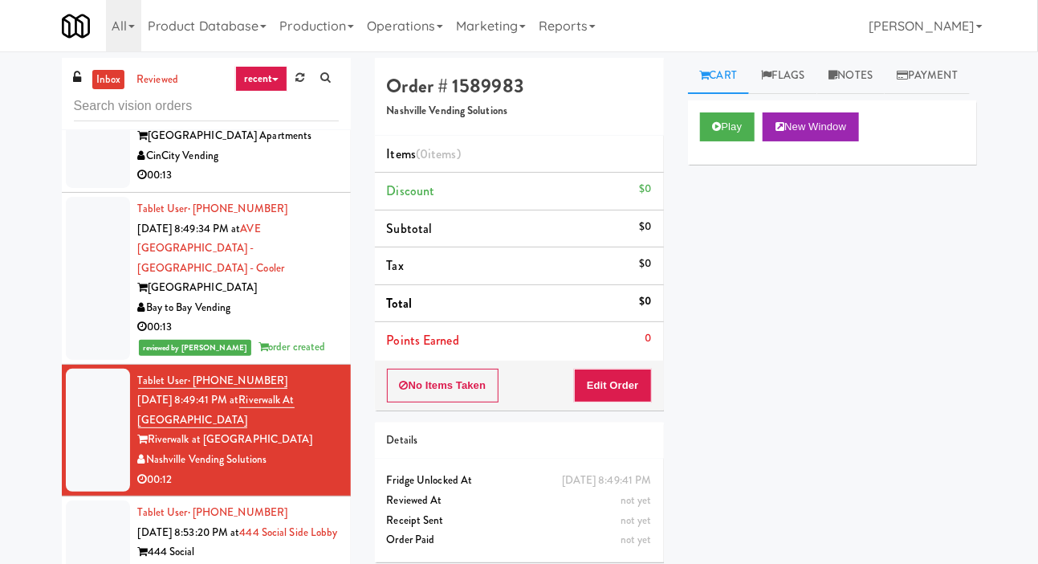
scroll to position [5160, 0]
click at [85, 188] on div at bounding box center [98, 136] width 64 height 104
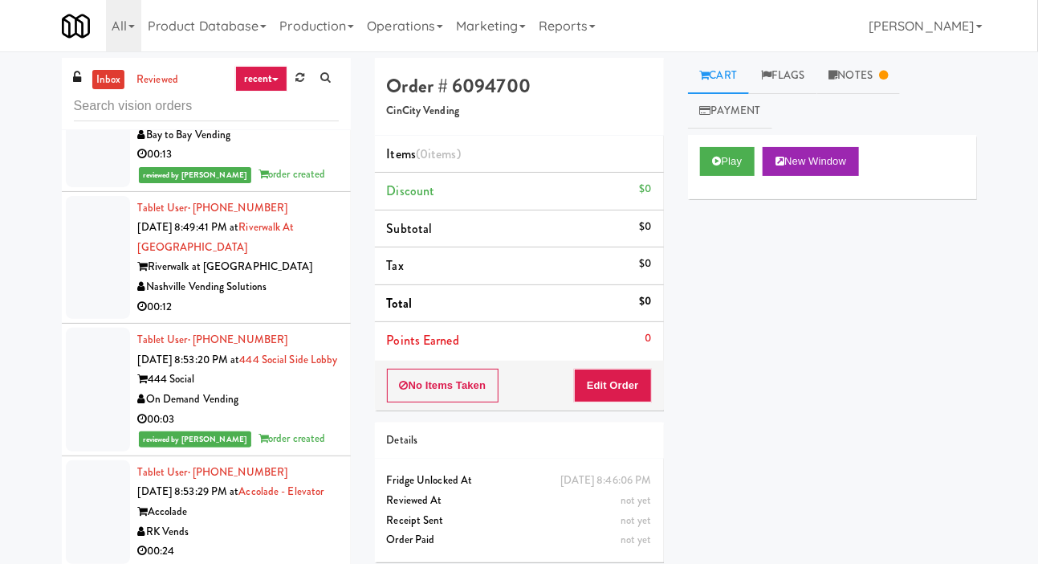
click at [97, 320] on div at bounding box center [98, 258] width 64 height 124
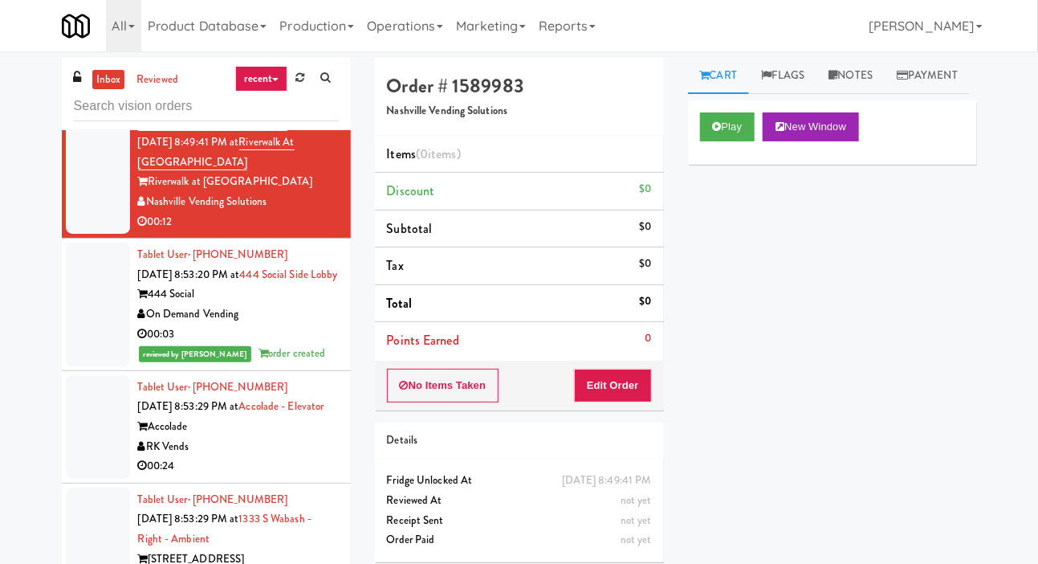
scroll to position [5418, 0]
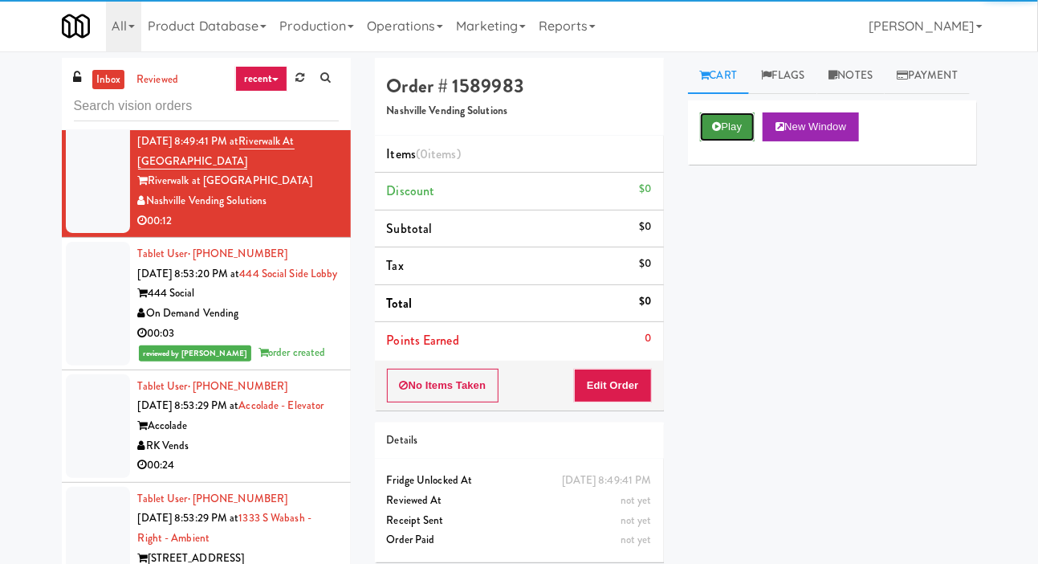
click at [703, 141] on button "Play" at bounding box center [727, 126] width 55 height 29
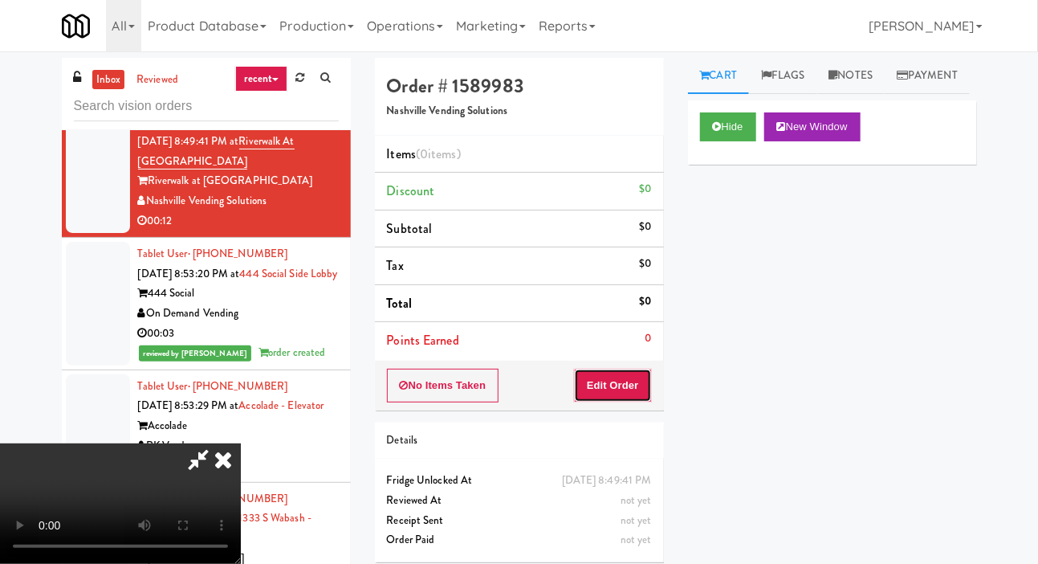
click at [629, 385] on button "Edit Order" at bounding box center [613, 386] width 78 height 34
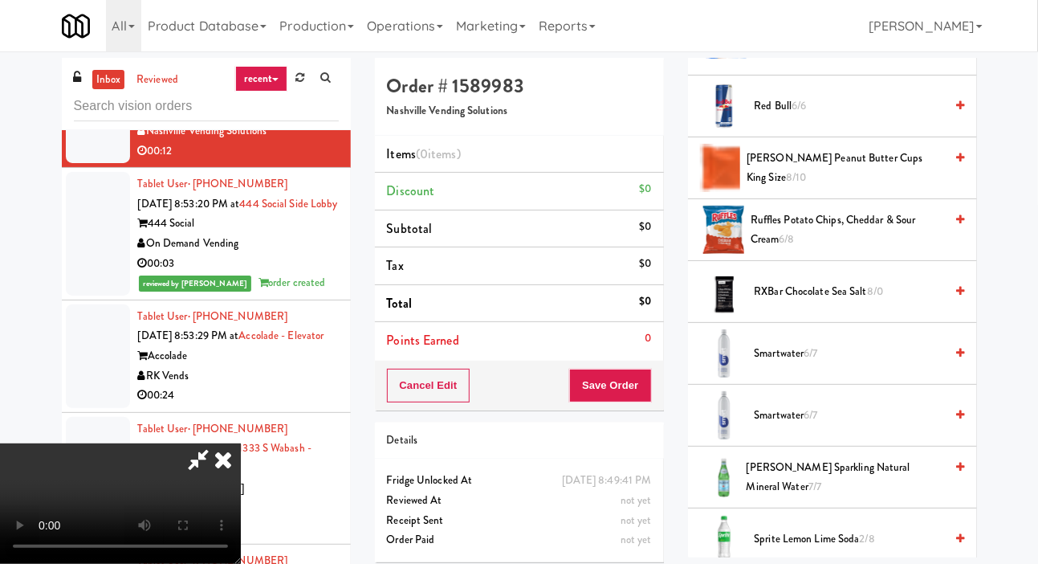
scroll to position [1743, 0]
click at [819, 190] on span "Reese's Peanut Butter Cups King Size 8/10" at bounding box center [846, 169] width 198 height 39
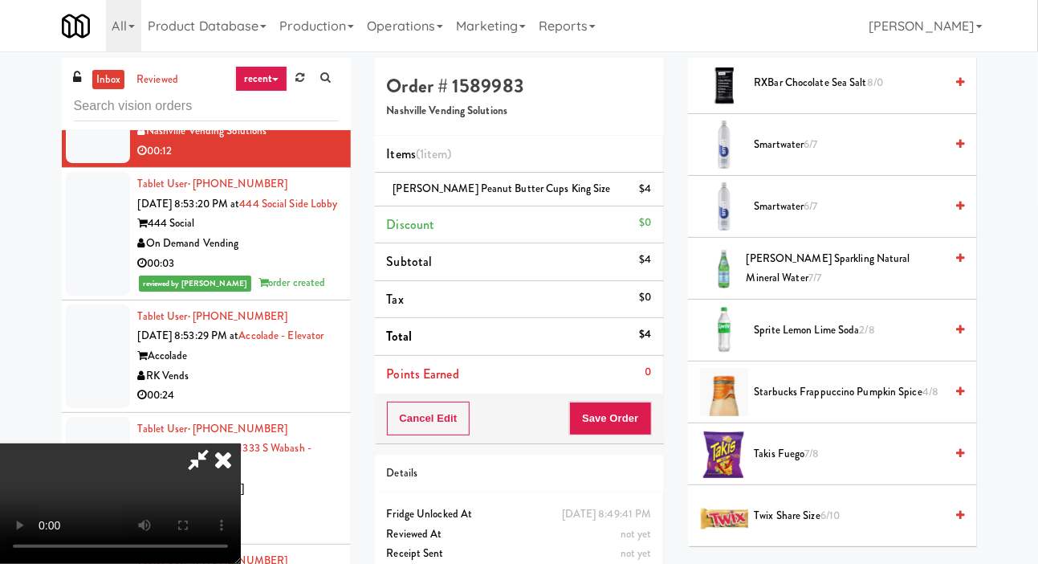
scroll to position [2072, 0]
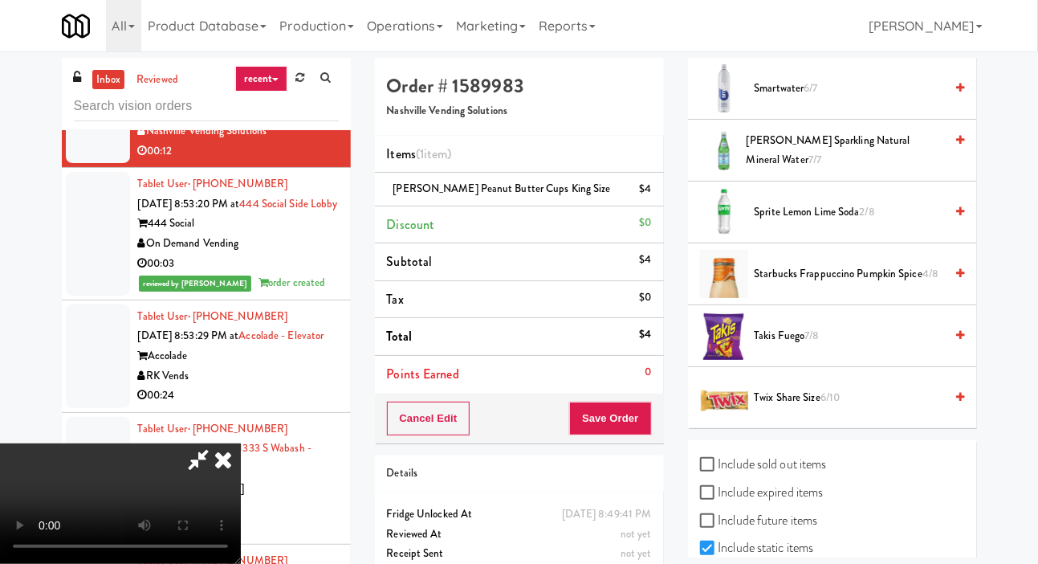
click at [780, 408] on span "Twix Share Size 6/10" at bounding box center [850, 398] width 190 height 20
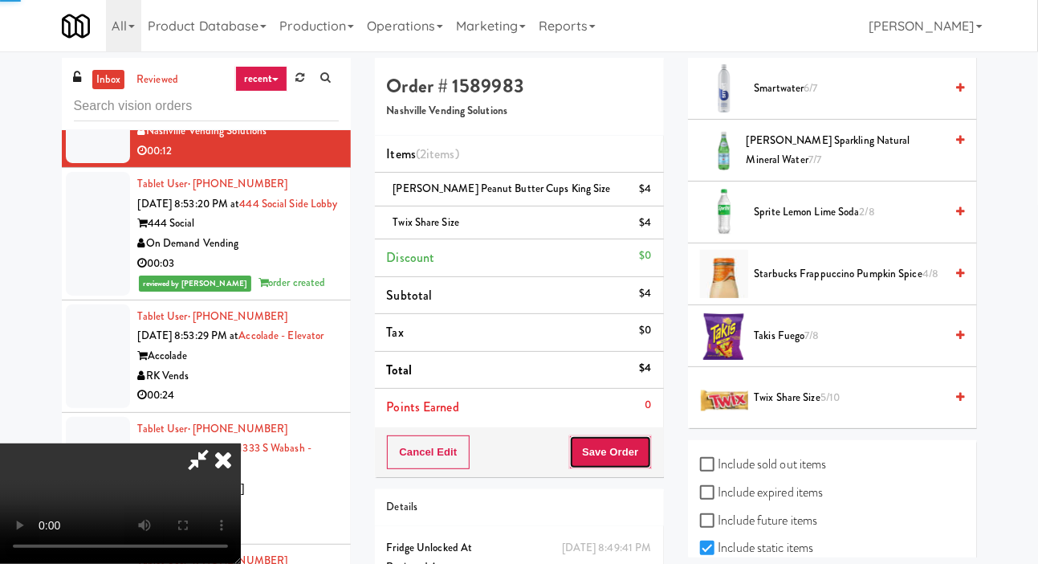
click at [648, 442] on button "Save Order" at bounding box center [610, 452] width 82 height 34
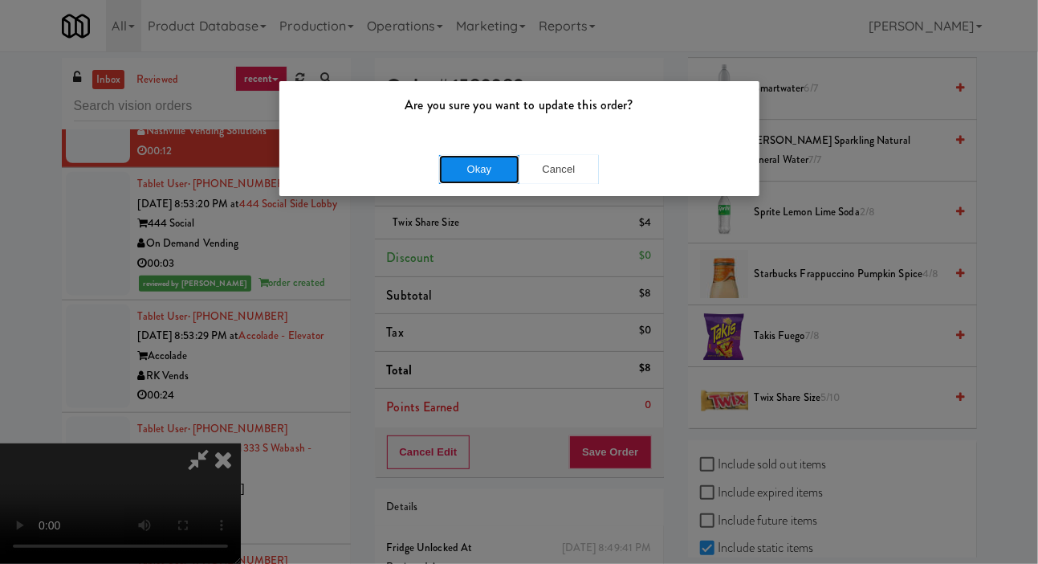
click at [466, 159] on button "Okay" at bounding box center [479, 169] width 80 height 29
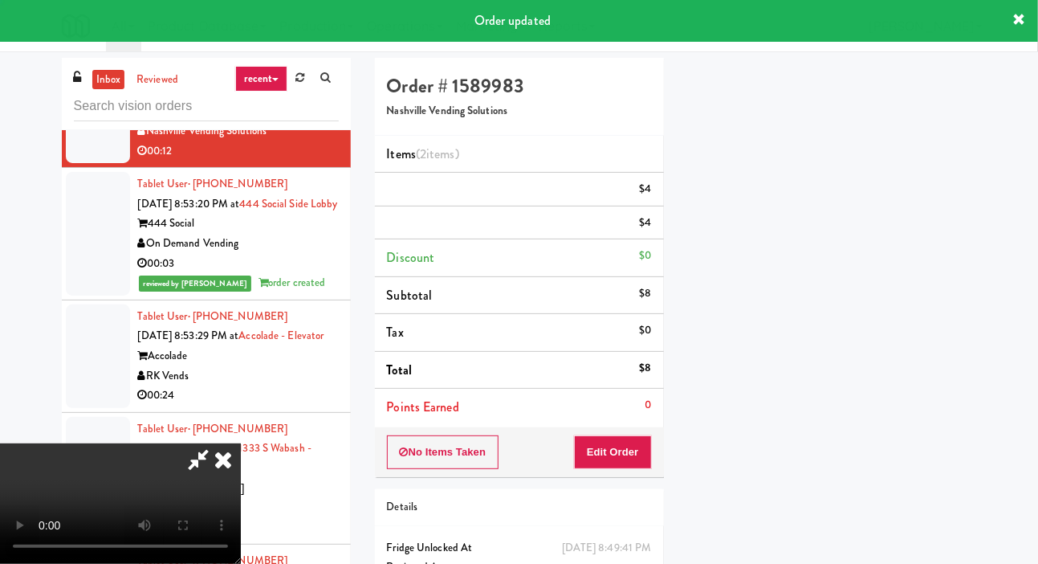
scroll to position [93, 0]
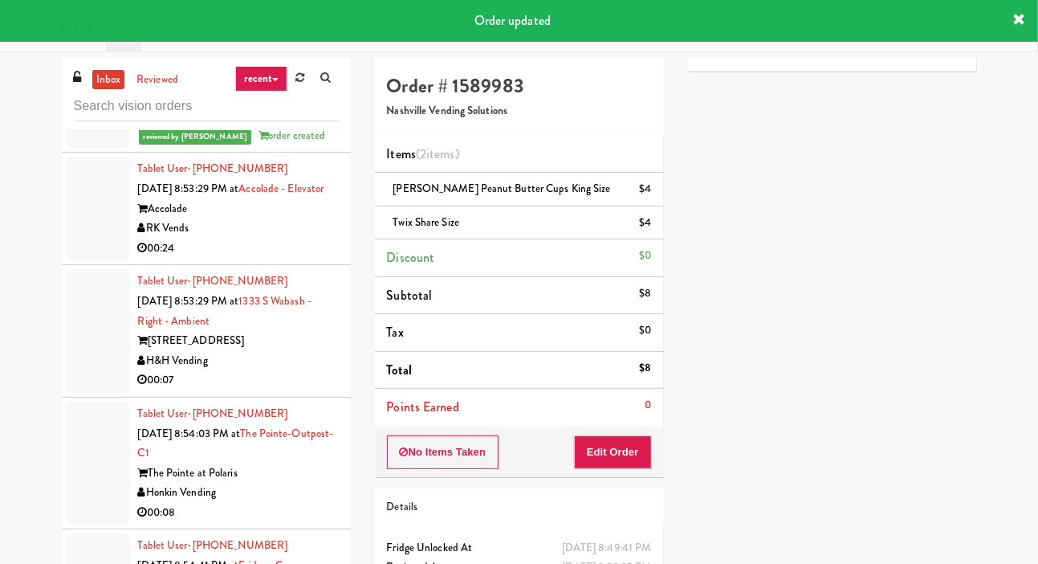
click at [86, 260] on div at bounding box center [98, 209] width 64 height 104
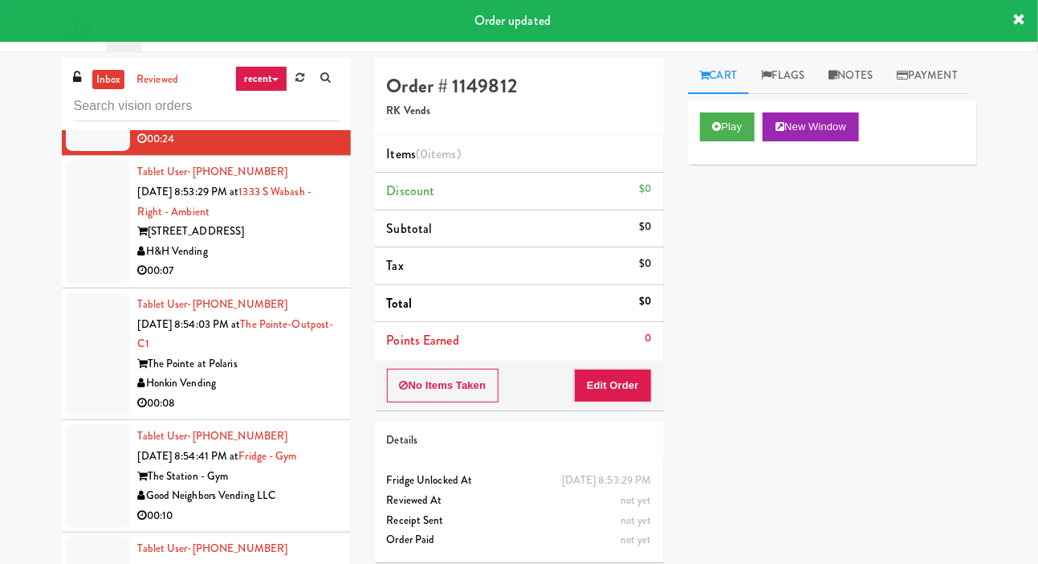
scroll to position [5764, 0]
click at [98, 283] on div at bounding box center [98, 222] width 64 height 124
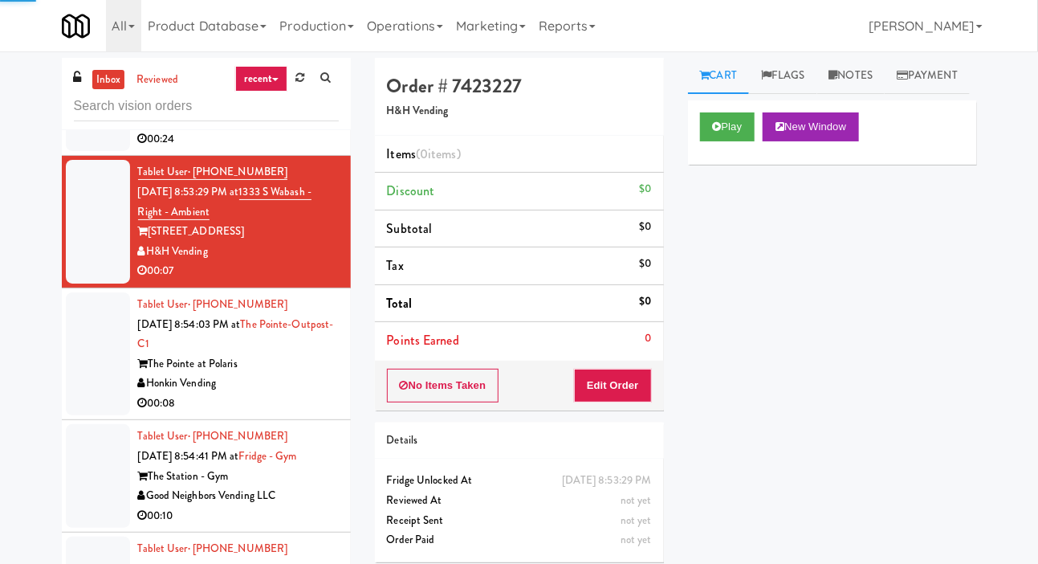
click at [89, 151] on div at bounding box center [98, 99] width 64 height 104
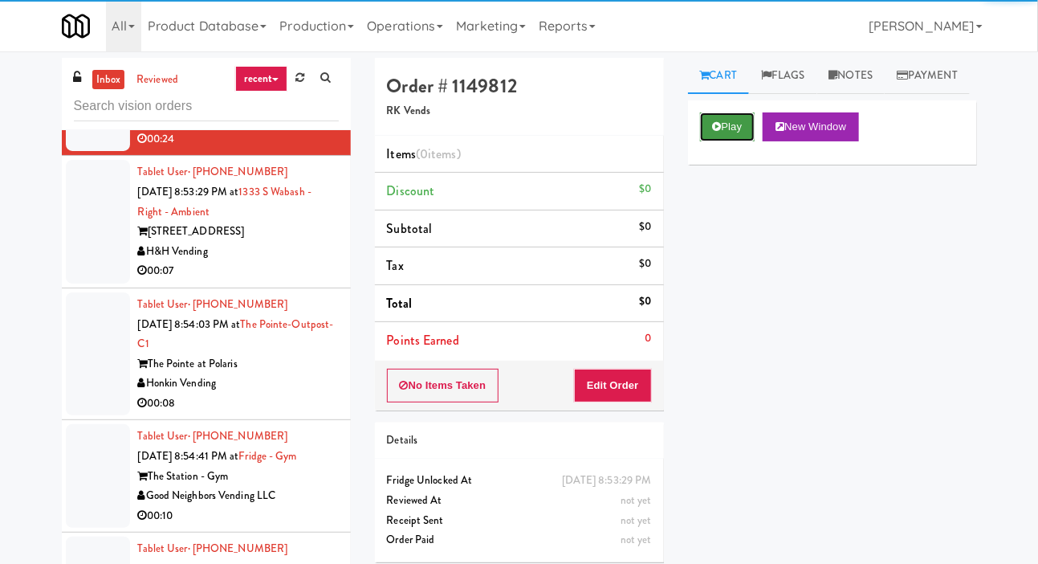
click at [718, 141] on button "Play" at bounding box center [727, 126] width 55 height 29
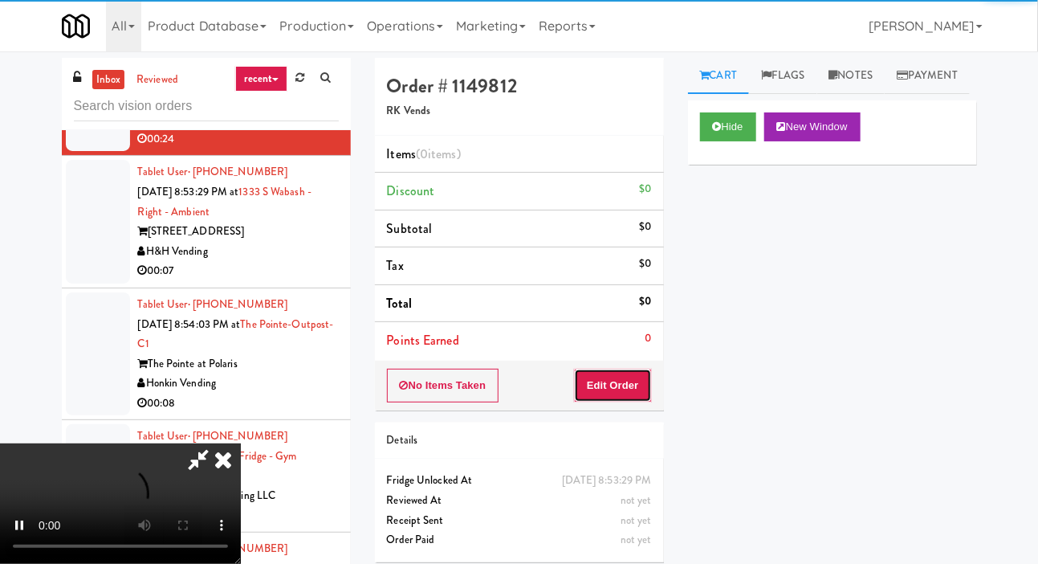
click at [635, 384] on button "Edit Order" at bounding box center [613, 386] width 78 height 34
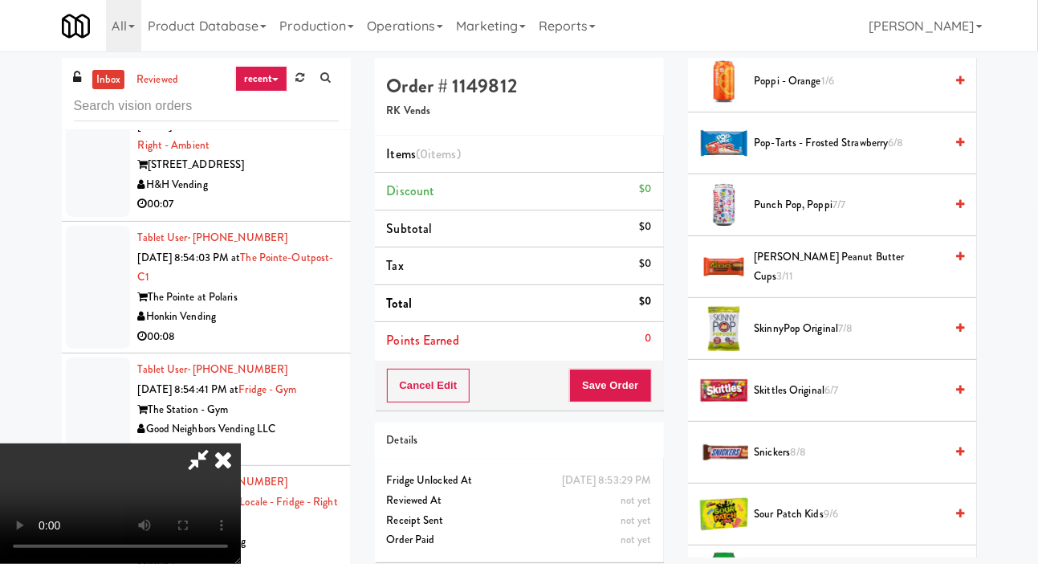
scroll to position [2257, 0]
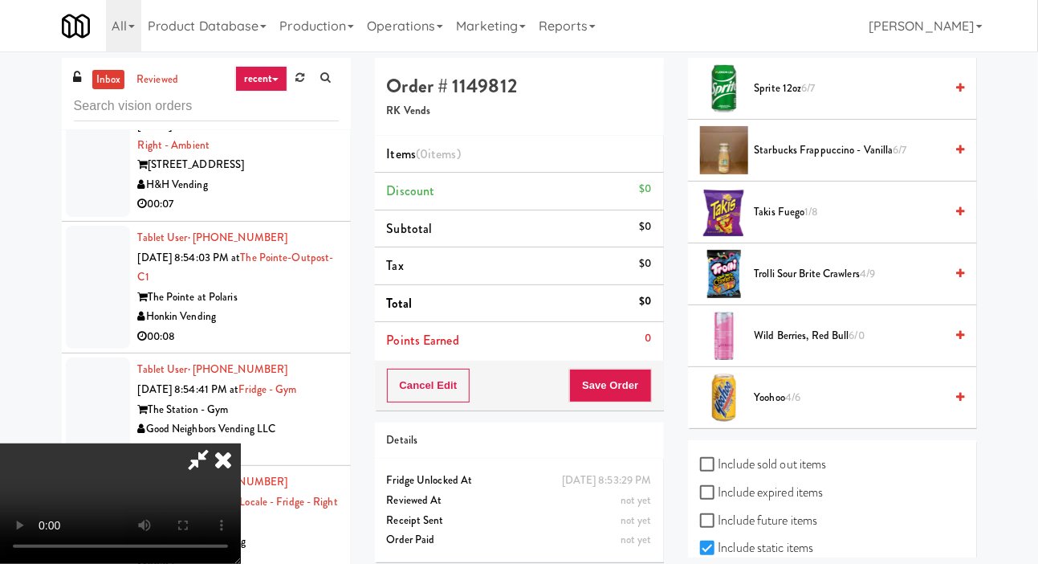
click at [809, 219] on span "1/8" at bounding box center [812, 211] width 14 height 15
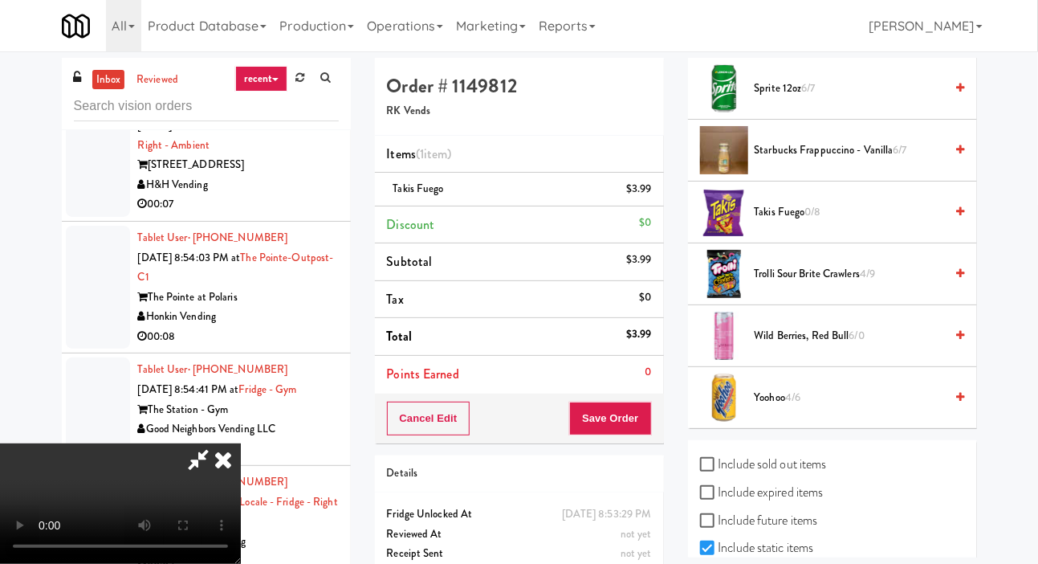
click at [826, 161] on span "Starbucks Frappuccino - Vanilla 6/7" at bounding box center [850, 151] width 190 height 20
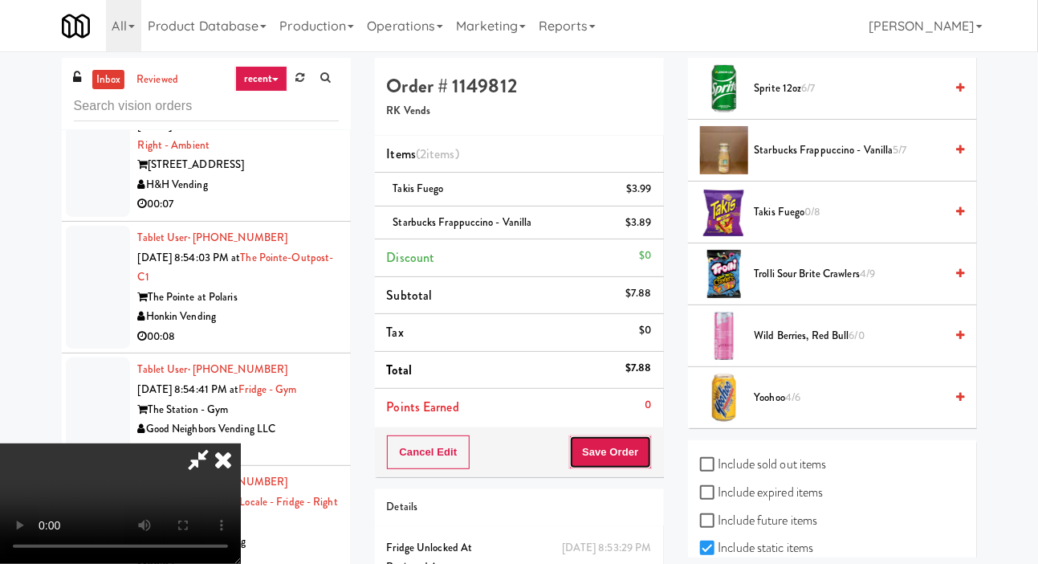
click at [646, 444] on button "Save Order" at bounding box center [610, 452] width 82 height 34
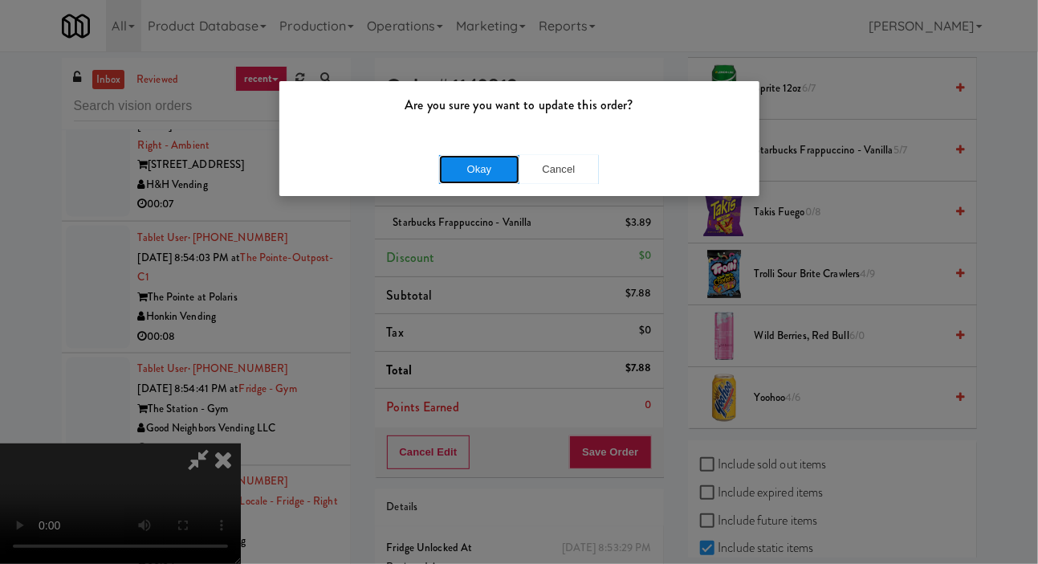
click at [439, 168] on button "Okay" at bounding box center [479, 169] width 80 height 29
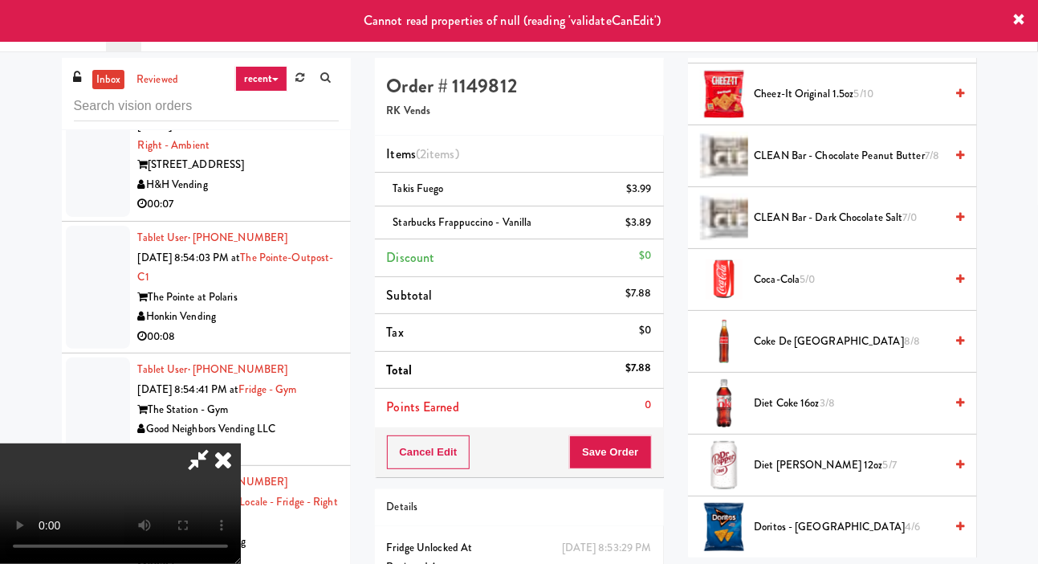
scroll to position [0, 0]
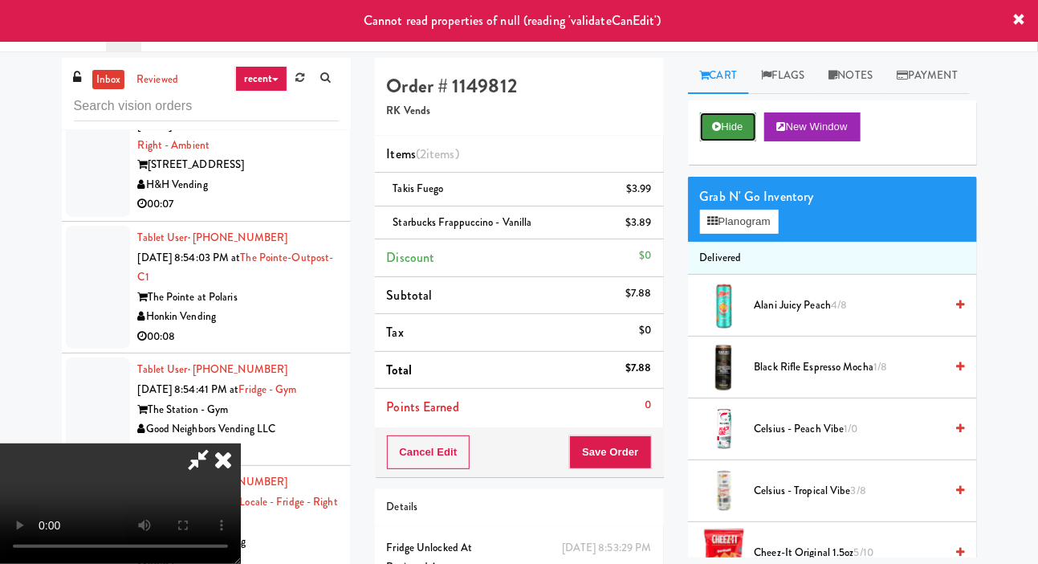
click at [718, 132] on icon at bounding box center [717, 126] width 9 height 10
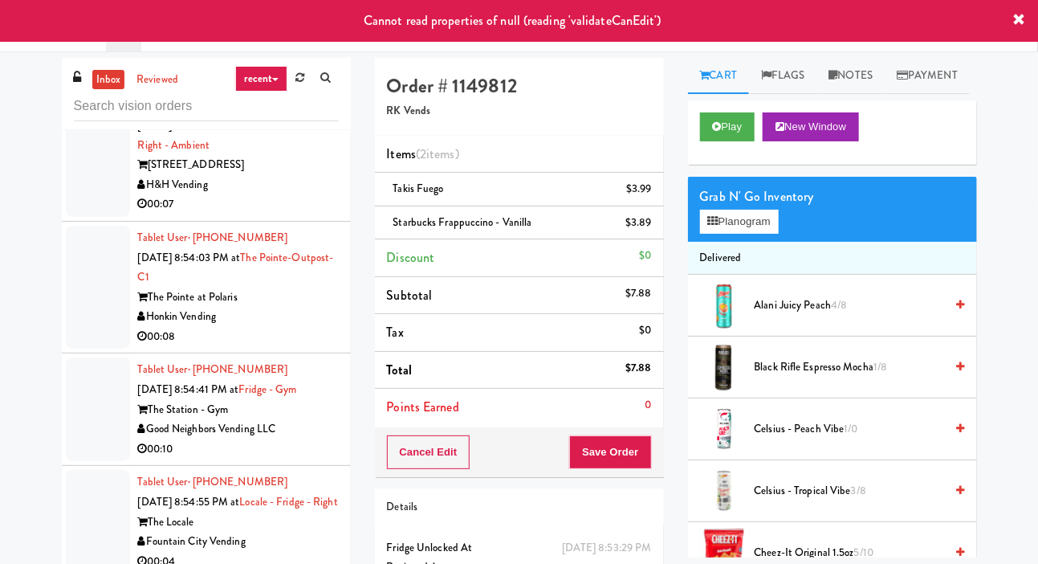
click at [94, 217] on div at bounding box center [98, 155] width 64 height 124
click at [86, 84] on div at bounding box center [98, 33] width 64 height 104
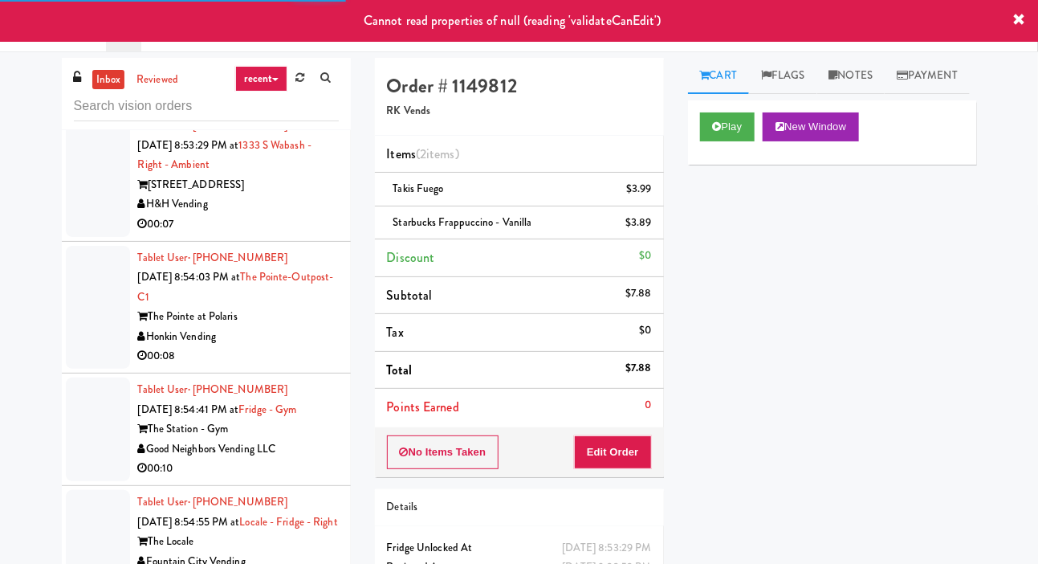
click at [86, 237] on div at bounding box center [98, 175] width 64 height 124
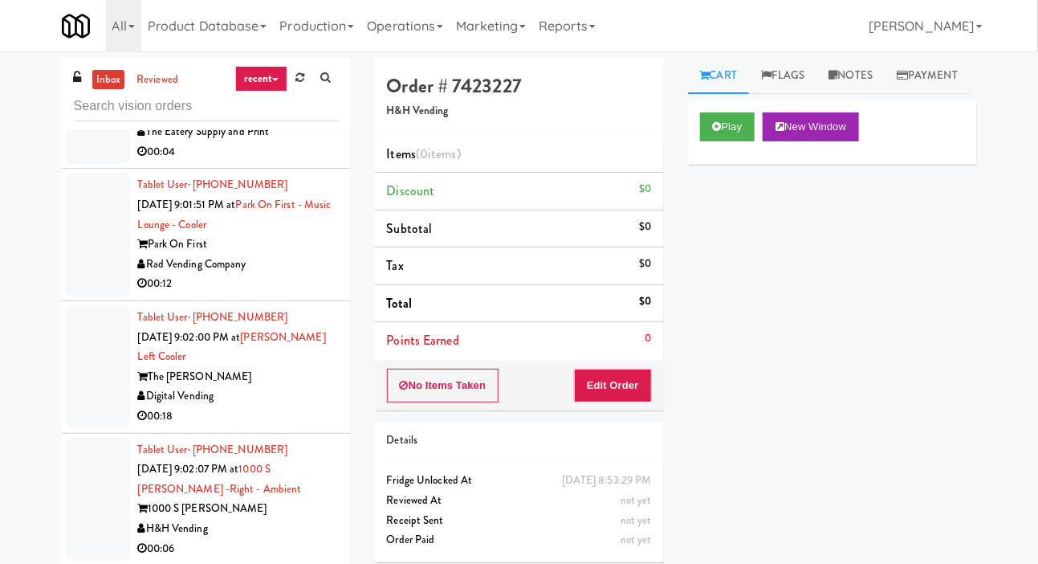
scroll to position [9415, 0]
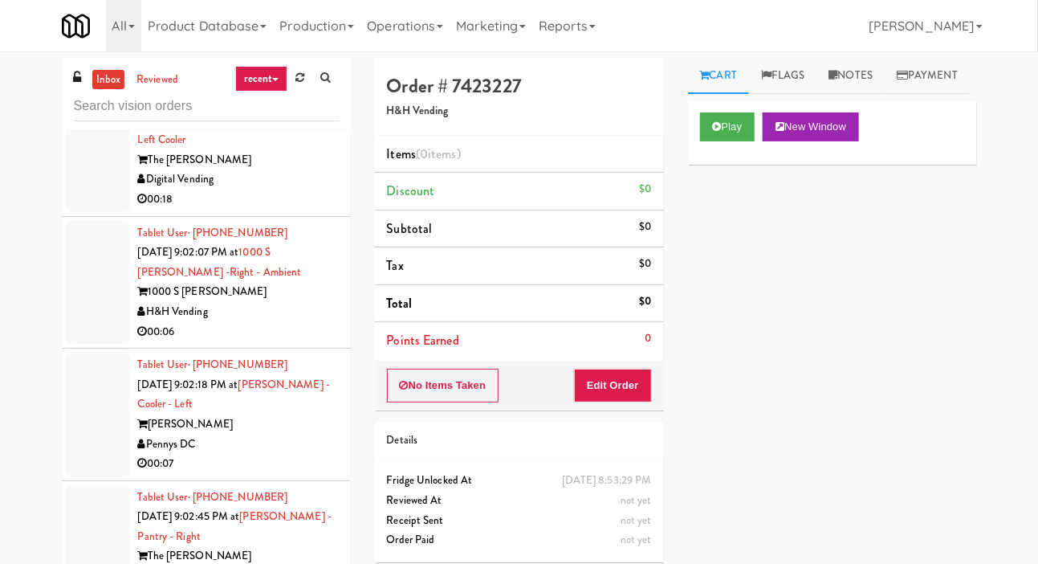
click at [77, 518] on div at bounding box center [98, 547] width 64 height 124
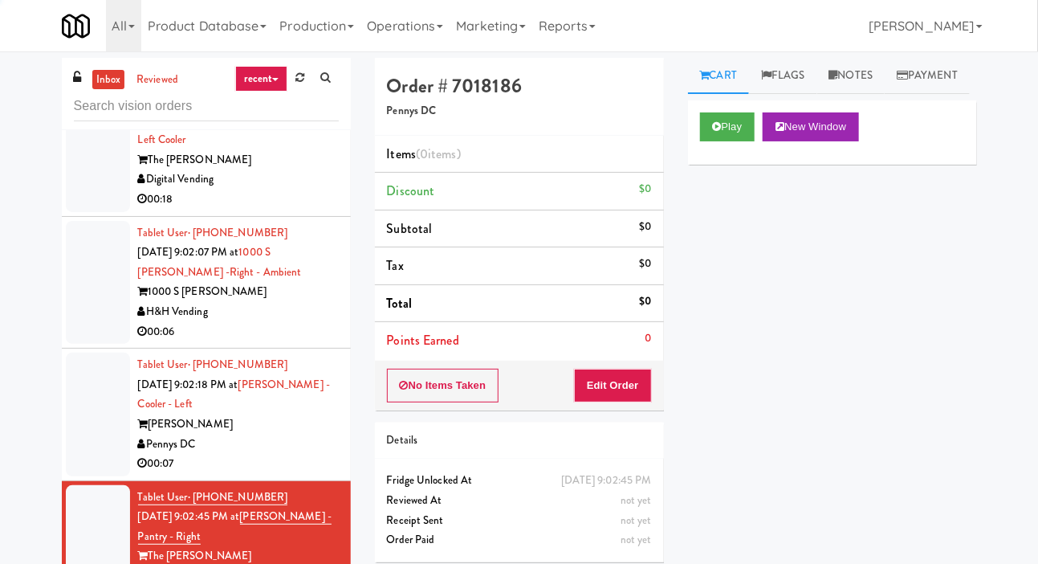
click at [88, 434] on div at bounding box center [98, 415] width 64 height 124
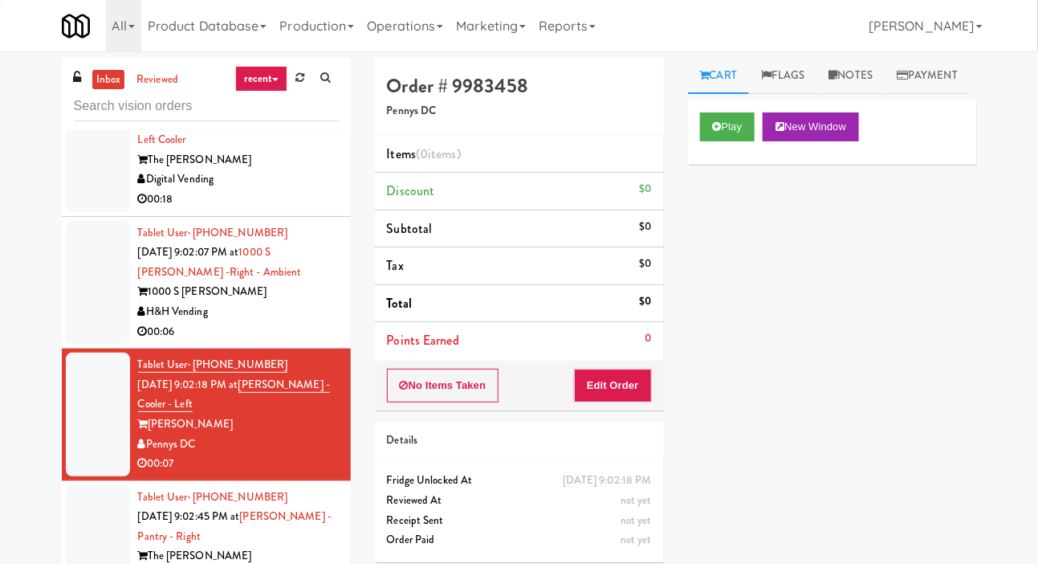
click at [83, 534] on div at bounding box center [98, 547] width 64 height 124
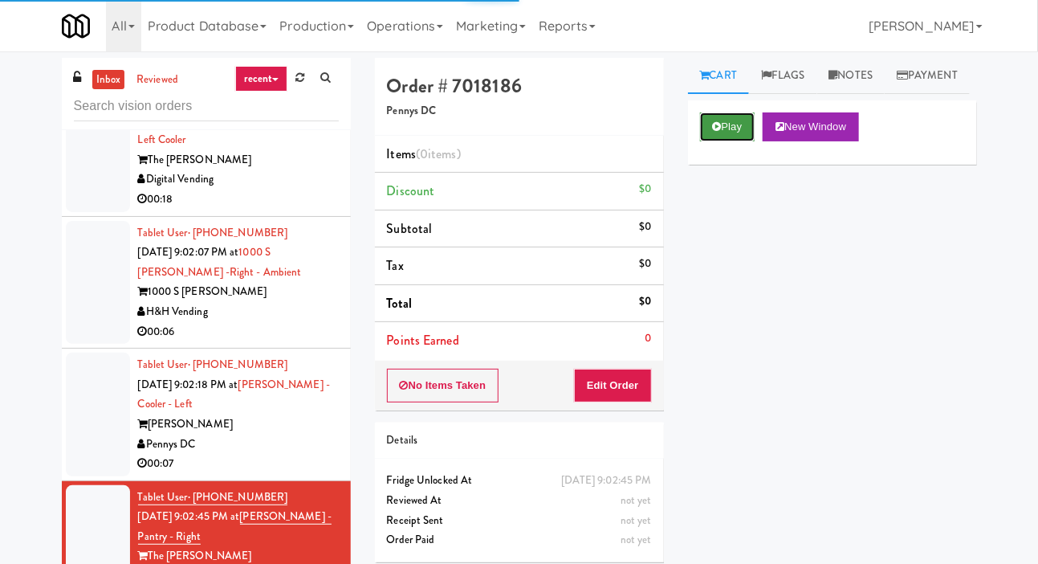
click at [736, 141] on button "Play" at bounding box center [727, 126] width 55 height 29
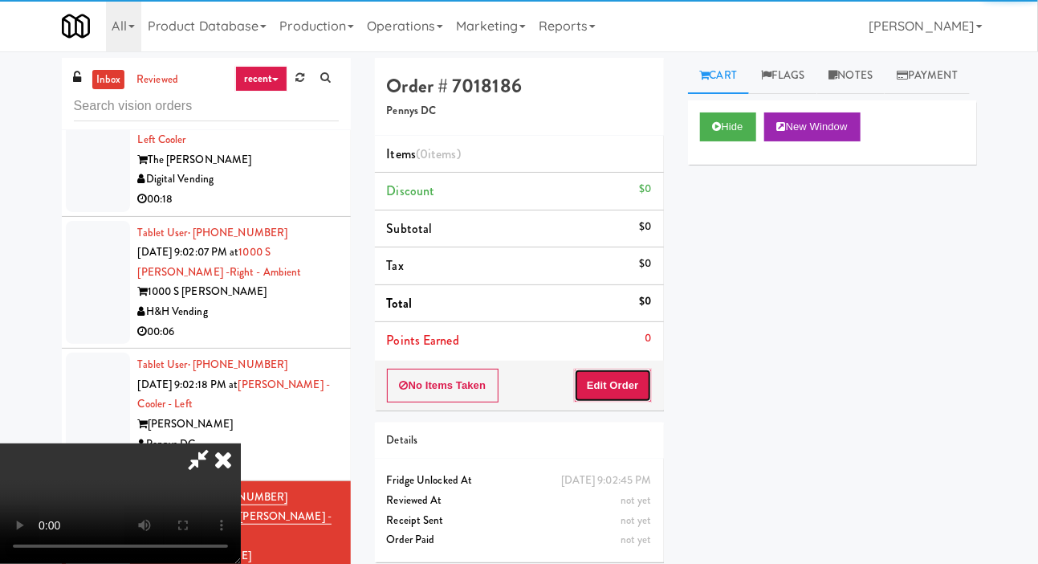
click at [642, 399] on button "Edit Order" at bounding box center [613, 386] width 78 height 34
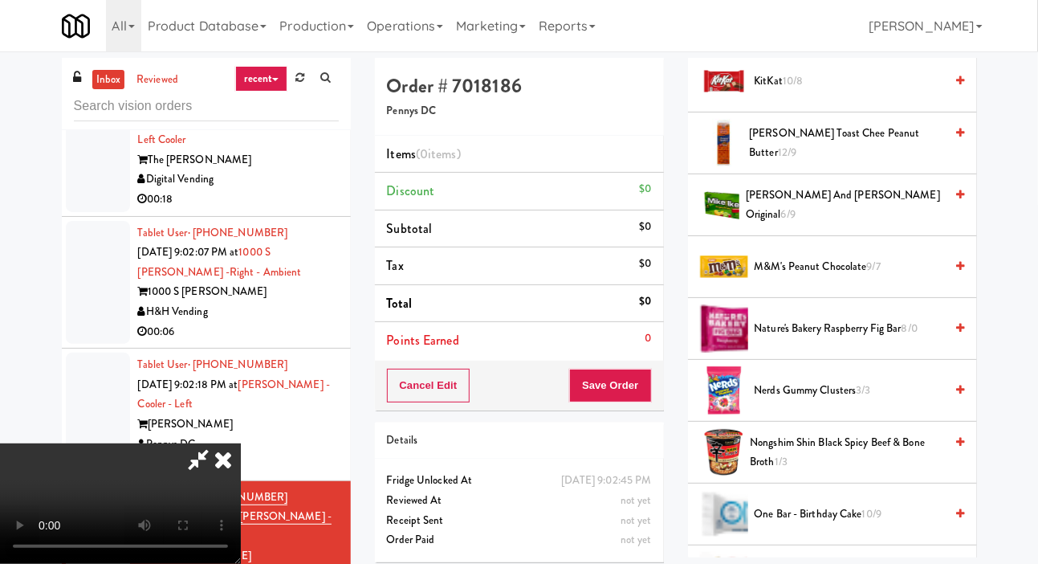
scroll to position [780, 0]
click at [802, 278] on span "M&M's Peanut Chocolate 9/7" at bounding box center [850, 268] width 190 height 20
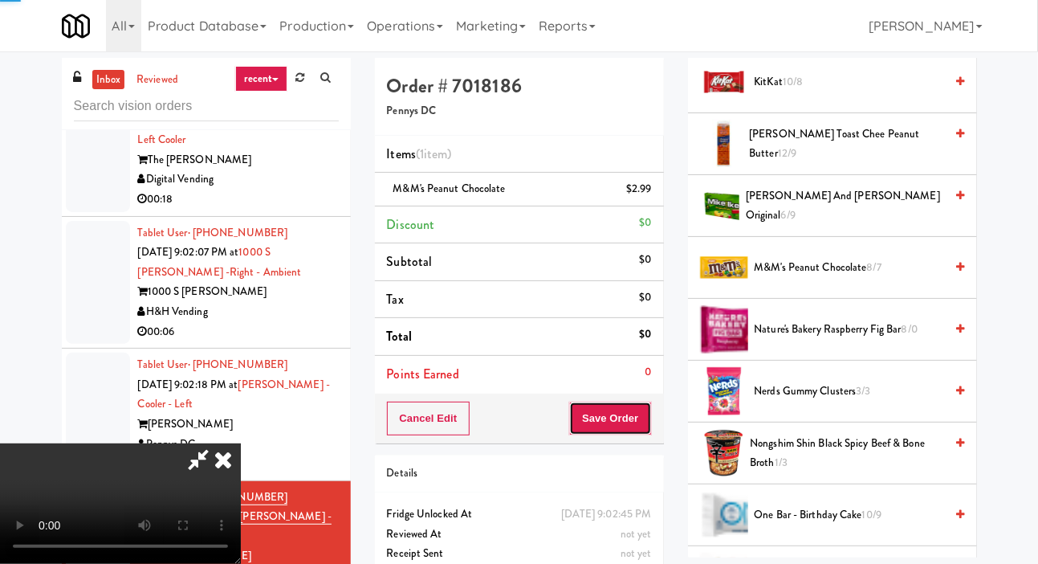
click at [639, 428] on button "Save Order" at bounding box center [610, 419] width 82 height 34
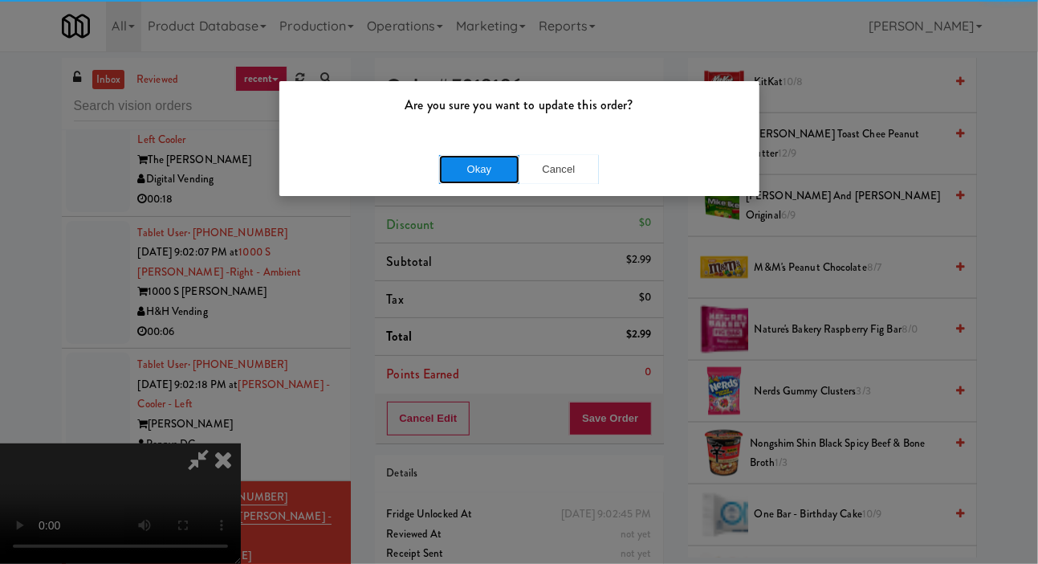
click at [457, 177] on button "Okay" at bounding box center [479, 169] width 80 height 29
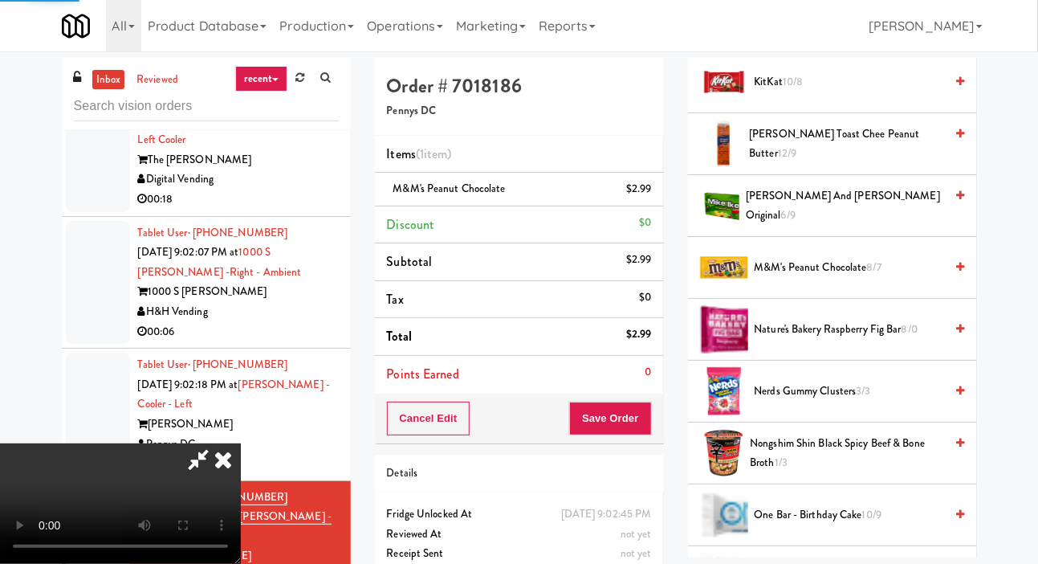
scroll to position [93, 0]
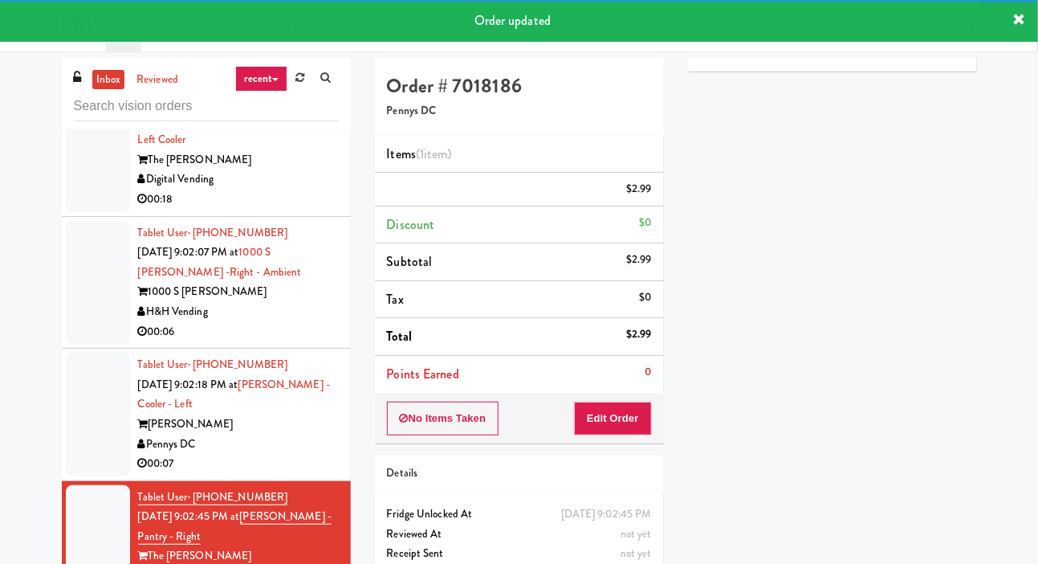
click at [80, 398] on div at bounding box center [98, 415] width 64 height 124
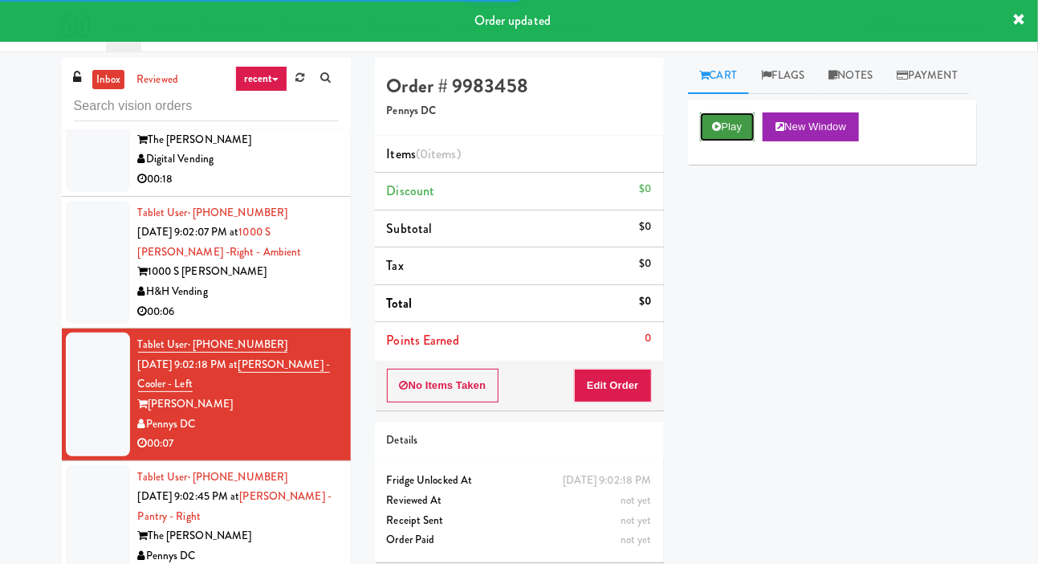
click at [720, 132] on icon at bounding box center [717, 126] width 9 height 10
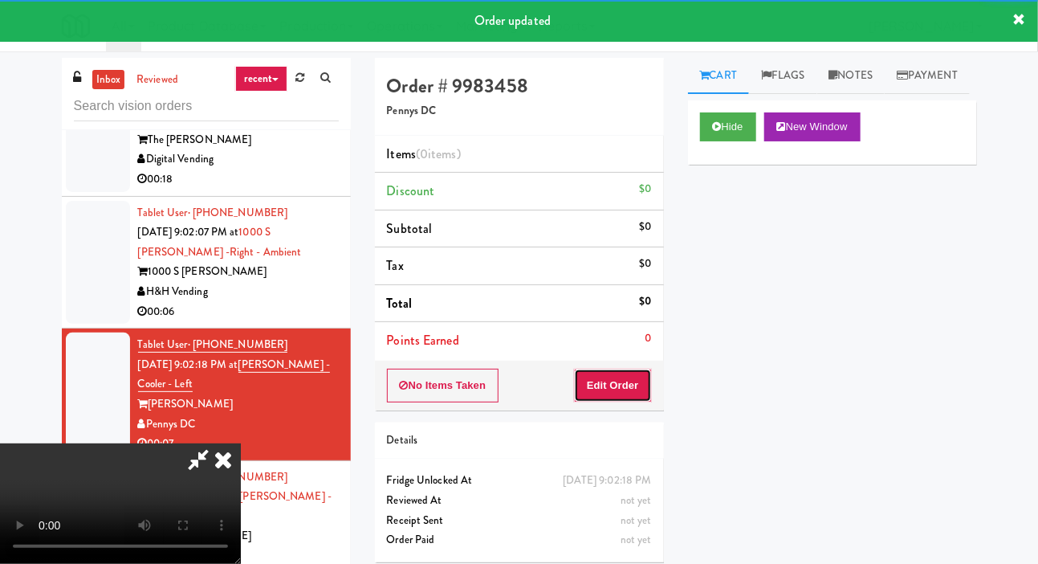
click at [620, 389] on button "Edit Order" at bounding box center [613, 386] width 78 height 34
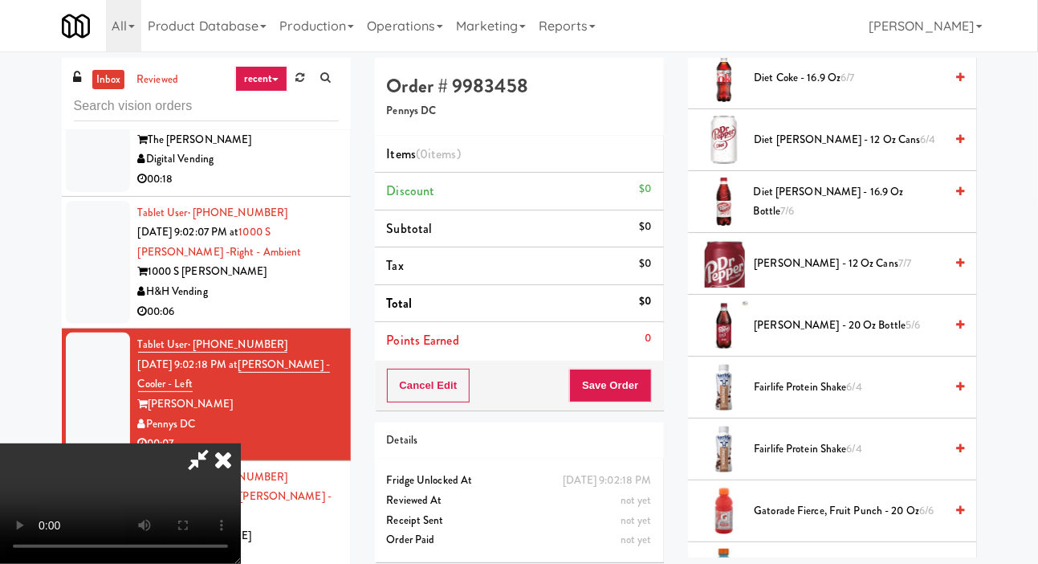
scroll to position [662, 0]
click at [850, 84] on span "6/7" at bounding box center [848, 75] width 14 height 15
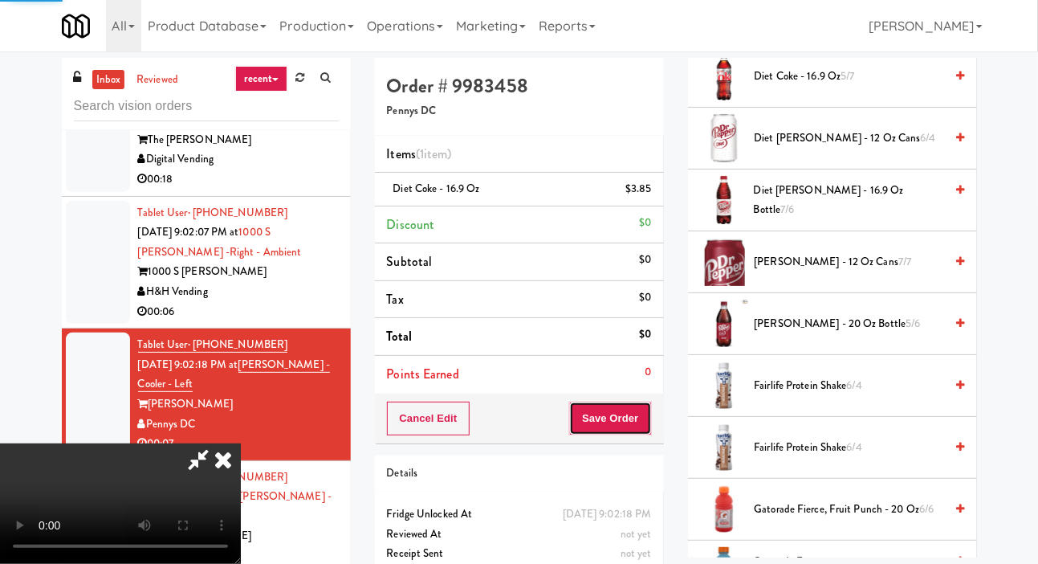
click at [647, 412] on button "Save Order" at bounding box center [610, 419] width 82 height 34
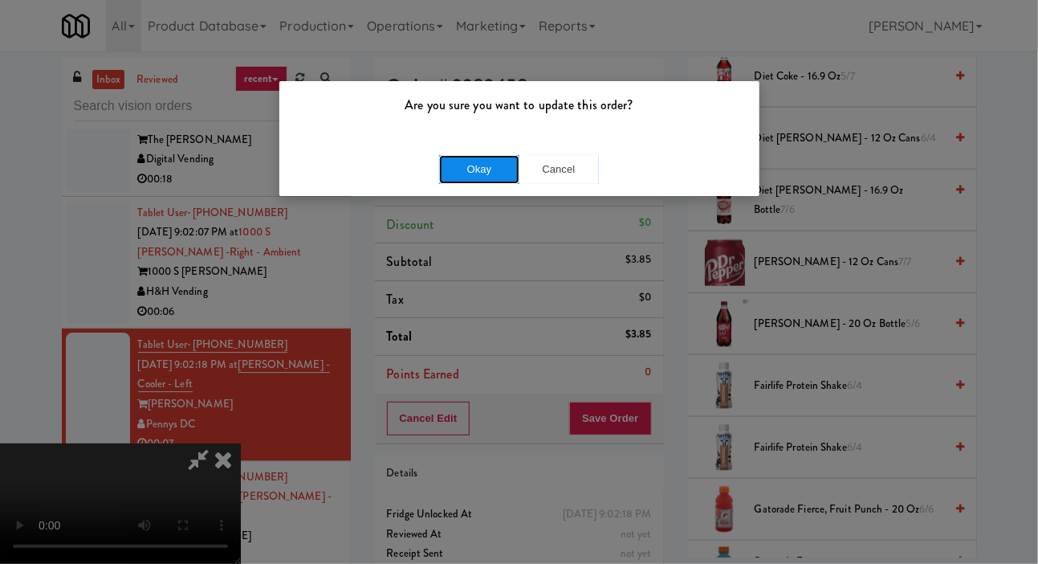
click at [440, 155] on button "Okay" at bounding box center [479, 169] width 80 height 29
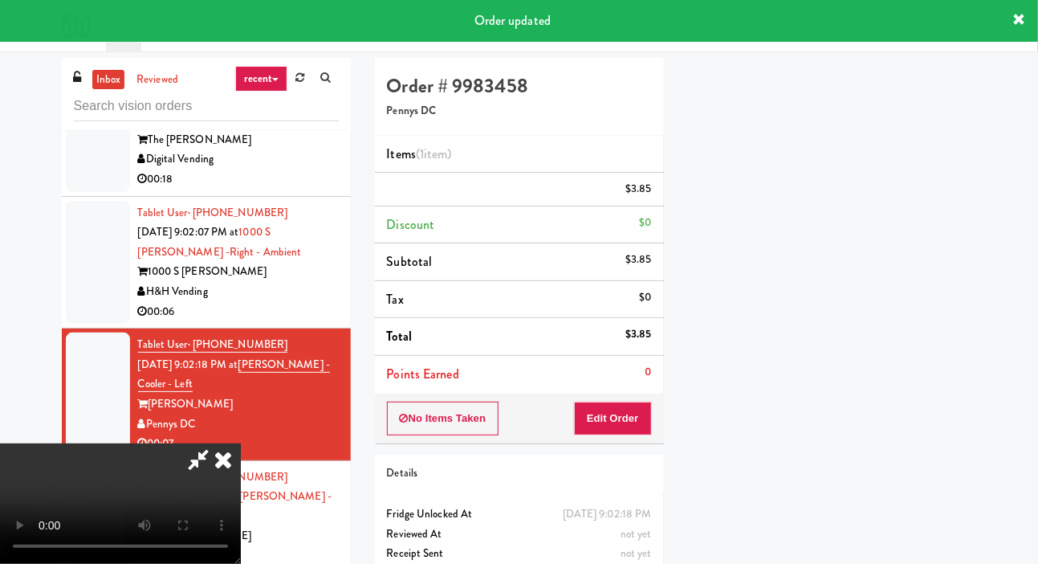
scroll to position [93, 0]
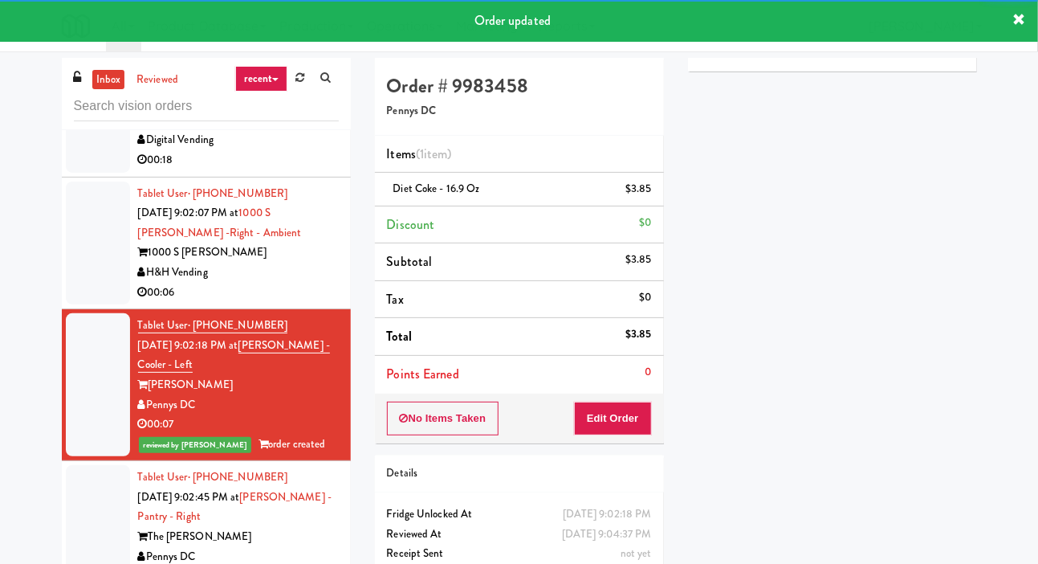
click at [79, 305] on div at bounding box center [98, 243] width 64 height 124
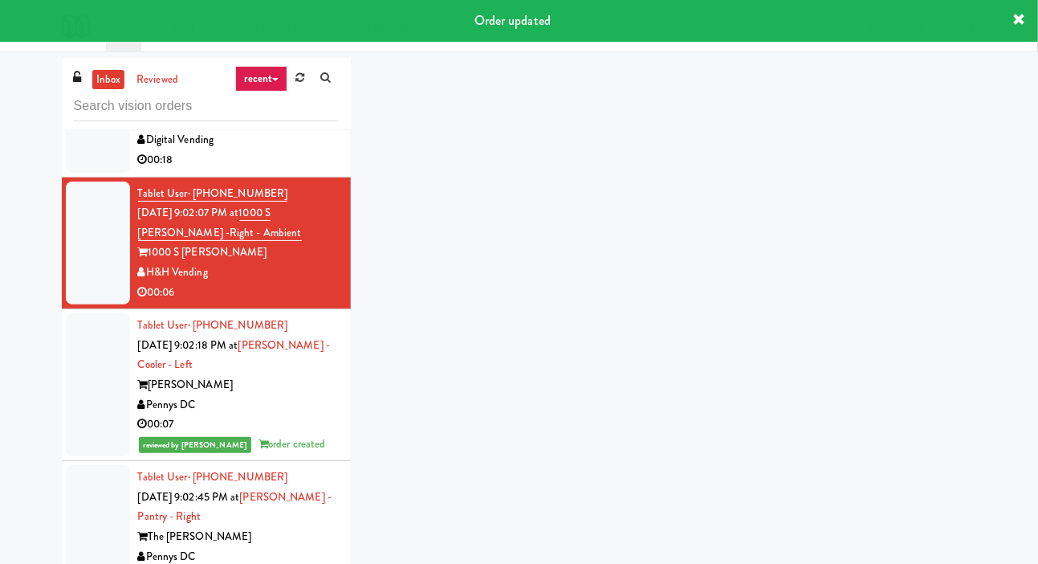
scroll to position [9292, 0]
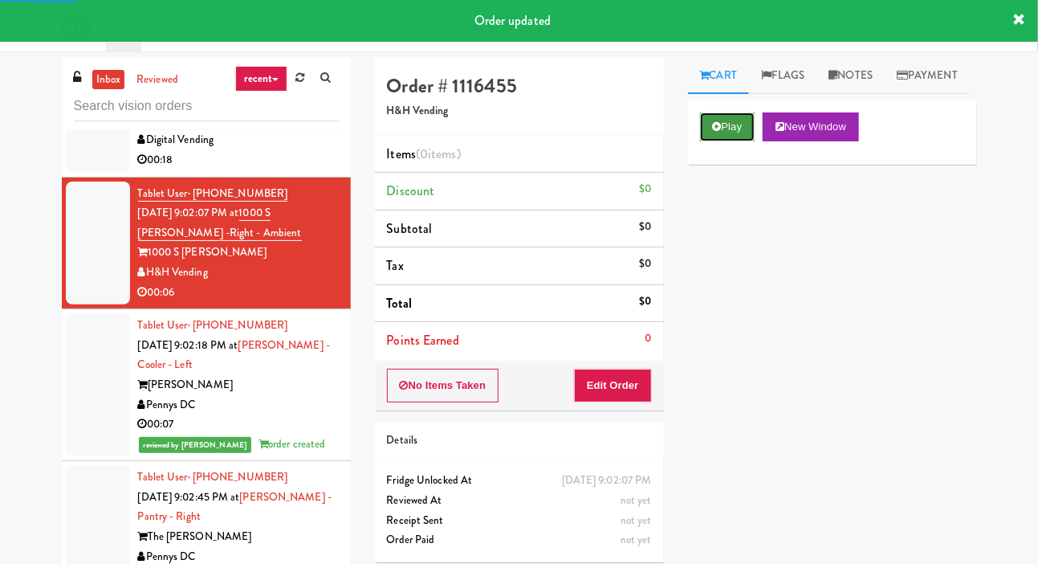
click at [732, 141] on button "Play" at bounding box center [727, 126] width 55 height 29
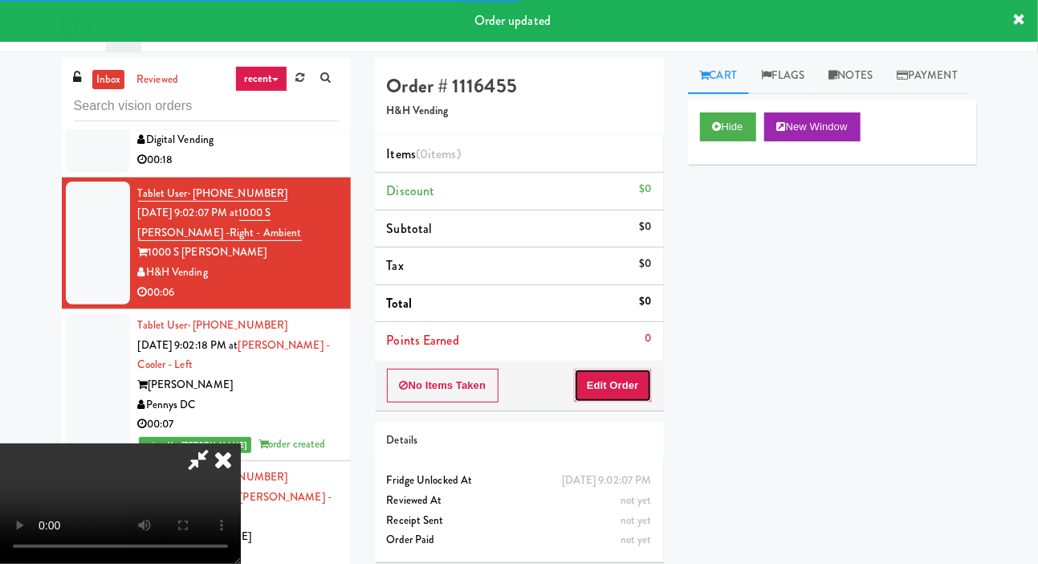
click at [639, 385] on button "Edit Order" at bounding box center [613, 386] width 78 height 34
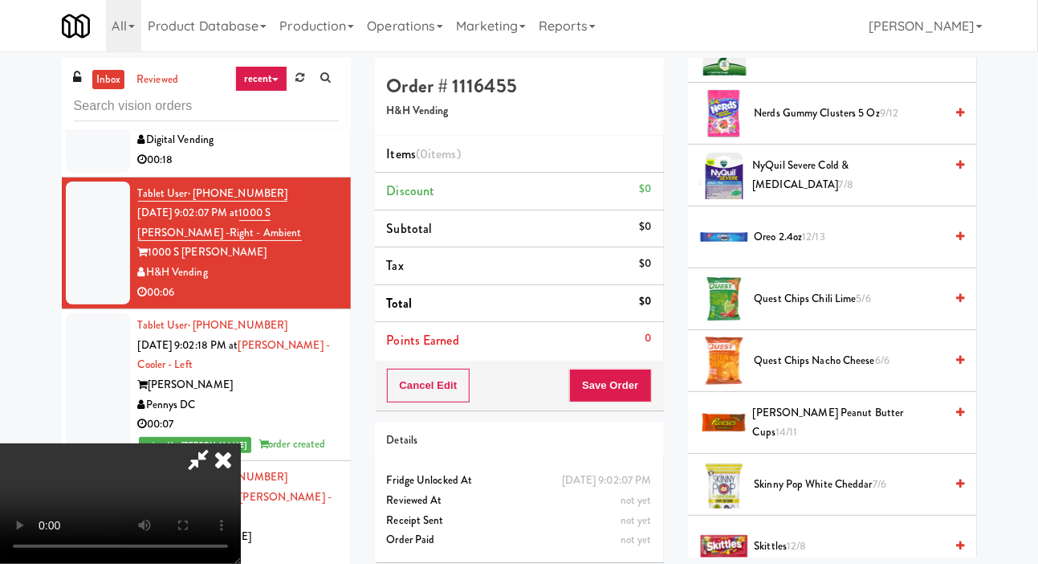
scroll to position [1763, 0]
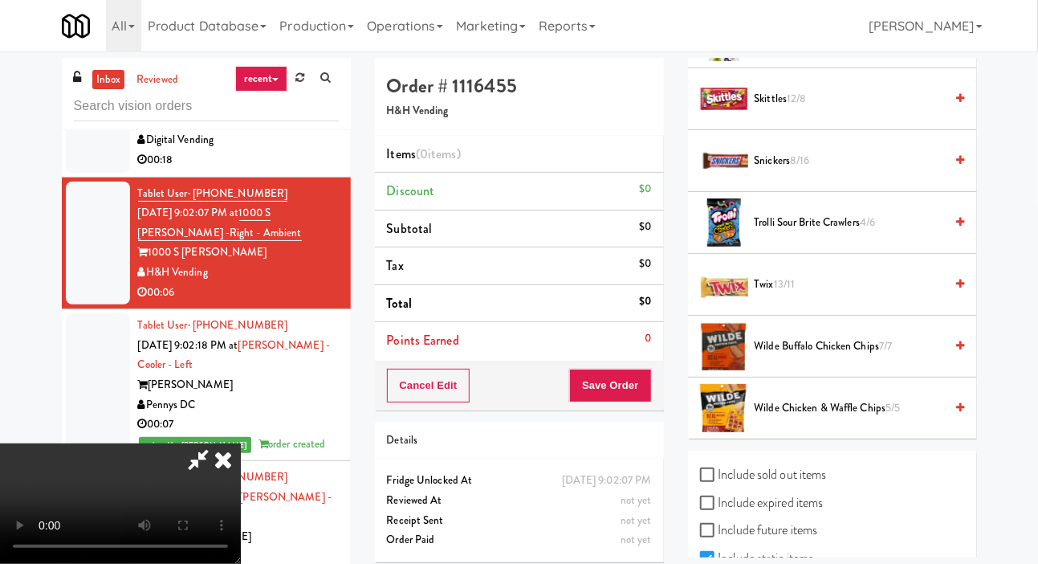
click at [812, 233] on span "Trolli Sour Brite Crawlers 4/6" at bounding box center [850, 223] width 190 height 20
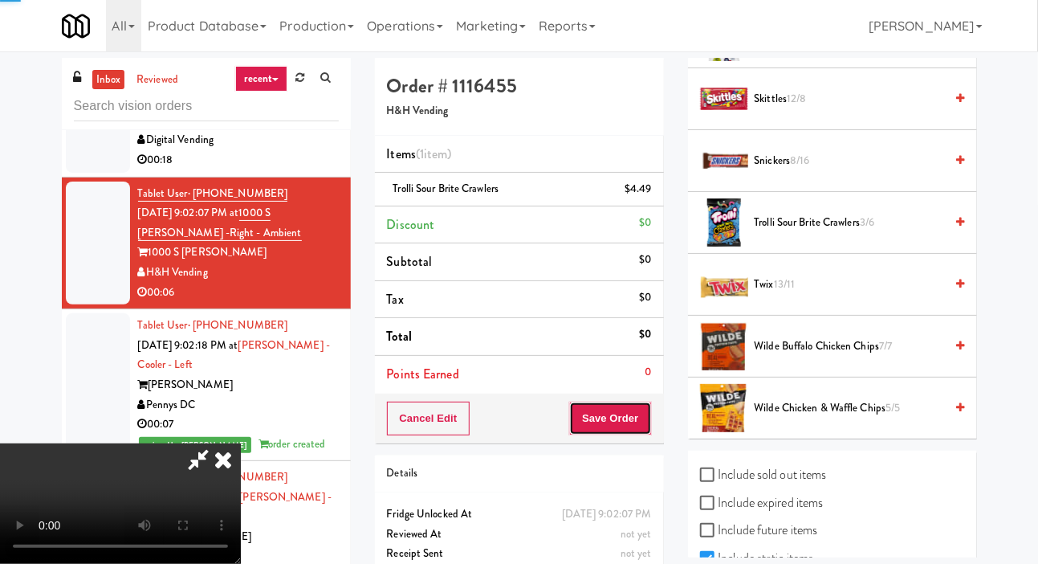
click at [634, 415] on button "Save Order" at bounding box center [610, 419] width 82 height 34
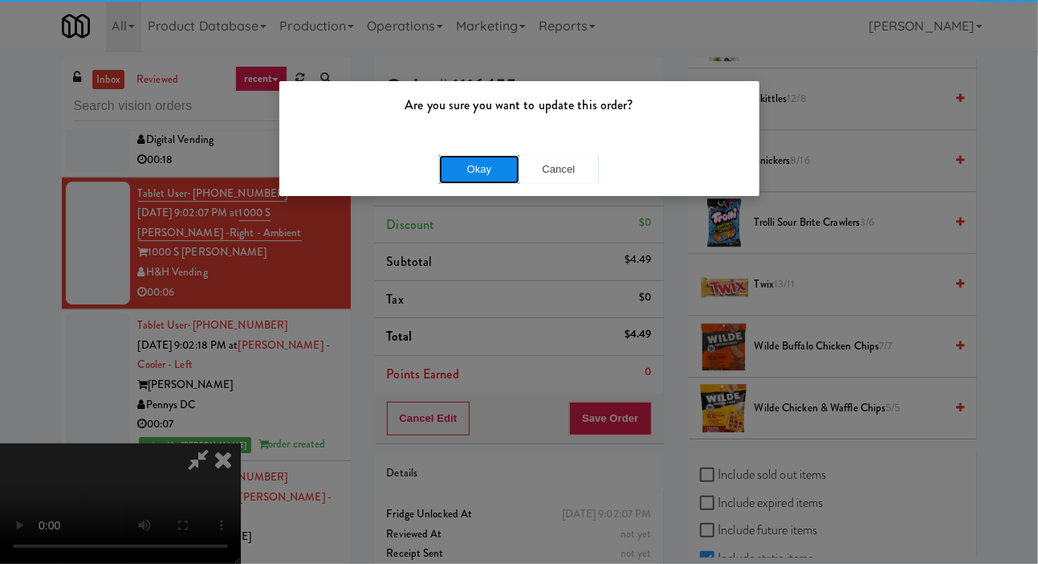
click at [454, 169] on button "Okay" at bounding box center [479, 169] width 80 height 29
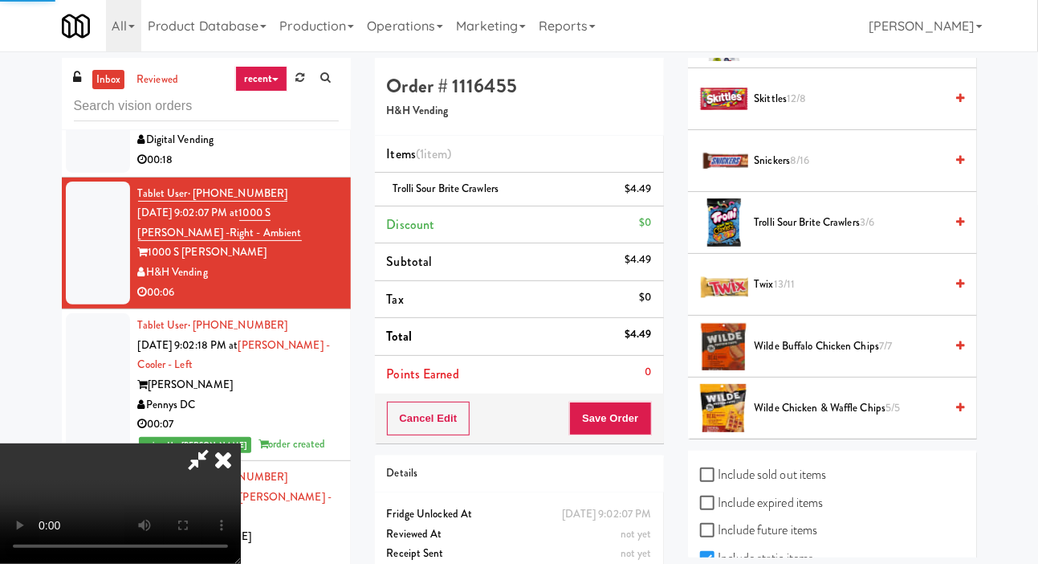
scroll to position [93, 0]
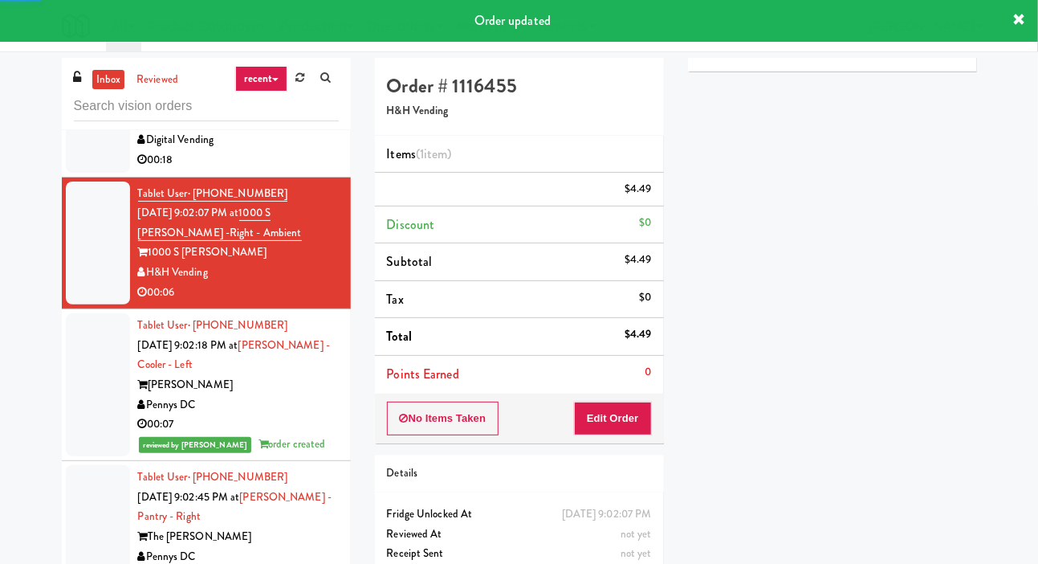
click at [75, 173] on div at bounding box center [98, 111] width 64 height 124
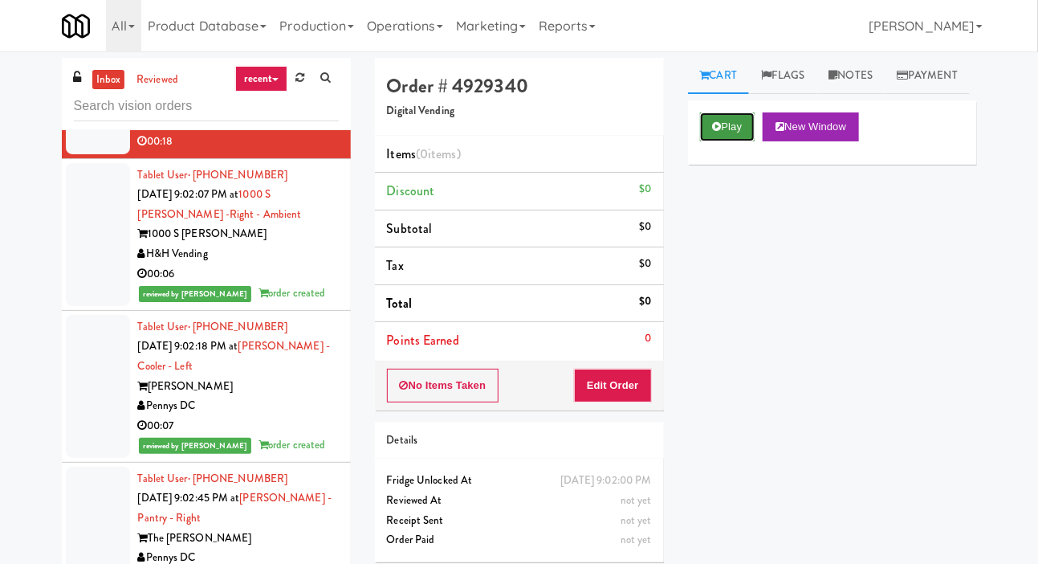
click at [723, 141] on button "Play" at bounding box center [727, 126] width 55 height 29
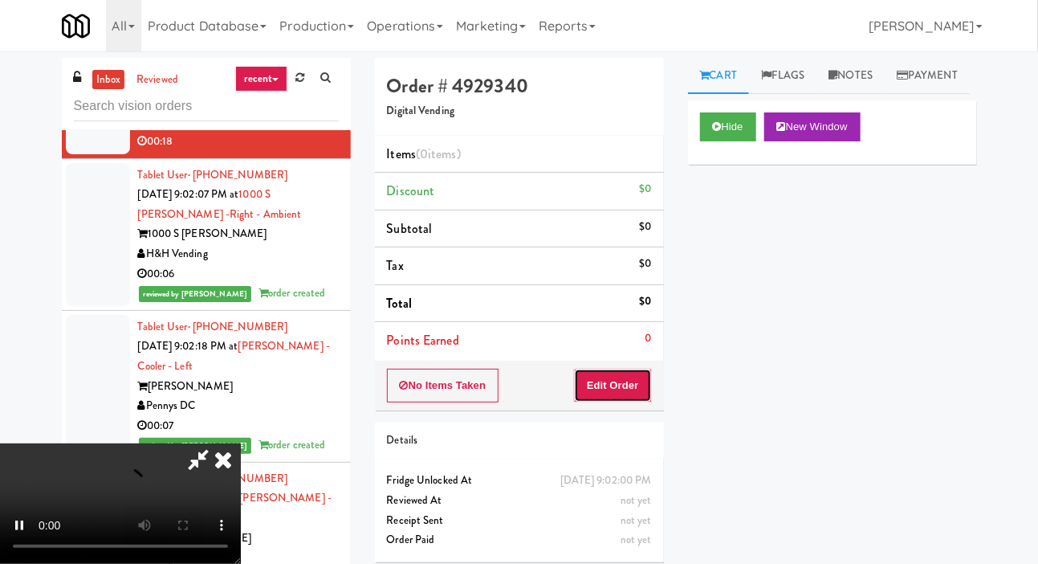
click at [617, 382] on button "Edit Order" at bounding box center [613, 386] width 78 height 34
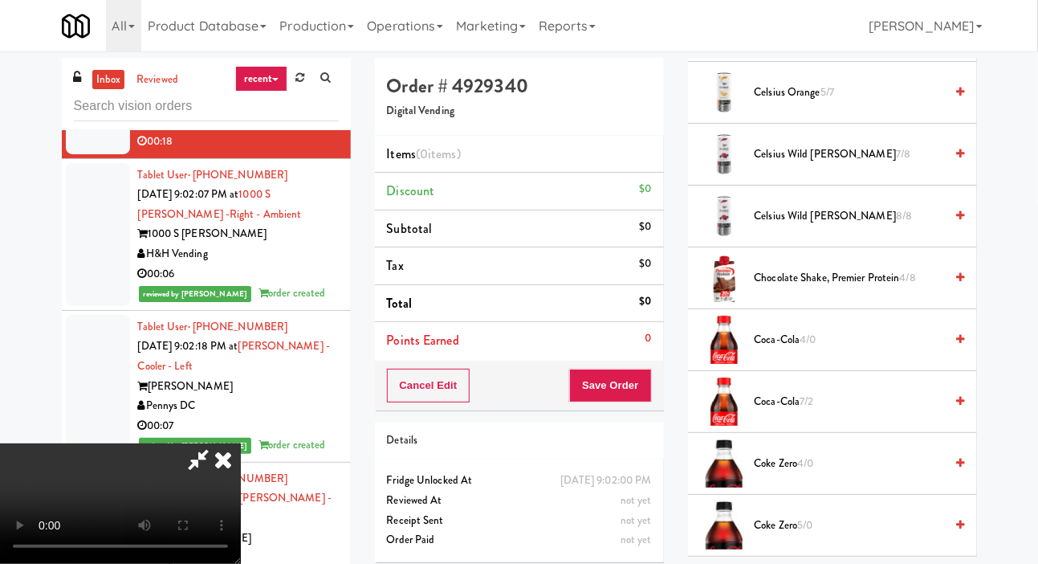
scroll to position [461, 0]
click at [785, 349] on span "Coca-Cola 4/0" at bounding box center [850, 339] width 190 height 20
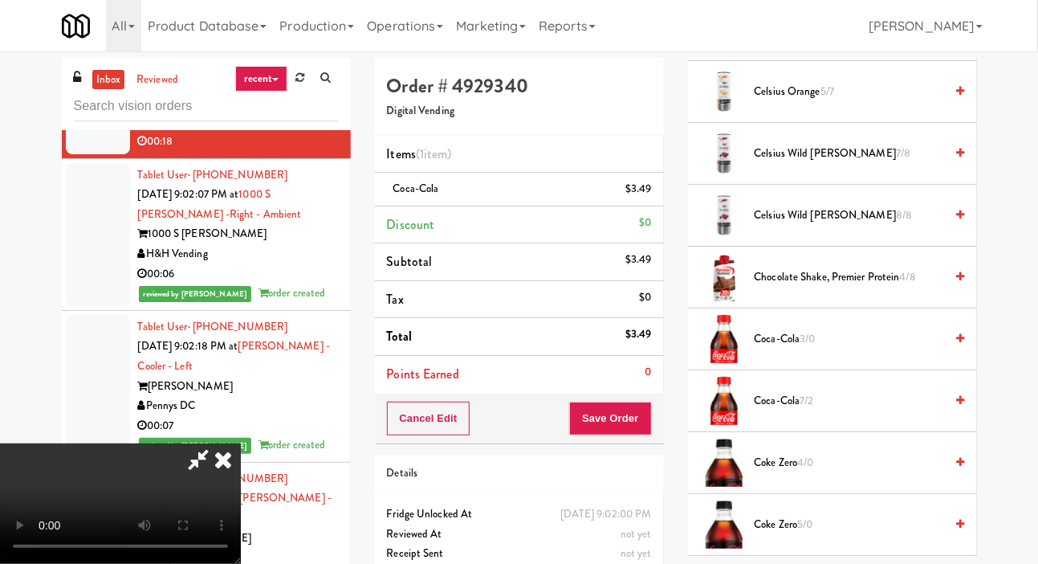
click at [809, 346] on span "3/0" at bounding box center [807, 338] width 15 height 15
click at [650, 408] on button "Save Order" at bounding box center [610, 419] width 82 height 34
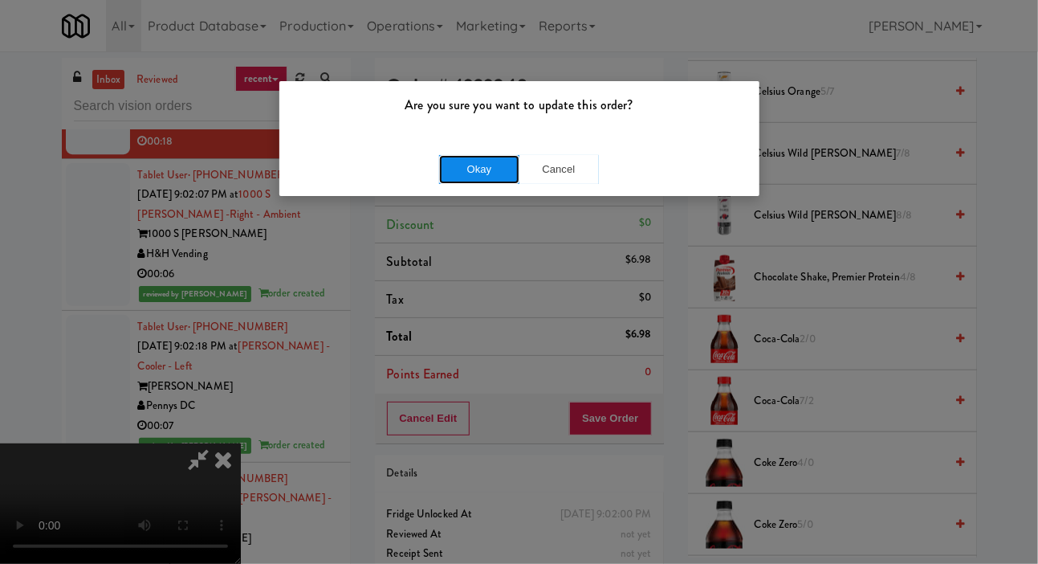
click at [439, 171] on button "Okay" at bounding box center [479, 169] width 80 height 29
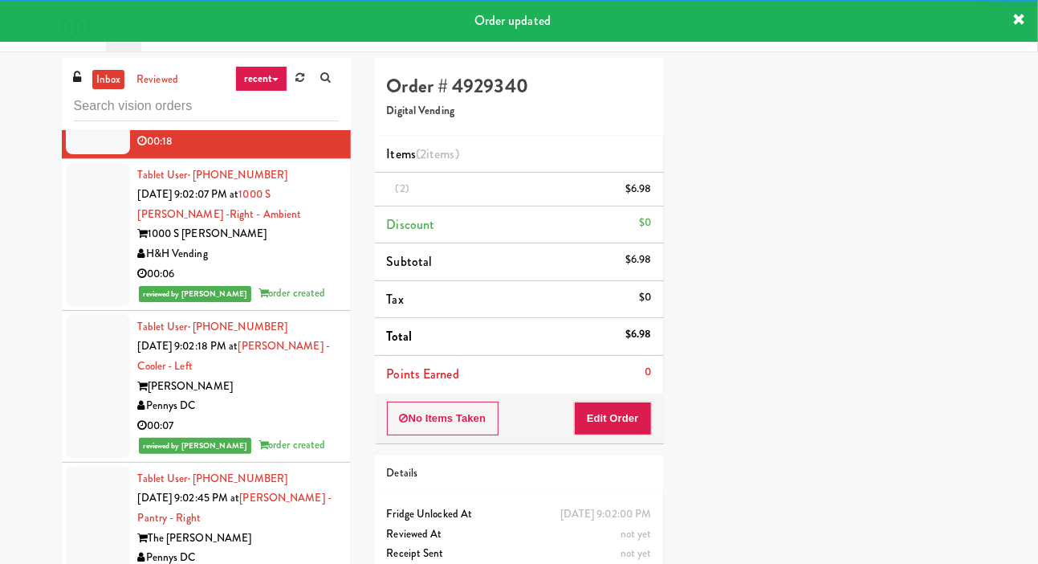
scroll to position [93, 0]
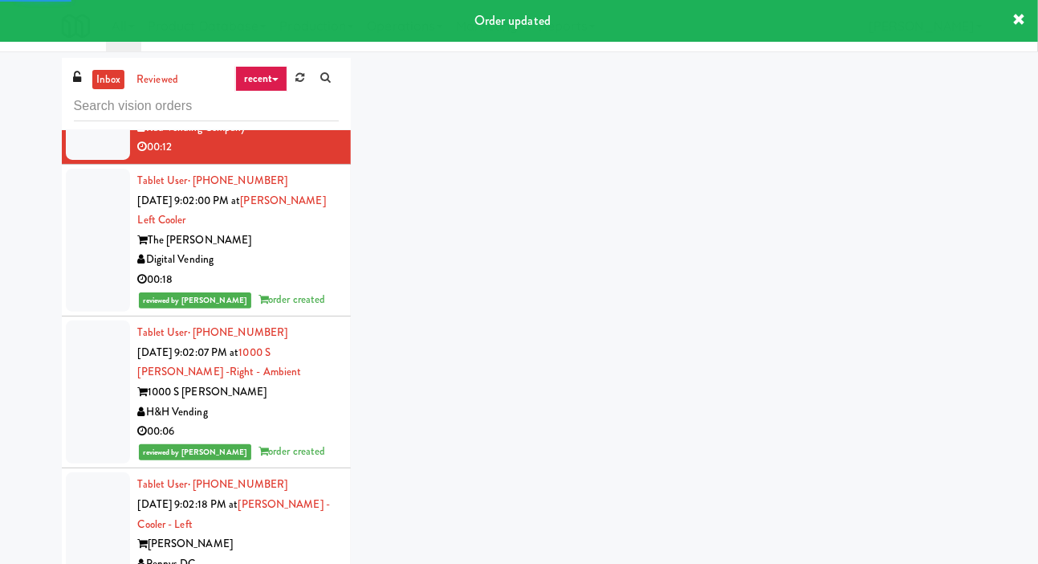
scroll to position [9106, 0]
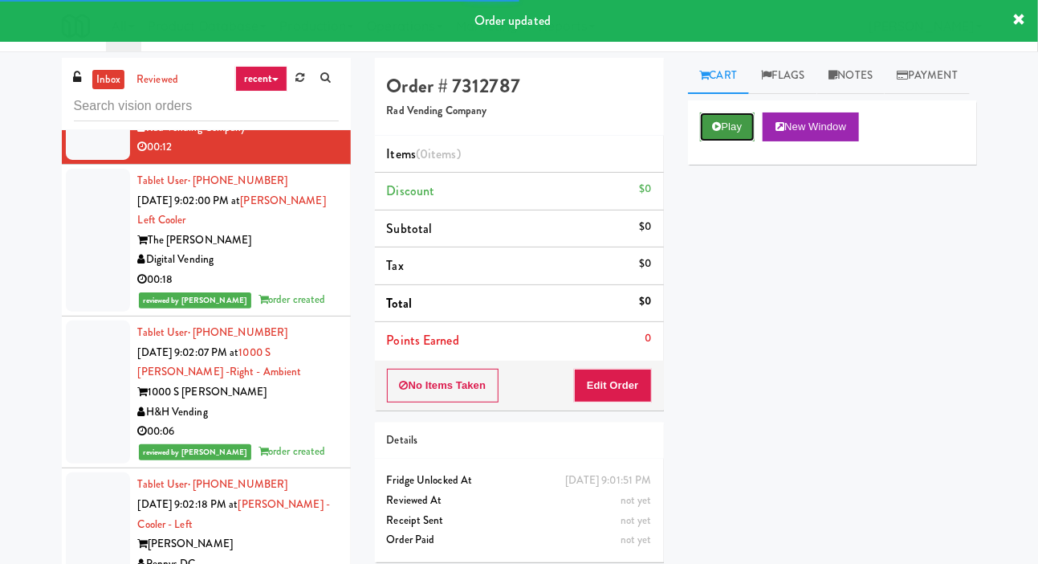
click at [716, 141] on button "Play" at bounding box center [727, 126] width 55 height 29
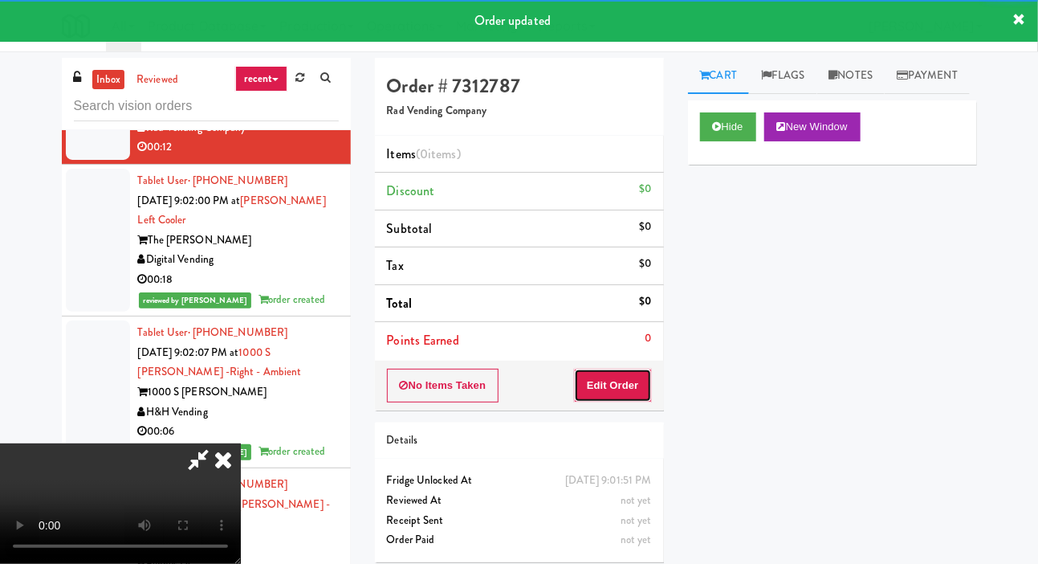
click at [627, 383] on button "Edit Order" at bounding box center [613, 386] width 78 height 34
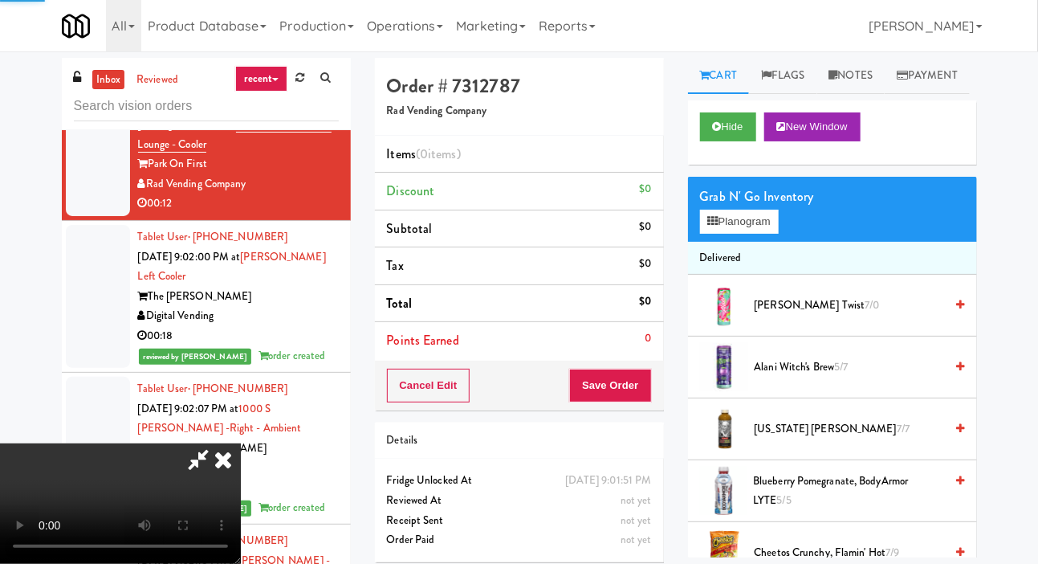
scroll to position [9046, 0]
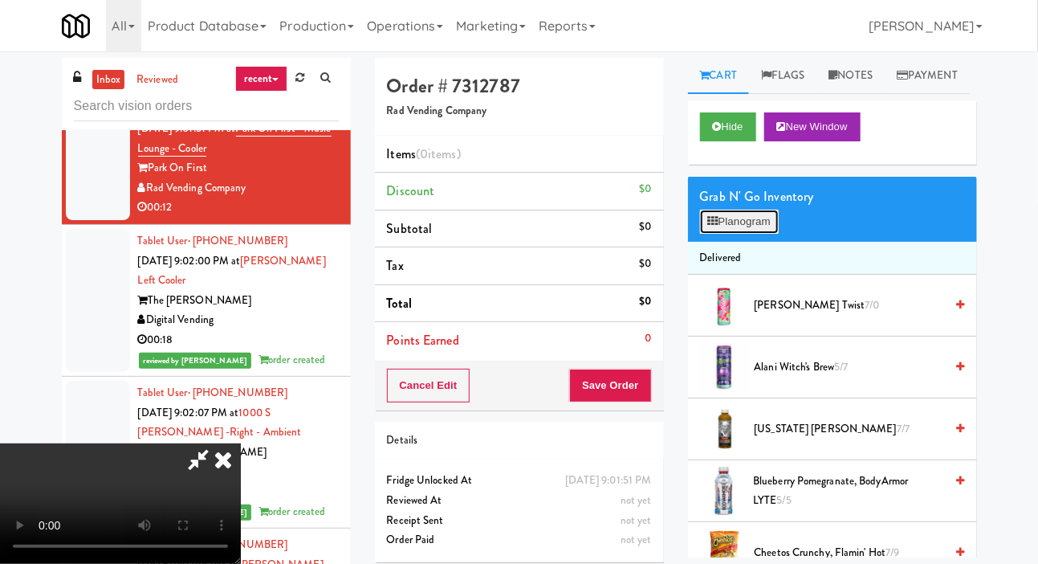
click at [760, 234] on button "Planogram" at bounding box center [739, 222] width 79 height 24
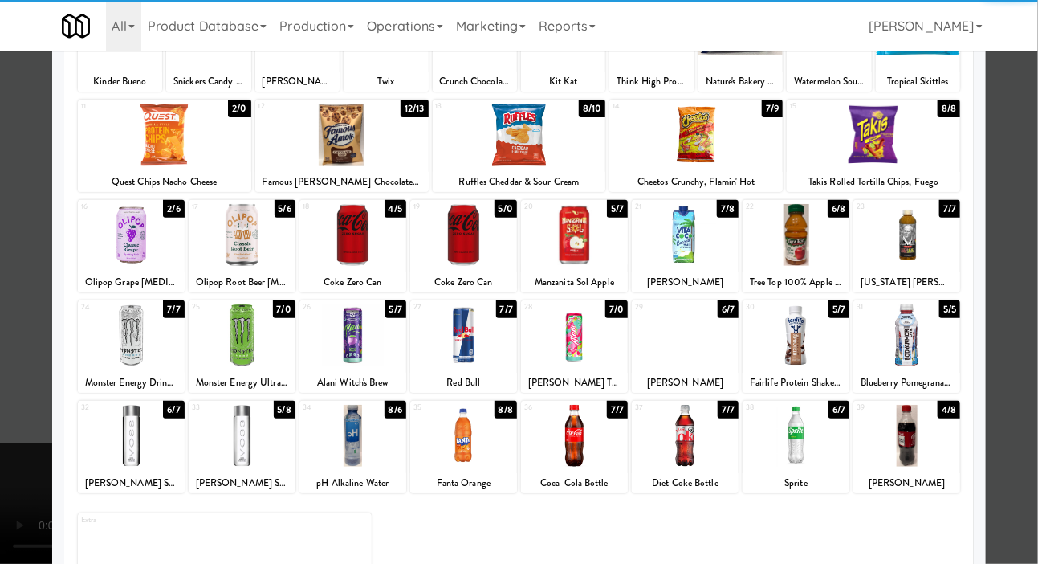
scroll to position [160, 0]
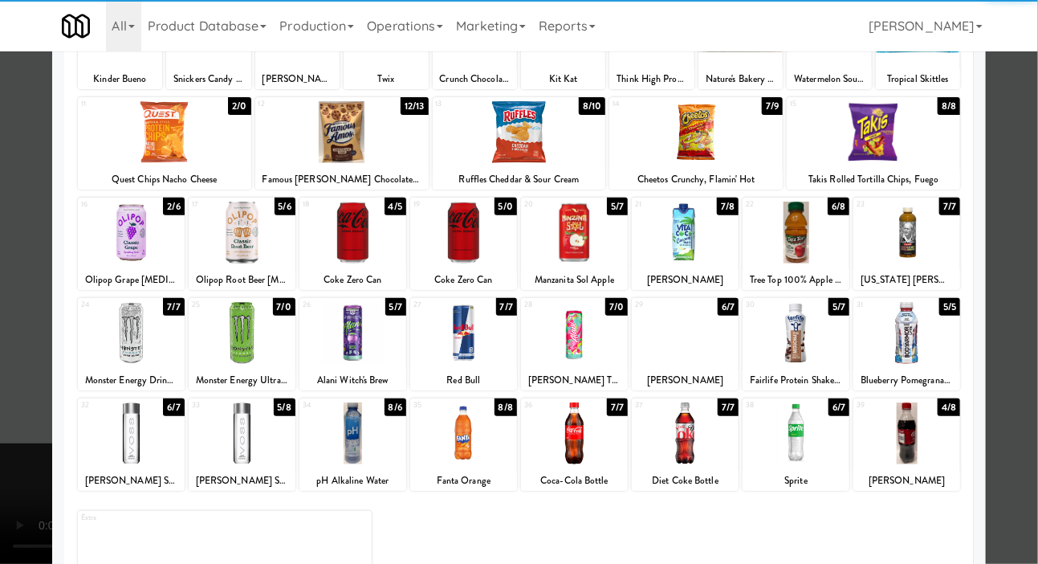
click at [28, 275] on div at bounding box center [519, 282] width 1038 height 564
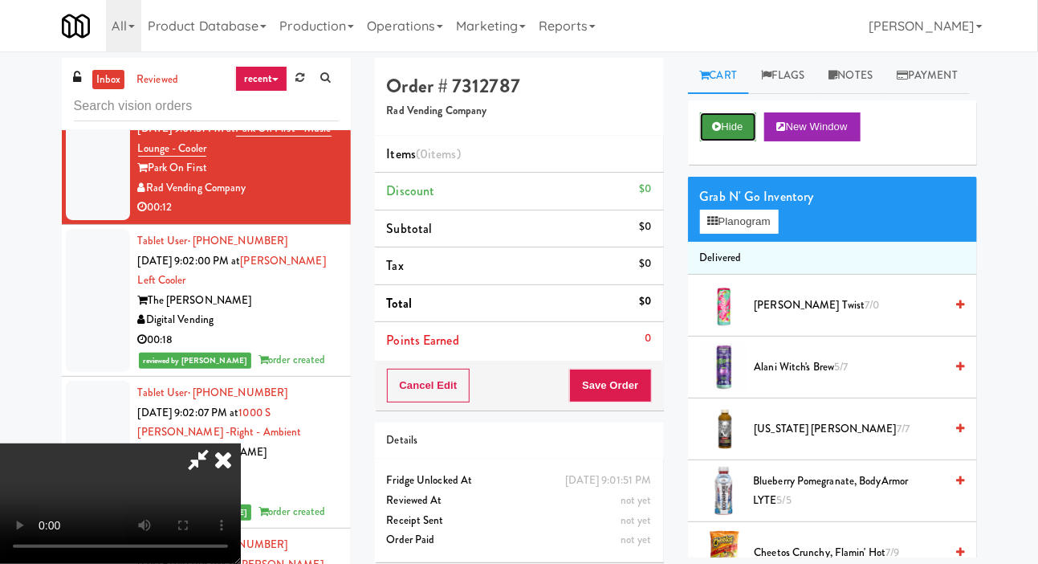
click at [715, 141] on button "Hide" at bounding box center [728, 126] width 56 height 29
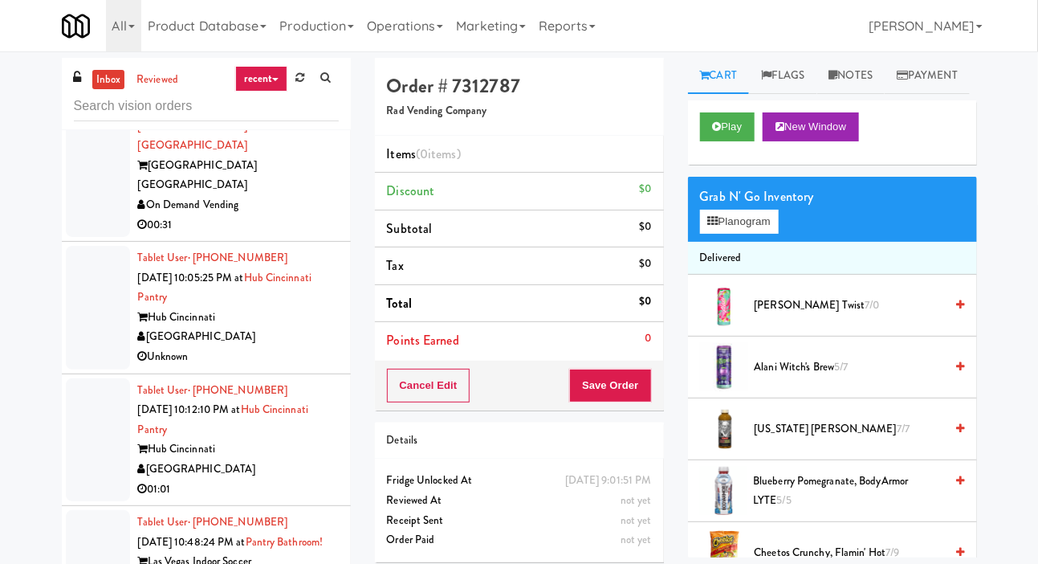
click at [100, 230] on div at bounding box center [98, 155] width 64 height 163
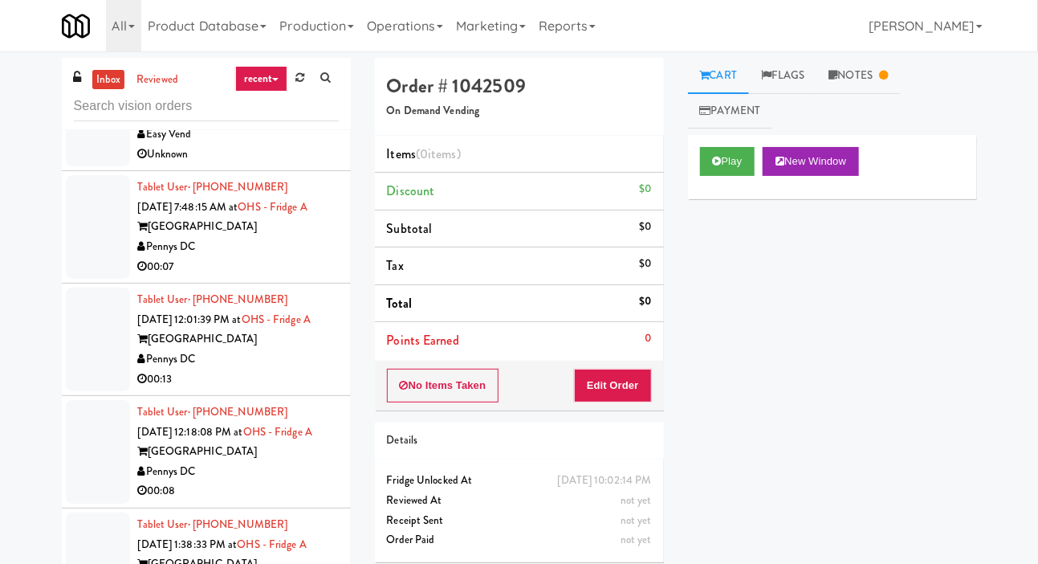
click at [96, 166] on div at bounding box center [98, 115] width 64 height 104
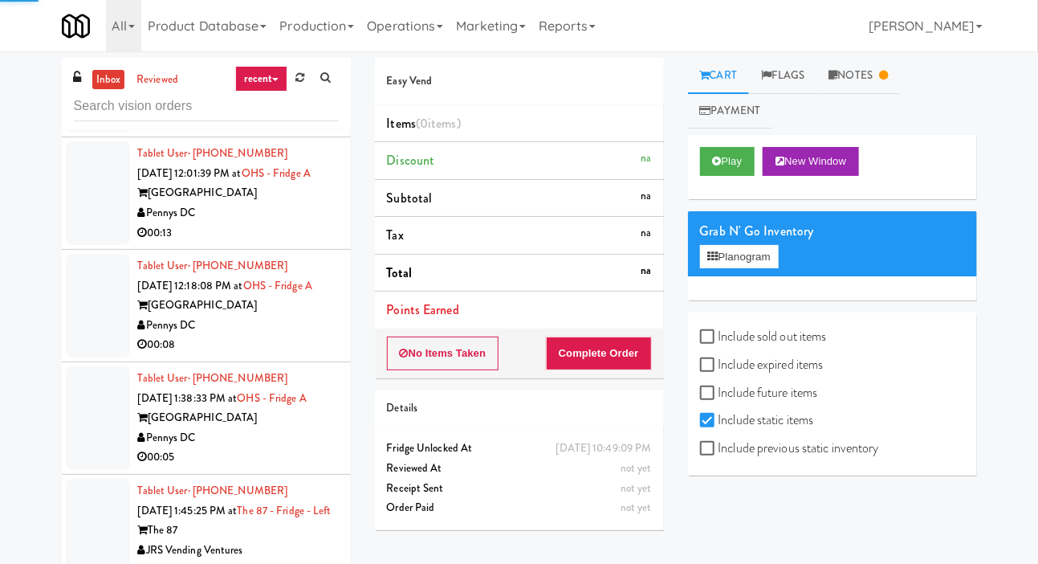
click at [88, 245] on div at bounding box center [98, 193] width 64 height 104
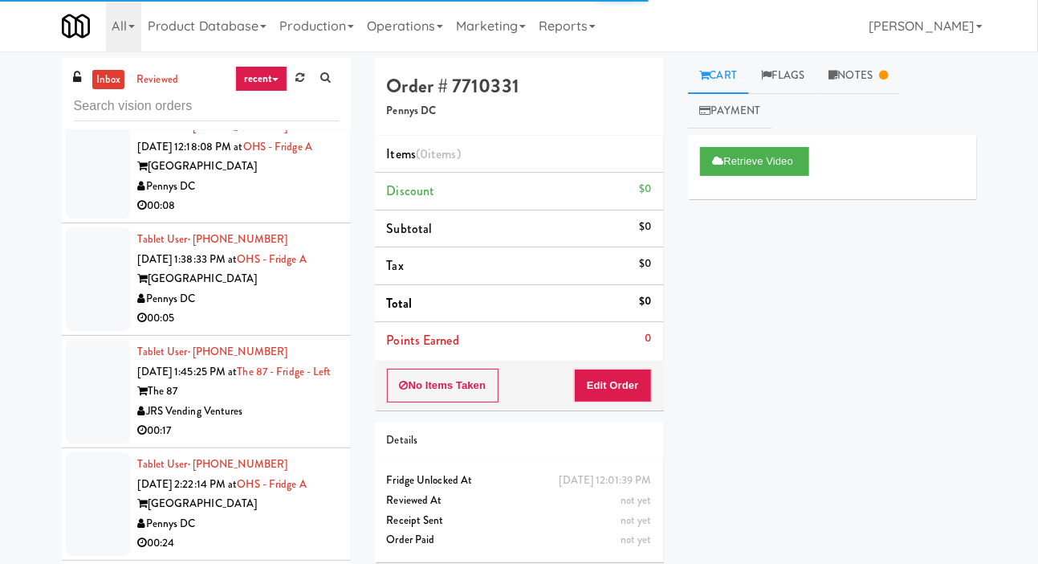
click at [89, 218] on div at bounding box center [98, 167] width 64 height 104
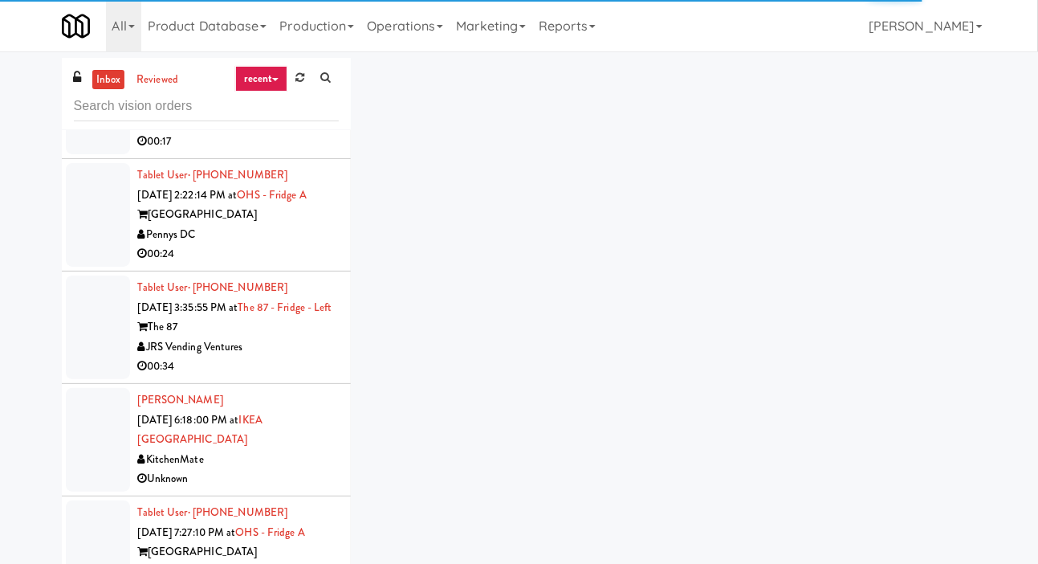
click at [82, 154] on div at bounding box center [98, 103] width 64 height 104
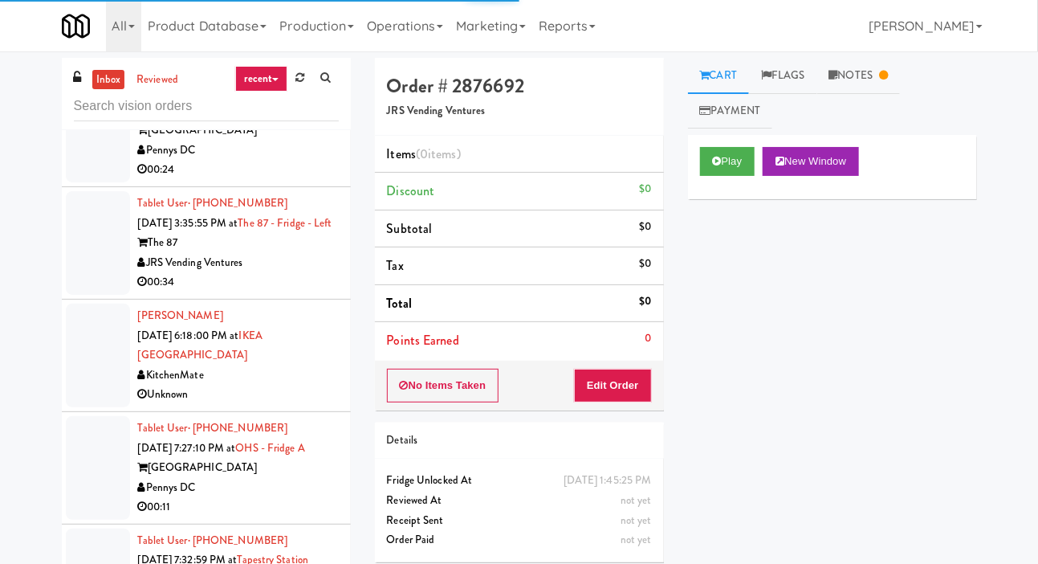
click at [85, 182] on div at bounding box center [98, 131] width 64 height 104
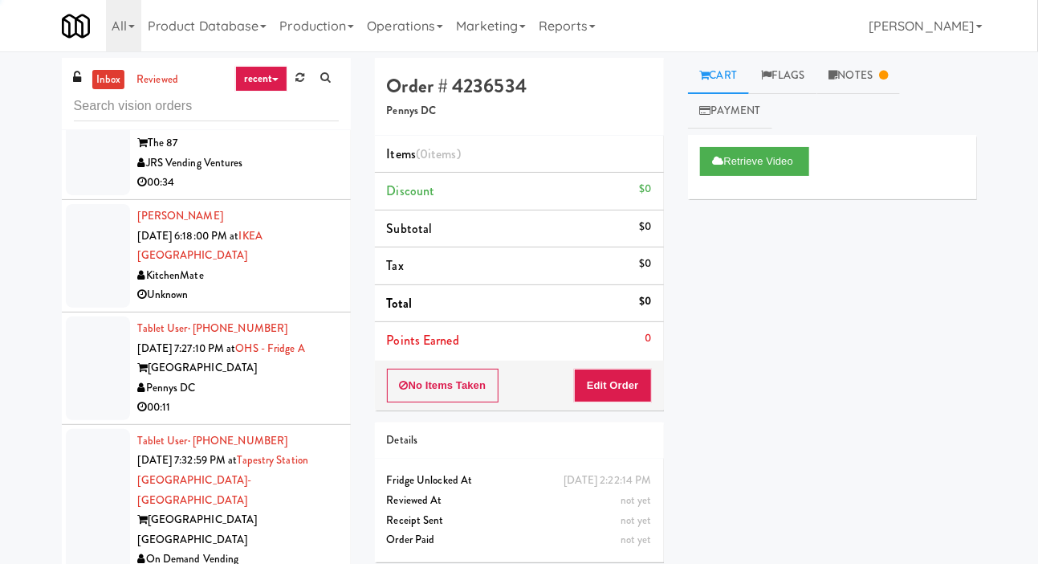
click at [80, 195] on div at bounding box center [98, 144] width 64 height 104
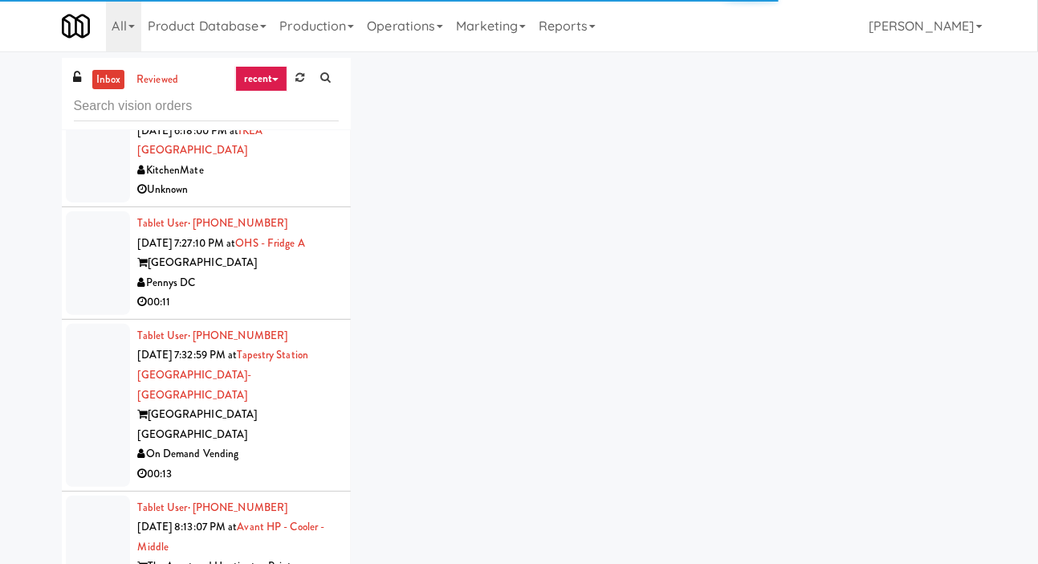
click at [80, 202] on div at bounding box center [98, 151] width 64 height 104
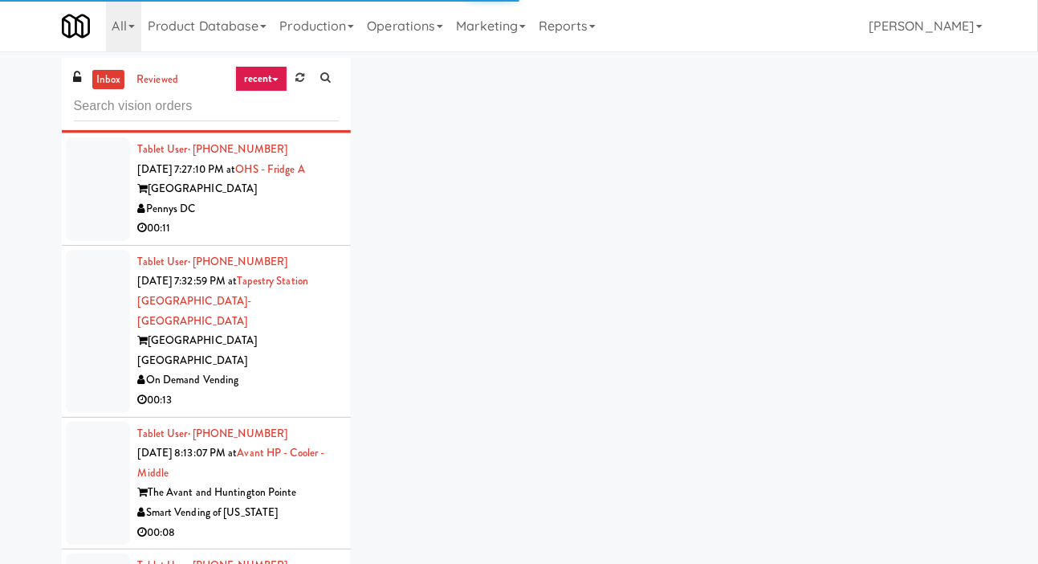
scroll to position [4581, 0]
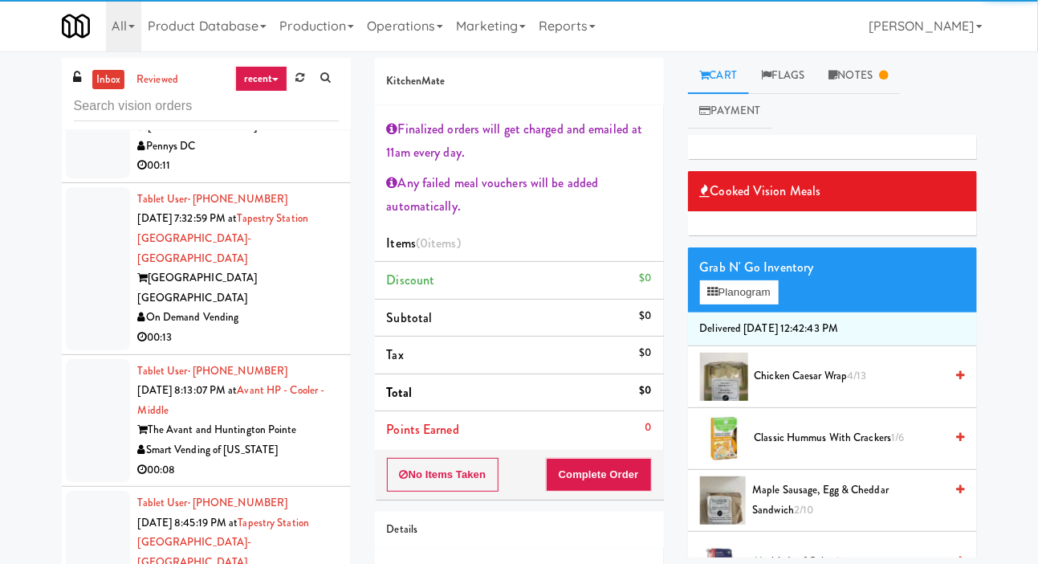
click at [86, 178] on div at bounding box center [98, 127] width 64 height 104
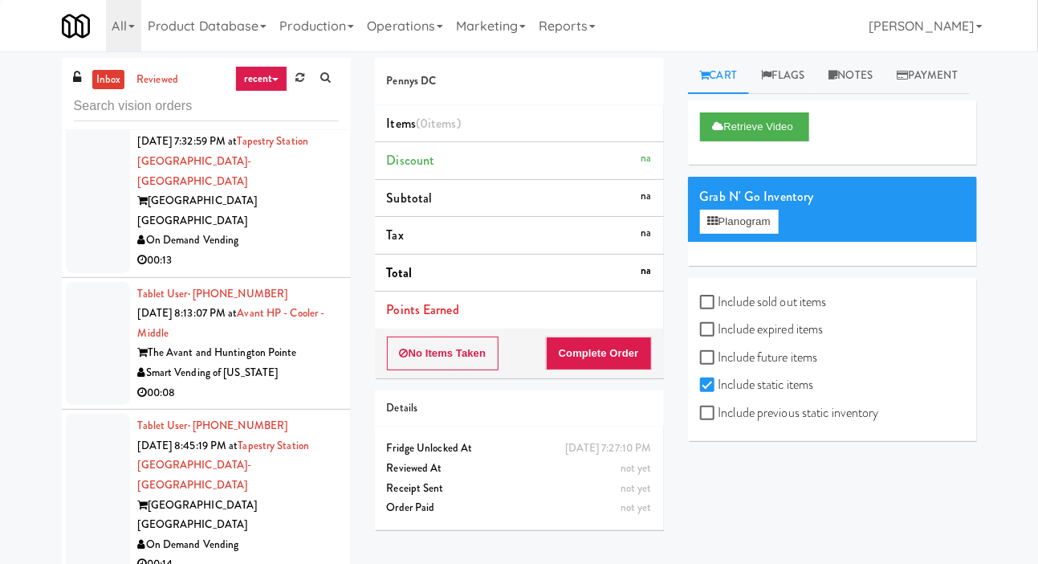
click at [84, 273] on div at bounding box center [98, 191] width 64 height 163
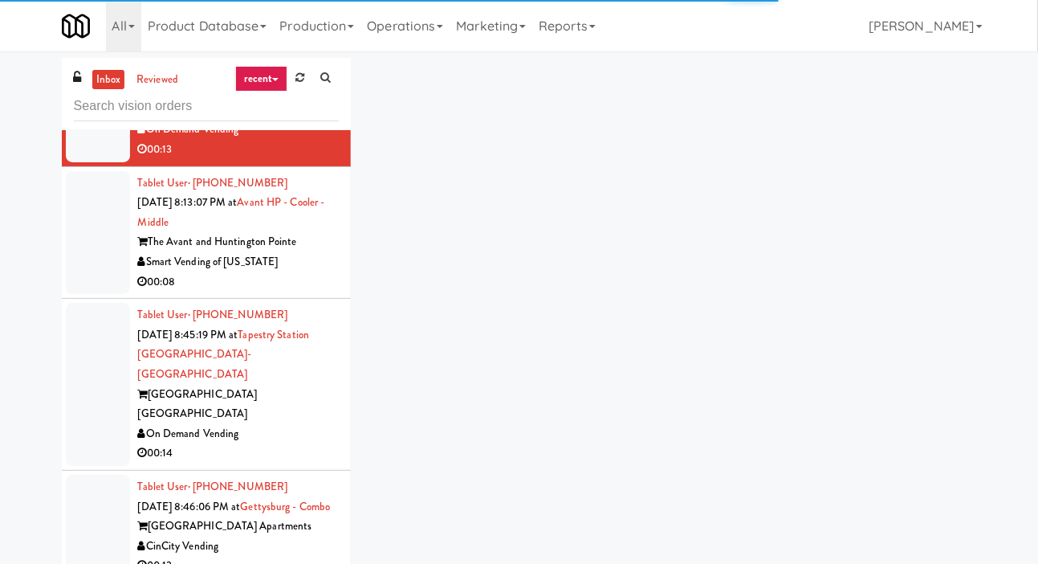
scroll to position [4775, 0]
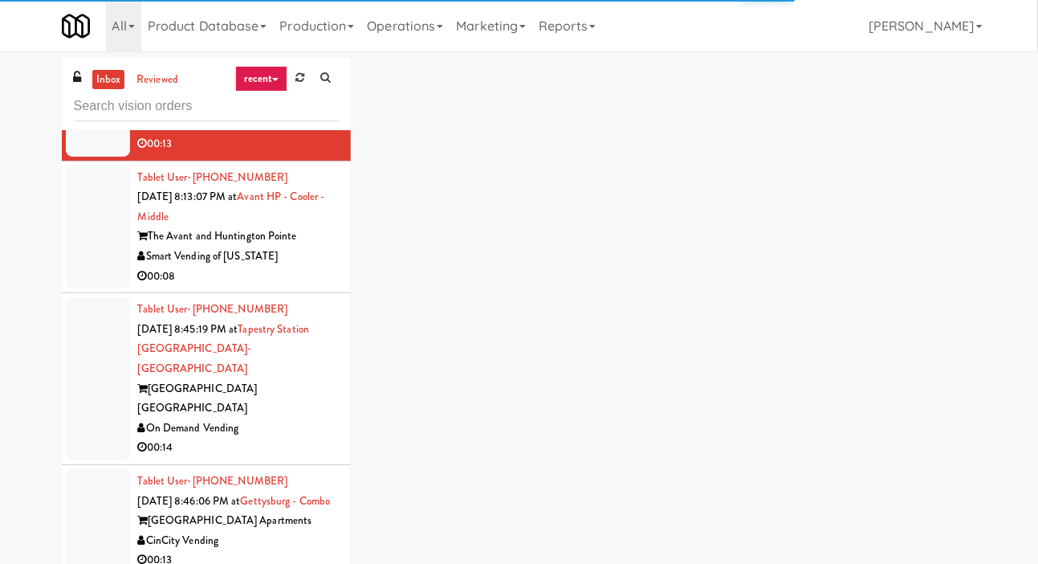
click at [87, 289] on div at bounding box center [98, 227] width 64 height 124
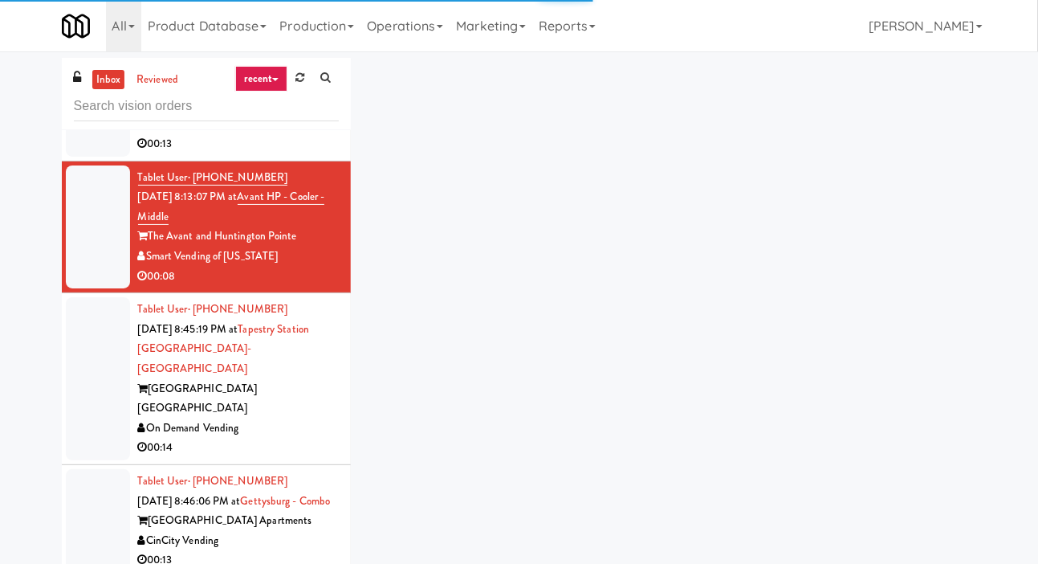
click at [86, 289] on div at bounding box center [98, 227] width 64 height 124
